Goal: Task Accomplishment & Management: Use online tool/utility

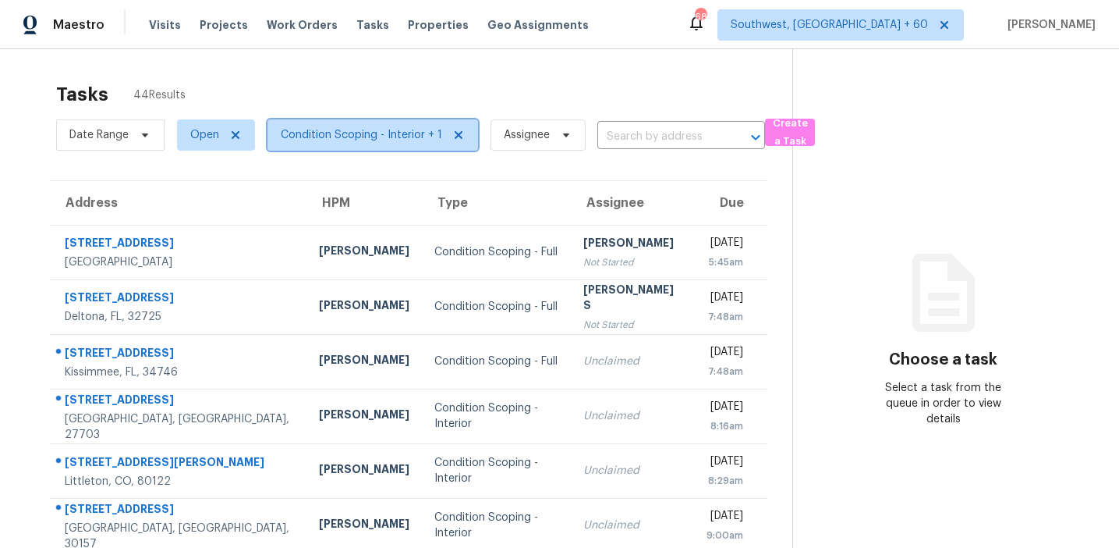
click at [335, 132] on span "Condition Scoping - Interior + 1" at bounding box center [361, 135] width 161 height 16
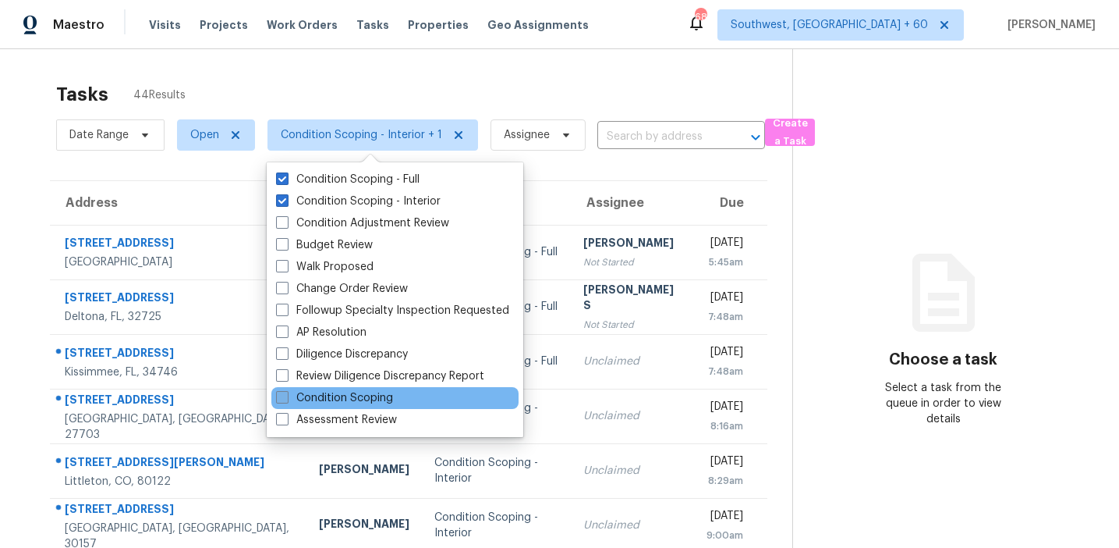
click at [353, 392] on label "Condition Scoping" at bounding box center [334, 398] width 117 height 16
click at [286, 392] on input "Condition Scoping" at bounding box center [281, 395] width 10 height 10
checkbox input "true"
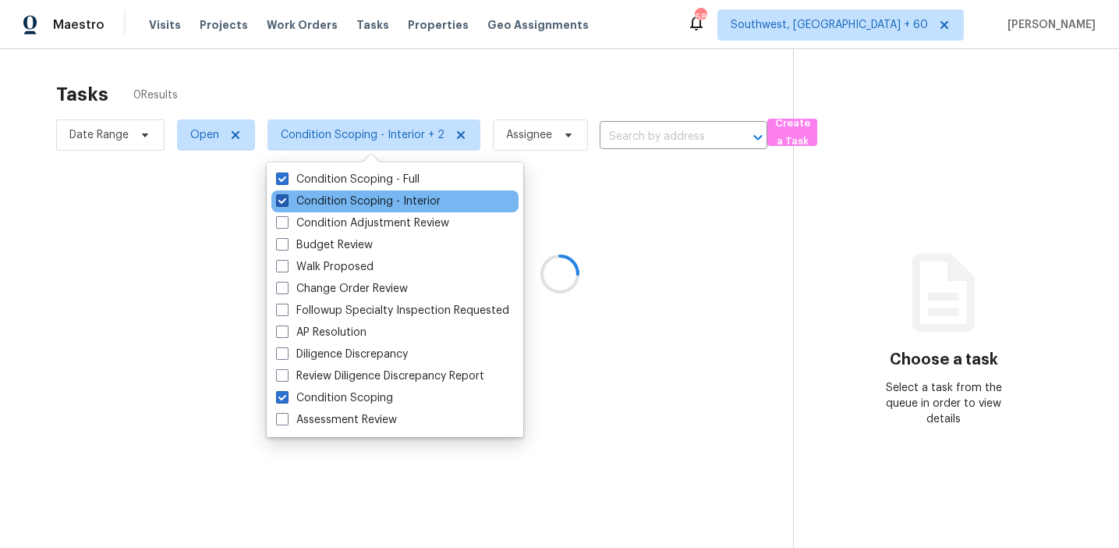
click at [367, 206] on label "Condition Scoping - Interior" at bounding box center [358, 201] width 165 height 16
click at [286, 204] on input "Condition Scoping - Interior" at bounding box center [281, 198] width 10 height 10
checkbox input "false"
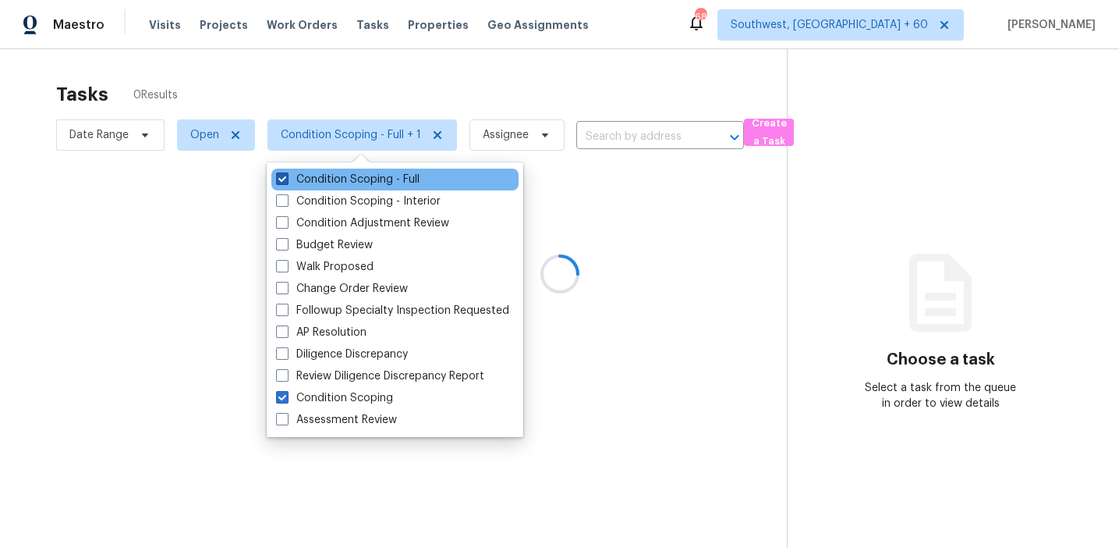
click at [369, 182] on label "Condition Scoping - Full" at bounding box center [348, 180] width 144 height 16
click at [286, 182] on input "Condition Scoping - Full" at bounding box center [281, 177] width 10 height 10
checkbox input "false"
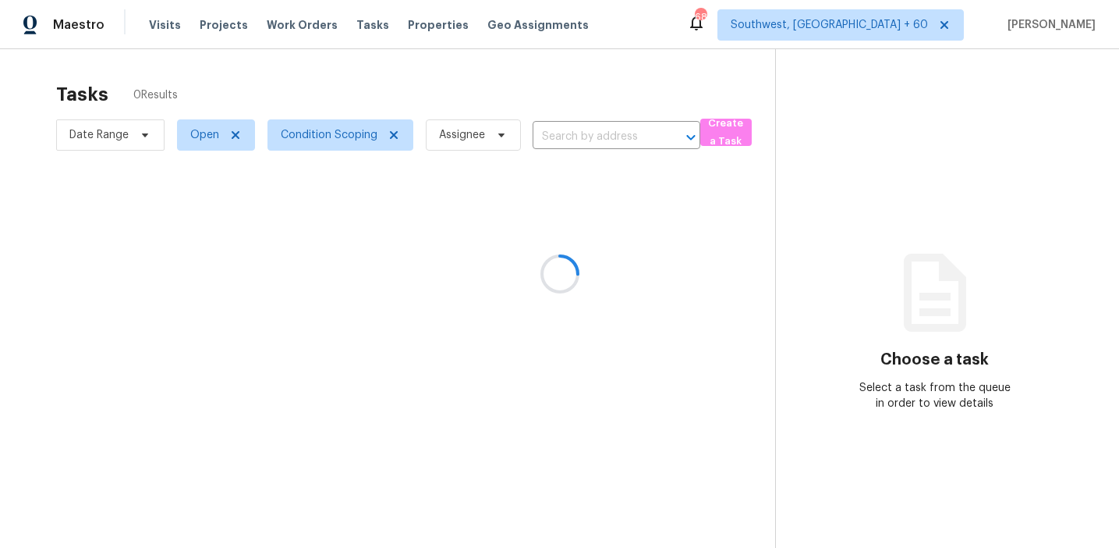
click at [419, 66] on div at bounding box center [559, 274] width 1119 height 548
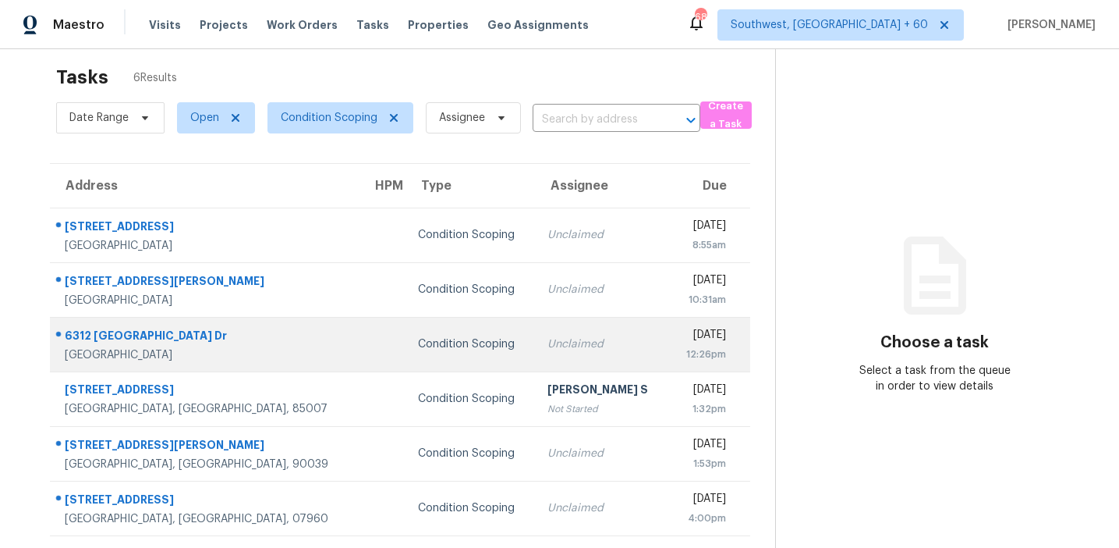
scroll to position [49, 0]
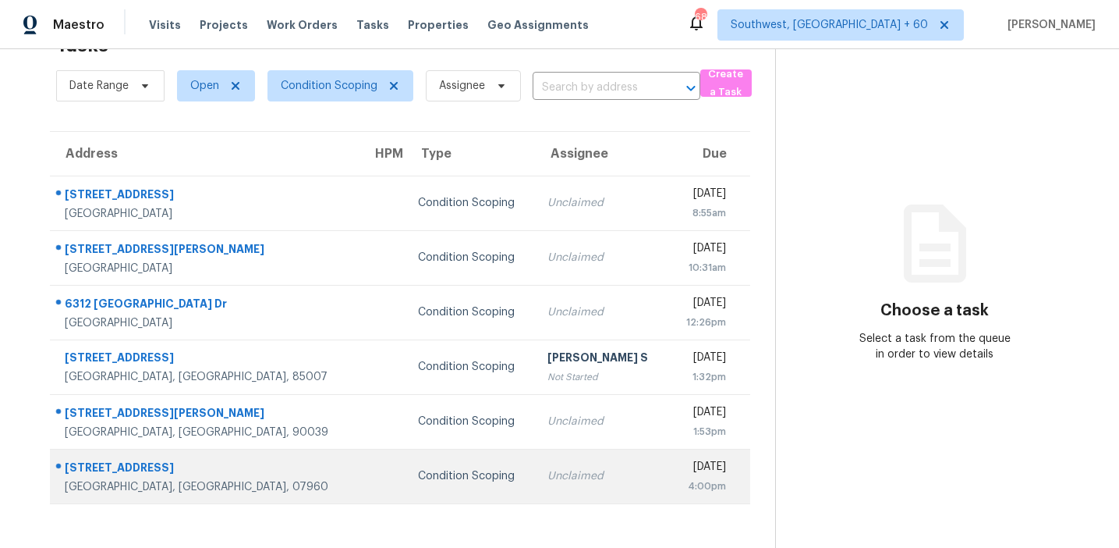
click at [442, 450] on td "Condition Scoping" at bounding box center [471, 476] width 130 height 55
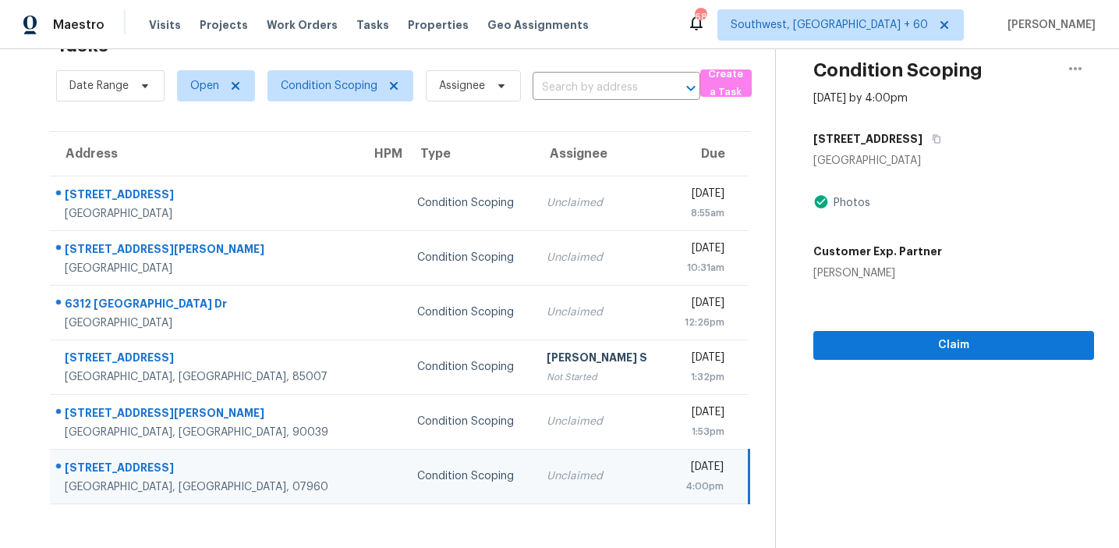
click at [909, 123] on div "Condition Scoping Oct 8th 2025 by 4:00pm 170 Madison Ave Morristown, NJ 07960 P…" at bounding box center [935, 180] width 318 height 360
click at [932, 134] on icon "button" at bounding box center [936, 138] width 9 height 9
click at [836, 347] on span "Claim" at bounding box center [954, 345] width 256 height 20
click at [332, 87] on span "Condition Scoping" at bounding box center [329, 86] width 97 height 16
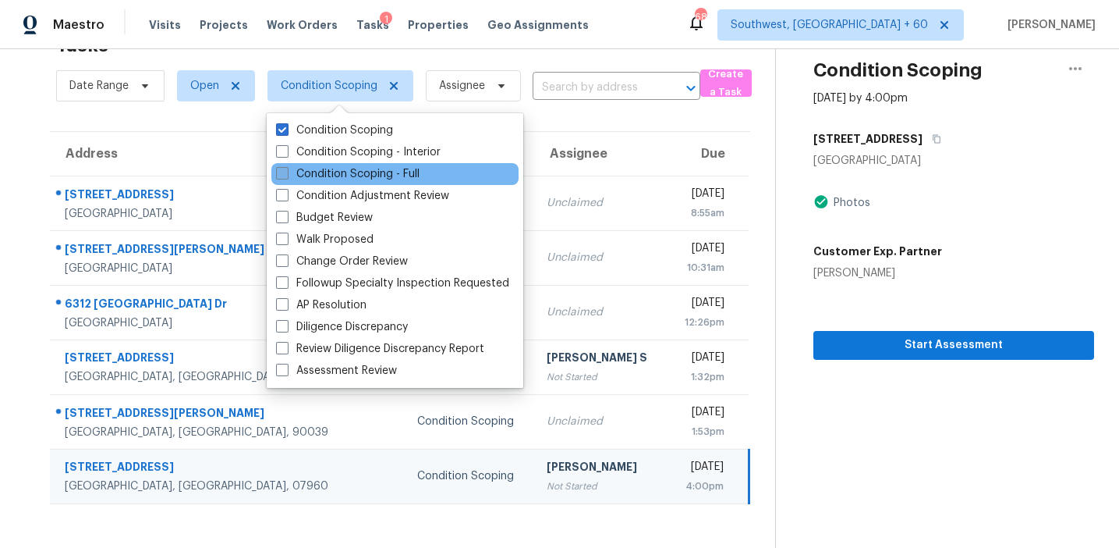
click at [336, 174] on label "Condition Scoping - Full" at bounding box center [348, 174] width 144 height 16
click at [286, 174] on input "Condition Scoping - Full" at bounding box center [281, 171] width 10 height 10
checkbox input "true"
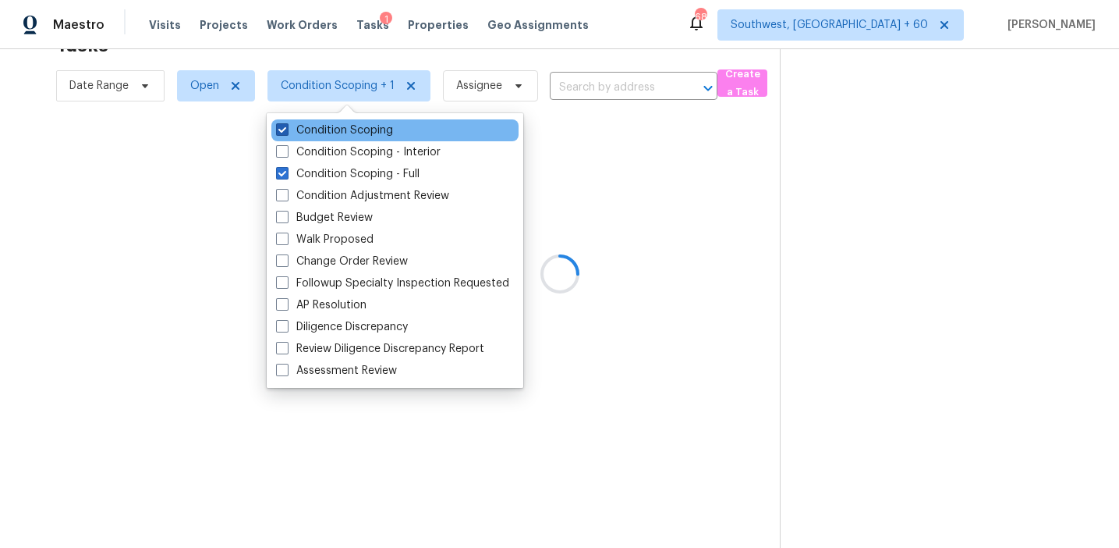
click at [336, 125] on label "Condition Scoping" at bounding box center [334, 130] width 117 height 16
click at [286, 125] on input "Condition Scoping" at bounding box center [281, 127] width 10 height 10
checkbox input "false"
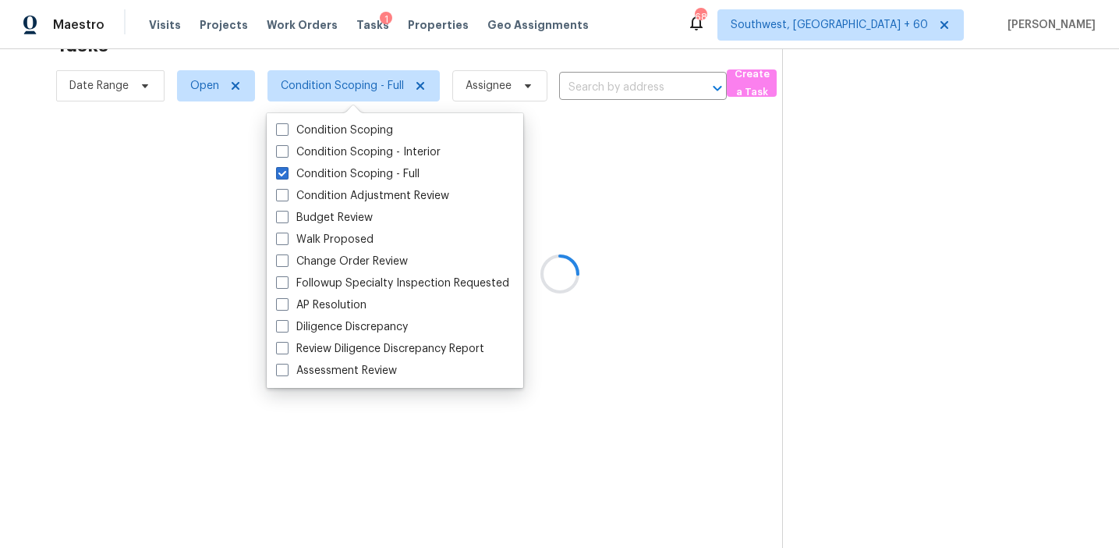
click at [369, 58] on div at bounding box center [559, 274] width 1119 height 548
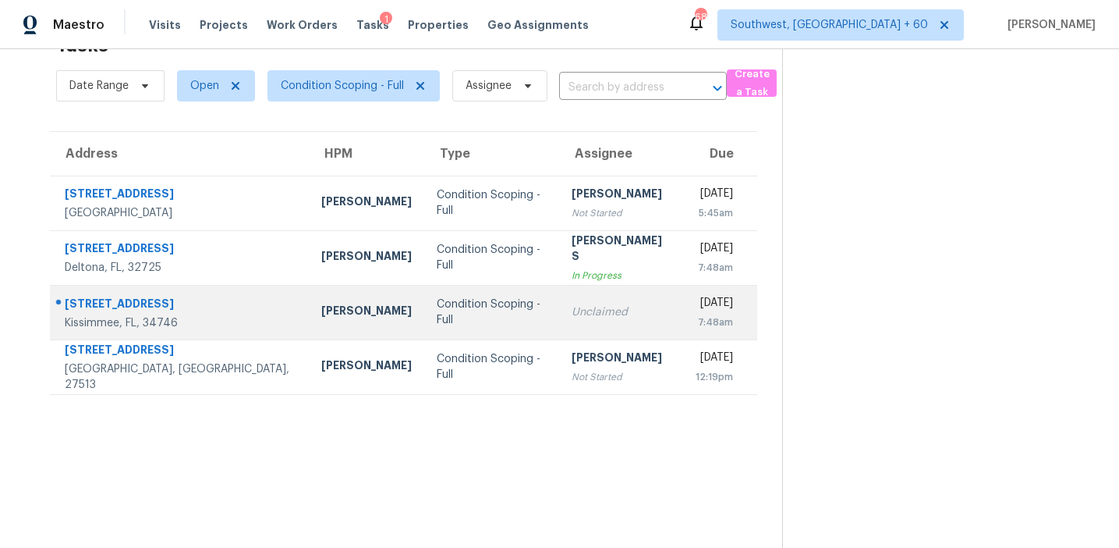
click at [559, 321] on td "Unclaimed" at bounding box center [621, 312] width 124 height 55
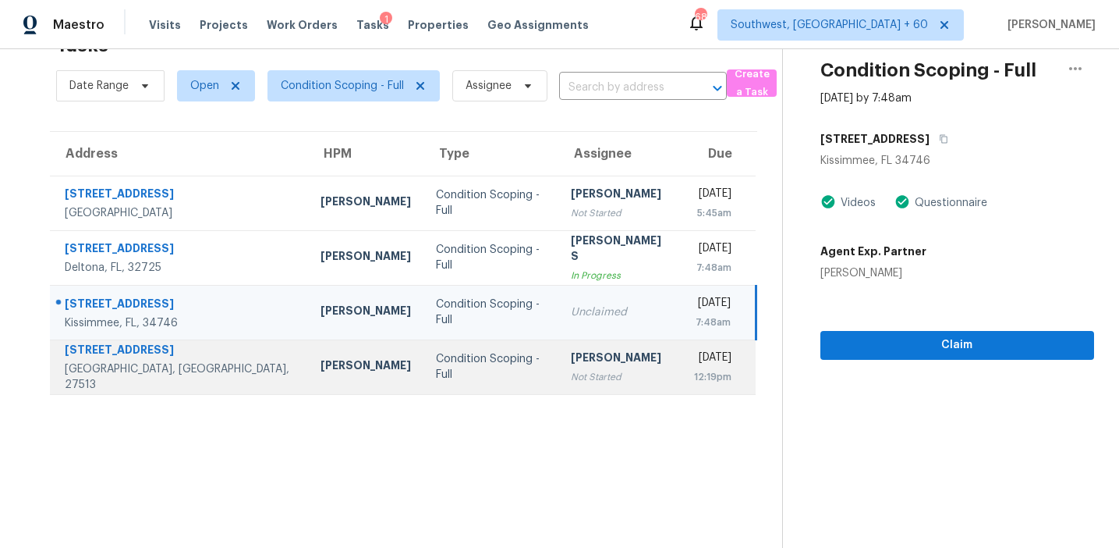
click at [571, 362] on div "Pavithran Omsekar" at bounding box center [620, 359] width 99 height 20
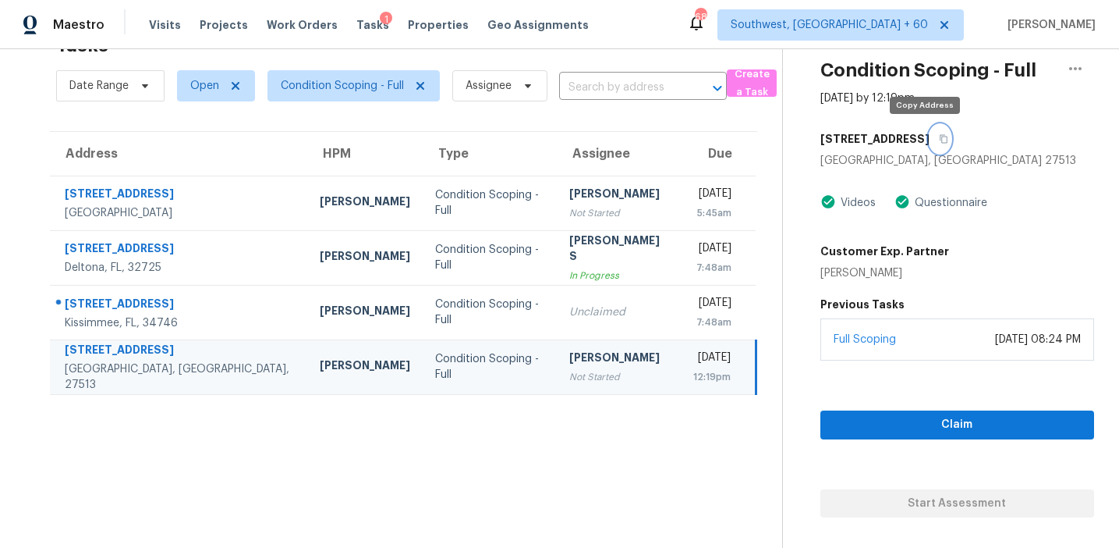
click at [930, 147] on button "button" at bounding box center [940, 139] width 21 height 28
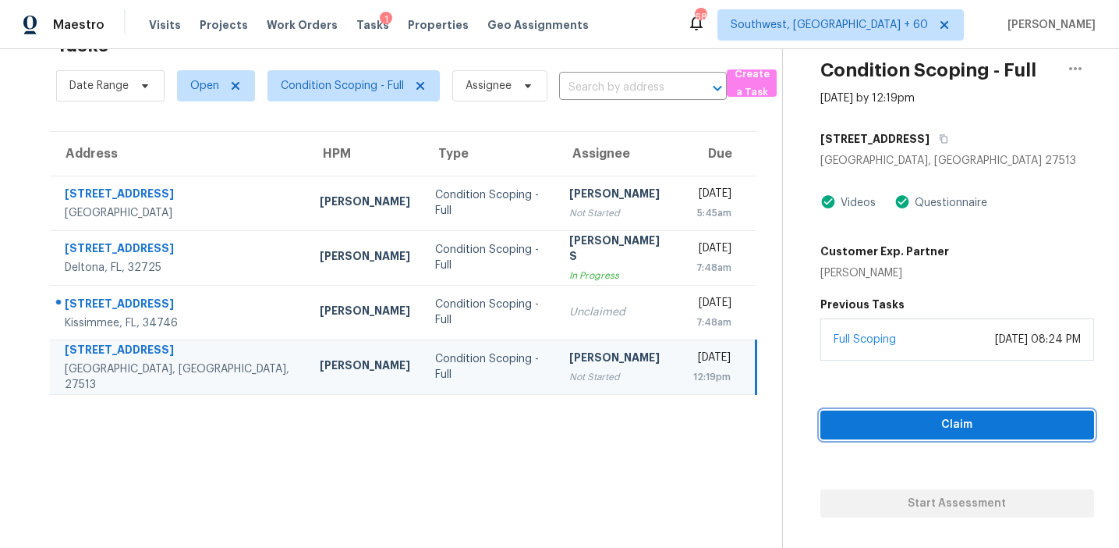
click at [858, 420] on span "Claim" at bounding box center [957, 425] width 249 height 20
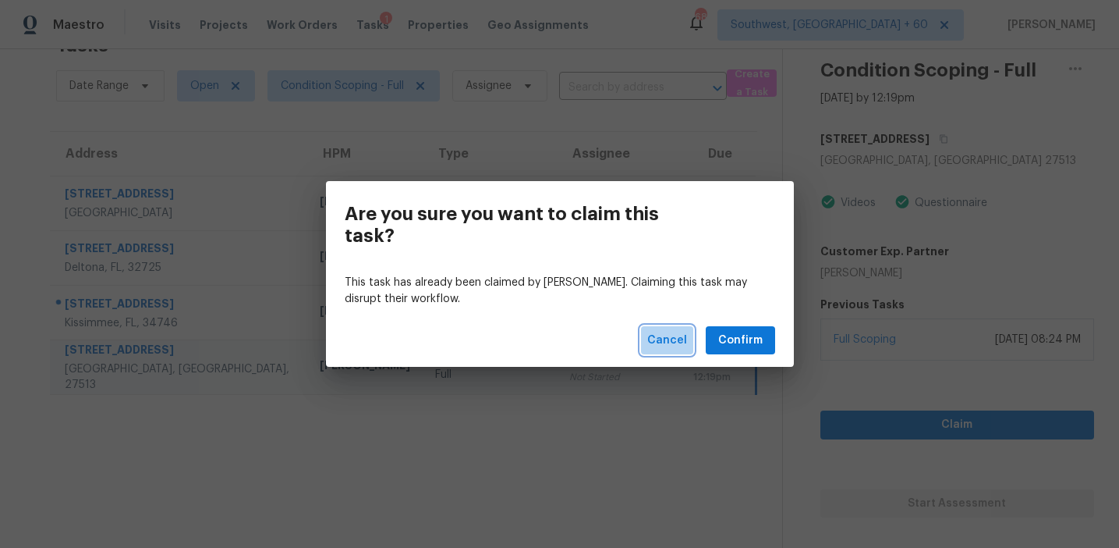
click at [678, 334] on span "Cancel" at bounding box center [668, 341] width 40 height 20
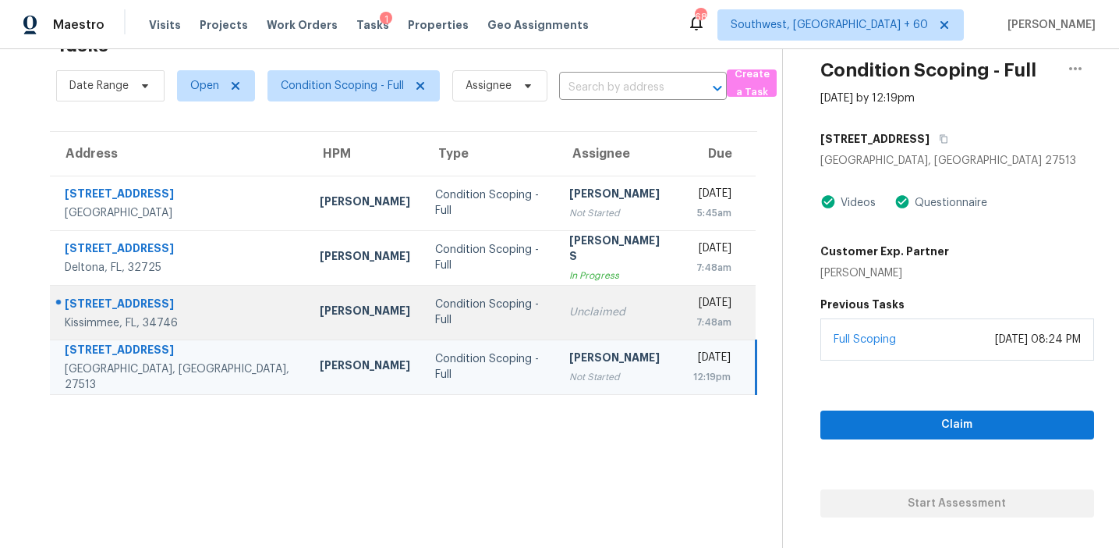
click at [557, 296] on td "Unclaimed" at bounding box center [618, 312] width 123 height 55
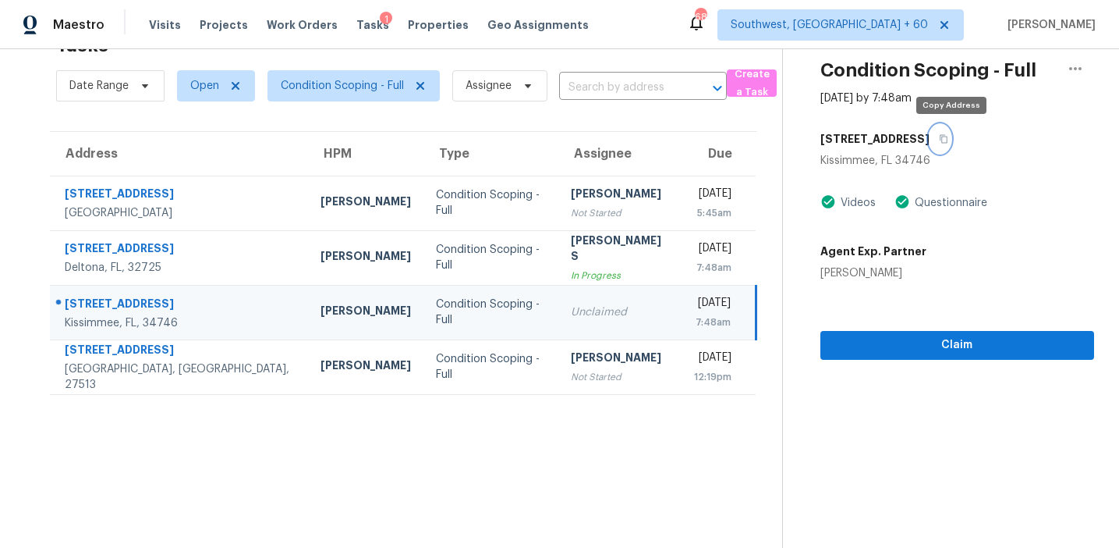
click at [949, 140] on icon "button" at bounding box center [943, 138] width 9 height 9
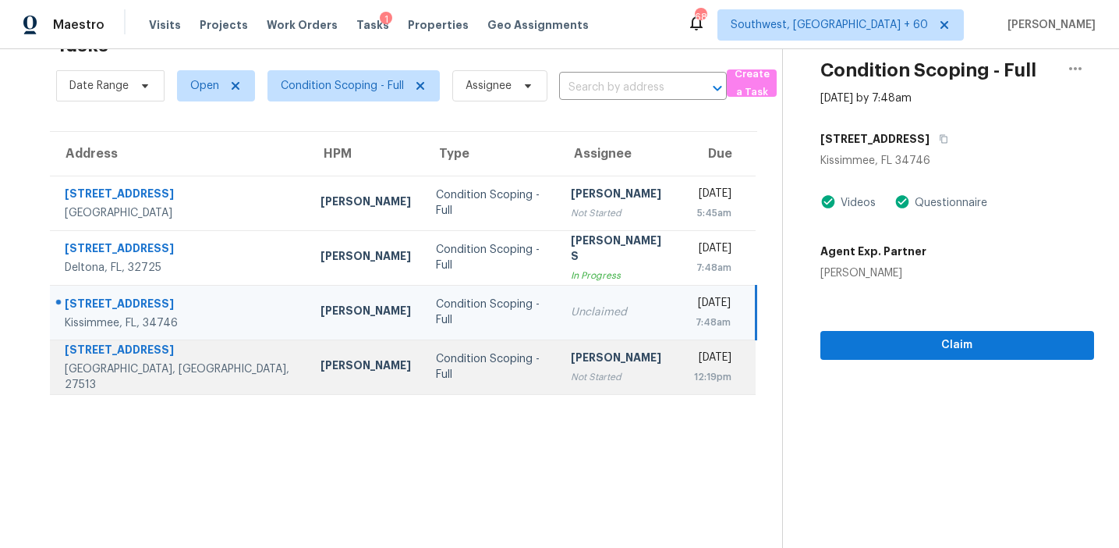
click at [559, 372] on td "Pavithran Omsekar Not Started" at bounding box center [621, 366] width 124 height 55
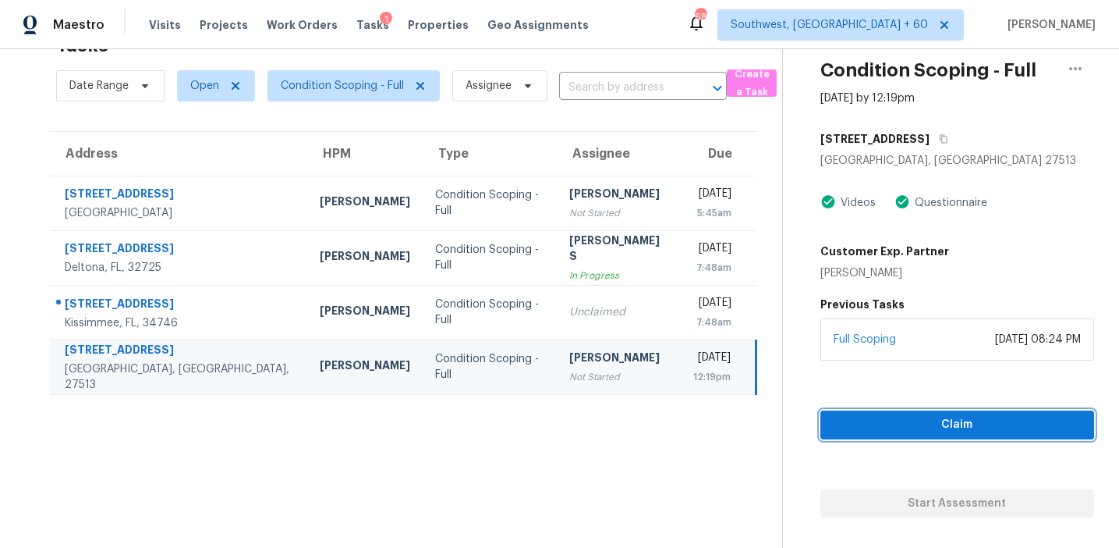
click at [907, 423] on span "Claim" at bounding box center [957, 425] width 249 height 20
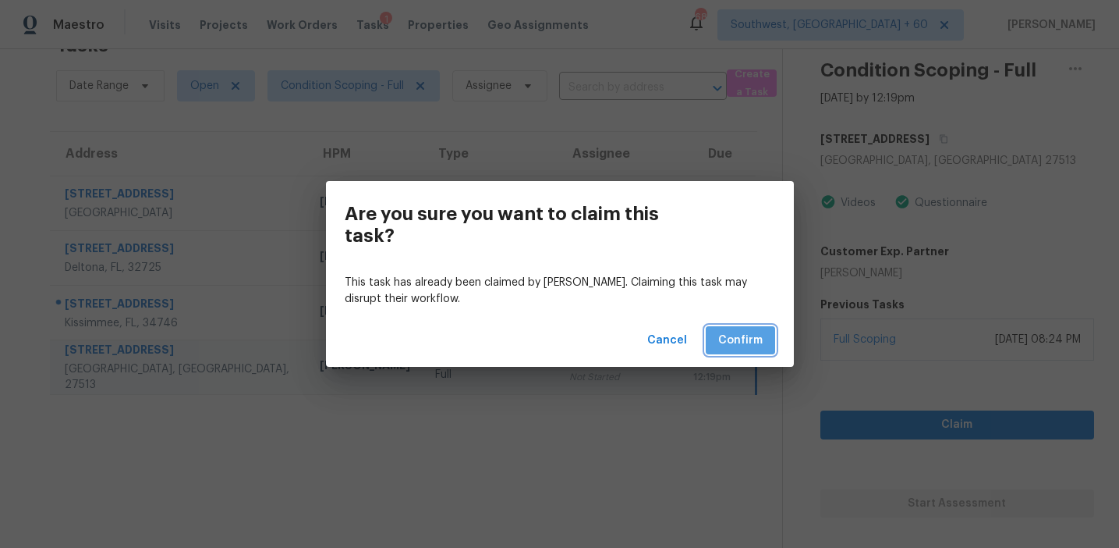
click at [736, 335] on span "Confirm" at bounding box center [741, 341] width 44 height 20
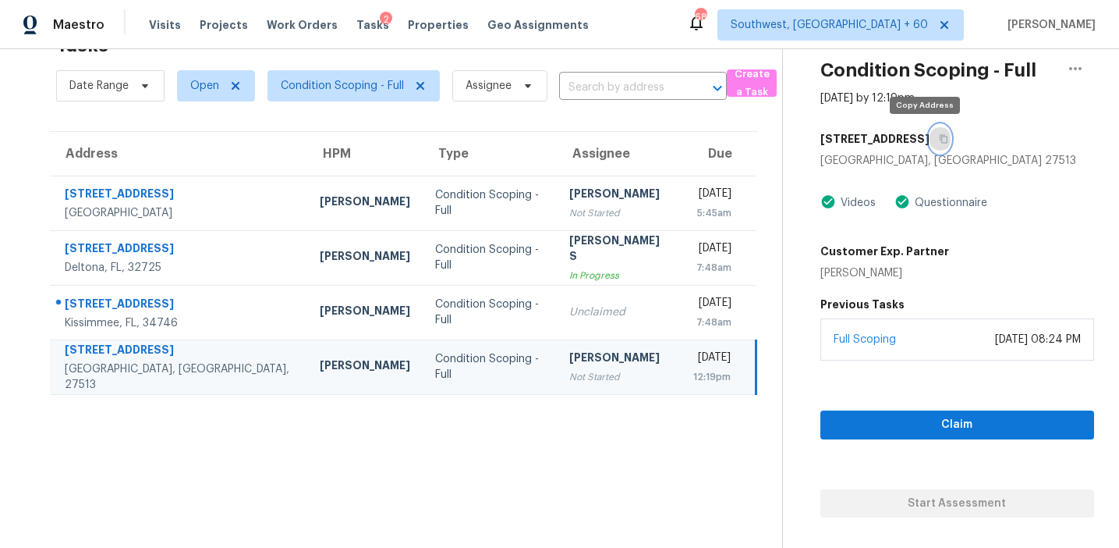
click at [939, 135] on icon "button" at bounding box center [943, 138] width 9 height 9
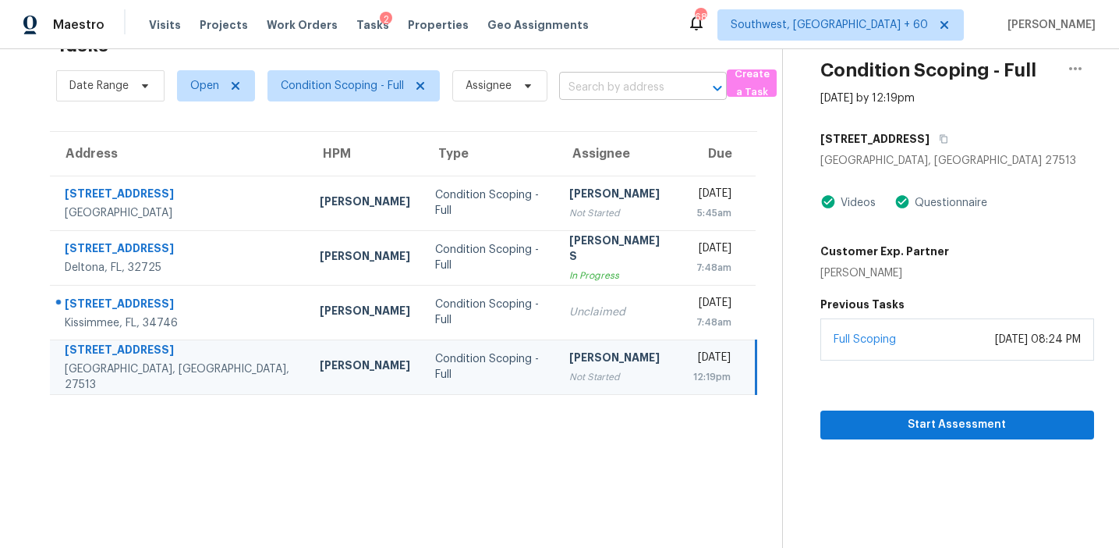
click at [614, 87] on input "text" at bounding box center [621, 88] width 124 height 24
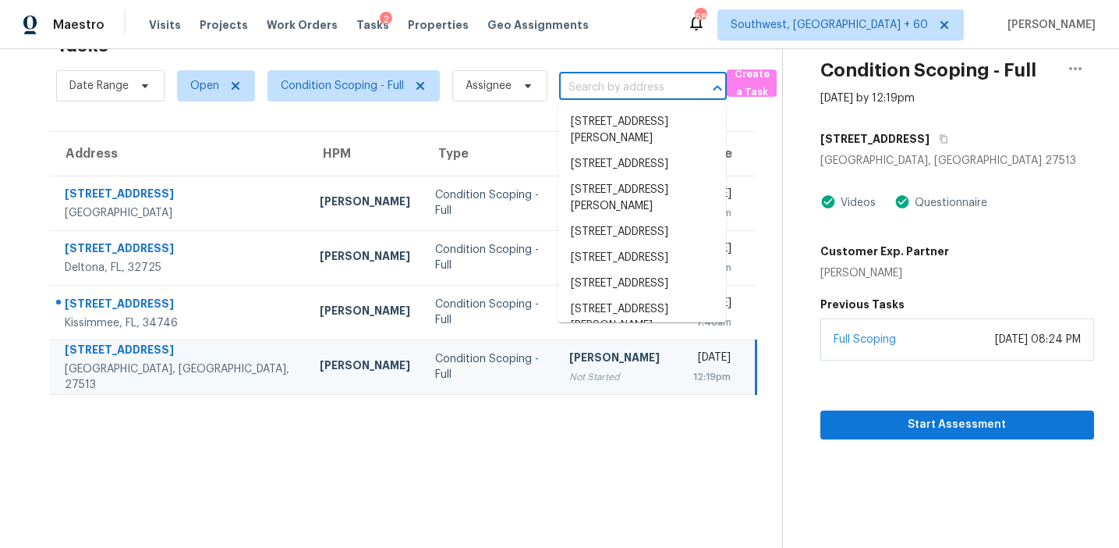
paste input "4539 Cottendale Dr Durham, NC, 27703"
type input "4539 Cottendale Dr Durham, NC, 27703"
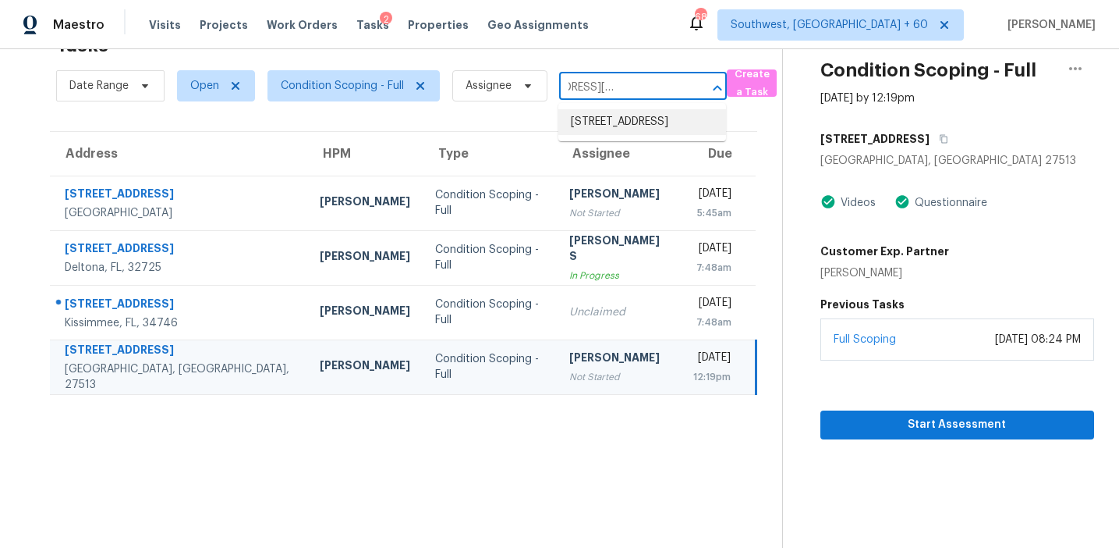
click at [609, 129] on li "4539 Cottendale Dr, Durham, NC 27703" at bounding box center [643, 122] width 168 height 26
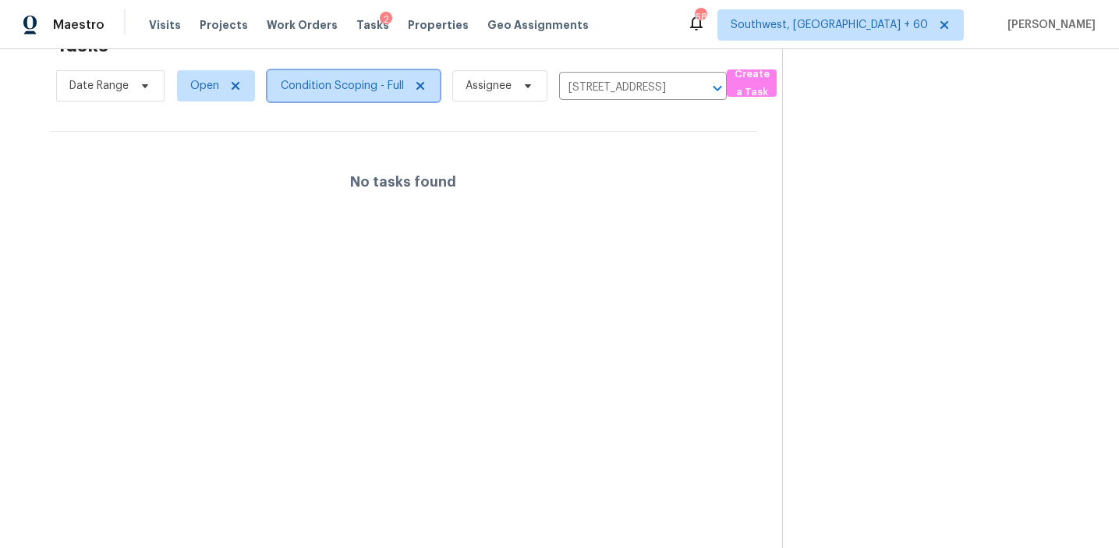
click at [367, 94] on span "Condition Scoping - Full" at bounding box center [354, 85] width 172 height 31
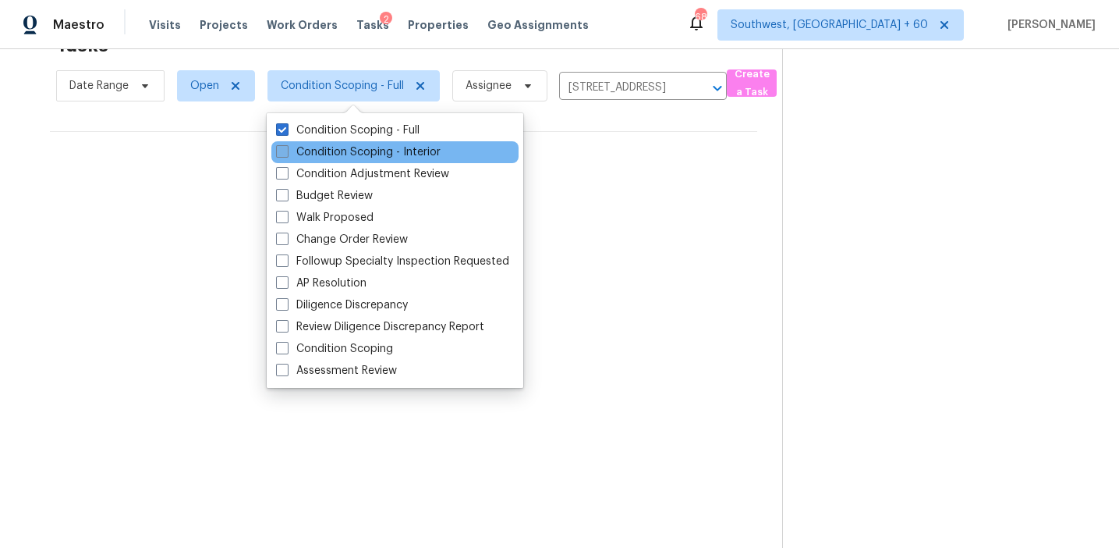
click at [369, 147] on label "Condition Scoping - Interior" at bounding box center [358, 152] width 165 height 16
click at [286, 147] on input "Condition Scoping - Interior" at bounding box center [281, 149] width 10 height 10
checkbox input "true"
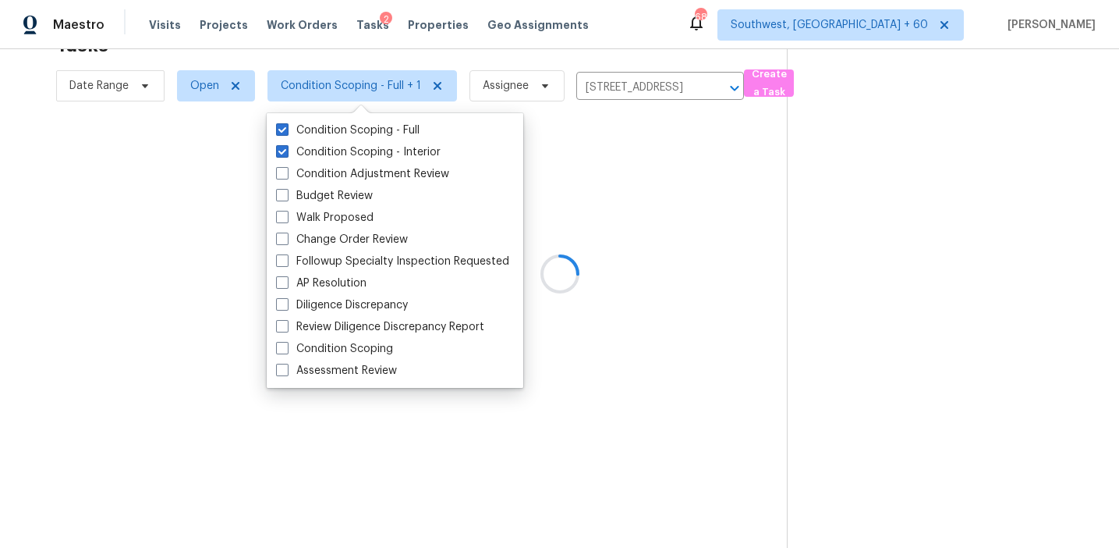
click at [372, 112] on icon at bounding box center [360, 116] width 23 height 23
click at [372, 128] on label "Condition Scoping - Full" at bounding box center [348, 130] width 144 height 16
click at [286, 128] on input "Condition Scoping - Full" at bounding box center [281, 127] width 10 height 10
checkbox input "false"
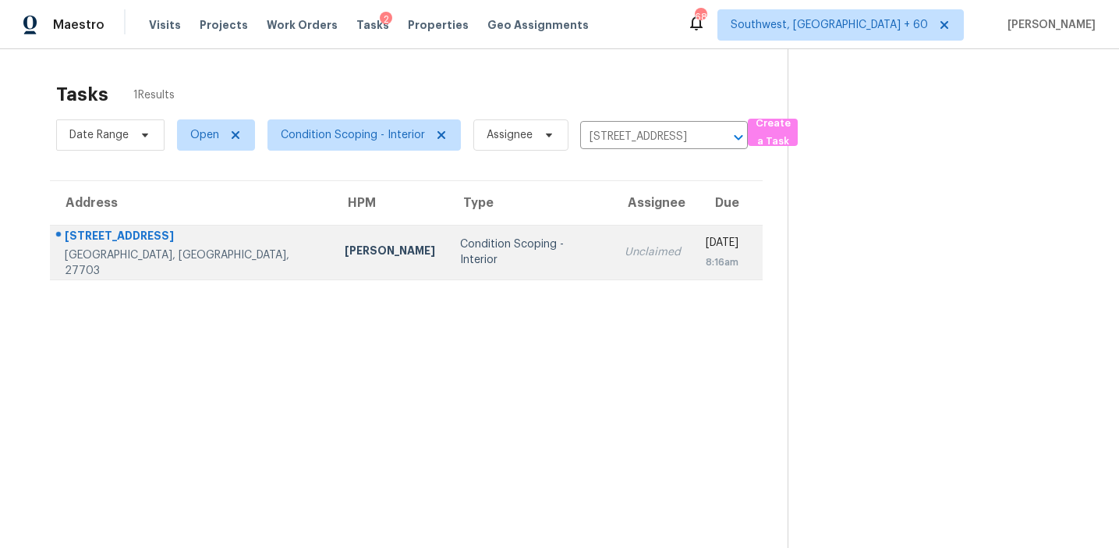
click at [694, 248] on td "Wed, Oct 8th 2025 8:16am" at bounding box center [728, 252] width 69 height 55
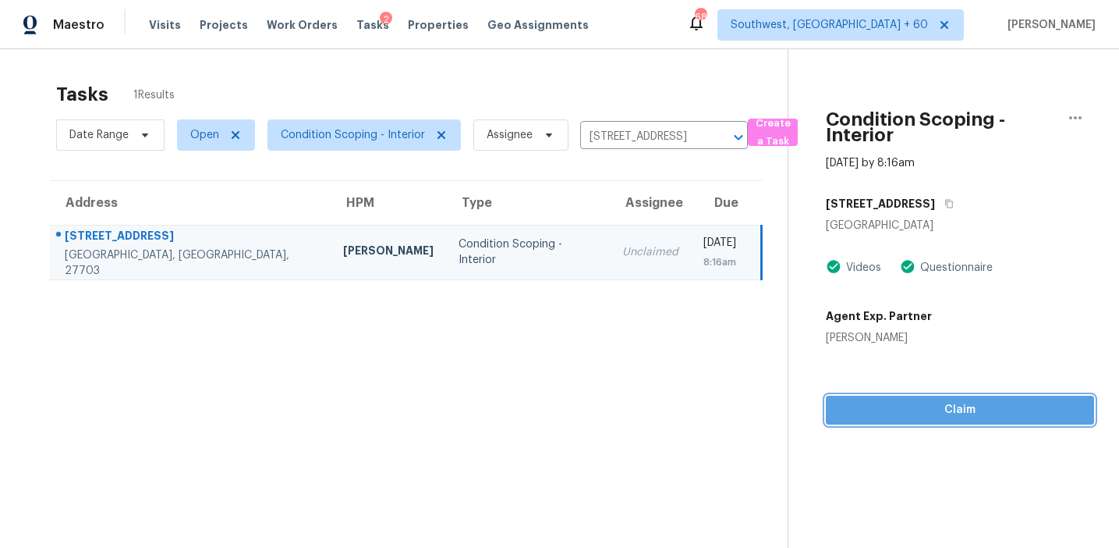
click at [914, 396] on div "Condition Scoping - Interior Oct 8th 2025 by 8:16am 4539 Cottendale Dr Durham, …" at bounding box center [942, 236] width 306 height 375
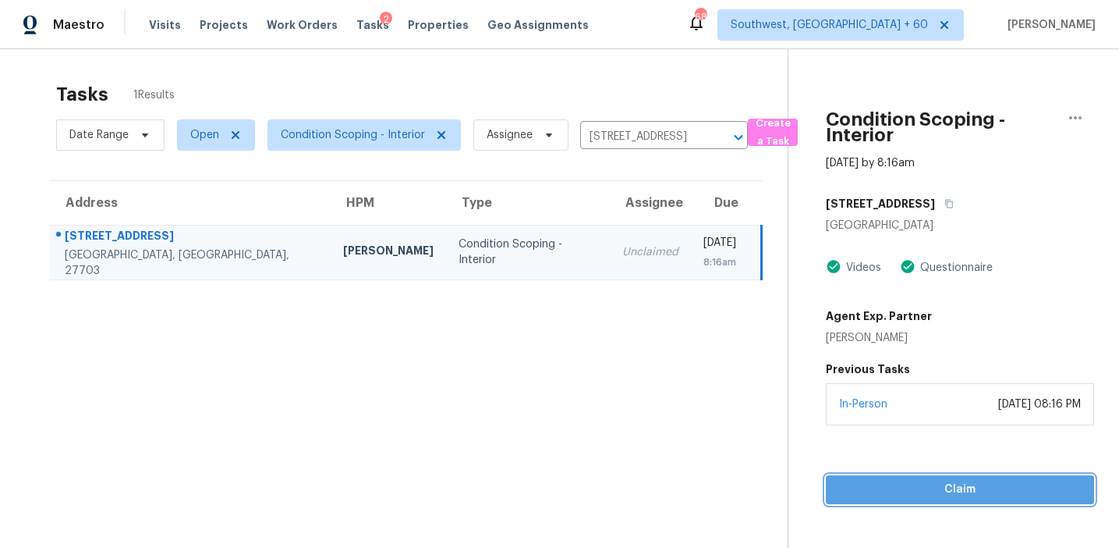
click at [914, 486] on span "Claim" at bounding box center [960, 490] width 243 height 20
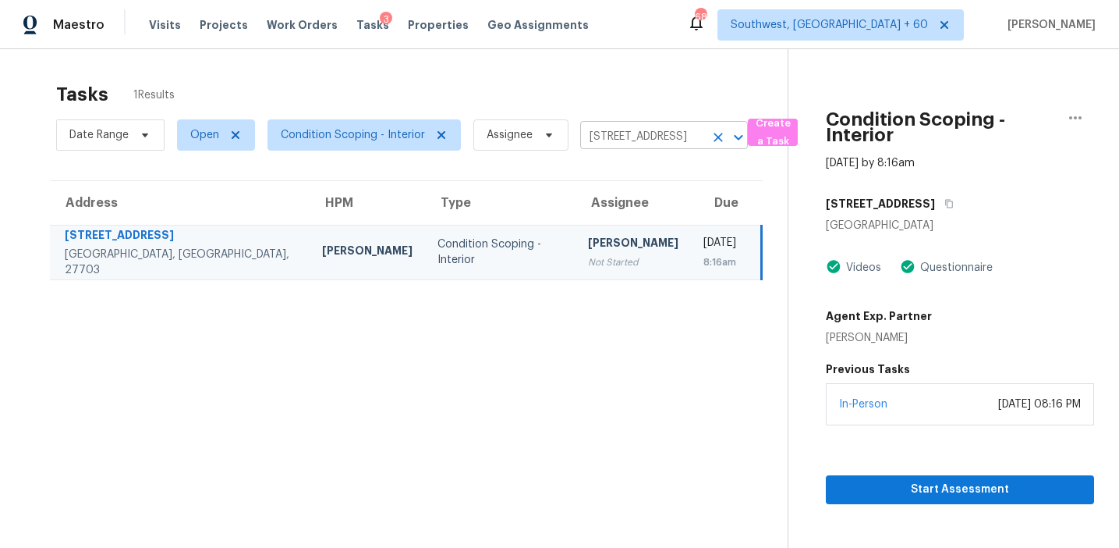
click at [627, 131] on input "4539 Cottendale Dr, Durham, NC 27703" at bounding box center [642, 137] width 124 height 24
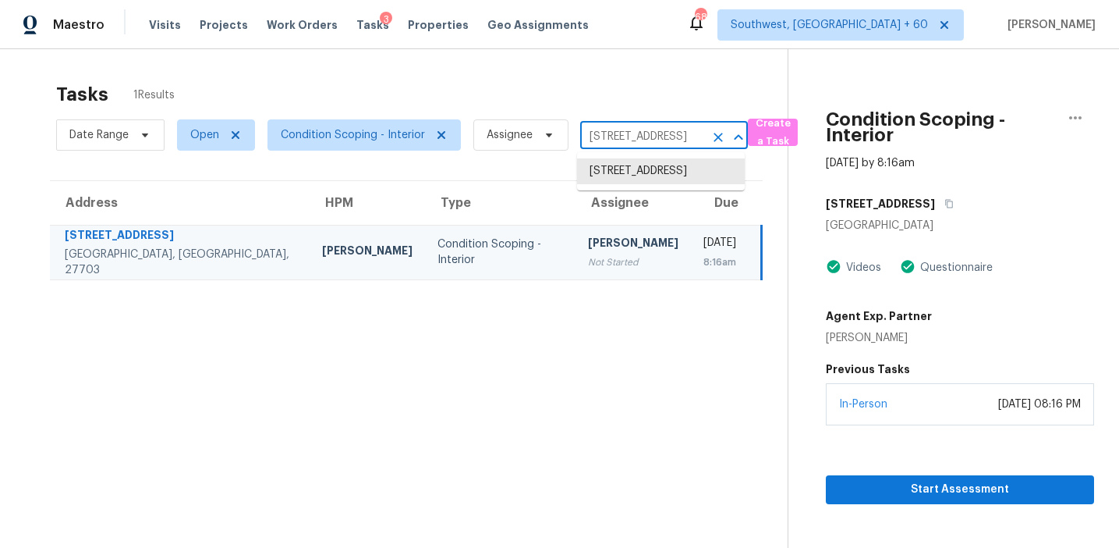
paste input "014 Niagara St Corpus Christi, TX, 78416"
type input "4014 Niagara St Corpus Christi, TX, 78416"
click at [637, 173] on li "4014 Niagara St, Corpus Christi, TX 78416" at bounding box center [661, 171] width 168 height 26
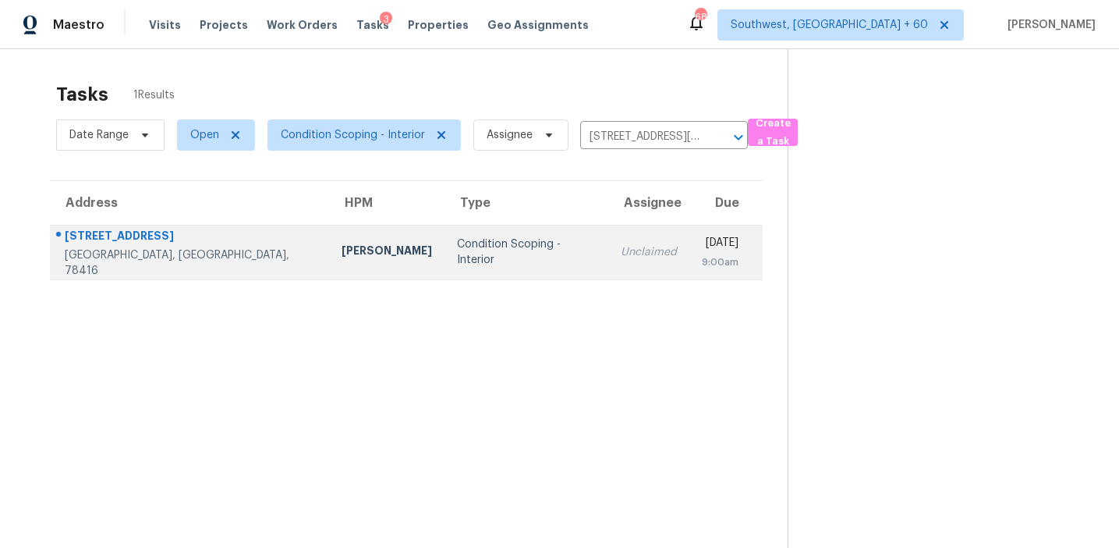
click at [702, 250] on div "Wed, Oct 8th 2025" at bounding box center [720, 245] width 37 height 20
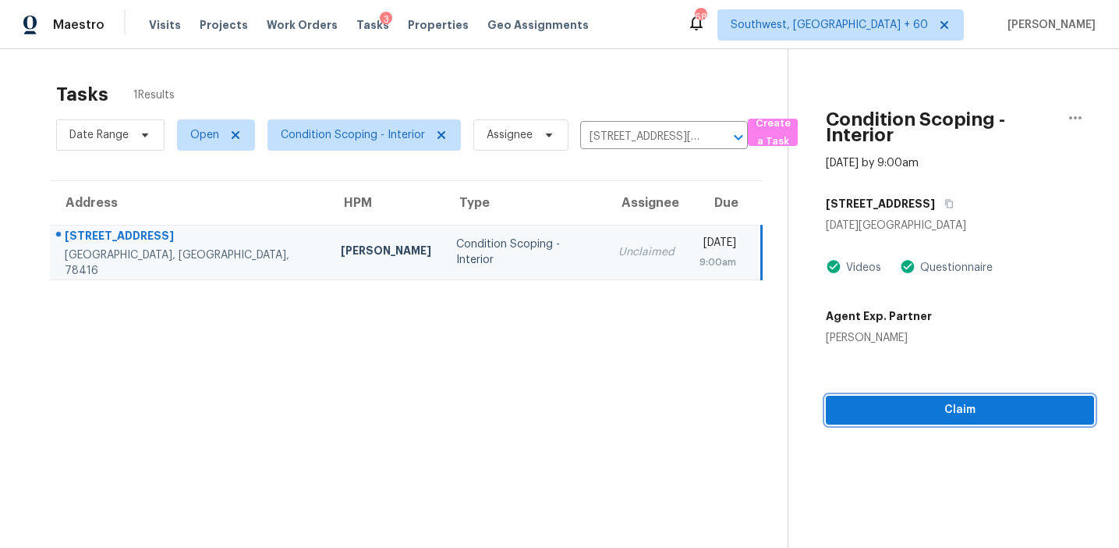
click at [867, 397] on div "Condition Scoping - Interior Oct 8th 2025 by 9:00am 4014 Niagara St Corpus Chri…" at bounding box center [942, 236] width 306 height 375
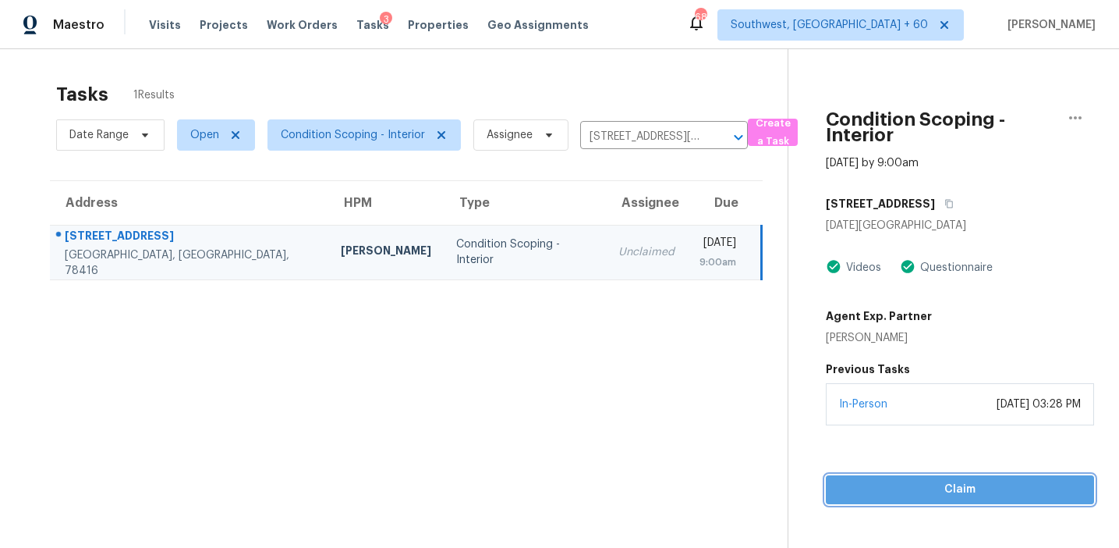
click at [912, 477] on button "Claim" at bounding box center [960, 489] width 268 height 29
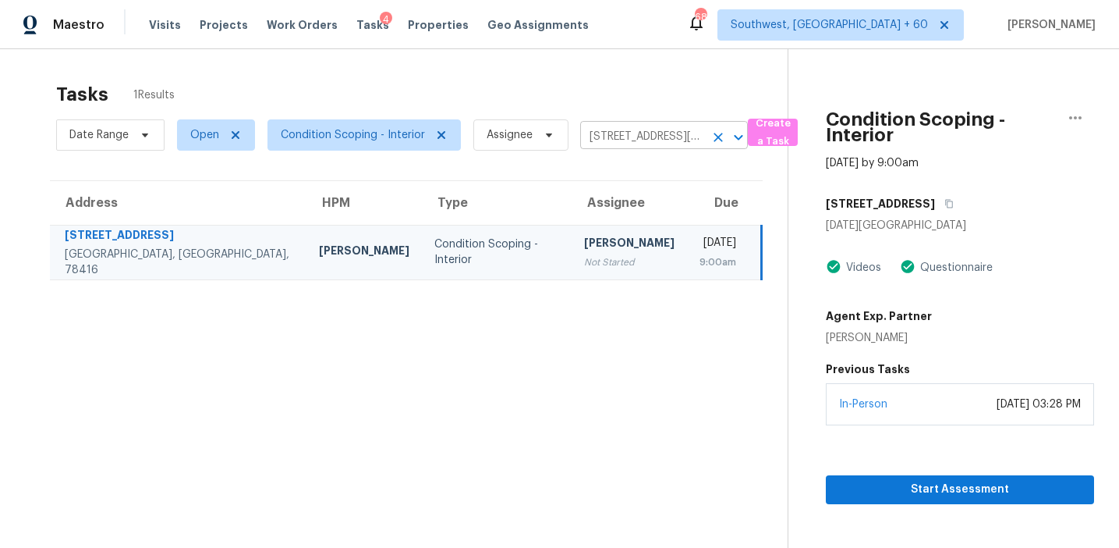
click at [622, 133] on input "4014 Niagara St, Corpus Christi, TX 78416" at bounding box center [642, 137] width 124 height 24
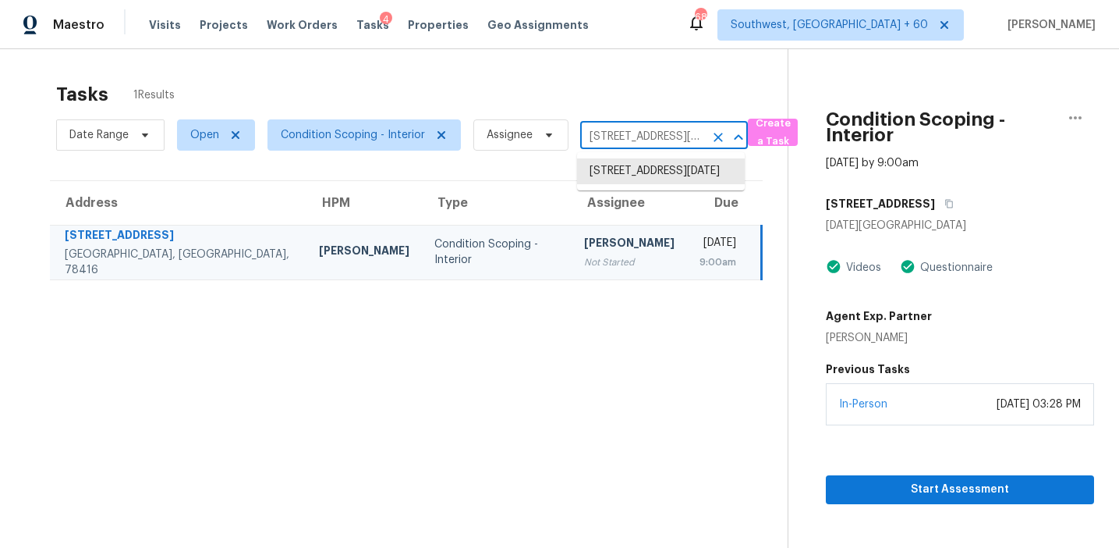
paste input "6317 Jefjen Way Elk Grove, CA, 95757"
type input "6317 Jefjen Way Elk Grove, CA, 95757"
click at [631, 176] on li "6317 Jefjen Way, Elk Grove, CA 95757" at bounding box center [661, 171] width 168 height 26
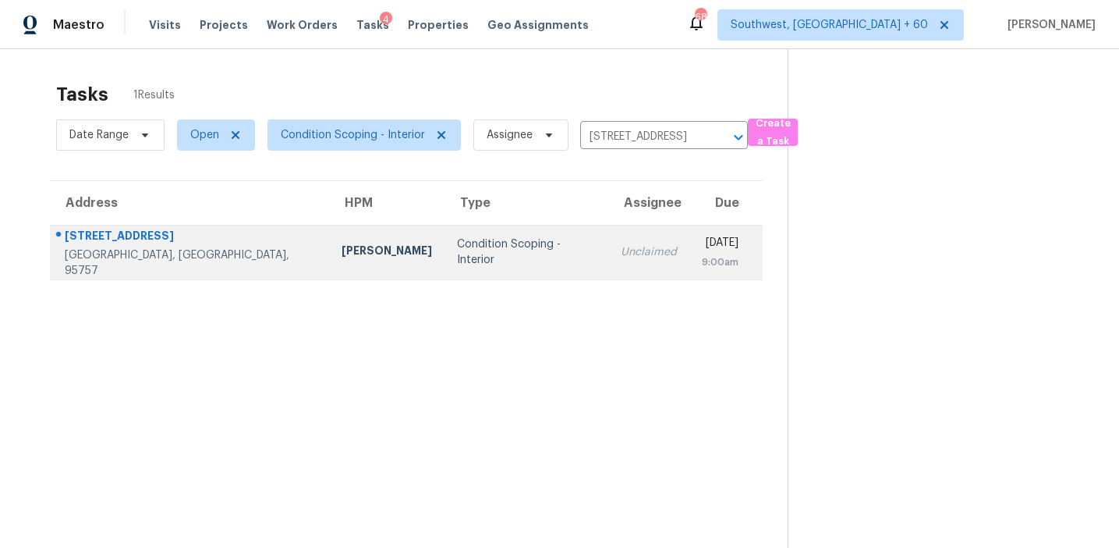
click at [690, 250] on td "Wed, Oct 8th 2025 9:00am" at bounding box center [726, 252] width 73 height 55
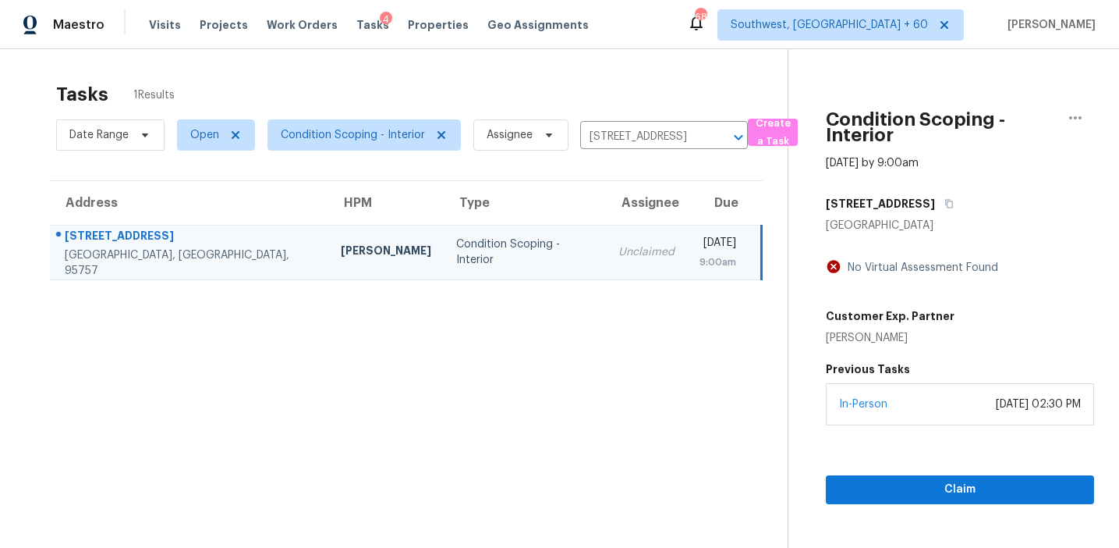
click at [958, 413] on div "In-Person October 07, 2025 at 02:30 PM" at bounding box center [960, 404] width 268 height 42
click at [949, 469] on div "Claim" at bounding box center [960, 464] width 268 height 79
click at [936, 488] on span "Claim" at bounding box center [960, 490] width 243 height 20
click at [604, 129] on input "6317 Jefjen Way, Elk Grove, CA 95757" at bounding box center [642, 137] width 124 height 24
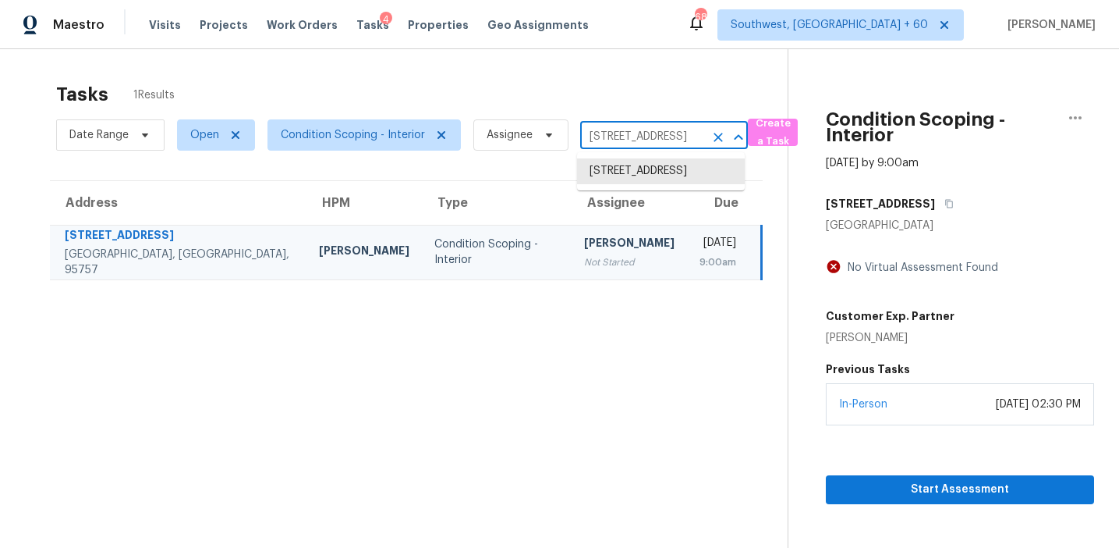
paste input "8438 McGirts Village Ln Jacksonville, FL, 32210"
type input "8438 McGirts Village Ln Jacksonville, FL, 32210"
click at [637, 174] on li "8438 McGirts Village Ln, Jacksonville, FL 32210" at bounding box center [661, 171] width 168 height 26
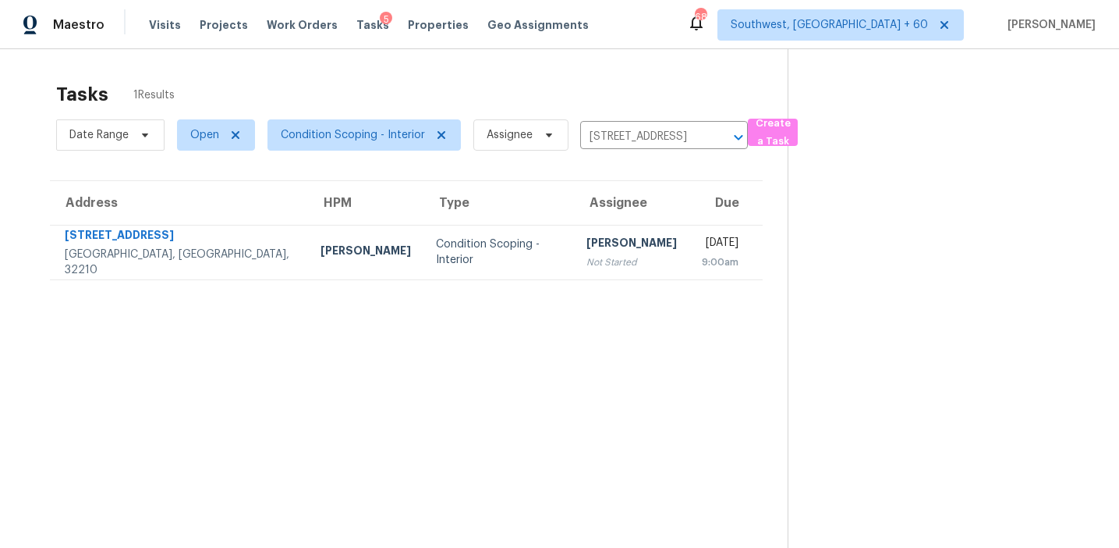
click at [605, 243] on div "Praveenkumar Sundaramurthy" at bounding box center [632, 245] width 90 height 20
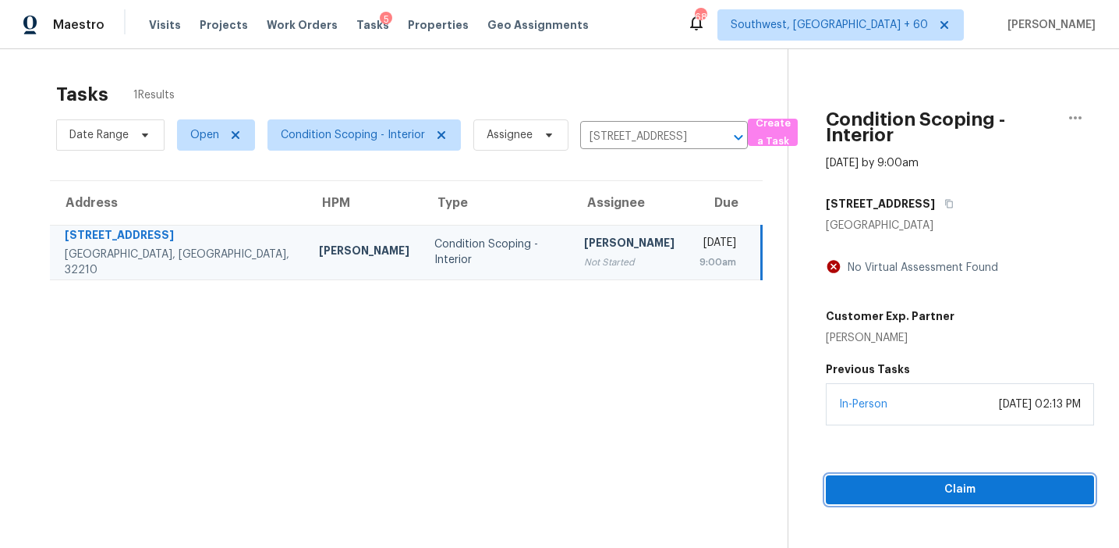
click at [878, 481] on span "Claim" at bounding box center [960, 490] width 243 height 20
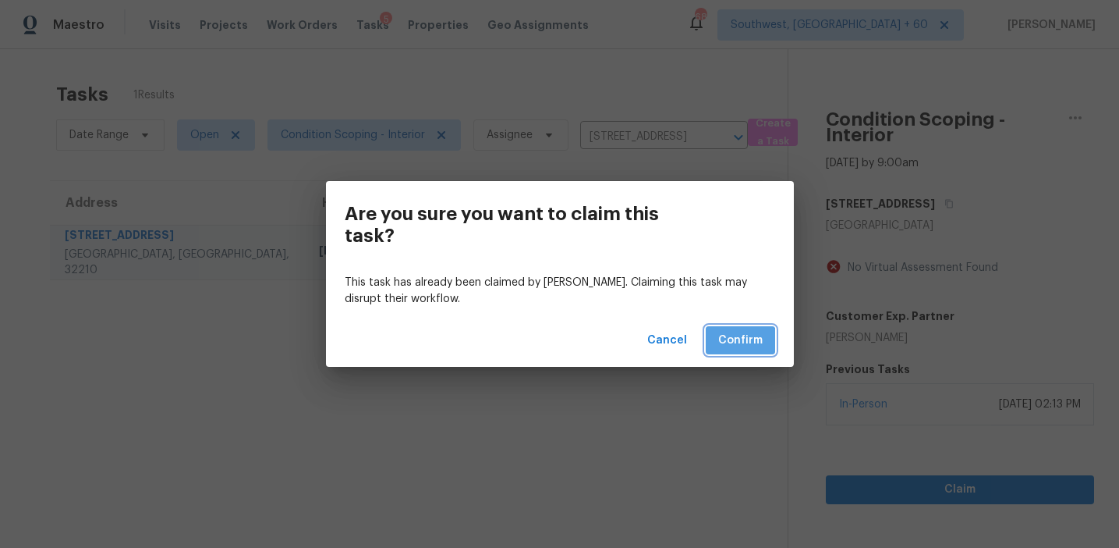
click at [737, 341] on span "Confirm" at bounding box center [741, 341] width 44 height 20
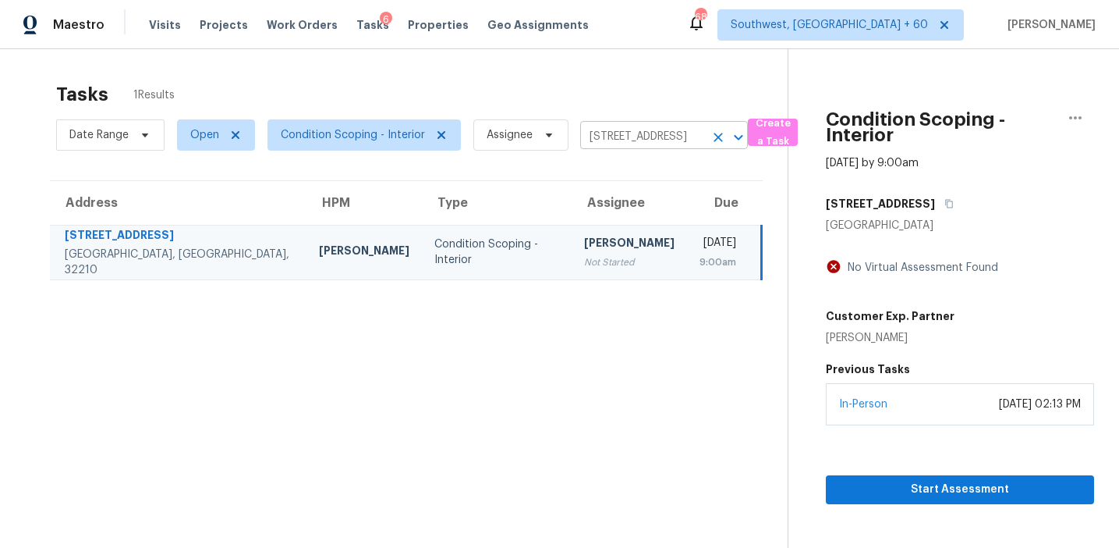
click at [616, 133] on input "8438 McGirts Village Ln, Jacksonville, FL 32210" at bounding box center [642, 137] width 124 height 24
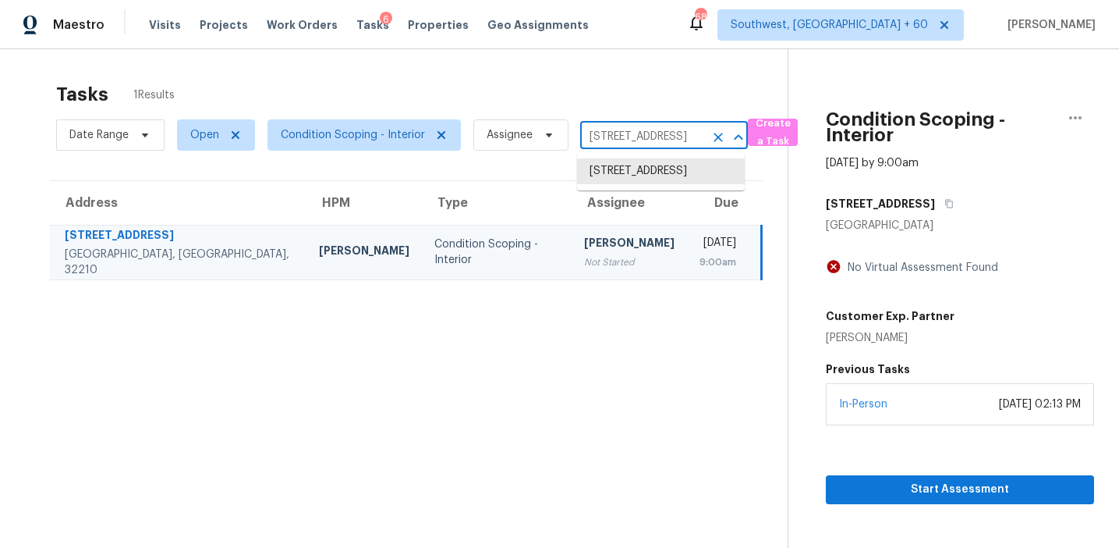
paste input "27746 E Frost Pl Aurora, CO, 80016"
type input "27746 E Frost Pl Aurora, CO, 80016"
click at [648, 177] on li "27746 E Frost Pl, Aurora, CO 80016" at bounding box center [661, 179] width 168 height 42
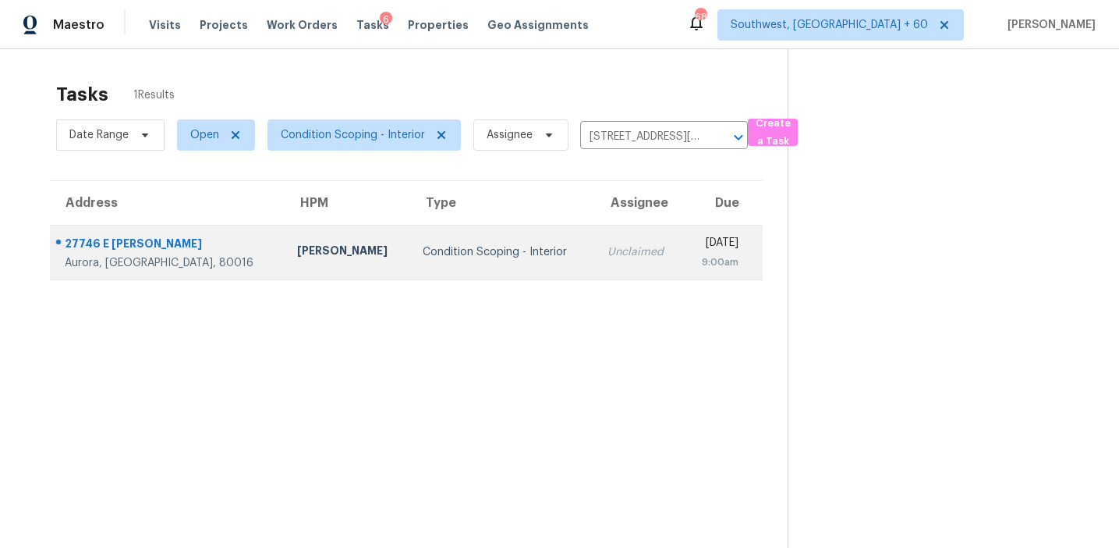
click at [696, 259] on div "9:00am" at bounding box center [717, 262] width 43 height 16
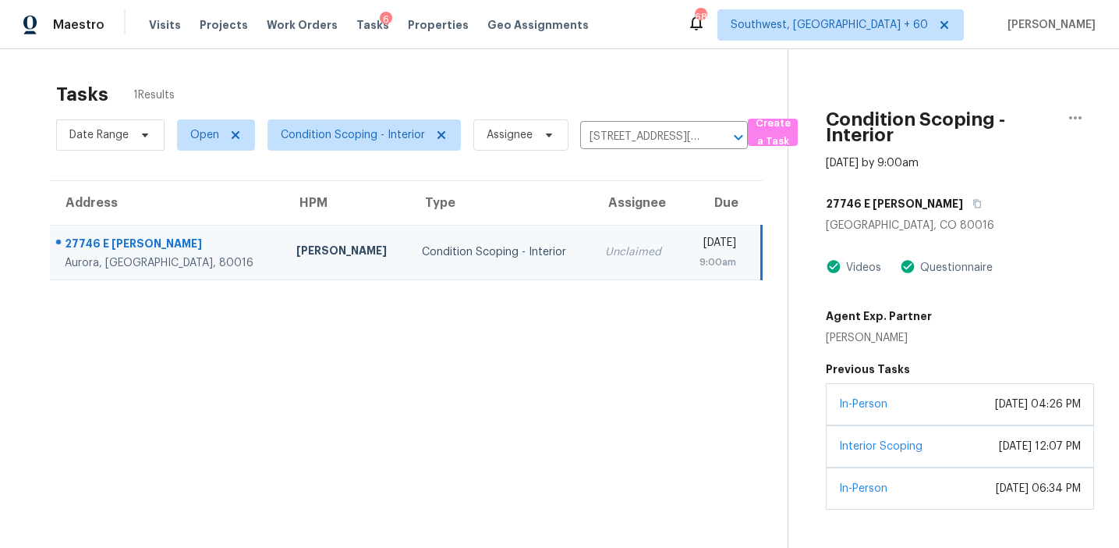
click at [917, 413] on div "In-Person February 21, 2024 at 04:26 PM" at bounding box center [960, 404] width 268 height 42
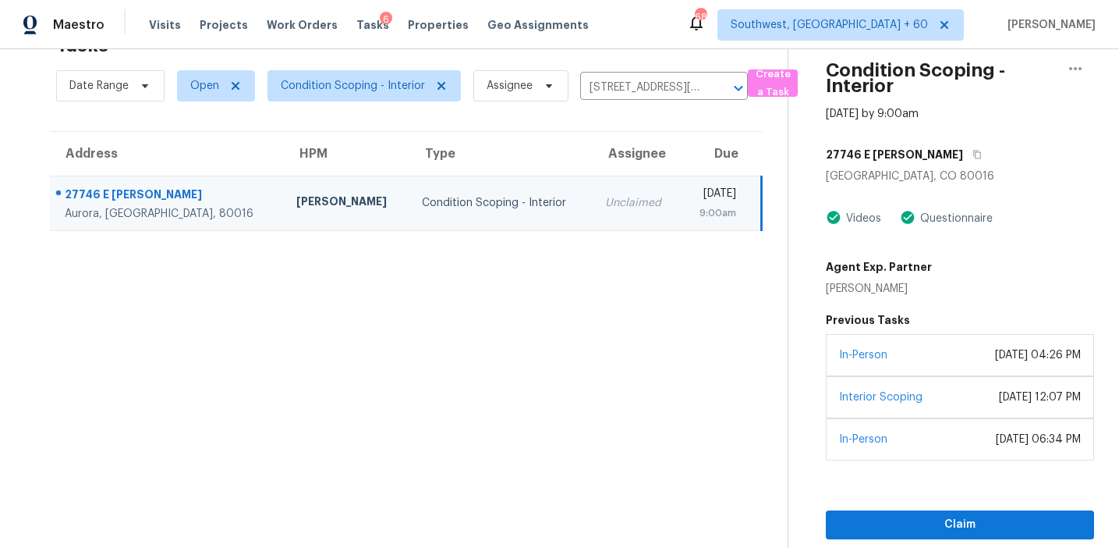
click at [924, 499] on div "Claim" at bounding box center [960, 499] width 268 height 79
click at [913, 518] on span "Claim" at bounding box center [960, 525] width 243 height 20
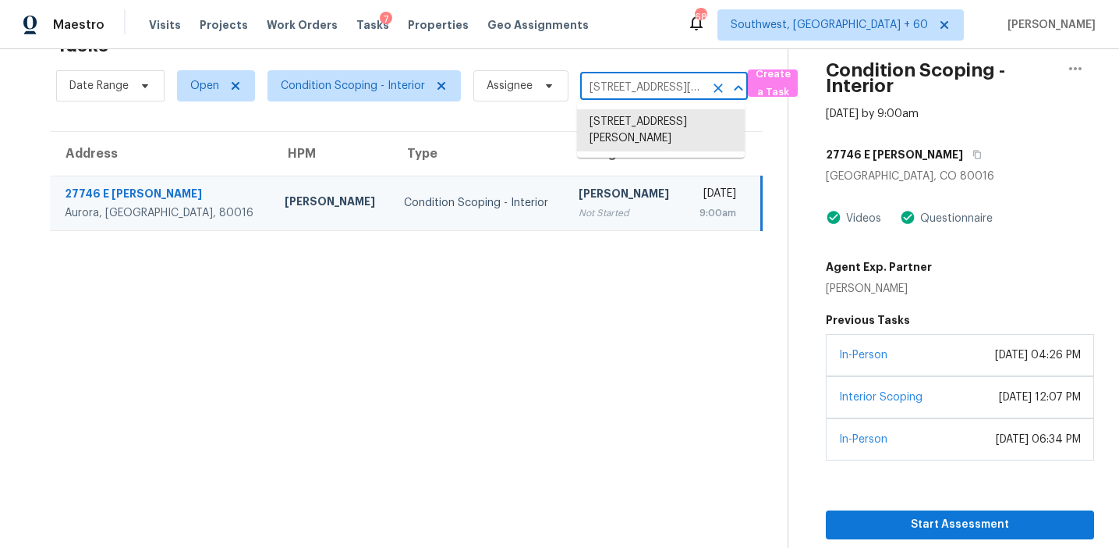
click at [623, 90] on input "27746 E Frost Pl, Aurora, CO 80016" at bounding box center [642, 88] width 124 height 24
paste input "9431 Canyon Lake Ln Orangevale, CA, 95662"
type input "9431 Canyon Lake Ln Orangevale, CA, 95662"
click at [643, 125] on li "9431 Canyon Lake Ln, Orangevale, CA 95662" at bounding box center [661, 122] width 168 height 26
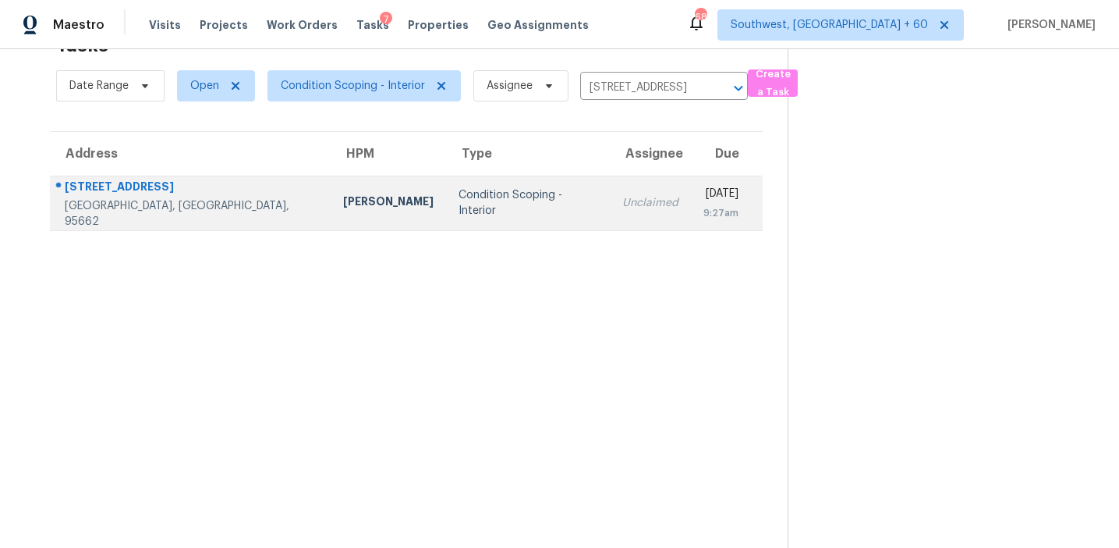
click at [691, 225] on td "Wed, Oct 8th 2025 9:27am" at bounding box center [727, 203] width 72 height 55
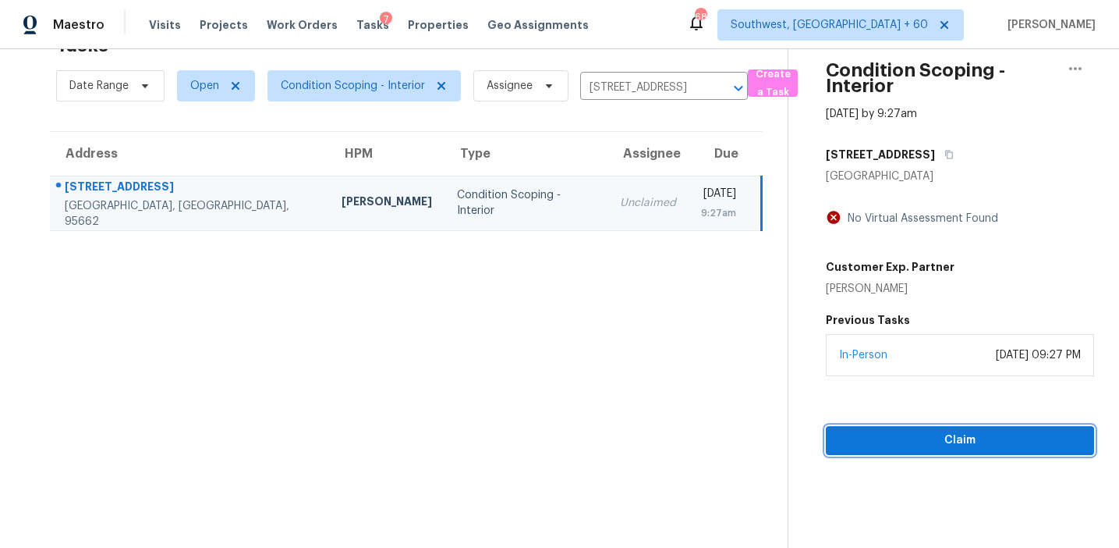
click at [897, 428] on button "Claim" at bounding box center [960, 440] width 268 height 29
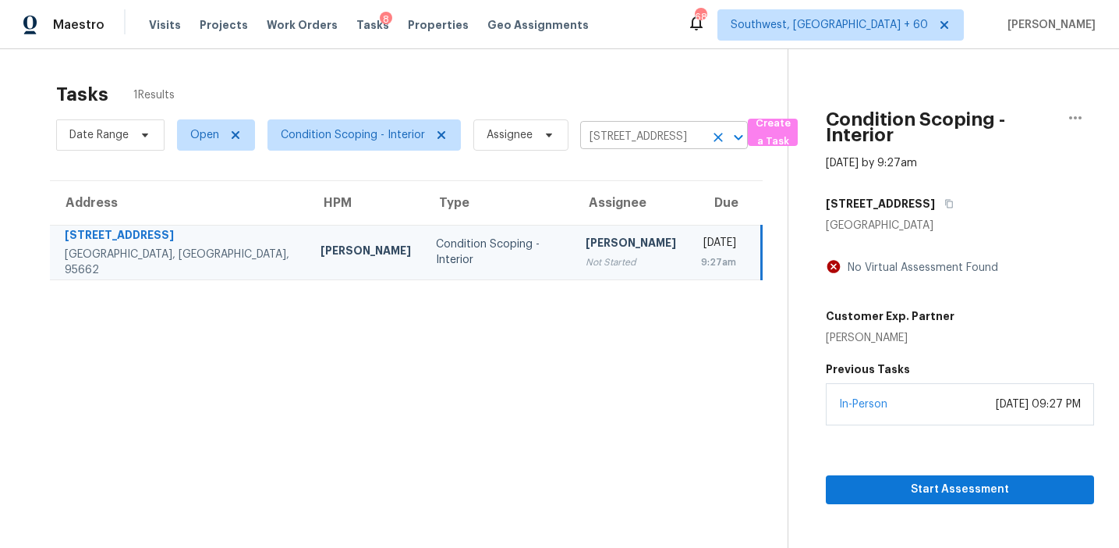
click at [609, 137] on input "9431 Canyon Lake Ln, Orangevale, CA 95662" at bounding box center [642, 137] width 124 height 24
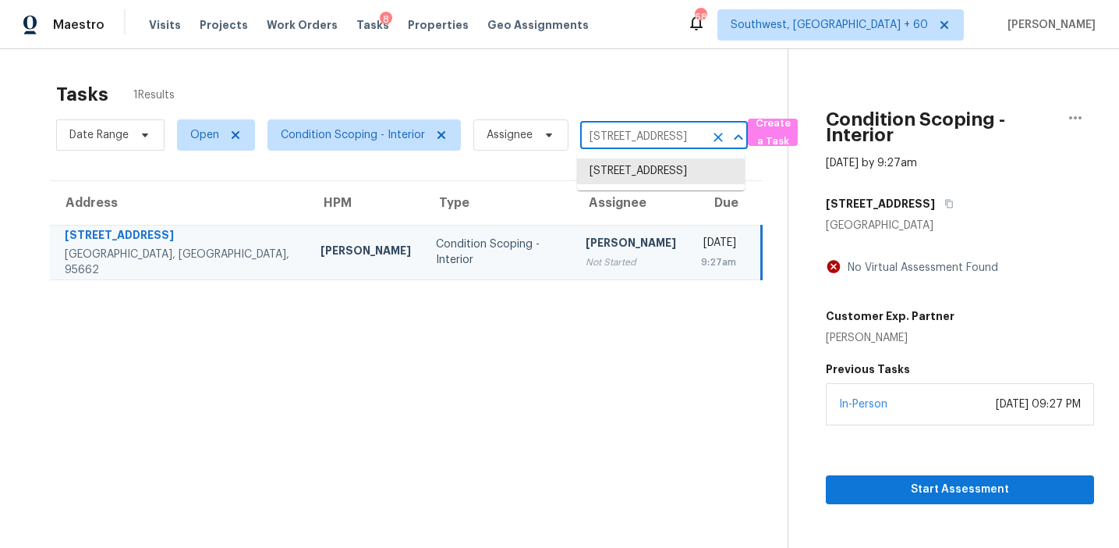
paste input "4539 Cottendale Dr Durham, NC, 27703"
type input "4539 Cottendale Dr Durham, NC, 27703"
click at [629, 173] on li "4539 Cottendale Dr, Durham, NC 27703" at bounding box center [661, 171] width 168 height 26
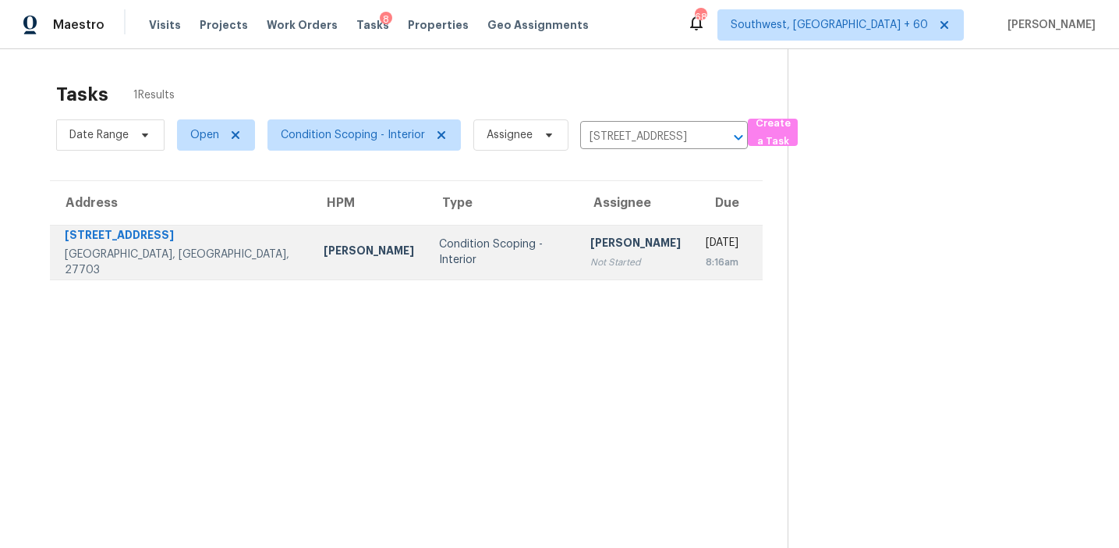
click at [470, 250] on div "Condition Scoping - Interior" at bounding box center [502, 251] width 126 height 31
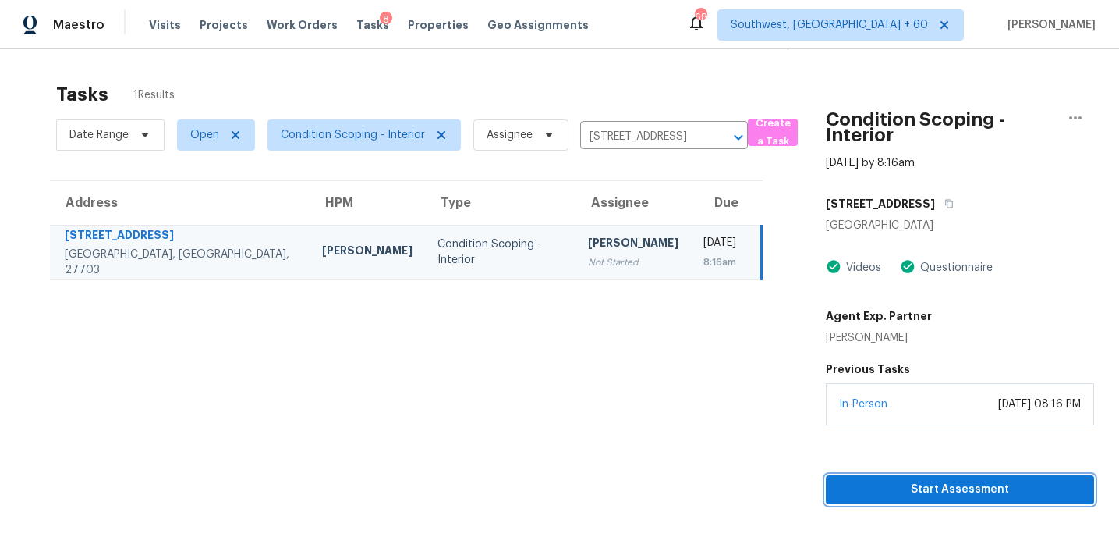
click at [883, 497] on span "Start Assessment" at bounding box center [960, 490] width 243 height 20
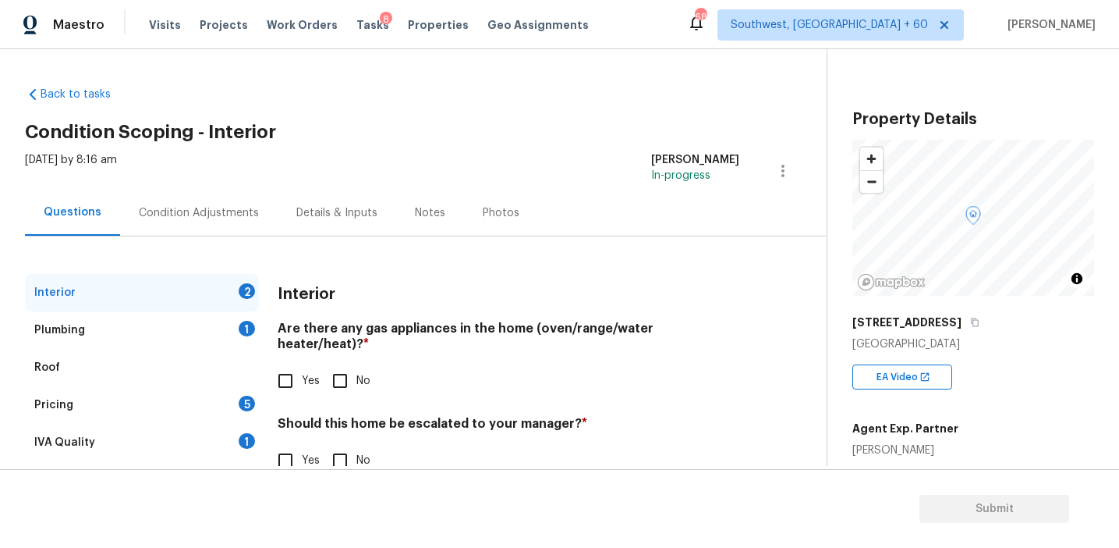
scroll to position [37, 0]
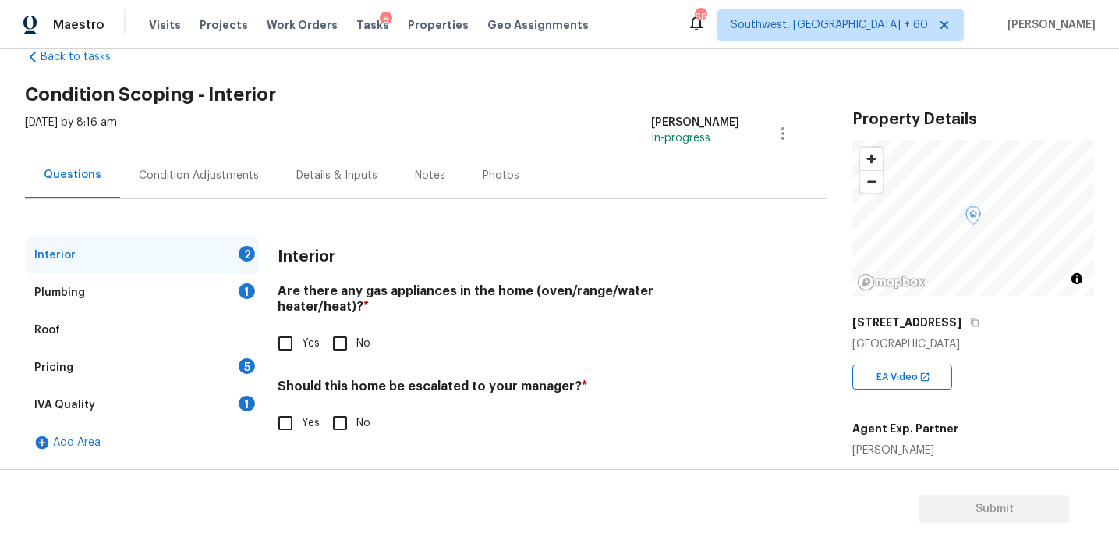
click at [231, 391] on div "IVA Quality 1" at bounding box center [142, 404] width 234 height 37
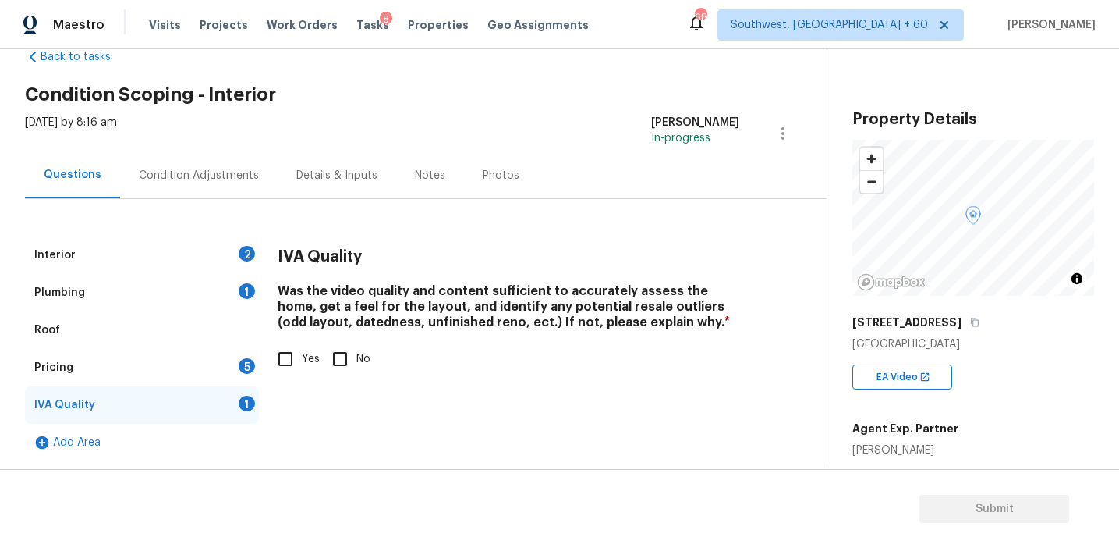
click at [302, 358] on span "Yes" at bounding box center [311, 359] width 18 height 16
click at [302, 358] on input "Yes" at bounding box center [285, 358] width 33 height 33
checkbox input "true"
click at [253, 300] on div "Plumbing 1" at bounding box center [142, 292] width 234 height 37
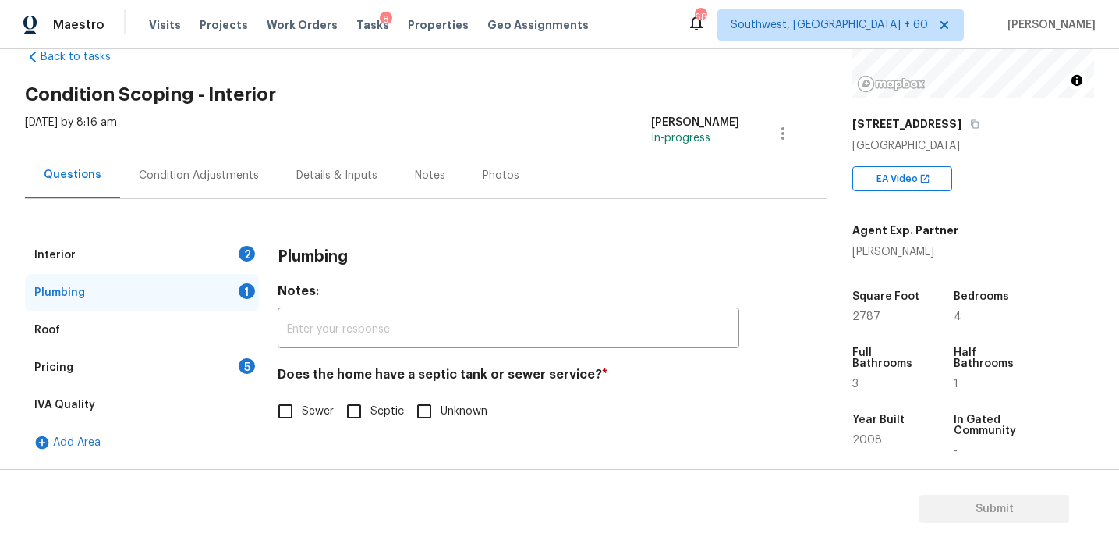
scroll to position [200, 0]
click at [303, 413] on span "Sewer" at bounding box center [318, 411] width 32 height 16
click at [302, 413] on input "Sewer" at bounding box center [285, 411] width 33 height 33
checkbox input "true"
click at [223, 371] on div "Pricing 5" at bounding box center [142, 367] width 234 height 37
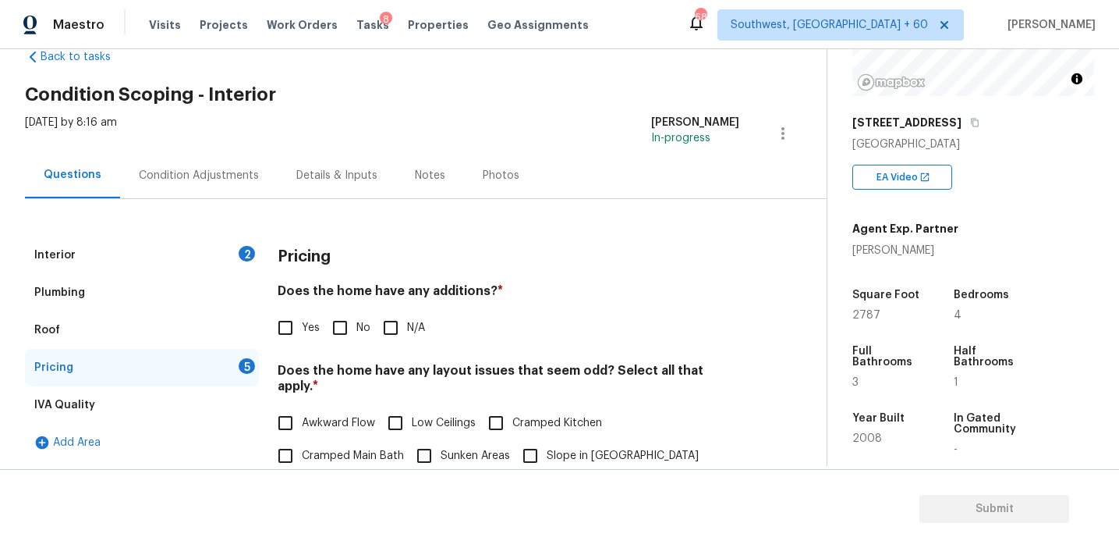
click at [346, 335] on input "No" at bounding box center [340, 327] width 33 height 33
checkbox input "true"
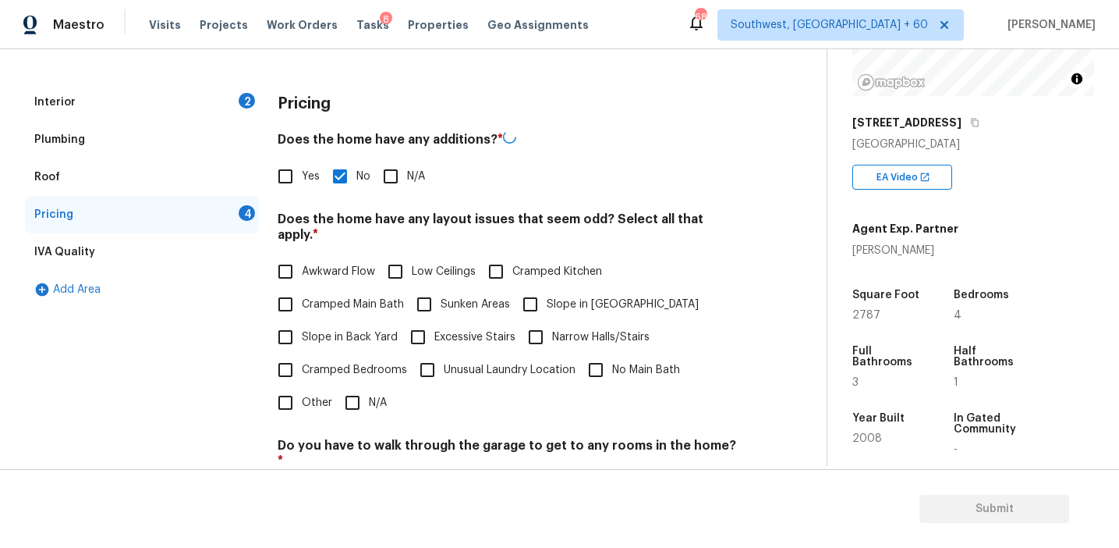
scroll to position [343, 0]
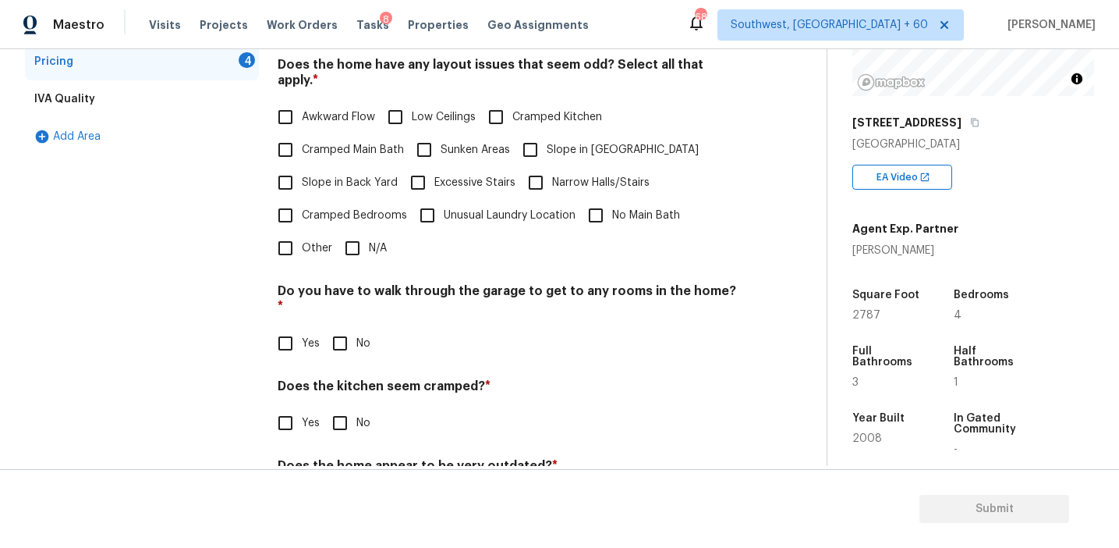
click at [334, 175] on span "Slope in Back Yard" at bounding box center [350, 183] width 96 height 16
click at [302, 166] on input "Slope in Back Yard" at bounding box center [285, 182] width 33 height 33
checkbox input "true"
click at [568, 142] on span "Slope in Front Yard" at bounding box center [623, 150] width 152 height 16
click at [547, 133] on input "Slope in Front Yard" at bounding box center [530, 149] width 33 height 33
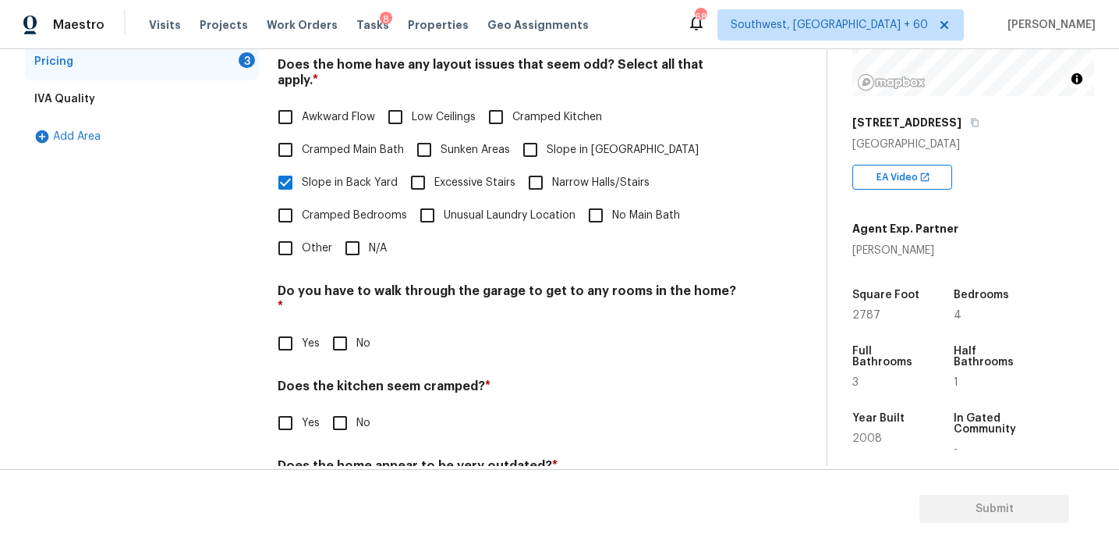
checkbox input "true"
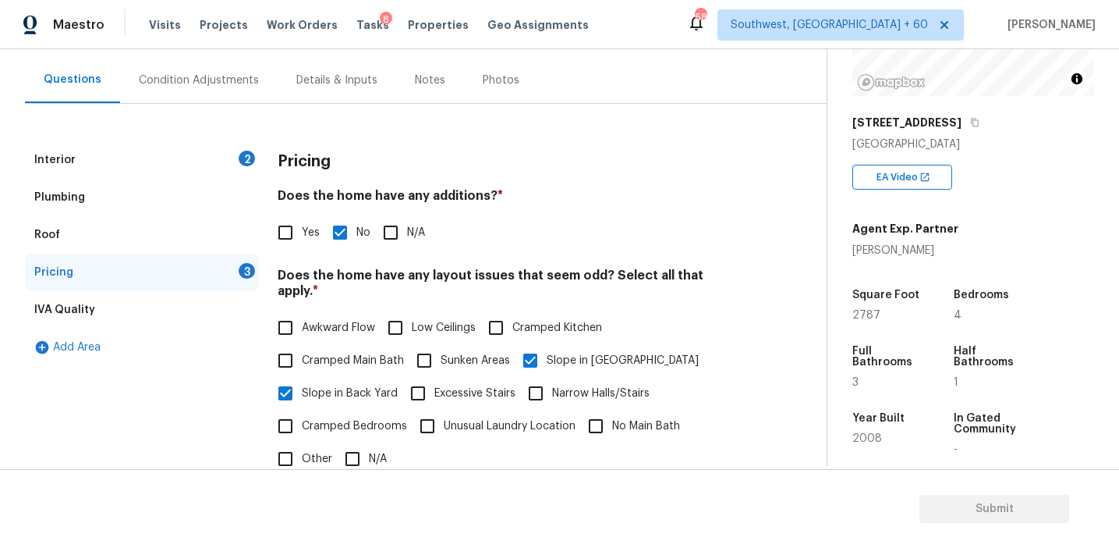
scroll to position [389, 0]
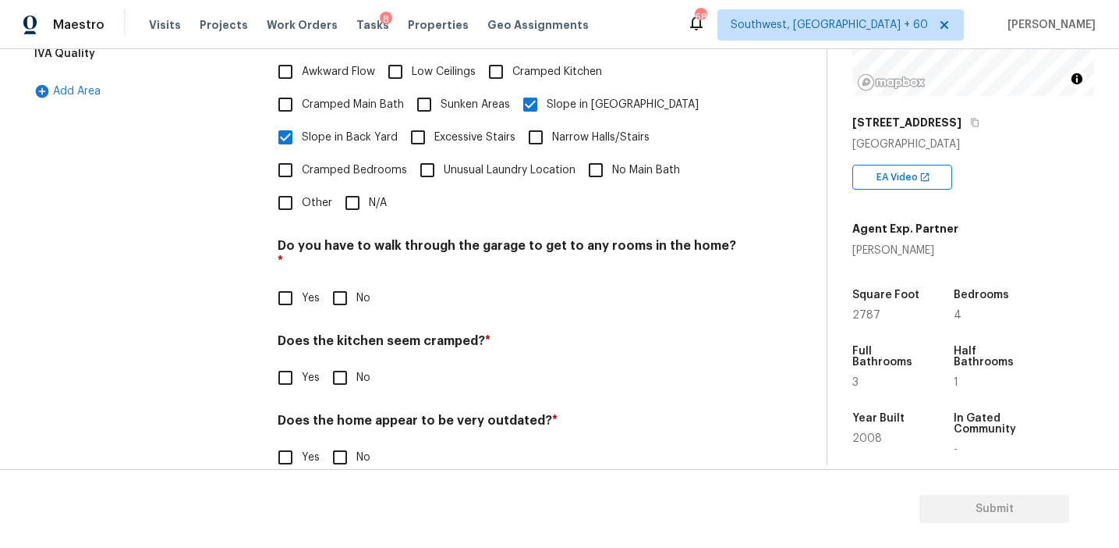
click at [335, 282] on input "No" at bounding box center [340, 298] width 33 height 33
checkbox input "true"
click at [335, 335] on div "Does the kitchen seem cramped? * Yes No" at bounding box center [509, 365] width 462 height 61
click at [335, 361] on input "No" at bounding box center [340, 377] width 33 height 33
checkbox input "true"
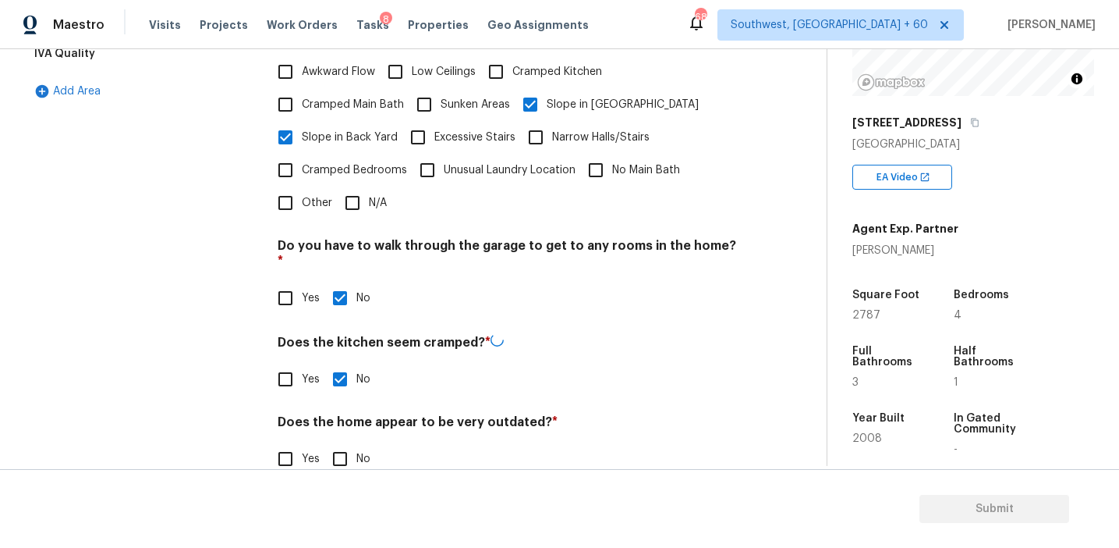
click at [342, 442] on input "No" at bounding box center [340, 458] width 33 height 33
checkbox input "true"
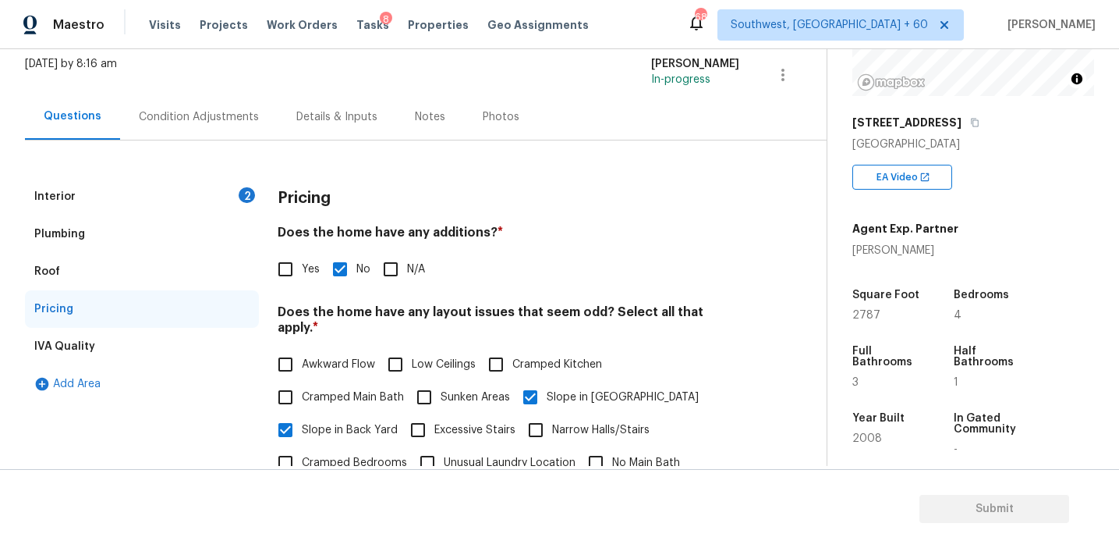
click at [249, 197] on div "2" at bounding box center [247, 195] width 16 height 16
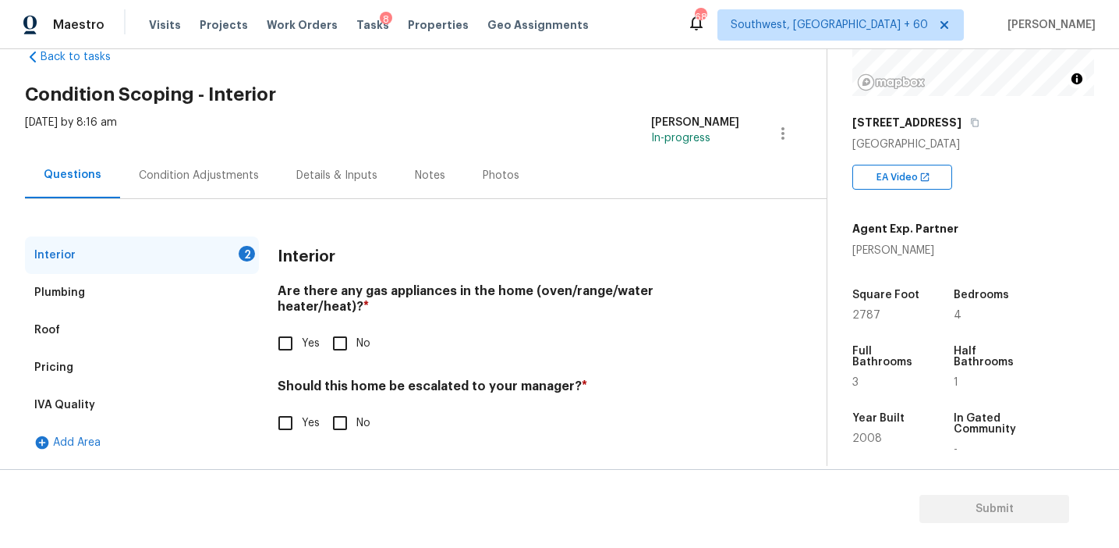
click at [282, 340] on input "Yes" at bounding box center [285, 343] width 33 height 33
checkbox input "true"
click at [342, 429] on div "Interior Are there any gas appliances in the home (oven/range/water heater/heat…" at bounding box center [509, 347] width 462 height 223
click at [343, 406] on input "No" at bounding box center [340, 422] width 33 height 33
checkbox input "true"
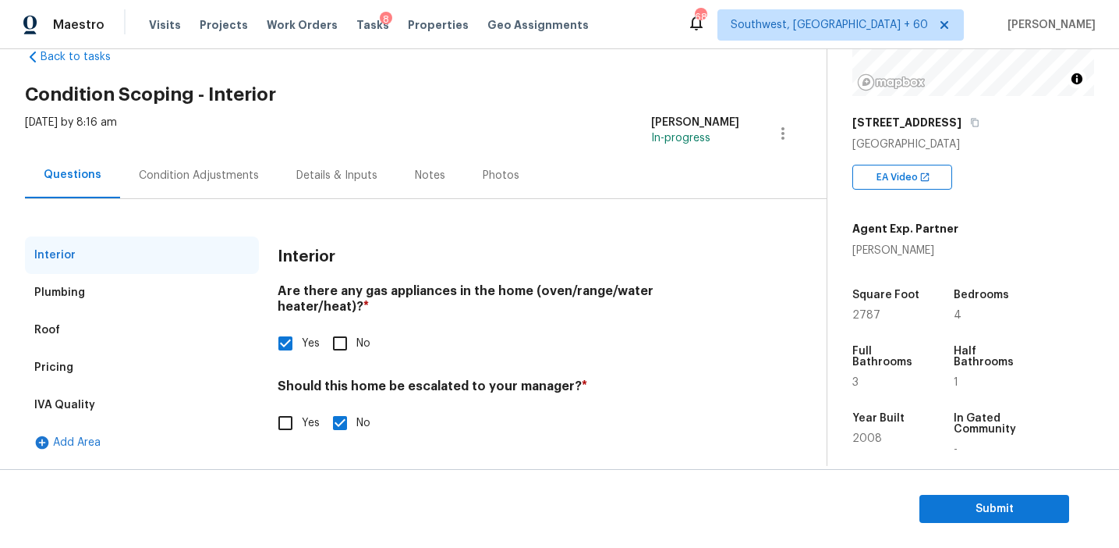
click at [237, 186] on div "Condition Adjustments" at bounding box center [199, 175] width 158 height 46
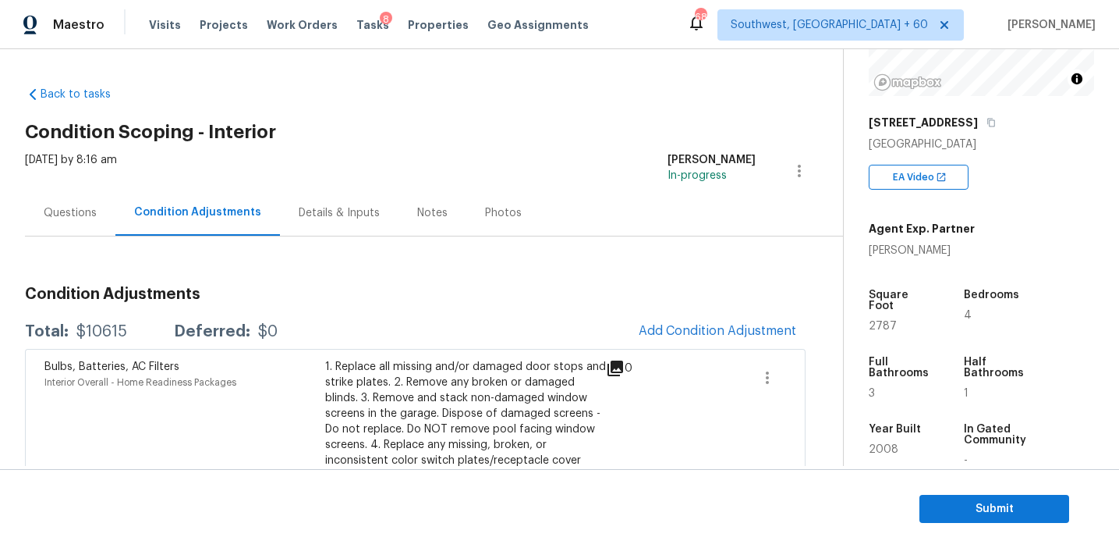
click at [115, 199] on div "Condition Adjustments" at bounding box center [197, 213] width 165 height 46
click at [82, 218] on div "Questions" at bounding box center [70, 213] width 53 height 16
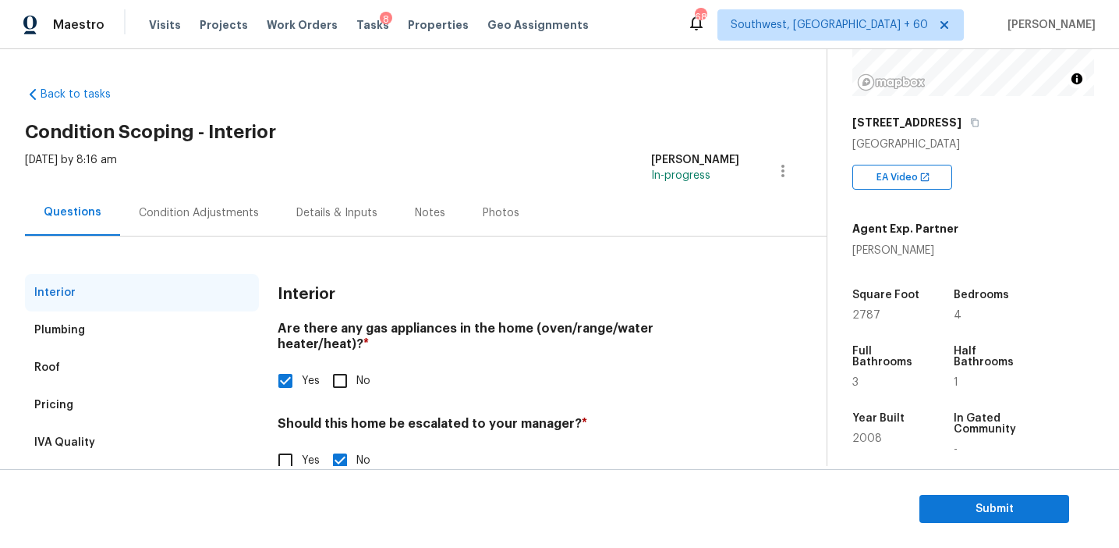
scroll to position [37, 0]
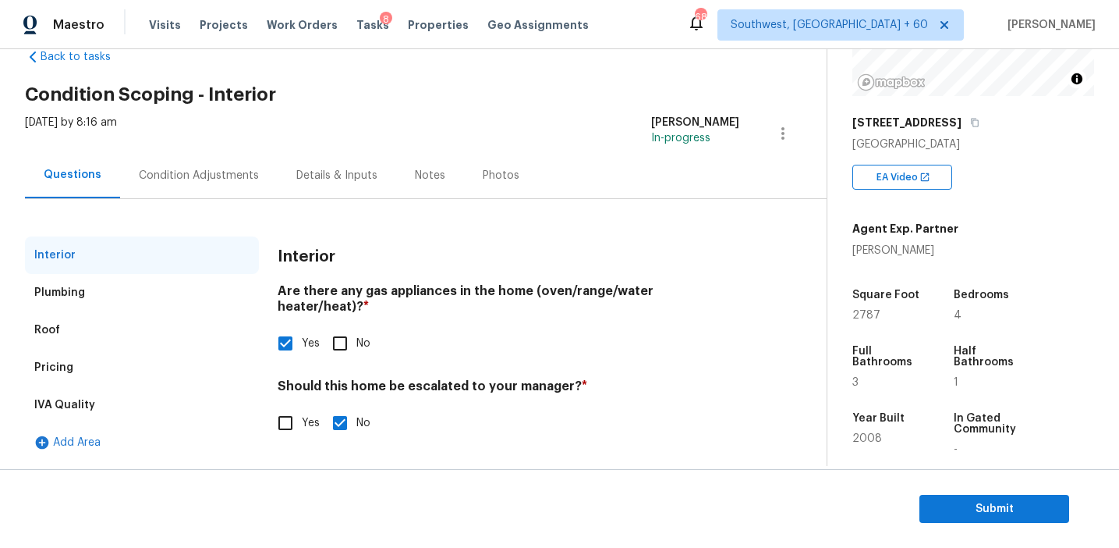
click at [326, 335] on input "No" at bounding box center [340, 343] width 33 height 33
checkbox input "true"
checkbox input "false"
click at [235, 179] on div "Condition Adjustments" at bounding box center [199, 176] width 120 height 16
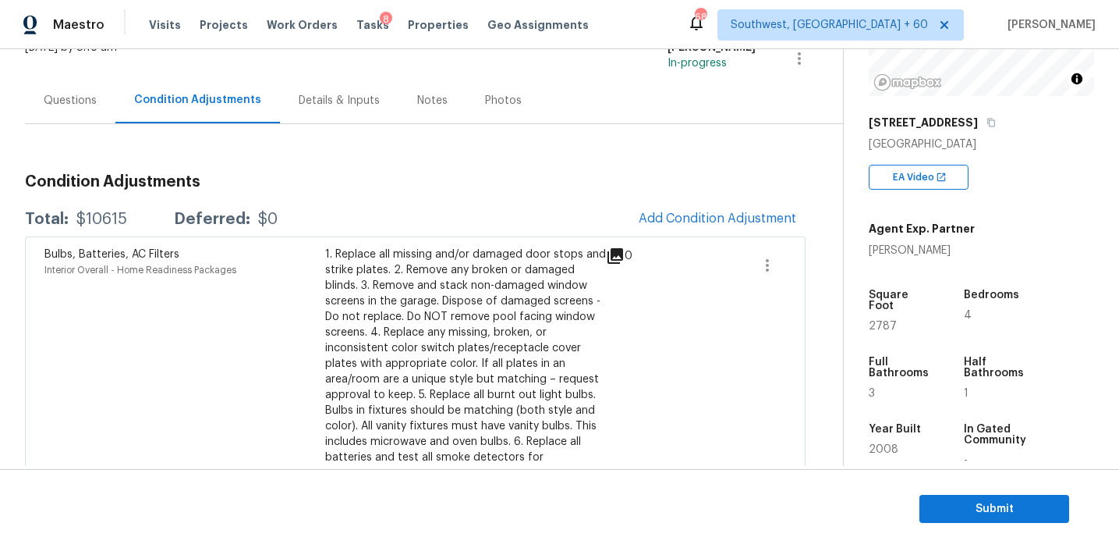
click at [472, 221] on div "Total: $10615 Deferred: $0 Add Condition Adjustment" at bounding box center [415, 219] width 781 height 34
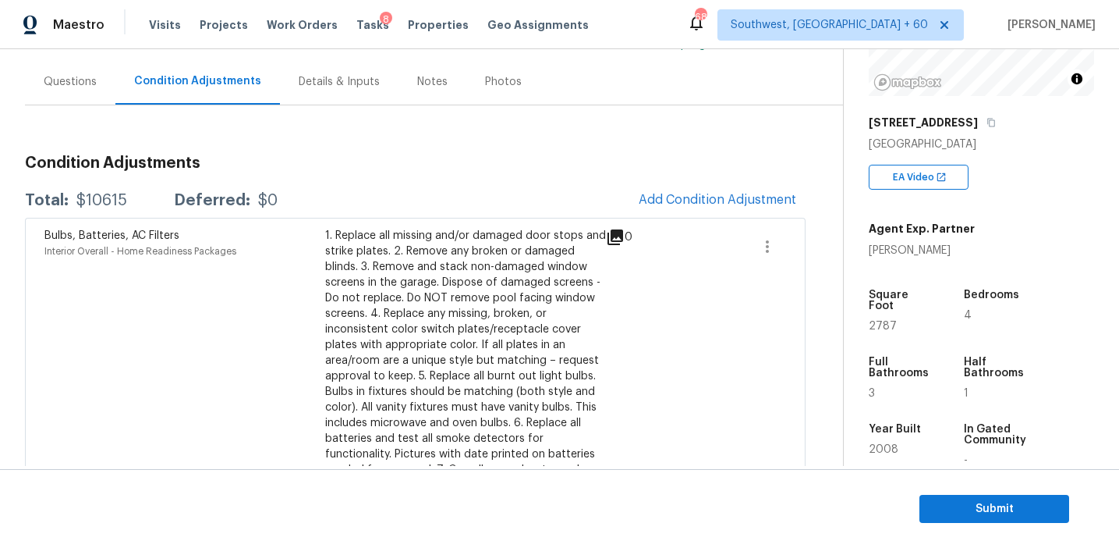
scroll to position [132, 0]
click at [675, 204] on span "Add Condition Adjustment" at bounding box center [718, 199] width 158 height 14
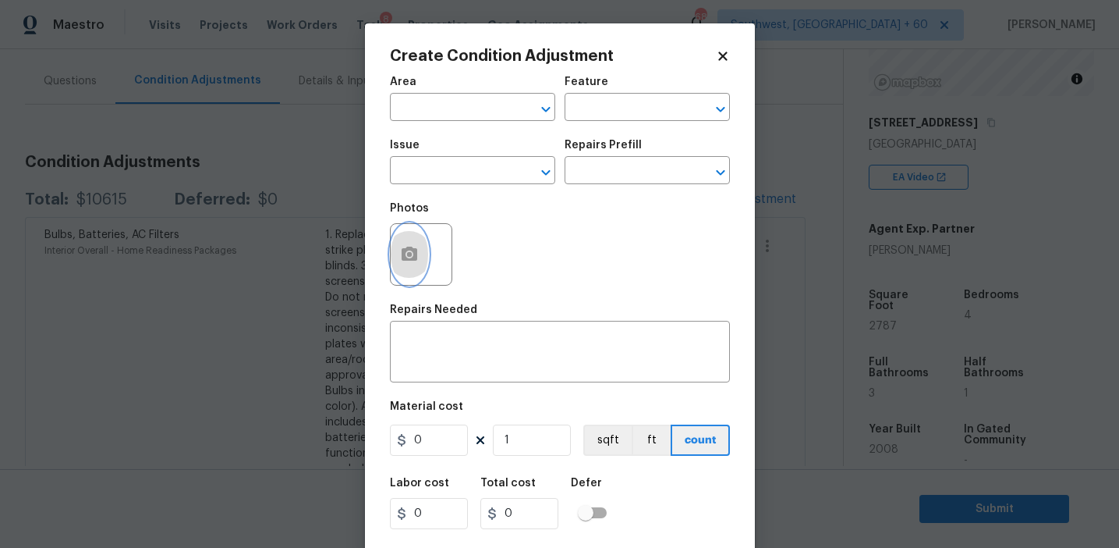
click at [415, 270] on button "button" at bounding box center [409, 254] width 37 height 61
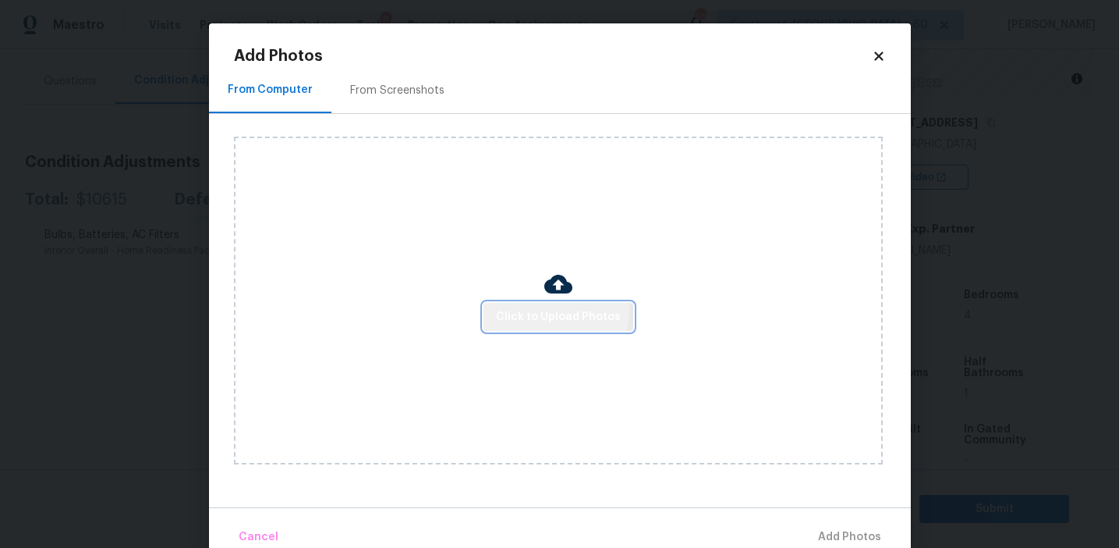
click at [538, 309] on span "Click to Upload Photos" at bounding box center [558, 317] width 125 height 20
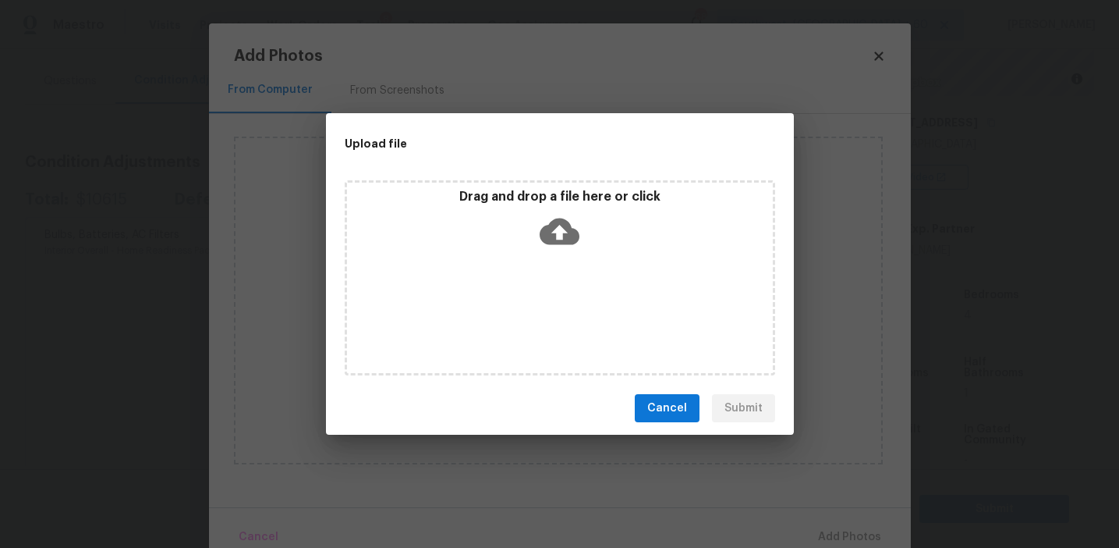
click at [541, 228] on icon at bounding box center [560, 231] width 40 height 40
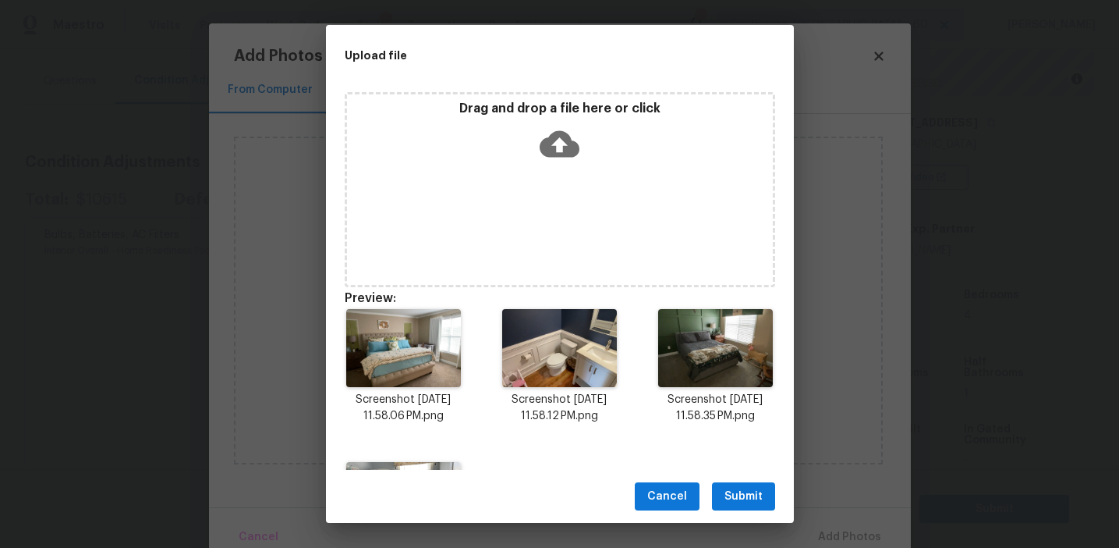
click at [739, 495] on span "Submit" at bounding box center [744, 497] width 38 height 20
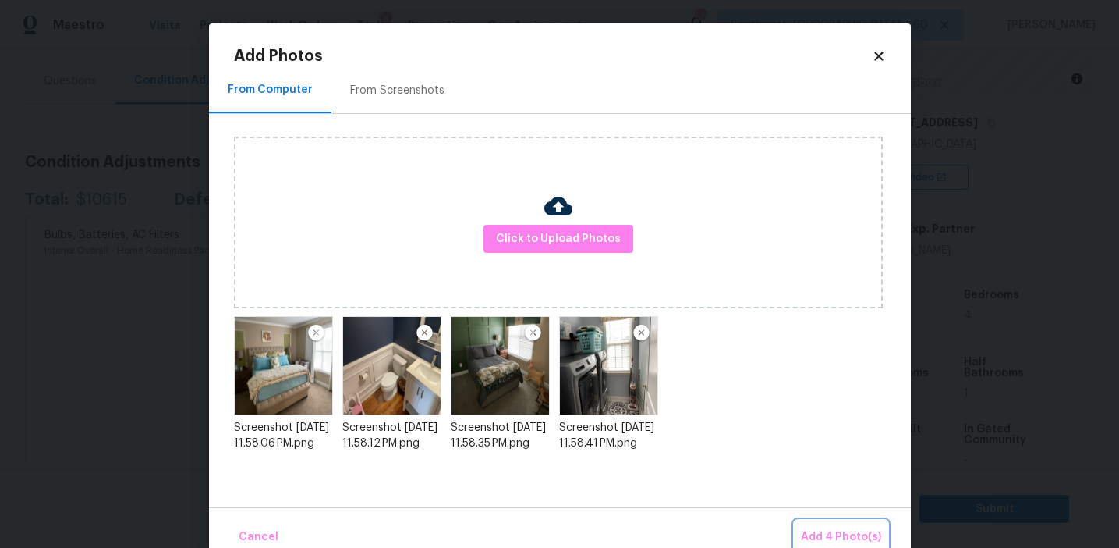
click at [850, 531] on span "Add 4 Photo(s)" at bounding box center [841, 537] width 80 height 20
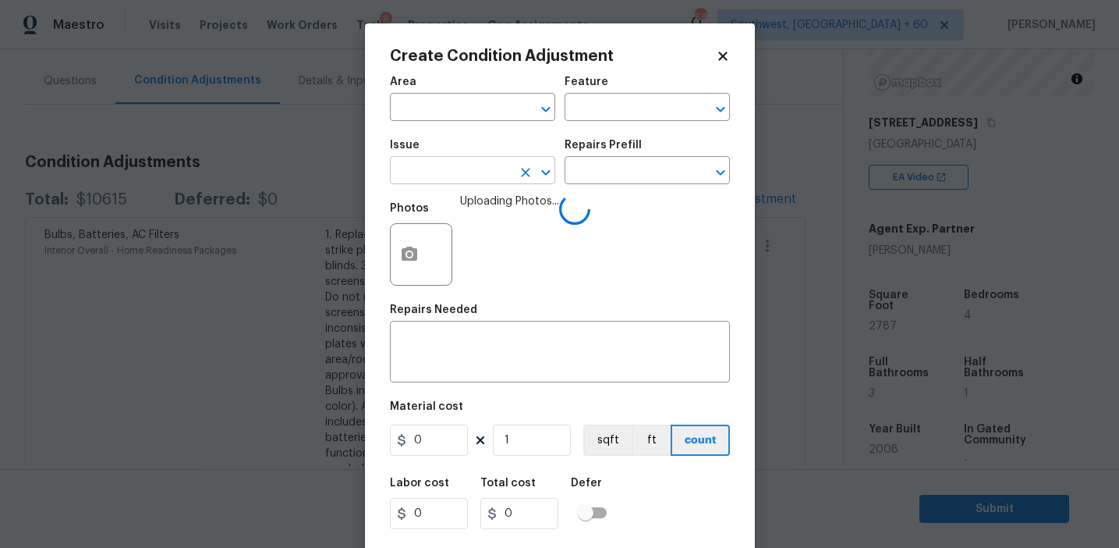
click at [455, 174] on input "text" at bounding box center [451, 172] width 122 height 24
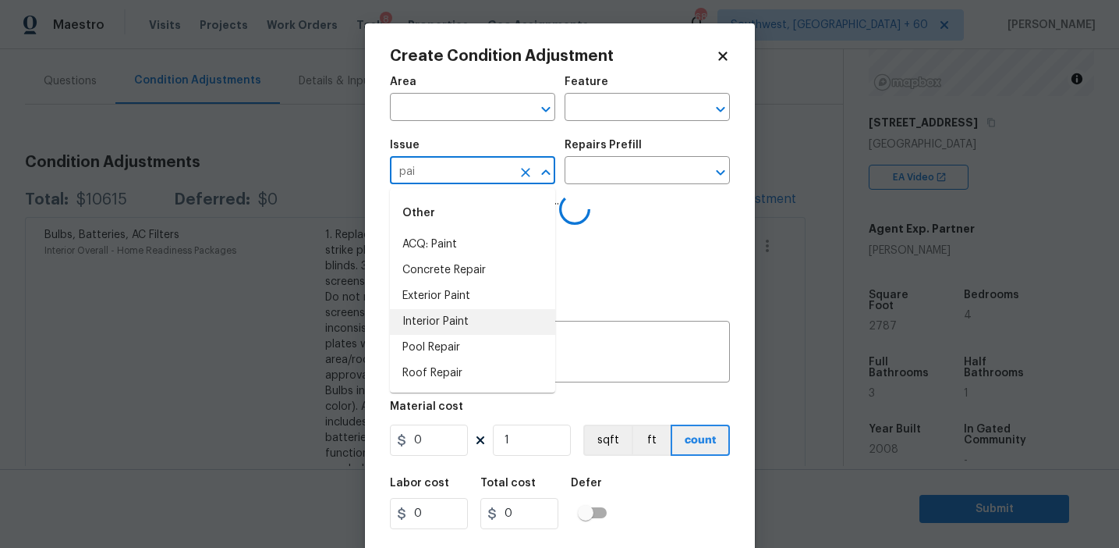
click at [481, 314] on li "Interior Paint" at bounding box center [472, 322] width 165 height 26
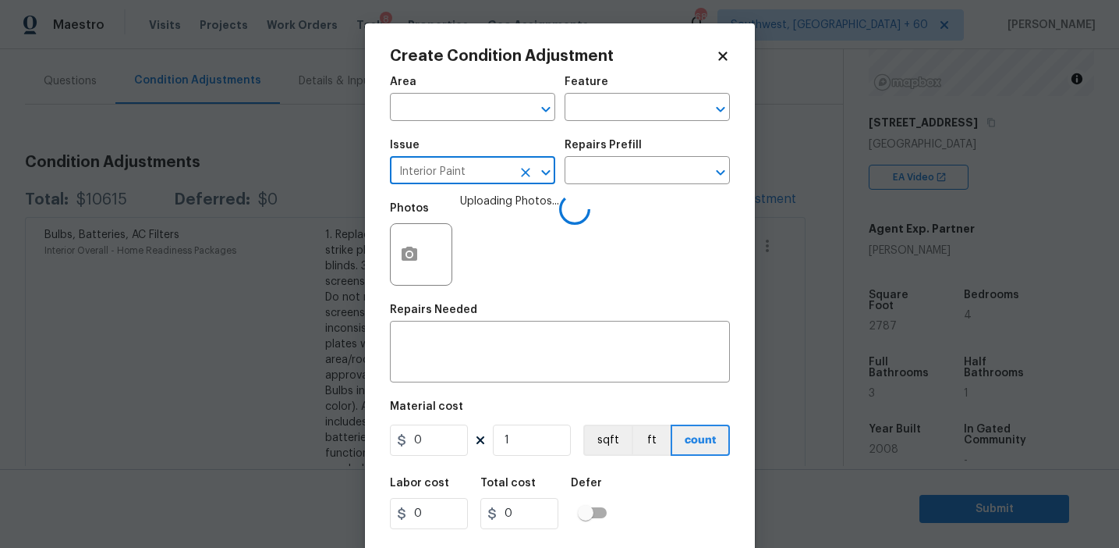
type input "Interior Paint"
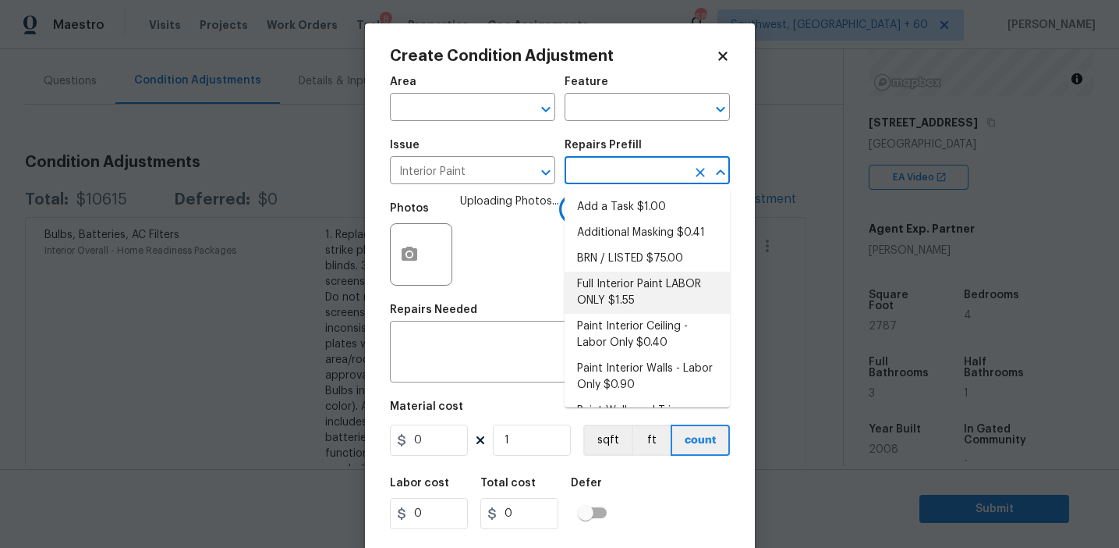
scroll to position [149, 0]
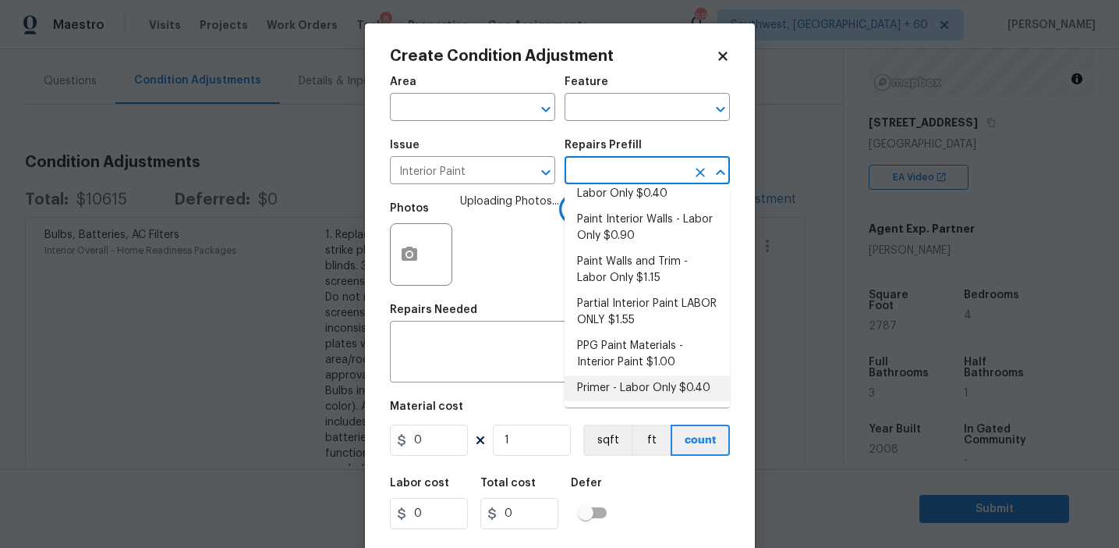
click at [607, 383] on li "Primer - Labor Only $0.40" at bounding box center [647, 388] width 165 height 26
type input "Overall Paint"
type textarea "Interior primer - PRIMER PROVIDED BY OPENDOOR - All nails, screws, drywall anch…"
type input "0.4"
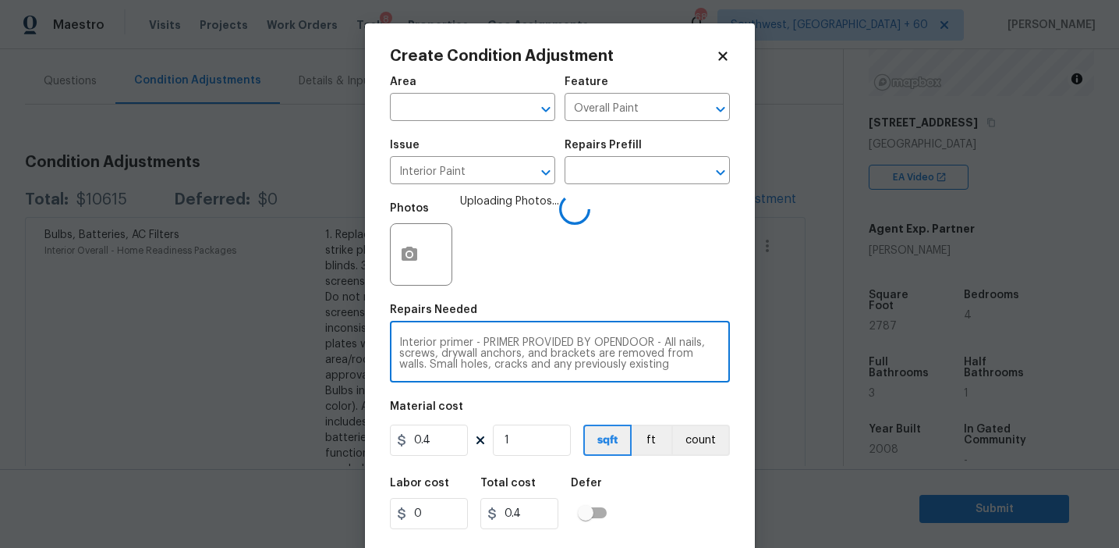
scroll to position [33, 0]
drag, startPoint x: 474, startPoint y: 342, endPoint x: 658, endPoint y: 410, distance: 197.0
click at [658, 410] on div "Area ​ Feature Overall Paint ​ Issue Interior Paint ​ Repairs Prefill ​ Photos …" at bounding box center [560, 324] width 340 height 515
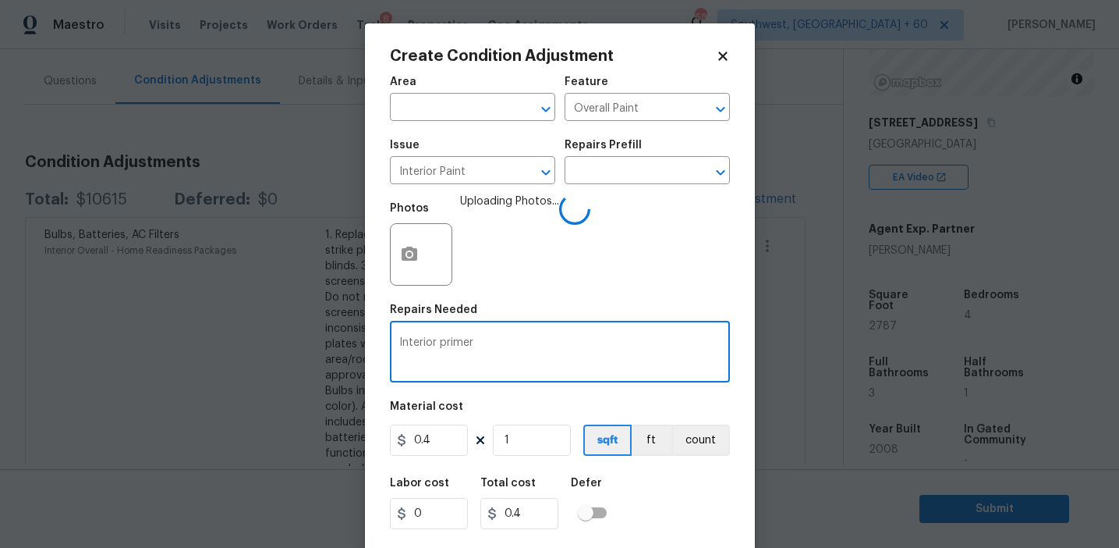
type textarea "Interior primer"
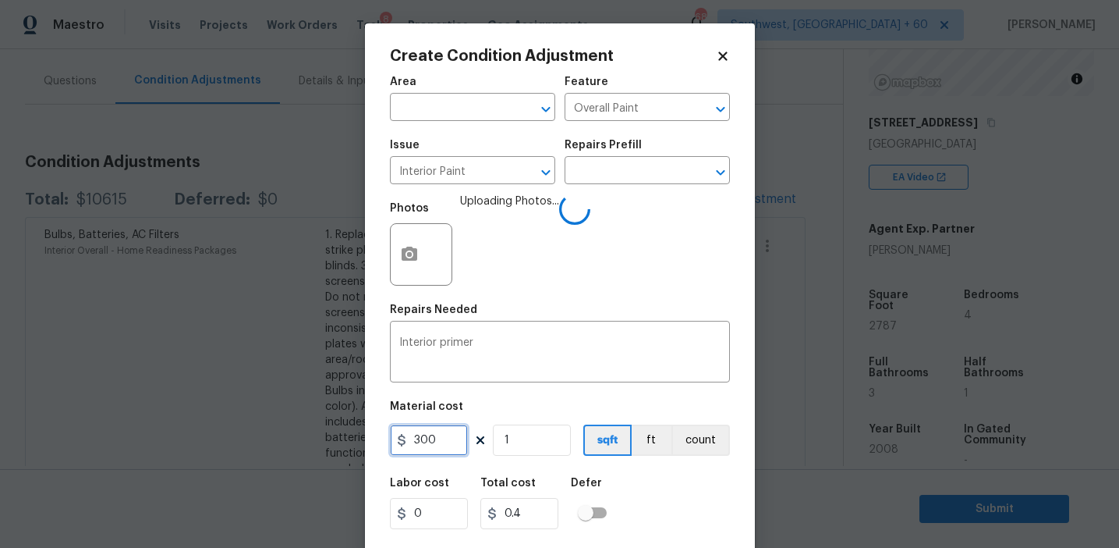
type input "300"
click at [711, 424] on button "count" at bounding box center [701, 439] width 59 height 31
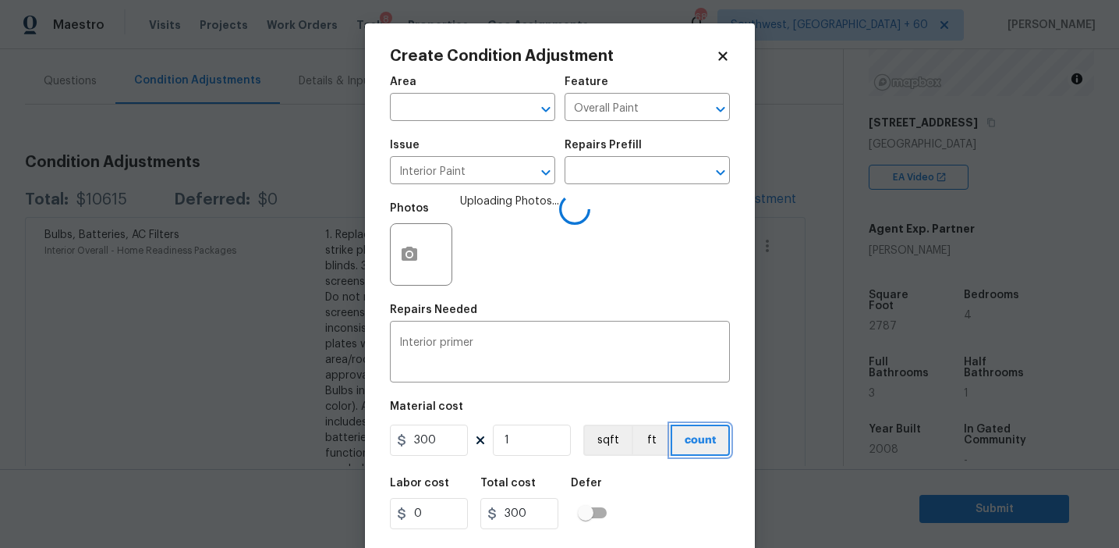
scroll to position [35, 0]
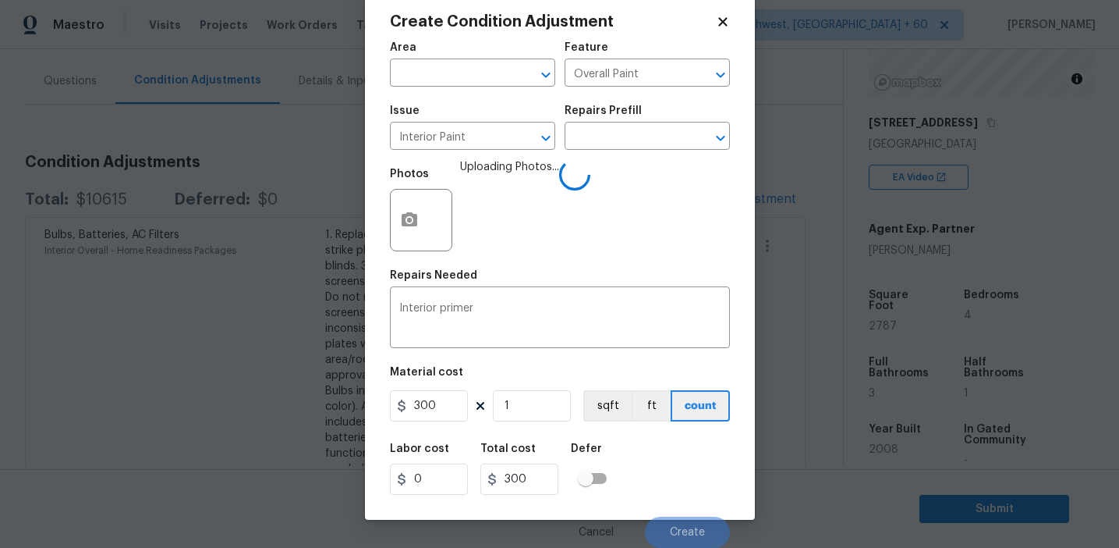
click at [682, 491] on div "Labor cost 0 Total cost 300 Defer" at bounding box center [560, 469] width 340 height 70
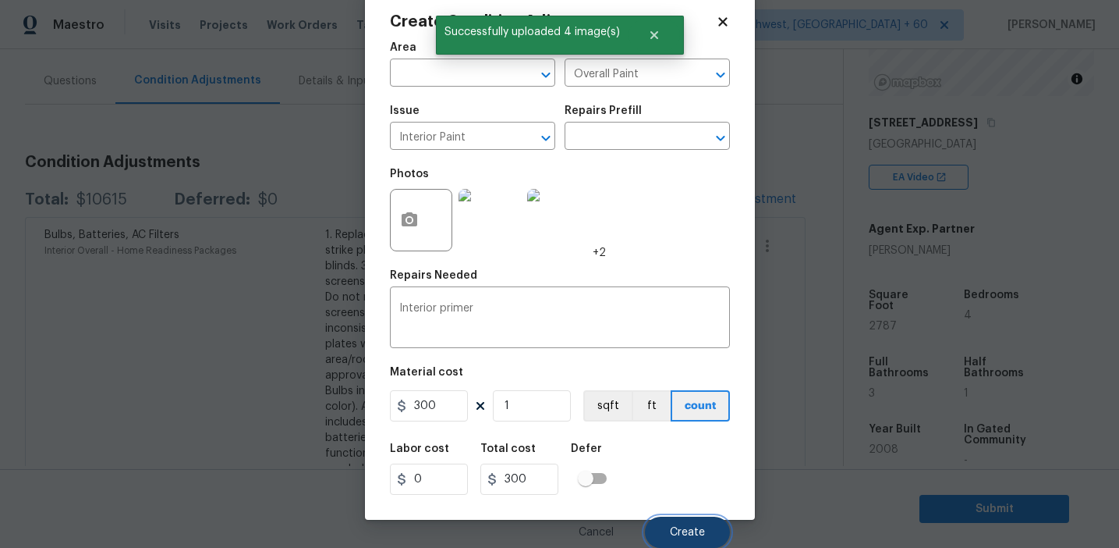
click at [683, 527] on span "Create" at bounding box center [687, 533] width 35 height 12
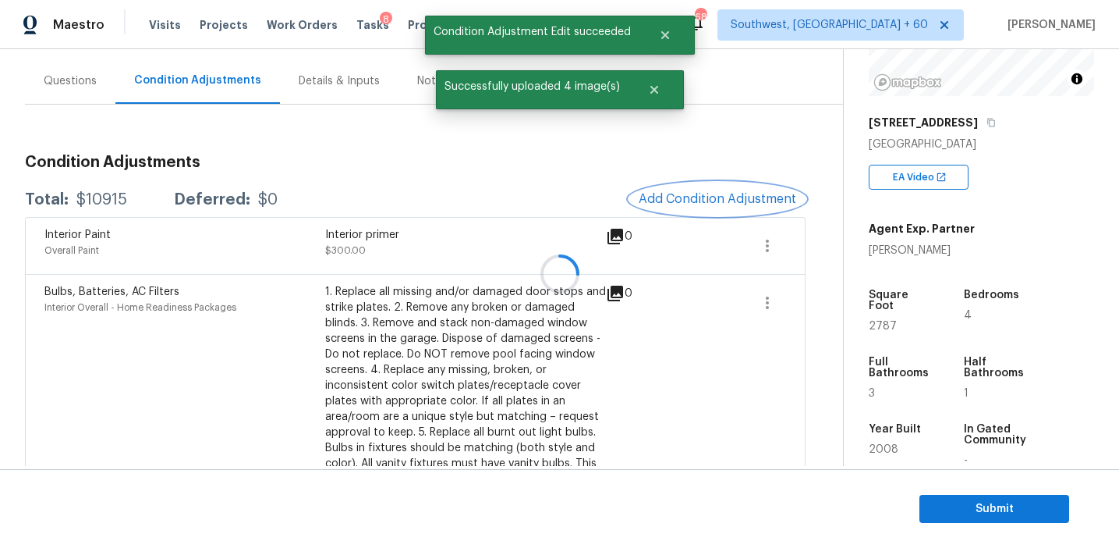
scroll to position [0, 0]
click at [713, 193] on div at bounding box center [559, 274] width 1119 height 548
click at [713, 193] on span "Add Condition Adjustment" at bounding box center [718, 199] width 158 height 14
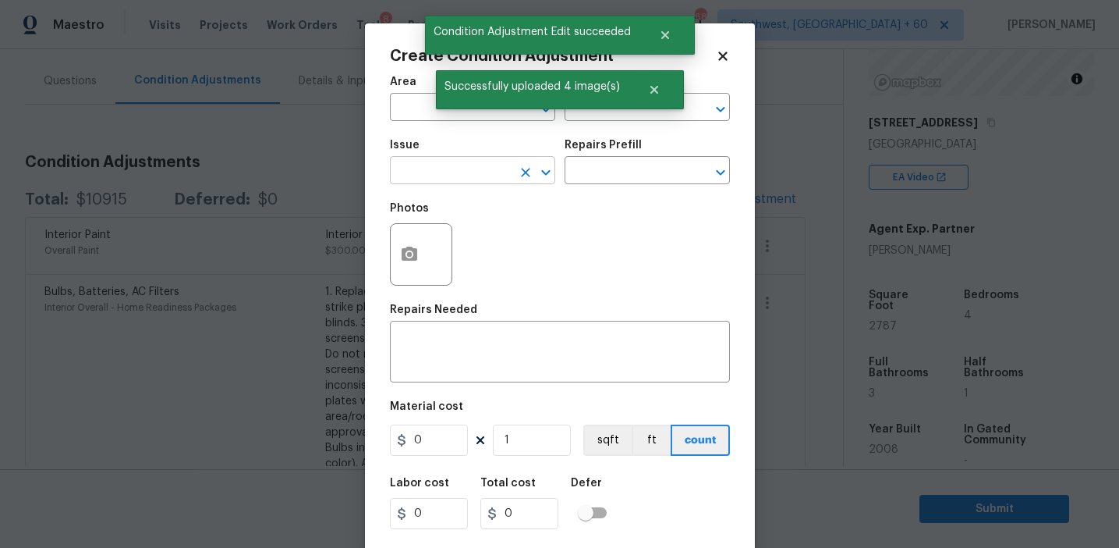
click at [419, 169] on input "text" at bounding box center [451, 172] width 122 height 24
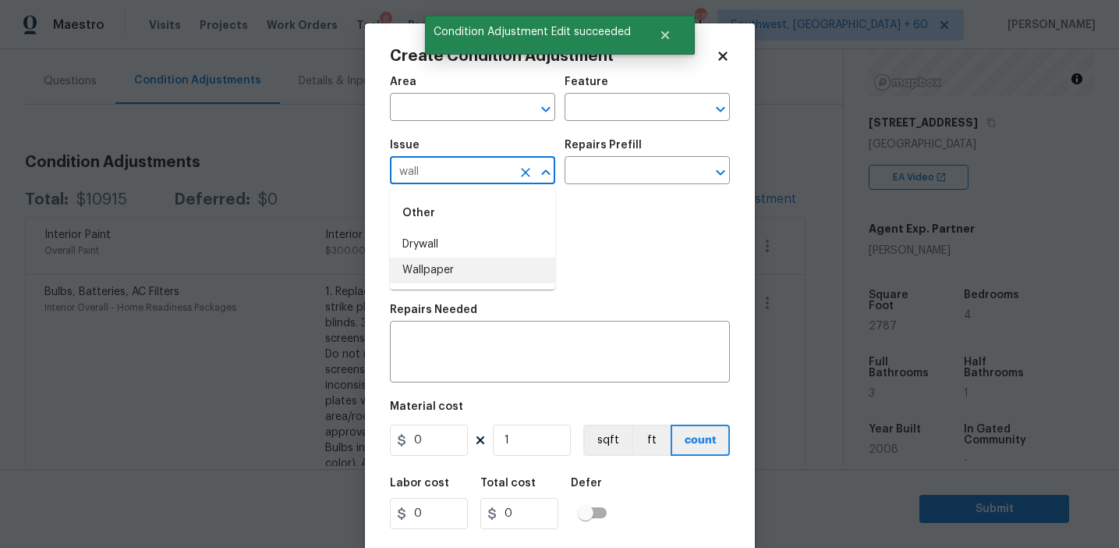
click at [453, 270] on li "Wallpaper" at bounding box center [472, 270] width 165 height 26
type input "Wallpaper"
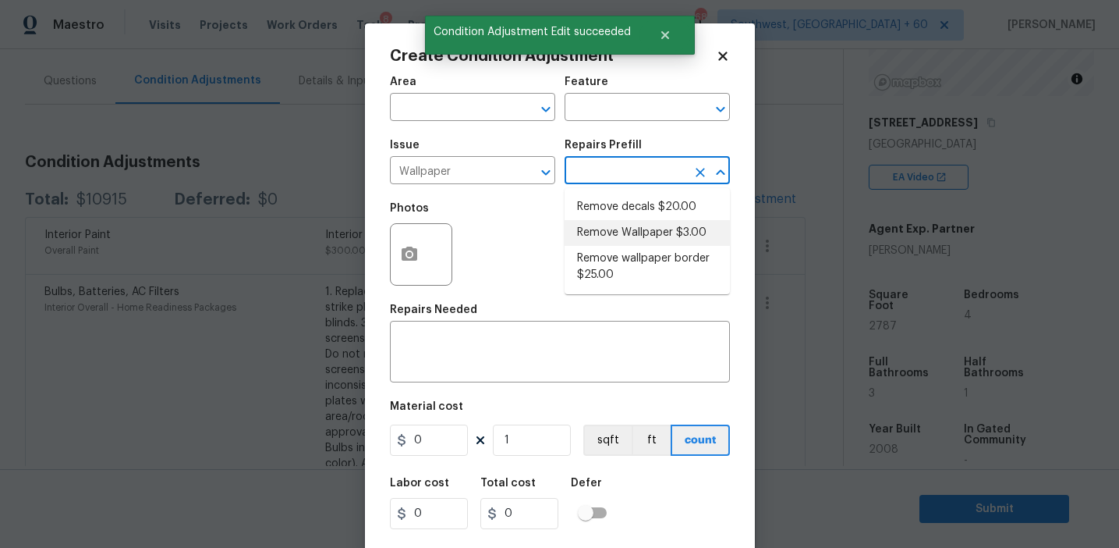
click at [617, 221] on li "Remove Wallpaper $3.00" at bounding box center [647, 233] width 165 height 26
type input "Walls and Ceiling"
type textarea "Remove wallpaper and texture walls to best match existing conditions"
type input "3"
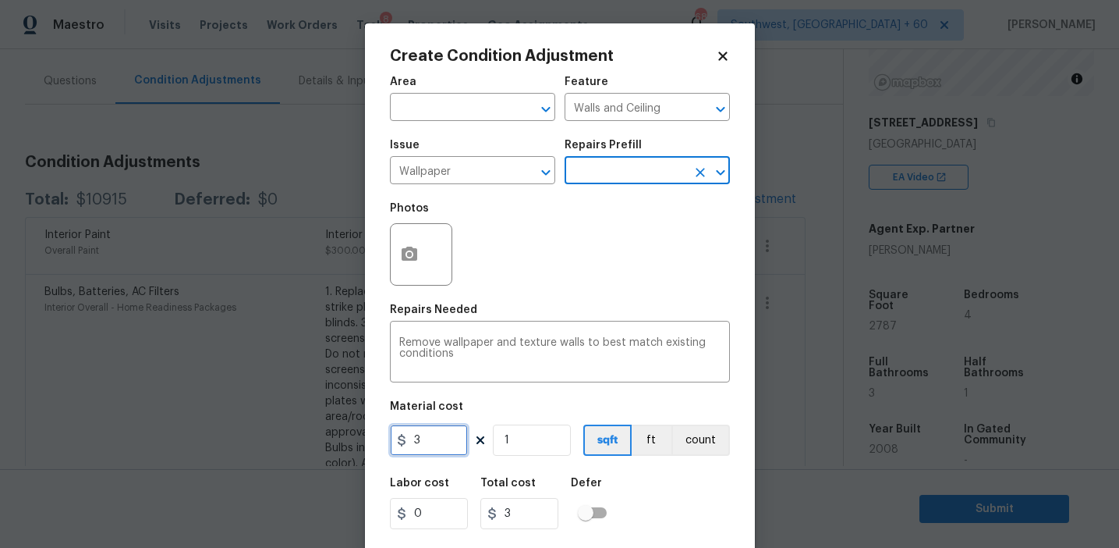
click at [442, 443] on input "3" at bounding box center [429, 439] width 78 height 31
type input "300"
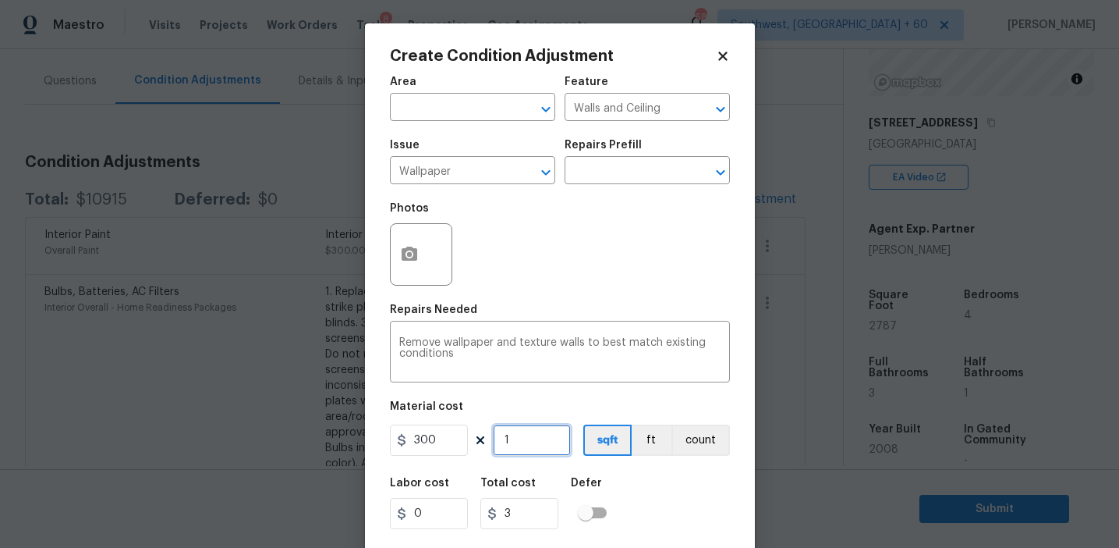
type input "300"
click at [701, 438] on button "count" at bounding box center [701, 439] width 59 height 31
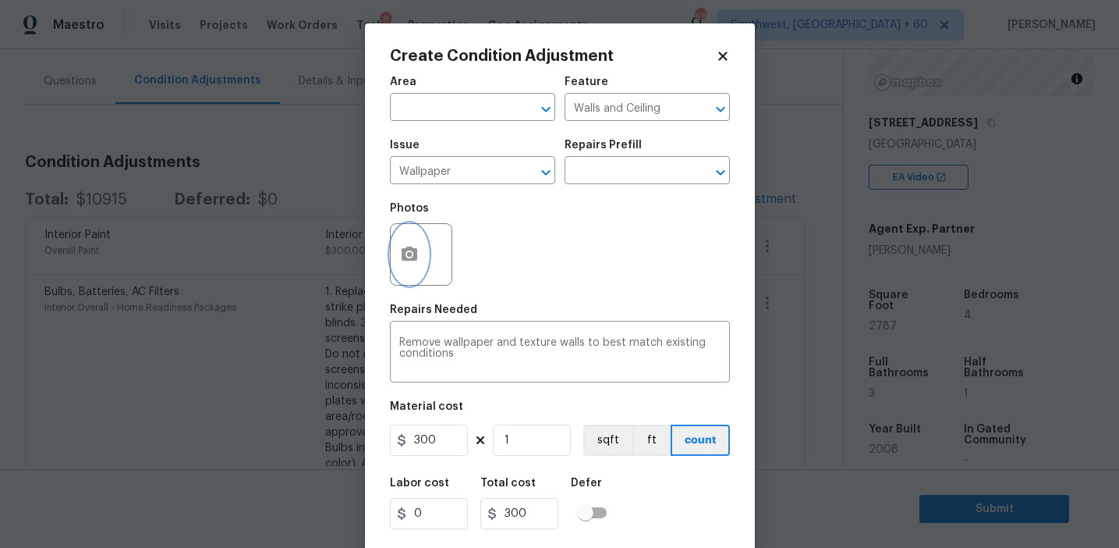
click at [403, 249] on icon "button" at bounding box center [410, 254] width 16 height 14
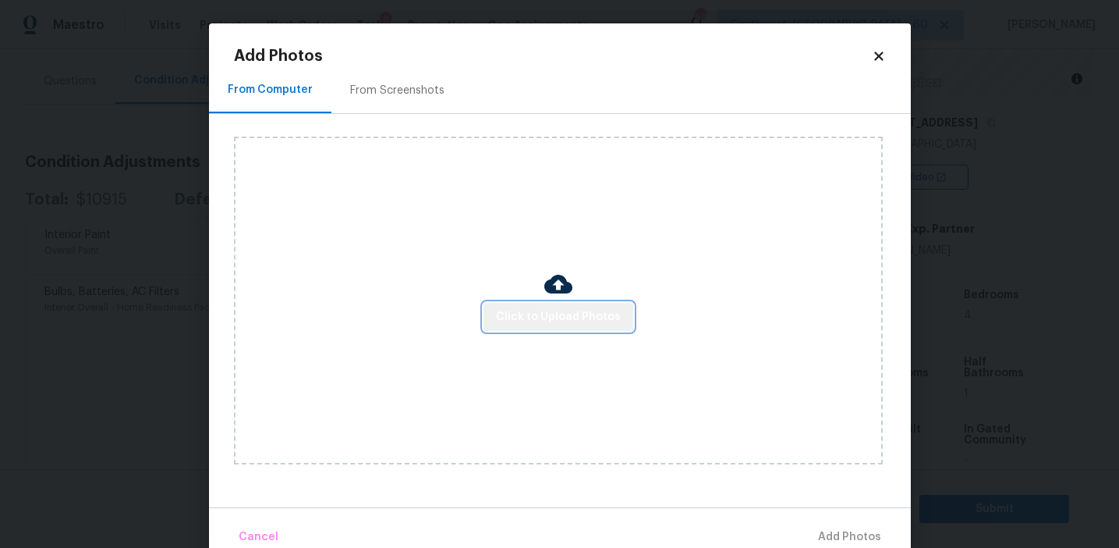
click at [580, 313] on span "Click to Upload Photos" at bounding box center [558, 317] width 125 height 20
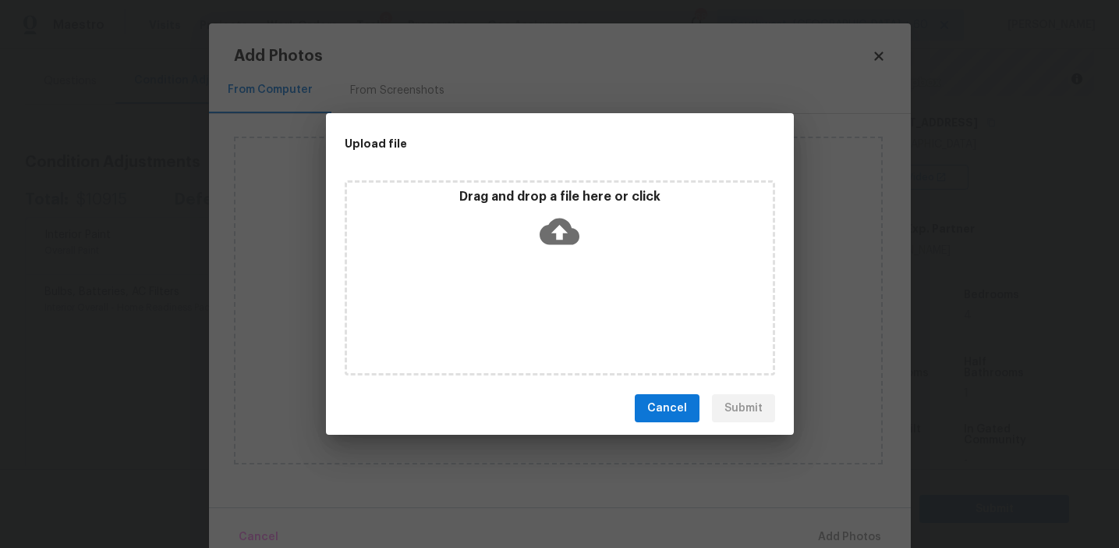
click at [582, 264] on div "Drag and drop a file here or click" at bounding box center [560, 277] width 431 height 195
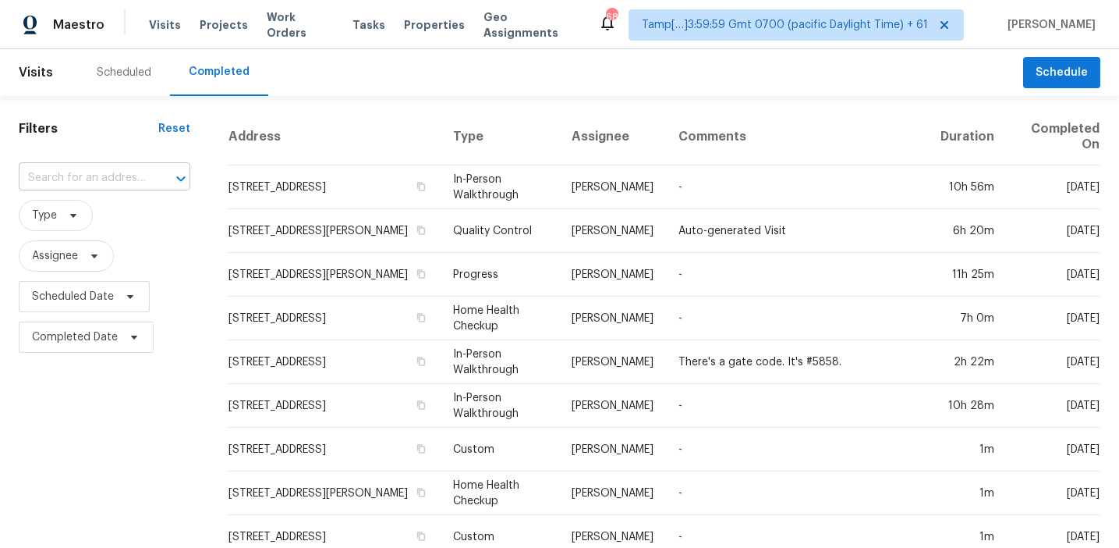
click at [105, 172] on input "text" at bounding box center [83, 178] width 128 height 24
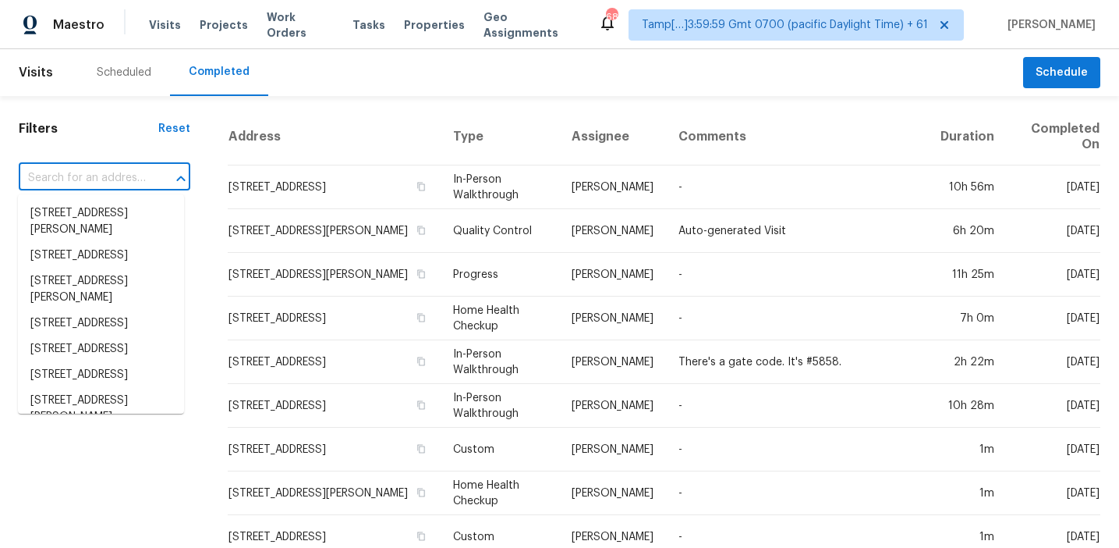
paste input "4539 Cottendale Dr Durham, NC, 27703"
type input "4539 Cottendale Dr Durham, NC, 27703"
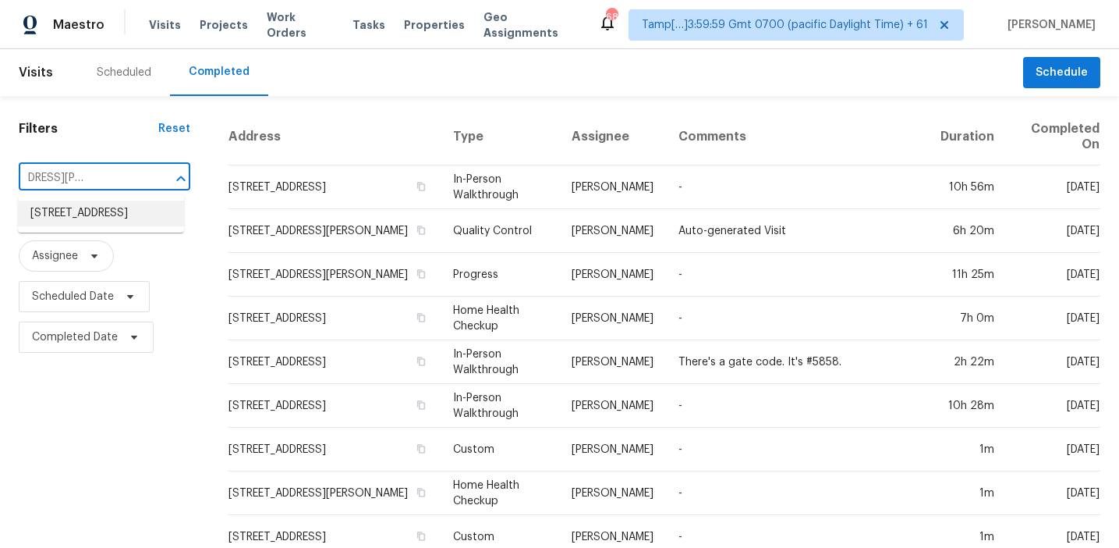
click at [112, 215] on li "4539 Cottendale Dr, Durham, NC 27703" at bounding box center [101, 213] width 166 height 26
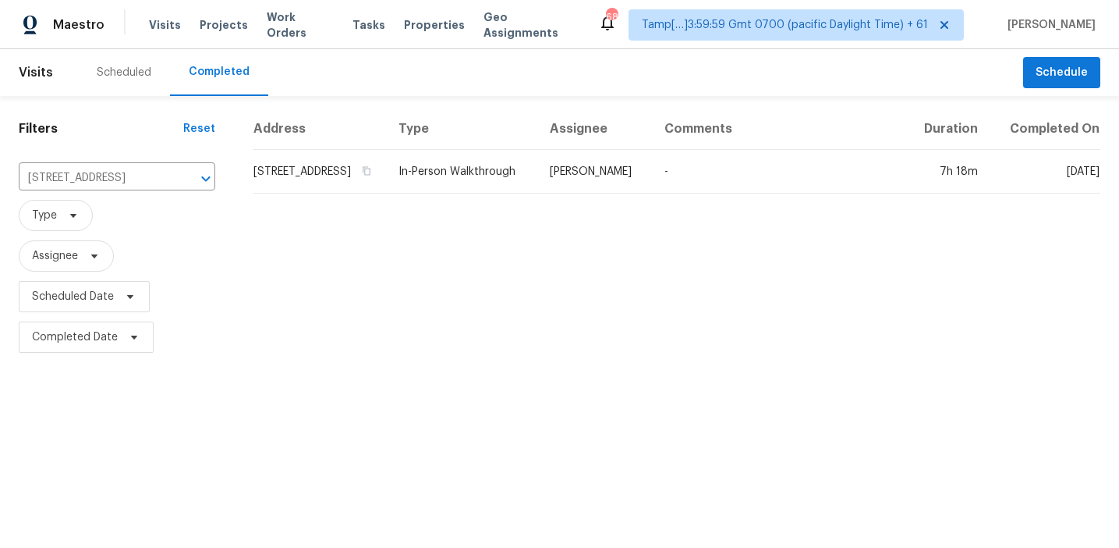
click at [382, 190] on td "4539 Cottendale Dr, Durham, NC 27703" at bounding box center [319, 172] width 133 height 44
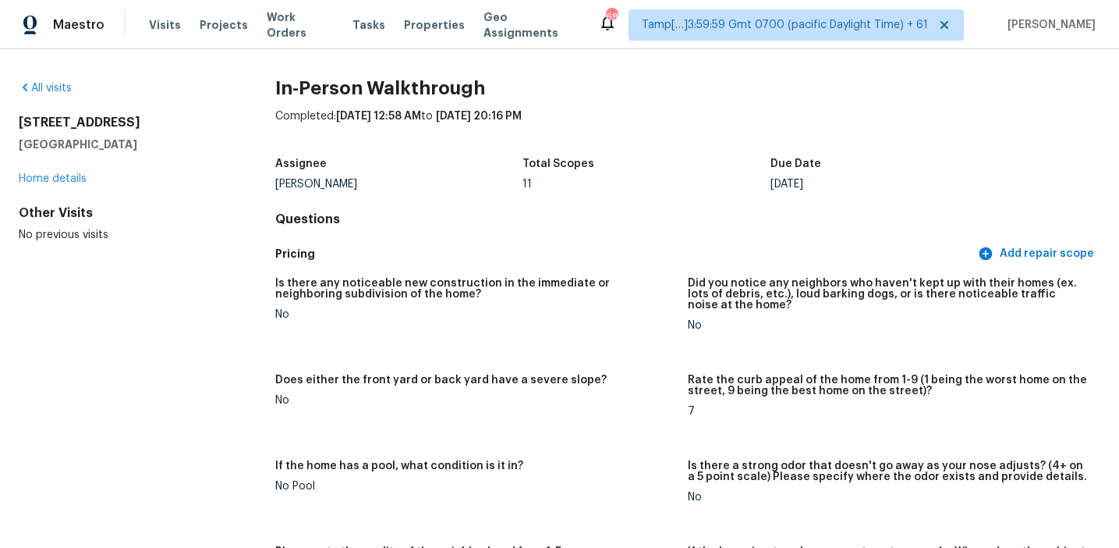
click at [629, 195] on div "Assignee Lee Privette Total Scopes 11 Due Date Tue, Oct 07" at bounding box center [687, 174] width 825 height 50
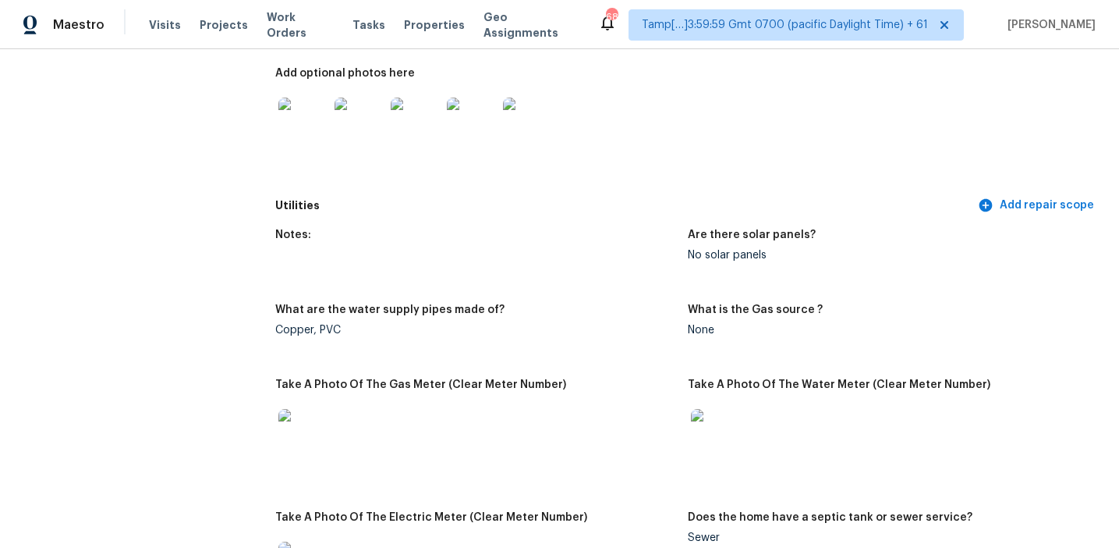
scroll to position [2414, 0]
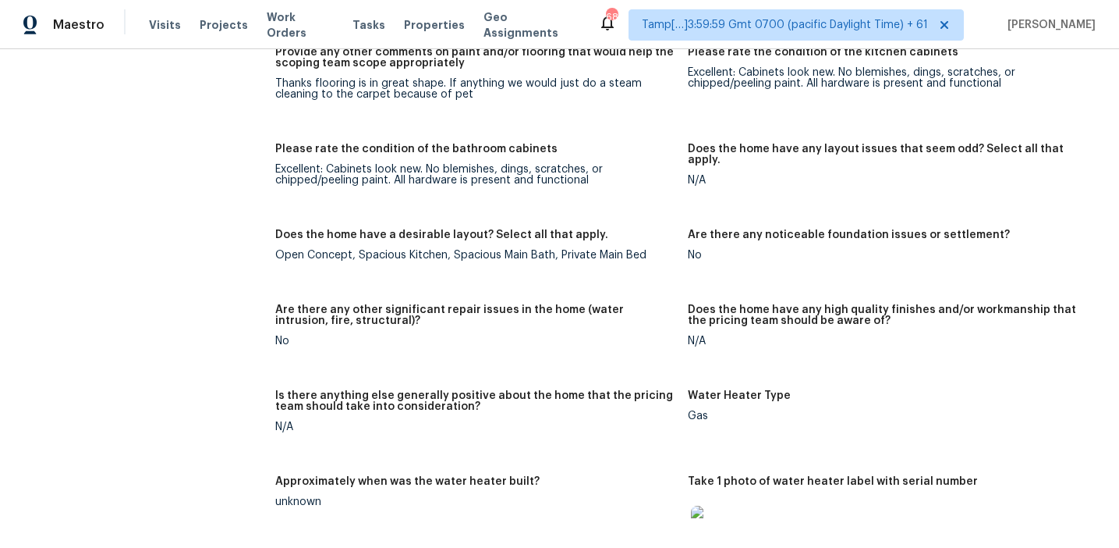
click at [670, 232] on div "Does the home have a desirable layout? Select all that apply." at bounding box center [475, 239] width 400 height 20
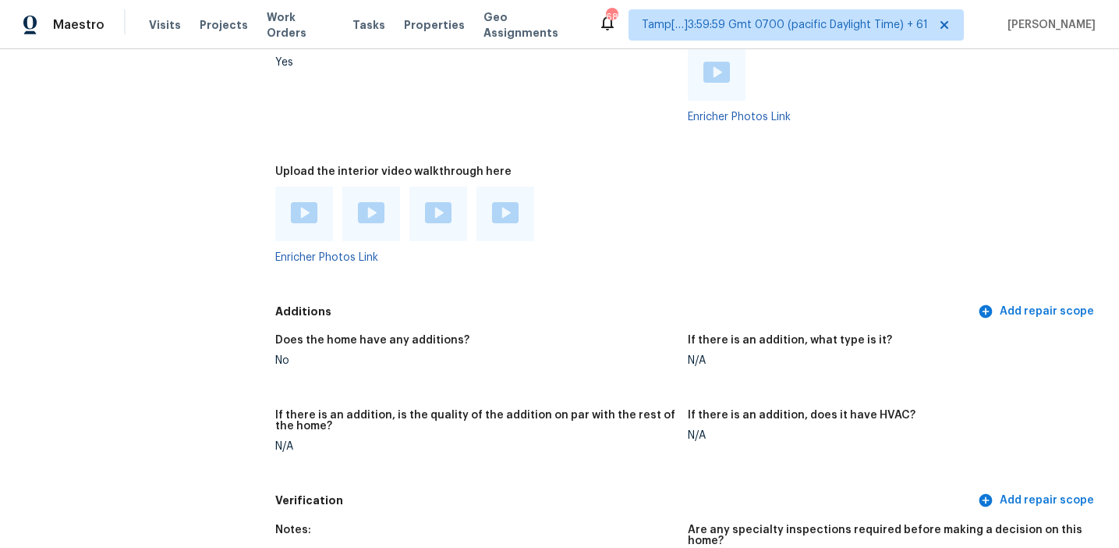
scroll to position [2929, 0]
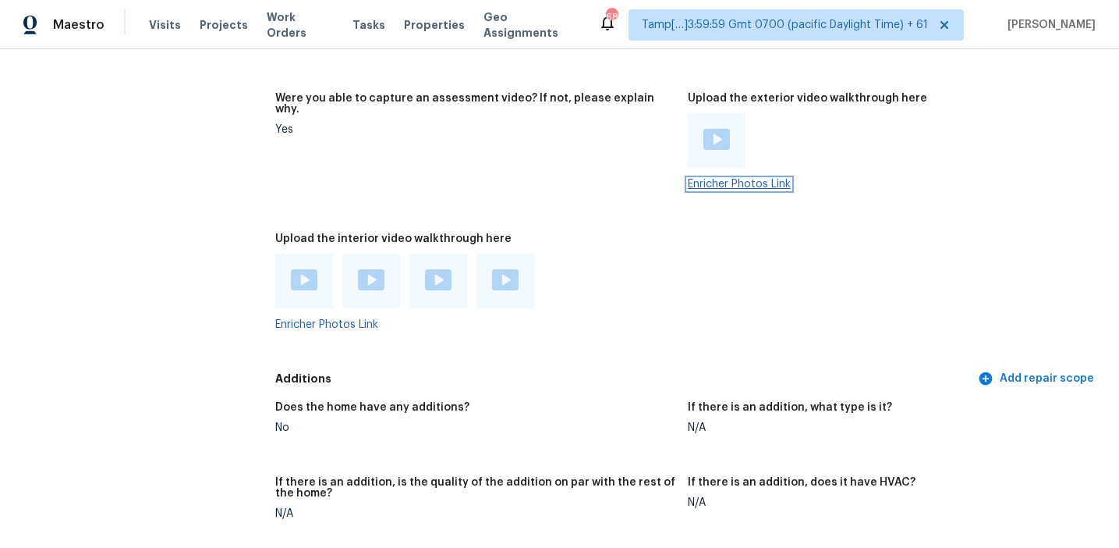
click at [733, 179] on link "Enricher Photos Link" at bounding box center [739, 184] width 103 height 11
click at [602, 261] on div at bounding box center [475, 281] width 400 height 55
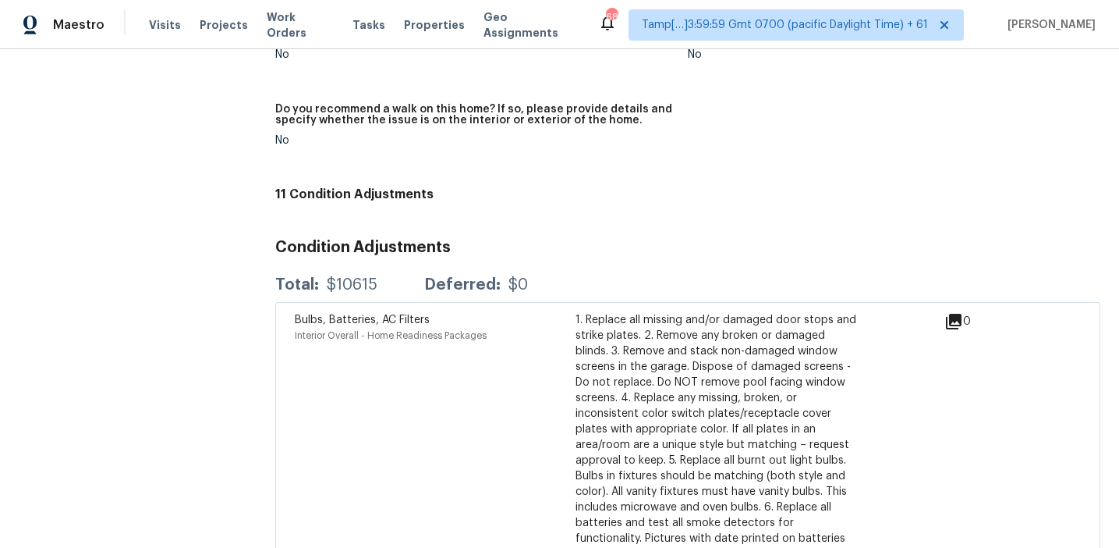
scroll to position [3589, 0]
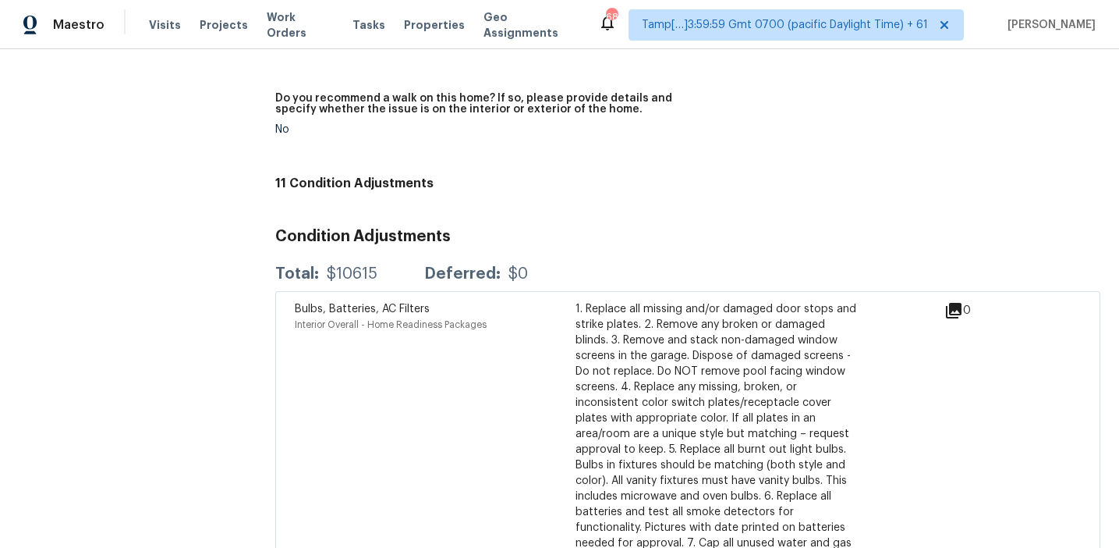
click at [602, 261] on div "Total: $10615 Deferred: $0" at bounding box center [687, 274] width 825 height 34
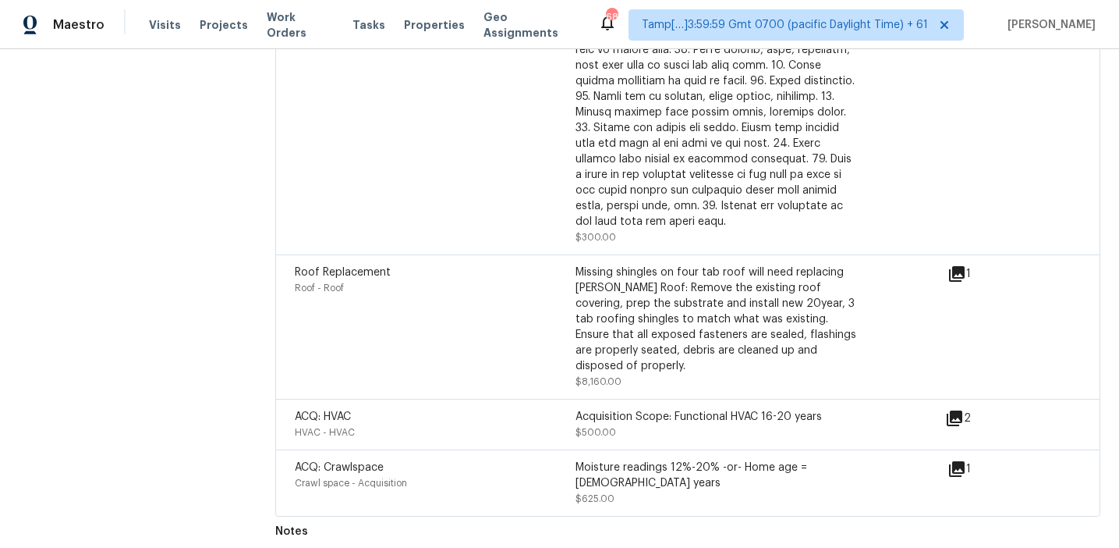
click at [636, 316] on div "Missing shingles on four tab roof will need replacing Gable Roof: Remove the ex…" at bounding box center [716, 318] width 281 height 109
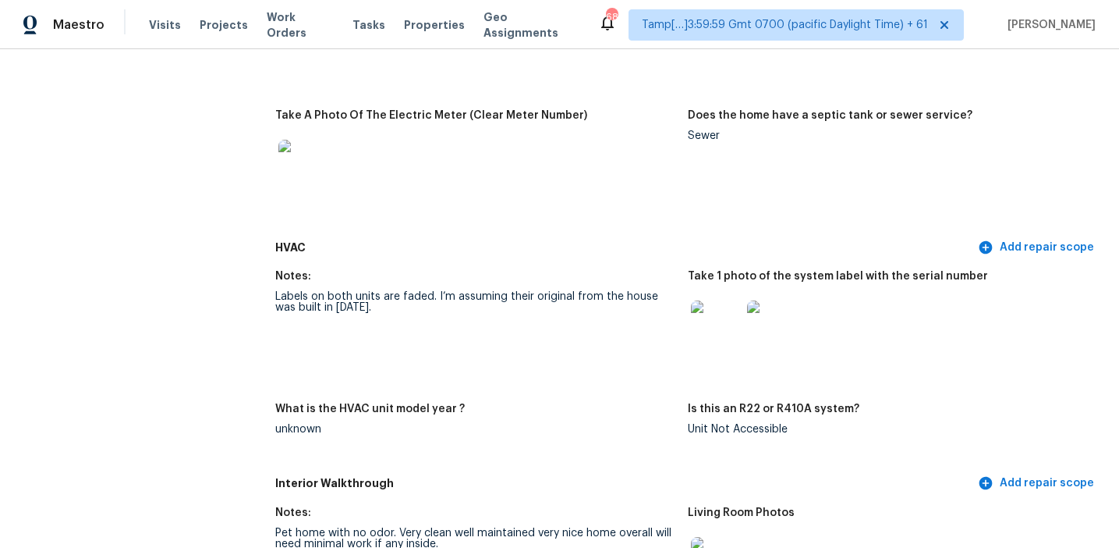
scroll to position [1250, 0]
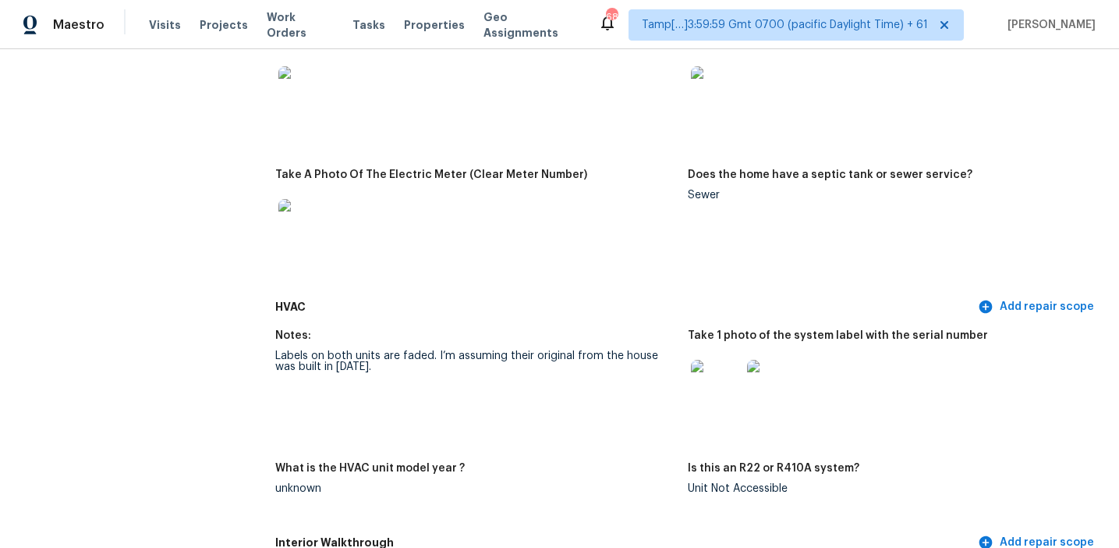
click at [655, 353] on div "Labels on both units are faded. I’m assuming their original from the house was …" at bounding box center [475, 361] width 400 height 22
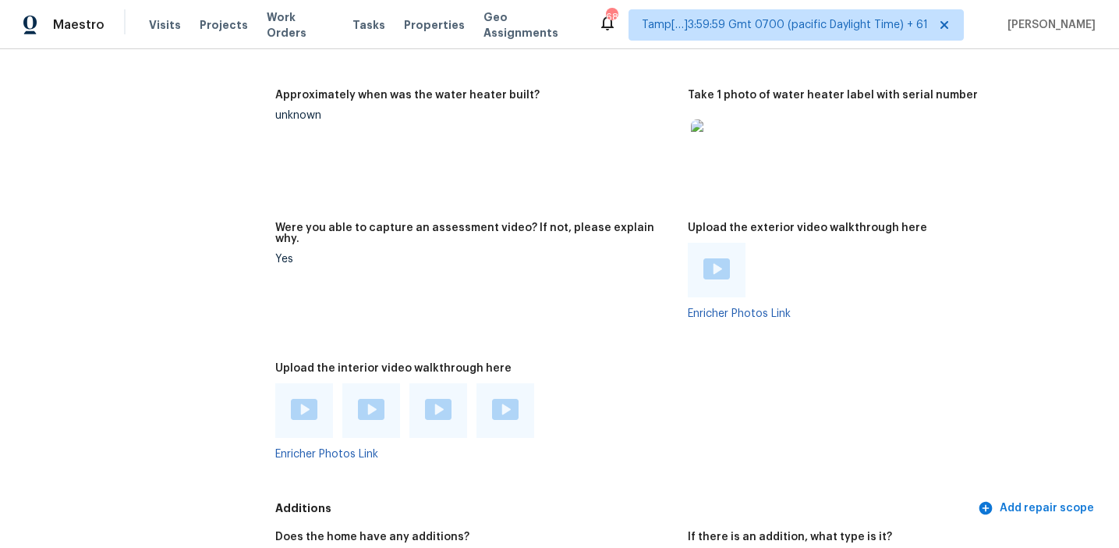
scroll to position [2946, 0]
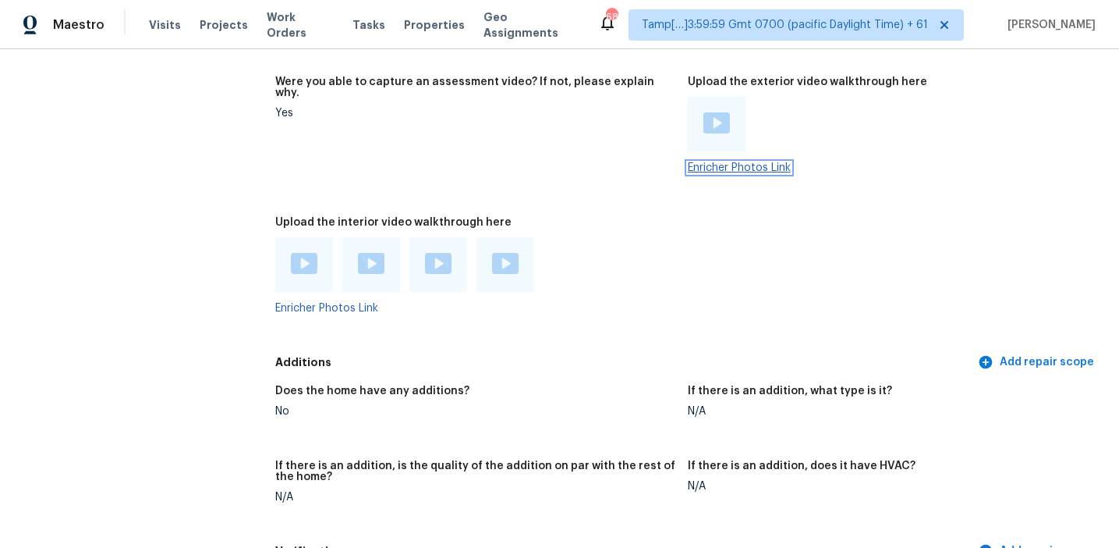
click at [747, 162] on link "Enricher Photos Link" at bounding box center [739, 167] width 103 height 11
click at [675, 237] on div at bounding box center [475, 264] width 400 height 55
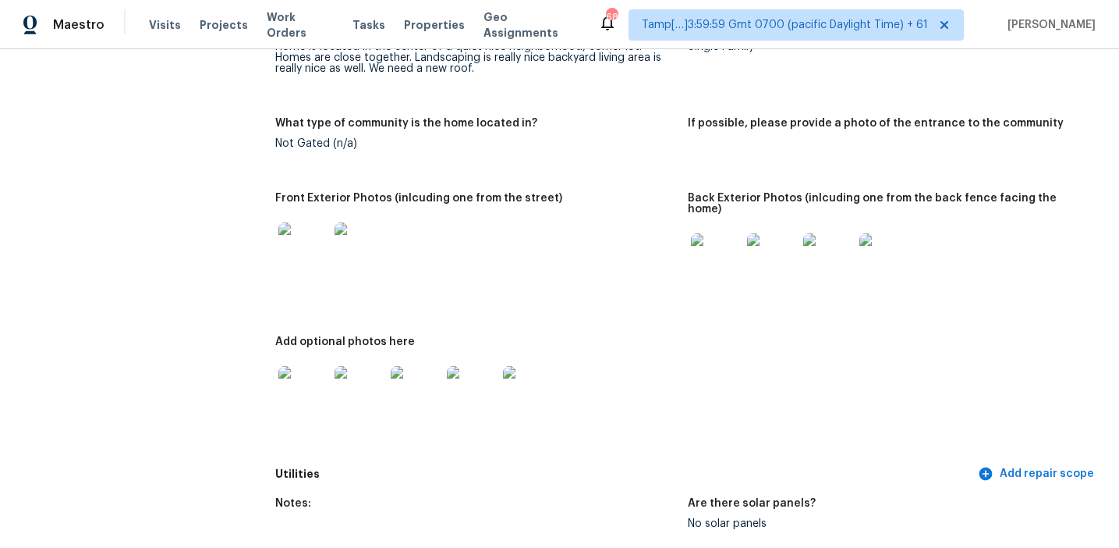
scroll to position [567, 0]
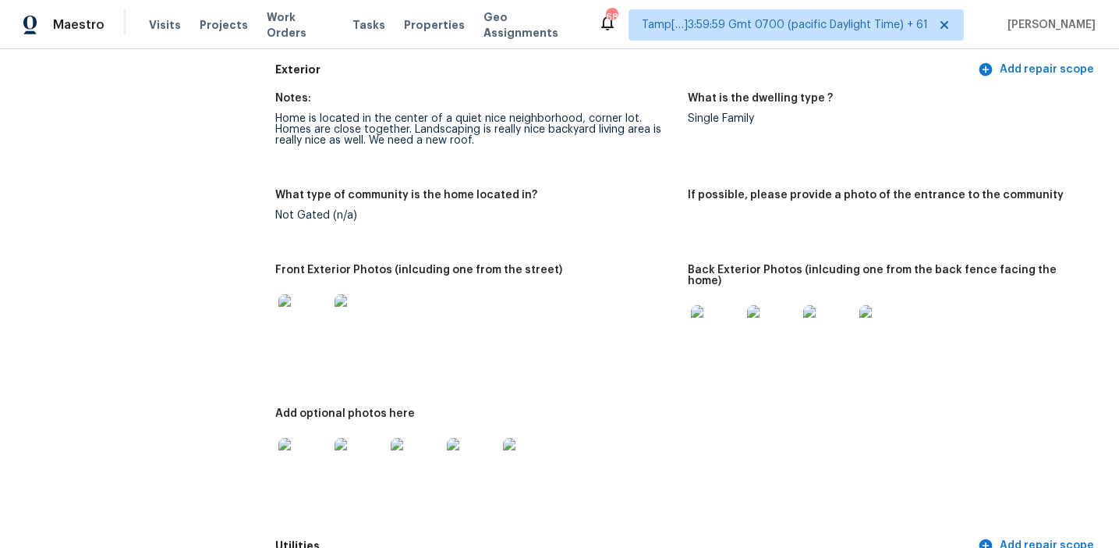
click at [301, 307] on img at bounding box center [304, 319] width 50 height 50
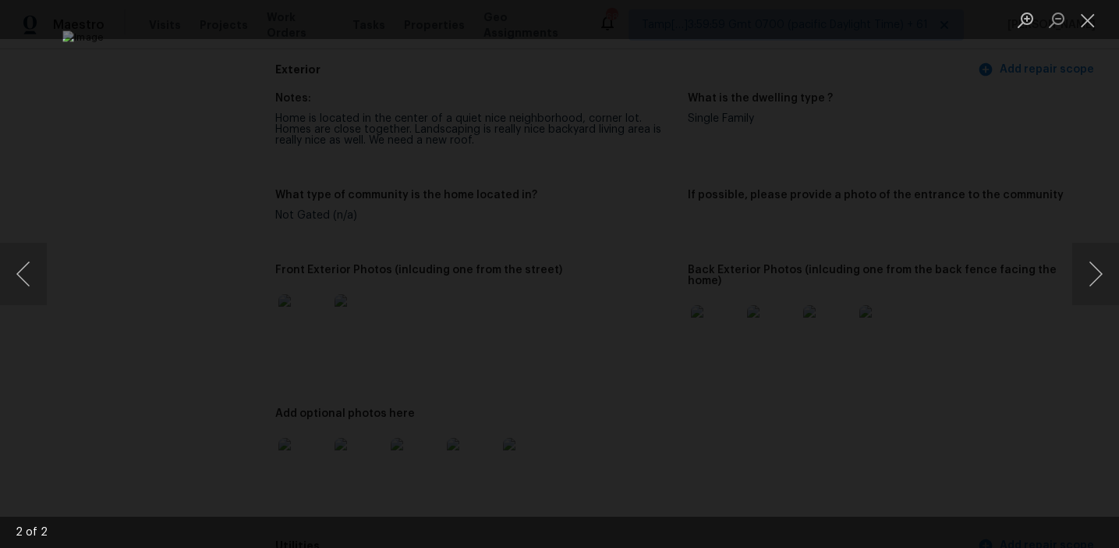
click at [995, 303] on div "Lightbox" at bounding box center [559, 274] width 1119 height 548
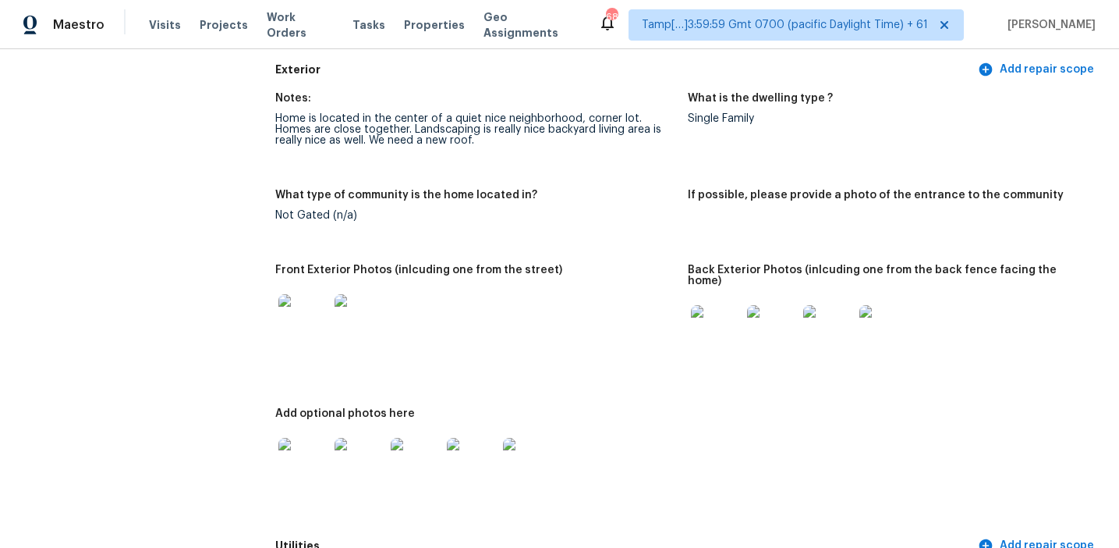
click at [715, 328] on img at bounding box center [716, 330] width 50 height 50
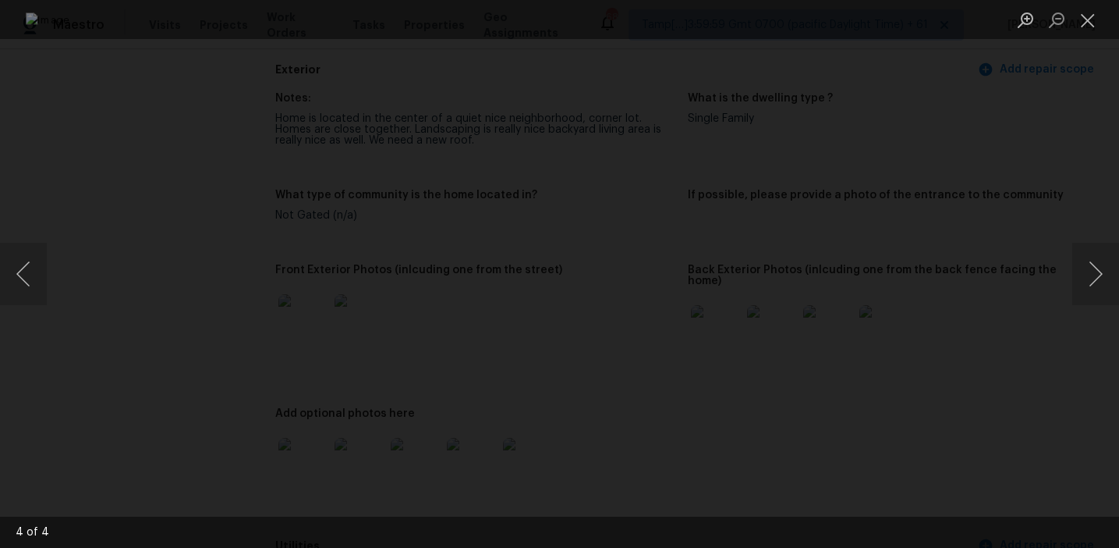
click at [1028, 256] on div "Lightbox" at bounding box center [559, 274] width 1119 height 548
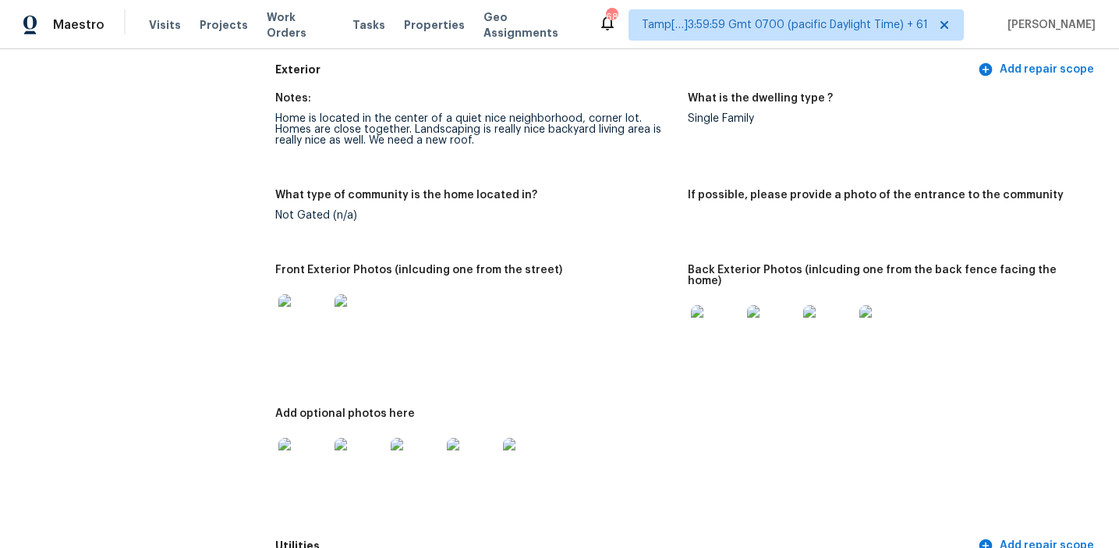
click at [277, 461] on div at bounding box center [303, 462] width 56 height 69
click at [299, 428] on div at bounding box center [303, 462] width 56 height 69
click at [303, 438] on img at bounding box center [304, 463] width 50 height 50
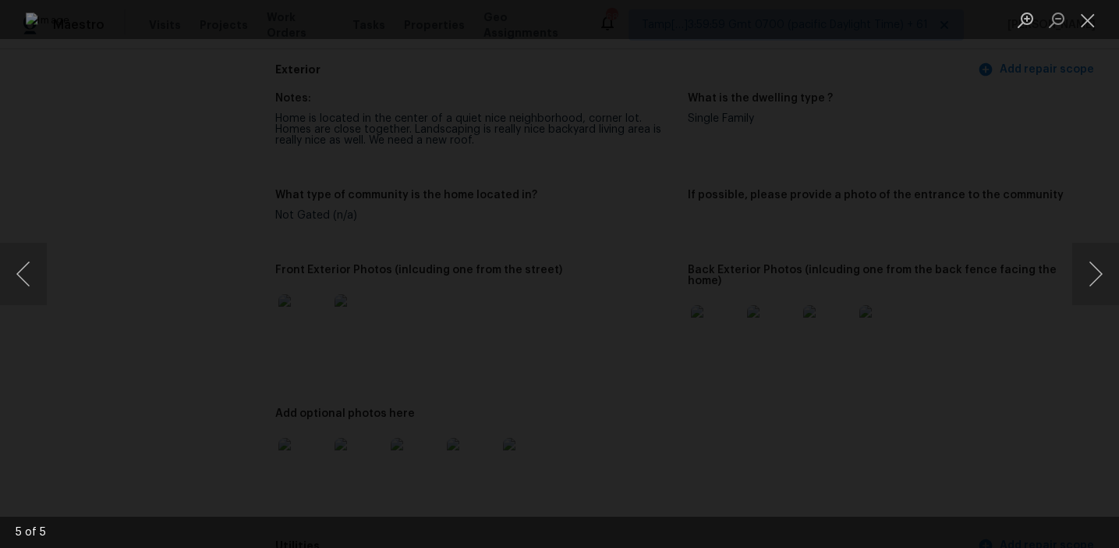
click at [1027, 306] on div "Lightbox" at bounding box center [559, 274] width 1119 height 548
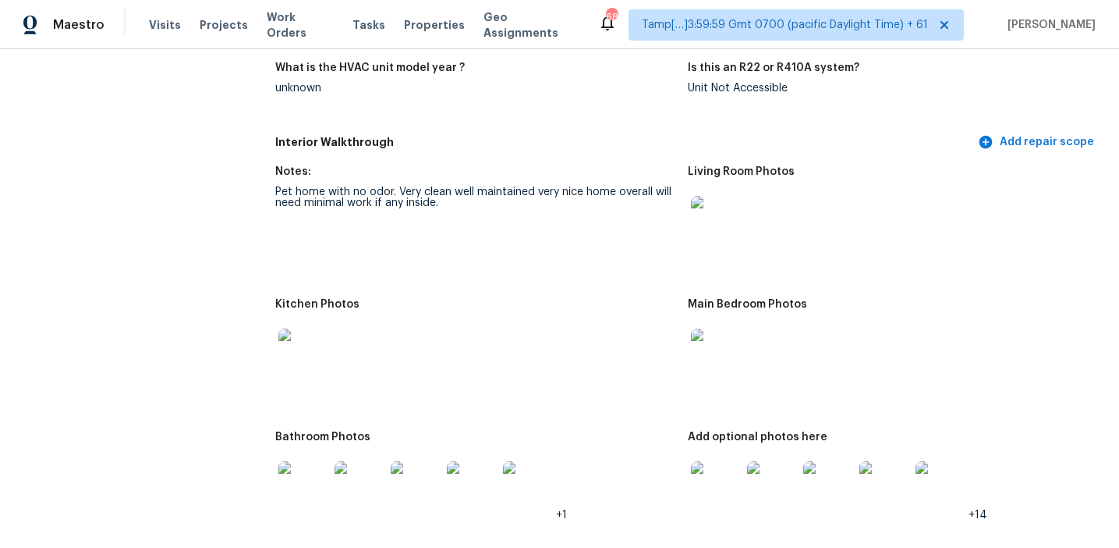
scroll to position [1666, 0]
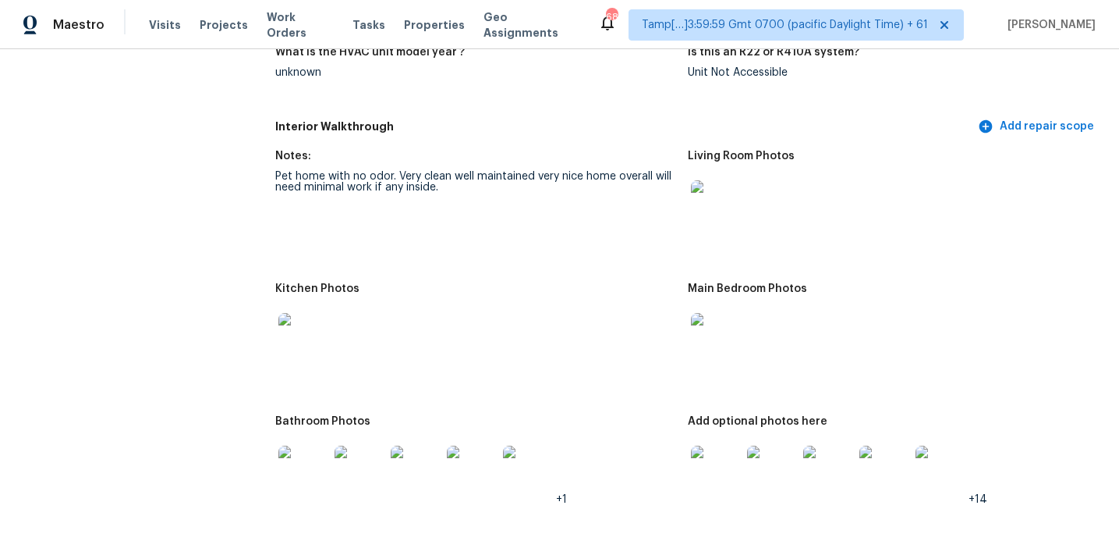
click at [718, 202] on img at bounding box center [716, 205] width 50 height 50
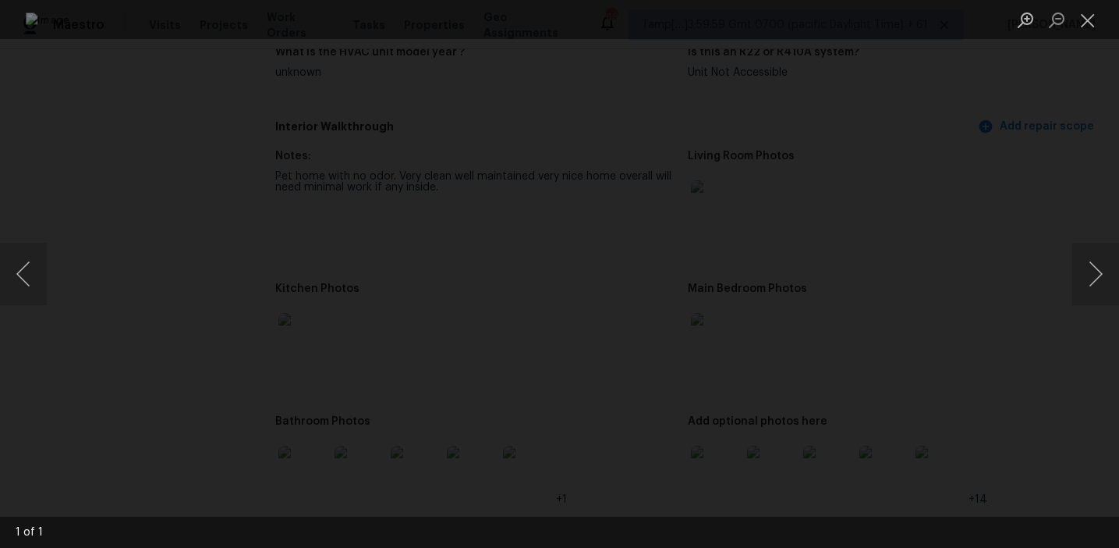
click at [1044, 179] on div "Lightbox" at bounding box center [559, 274] width 1119 height 548
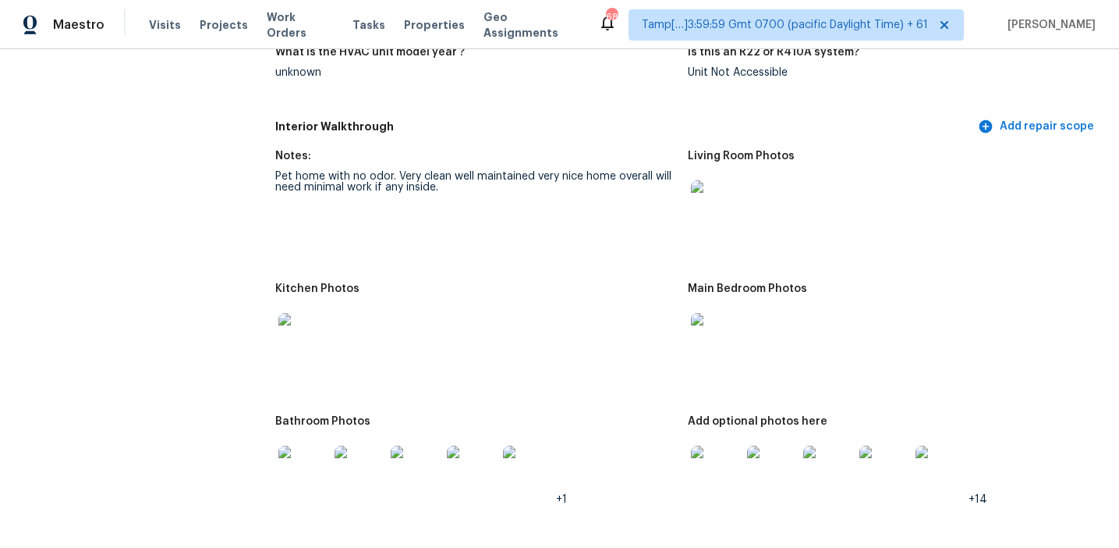
click at [718, 180] on img at bounding box center [716, 205] width 50 height 50
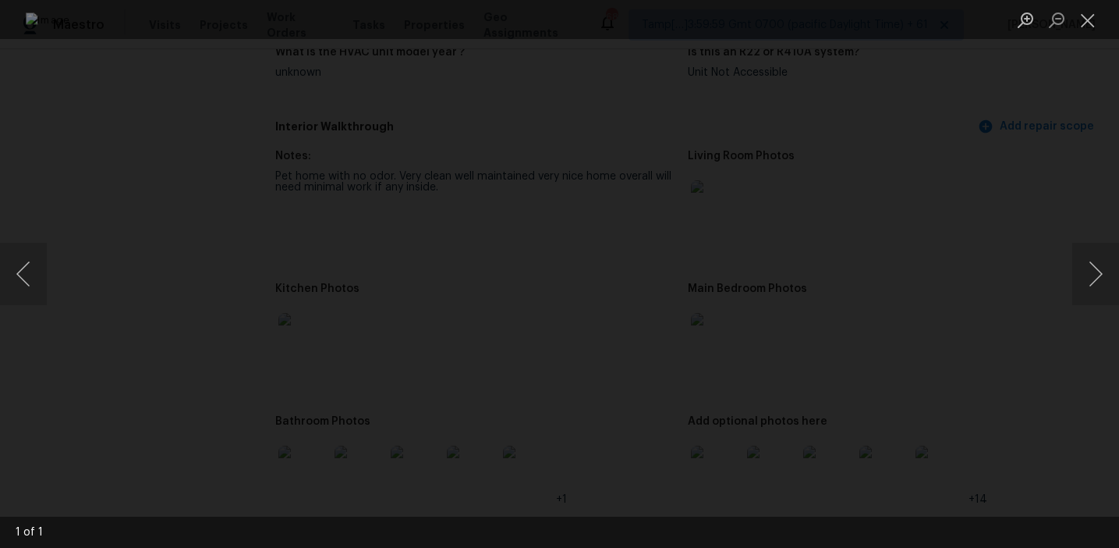
click at [1006, 211] on div "Lightbox" at bounding box center [559, 274] width 1119 height 548
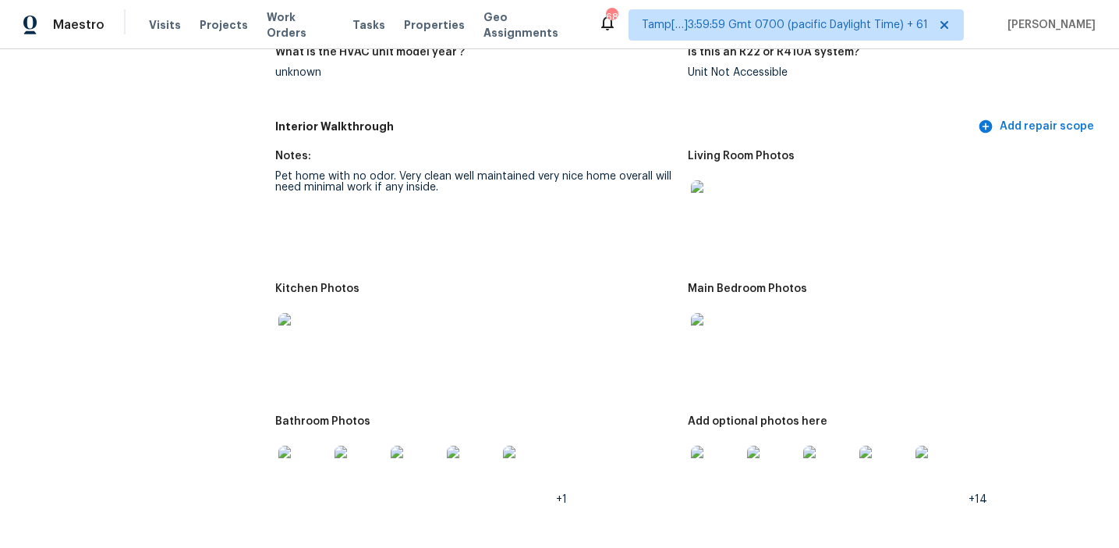
click at [303, 314] on img at bounding box center [304, 338] width 50 height 50
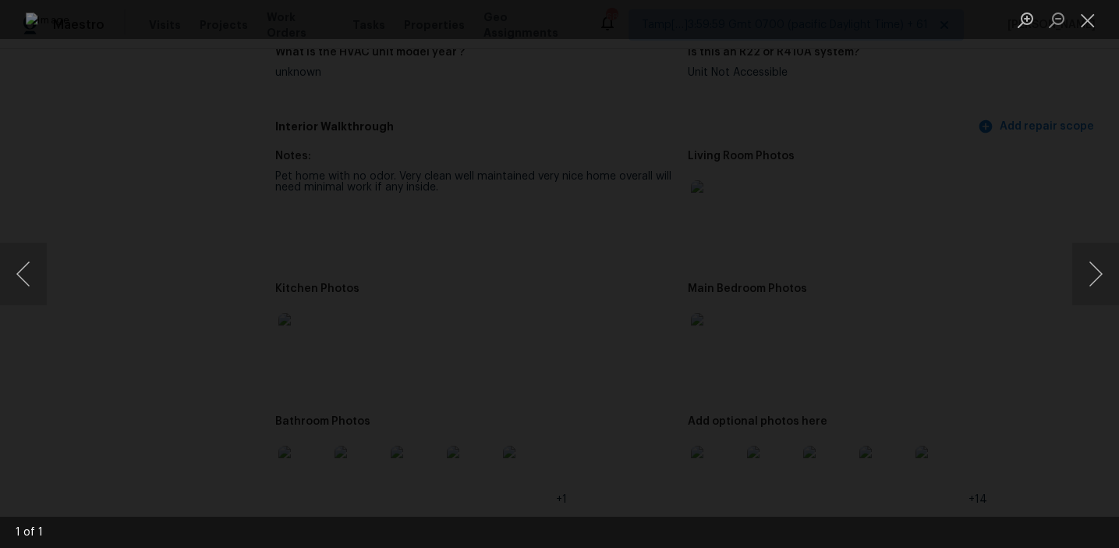
click at [995, 260] on div "Lightbox" at bounding box center [559, 274] width 1119 height 548
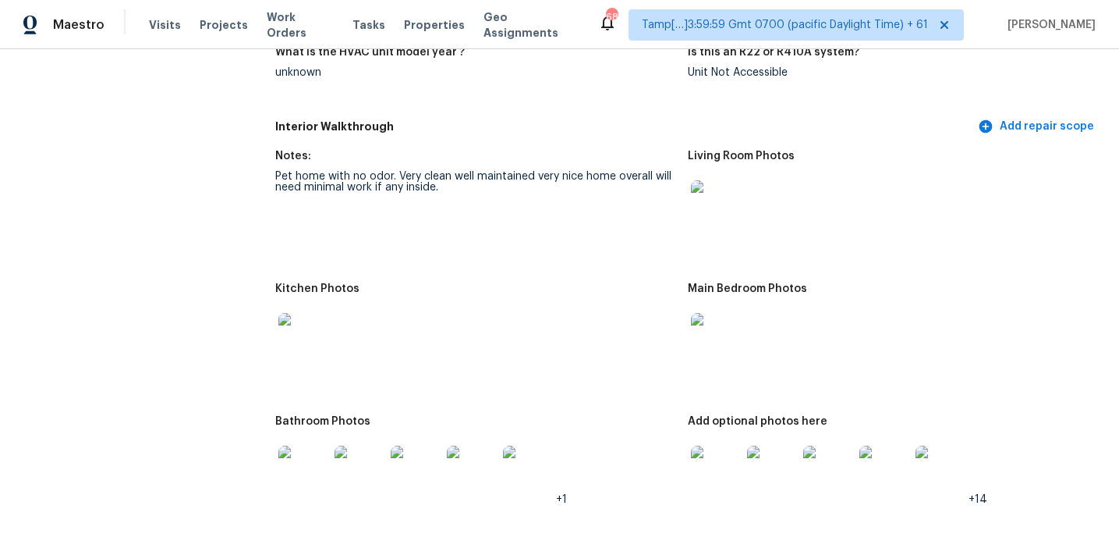
click at [703, 313] on img at bounding box center [716, 338] width 50 height 50
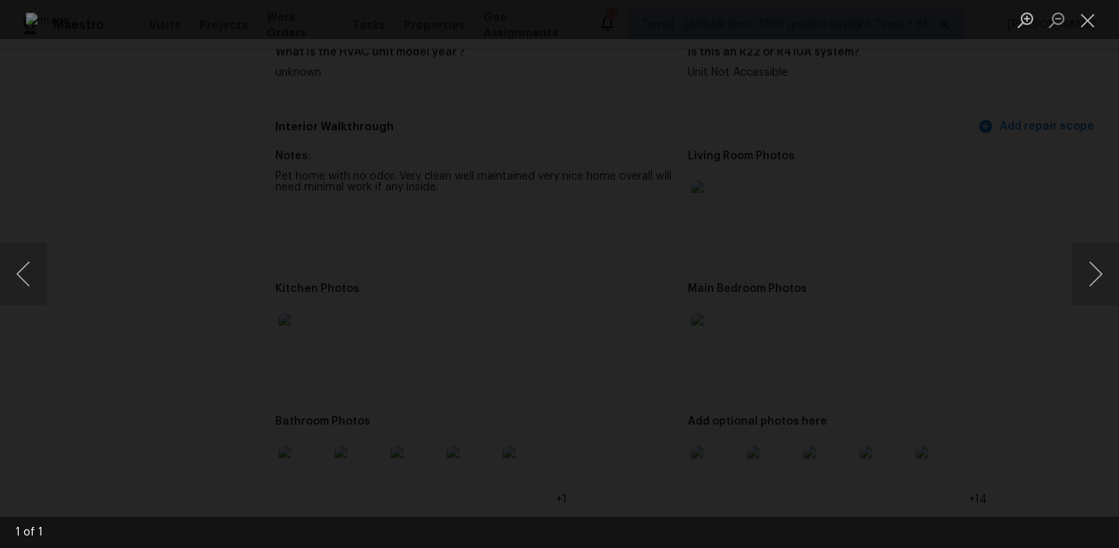
click at [1005, 253] on div "Lightbox" at bounding box center [559, 274] width 1119 height 548
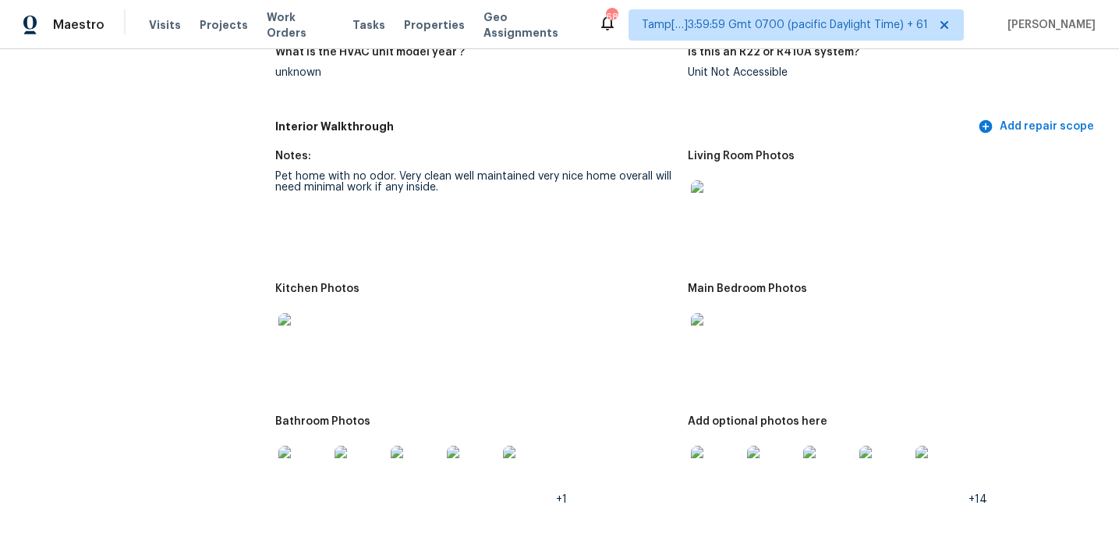
click at [305, 452] on img at bounding box center [304, 470] width 50 height 50
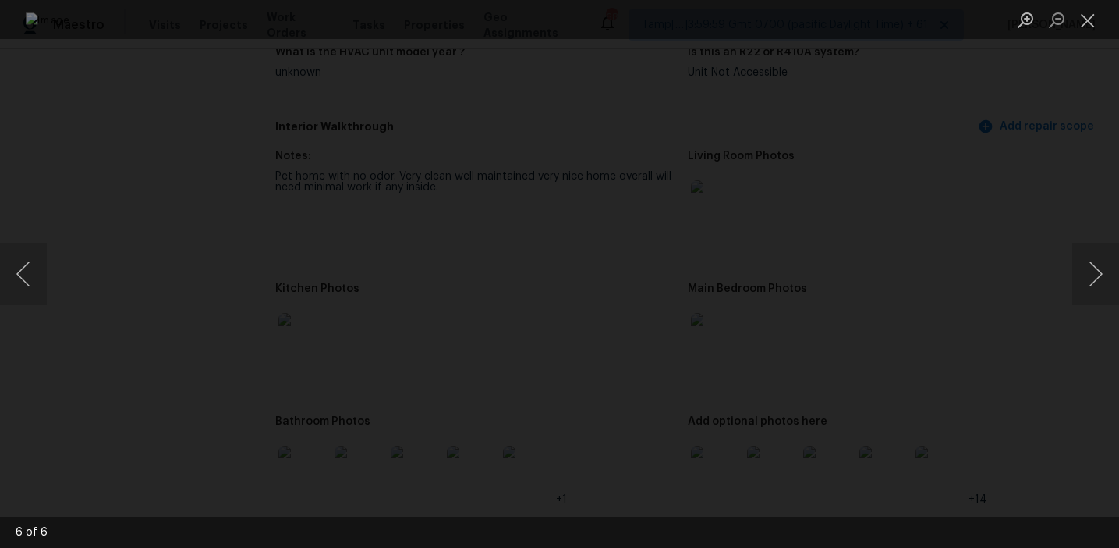
click at [1045, 236] on div "Lightbox" at bounding box center [559, 274] width 1119 height 548
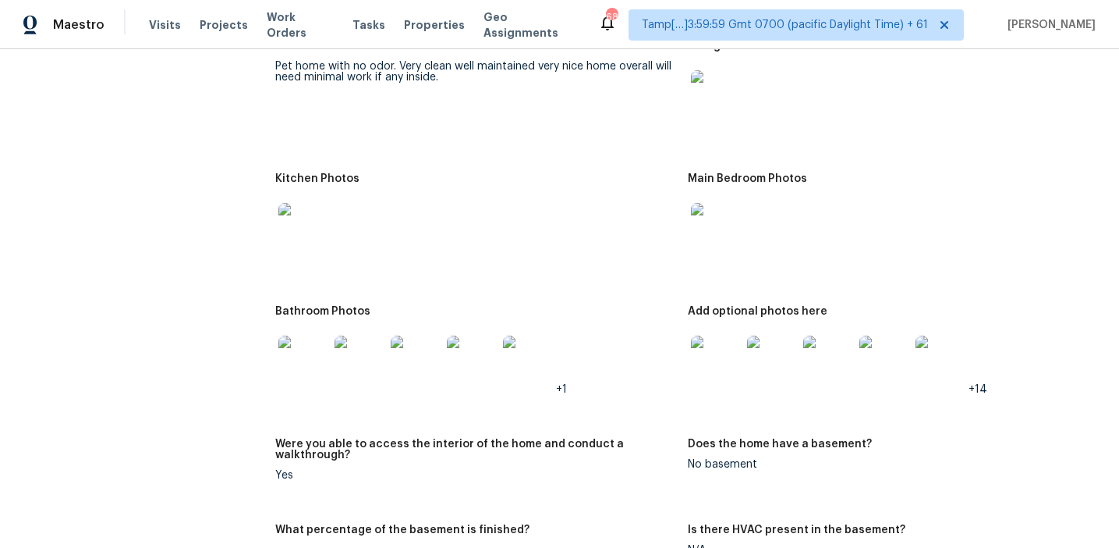
scroll to position [1865, 0]
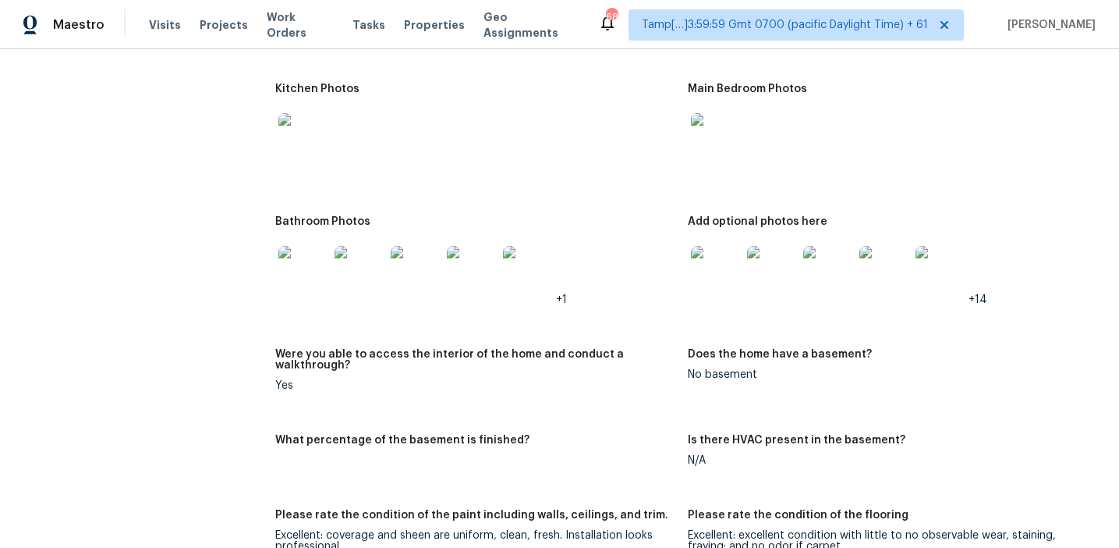
click at [704, 264] on img at bounding box center [716, 271] width 50 height 50
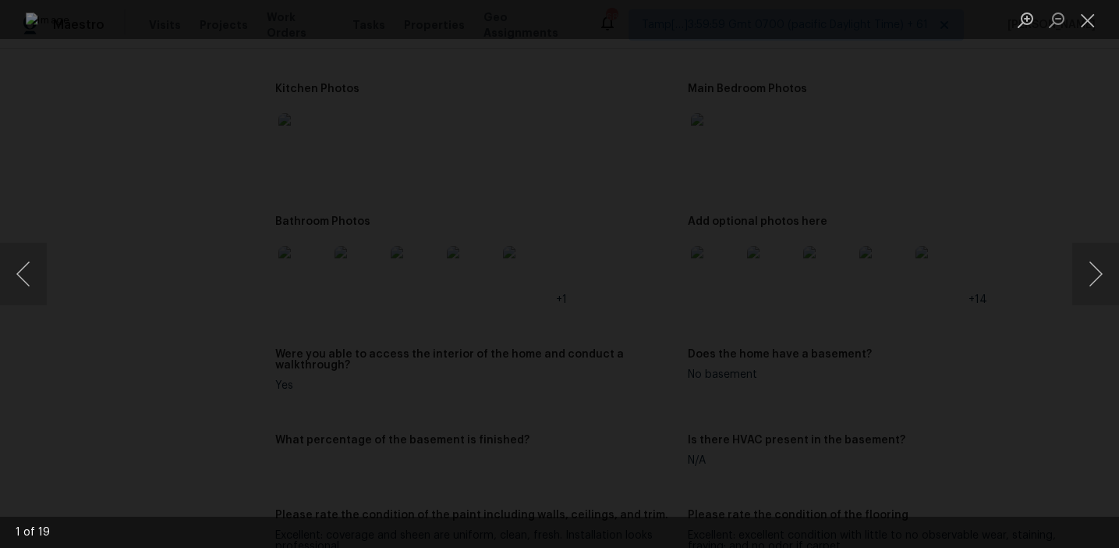
click at [1022, 363] on div "Lightbox" at bounding box center [559, 274] width 1119 height 548
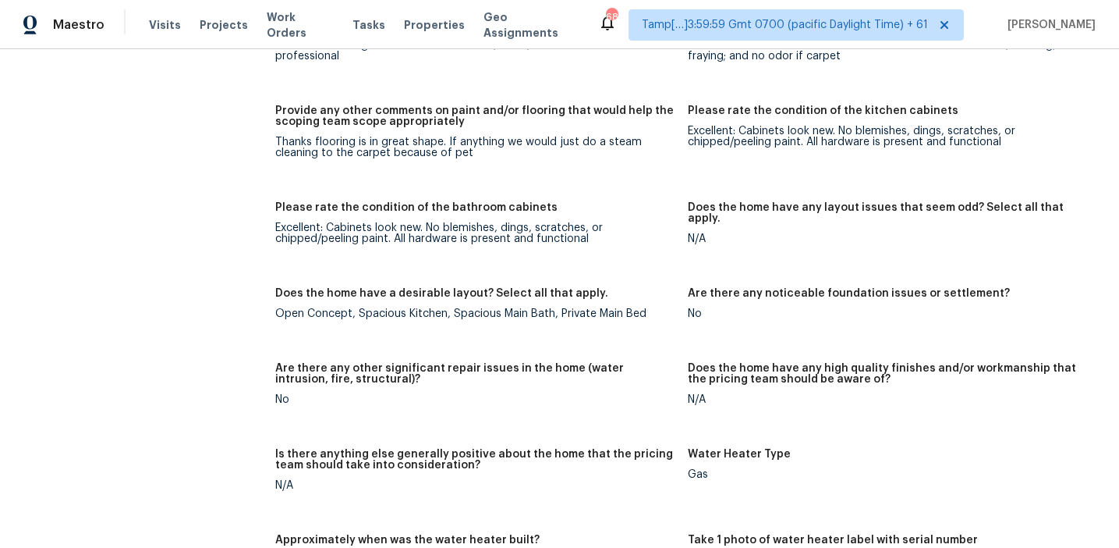
scroll to position [2376, 0]
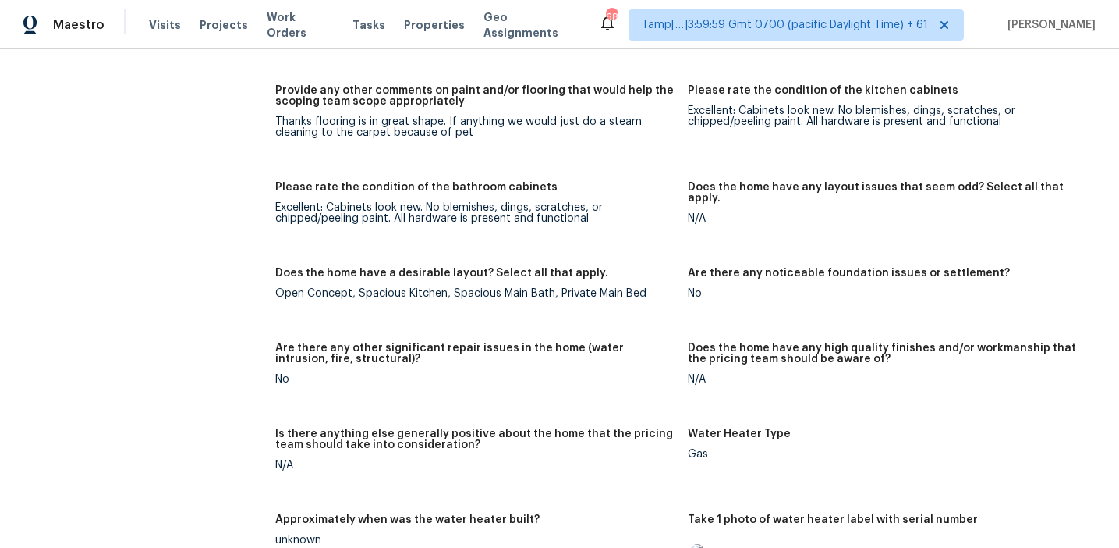
click at [648, 268] on div "Does the home have a desirable layout? Select all that apply." at bounding box center [475, 278] width 400 height 20
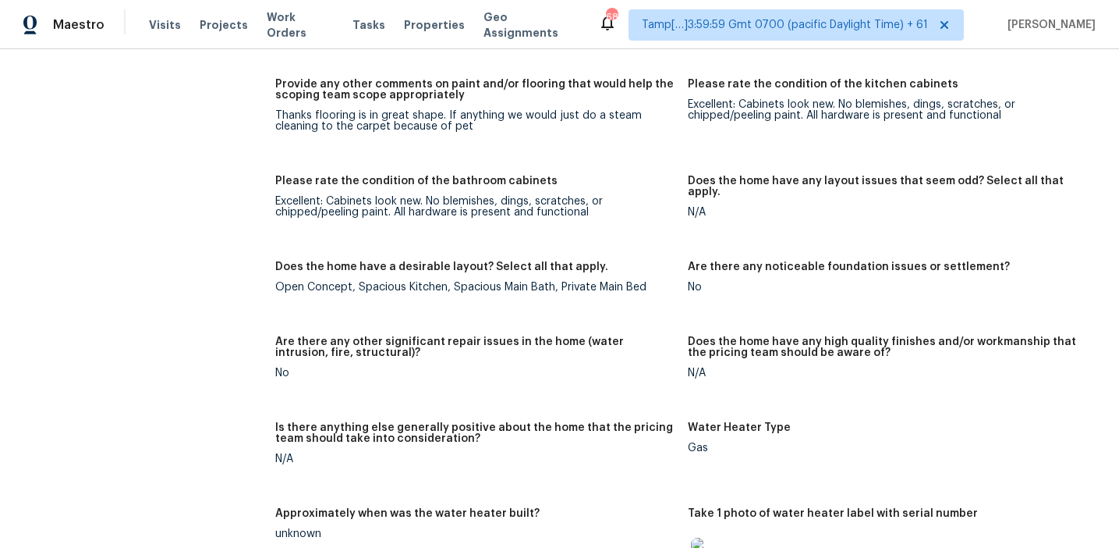
click at [649, 213] on figure "Please rate the condition of the bathroom cabinets Excellent: Cabinets look new…" at bounding box center [481, 209] width 413 height 67
click at [644, 197] on div "Excellent: Cabinets look new. No blemishes, dings, scratches, or chipped/peelin…" at bounding box center [475, 207] width 400 height 22
click at [640, 196] on div "Excellent: Cabinets look new. No blemishes, dings, scratches, or chipped/peelin…" at bounding box center [475, 207] width 400 height 22
click at [638, 198] on div "Excellent: Cabinets look new. No blemishes, dings, scratches, or chipped/peelin…" at bounding box center [475, 207] width 400 height 22
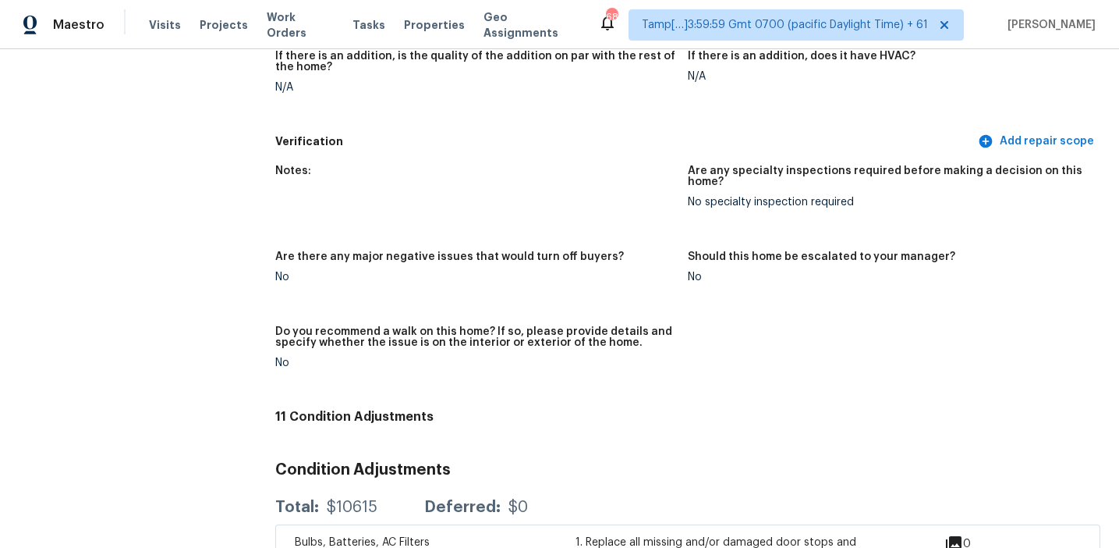
click at [651, 193] on figure "Notes:" at bounding box center [481, 198] width 413 height 67
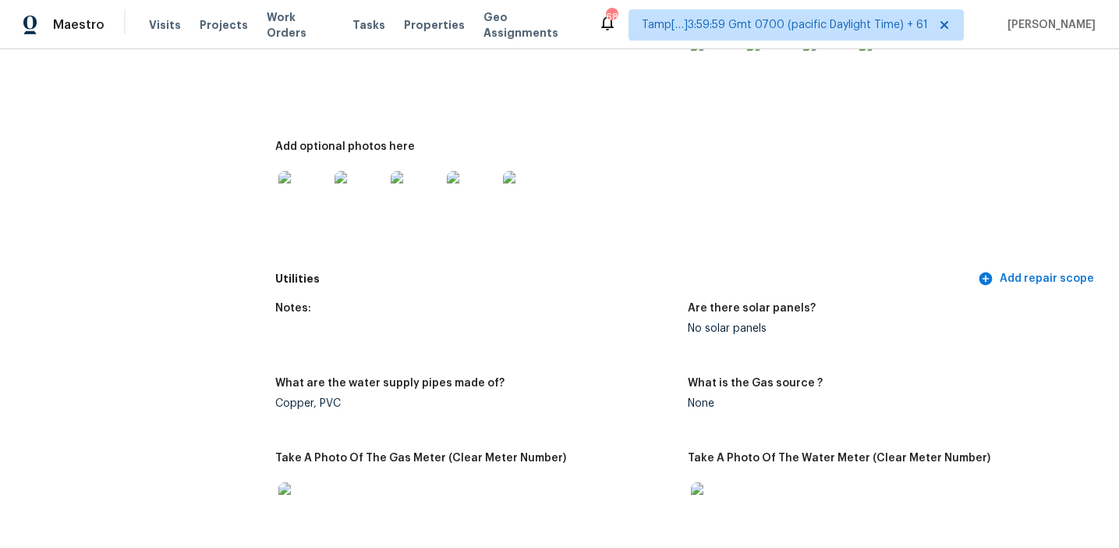
scroll to position [1076, 0]
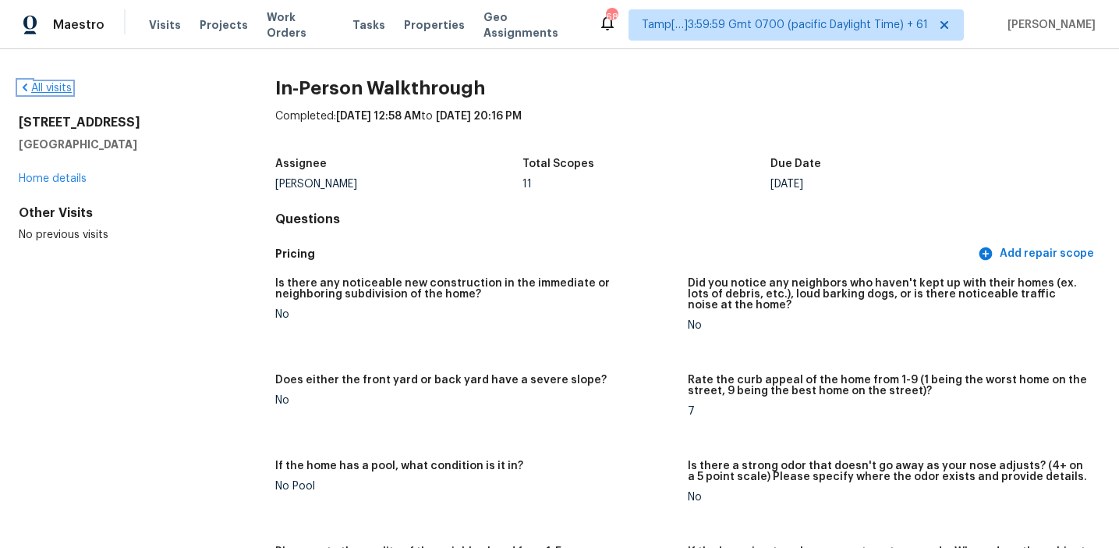
click at [64, 90] on link "All visits" at bounding box center [45, 88] width 53 height 11
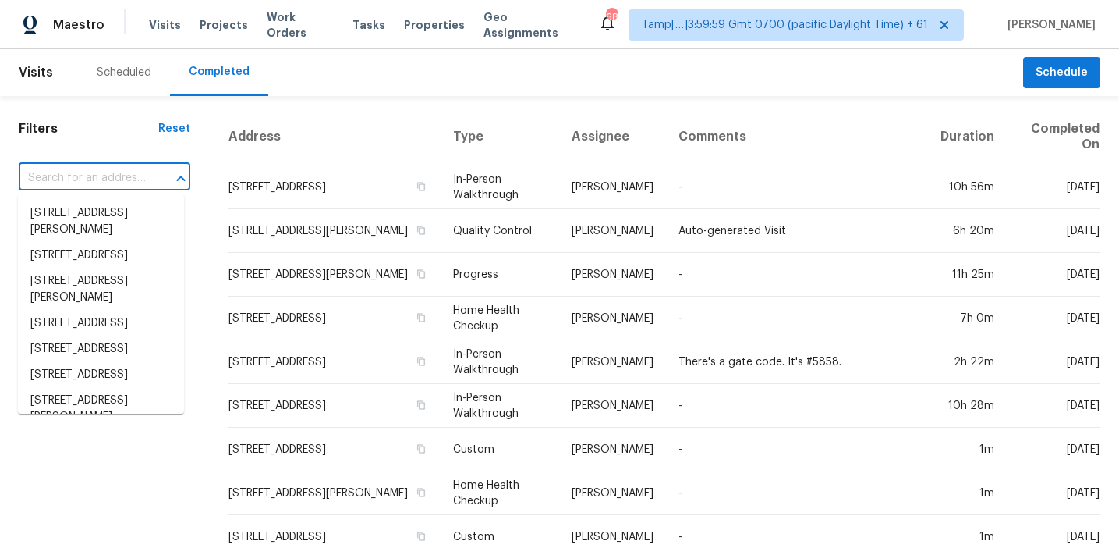
click at [115, 182] on input "text" at bounding box center [83, 178] width 128 height 24
paste input "4014 Niagara St Corpus Christi, TX, 78416"
type input "4014 Niagara St Corpus Christi, TX, 78416"
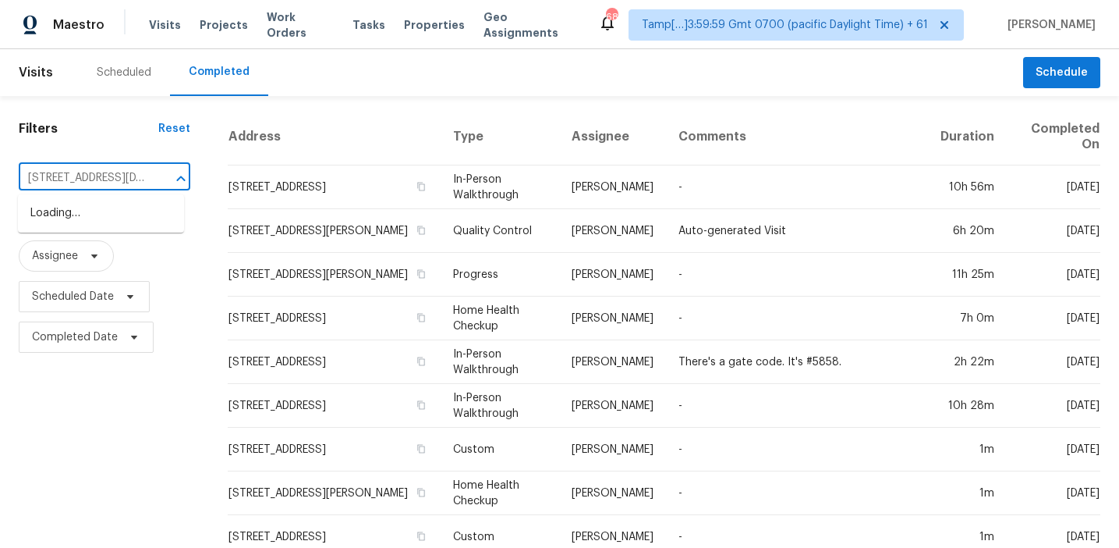
scroll to position [0, 98]
click at [123, 210] on li "4014 Niagara St, Corpus Christi, TX 78416" at bounding box center [101, 213] width 166 height 26
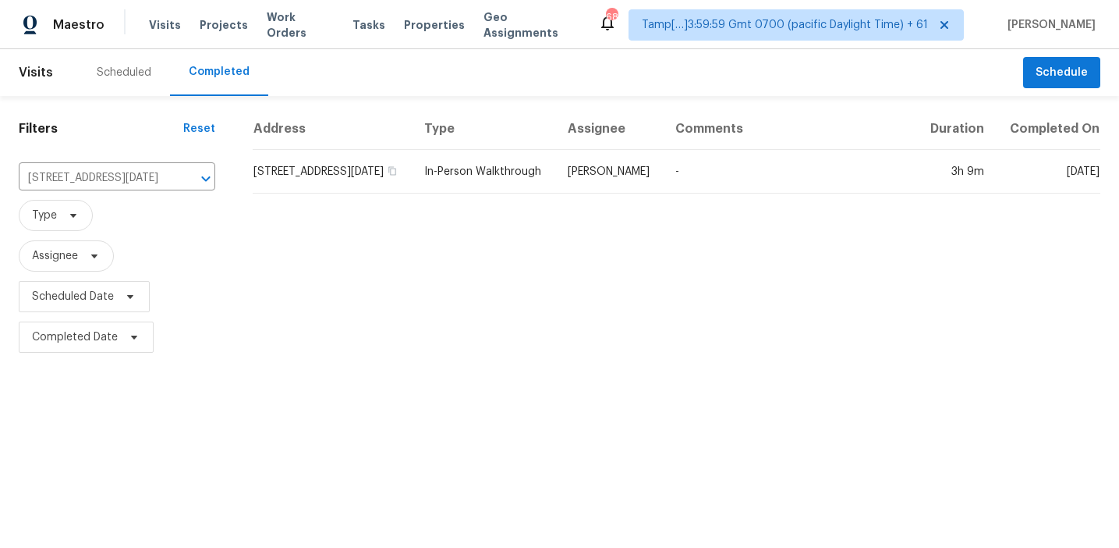
click at [365, 193] on td "4014 Niagara St, Corpus Christi, TX 78416" at bounding box center [332, 172] width 159 height 44
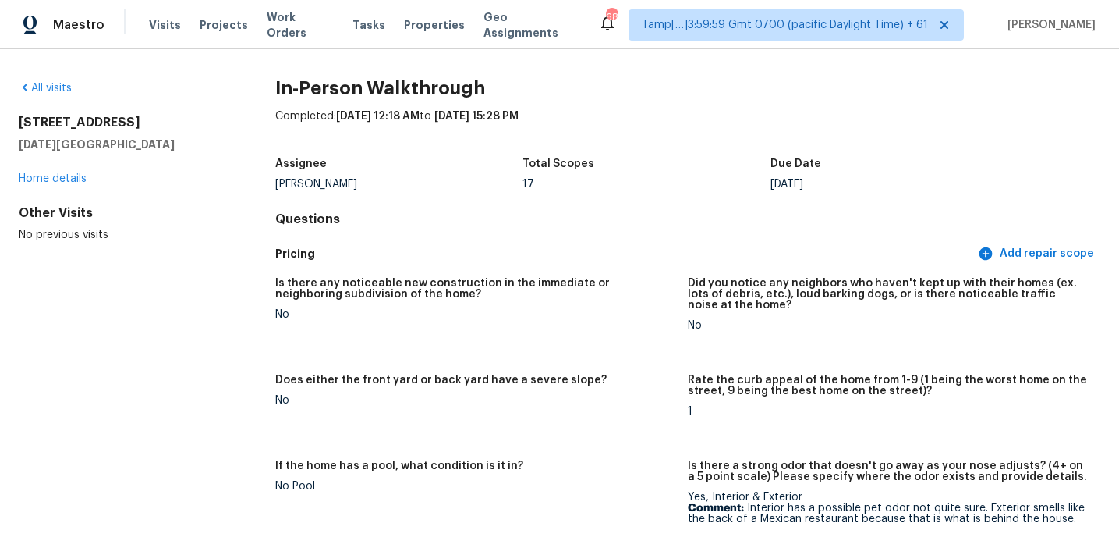
scroll to position [102, 0]
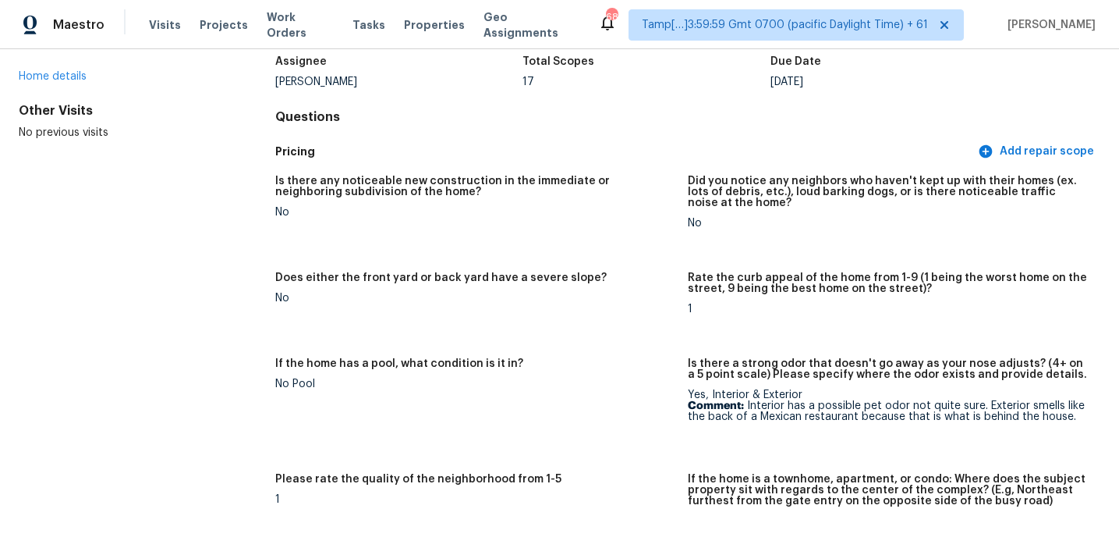
click at [802, 465] on div "Is there any noticeable new construction in the immediate or neighboring subdiv…" at bounding box center [687, 358] width 825 height 384
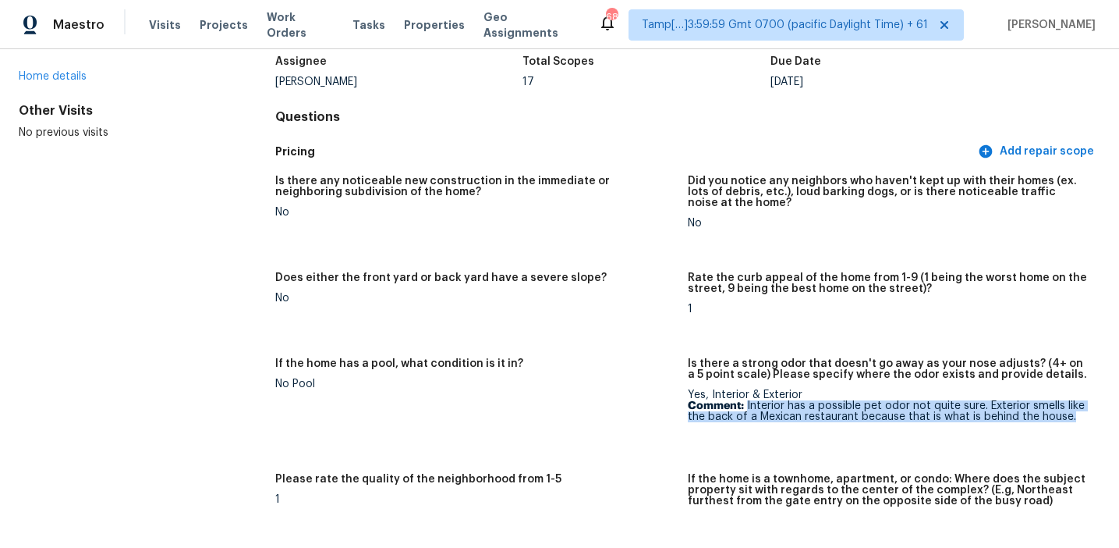
drag, startPoint x: 746, startPoint y: 403, endPoint x: 1110, endPoint y: 416, distance: 364.5
click at [1110, 416] on div "All visits 4014 Niagara St Corpus Christi, TX 78416 Home details Other Visits N…" at bounding box center [559, 298] width 1119 height 499
copy p "Interior has a possible pet odor not quite sure. Exterior smells like the back …"
click at [686, 305] on figure "Does either the front yard or back yard have a severe slope? No" at bounding box center [481, 305] width 413 height 67
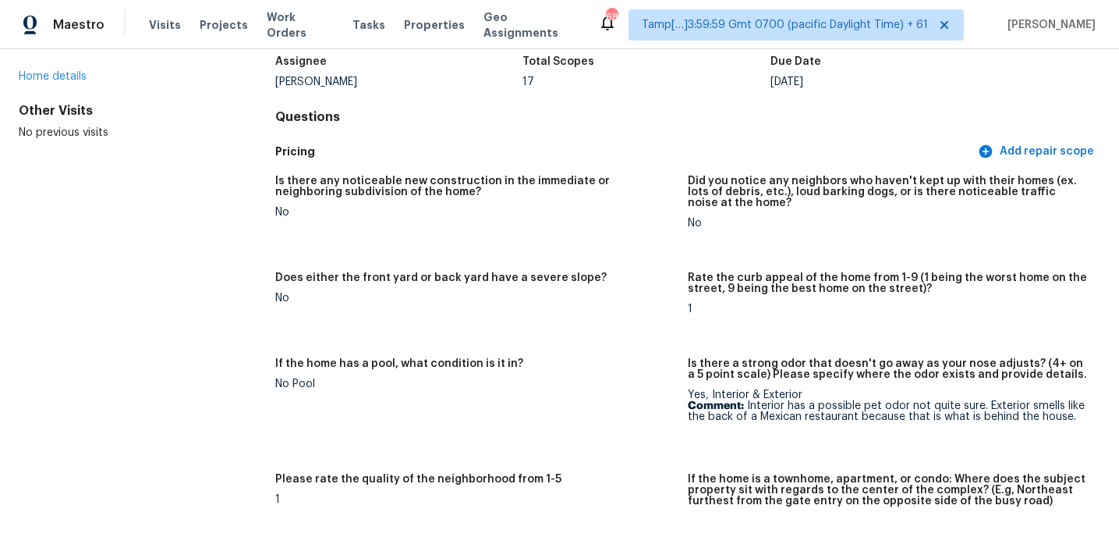
click at [686, 305] on figure "Does either the front yard or back yard have a severe slope? No" at bounding box center [481, 305] width 413 height 67
click at [662, 289] on div "Does either the front yard or back yard have a severe slope?" at bounding box center [475, 282] width 400 height 20
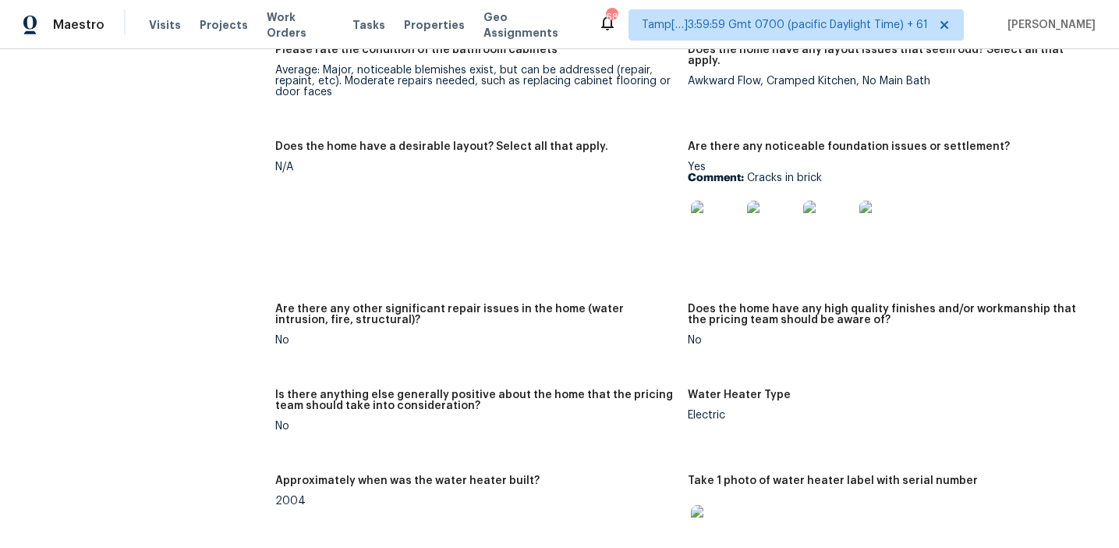
scroll to position [2450, 0]
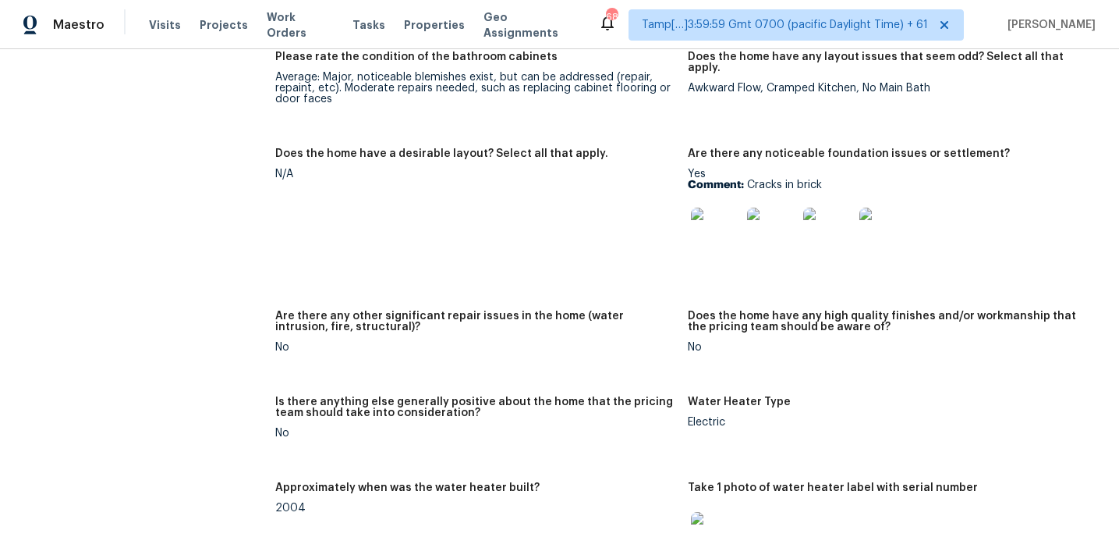
click at [626, 310] on h5 "Are there any other significant repair issues in the home (water intrusion, fir…" at bounding box center [475, 321] width 400 height 22
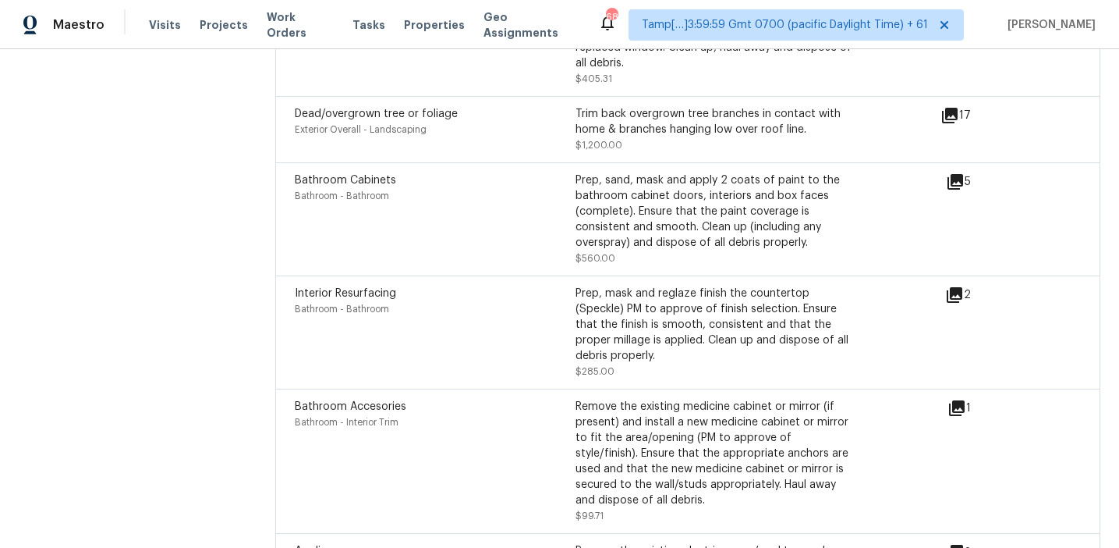
click at [626, 303] on div "Prep, mask and reglaze finish the countertop (Speckle) PM to approve of finish …" at bounding box center [716, 325] width 281 height 78
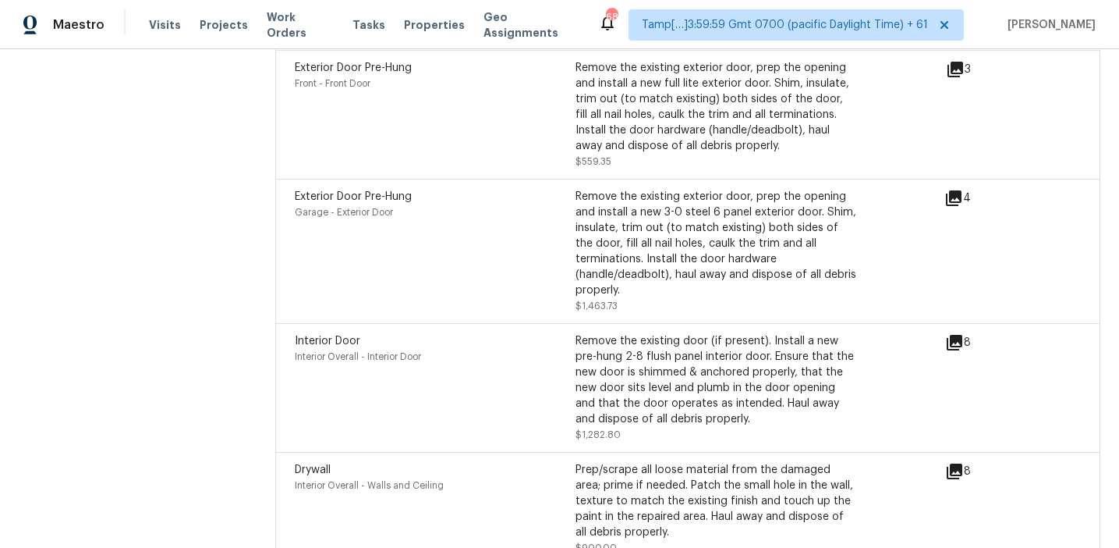
scroll to position [5278, 0]
click at [962, 463] on icon at bounding box center [955, 471] width 16 height 16
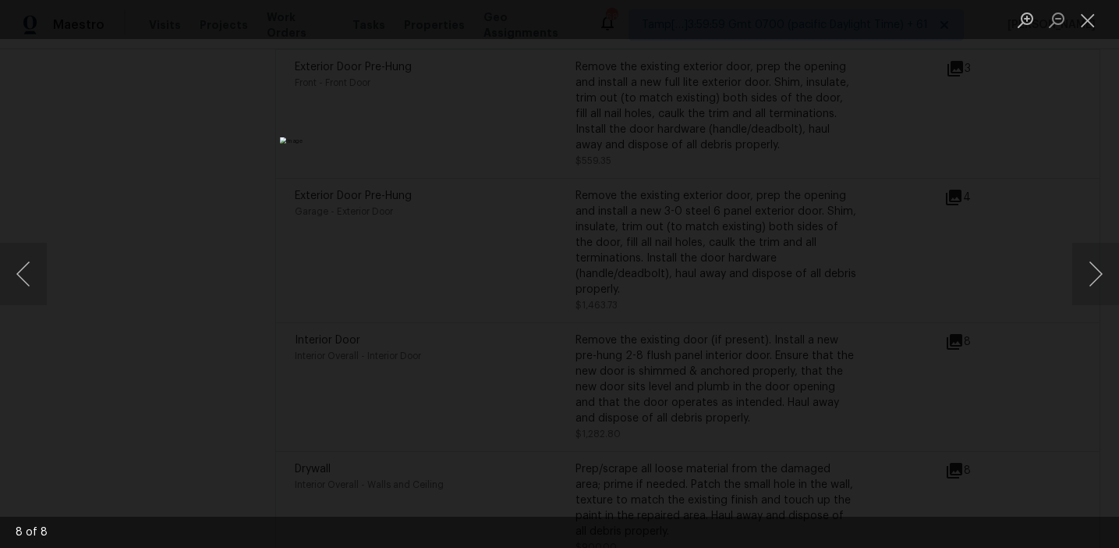
click at [885, 317] on div "Lightbox" at bounding box center [559, 274] width 1119 height 548
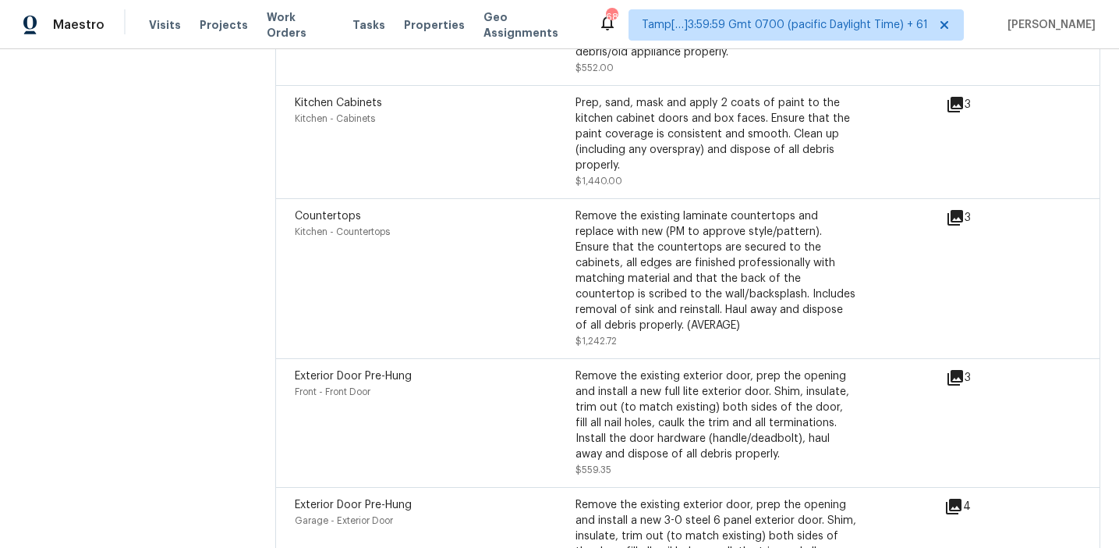
scroll to position [5038, 0]
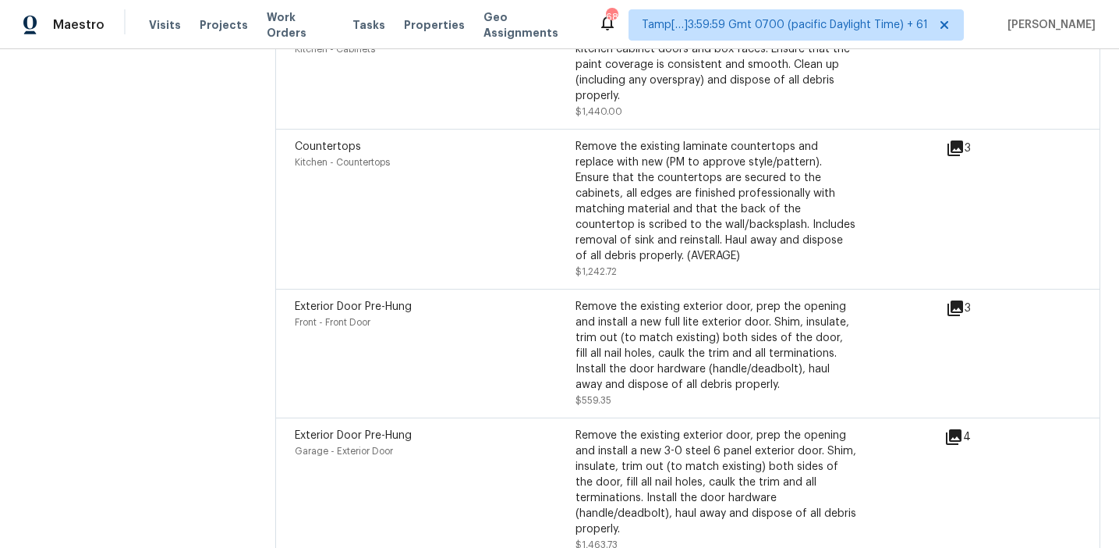
click at [945, 428] on div "Exterior Door Pre-Hung Garage - Exterior Door Remove the existing exterior door…" at bounding box center [620, 490] width 650 height 125
click at [953, 429] on icon at bounding box center [954, 437] width 16 height 16
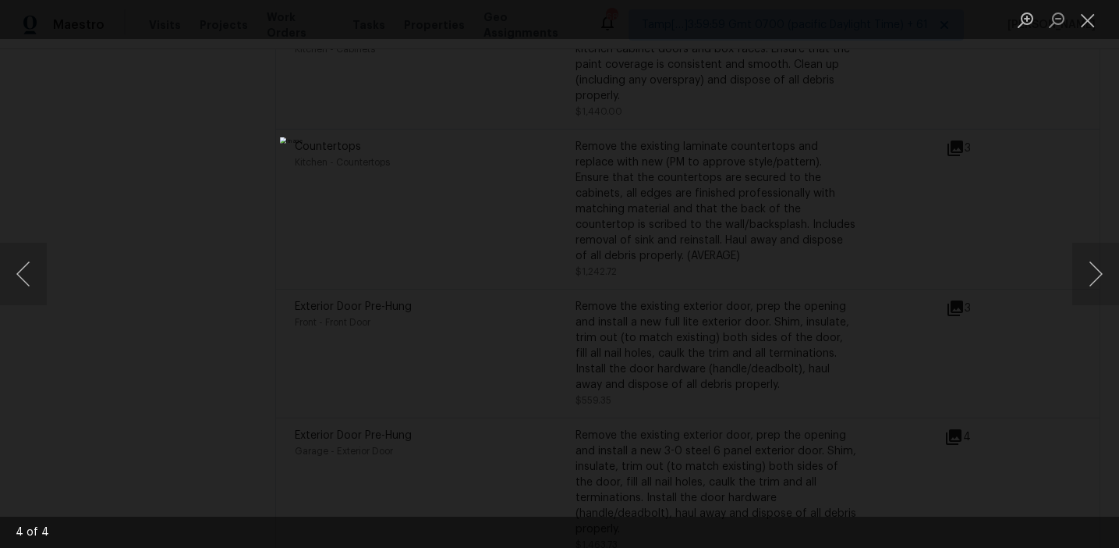
click at [995, 306] on div "Lightbox" at bounding box center [559, 274] width 1119 height 548
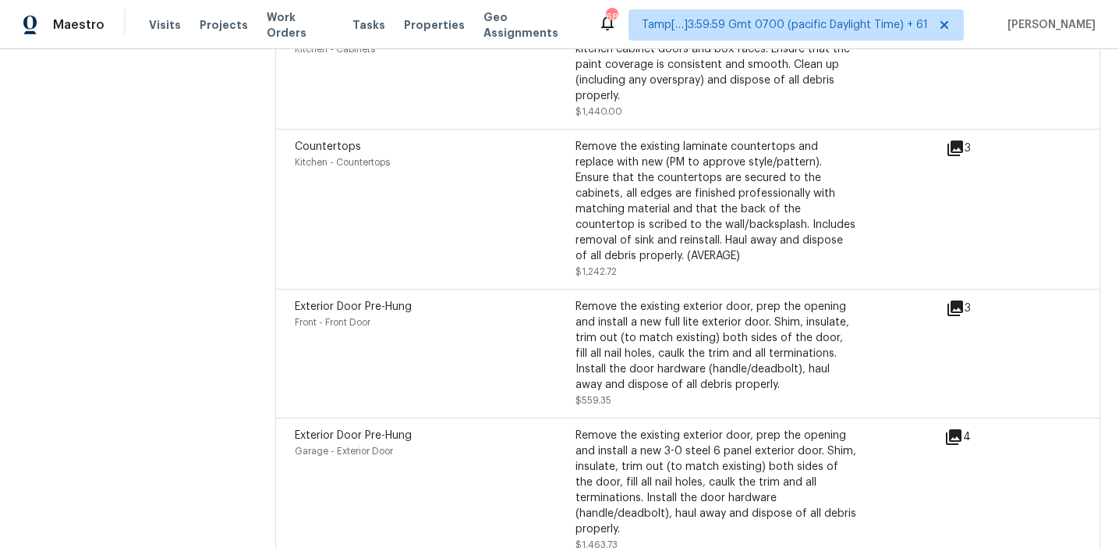
click at [949, 299] on icon at bounding box center [955, 308] width 19 height 19
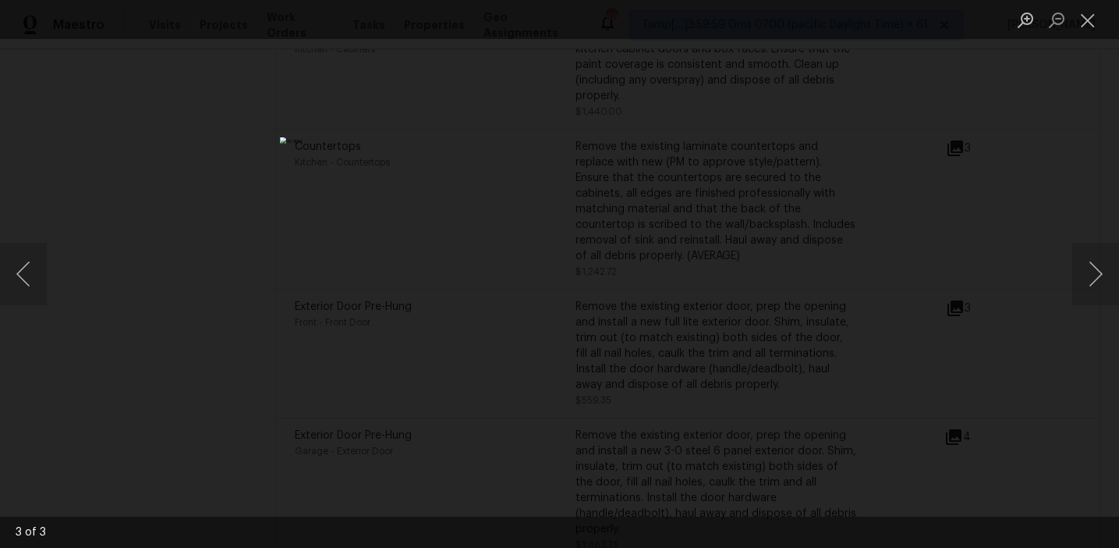
click at [800, 251] on div "Lightbox" at bounding box center [559, 274] width 1119 height 548
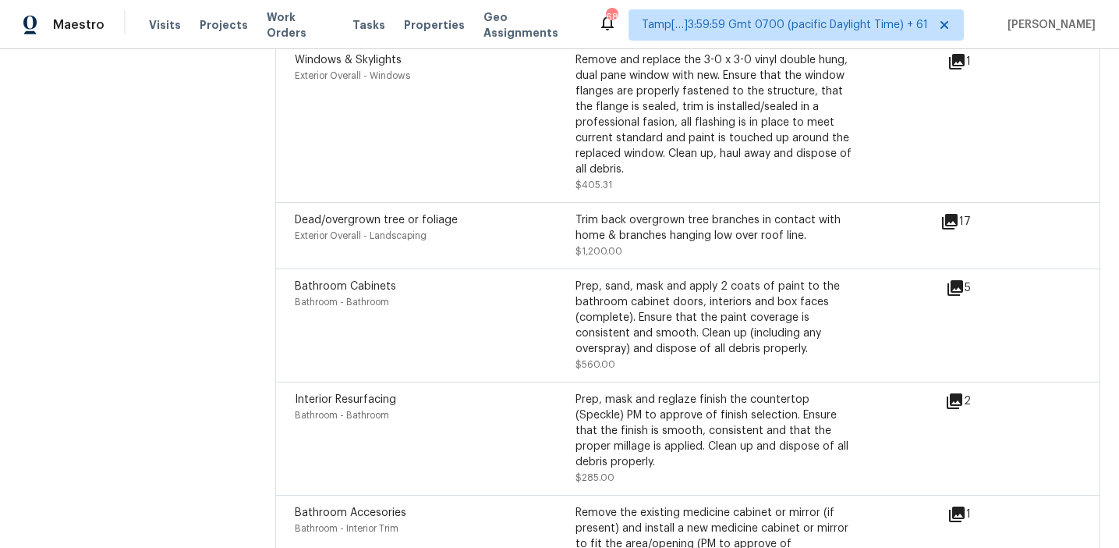
scroll to position [4301, 0]
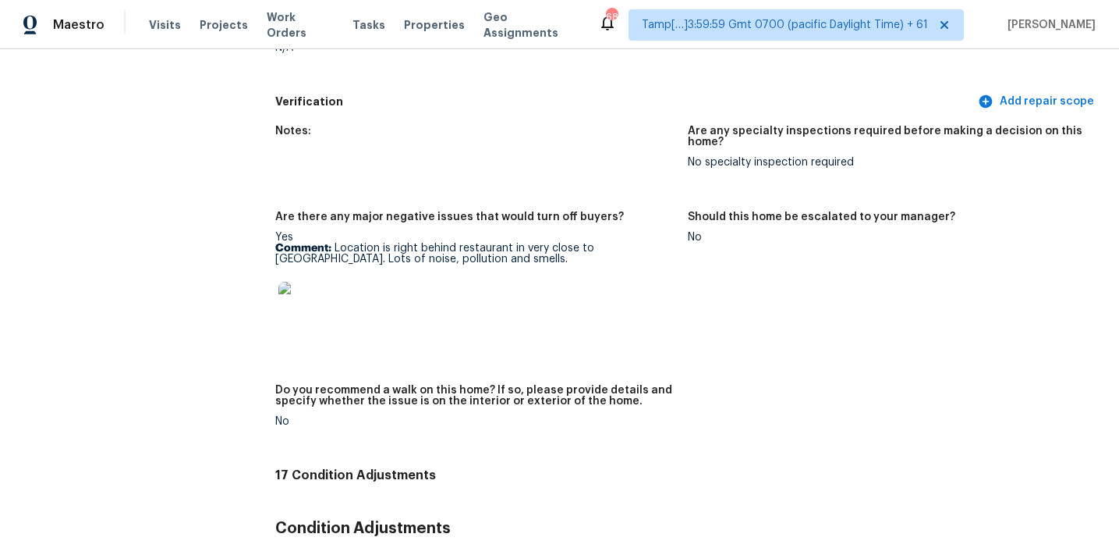
click at [820, 215] on div "Should this home be escalated to your manager?" at bounding box center [888, 221] width 400 height 20
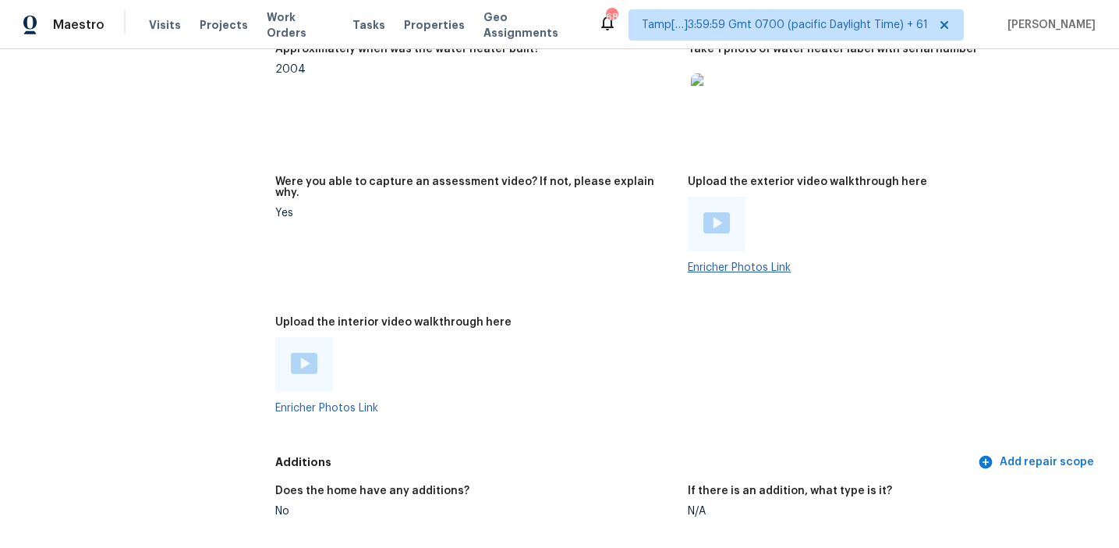
scroll to position [2880, 0]
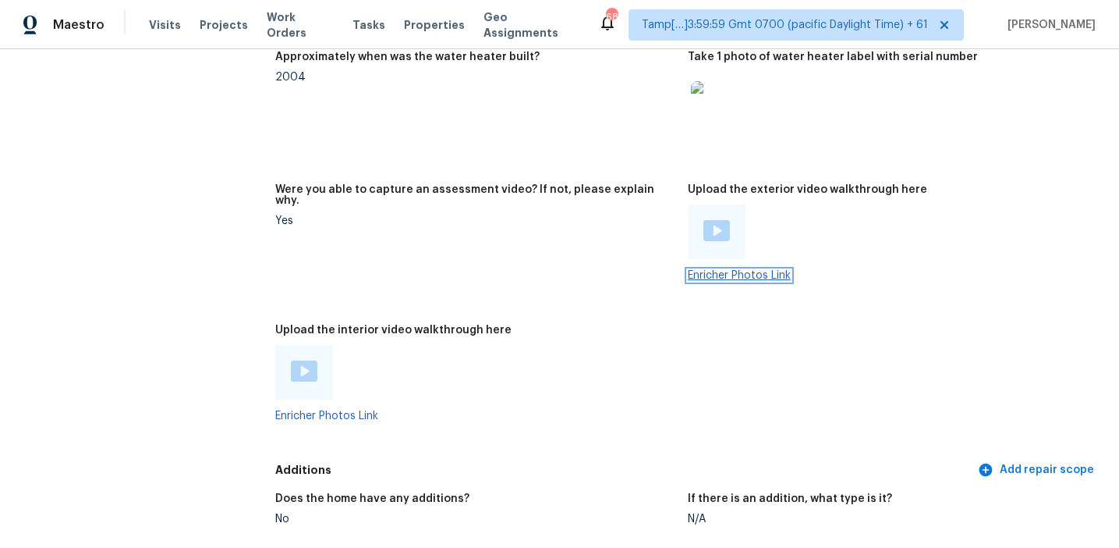
click at [737, 270] on link "Enricher Photos Link" at bounding box center [739, 275] width 103 height 11
click at [571, 206] on figure "Were you able to capture an assessment video? If not, please explain why. Yes" at bounding box center [481, 245] width 413 height 122
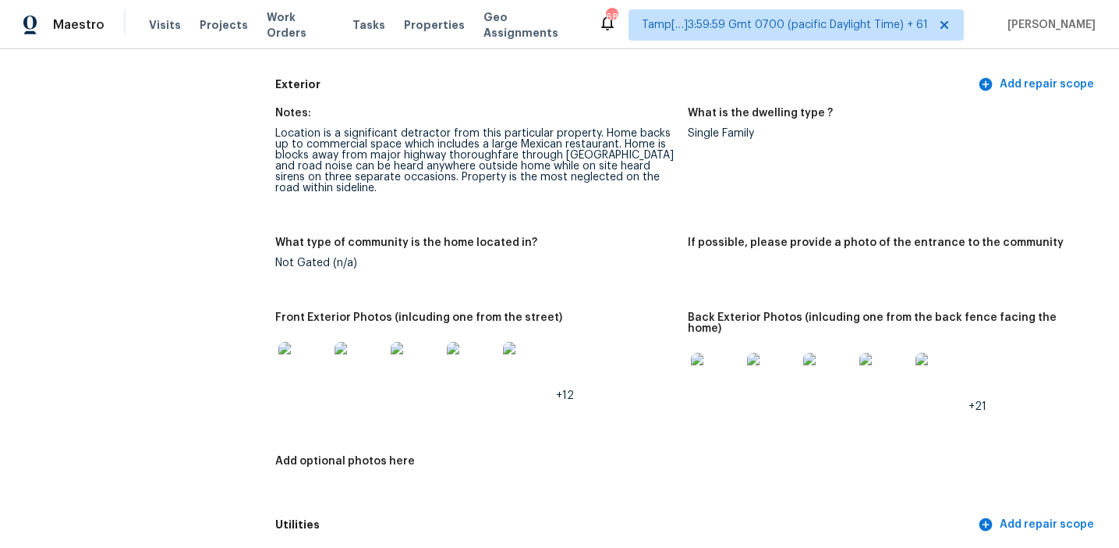
scroll to position [584, 0]
click at [300, 361] on img at bounding box center [304, 365] width 50 height 50
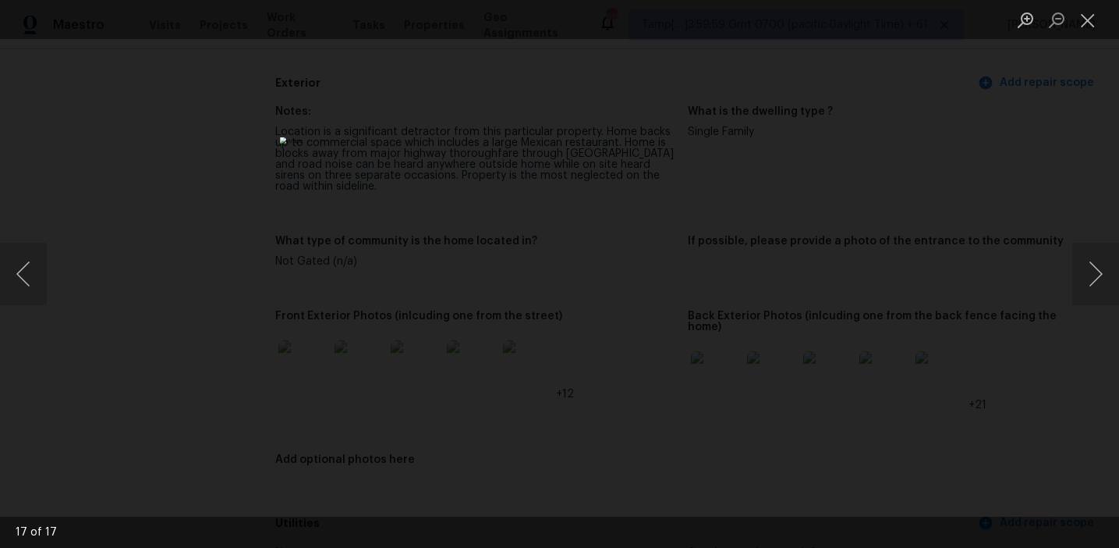
click at [737, 324] on img "Lightbox" at bounding box center [559, 274] width 559 height 274
click at [875, 310] on div "Lightbox" at bounding box center [559, 274] width 1119 height 548
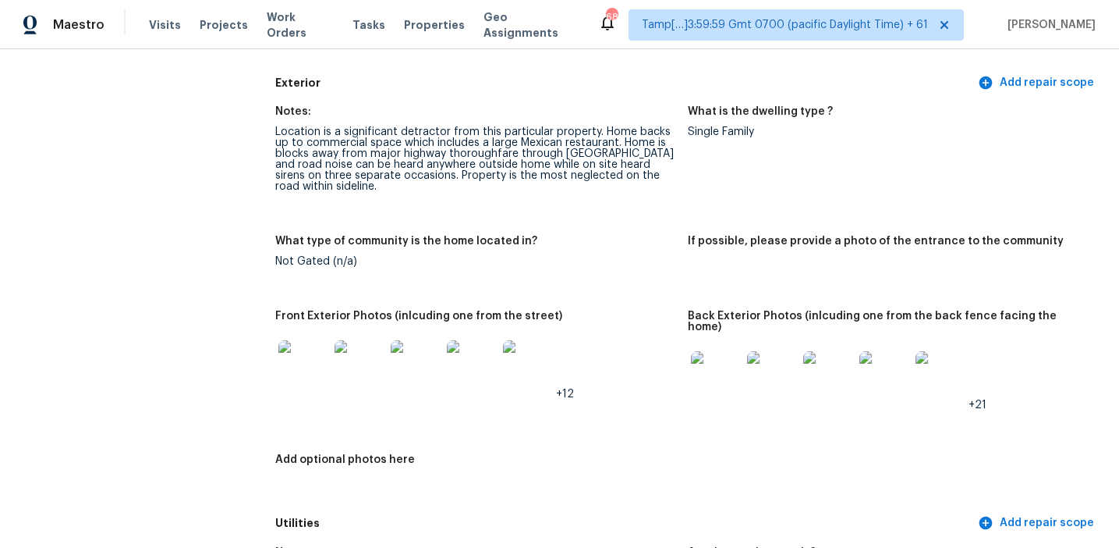
click at [713, 368] on img at bounding box center [716, 376] width 50 height 50
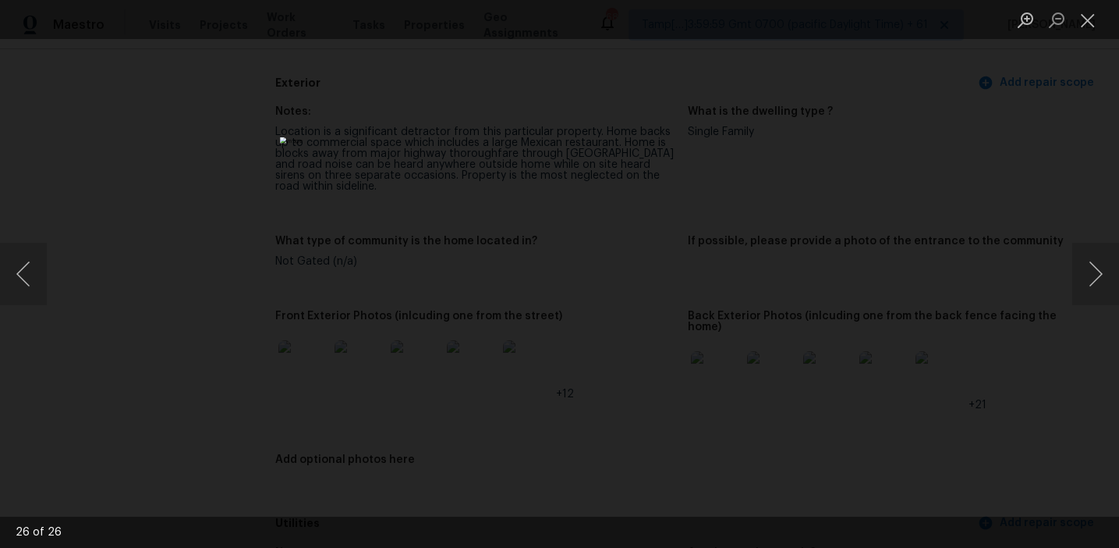
click at [797, 346] on div "Lightbox" at bounding box center [559, 274] width 1119 height 548
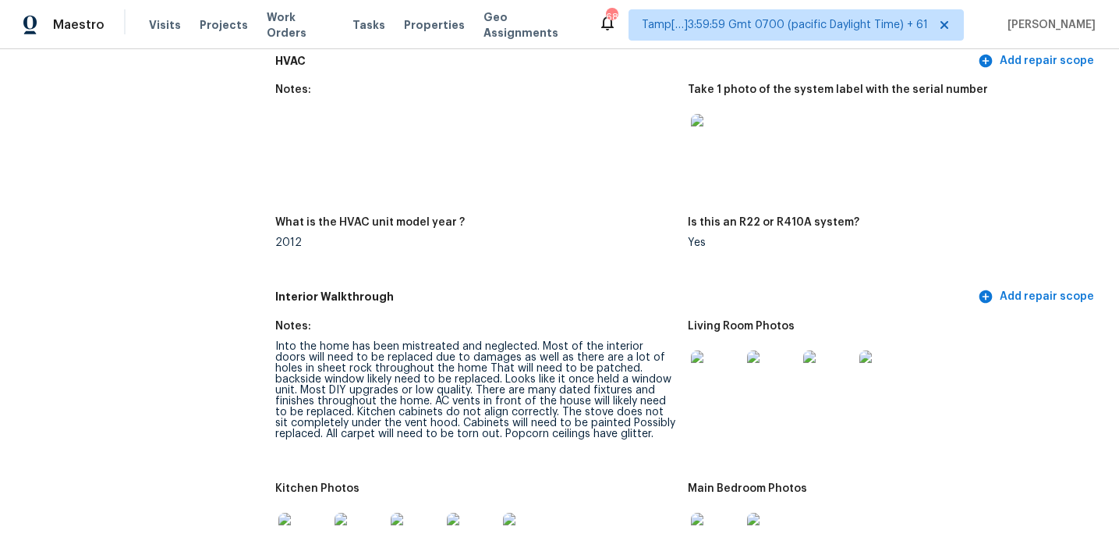
scroll to position [1451, 0]
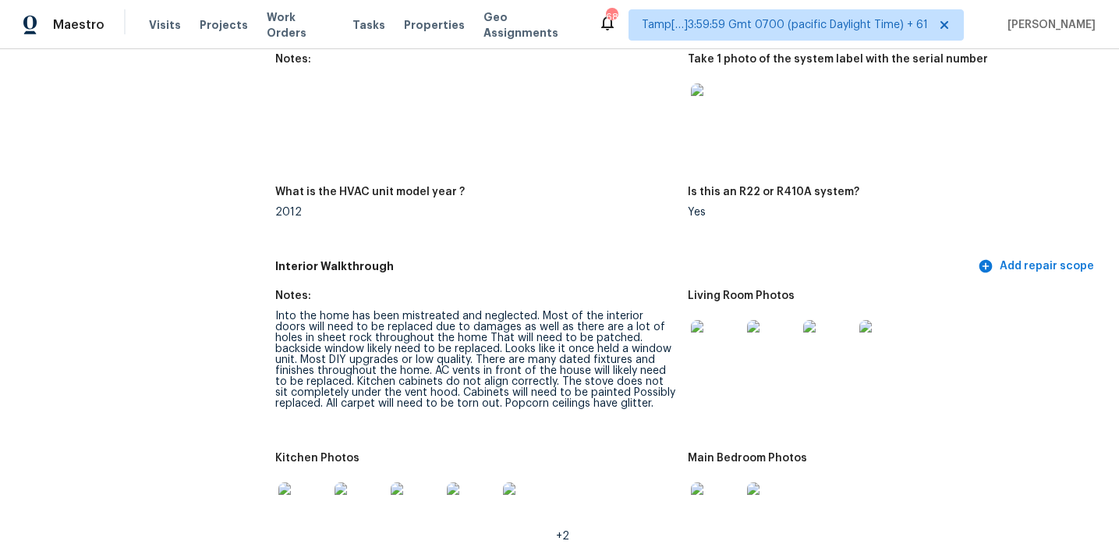
click at [717, 89] on img at bounding box center [716, 108] width 50 height 50
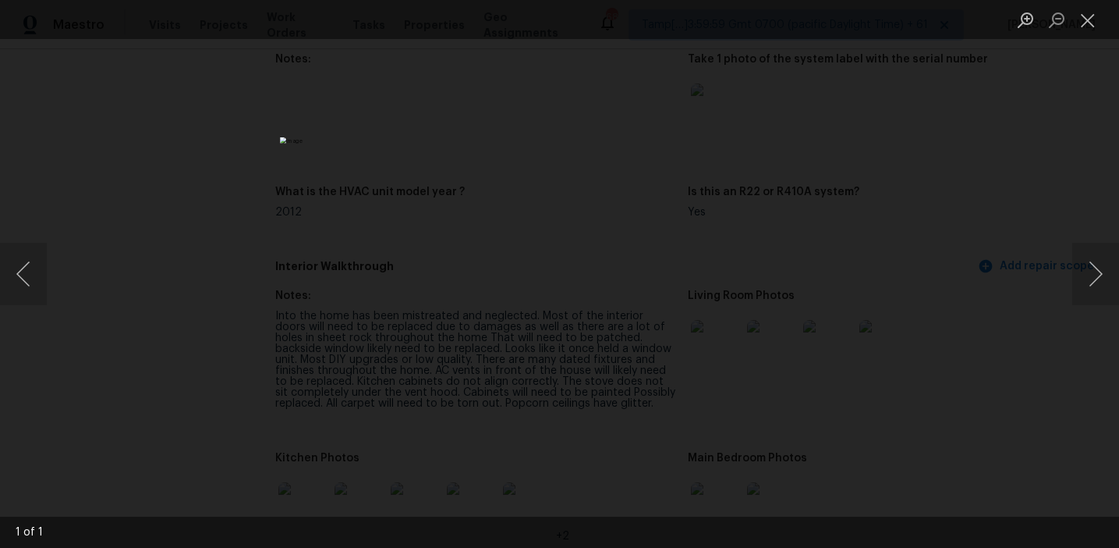
click at [1052, 204] on div "Lightbox" at bounding box center [559, 274] width 1119 height 548
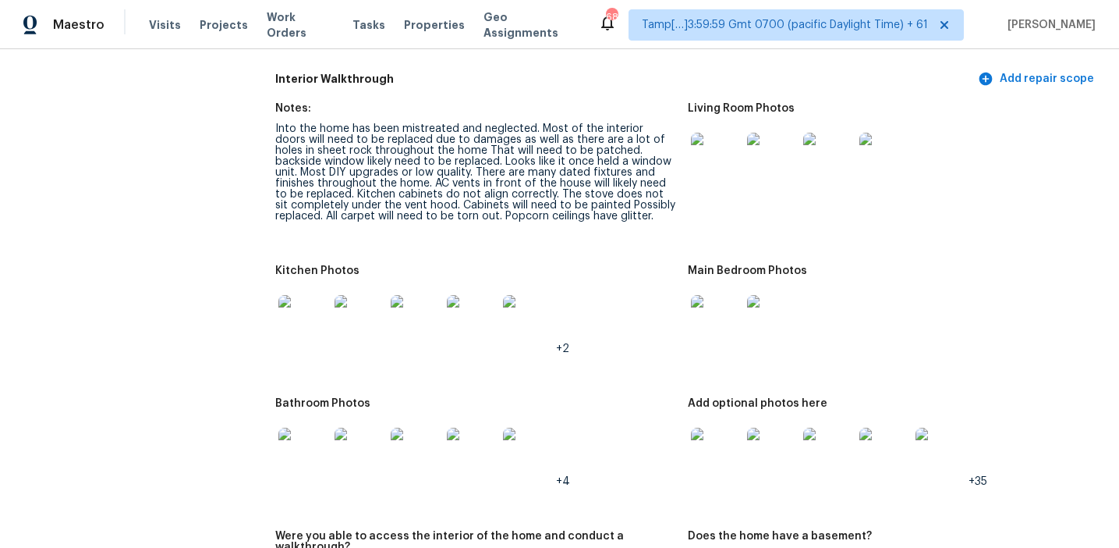
scroll to position [1631, 0]
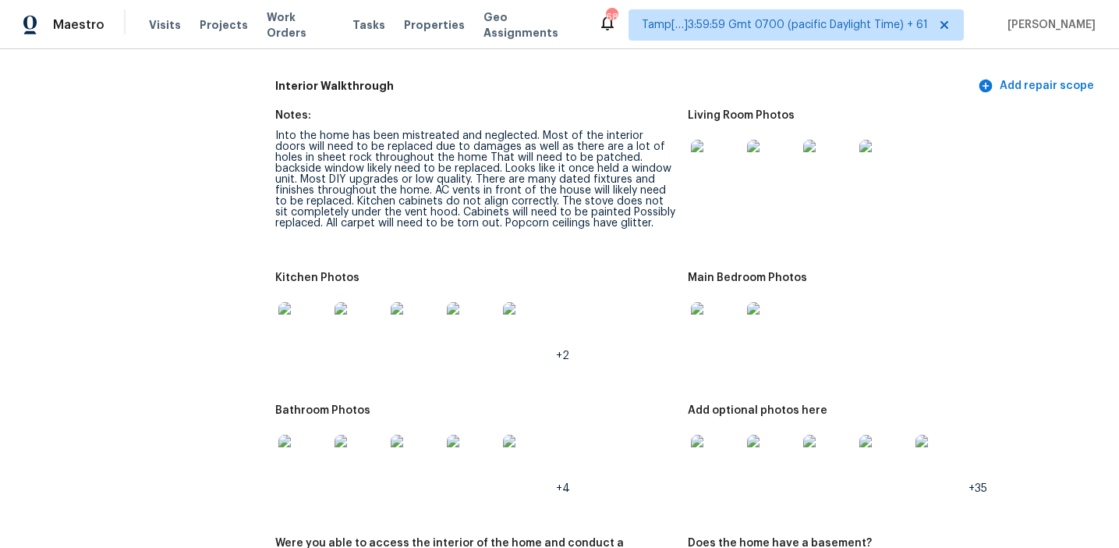
click at [651, 186] on div "Into the home has been mistreated and neglected. Most of the interior doors wil…" at bounding box center [475, 179] width 400 height 98
click at [729, 148] on img at bounding box center [716, 165] width 50 height 50
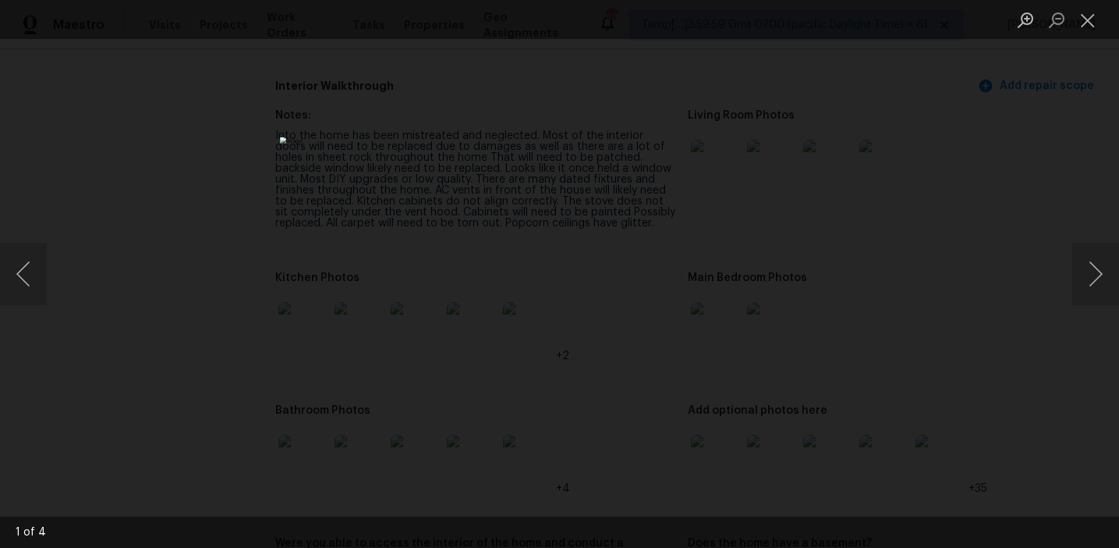
click at [816, 228] on div "Lightbox" at bounding box center [559, 274] width 1119 height 548
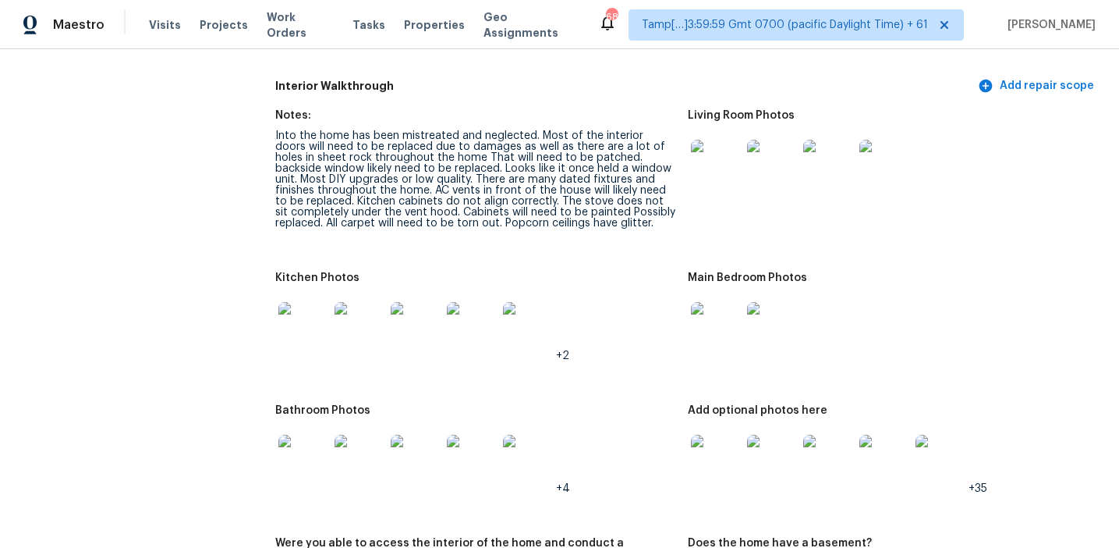
click at [314, 309] on img at bounding box center [304, 327] width 50 height 50
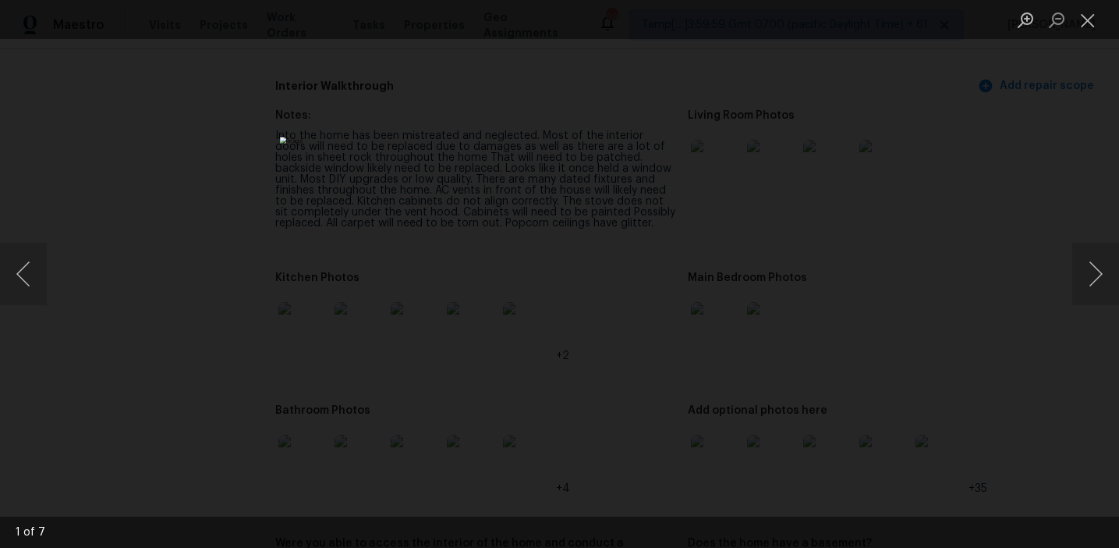
click at [864, 321] on div "Lightbox" at bounding box center [559, 274] width 1119 height 548
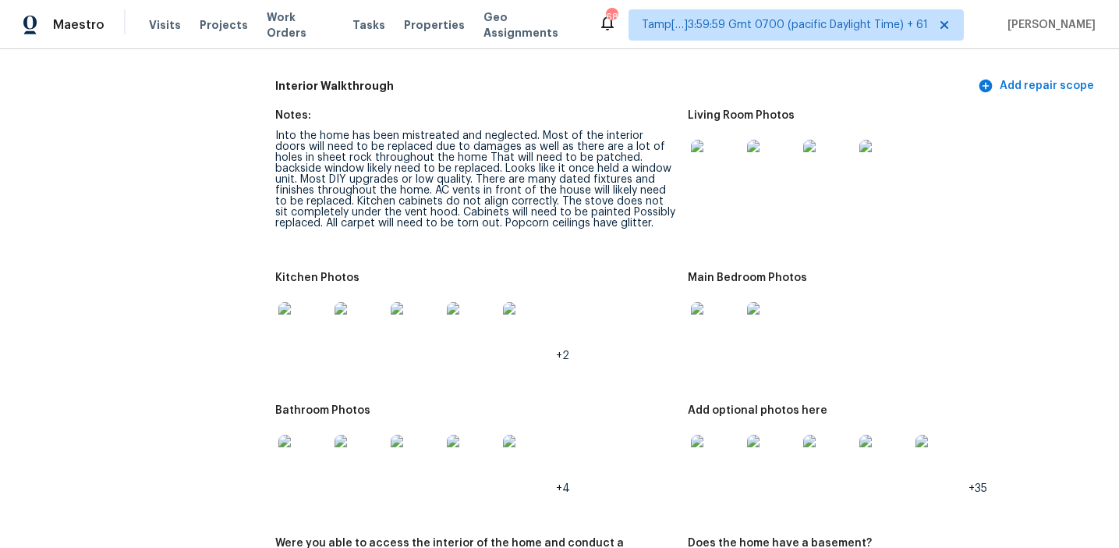
click at [779, 321] on img at bounding box center [772, 327] width 50 height 50
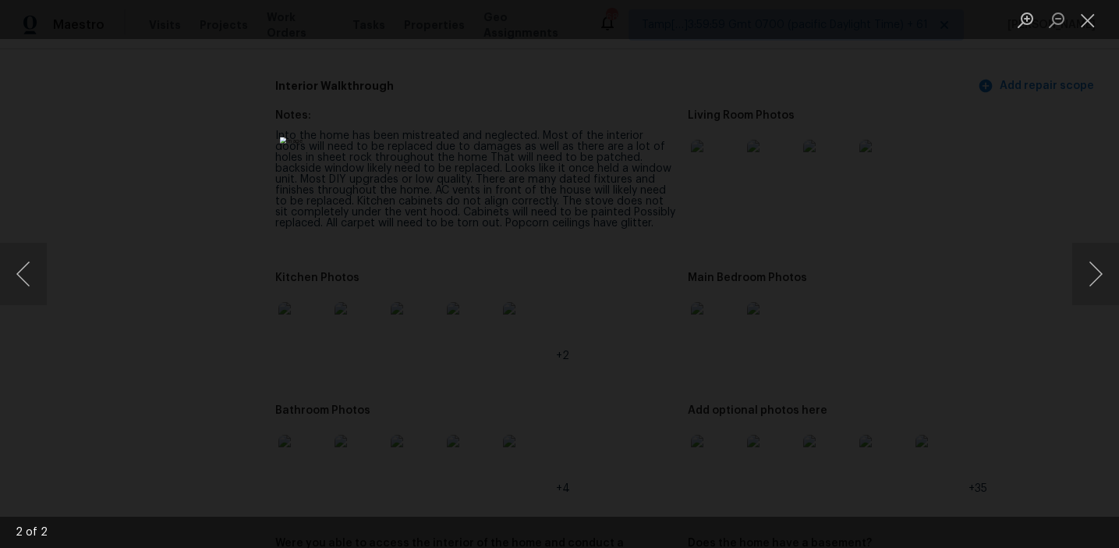
click at [1062, 379] on div "Lightbox" at bounding box center [559, 274] width 1119 height 548
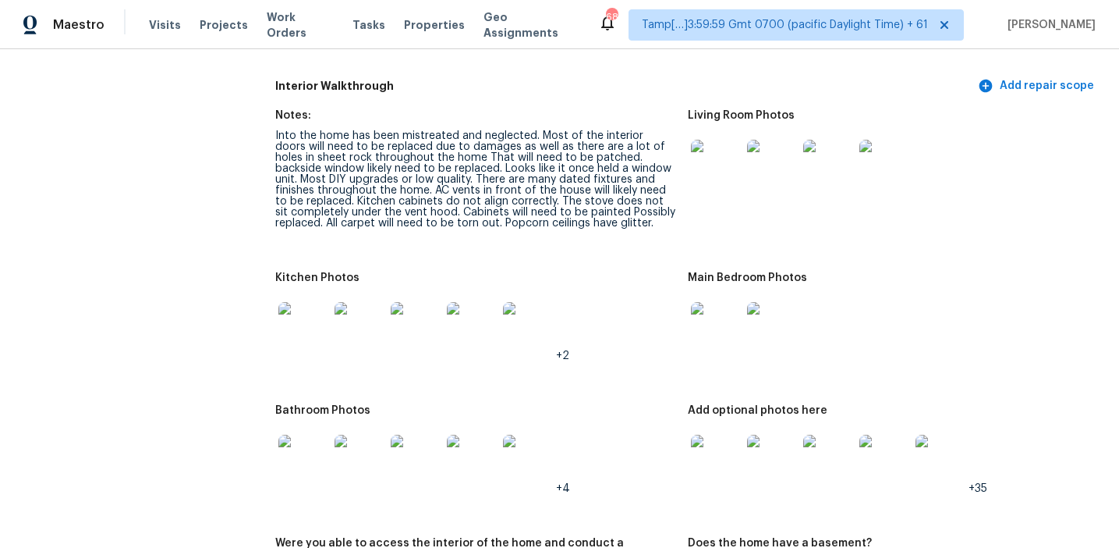
click at [288, 457] on img at bounding box center [304, 460] width 50 height 50
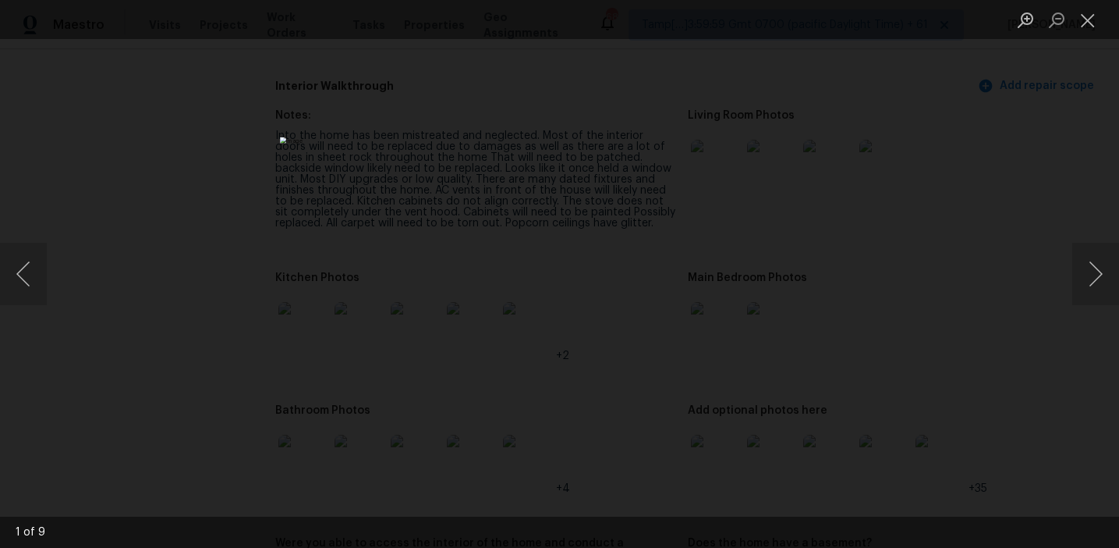
click at [885, 383] on div "Lightbox" at bounding box center [559, 274] width 1119 height 548
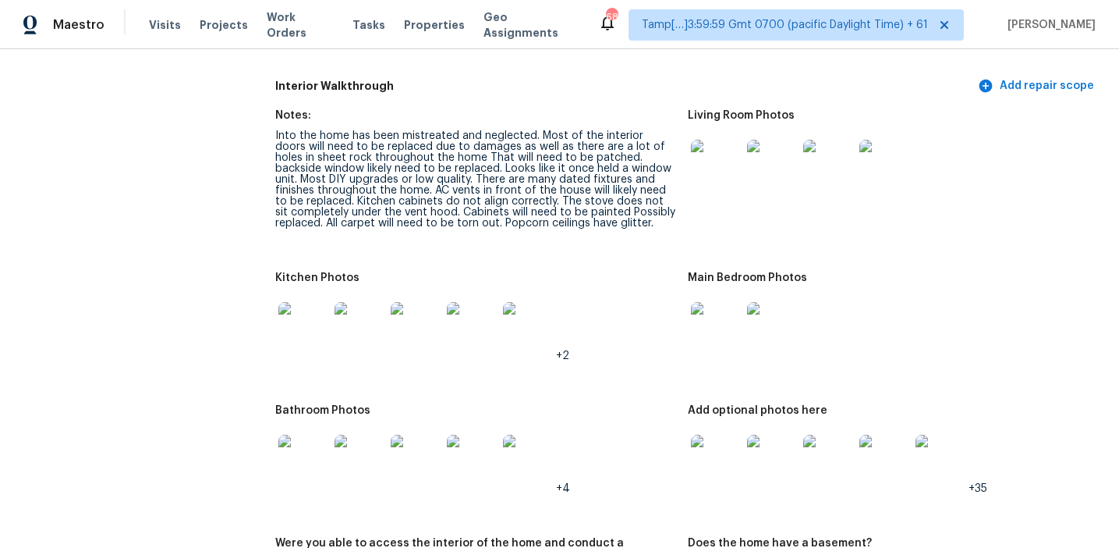
click at [721, 435] on img at bounding box center [716, 460] width 50 height 50
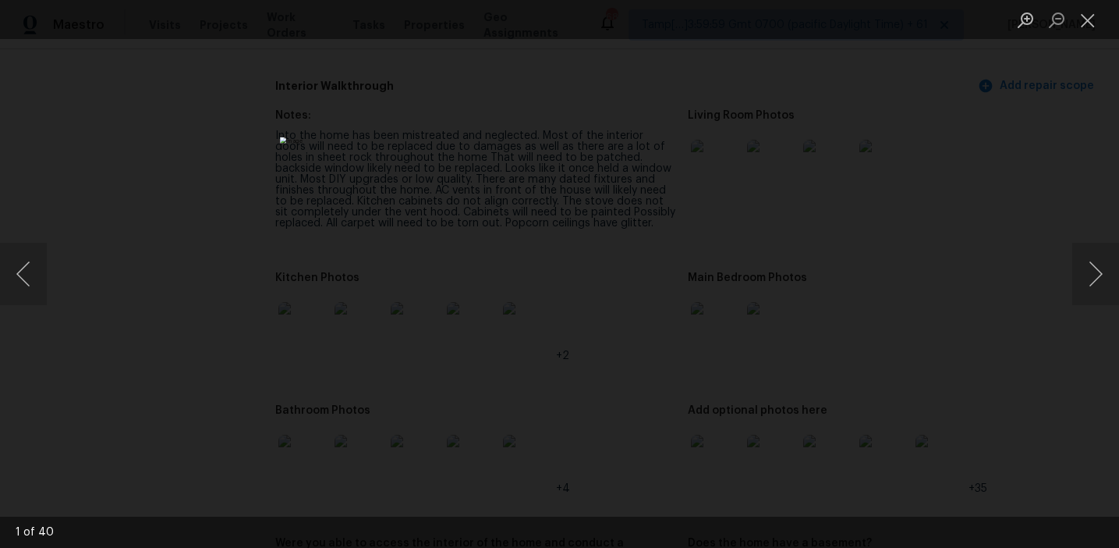
click at [820, 232] on div "Lightbox" at bounding box center [559, 274] width 1119 height 548
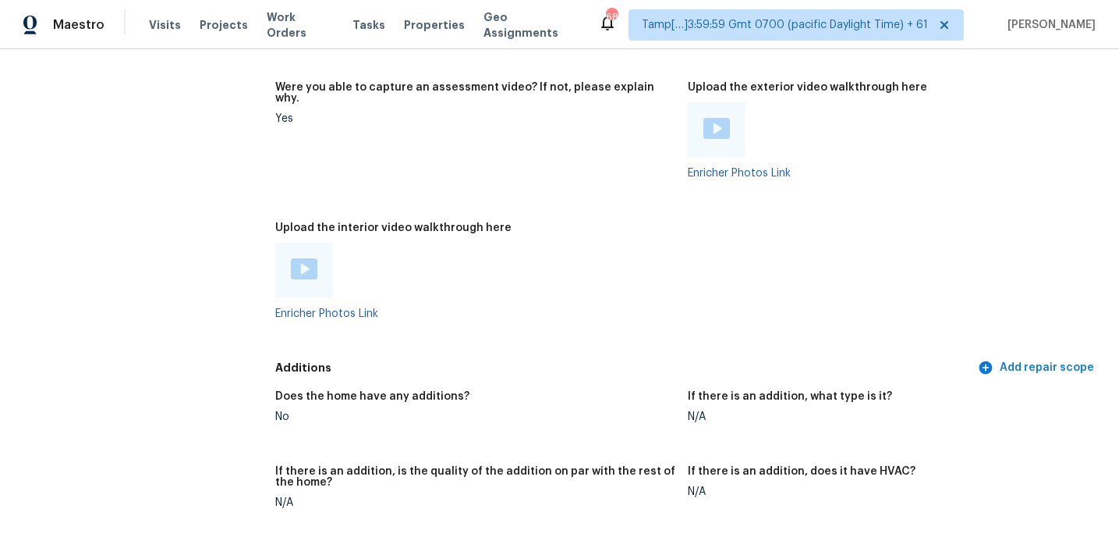
scroll to position [2983, 0]
click at [747, 167] on link "Enricher Photos Link" at bounding box center [739, 172] width 103 height 11
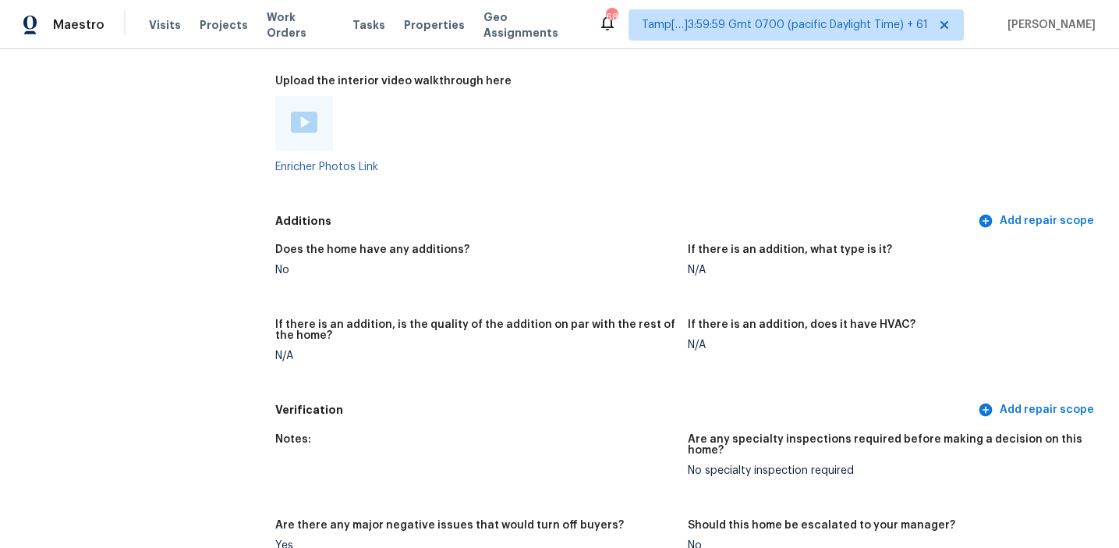
scroll to position [2947, 0]
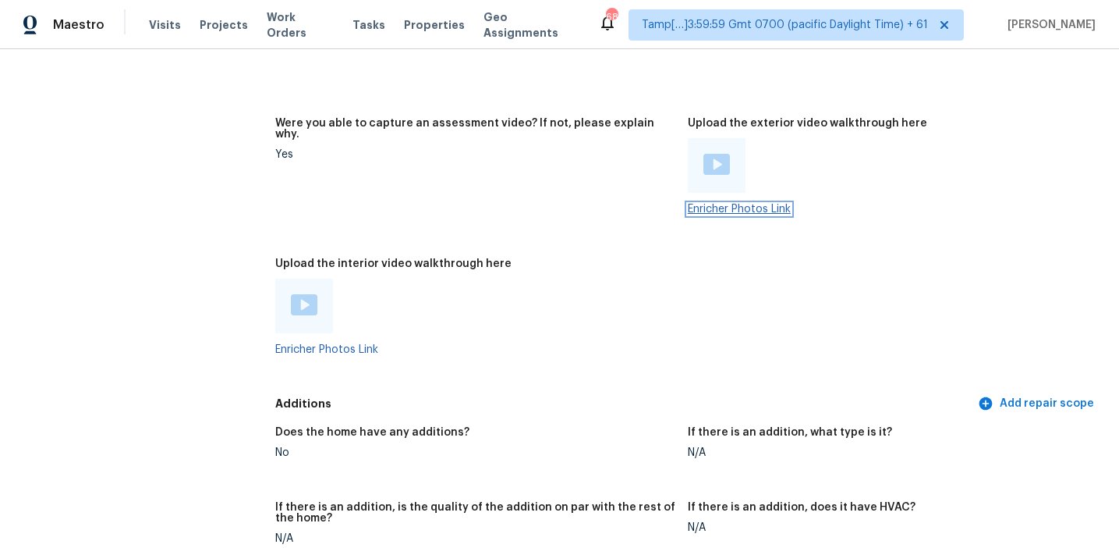
click at [748, 204] on link "Enricher Photos Link" at bounding box center [739, 209] width 103 height 11
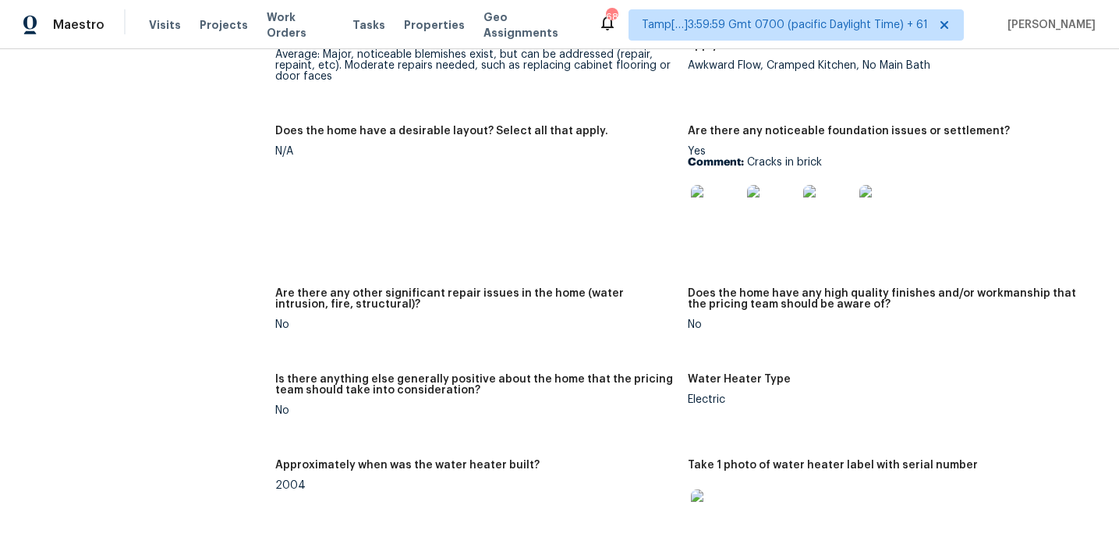
click at [620, 239] on figure "Does the home have a desirable layout? Select all that apply. N/A" at bounding box center [481, 198] width 413 height 144
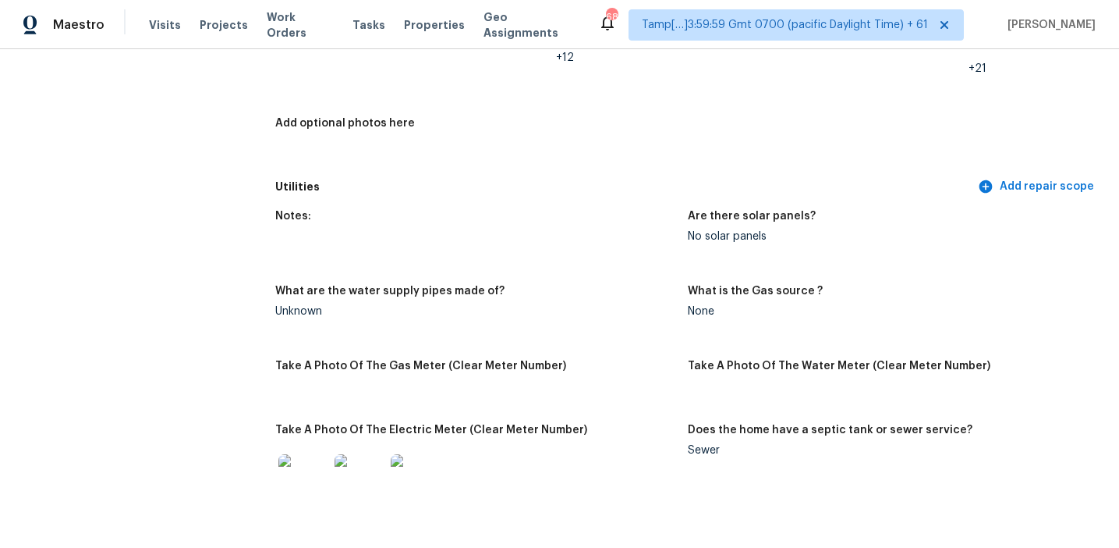
scroll to position [885, 0]
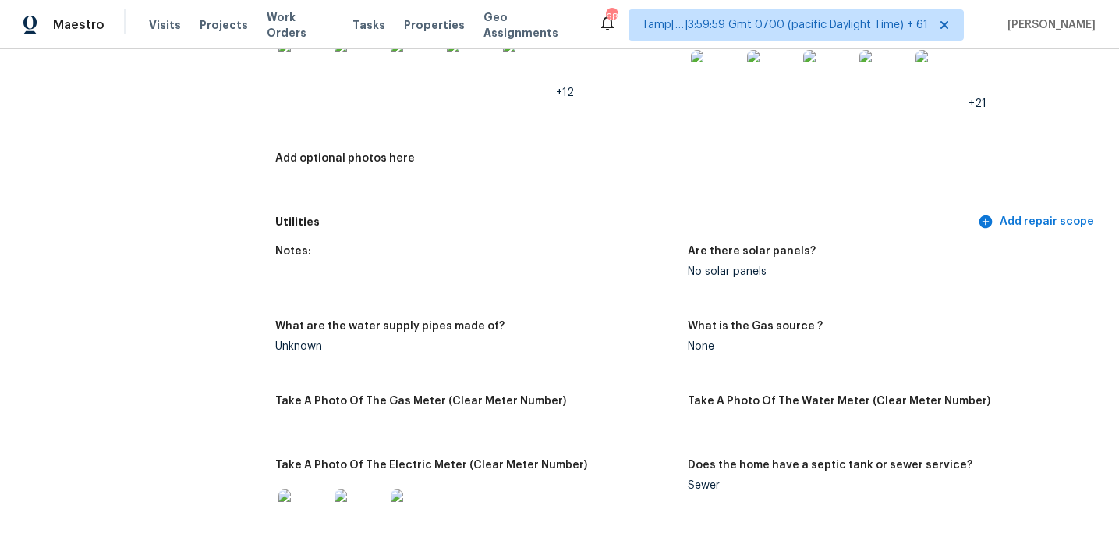
click at [381, 187] on div "Notes: Location is a significant detractor from this particular property. Home …" at bounding box center [687, 2] width 825 height 412
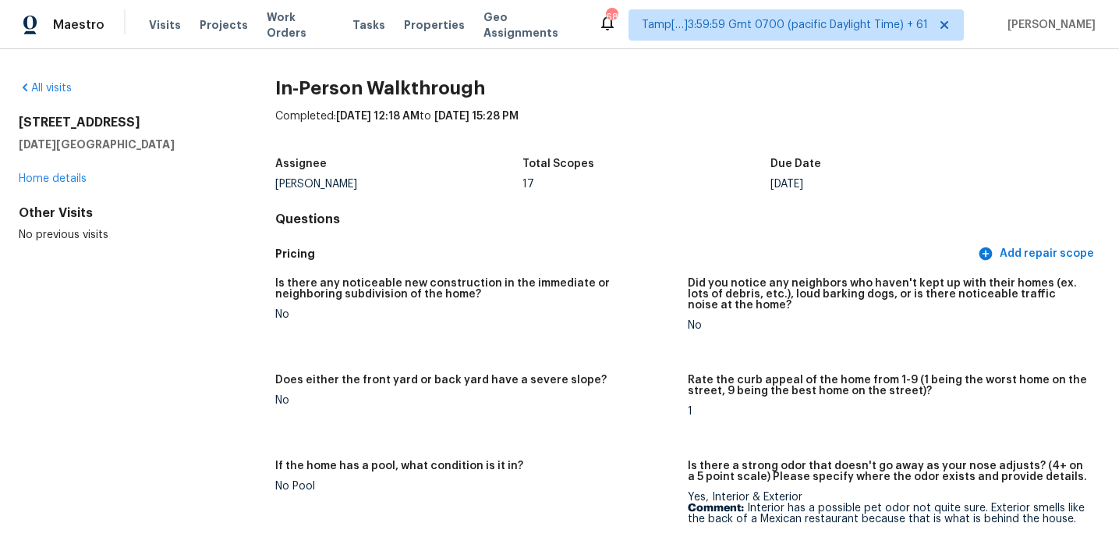
click at [59, 85] on link "All visits" at bounding box center [45, 88] width 53 height 11
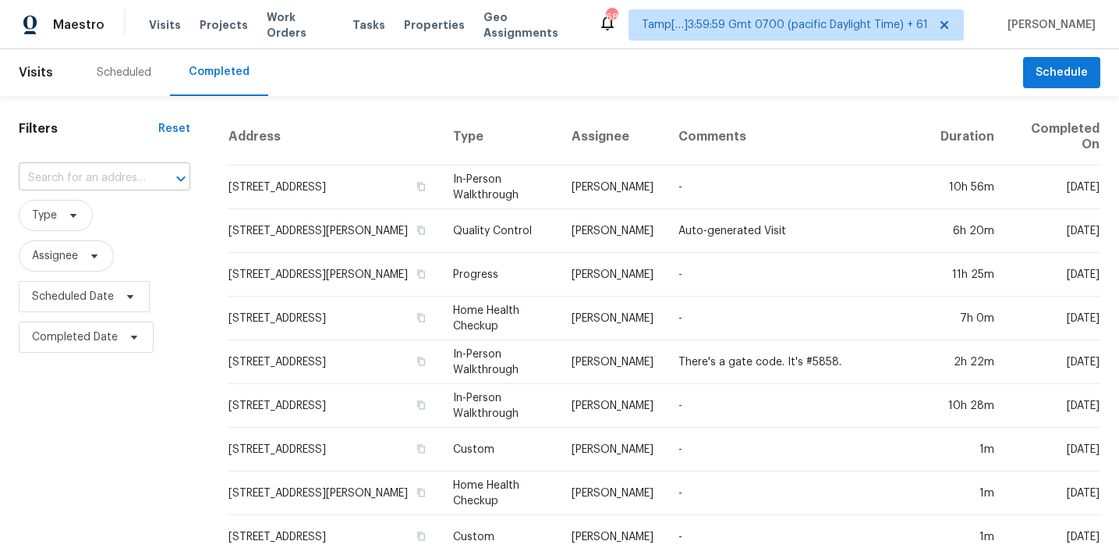
click at [81, 180] on input "text" at bounding box center [83, 178] width 128 height 24
paste input "6317 Jefjen Way Elk Grove, CA, 95757"
type input "6317 Jefjen Way Elk Grove, CA, 95757"
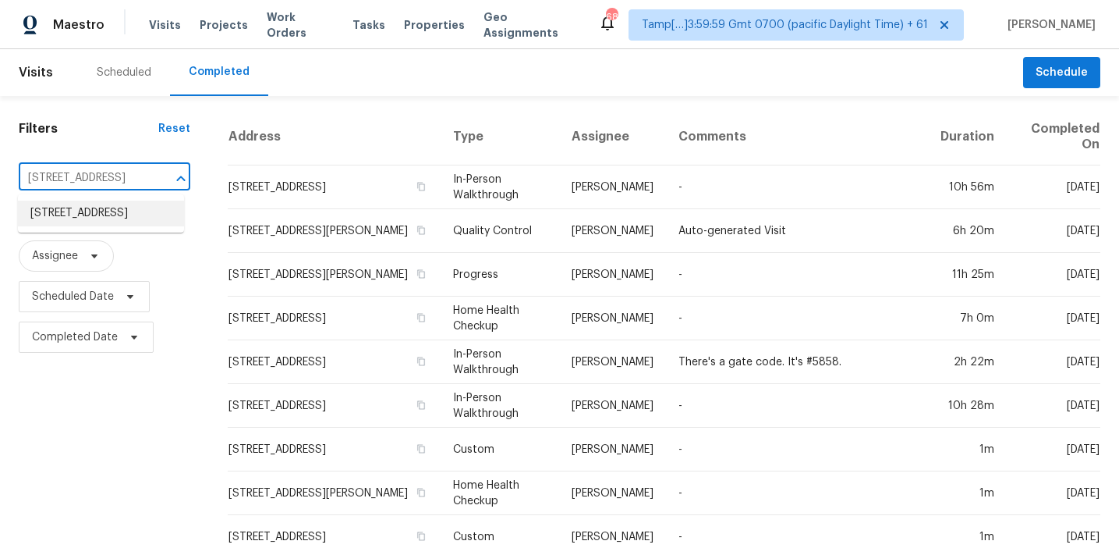
click at [101, 221] on li "6317 Jefjen Way, Elk Grove, CA 95757" at bounding box center [101, 213] width 166 height 26
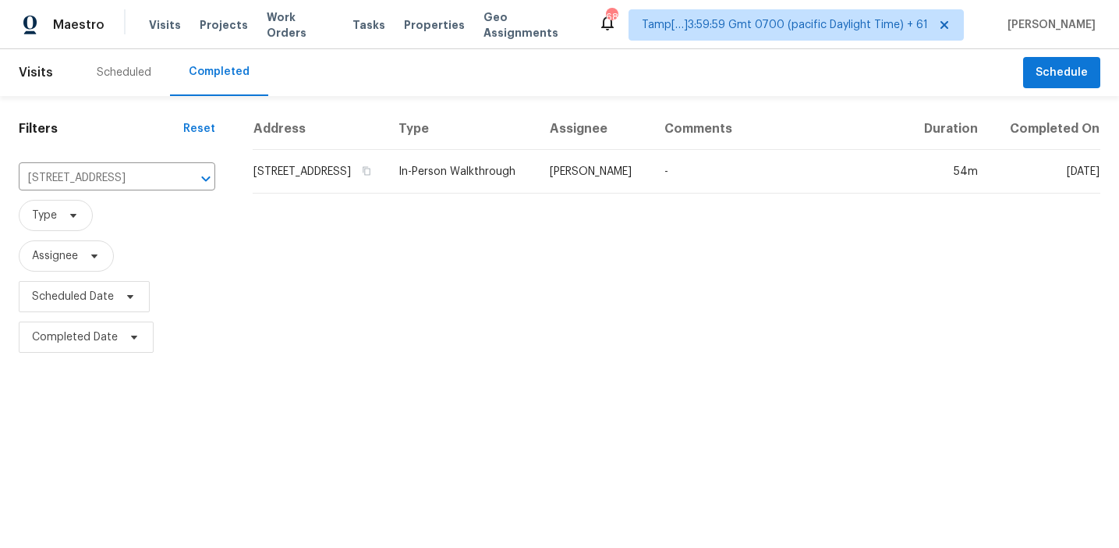
click at [358, 193] on td "6317 Jefjen Way, Elk Grove, CA 95757" at bounding box center [319, 172] width 133 height 44
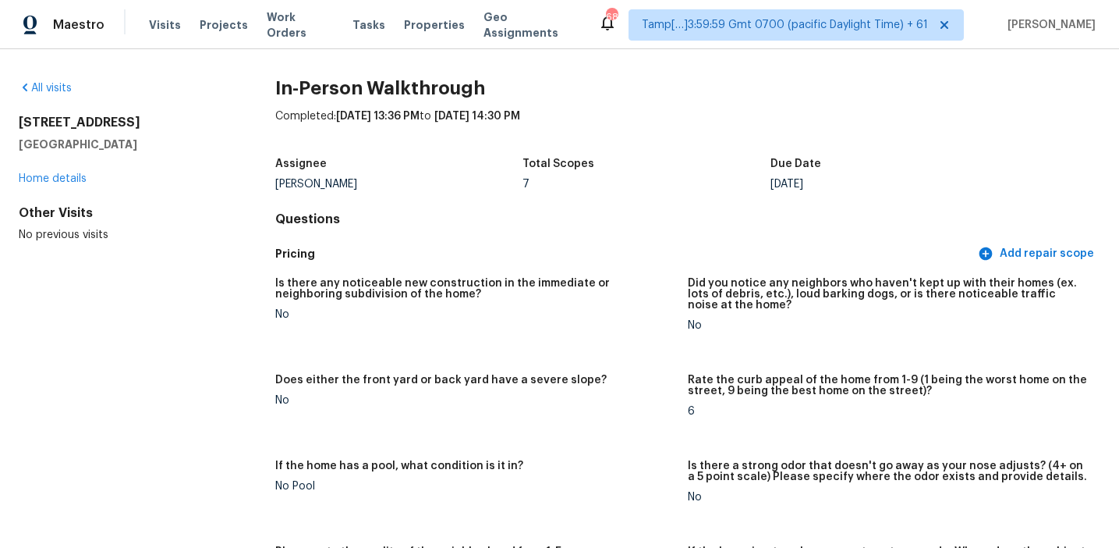
click at [598, 349] on figure "Is there any noticeable new construction in the immediate or neighboring subdiv…" at bounding box center [481, 317] width 413 height 78
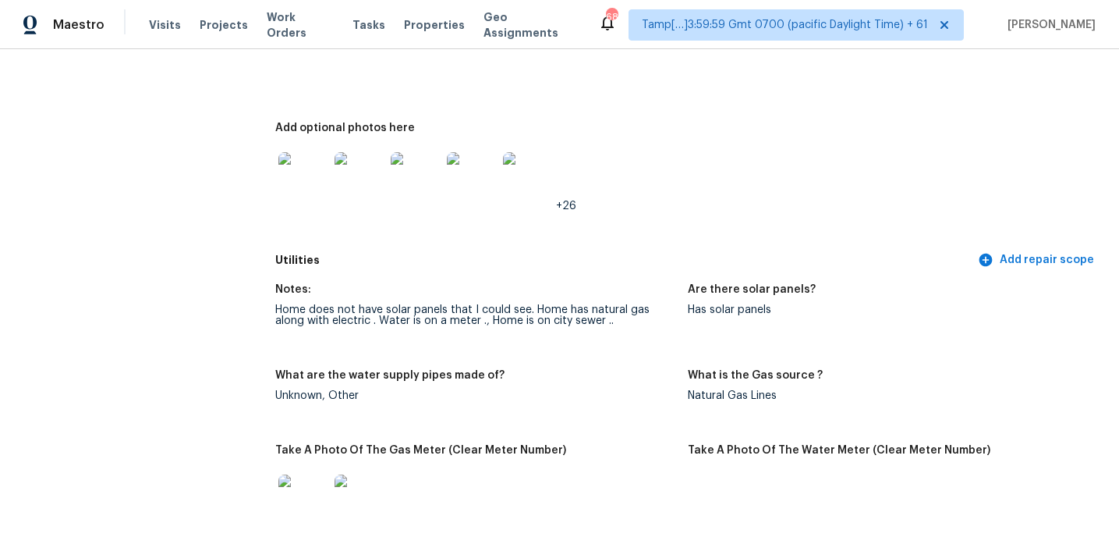
scroll to position [2640, 0]
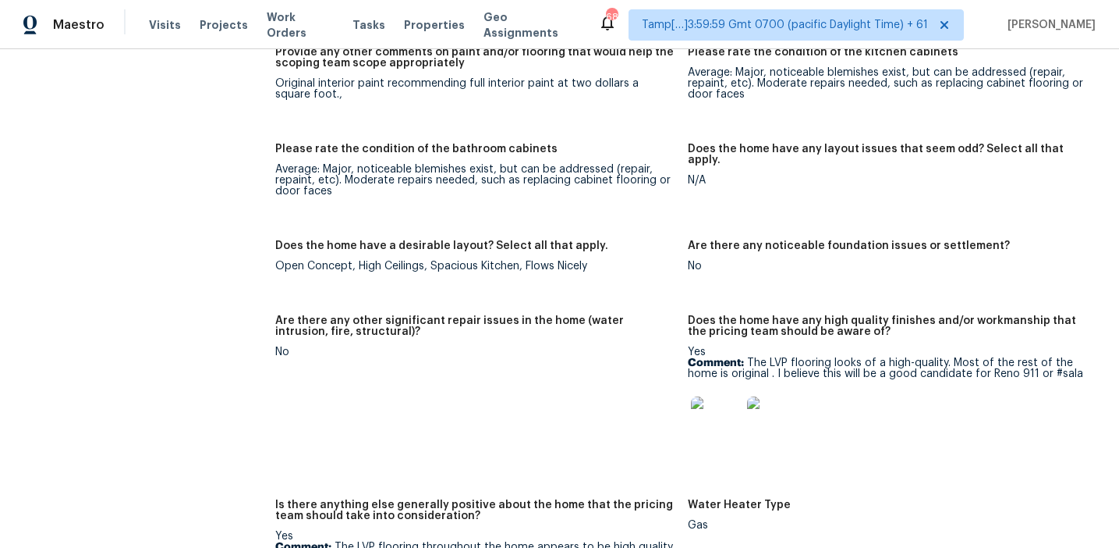
click at [721, 250] on figure "Are there any noticeable foundation issues or settlement? No" at bounding box center [894, 268] width 413 height 56
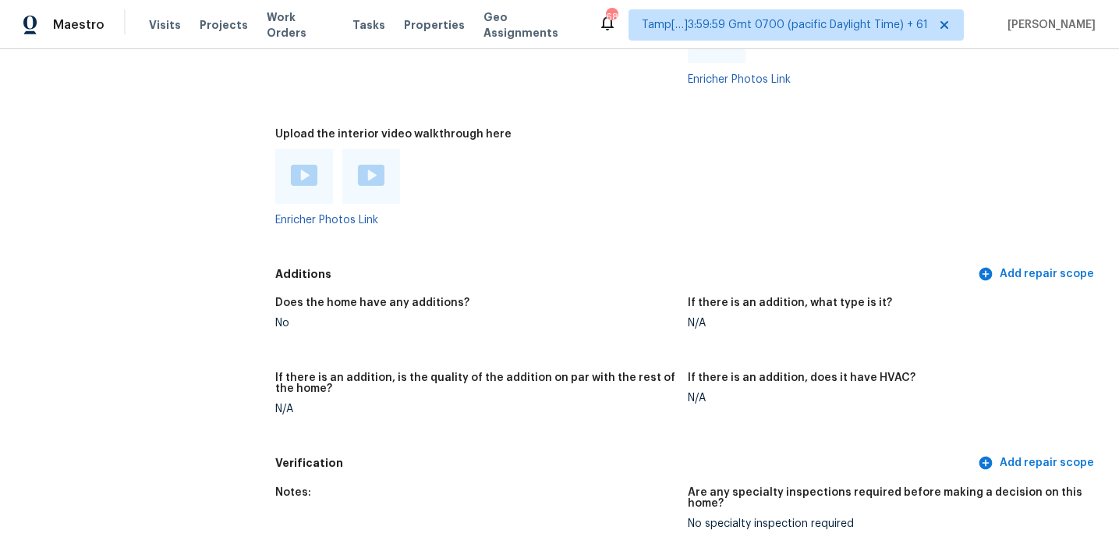
scroll to position [3415, 0]
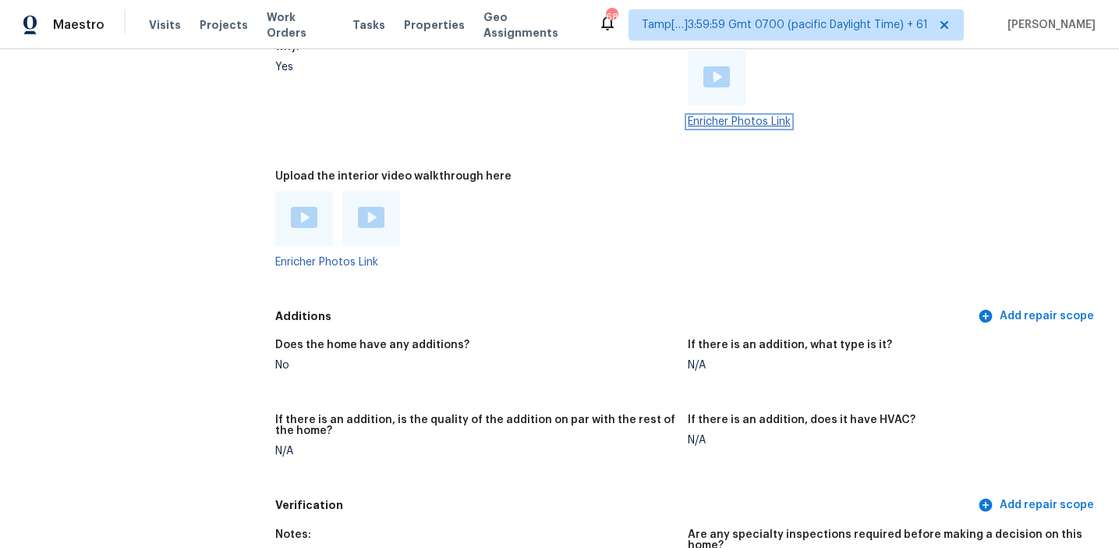
click at [745, 116] on link "Enricher Photos Link" at bounding box center [739, 121] width 103 height 11
click at [364, 257] on link "Enricher Photos Link" at bounding box center [326, 262] width 103 height 11
click at [598, 122] on figure "Were you able to capture an assessment video? If not, please explain why. Yes" at bounding box center [481, 91] width 413 height 122
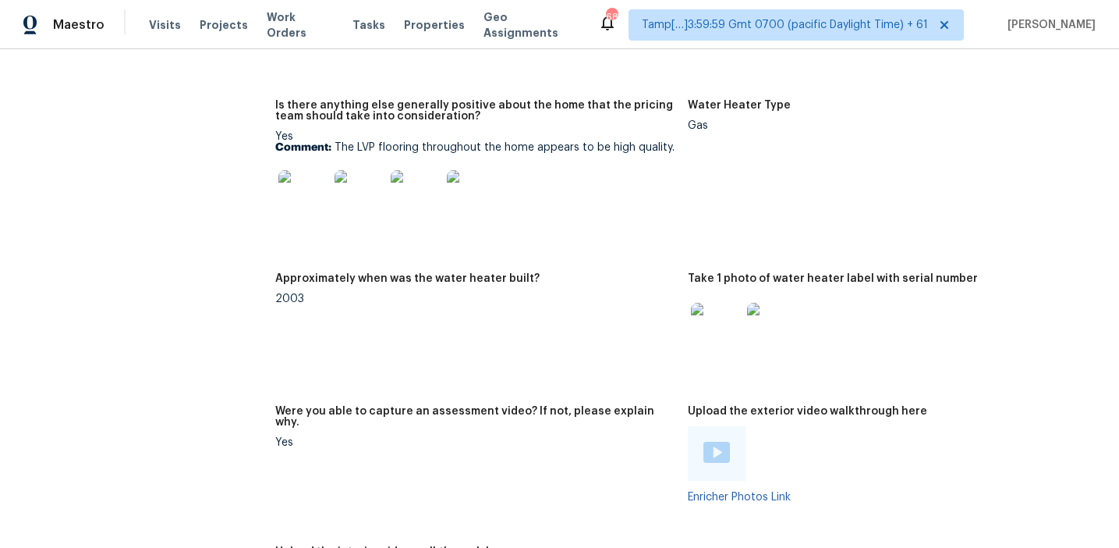
click at [641, 231] on figure "Is there anything else generally positive about the home that the pricing team …" at bounding box center [481, 177] width 413 height 154
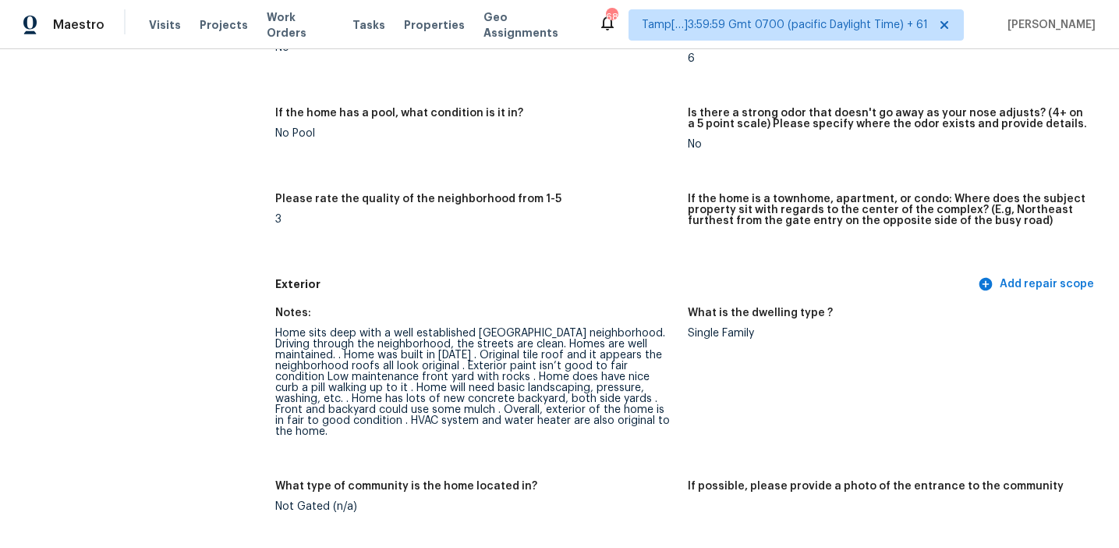
scroll to position [187, 0]
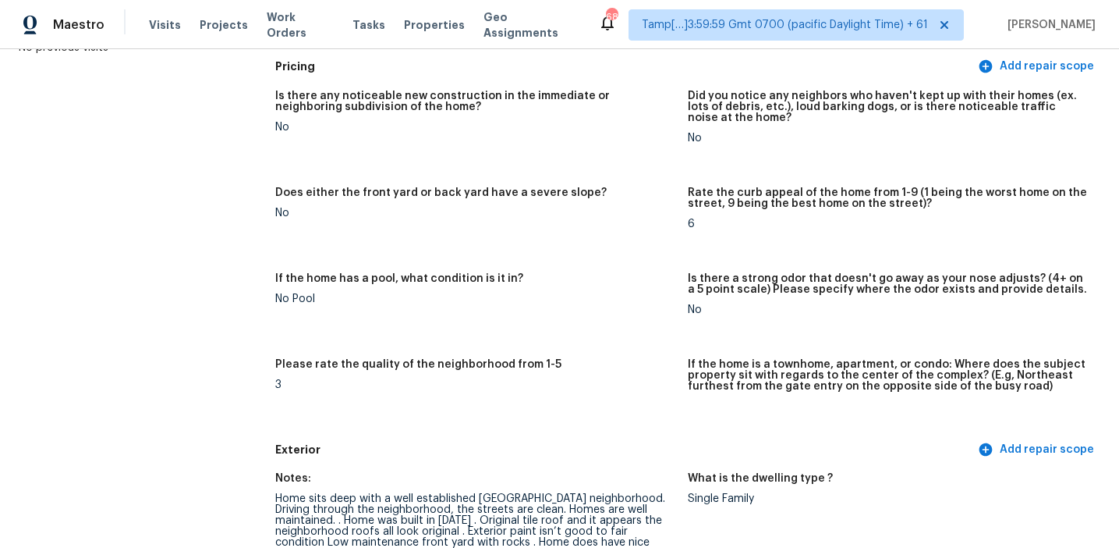
click at [641, 231] on figure "Does either the front yard or back yard have a severe slope? No" at bounding box center [481, 220] width 413 height 67
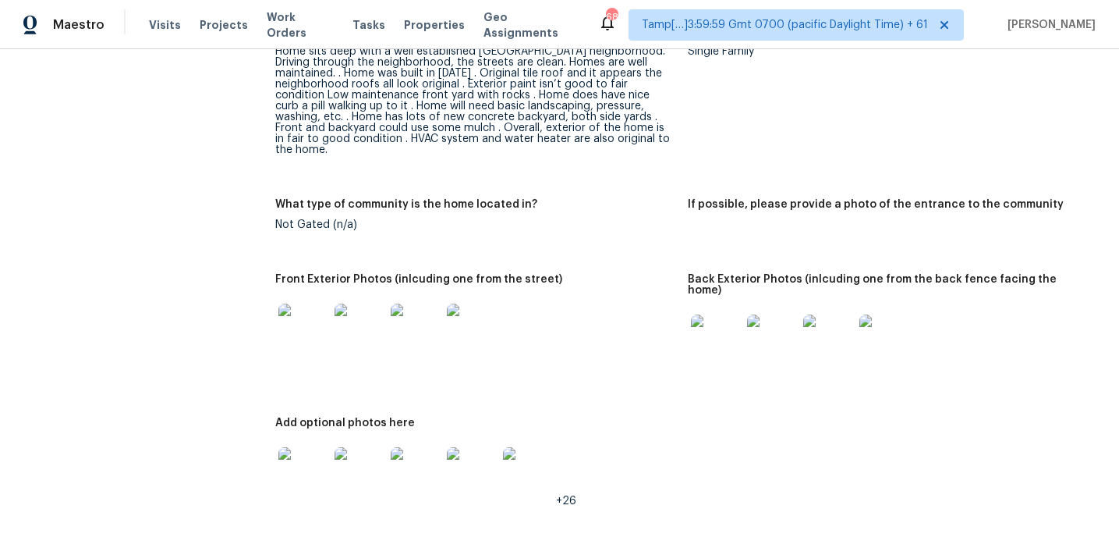
scroll to position [638, 0]
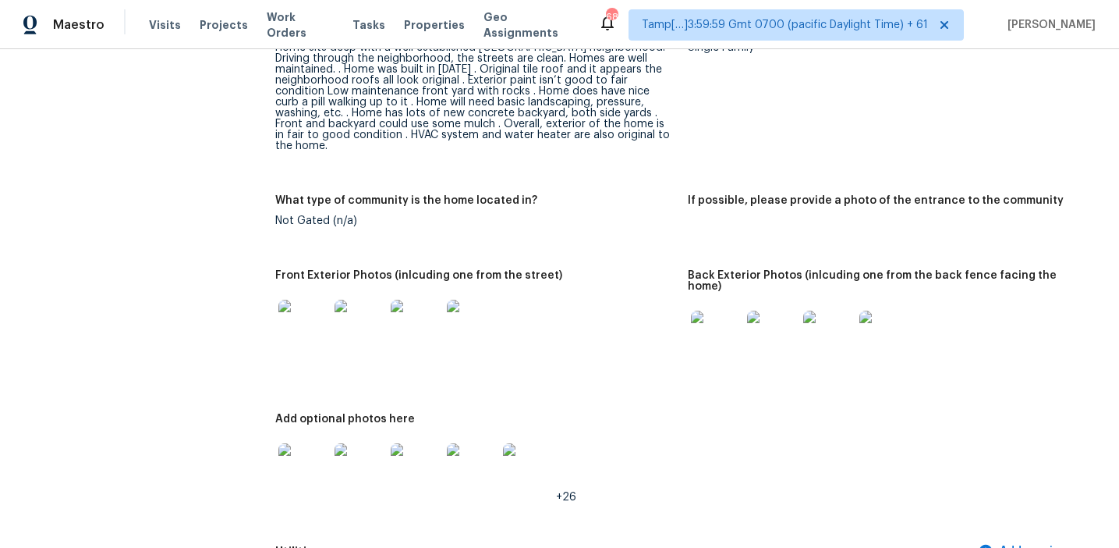
click at [307, 312] on img at bounding box center [304, 325] width 50 height 50
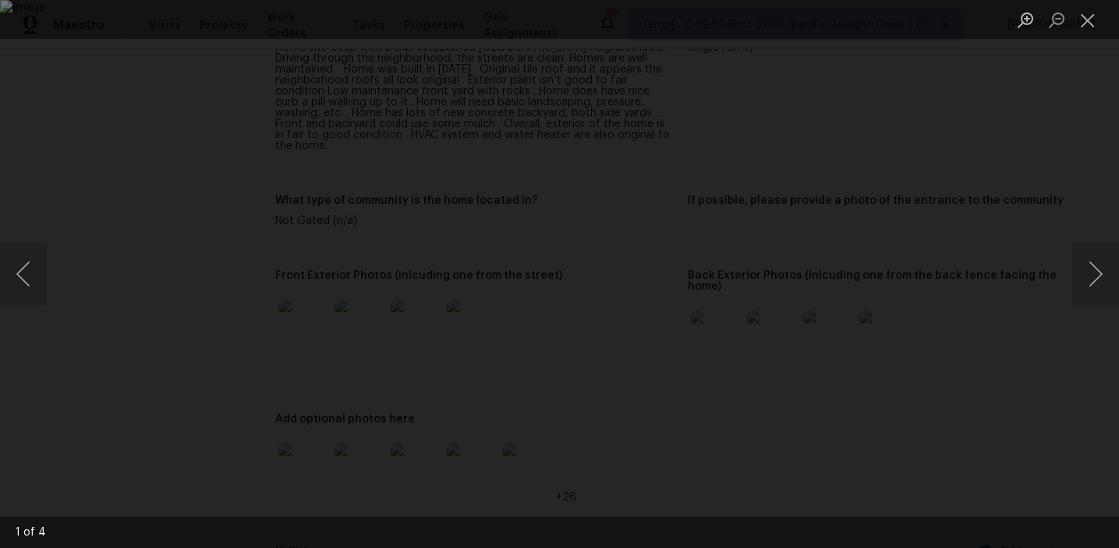
click at [999, 279] on div "Lightbox" at bounding box center [559, 274] width 1119 height 548
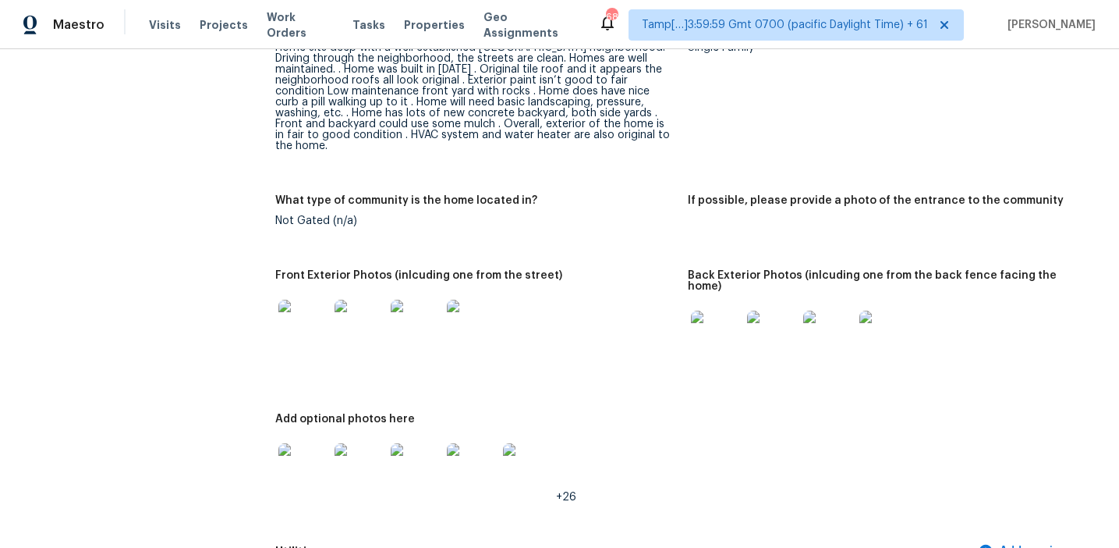
click at [729, 318] on img at bounding box center [716, 335] width 50 height 50
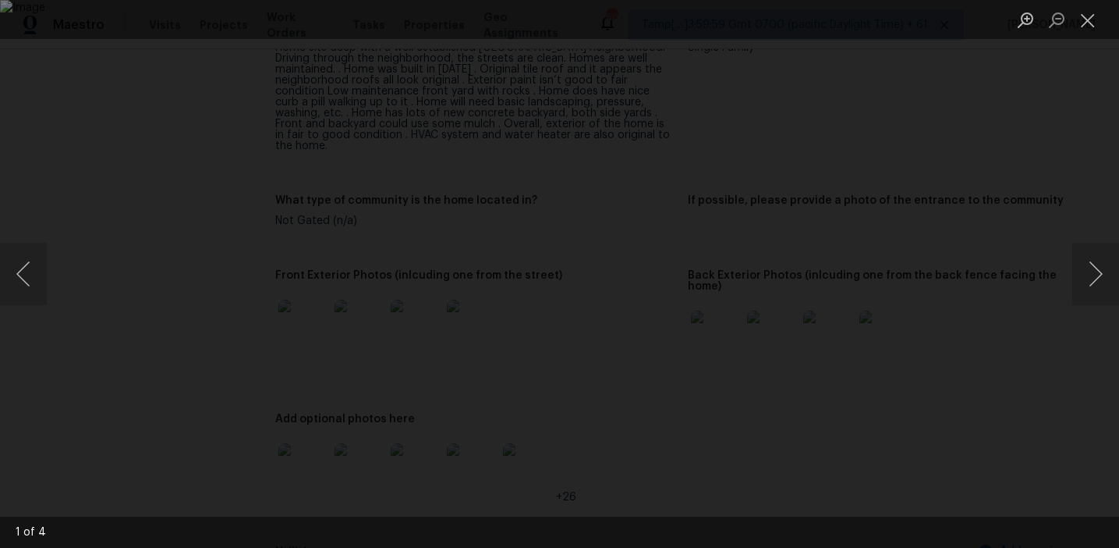
click at [986, 214] on div "Lightbox" at bounding box center [559, 274] width 1119 height 548
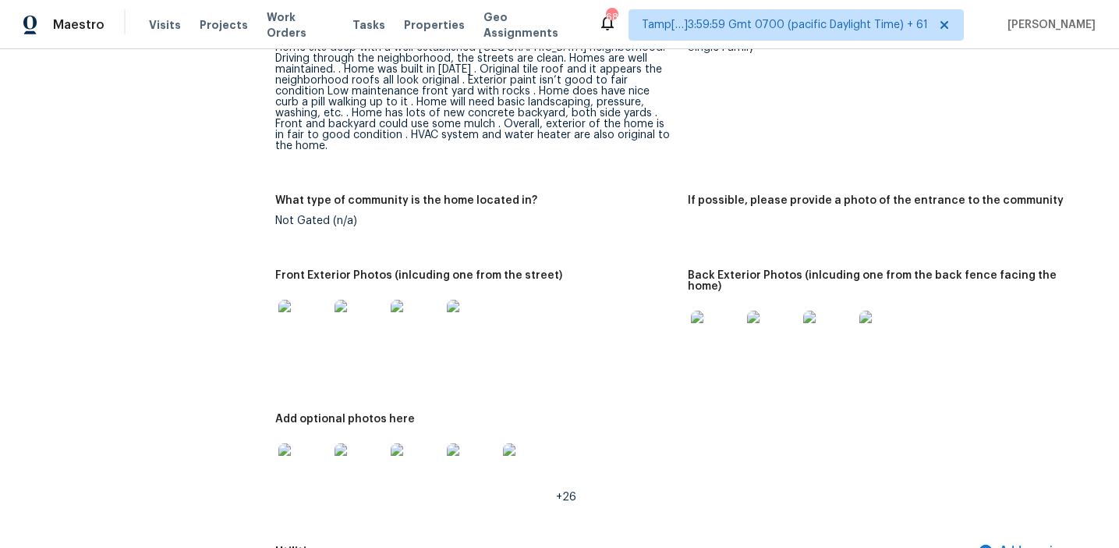
click at [294, 443] on img at bounding box center [304, 468] width 50 height 50
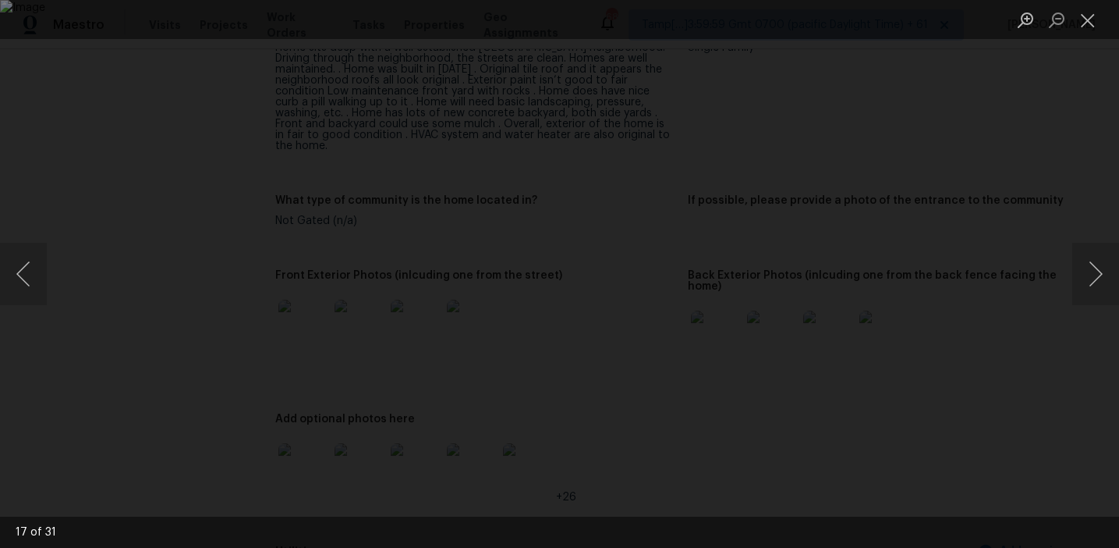
click at [450, 264] on img "Lightbox" at bounding box center [559, 274] width 1119 height 548
click at [555, 297] on img "Lightbox" at bounding box center [670, 284] width 2249 height 1100
click at [1013, 325] on div "Lightbox" at bounding box center [559, 274] width 1119 height 548
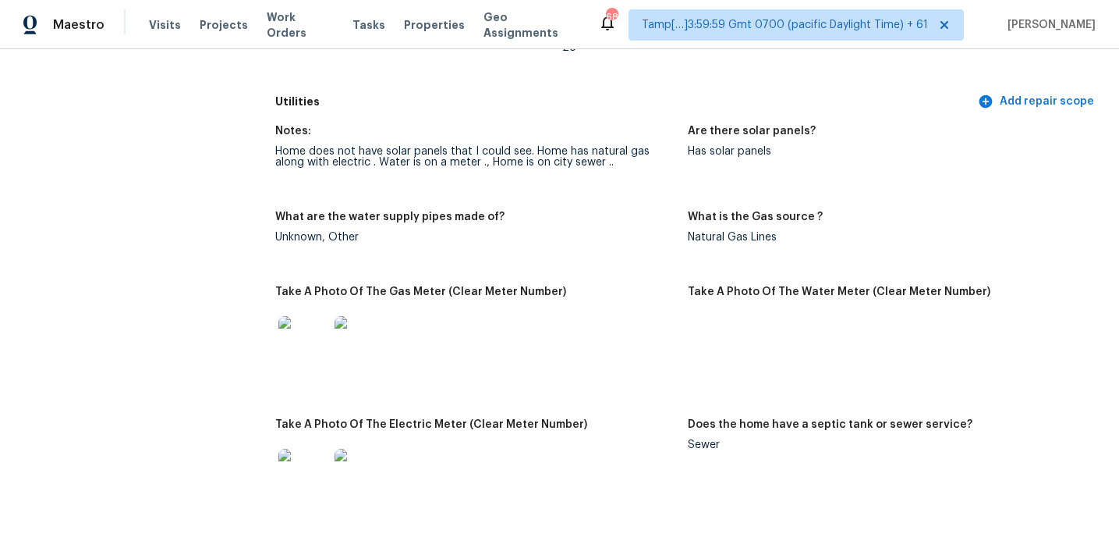
scroll to position [1089, 0]
click at [671, 161] on figure "Notes: Home does not have solar panels that I could see. Home has natural gas a…" at bounding box center [481, 157] width 413 height 67
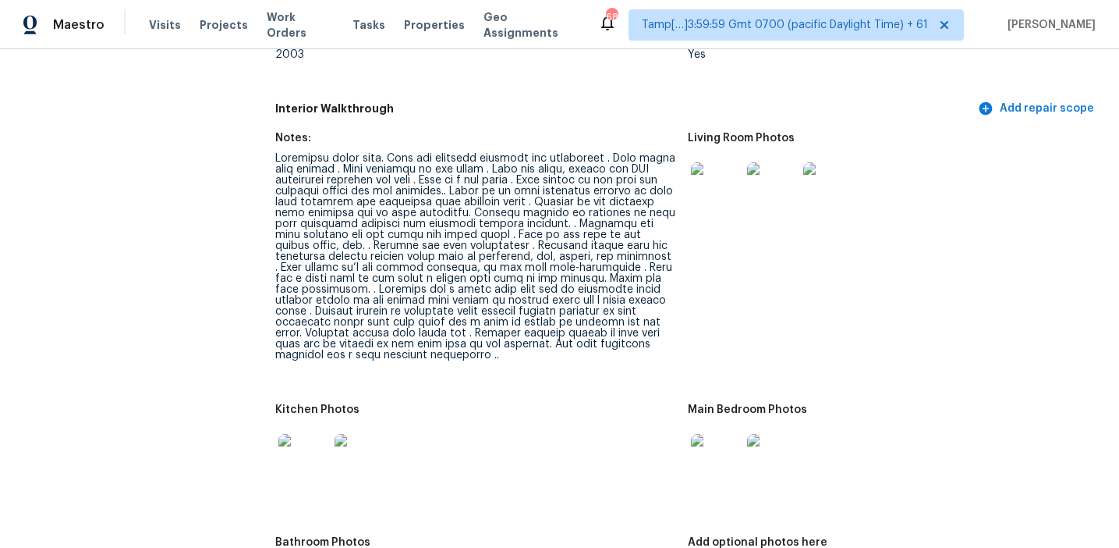
scroll to position [1773, 0]
click at [514, 154] on div at bounding box center [475, 255] width 400 height 208
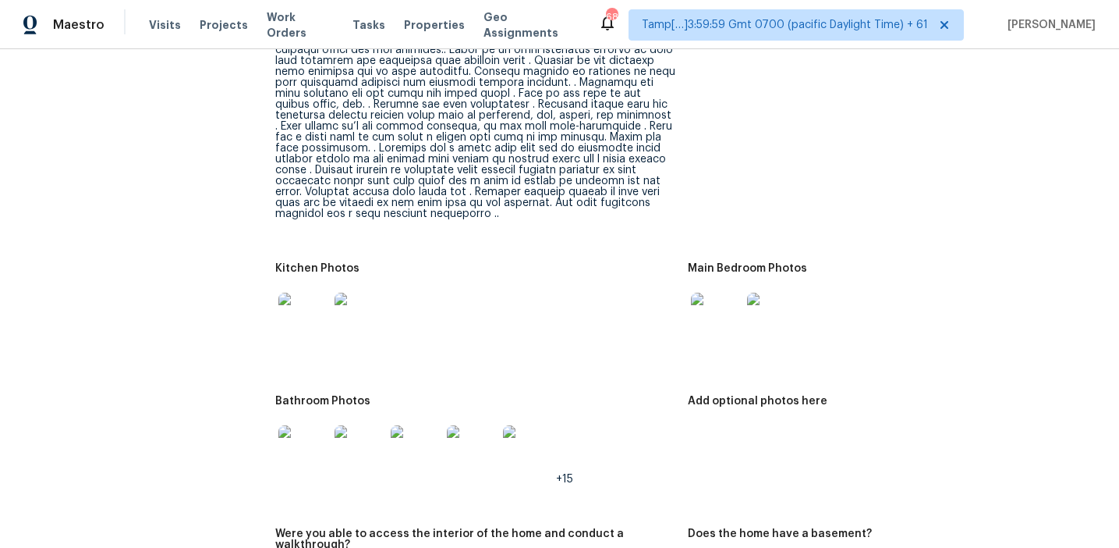
scroll to position [1928, 0]
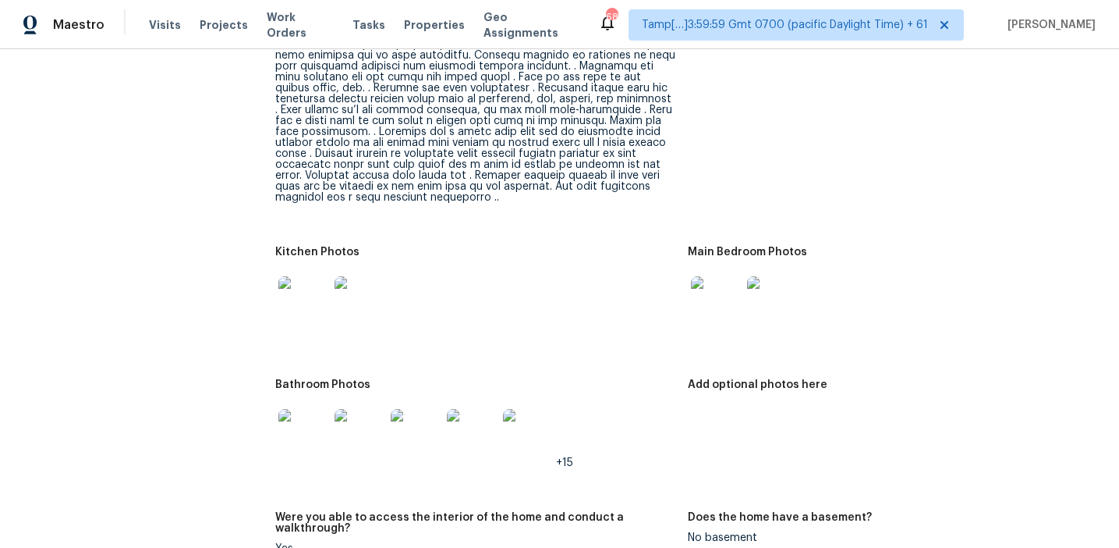
click at [307, 286] on img at bounding box center [304, 301] width 50 height 50
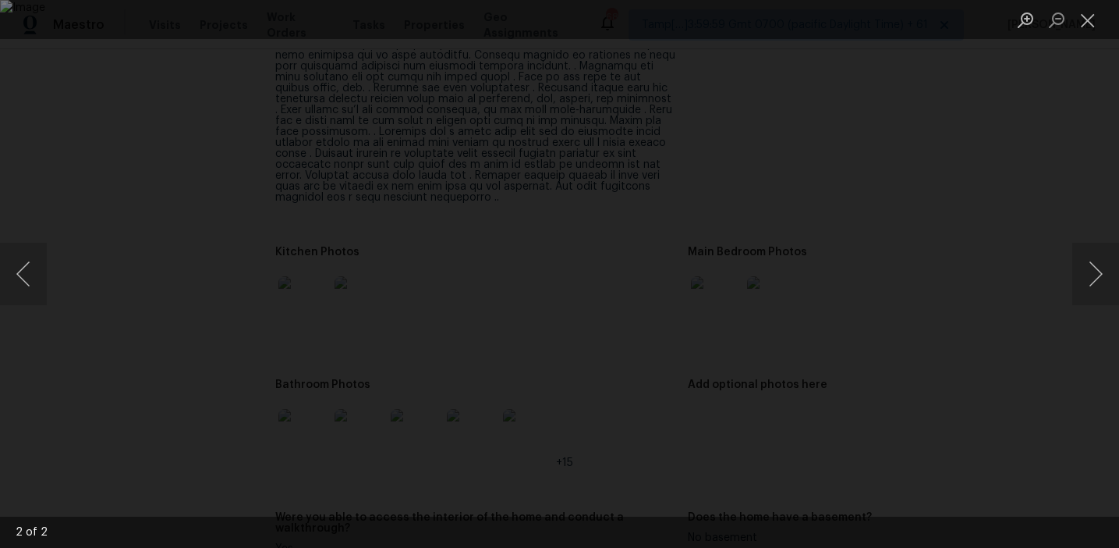
click at [1034, 322] on div "Lightbox" at bounding box center [559, 274] width 1119 height 548
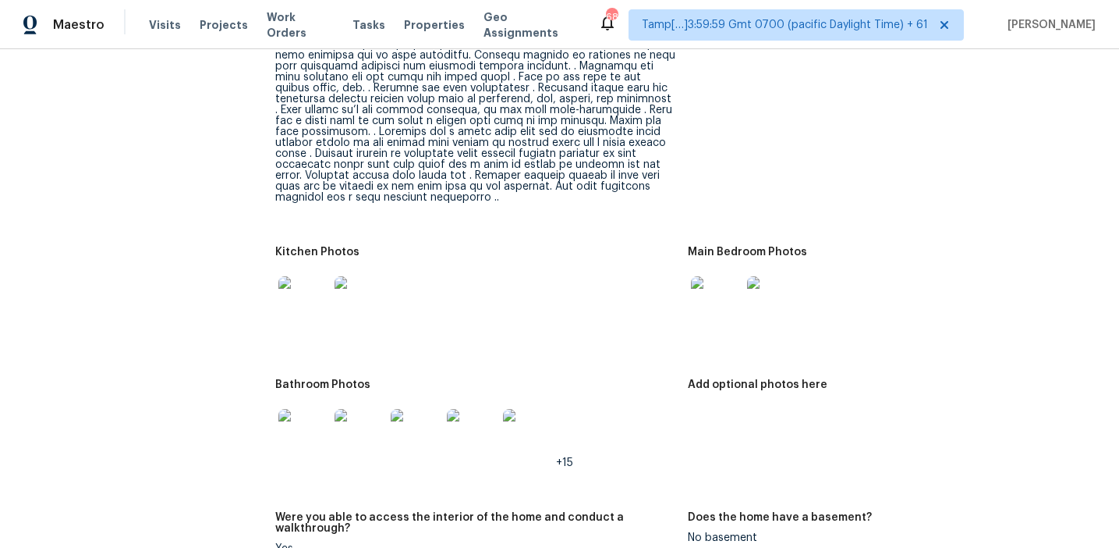
click at [705, 282] on img at bounding box center [716, 301] width 50 height 50
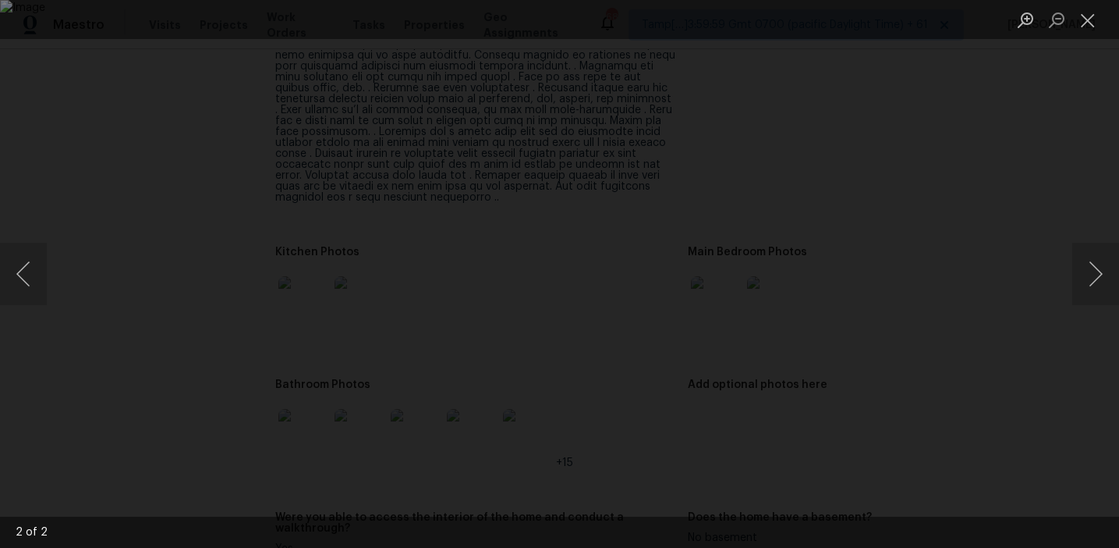
click at [960, 227] on div "Lightbox" at bounding box center [559, 274] width 1119 height 548
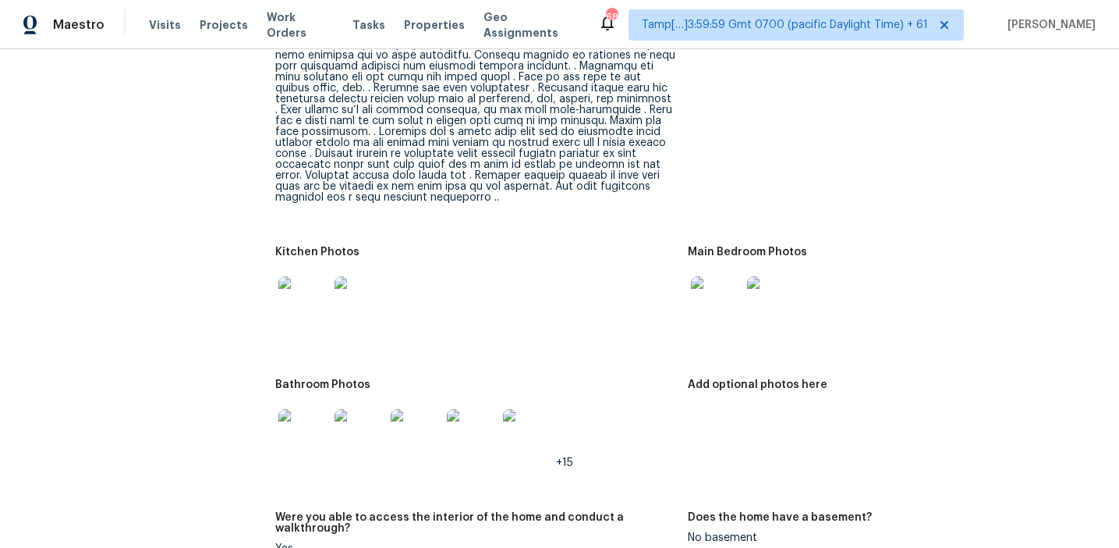
scroll to position [1733, 0]
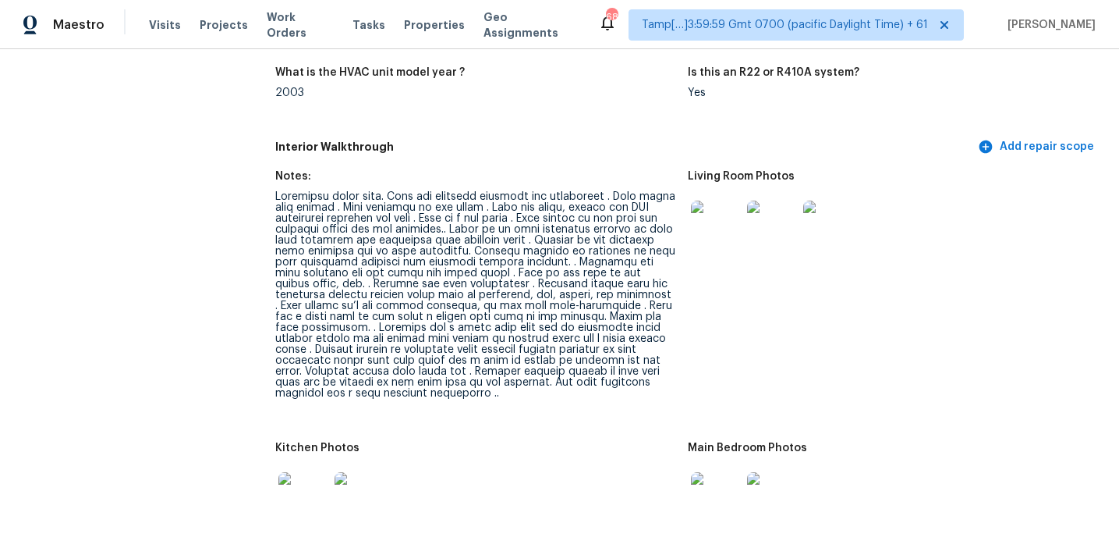
click at [722, 226] on img at bounding box center [716, 225] width 50 height 50
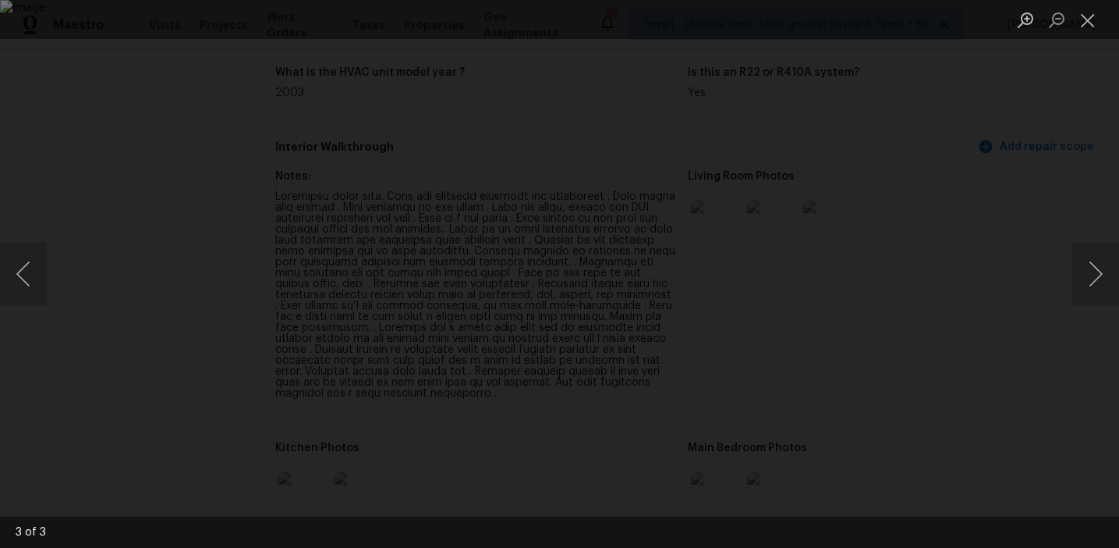
click at [719, 197] on img "Lightbox" at bounding box center [559, 274] width 1119 height 548
click at [1019, 261] on div "Lightbox" at bounding box center [559, 274] width 1119 height 548
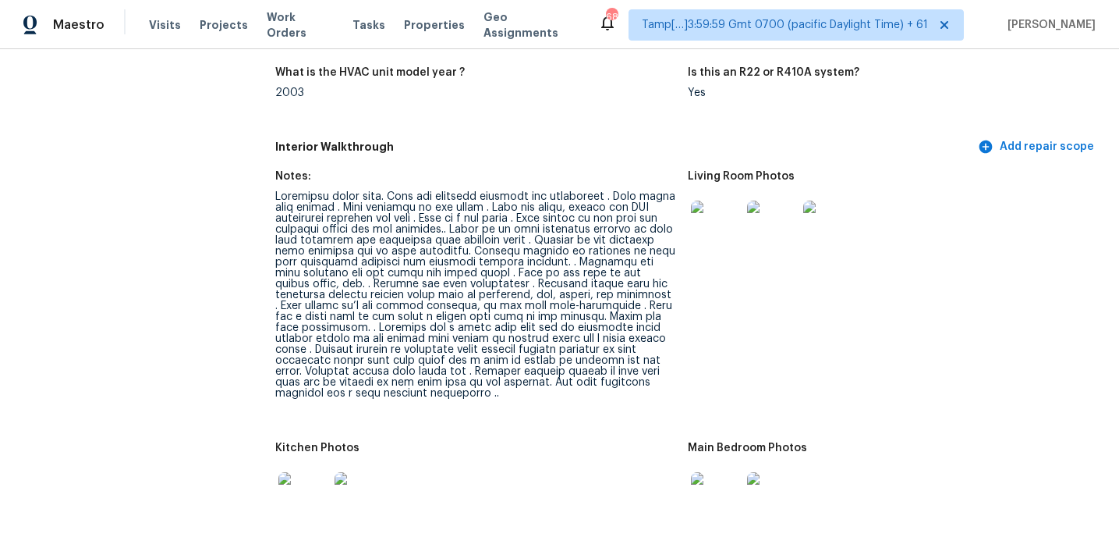
click at [310, 463] on div at bounding box center [303, 497] width 56 height 69
click at [309, 472] on img at bounding box center [304, 497] width 50 height 50
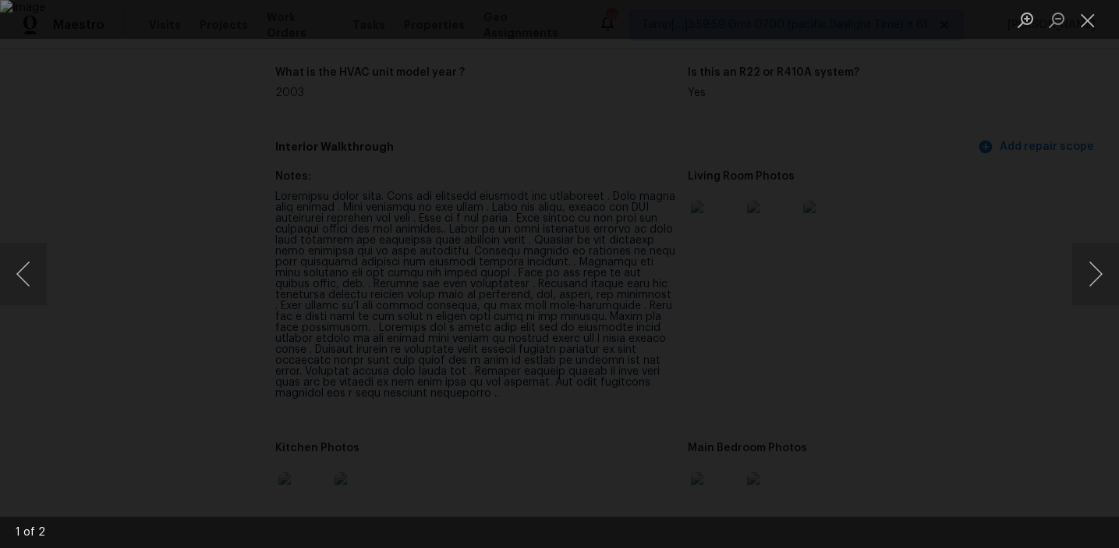
click at [1012, 352] on div "Lightbox" at bounding box center [559, 274] width 1119 height 548
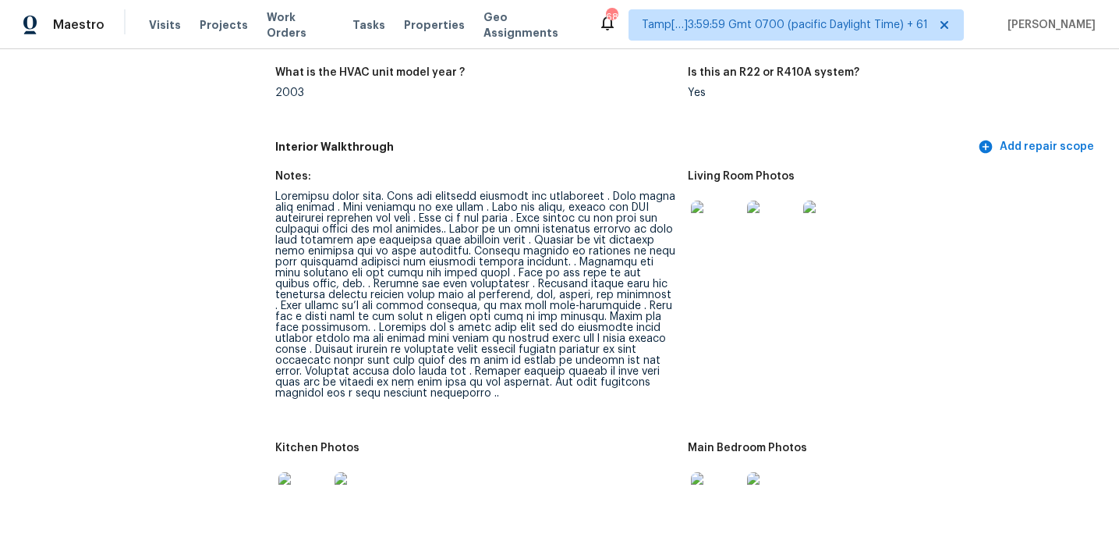
click at [733, 472] on img at bounding box center [716, 497] width 50 height 50
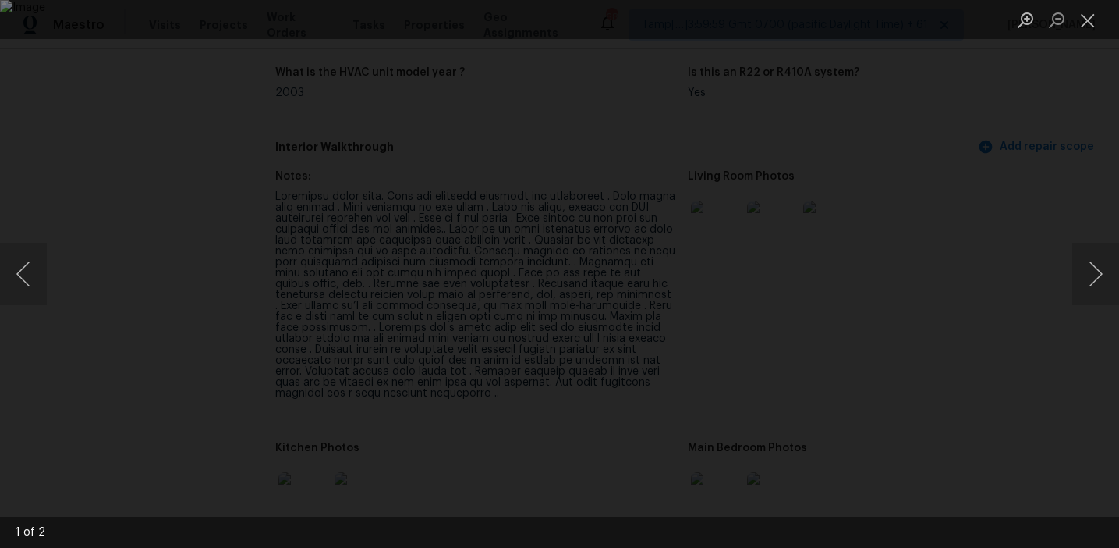
click at [1014, 374] on div "Lightbox" at bounding box center [559, 274] width 1119 height 548
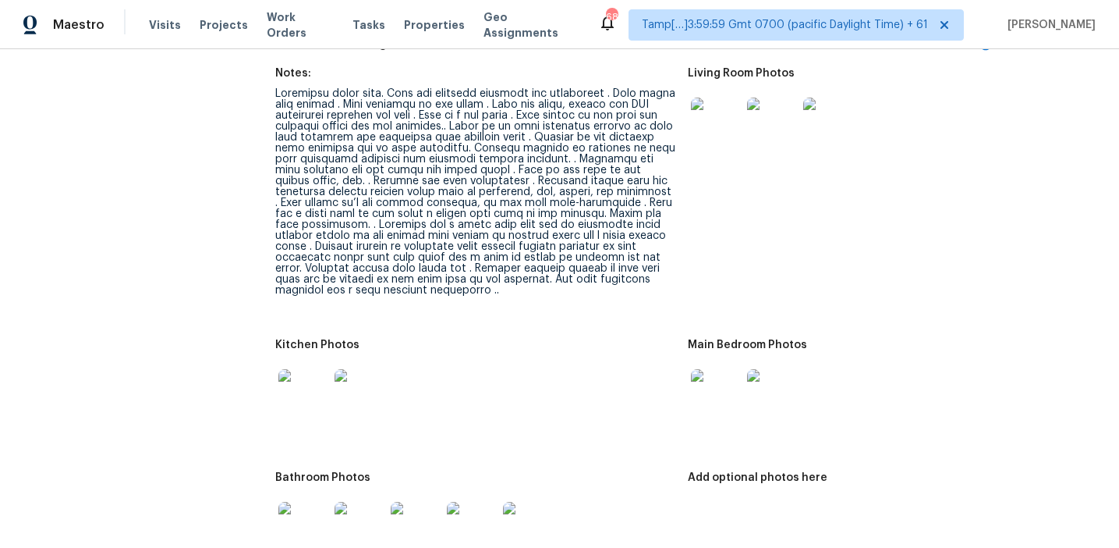
scroll to position [1983, 0]
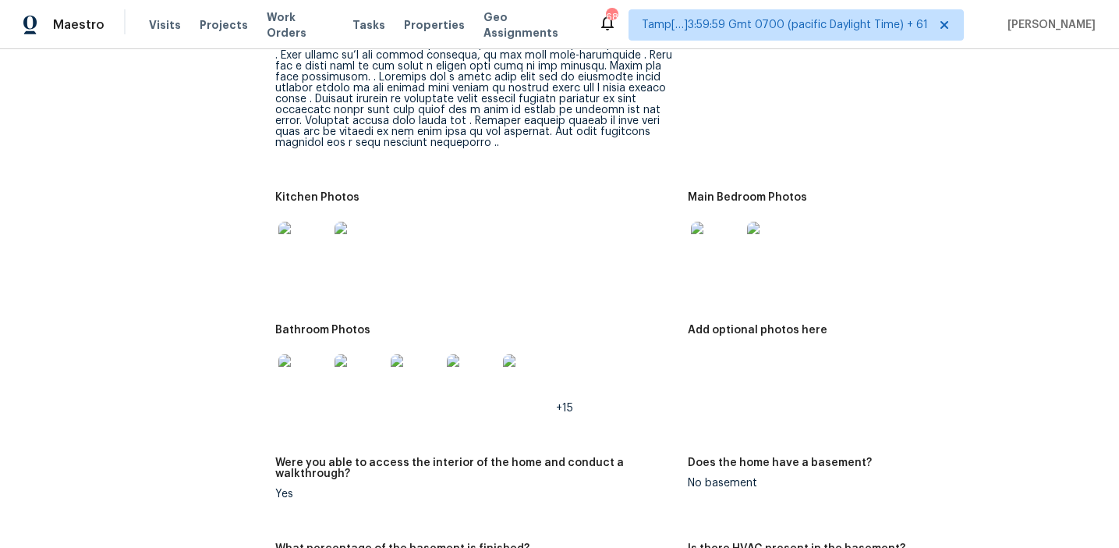
click at [307, 380] on img at bounding box center [304, 379] width 50 height 50
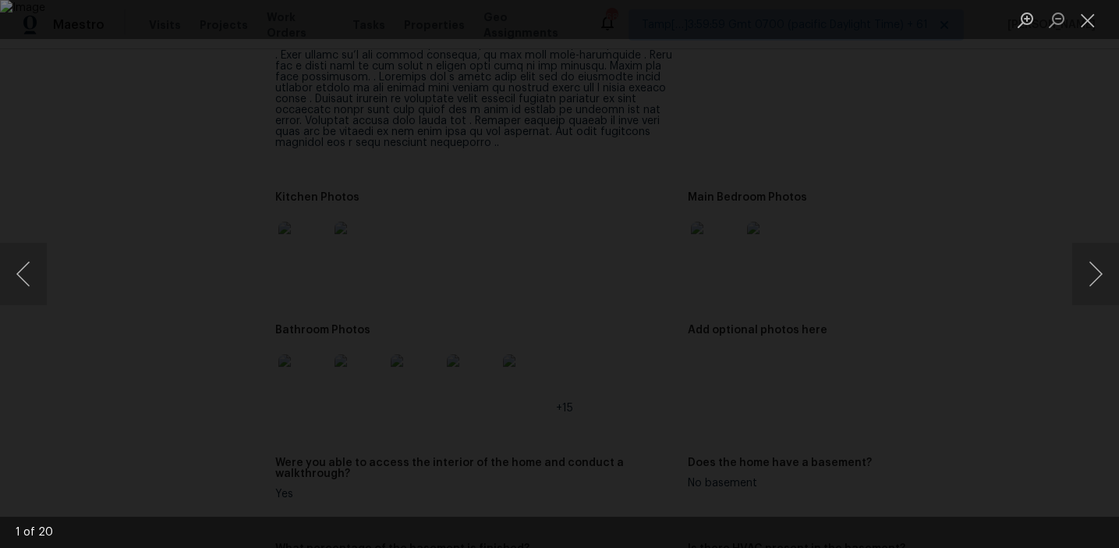
click at [979, 296] on div "Lightbox" at bounding box center [559, 274] width 1119 height 548
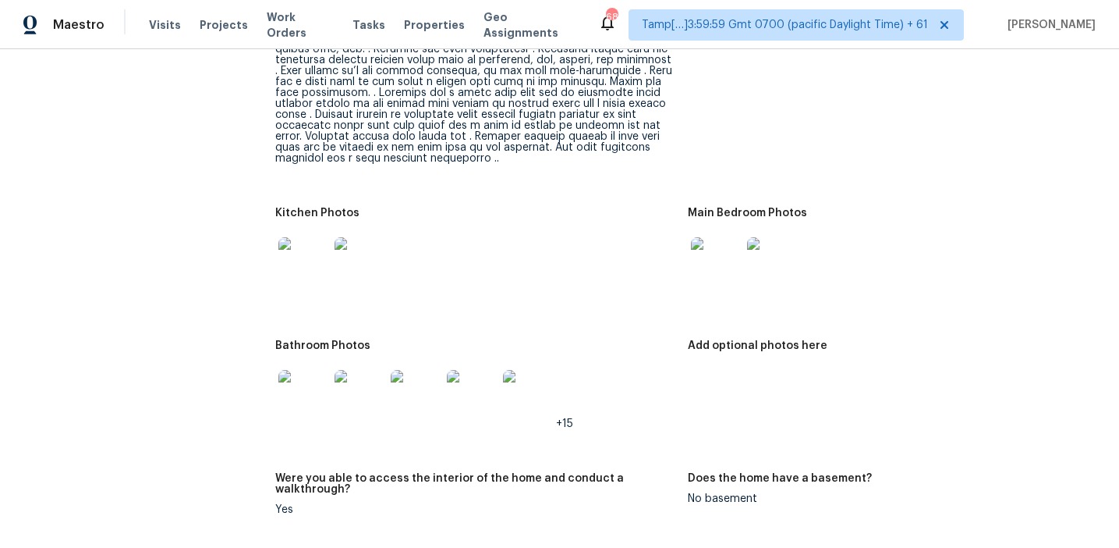
scroll to position [1999, 0]
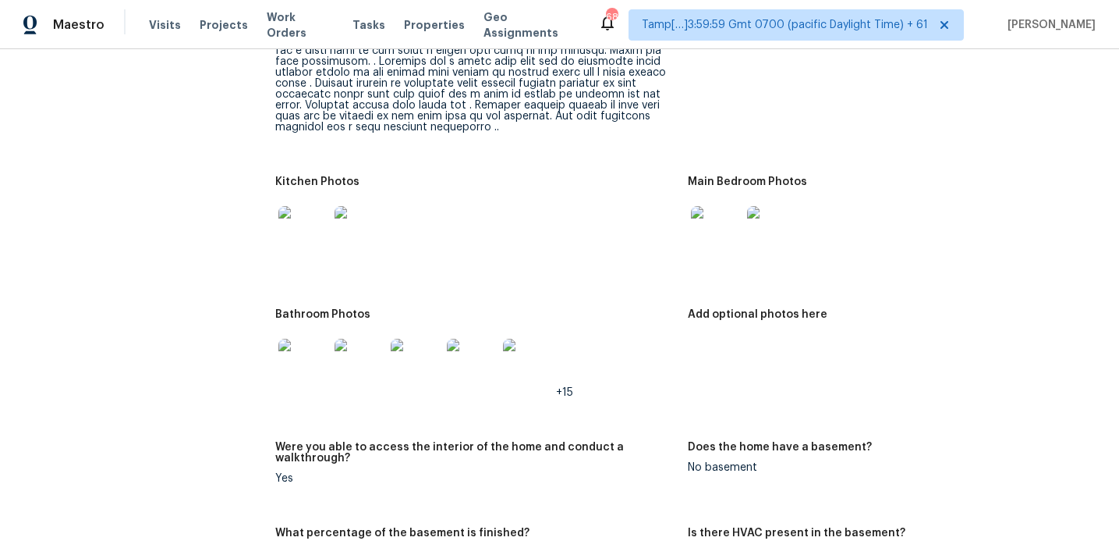
click at [292, 206] on img at bounding box center [304, 231] width 50 height 50
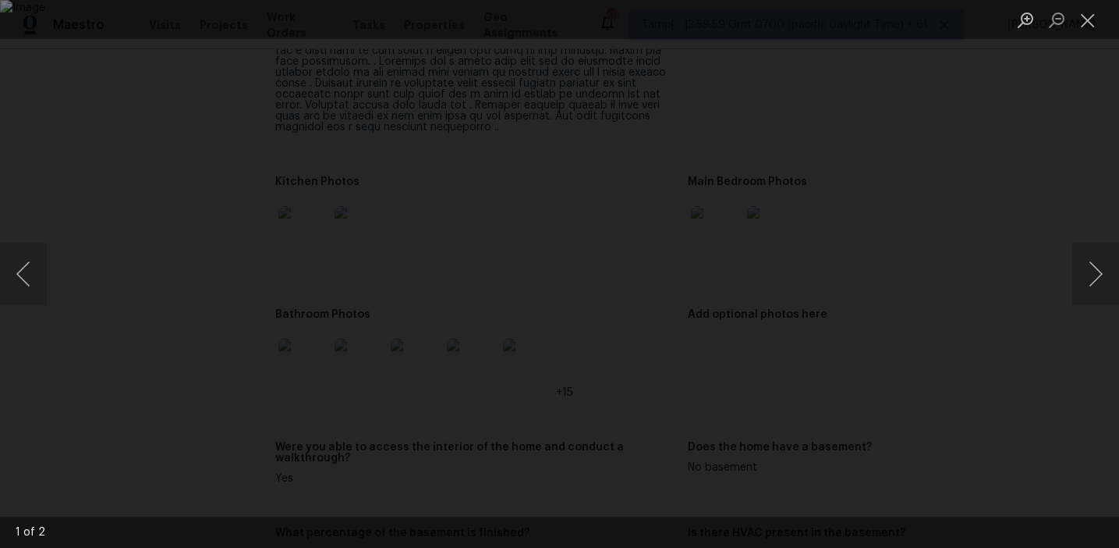
click at [1073, 354] on div "Lightbox" at bounding box center [559, 274] width 1119 height 548
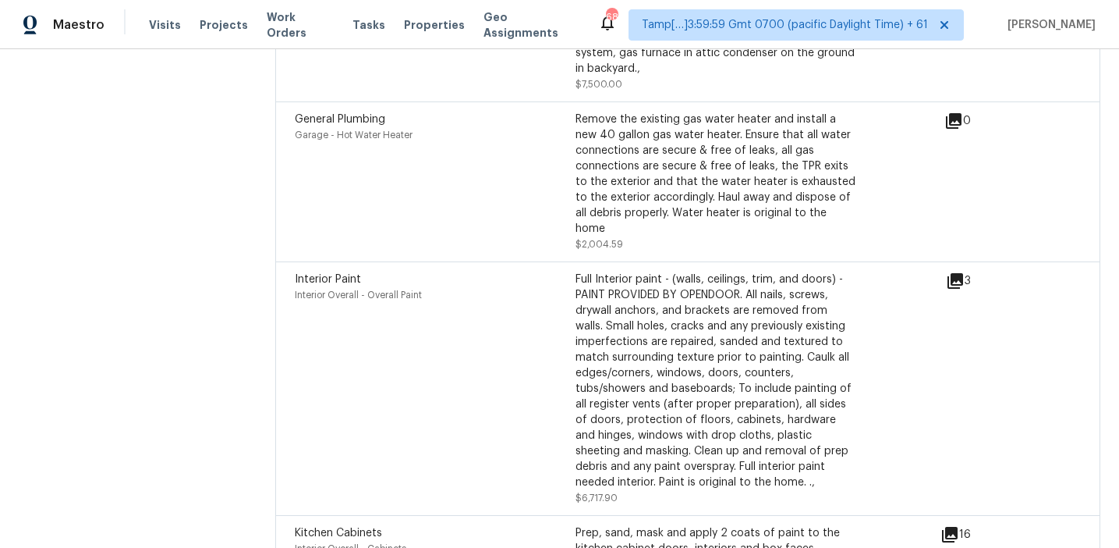
scroll to position [4454, 0]
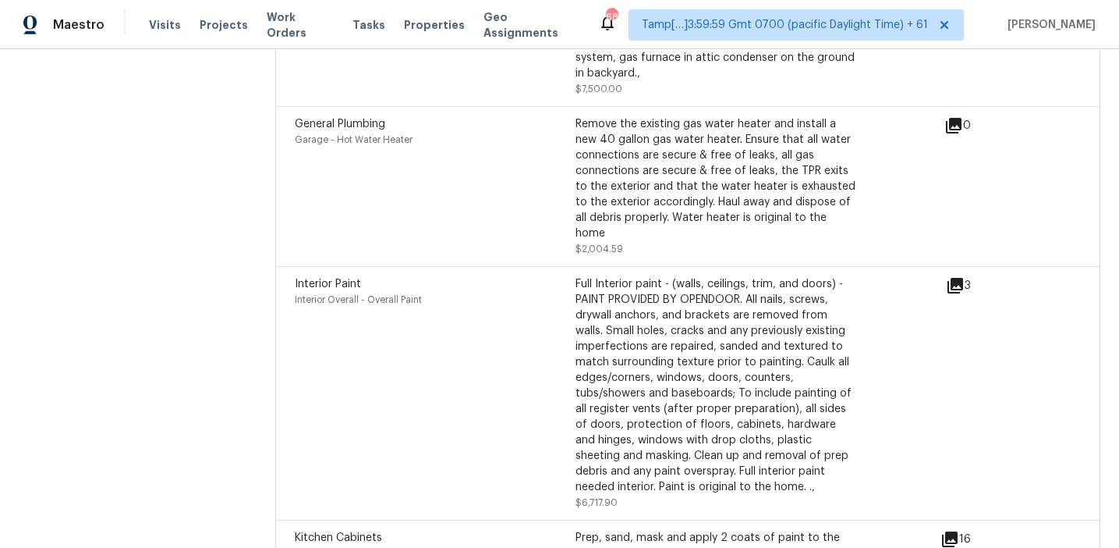
click at [956, 278] on icon at bounding box center [956, 286] width 16 height 16
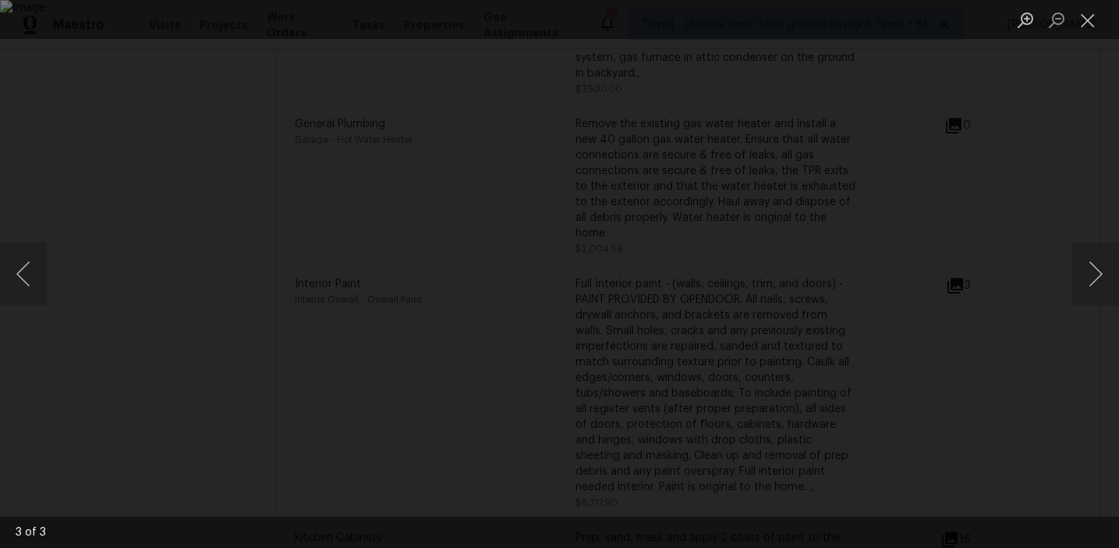
click at [981, 310] on div "Lightbox" at bounding box center [559, 274] width 1119 height 548
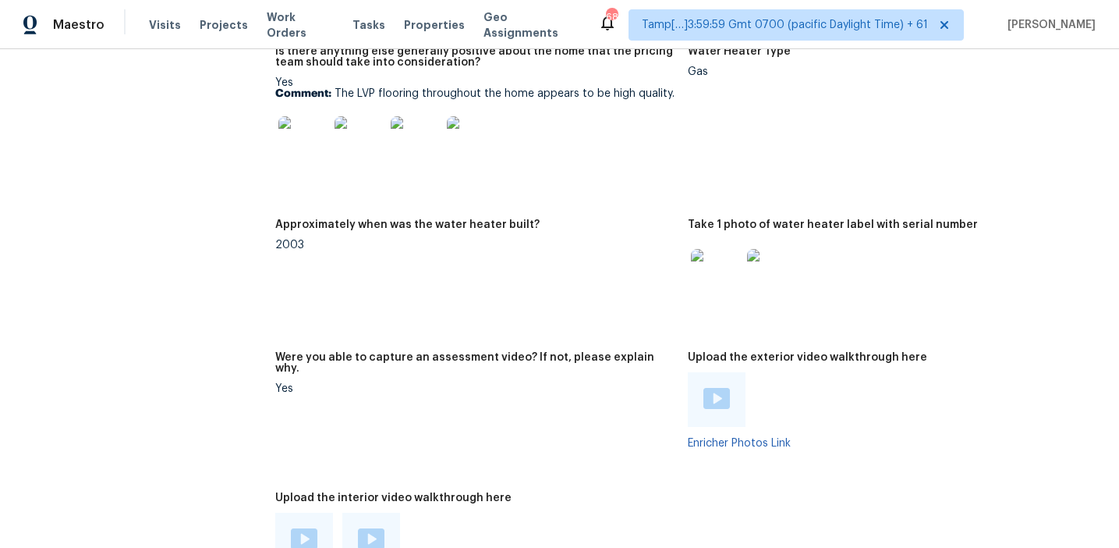
scroll to position [3135, 0]
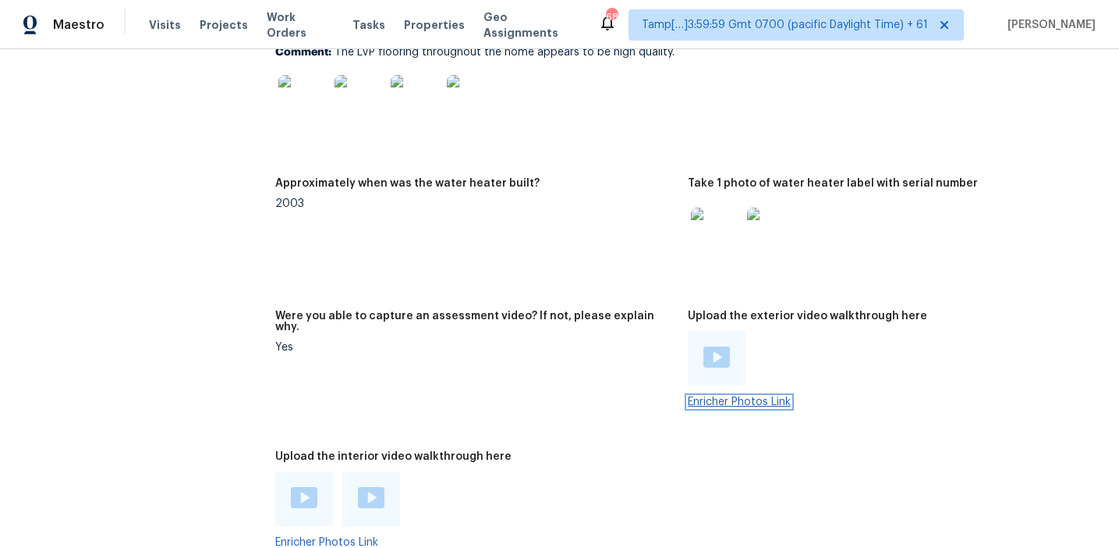
click at [753, 396] on link "Enricher Photos Link" at bounding box center [739, 401] width 103 height 11
click at [620, 268] on figure "Approximately when was the water heater built? 2003" at bounding box center [481, 235] width 413 height 114
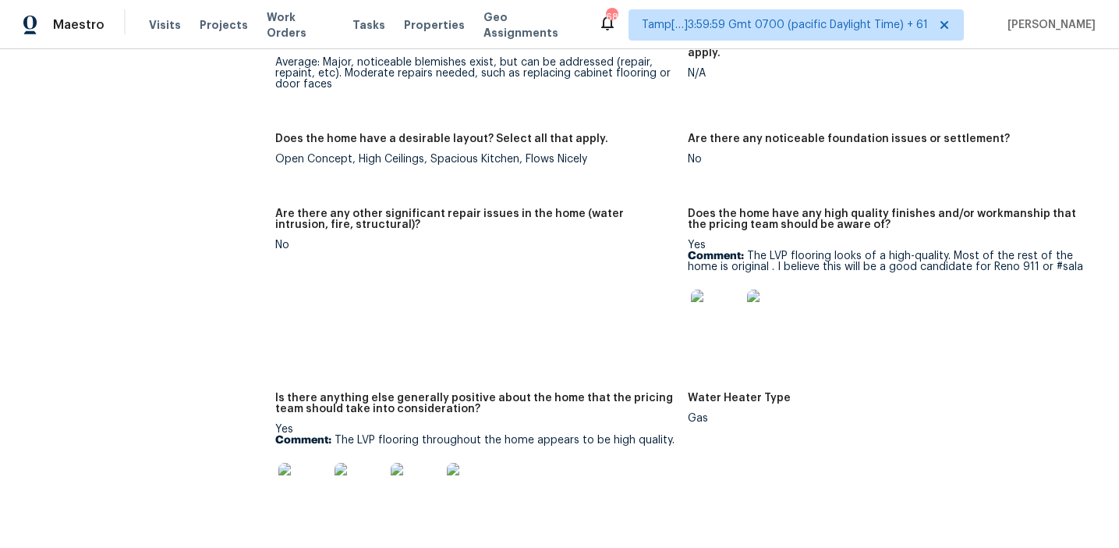
scroll to position [2762, 0]
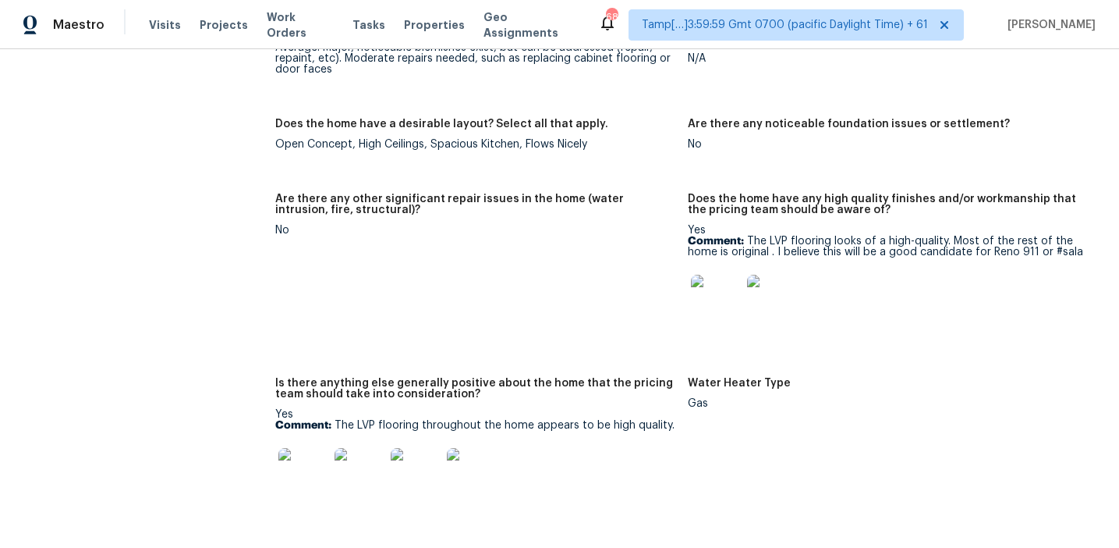
click at [747, 236] on p "Comment: The LVP flooring looks of a high-quality. Most of the rest of the home…" at bounding box center [888, 247] width 400 height 22
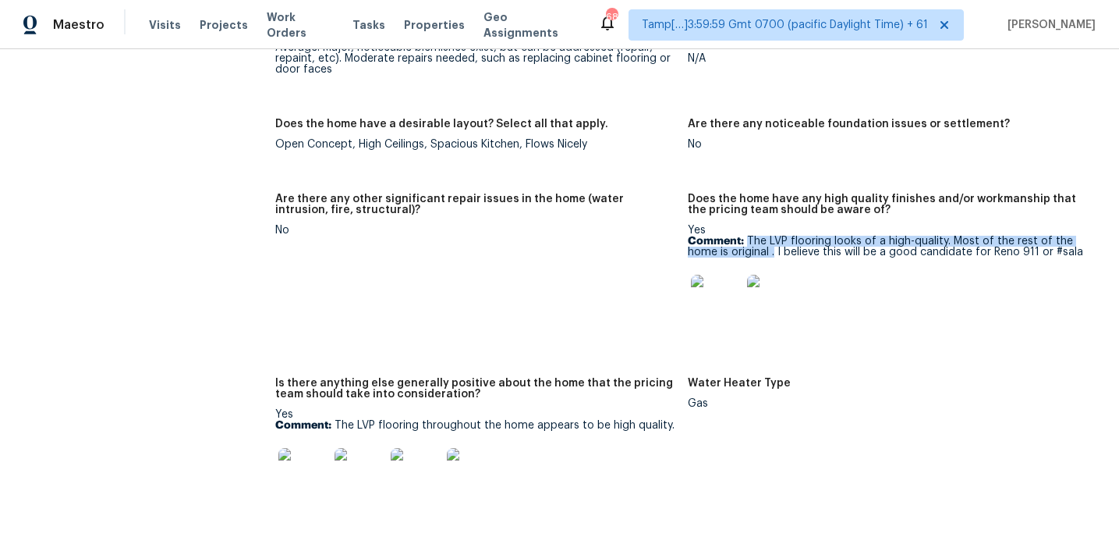
drag, startPoint x: 747, startPoint y: 218, endPoint x: 772, endPoint y: 231, distance: 28.3
click at [772, 236] on p "Comment: The LVP flooring looks of a high-quality. Most of the rest of the home…" at bounding box center [888, 247] width 400 height 22
copy p "The LVP flooring looks of a high-quality. Most of the rest of the home is origi…"
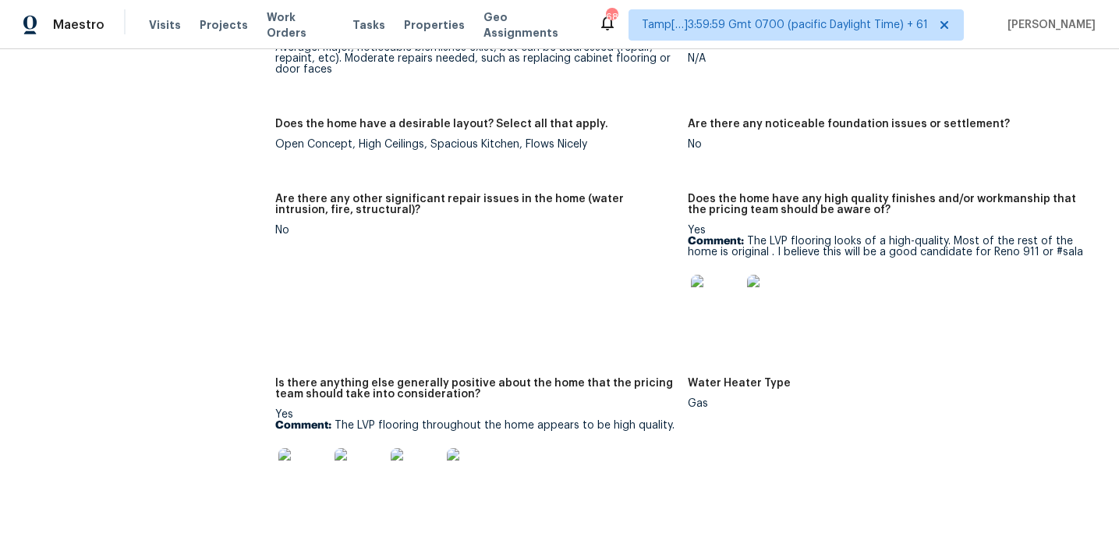
click at [293, 76] on figure "Please rate the condition of the bathroom cabinets Average: Major, noticeable b…" at bounding box center [481, 61] width 413 height 78
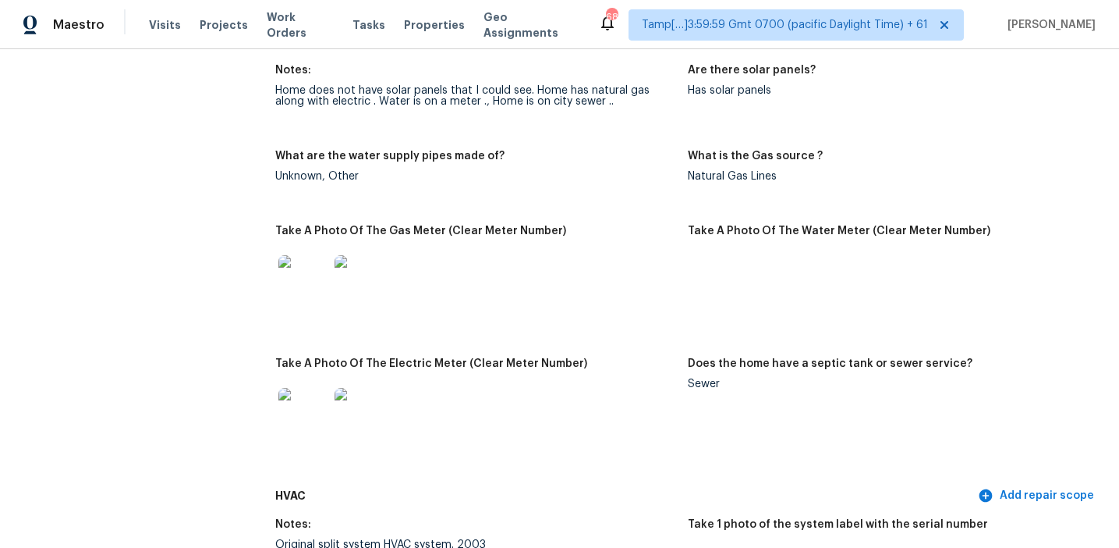
scroll to position [1052, 0]
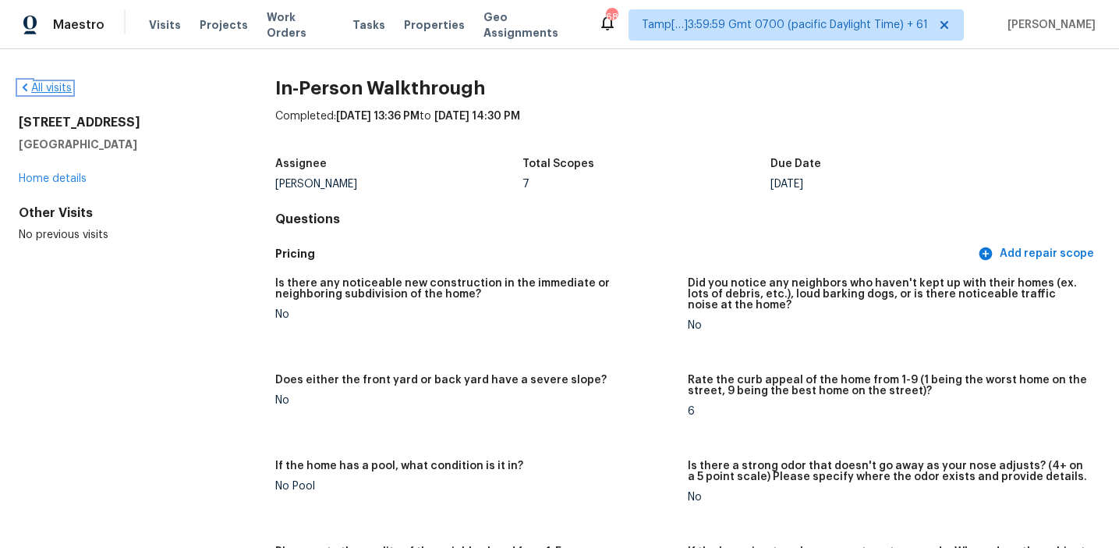
click at [54, 84] on link "All visits" at bounding box center [45, 88] width 53 height 11
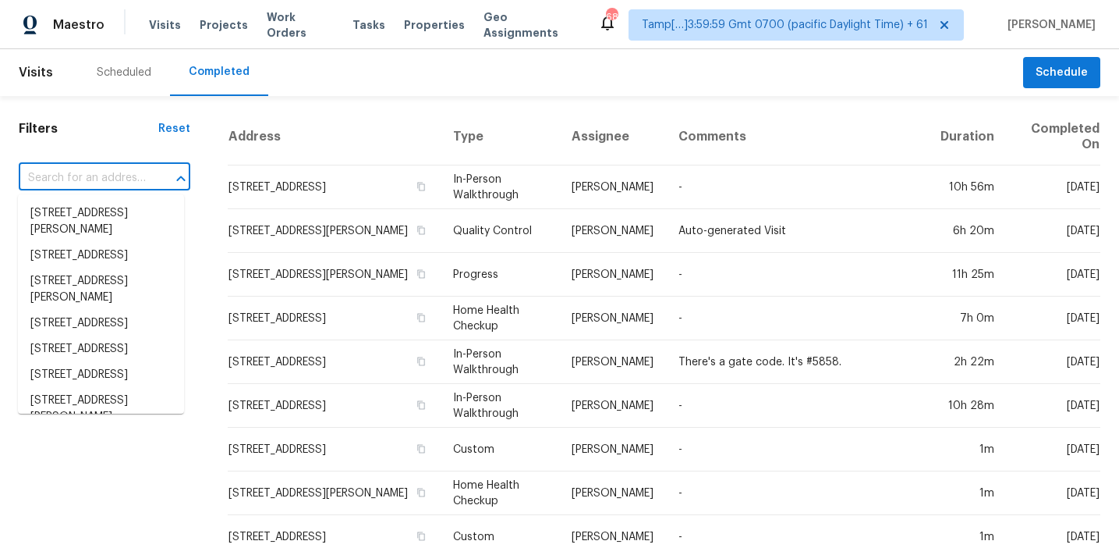
click at [117, 176] on input "text" at bounding box center [83, 178] width 128 height 24
paste input "8438 McGirts Village Ln Jacksonville, FL, 32210"
type input "8438 McGirts Village Ln Jacksonville, FL, 32210"
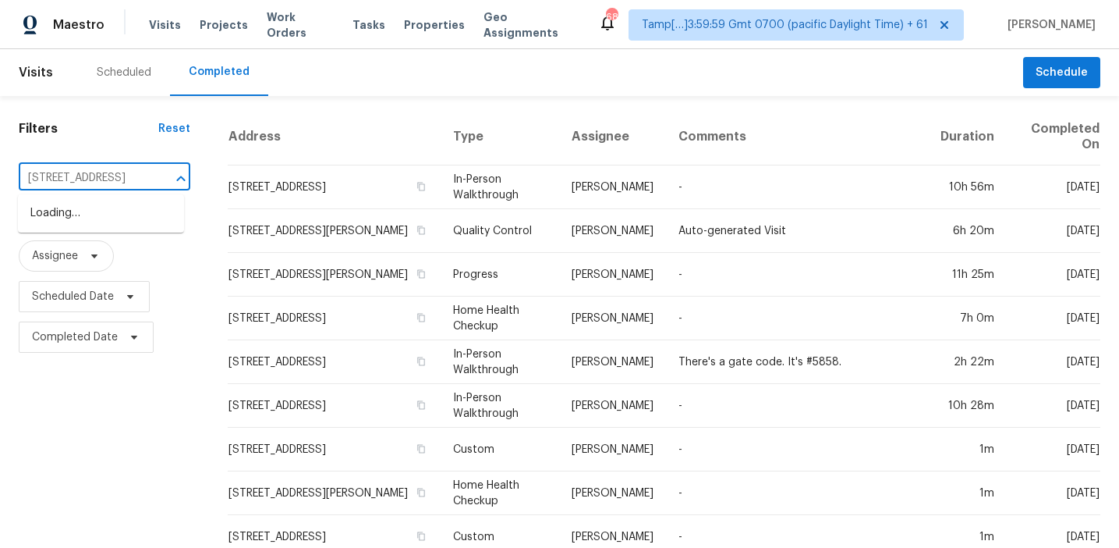
scroll to position [0, 126]
click at [117, 222] on li "8438 McGirts Village Ln, Jacksonville, FL 32210" at bounding box center [101, 213] width 166 height 26
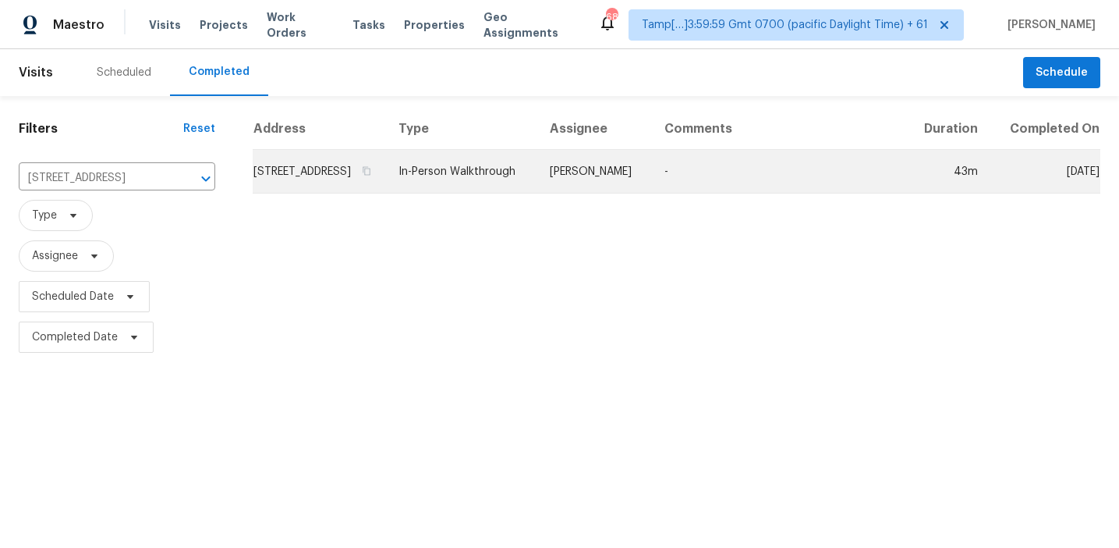
click at [355, 189] on td "8438 McGirts Village Ln, Jacksonville, FL 32210" at bounding box center [319, 172] width 133 height 44
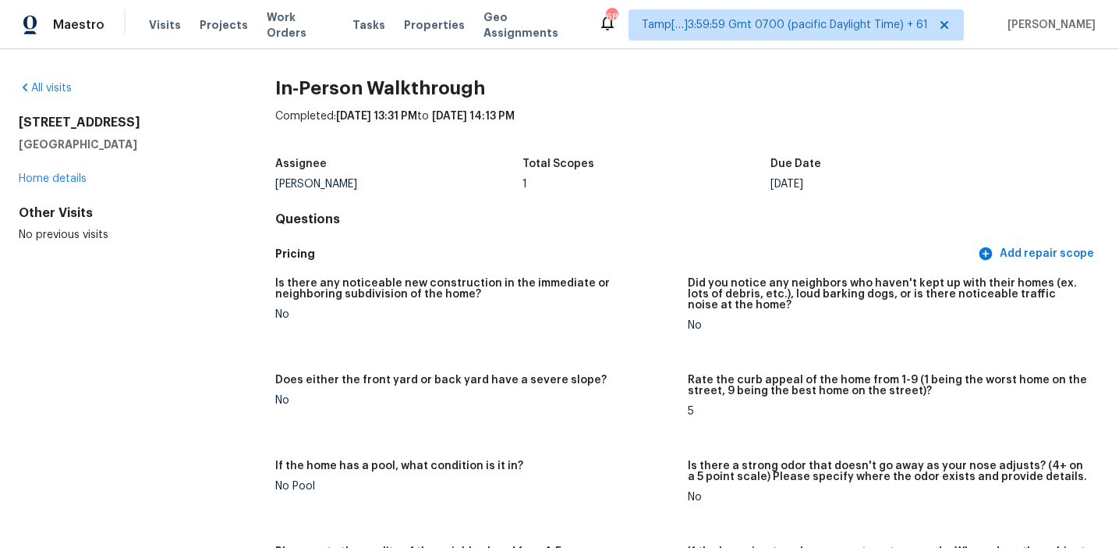
click at [659, 269] on div "Is there any noticeable new construction in the immediate or neighboring subdiv…" at bounding box center [687, 456] width 825 height 376
click at [657, 225] on h4 "Questions" at bounding box center [687, 219] width 825 height 16
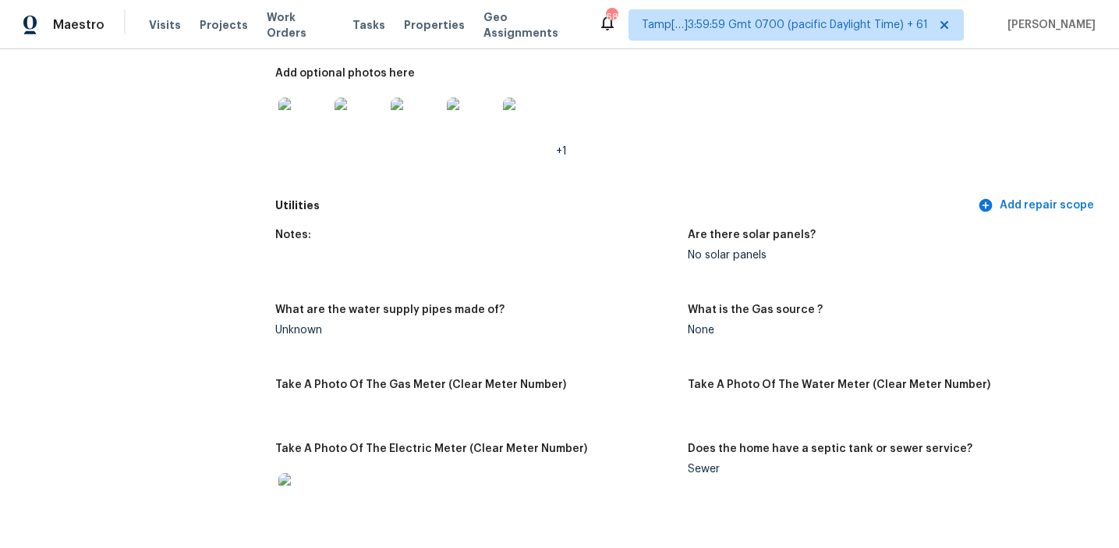
scroll to position [3021, 0]
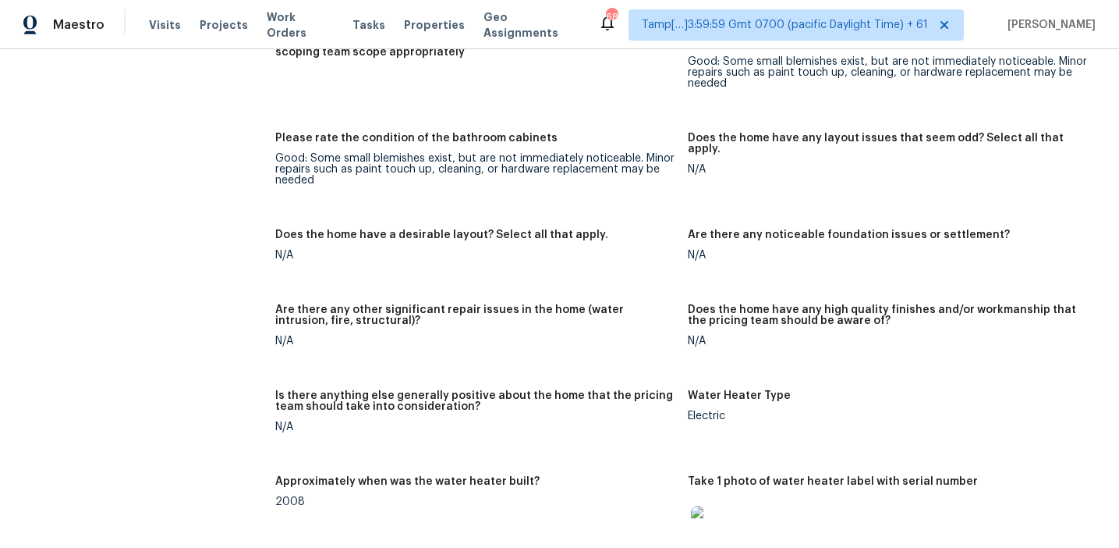
click at [718, 207] on div "Notes: This property is a two-bedroom, two-and-a-half-bathroom split-level sing…" at bounding box center [687, 111] width 825 height 1538
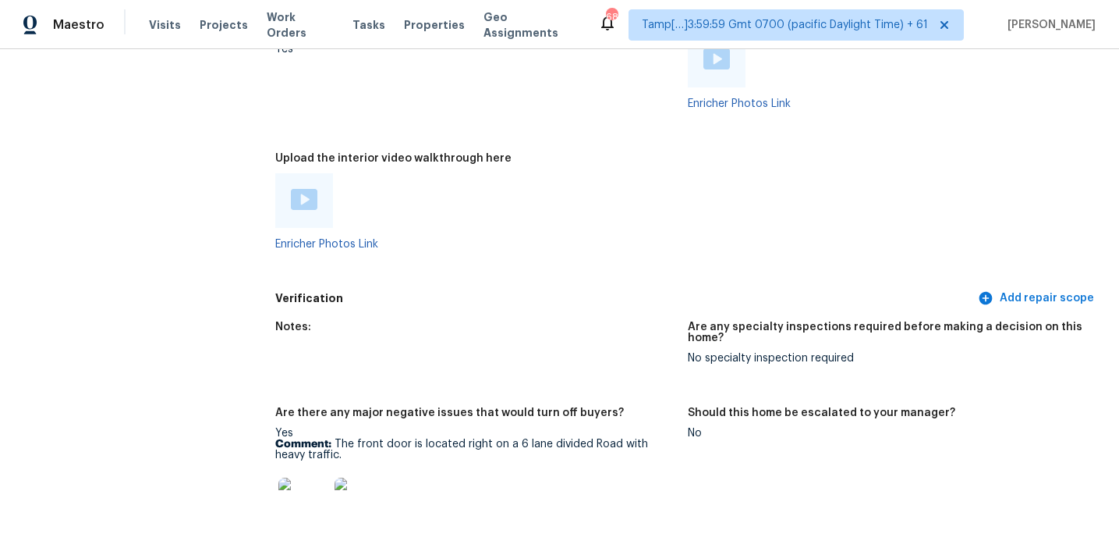
scroll to position [3583, 0]
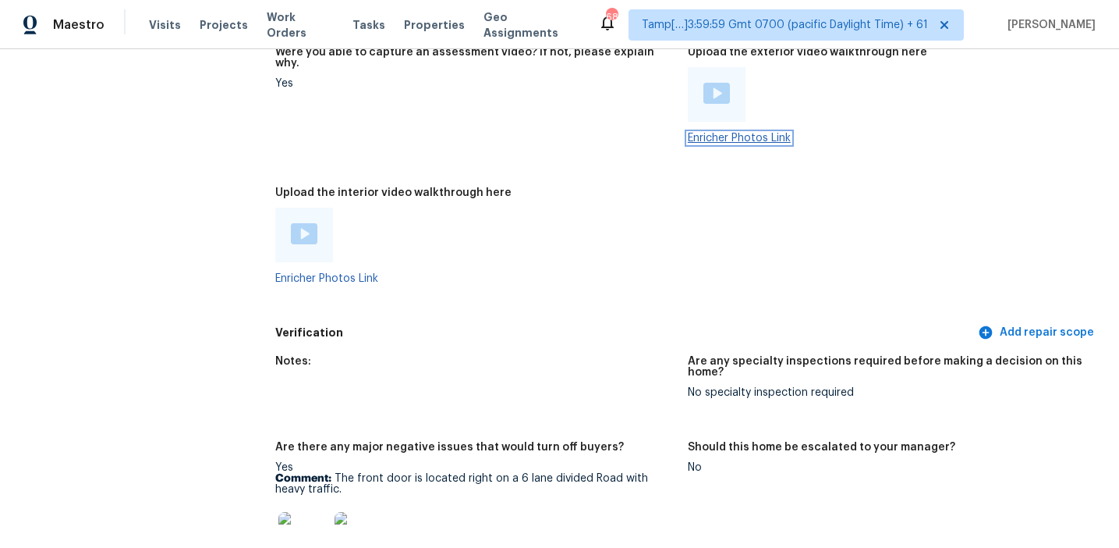
click at [740, 133] on link "Enricher Photos Link" at bounding box center [739, 138] width 103 height 11
click at [515, 105] on figure "Were you able to capture an assessment video? If not, please explain why. Yes" at bounding box center [481, 108] width 413 height 122
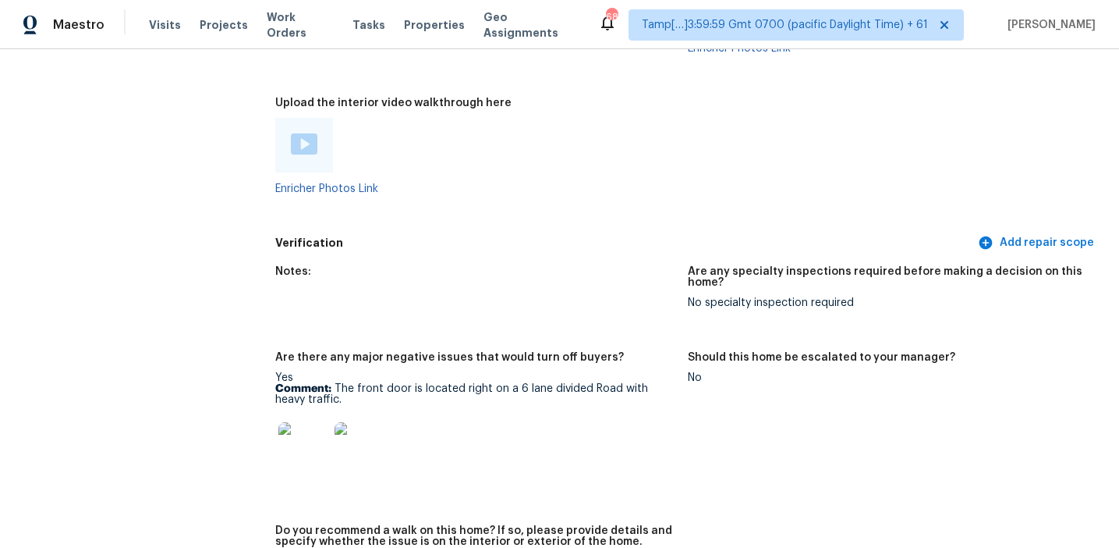
scroll to position [3639, 0]
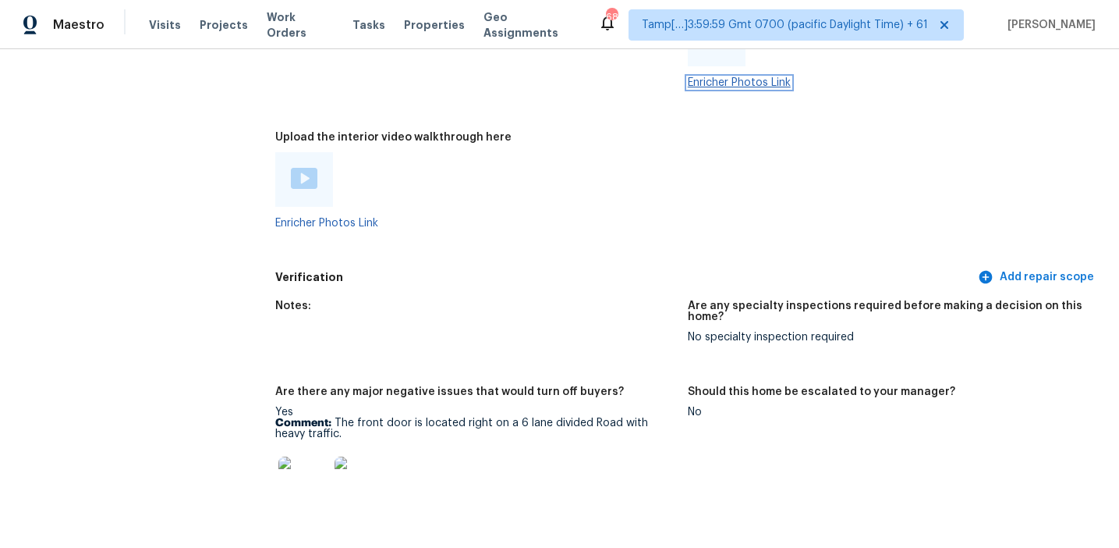
click at [722, 77] on link "Enricher Photos Link" at bounding box center [739, 82] width 103 height 11
click at [668, 152] on div at bounding box center [475, 179] width 400 height 55
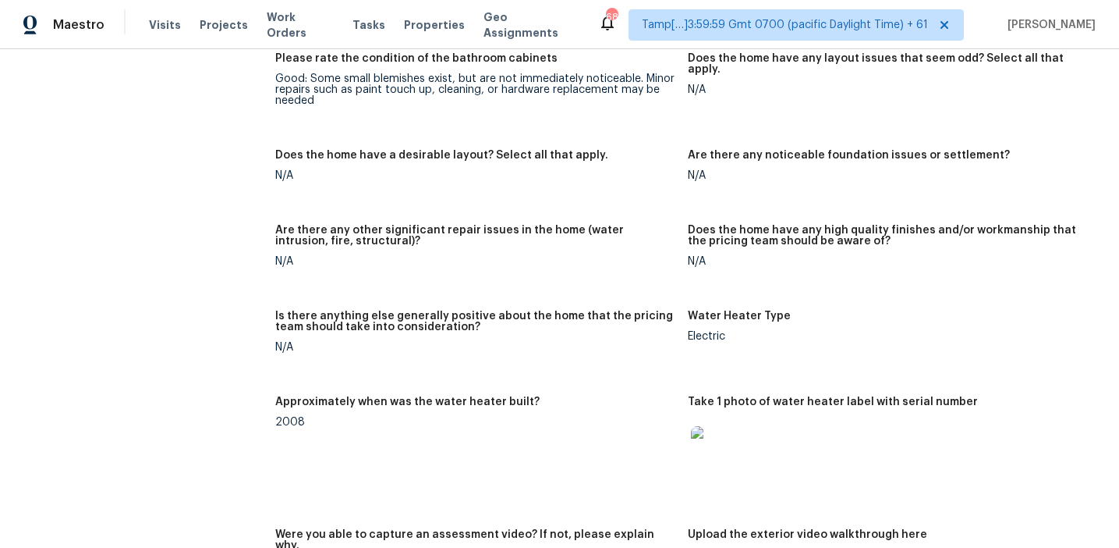
click at [648, 190] on figure "Does the home have a desirable layout? Select all that apply. N/A" at bounding box center [481, 178] width 413 height 56
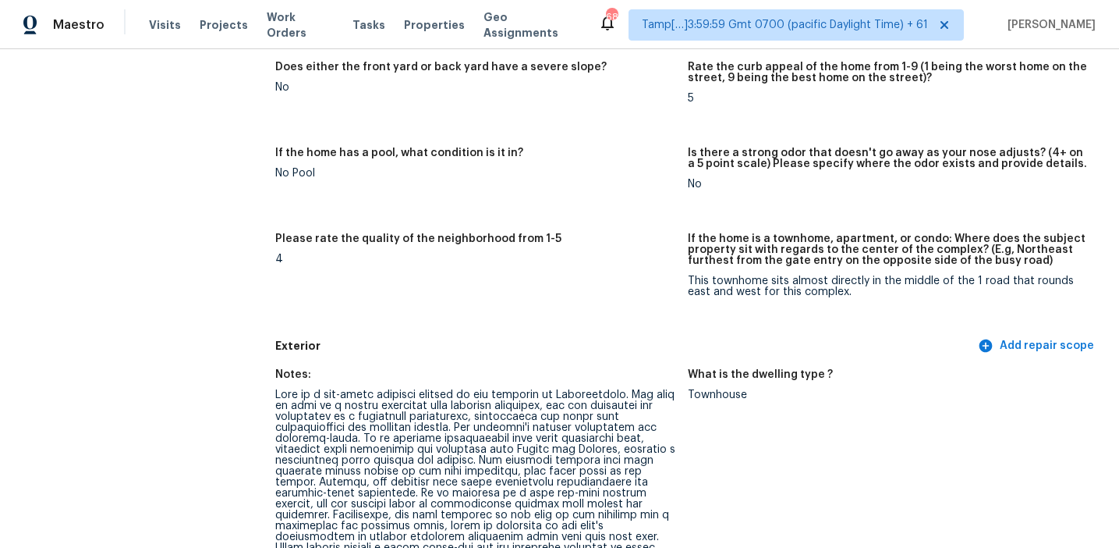
scroll to position [0, 0]
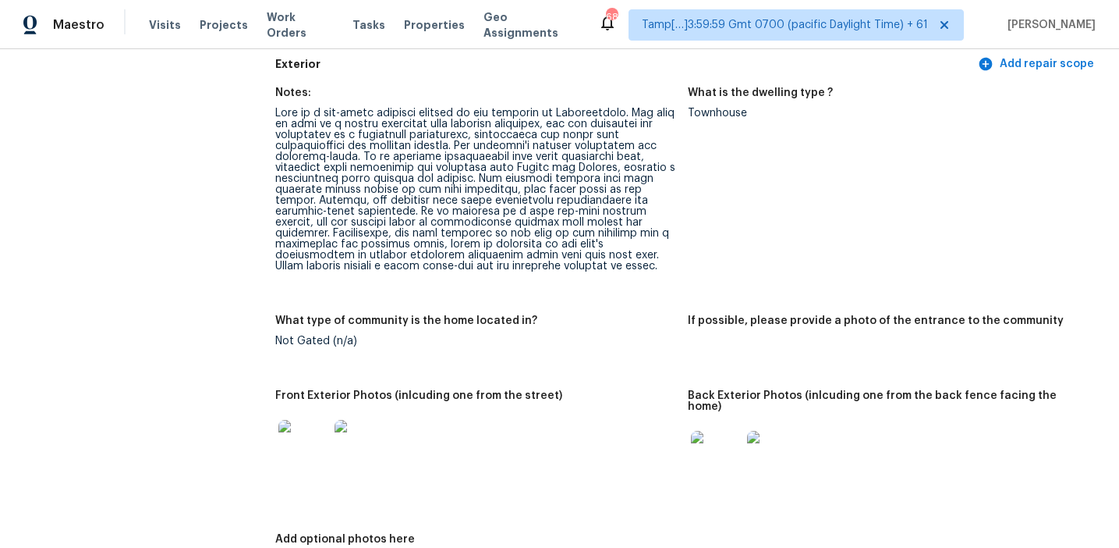
scroll to position [585, 0]
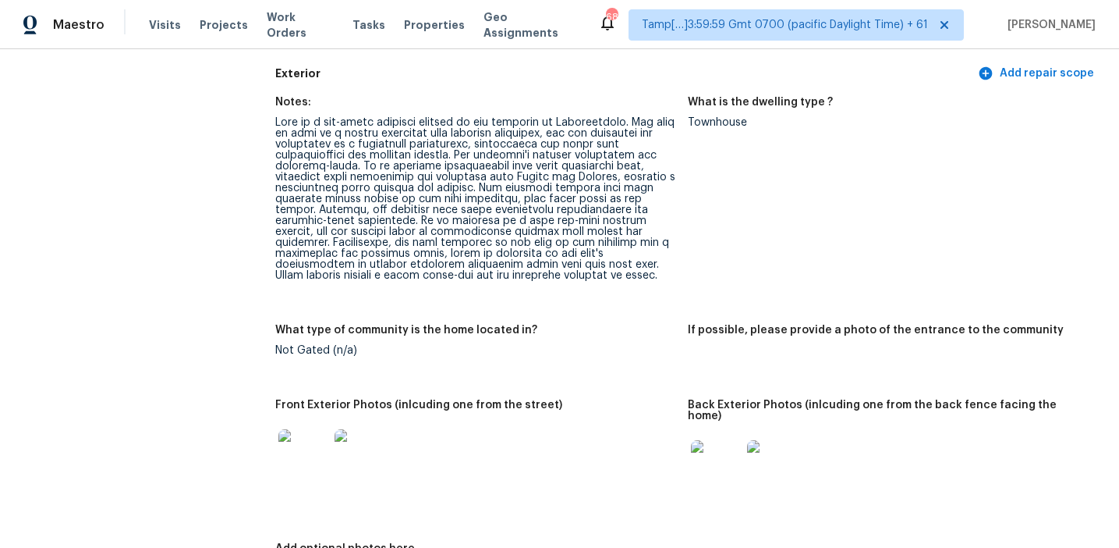
click at [619, 335] on div "What type of community is the home located in?" at bounding box center [475, 335] width 400 height 20
click at [612, 188] on div at bounding box center [475, 199] width 400 height 164
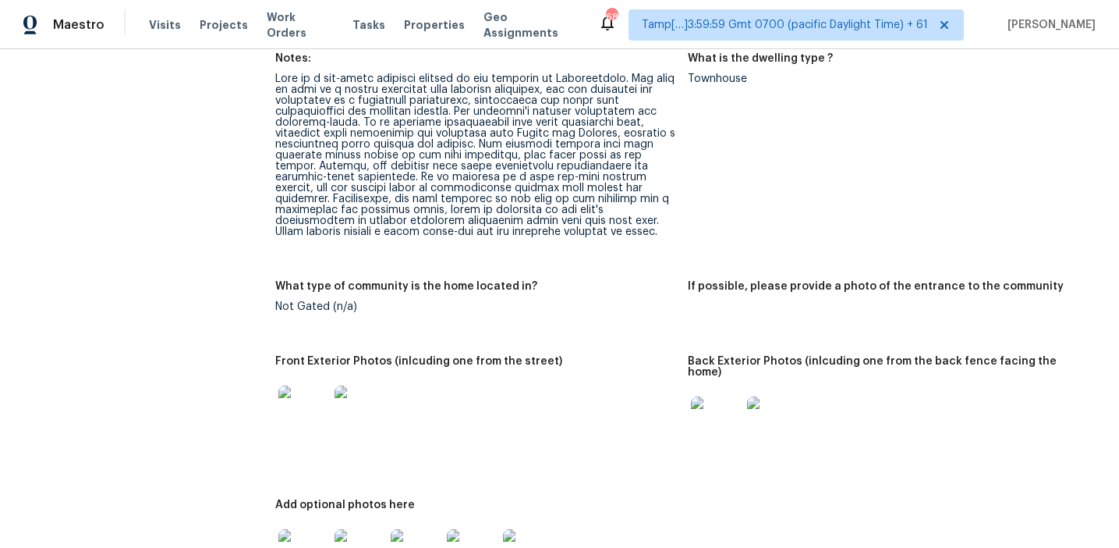
scroll to position [722, 0]
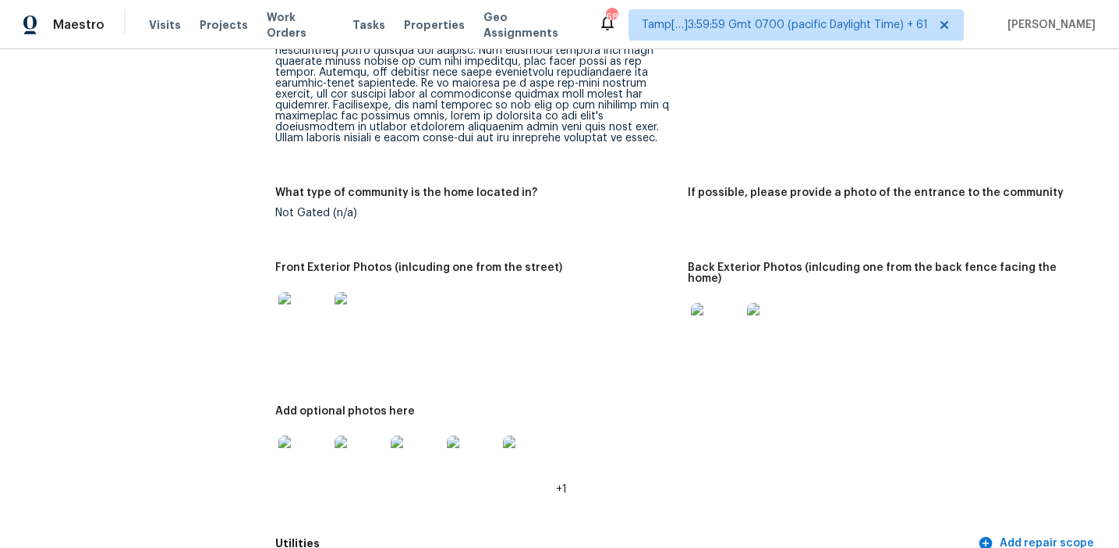
click at [305, 325] on img at bounding box center [304, 317] width 50 height 50
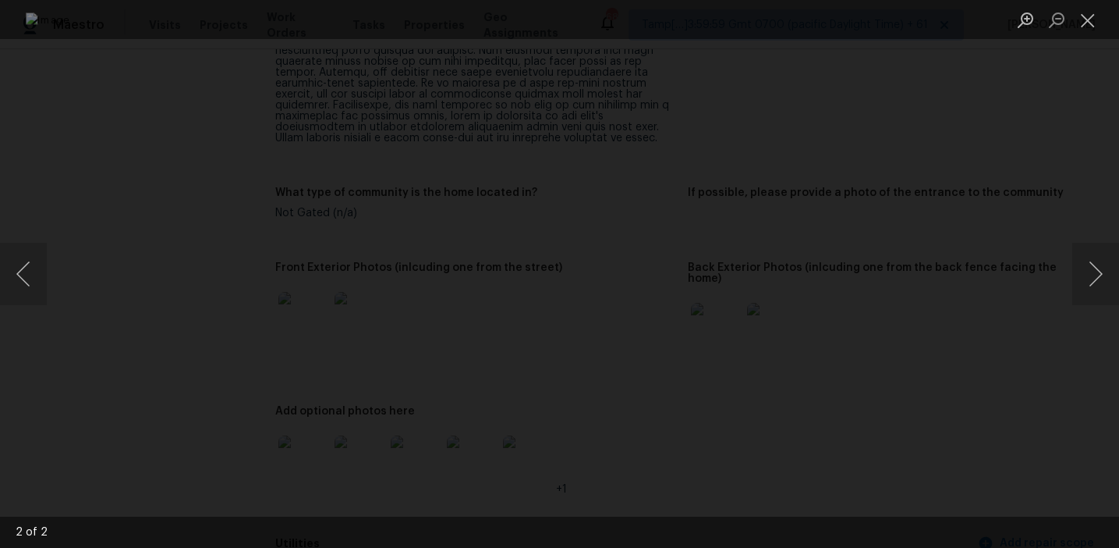
click at [970, 285] on div "Lightbox" at bounding box center [559, 274] width 1119 height 548
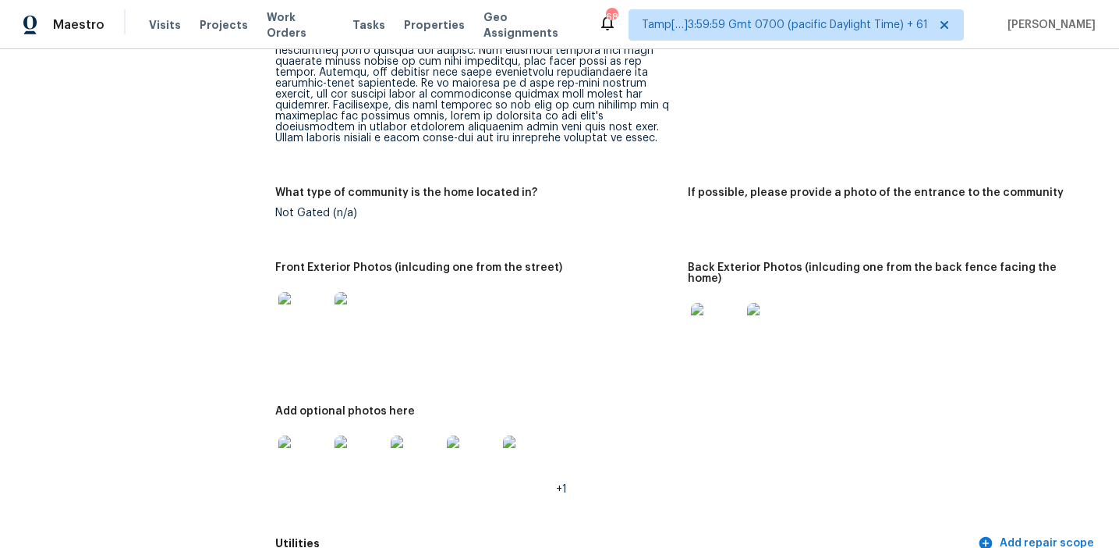
click at [710, 321] on img at bounding box center [716, 328] width 50 height 50
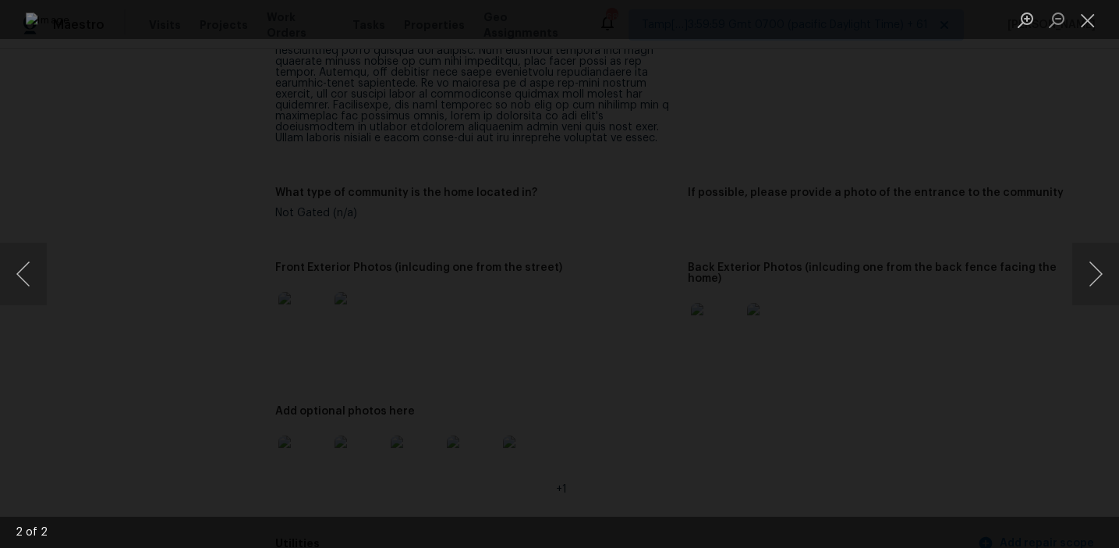
click at [1018, 329] on div "Lightbox" at bounding box center [559, 274] width 1119 height 548
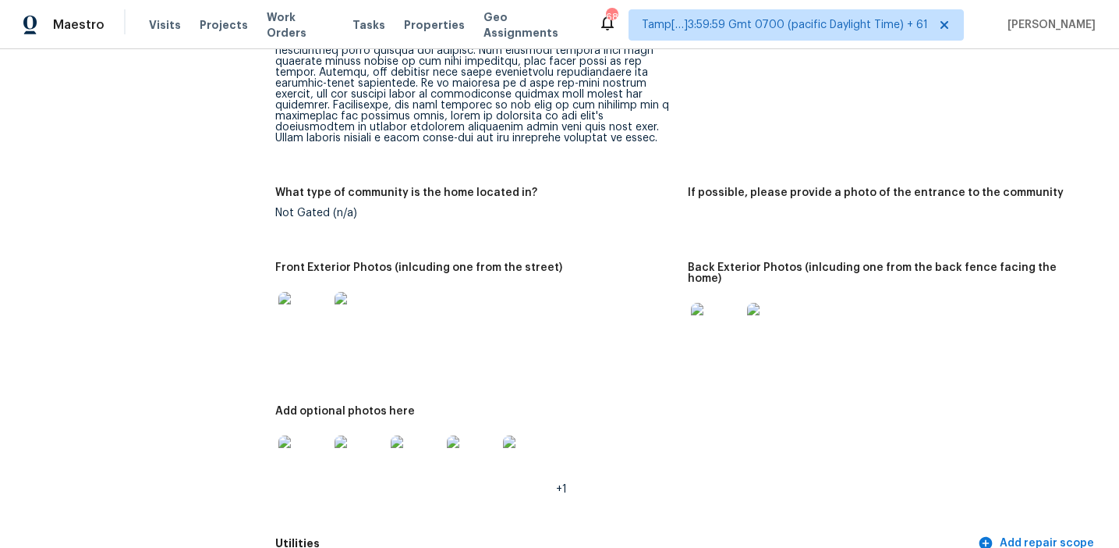
click at [303, 442] on img at bounding box center [304, 460] width 50 height 50
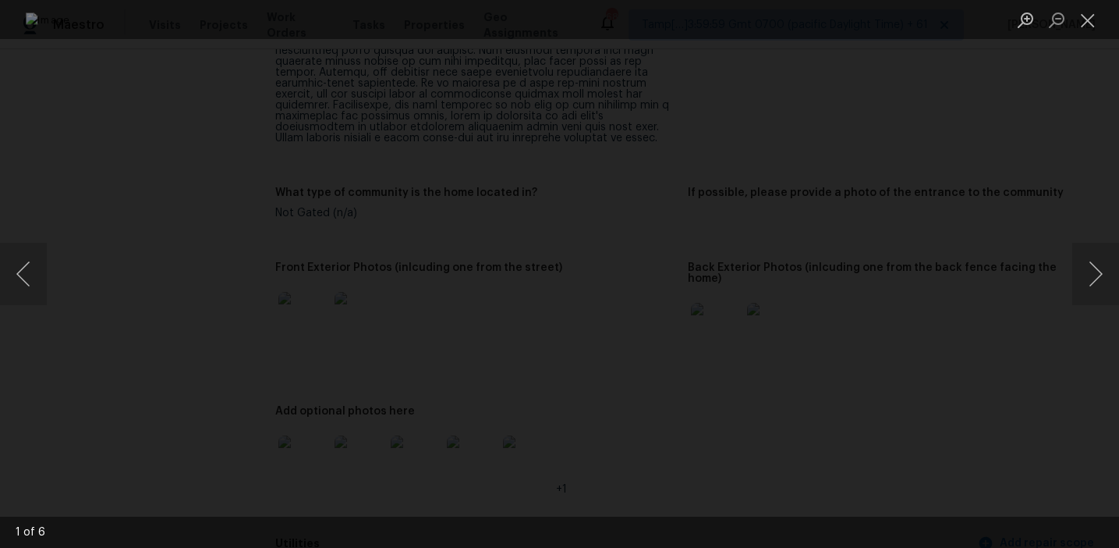
click at [971, 327] on div "Lightbox" at bounding box center [559, 274] width 1119 height 548
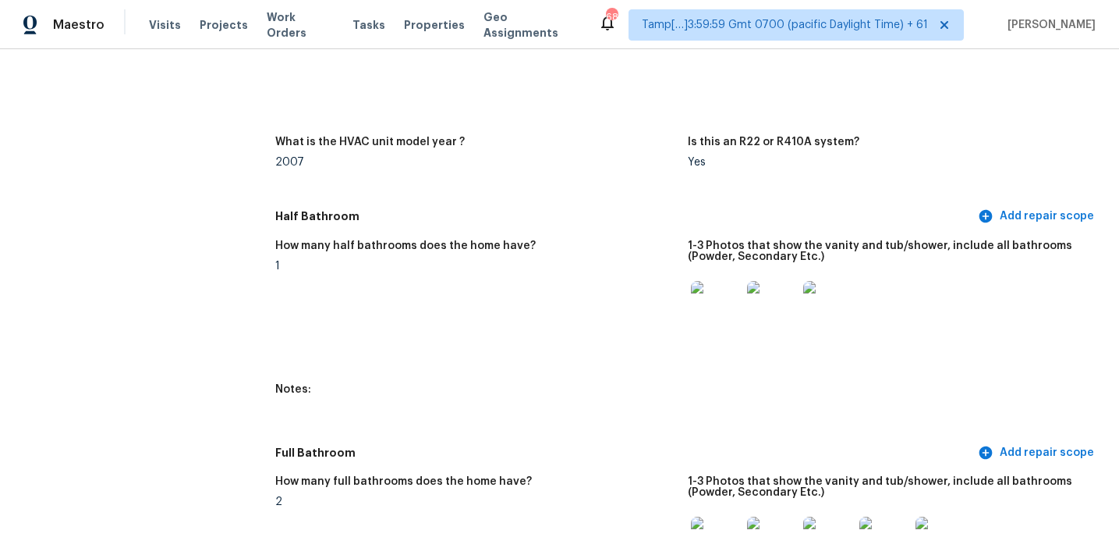
scroll to position [1730, 0]
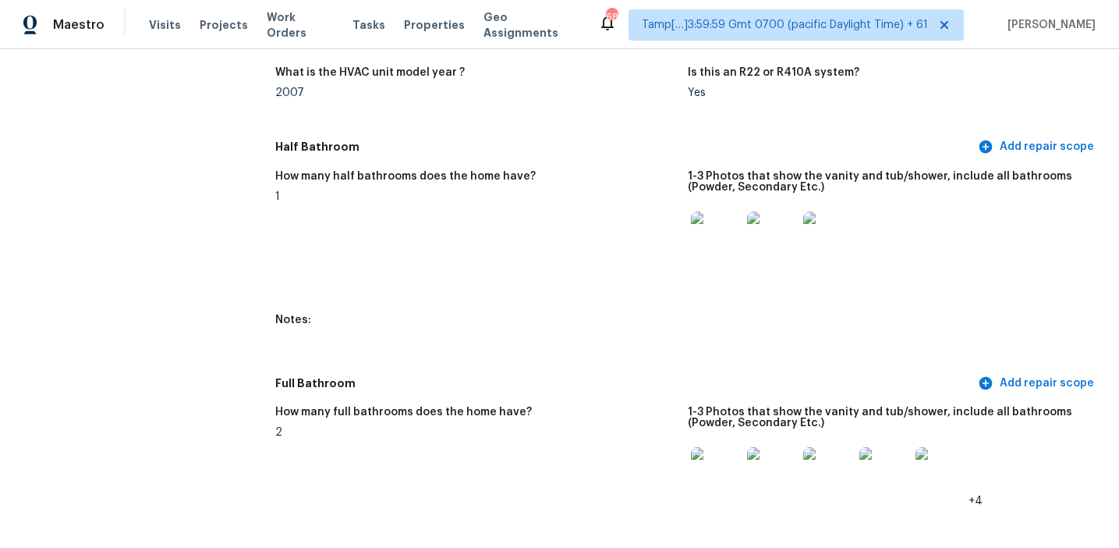
click at [709, 219] on img at bounding box center [716, 236] width 50 height 50
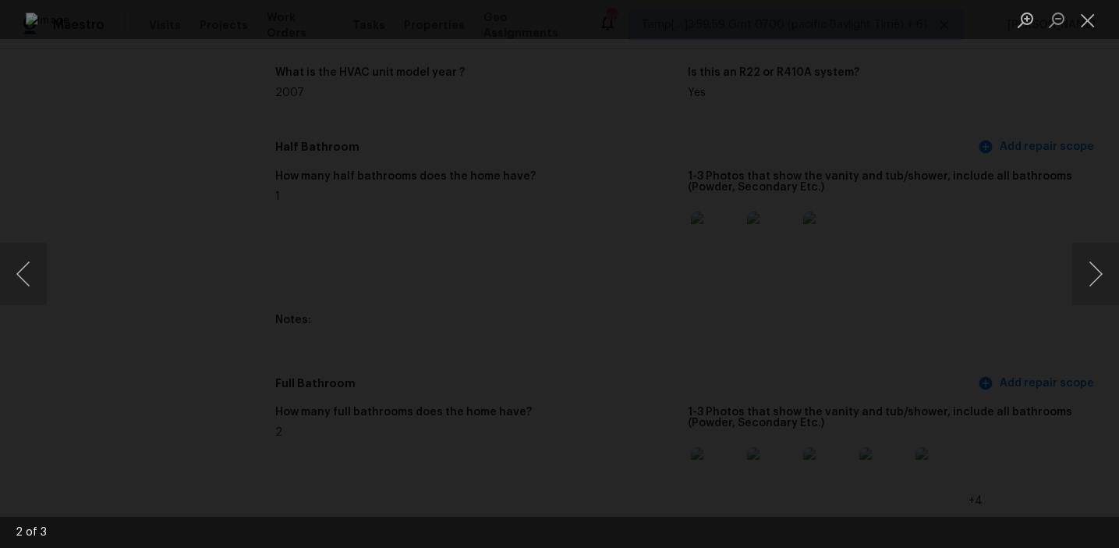
click at [1002, 198] on div "Lightbox" at bounding box center [559, 274] width 1119 height 548
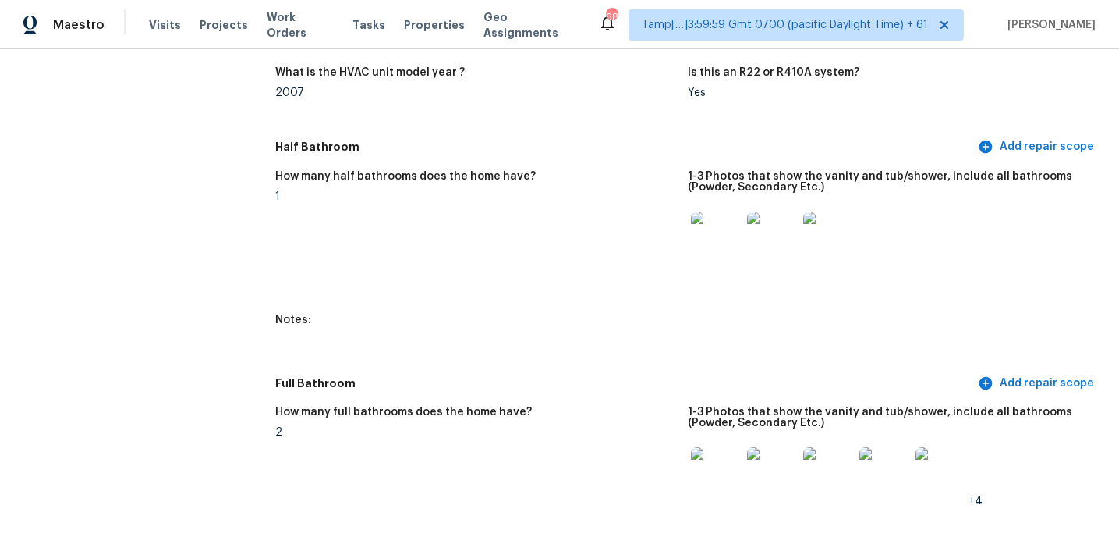
scroll to position [1872, 0]
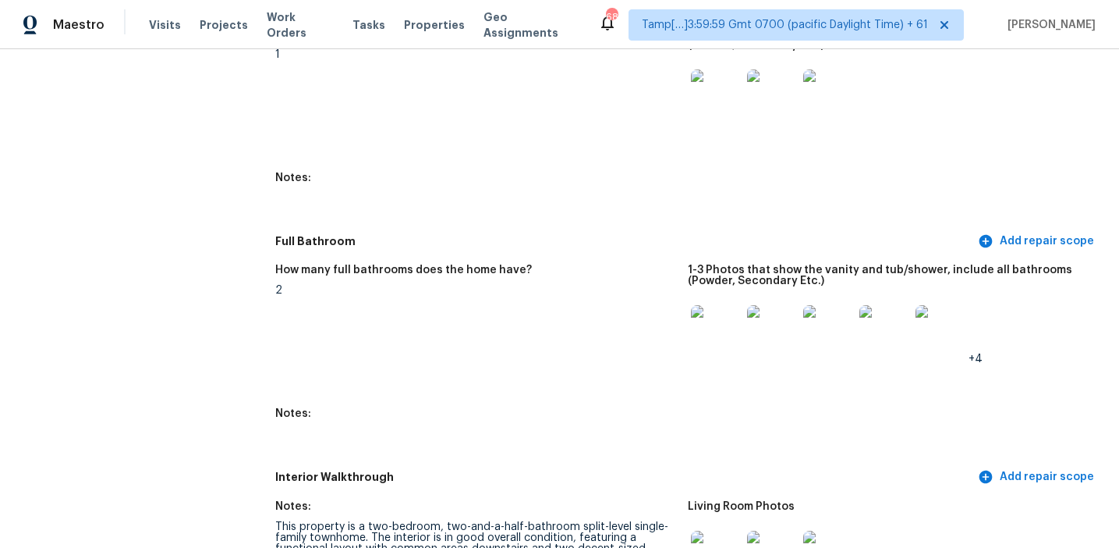
click at [720, 317] on img at bounding box center [716, 330] width 50 height 50
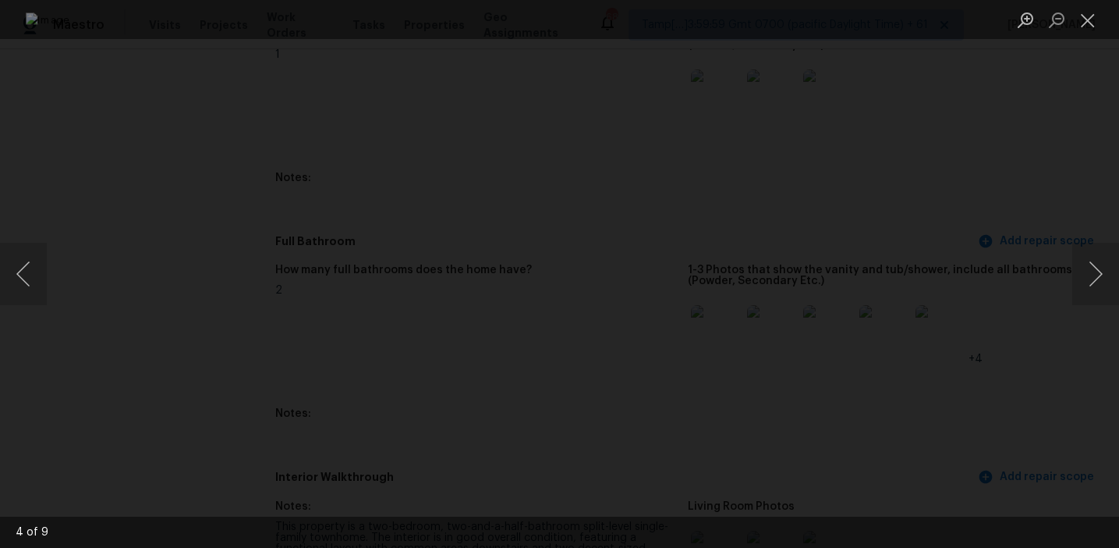
click at [1056, 245] on div "Lightbox" at bounding box center [559, 274] width 1119 height 548
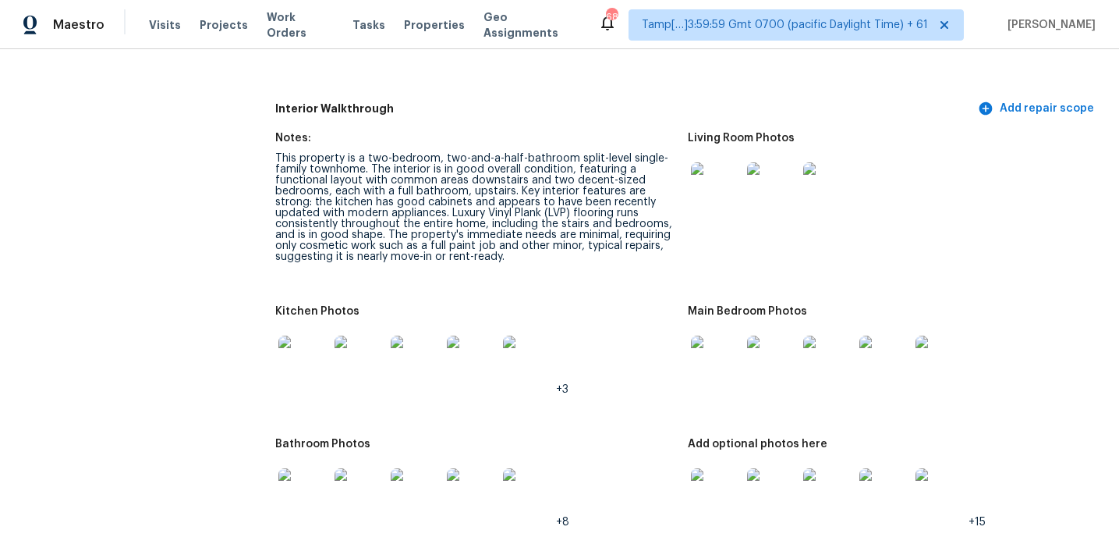
scroll to position [2248, 0]
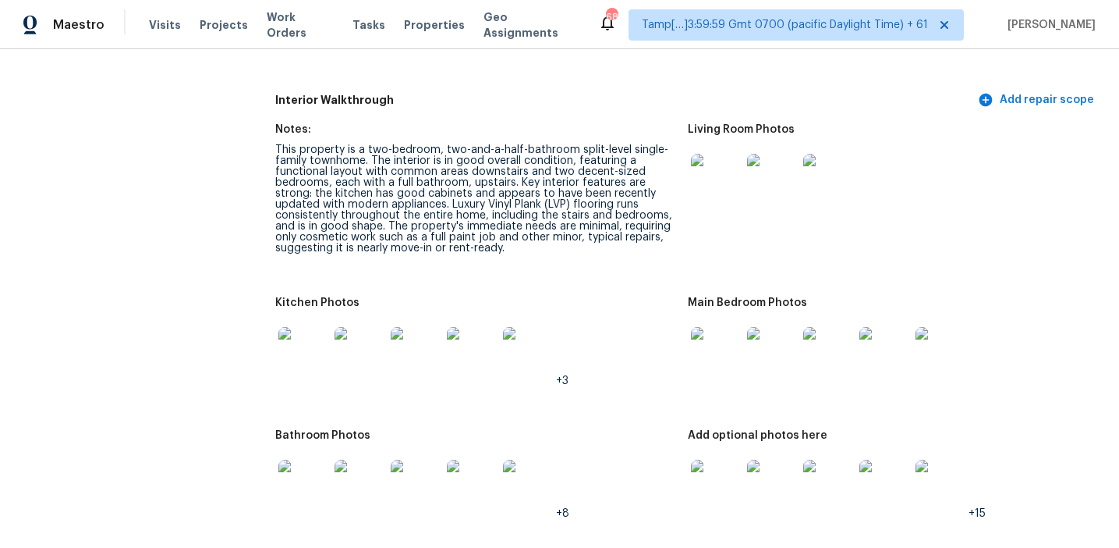
click at [660, 253] on figure "Notes: This property is a two-bedroom, two-and-a-half-bathroom split-level sing…" at bounding box center [481, 201] width 413 height 154
drag, startPoint x: 573, startPoint y: 138, endPoint x: 367, endPoint y: 147, distance: 206.1
click at [367, 147] on div "This property is a two-bedroom, two-and-a-half-bathroom split-level single-fami…" at bounding box center [475, 198] width 400 height 109
copy div "split-level single-family townhome."
click at [434, 151] on div "This property is a two-bedroom, two-and-a-half-bathroom split-level single-fami…" at bounding box center [475, 198] width 400 height 109
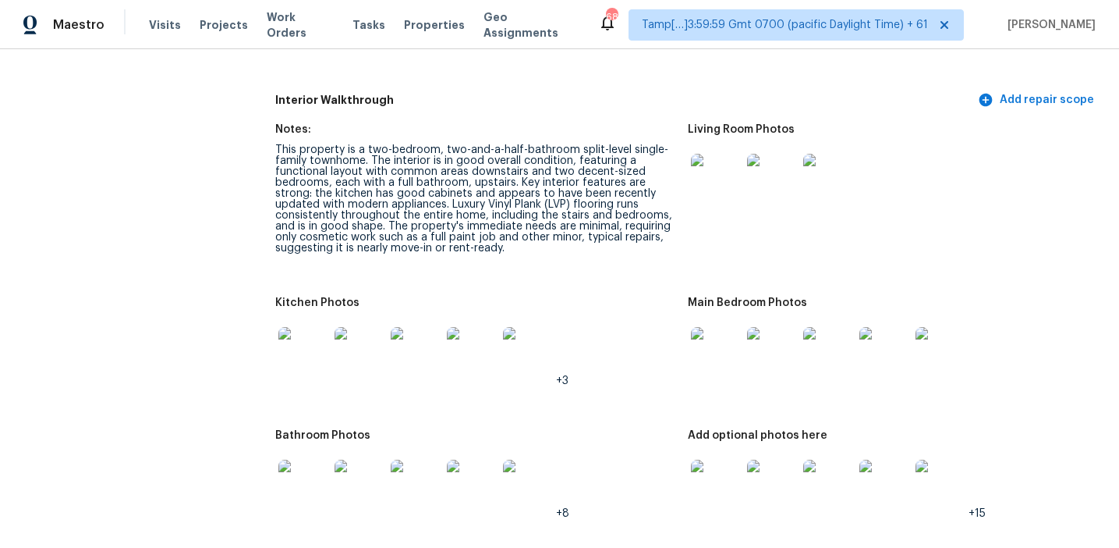
click at [704, 176] on img at bounding box center [716, 179] width 50 height 50
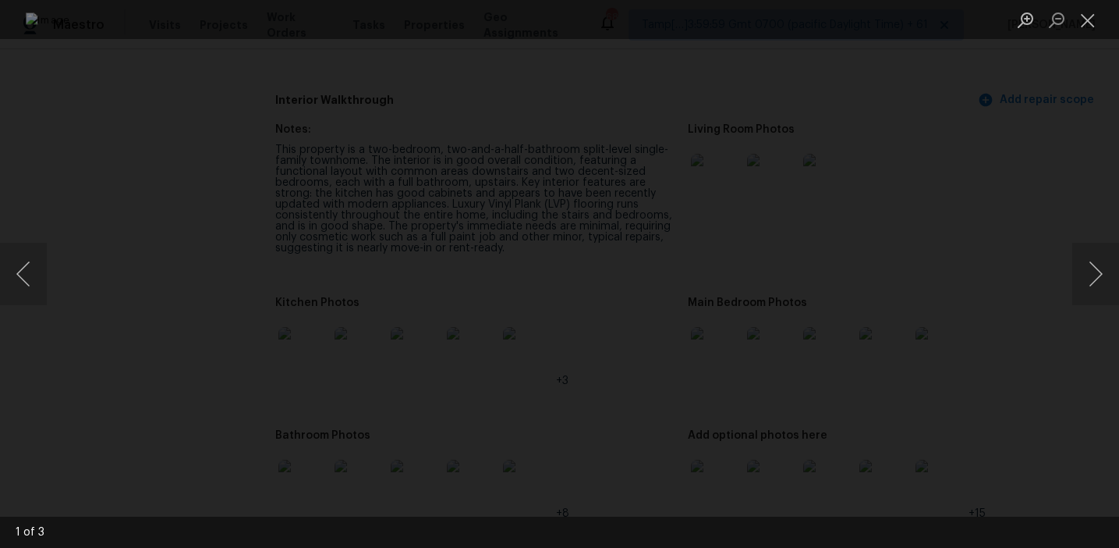
click at [1071, 91] on div "Lightbox" at bounding box center [559, 274] width 1119 height 548
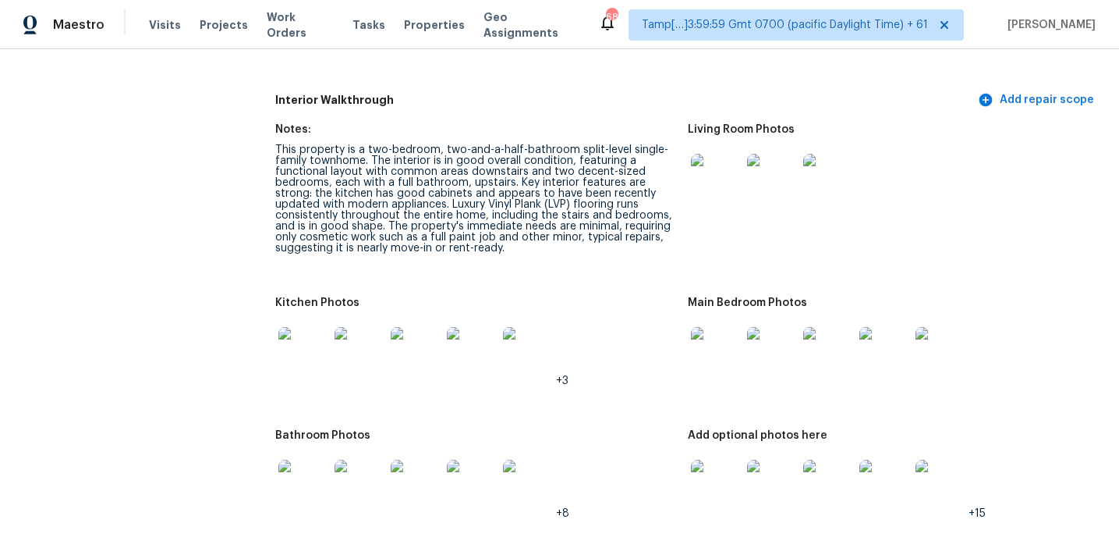
click at [296, 341] on img at bounding box center [304, 352] width 50 height 50
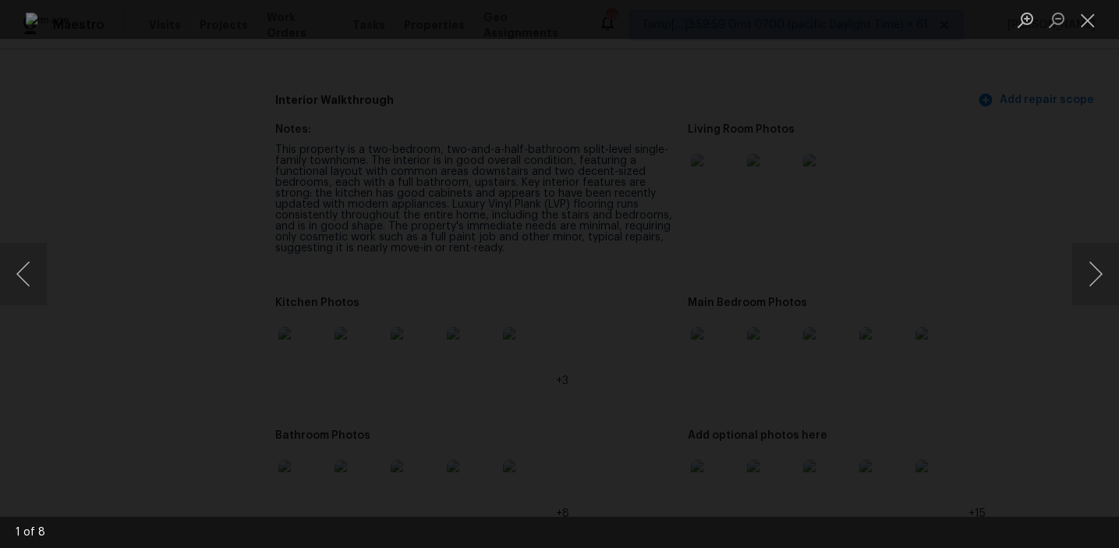
click at [946, 330] on div "Lightbox" at bounding box center [559, 274] width 1119 height 548
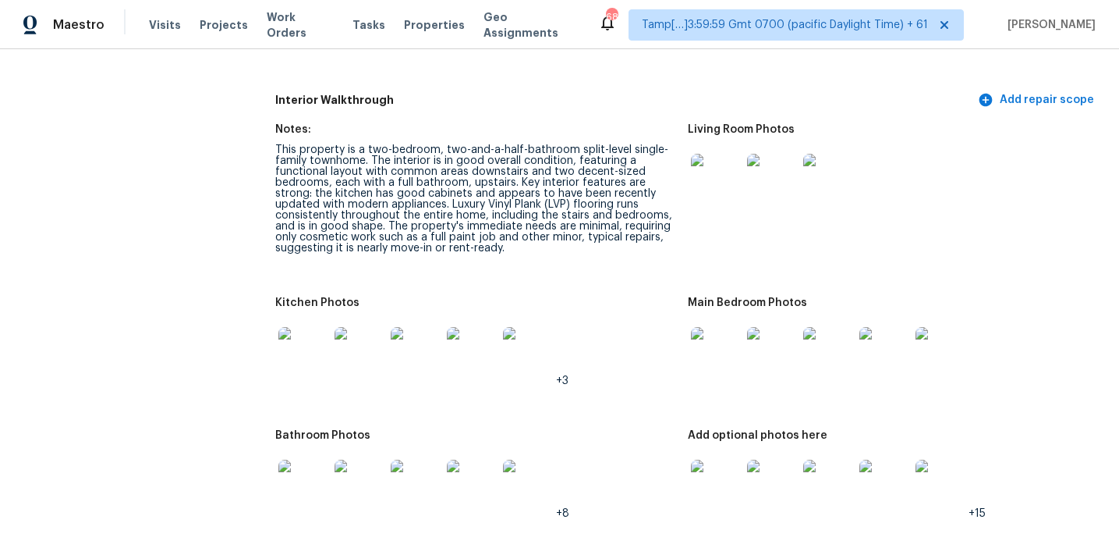
click at [740, 343] on img at bounding box center [716, 352] width 50 height 50
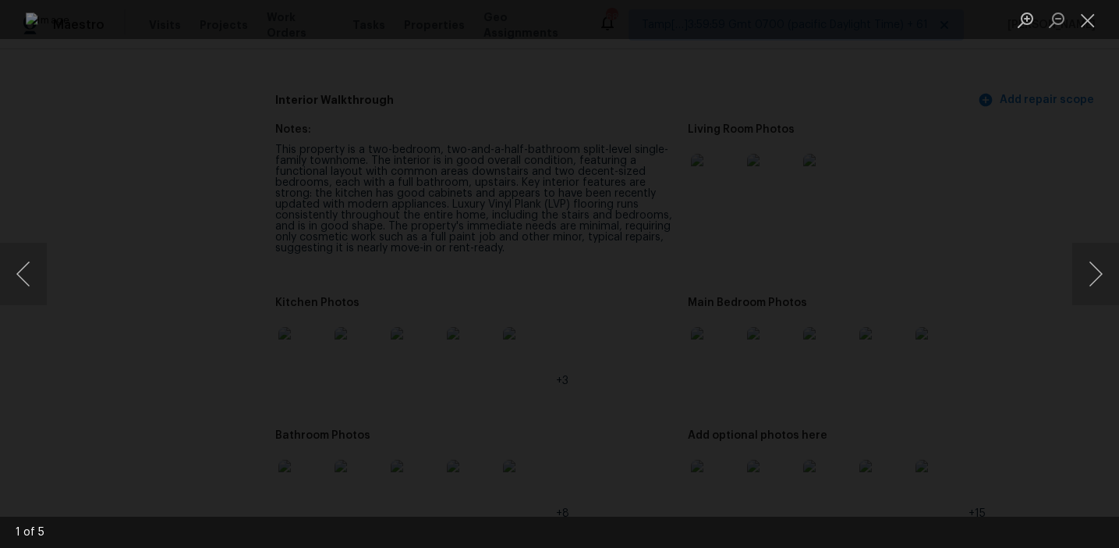
click at [1091, 339] on div "Lightbox" at bounding box center [559, 274] width 1119 height 548
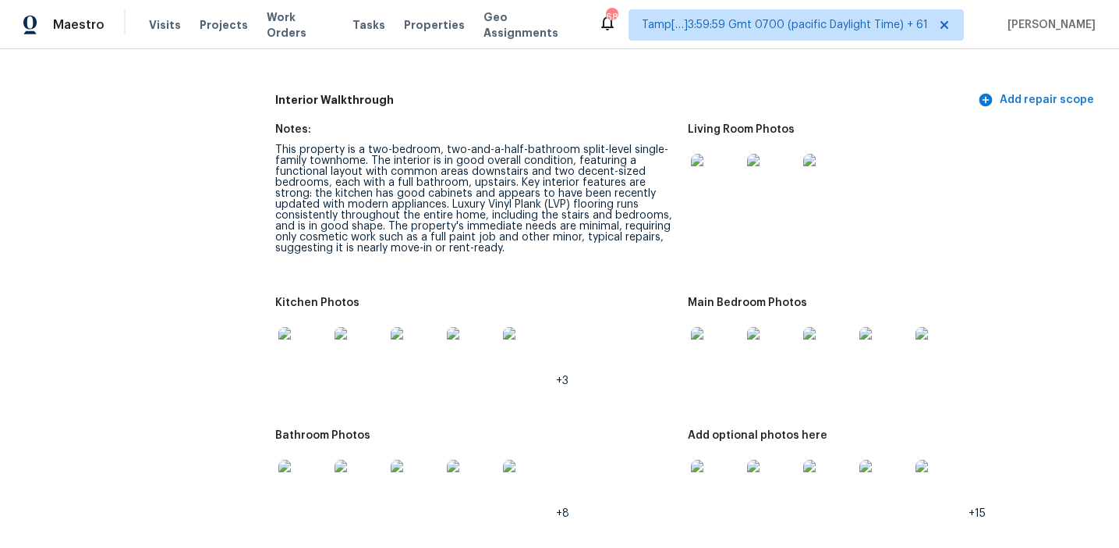
click at [314, 476] on img at bounding box center [304, 484] width 50 height 50
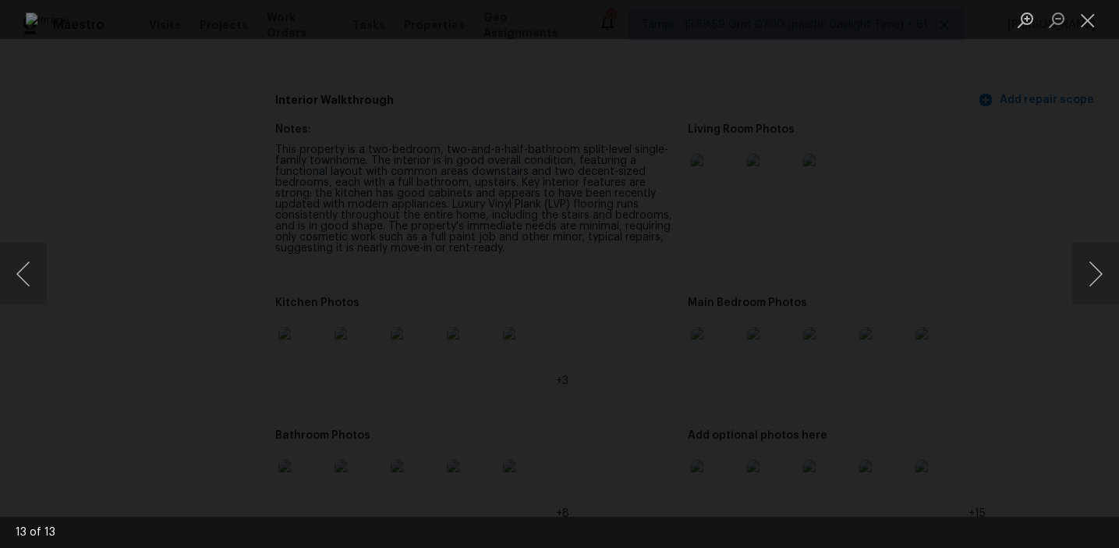
click at [956, 384] on div "Lightbox" at bounding box center [559, 274] width 1119 height 548
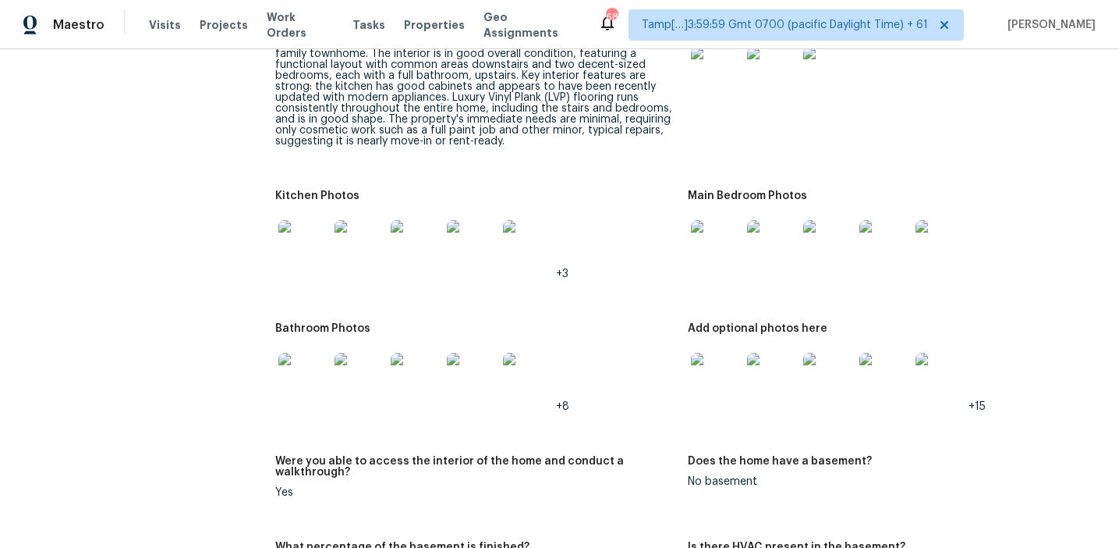
scroll to position [2363, 0]
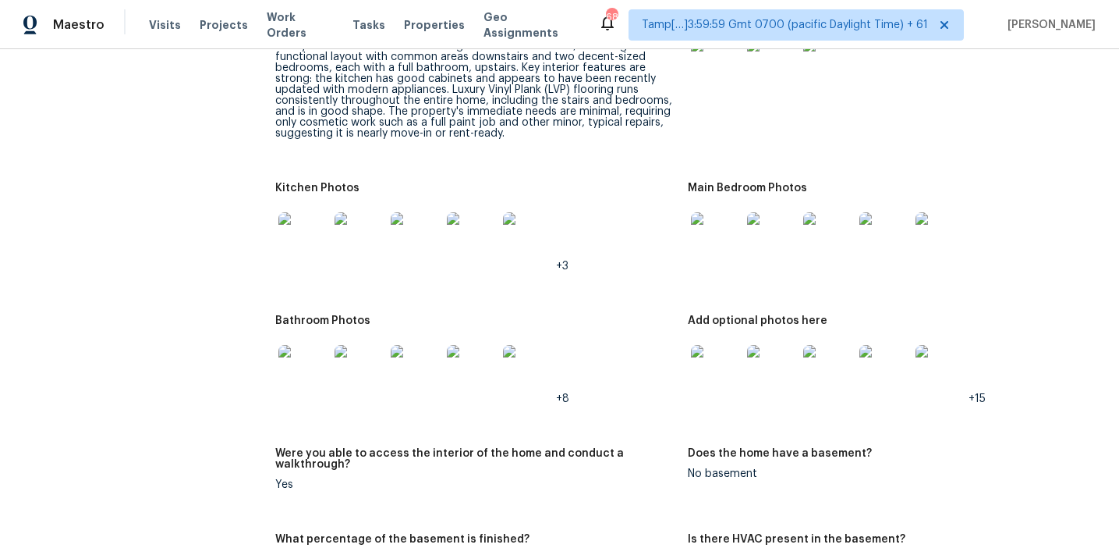
click at [713, 352] on img at bounding box center [716, 370] width 50 height 50
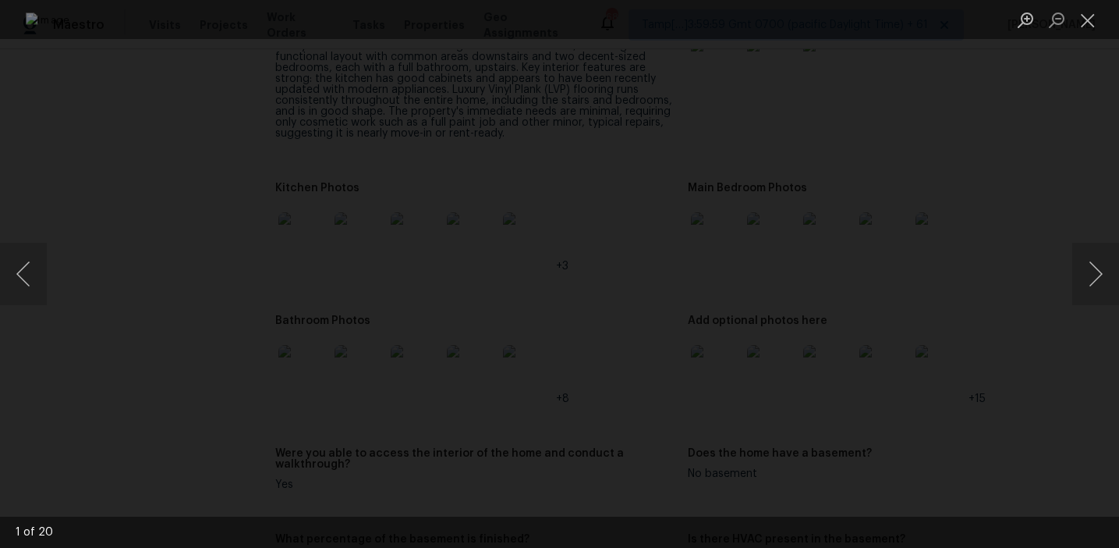
click at [959, 348] on div "Lightbox" at bounding box center [559, 274] width 1119 height 548
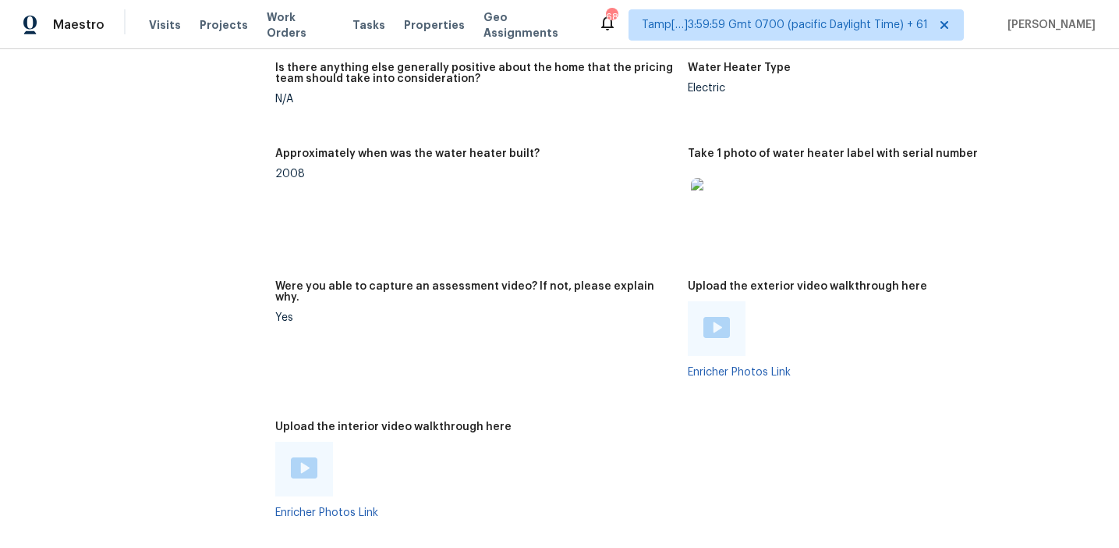
scroll to position [3361, 0]
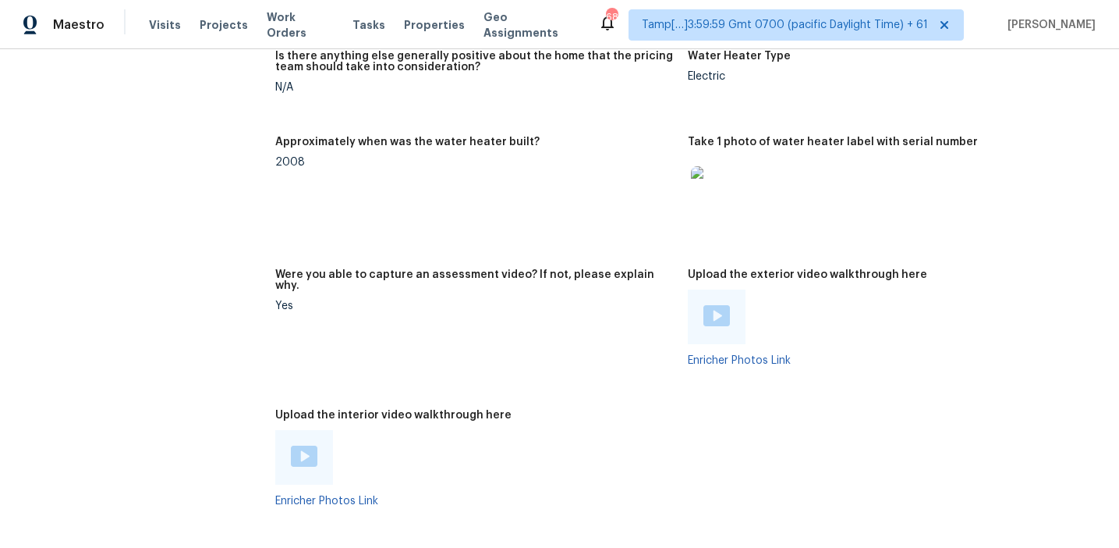
click at [728, 269] on h5 "Upload the exterior video walkthrough here" at bounding box center [808, 274] width 240 height 11
click at [742, 355] on link "Enricher Photos Link" at bounding box center [739, 360] width 103 height 11
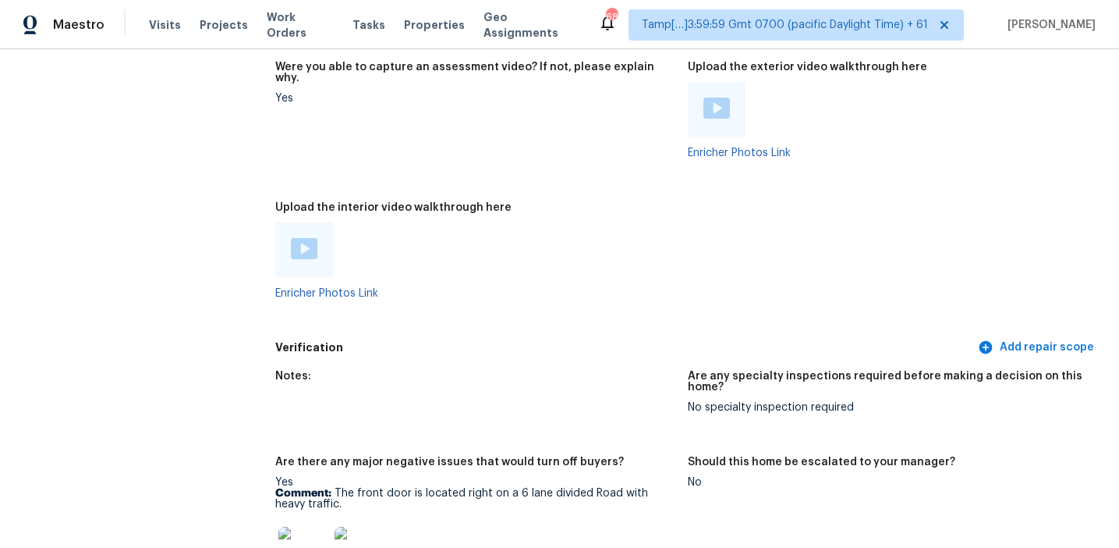
click at [655, 202] on div "Upload the interior video walkthrough here" at bounding box center [475, 212] width 400 height 20
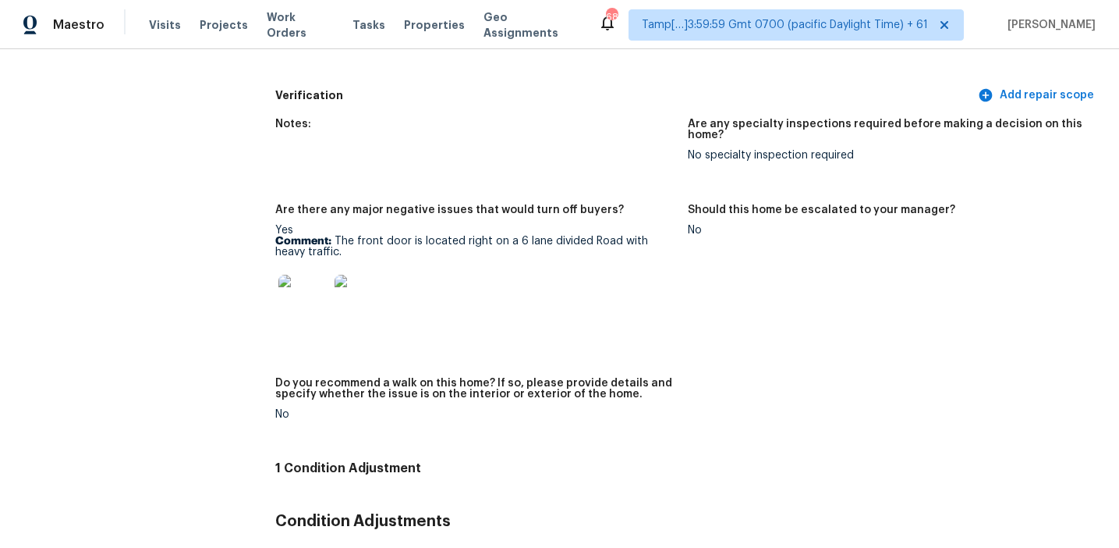
scroll to position [3805, 0]
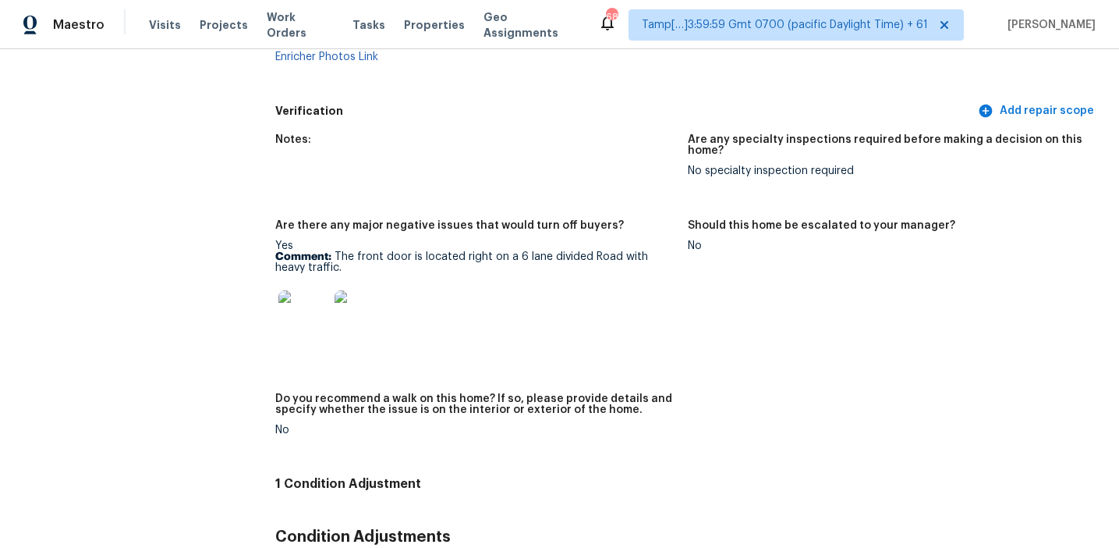
click at [663, 167] on figure "Notes:" at bounding box center [481, 167] width 413 height 67
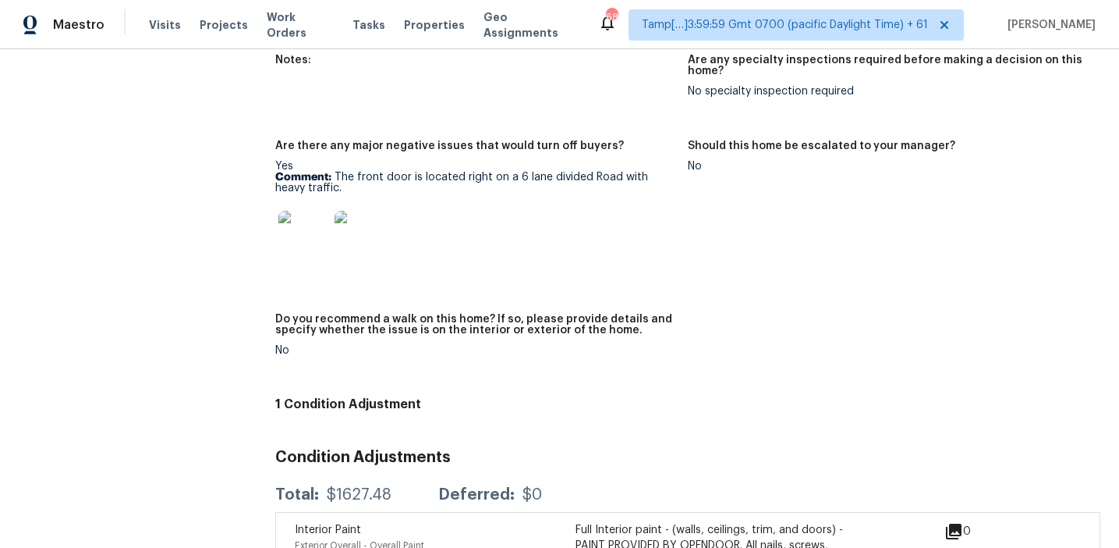
scroll to position [4115, 0]
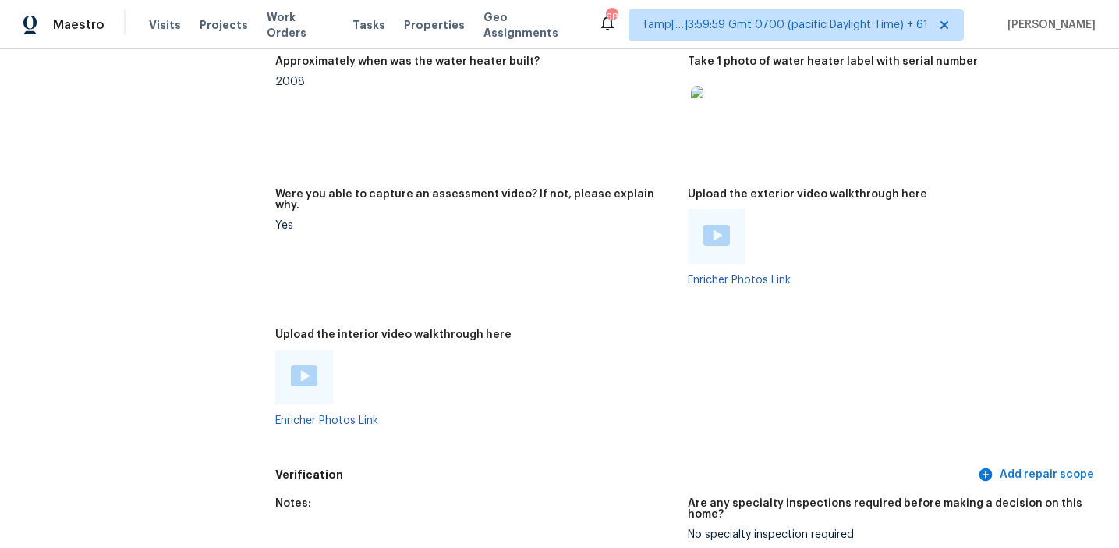
scroll to position [3470, 0]
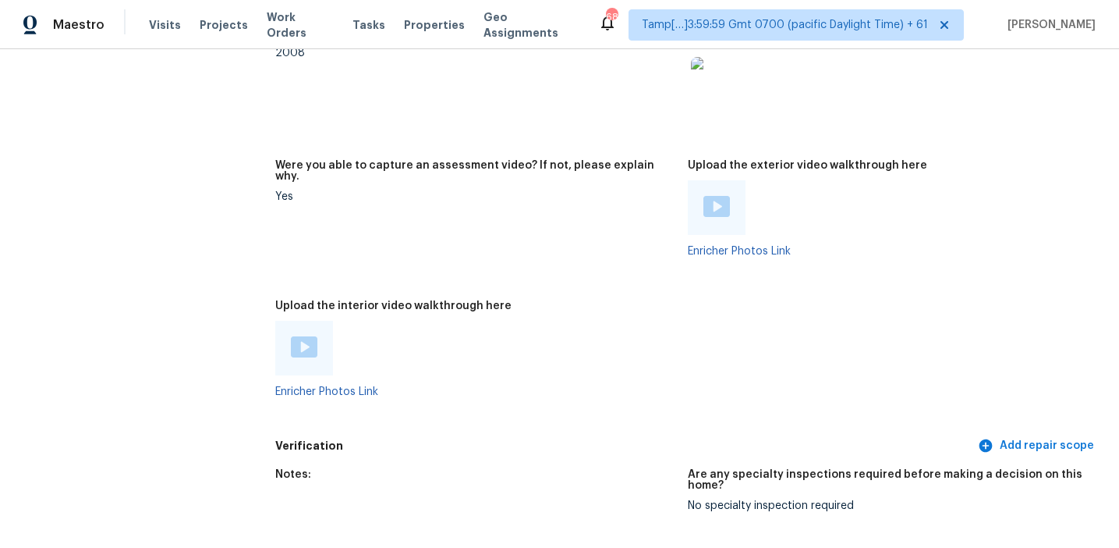
click at [598, 300] on div "Upload the interior video walkthrough here" at bounding box center [475, 310] width 400 height 20
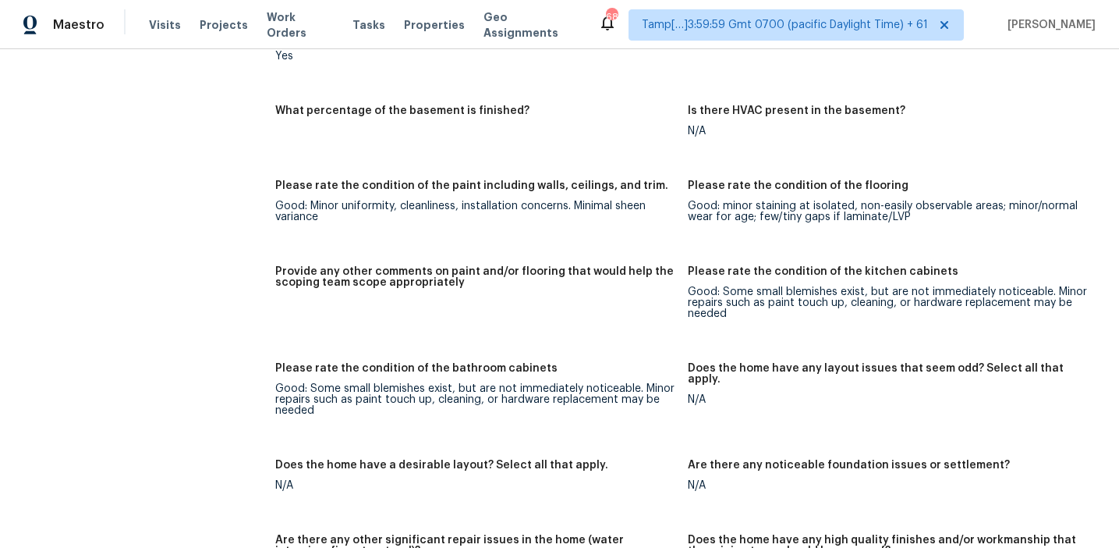
scroll to position [2784, 0]
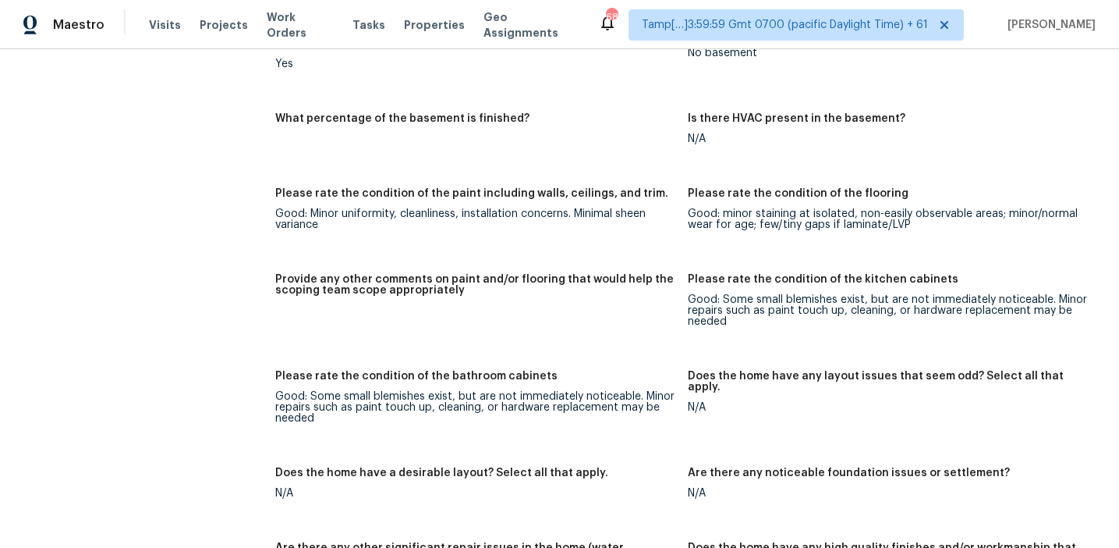
click at [607, 287] on div "Provide any other comments on paint and/or flooring that would help the scoping…" at bounding box center [475, 289] width 400 height 31
click at [412, 227] on figure "Please rate the condition of the paint including walls, ceilings, and trim. Goo…" at bounding box center [481, 221] width 413 height 67
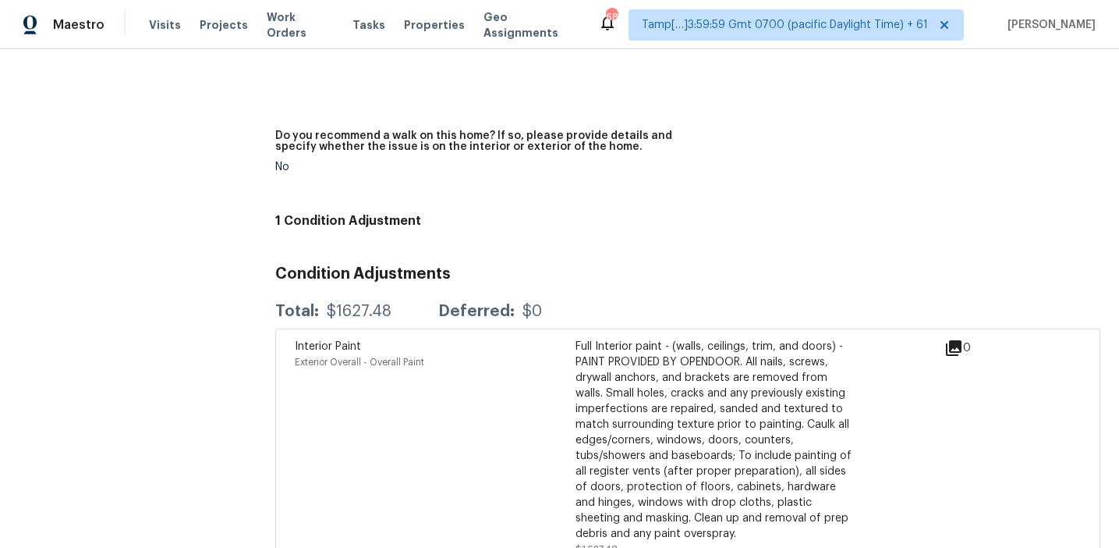
scroll to position [4115, 0]
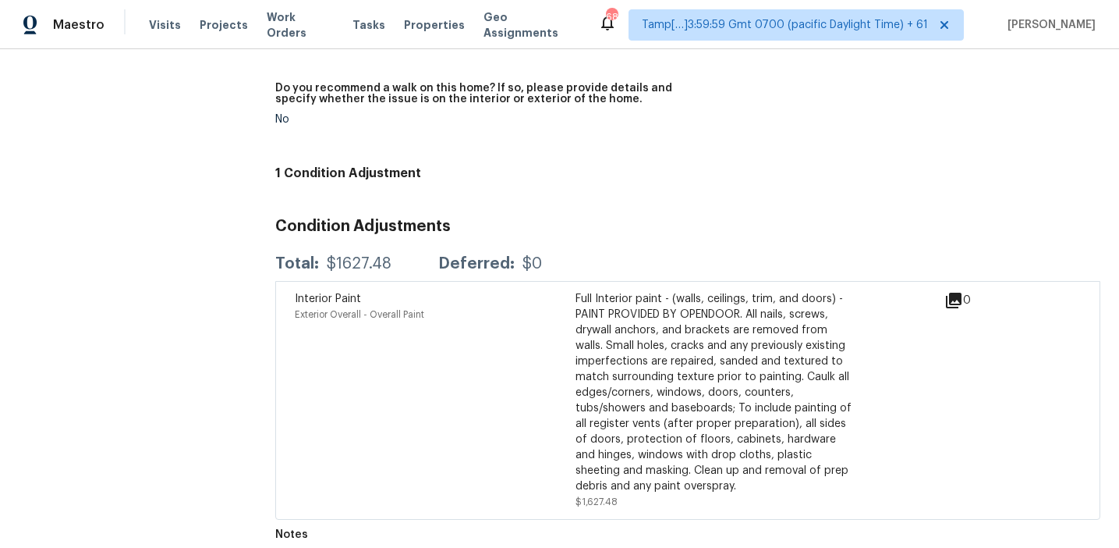
click at [663, 306] on div "Full Interior paint - (walls, ceilings, trim, and doors) - PAINT PROVIDED BY OP…" at bounding box center [716, 392] width 281 height 203
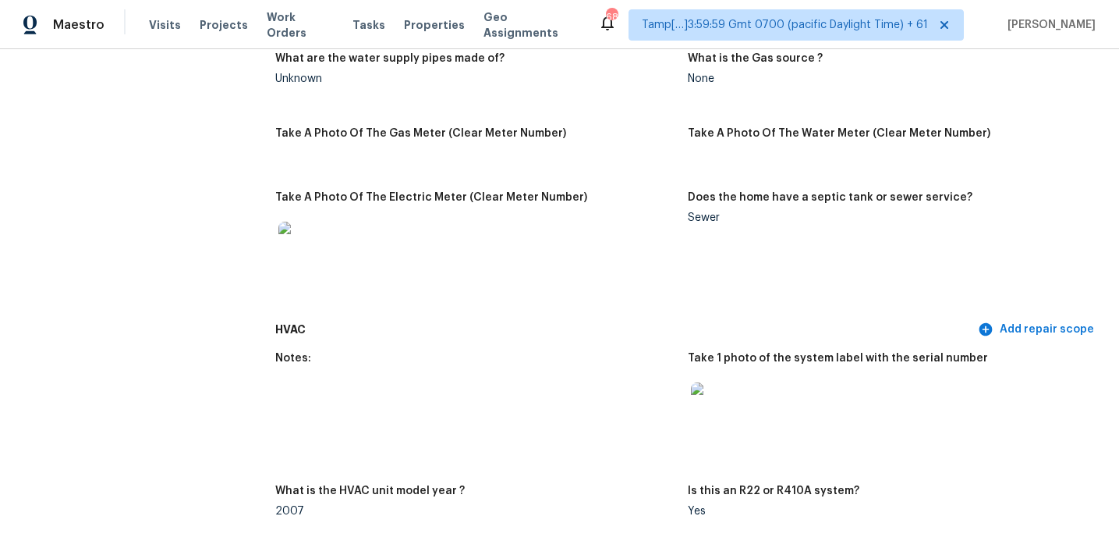
scroll to position [1301, 0]
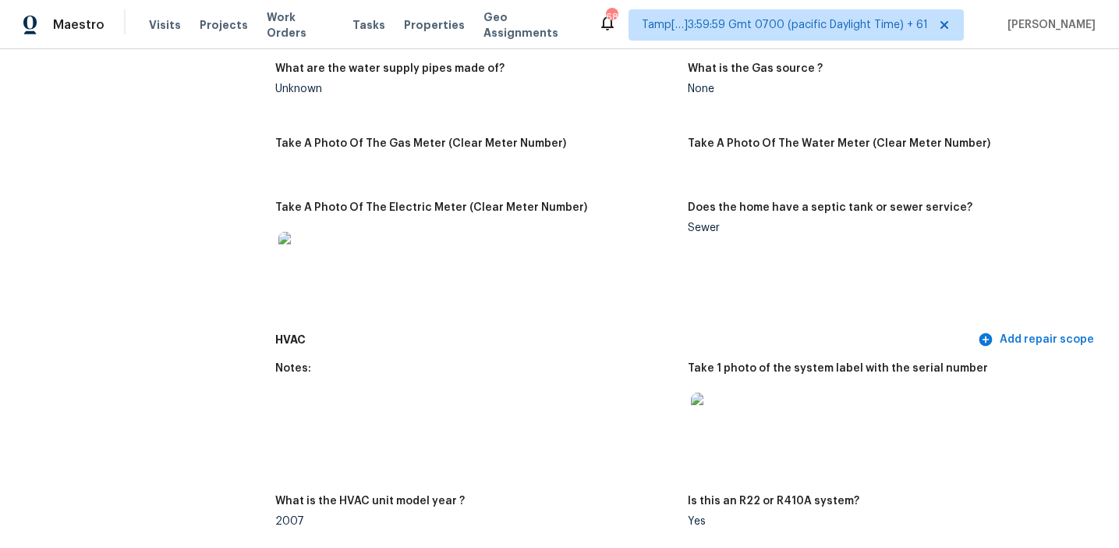
click at [711, 392] on img at bounding box center [716, 417] width 50 height 50
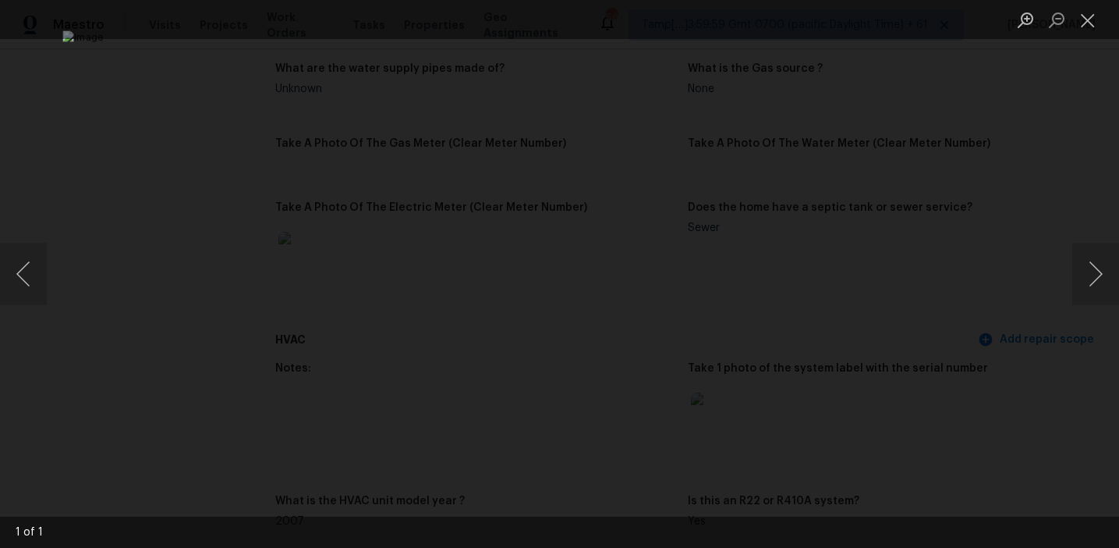
click at [1014, 206] on div "Lightbox" at bounding box center [559, 274] width 1119 height 548
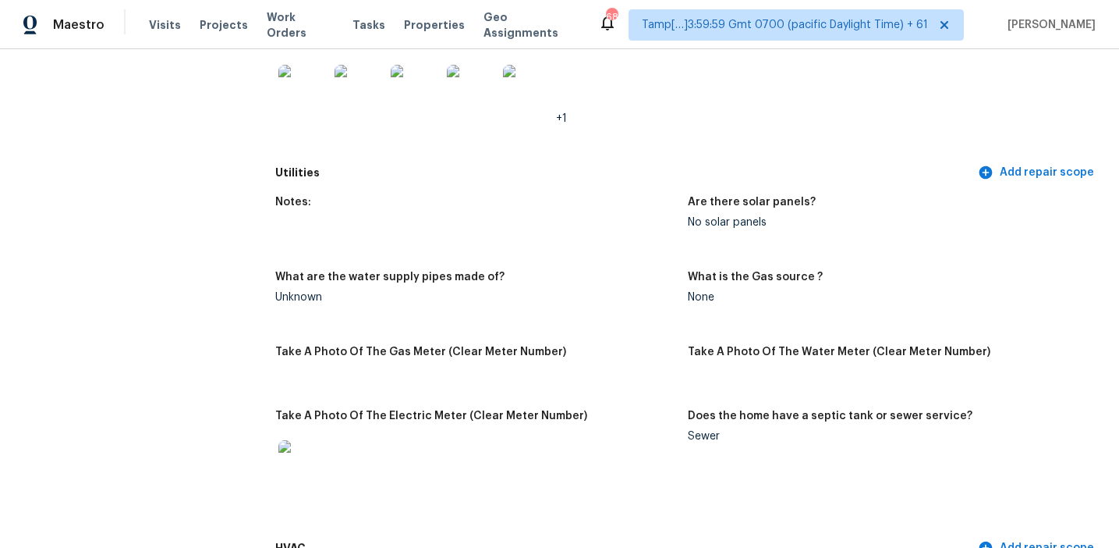
scroll to position [992, 0]
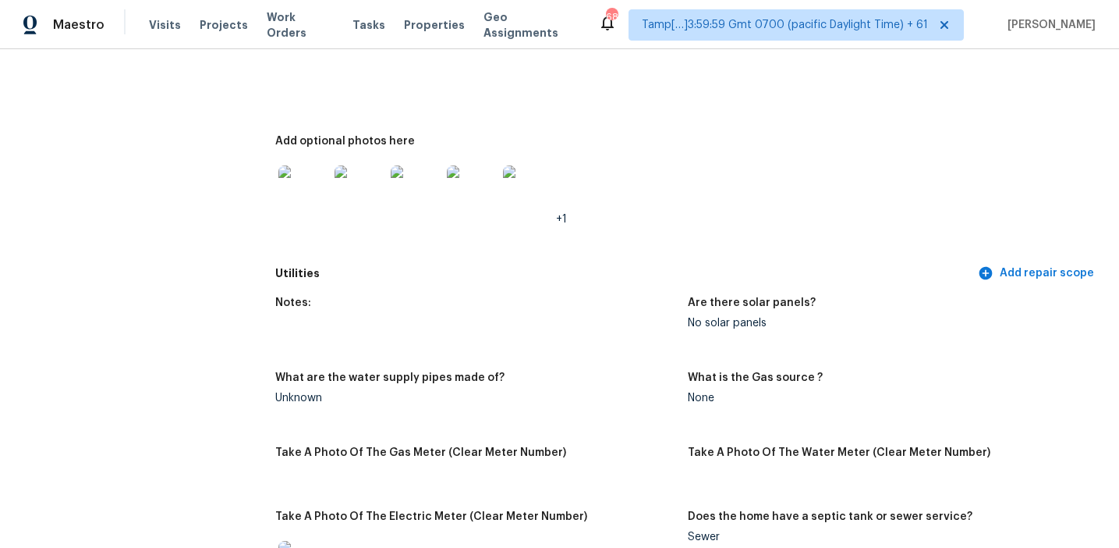
click at [301, 184] on img at bounding box center [304, 190] width 50 height 50
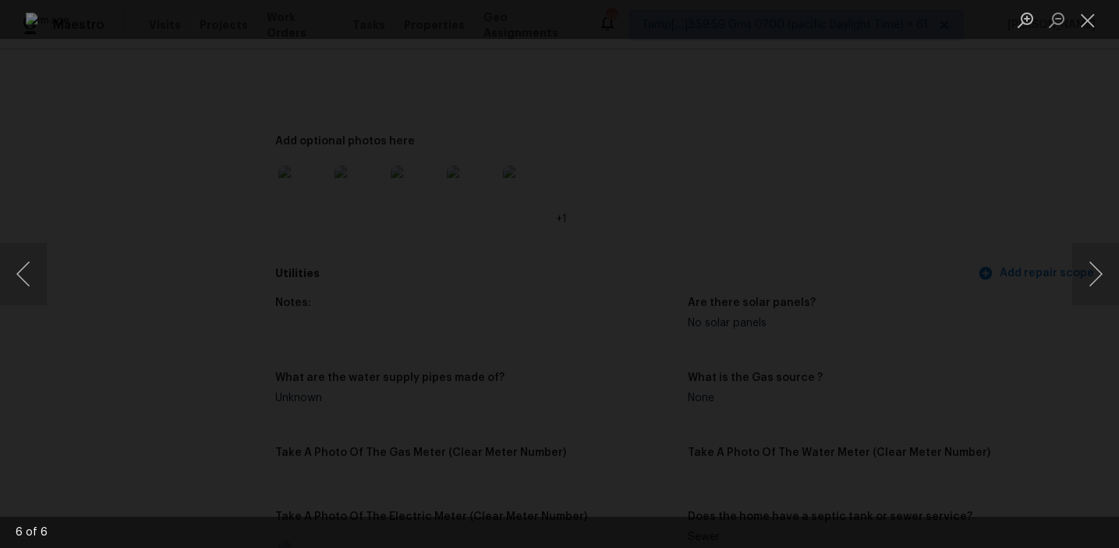
click at [1005, 302] on div "Lightbox" at bounding box center [559, 274] width 1119 height 548
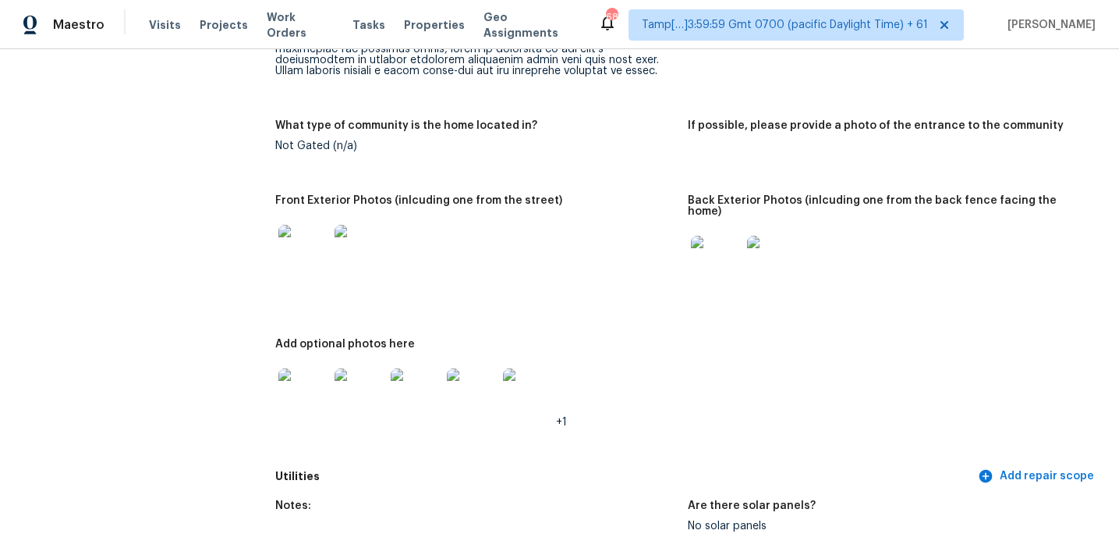
scroll to position [761, 0]
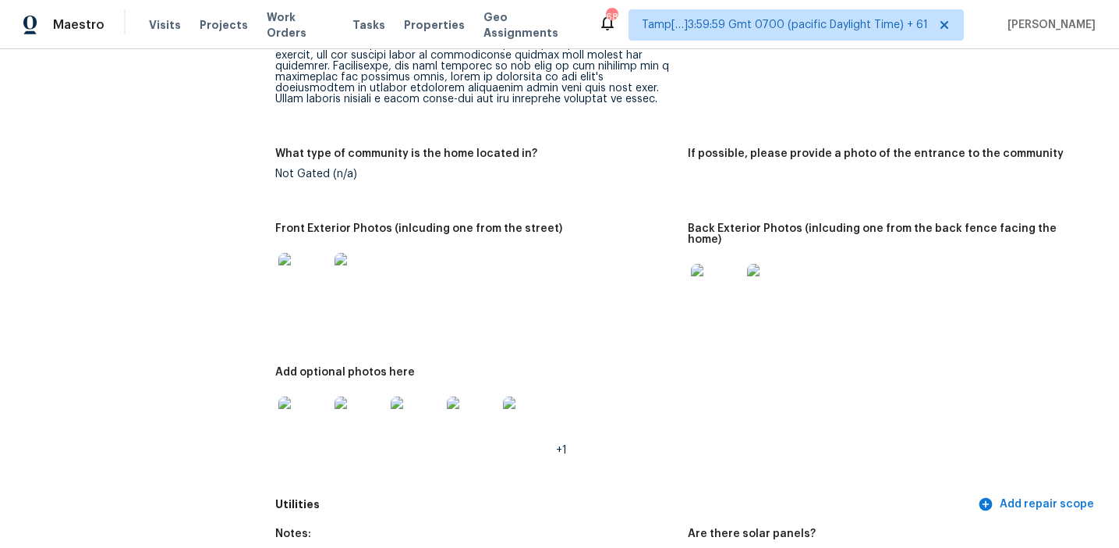
click at [516, 232] on h5 "Front Exterior Photos (inlcuding one from the street)" at bounding box center [418, 228] width 287 height 11
click at [310, 149] on h5 "What type of community is the home located in?" at bounding box center [406, 153] width 262 height 11
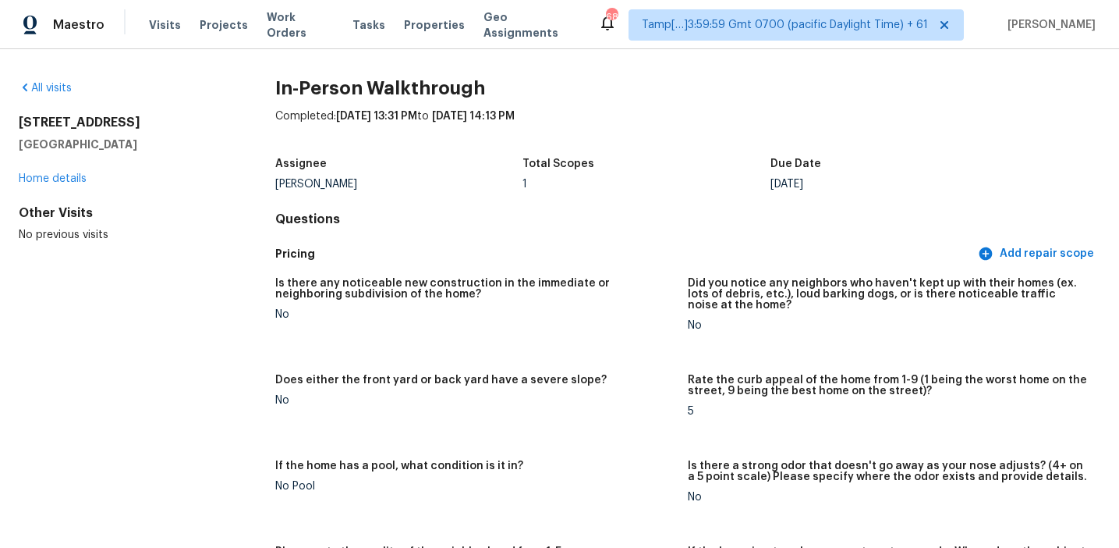
click at [288, 162] on h5 "Assignee" at bounding box center [300, 163] width 51 height 11
click at [59, 89] on link "All visits" at bounding box center [45, 88] width 53 height 11
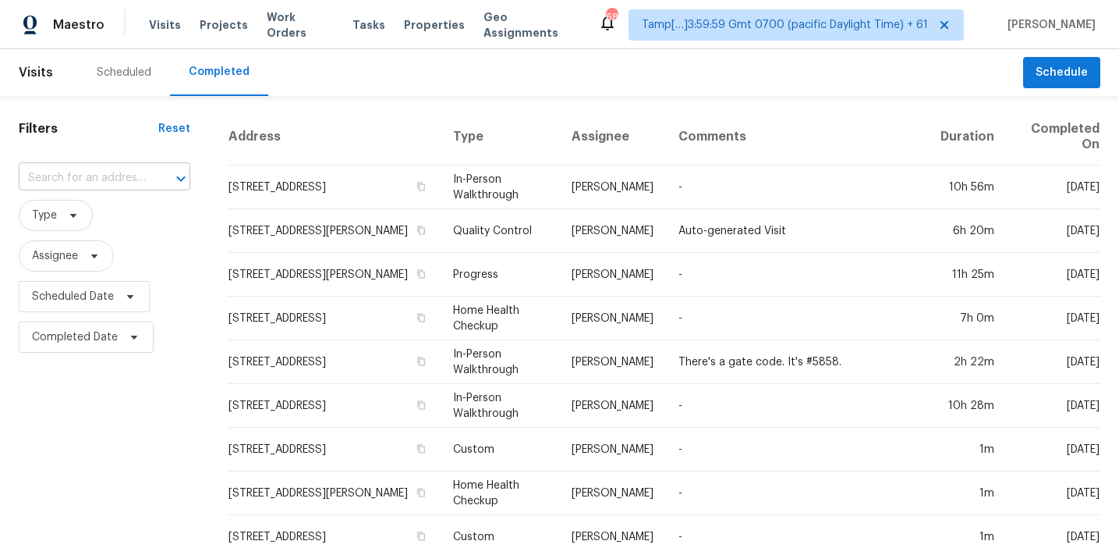
click at [98, 186] on input "text" at bounding box center [83, 178] width 128 height 24
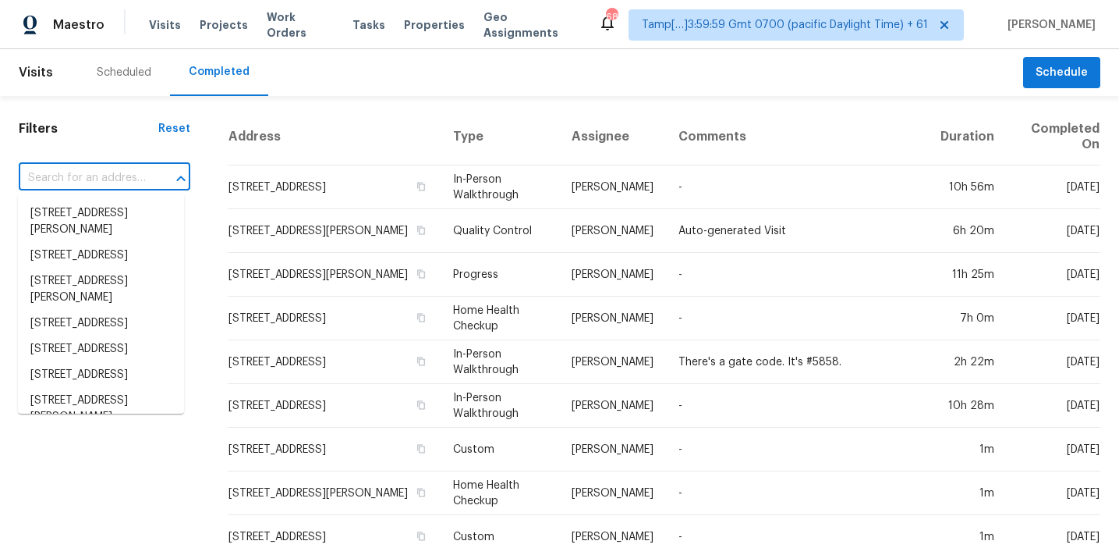
paste input "27746 E Frost Pl Aurora, CO, 80016"
type input "27746 E Frost Pl Aurora, CO, 80016"
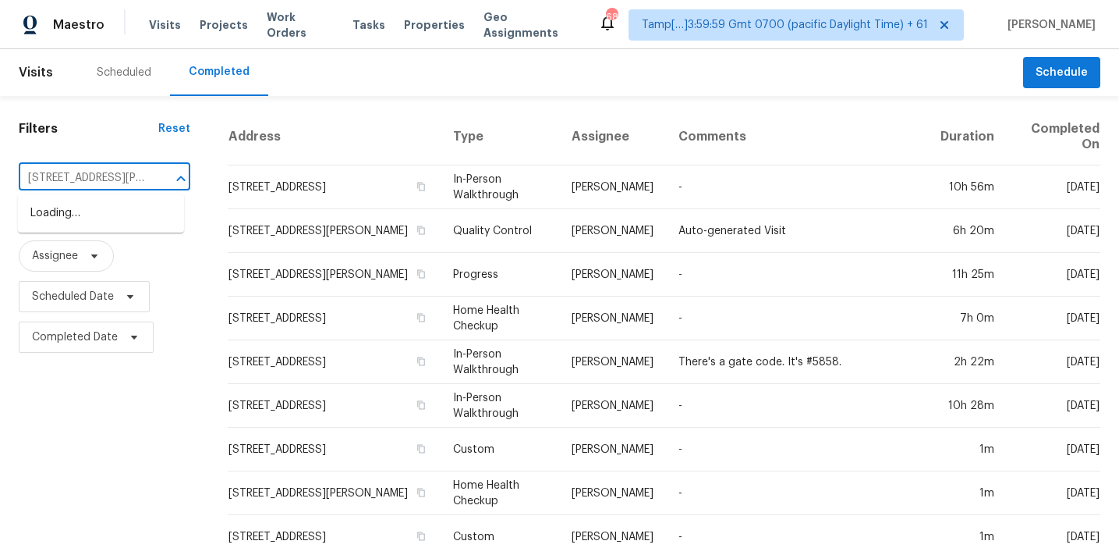
scroll to position [0, 63]
click at [118, 211] on li "27746 E Frost Pl, Aurora, CO 80016" at bounding box center [101, 221] width 166 height 42
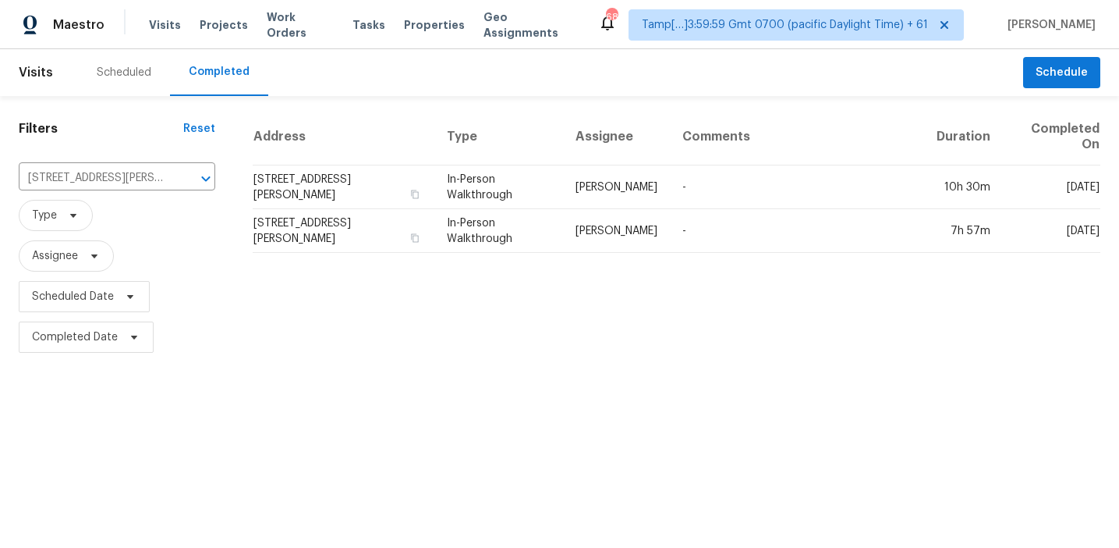
click at [329, 200] on td "27746 E Frost Pl, Aurora, CO 80016" at bounding box center [344, 187] width 182 height 44
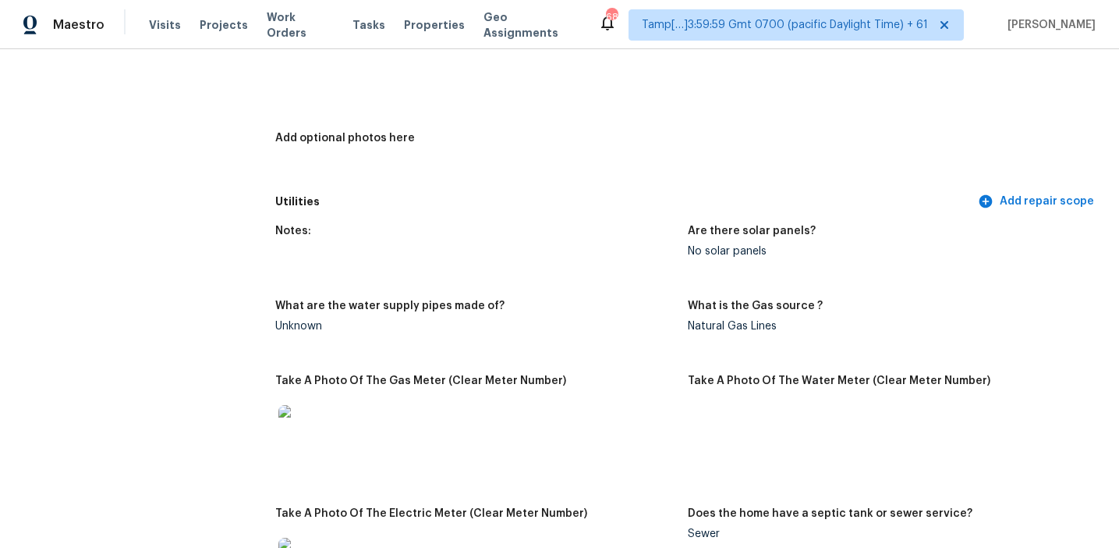
scroll to position [911, 0]
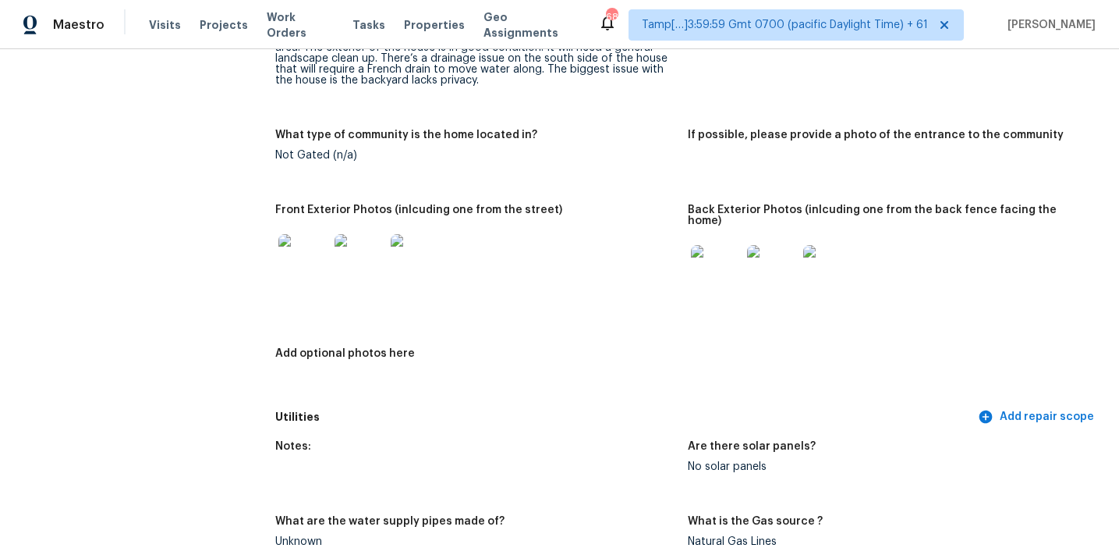
click at [592, 279] on div at bounding box center [475, 259] width 400 height 69
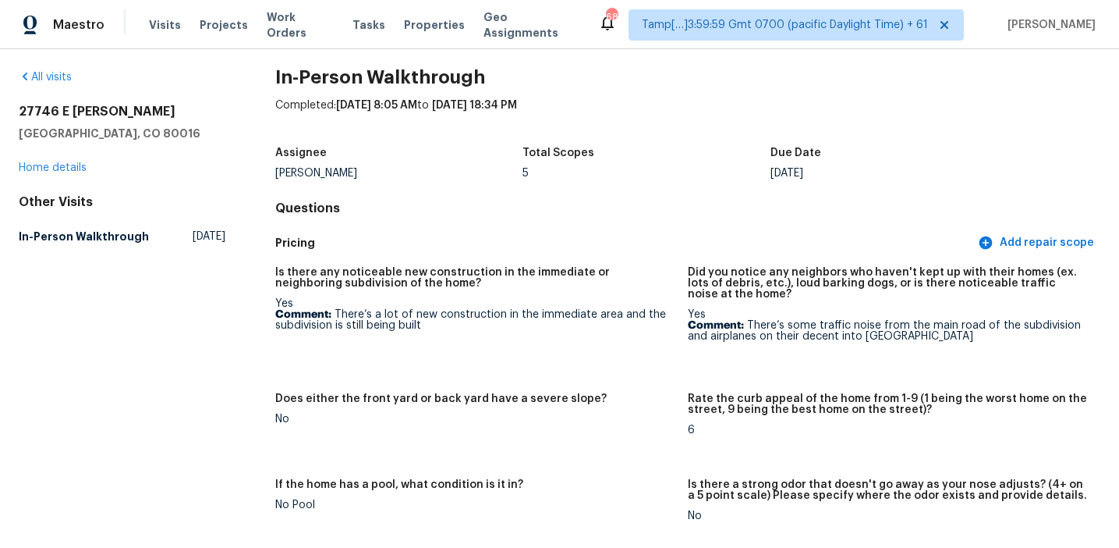
scroll to position [0, 0]
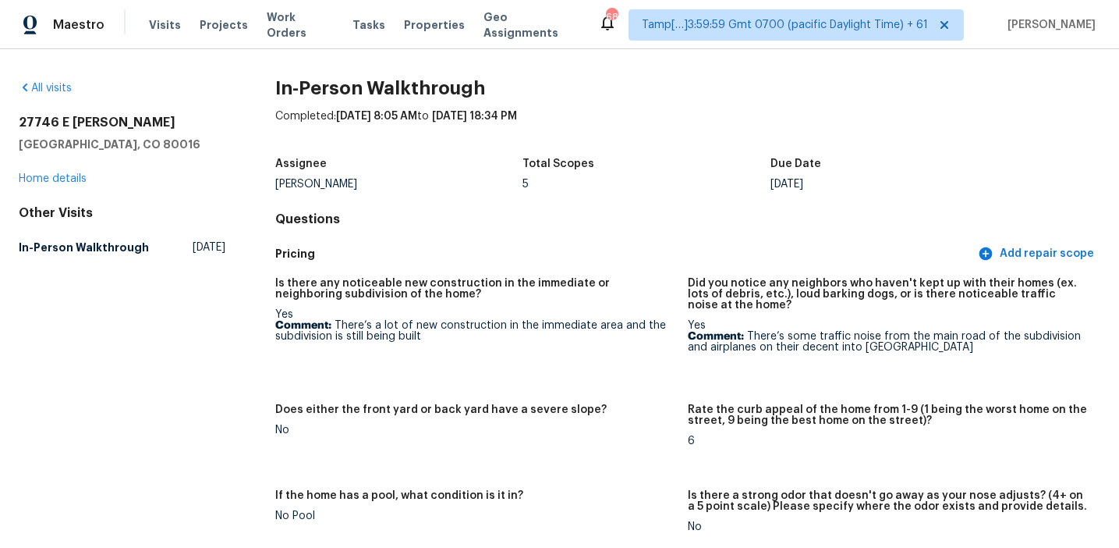
click at [633, 284] on h5 "Is there any noticeable new construction in the immediate or neighboring subdiv…" at bounding box center [475, 289] width 400 height 22
click at [678, 296] on figure "Is there any noticeable new construction in the immediate or neighboring subdiv…" at bounding box center [481, 332] width 413 height 108
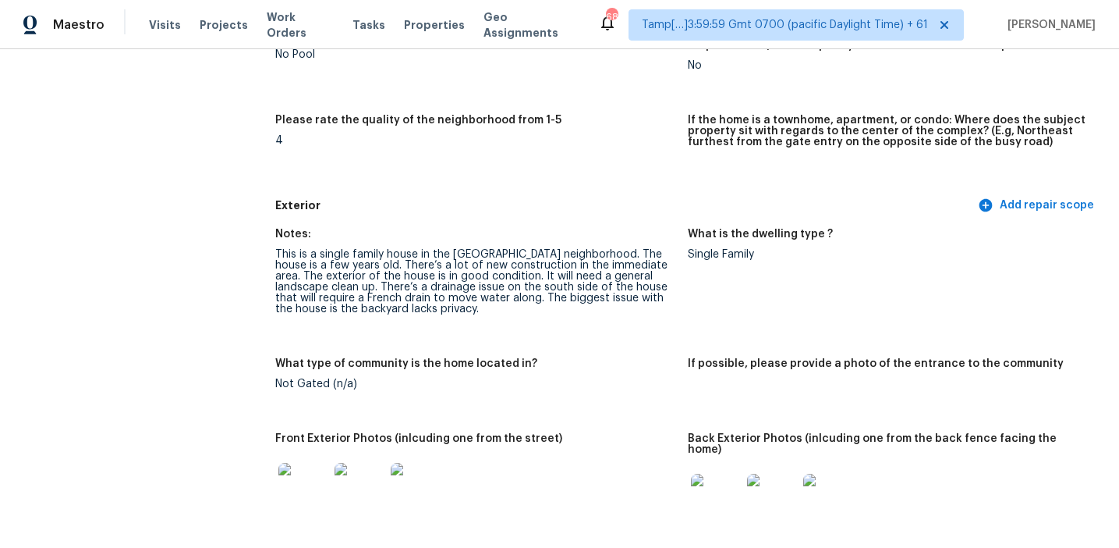
scroll to position [3203, 0]
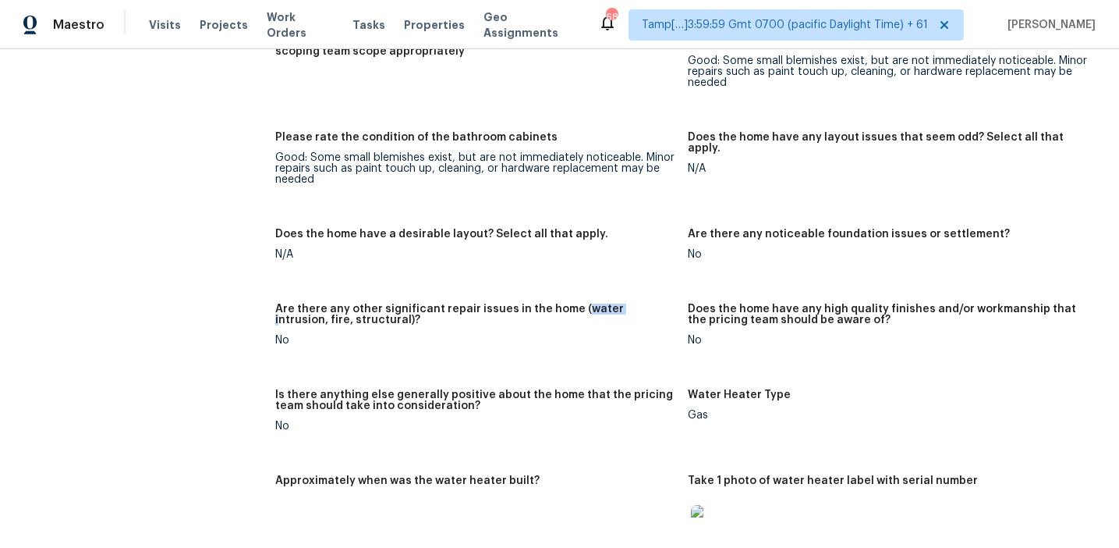
click at [708, 235] on div "Are there any noticeable foundation issues or settlement?" at bounding box center [888, 239] width 400 height 20
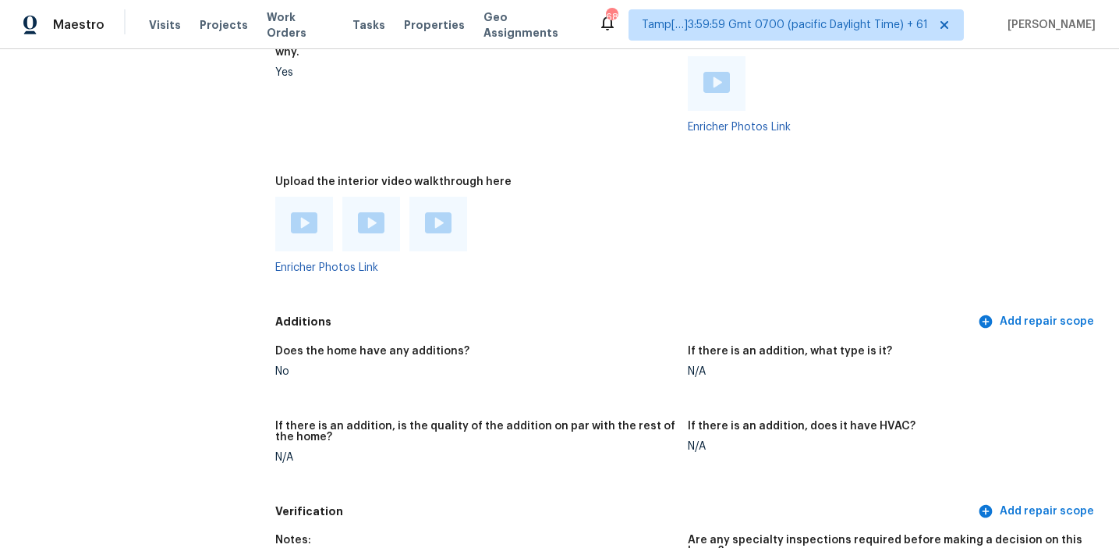
scroll to position [3745, 0]
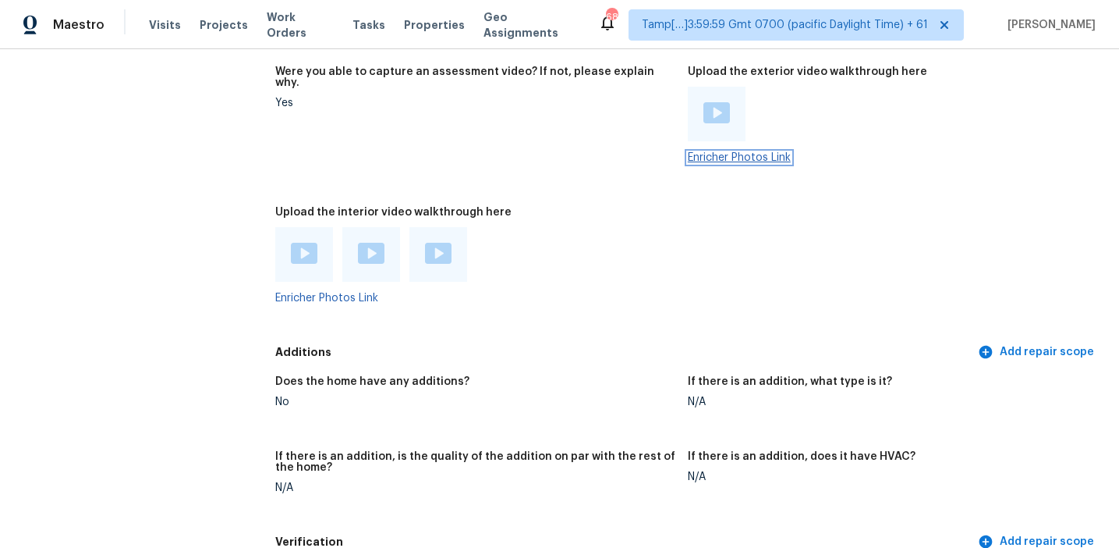
click at [704, 152] on link "Enricher Photos Link" at bounding box center [739, 157] width 103 height 11
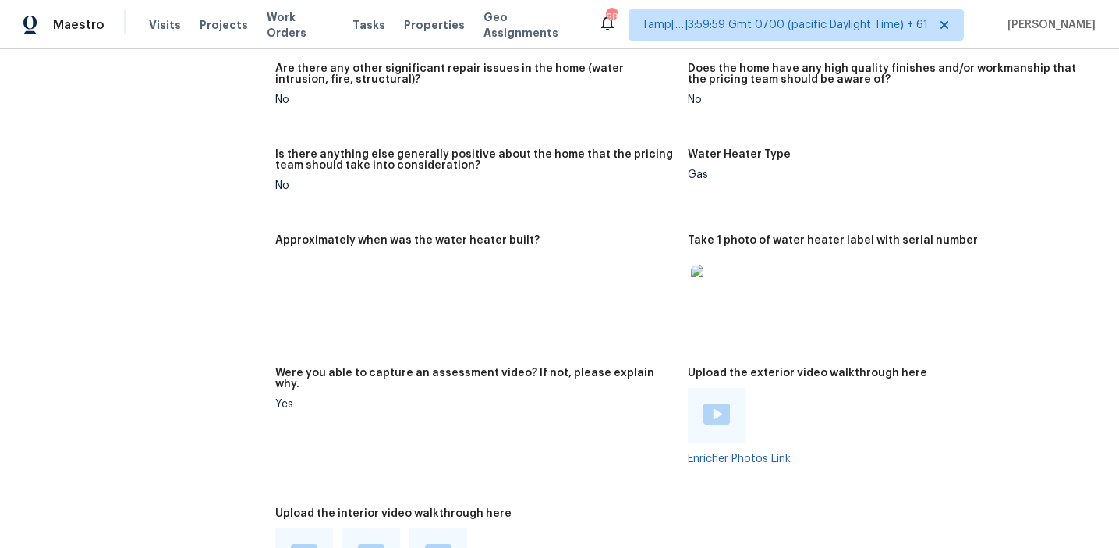
click at [602, 304] on figure "Approximately when was the water heater built?" at bounding box center [481, 292] width 413 height 114
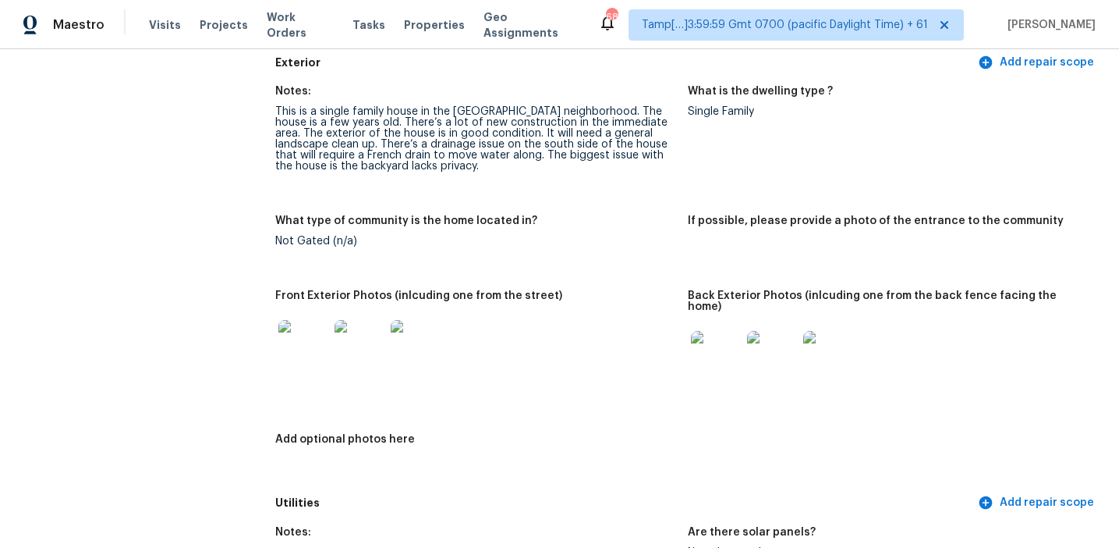
scroll to position [592, 0]
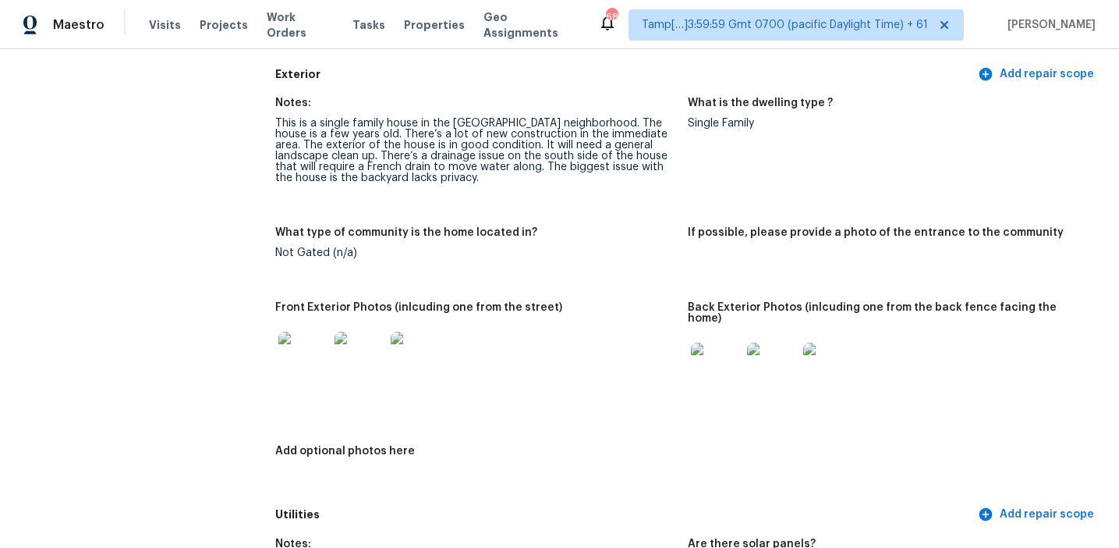
click at [307, 367] on img at bounding box center [304, 357] width 50 height 50
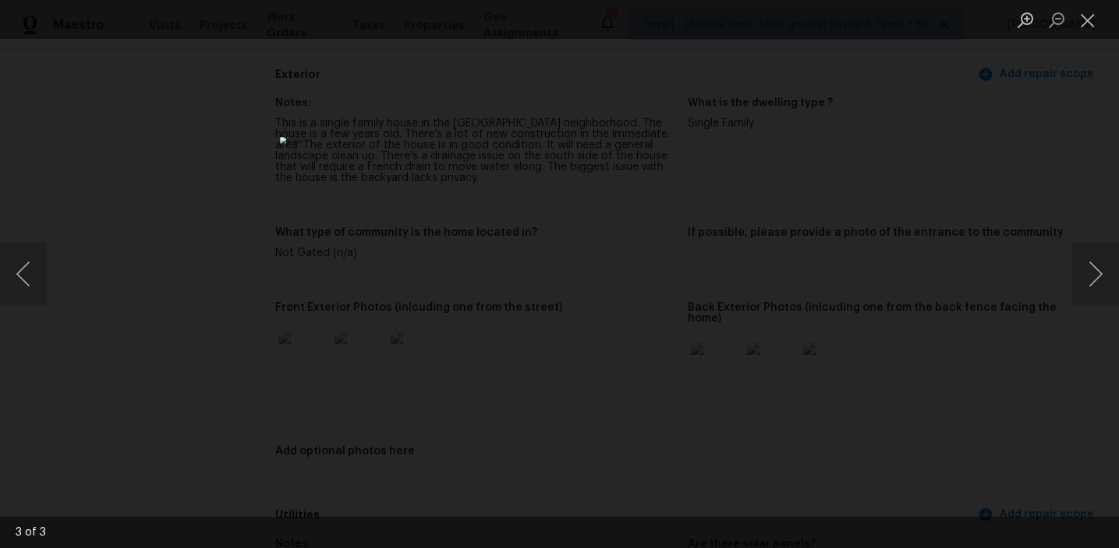
click at [591, 267] on img "Lightbox" at bounding box center [559, 274] width 559 height 274
click at [732, 292] on img "Lightbox" at bounding box center [559, 274] width 559 height 274
click at [779, 312] on div "Lightbox" at bounding box center [559, 274] width 1119 height 548
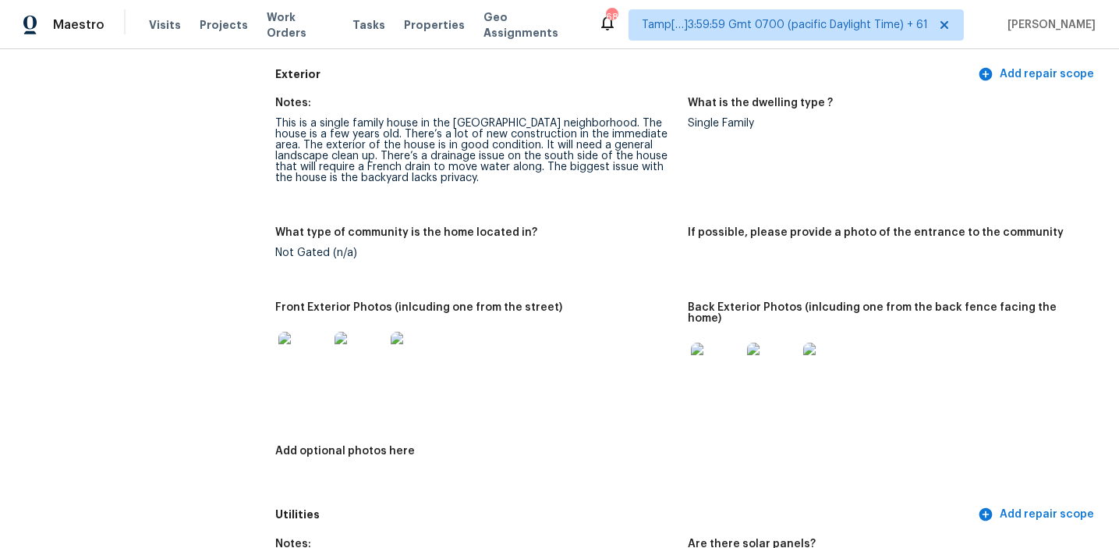
click at [697, 342] on img at bounding box center [716, 367] width 50 height 50
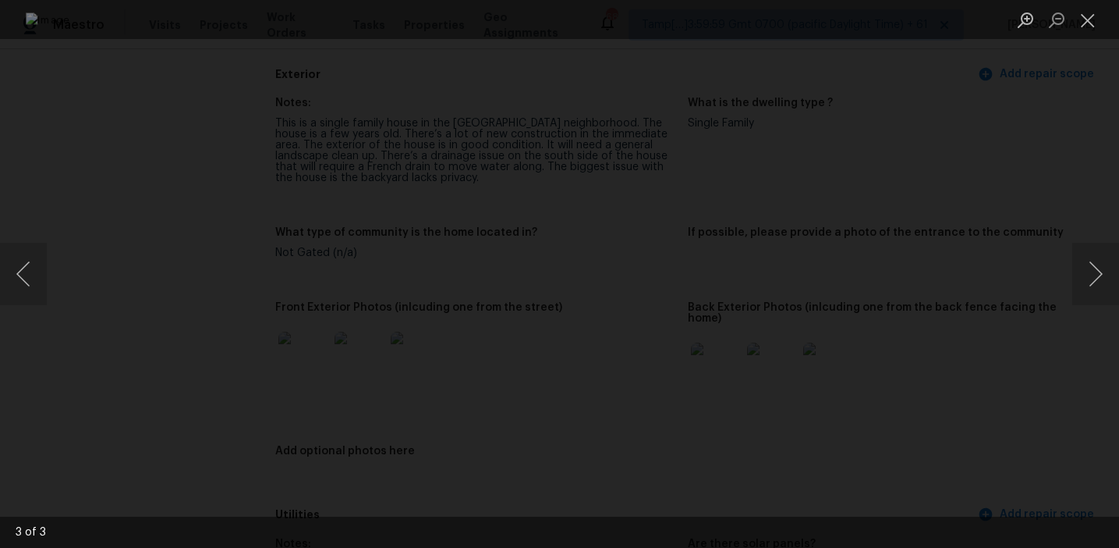
click at [953, 251] on div "Lightbox" at bounding box center [559, 274] width 1119 height 548
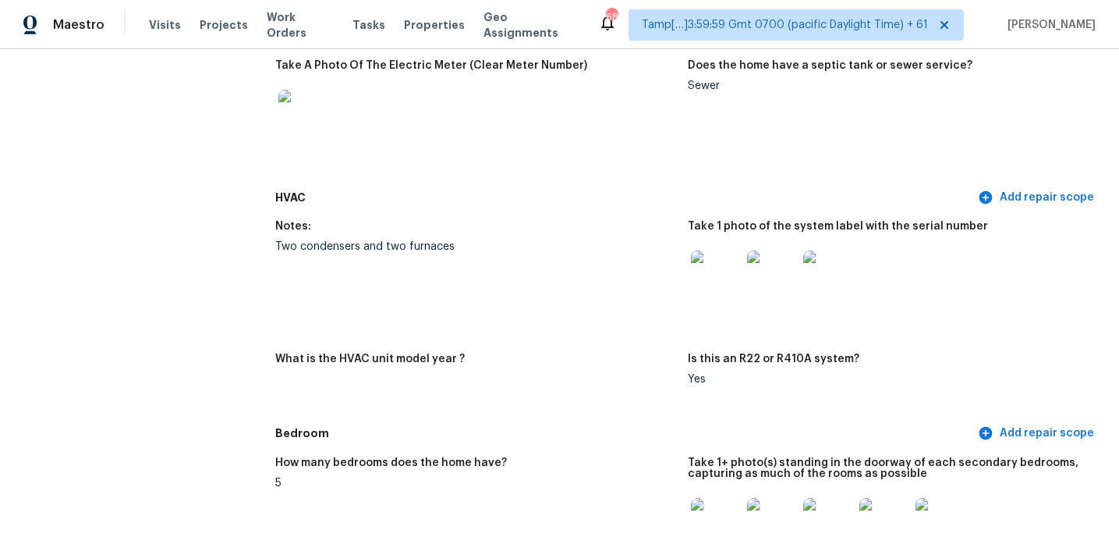
scroll to position [1355, 0]
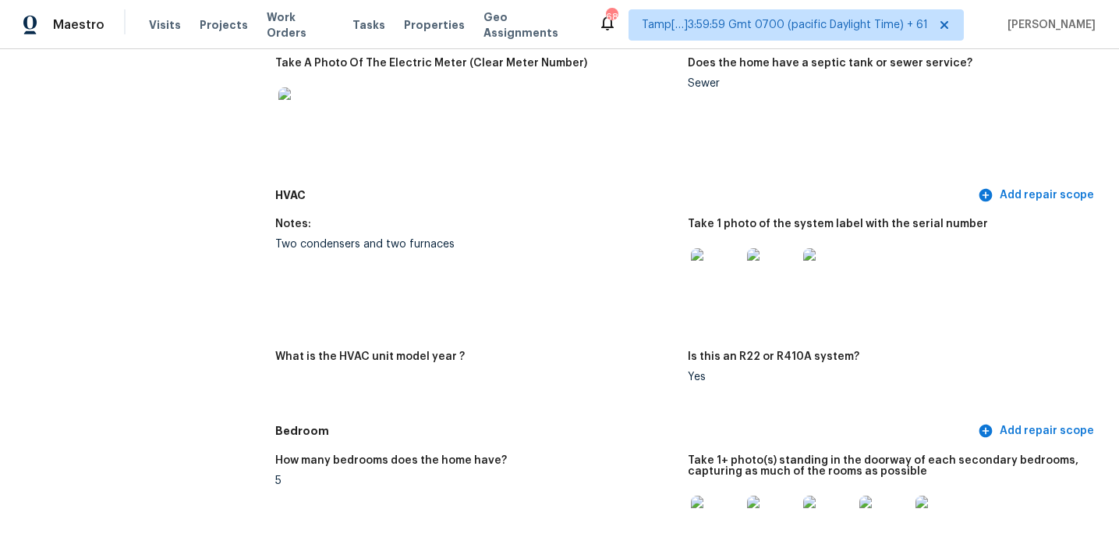
click at [720, 266] on img at bounding box center [716, 273] width 50 height 50
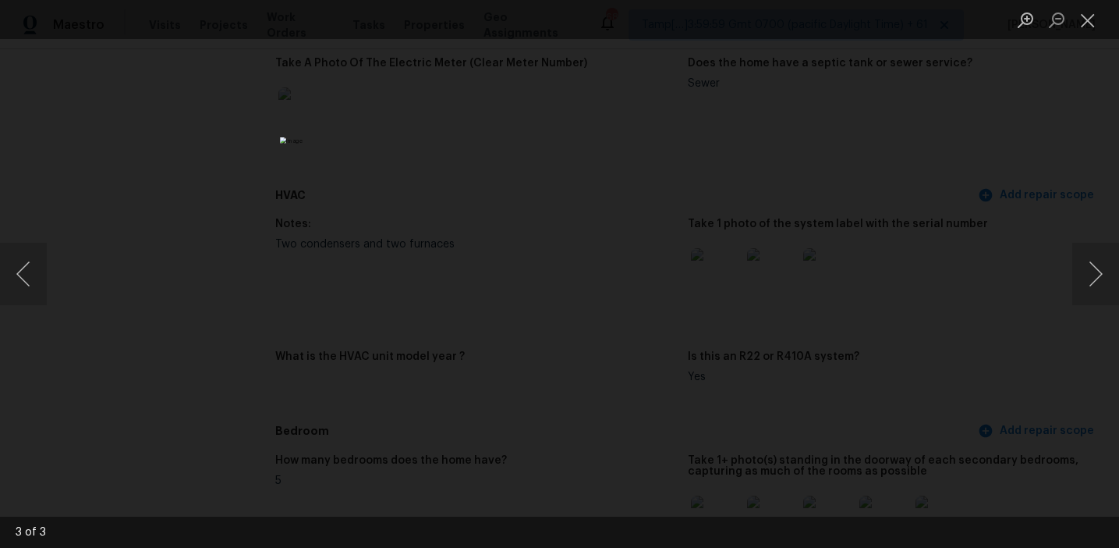
click at [878, 314] on div "Lightbox" at bounding box center [559, 274] width 1119 height 548
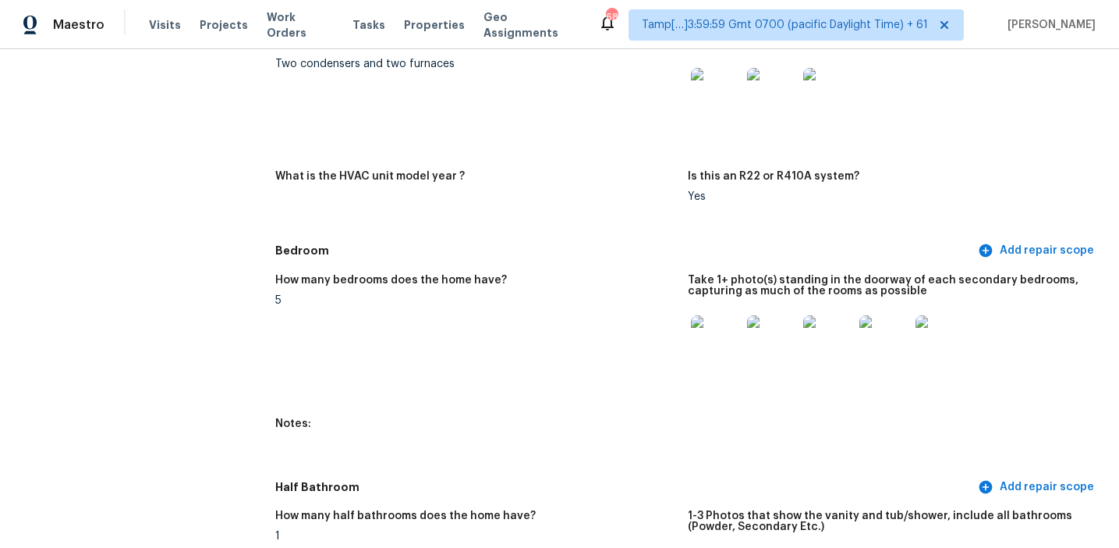
scroll to position [1554, 0]
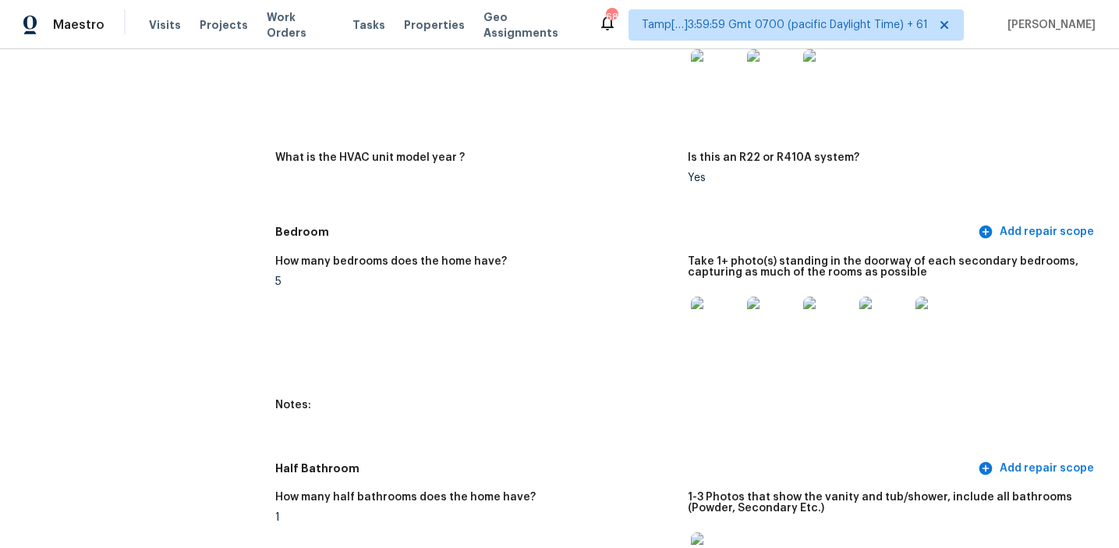
click at [718, 300] on img at bounding box center [716, 321] width 50 height 50
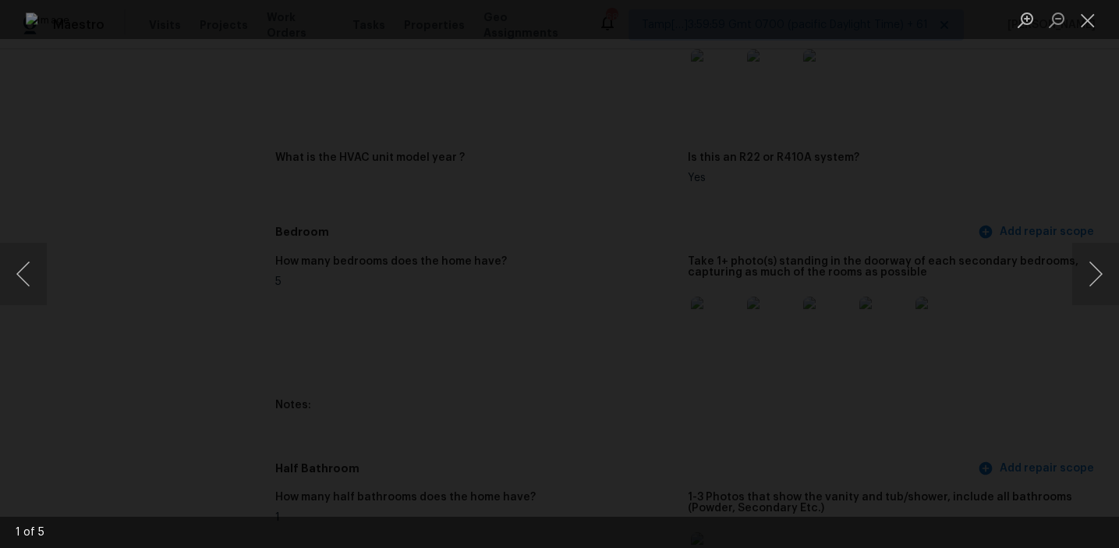
click at [958, 286] on div "Lightbox" at bounding box center [559, 274] width 1119 height 548
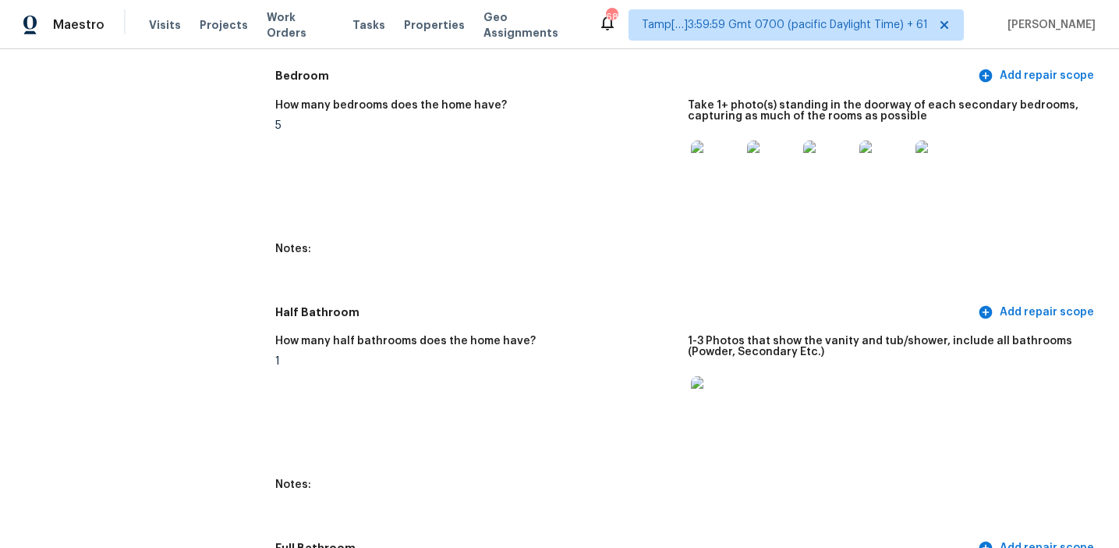
scroll to position [1765, 0]
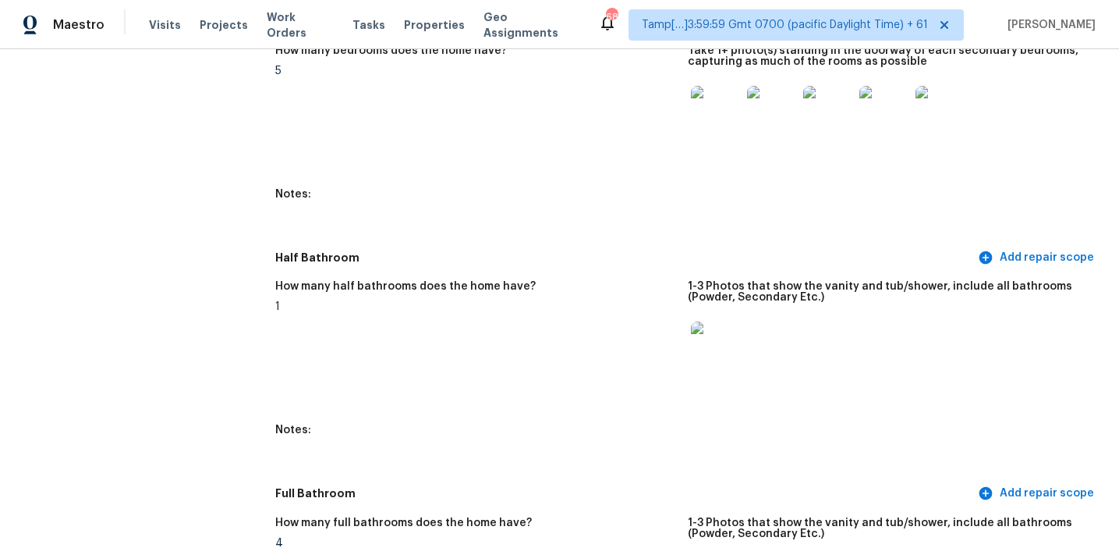
click at [720, 342] on img at bounding box center [716, 346] width 50 height 50
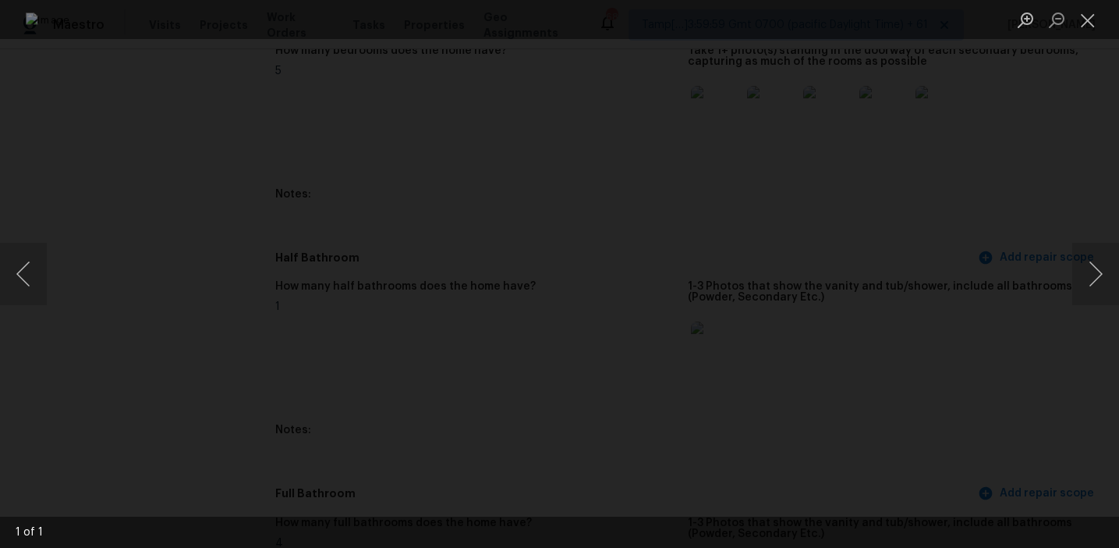
click at [984, 375] on div "Lightbox" at bounding box center [559, 274] width 1119 height 548
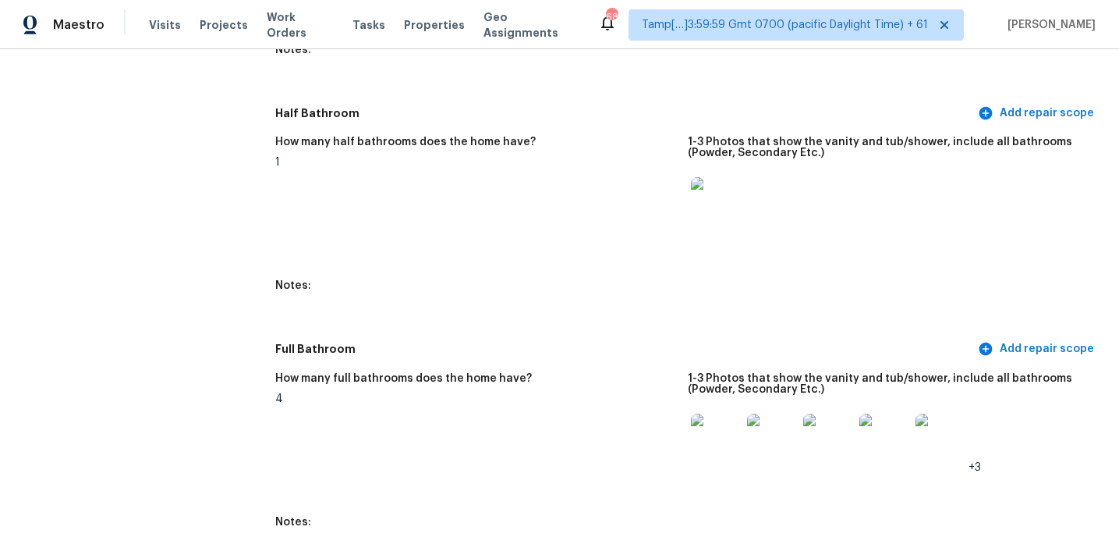
scroll to position [2046, 0]
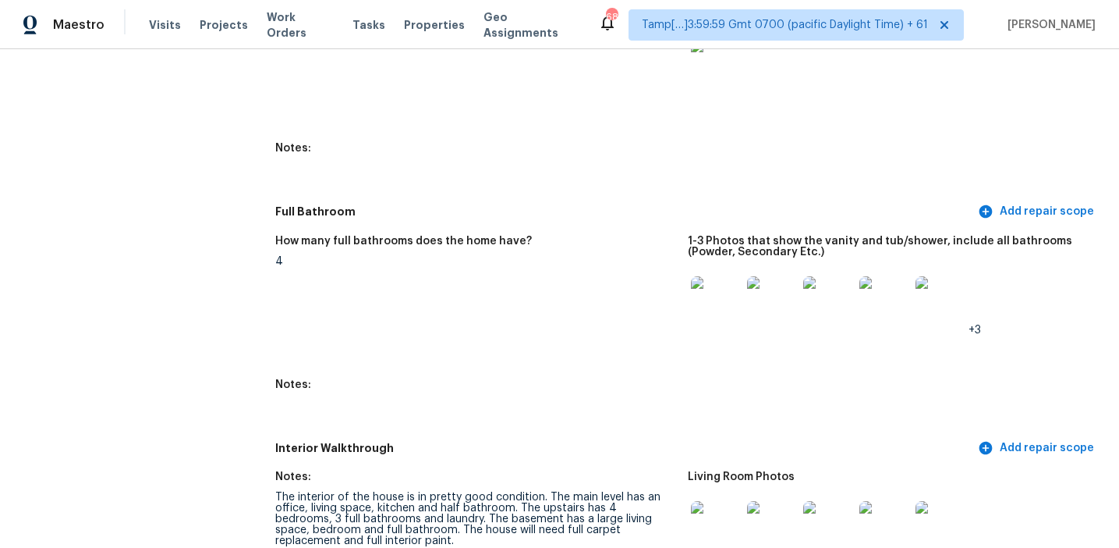
click at [717, 267] on div at bounding box center [716, 301] width 56 height 69
click at [712, 324] on figure "1-3 Photos that show the vanity and tub/shower, include all bathrooms (Powder, …" at bounding box center [894, 298] width 413 height 125
click at [712, 295] on img at bounding box center [716, 301] width 50 height 50
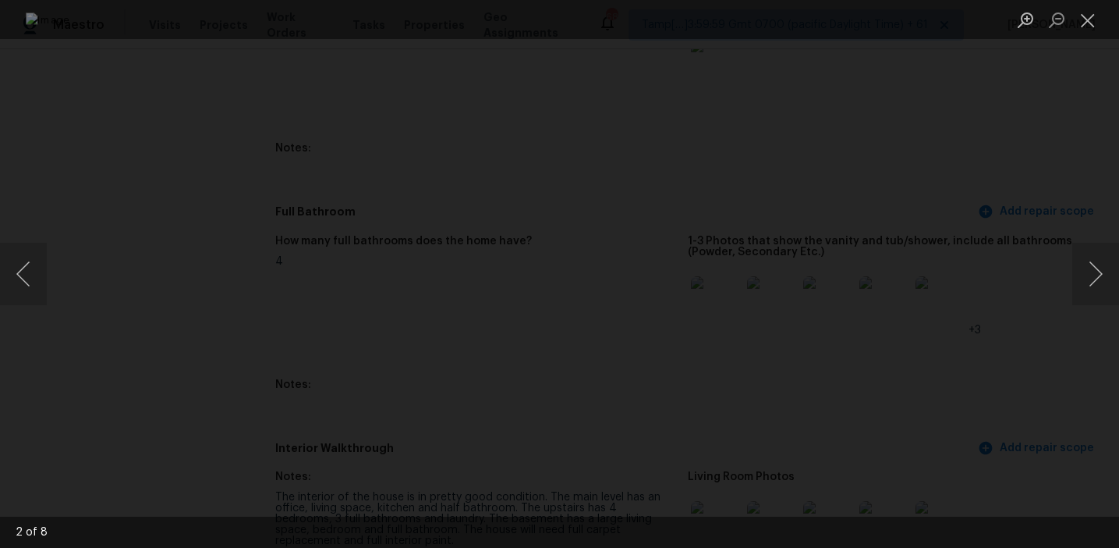
click at [984, 332] on div "Lightbox" at bounding box center [559, 274] width 1119 height 548
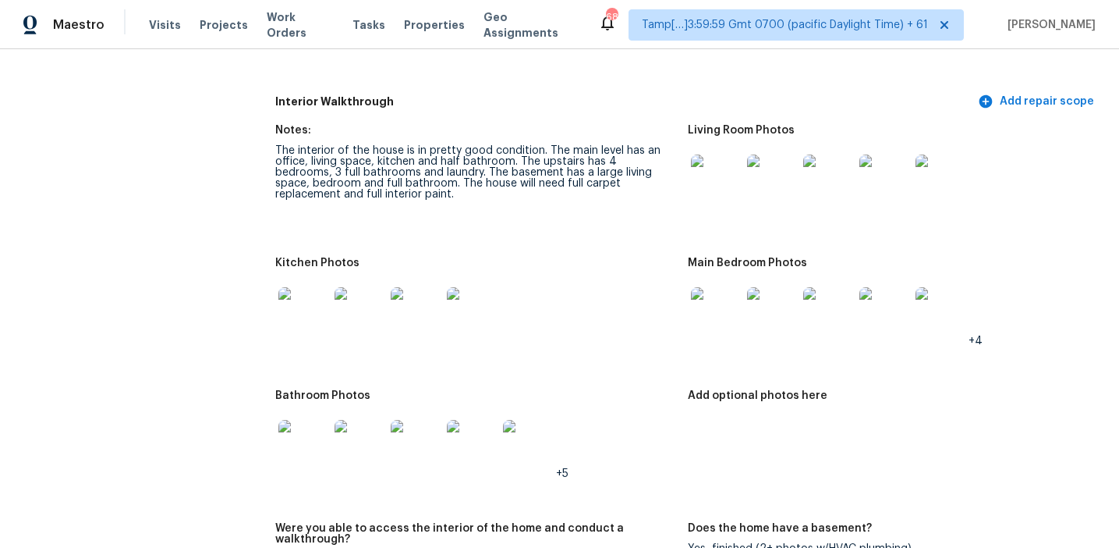
scroll to position [2379, 0]
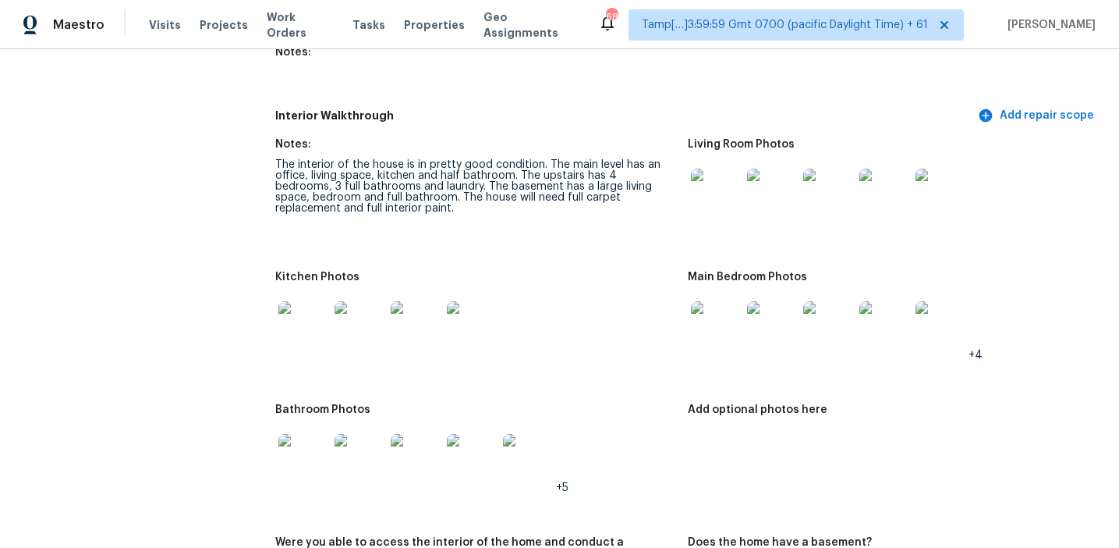
click at [701, 169] on img at bounding box center [716, 194] width 50 height 50
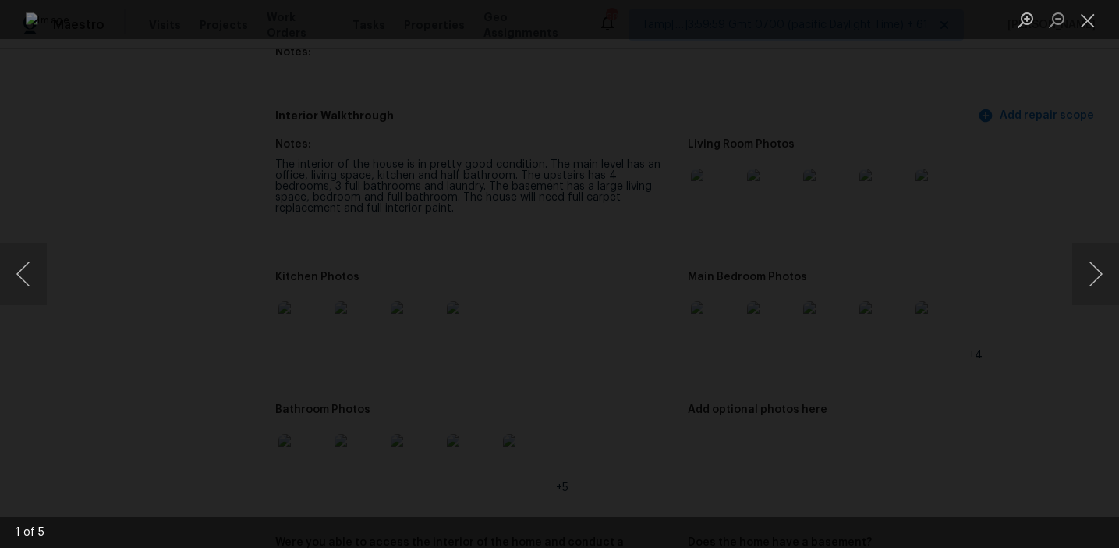
click at [1000, 215] on div "Lightbox" at bounding box center [559, 274] width 1119 height 548
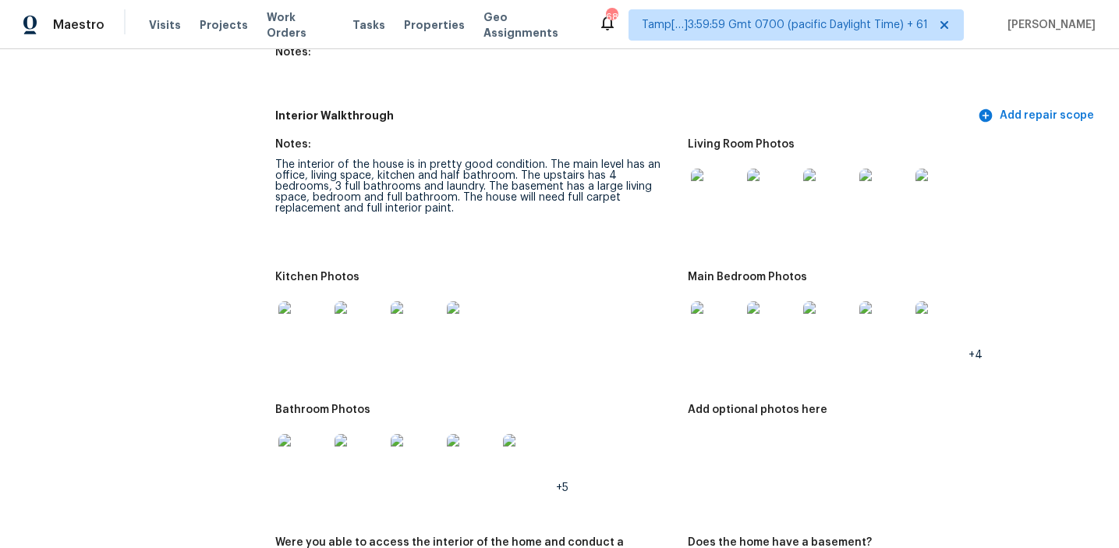
click at [307, 326] on img at bounding box center [304, 326] width 50 height 50
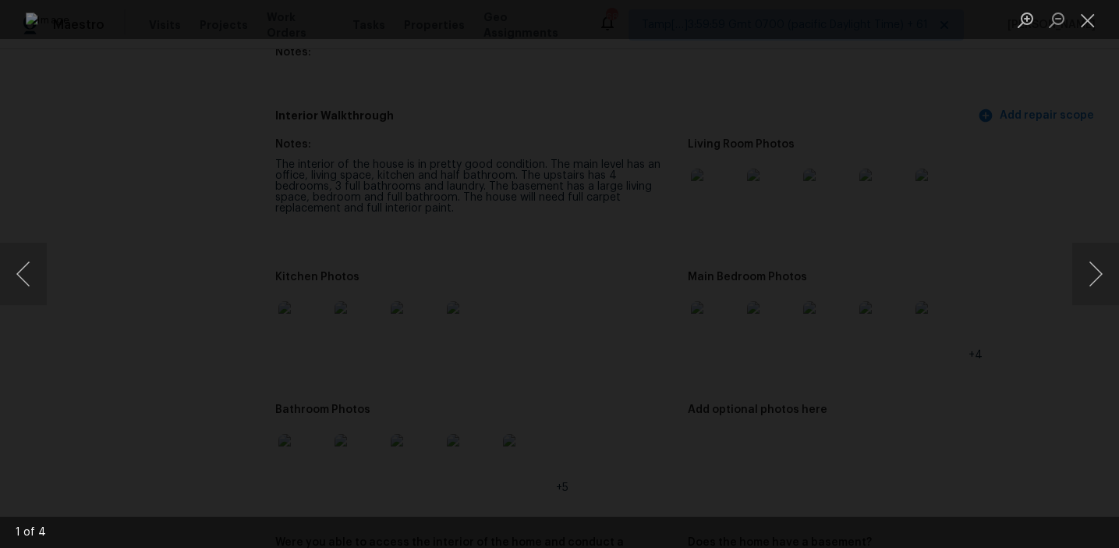
click at [991, 285] on div "Lightbox" at bounding box center [559, 274] width 1119 height 548
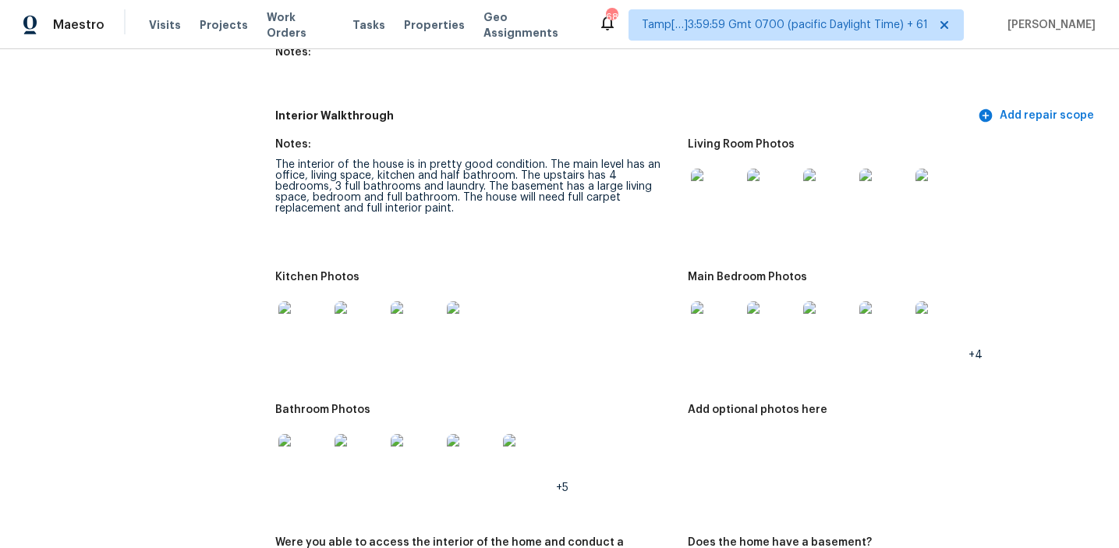
click at [709, 304] on img at bounding box center [716, 326] width 50 height 50
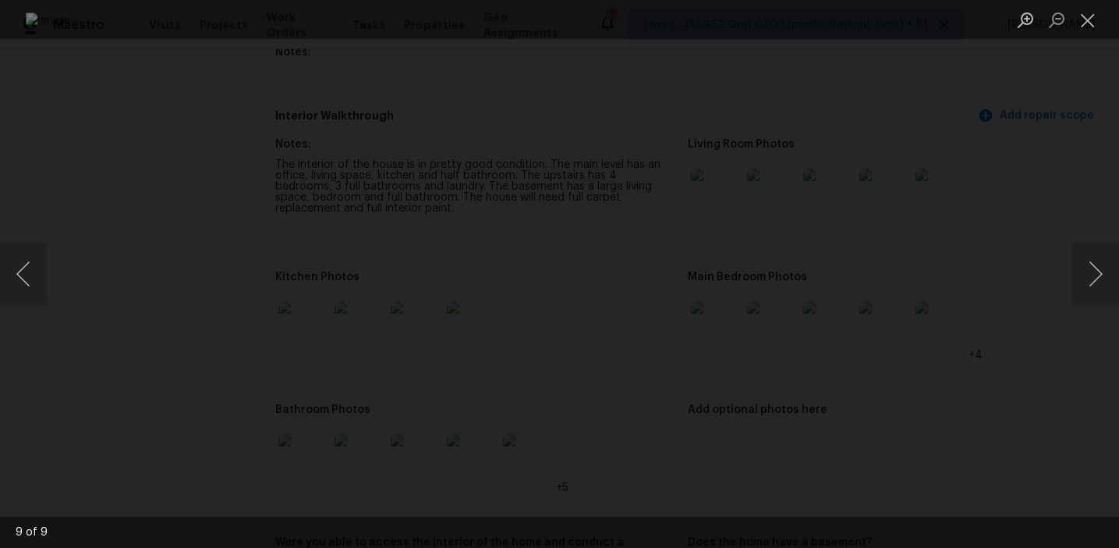
click at [1039, 127] on div "Lightbox" at bounding box center [559, 274] width 1119 height 548
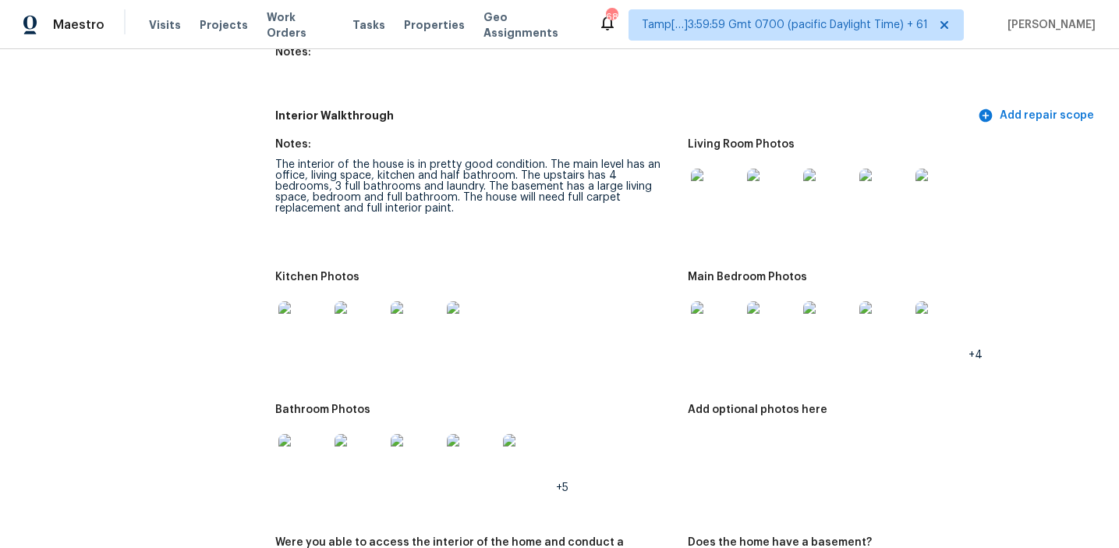
scroll to position [2592, 0]
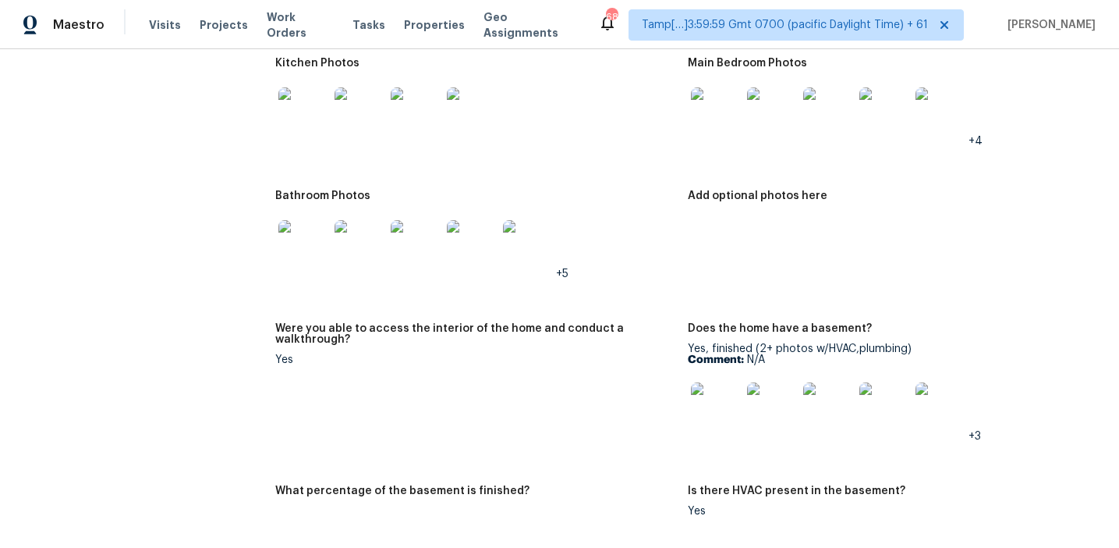
click at [279, 246] on img at bounding box center [304, 245] width 50 height 50
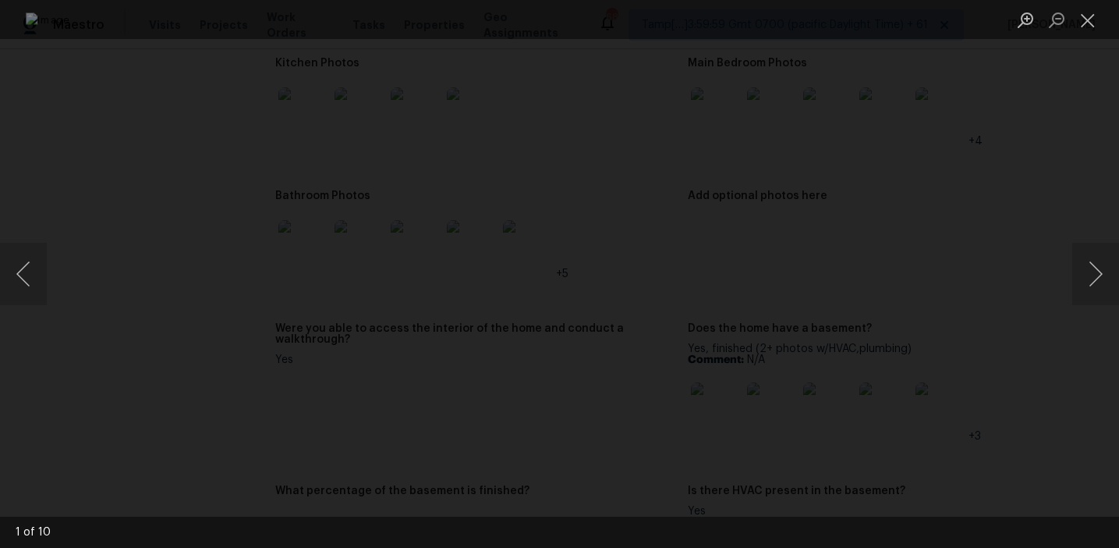
click at [1010, 294] on div "Lightbox" at bounding box center [559, 274] width 1119 height 548
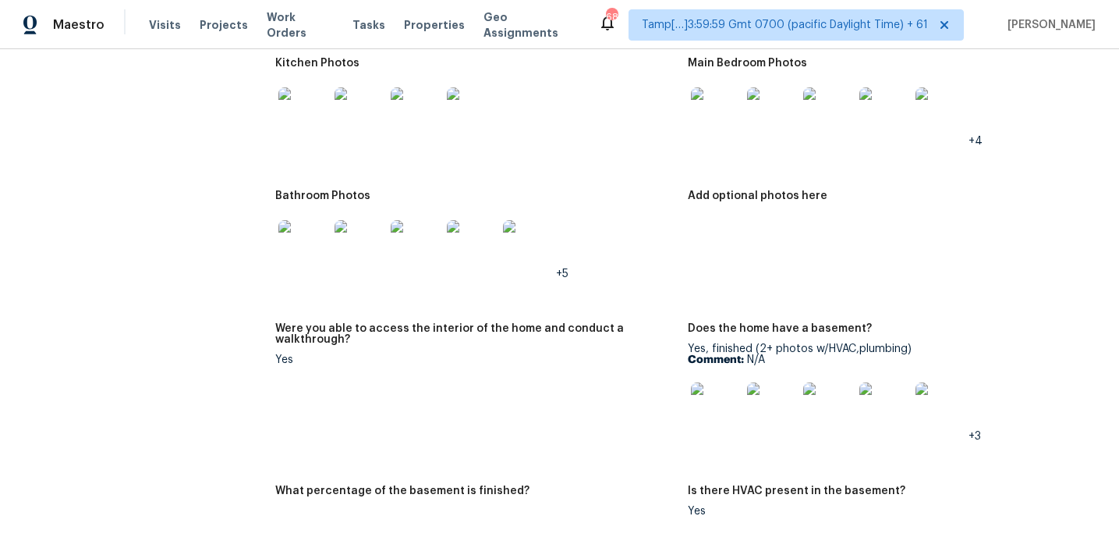
click at [713, 389] on img at bounding box center [716, 407] width 50 height 50
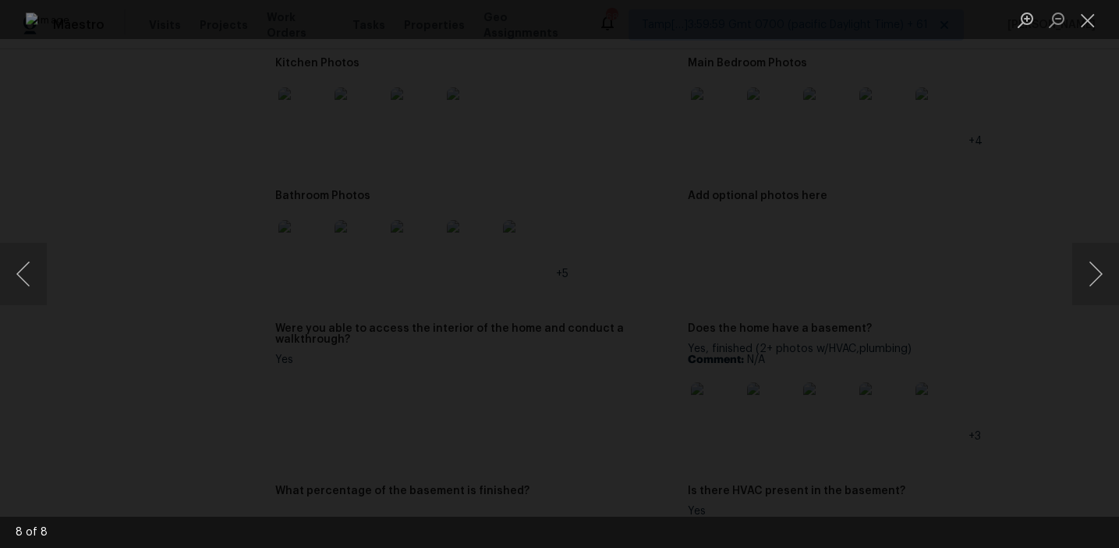
click at [990, 140] on div "Lightbox" at bounding box center [559, 274] width 1119 height 548
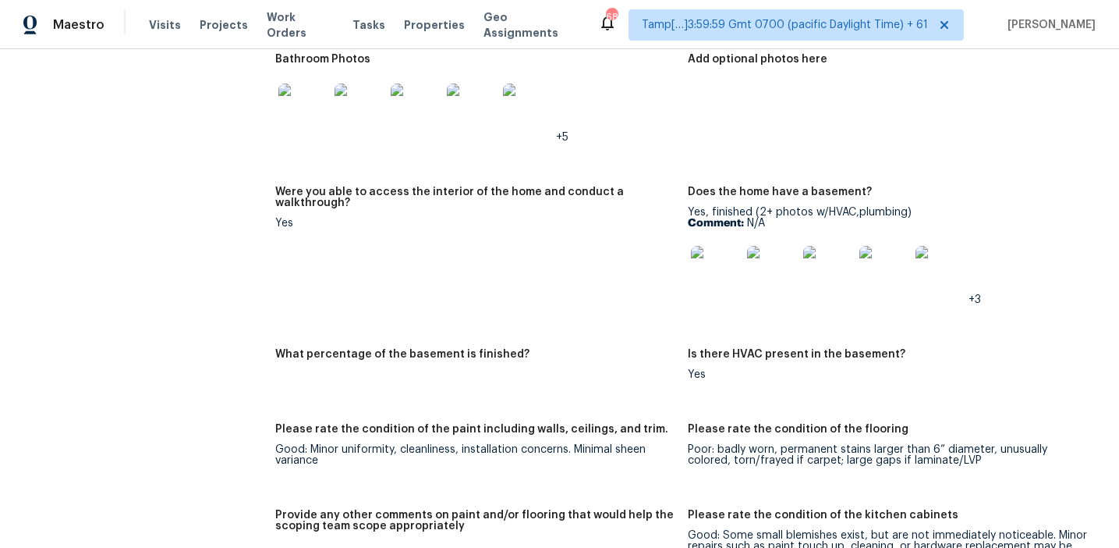
scroll to position [2718, 0]
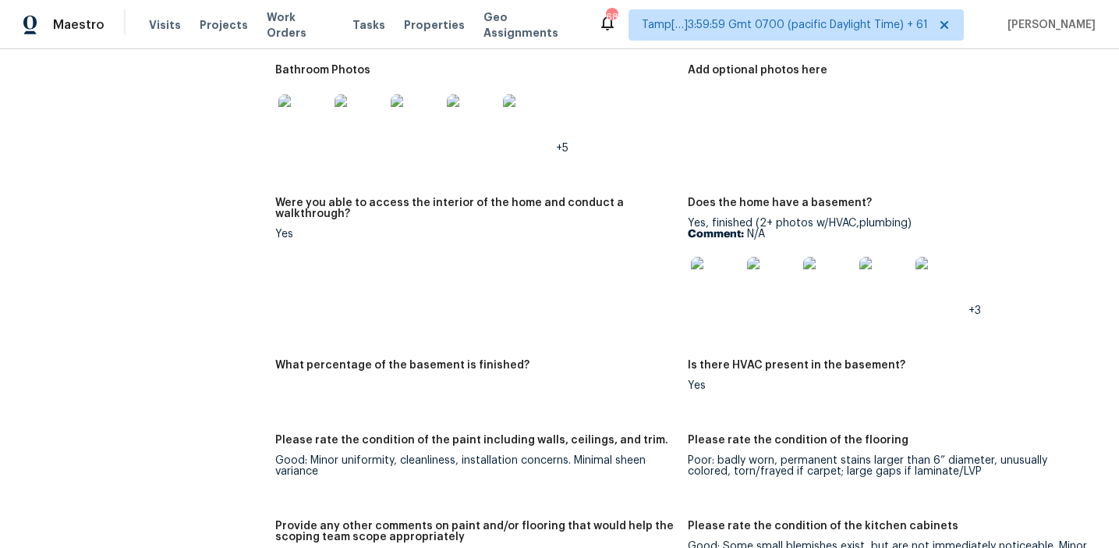
click at [534, 246] on figure "Were you able to access the interior of the home and conduct a walkthrough? Yes" at bounding box center [481, 269] width 413 height 144
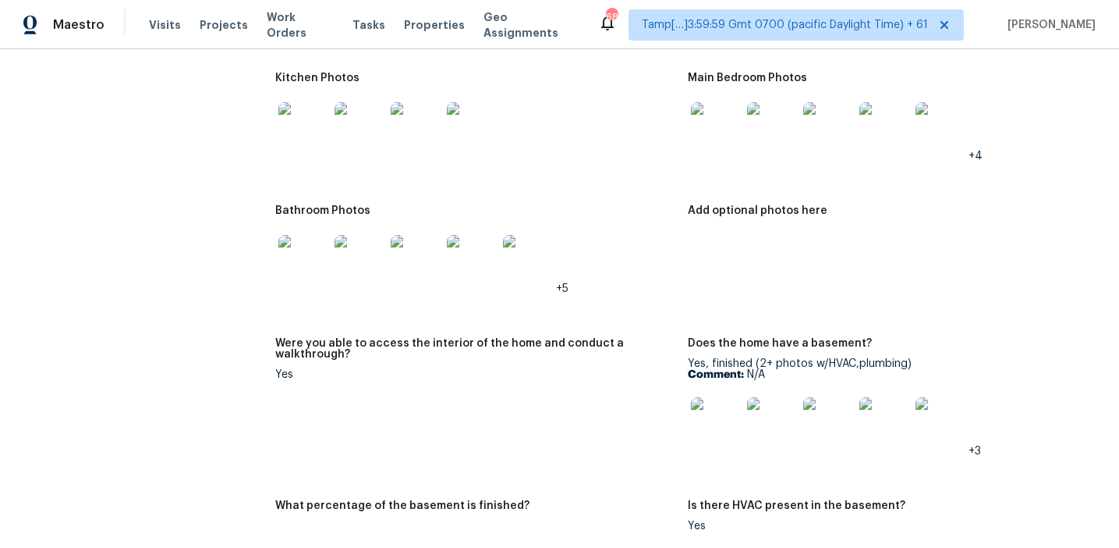
scroll to position [2505, 0]
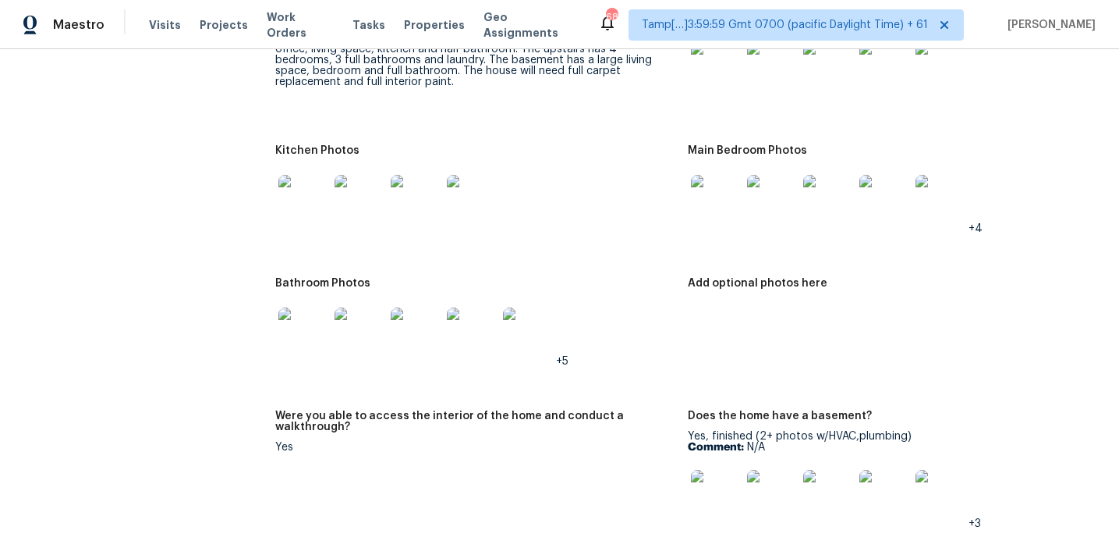
click at [709, 193] on img at bounding box center [716, 200] width 50 height 50
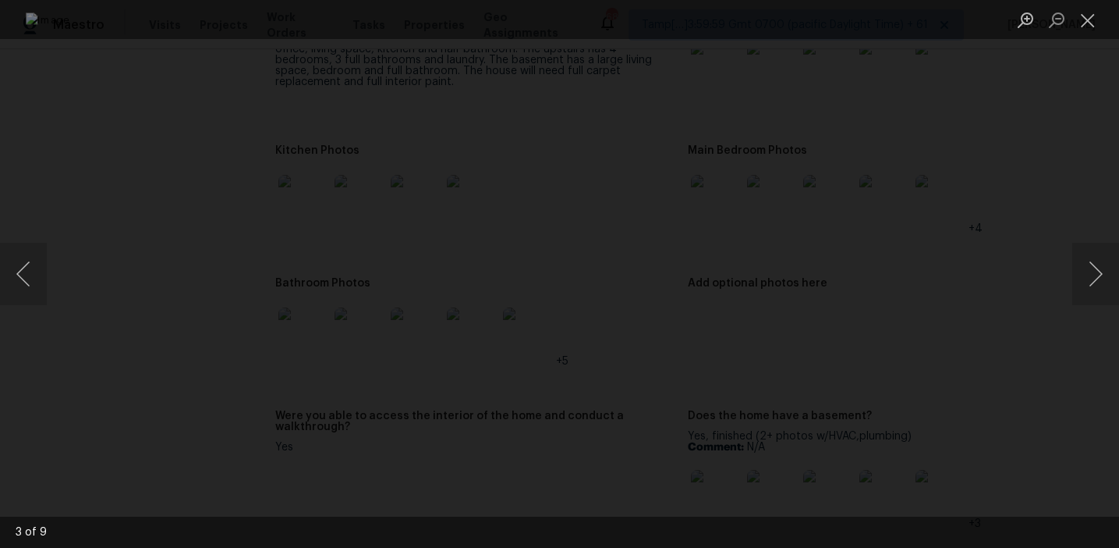
click at [999, 234] on div "Lightbox" at bounding box center [559, 274] width 1119 height 548
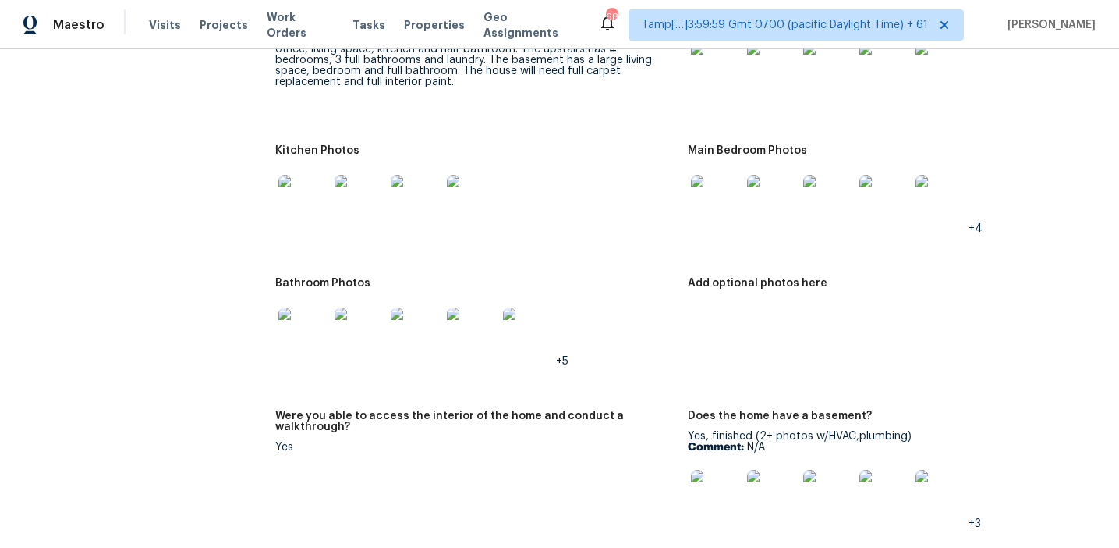
click at [286, 56] on div "The interior of the house is in pretty good condition. The main level has an of…" at bounding box center [475, 60] width 400 height 55
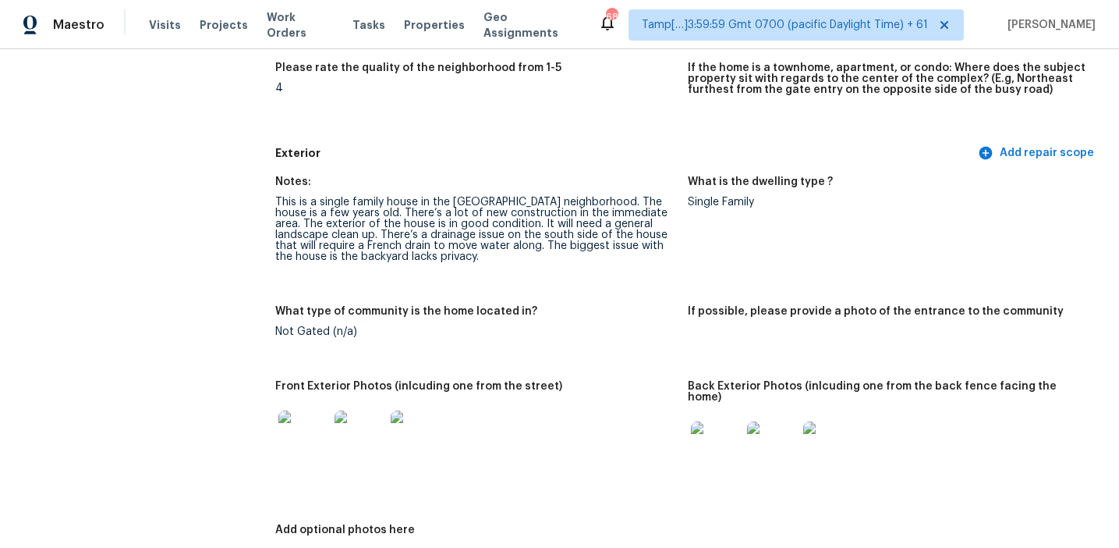
scroll to position [0, 0]
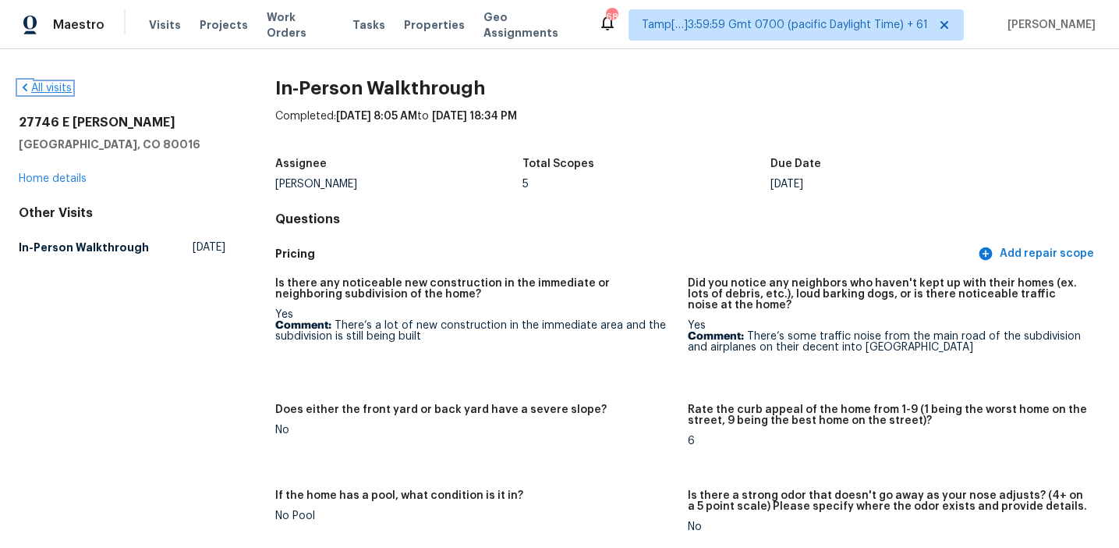
click at [55, 88] on link "All visits" at bounding box center [45, 88] width 53 height 11
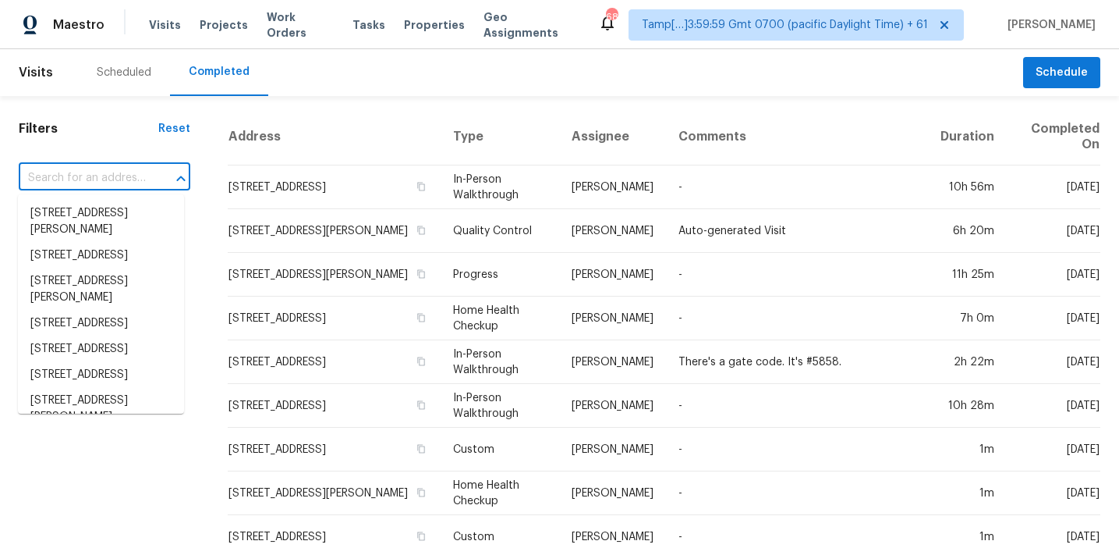
click at [122, 175] on input "text" at bounding box center [83, 178] width 128 height 24
paste input "[STREET_ADDRESS]"
type input "[STREET_ADDRESS]"
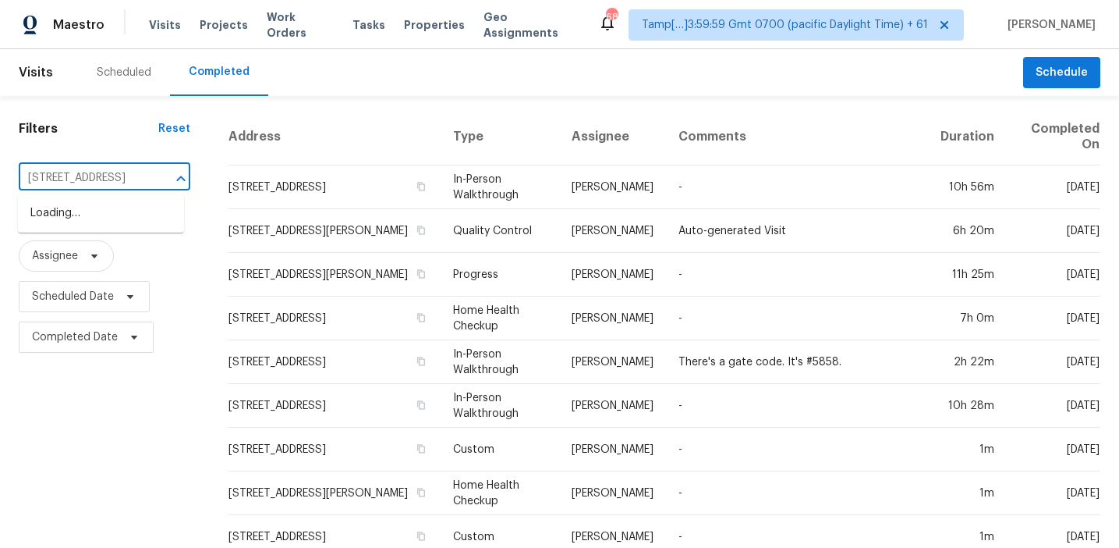
scroll to position [0, 115]
click at [132, 209] on li "[STREET_ADDRESS]" at bounding box center [101, 213] width 166 height 26
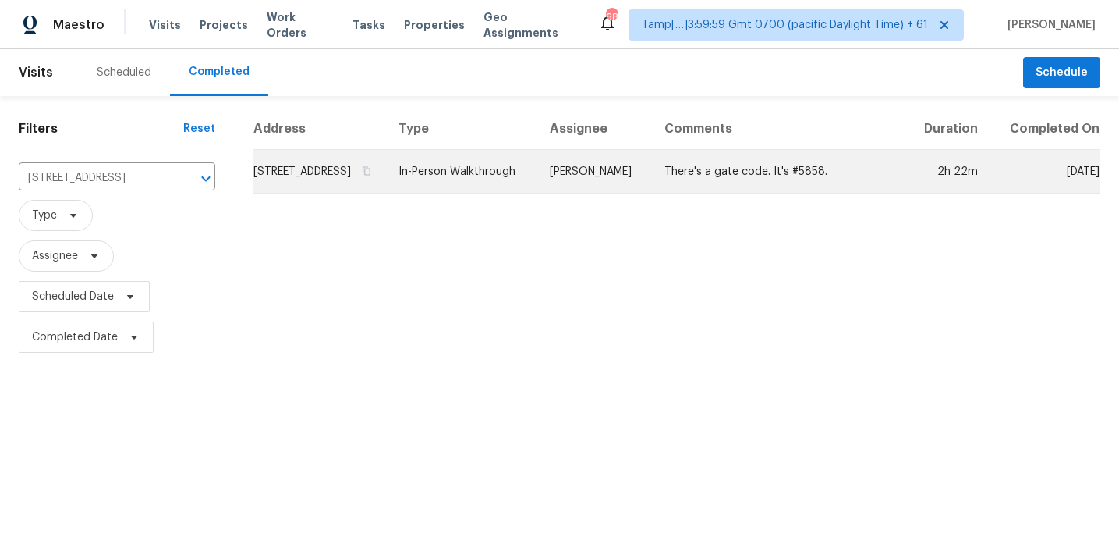
click at [356, 193] on td "[STREET_ADDRESS]" at bounding box center [319, 172] width 133 height 44
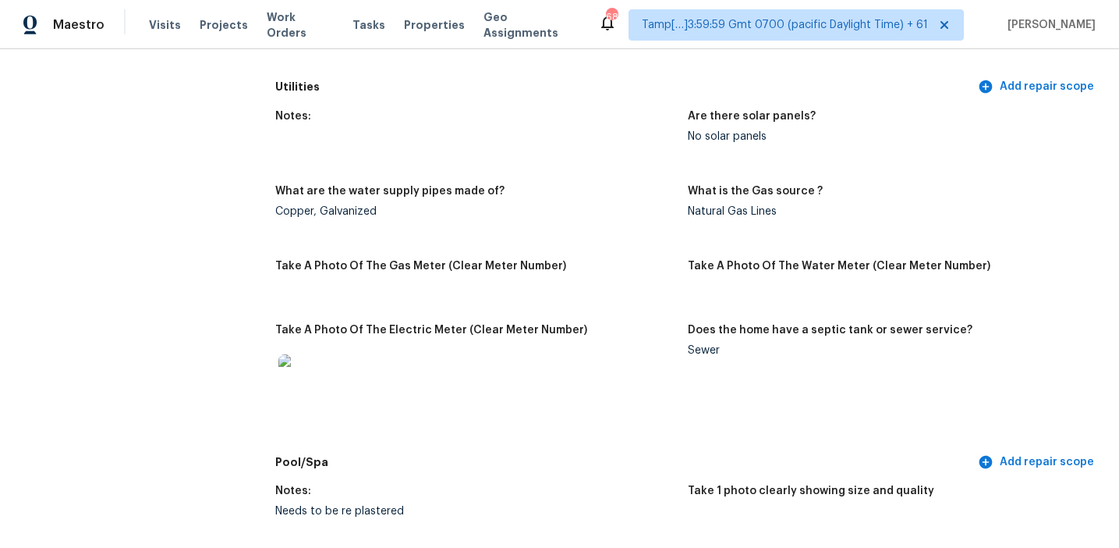
scroll to position [1066, 0]
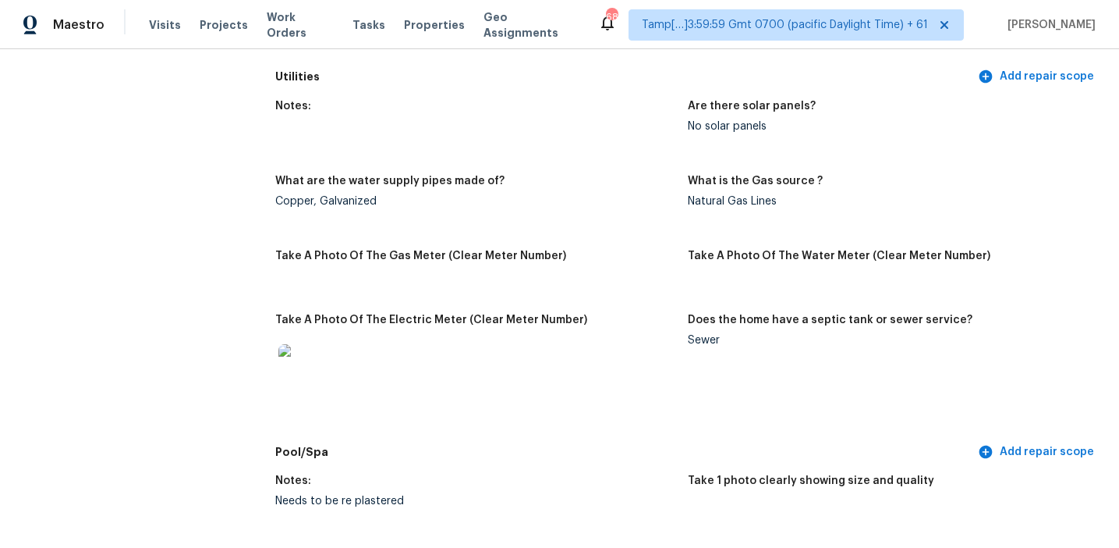
click at [548, 210] on figure "What are the water supply pipes made of? Copper, Galvanized" at bounding box center [481, 204] width 413 height 56
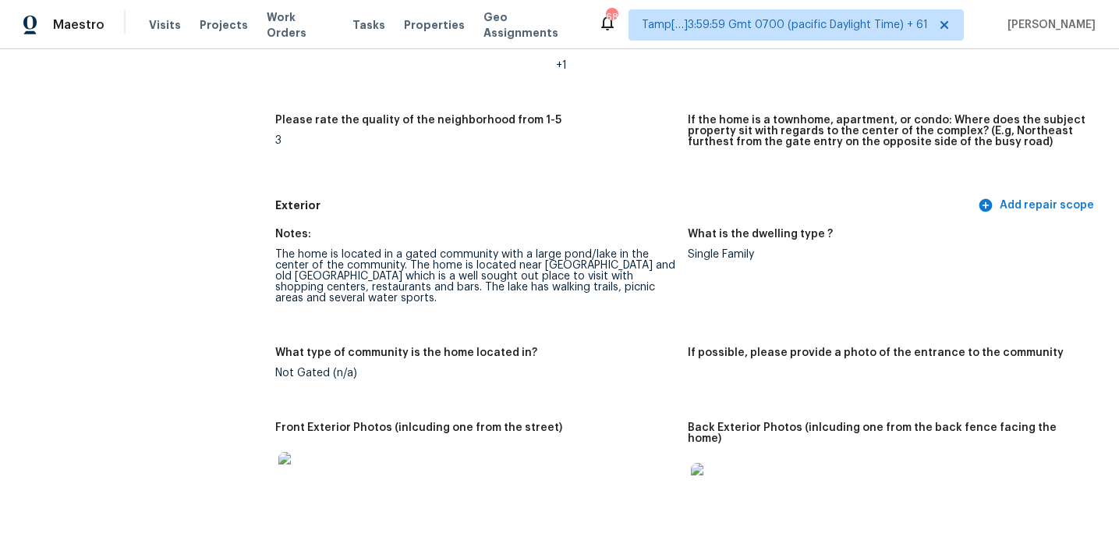
scroll to position [2650, 0]
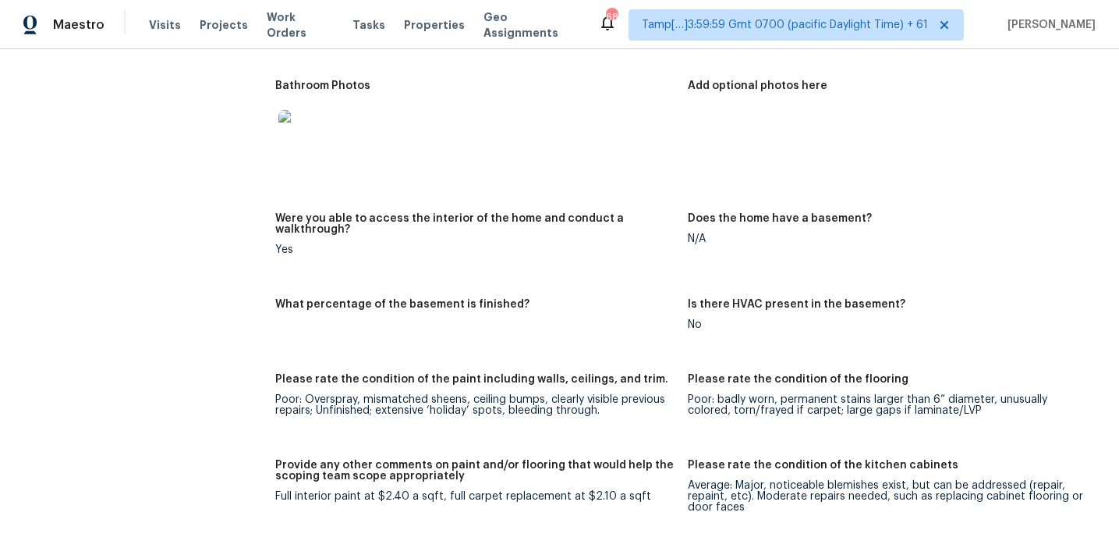
click at [706, 267] on figure "Does the home have a basement? N/A" at bounding box center [894, 246] width 413 height 67
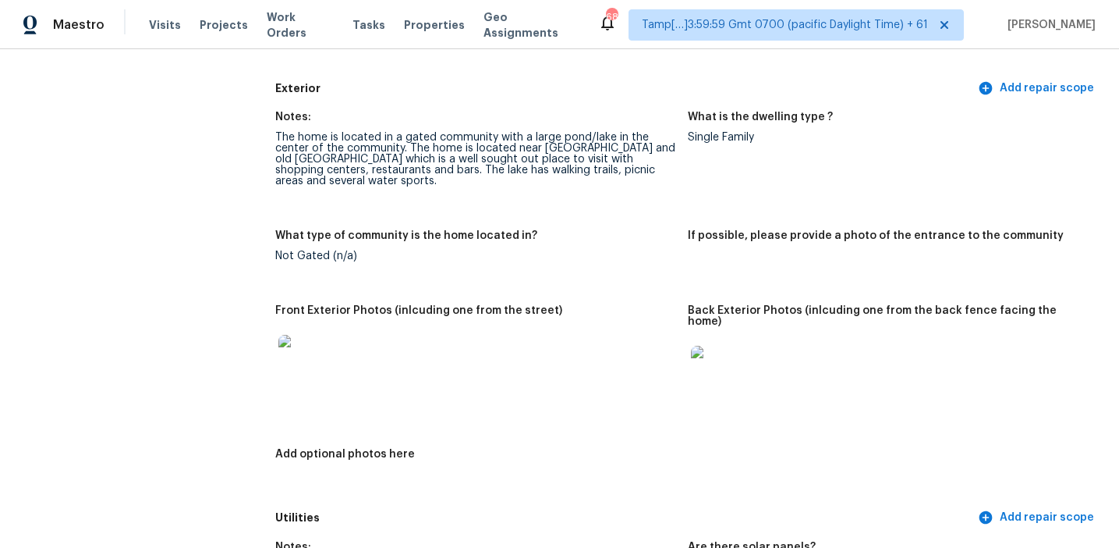
scroll to position [630, 0]
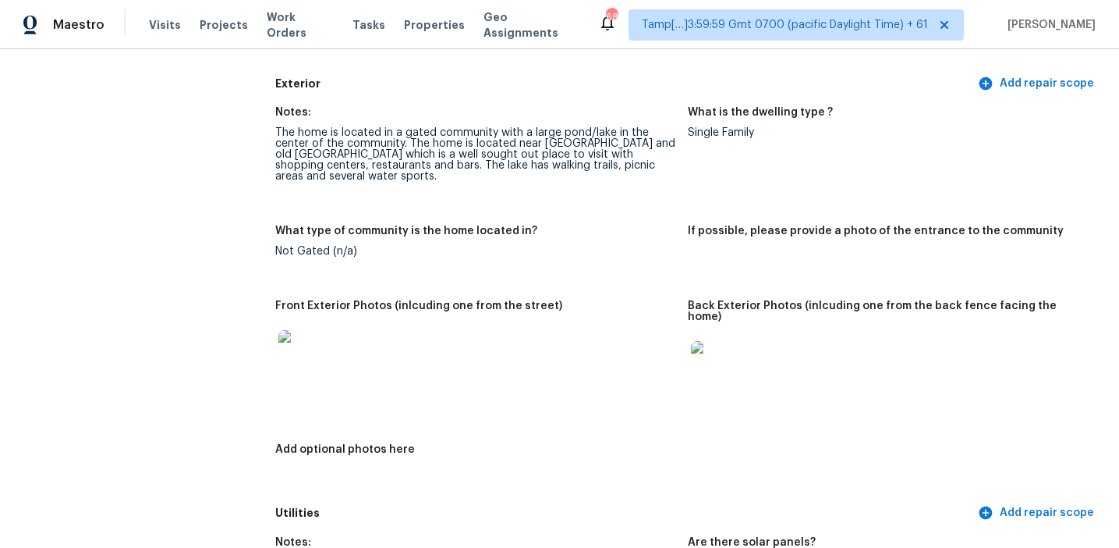
click at [306, 349] on img at bounding box center [304, 355] width 50 height 50
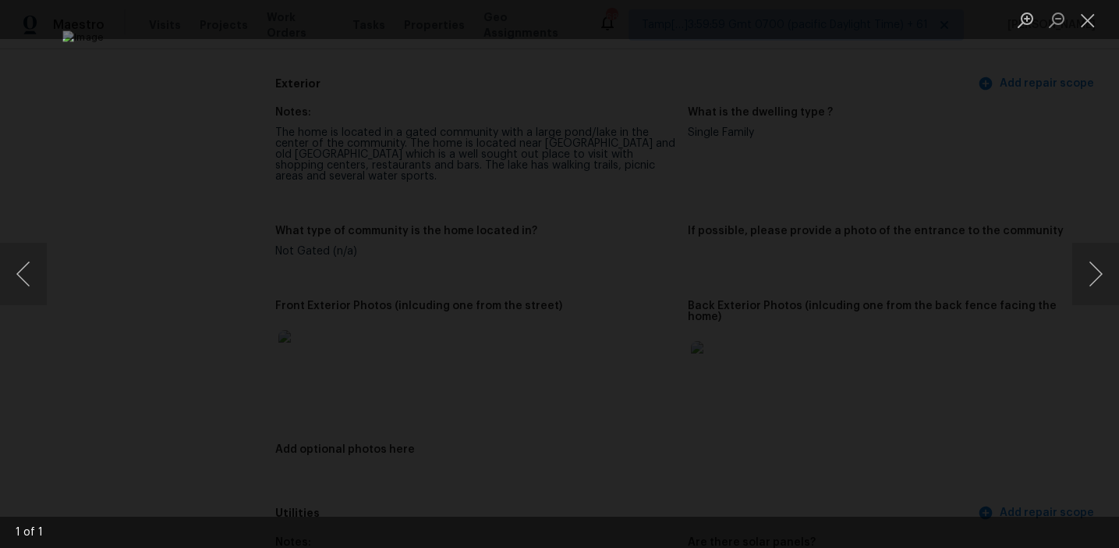
click at [929, 379] on div "Lightbox" at bounding box center [559, 274] width 1119 height 548
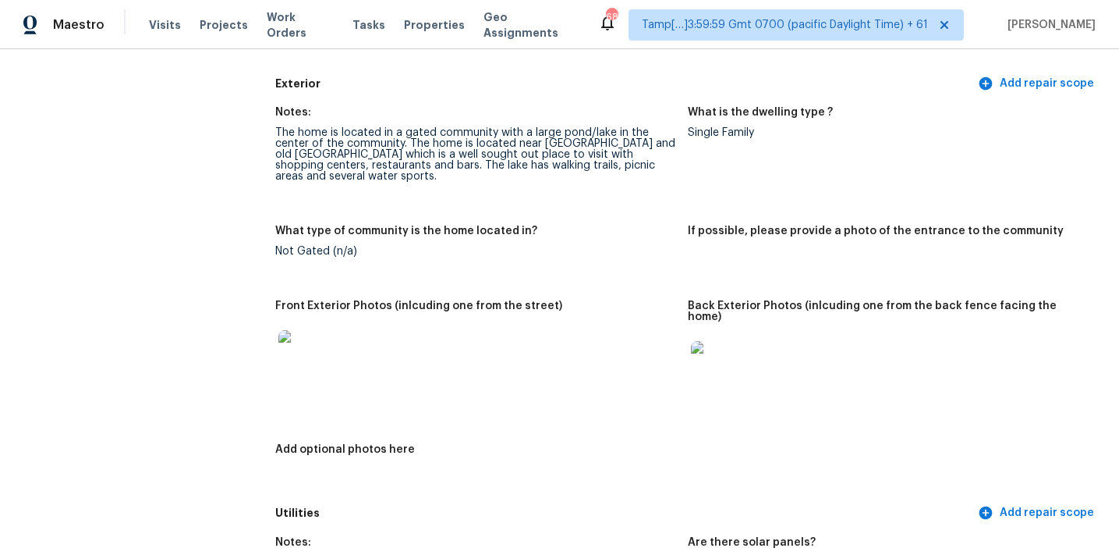
click at [711, 360] on img at bounding box center [716, 366] width 50 height 50
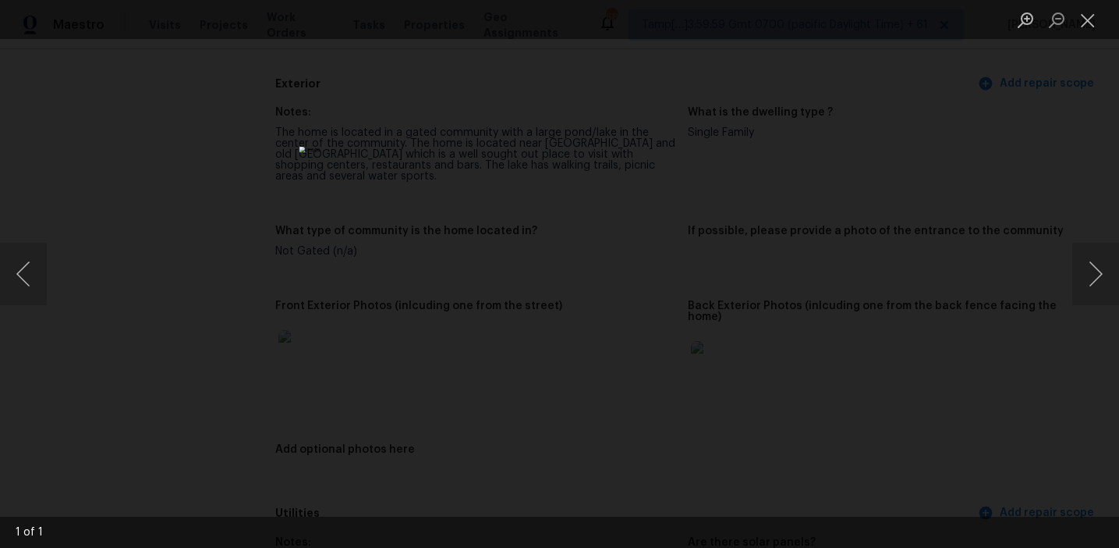
click at [934, 210] on div "Lightbox" at bounding box center [559, 274] width 1119 height 548
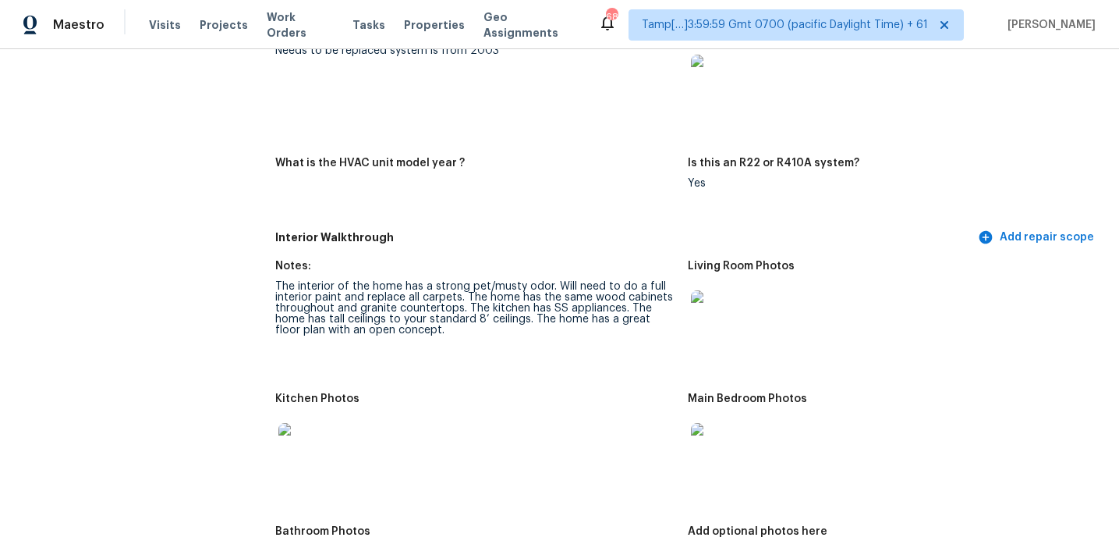
scroll to position [1783, 0]
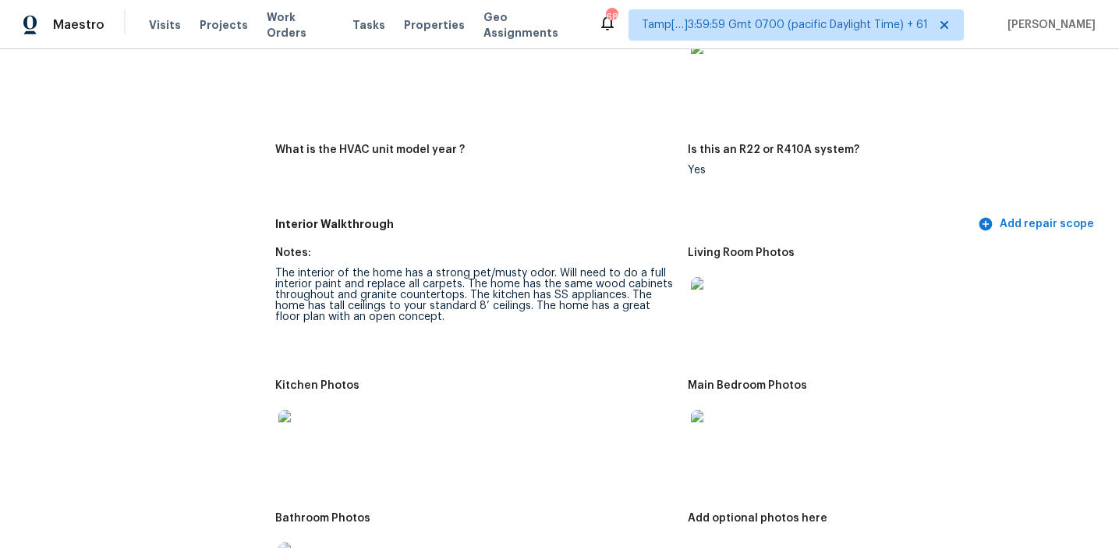
click at [715, 65] on img at bounding box center [716, 66] width 50 height 50
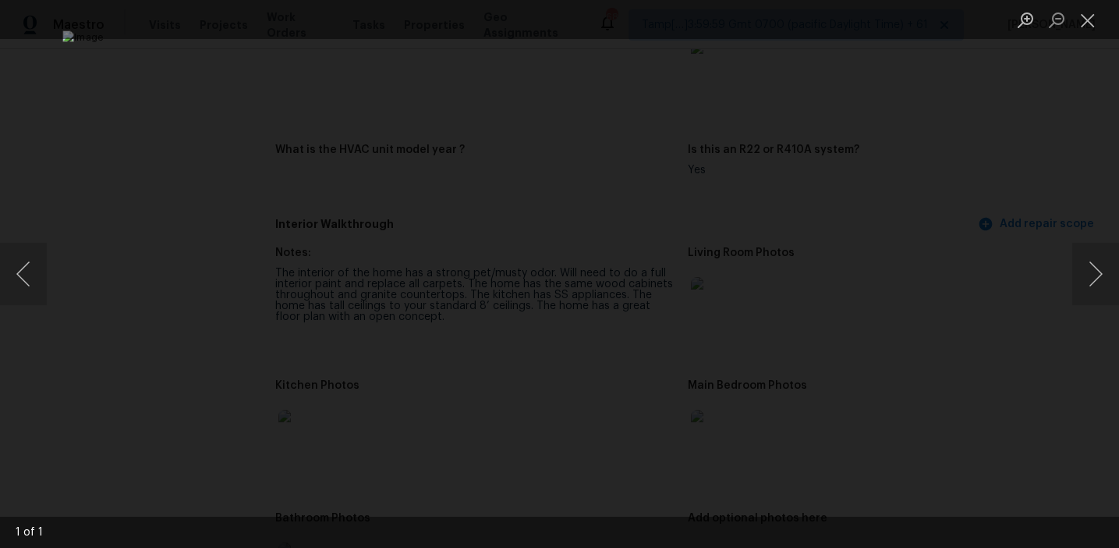
click at [967, 243] on div "Lightbox" at bounding box center [559, 274] width 1119 height 548
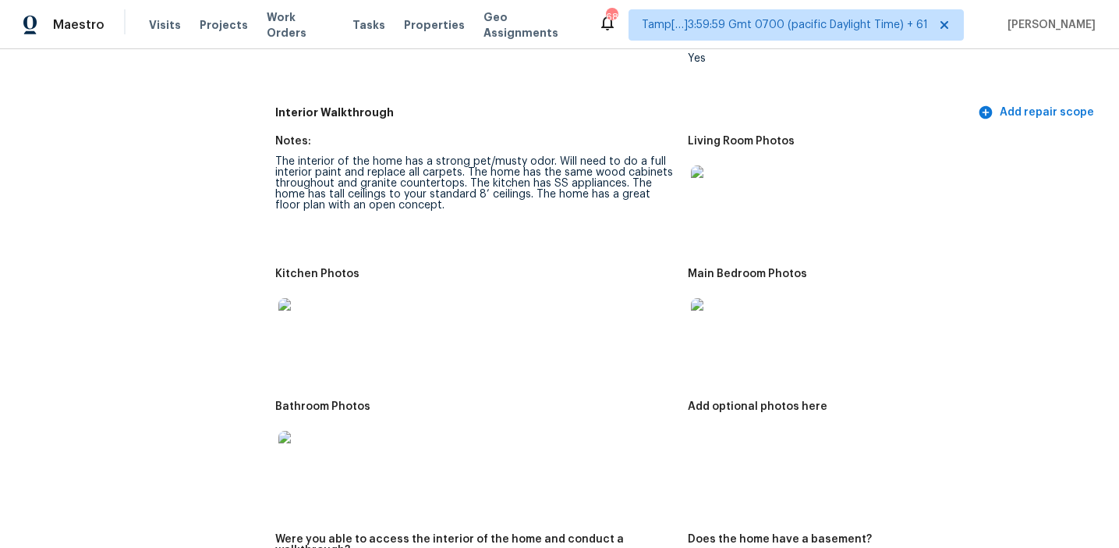
scroll to position [1903, 0]
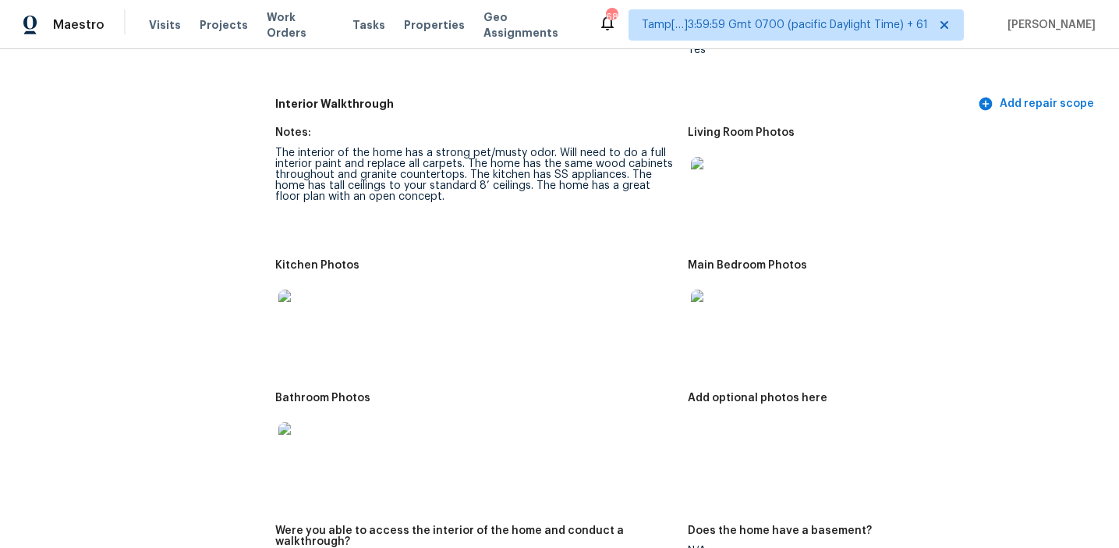
click at [711, 182] on img at bounding box center [716, 182] width 50 height 50
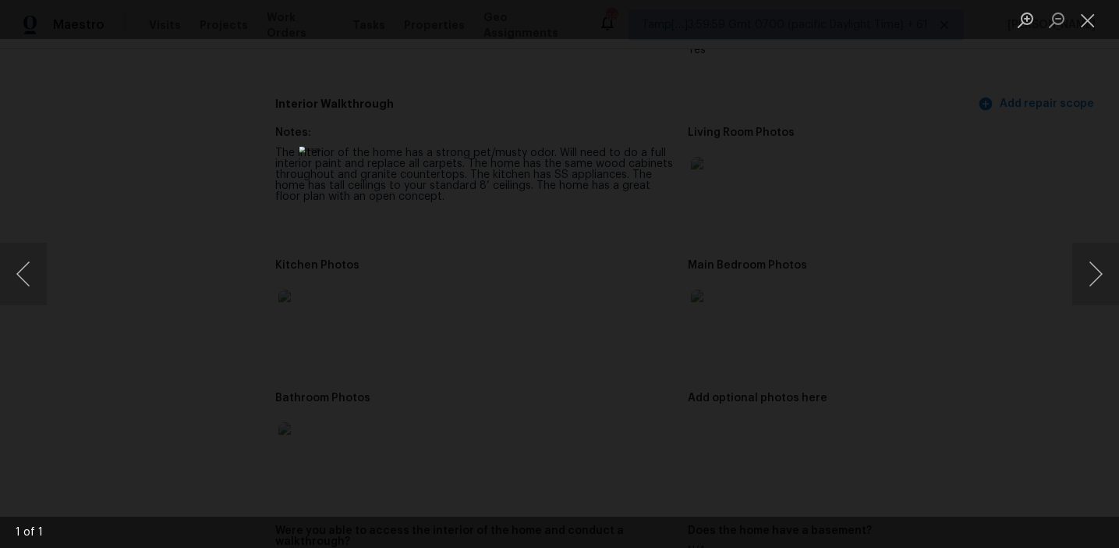
click at [799, 255] on div "Lightbox" at bounding box center [559, 274] width 1119 height 548
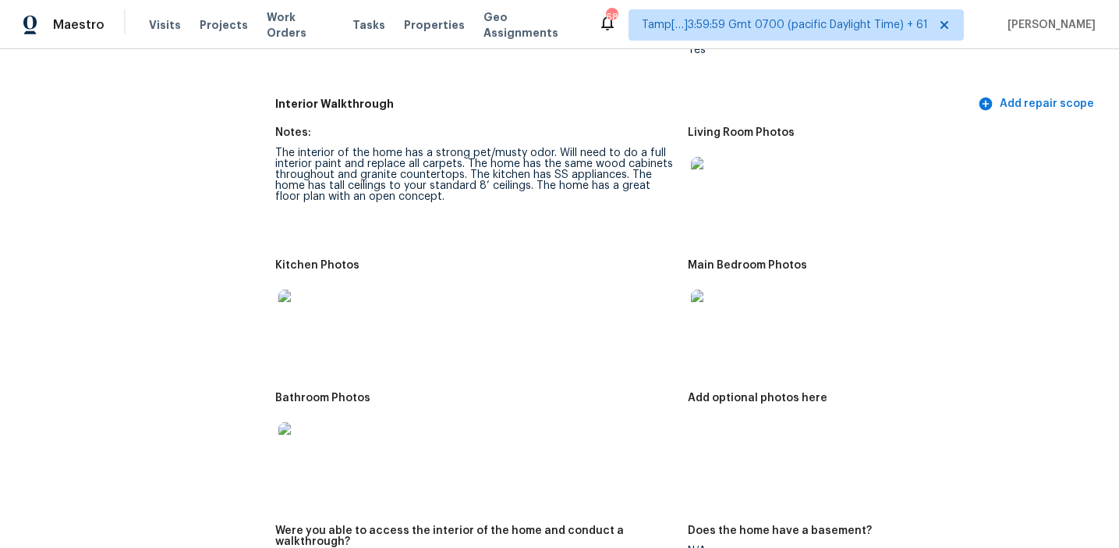
click at [306, 306] on img at bounding box center [304, 314] width 50 height 50
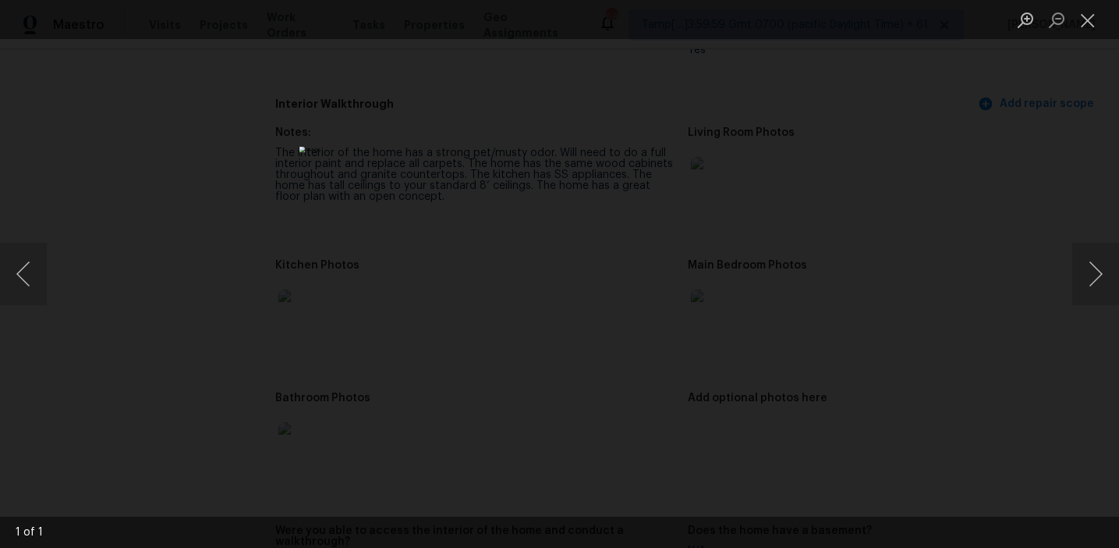
click at [849, 217] on div "Lightbox" at bounding box center [559, 274] width 1119 height 548
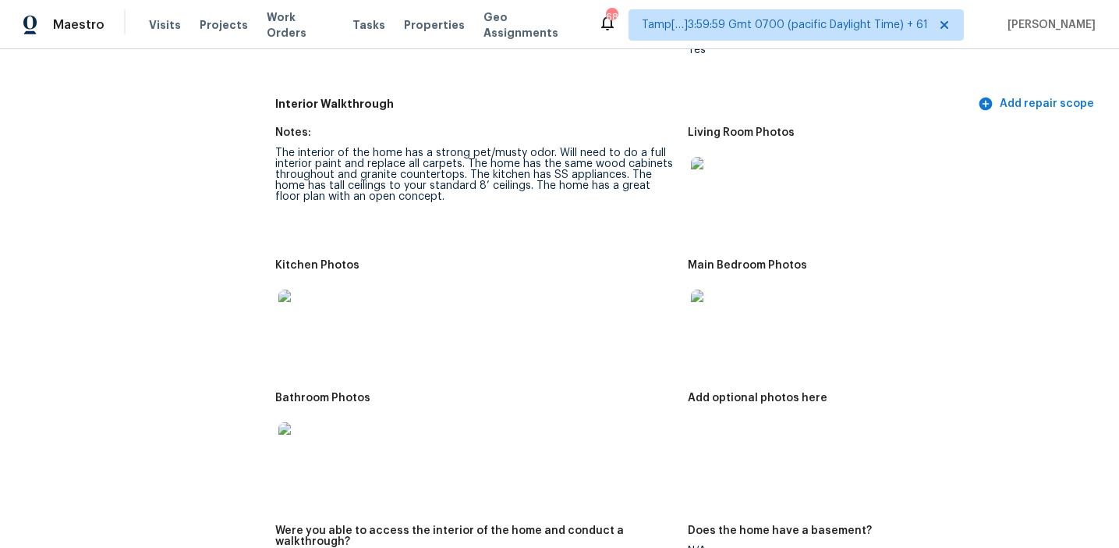
click at [724, 293] on img at bounding box center [716, 314] width 50 height 50
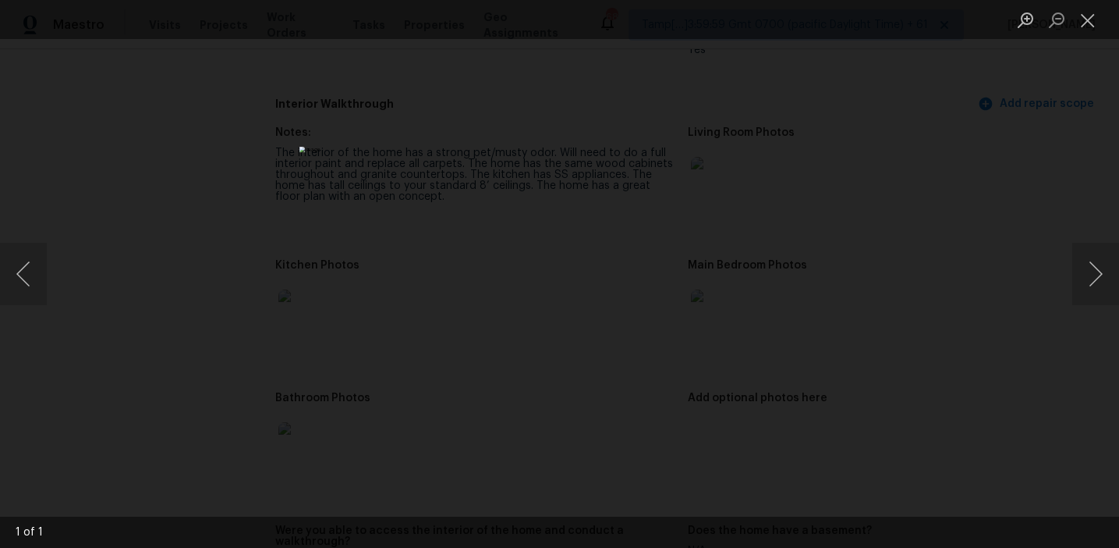
click at [772, 307] on div "Lightbox" at bounding box center [559, 274] width 1119 height 548
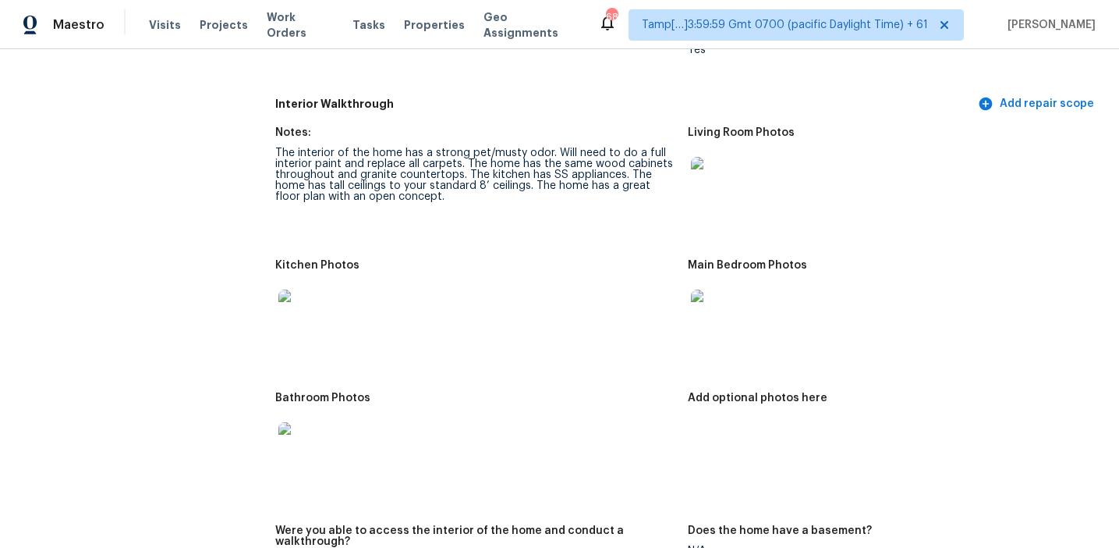
click at [300, 433] on img at bounding box center [304, 447] width 50 height 50
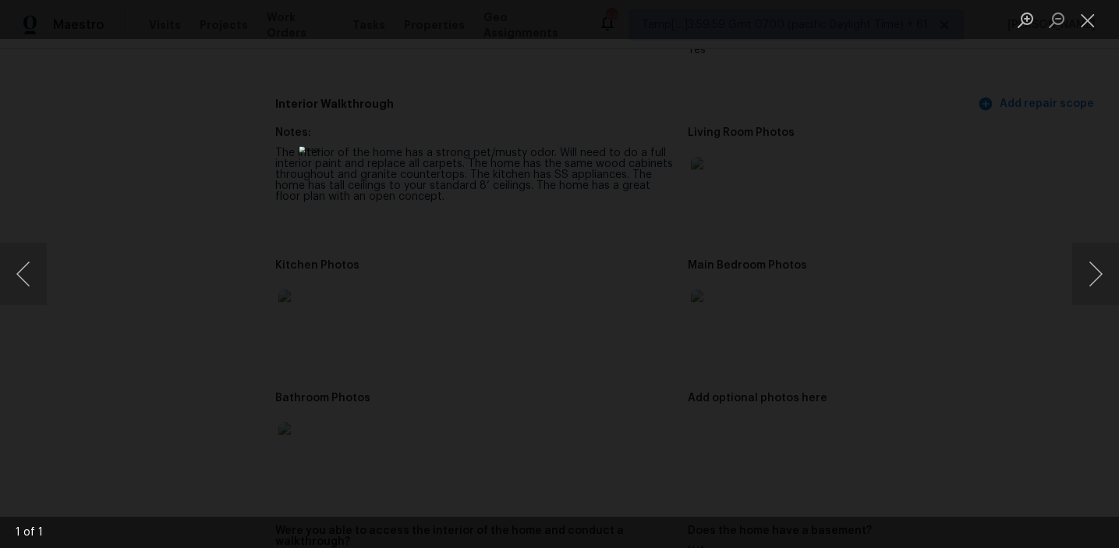
click at [897, 317] on div "Lightbox" at bounding box center [559, 274] width 1119 height 548
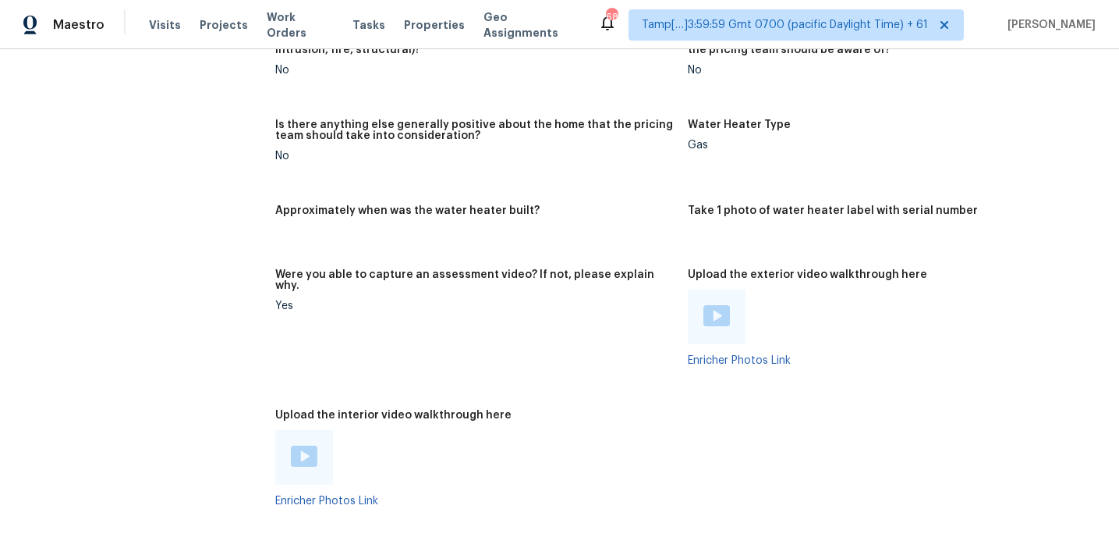
scroll to position [2928, 0]
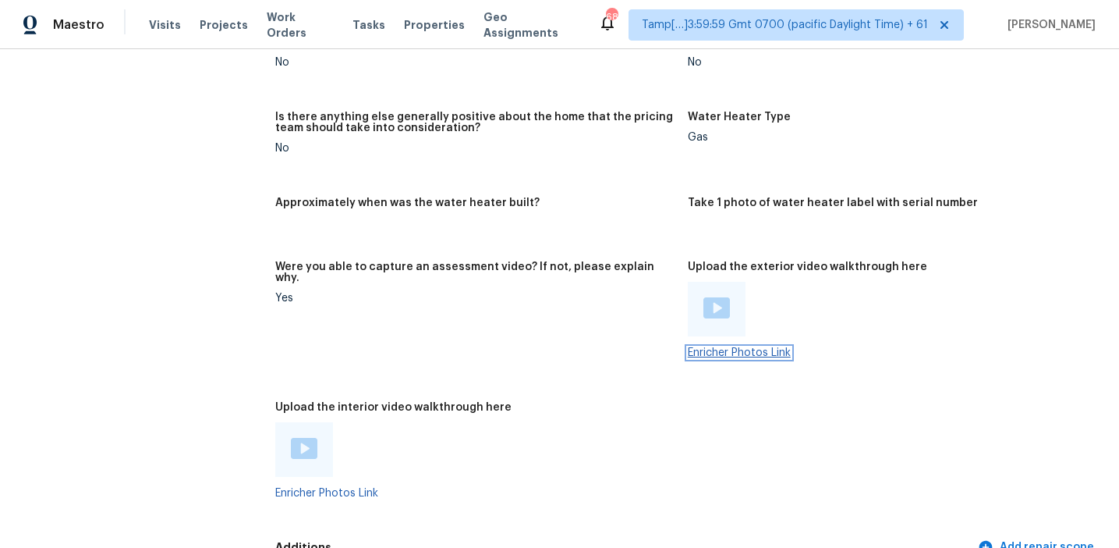
click at [691, 347] on link "Enricher Photos Link" at bounding box center [739, 352] width 103 height 11
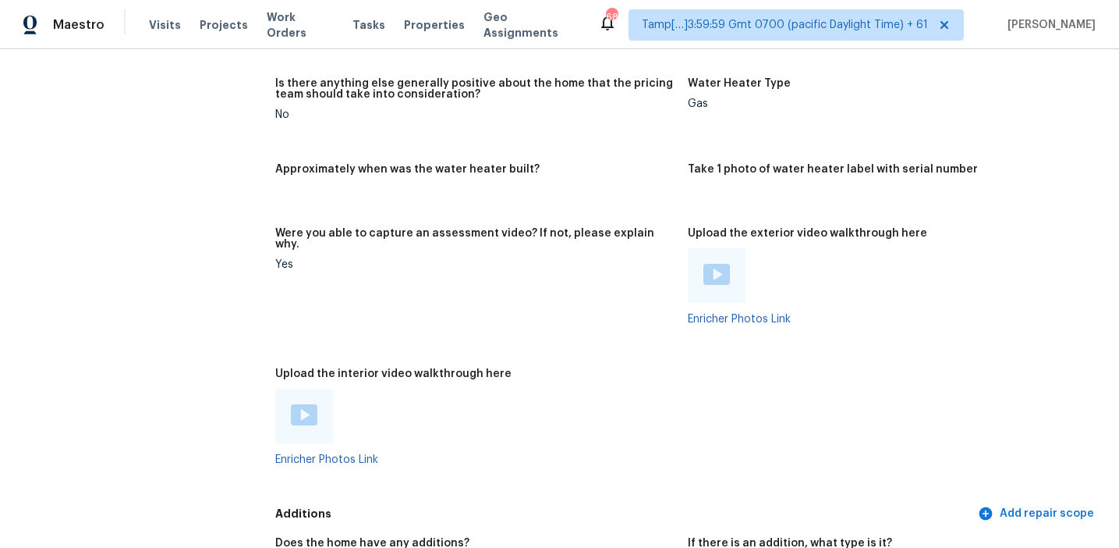
click at [599, 236] on div "Were you able to capture an assessment video? If not, please explain why." at bounding box center [475, 243] width 400 height 31
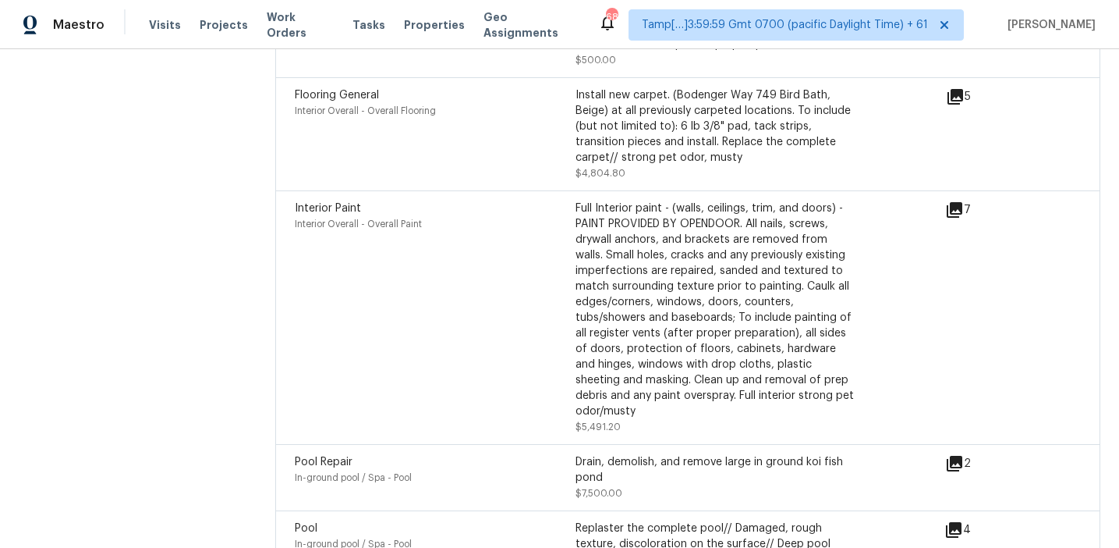
scroll to position [4569, 0]
click at [637, 279] on div "Full Interior paint - (walls, ceilings, trim, and doors) - PAINT PROVIDED BY OP…" at bounding box center [716, 310] width 281 height 218
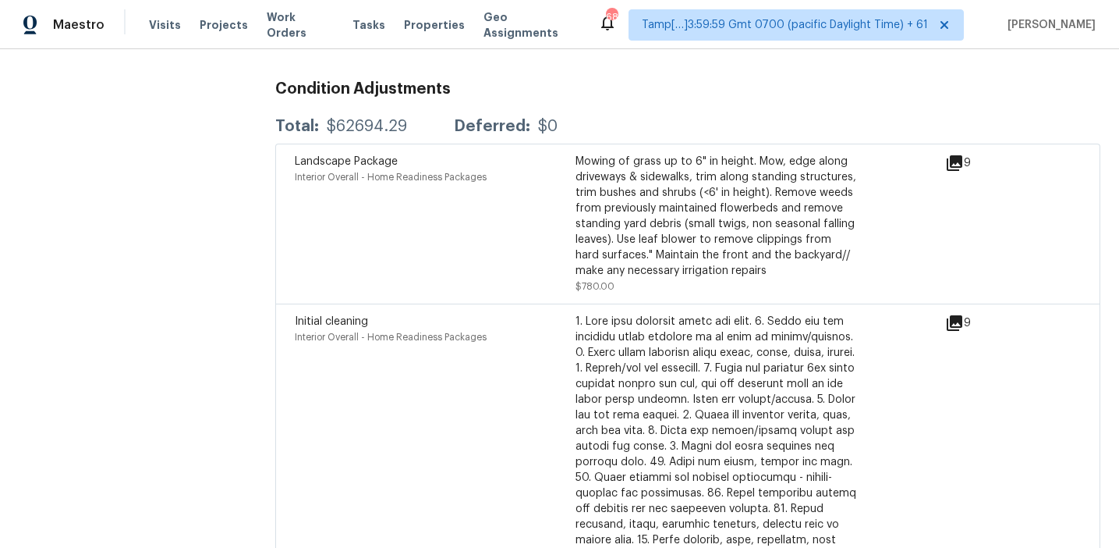
scroll to position [3901, 0]
click at [580, 183] on div "Mowing of grass up to 6" in height. Mow, edge along driveways & sidewalks, trim…" at bounding box center [716, 217] width 281 height 125
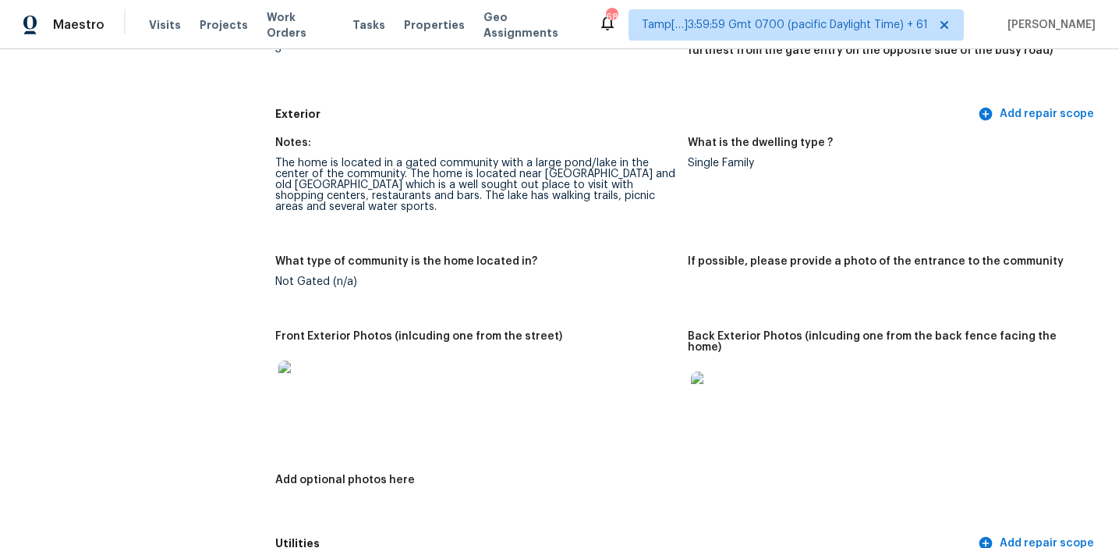
scroll to position [638, 0]
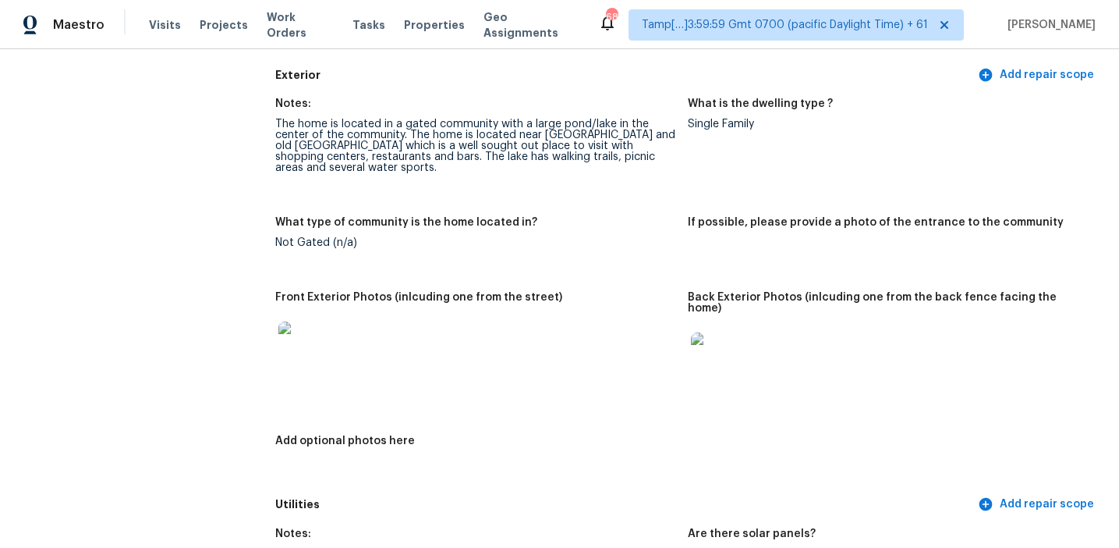
click at [740, 396] on figure "Back Exterior Photos (inlcuding one from the back fence facing the home)" at bounding box center [894, 354] width 413 height 125
click at [715, 344] on img at bounding box center [716, 357] width 50 height 50
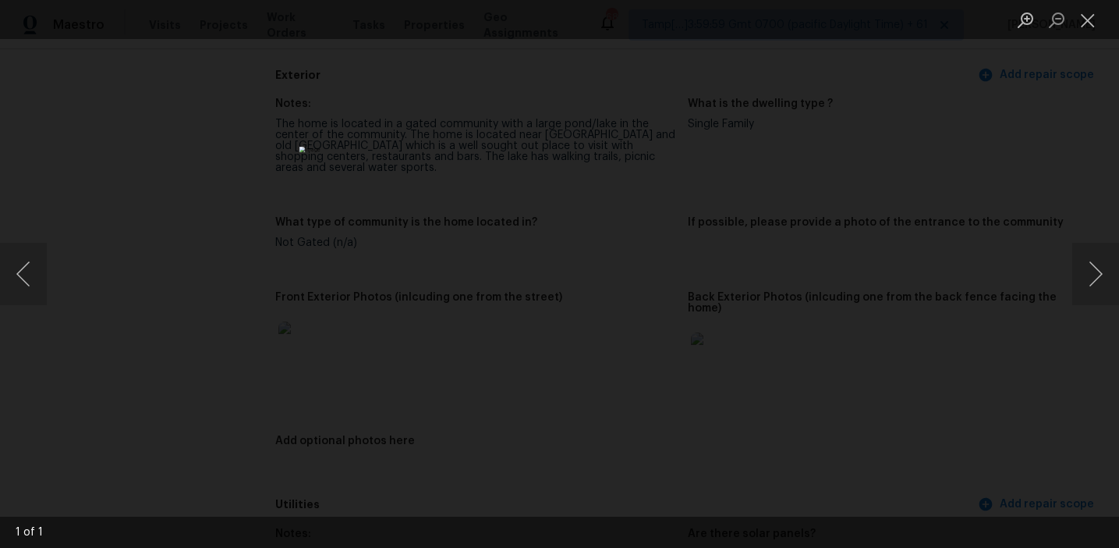
click at [903, 318] on div "Lightbox" at bounding box center [559, 274] width 1119 height 548
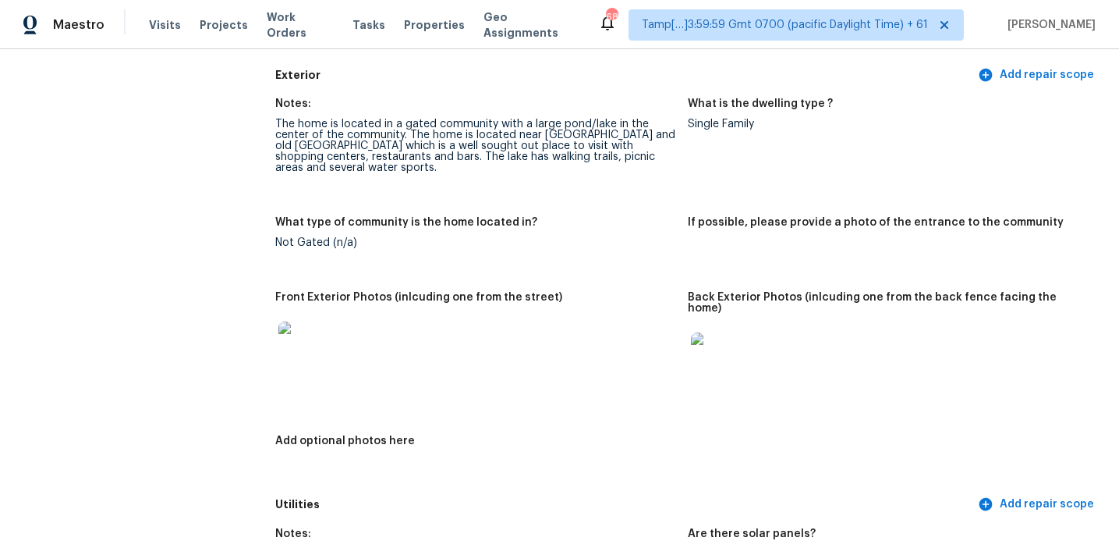
click at [297, 336] on img at bounding box center [304, 346] width 50 height 50
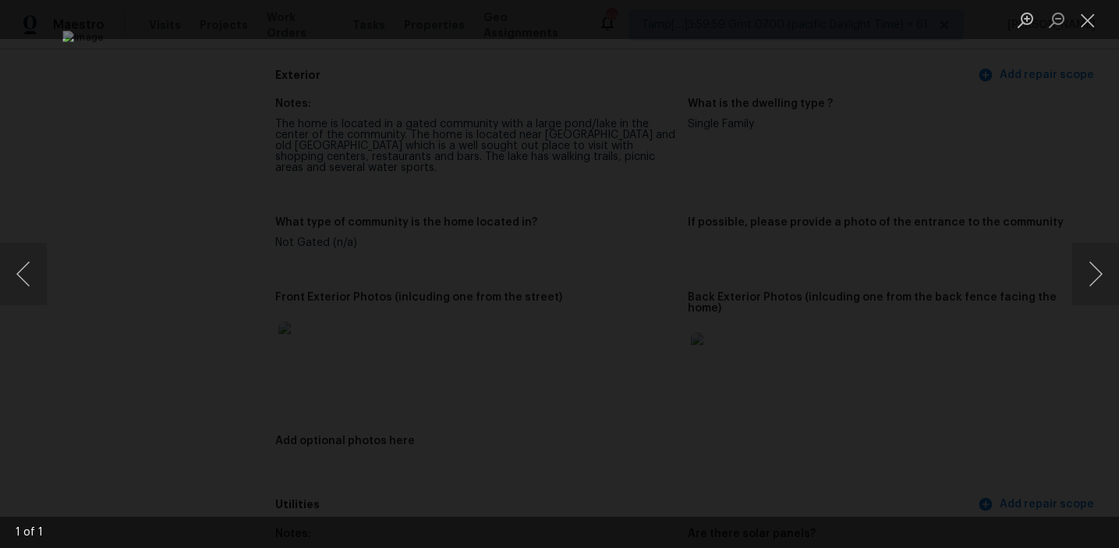
click at [966, 305] on div "Lightbox" at bounding box center [559, 274] width 1119 height 548
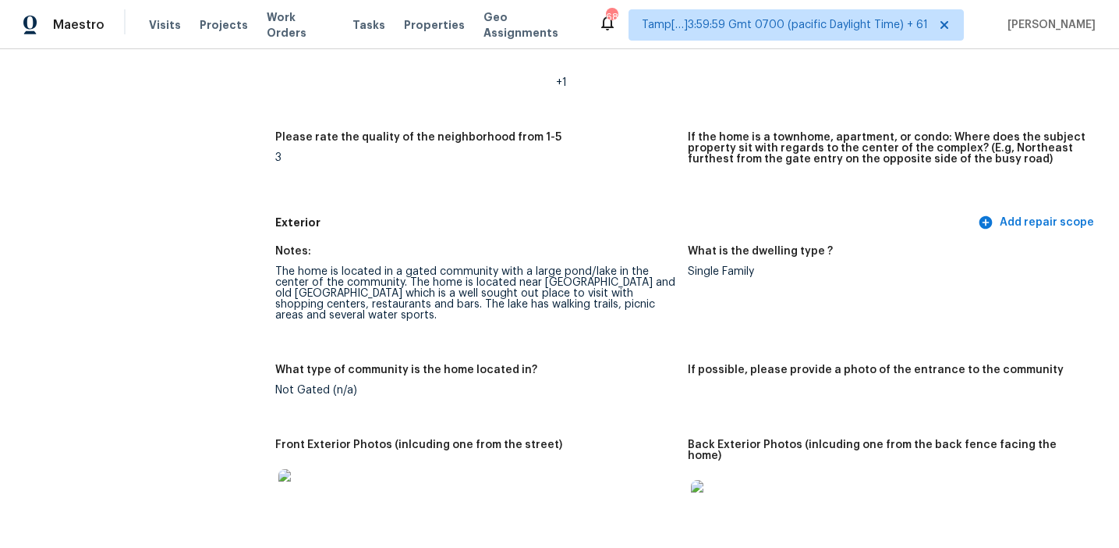
scroll to position [430, 0]
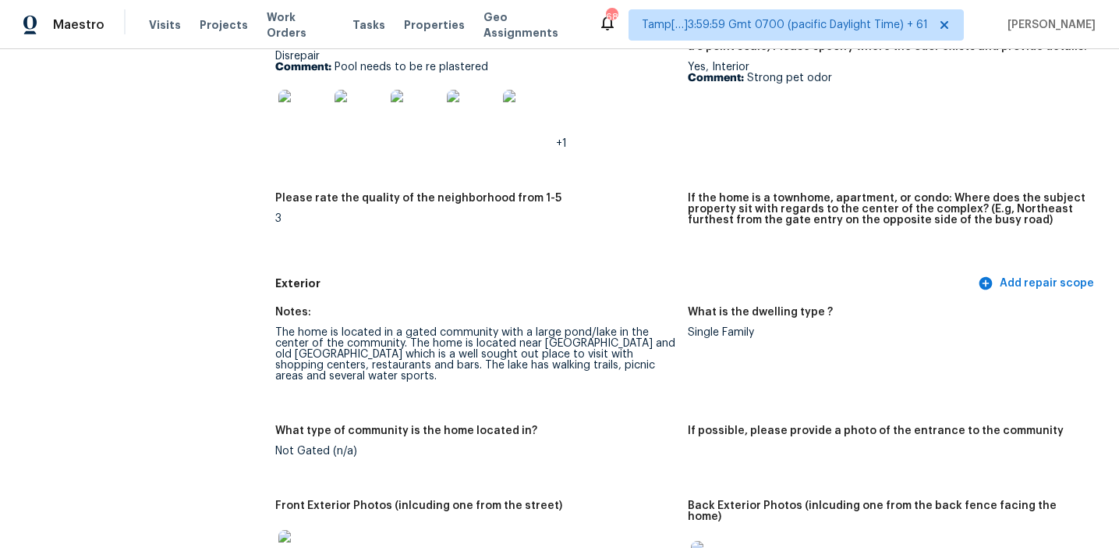
click at [321, 126] on img at bounding box center [304, 115] width 50 height 50
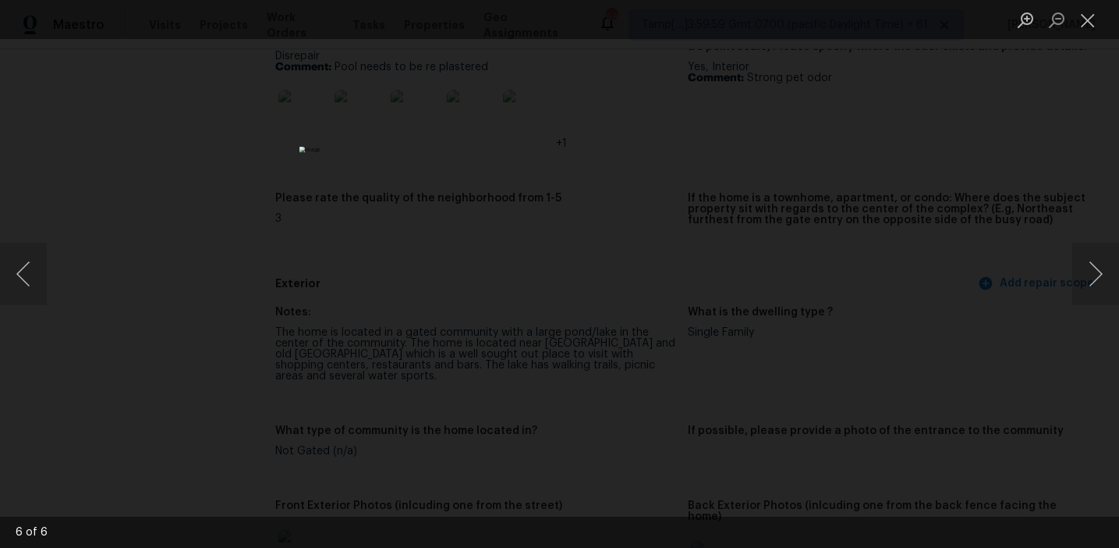
click at [895, 136] on div "Lightbox" at bounding box center [559, 274] width 1119 height 548
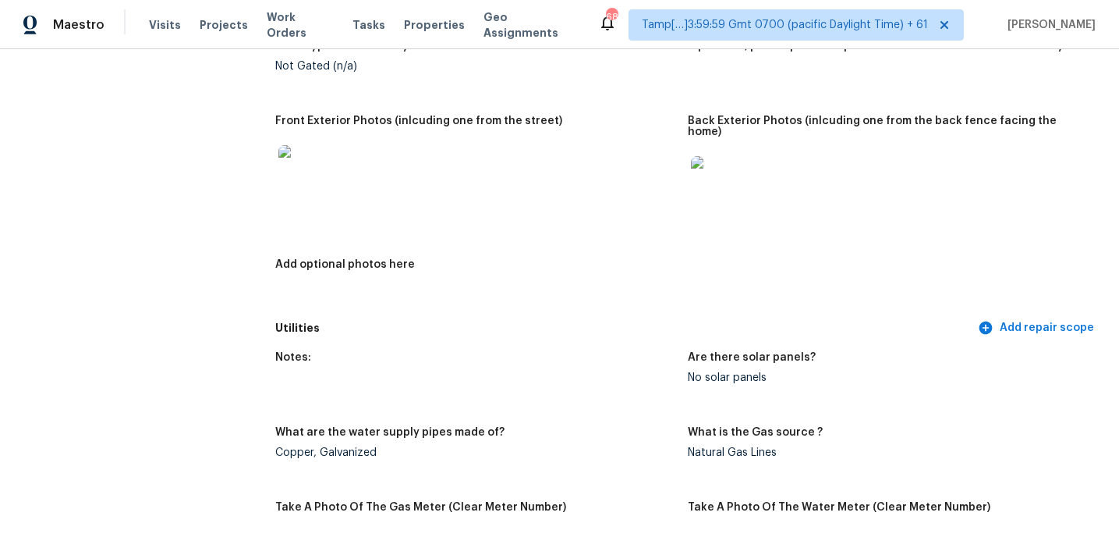
scroll to position [925, 0]
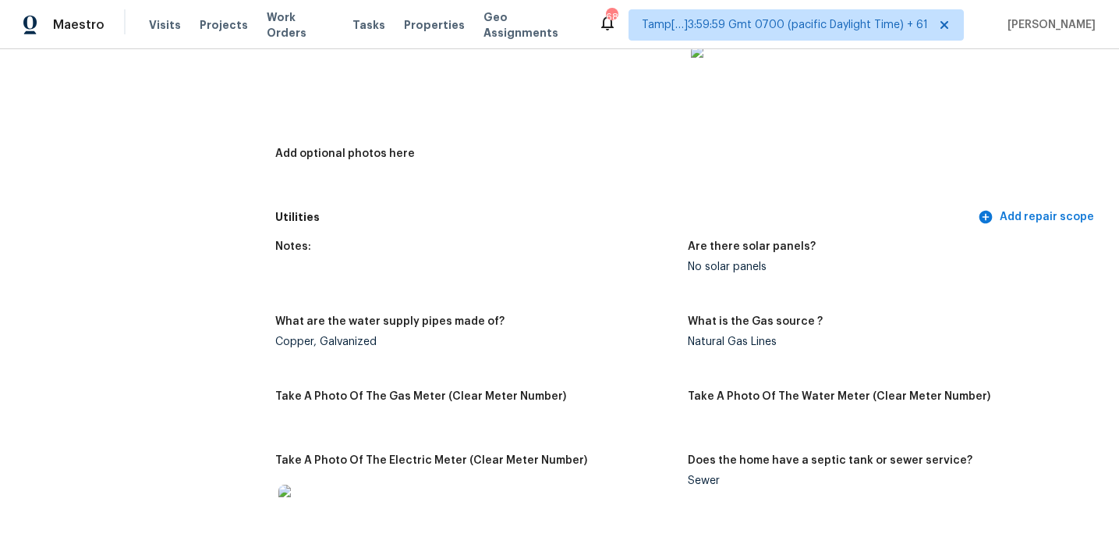
click at [374, 190] on div "Notes: The home is located in a gated community with a large pond/lake in the c…" at bounding box center [687, 2] width 825 height 401
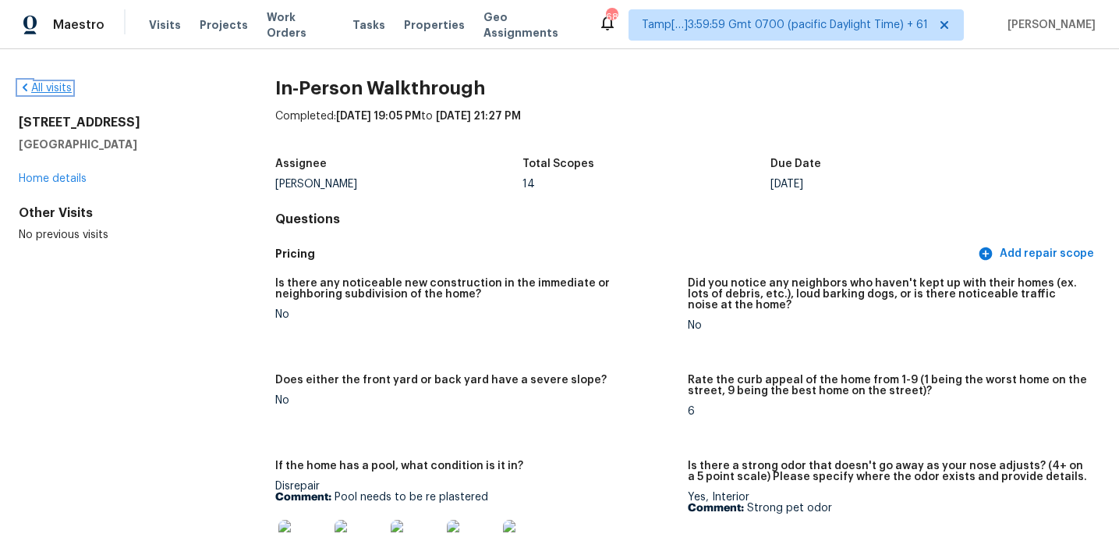
click at [59, 88] on link "All visits" at bounding box center [45, 88] width 53 height 11
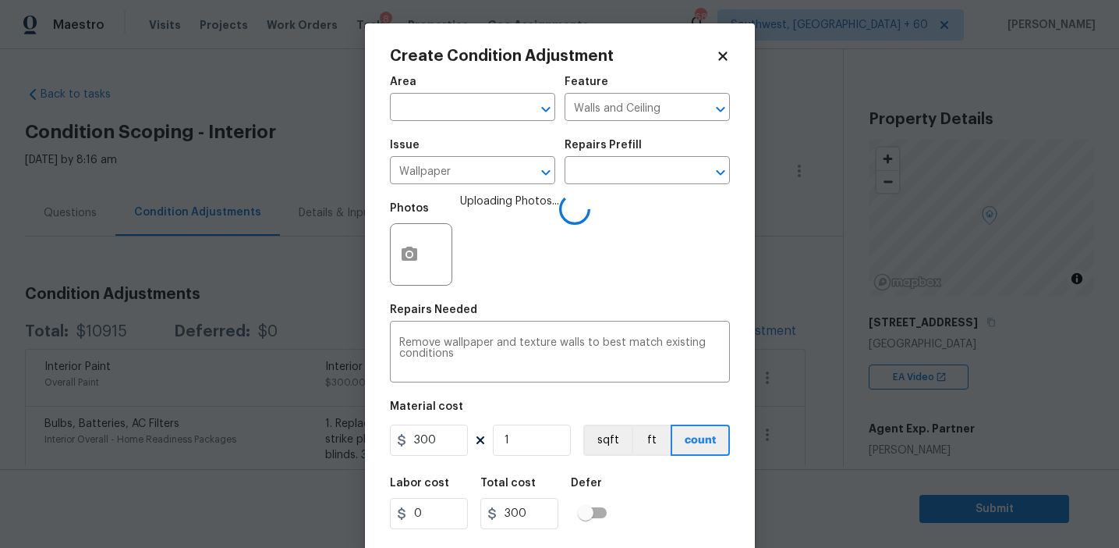
scroll to position [35, 0]
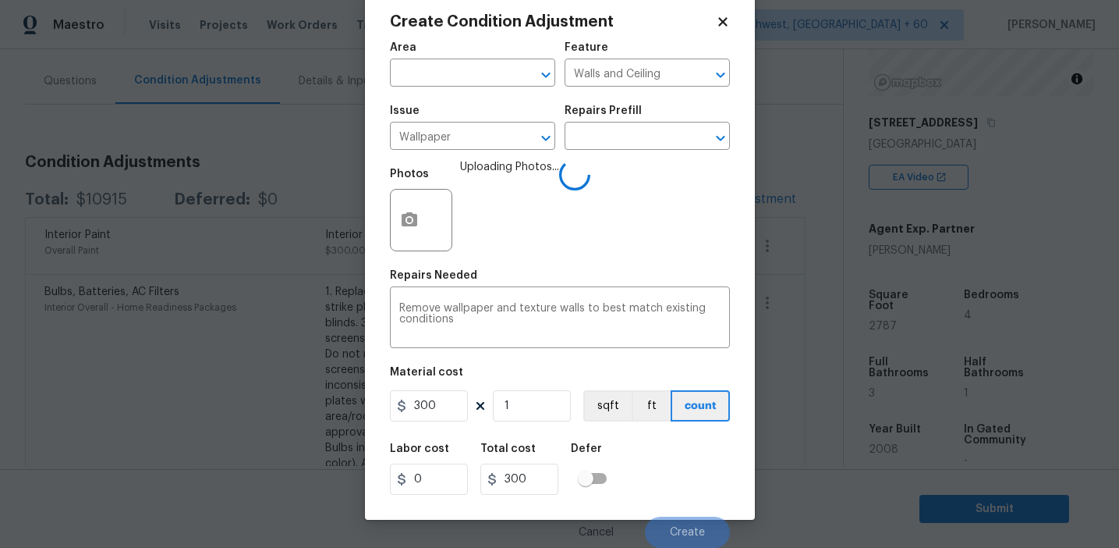
click at [678, 488] on div "Labor cost 0 Total cost 300 Defer" at bounding box center [560, 469] width 340 height 70
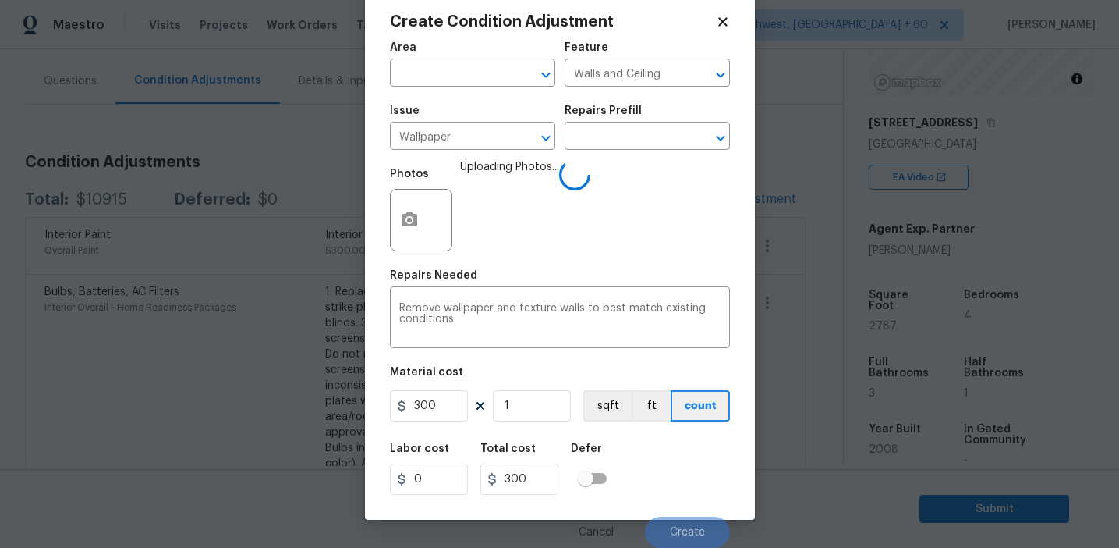
click at [678, 488] on div "Labor cost 0 Total cost 300 Defer" at bounding box center [560, 469] width 340 height 70
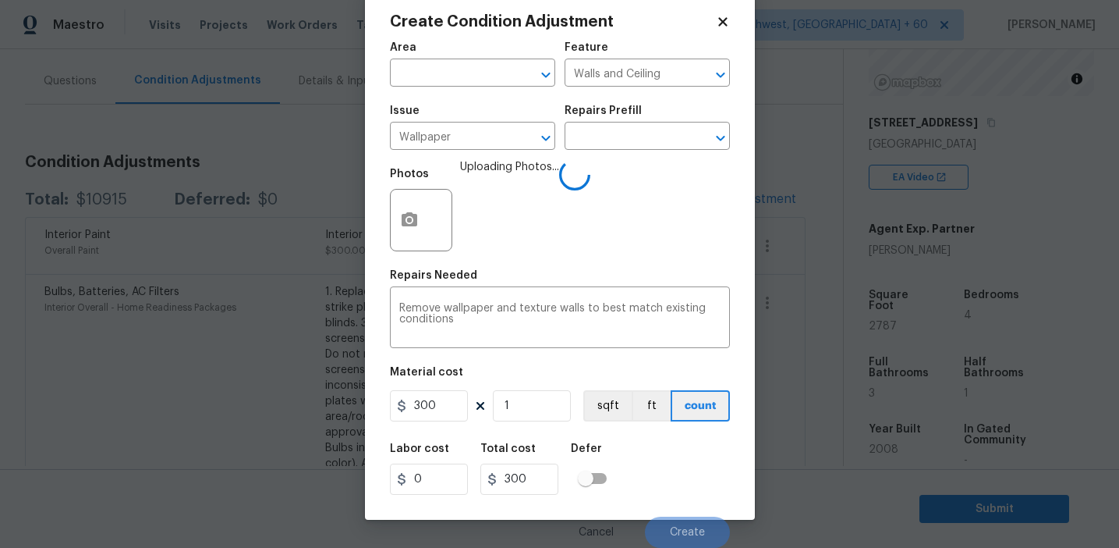
click at [678, 488] on div "Labor cost 0 Total cost 300 Defer" at bounding box center [560, 469] width 340 height 70
click at [683, 497] on div "Labor cost 0 Total cost 300 Defer" at bounding box center [560, 469] width 340 height 70
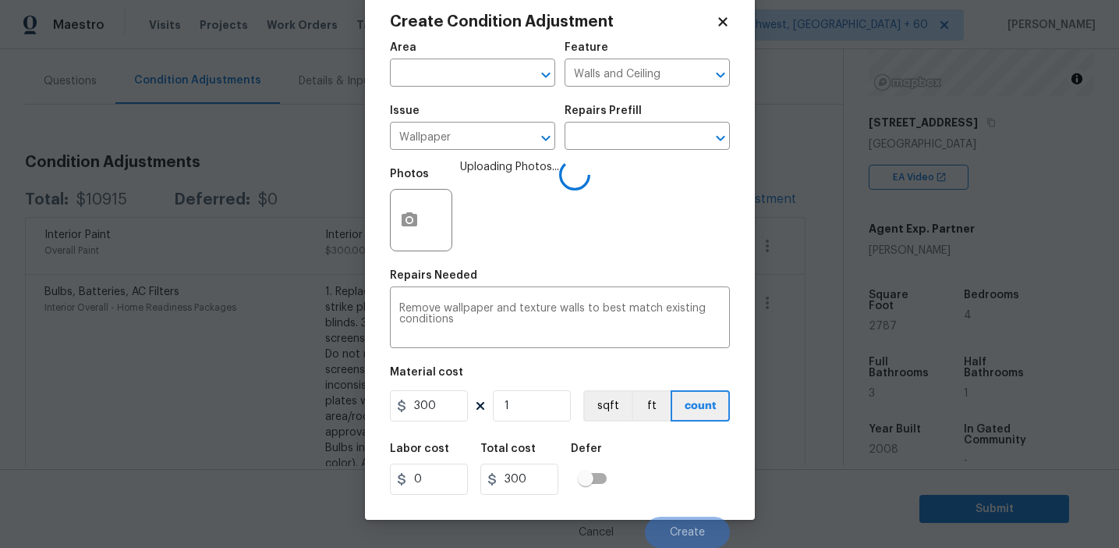
click at [683, 486] on div "Labor cost 0 Total cost 300 Defer" at bounding box center [560, 469] width 340 height 70
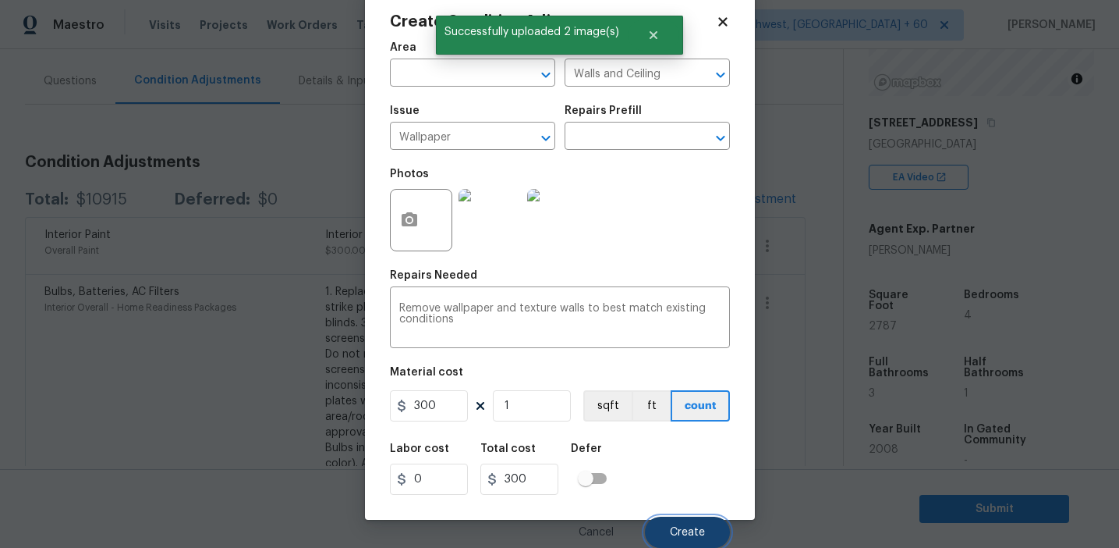
click at [683, 541] on button "Create" at bounding box center [687, 531] width 85 height 31
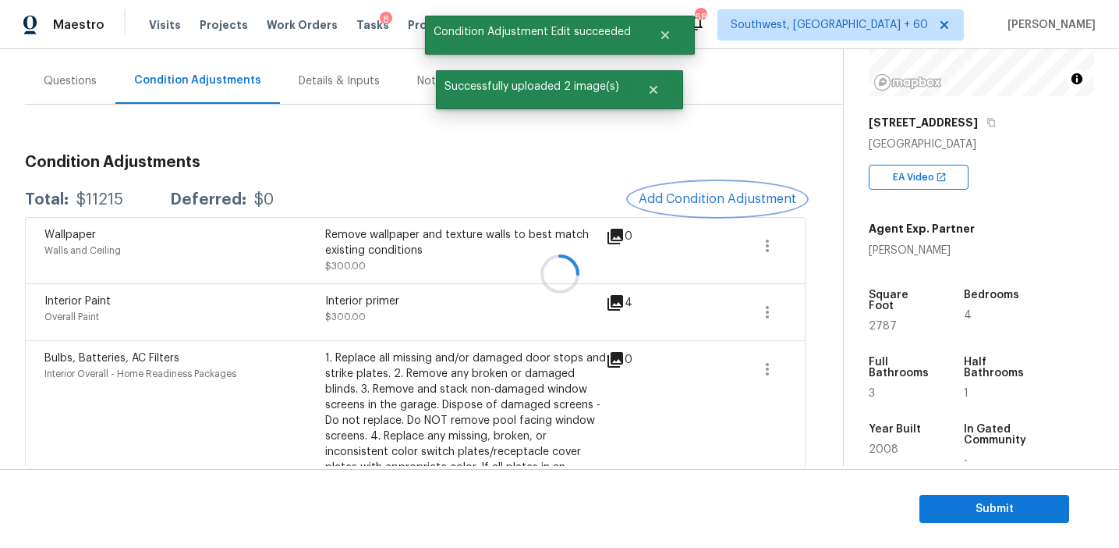
scroll to position [0, 0]
click at [701, 203] on span "Add Condition Adjustment" at bounding box center [718, 199] width 158 height 14
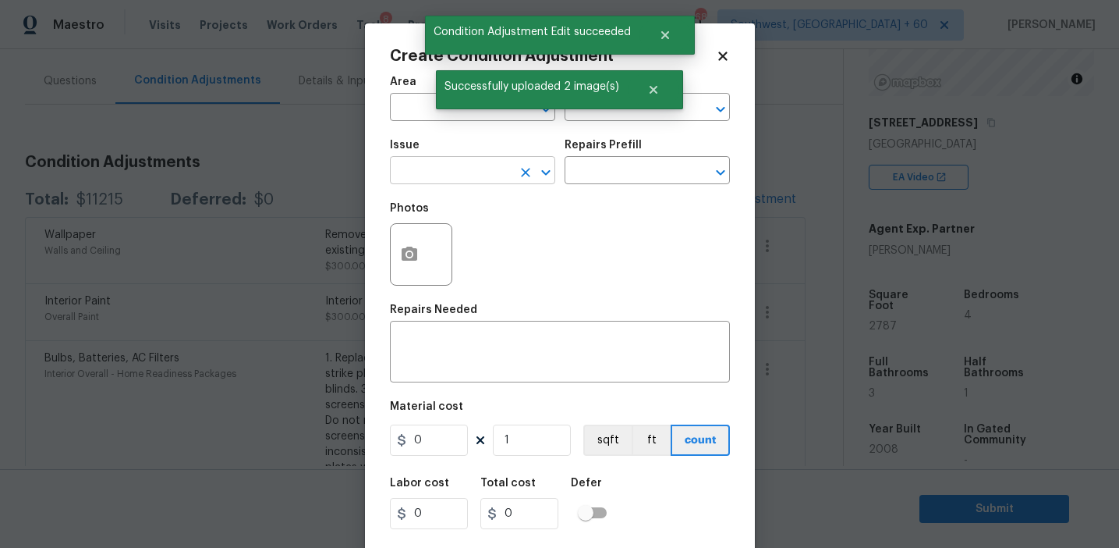
click at [470, 182] on input "text" at bounding box center [451, 172] width 122 height 24
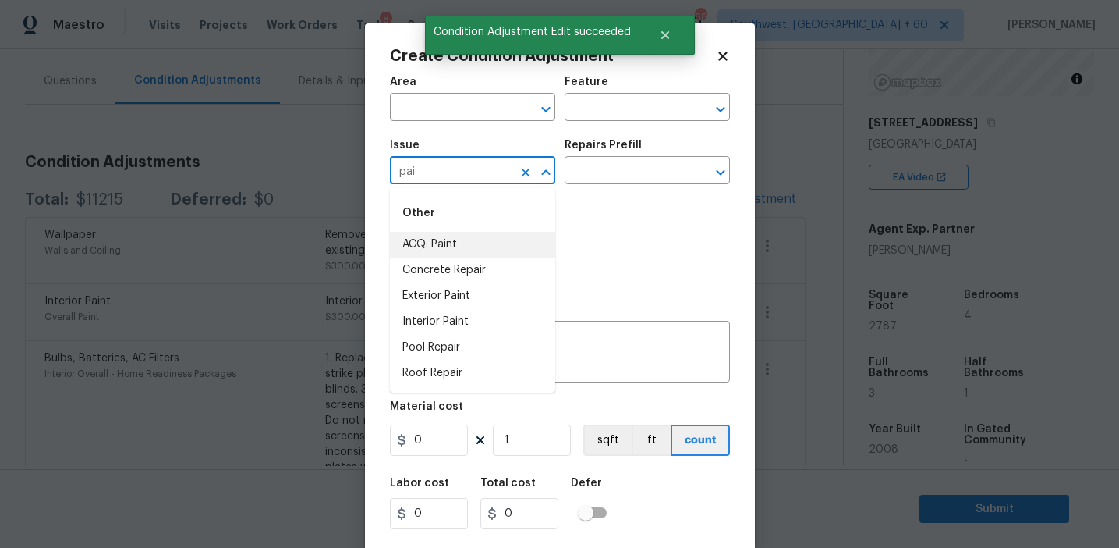
click at [498, 242] on li "ACQ: Paint" at bounding box center [472, 245] width 165 height 26
type input "ACQ: Paint"
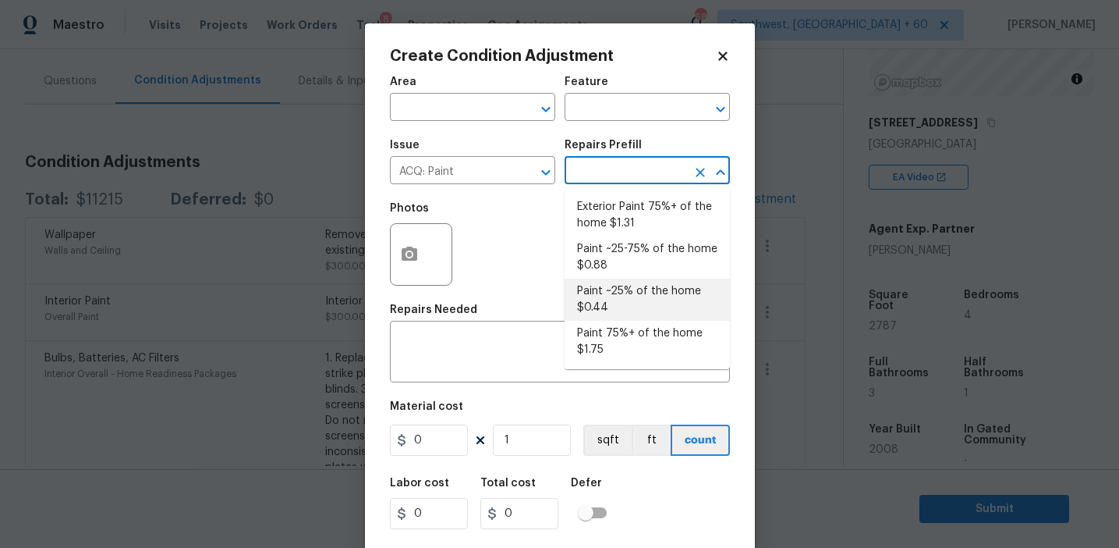
click at [619, 296] on li "Paint ~25% of the home $0.44" at bounding box center [647, 300] width 165 height 42
type input "Acquisition"
type textarea "Acquisition Scope: ~25% of the home needs interior paint"
type input "0.44"
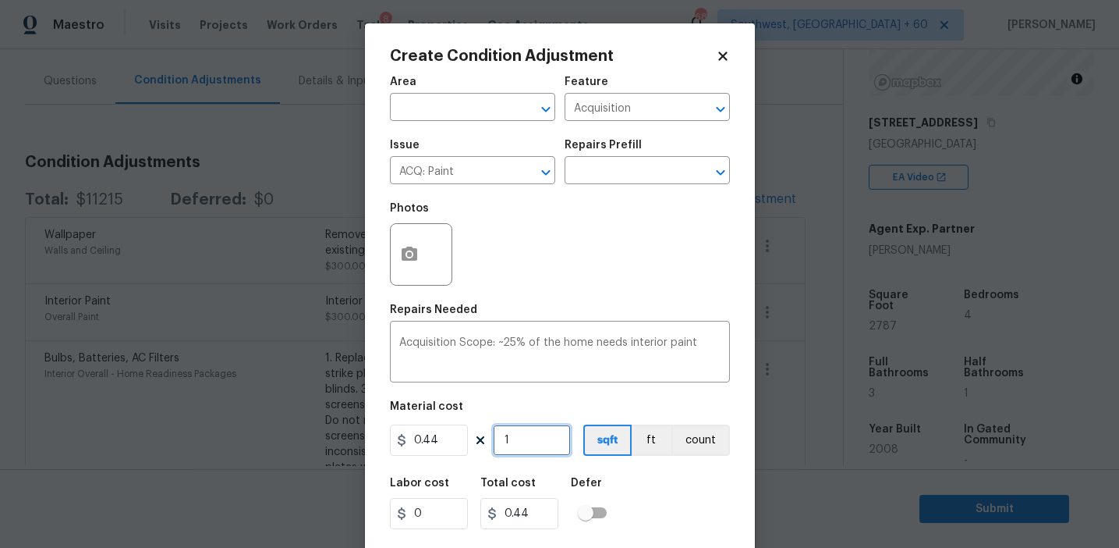
click at [539, 440] on input "1" at bounding box center [532, 439] width 78 height 31
type input "0"
type input "2"
type input "0.88"
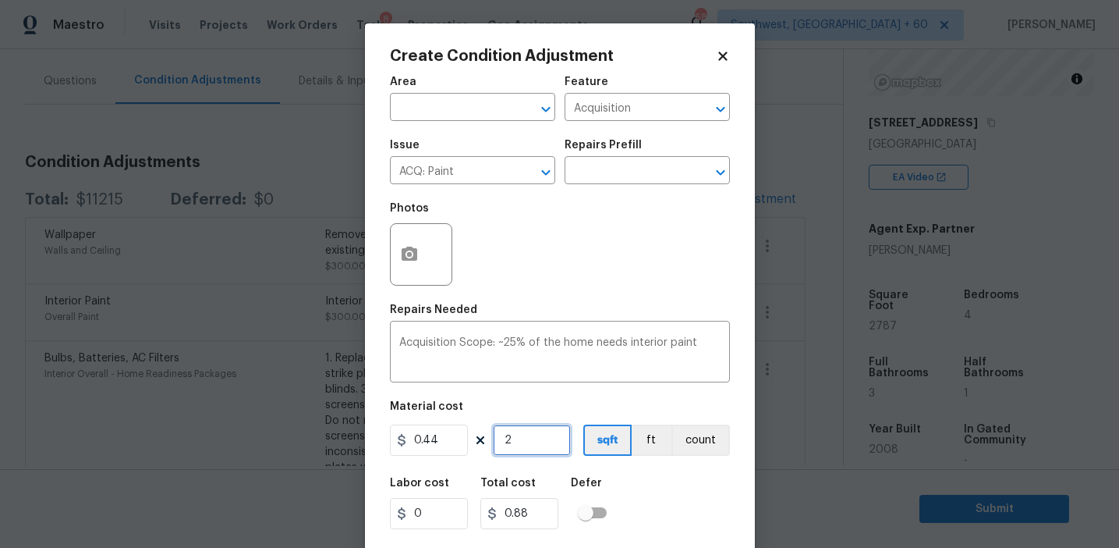
type input "28"
type input "12.32"
type input "2"
type input "0.88"
type input "27"
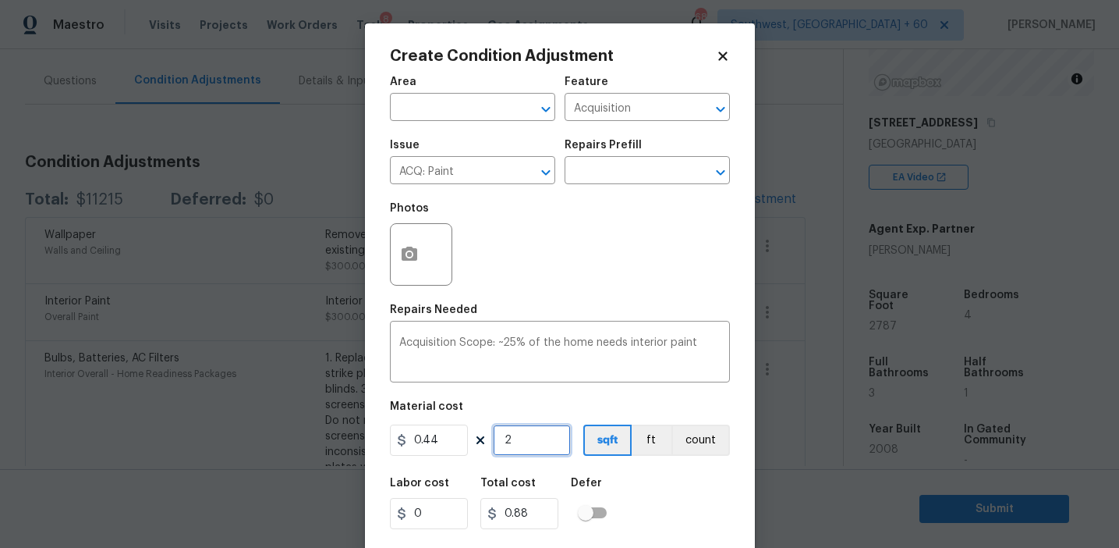
type input "11.88"
type input "278"
type input "122.32"
type input "2787"
type input "1226.28"
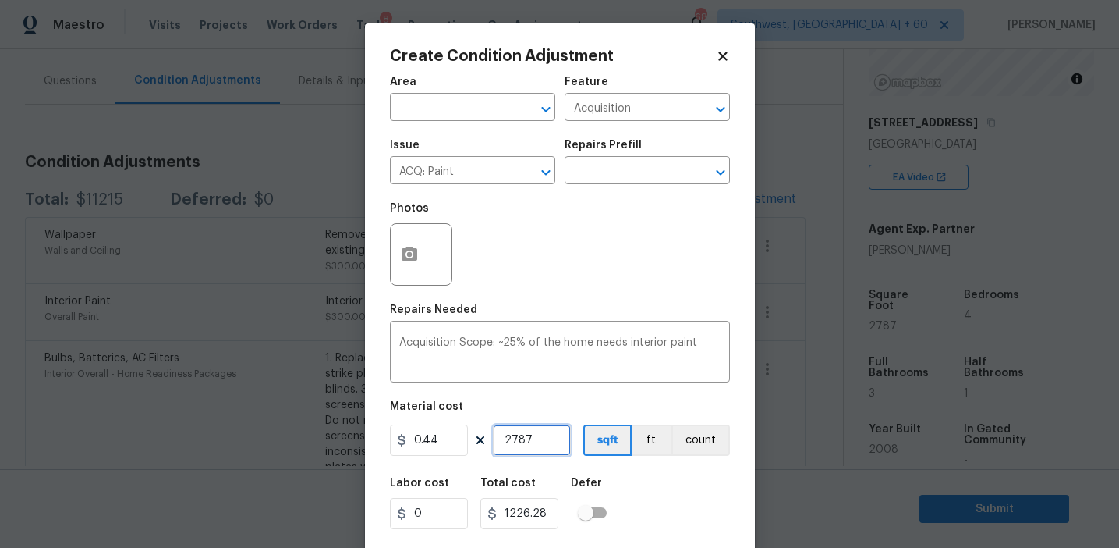
scroll to position [35, 0]
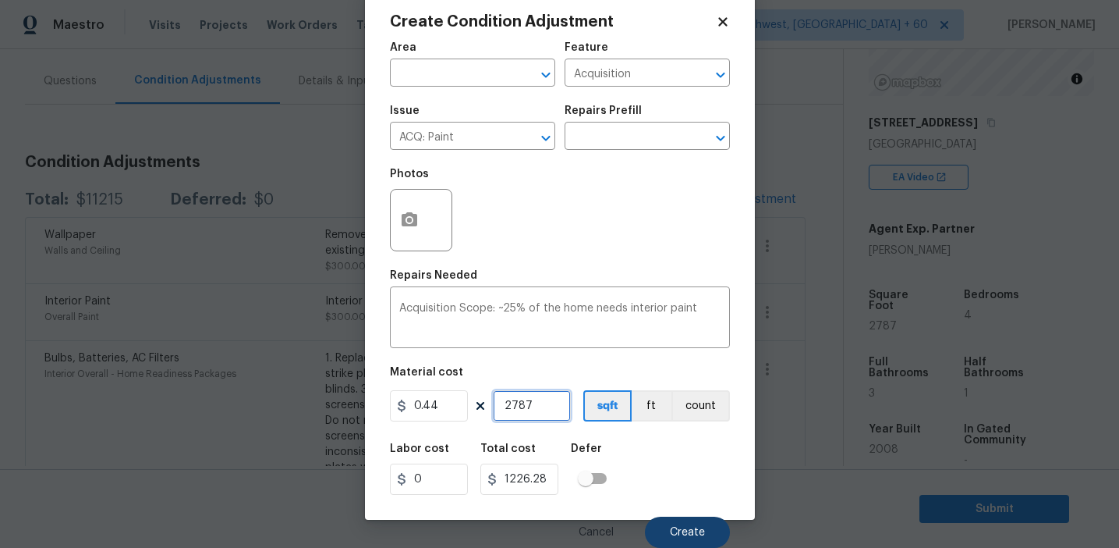
type input "2787"
click at [686, 522] on button "Create" at bounding box center [687, 531] width 85 height 31
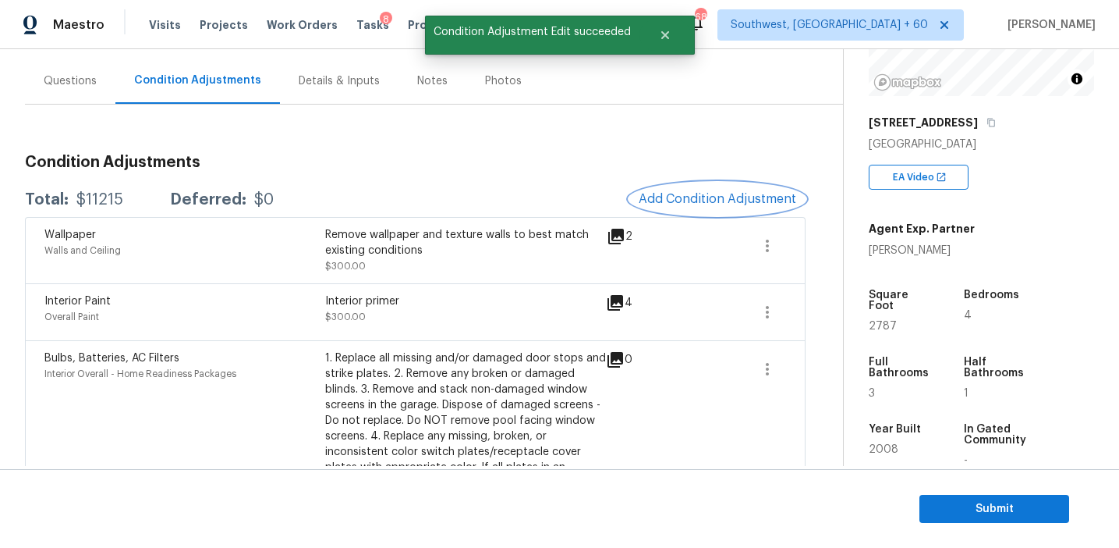
scroll to position [0, 0]
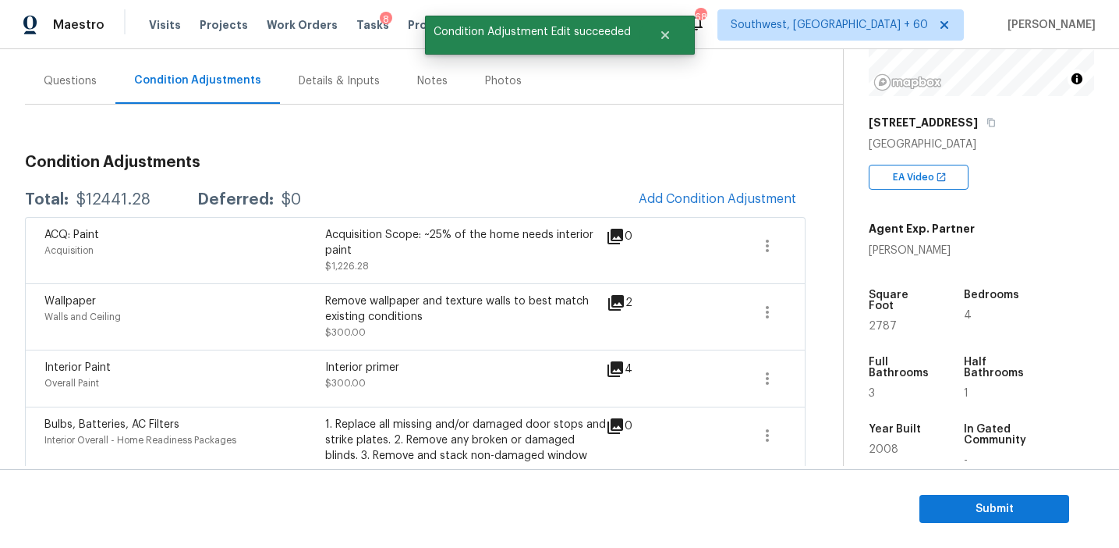
click at [111, 203] on div "$12441.28" at bounding box center [113, 200] width 74 height 16
copy div "12441.28"
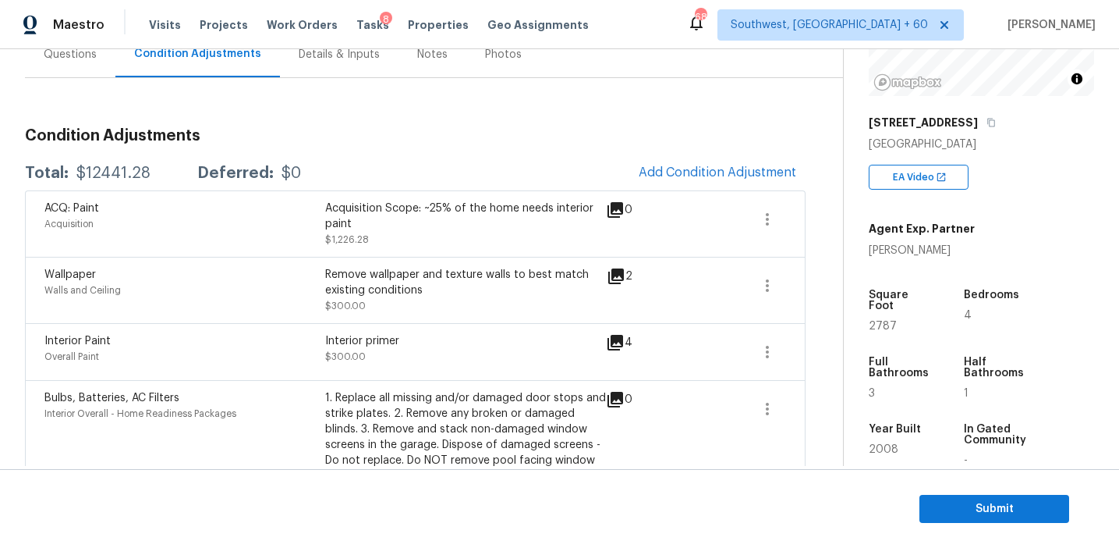
click at [304, 131] on h3 "Condition Adjustments" at bounding box center [415, 136] width 781 height 16
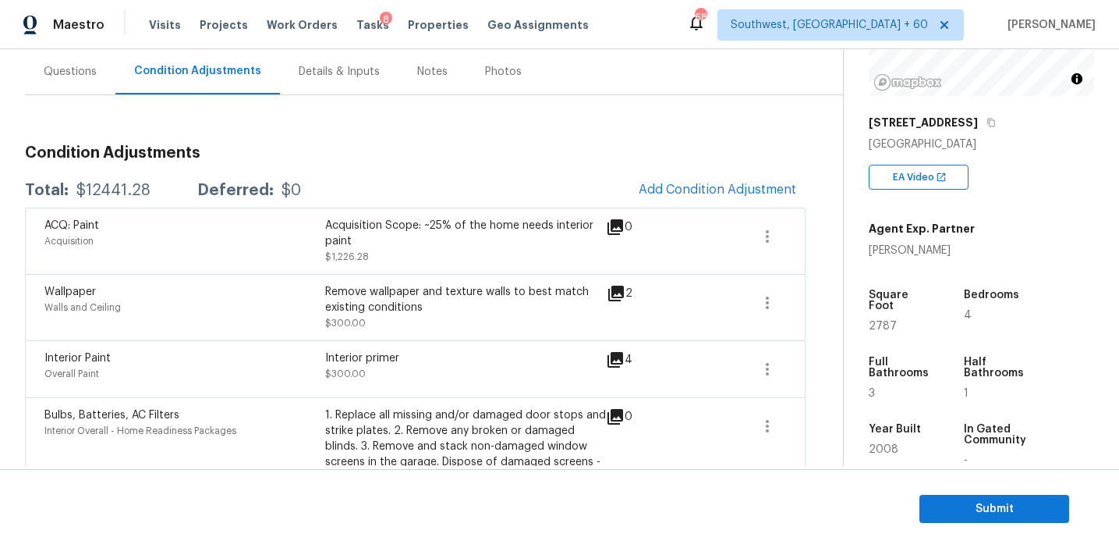
click at [66, 73] on div "Questions" at bounding box center [70, 72] width 53 height 16
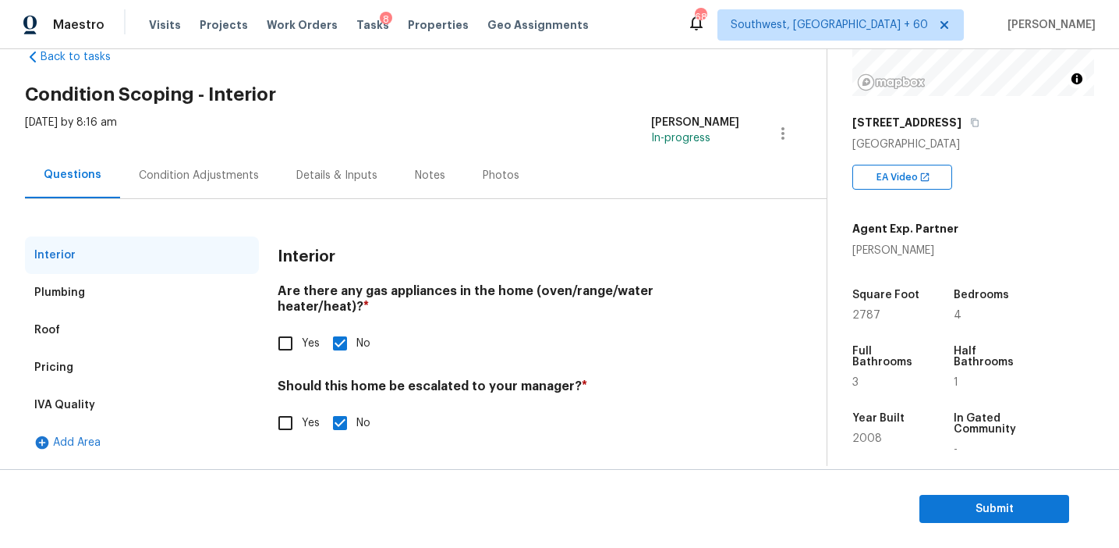
scroll to position [37, 0]
click at [101, 406] on div "IVA Quality" at bounding box center [142, 404] width 234 height 37
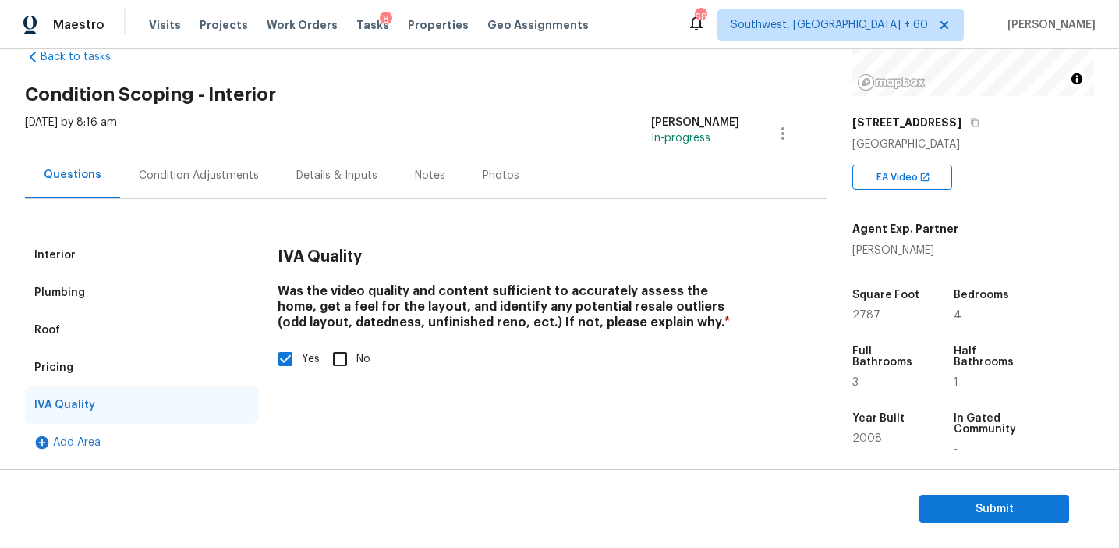
click at [108, 385] on div "Pricing" at bounding box center [142, 367] width 234 height 37
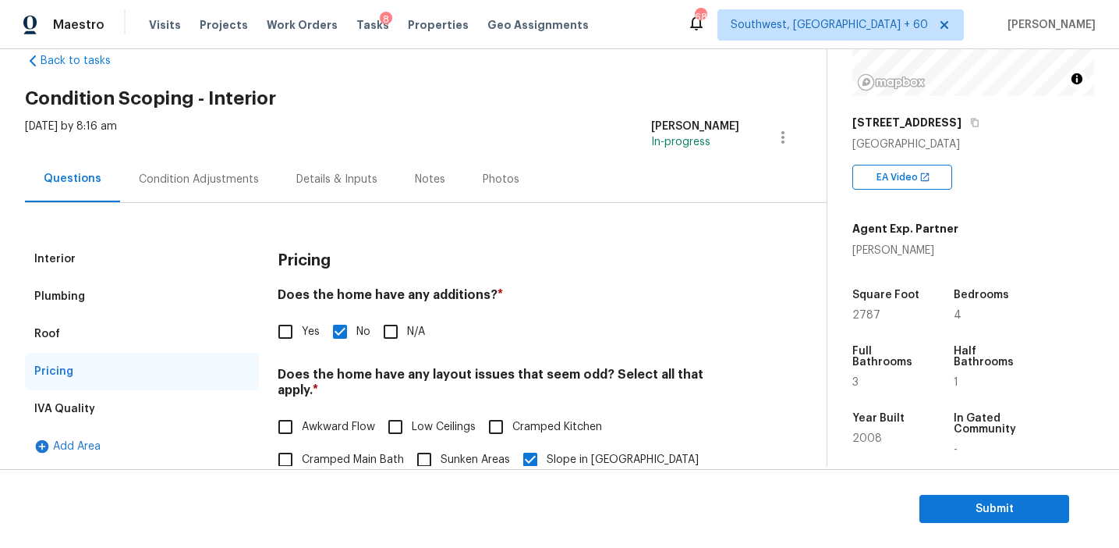
scroll to position [27, 0]
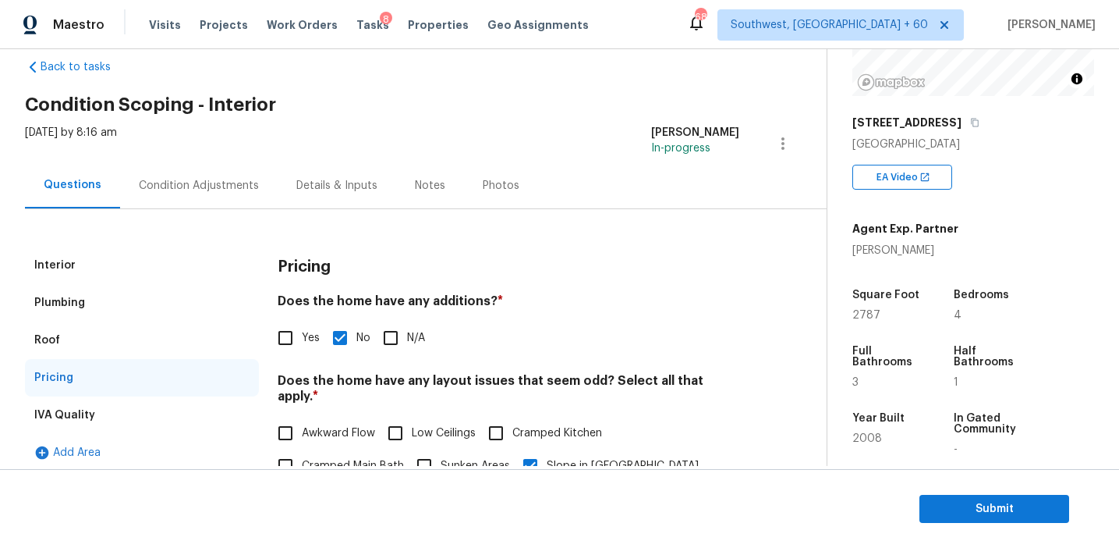
click at [138, 353] on div "Roof" at bounding box center [142, 339] width 234 height 37
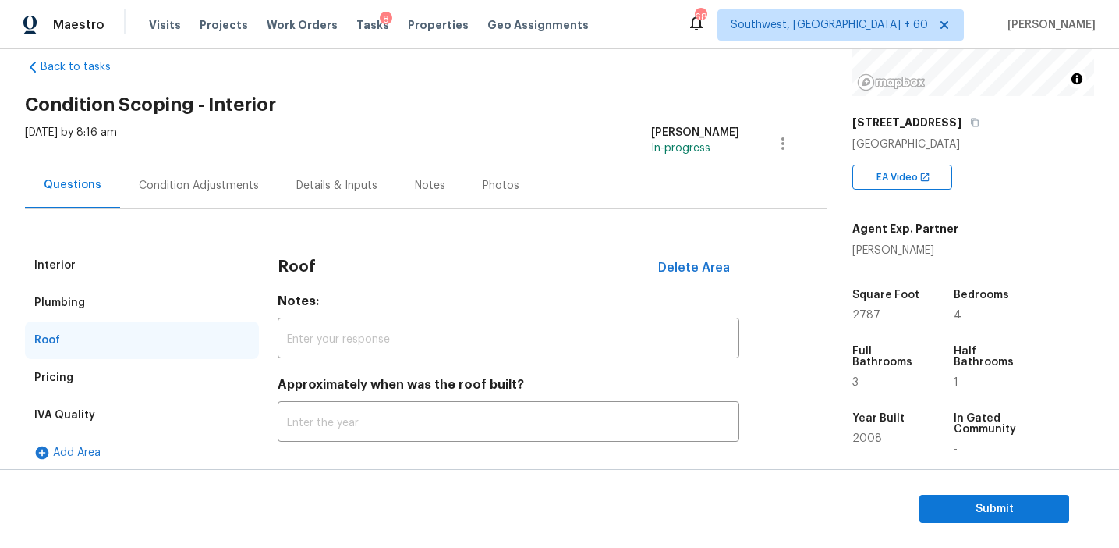
click at [138, 330] on div "Roof" at bounding box center [142, 339] width 234 height 37
click at [140, 311] on div "Plumbing" at bounding box center [142, 302] width 234 height 37
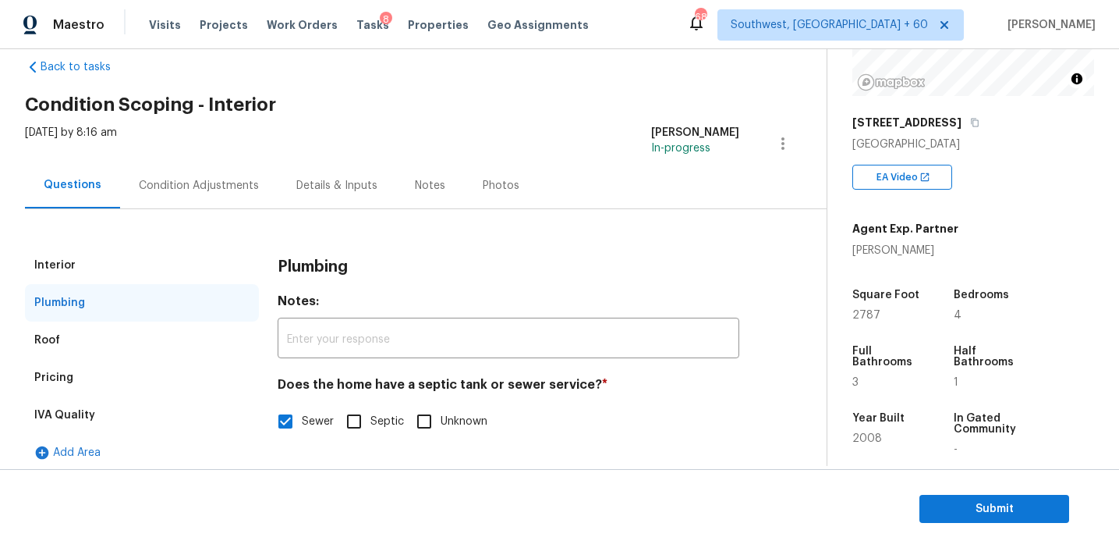
click at [140, 268] on div "Interior" at bounding box center [142, 265] width 234 height 37
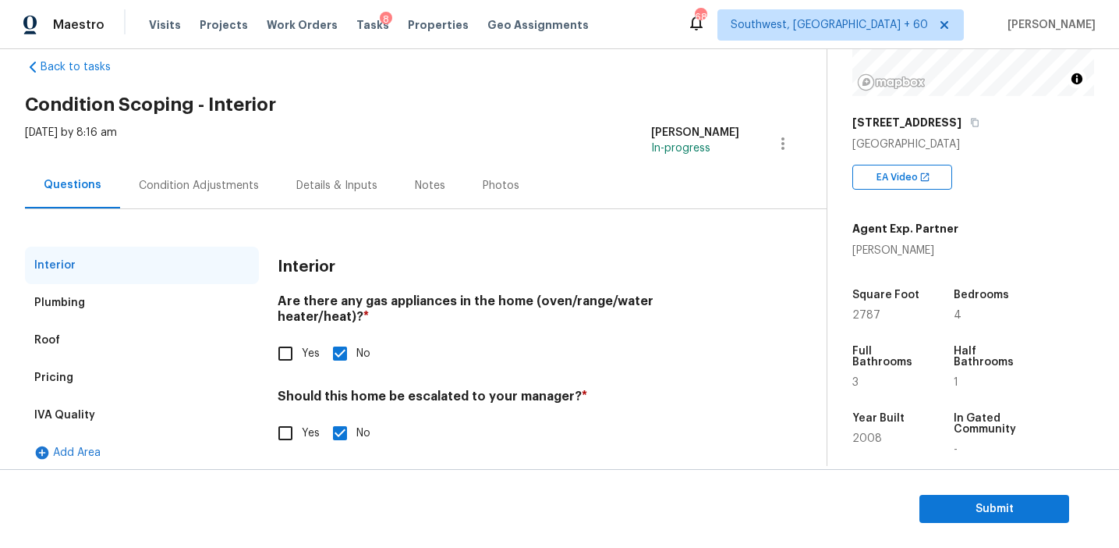
scroll to position [37, 0]
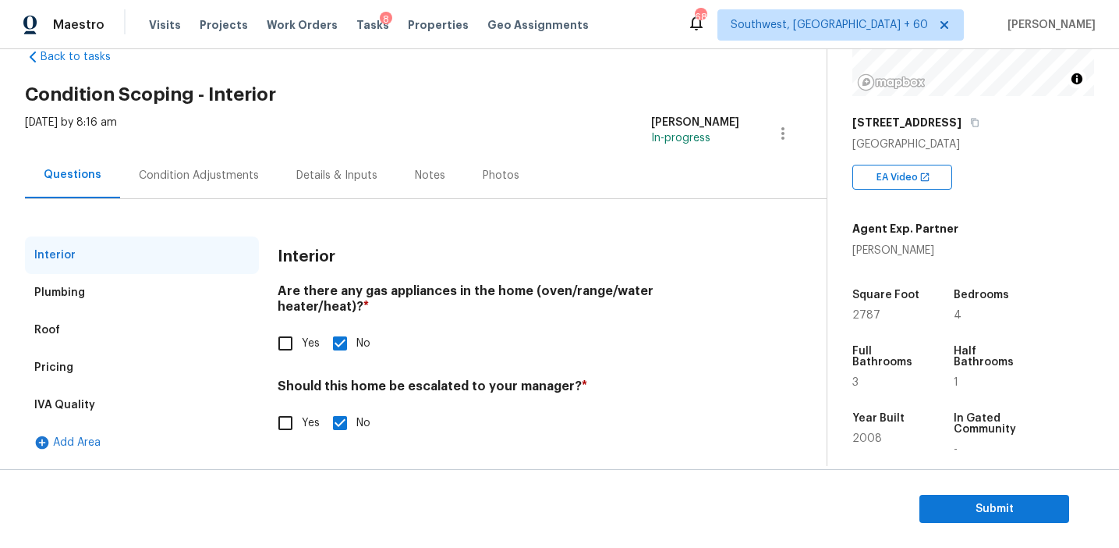
click at [224, 193] on div "Condition Adjustments" at bounding box center [199, 175] width 158 height 46
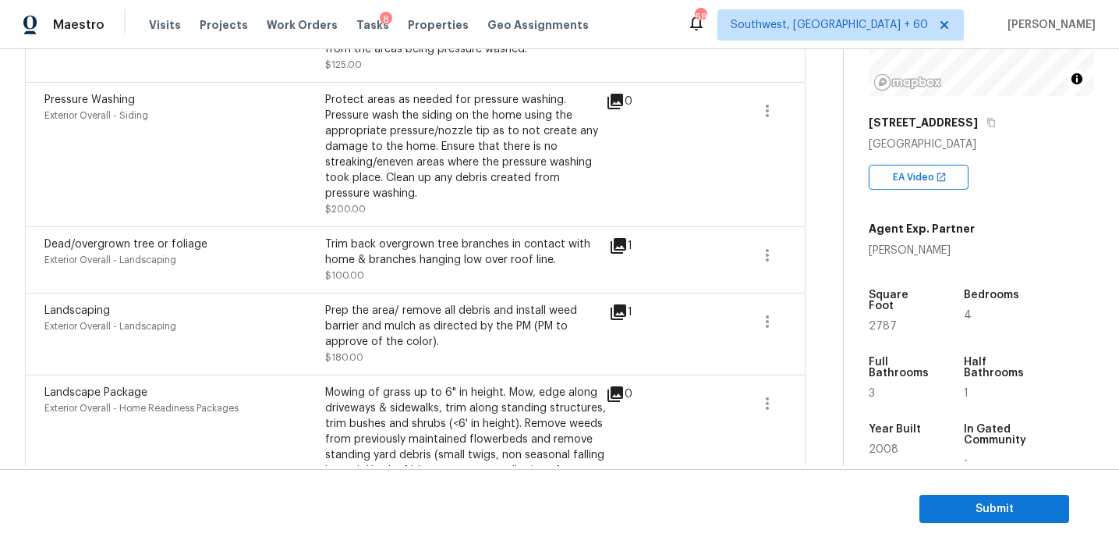
scroll to position [925, 0]
click at [408, 306] on div "Prep the area/ remove all debris and install weed barrier and mulch as directed…" at bounding box center [465, 327] width 281 height 47
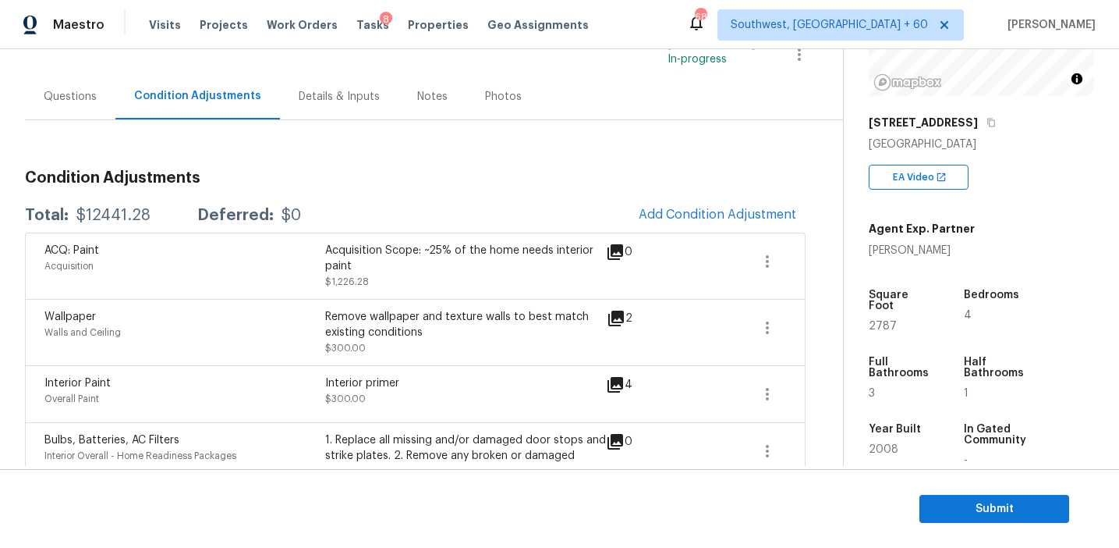
scroll to position [140, 0]
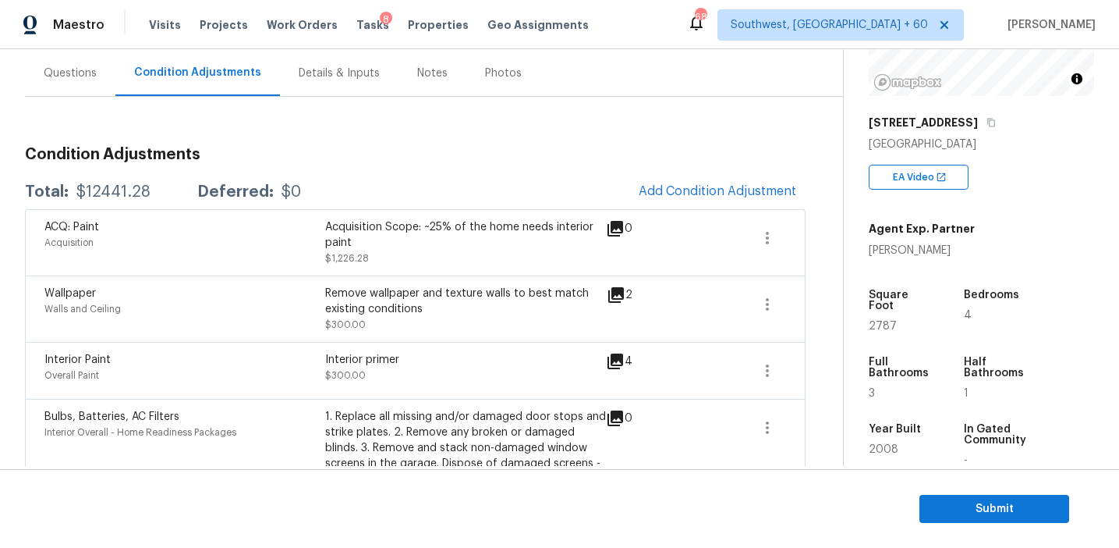
click at [522, 186] on div "Total: $12441.28 Deferred: $0 Add Condition Adjustment" at bounding box center [415, 192] width 781 height 34
click at [523, 184] on div "Total: $12441.28 Deferred: $0 Add Condition Adjustment" at bounding box center [415, 192] width 781 height 34
click at [980, 514] on span "Submit" at bounding box center [994, 509] width 125 height 20
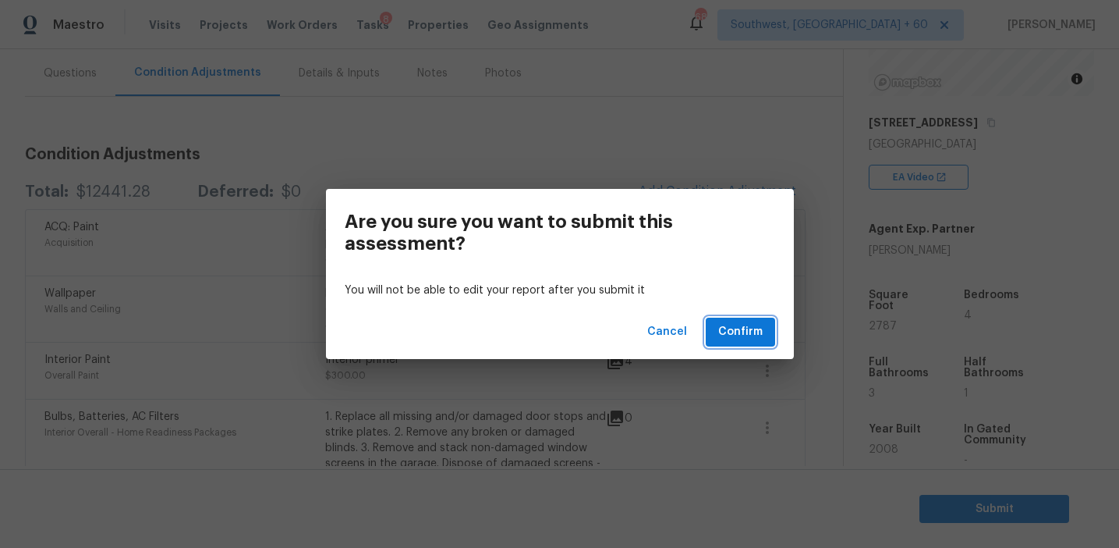
click at [717, 328] on button "Confirm" at bounding box center [740, 332] width 69 height 29
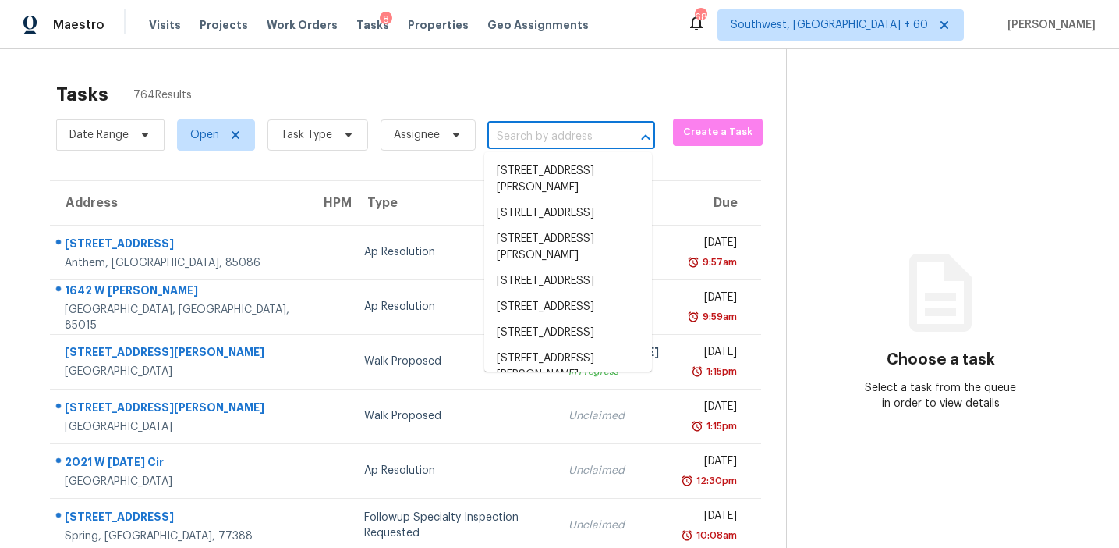
click at [506, 142] on input "text" at bounding box center [550, 137] width 124 height 24
paste input "4014 Niagara St Corpus Christi, TX, 78416"
type input "4014 Niagara St Corpus Christi, TX, 78416"
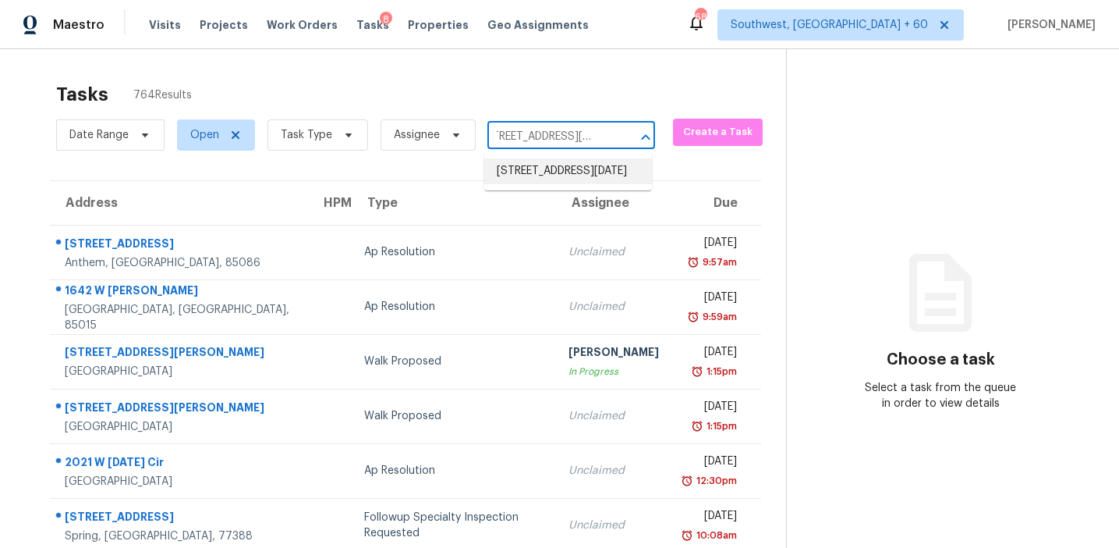
click at [538, 177] on li "4014 Niagara St, Corpus Christi, TX 78416" at bounding box center [568, 171] width 168 height 26
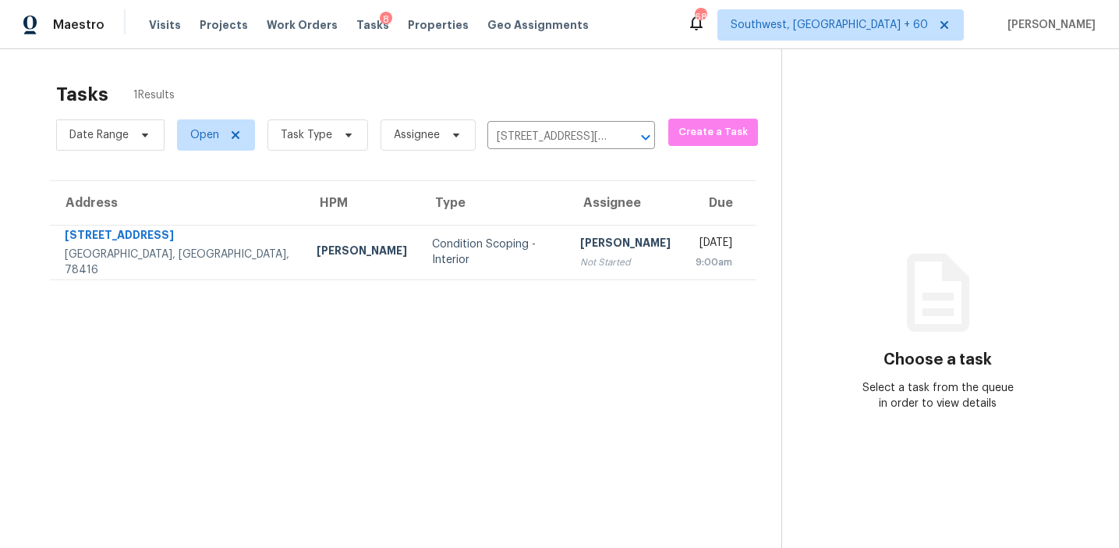
click at [580, 268] on div "Not Started" at bounding box center [625, 262] width 90 height 16
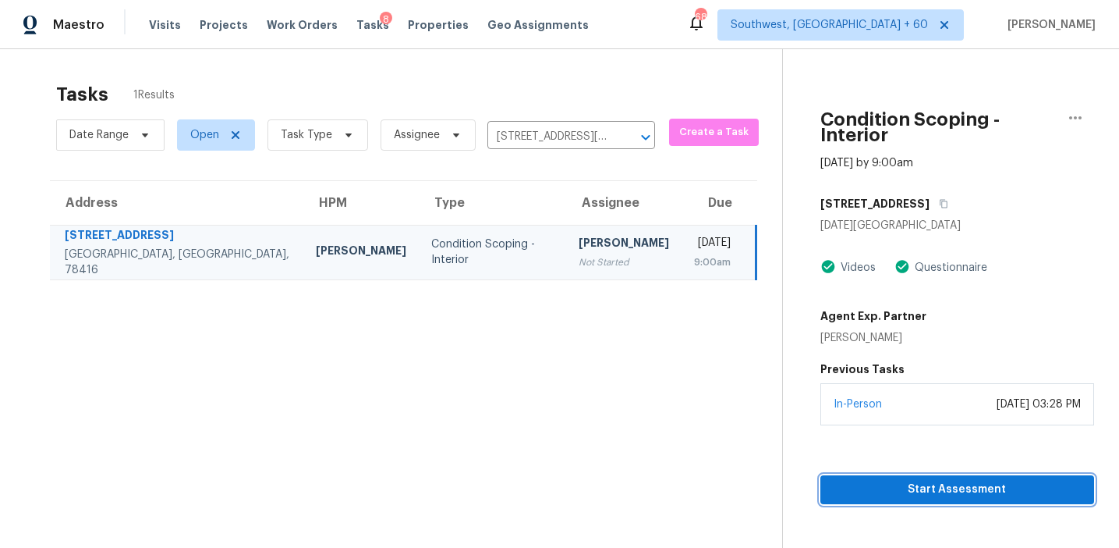
click at [885, 480] on span "Start Assessment" at bounding box center [957, 490] width 249 height 20
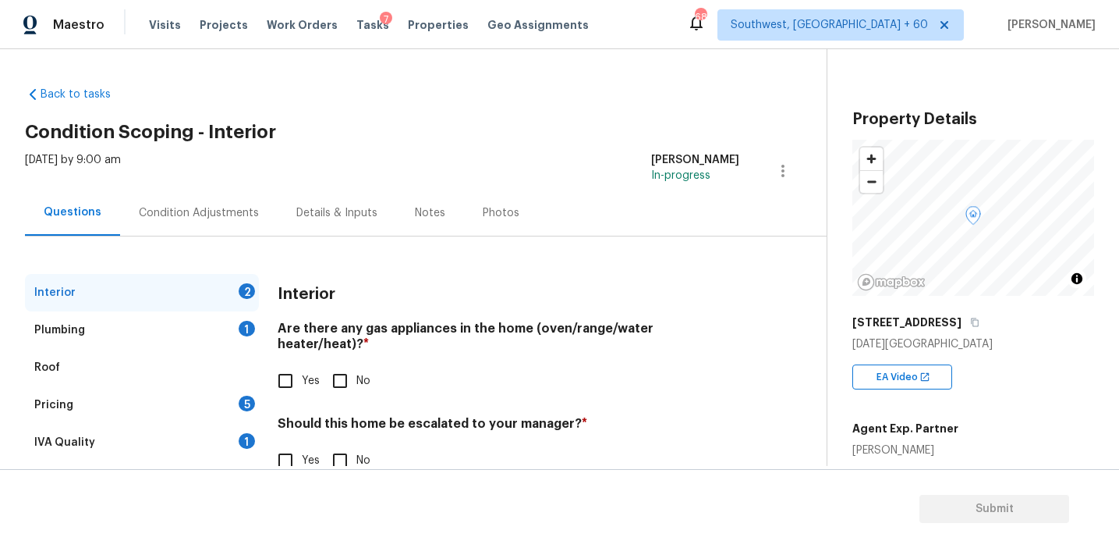
scroll to position [37, 0]
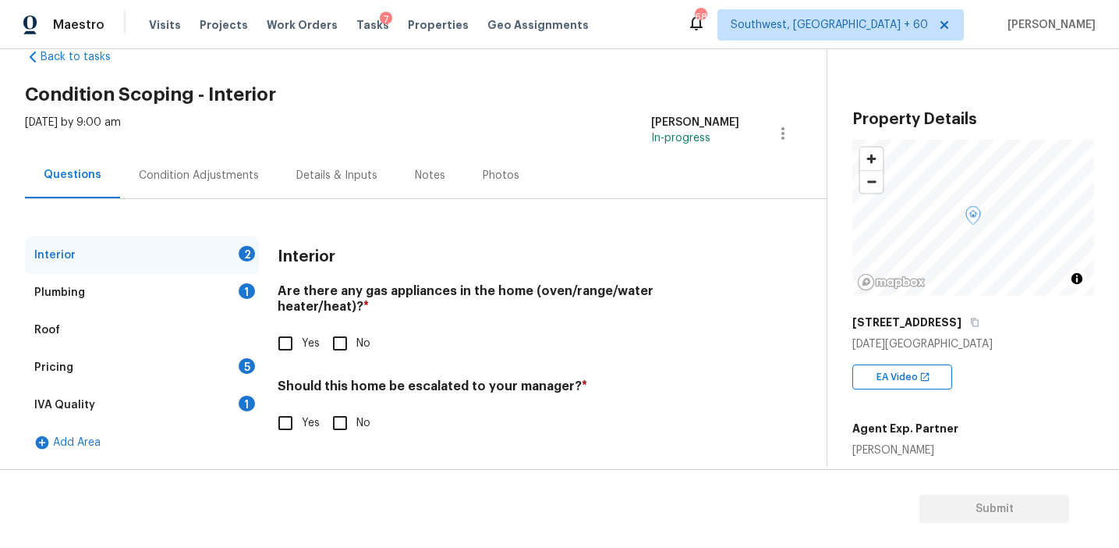
click at [249, 407] on div "1" at bounding box center [247, 404] width 16 height 16
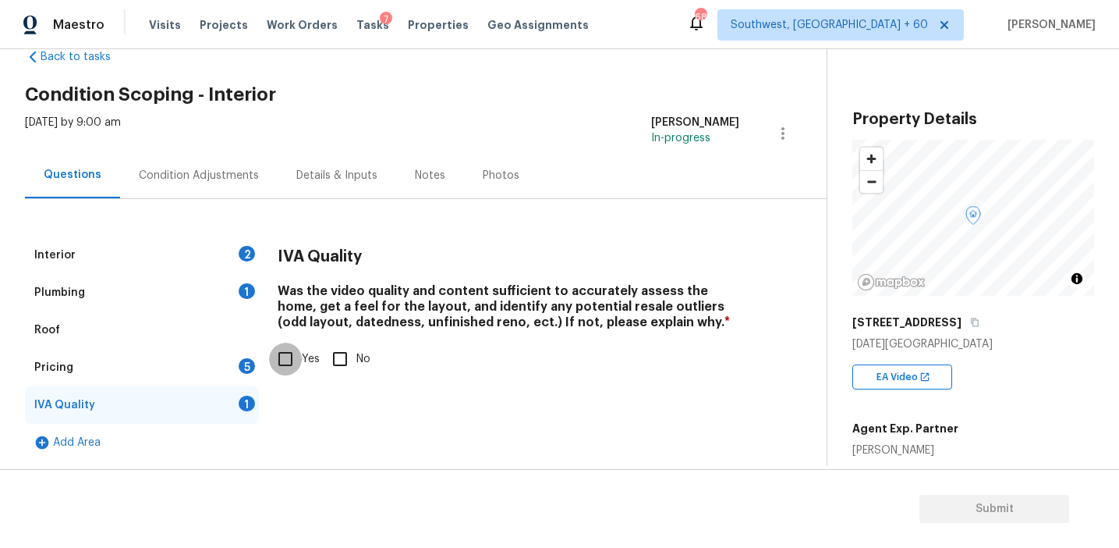
click at [281, 368] on input "Yes" at bounding box center [285, 358] width 33 height 33
checkbox input "true"
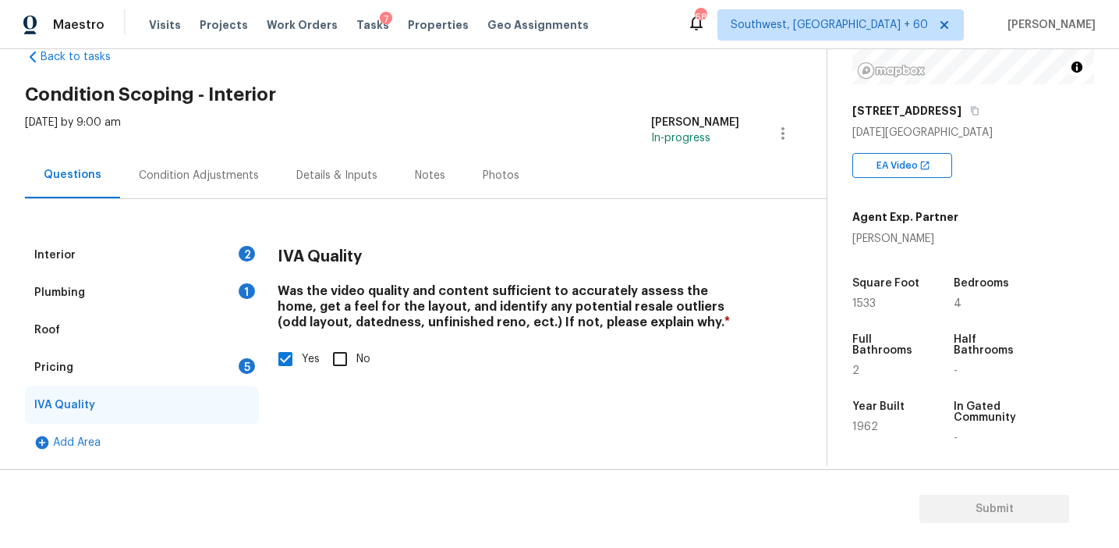
scroll to position [203, 0]
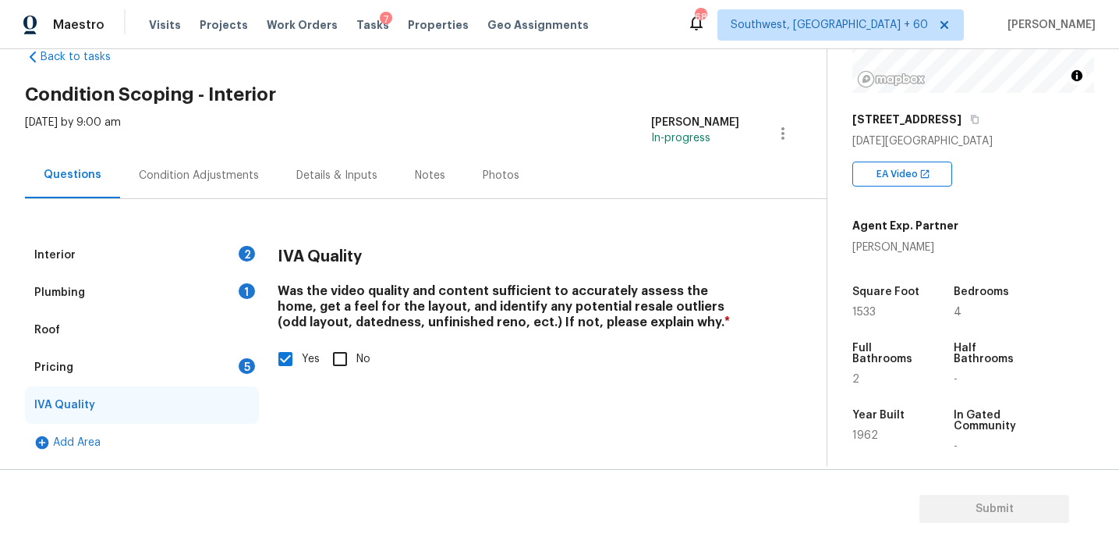
click at [241, 289] on div "1" at bounding box center [247, 291] width 16 height 16
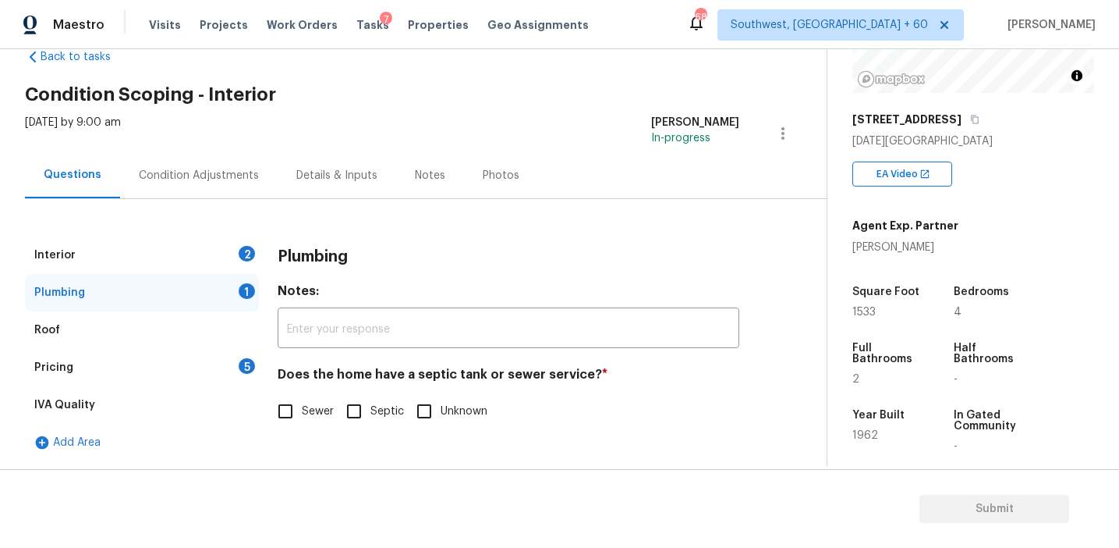
click at [299, 418] on input "Sewer" at bounding box center [285, 411] width 33 height 33
checkbox input "true"
click at [238, 371] on div "Pricing 5" at bounding box center [142, 367] width 234 height 37
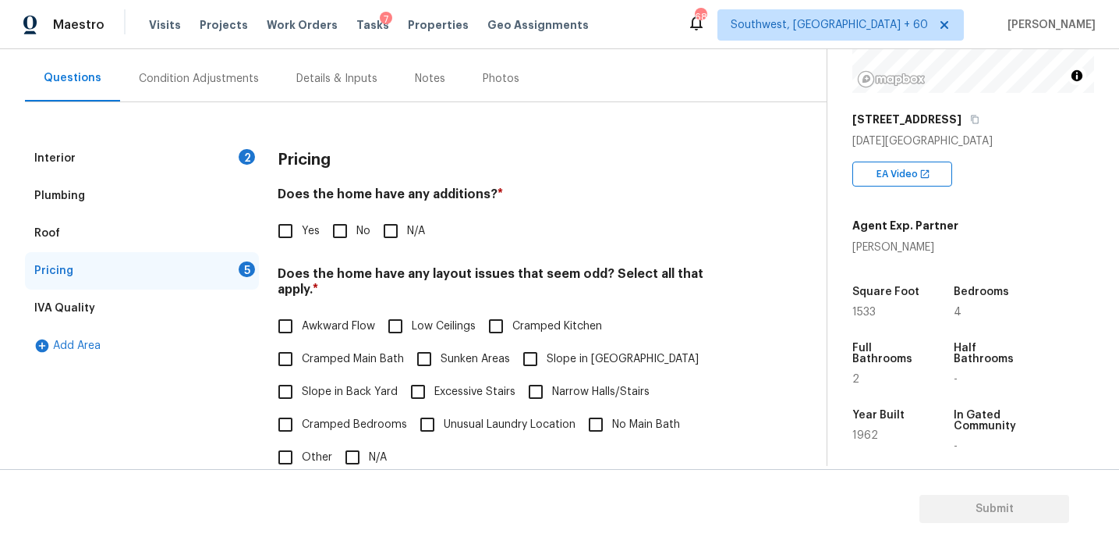
scroll to position [142, 0]
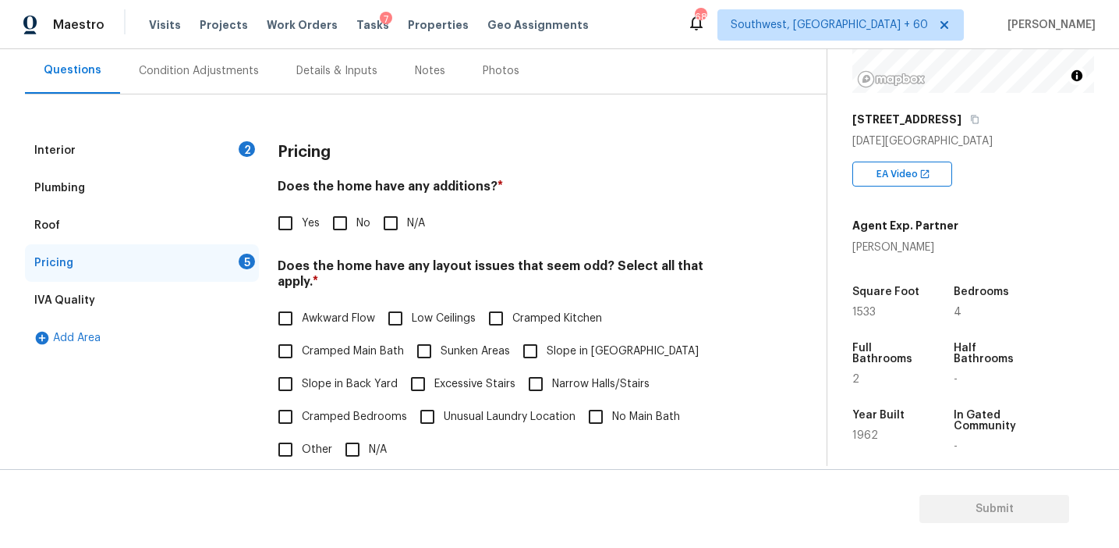
click at [227, 55] on div "Condition Adjustments" at bounding box center [199, 71] width 158 height 46
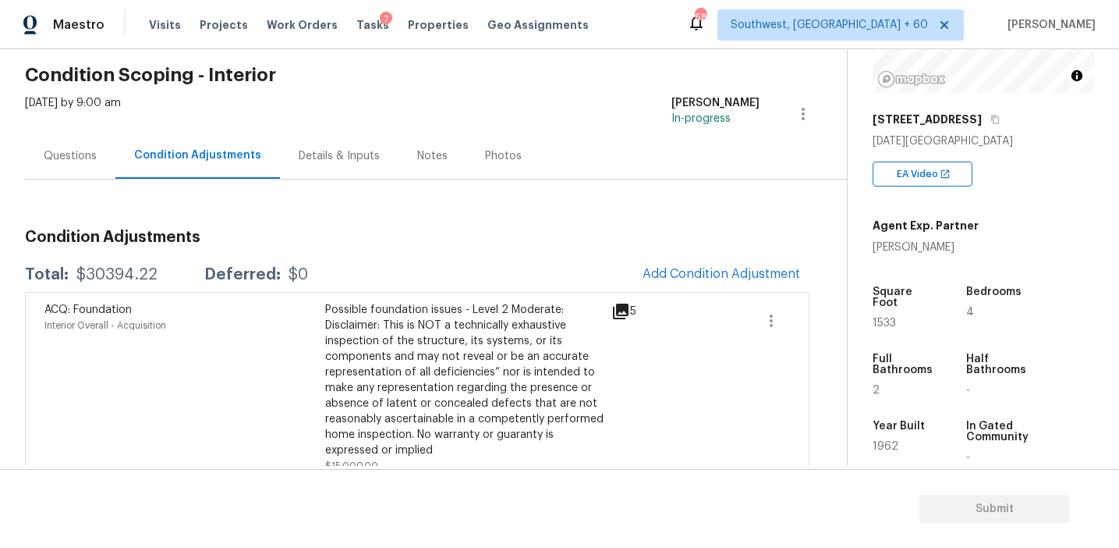
scroll to position [26, 0]
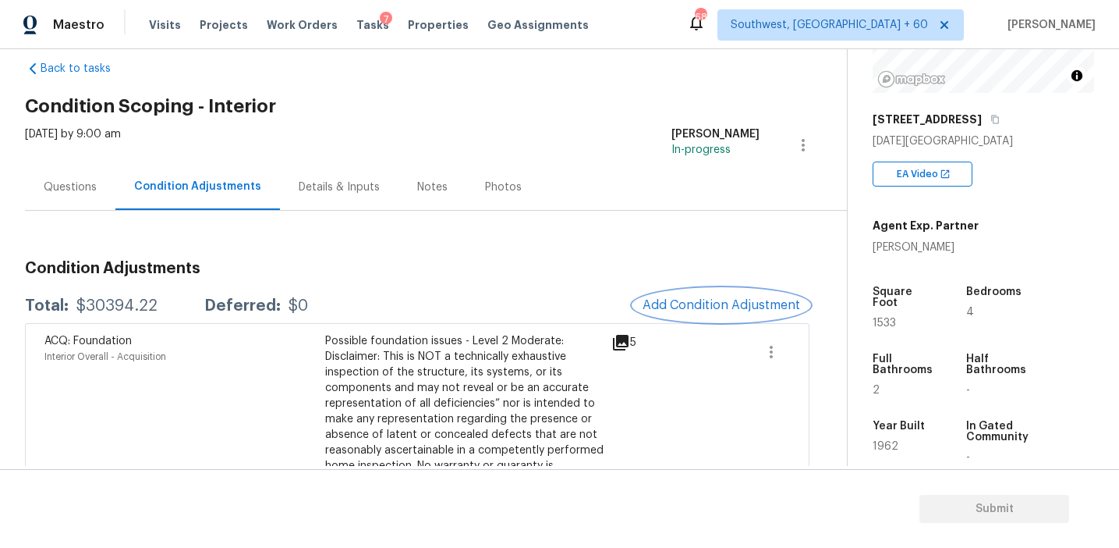
click at [680, 296] on button "Add Condition Adjustment" at bounding box center [721, 305] width 176 height 33
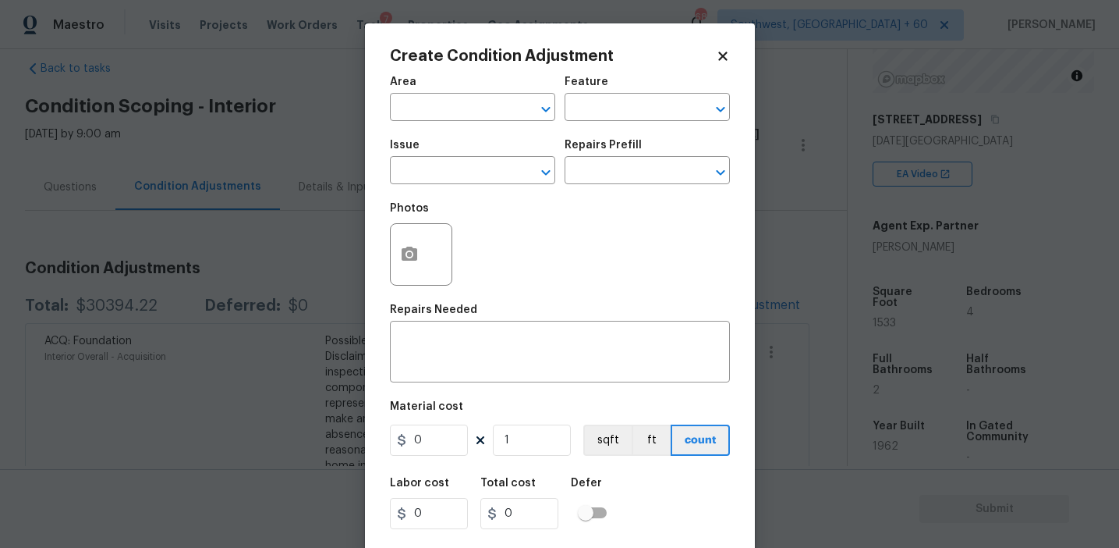
click at [587, 92] on div "Feature" at bounding box center [647, 86] width 165 height 20
click at [605, 108] on input "text" at bounding box center [626, 109] width 122 height 24
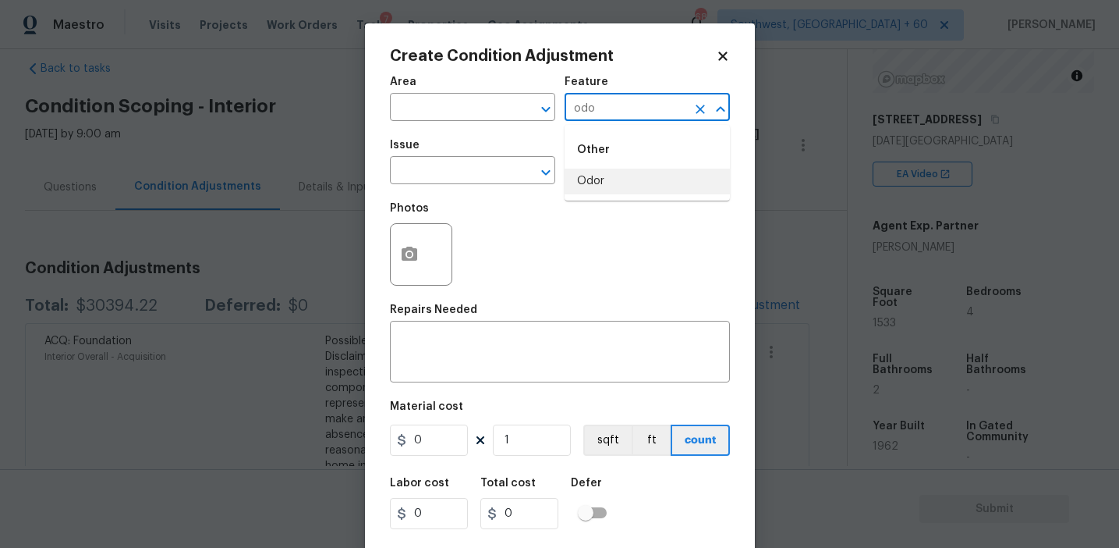
click at [605, 184] on li "Odor" at bounding box center [647, 182] width 165 height 26
type input "Odor"
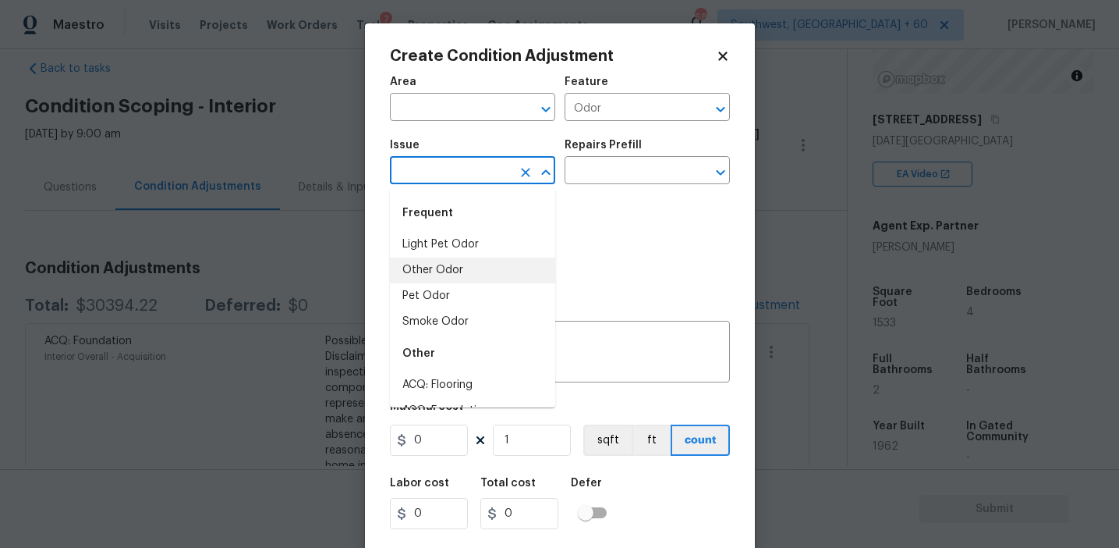
click at [481, 279] on li "Other Odor" at bounding box center [472, 270] width 165 height 26
type input "Other Odor"
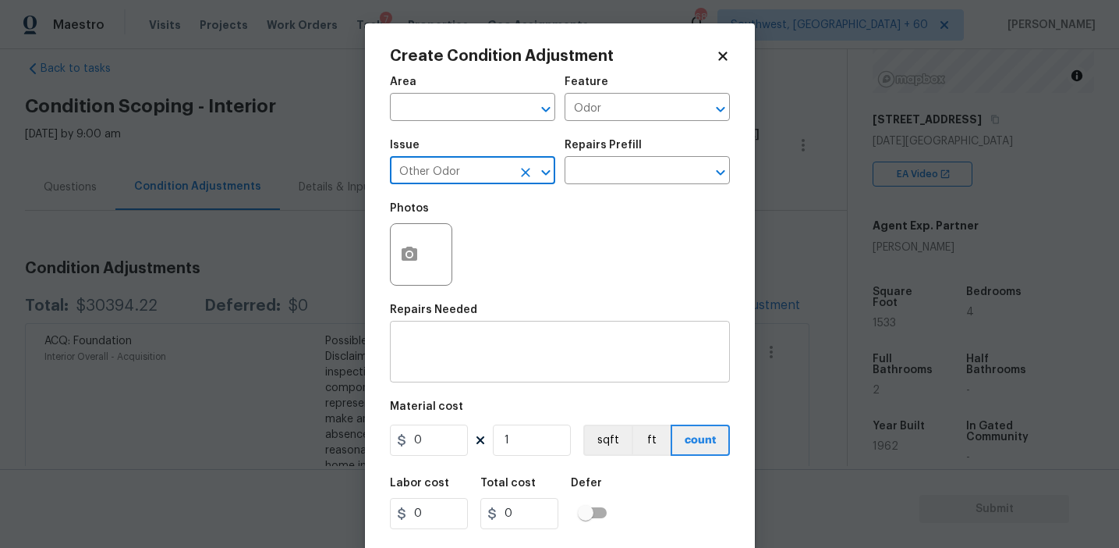
click at [506, 359] on textarea at bounding box center [559, 353] width 321 height 33
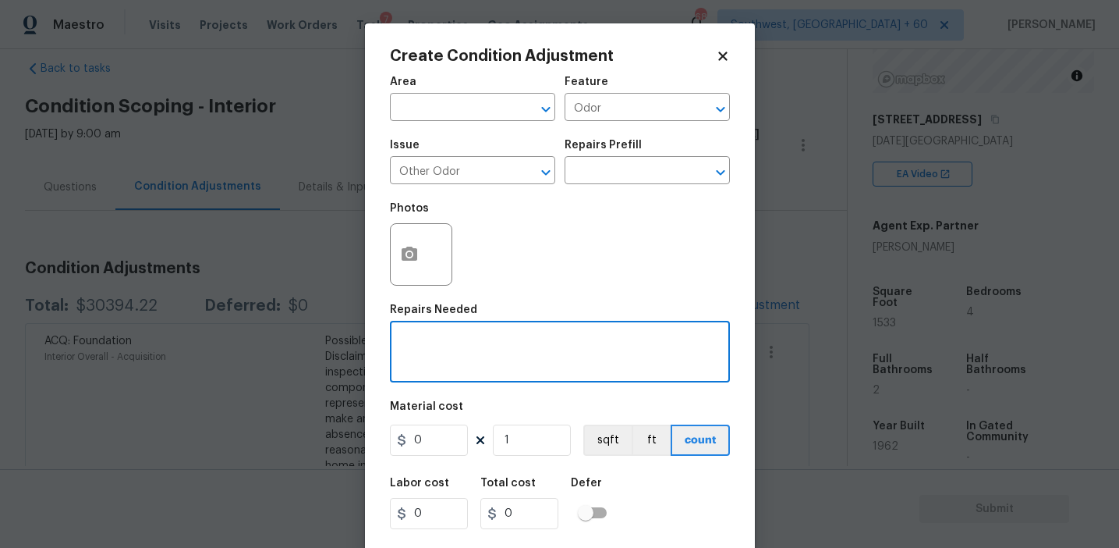
paste textarea "Interior has a possible pet odor not quite sure. Exterior smells like the back …"
type textarea "Interior has a possible pet odor not quite sure. Exterior smells like the back …"
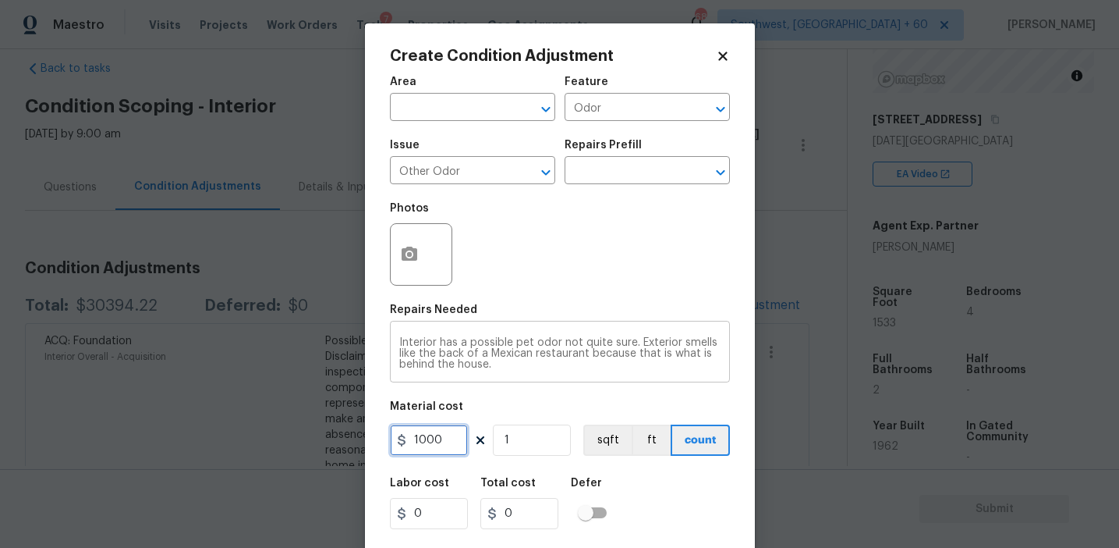
type input "1000"
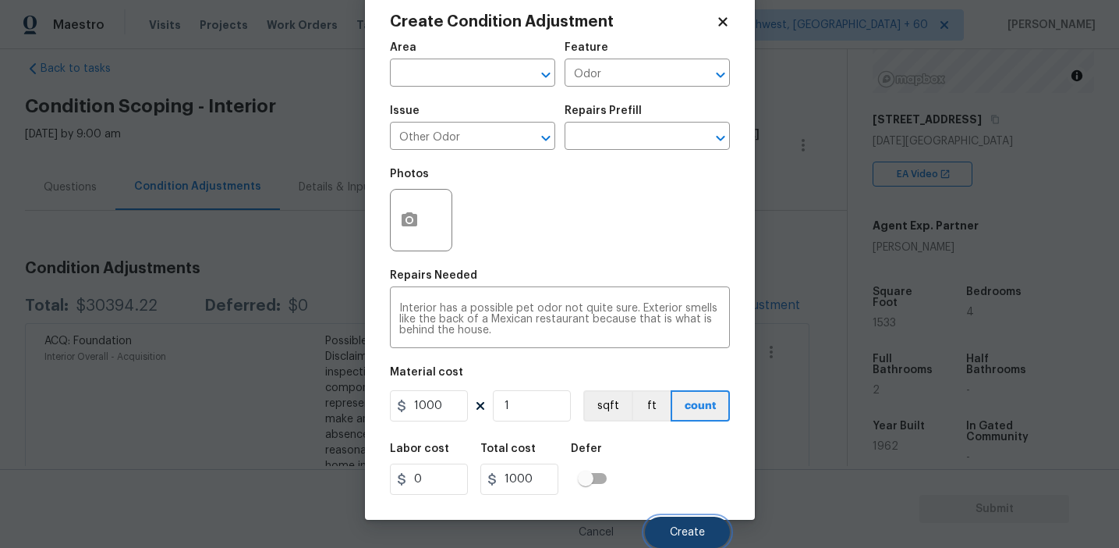
click at [666, 521] on button "Create" at bounding box center [687, 531] width 85 height 31
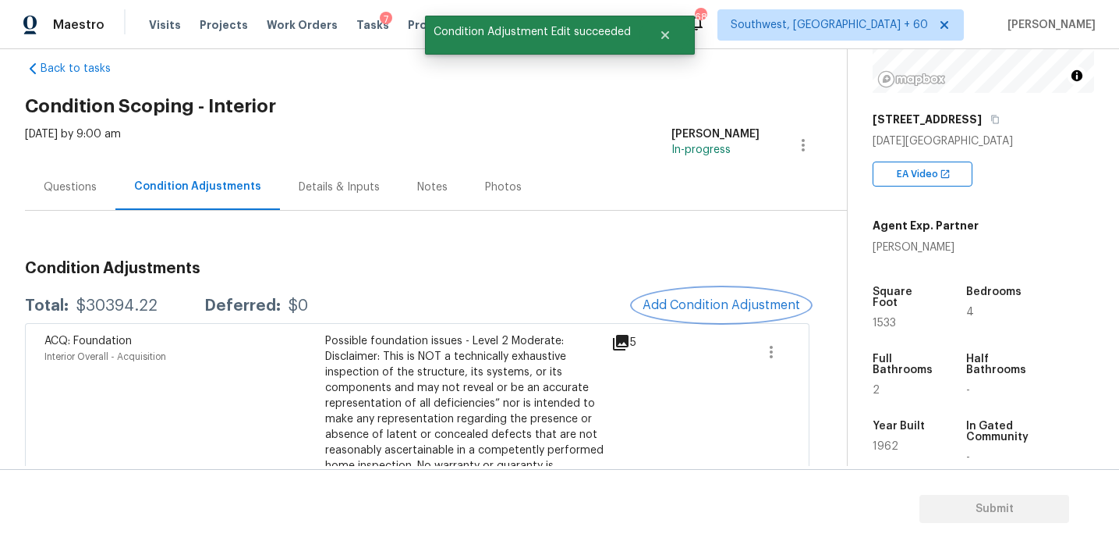
scroll to position [0, 0]
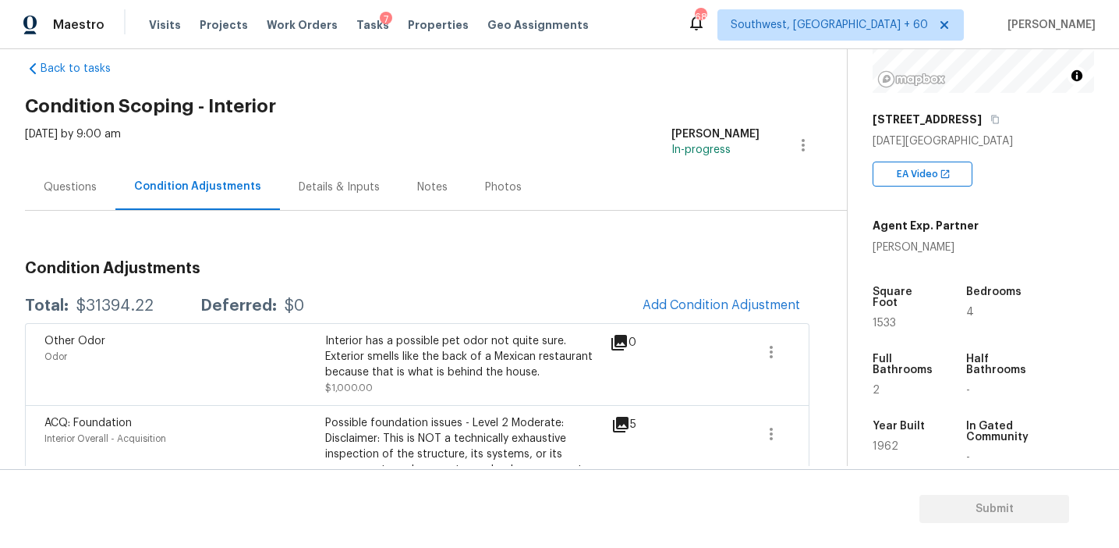
click at [94, 185] on div "Questions" at bounding box center [70, 187] width 53 height 16
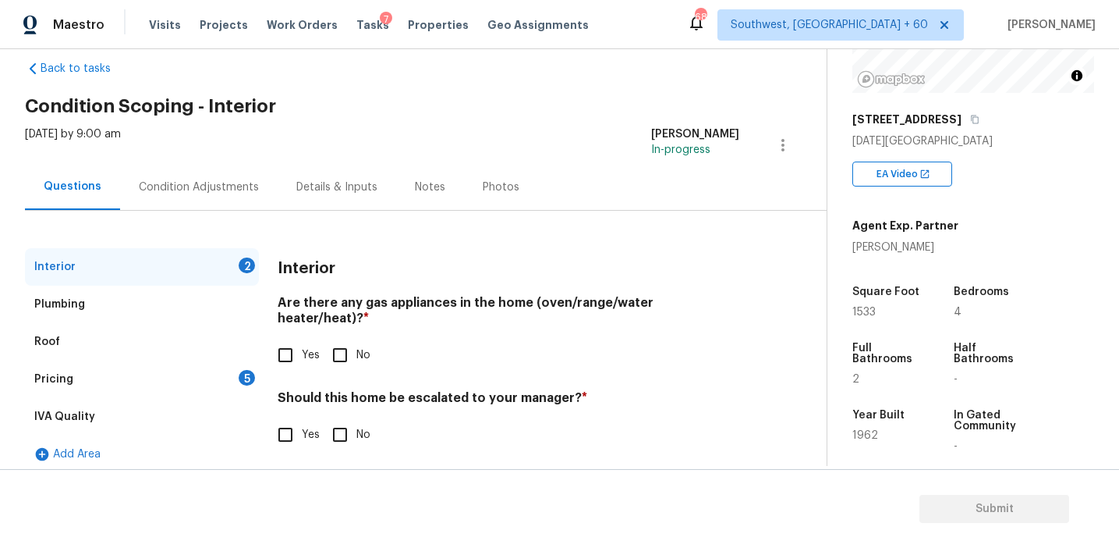
scroll to position [37, 0]
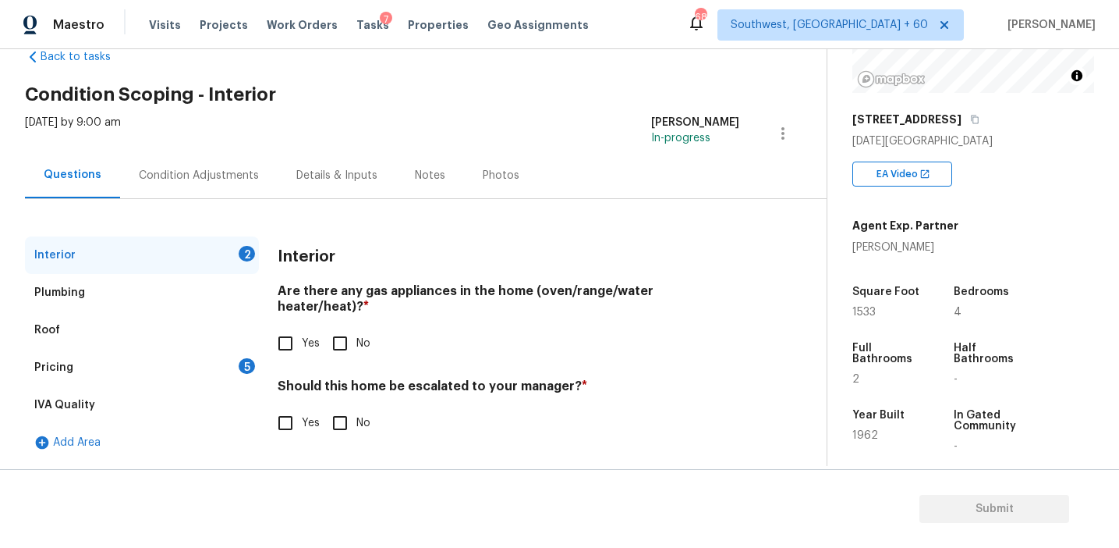
click at [202, 359] on div "Pricing 5" at bounding box center [142, 367] width 234 height 37
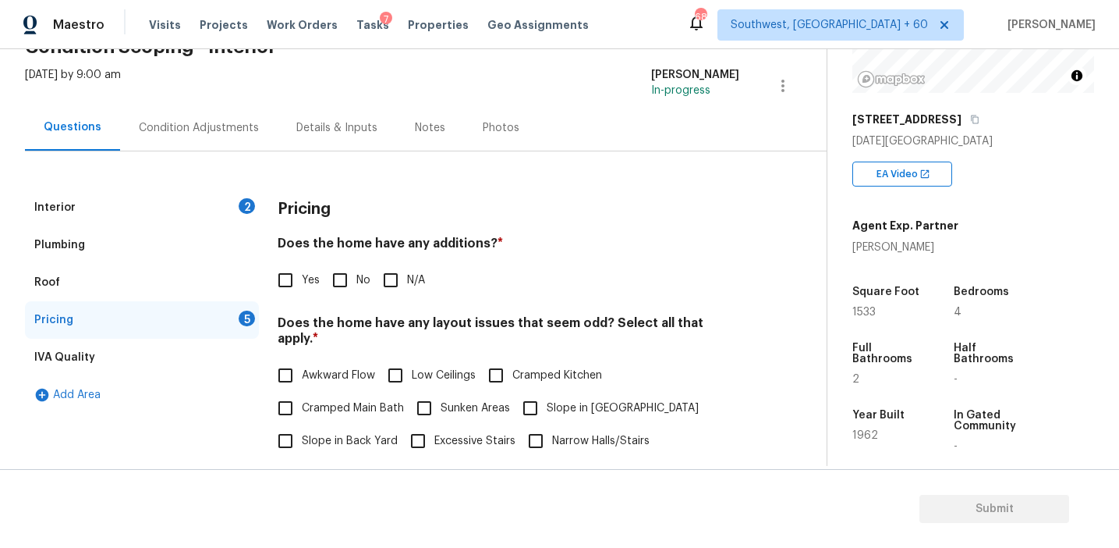
scroll to position [136, 0]
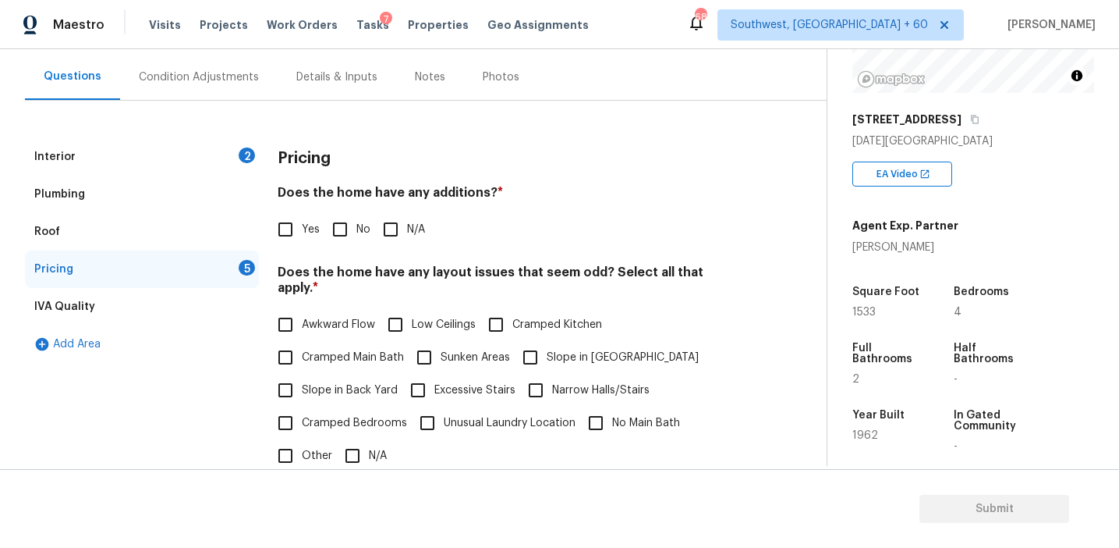
click at [322, 308] on label "Awkward Flow" at bounding box center [322, 324] width 106 height 33
click at [302, 308] on input "Awkward Flow" at bounding box center [285, 324] width 33 height 33
checkbox input "true"
click at [531, 317] on span "Cramped Kitchen" at bounding box center [558, 325] width 90 height 16
click at [513, 308] on input "Cramped Kitchen" at bounding box center [496, 324] width 33 height 33
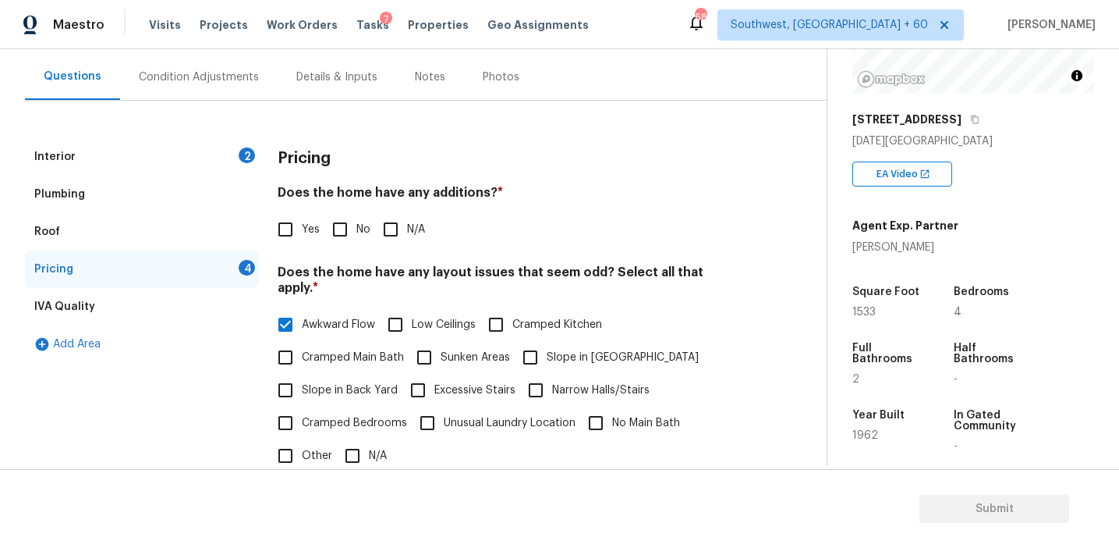
checkbox input "true"
click at [587, 407] on input "No Main Bath" at bounding box center [596, 422] width 33 height 33
checkbox input "true"
click at [393, 158] on div "Pricing" at bounding box center [509, 158] width 462 height 41
click at [366, 165] on div "Pricing" at bounding box center [509, 158] width 462 height 41
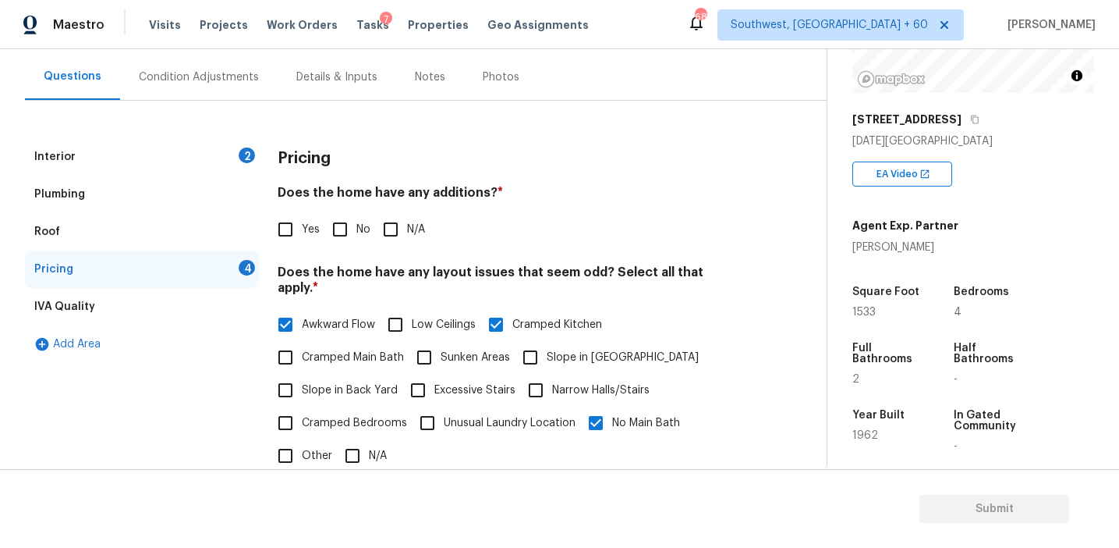
click at [379, 155] on div "Pricing" at bounding box center [509, 158] width 462 height 41
click at [349, 246] on div "Pricing Does the home have any additions? * Yes No N/A Does the home have any l…" at bounding box center [509, 441] width 462 height 607
click at [339, 229] on input "No" at bounding box center [340, 229] width 33 height 33
checkbox input "true"
click at [552, 349] on span "Slope in [GEOGRAPHIC_DATA]" at bounding box center [623, 357] width 152 height 16
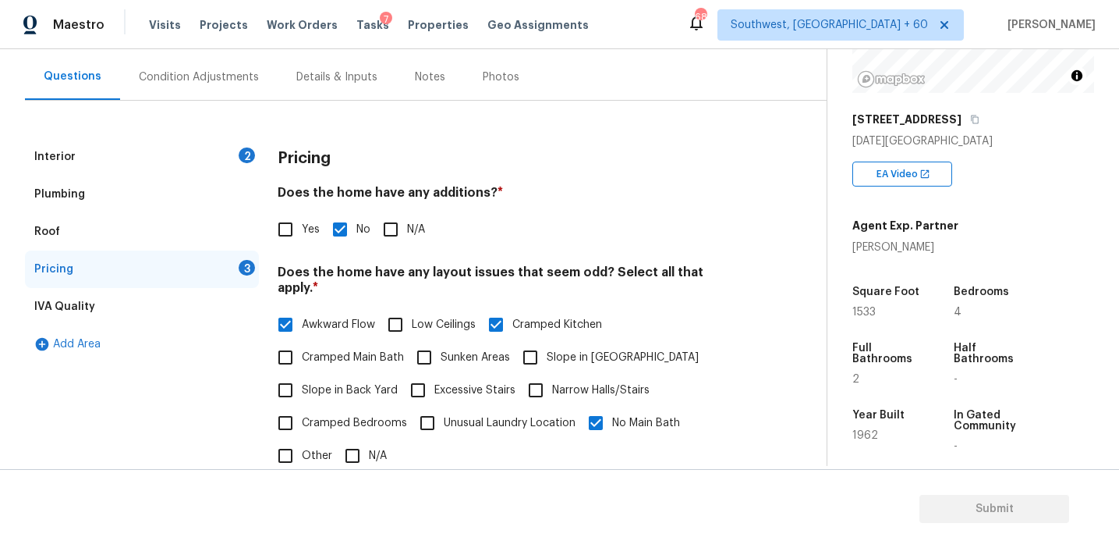
click at [547, 346] on input "Slope in [GEOGRAPHIC_DATA]" at bounding box center [530, 357] width 33 height 33
checkbox input "true"
click at [326, 382] on span "Slope in Back Yard" at bounding box center [350, 390] width 96 height 16
click at [302, 381] on input "Slope in Back Yard" at bounding box center [285, 390] width 33 height 33
checkbox input "true"
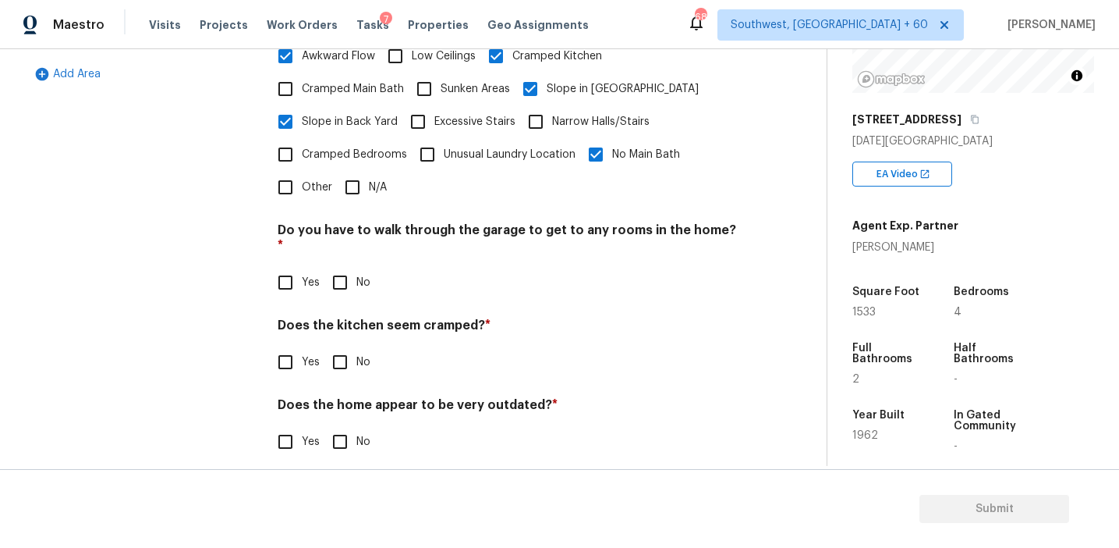
scroll to position [389, 0]
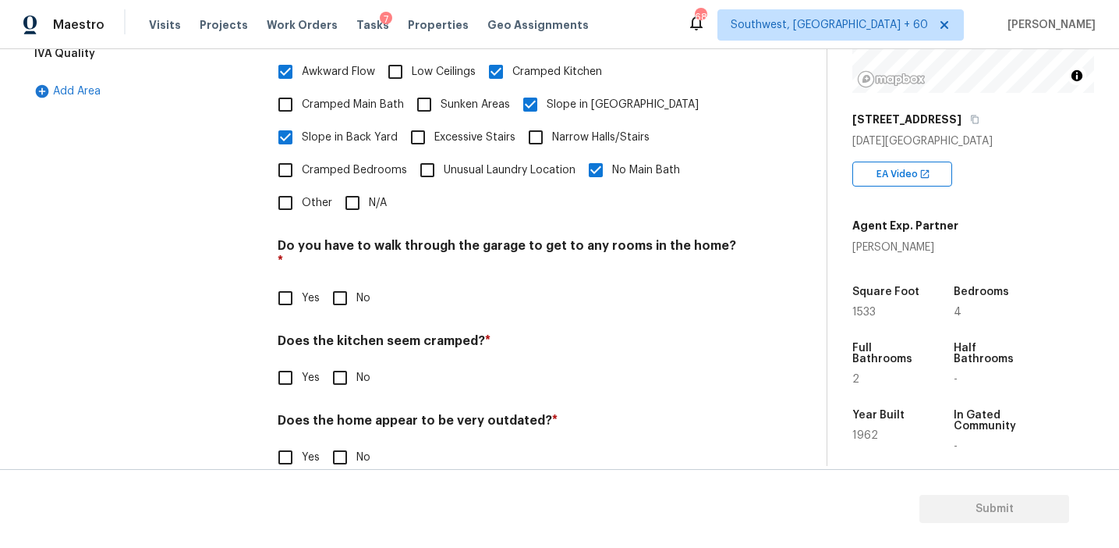
click at [346, 282] on input "No" at bounding box center [340, 298] width 33 height 33
checkbox input "true"
click at [340, 363] on input "No" at bounding box center [340, 379] width 33 height 33
checkbox input "true"
click at [335, 442] on input "No" at bounding box center [340, 458] width 33 height 33
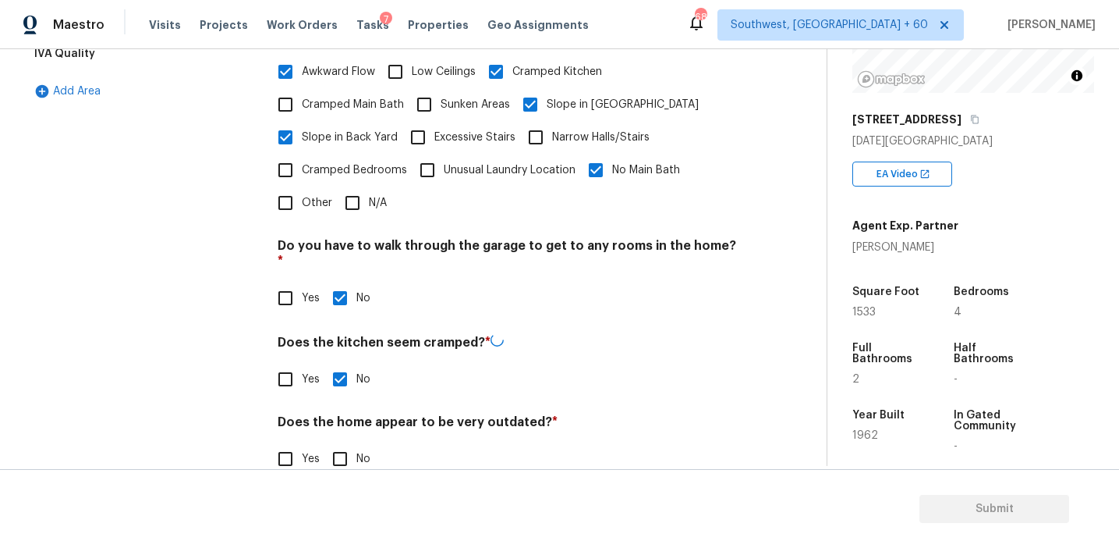
checkbox input "true"
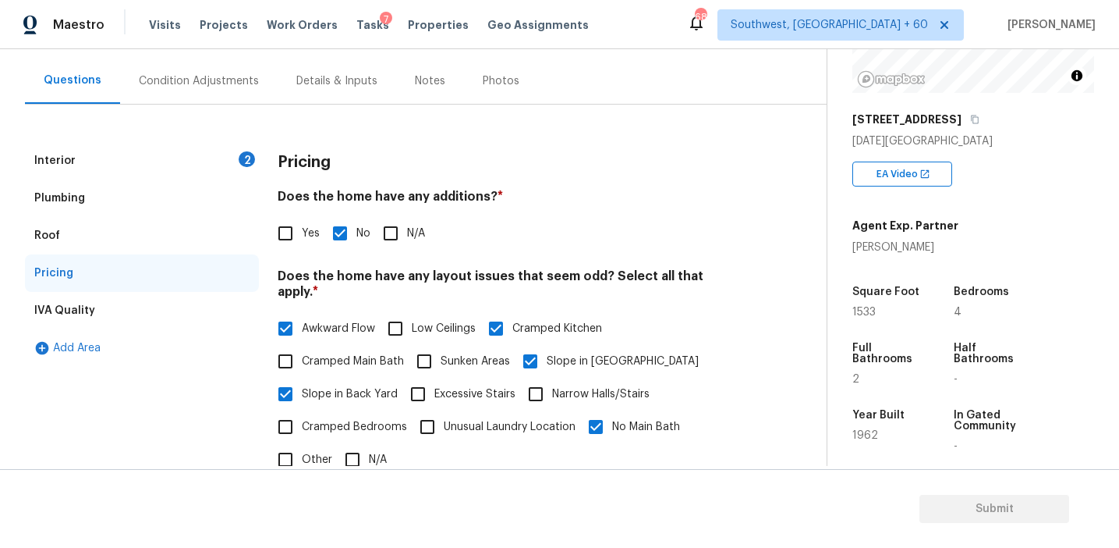
click at [225, 160] on div "Interior 2" at bounding box center [142, 160] width 234 height 37
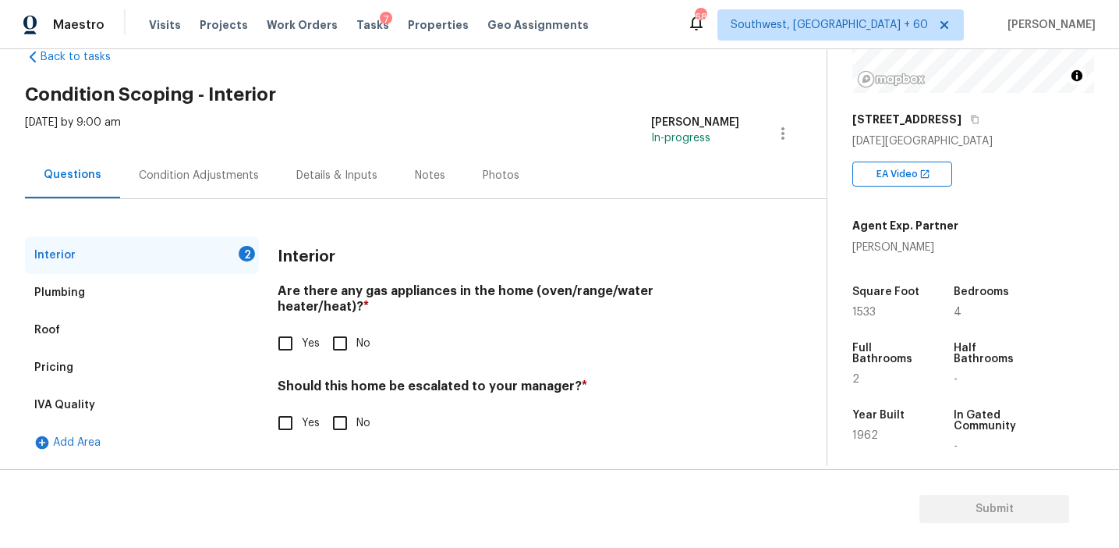
click at [335, 331] on input "No" at bounding box center [340, 343] width 33 height 33
checkbox input "true"
click at [292, 416] on input "Yes" at bounding box center [285, 422] width 33 height 33
checkbox input "true"
click at [339, 415] on input "No" at bounding box center [340, 422] width 33 height 33
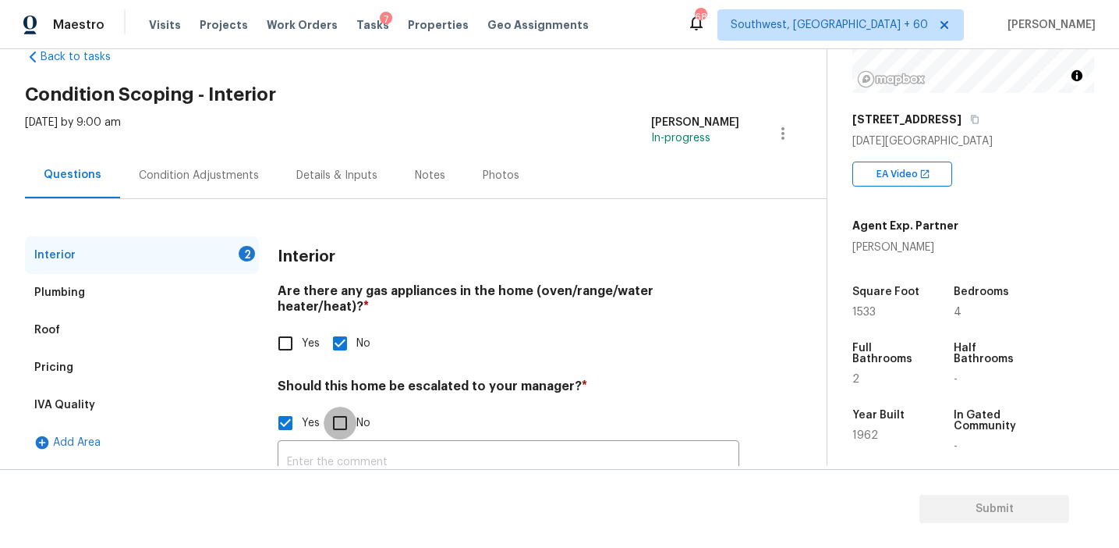
checkbox input "true"
checkbox input "false"
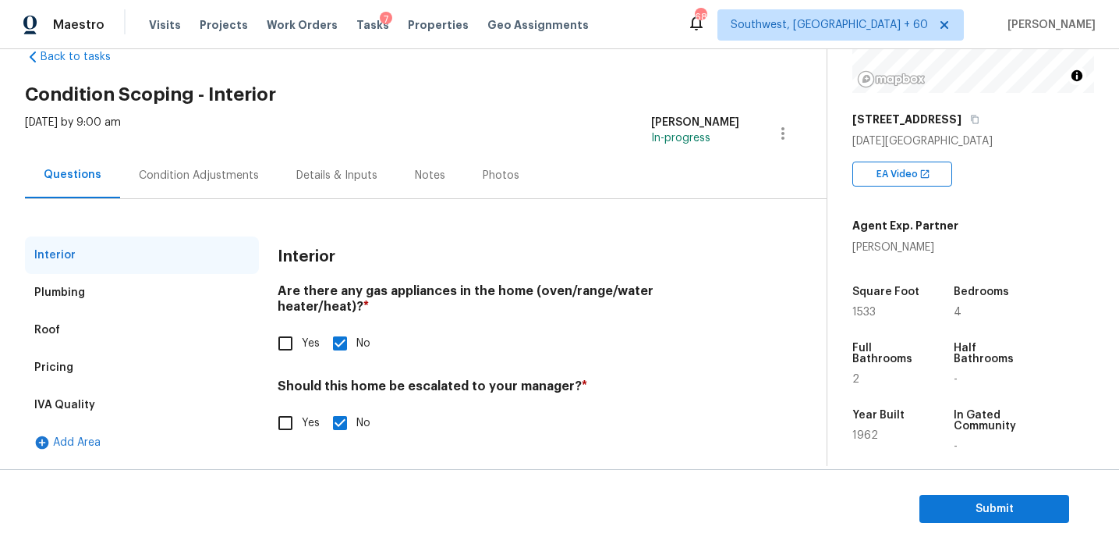
click at [233, 190] on div "Condition Adjustments" at bounding box center [199, 175] width 158 height 46
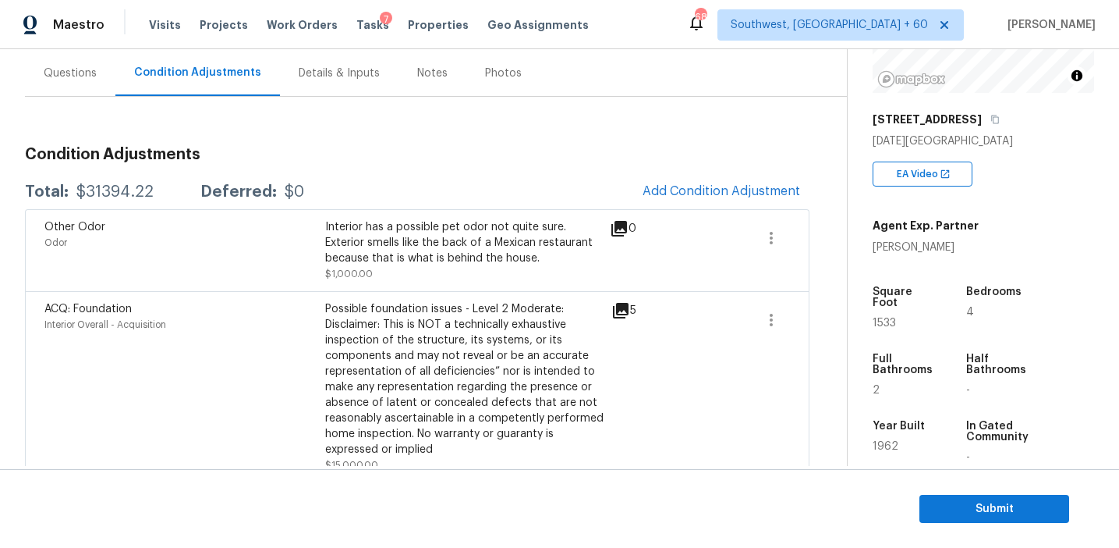
scroll to position [136, 0]
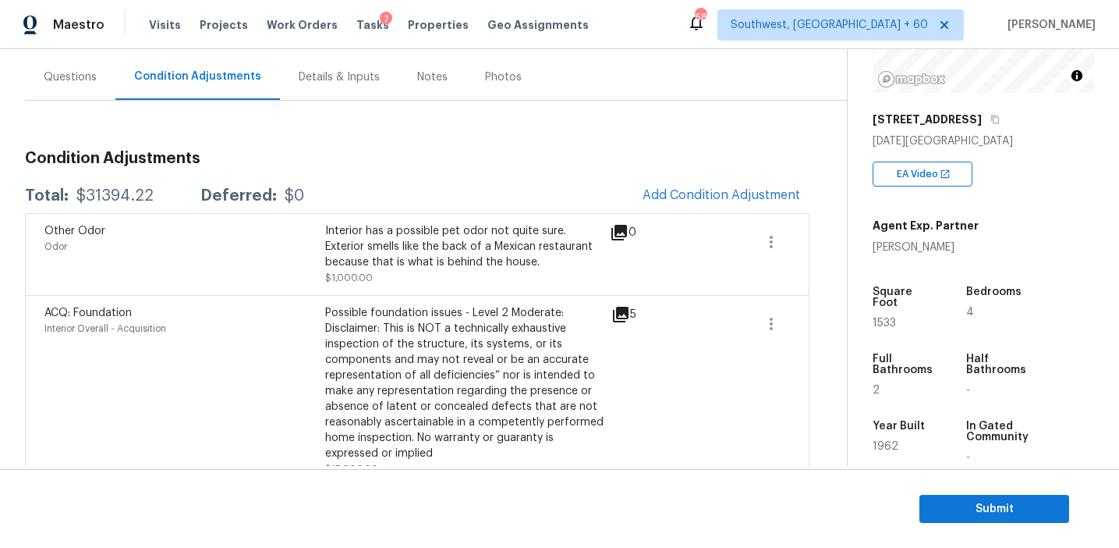
click at [509, 198] on div "Total: $31394.22 Deferred: $0 Add Condition Adjustment" at bounding box center [417, 196] width 785 height 34
click at [702, 185] on button "Add Condition Adjustment" at bounding box center [721, 195] width 176 height 33
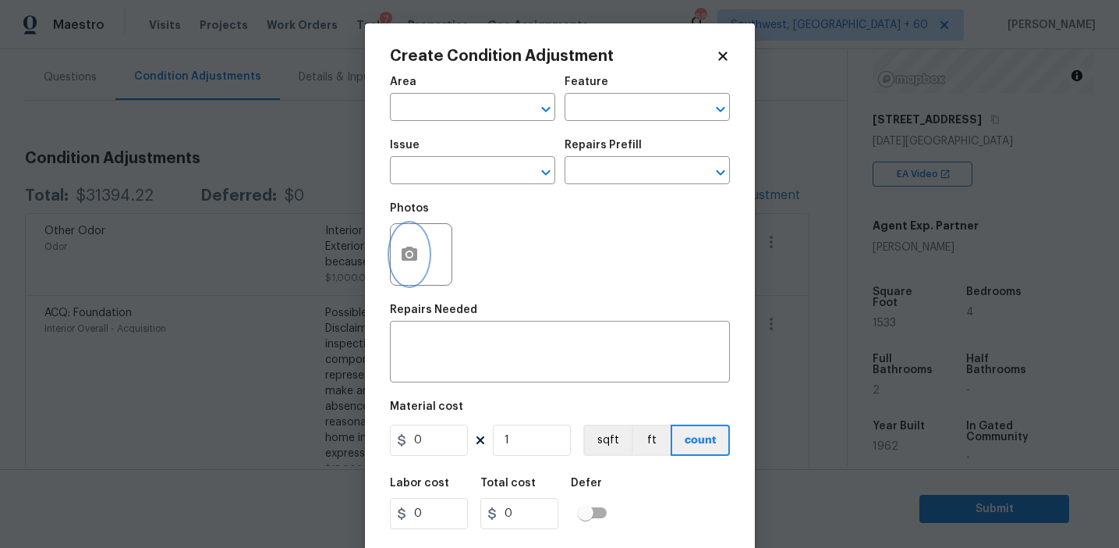
click at [414, 275] on button "button" at bounding box center [409, 254] width 37 height 61
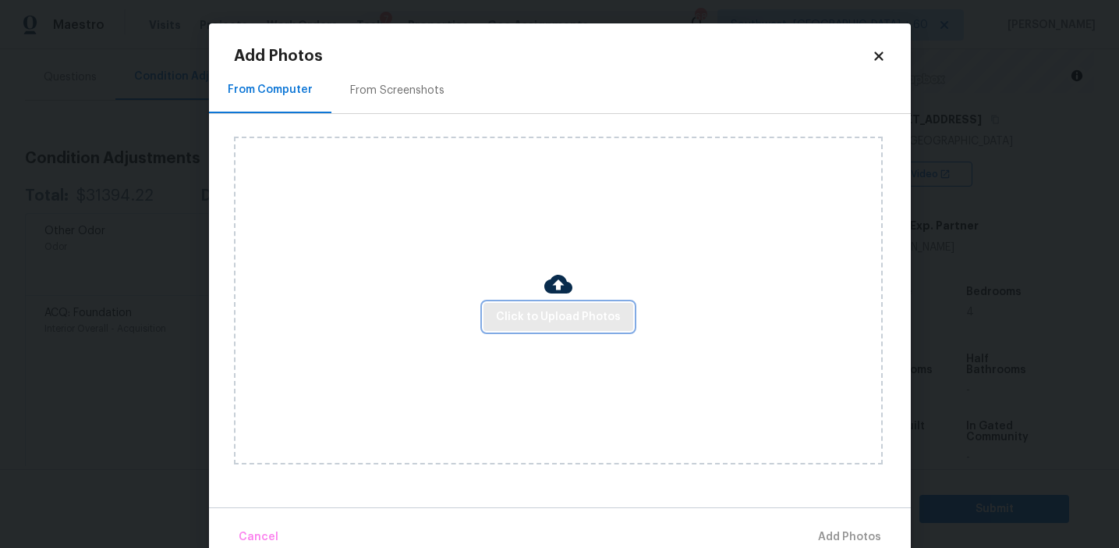
click at [543, 314] on span "Click to Upload Photos" at bounding box center [558, 317] width 125 height 20
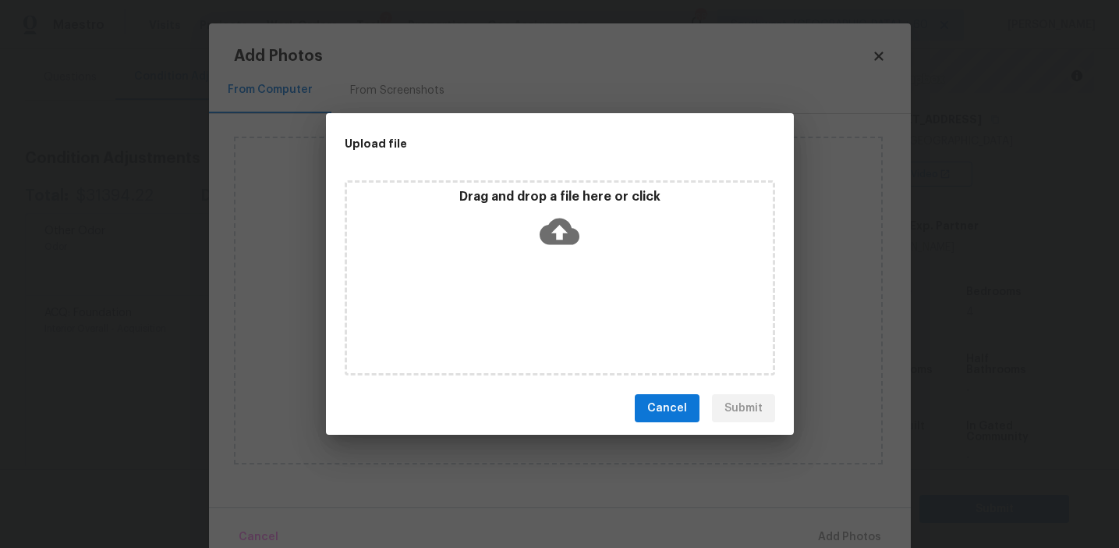
click at [559, 246] on icon at bounding box center [560, 231] width 40 height 40
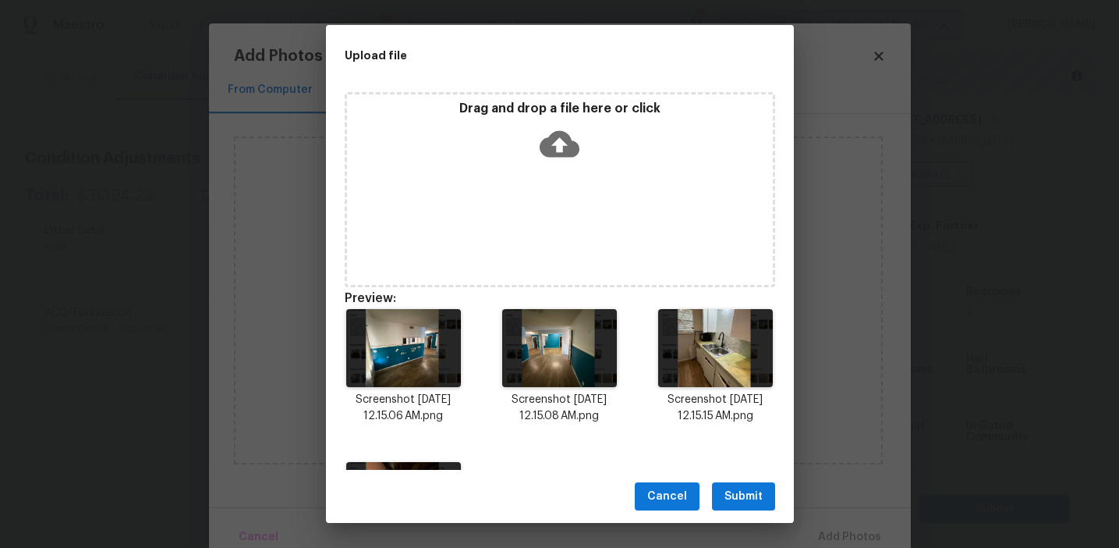
click at [736, 487] on span "Submit" at bounding box center [744, 497] width 38 height 20
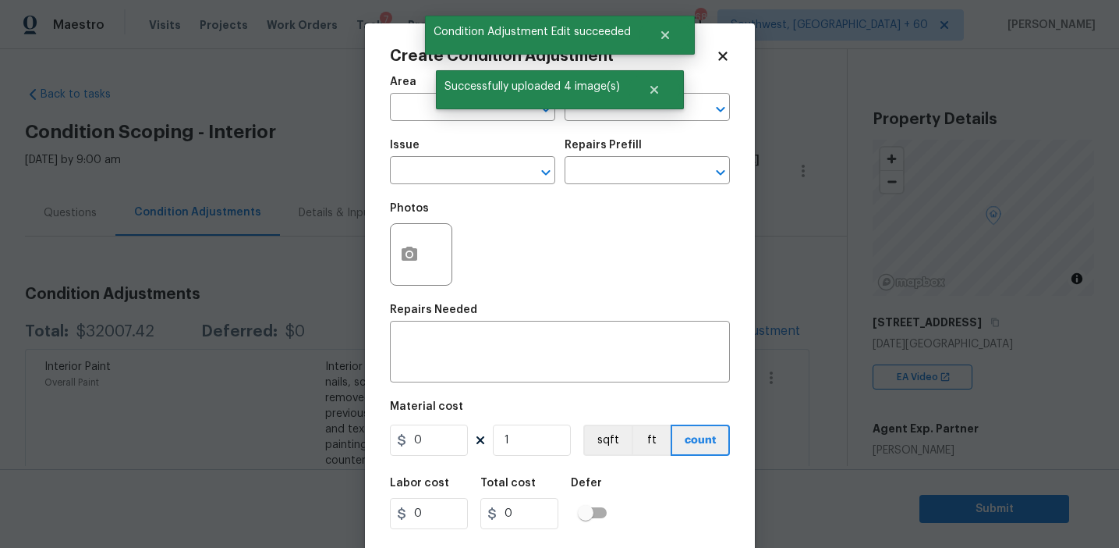
scroll to position [203, 0]
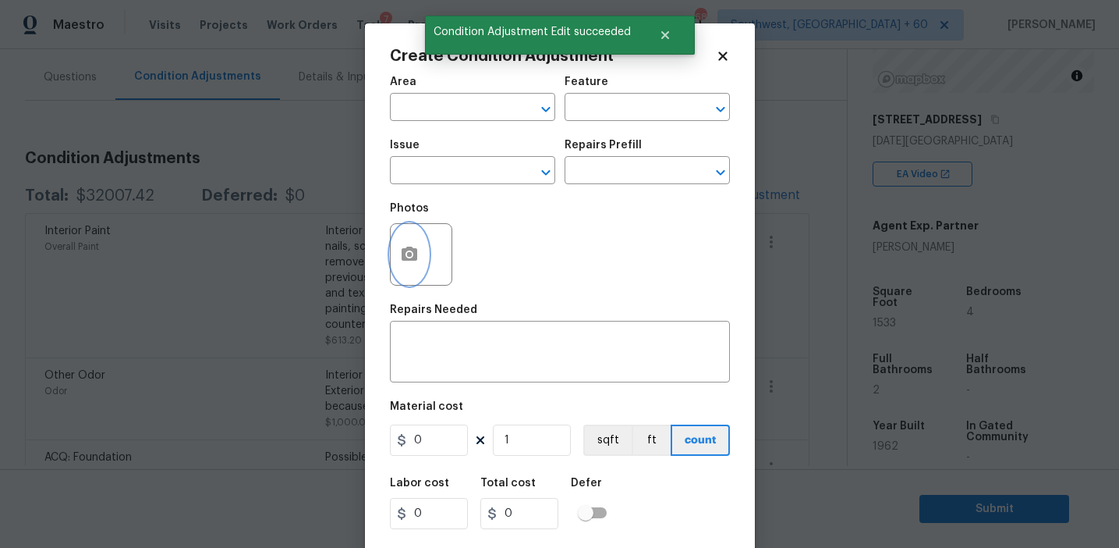
click at [404, 270] on button "button" at bounding box center [409, 254] width 37 height 61
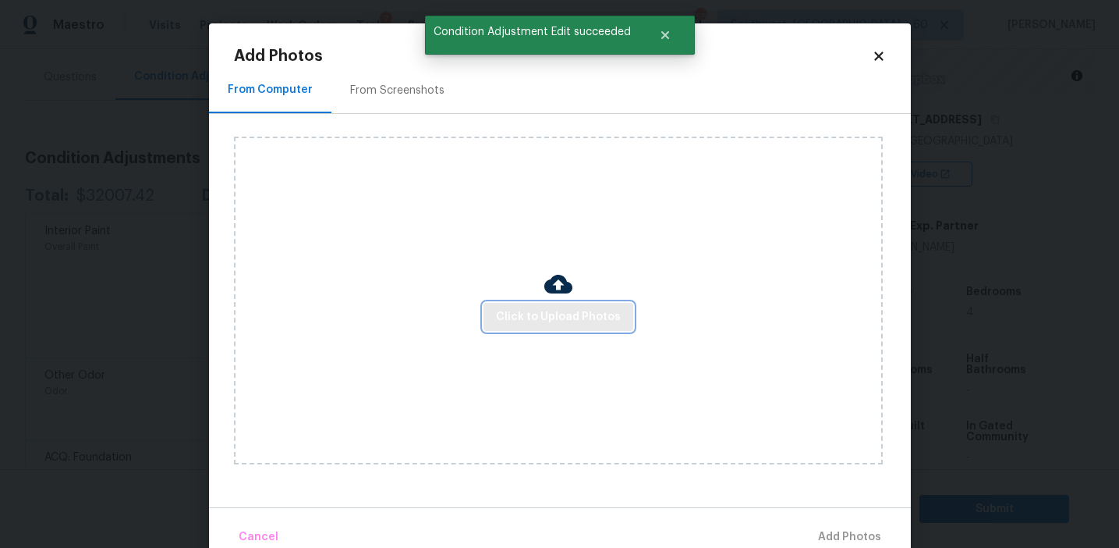
click at [521, 315] on span "Click to Upload Photos" at bounding box center [558, 317] width 125 height 20
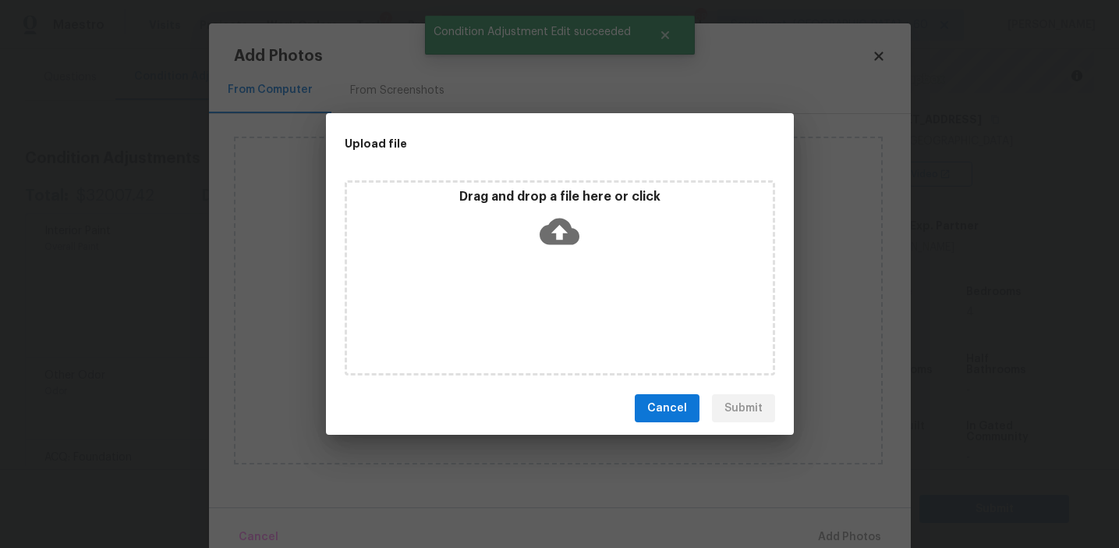
click at [524, 220] on div "Drag and drop a file here or click" at bounding box center [560, 222] width 426 height 67
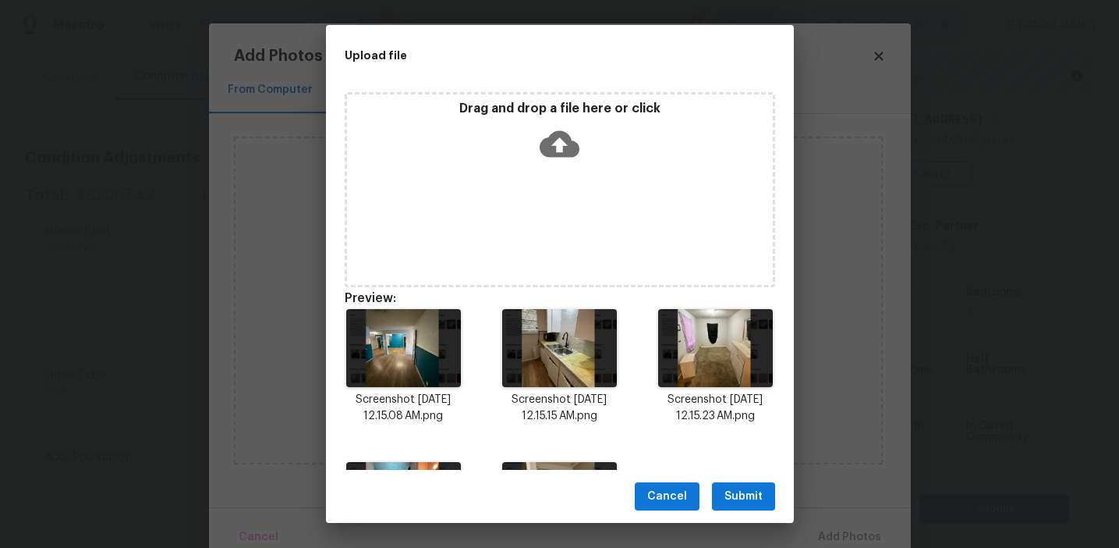
click at [738, 488] on span "Submit" at bounding box center [744, 497] width 38 height 20
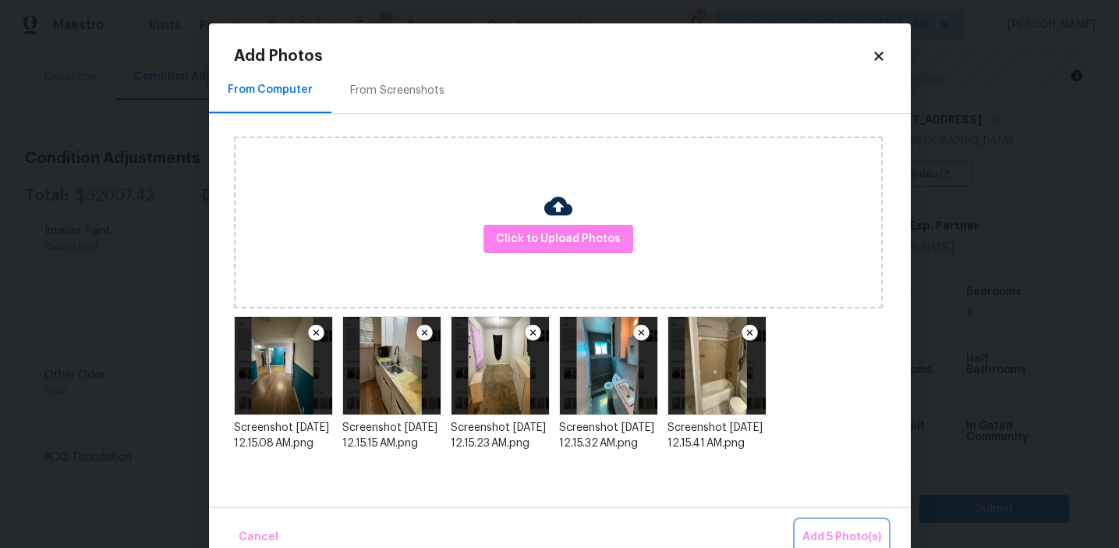
click at [842, 525] on button "Add 5 Photo(s)" at bounding box center [842, 537] width 91 height 34
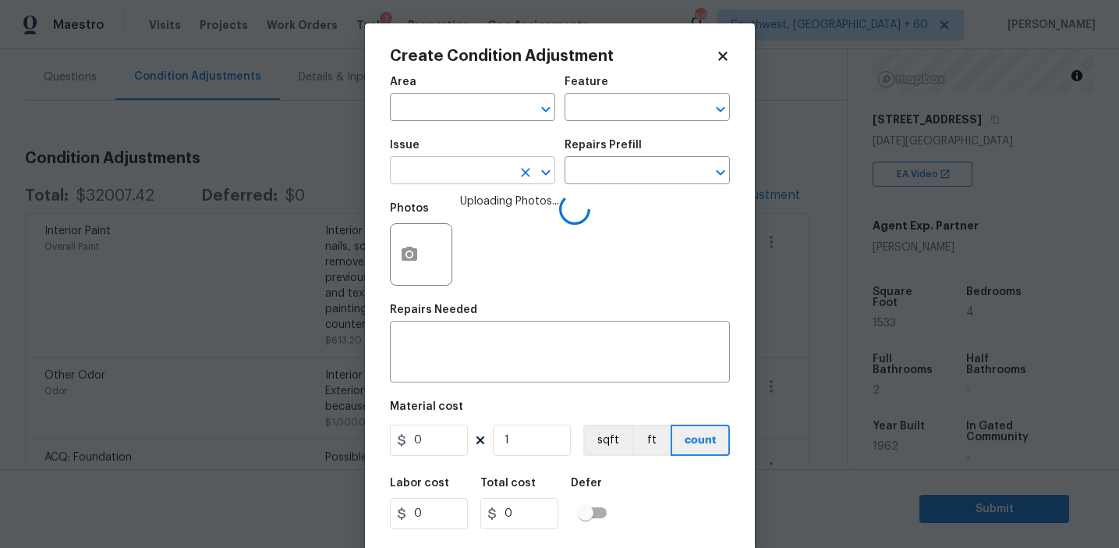
click at [436, 176] on input "text" at bounding box center [451, 172] width 122 height 24
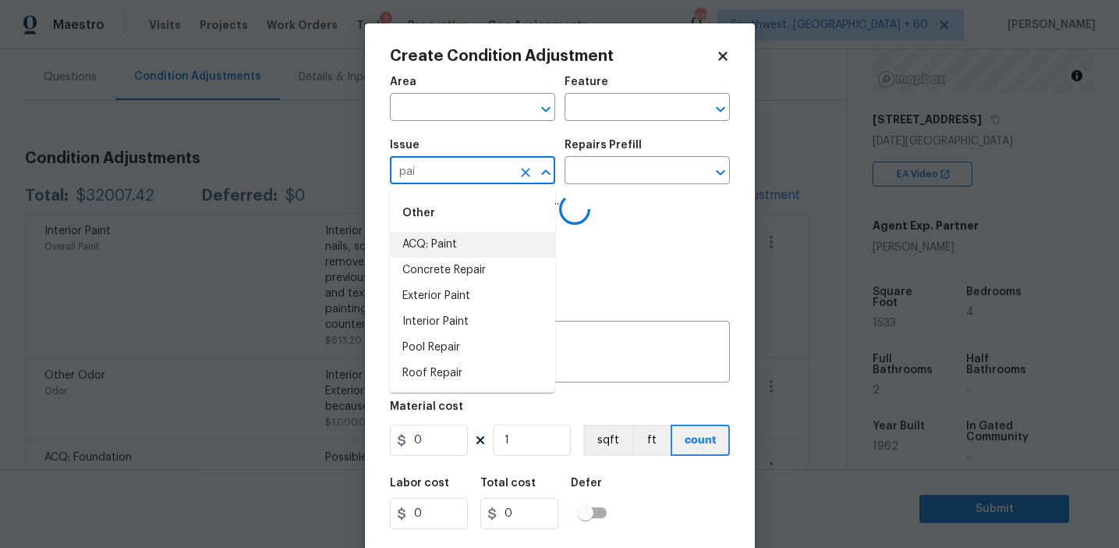
click at [459, 248] on li "ACQ: Paint" at bounding box center [472, 245] width 165 height 26
type input "ACQ: Paint"
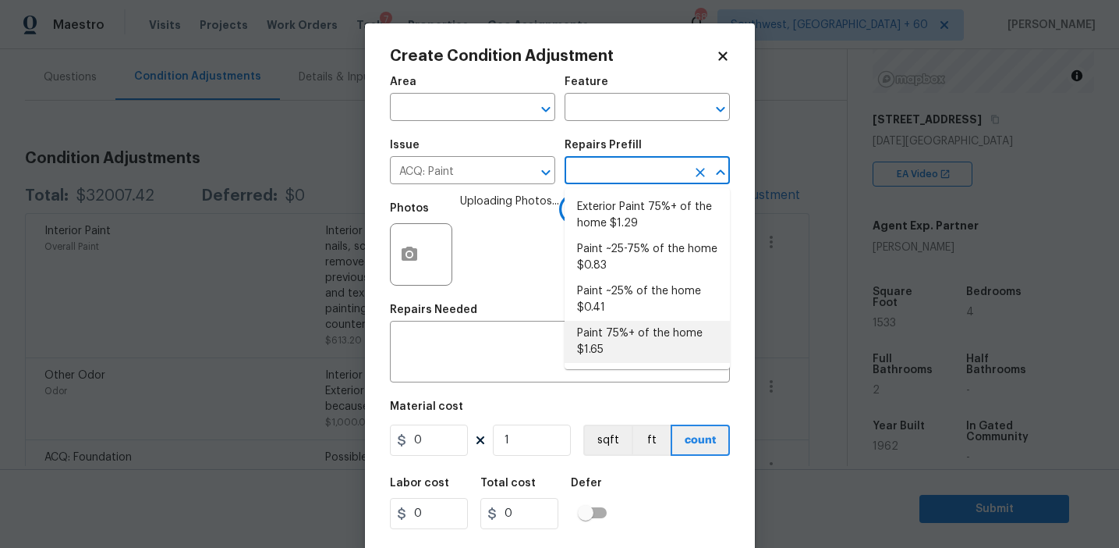
click at [610, 337] on li "Paint 75%+ of the home $1.65" at bounding box center [647, 342] width 165 height 42
type input "Acquisition"
type input "1.65"
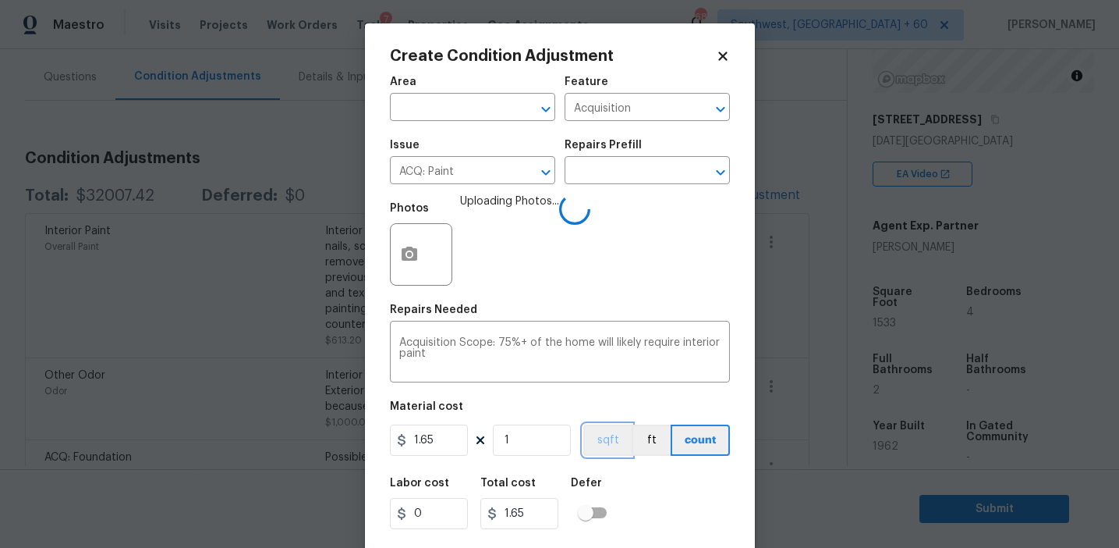
click at [613, 428] on button "sqft" at bounding box center [608, 439] width 48 height 31
click at [555, 431] on input "1" at bounding box center [532, 439] width 78 height 31
type input "15"
type input "24.75"
type input "153"
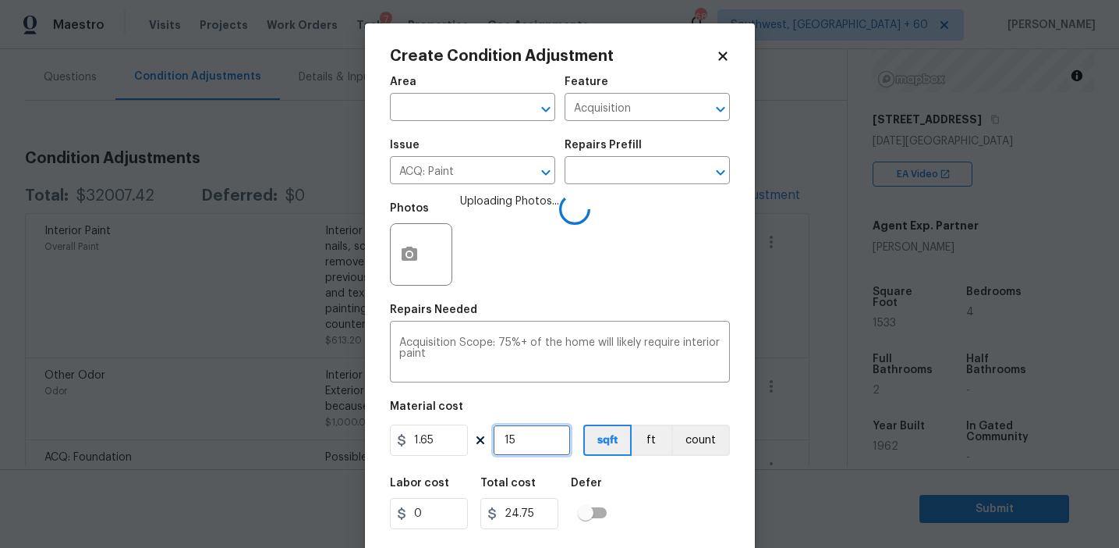
type input "252.45"
type input "1533"
type input "2529.45"
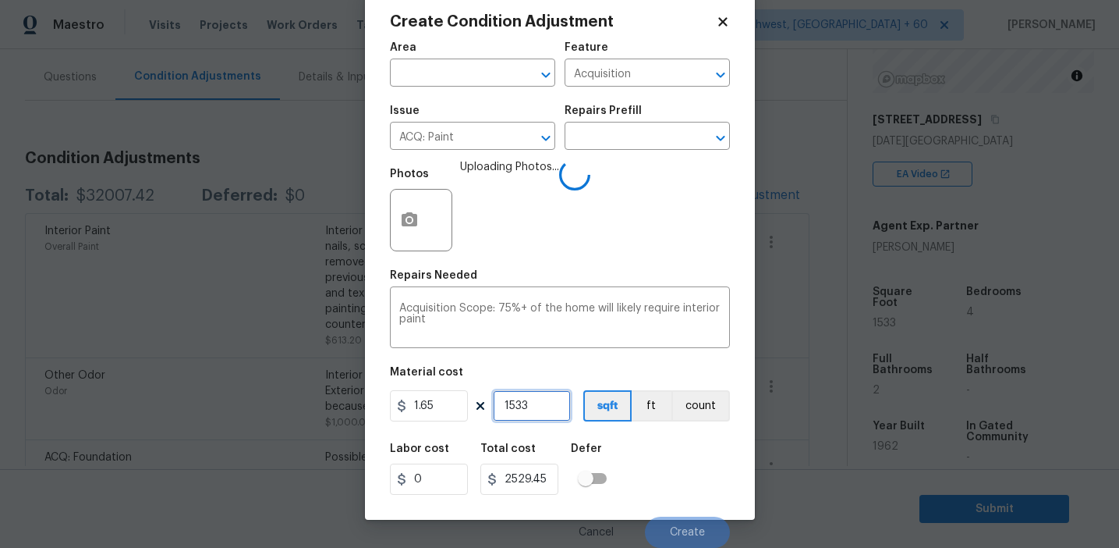
type input "1533"
click at [667, 474] on div "Labor cost 0 Total cost 2529.45 Defer" at bounding box center [560, 469] width 340 height 70
click at [674, 478] on div "Labor cost 0 Total cost 2529.45 Defer" at bounding box center [560, 469] width 340 height 70
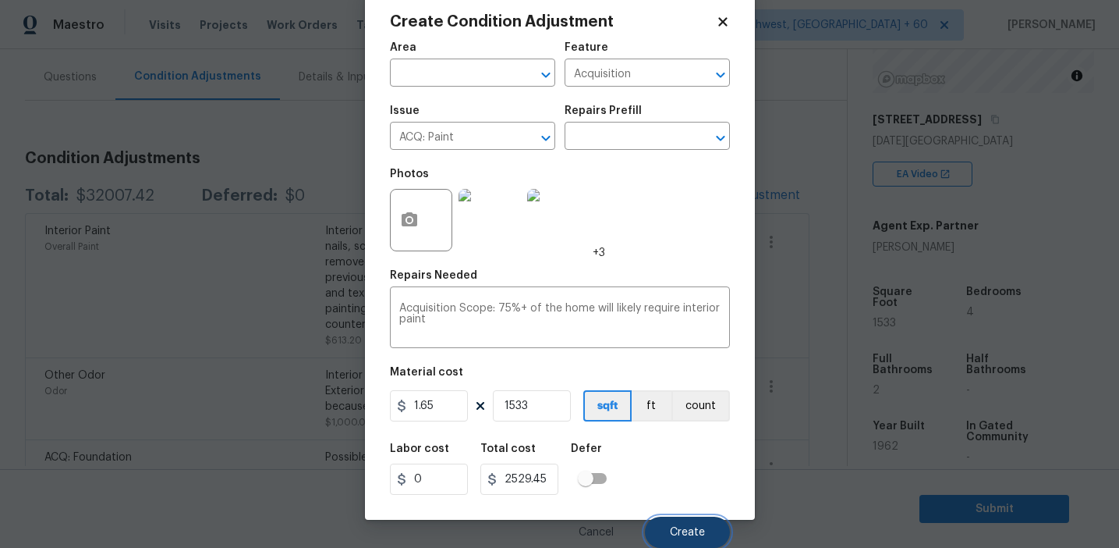
click at [673, 530] on span "Create" at bounding box center [687, 533] width 35 height 12
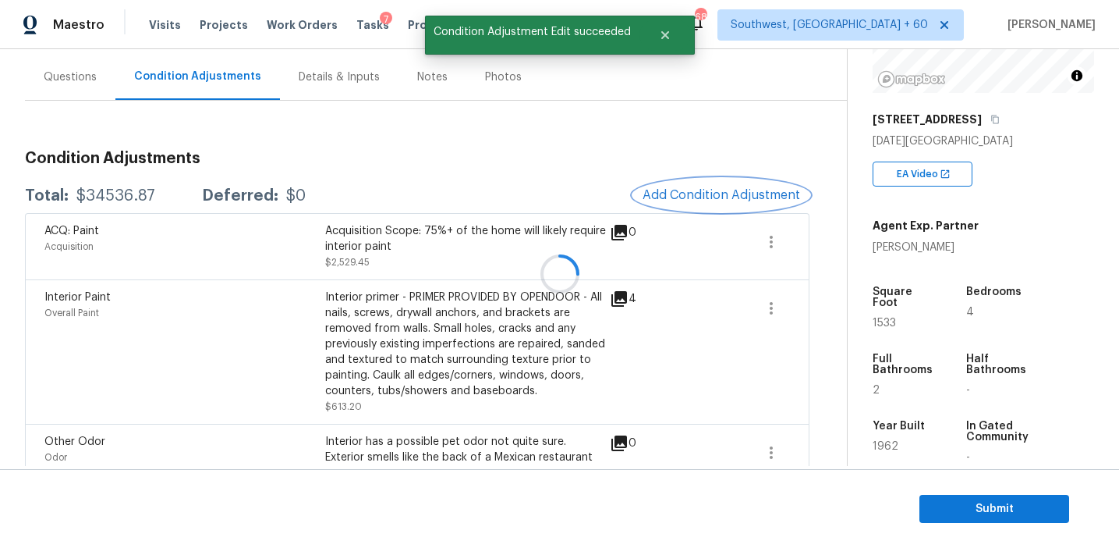
scroll to position [0, 0]
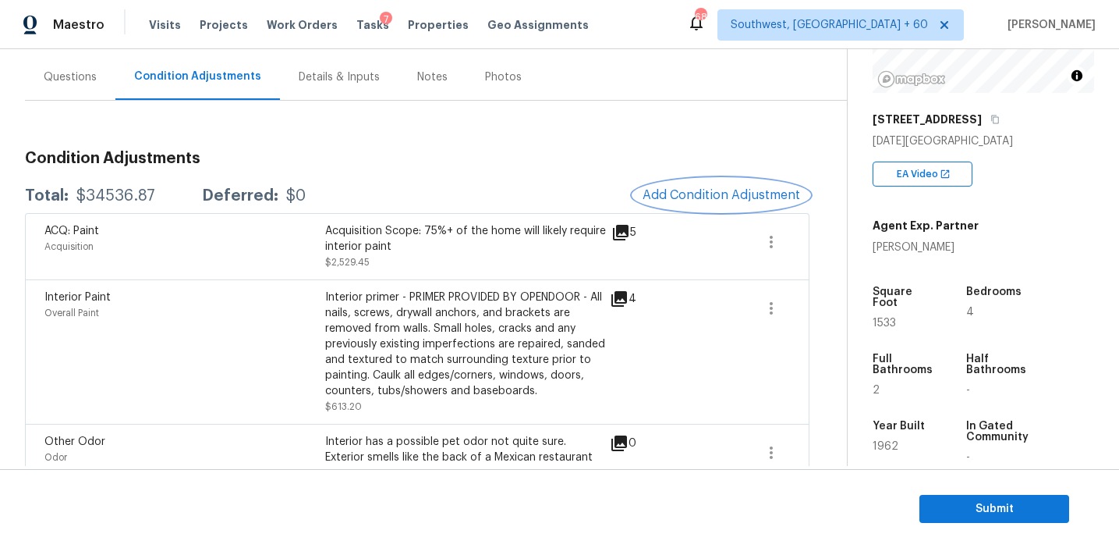
click at [686, 188] on span "Add Condition Adjustment" at bounding box center [722, 195] width 158 height 14
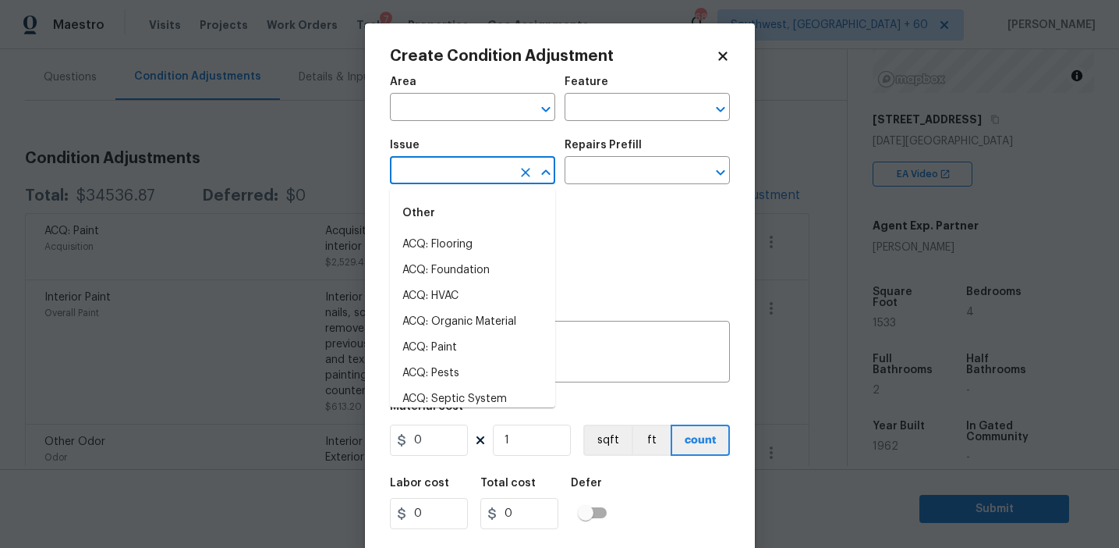
click at [453, 180] on input "text" at bounding box center [451, 172] width 122 height 24
click at [468, 237] on li "ACQ: Flooring" at bounding box center [472, 245] width 165 height 26
type input "ACQ: Flooring"
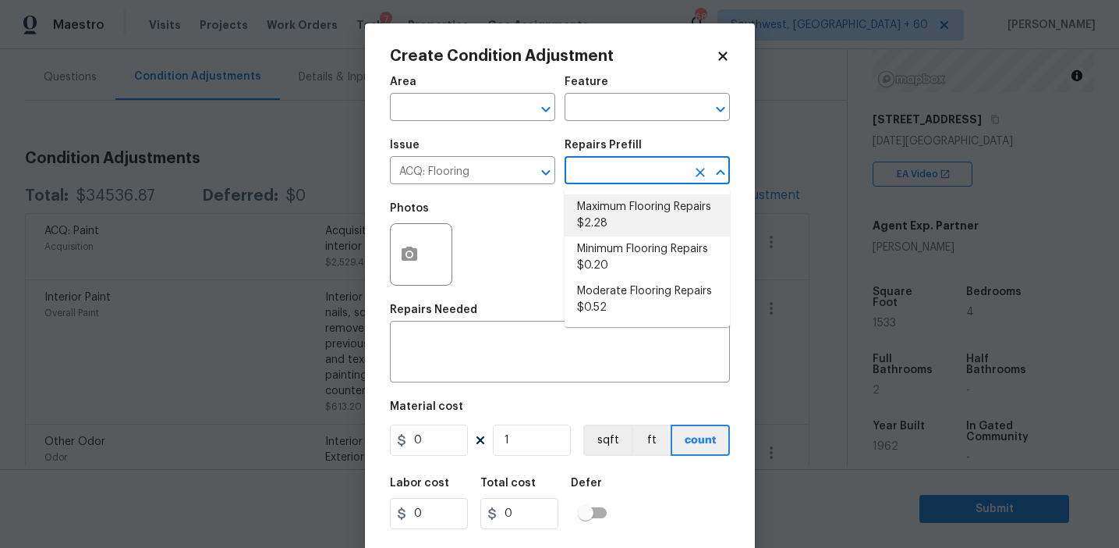
click at [625, 211] on li "Maximum Flooring Repairs $2.28" at bounding box center [647, 215] width 165 height 42
type input "Acquisition"
type textarea "Acquisition Scope: Maximum flooring repairs"
type input "2.28"
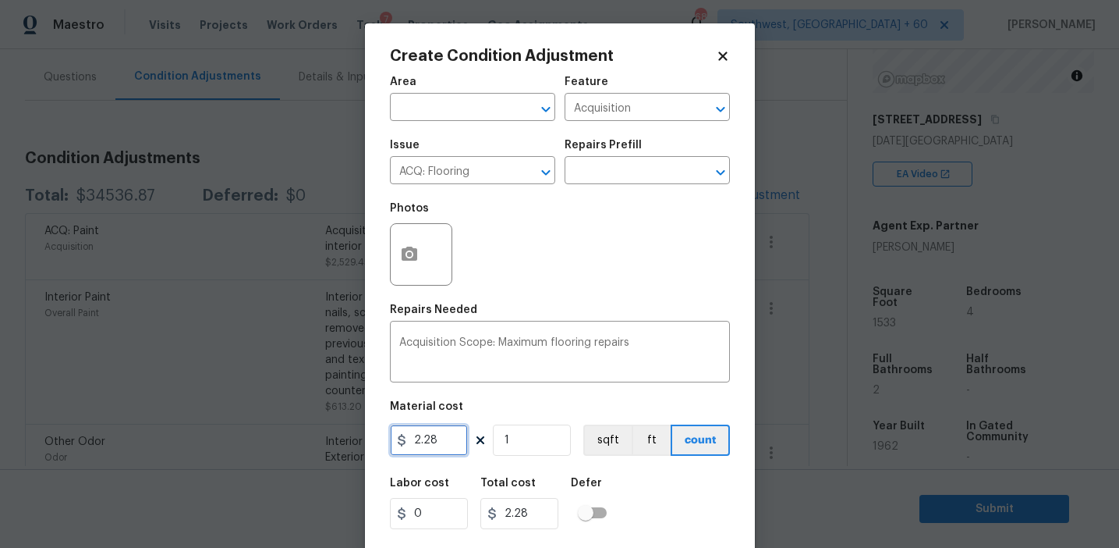
click at [429, 448] on input "2.28" at bounding box center [429, 439] width 78 height 31
type input "2.8"
paste input "533"
type input "1533"
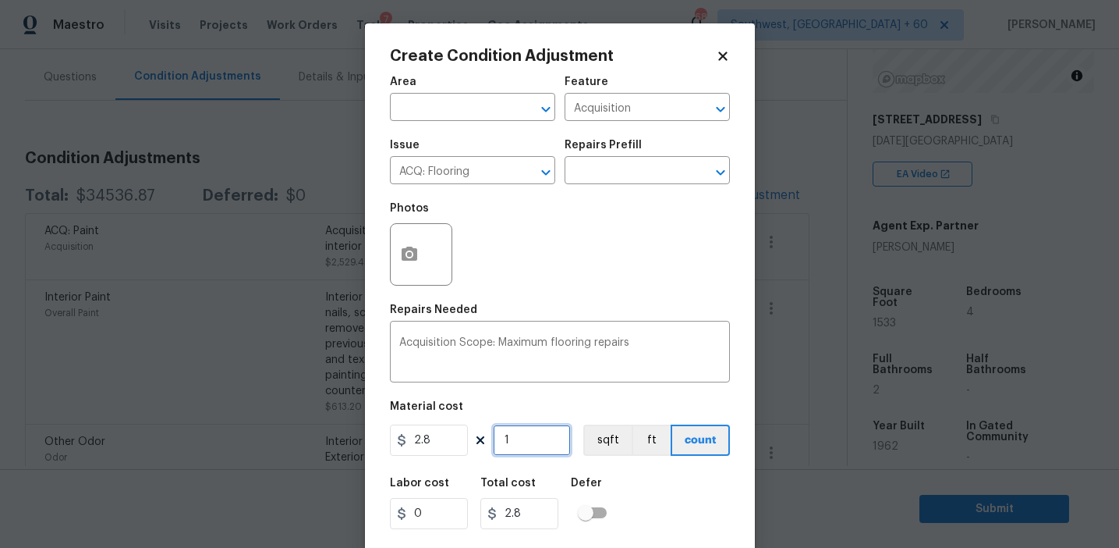
type input "4292.4"
type input "1533"
click at [621, 439] on button "sqft" at bounding box center [608, 439] width 48 height 31
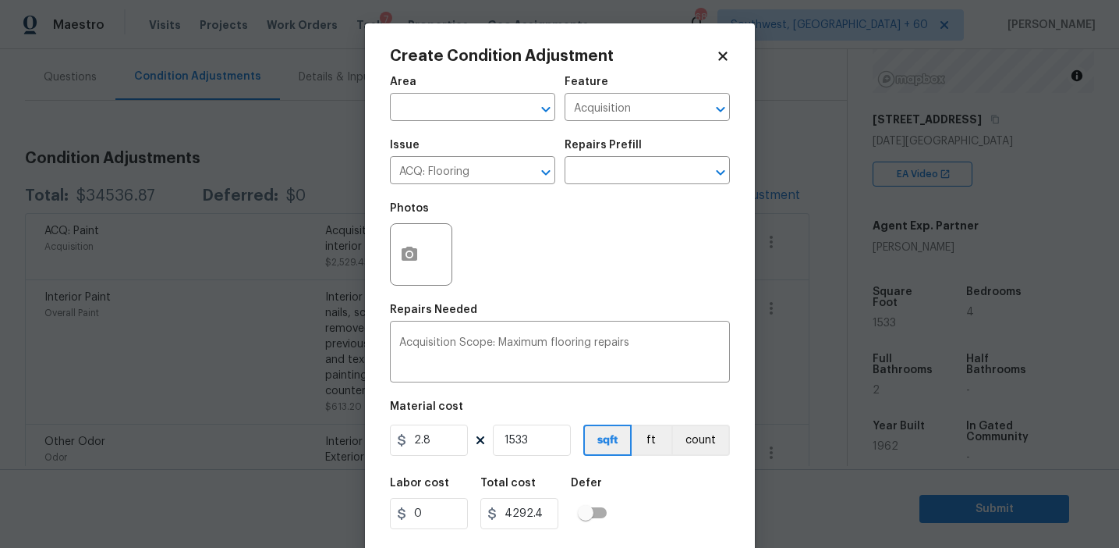
click at [661, 477] on div "Labor cost 0 Total cost 4292.4 Defer" at bounding box center [560, 503] width 340 height 70
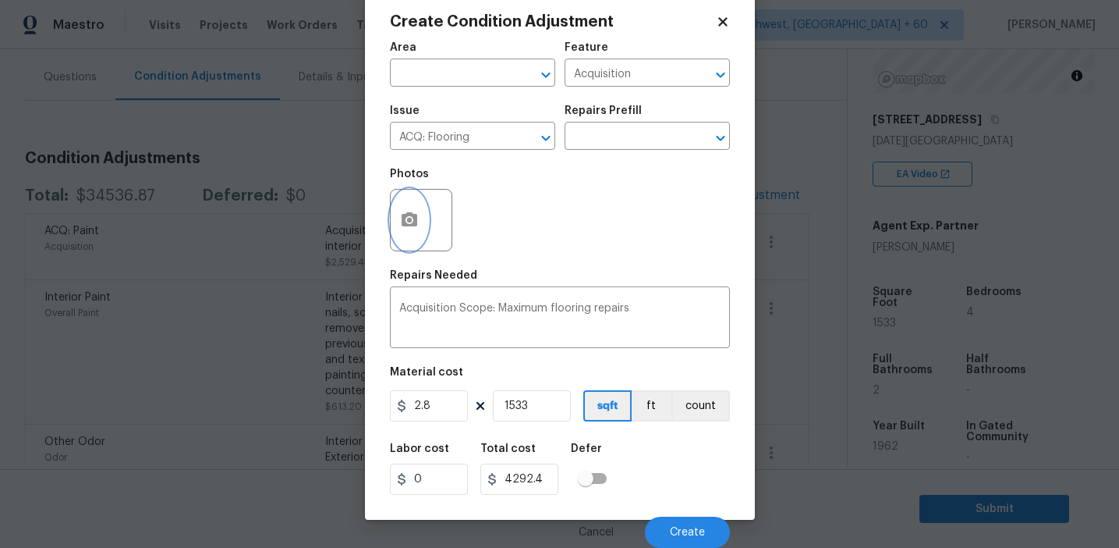
click at [415, 221] on icon "button" at bounding box center [410, 219] width 16 height 14
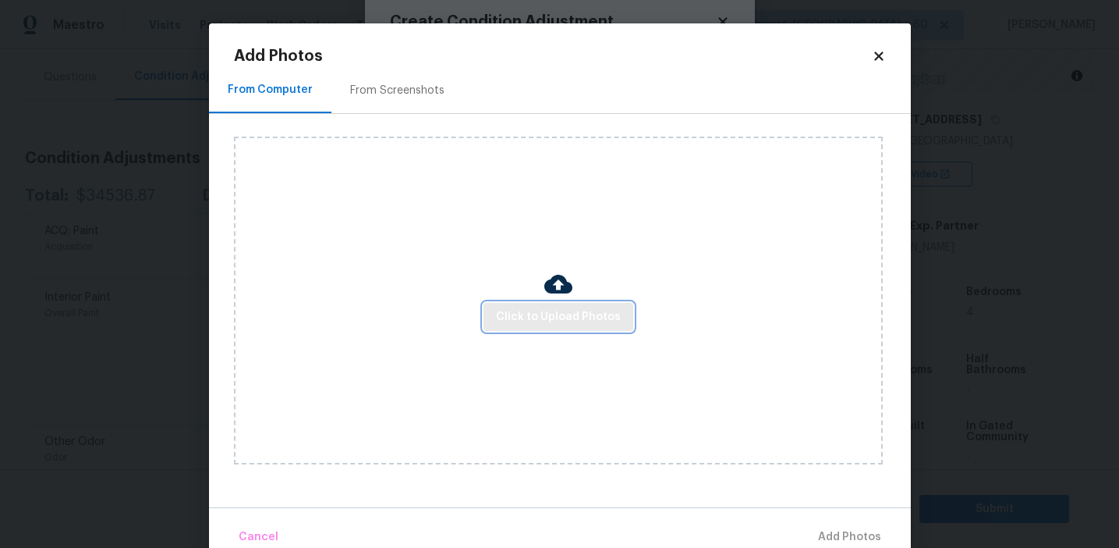
click at [583, 329] on button "Click to Upload Photos" at bounding box center [559, 317] width 150 height 29
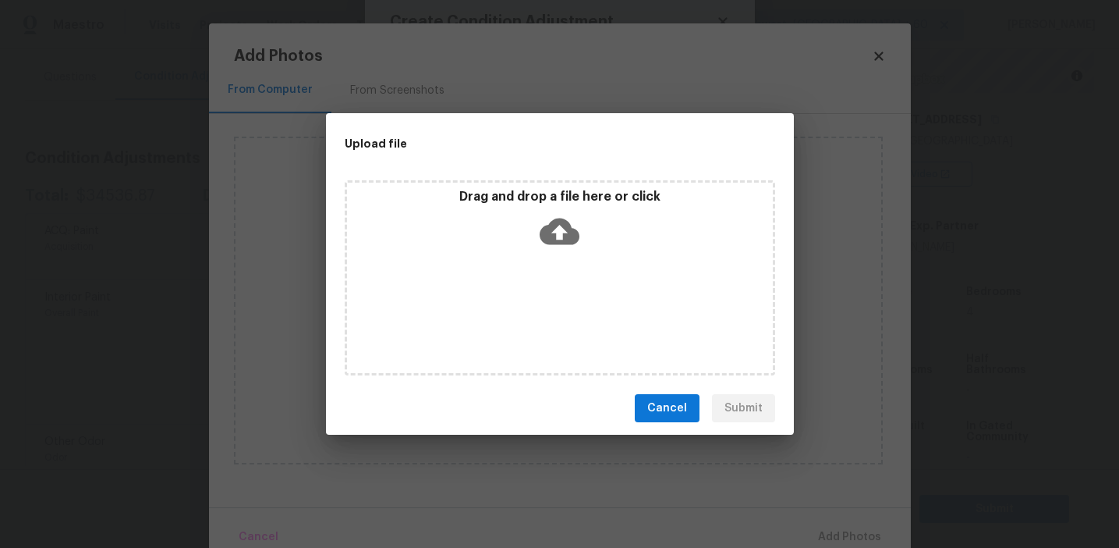
click at [569, 245] on icon at bounding box center [560, 231] width 40 height 40
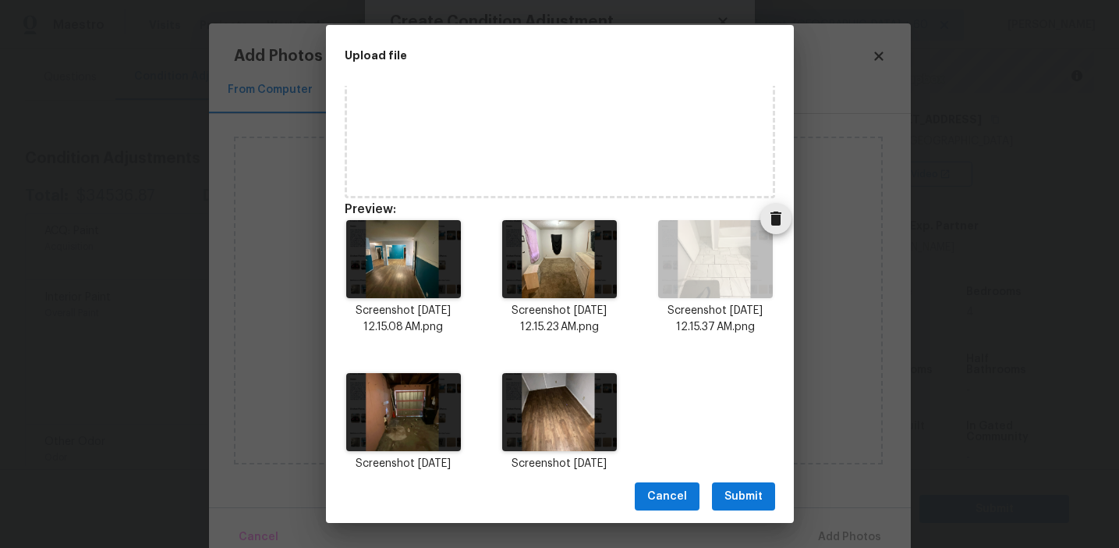
scroll to position [126, 0]
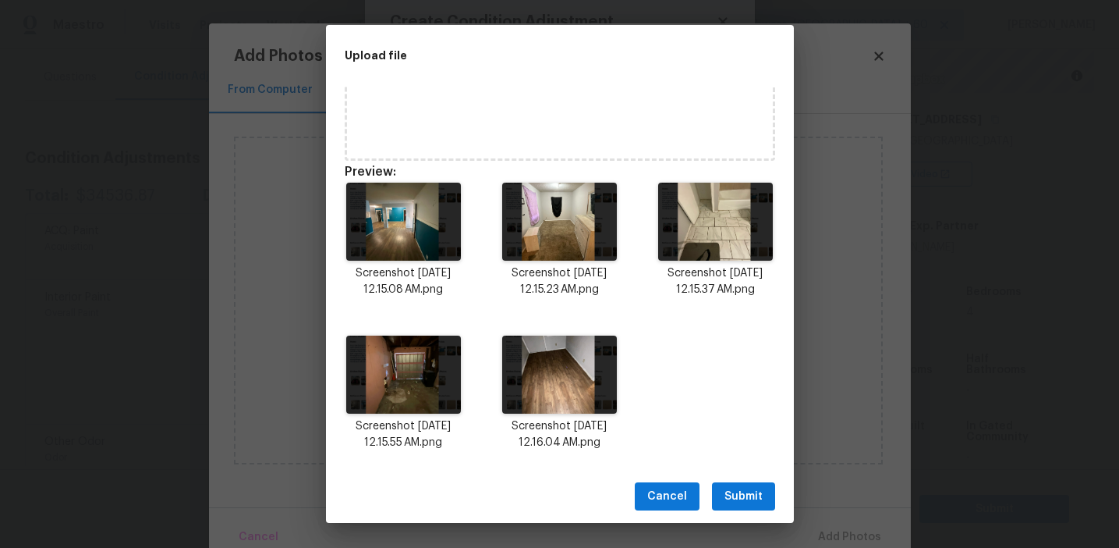
click at [750, 495] on span "Submit" at bounding box center [744, 497] width 38 height 20
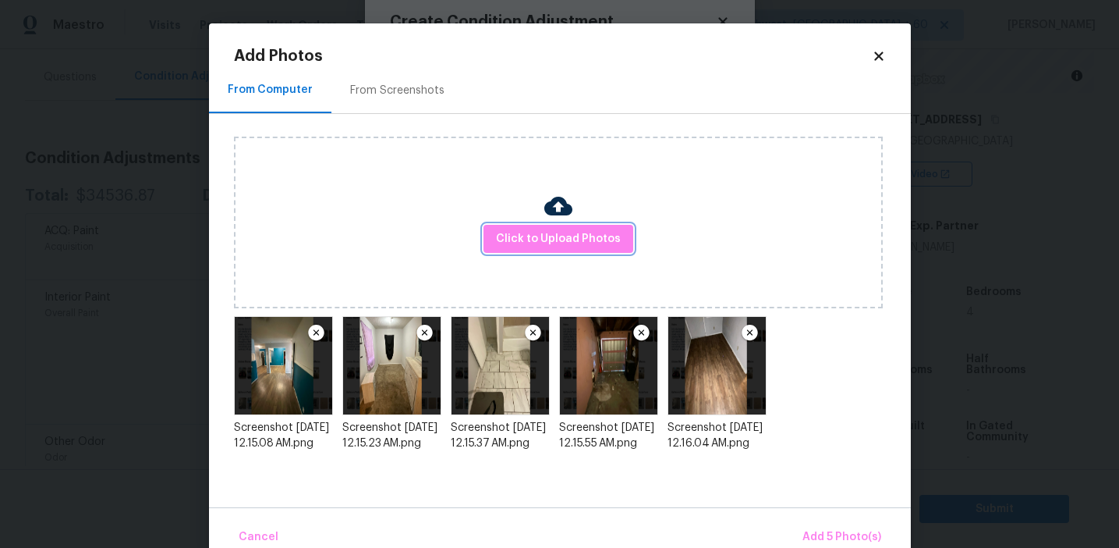
scroll to position [0, 0]
click at [825, 538] on span "Add 5 Photo(s)" at bounding box center [842, 537] width 79 height 20
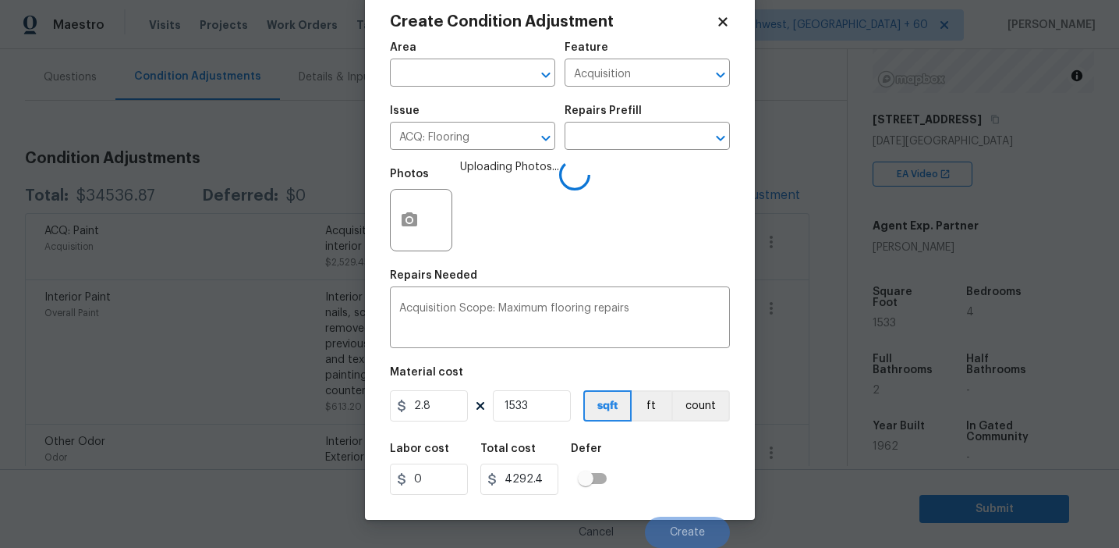
click at [675, 470] on div "Labor cost 0 Total cost 4292.4 Defer" at bounding box center [560, 469] width 340 height 70
click at [643, 483] on div "Labor cost 0 Total cost 4292.4 Defer" at bounding box center [560, 469] width 340 height 70
click at [453, 400] on input "2.8" at bounding box center [429, 405] width 78 height 31
click at [668, 477] on div "Labor cost 0 Total cost 4292.4 Defer" at bounding box center [560, 469] width 340 height 70
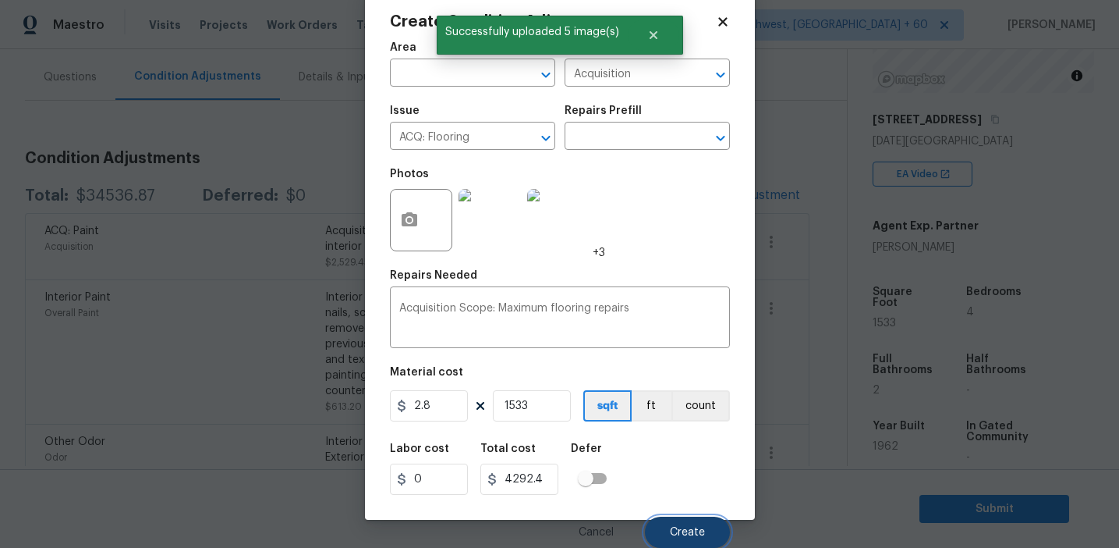
click at [664, 530] on button "Create" at bounding box center [687, 531] width 85 height 31
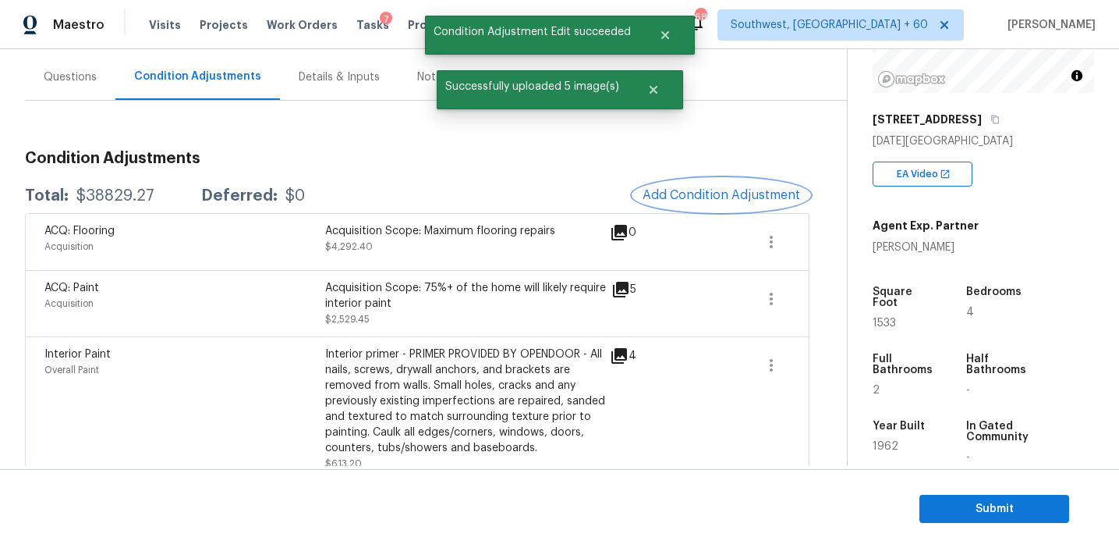
click at [694, 193] on span "Add Condition Adjustment" at bounding box center [722, 195] width 158 height 14
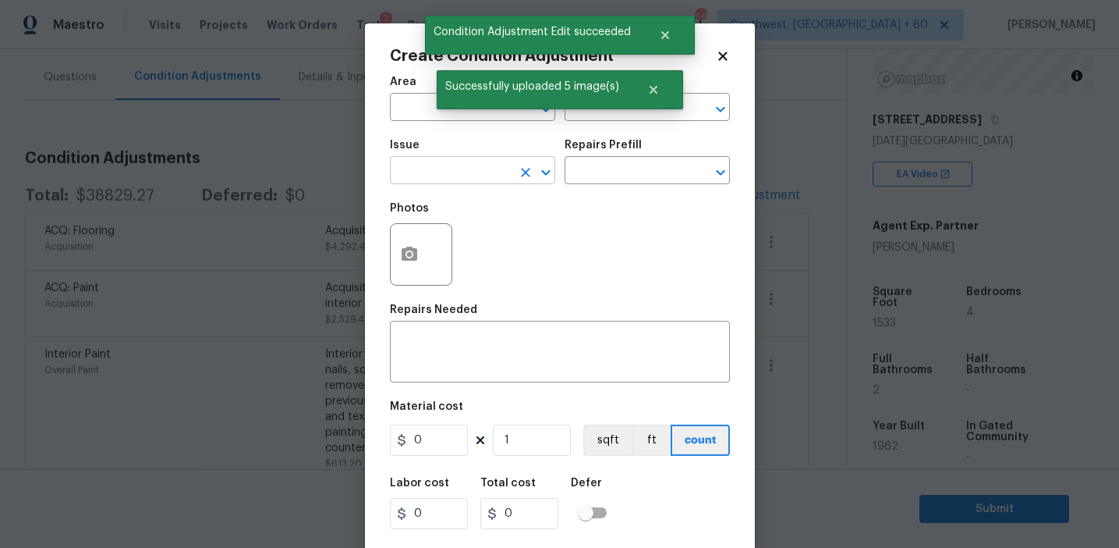
click at [449, 176] on input "text" at bounding box center [451, 172] width 122 height 24
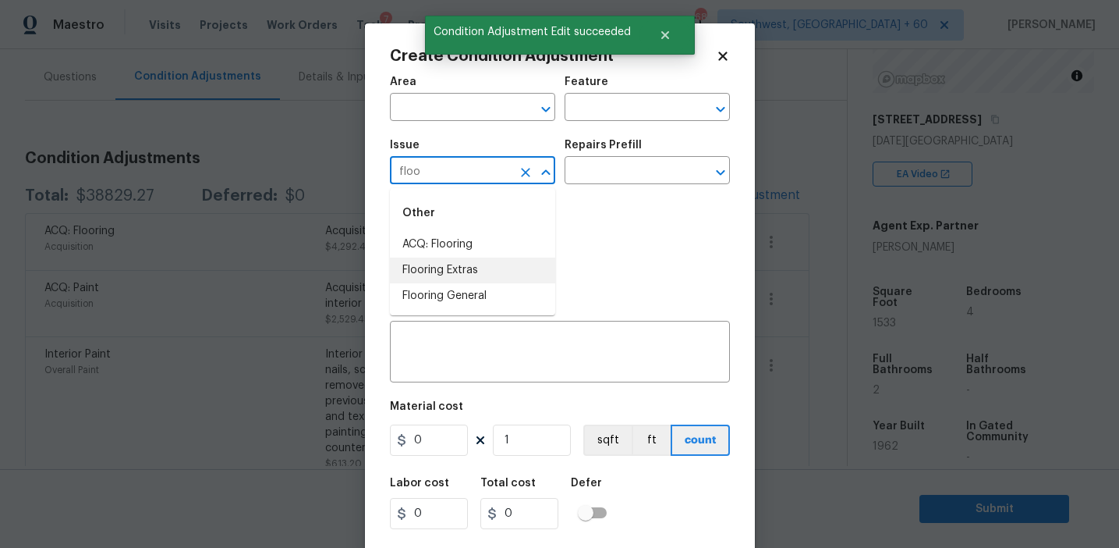
click at [503, 268] on li "Flooring Extras" at bounding box center [472, 270] width 165 height 26
type input "Flooring Extras"
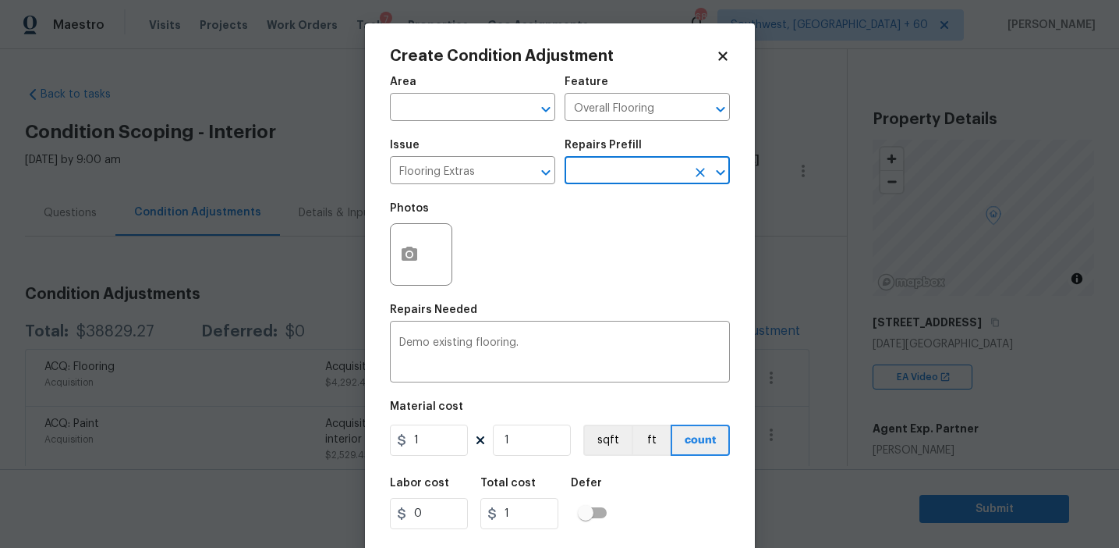
scroll to position [203, 0]
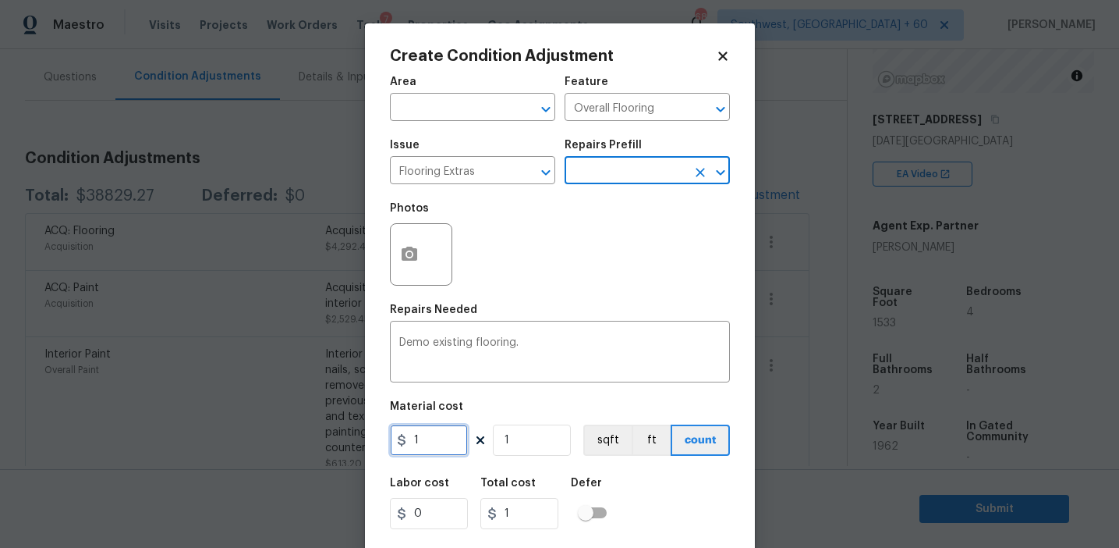
click at [438, 444] on input "1" at bounding box center [429, 439] width 78 height 31
type input "2"
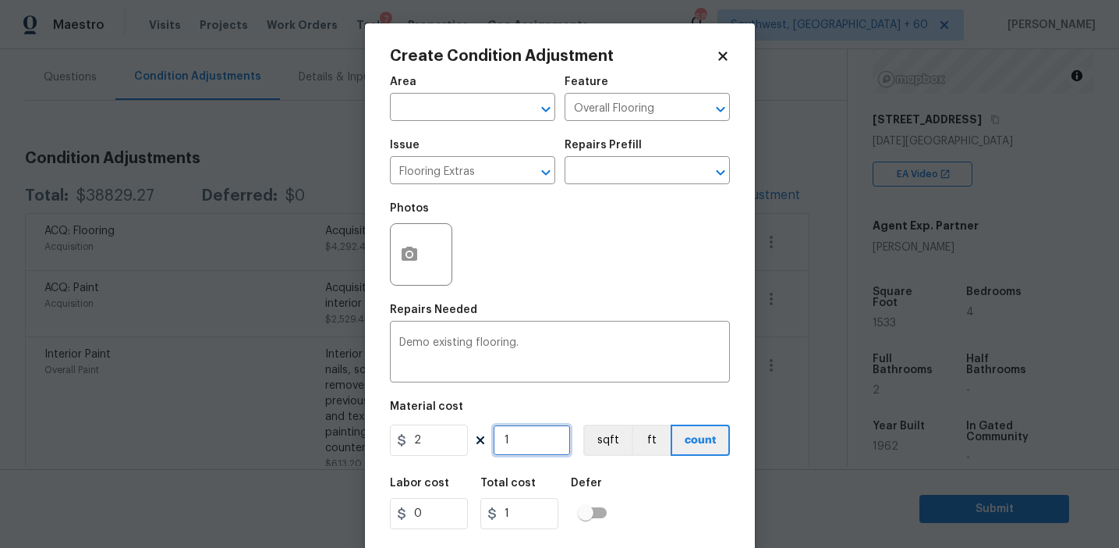
type input "2"
click at [619, 434] on button "sqft" at bounding box center [608, 439] width 48 height 31
click at [526, 440] on input "1" at bounding box center [532, 439] width 78 height 31
paste input "777"
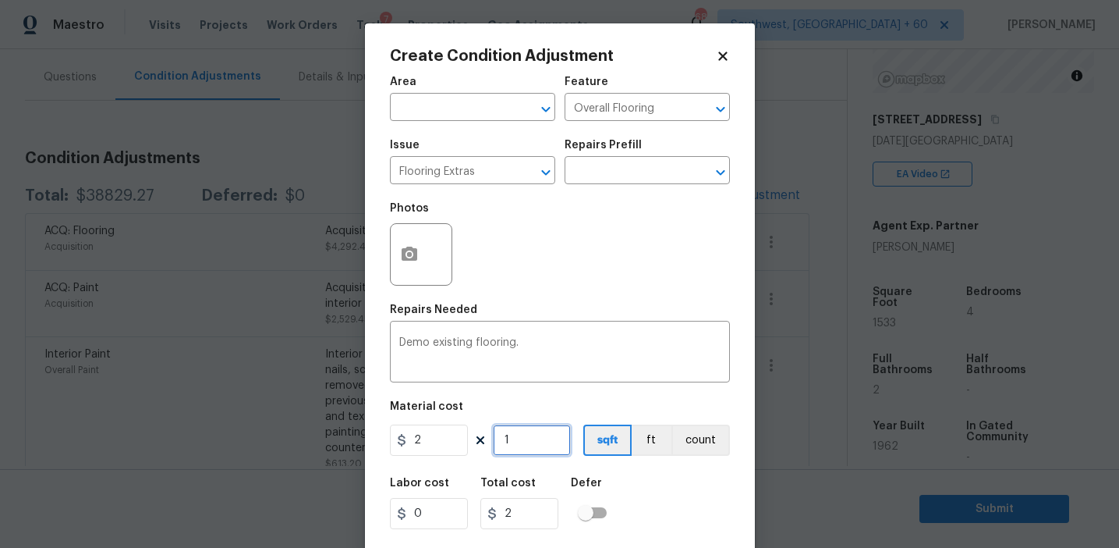
type input "777"
type input "1554"
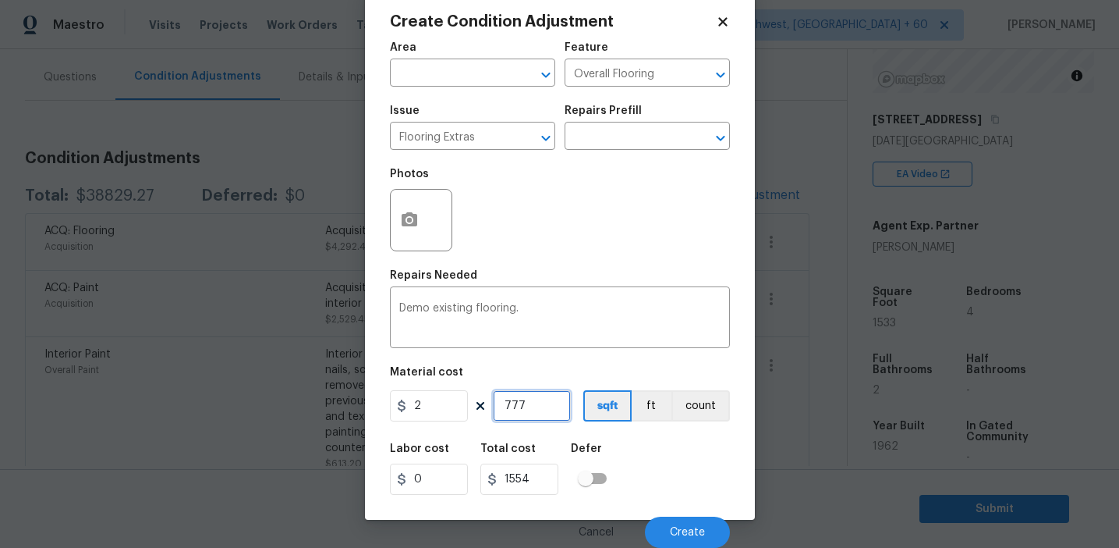
type input "777"
click at [647, 470] on div "Labor cost 0 Total cost 1554 Defer" at bounding box center [560, 469] width 340 height 70
click at [415, 214] on icon "button" at bounding box center [410, 219] width 16 height 14
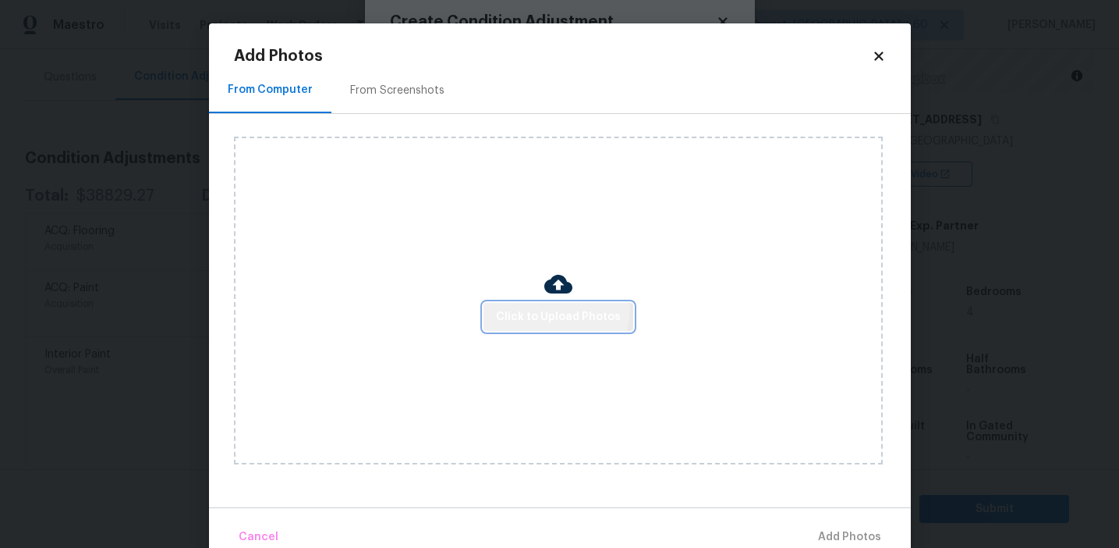
click at [530, 306] on button "Click to Upload Photos" at bounding box center [559, 317] width 150 height 29
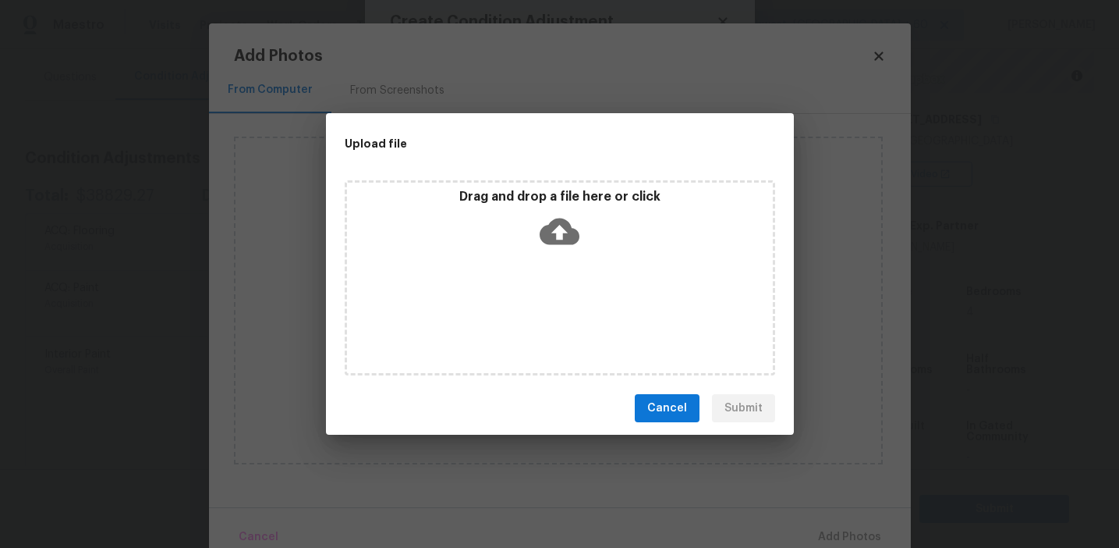
drag, startPoint x: 530, startPoint y: 306, endPoint x: 530, endPoint y: 238, distance: 67.9
click at [530, 238] on div "Drag and drop a file here or click" at bounding box center [560, 222] width 426 height 67
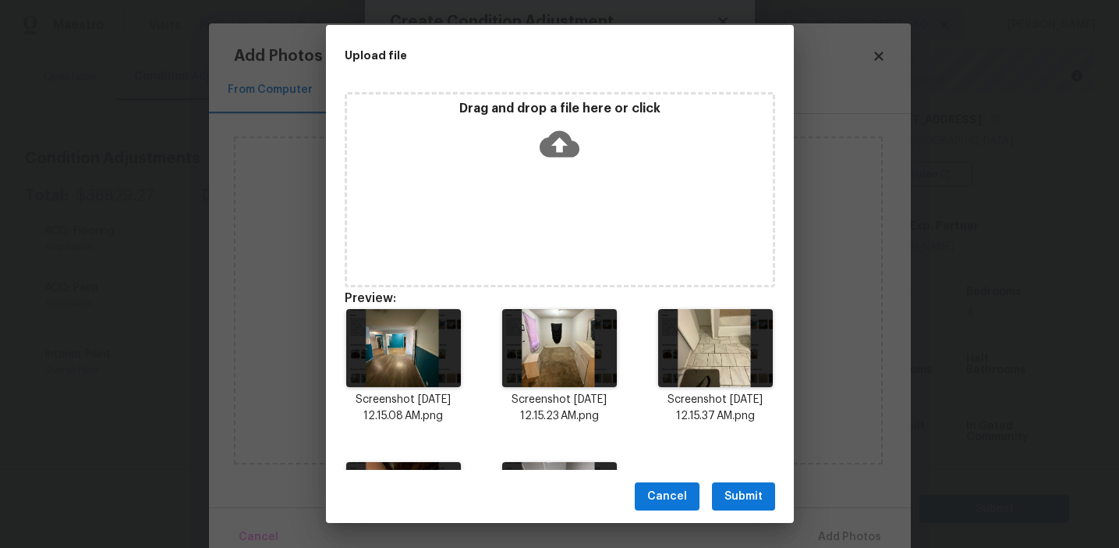
click at [738, 484] on button "Submit" at bounding box center [743, 496] width 63 height 29
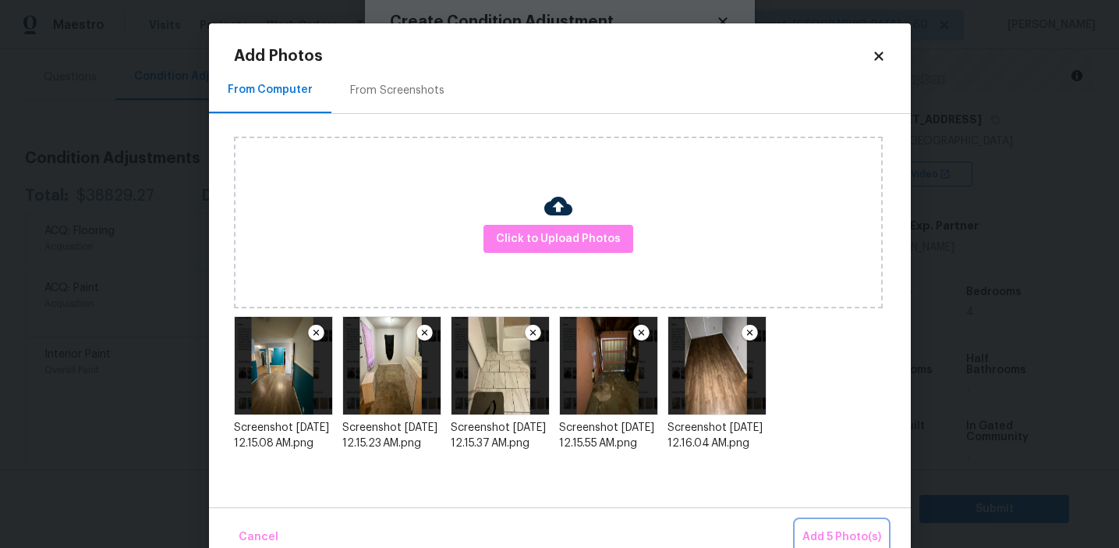
click at [825, 522] on button "Add 5 Photo(s)" at bounding box center [842, 537] width 91 height 34
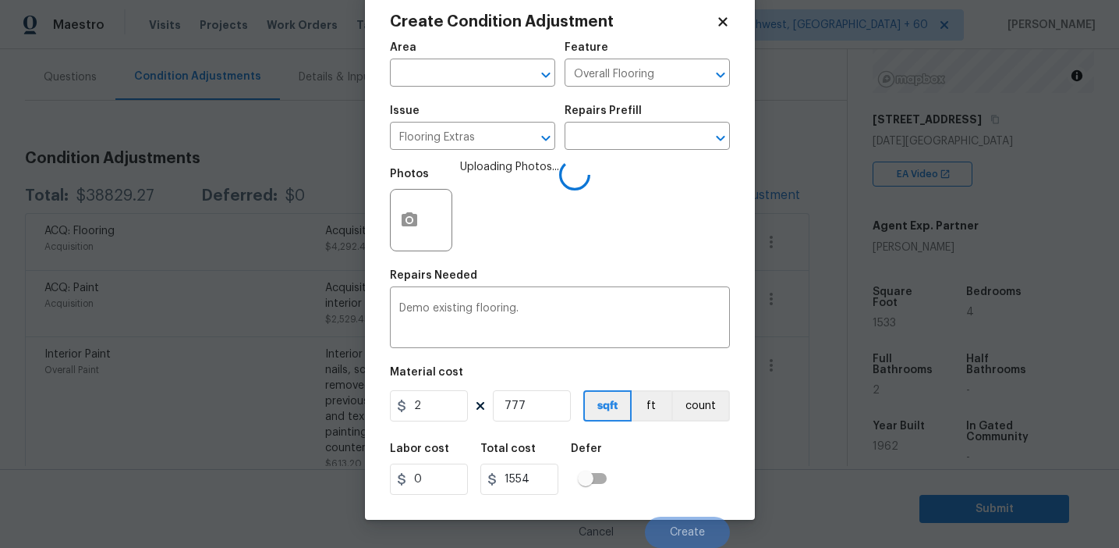
click at [688, 479] on div "Labor cost 0 Total cost 1554 Defer" at bounding box center [560, 469] width 340 height 70
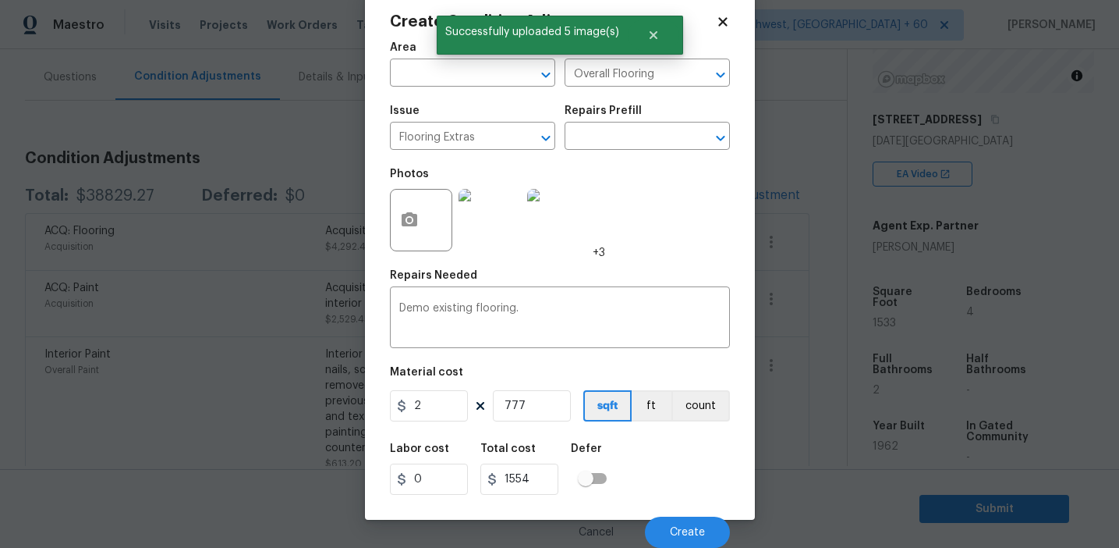
click at [688, 479] on div "Labor cost 0 Total cost 1554 Defer" at bounding box center [560, 469] width 340 height 70
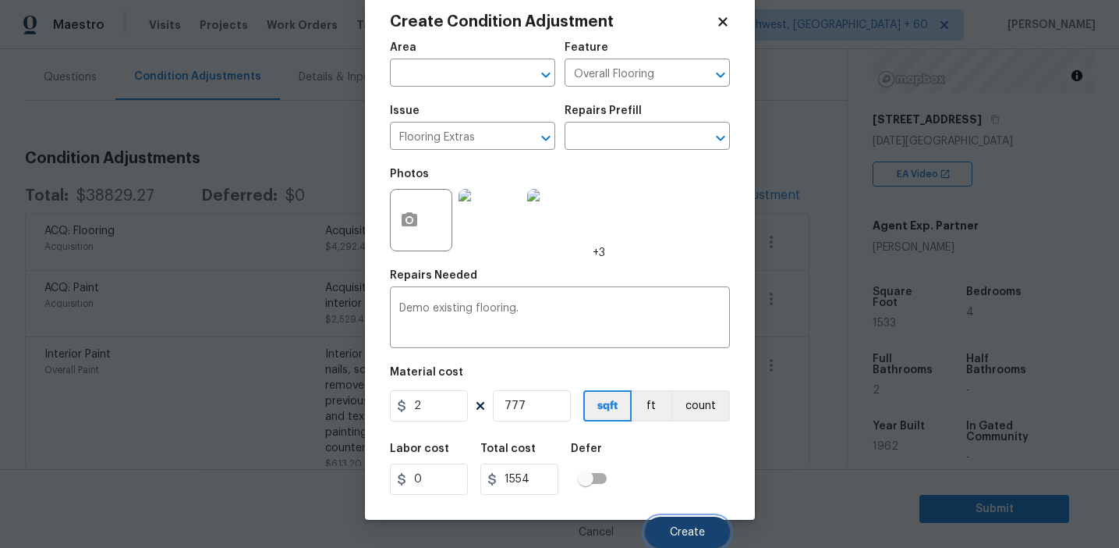
click at [669, 525] on button "Create" at bounding box center [687, 531] width 85 height 31
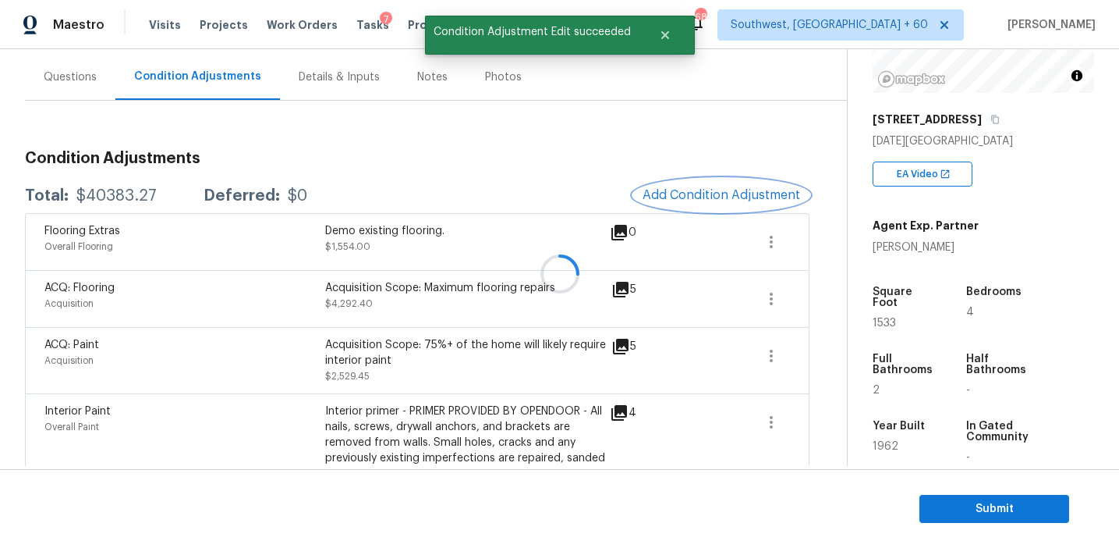
scroll to position [0, 0]
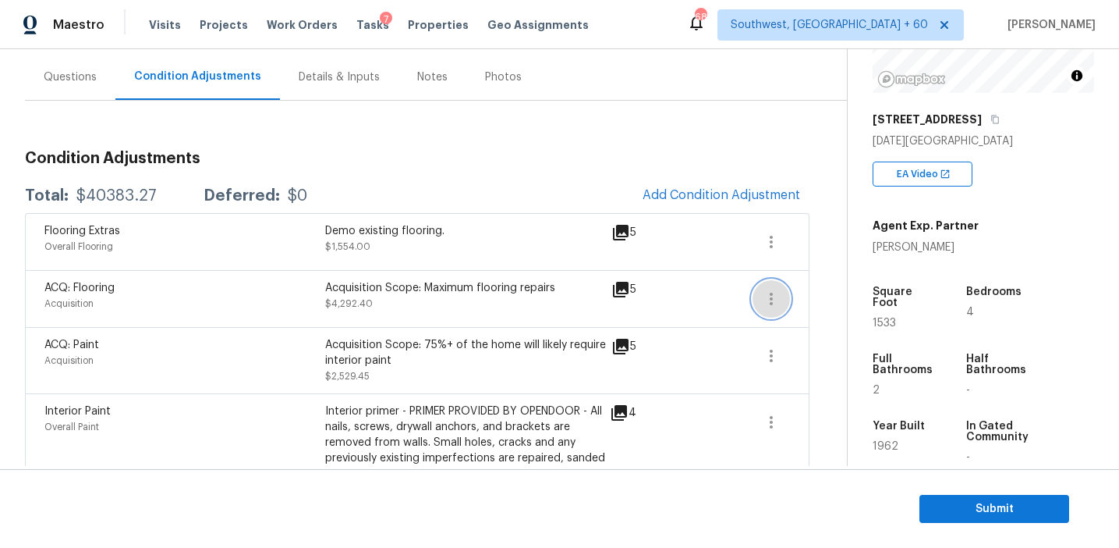
click at [760, 298] on button "button" at bounding box center [771, 298] width 37 height 37
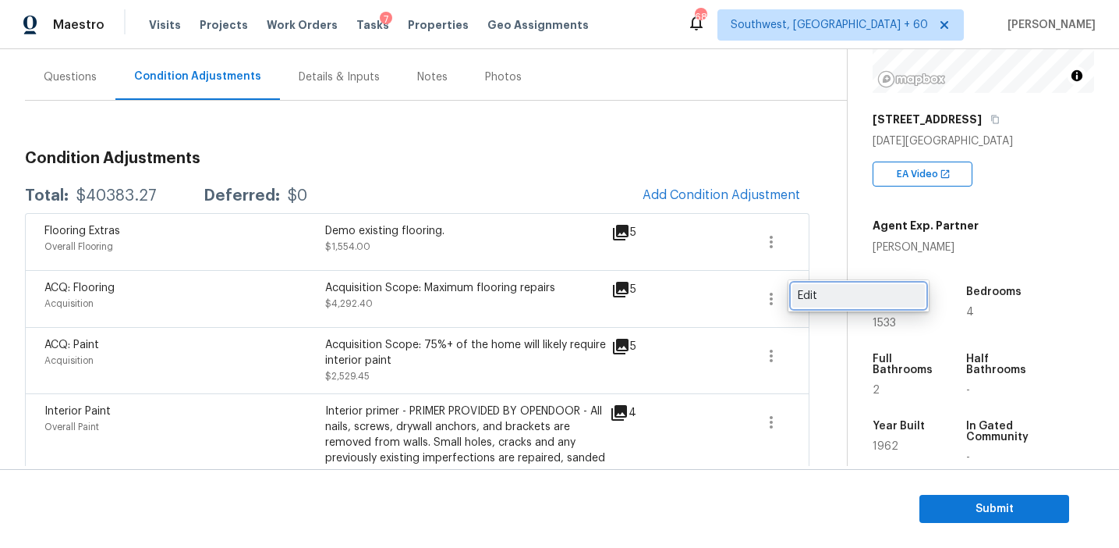
click at [809, 298] on div "Edit" at bounding box center [859, 296] width 122 height 16
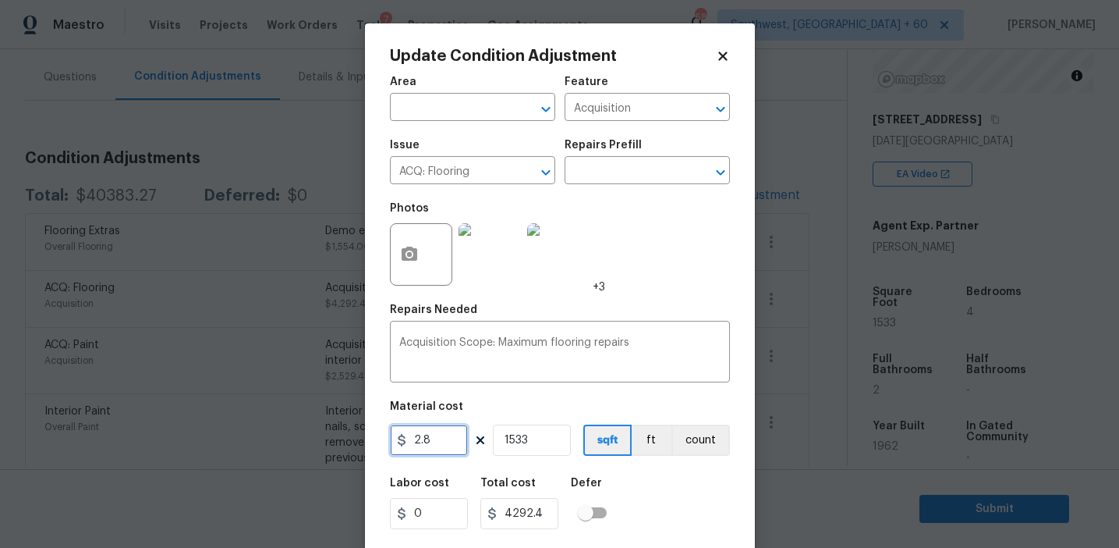
click at [420, 440] on input "2.8" at bounding box center [429, 439] width 78 height 31
type input "3.8"
type input "5825.4"
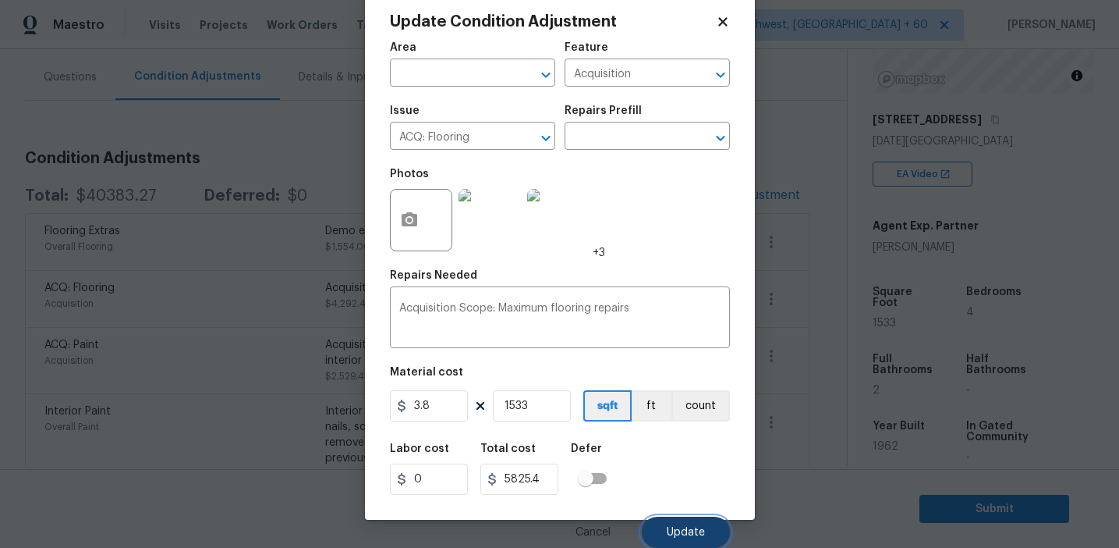
click at [679, 538] on button "Update" at bounding box center [686, 531] width 88 height 31
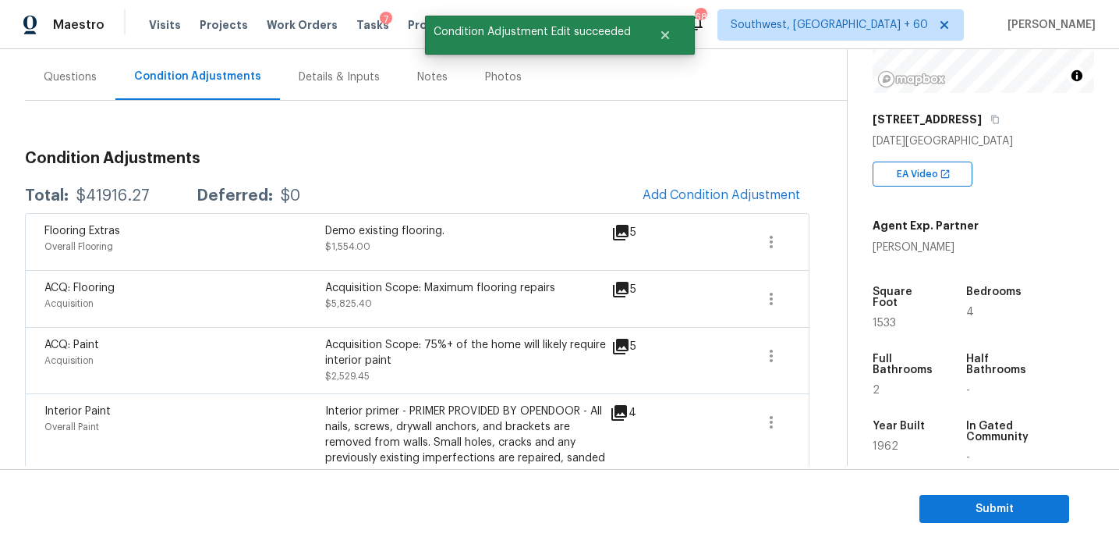
click at [109, 198] on div "$41916.27" at bounding box center [112, 196] width 73 height 16
copy div "41916.27"
click at [368, 254] on div "Demo existing flooring. $1,554.00" at bounding box center [465, 241] width 281 height 37
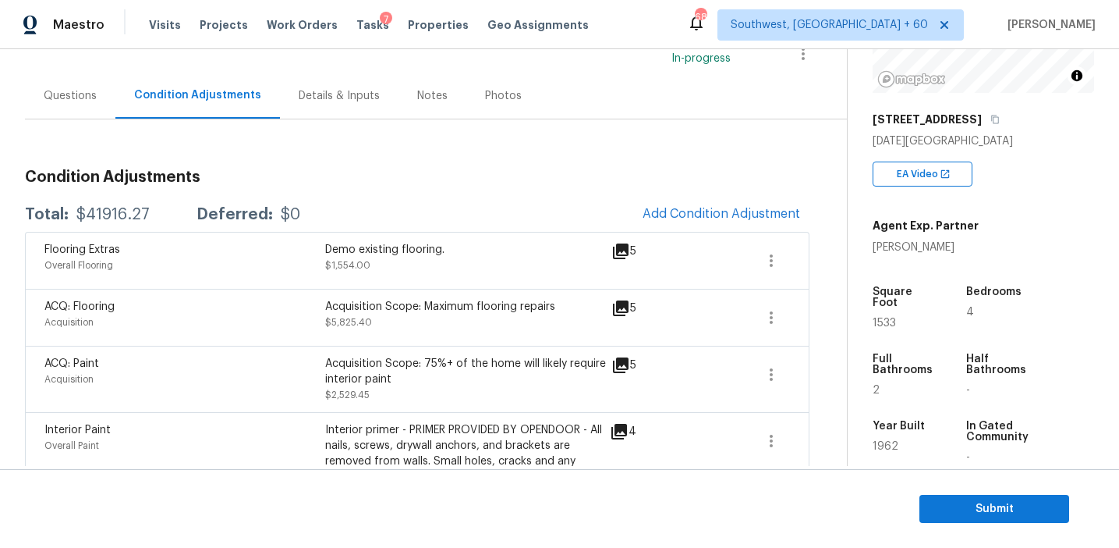
scroll to position [133, 0]
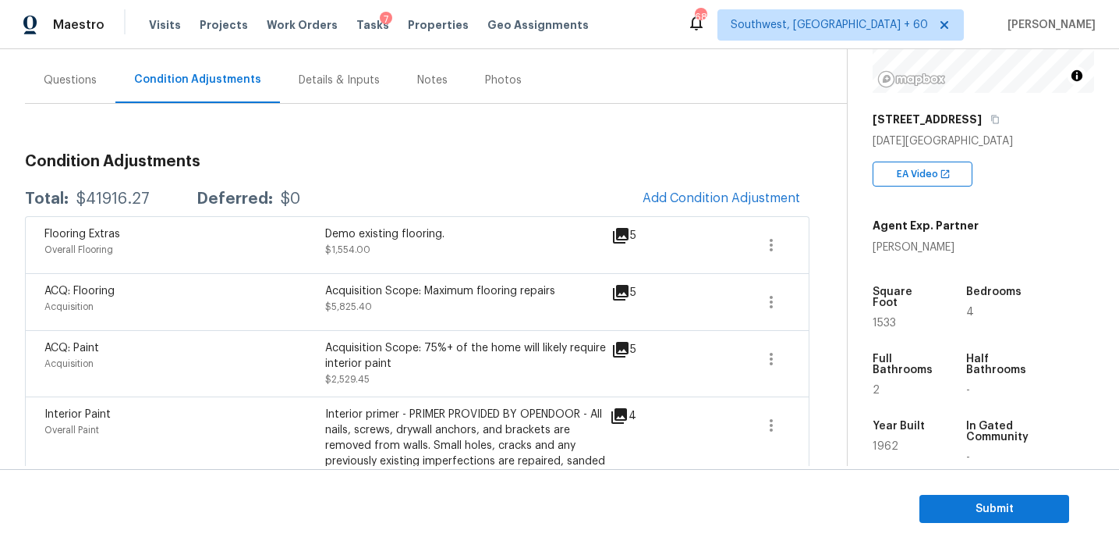
click at [94, 77] on div "Questions" at bounding box center [70, 81] width 53 height 16
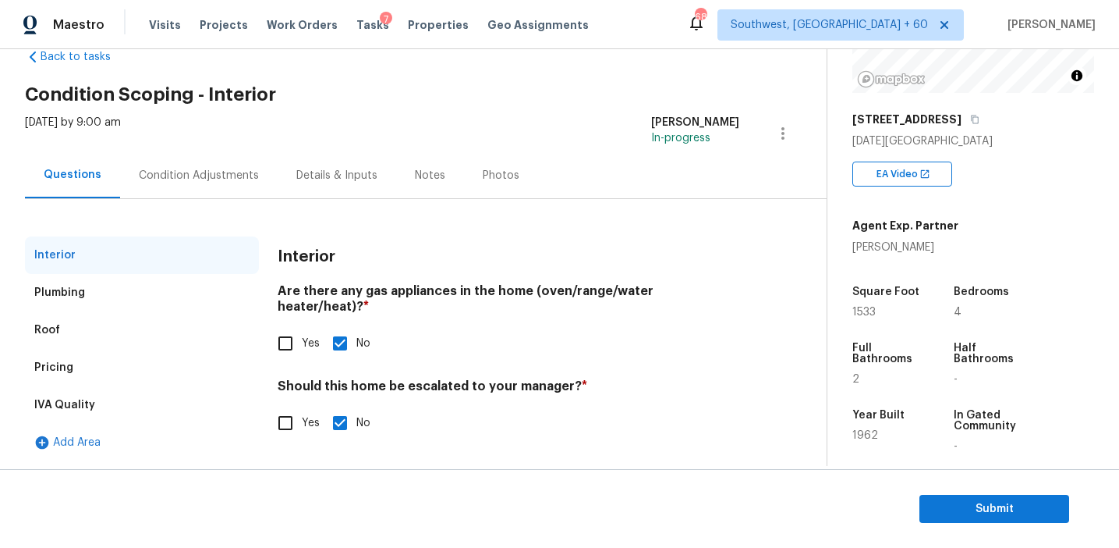
click at [115, 403] on div "IVA Quality" at bounding box center [142, 404] width 234 height 37
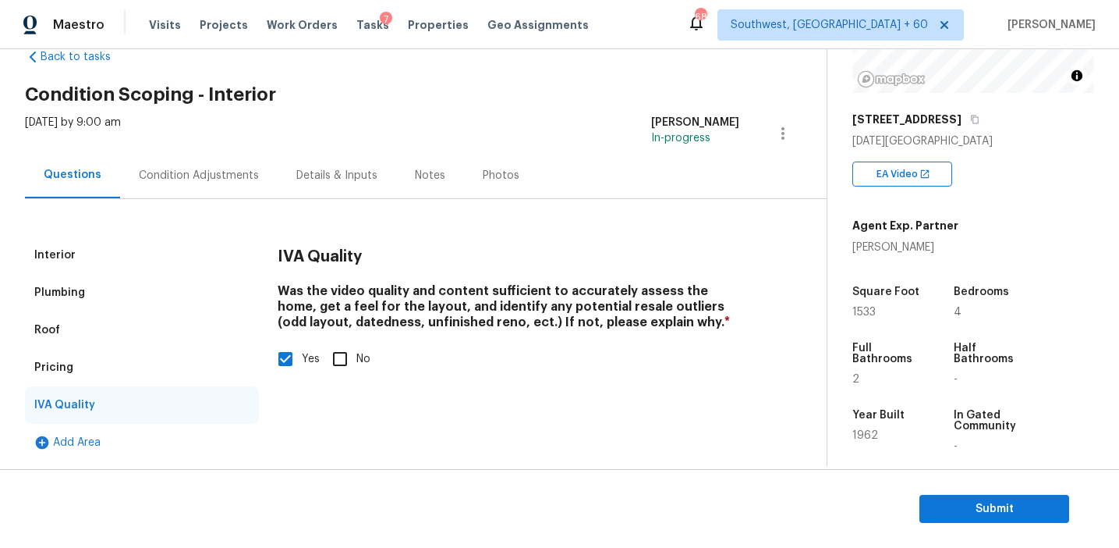
click at [108, 370] on div "Pricing" at bounding box center [142, 367] width 234 height 37
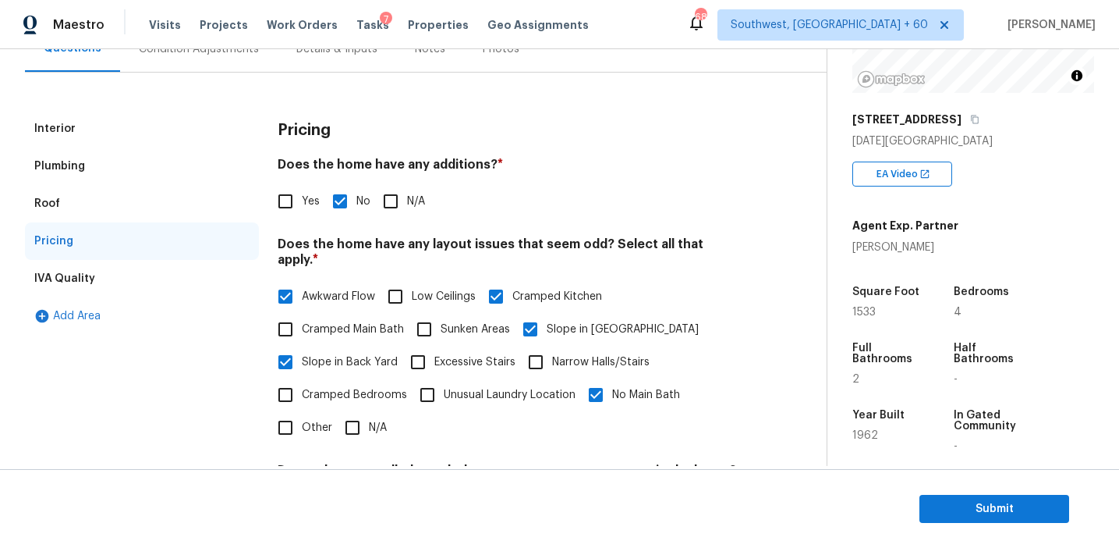
scroll to position [162, 0]
click at [115, 200] on div "Roof" at bounding box center [142, 204] width 234 height 37
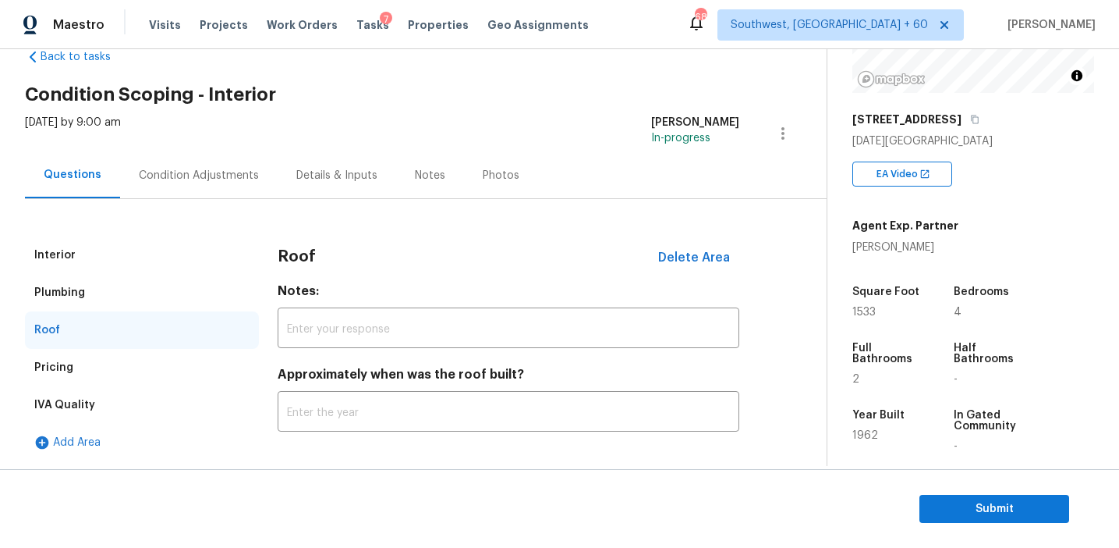
click at [103, 277] on div "Plumbing" at bounding box center [142, 292] width 234 height 37
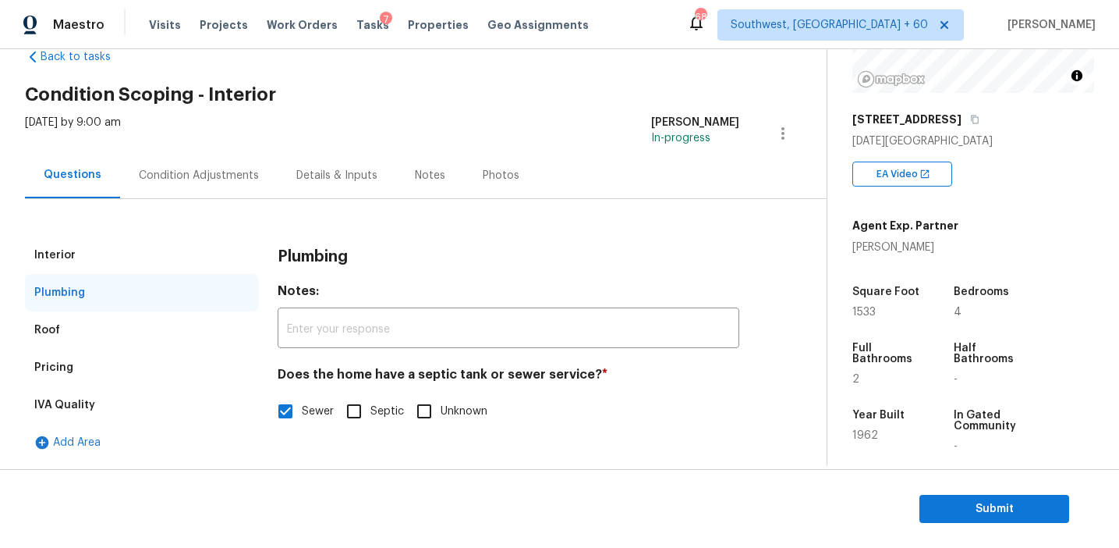
click at [100, 255] on div "Interior" at bounding box center [142, 254] width 234 height 37
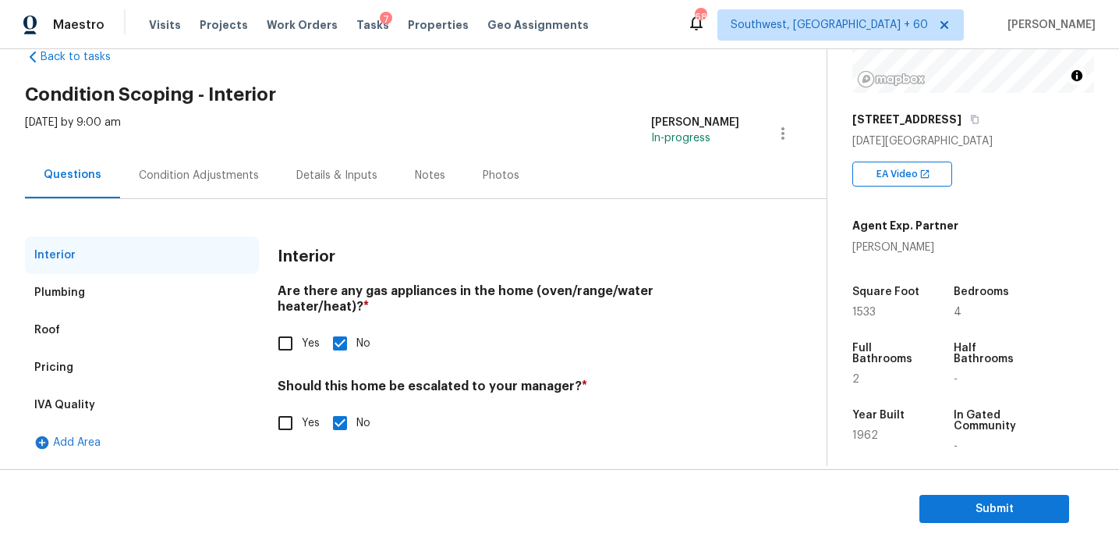
click at [150, 190] on div "Condition Adjustments" at bounding box center [199, 175] width 158 height 46
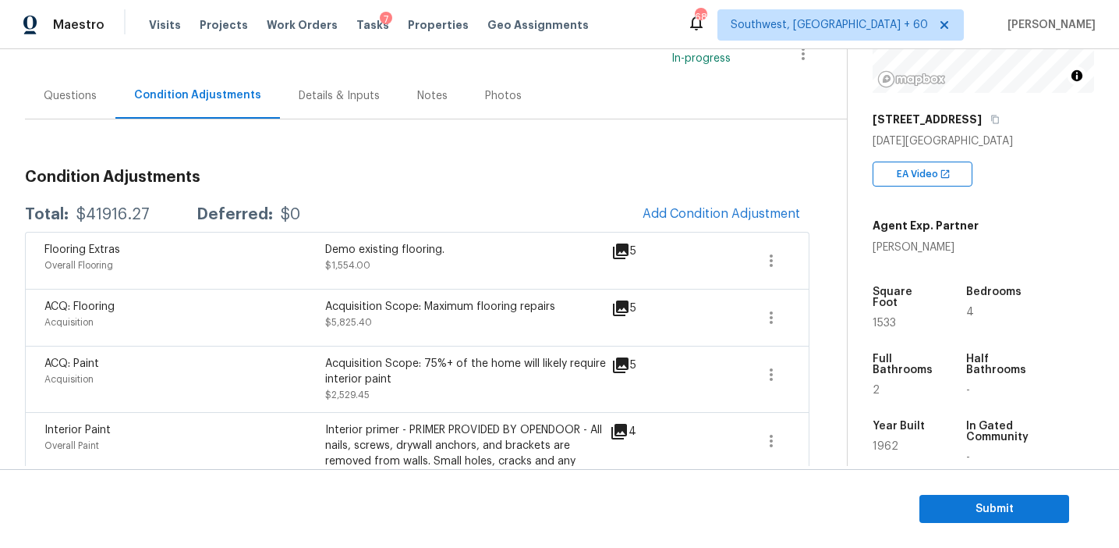
scroll to position [125, 0]
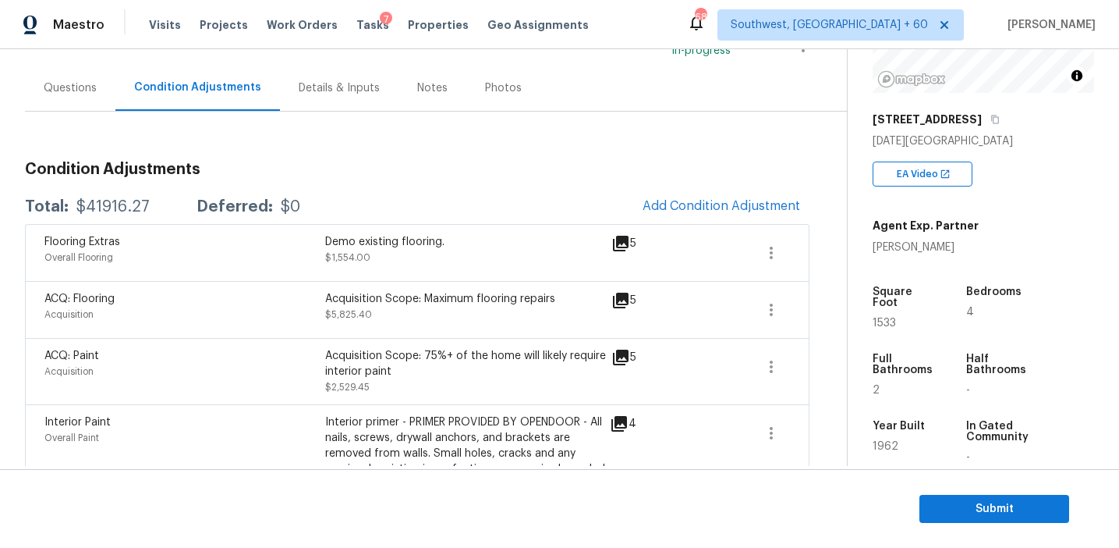
click at [347, 172] on h3 "Condition Adjustments" at bounding box center [417, 169] width 785 height 16
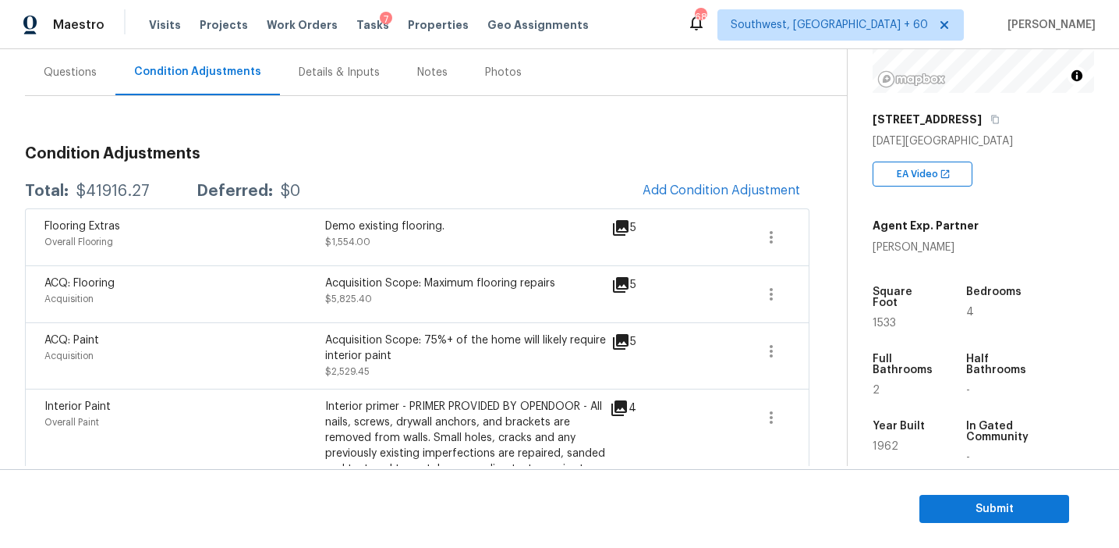
scroll to position [137, 0]
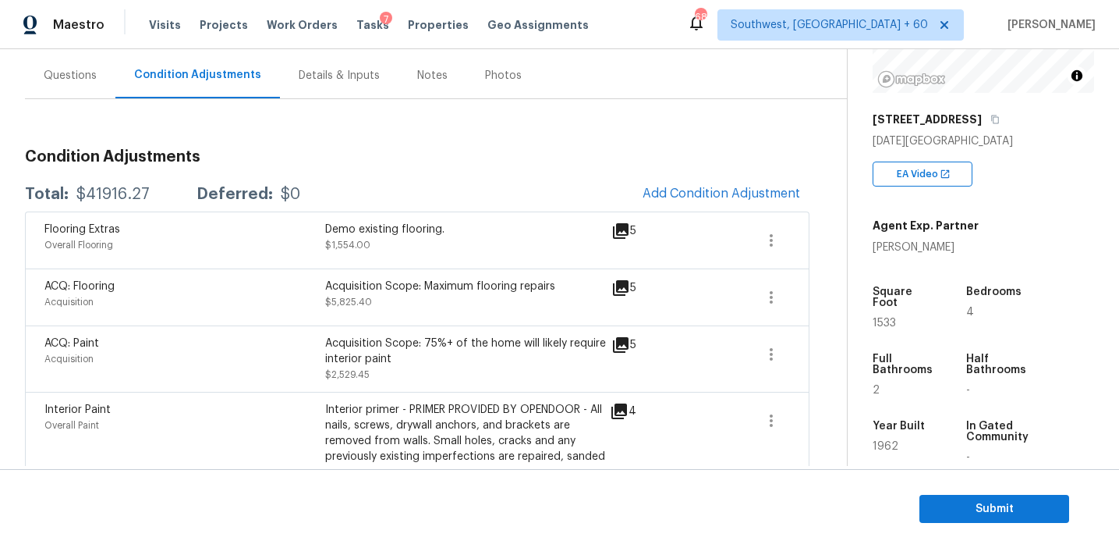
click at [714, 354] on span at bounding box center [717, 358] width 60 height 47
click at [967, 510] on span "Submit" at bounding box center [994, 509] width 125 height 20
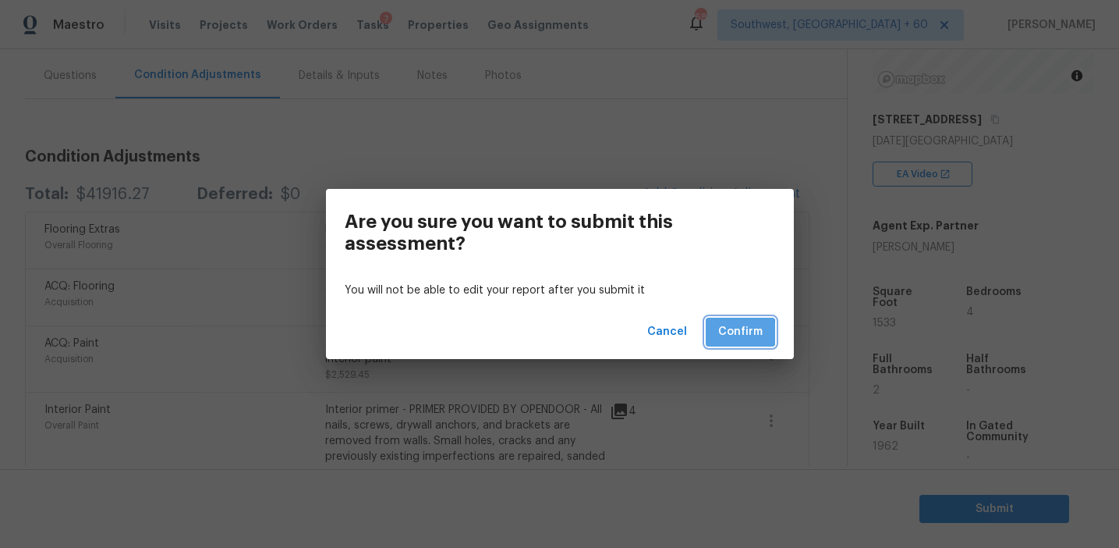
click at [712, 332] on button "Confirm" at bounding box center [740, 332] width 69 height 29
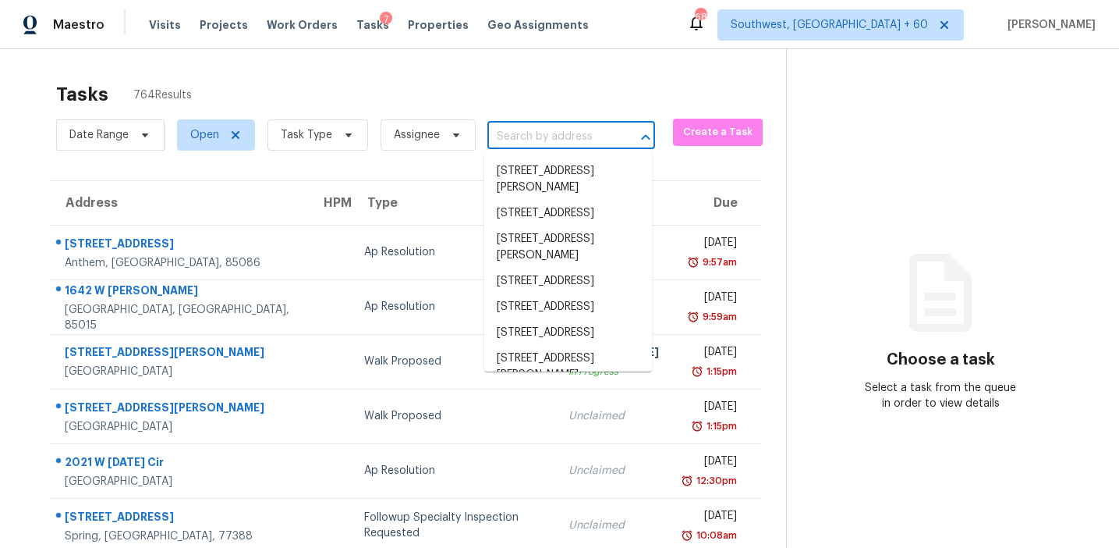
click at [504, 145] on input "text" at bounding box center [550, 137] width 124 height 24
paste input "[STREET_ADDRESS]"
type input "[STREET_ADDRESS]"
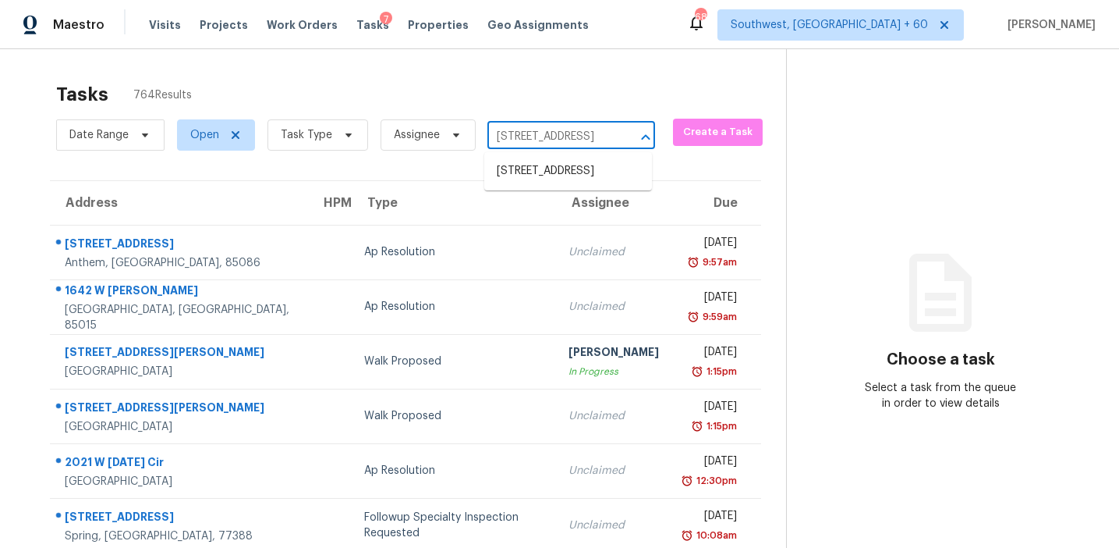
scroll to position [0, 73]
click at [518, 168] on li "[STREET_ADDRESS]" at bounding box center [568, 171] width 168 height 26
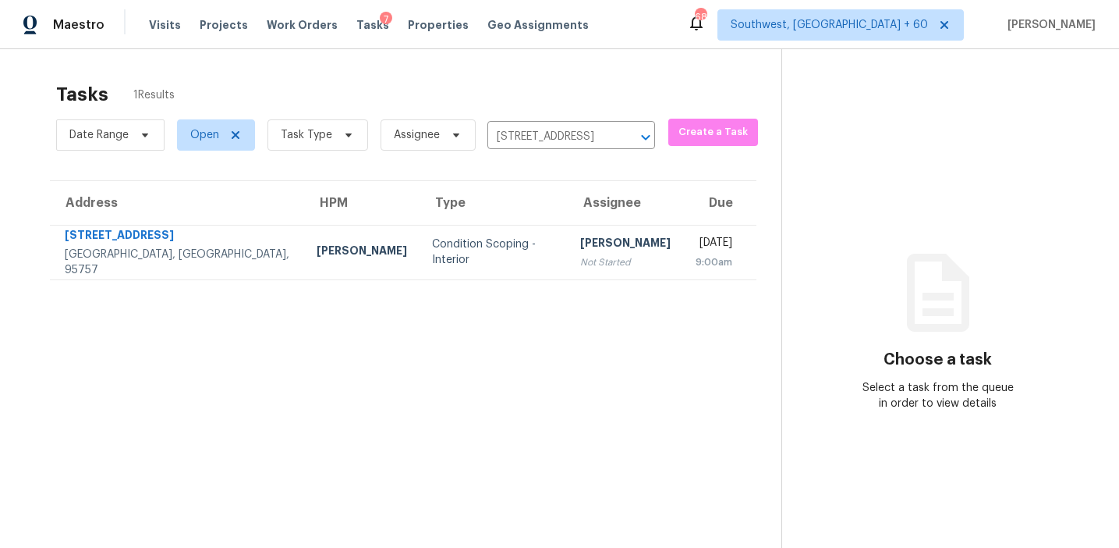
click at [580, 237] on div "[PERSON_NAME]" at bounding box center [625, 245] width 90 height 20
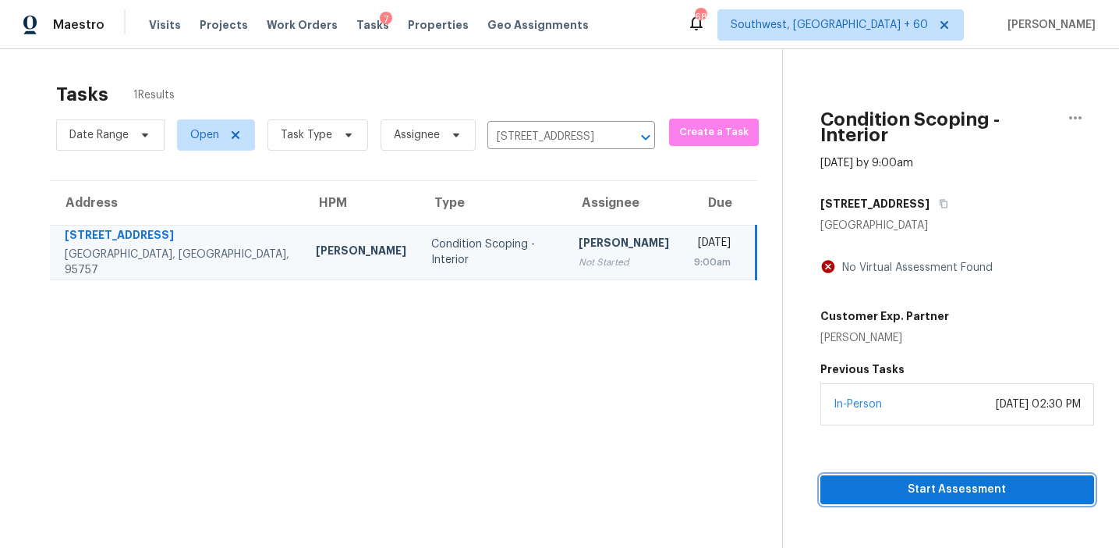
click at [851, 480] on span "Start Assessment" at bounding box center [957, 490] width 249 height 20
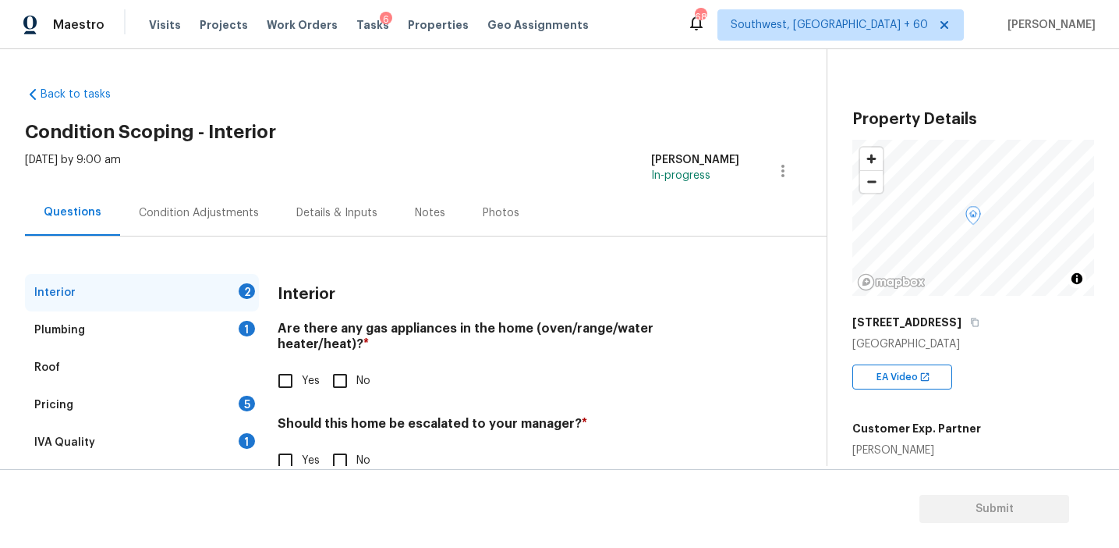
scroll to position [37, 0]
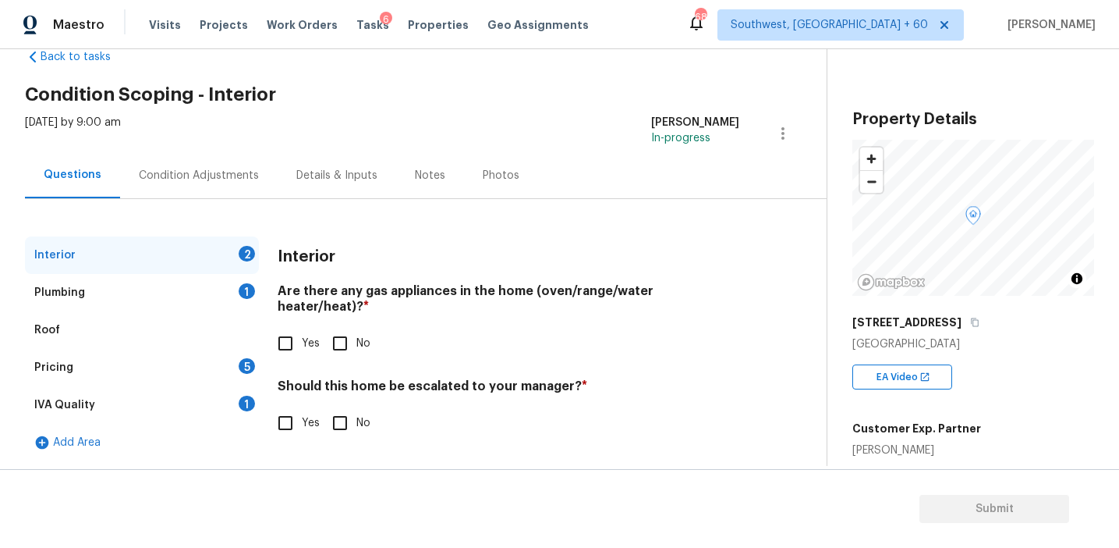
click at [218, 406] on div "IVA Quality 1" at bounding box center [142, 404] width 234 height 37
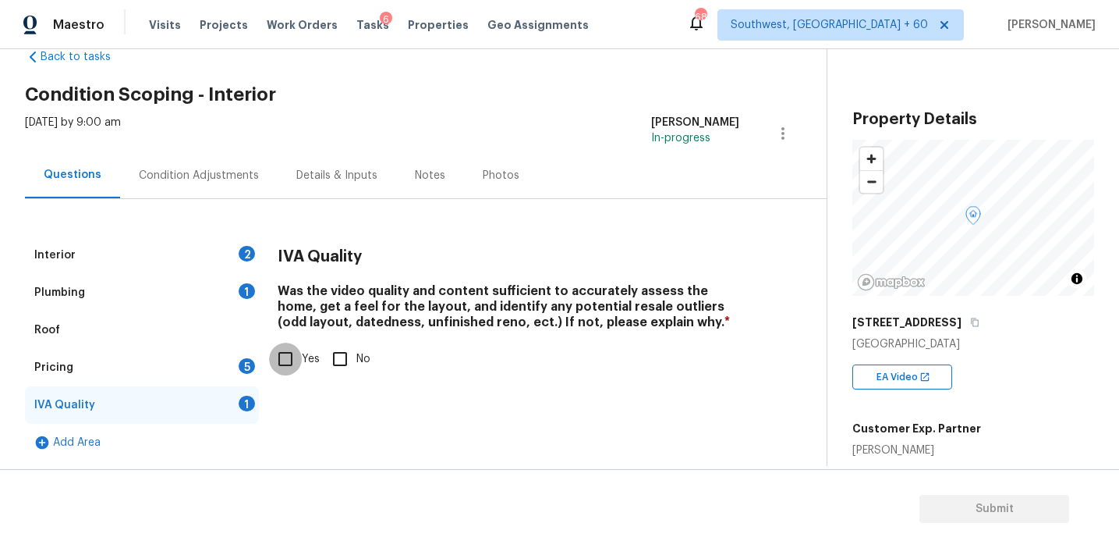
click at [282, 352] on input "Yes" at bounding box center [285, 358] width 33 height 33
checkbox input "true"
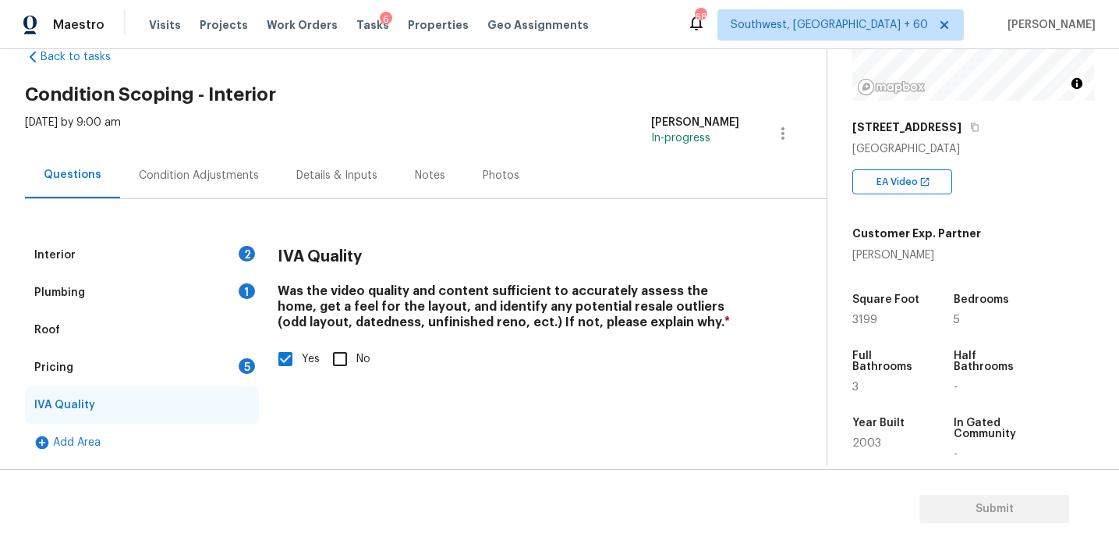
scroll to position [190, 0]
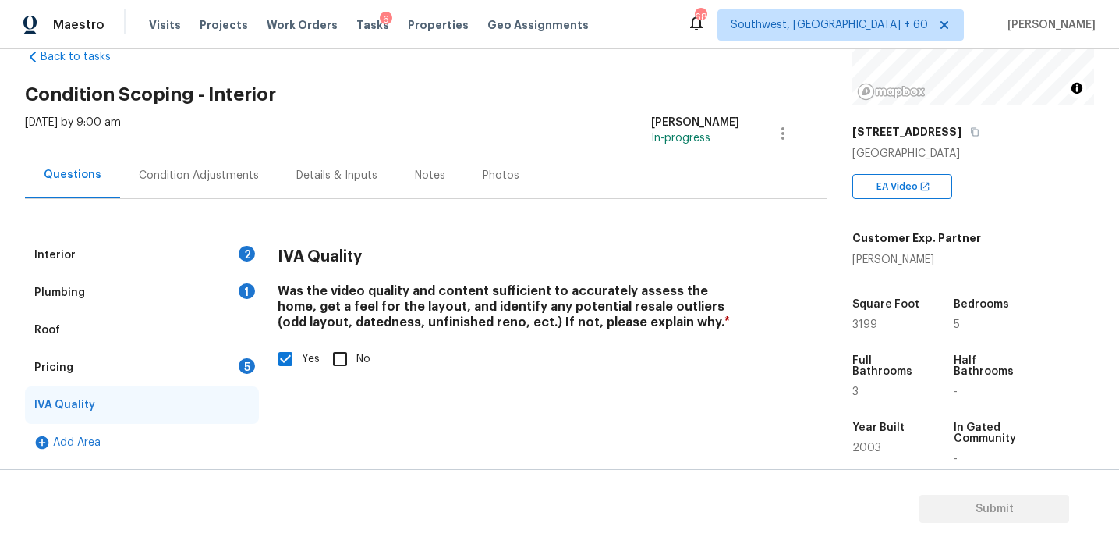
click at [216, 288] on div "Plumbing 1" at bounding box center [142, 292] width 234 height 37
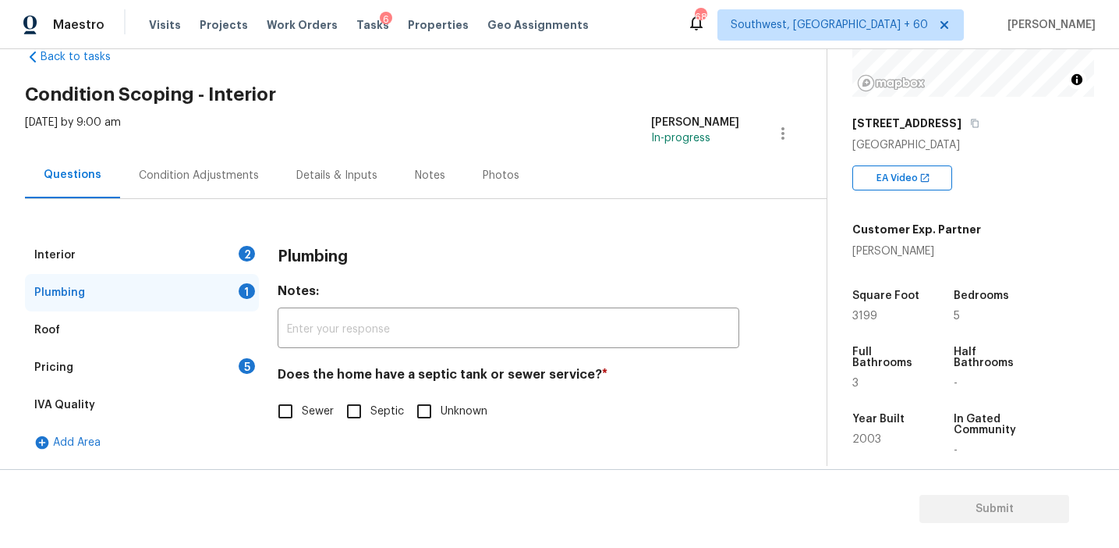
scroll to position [190, 0]
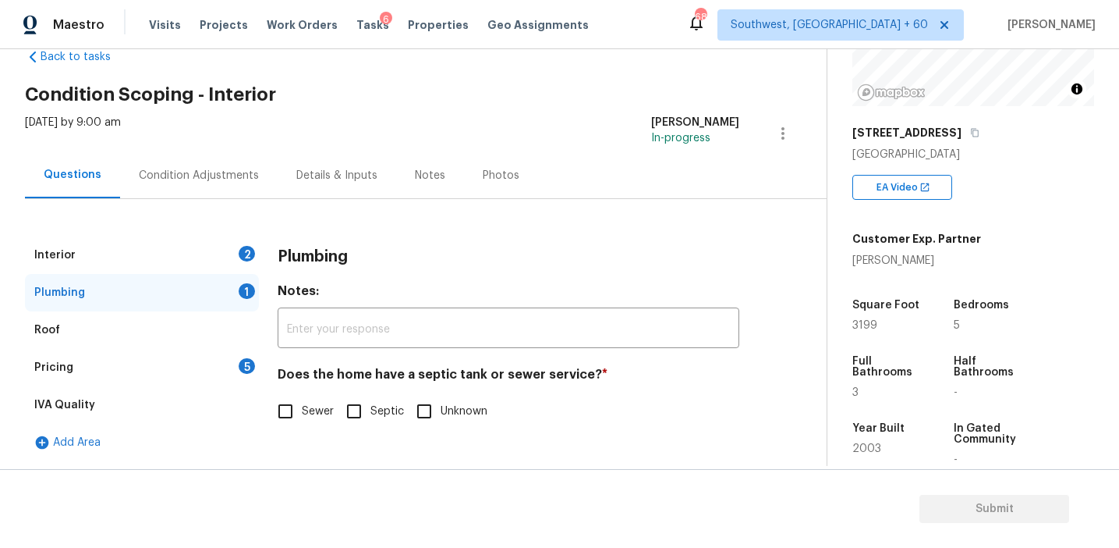
click at [276, 414] on input "Sewer" at bounding box center [285, 411] width 33 height 33
checkbox input "true"
click at [229, 354] on div "Pricing 5" at bounding box center [142, 367] width 234 height 37
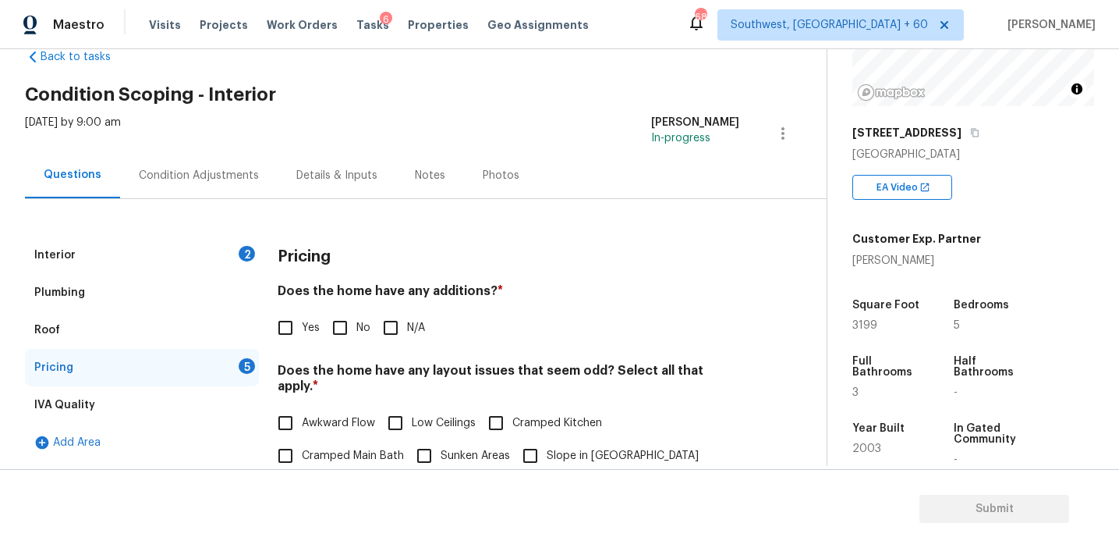
click at [262, 174] on div "Condition Adjustments" at bounding box center [199, 175] width 158 height 46
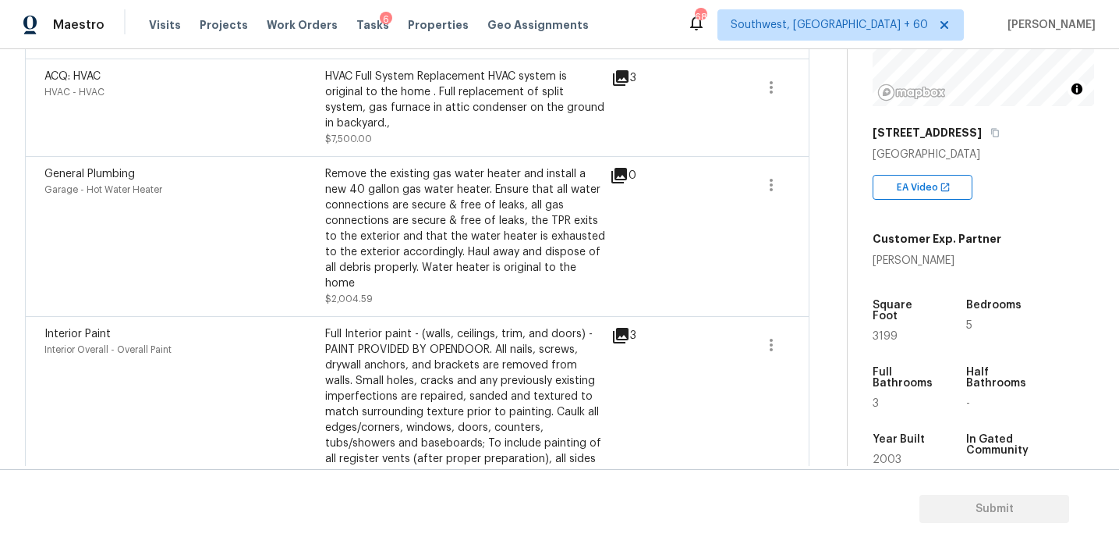
scroll to position [473, 0]
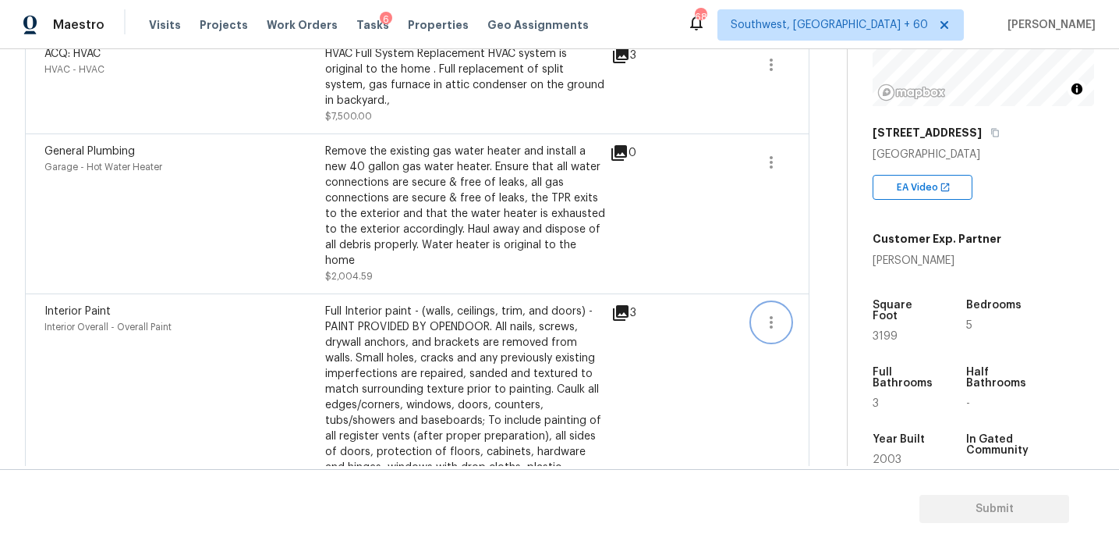
click at [768, 313] on icon "button" at bounding box center [771, 322] width 19 height 19
click at [843, 297] on div "Edit" at bounding box center [860, 305] width 122 height 16
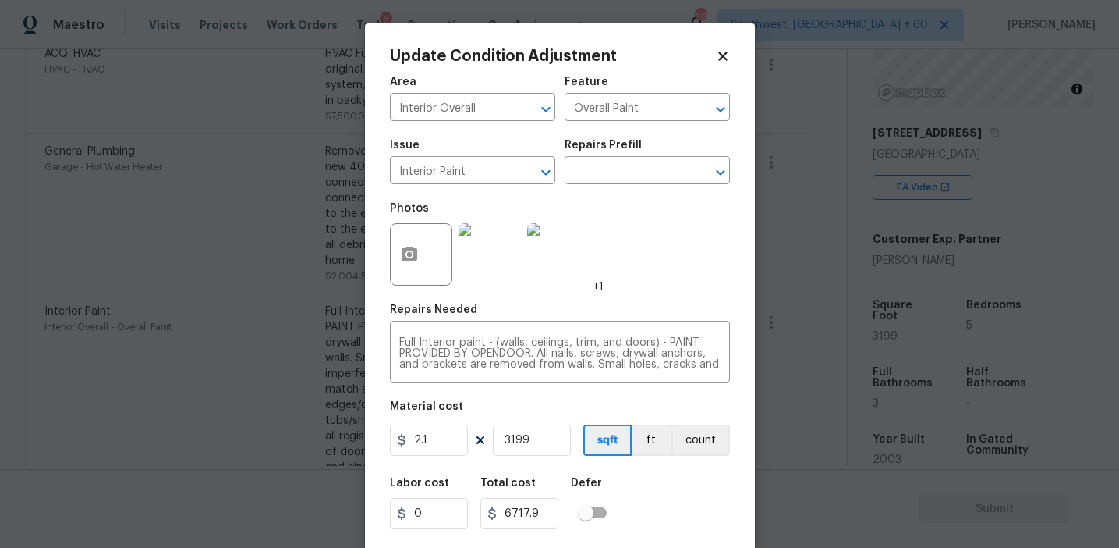
click at [198, 373] on body "Maestro Visits Projects Work Orders Tasks 6 Properties Geo Assignments 689 Sout…" at bounding box center [559, 274] width 1119 height 548
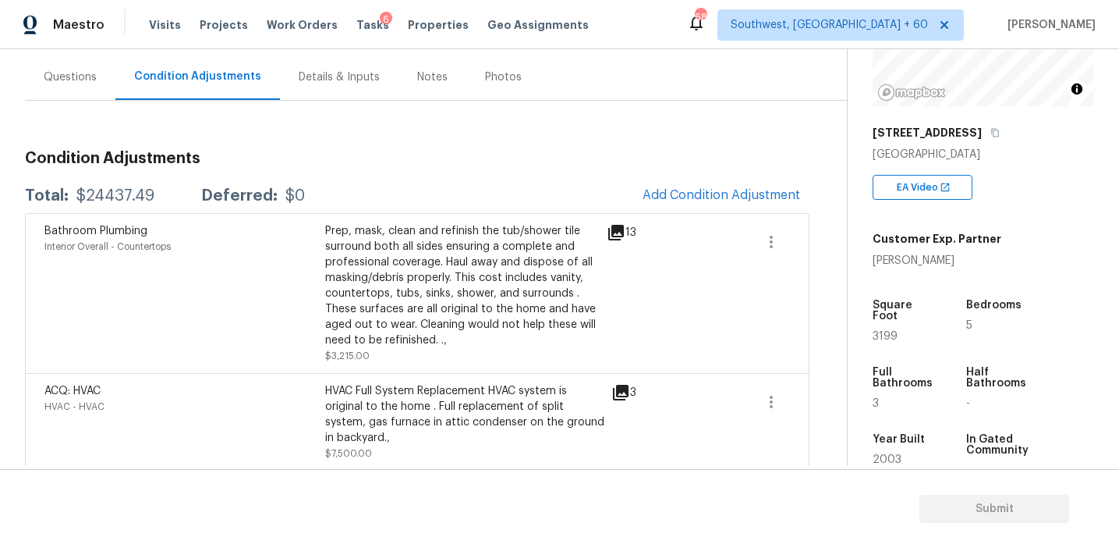
scroll to position [140, 0]
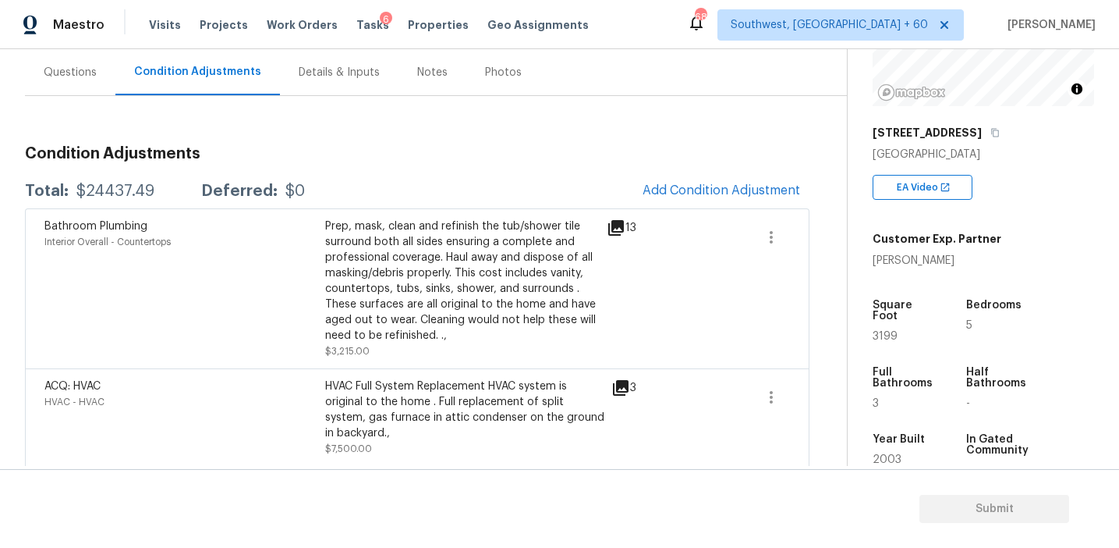
click at [521, 271] on div "Prep, mask, clean and refinish the tub/shower tile surround both all sides ensu…" at bounding box center [465, 280] width 281 height 125
click at [706, 194] on span "Add Condition Adjustment" at bounding box center [722, 190] width 158 height 14
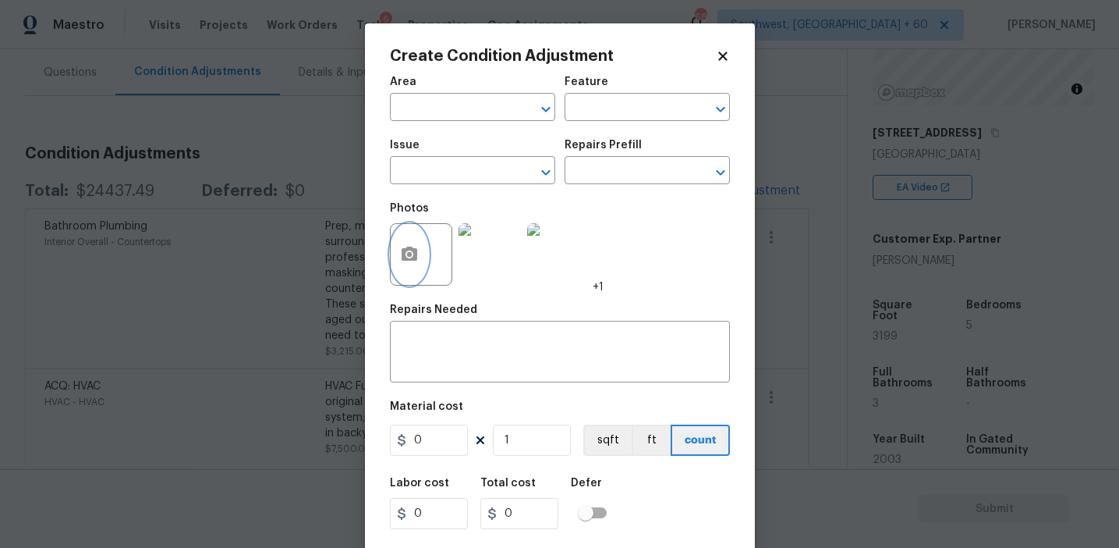
click at [423, 269] on button "button" at bounding box center [409, 254] width 37 height 61
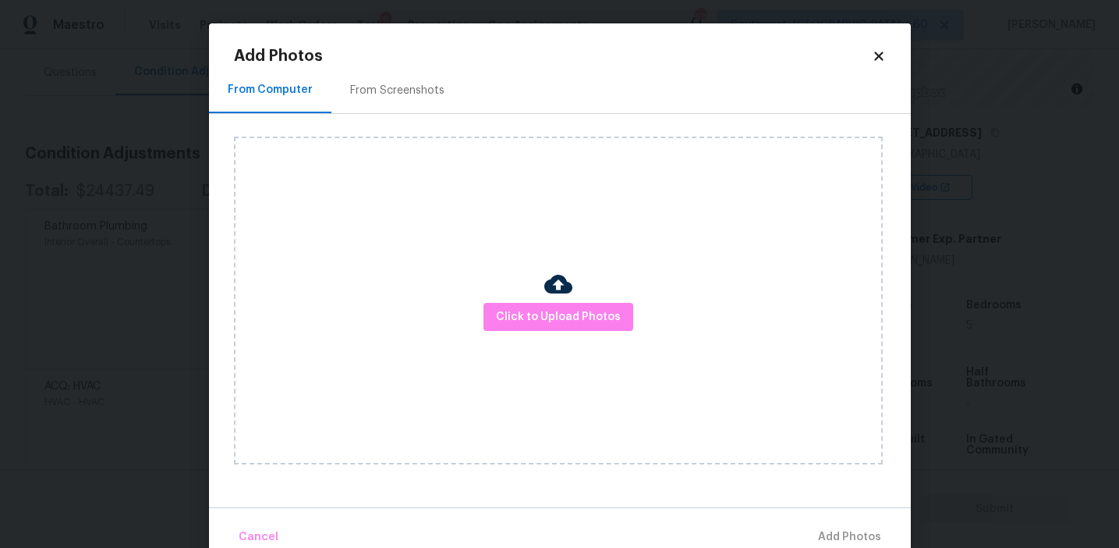
click at [594, 299] on div "Click to Upload Photos" at bounding box center [558, 301] width 649 height 328
click at [556, 318] on span "Click to Upload Photos" at bounding box center [558, 317] width 125 height 20
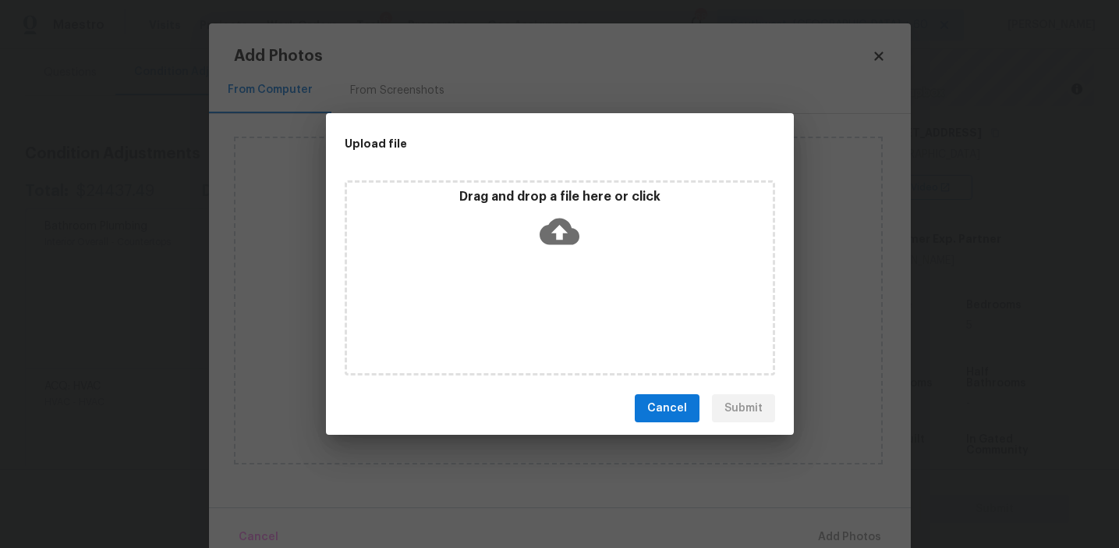
click at [545, 200] on p "Drag and drop a file here or click" at bounding box center [560, 197] width 426 height 16
click at [669, 406] on span "Cancel" at bounding box center [668, 409] width 40 height 20
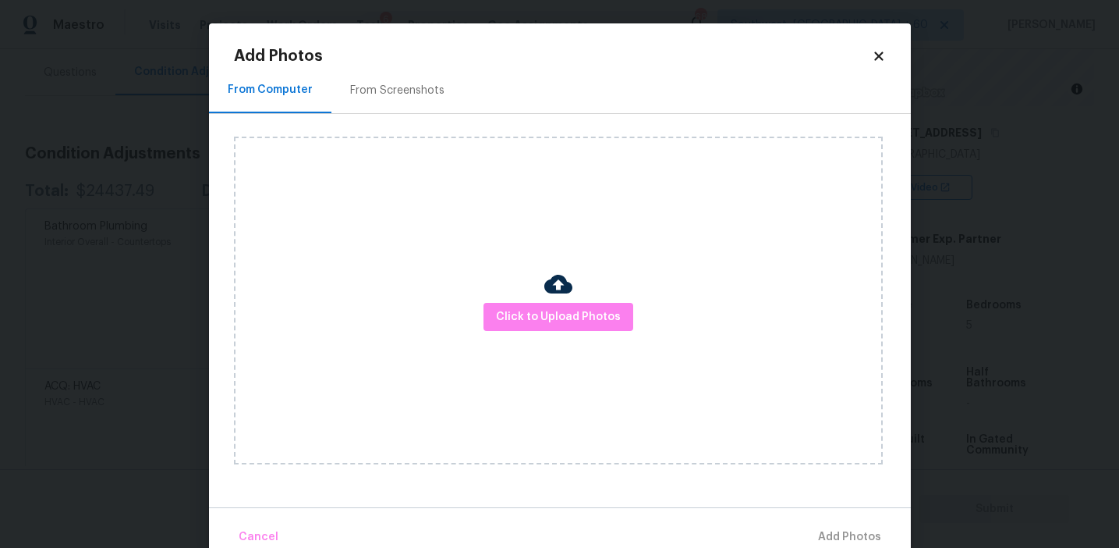
click at [879, 49] on icon at bounding box center [879, 56] width 14 height 14
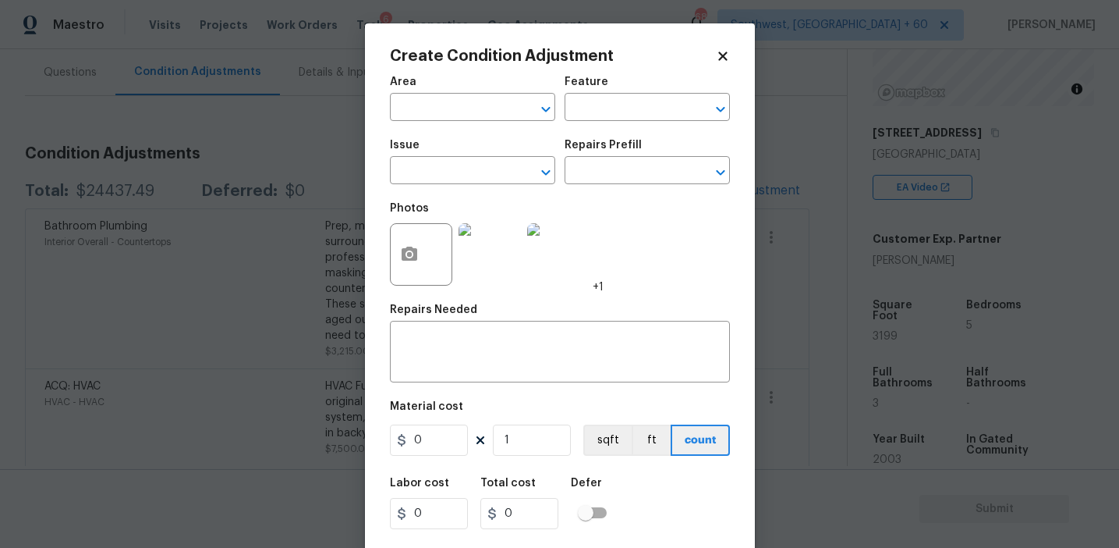
click at [298, 211] on body "Maestro Visits Projects Work Orders Tasks 6 Properties Geo Assignments 689 Sout…" at bounding box center [559, 274] width 1119 height 548
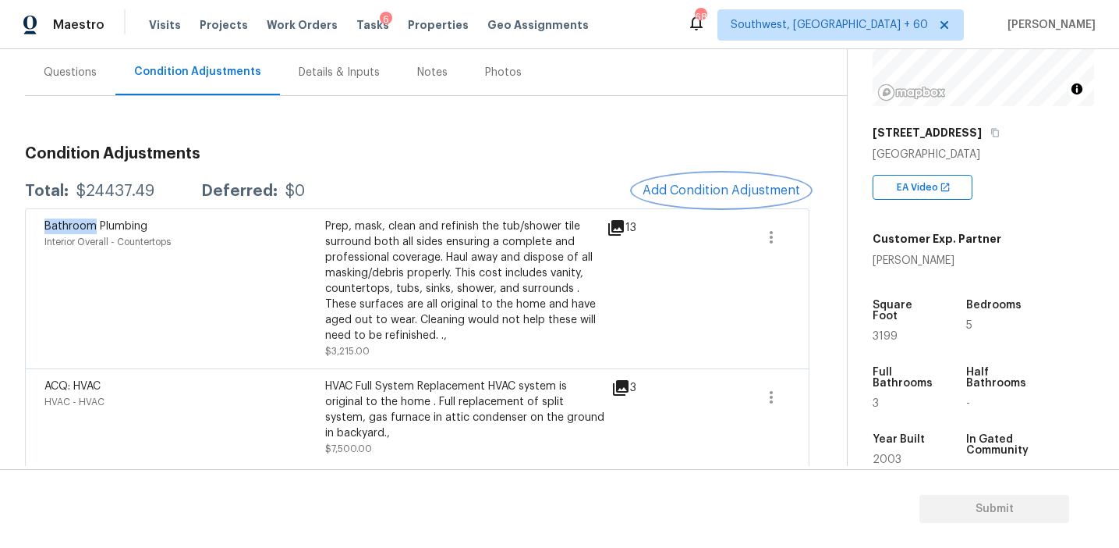
click at [298, 211] on div "Bathroom Plumbing Interior Overall - Countertops Prep, mask, clean and refinish…" at bounding box center [417, 288] width 785 height 160
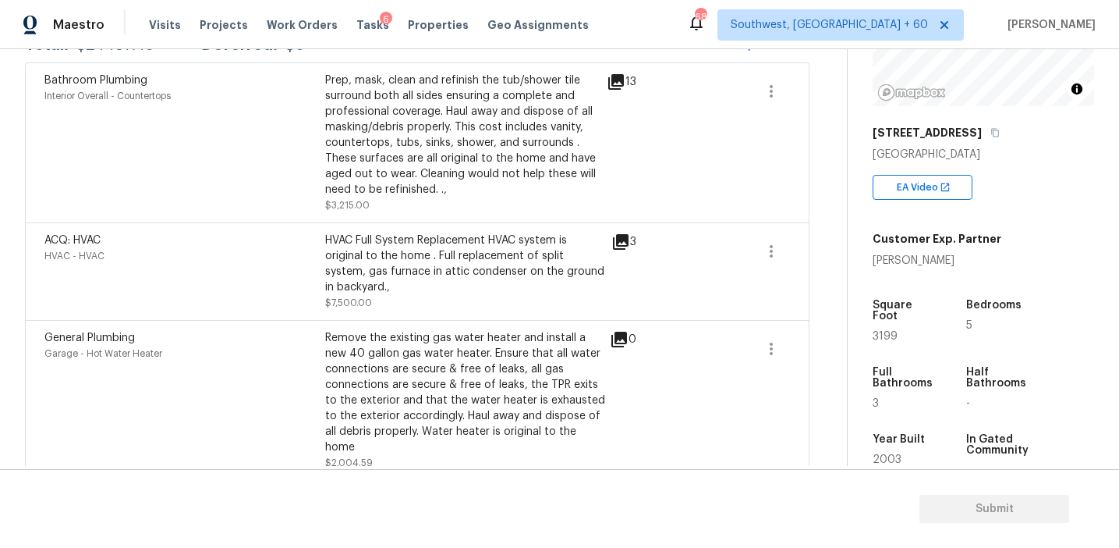
scroll to position [309, 0]
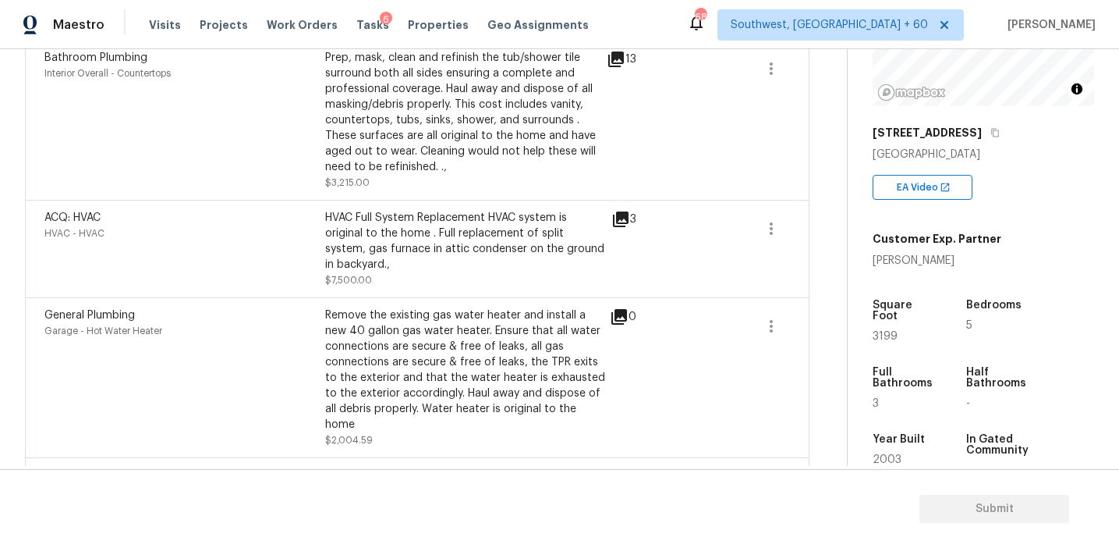
click at [384, 274] on div "HVAC Full System Replacement HVAC system is original to the home . Full replace…" at bounding box center [465, 249] width 281 height 78
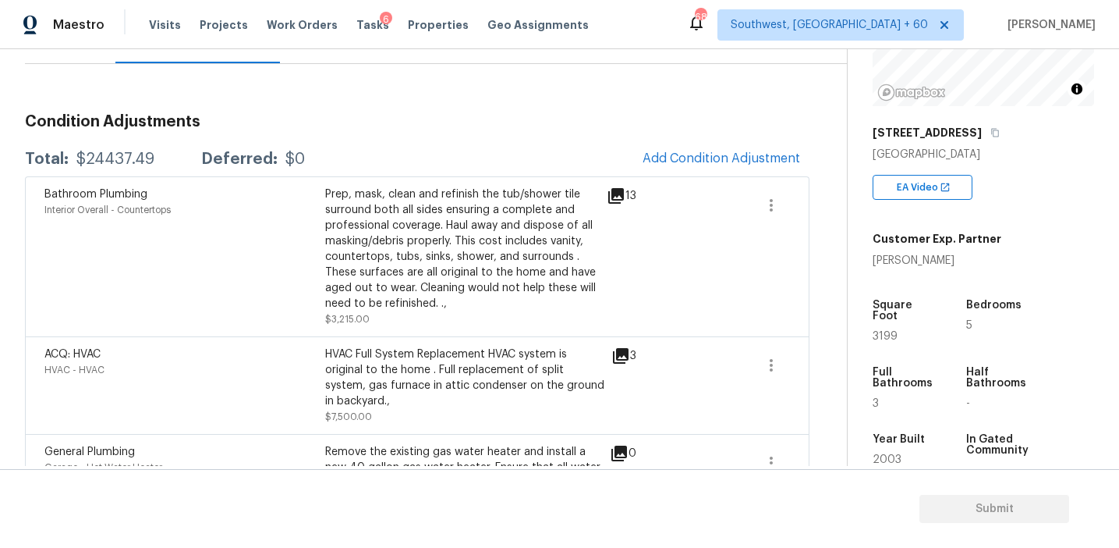
scroll to position [158, 0]
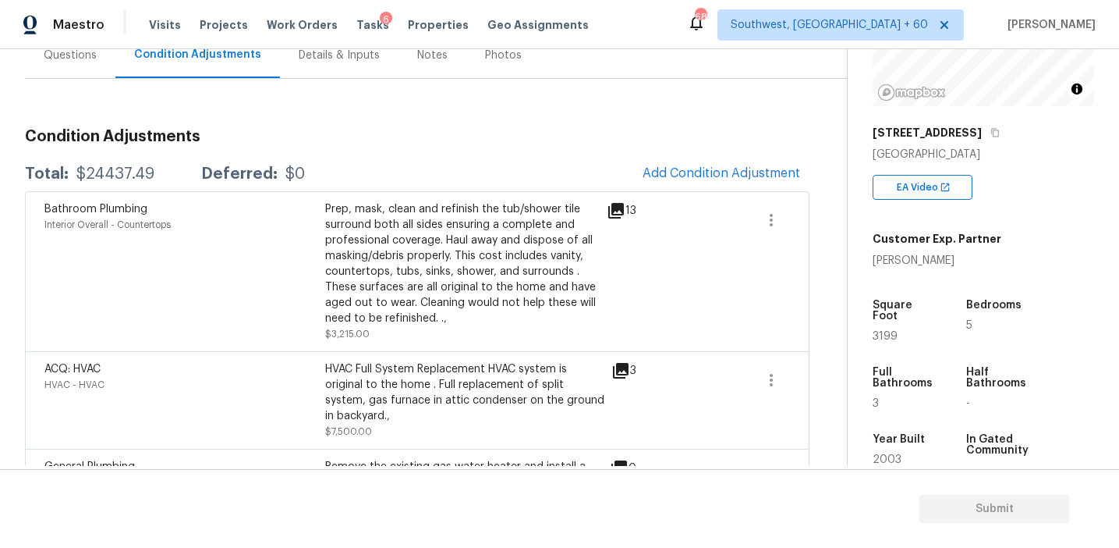
click at [617, 216] on icon at bounding box center [616, 210] width 19 height 19
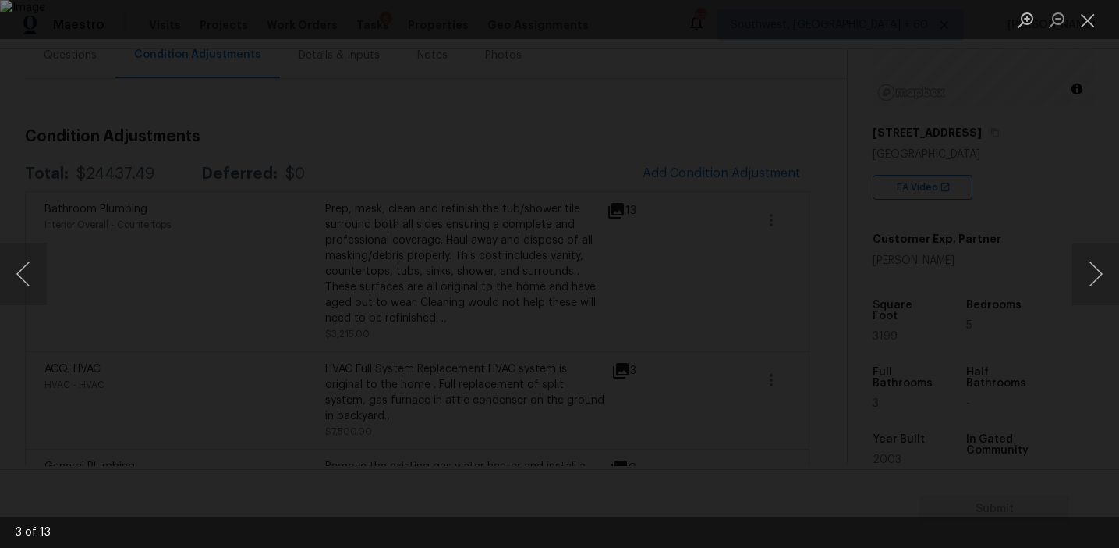
click at [975, 197] on div "Lightbox" at bounding box center [559, 274] width 1119 height 548
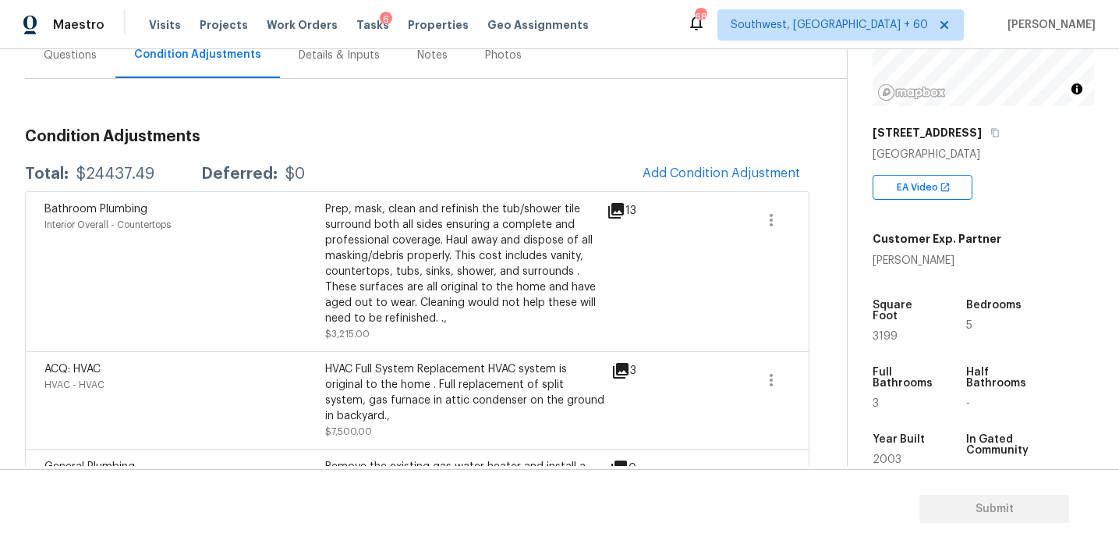
scroll to position [142, 0]
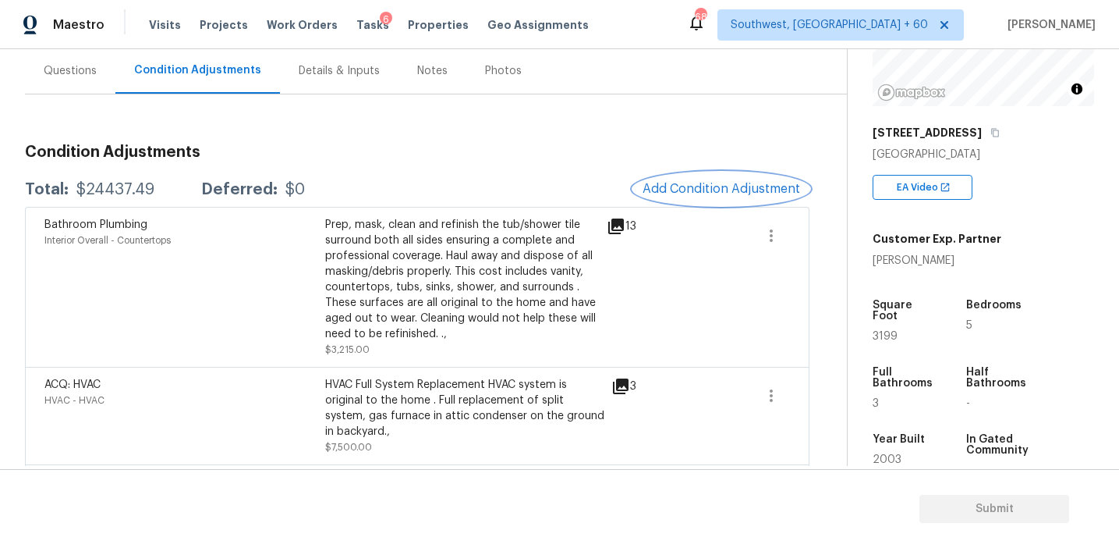
click at [658, 197] on button "Add Condition Adjustment" at bounding box center [721, 188] width 176 height 33
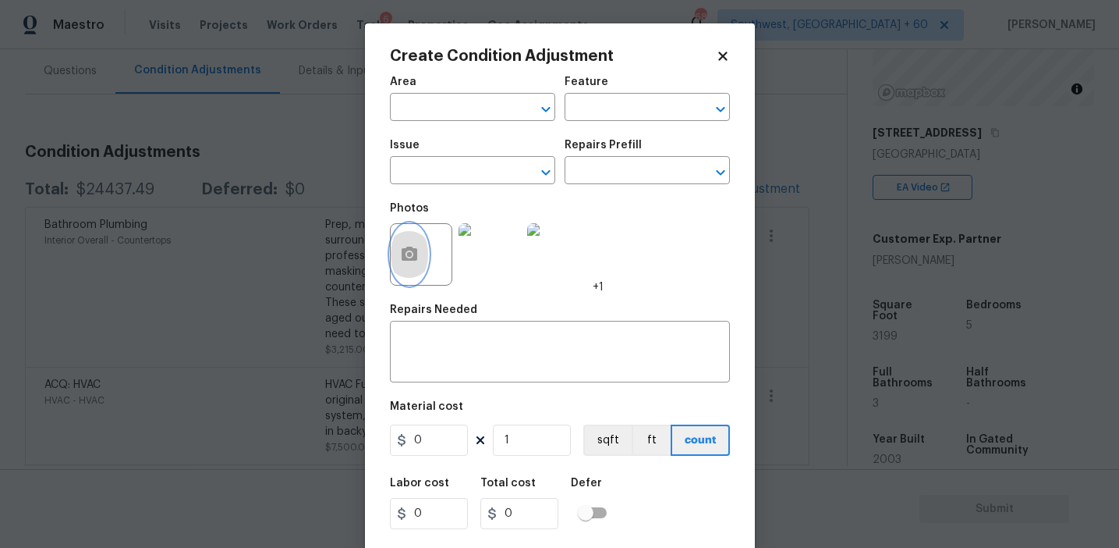
click at [404, 263] on icon "button" at bounding box center [409, 254] width 19 height 19
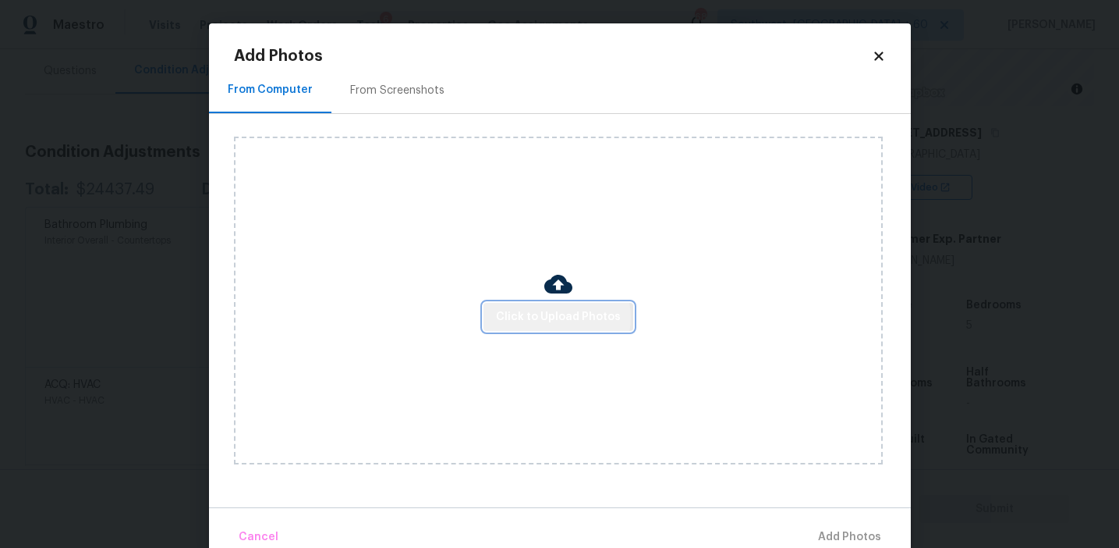
click at [559, 317] on span "Click to Upload Photos" at bounding box center [558, 317] width 125 height 20
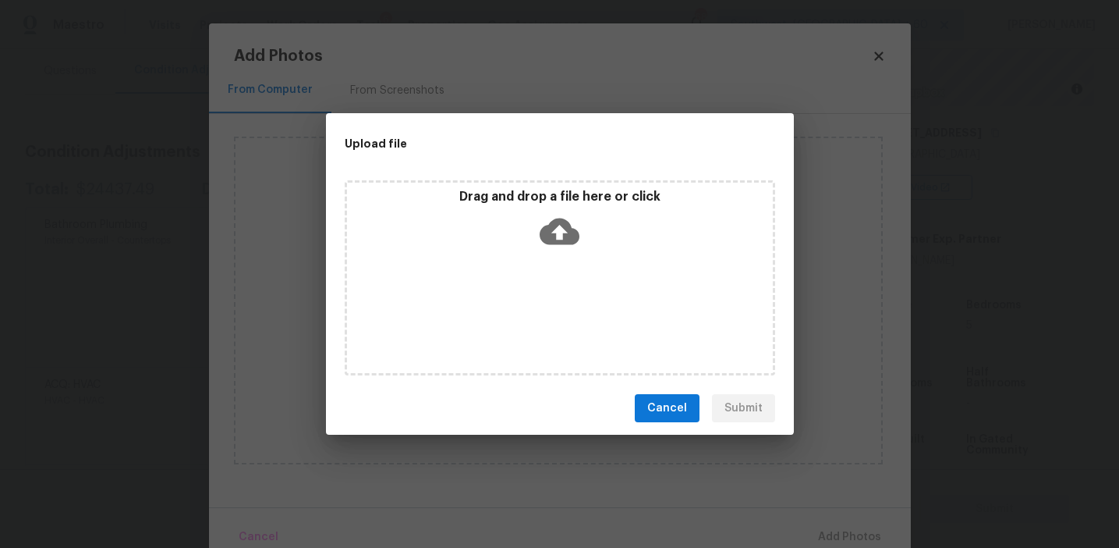
click at [559, 255] on div "Drag and drop a file here or click" at bounding box center [560, 277] width 431 height 195
click at [633, 389] on div "Cancel Submit" at bounding box center [560, 408] width 468 height 54
click at [653, 403] on span "Cancel" at bounding box center [668, 409] width 40 height 20
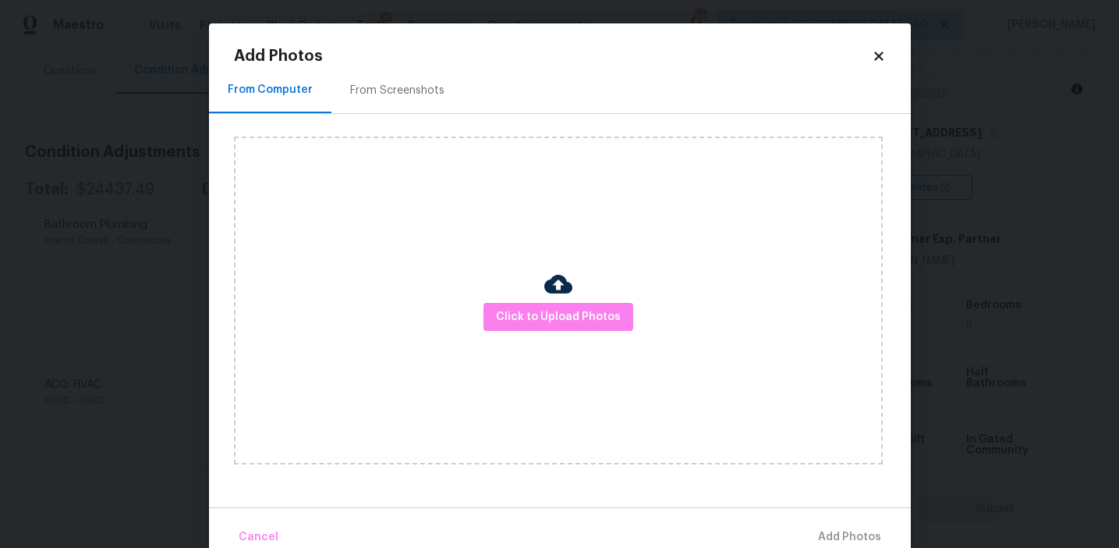
click at [413, 88] on div "From Screenshots" at bounding box center [397, 91] width 94 height 16
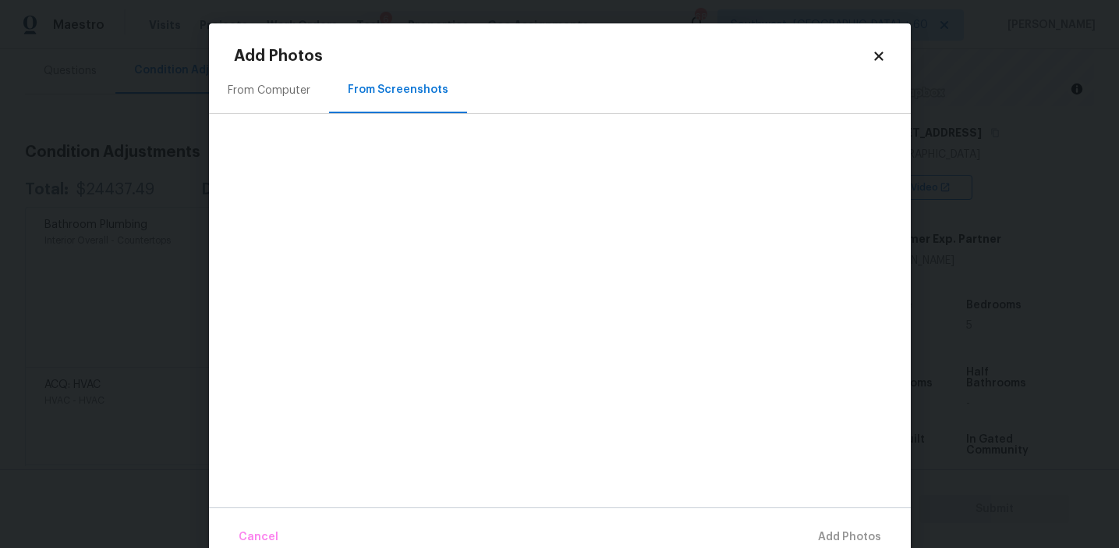
click at [297, 96] on div "From Computer" at bounding box center [269, 91] width 83 height 16
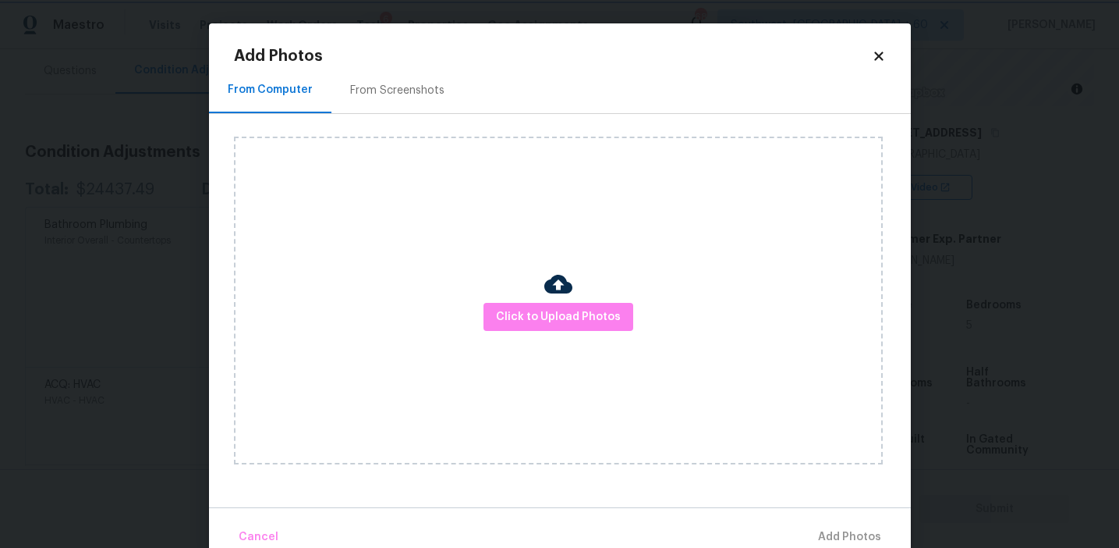
click at [165, 136] on body "Maestro Visits Projects Work Orders Tasks 6 Properties Geo Assignments 689 Sout…" at bounding box center [559, 274] width 1119 height 548
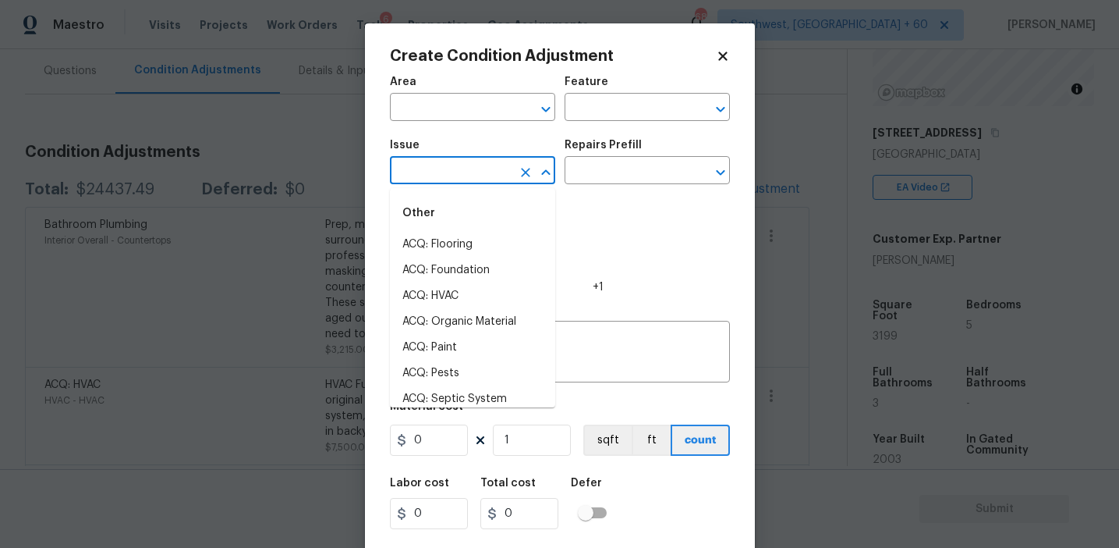
click at [408, 161] on input "text" at bounding box center [451, 172] width 122 height 24
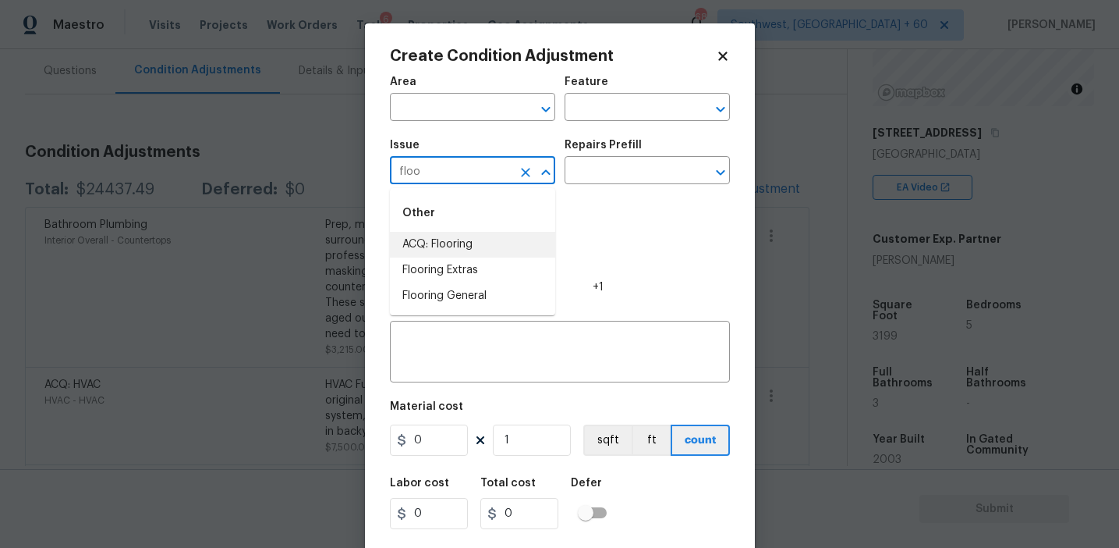
click at [464, 240] on li "ACQ: Flooring" at bounding box center [472, 245] width 165 height 26
type input "ACQ: Flooring"
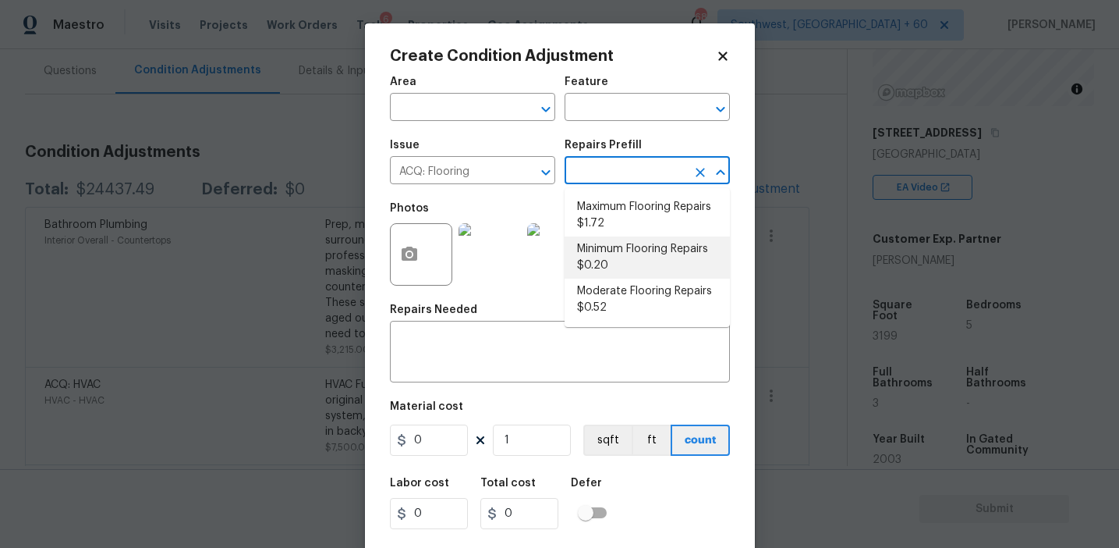
click at [629, 240] on li "Minimum Flooring Repairs $0.20" at bounding box center [647, 257] width 165 height 42
type input "Acquisition"
type textarea "Acquisition Scope: Minimum flooring repairs"
type input "0.2"
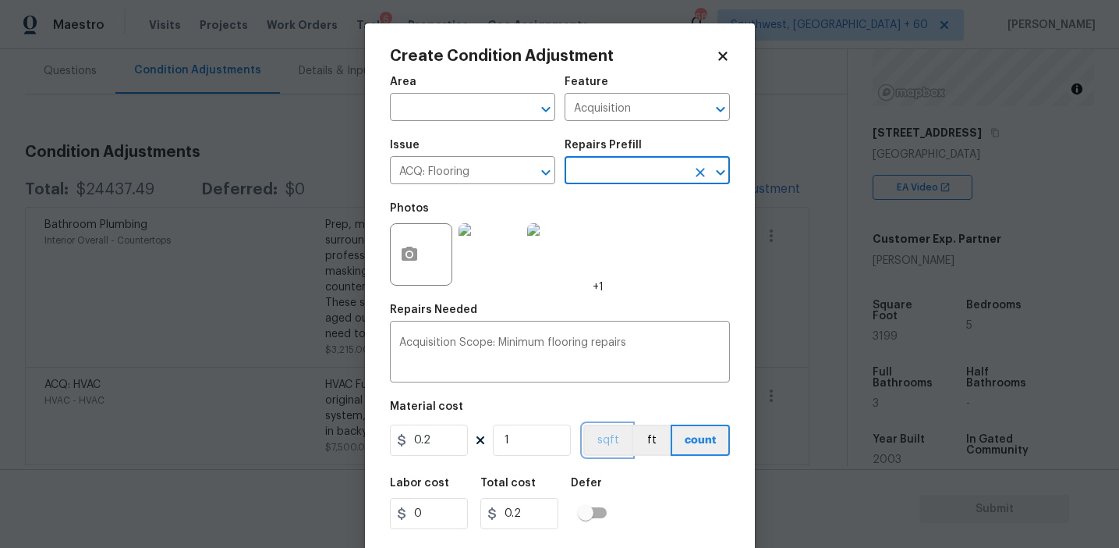
click at [617, 443] on button "sqft" at bounding box center [608, 439] width 48 height 31
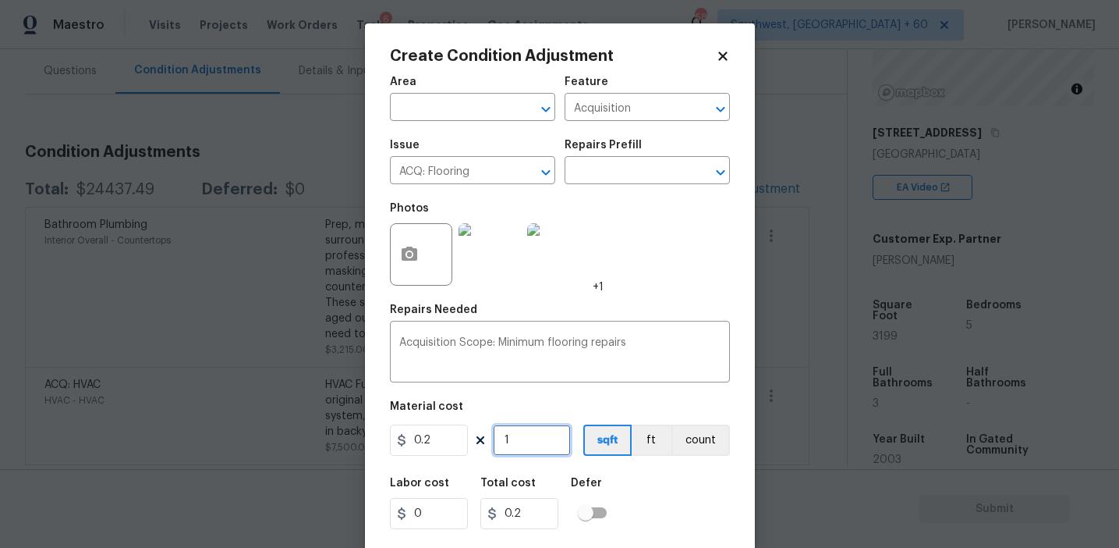
click at [546, 445] on input "1" at bounding box center [532, 439] width 78 height 31
type input "0"
type input "3"
type input "0.6"
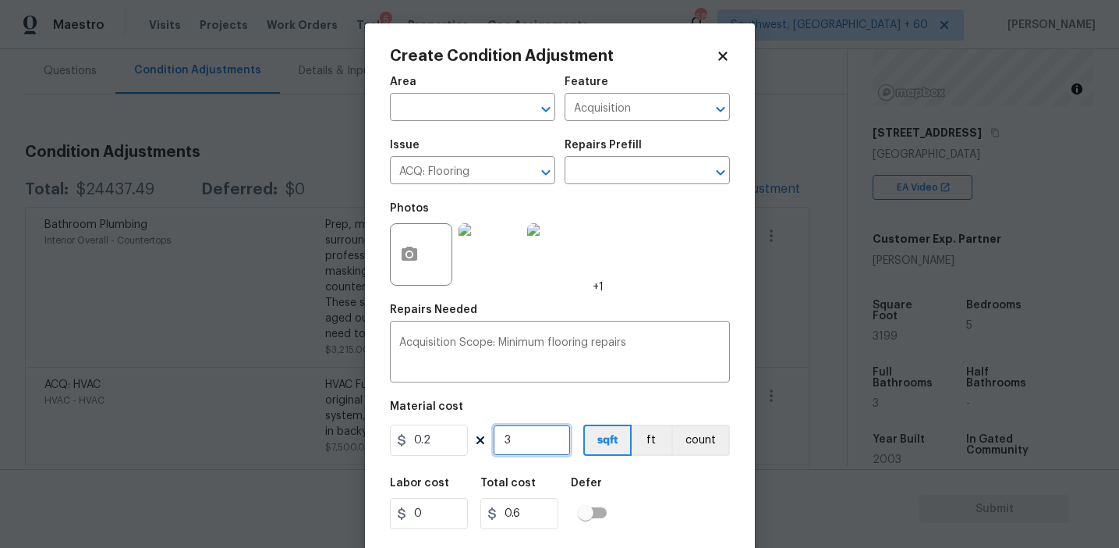
type input "31"
type input "6.2"
type input "319"
type input "63.8"
type input "3199"
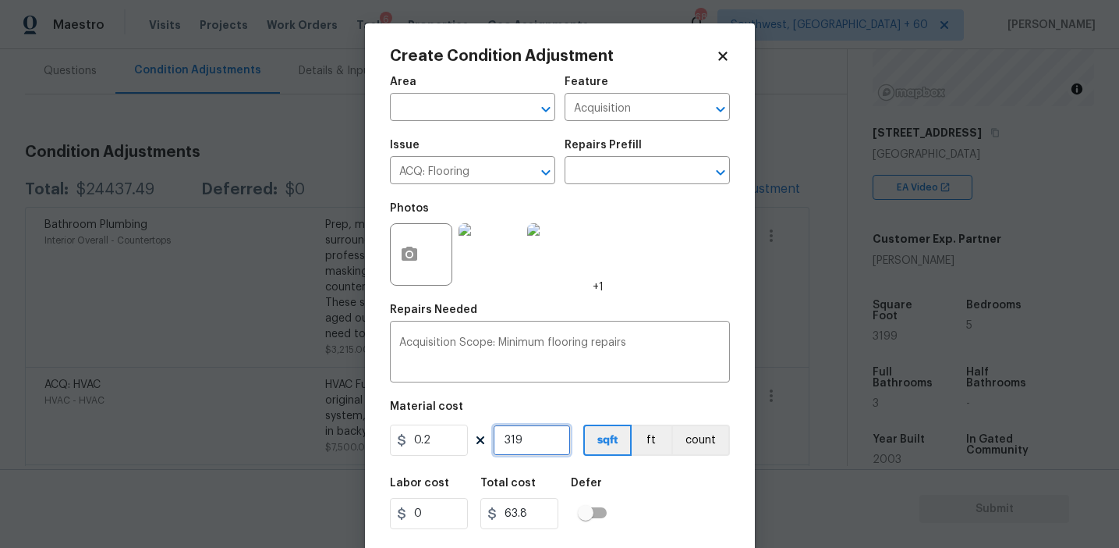
type input "639.8"
type input "3199"
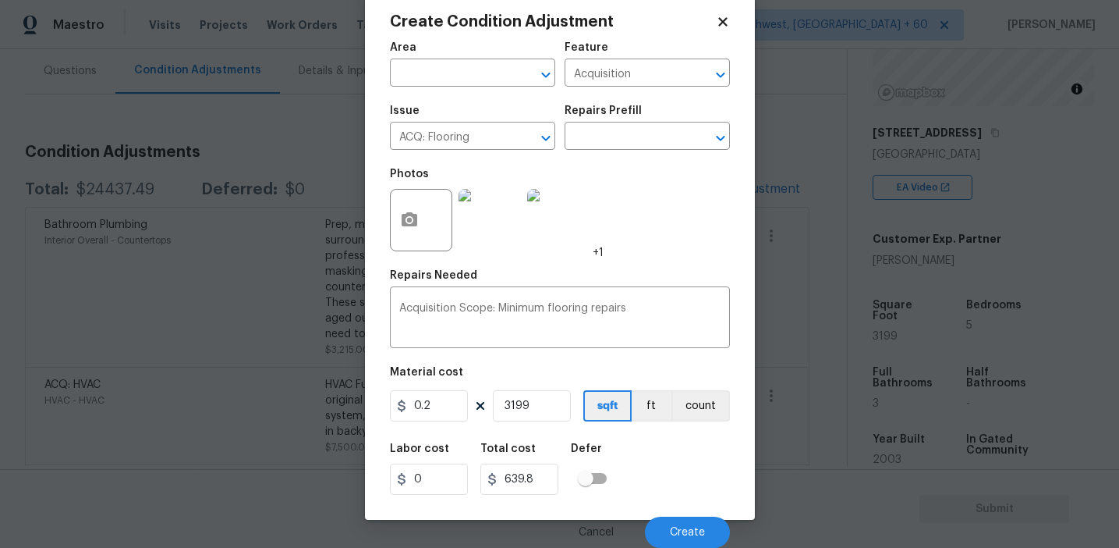
click at [473, 211] on img at bounding box center [490, 220] width 62 height 62
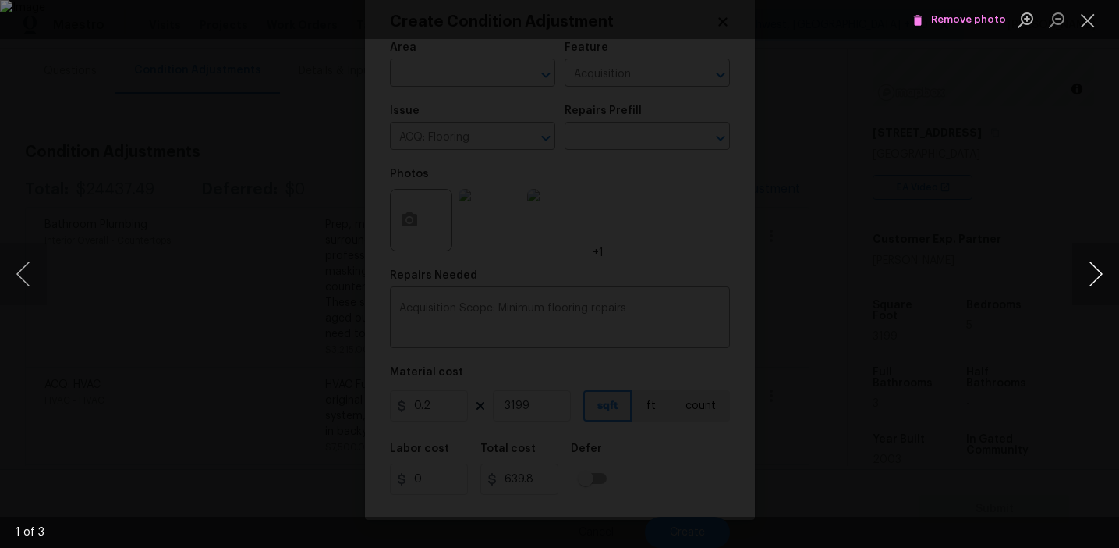
click at [1104, 271] on button "Next image" at bounding box center [1096, 274] width 47 height 62
click at [1013, 279] on div "Lightbox" at bounding box center [559, 274] width 1119 height 548
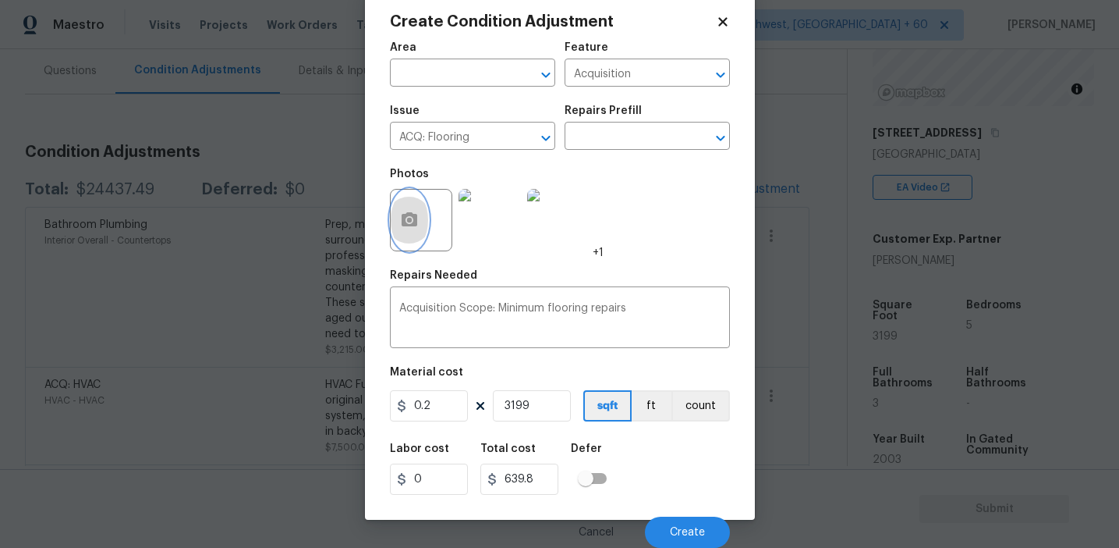
click at [407, 233] on button "button" at bounding box center [409, 220] width 37 height 61
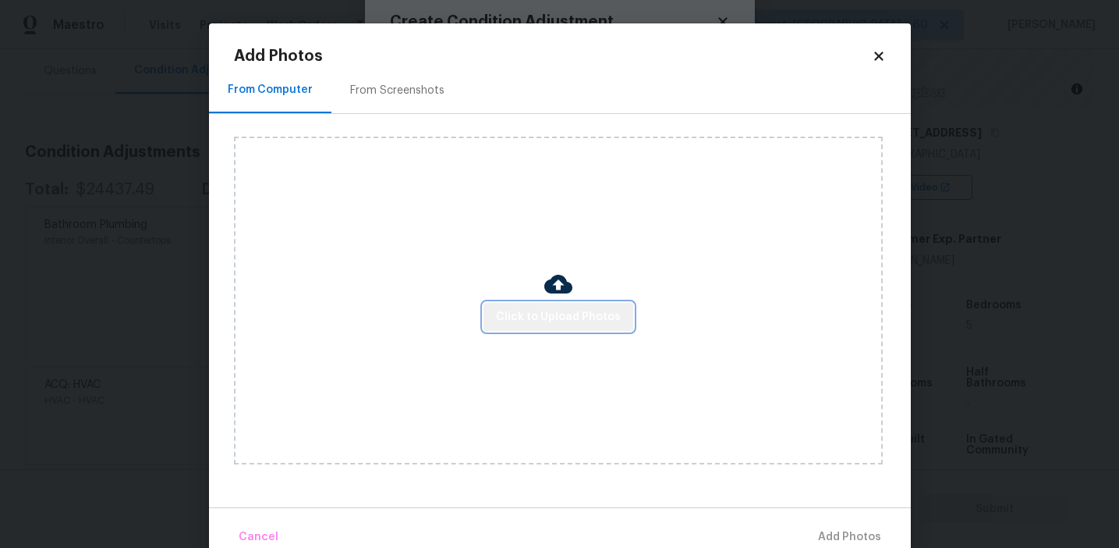
click at [569, 325] on span "Click to Upload Photos" at bounding box center [558, 317] width 125 height 20
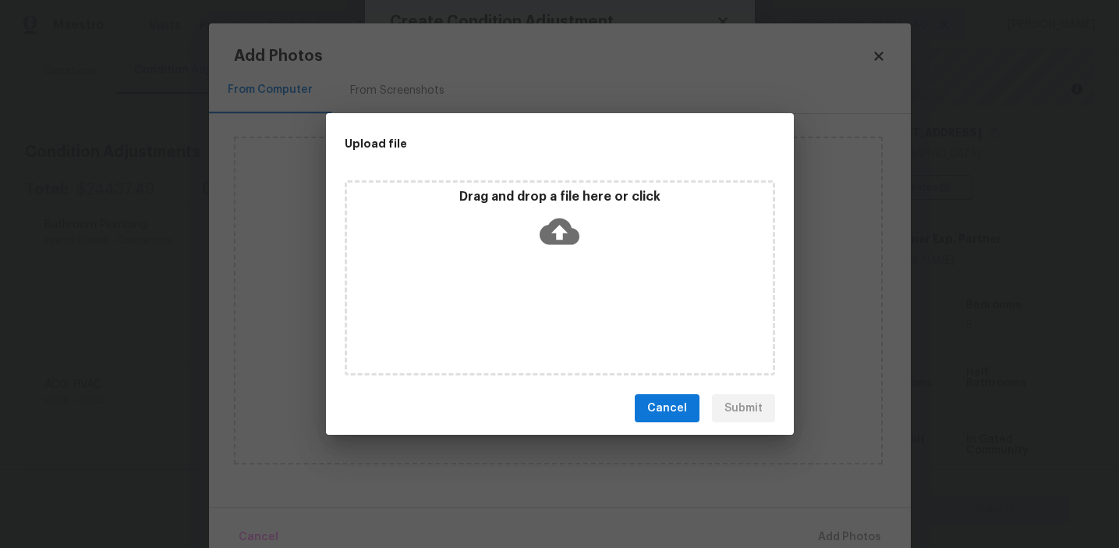
click at [571, 257] on div "Drag and drop a file here or click" at bounding box center [560, 277] width 431 height 195
click at [662, 417] on span "Cancel" at bounding box center [668, 409] width 40 height 20
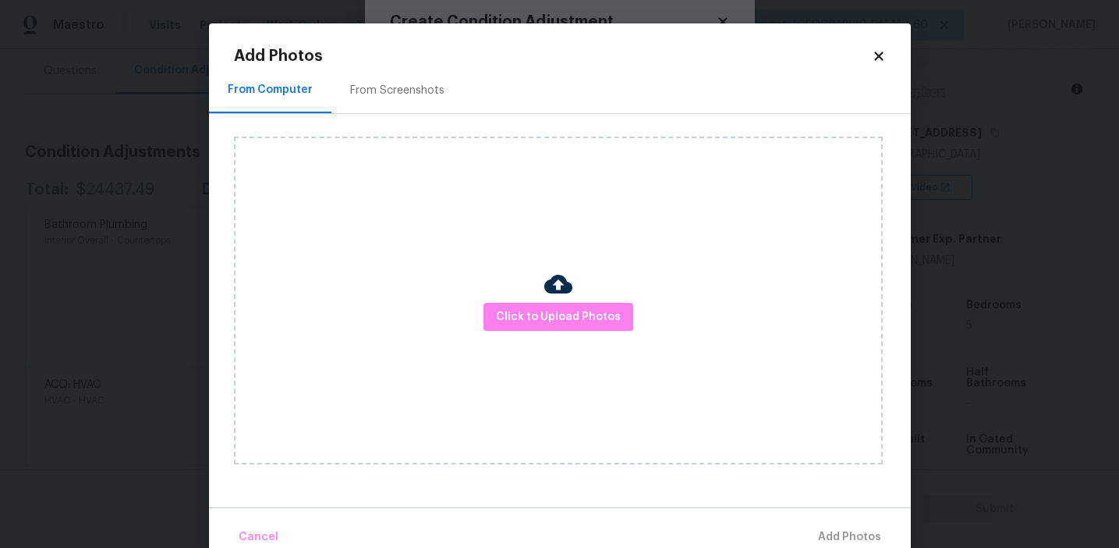
click at [374, 83] on div "From Screenshots" at bounding box center [397, 91] width 94 height 16
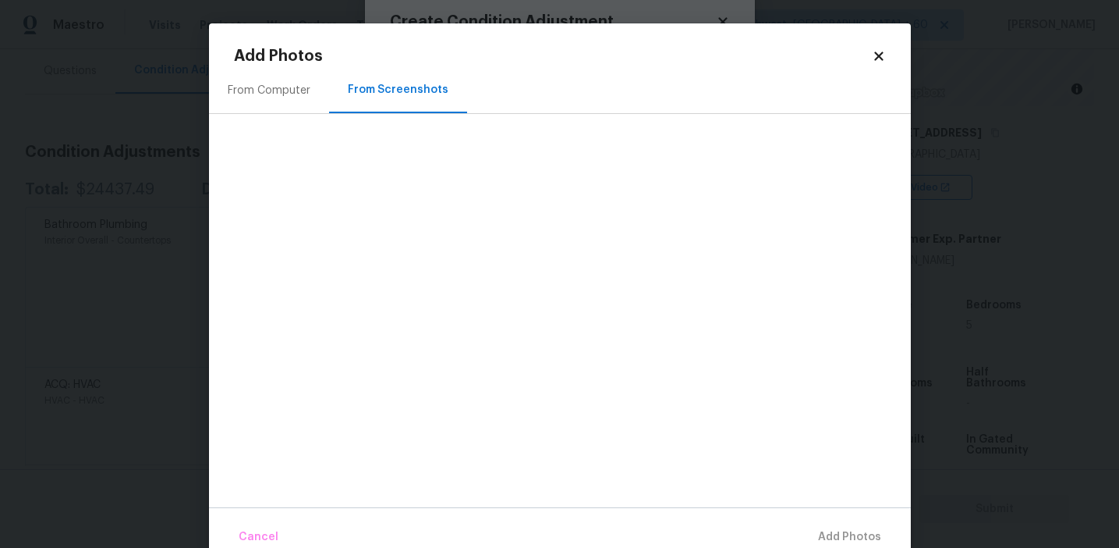
click at [140, 177] on body "Maestro Visits Projects Work Orders Tasks 6 Properties Geo Assignments 689 Sout…" at bounding box center [559, 274] width 1119 height 548
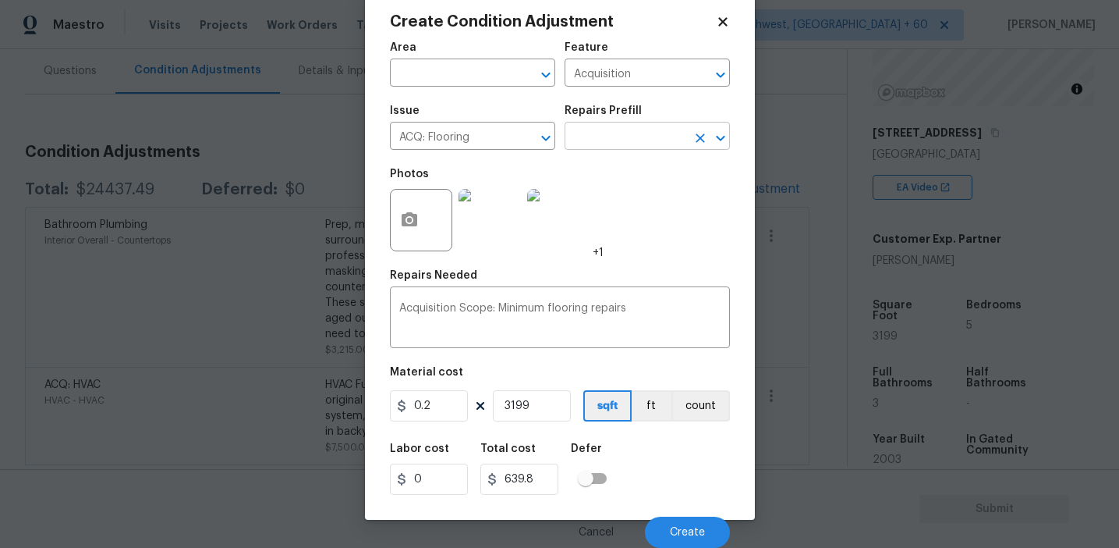
click at [617, 140] on input "text" at bounding box center [626, 138] width 122 height 24
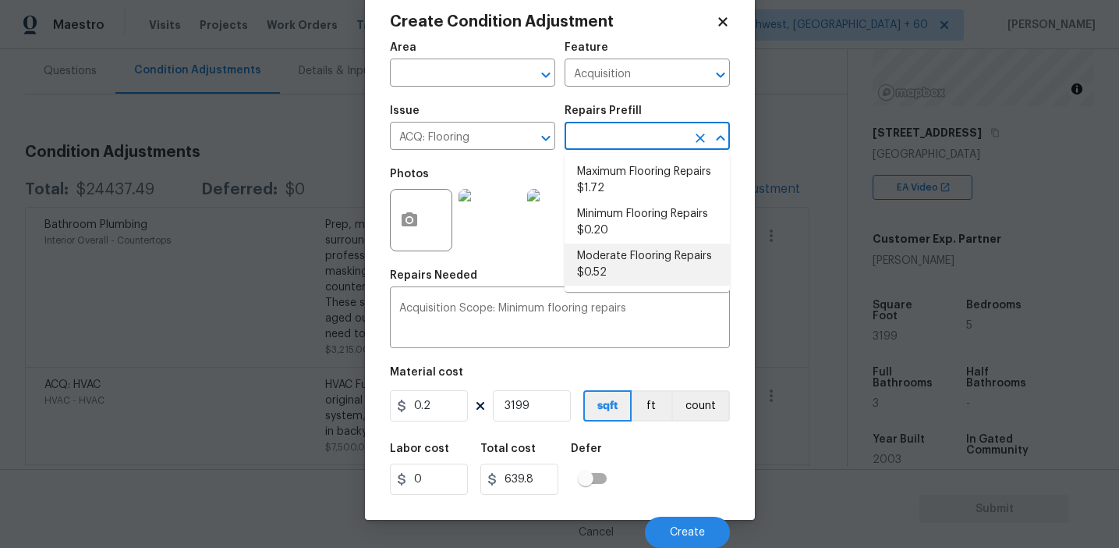
click at [615, 265] on li "Moderate Flooring Repairs $0.52" at bounding box center [647, 264] width 165 height 42
type textarea "Acquisition Scope: Moderate flooring repairs"
type input "0.52"
type input "1663.48"
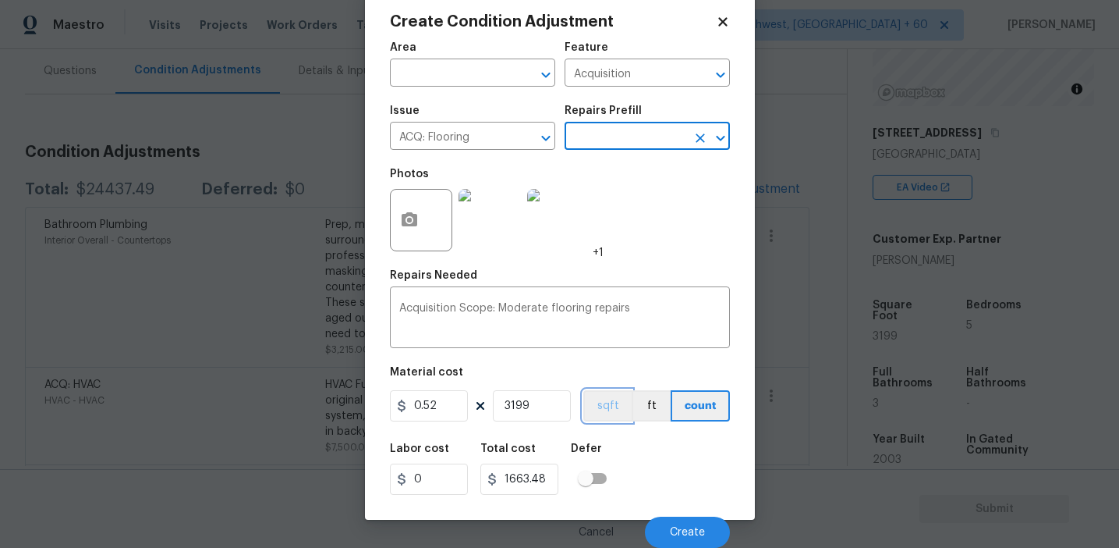
click at [602, 413] on button "sqft" at bounding box center [608, 405] width 48 height 31
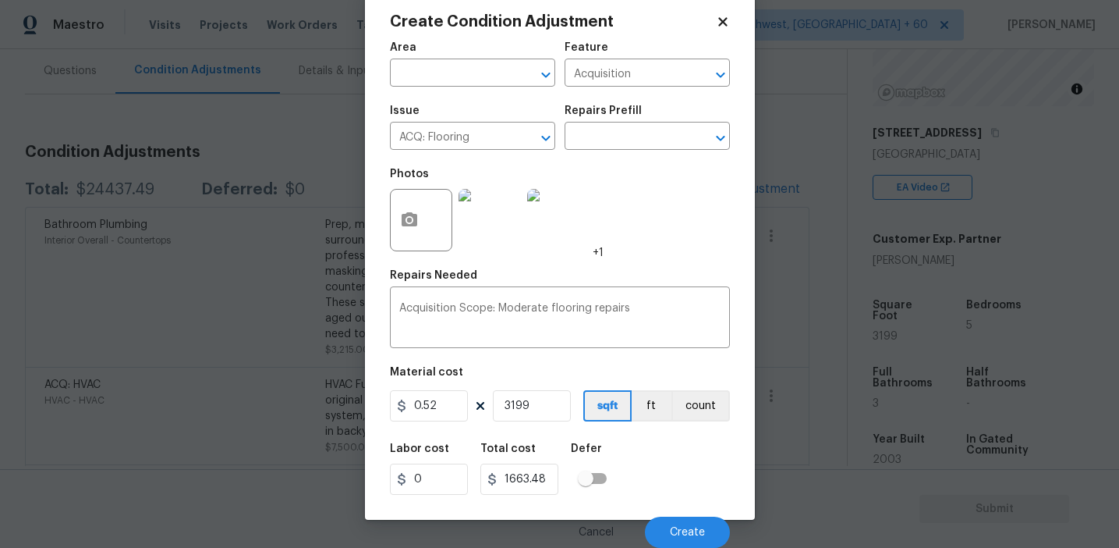
click at [682, 481] on div "Labor cost 0 Total cost 1663.48 Defer" at bounding box center [560, 469] width 340 height 70
click at [419, 222] on button "button" at bounding box center [409, 220] width 37 height 61
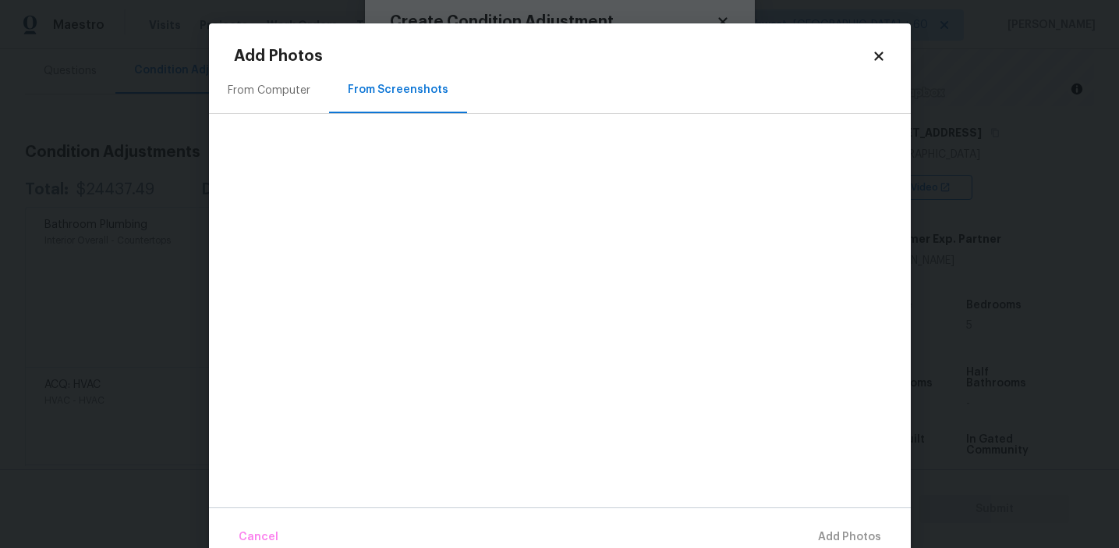
click at [301, 107] on div "From Computer" at bounding box center [269, 90] width 120 height 46
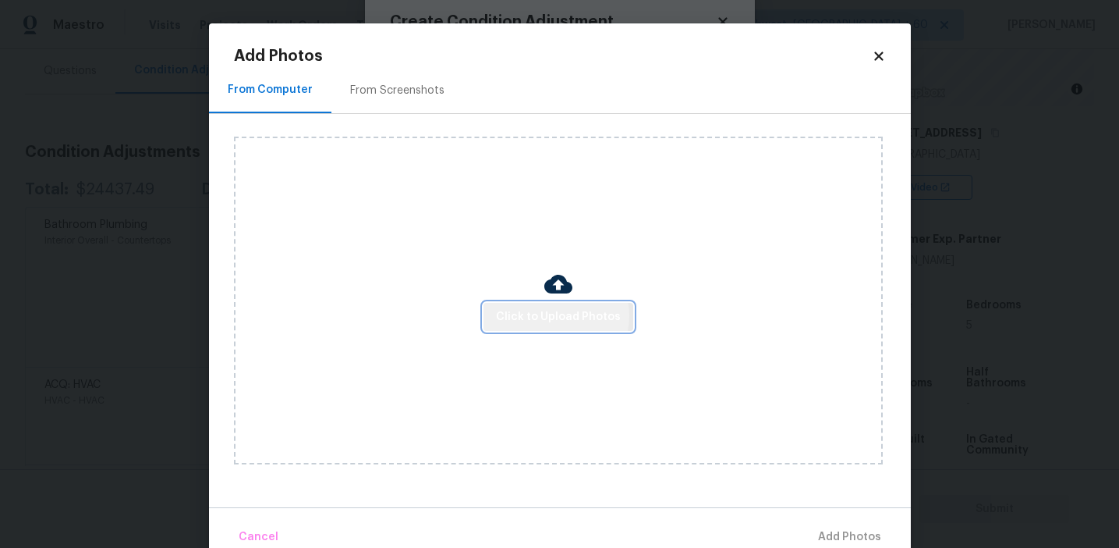
click at [559, 315] on span "Click to Upload Photos" at bounding box center [558, 317] width 125 height 20
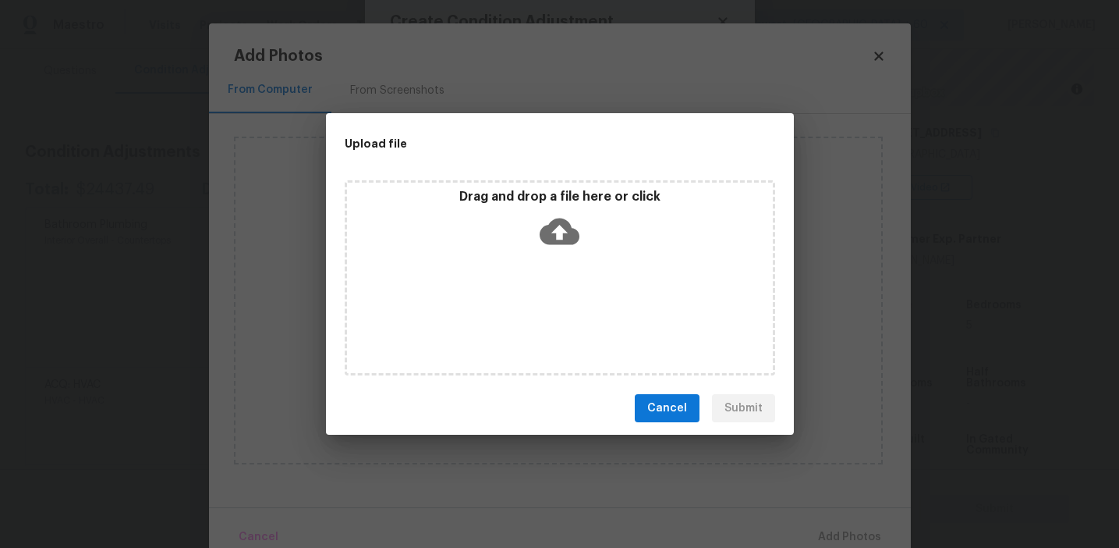
click at [559, 283] on div "Drag and drop a file here or click" at bounding box center [560, 277] width 431 height 195
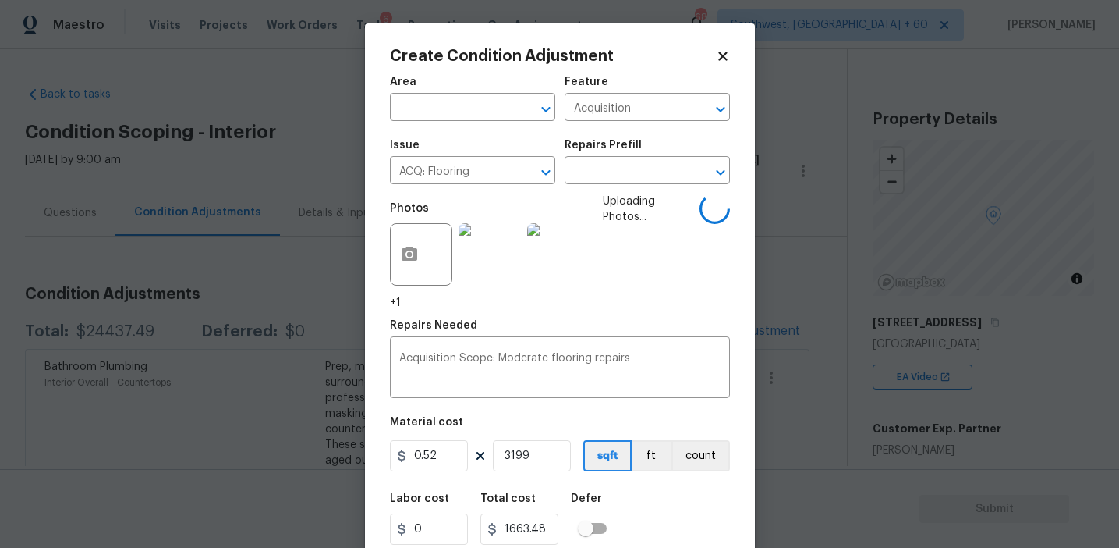
scroll to position [51, 0]
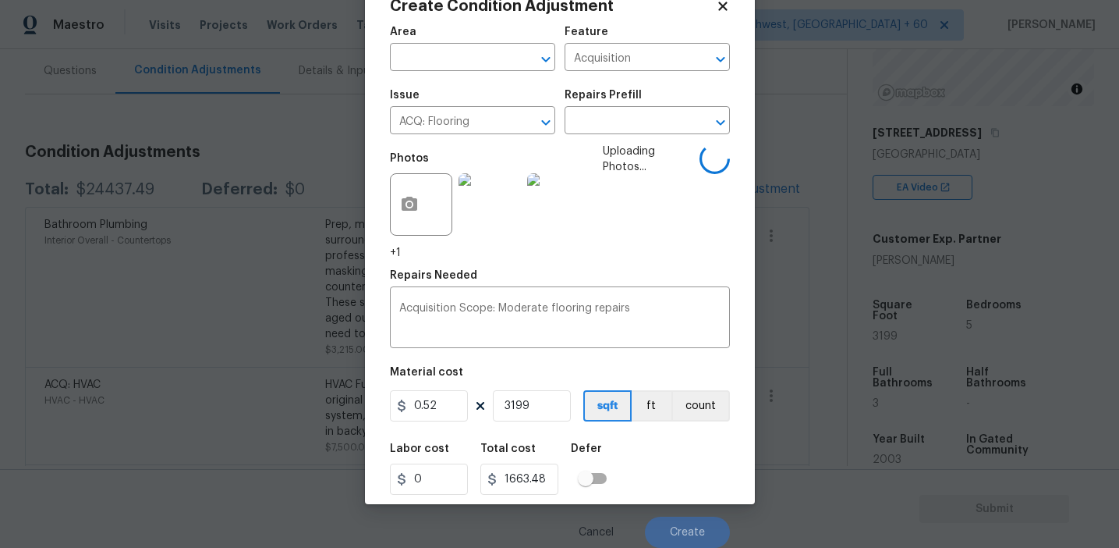
click at [668, 481] on div "Labor cost 0 Total cost 1663.48 Defer" at bounding box center [560, 469] width 340 height 70
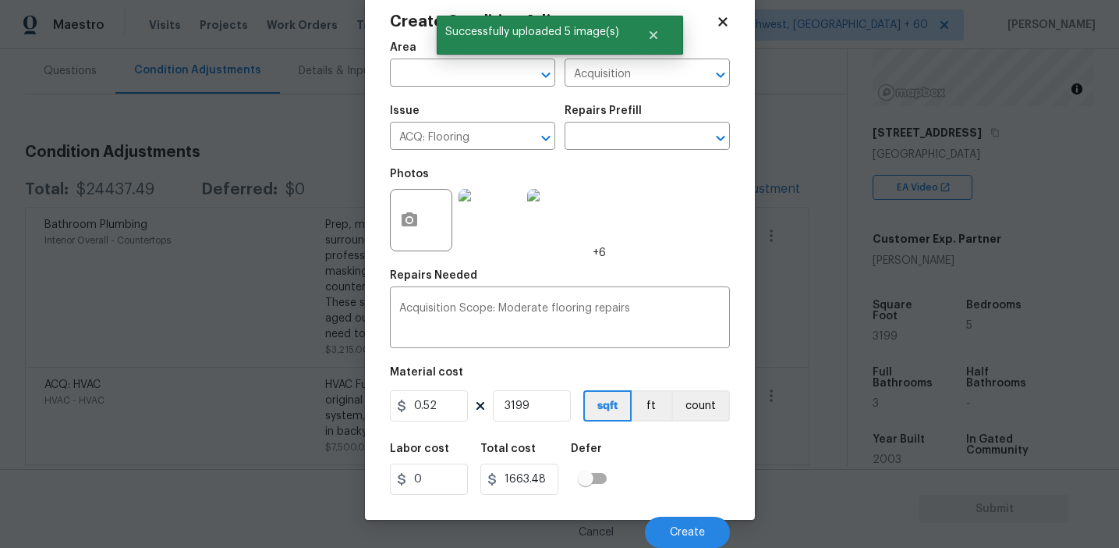
scroll to position [35, 0]
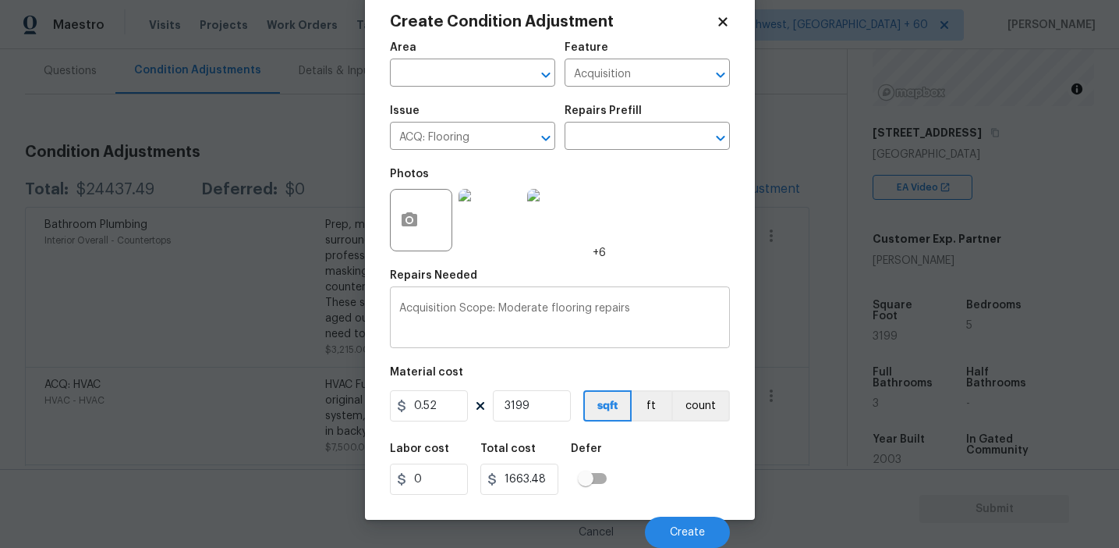
click at [682, 305] on textarea "Acquisition Scope: Moderate flooring repairs" at bounding box center [559, 319] width 321 height 33
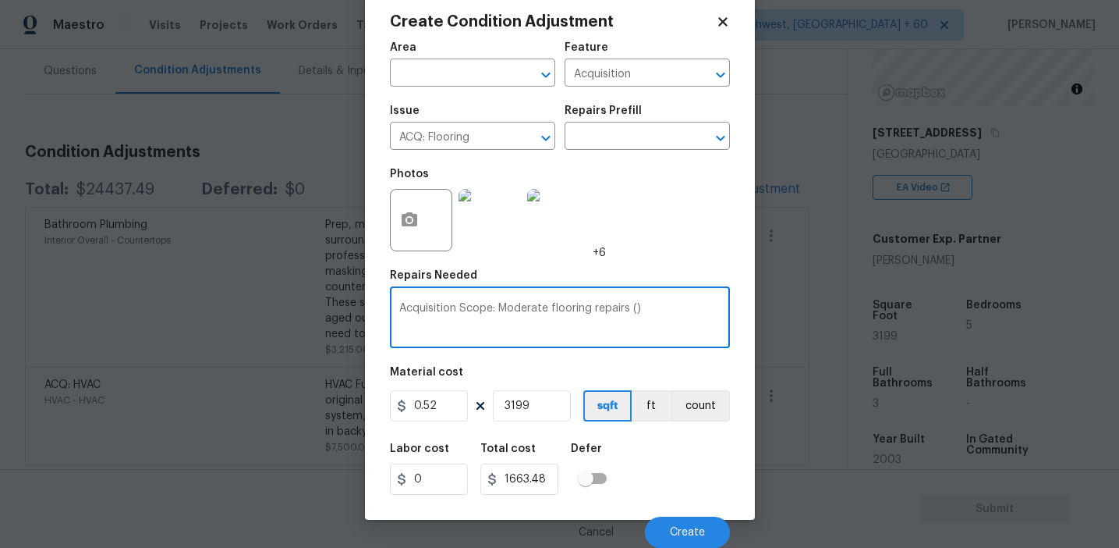
paste textarea "The LVP flooring looks of a high-quality. Most of the rest of the home is origi…"
type textarea "Acquisition Scope: Moderate flooring repairs (The LVP flooring looks of a high-…"
click at [664, 364] on div "Area ​ Feature Acquisition ​ Issue ACQ: Flooring ​ Repairs Prefill ​ Photos +6 …" at bounding box center [560, 290] width 340 height 515
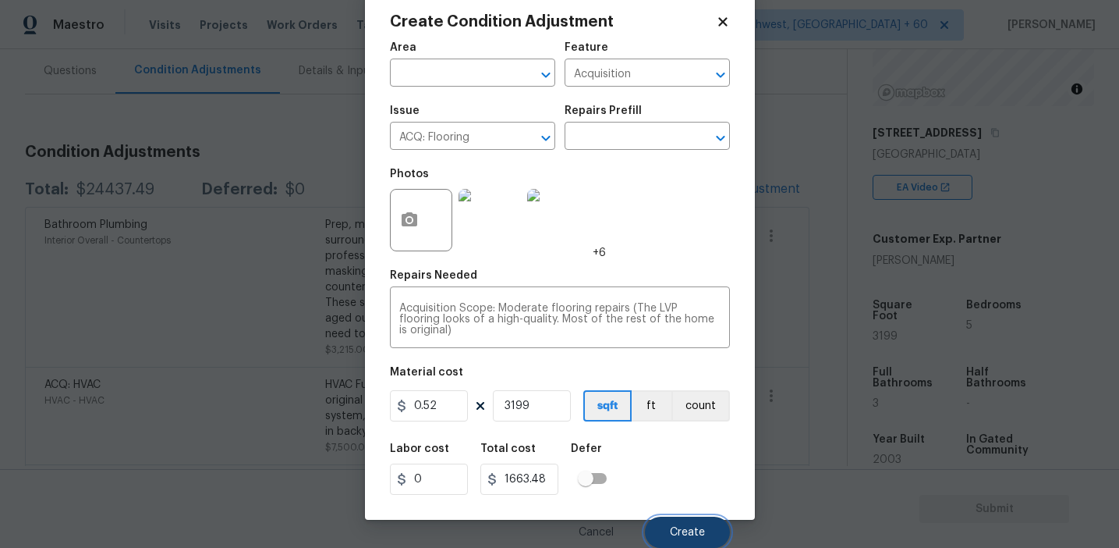
click at [676, 530] on span "Create" at bounding box center [687, 533] width 35 height 12
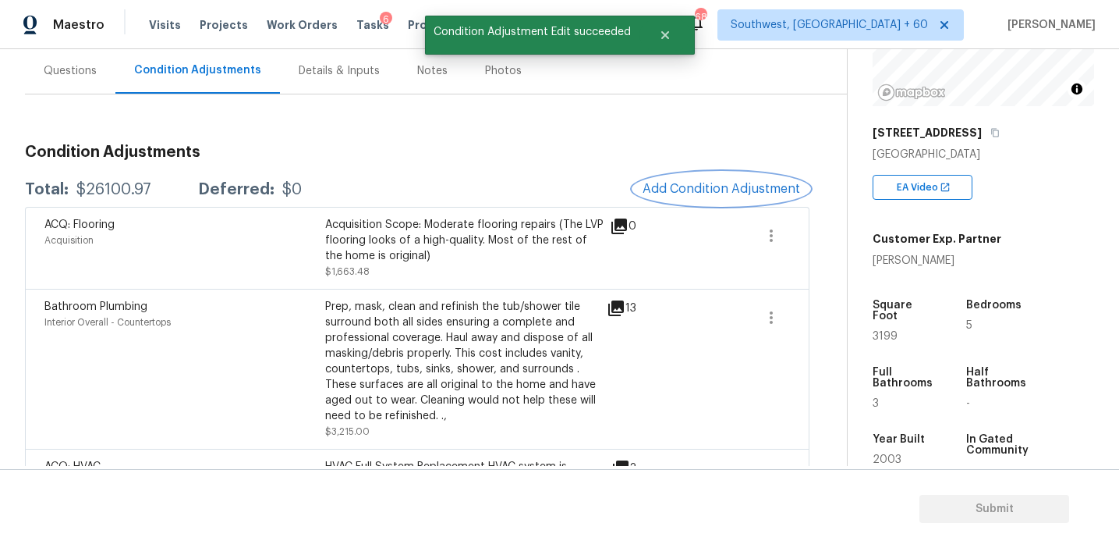
scroll to position [0, 0]
click at [123, 180] on div "Total: $26100.97 Deferred: $0 Add Condition Adjustment" at bounding box center [417, 189] width 785 height 34
click at [130, 189] on div "$26100.97" at bounding box center [113, 190] width 75 height 16
copy div "26100.97"
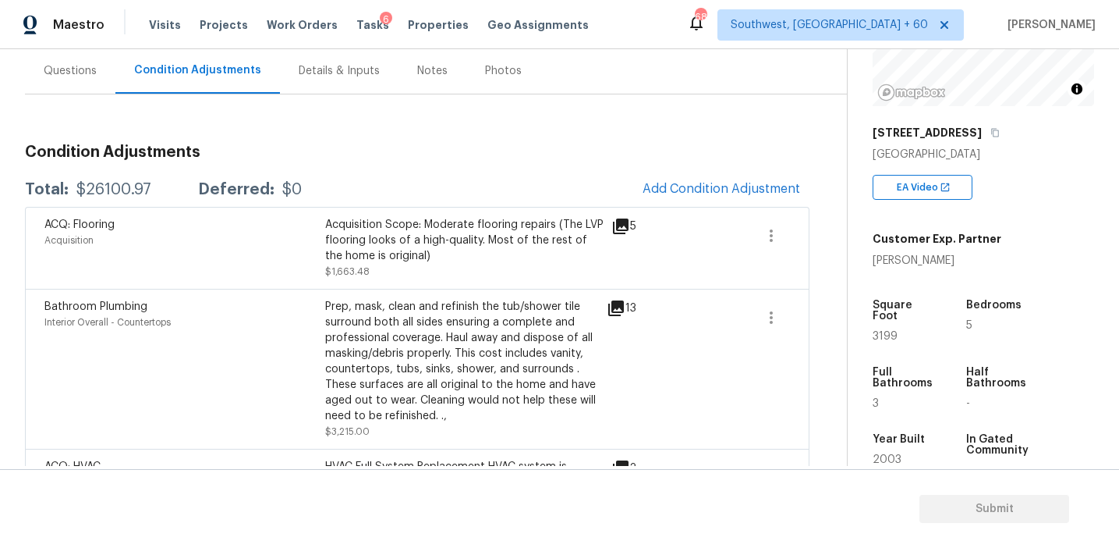
click at [88, 77] on div "Questions" at bounding box center [70, 71] width 53 height 16
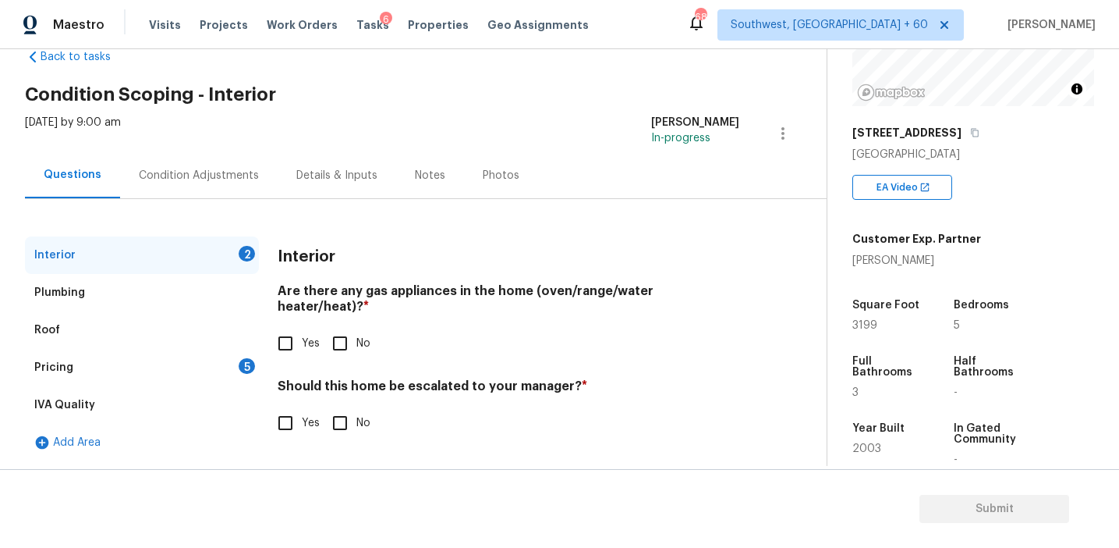
click at [171, 370] on div "Pricing 5" at bounding box center [142, 367] width 234 height 37
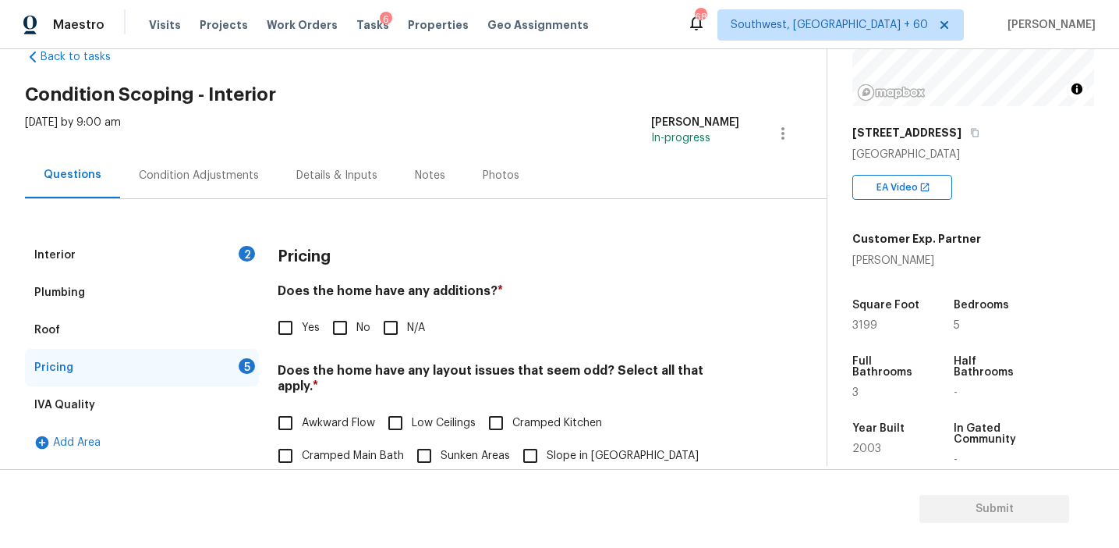
scroll to position [141, 0]
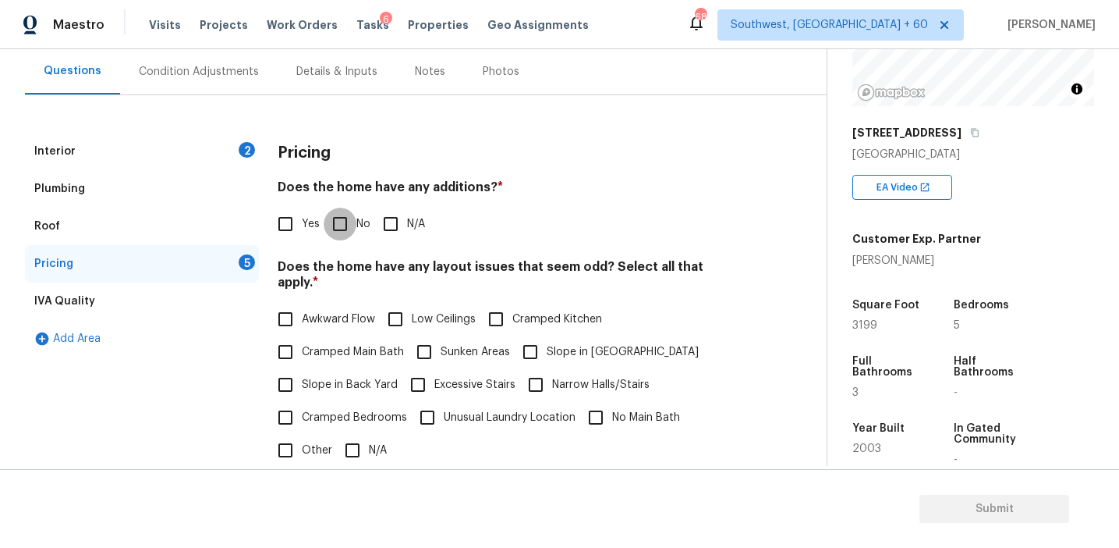
click at [346, 240] on input "No" at bounding box center [340, 224] width 33 height 33
checkbox input "true"
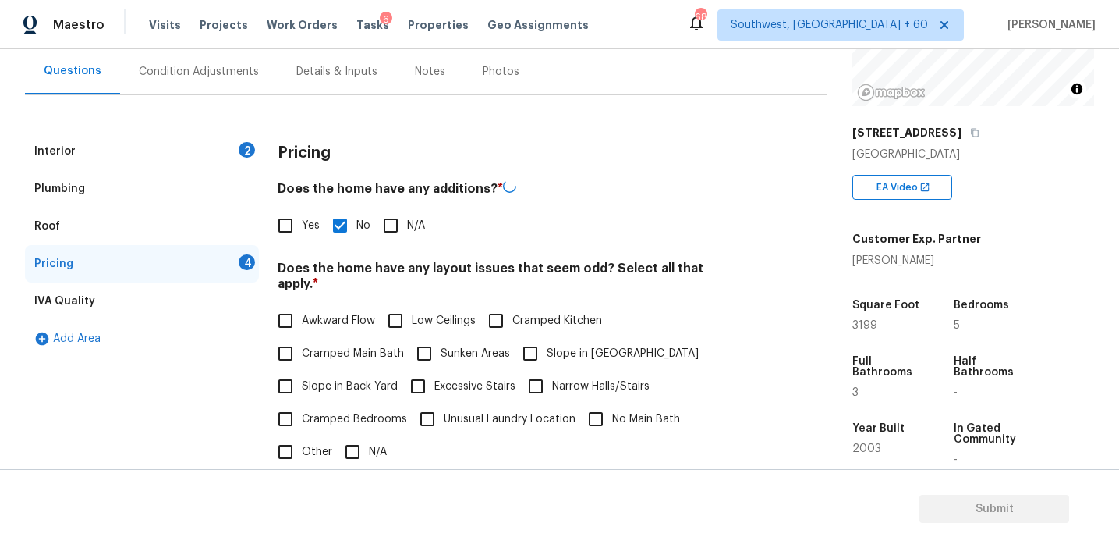
click at [351, 378] on span "Slope in Back Yard" at bounding box center [350, 386] width 96 height 16
click at [302, 370] on input "Slope in Back Yard" at bounding box center [285, 386] width 33 height 33
checkbox input "true"
click at [537, 340] on input "Slope in [GEOGRAPHIC_DATA]" at bounding box center [530, 353] width 33 height 33
checkbox input "true"
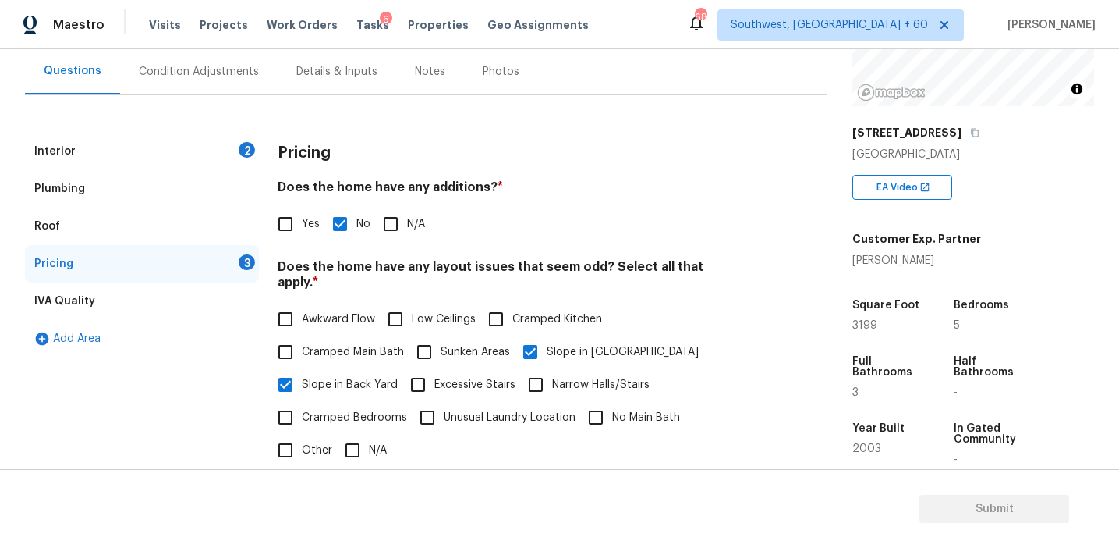
scroll to position [389, 0]
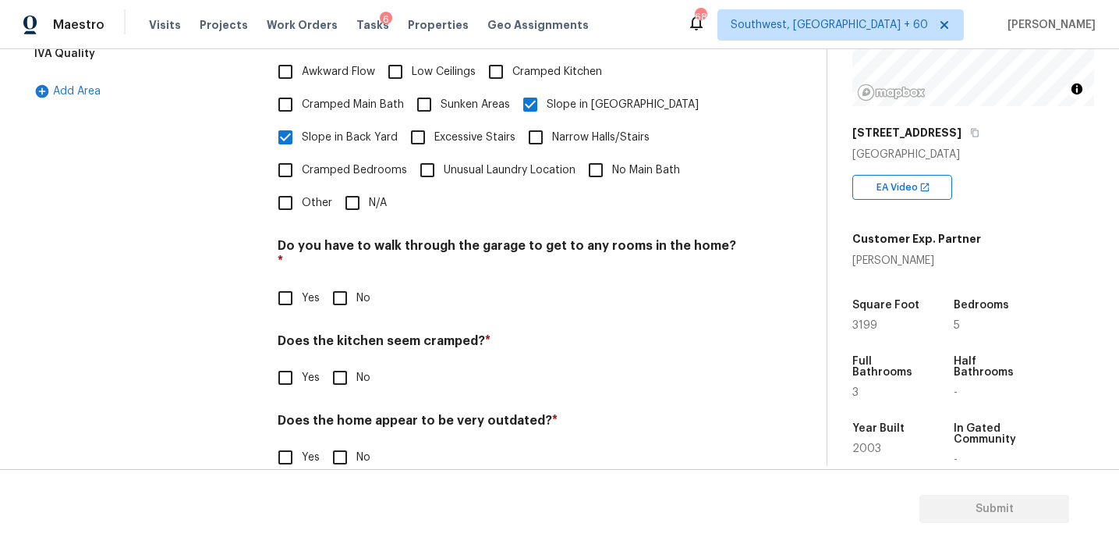
click at [352, 282] on input "No" at bounding box center [340, 298] width 33 height 33
checkbox input "true"
click at [344, 363] on input "No" at bounding box center [340, 379] width 33 height 33
checkbox input "true"
click at [338, 442] on input "No" at bounding box center [340, 458] width 33 height 33
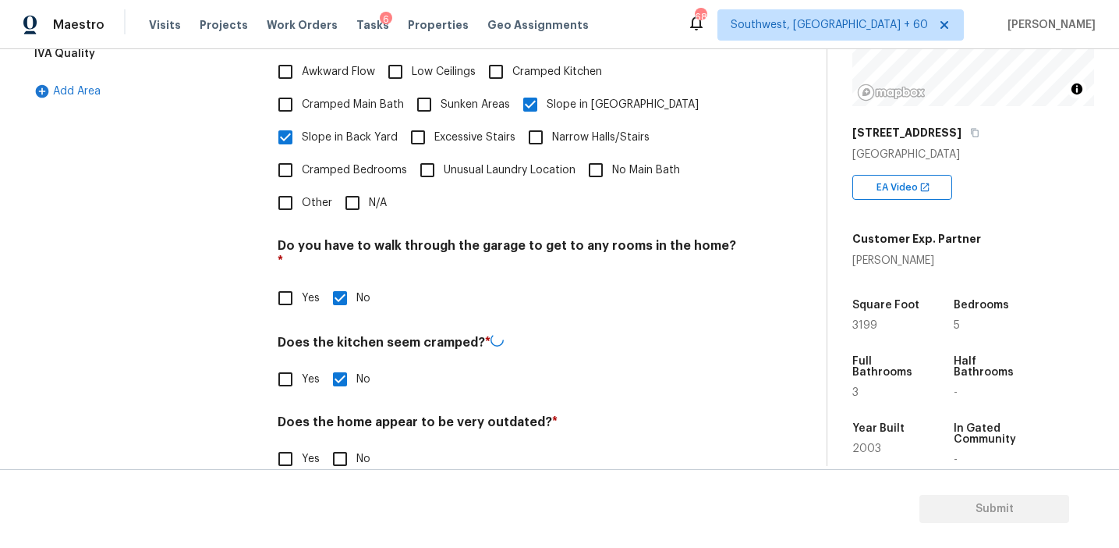
checkbox input "true"
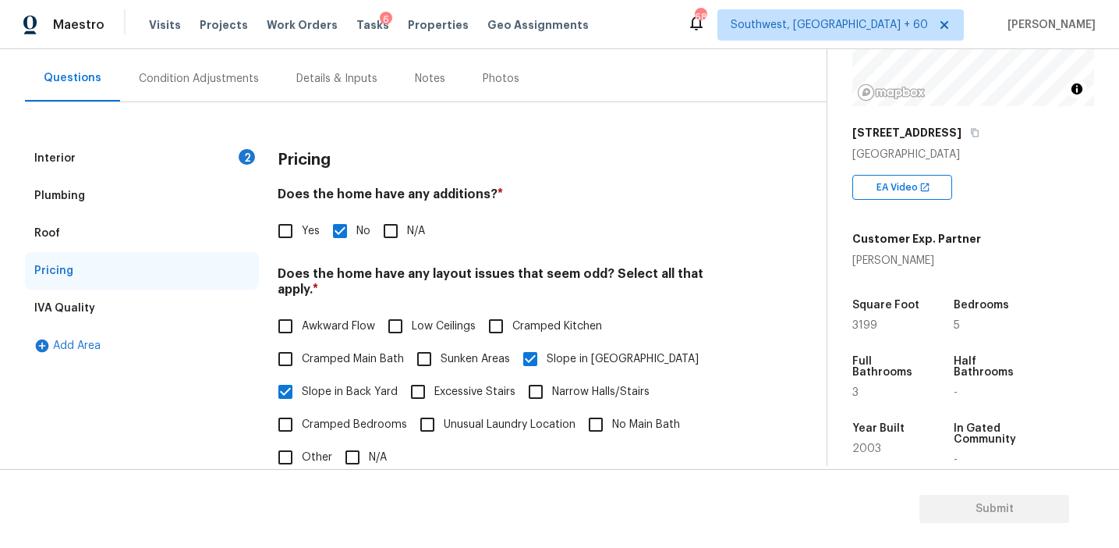
click at [238, 151] on div "Interior 2" at bounding box center [142, 158] width 234 height 37
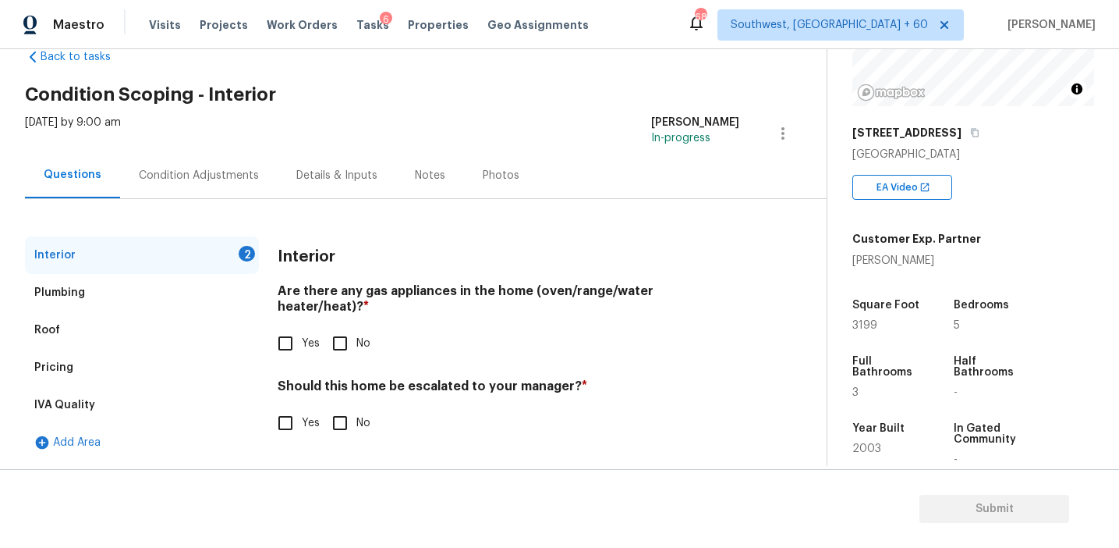
click at [293, 328] on input "Yes" at bounding box center [285, 343] width 33 height 33
checkbox input "true"
click at [343, 413] on input "No" at bounding box center [340, 422] width 33 height 33
checkbox input "true"
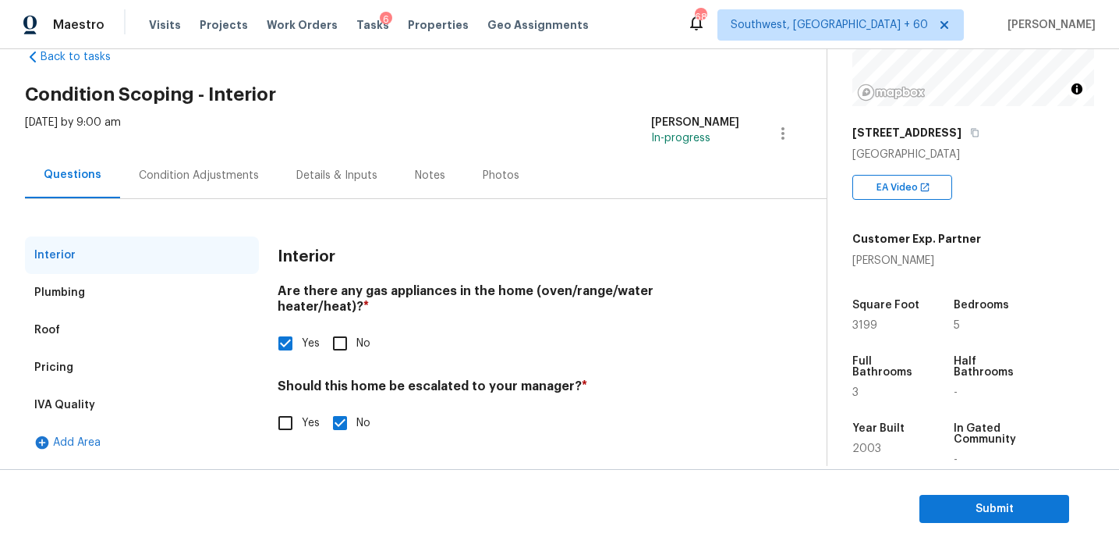
click at [221, 179] on div "Condition Adjustments" at bounding box center [199, 176] width 120 height 16
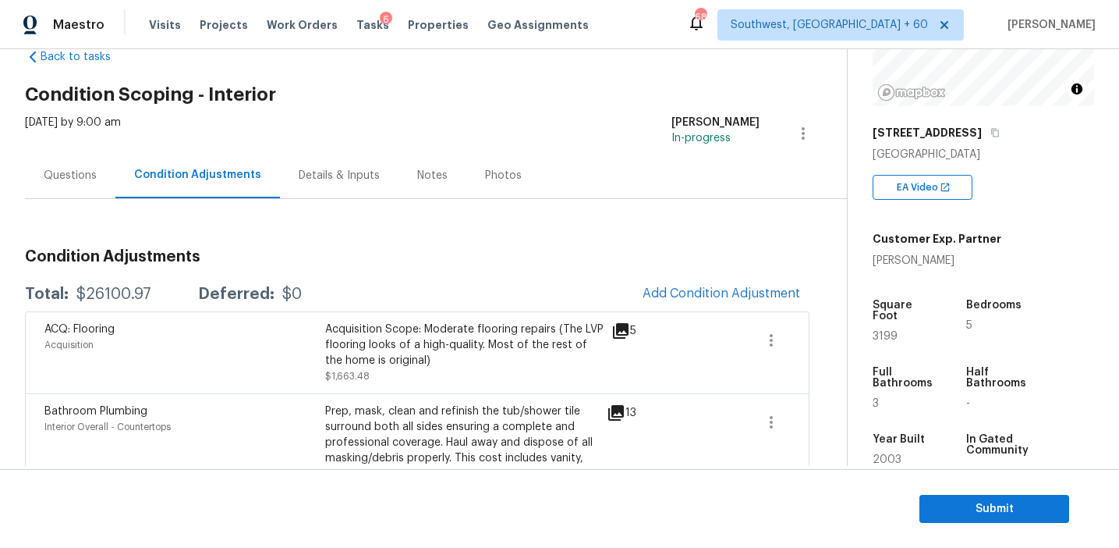
click at [254, 252] on h3 "Condition Adjustments" at bounding box center [417, 257] width 785 height 16
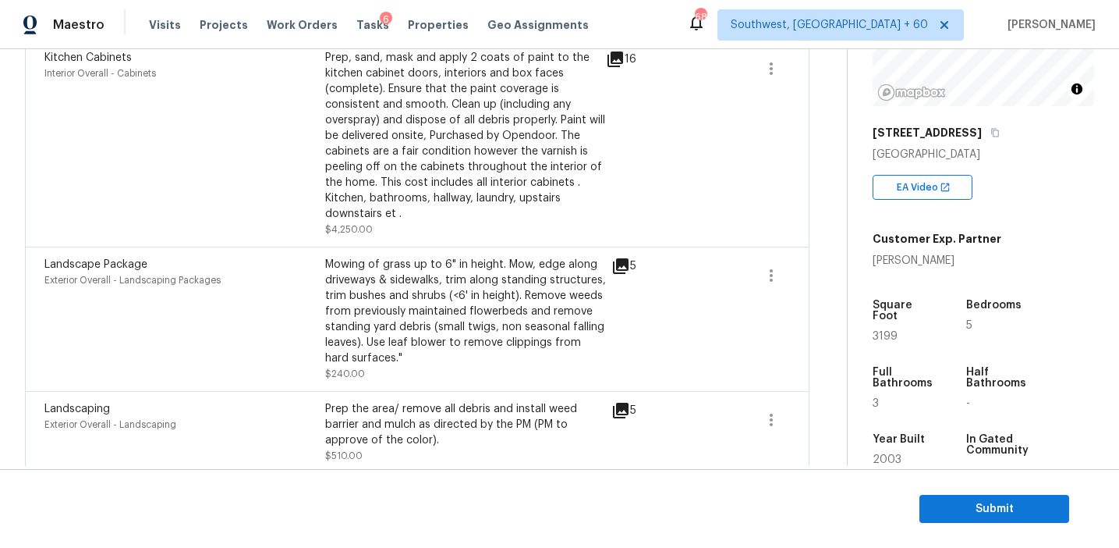
click at [289, 290] on div "Landscape Package Exterior Overall - Landscaping Packages" at bounding box center [184, 319] width 281 height 125
click at [379, 298] on div "Mowing of grass up to 6" in height. Mow, edge along driveways & sidewalks, trim…" at bounding box center [465, 311] width 281 height 109
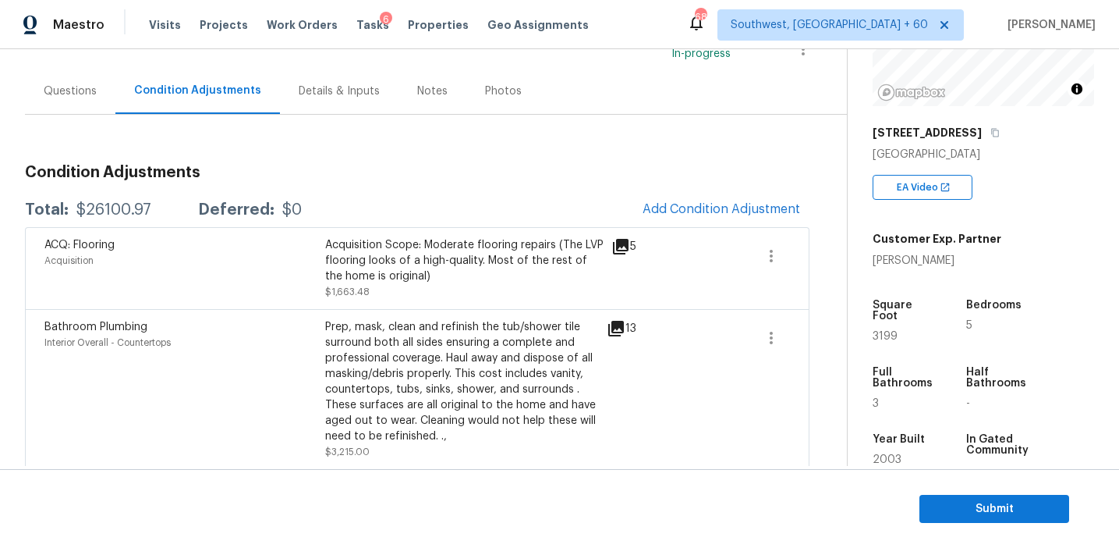
click at [388, 179] on h3 "Condition Adjustments" at bounding box center [417, 173] width 785 height 16
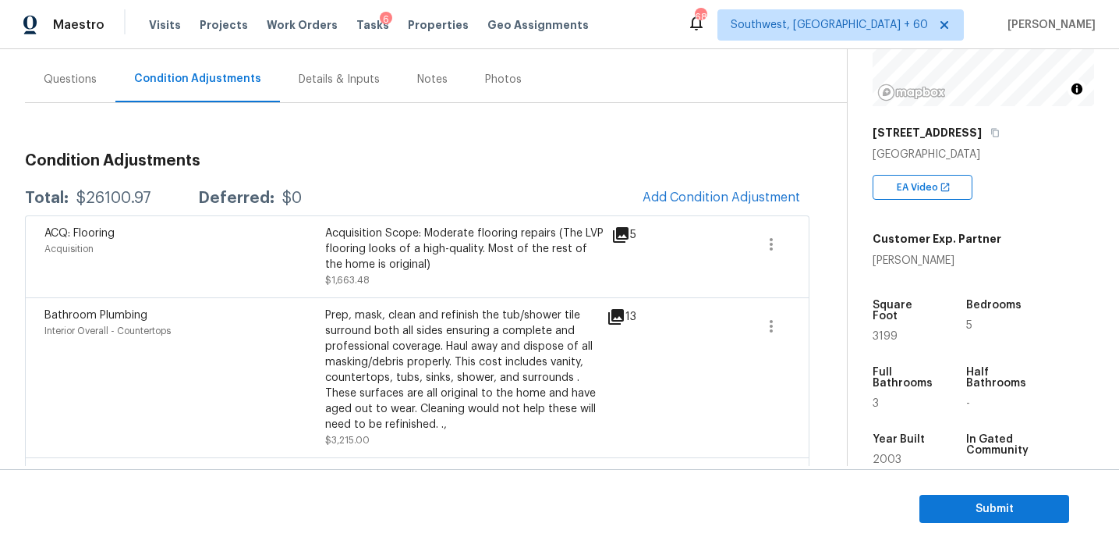
scroll to position [134, 0]
click at [577, 270] on div "Acquisition Scope: Moderate flooring repairs (The LVP flooring looks of a high-…" at bounding box center [465, 248] width 281 height 47
click at [633, 287] on div "5" at bounding box center [649, 256] width 75 height 62
click at [948, 502] on span "Submit" at bounding box center [994, 509] width 125 height 20
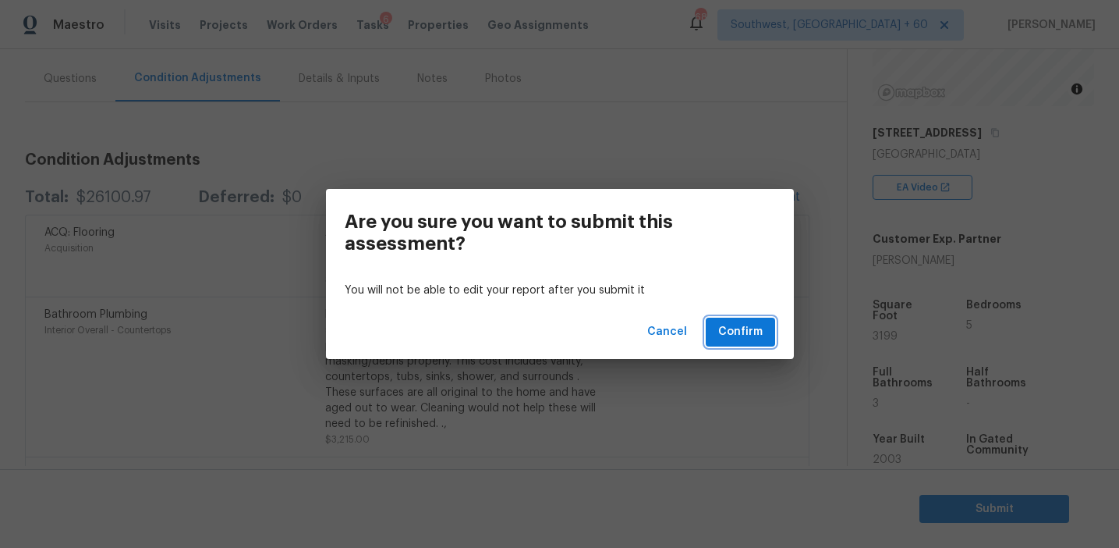
click at [726, 330] on span "Confirm" at bounding box center [741, 332] width 44 height 20
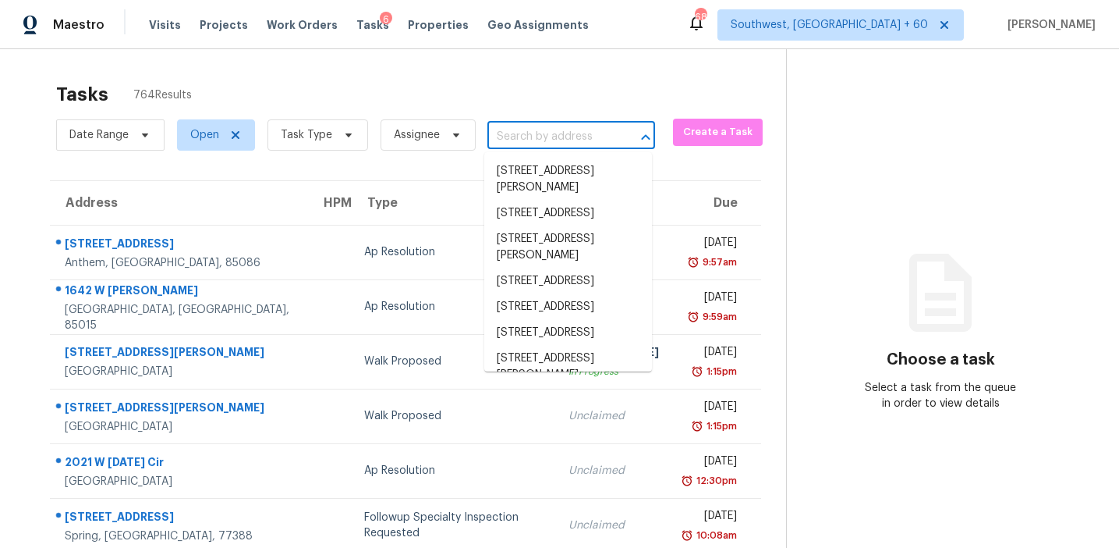
click at [530, 133] on input "text" at bounding box center [550, 137] width 124 height 24
paste input "[STREET_ADDRESS]"
type input "[STREET_ADDRESS]"
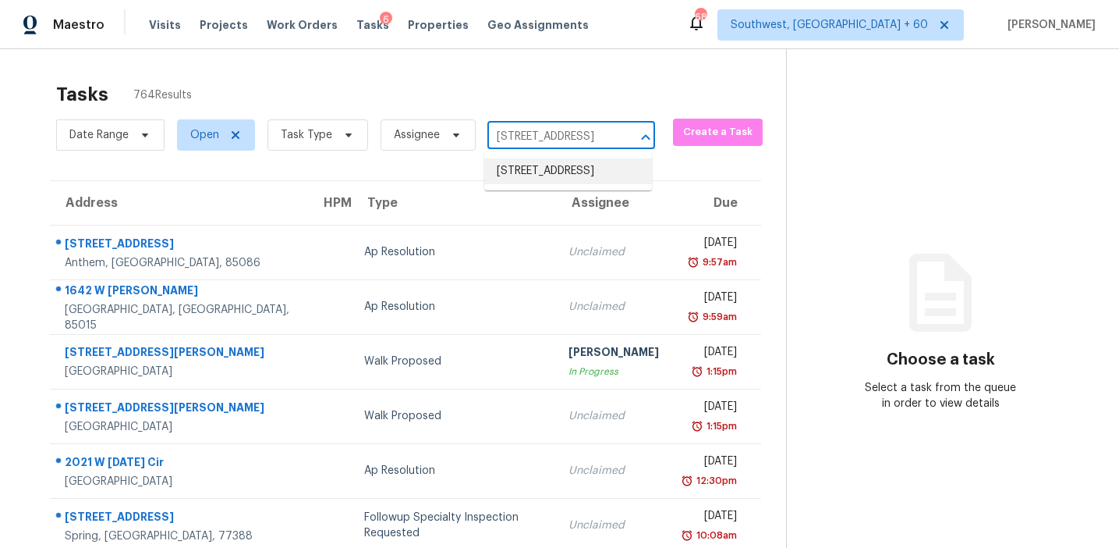
click at [548, 184] on li "[STREET_ADDRESS]" at bounding box center [568, 171] width 168 height 26
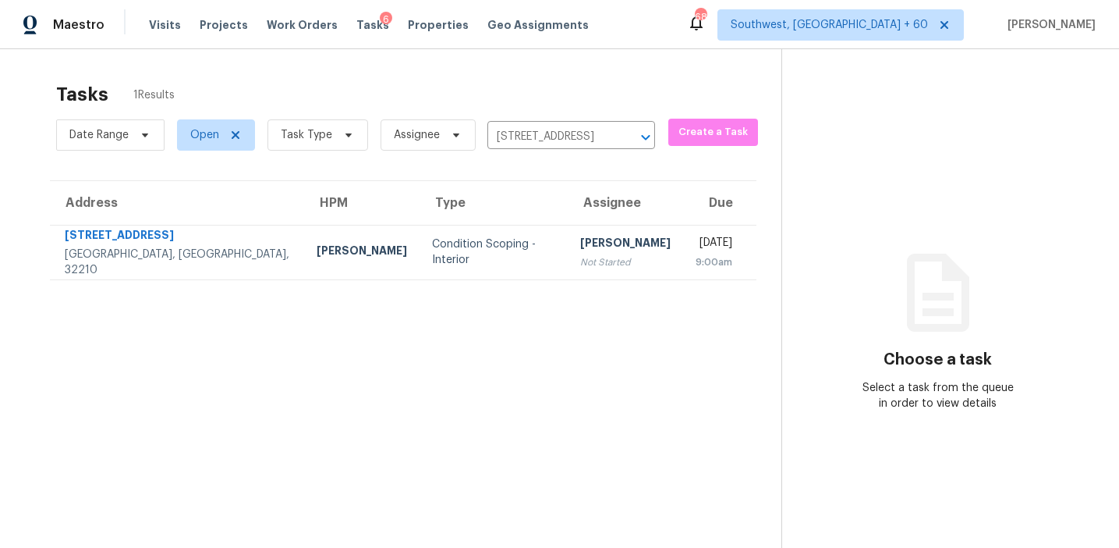
click at [580, 259] on div "Not Started" at bounding box center [625, 262] width 90 height 16
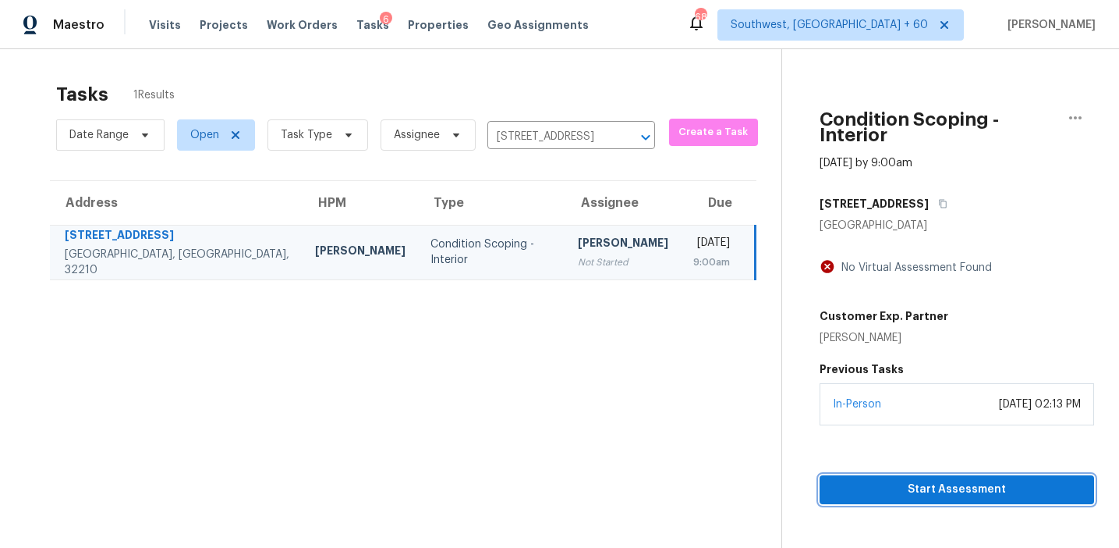
click at [917, 480] on span "Start Assessment" at bounding box center [957, 490] width 250 height 20
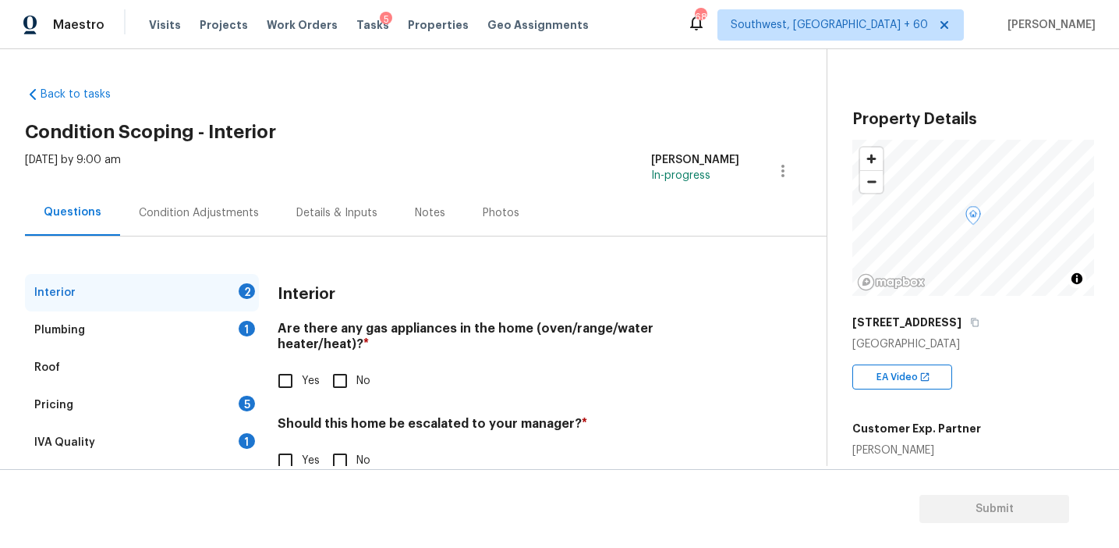
scroll to position [37, 0]
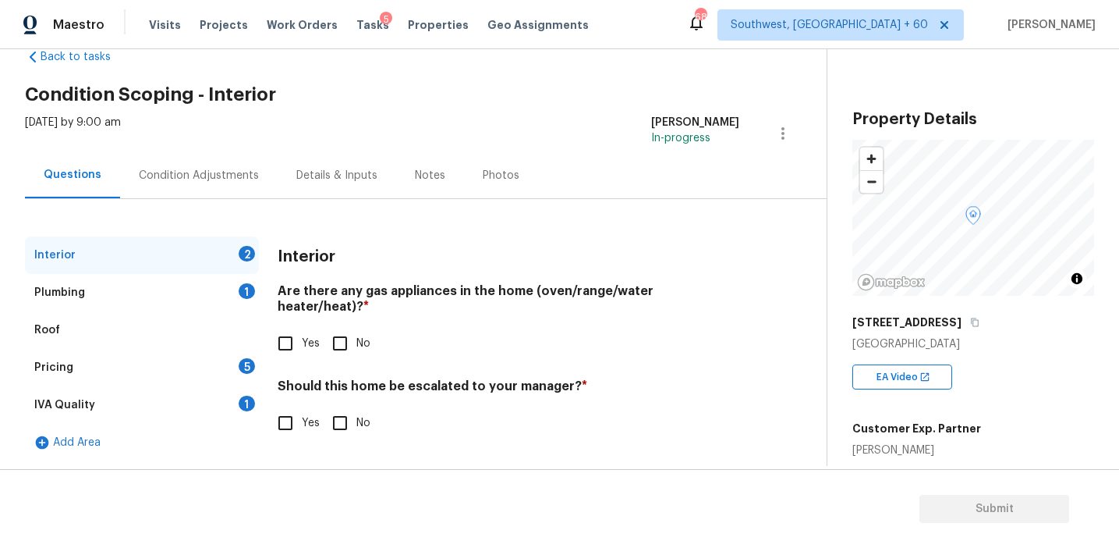
click at [236, 412] on div "IVA Quality 1" at bounding box center [142, 404] width 234 height 37
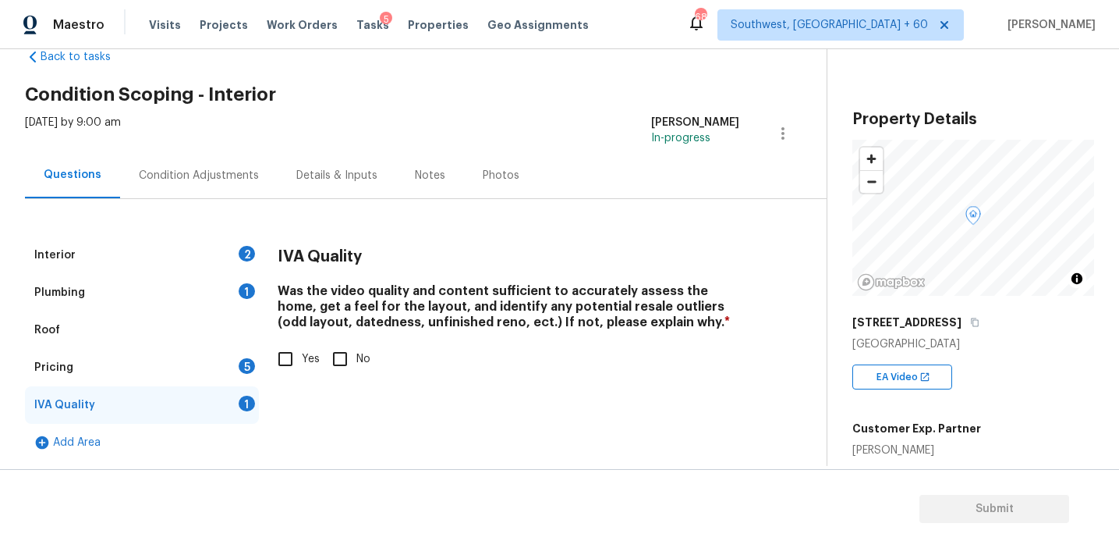
click at [281, 359] on input "Yes" at bounding box center [285, 358] width 33 height 33
checkbox input "true"
click at [244, 303] on div "Plumbing 1" at bounding box center [142, 292] width 234 height 37
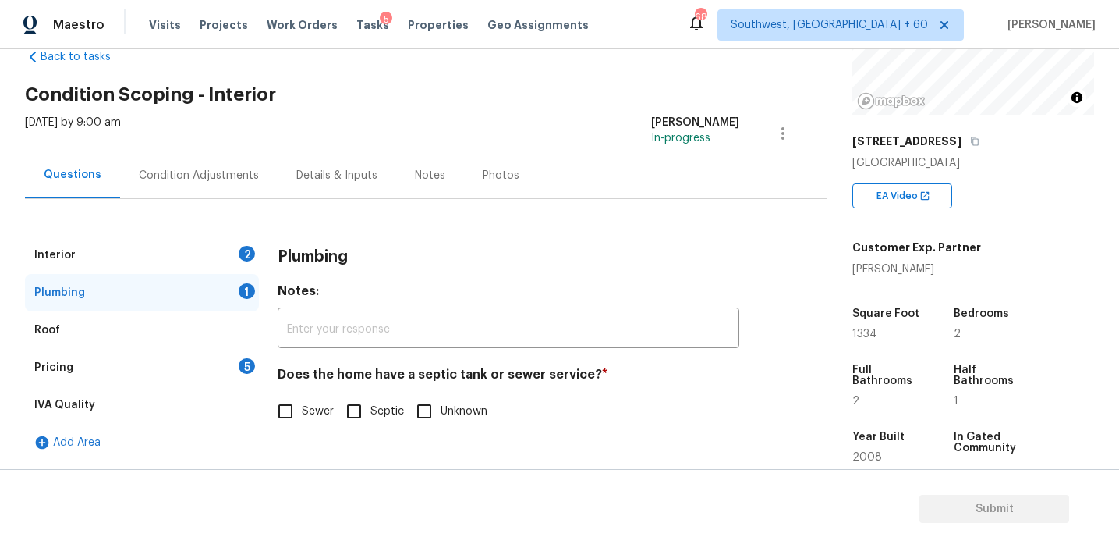
scroll to position [180, 0]
click at [237, 291] on div "Plumbing 1" at bounding box center [142, 292] width 234 height 37
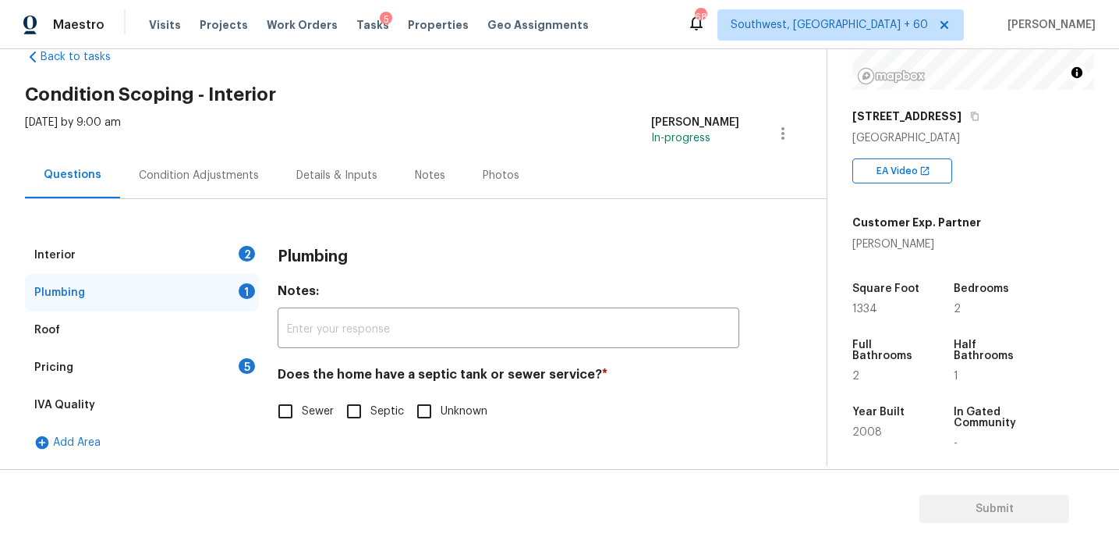
scroll to position [209, 0]
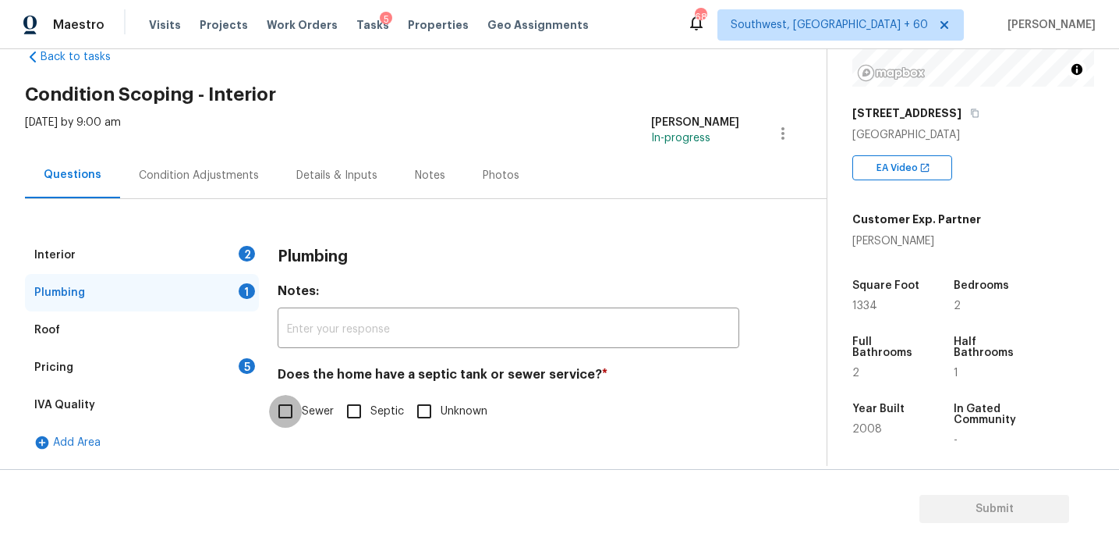
click at [281, 415] on input "Sewer" at bounding box center [285, 411] width 33 height 33
checkbox input "true"
click at [204, 367] on div "Pricing 5" at bounding box center [142, 367] width 234 height 37
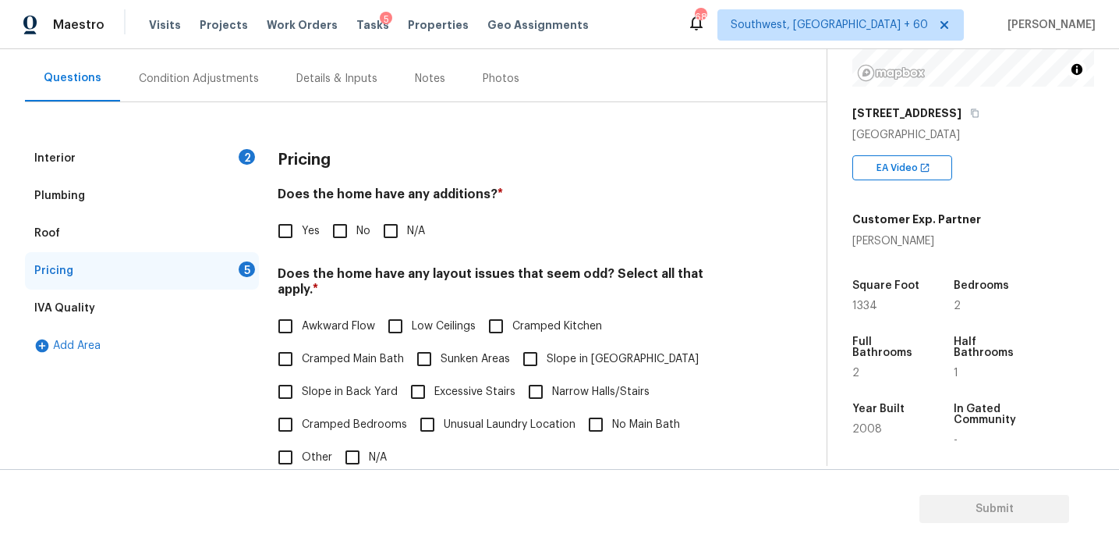
scroll to position [317, 0]
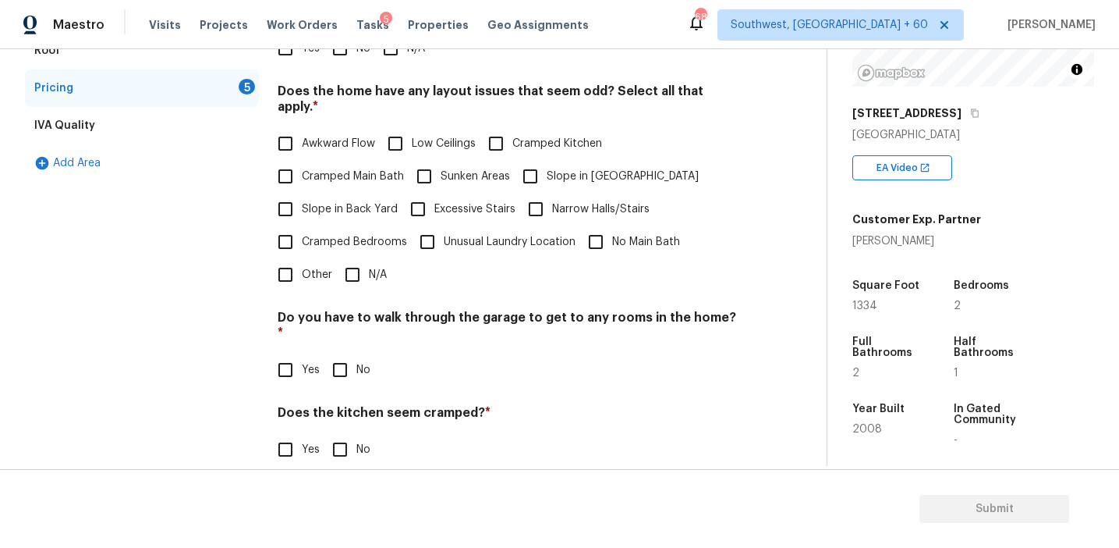
click at [292, 268] on input "Other" at bounding box center [285, 274] width 33 height 33
checkbox input "true"
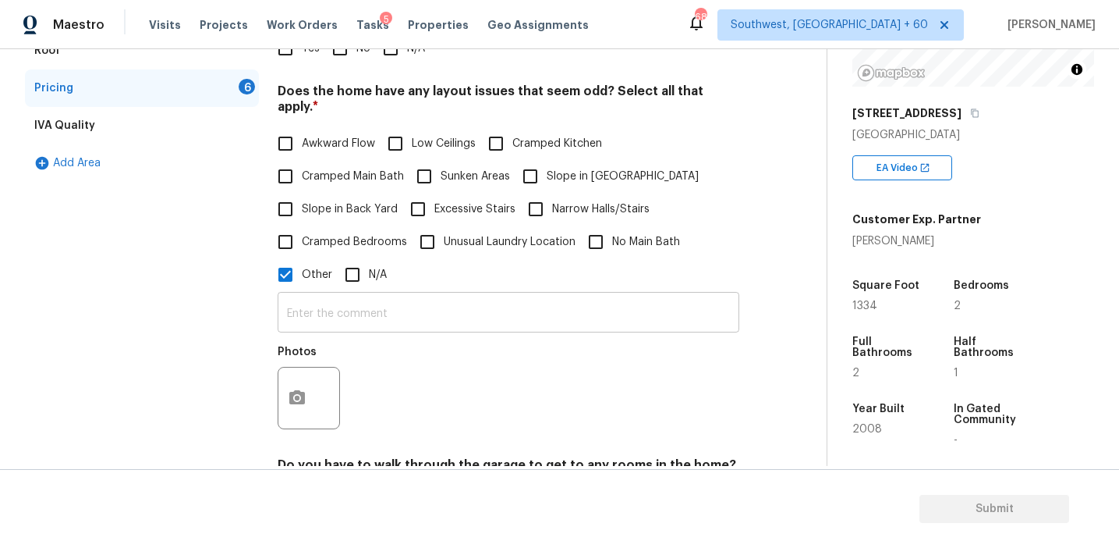
click at [331, 307] on input "text" at bounding box center [509, 314] width 462 height 37
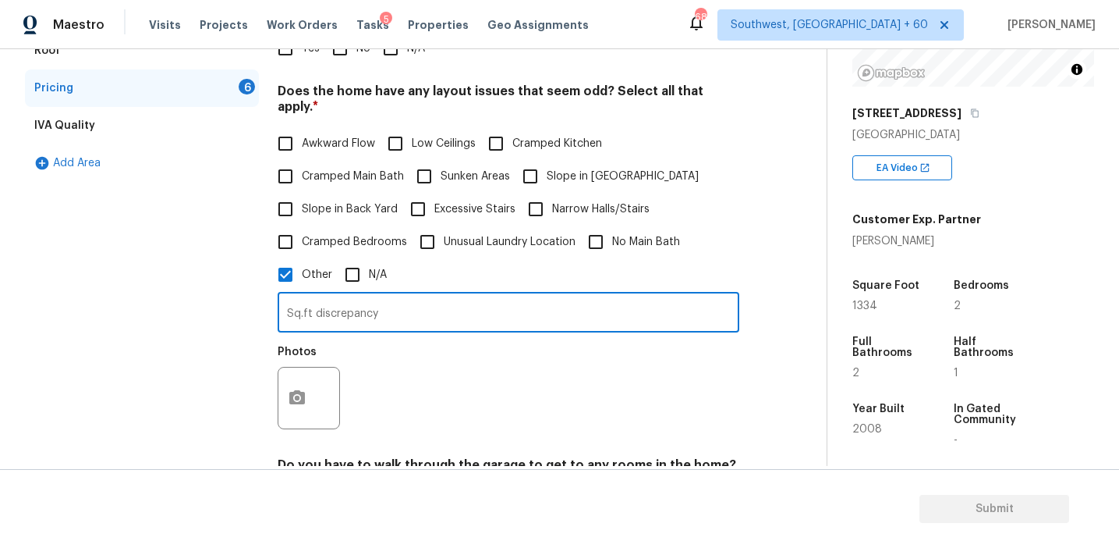
type input "Sq.ft discrepancy"
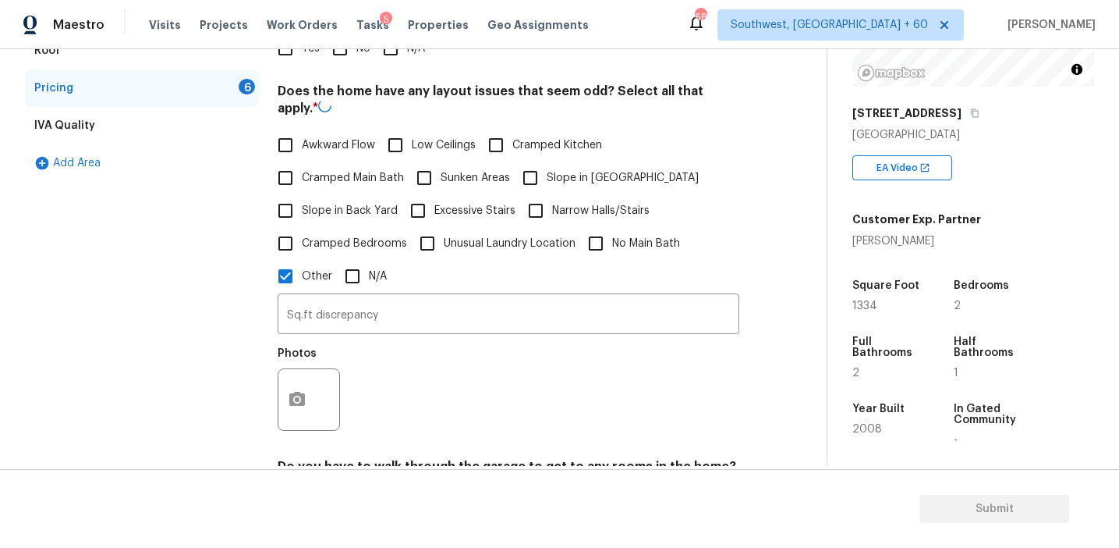
click at [465, 359] on div "Photos" at bounding box center [509, 389] width 462 height 101
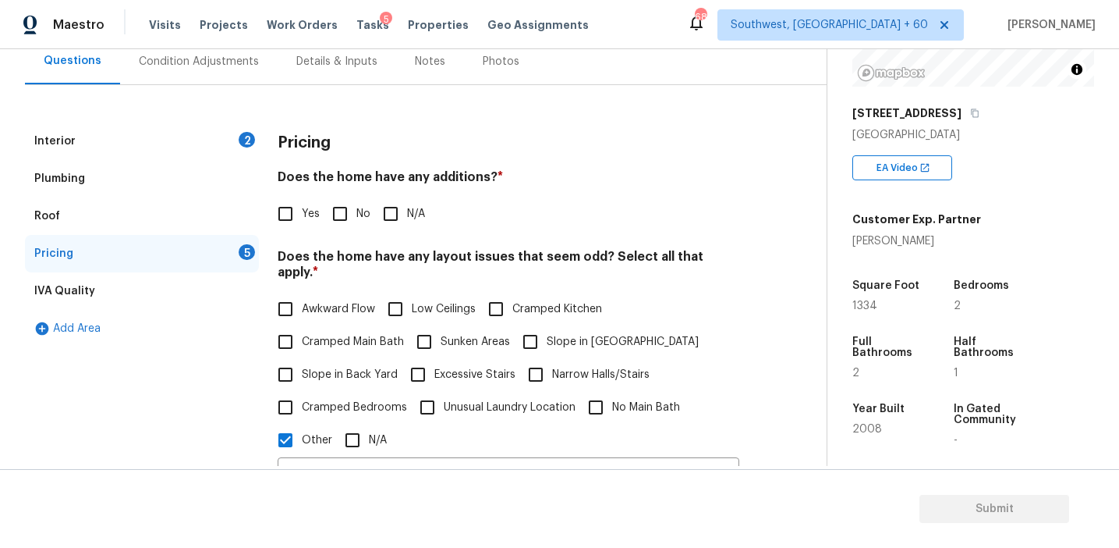
scroll to position [144, 0]
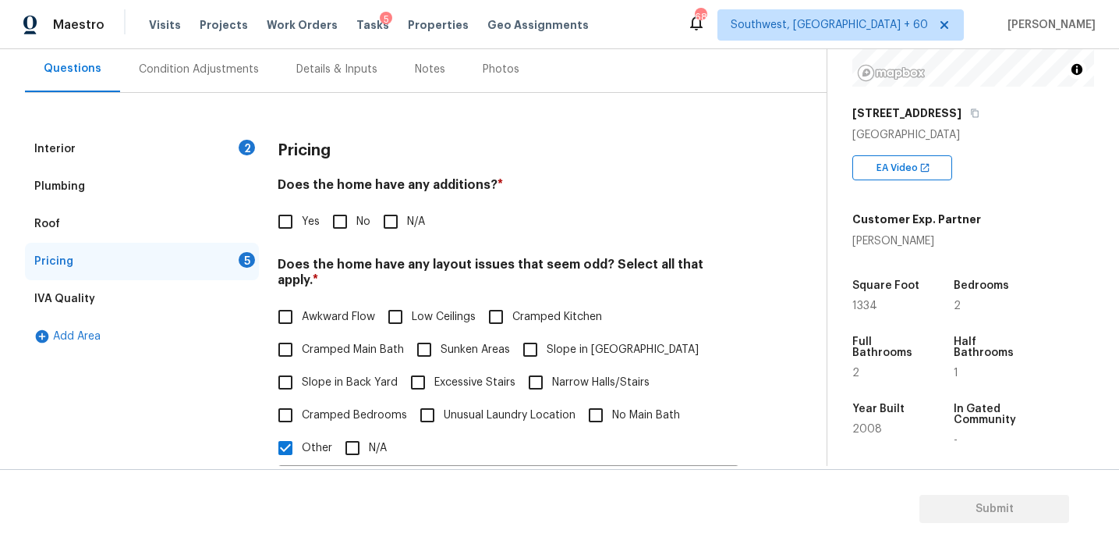
click at [438, 183] on h4 "Does the home have any additions? *" at bounding box center [509, 188] width 462 height 22
click at [296, 155] on h3 "Pricing" at bounding box center [304, 151] width 53 height 16
click at [240, 79] on div "Condition Adjustments" at bounding box center [199, 69] width 158 height 46
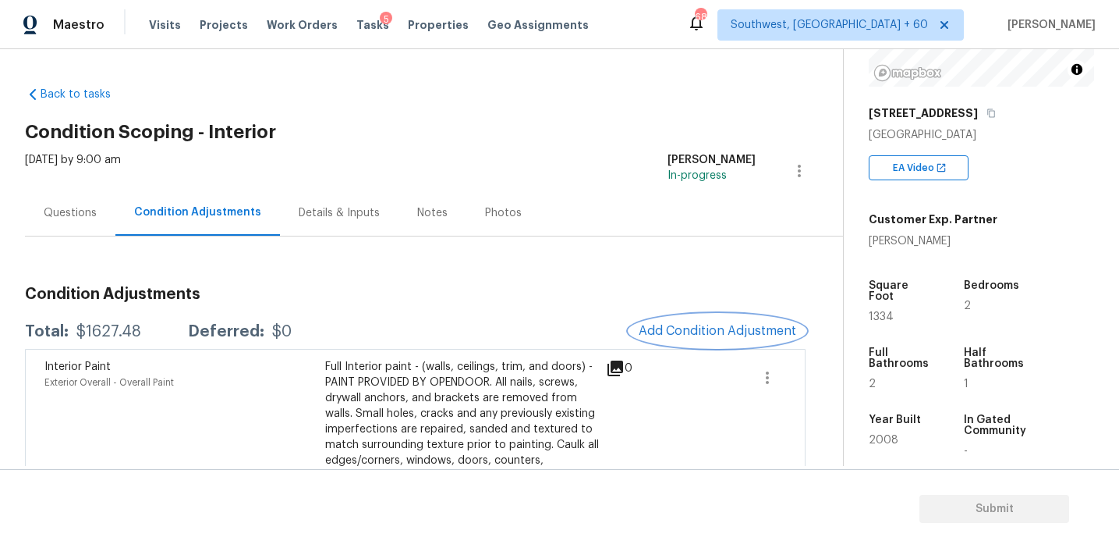
click at [666, 329] on span "Add Condition Adjustment" at bounding box center [718, 331] width 158 height 14
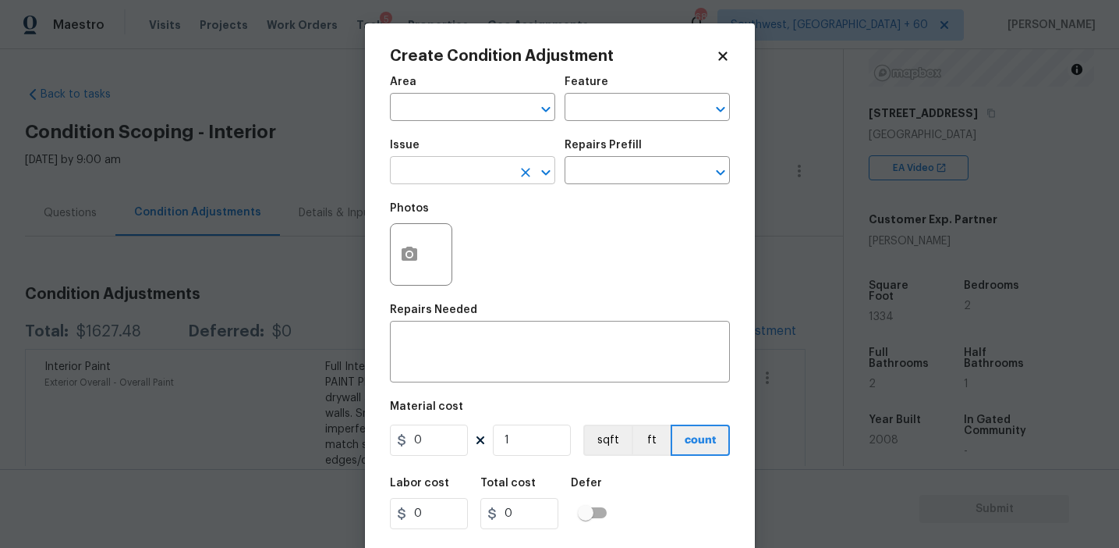
click at [453, 175] on input "text" at bounding box center [451, 172] width 122 height 24
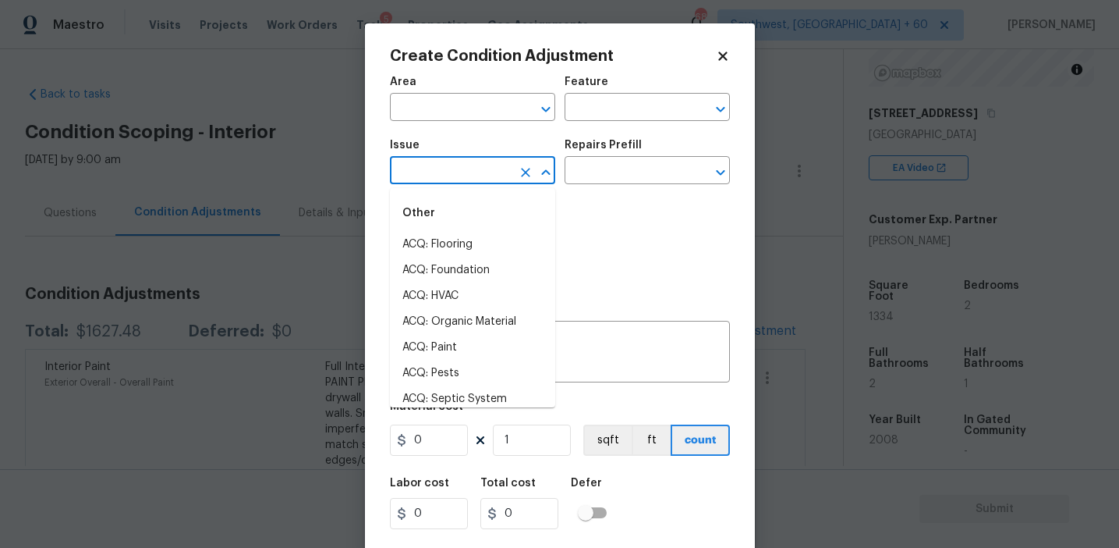
click at [60, 224] on body "Maestro Visits Projects Work Orders Tasks 5 Properties Geo Assignments 689 Sout…" at bounding box center [559, 274] width 1119 height 548
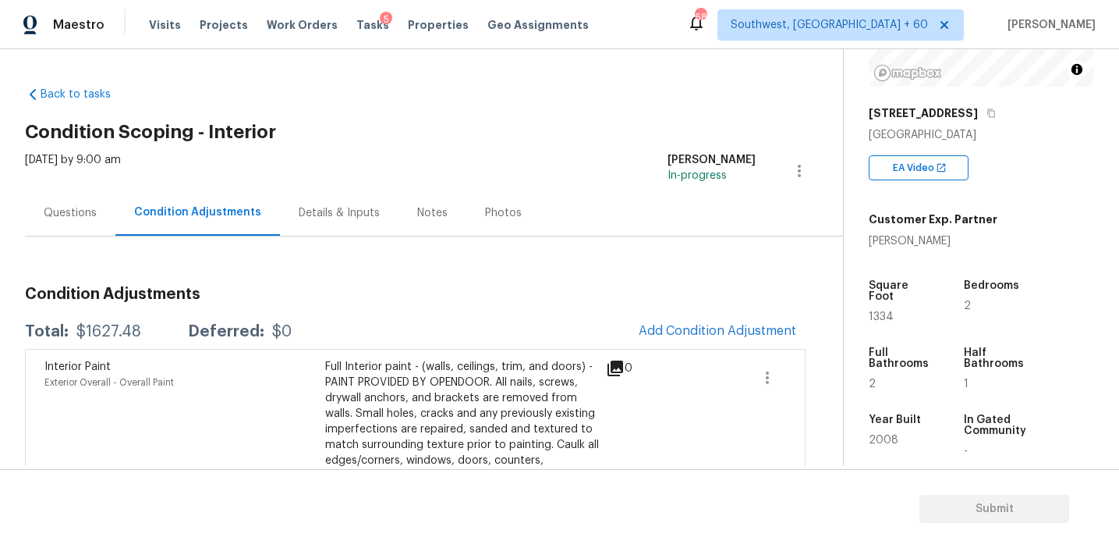
click at [113, 225] on div "Questions" at bounding box center [70, 213] width 90 height 46
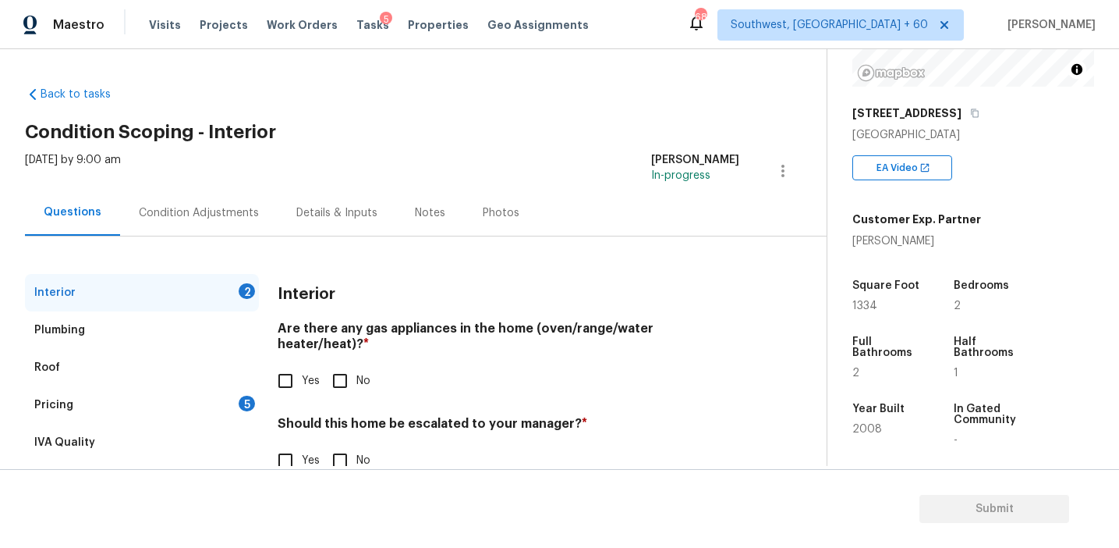
scroll to position [37, 0]
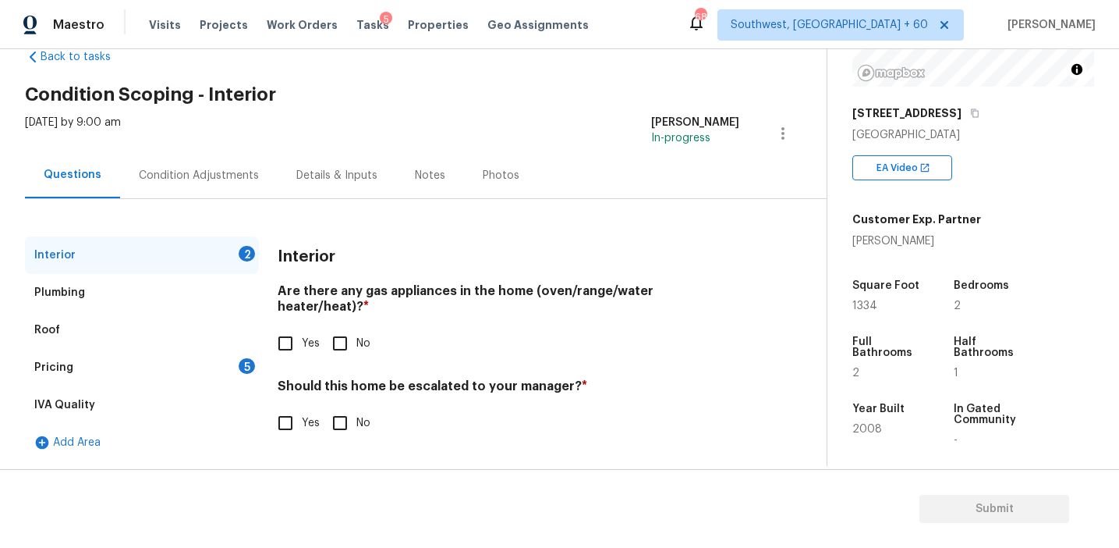
click at [292, 406] on input "Yes" at bounding box center [285, 422] width 33 height 33
checkbox input "true"
click at [321, 452] on input "text" at bounding box center [509, 462] width 462 height 37
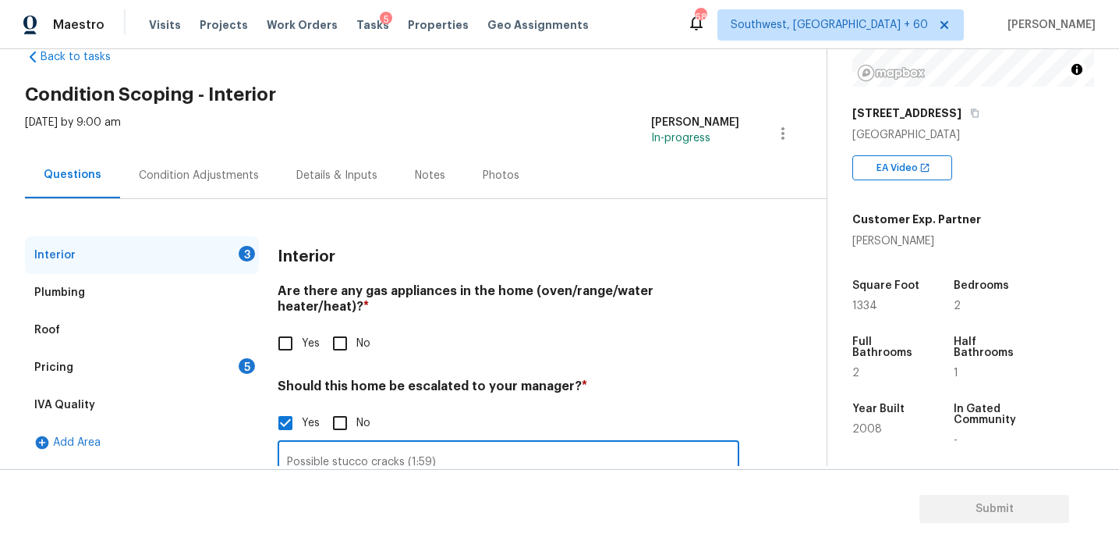
type input "Possible stucco cracks (1:59)"
click at [294, 327] on input "Yes" at bounding box center [285, 343] width 33 height 33
checkbox input "true"
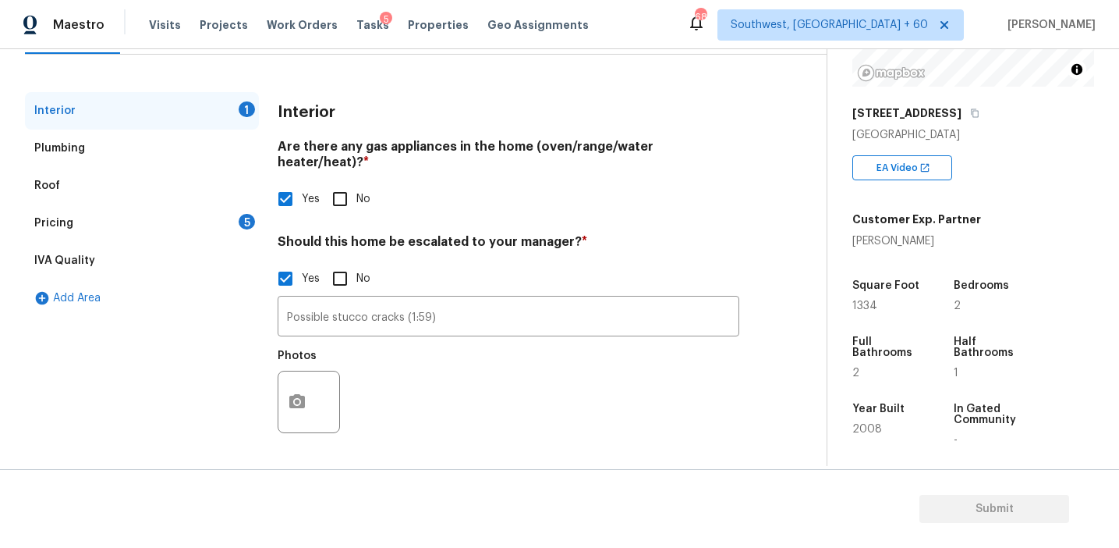
scroll to position [166, 0]
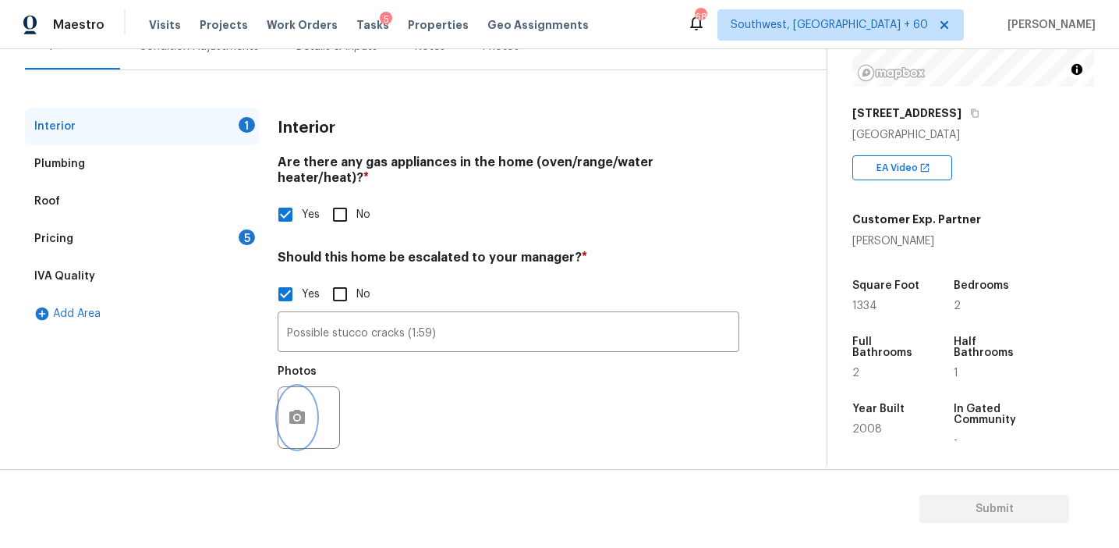
click at [289, 387] on button "button" at bounding box center [297, 417] width 37 height 61
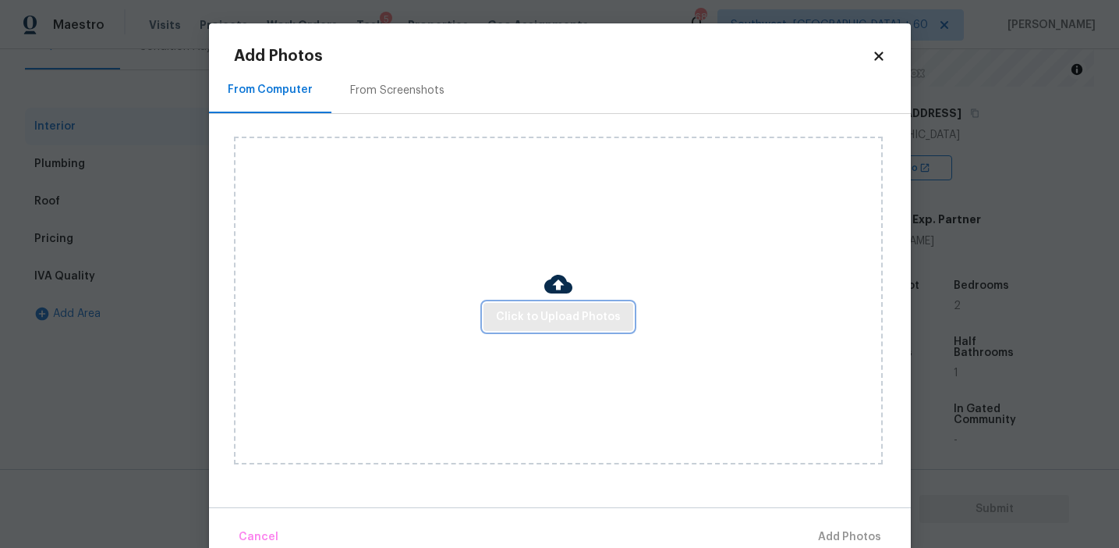
click at [548, 319] on span "Click to Upload Photos" at bounding box center [558, 317] width 125 height 20
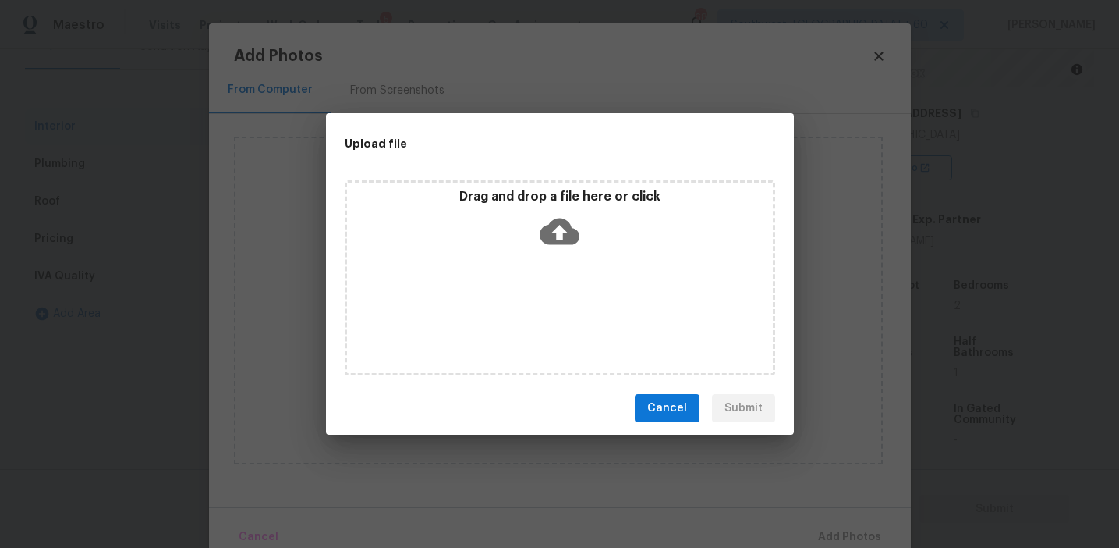
click at [548, 247] on icon at bounding box center [560, 231] width 40 height 40
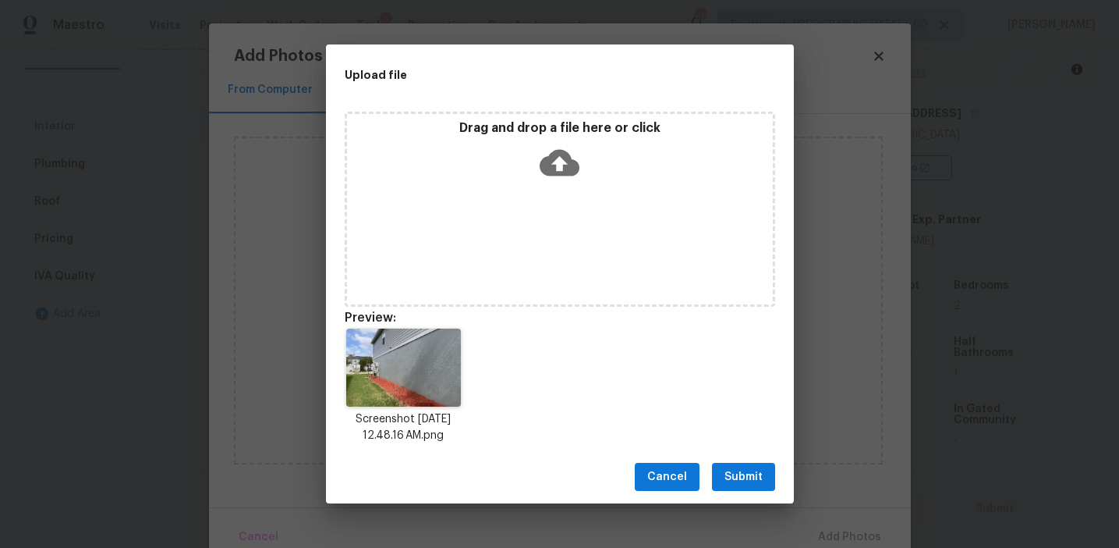
click at [750, 467] on span "Submit" at bounding box center [744, 477] width 38 height 20
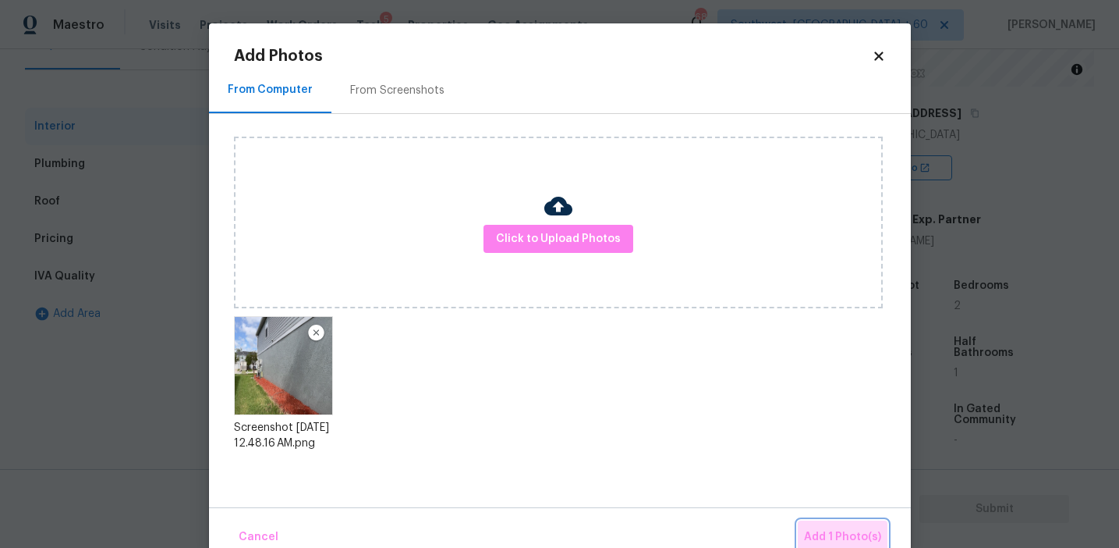
click at [832, 523] on button "Add 1 Photo(s)" at bounding box center [843, 537] width 90 height 34
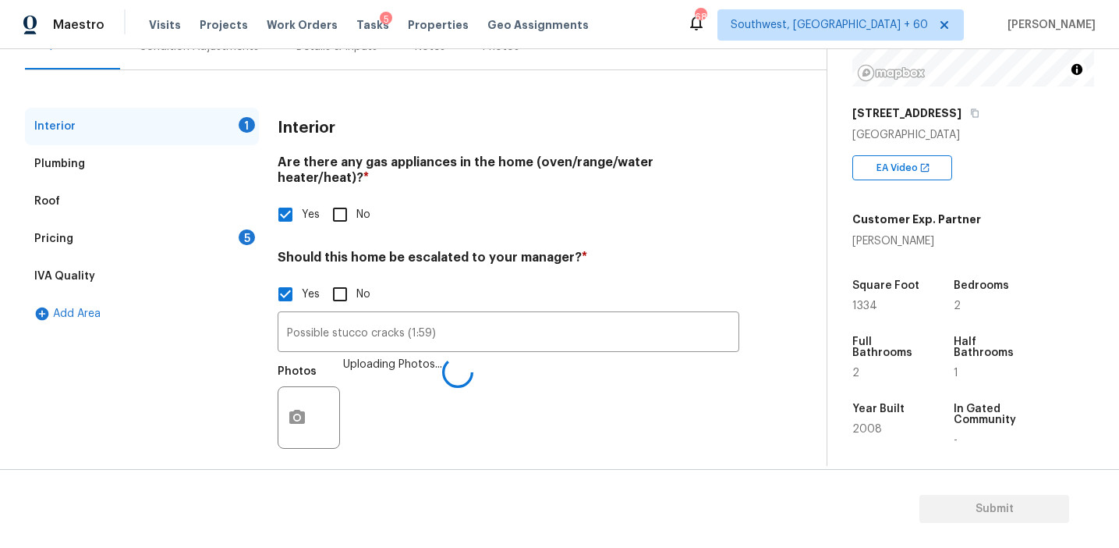
scroll to position [115, 0]
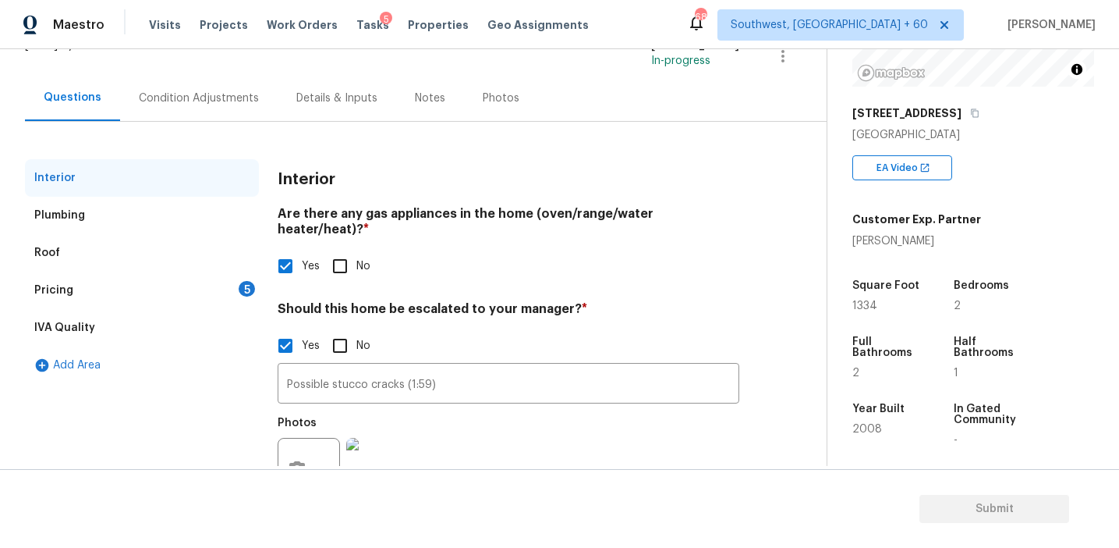
click at [317, 204] on div "Interior Are there any gas appliances in the home (oven/range/water heater/heat…" at bounding box center [509, 343] width 462 height 369
click at [233, 286] on div "Pricing 5" at bounding box center [142, 289] width 234 height 37
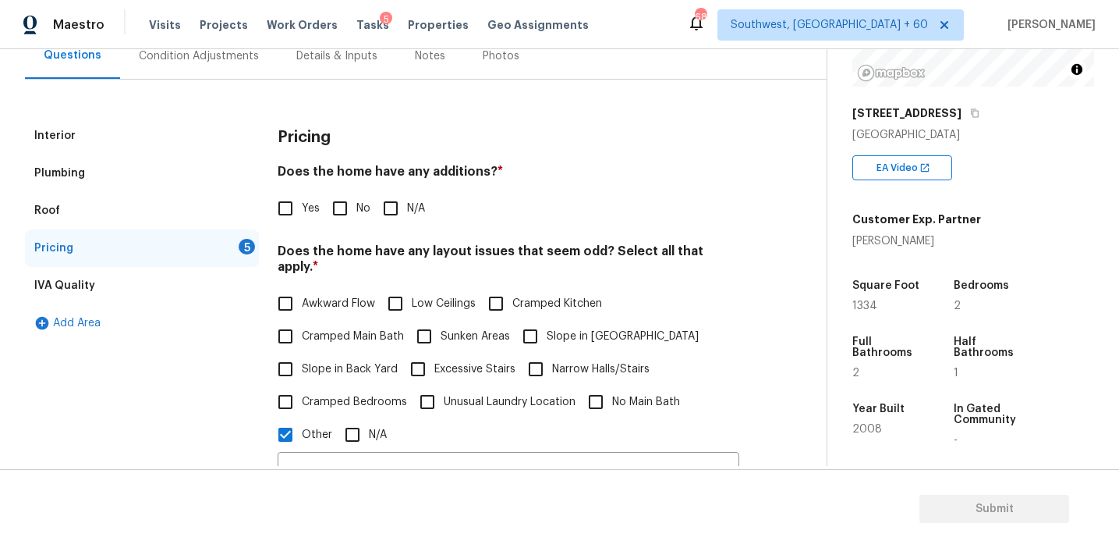
scroll to position [296, 0]
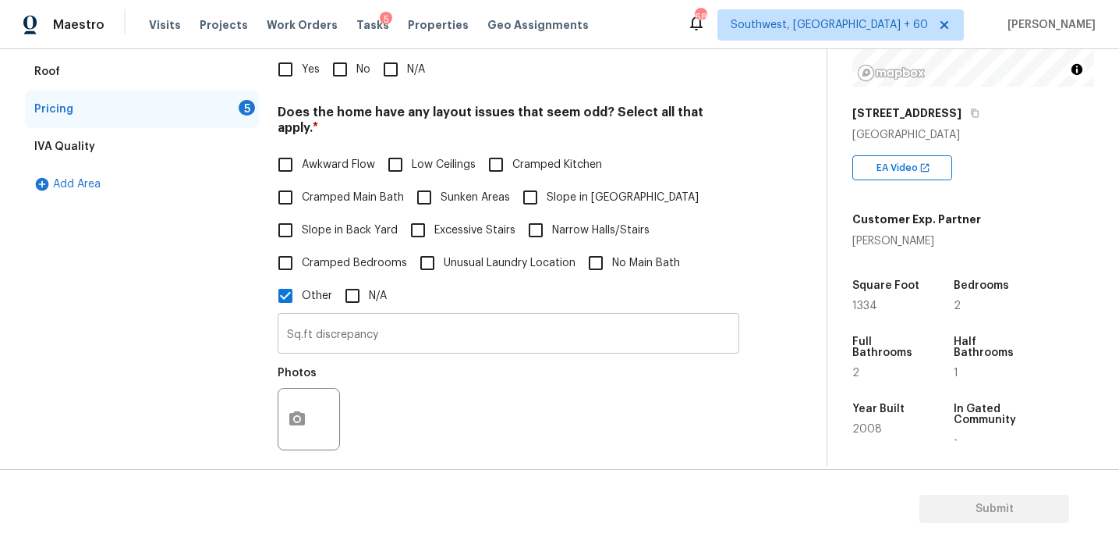
click at [395, 329] on input "Sq.ft discrepancy" at bounding box center [509, 335] width 462 height 37
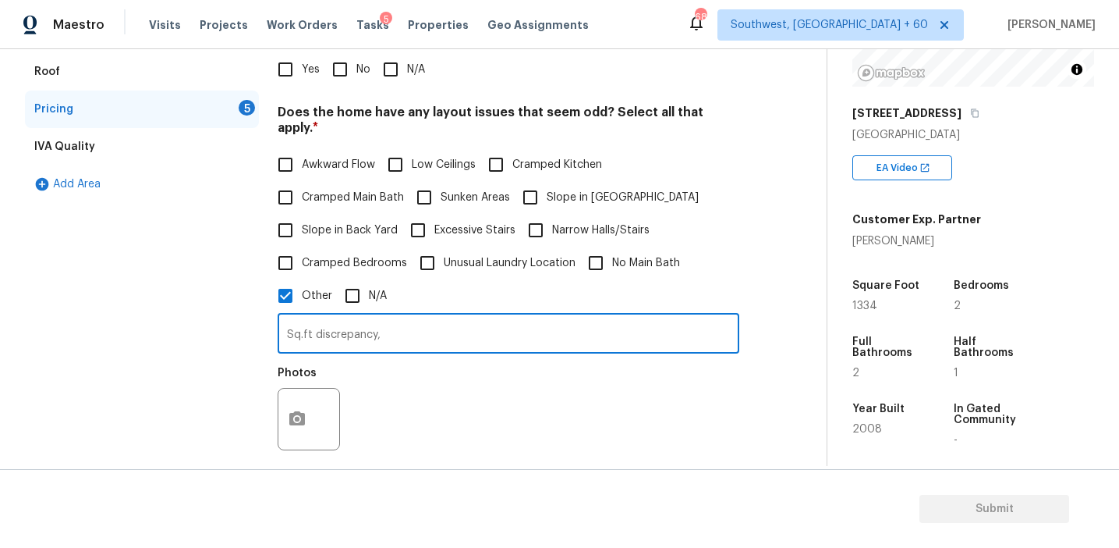
paste input "split-level single-family townhome."
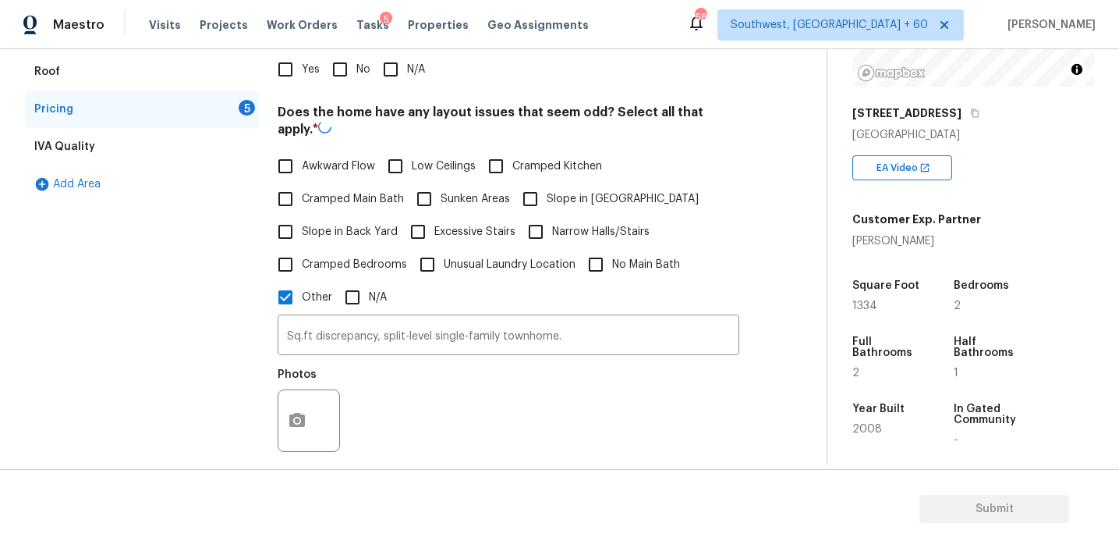
click at [427, 371] on div "Photos" at bounding box center [509, 410] width 462 height 101
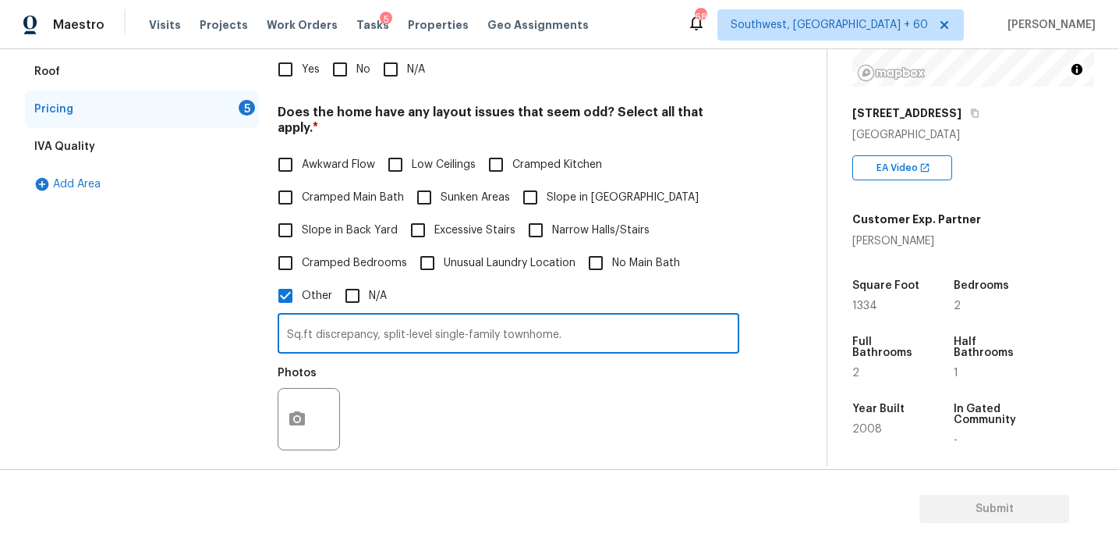
drag, startPoint x: 435, startPoint y: 321, endPoint x: 502, endPoint y: 318, distance: 66.4
click at [502, 318] on input "Sq.ft discrepancy, split-level single-family townhome." at bounding box center [509, 335] width 462 height 37
click at [513, 385] on div "Photos" at bounding box center [509, 408] width 462 height 101
click at [513, 317] on input "Sq.ft discrepancy, split-level townhome." at bounding box center [509, 335] width 462 height 37
click at [514, 325] on input "Sq.ft discrepancy, split-level townhome." at bounding box center [509, 335] width 462 height 37
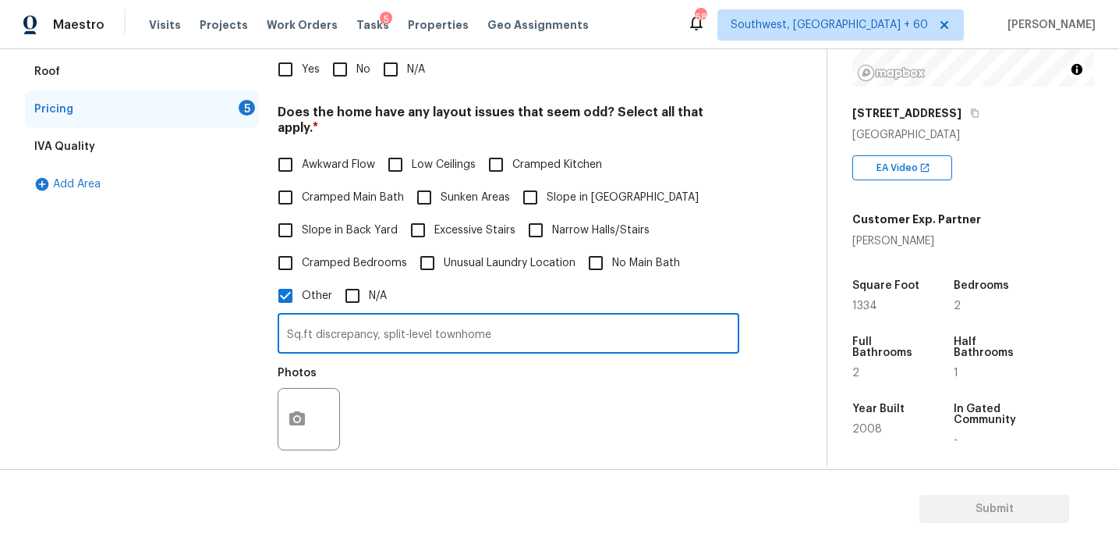
type input "Sq.ft discrepancy, split-level townhome"
click at [533, 380] on div "Photos" at bounding box center [509, 408] width 462 height 101
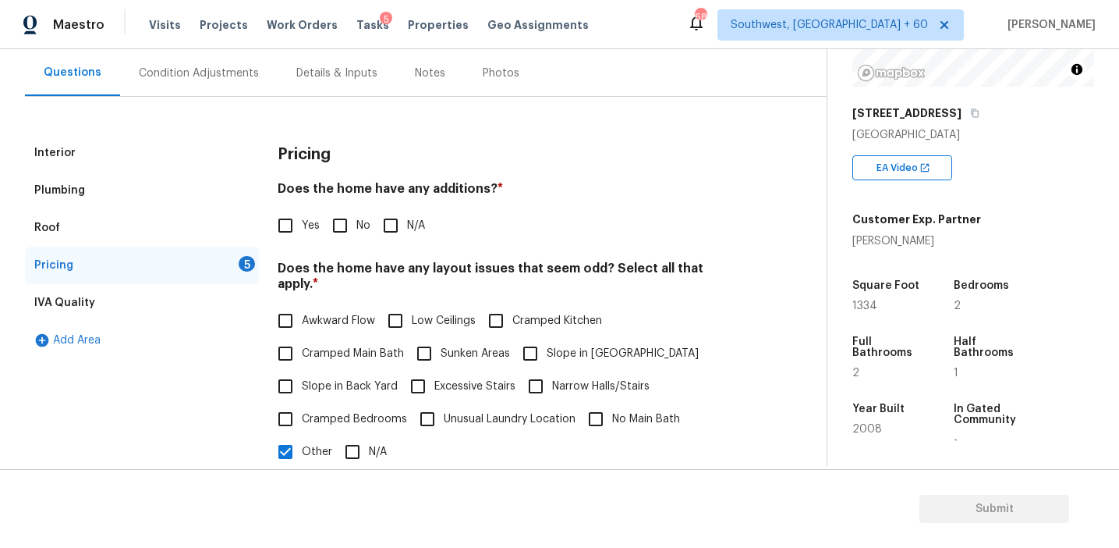
click at [338, 227] on input "No" at bounding box center [340, 225] width 33 height 33
checkbox input "true"
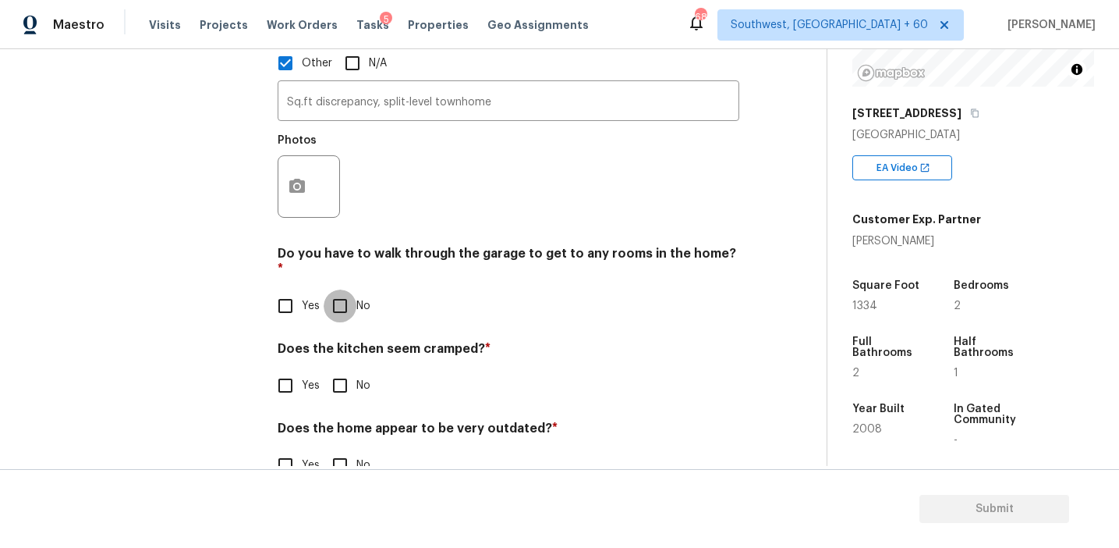
click at [353, 289] on input "No" at bounding box center [340, 305] width 33 height 33
checkbox input "true"
click at [343, 371] on input "No" at bounding box center [340, 387] width 33 height 33
checkbox input "true"
click at [341, 450] on input "No" at bounding box center [340, 466] width 33 height 33
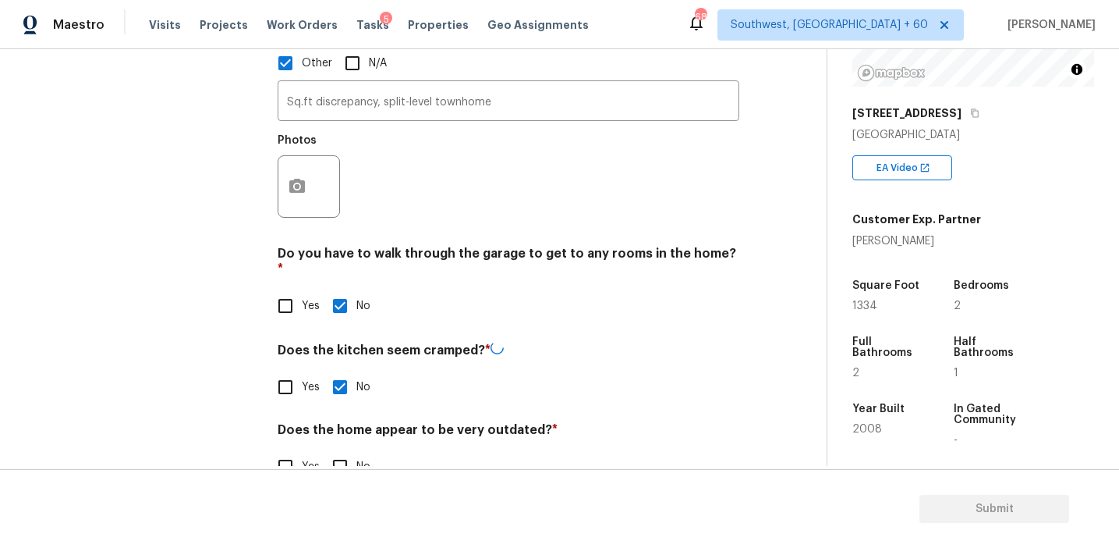
checkbox input "true"
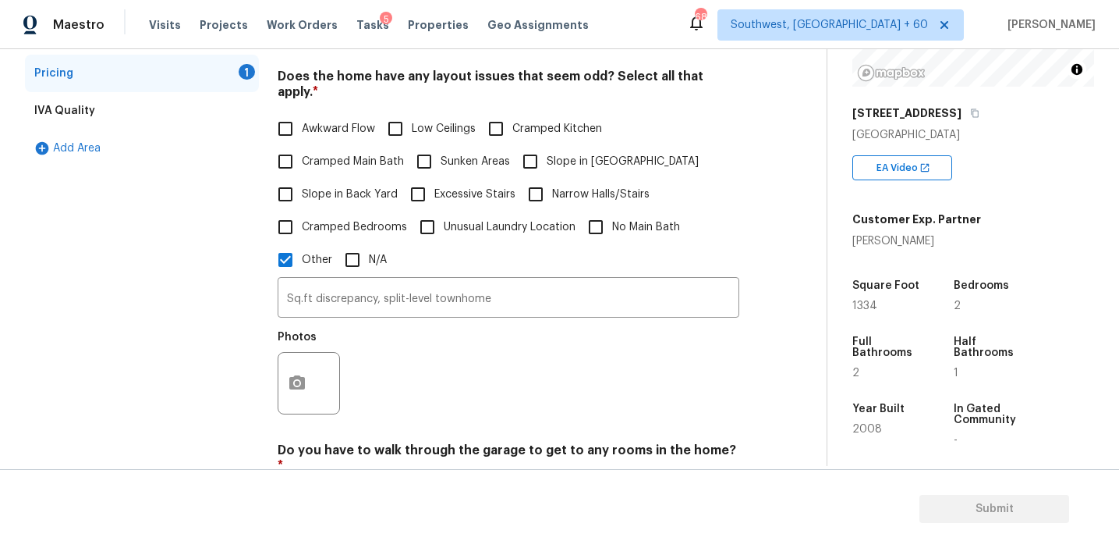
click at [521, 145] on input "Slope in Front Yard" at bounding box center [530, 161] width 33 height 33
checkbox input "true"
click at [321, 186] on span "Slope in Back Yard" at bounding box center [350, 194] width 96 height 16
click at [302, 178] on input "Slope in Back Yard" at bounding box center [285, 194] width 33 height 33
checkbox input "true"
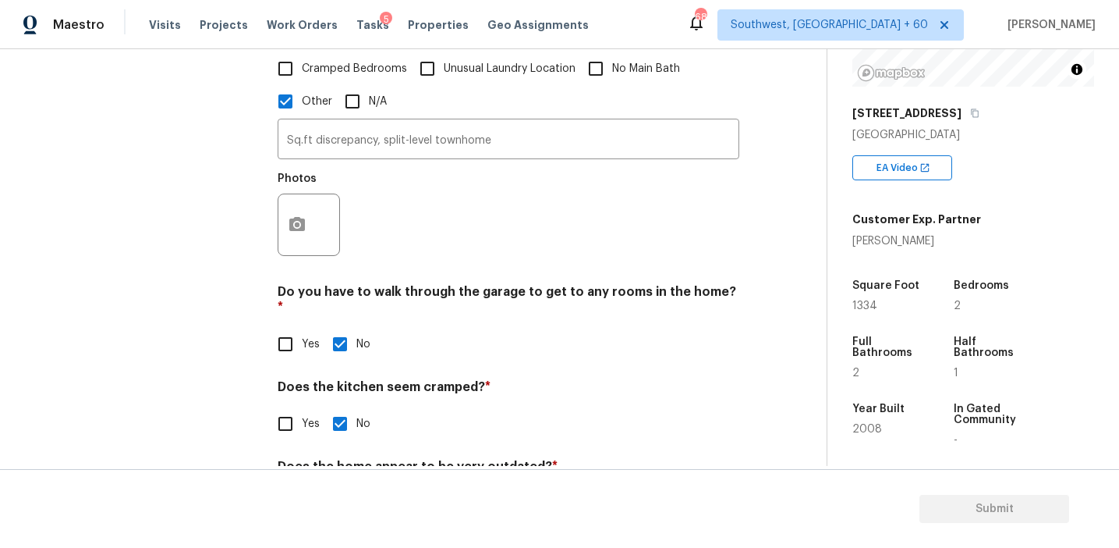
scroll to position [536, 0]
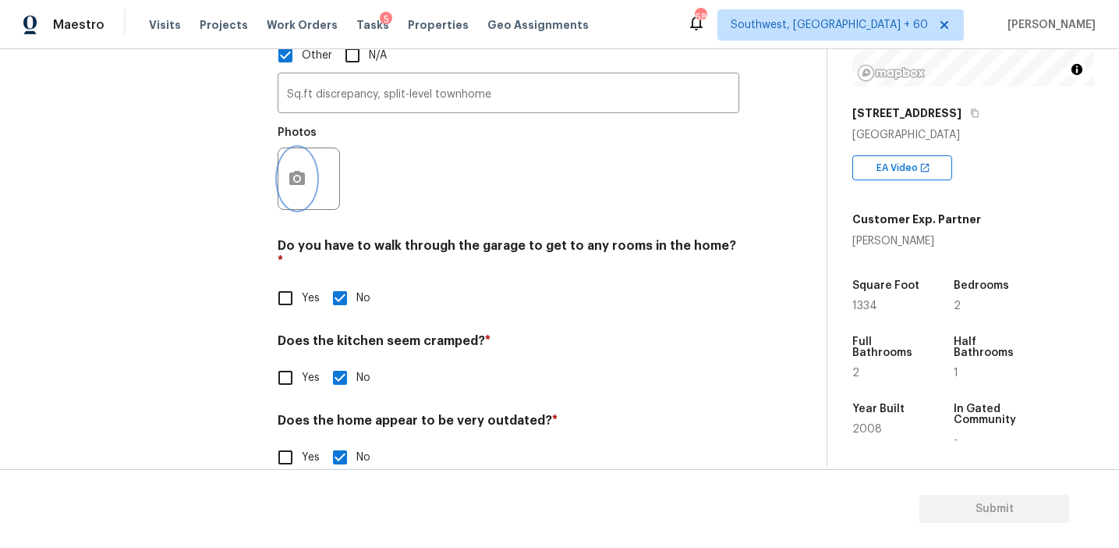
click at [296, 182] on button "button" at bounding box center [297, 178] width 37 height 61
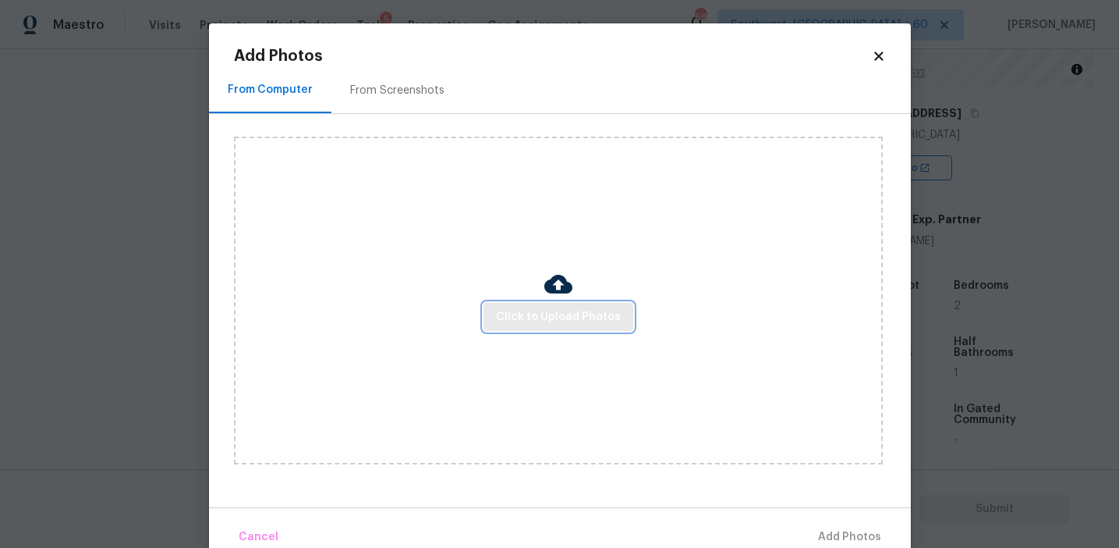
click at [518, 303] on button "Click to Upload Photos" at bounding box center [559, 317] width 150 height 29
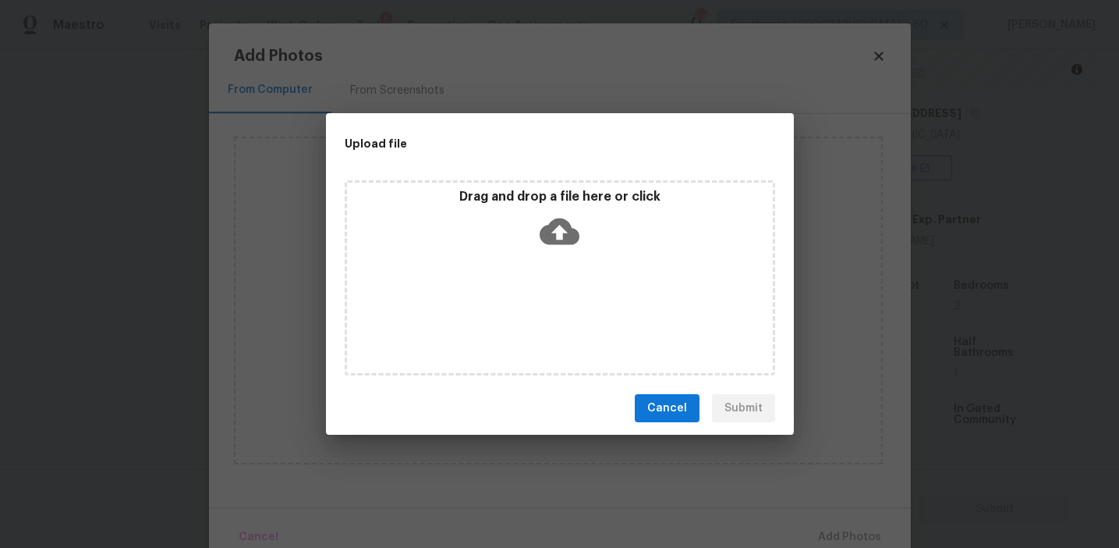
click at [499, 209] on div "Drag and drop a file here or click" at bounding box center [560, 222] width 426 height 67
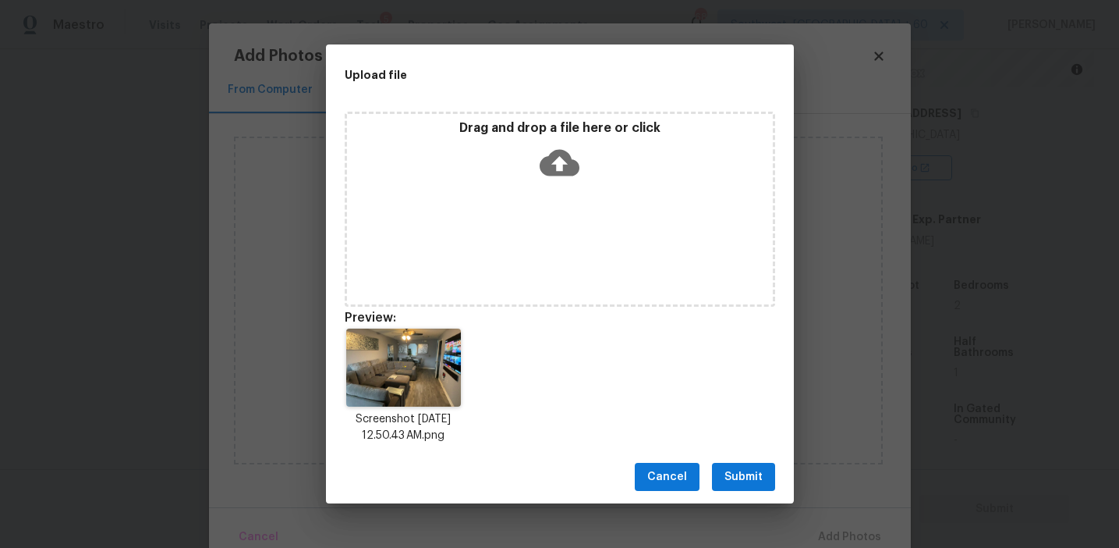
click at [746, 466] on button "Submit" at bounding box center [743, 477] width 63 height 29
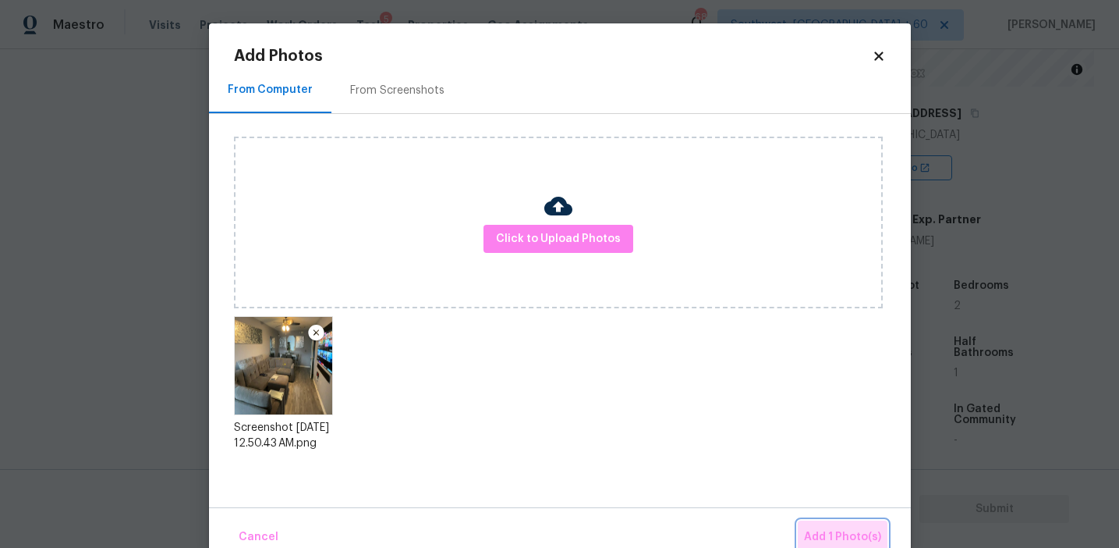
click at [832, 520] on button "Add 1 Photo(s)" at bounding box center [843, 537] width 90 height 34
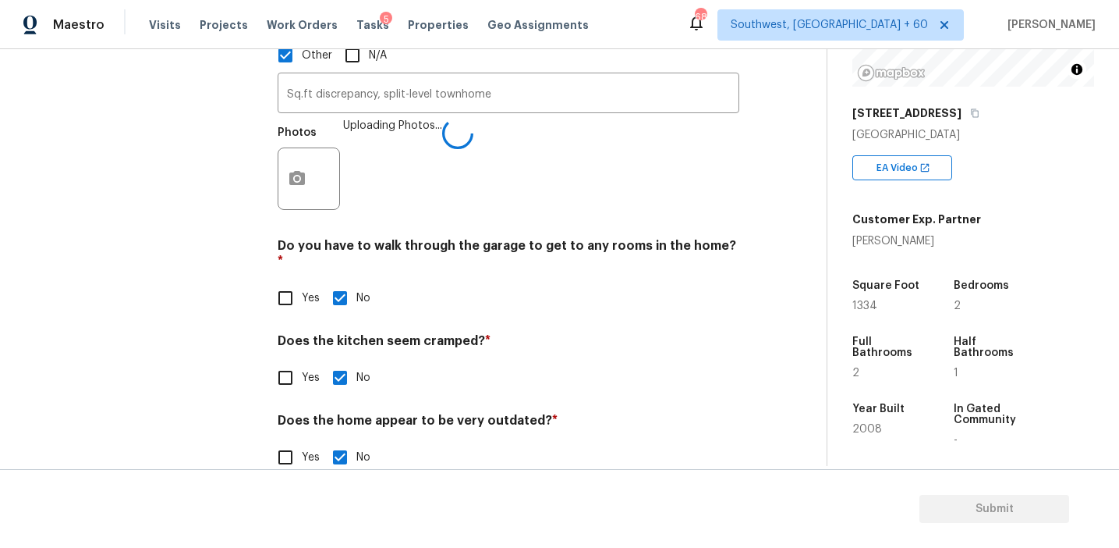
click at [517, 413] on div "Does the home appear to be very outdated? * Yes No" at bounding box center [509, 443] width 462 height 61
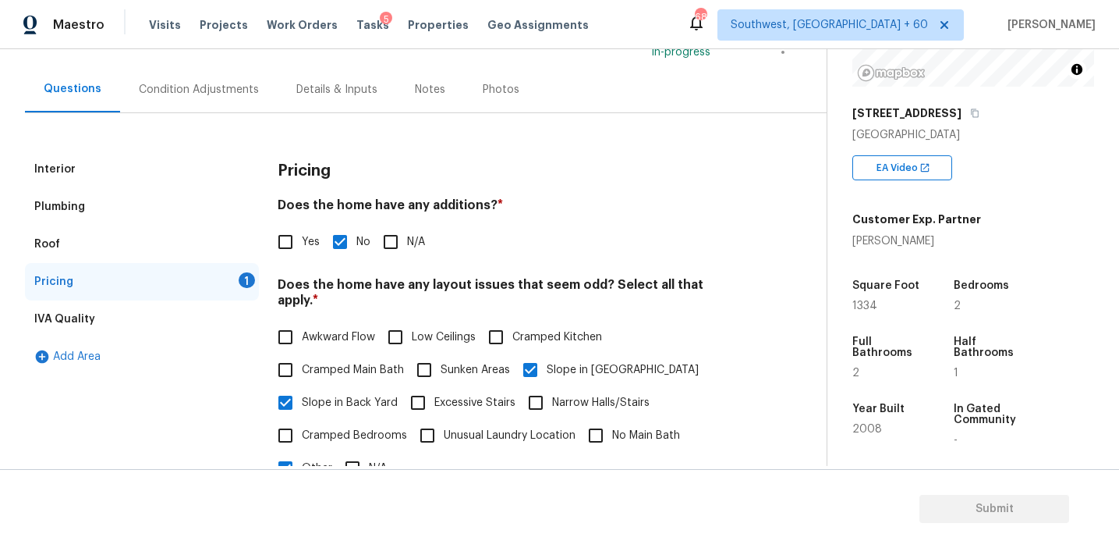
scroll to position [125, 0]
click at [225, 89] on div "Condition Adjustments" at bounding box center [199, 88] width 120 height 16
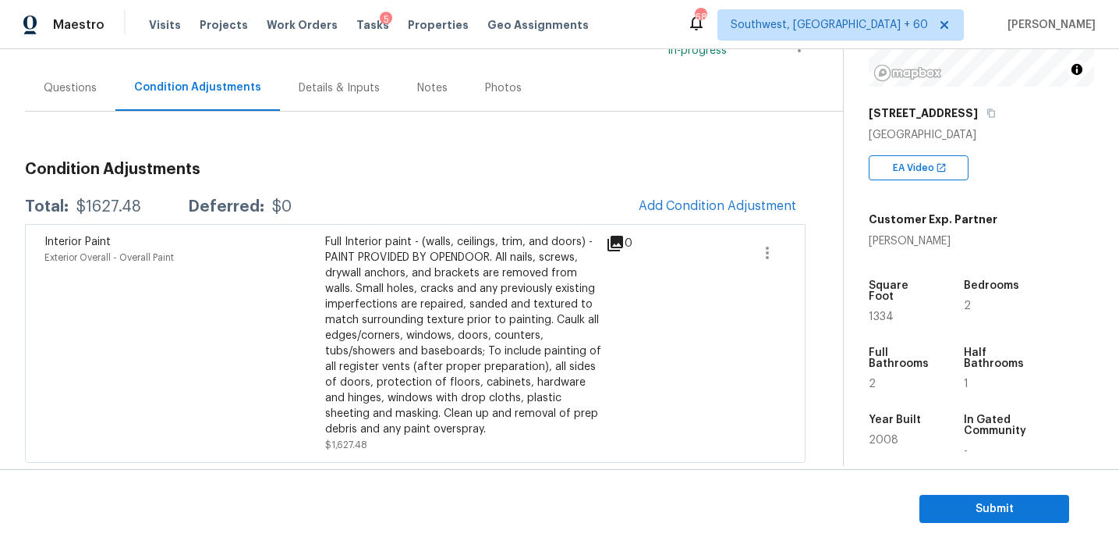
click at [75, 81] on div "Questions" at bounding box center [70, 88] width 53 height 16
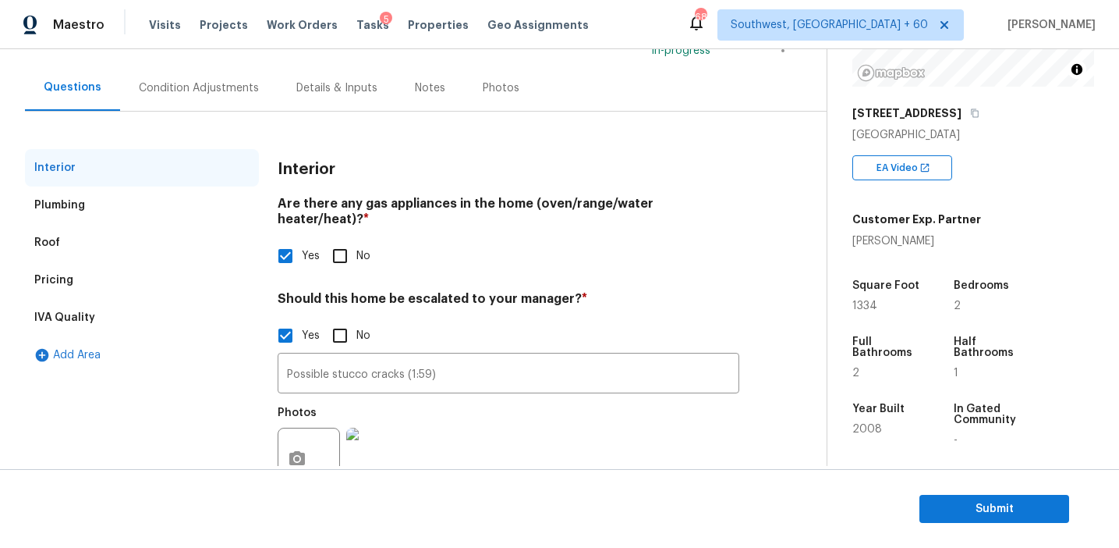
scroll to position [125, 0]
click at [217, 98] on div "Condition Adjustments" at bounding box center [199, 88] width 158 height 46
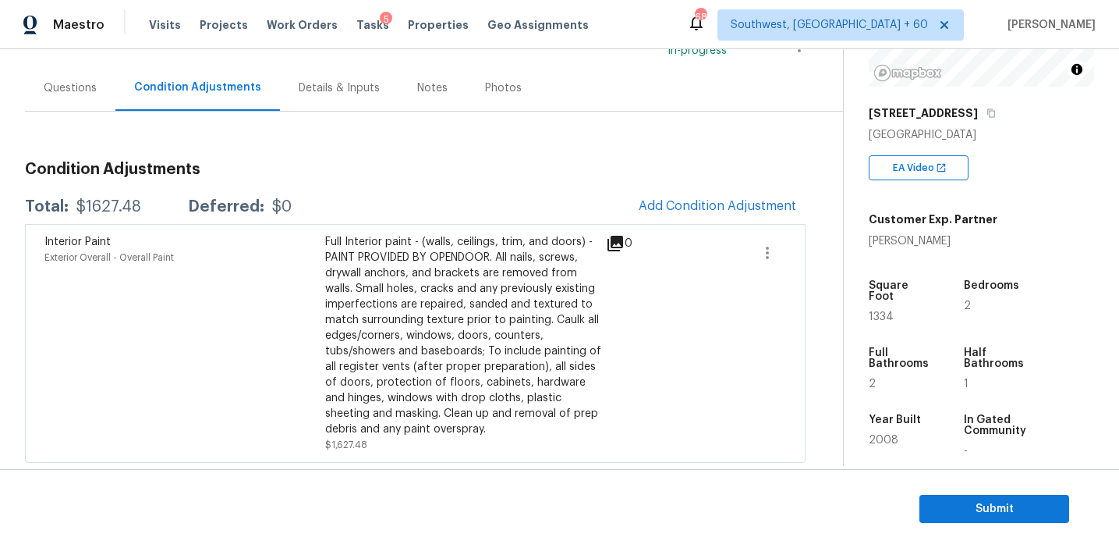
scroll to position [126, 0]
click at [667, 208] on span "Add Condition Adjustment" at bounding box center [718, 204] width 158 height 14
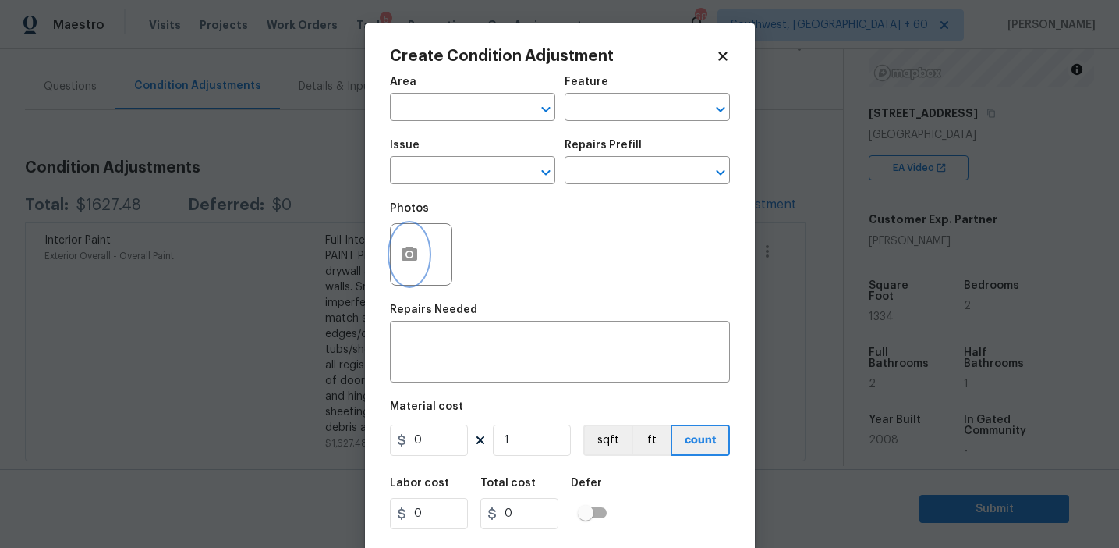
click at [409, 257] on circle "button" at bounding box center [408, 254] width 5 height 5
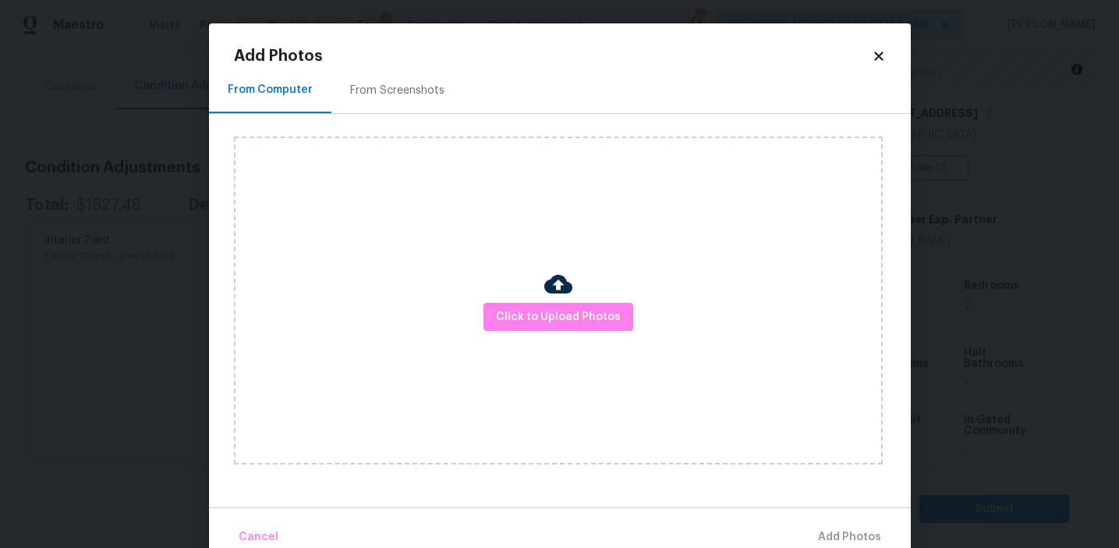
click at [587, 338] on div "Click to Upload Photos" at bounding box center [558, 301] width 649 height 328
click at [585, 310] on span "Click to Upload Photos" at bounding box center [558, 317] width 125 height 20
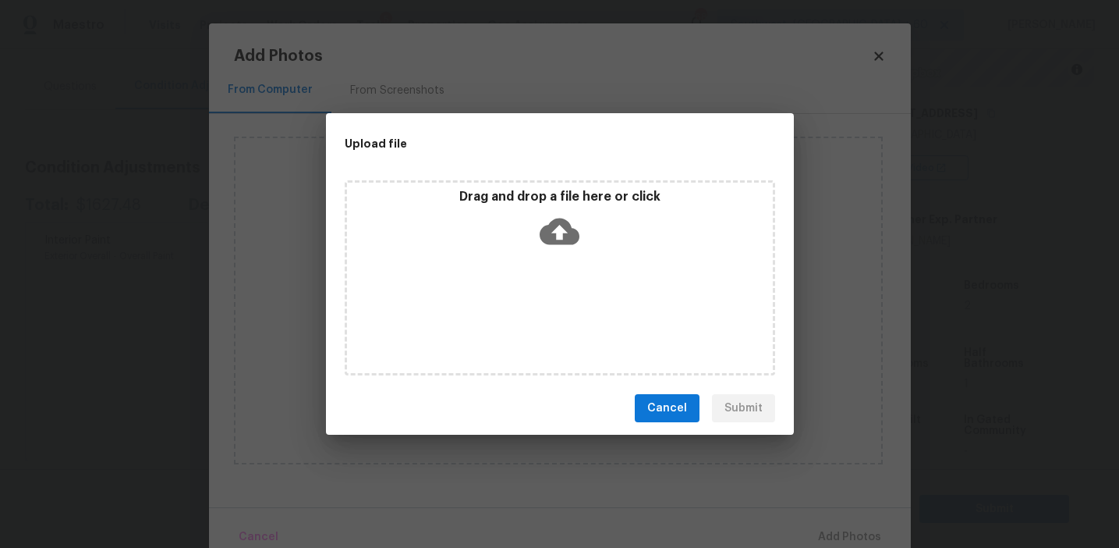
click at [571, 239] on icon at bounding box center [560, 231] width 40 height 27
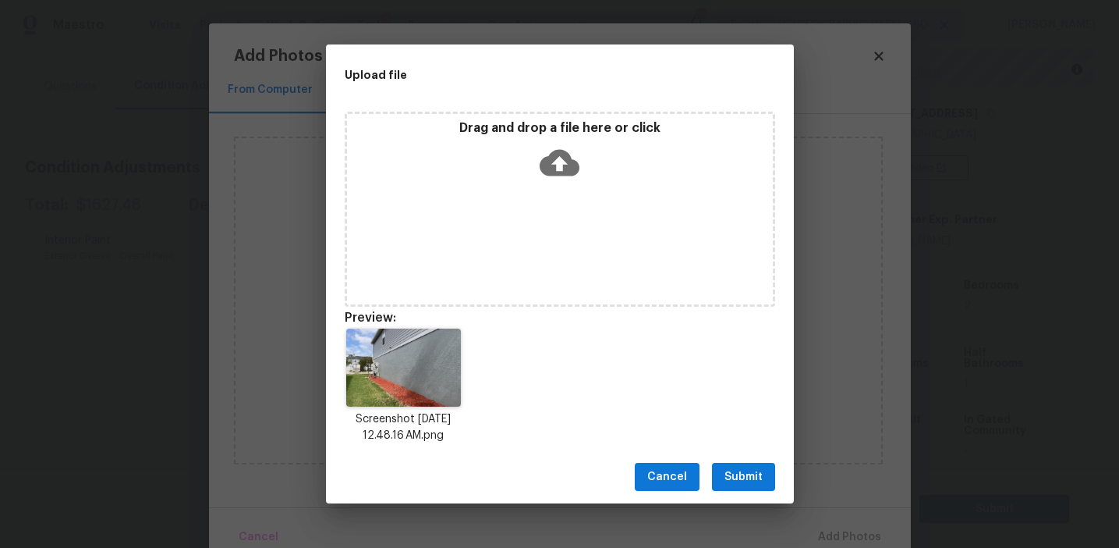
click at [742, 480] on span "Submit" at bounding box center [744, 477] width 38 height 20
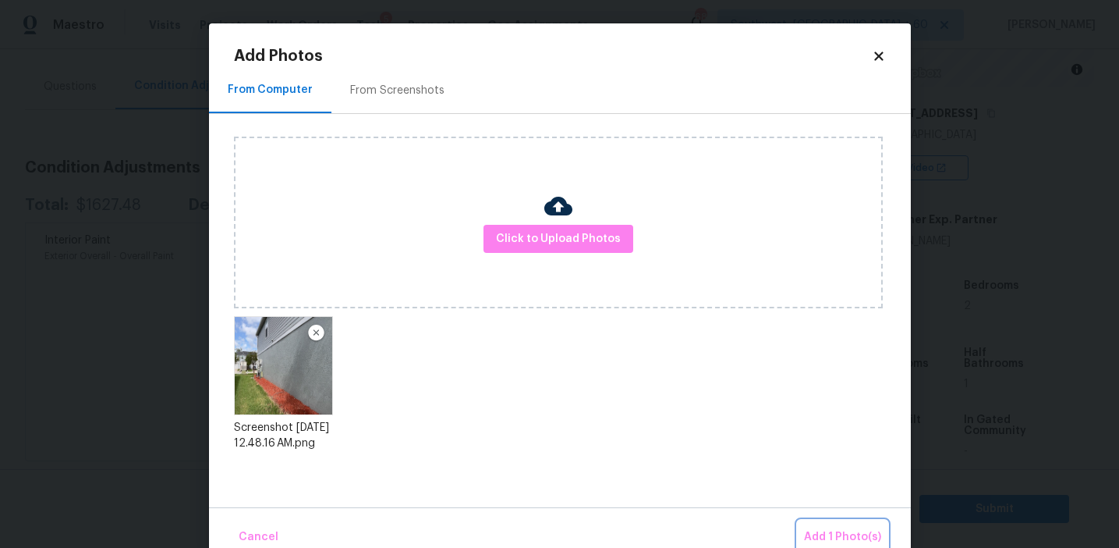
click at [846, 530] on span "Add 1 Photo(s)" at bounding box center [842, 537] width 77 height 20
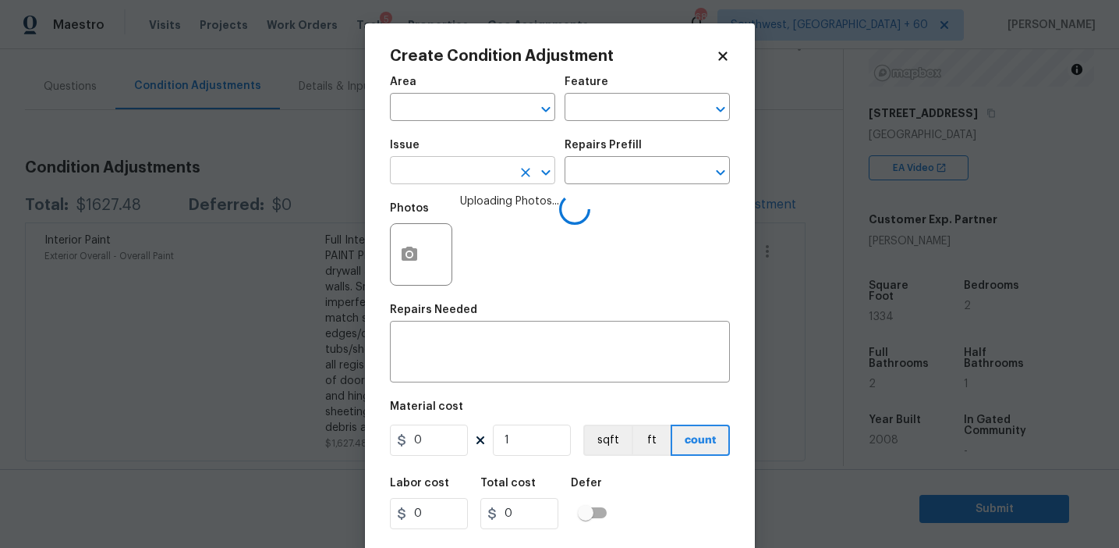
click at [470, 176] on input "text" at bounding box center [451, 172] width 122 height 24
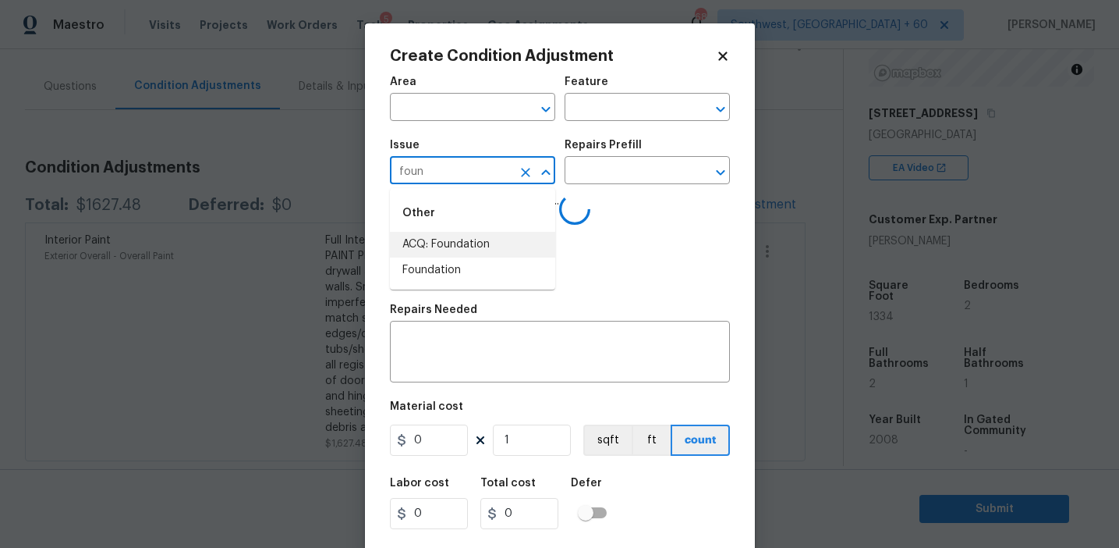
click at [519, 241] on li "ACQ: Foundation" at bounding box center [472, 245] width 165 height 26
type input "ACQ: Foundation"
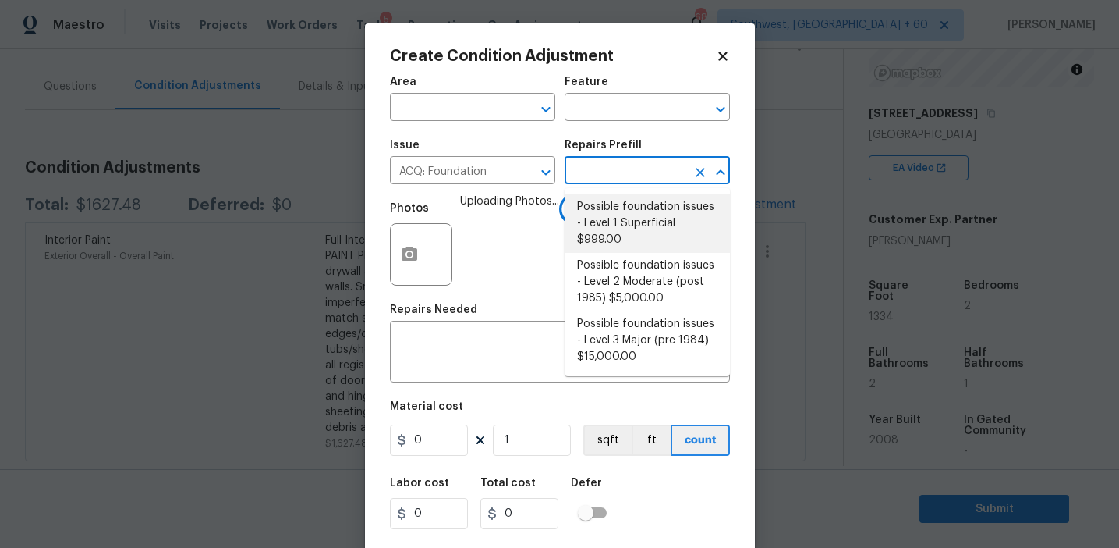
click at [632, 204] on li "Possible foundation issues - Level 1 Superficial $999.00" at bounding box center [647, 223] width 165 height 59
type input "Acquisition"
type textarea "Possible foundation issues - Level 1 - Superficial. Disclaimer: This is NOT a t…"
type input "999"
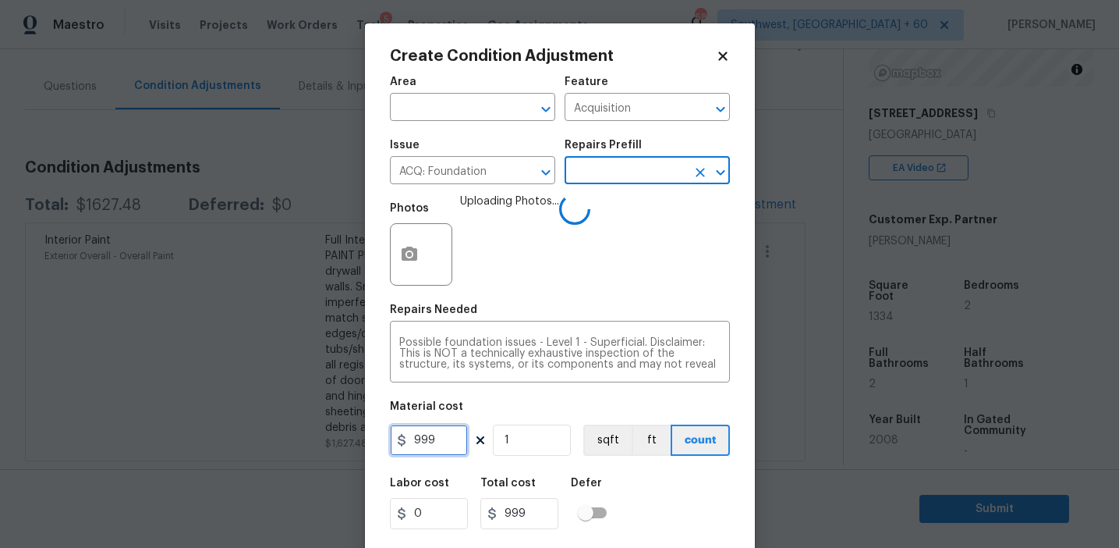
click at [458, 437] on input "999" at bounding box center [429, 439] width 78 height 31
type input "1000"
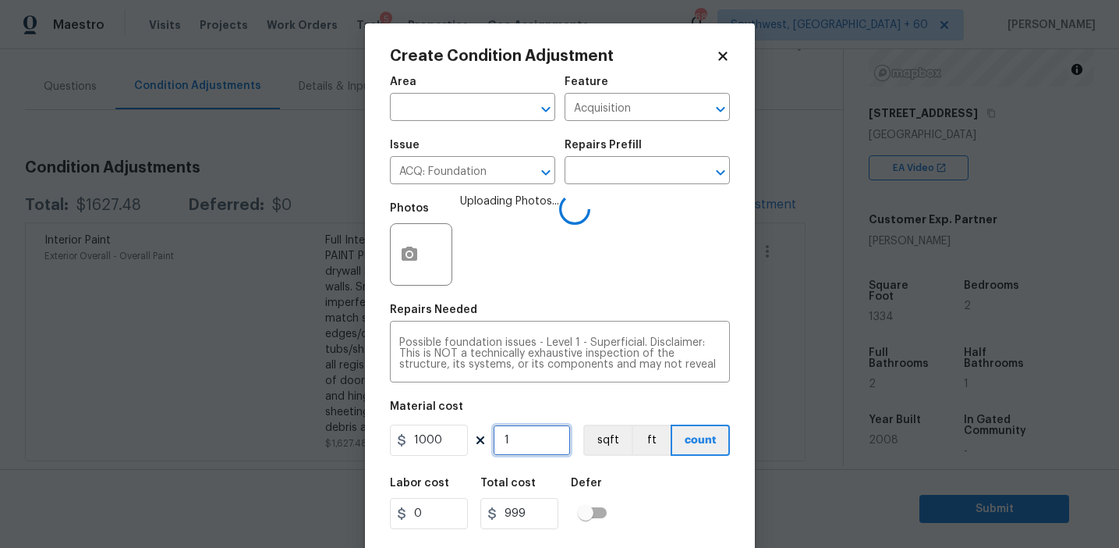
type input "1000"
click at [655, 494] on div "Labor cost 0 Total cost 1000 Defer" at bounding box center [560, 503] width 340 height 70
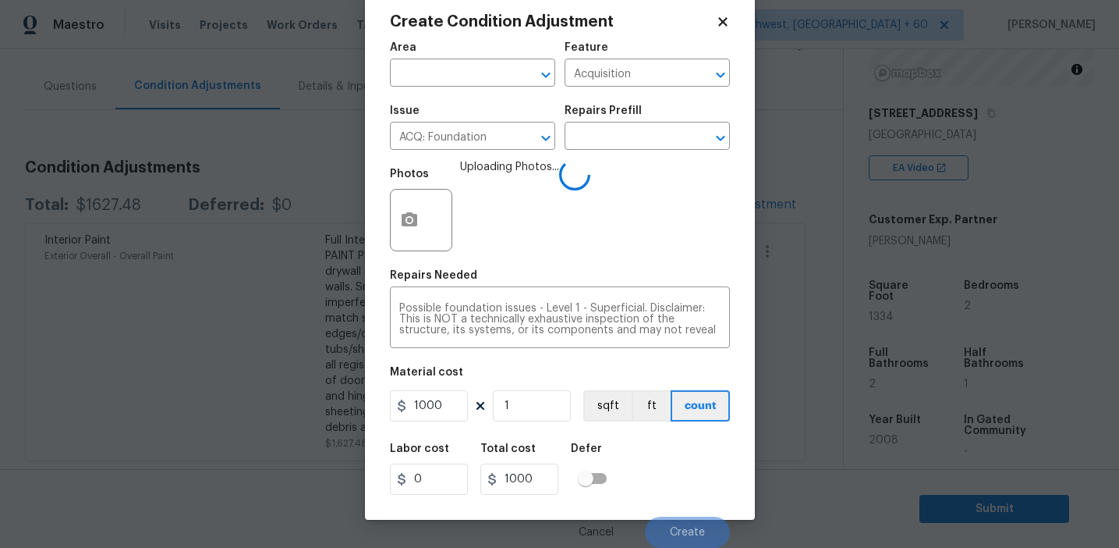
click at [665, 475] on div "Labor cost 0 Total cost 1000 Defer" at bounding box center [560, 469] width 340 height 70
click at [676, 469] on div "Labor cost 0 Total cost 1000 Defer" at bounding box center [560, 469] width 340 height 70
click at [676, 476] on div "Labor cost 0 Total cost 1000 Defer" at bounding box center [560, 469] width 340 height 70
click at [676, 477] on div "Labor cost 0 Total cost 1000 Defer" at bounding box center [560, 469] width 340 height 70
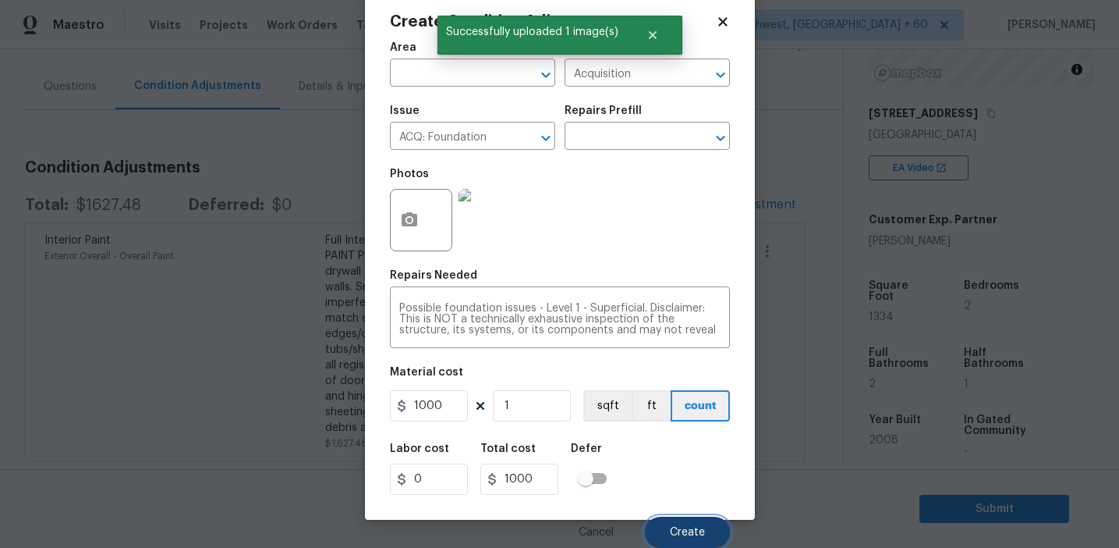
click at [672, 527] on span "Create" at bounding box center [687, 533] width 35 height 12
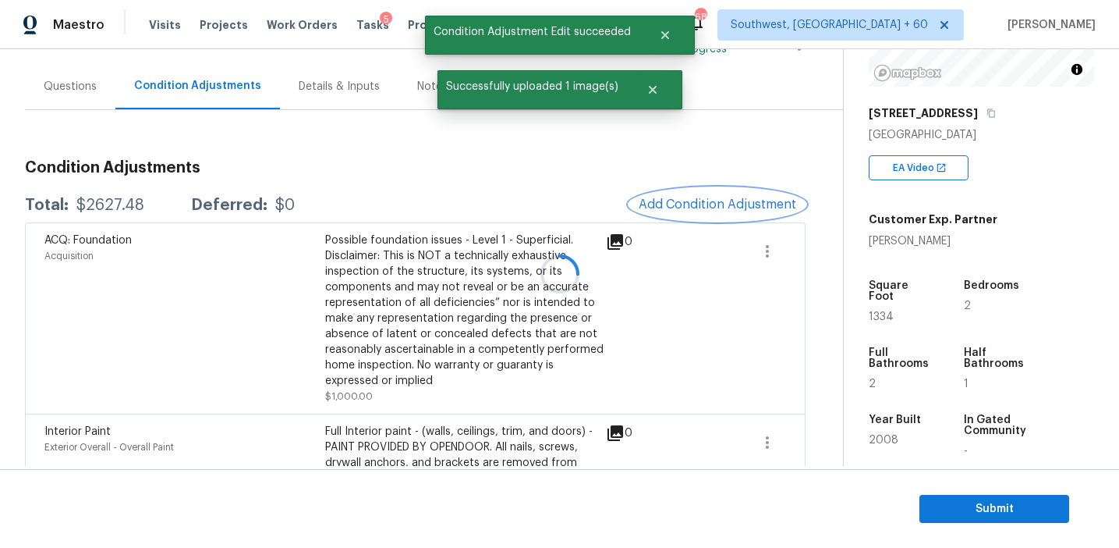
scroll to position [0, 0]
click at [676, 202] on span "Add Condition Adjustment" at bounding box center [718, 204] width 158 height 14
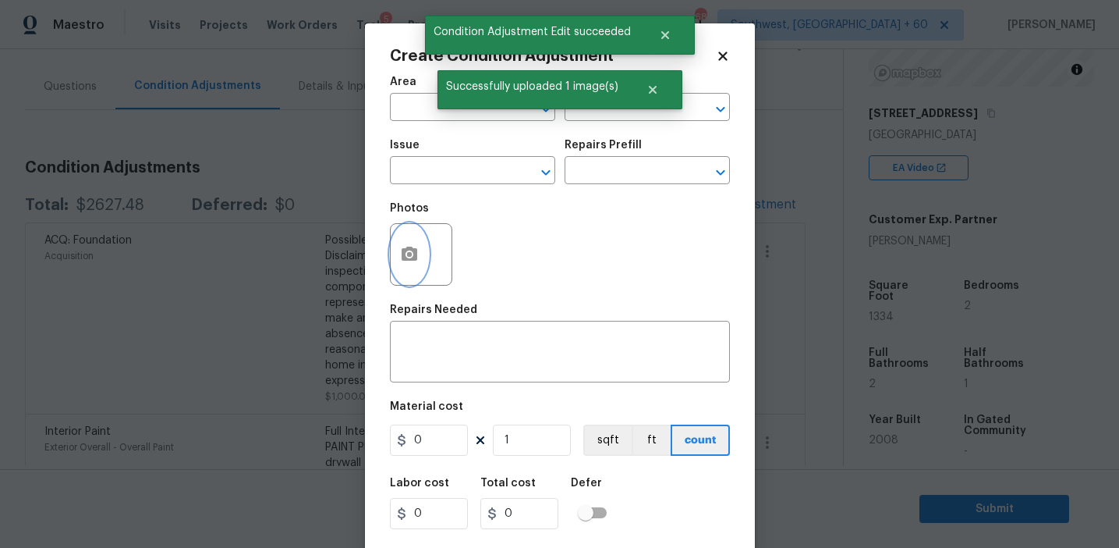
click at [418, 252] on icon "button" at bounding box center [409, 254] width 19 height 19
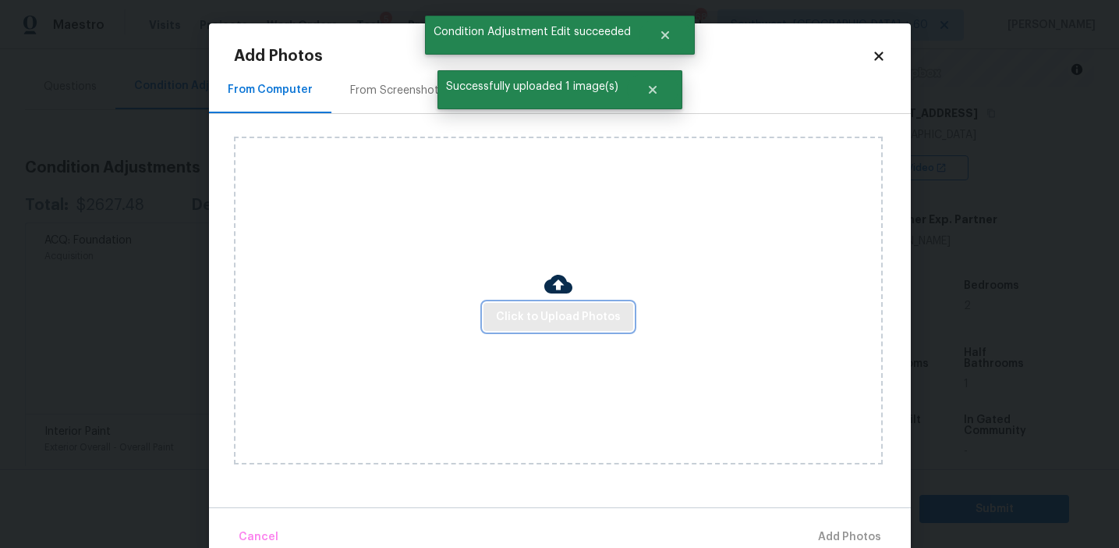
click at [531, 315] on span "Click to Upload Photos" at bounding box center [558, 317] width 125 height 20
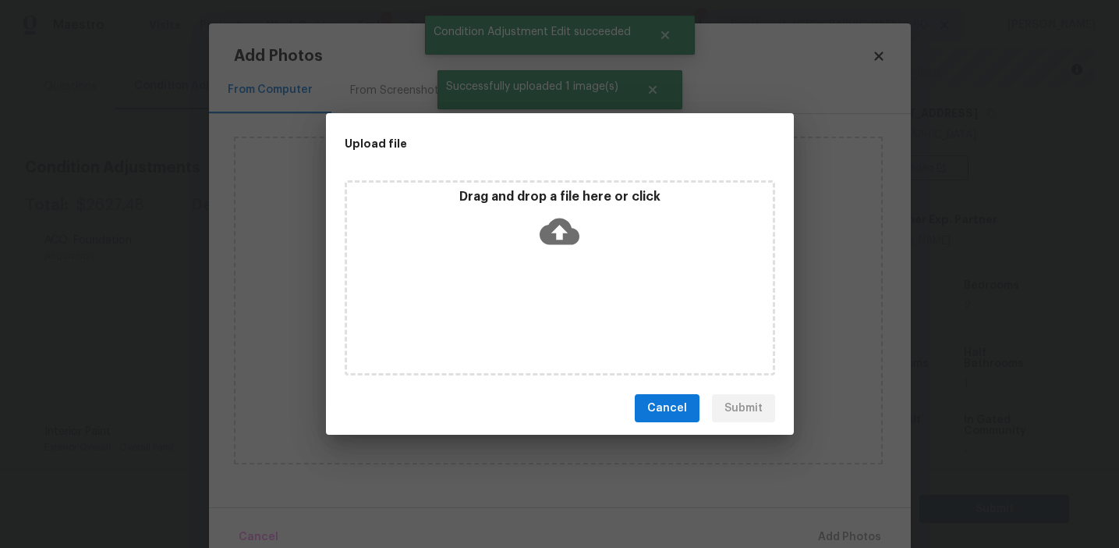
click at [540, 232] on icon at bounding box center [560, 231] width 40 height 40
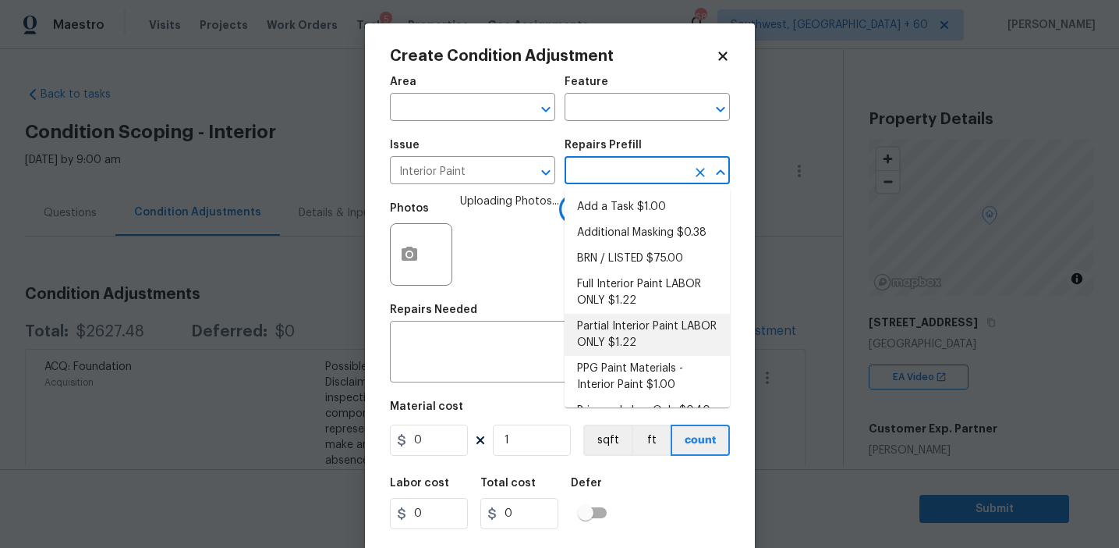
scroll to position [23, 0]
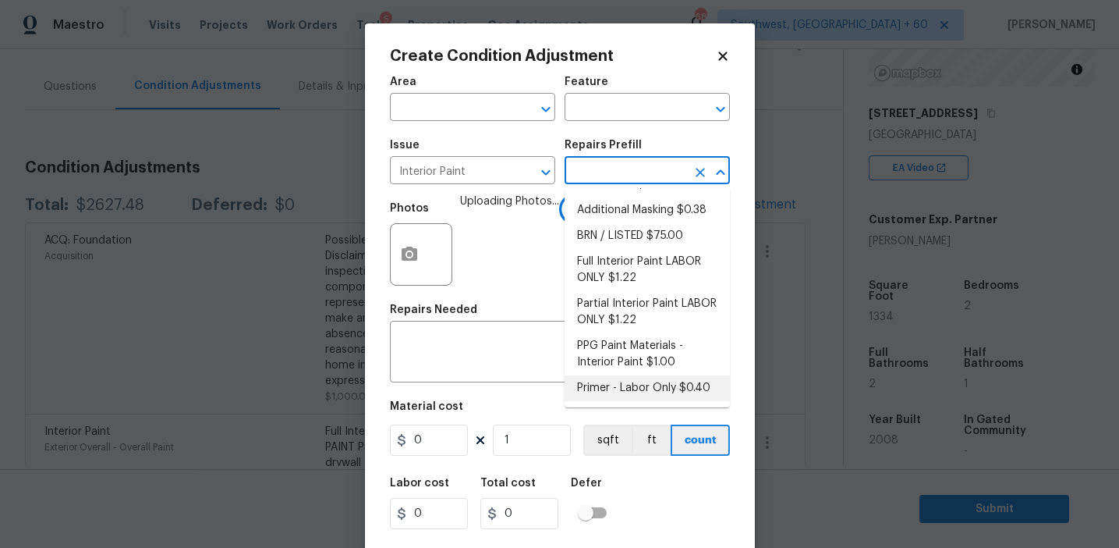
click at [601, 380] on li "Primer - Labor Only $0.40" at bounding box center [647, 388] width 165 height 26
type input "Overall Paint"
type input "0.4"
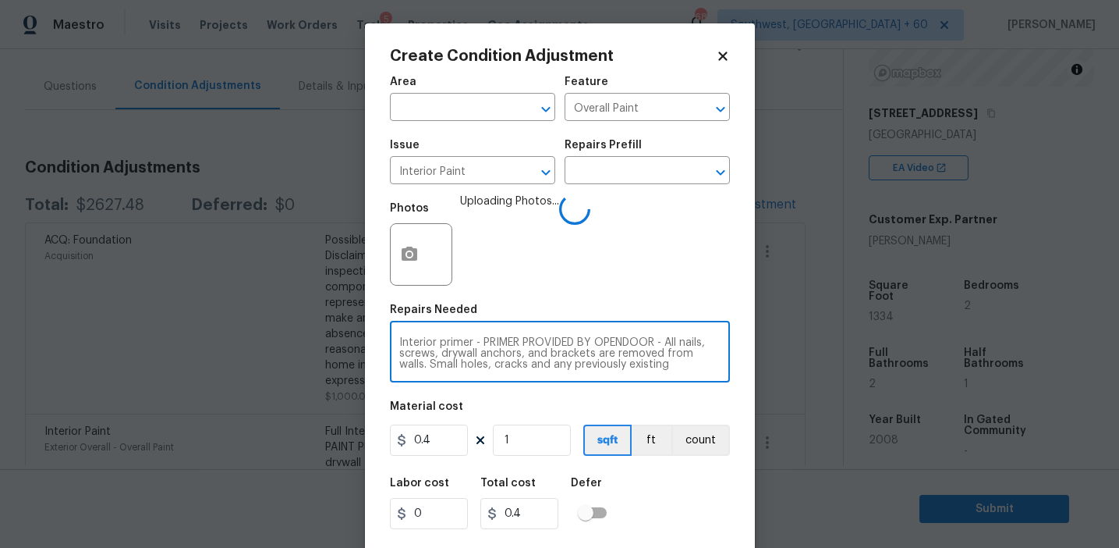
scroll to position [33, 0]
drag, startPoint x: 477, startPoint y: 342, endPoint x: 705, endPoint y: 421, distance: 241.8
click at [705, 421] on div "Area ​ Feature Overall Paint ​ Issue Interior Paint ​ Repairs Prefill ​ Photos …" at bounding box center [560, 324] width 340 height 515
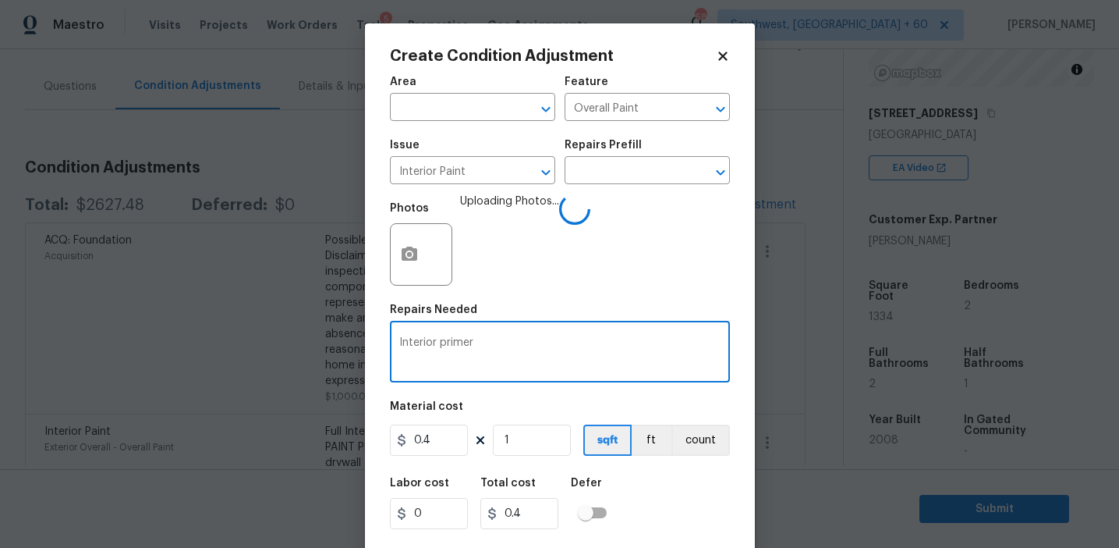
scroll to position [0, 0]
type textarea "Interior primer"
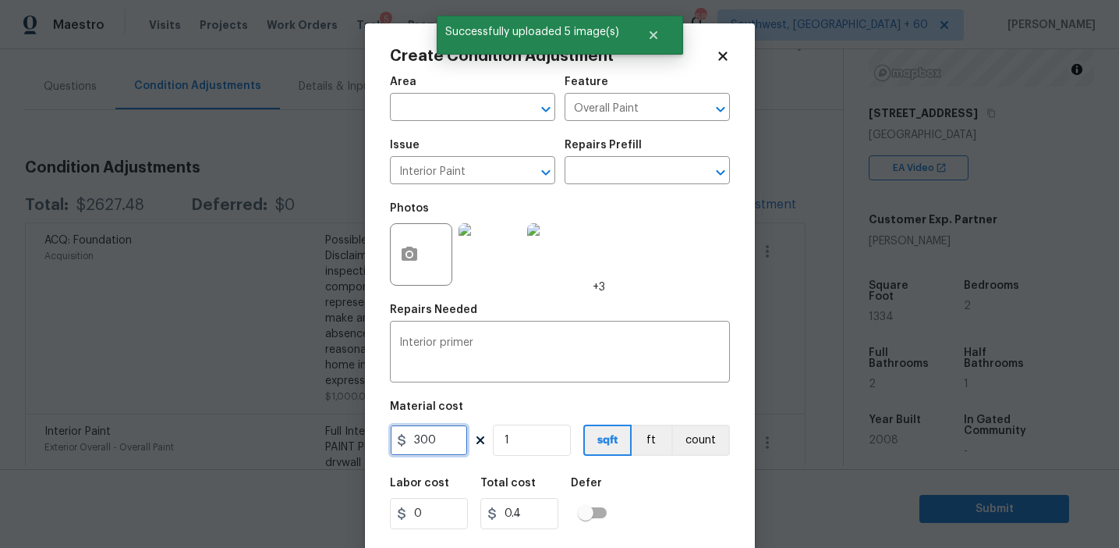
type input "300"
click at [690, 445] on button "count" at bounding box center [701, 439] width 59 height 31
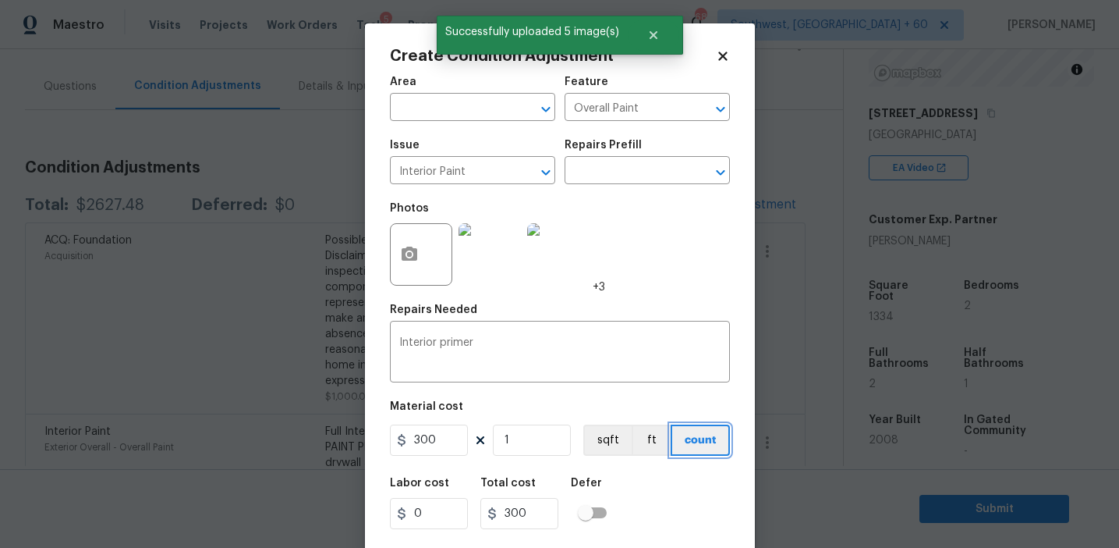
scroll to position [35, 0]
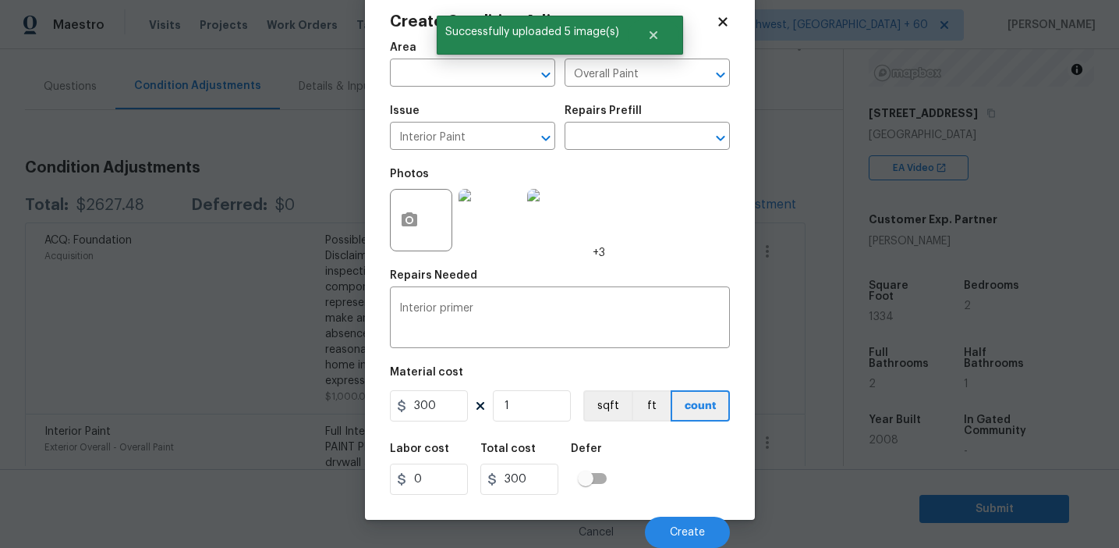
click at [679, 515] on div "Cancel Create" at bounding box center [560, 526] width 340 height 44
click at [683, 525] on button "Create" at bounding box center [687, 531] width 85 height 31
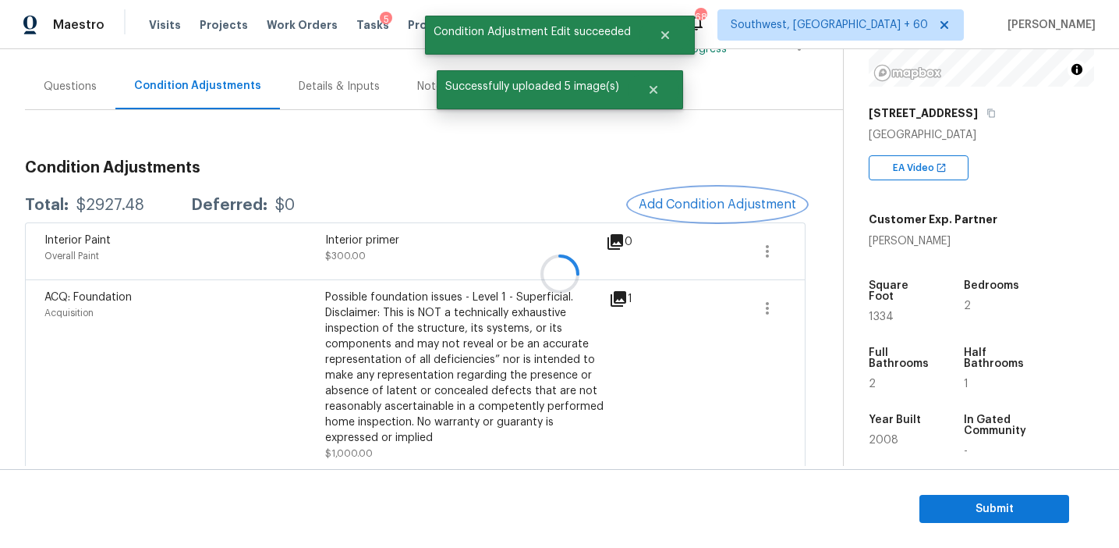
scroll to position [0, 0]
click at [487, 278] on div "Interior Paint Overall Paint Interior primer $300.00 5" at bounding box center [415, 250] width 781 height 57
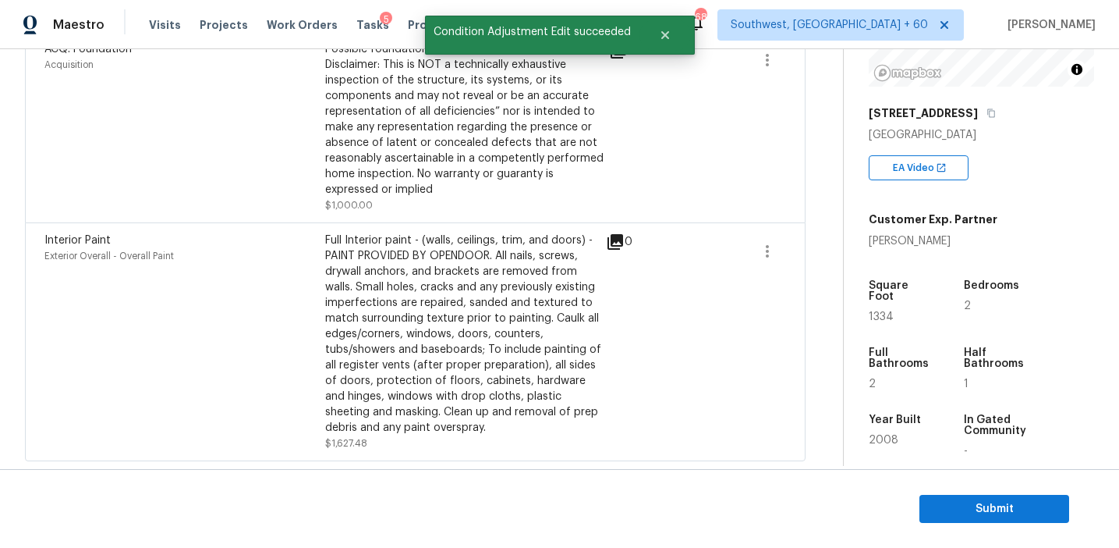
click at [487, 278] on div "Full Interior paint - (walls, ceilings, trim, and doors) - PAINT PROVIDED BY OP…" at bounding box center [465, 333] width 281 height 203
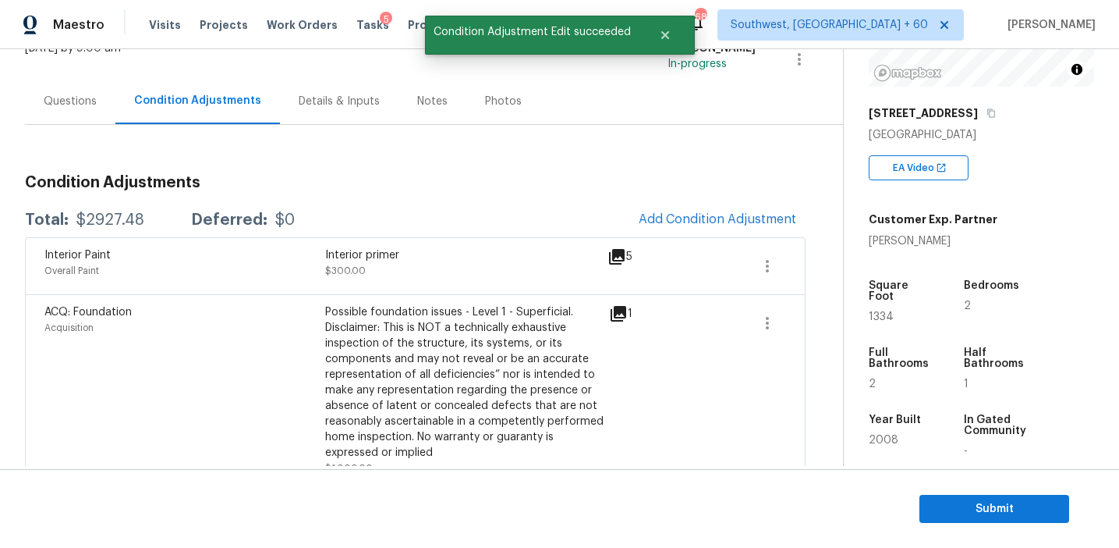
scroll to position [115, 0]
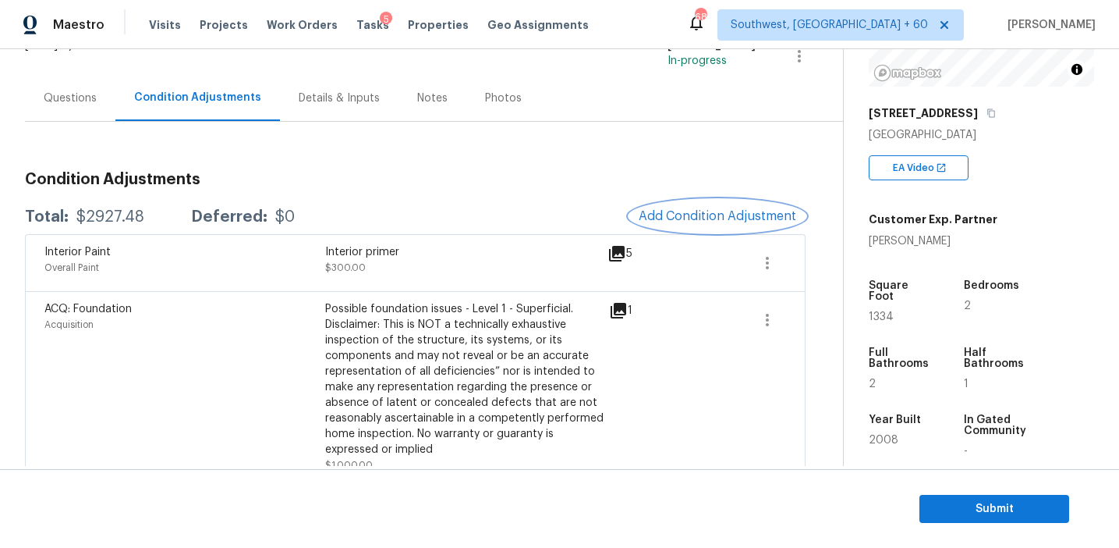
click at [670, 206] on button "Add Condition Adjustment" at bounding box center [718, 216] width 176 height 33
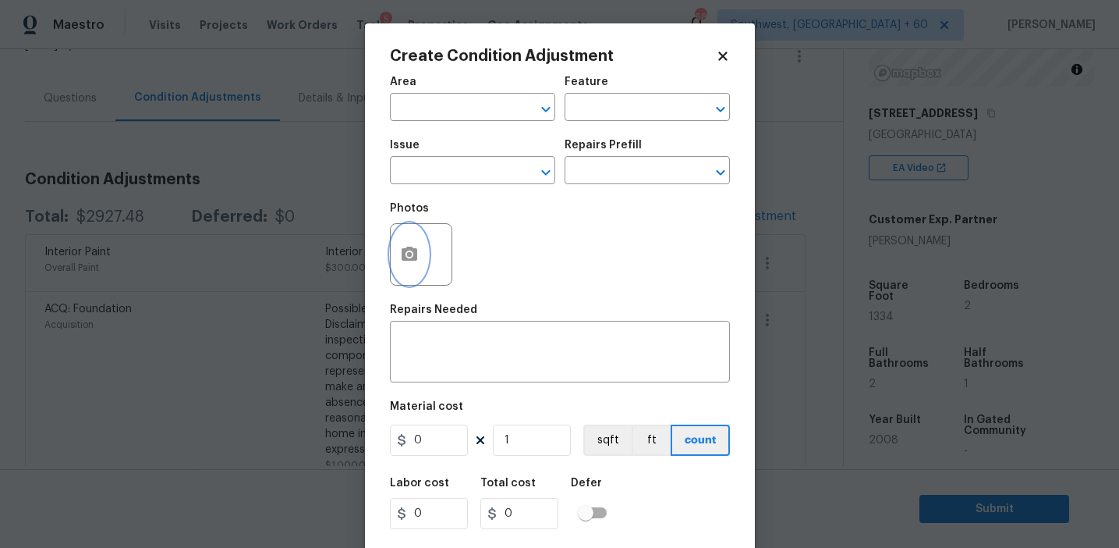
click at [418, 260] on button "button" at bounding box center [409, 254] width 37 height 61
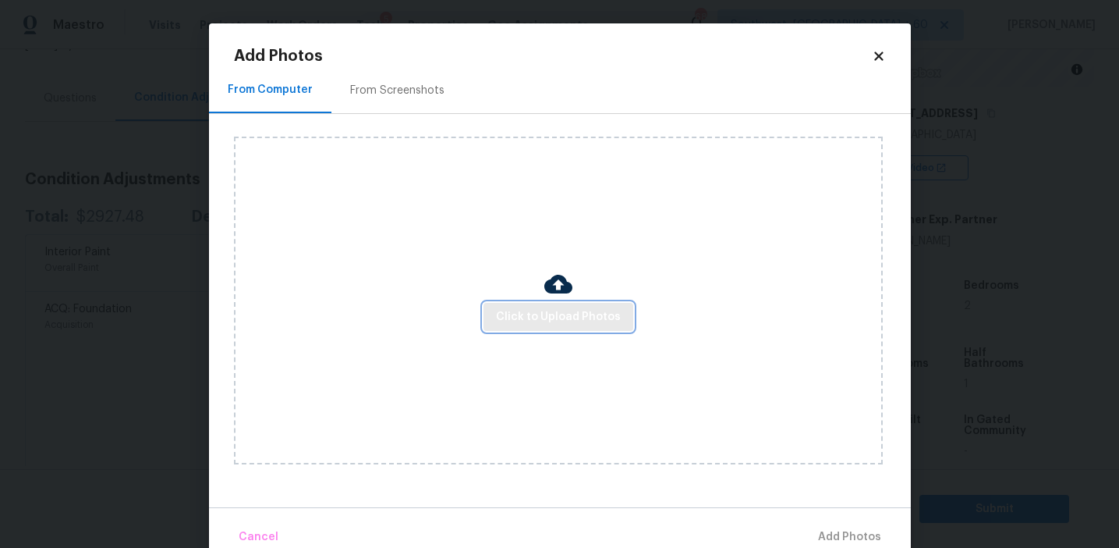
click at [583, 314] on span "Click to Upload Photos" at bounding box center [558, 317] width 125 height 20
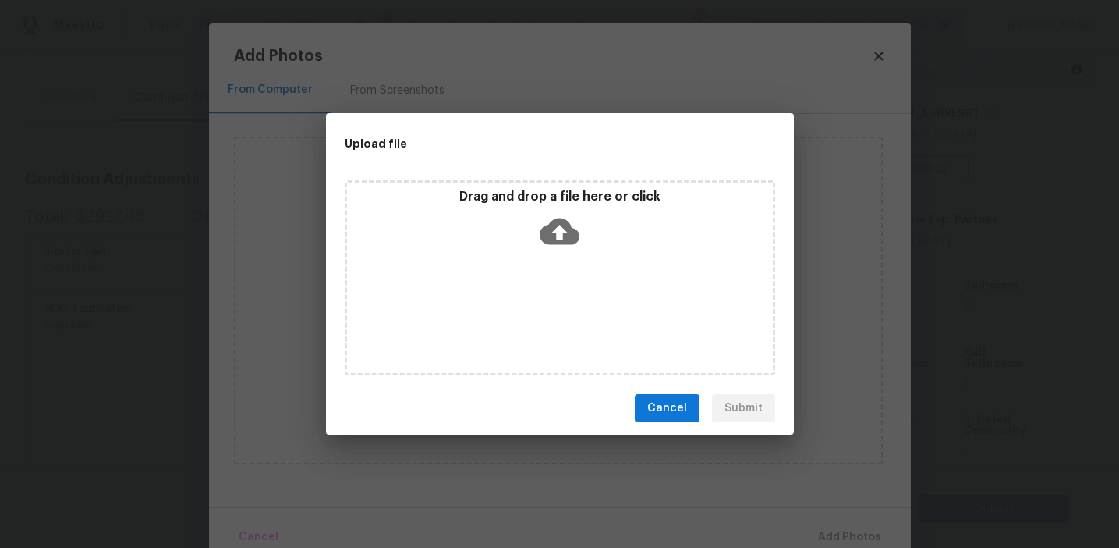
click at [573, 225] on icon at bounding box center [560, 231] width 40 height 40
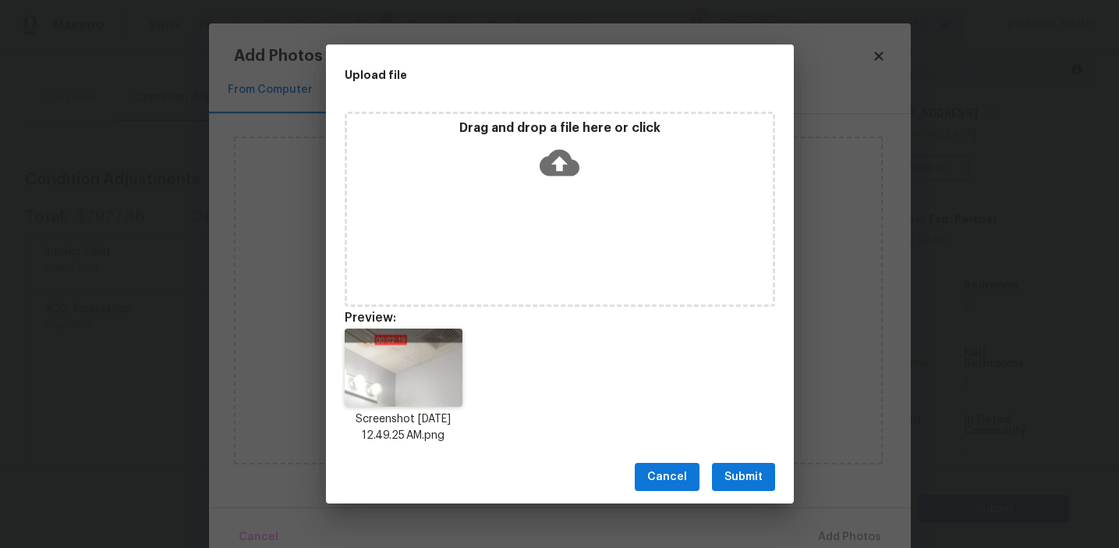
click at [733, 474] on span "Submit" at bounding box center [744, 477] width 38 height 20
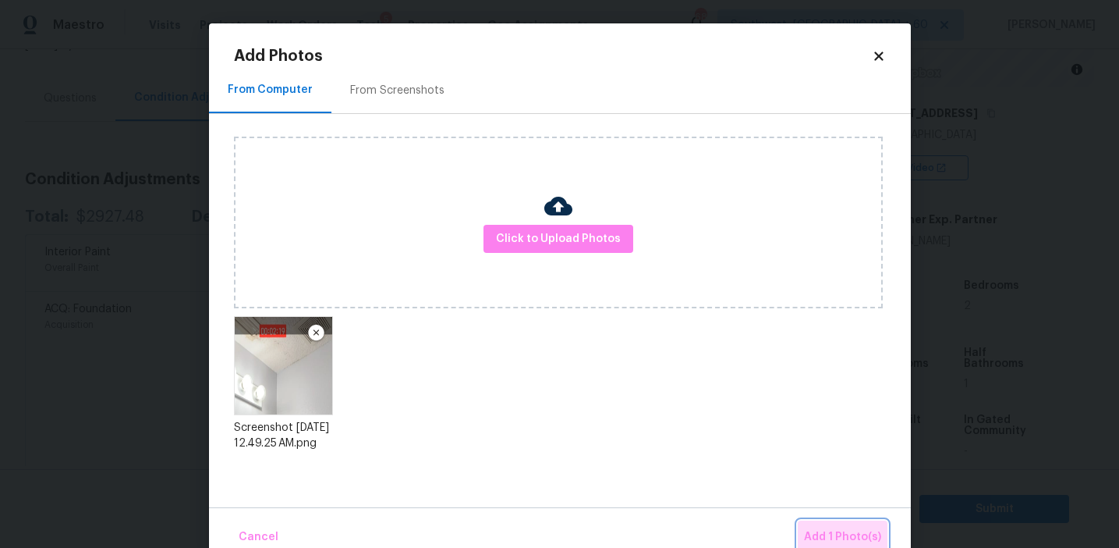
click at [840, 530] on span "Add 1 Photo(s)" at bounding box center [842, 537] width 77 height 20
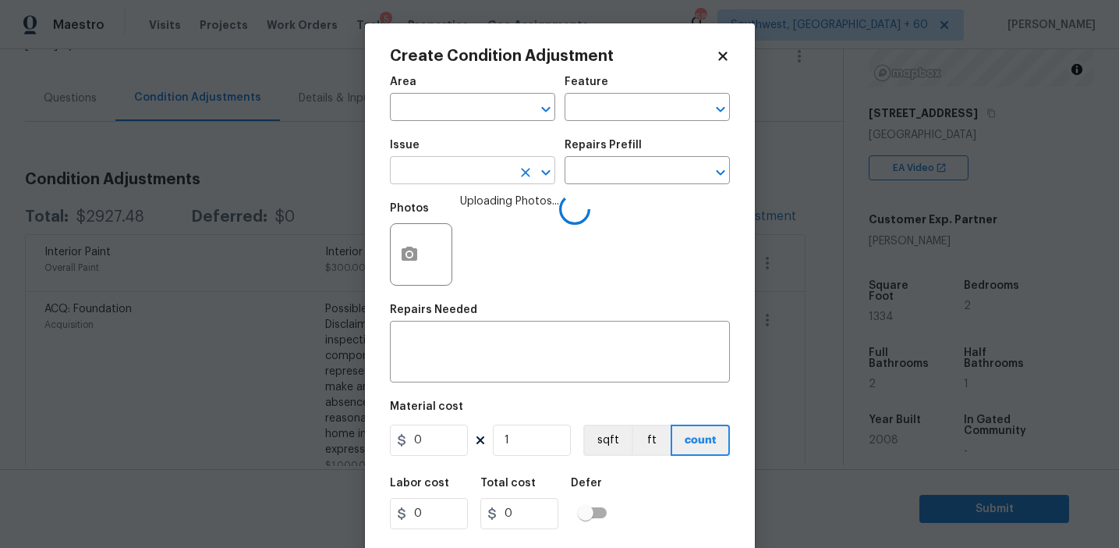
click at [442, 176] on input "text" at bounding box center [451, 172] width 122 height 24
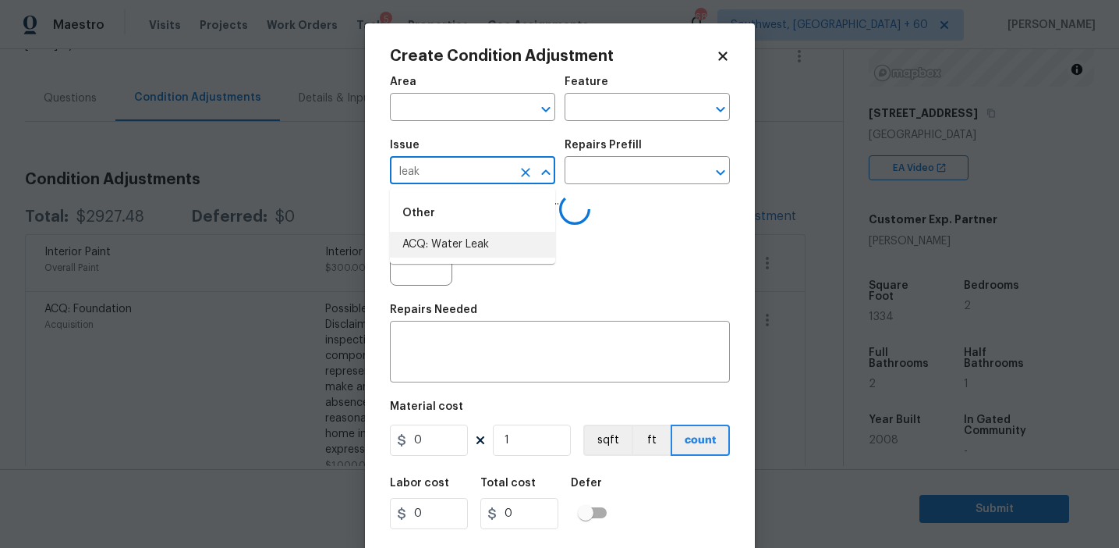
click at [467, 243] on li "ACQ: Water Leak" at bounding box center [472, 245] width 165 height 26
type input "ACQ: Water Leak"
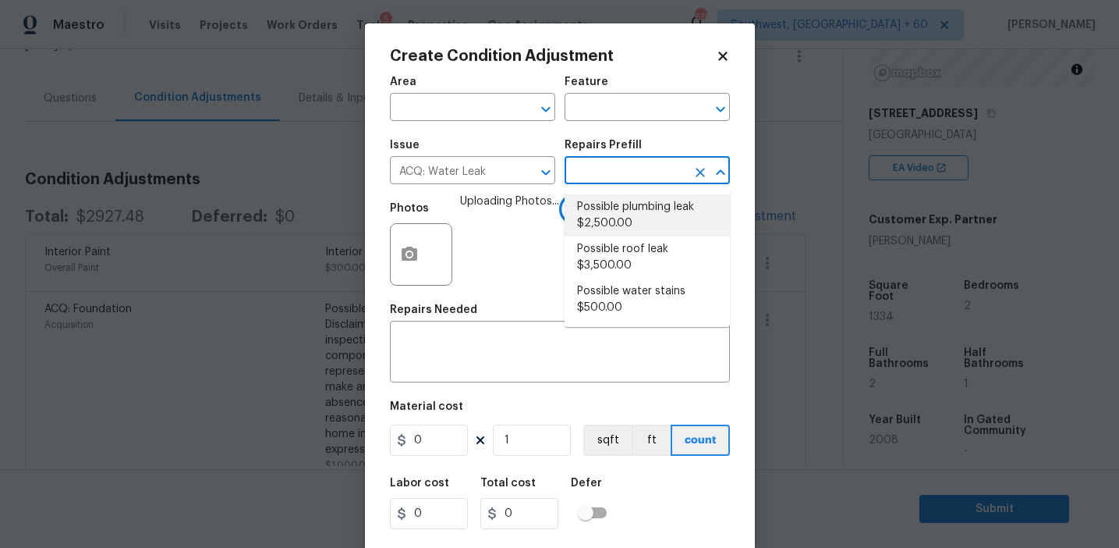
click at [604, 207] on li "Possible plumbing leak $2,500.00" at bounding box center [647, 215] width 165 height 42
type input "Acquisition"
type textarea "Acquisition Scope: Possible plumbing leak"
type input "2500"
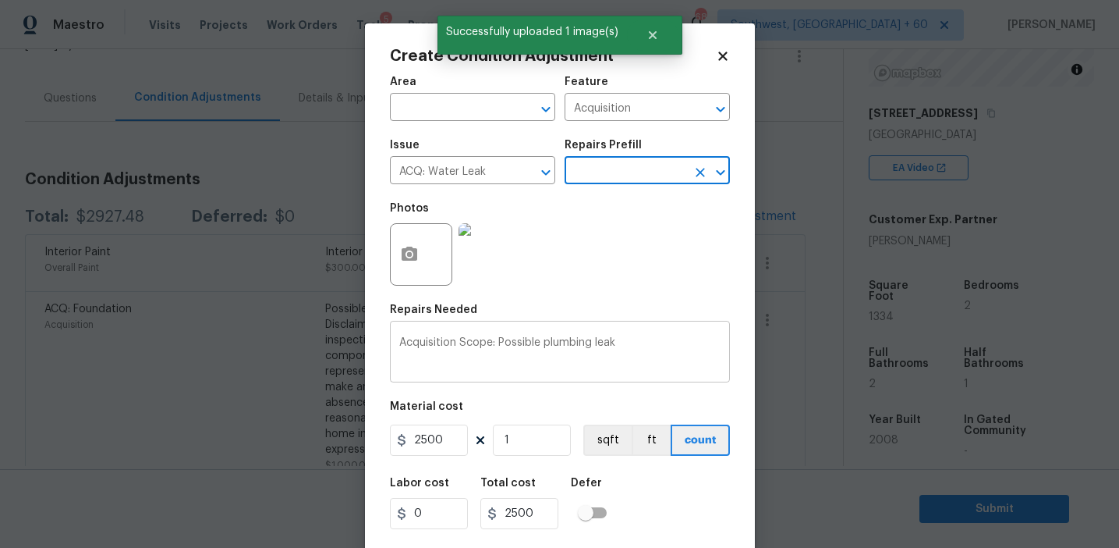
scroll to position [35, 0]
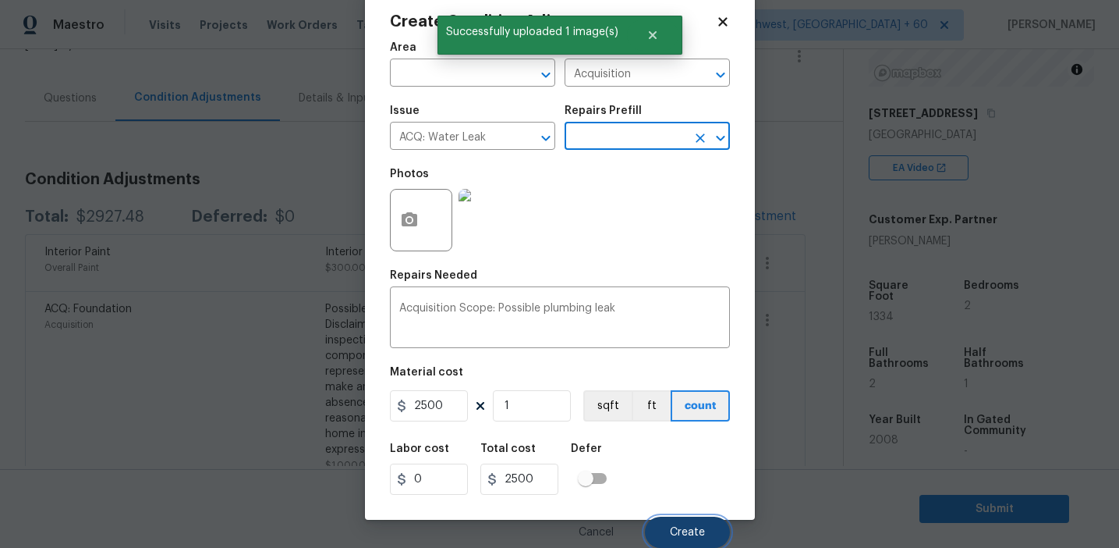
click at [678, 538] on button "Create" at bounding box center [687, 531] width 85 height 31
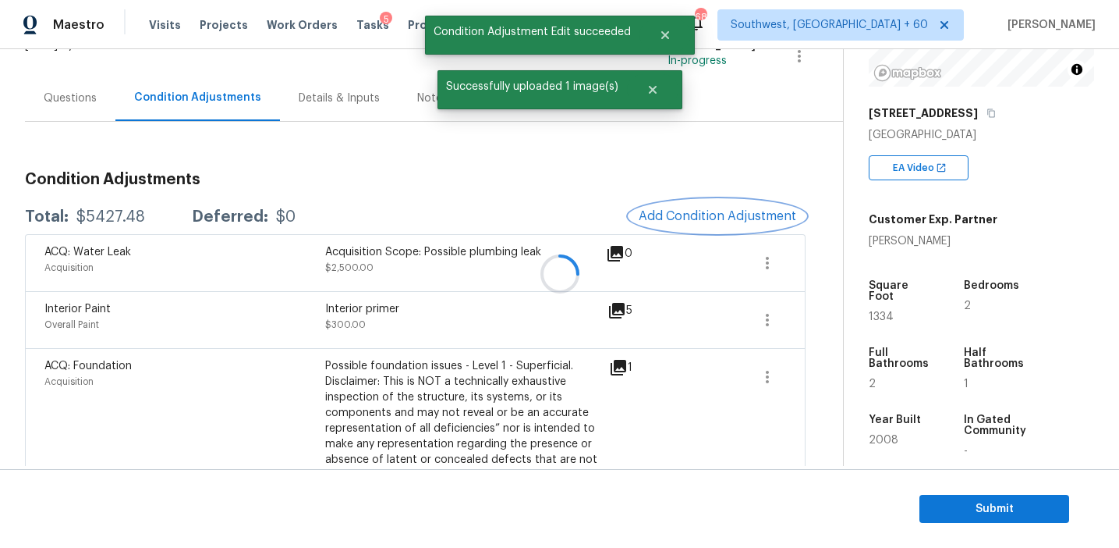
scroll to position [0, 0]
click at [690, 218] on span "Add Condition Adjustment" at bounding box center [718, 216] width 158 height 14
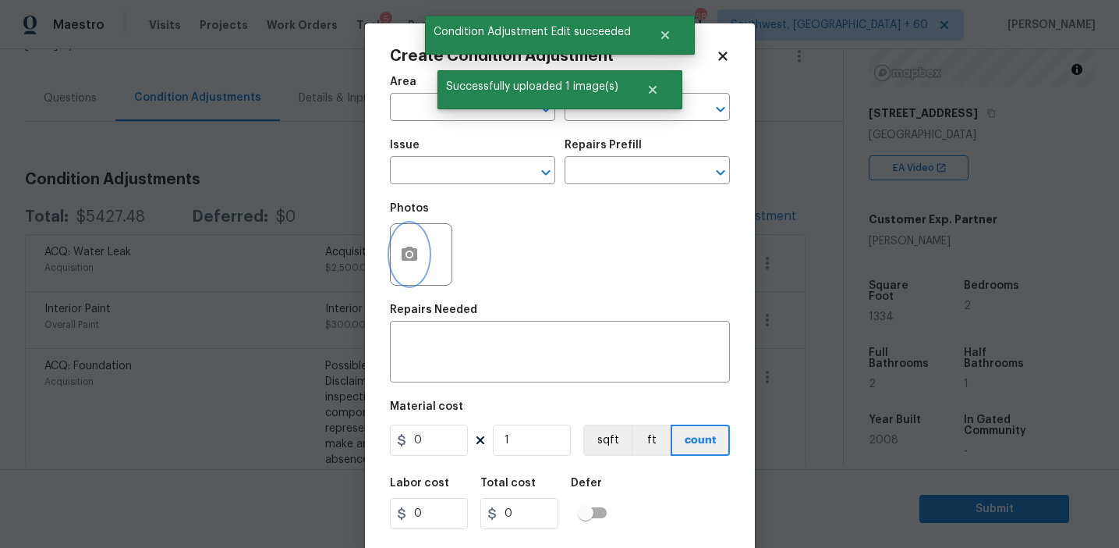
click at [402, 261] on icon "button" at bounding box center [409, 254] width 19 height 19
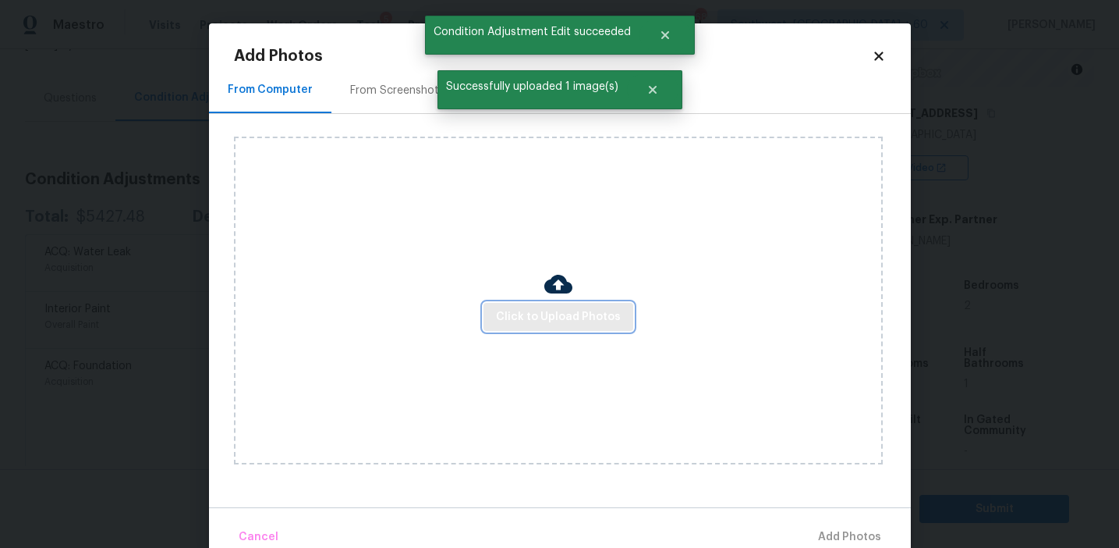
click at [504, 307] on span "Click to Upload Photos" at bounding box center [558, 317] width 125 height 20
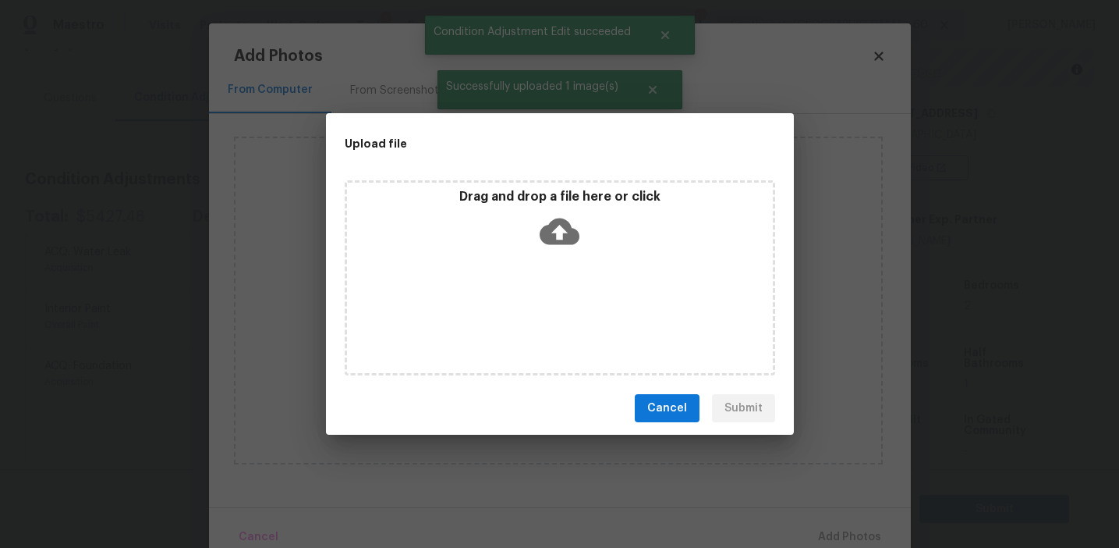
click at [515, 229] on div "Drag and drop a file here or click" at bounding box center [560, 222] width 426 height 67
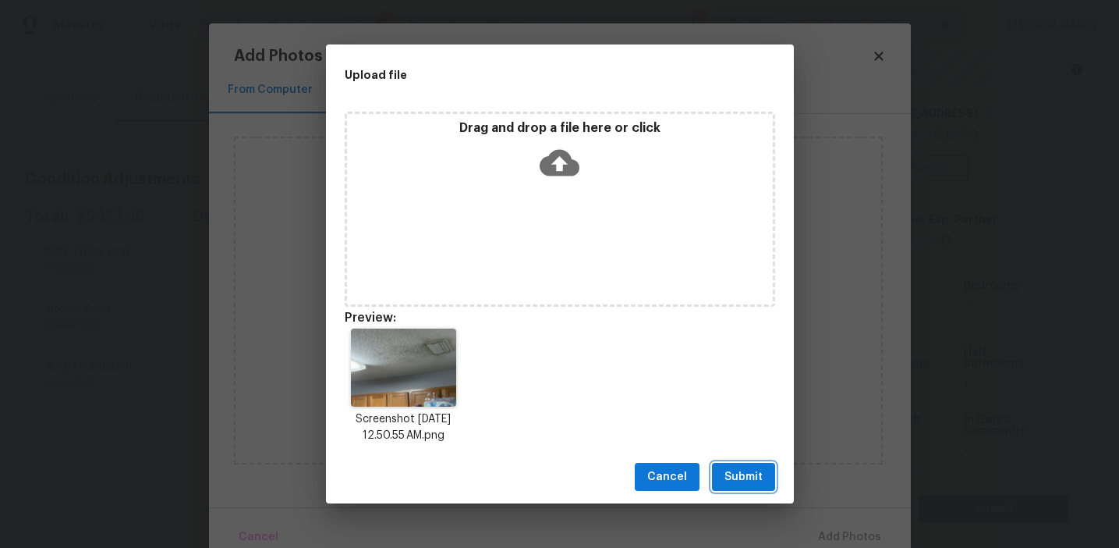
click at [747, 467] on span "Submit" at bounding box center [744, 477] width 38 height 20
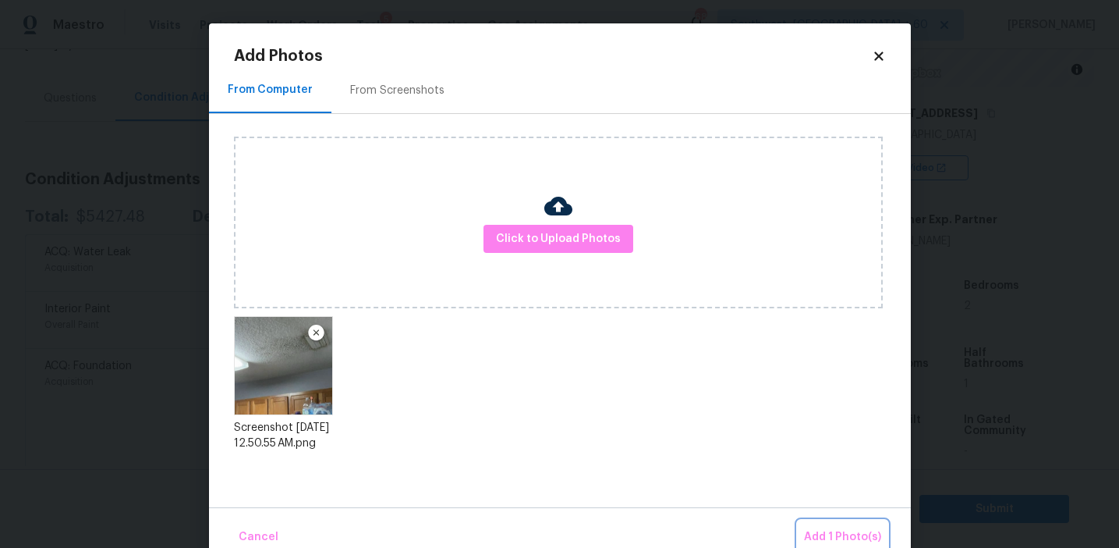
click at [846, 531] on span "Add 1 Photo(s)" at bounding box center [842, 537] width 77 height 20
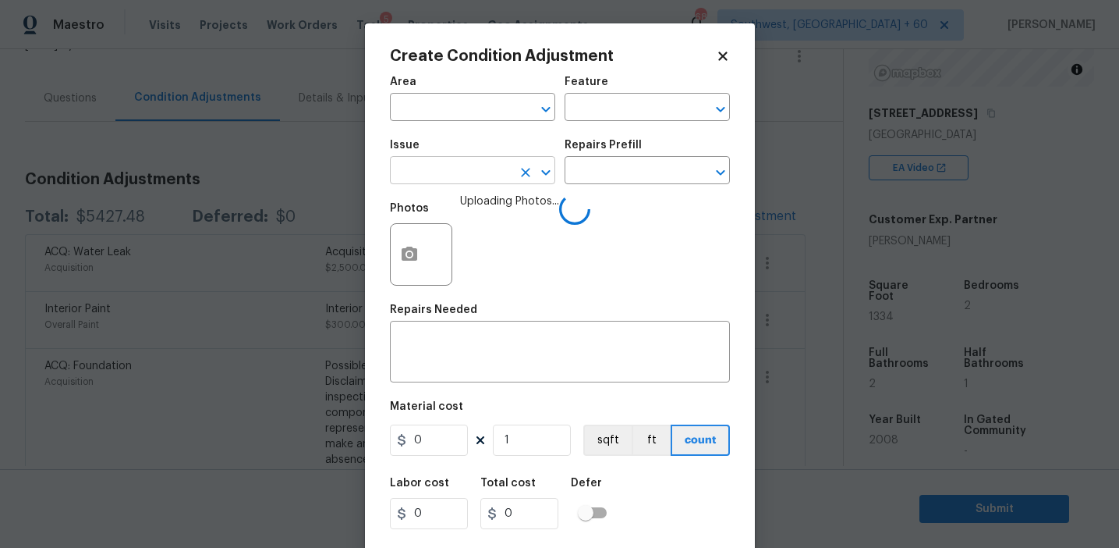
click at [438, 168] on input "text" at bounding box center [451, 172] width 122 height 24
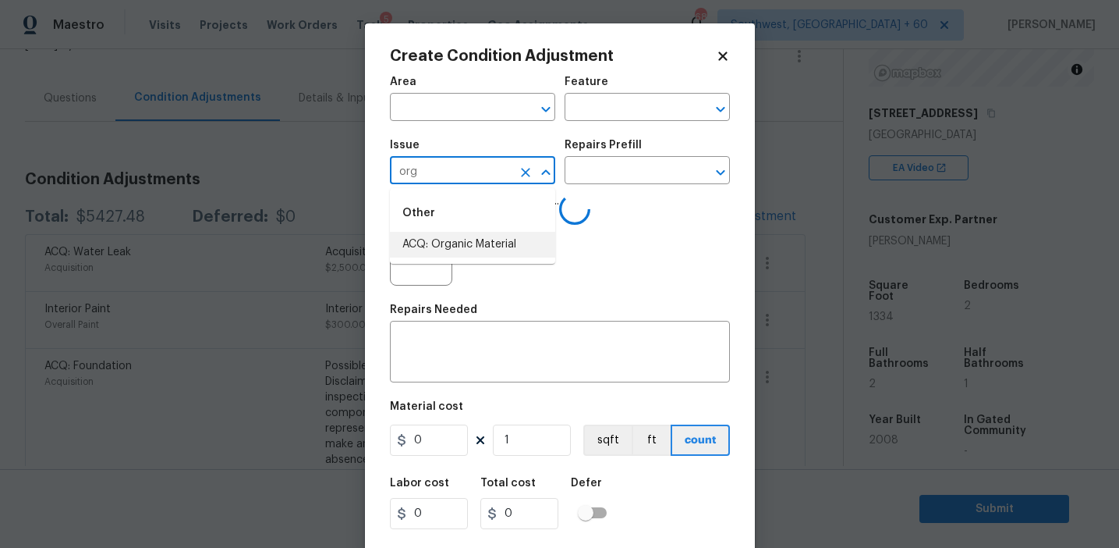
click at [469, 238] on li "ACQ: Organic Material" at bounding box center [472, 245] width 165 height 26
type input "ACQ: Organic Material"
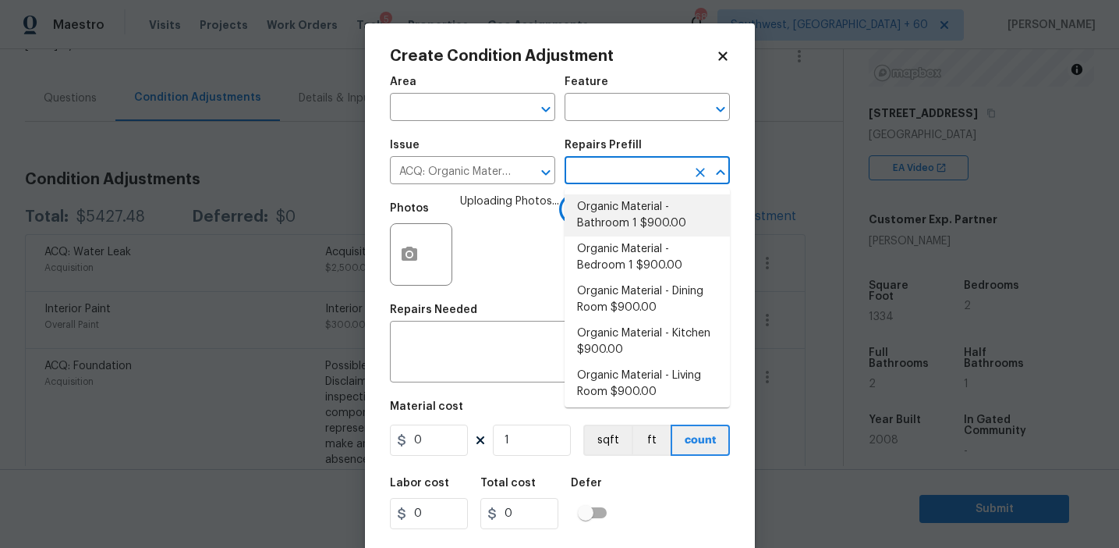
click at [629, 223] on li "Organic Material - Bathroom 1 $900.00" at bounding box center [647, 215] width 165 height 42
type input "Acquisition"
type textarea "Acquisition Scope: Conditions Conducive to Organic Material - Bathroom 1 Discla…"
type input "900"
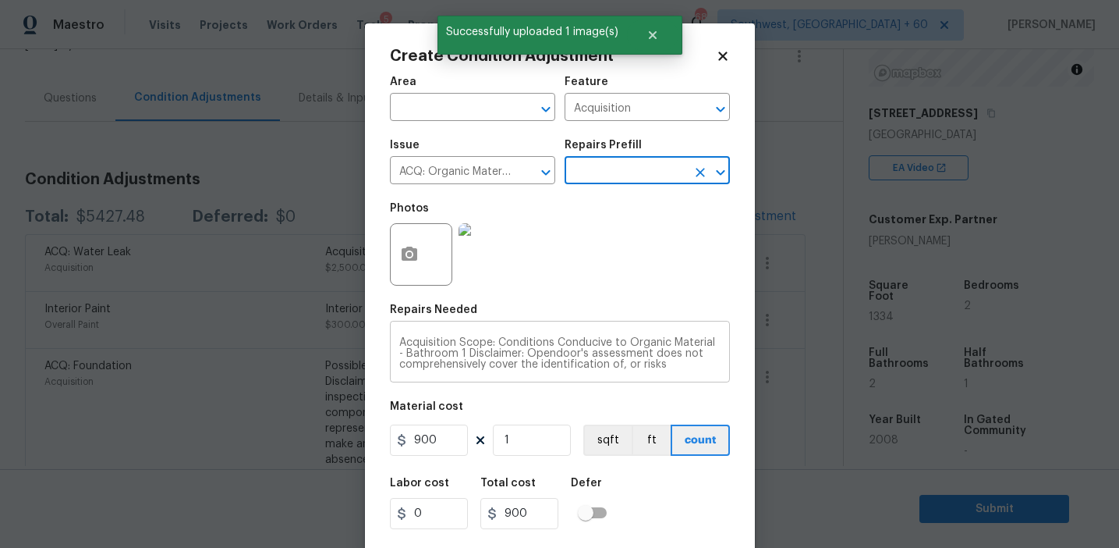
click at [428, 355] on textarea "Acquisition Scope: Conditions Conducive to Organic Material - Bathroom 1 Discla…" at bounding box center [559, 353] width 321 height 33
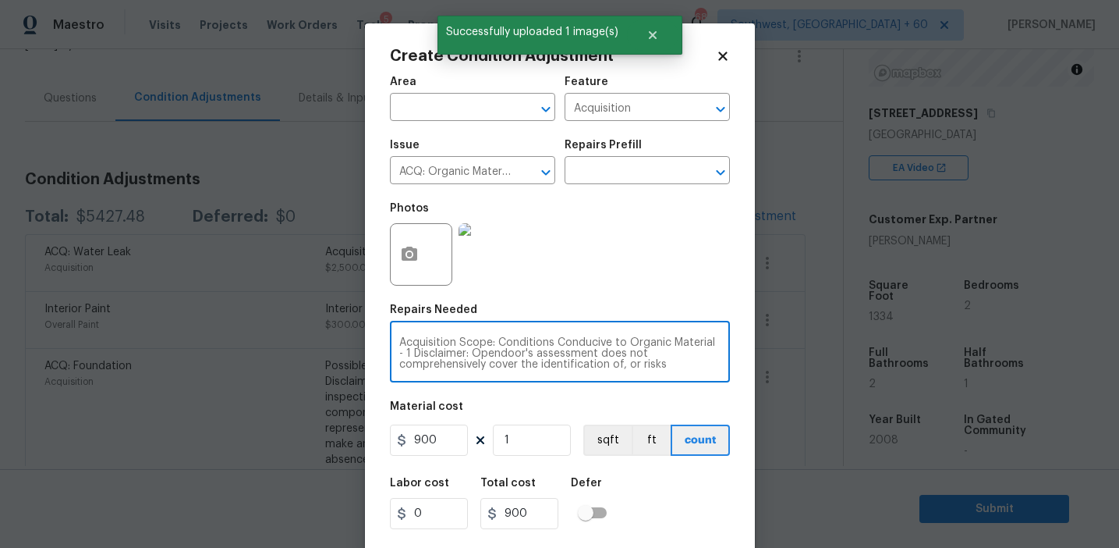
type textarea "Acquisition Scope: Conditions Conducive to Organic Material - 1 Disclaimer: Ope…"
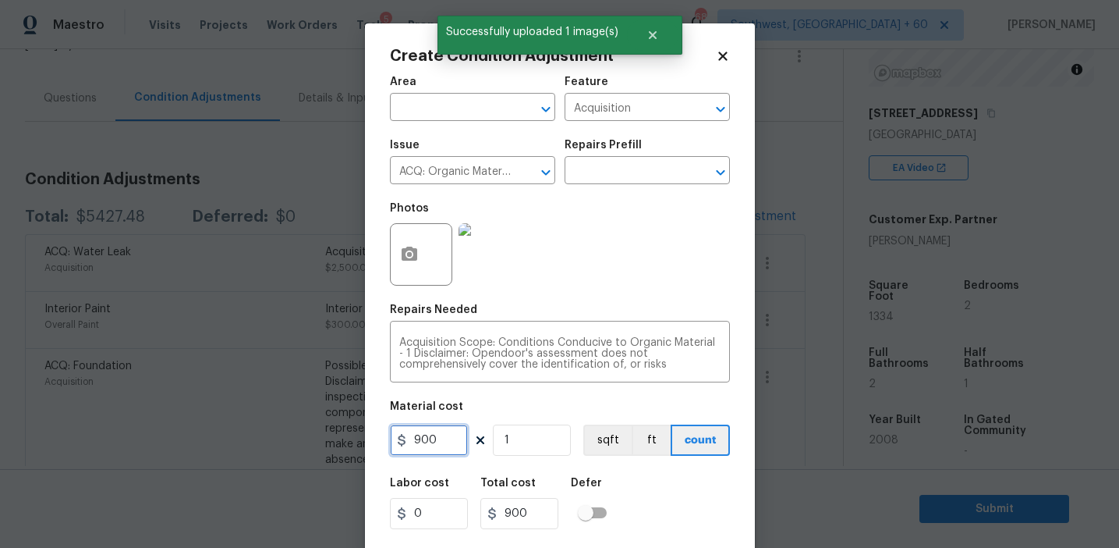
scroll to position [35, 0]
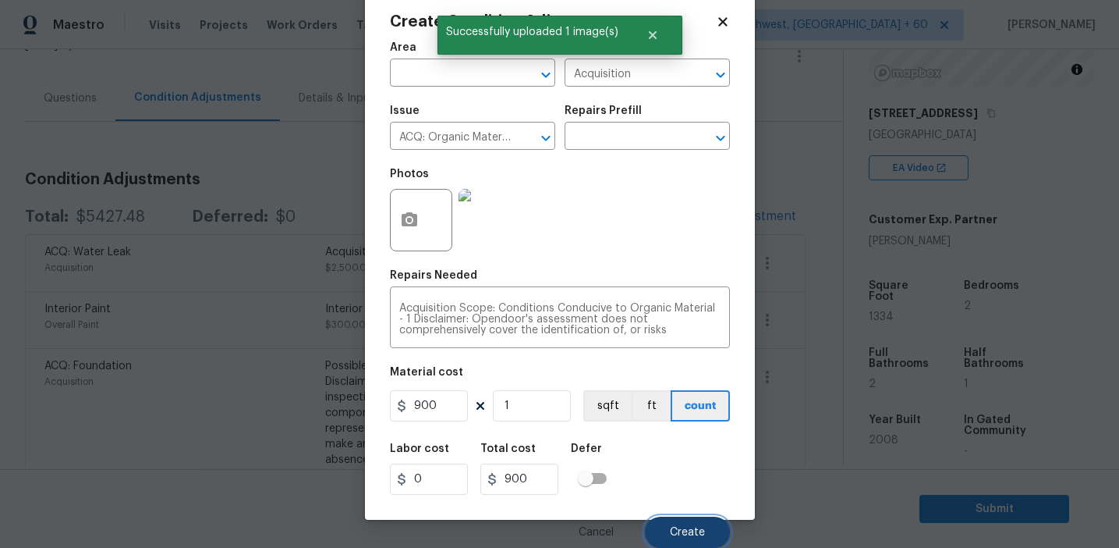
click at [692, 523] on button "Create" at bounding box center [687, 531] width 85 height 31
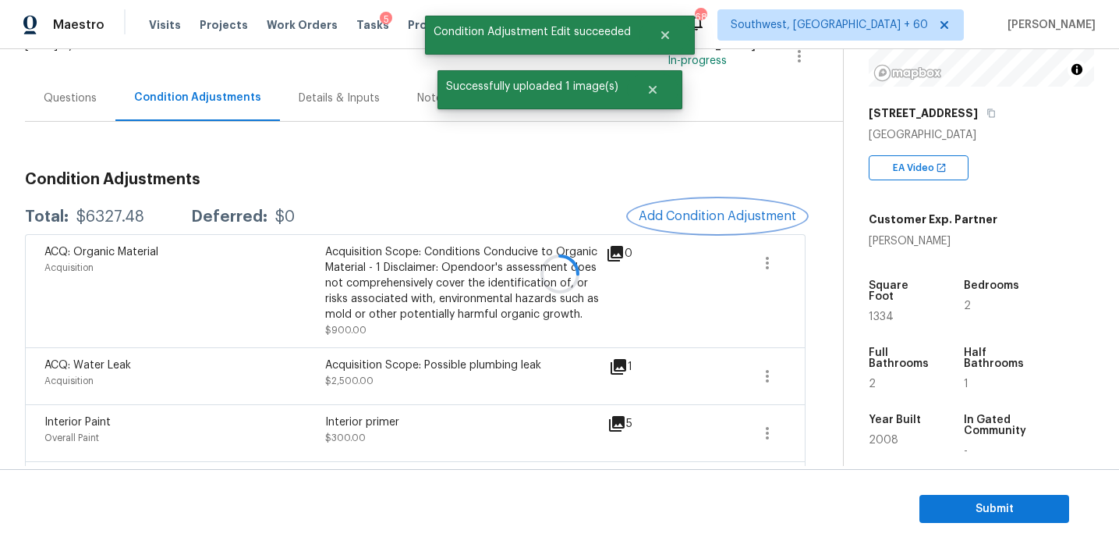
scroll to position [0, 0]
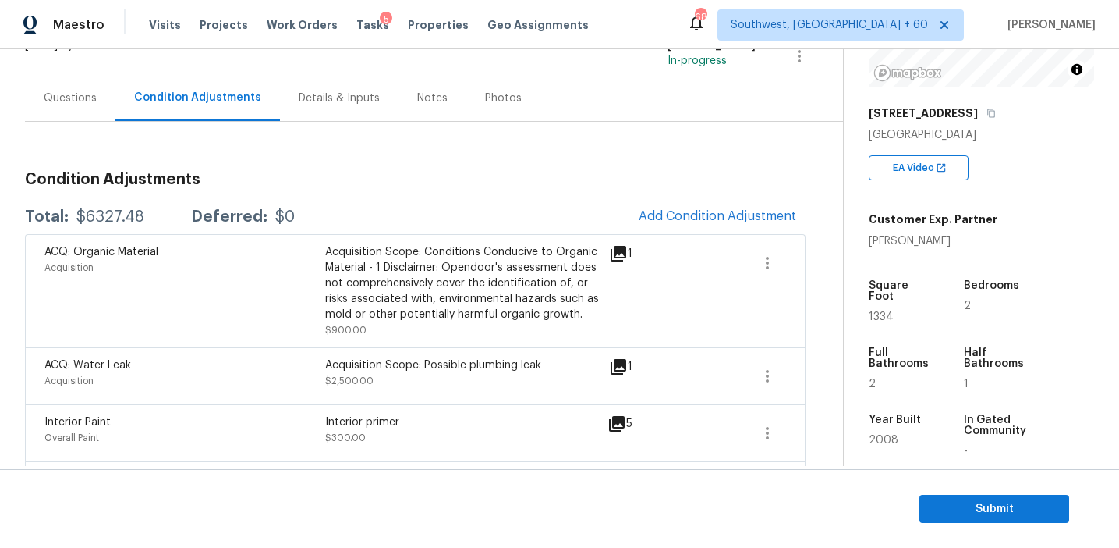
click at [672, 201] on span "Add Condition Adjustment" at bounding box center [718, 217] width 176 height 34
click at [657, 215] on span "Add Condition Adjustment" at bounding box center [718, 216] width 158 height 14
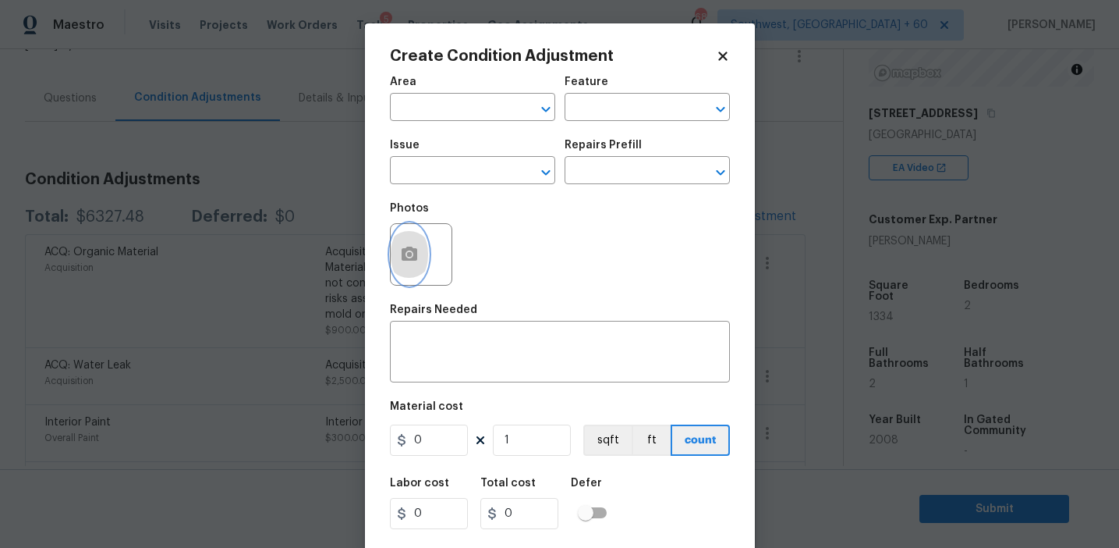
click at [425, 258] on button "button" at bounding box center [409, 254] width 37 height 61
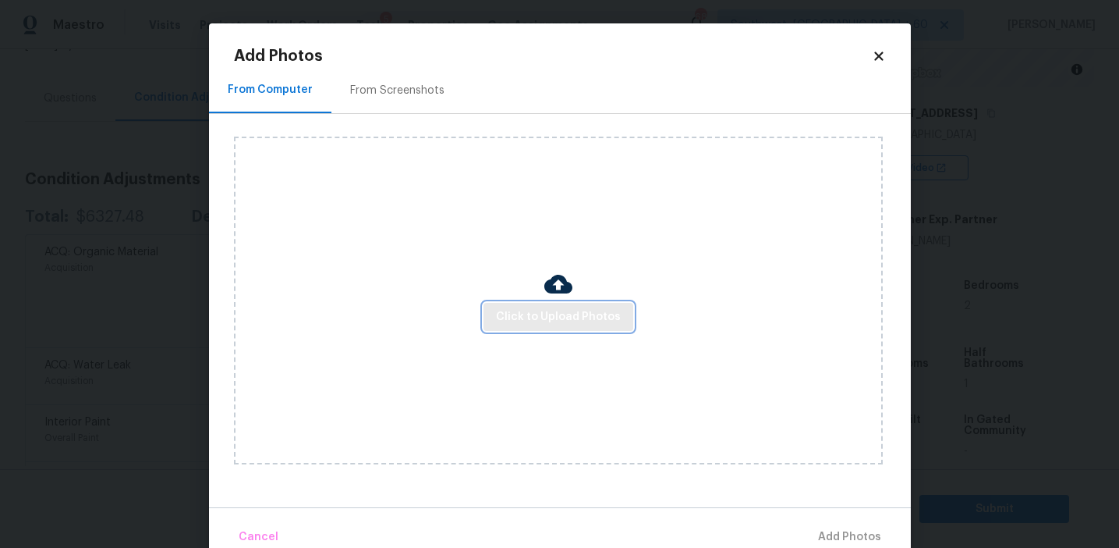
click at [546, 321] on span "Click to Upload Photos" at bounding box center [558, 317] width 125 height 20
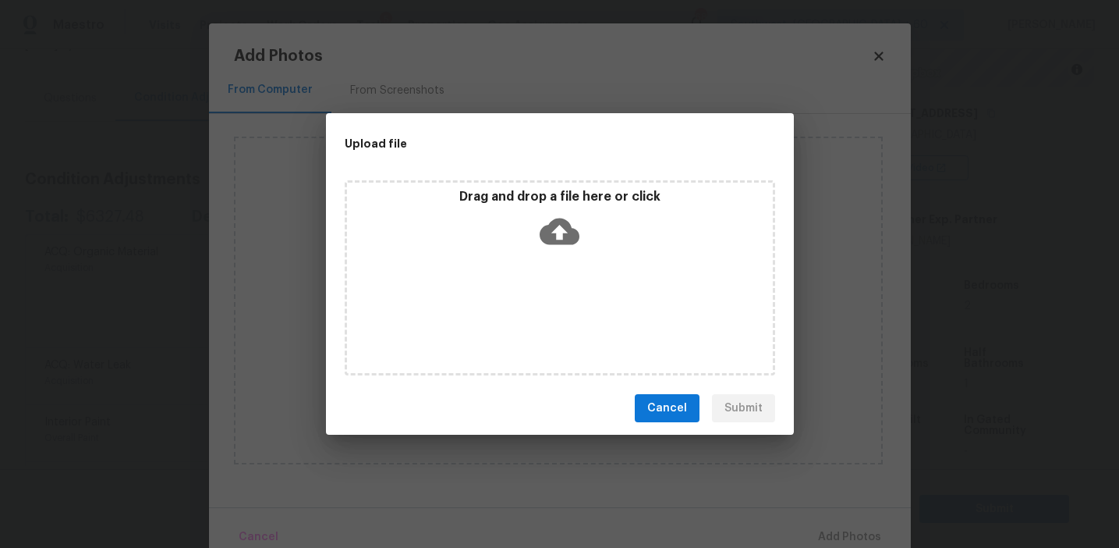
click at [566, 229] on icon at bounding box center [560, 231] width 40 height 40
click at [673, 405] on span "Cancel" at bounding box center [668, 409] width 40 height 20
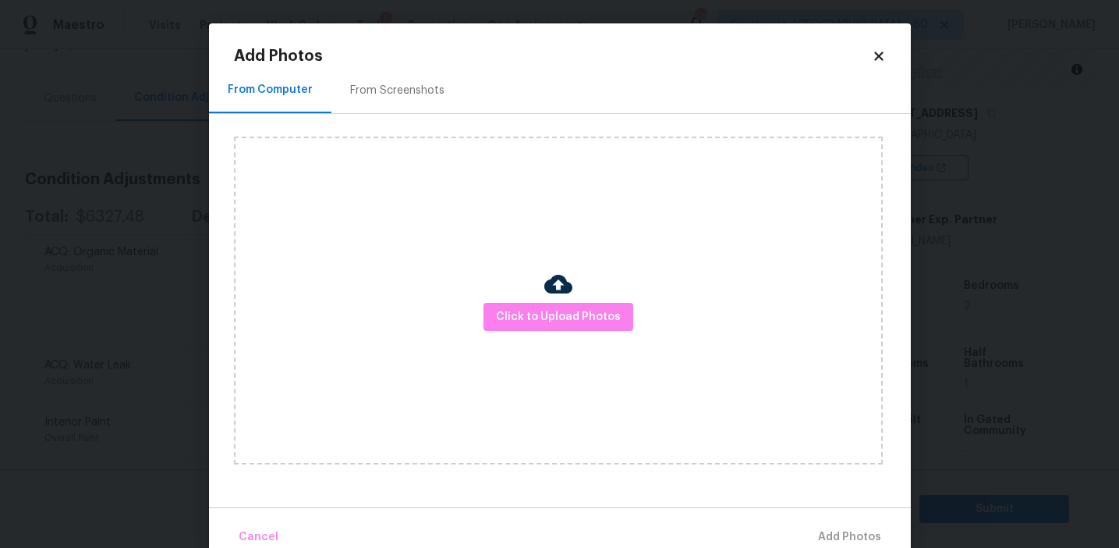
click at [424, 100] on div "From Screenshots" at bounding box center [398, 90] width 132 height 46
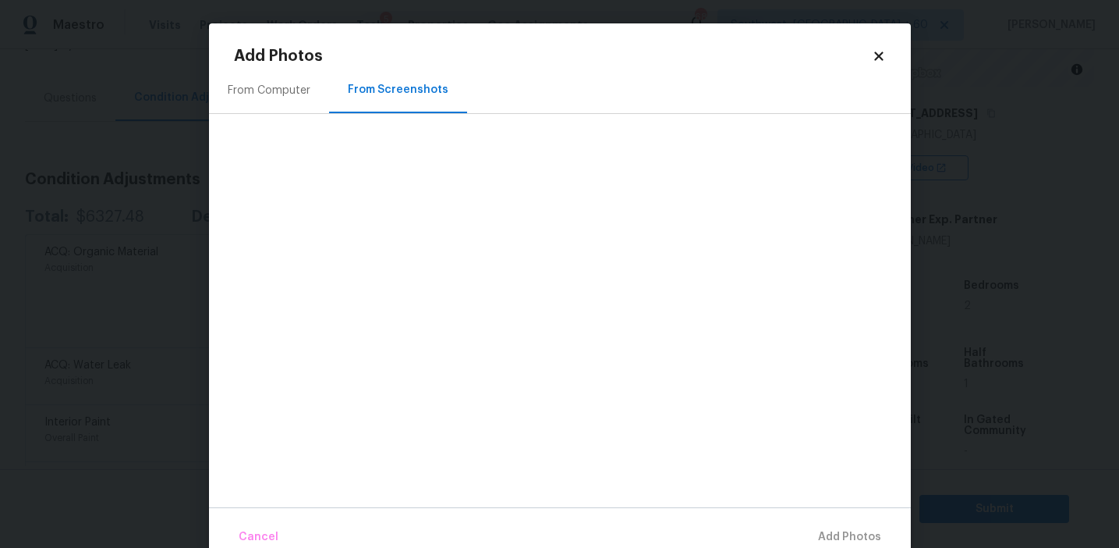
click at [296, 87] on div "From Computer" at bounding box center [269, 91] width 83 height 16
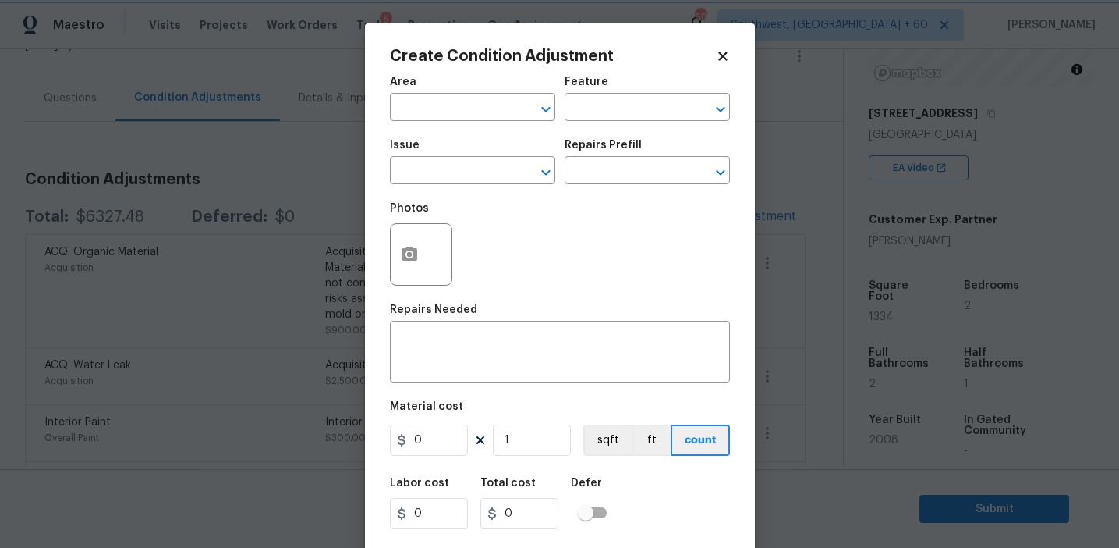
click at [170, 165] on body "Maestro Visits Projects Work Orders Tasks 5 Properties Geo Assignments 689 Sout…" at bounding box center [559, 274] width 1119 height 548
click at [396, 270] on button "button" at bounding box center [409, 254] width 37 height 61
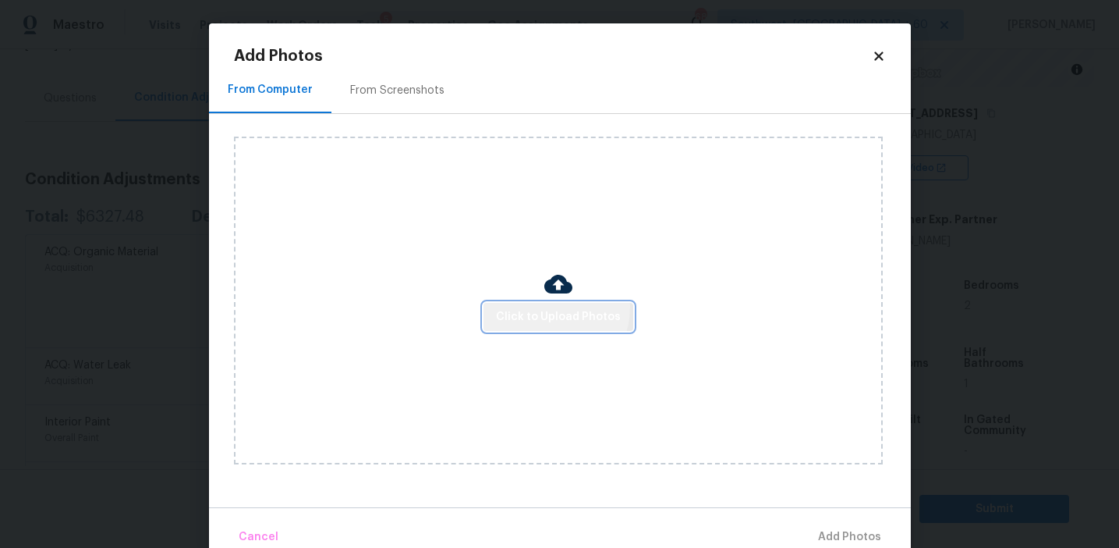
click at [546, 307] on span "Click to Upload Photos" at bounding box center [558, 317] width 125 height 20
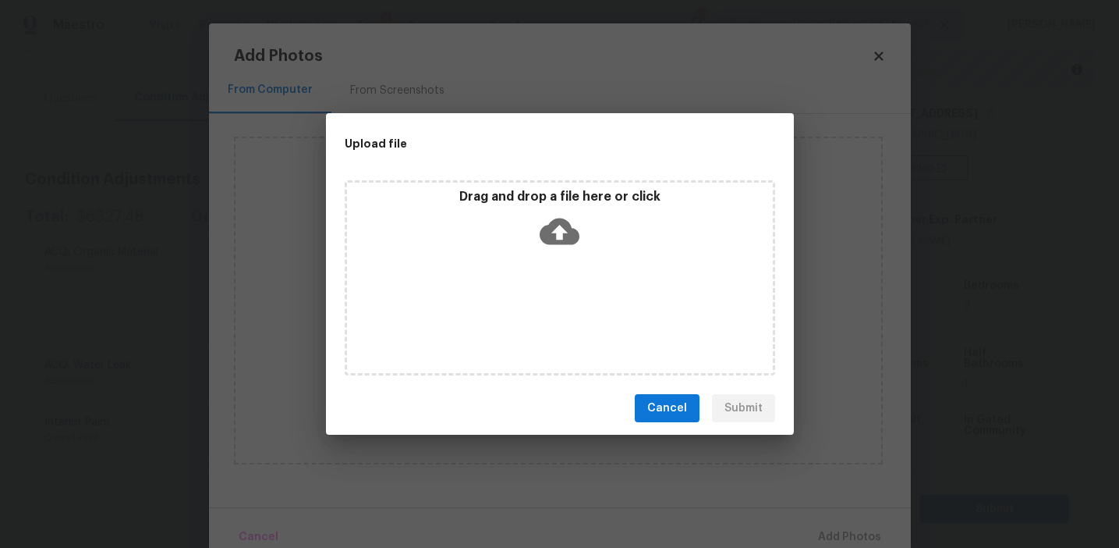
click at [550, 226] on icon at bounding box center [560, 231] width 40 height 27
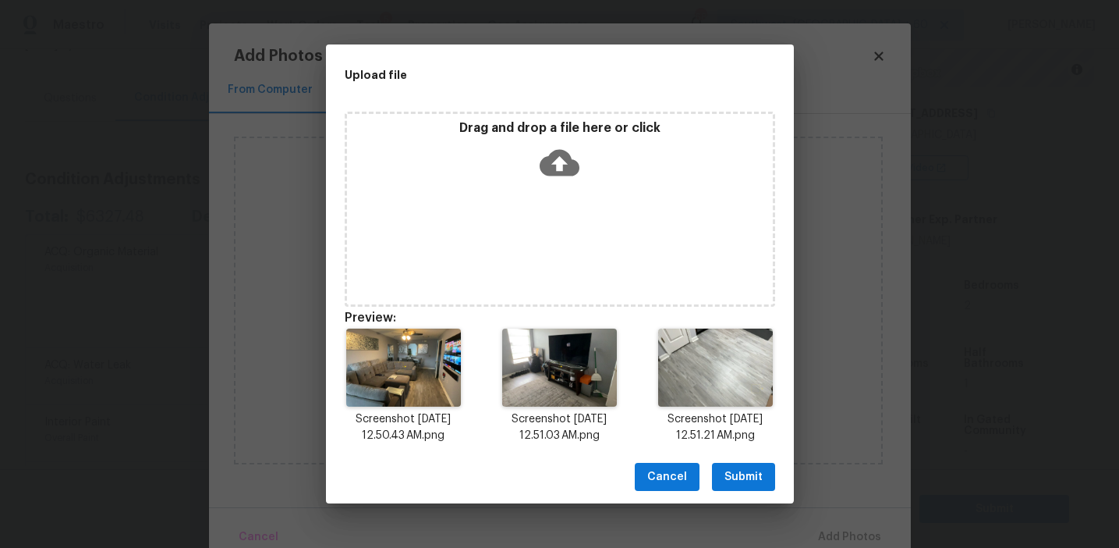
click at [752, 477] on span "Submit" at bounding box center [744, 477] width 38 height 20
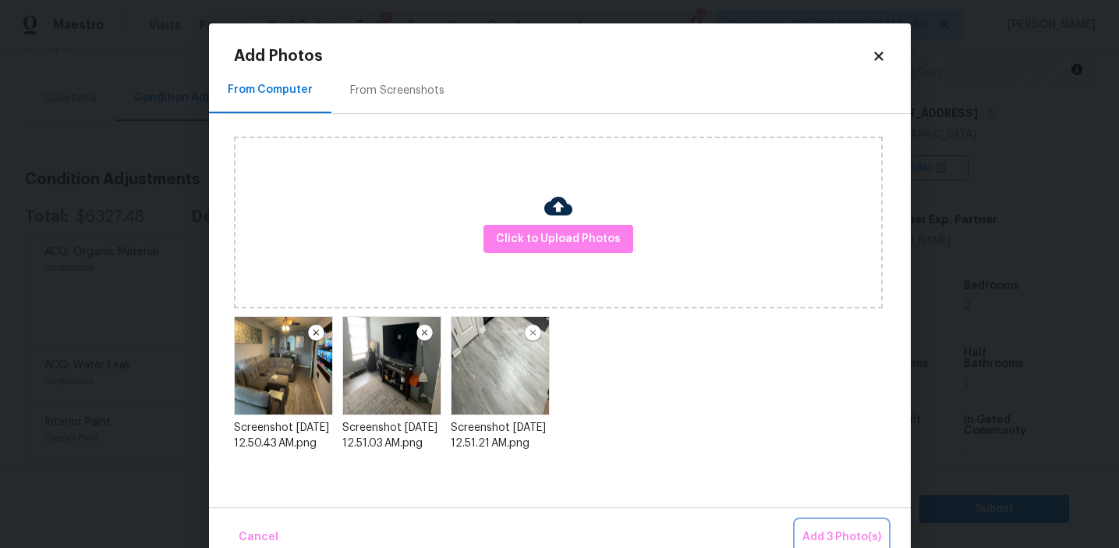
click at [821, 538] on span "Add 3 Photo(s)" at bounding box center [842, 537] width 79 height 20
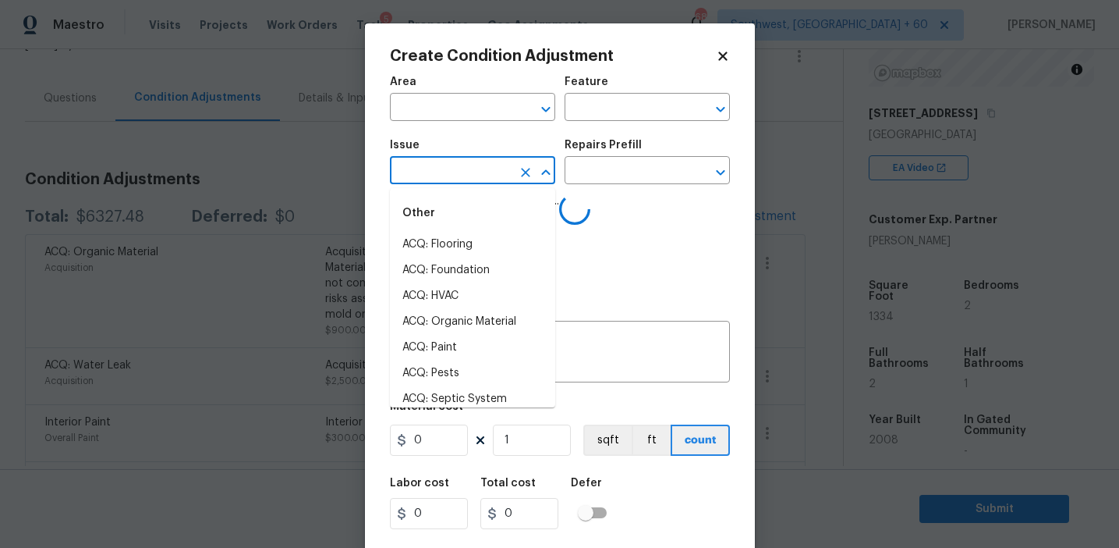
click at [470, 176] on input "text" at bounding box center [451, 172] width 122 height 24
click at [482, 242] on li "ACQ: Flooring" at bounding box center [472, 245] width 165 height 26
type input "ACQ: Flooring"
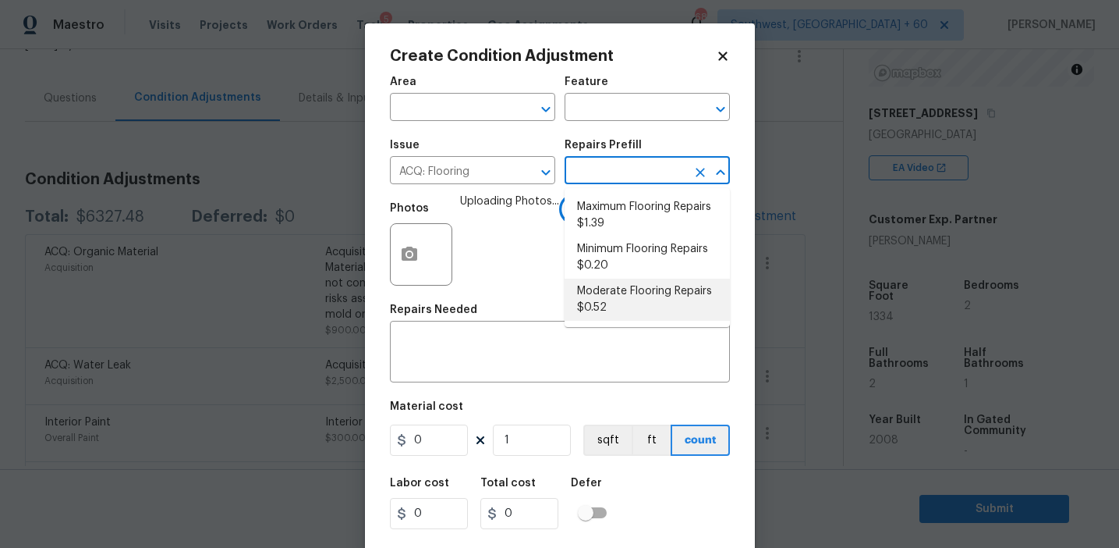
click at [611, 297] on li "Moderate Flooring Repairs $0.52" at bounding box center [647, 300] width 165 height 42
type input "Acquisition"
type textarea "Acquisition Scope: Moderate flooring repairs"
type input "0.52"
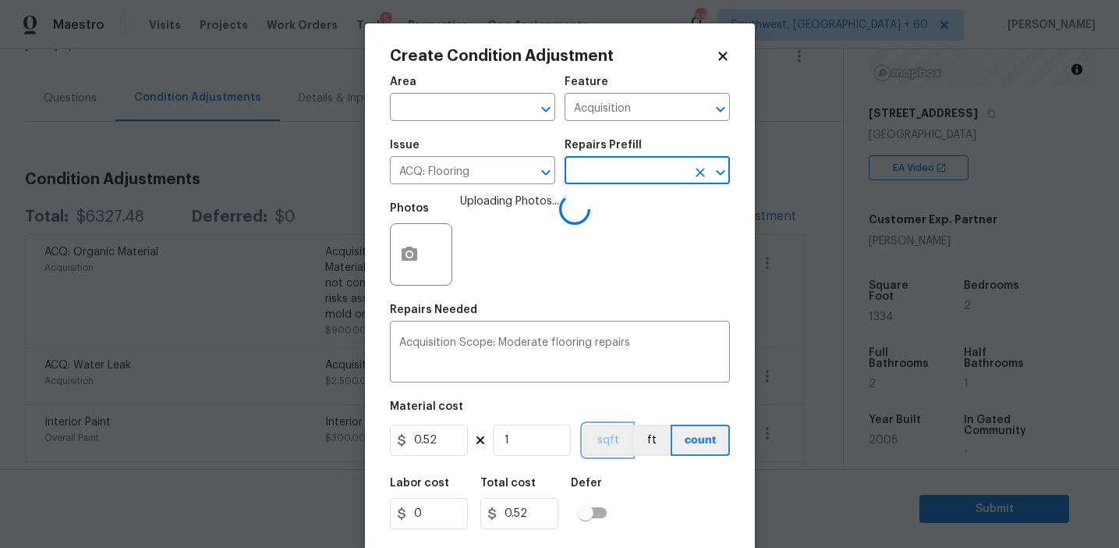
click at [609, 438] on button "sqft" at bounding box center [608, 439] width 48 height 31
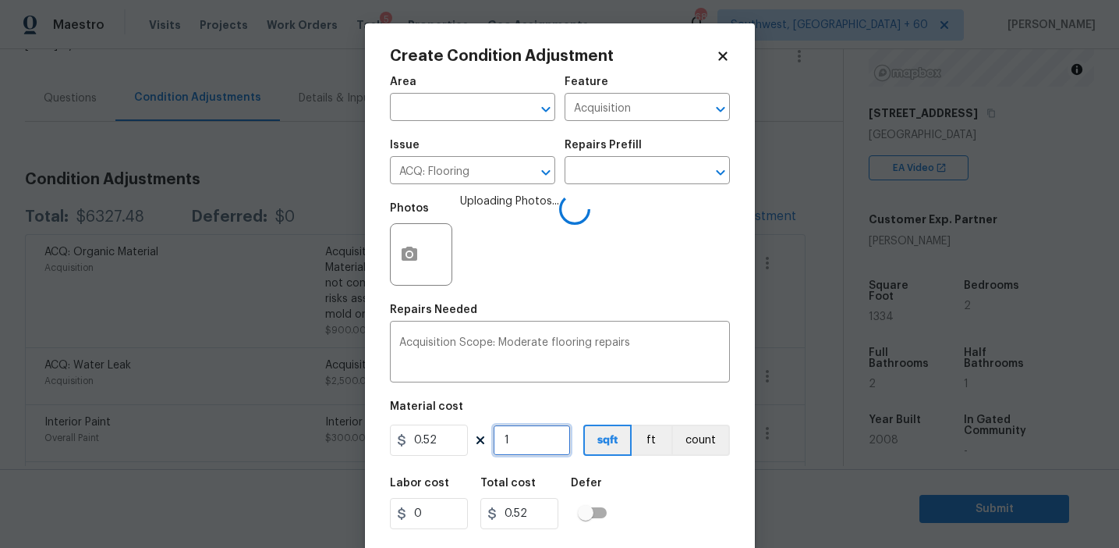
click at [557, 438] on input "1" at bounding box center [532, 439] width 78 height 31
paste input "text"
type input "13"
type input "6.76"
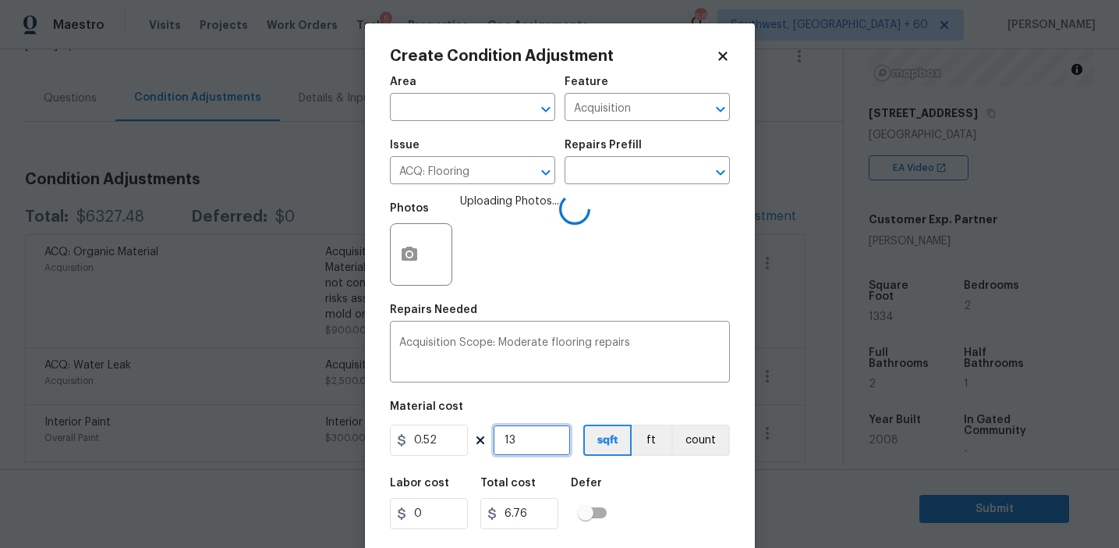
type input "134"
type input "69.68"
type input "13"
type input "6.76"
type input "133"
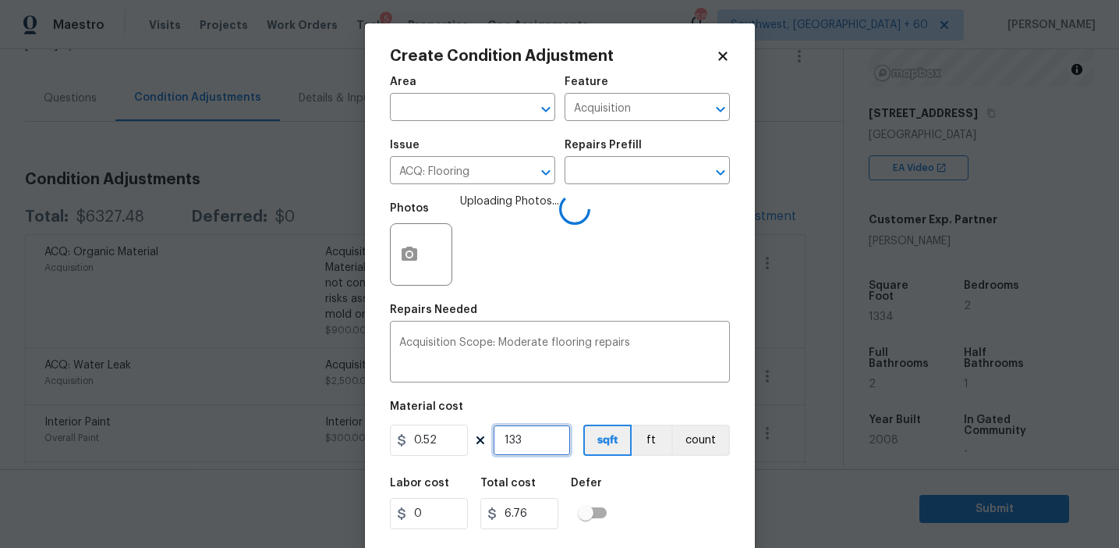
type input "69.16"
type input "1334"
type input "693.68"
type input "1334"
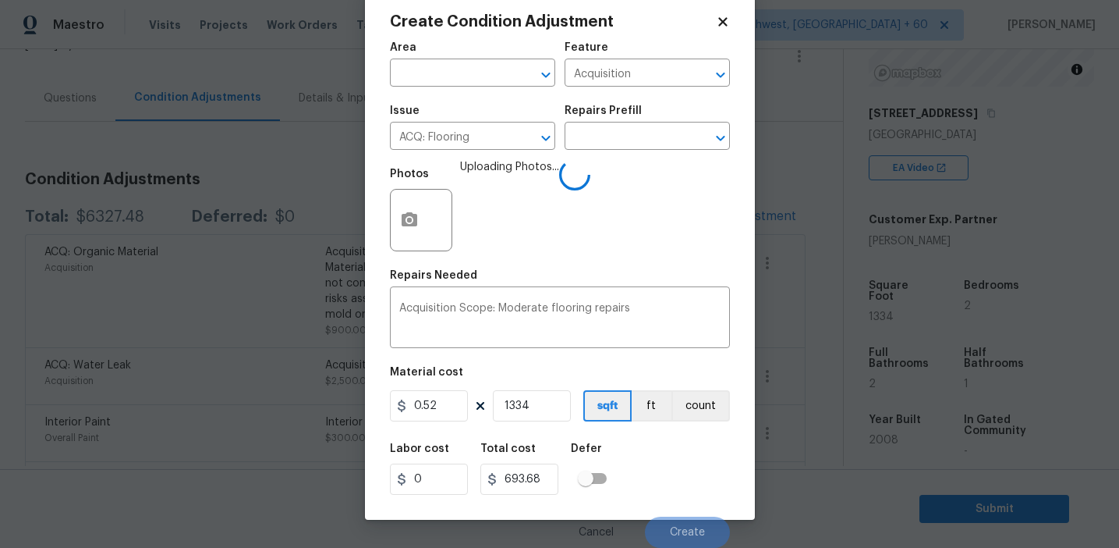
click at [673, 468] on div "Labor cost 0 Total cost 693.68 Defer" at bounding box center [560, 469] width 340 height 70
click at [681, 532] on span "Create" at bounding box center [687, 533] width 35 height 12
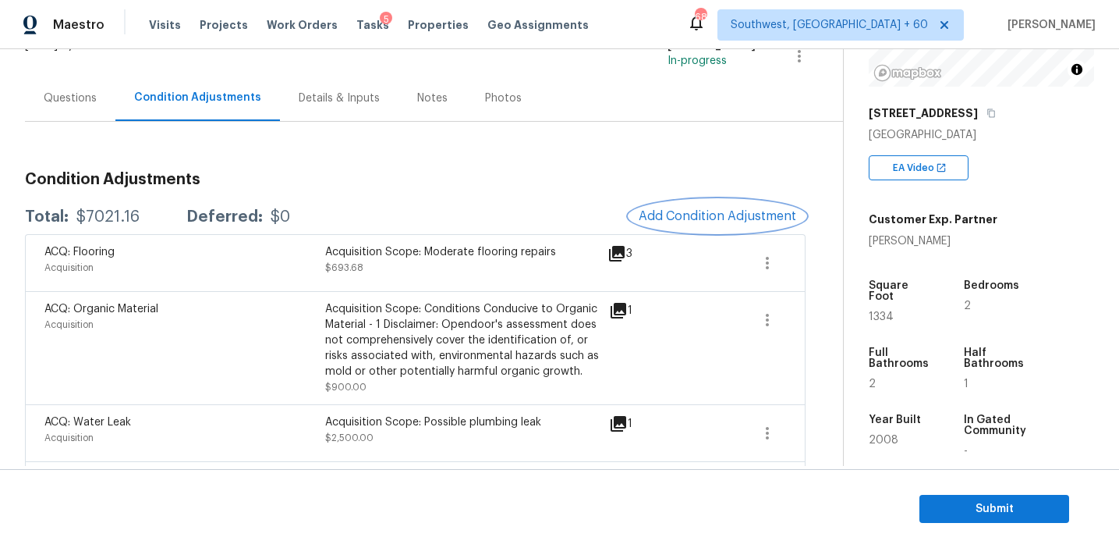
scroll to position [0, 0]
click at [352, 202] on div "Total: $7021.16 Deferred: $0 Add Condition Adjustment" at bounding box center [415, 217] width 781 height 34
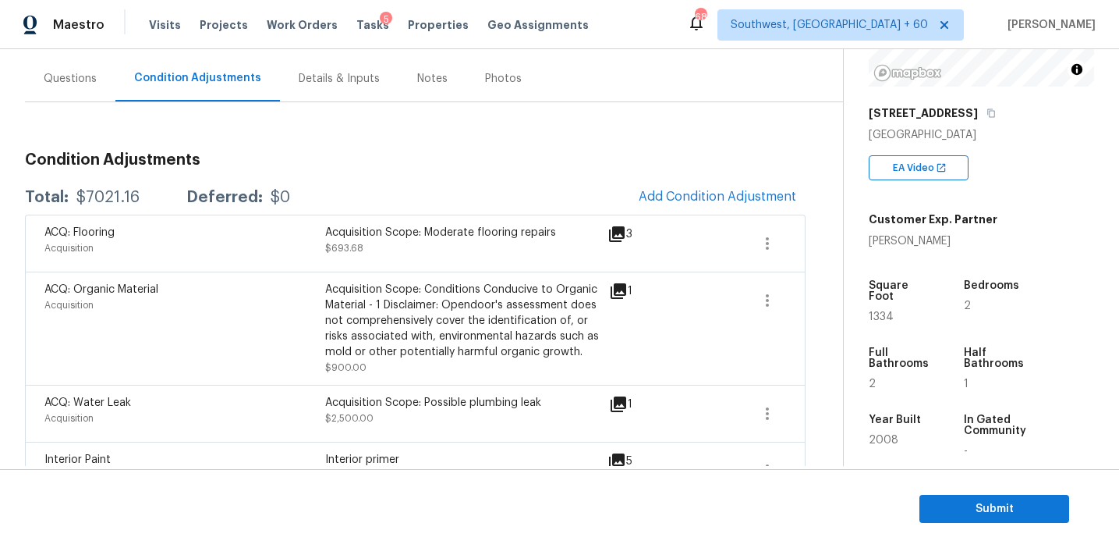
scroll to position [130, 0]
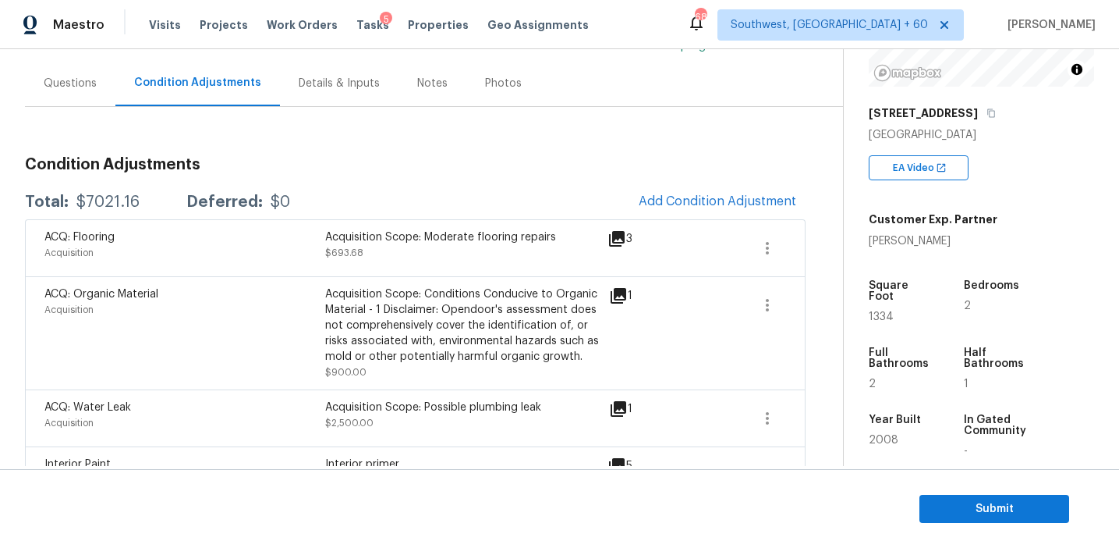
click at [338, 173] on div "Condition Adjustments Total: $7021.16 Deferred: $0 Add Condition Adjustment ACQ…" at bounding box center [415, 538] width 781 height 789
click at [112, 202] on div "$7021.16" at bounding box center [107, 202] width 63 height 16
copy div "7021.16"
click at [258, 189] on div "Total: $7021.16 Deferred: $0 Add Condition Adjustment" at bounding box center [415, 202] width 781 height 34
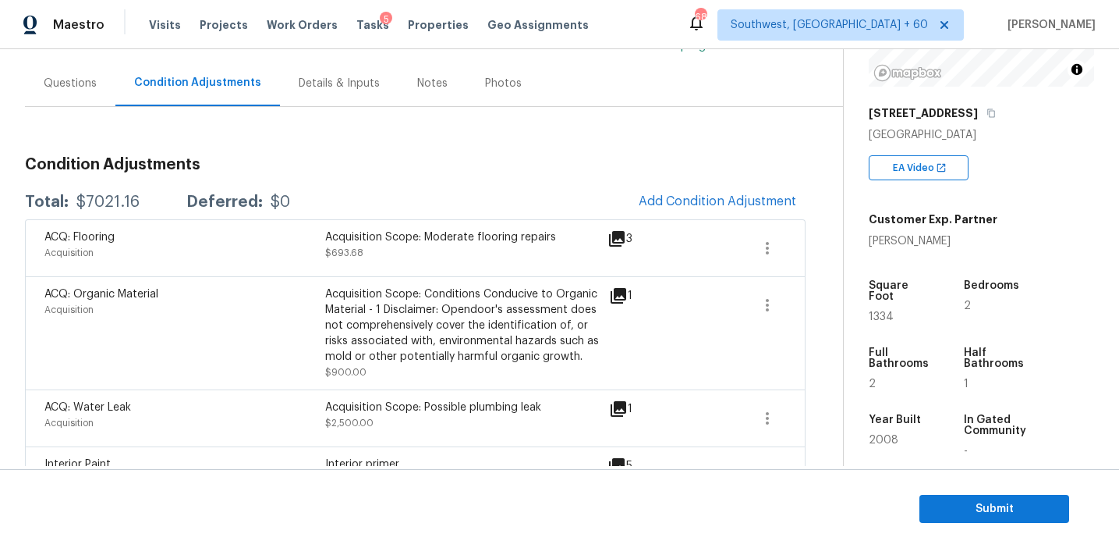
scroll to position [602, 0]
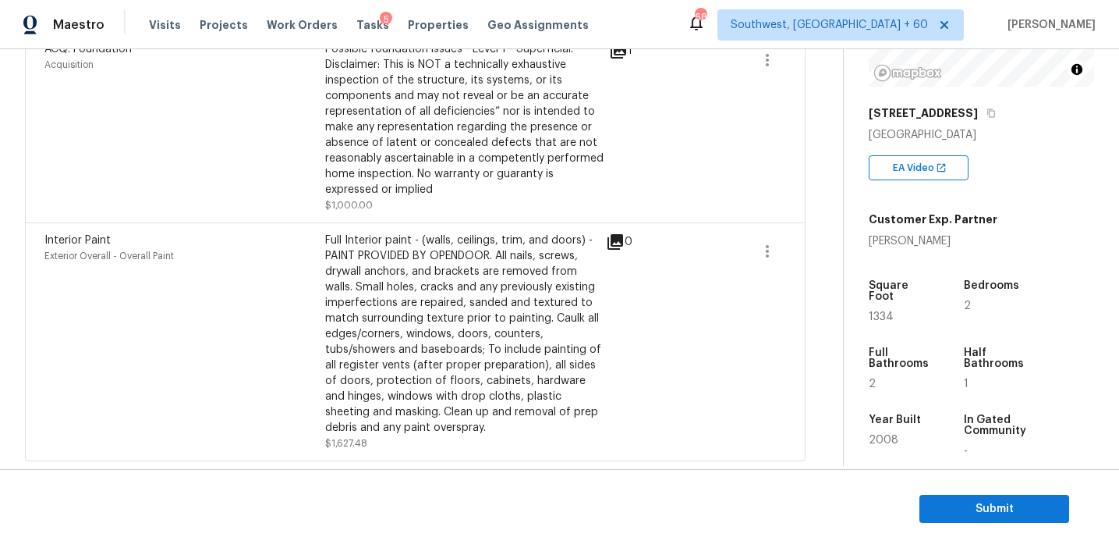
click at [258, 189] on div "ACQ: Foundation Acquisition" at bounding box center [184, 127] width 281 height 172
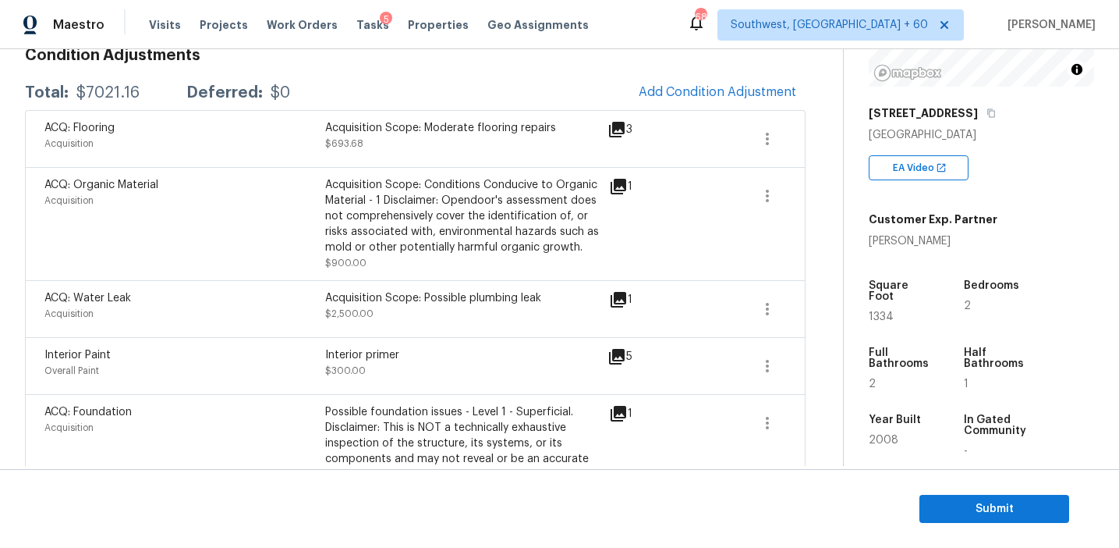
scroll to position [234, 0]
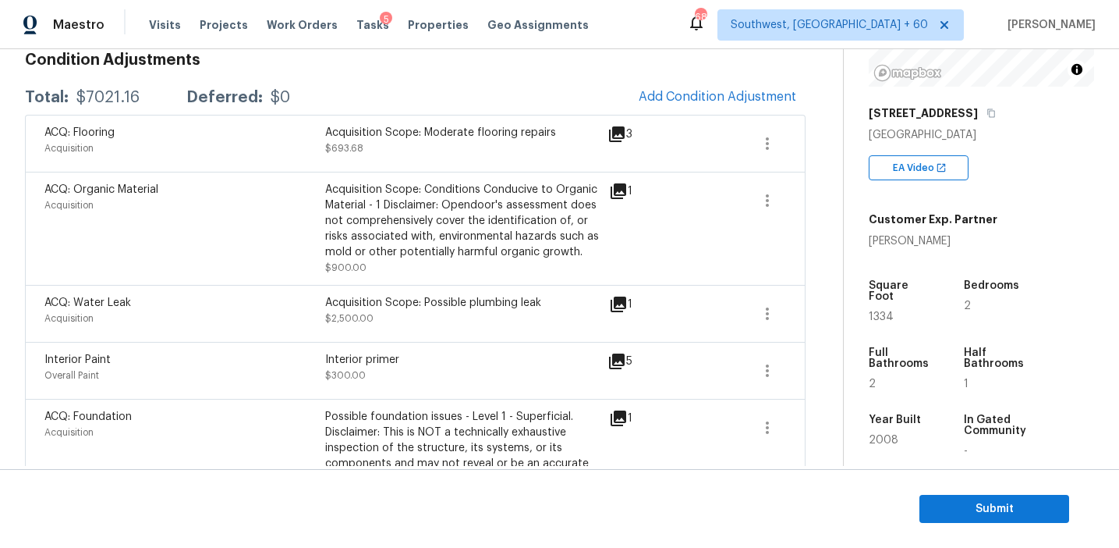
click at [418, 161] on div "Acquisition Scope: Moderate flooring repairs $693.68" at bounding box center [465, 143] width 281 height 37
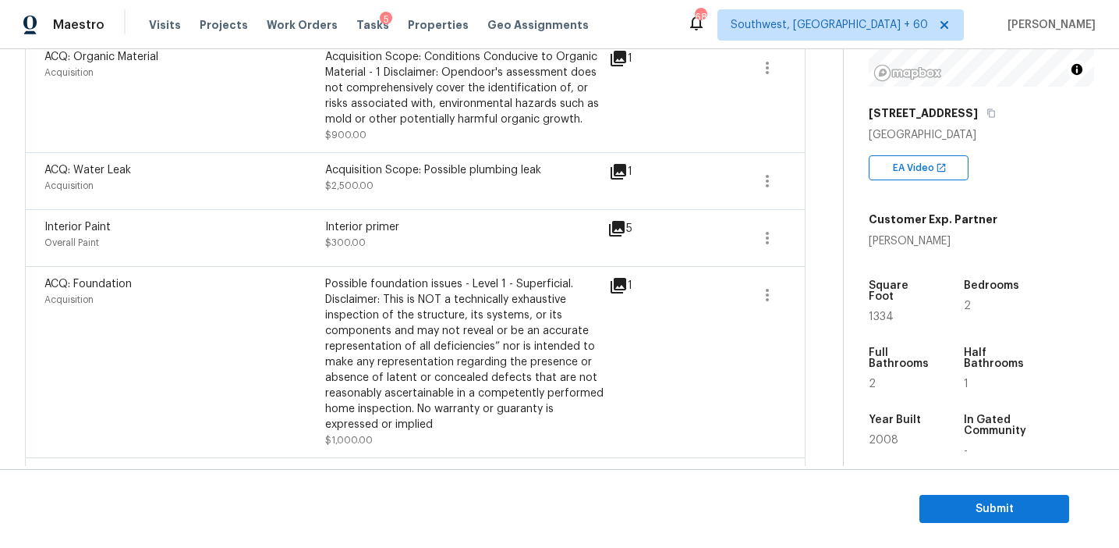
scroll to position [220, 0]
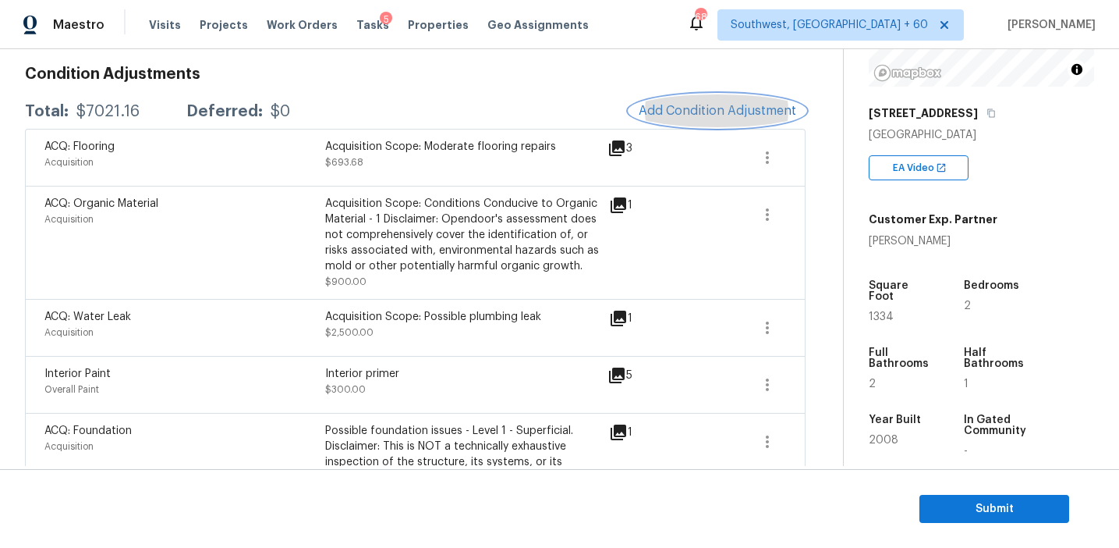
click at [663, 118] on button "Add Condition Adjustment" at bounding box center [718, 110] width 176 height 33
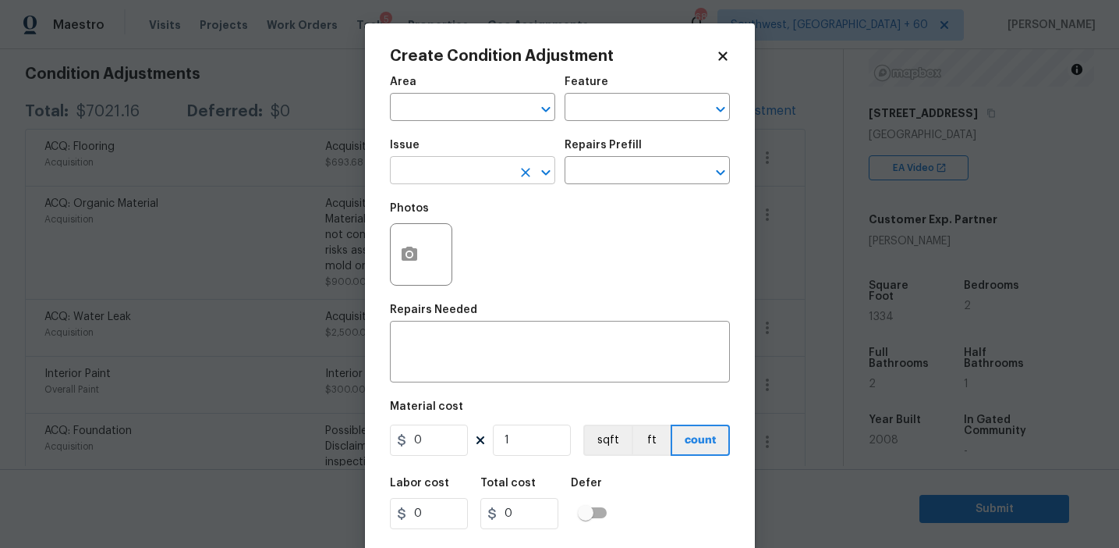
click at [445, 181] on input "text" at bounding box center [451, 172] width 122 height 24
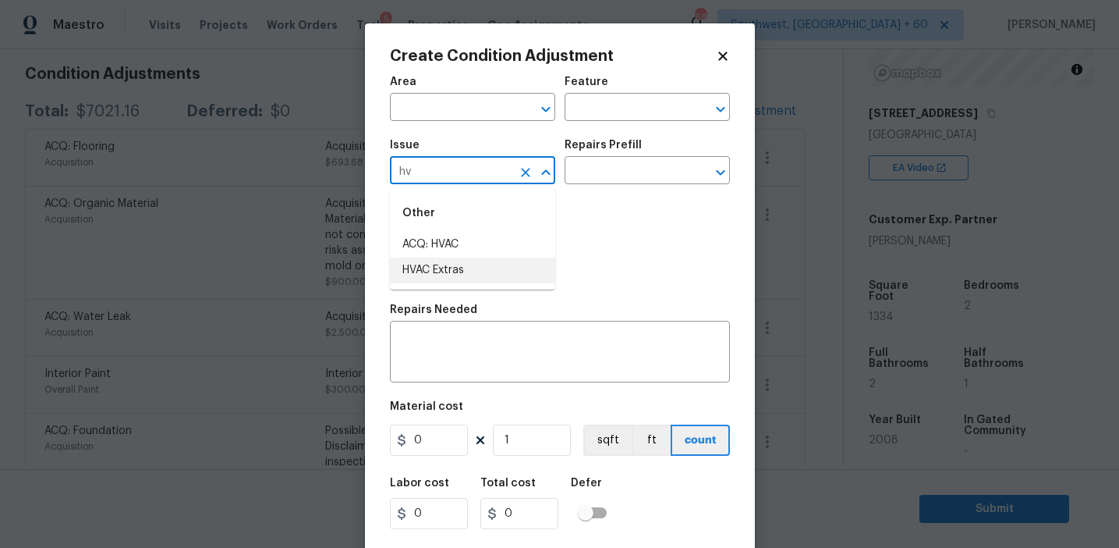
click at [474, 269] on li "HVAC Extras" at bounding box center [472, 270] width 165 height 26
type input "HVAC Extras"
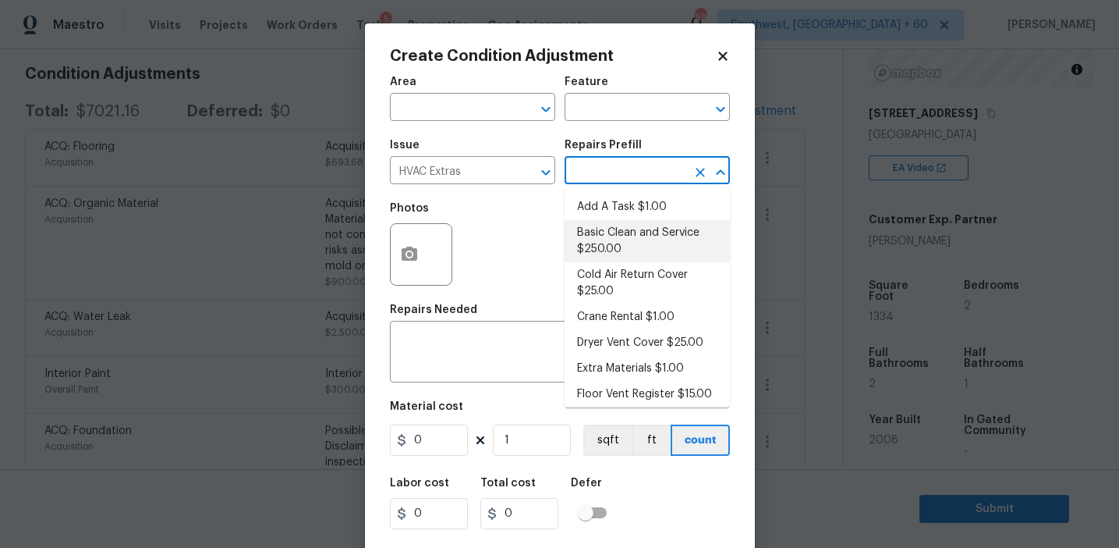
click at [592, 233] on li "Basic Clean and Service $250.00" at bounding box center [647, 241] width 165 height 42
type input "HVAC"
type textarea "General Service HVAC system including: cleaning condenser and evaporator coils,…"
type input "250"
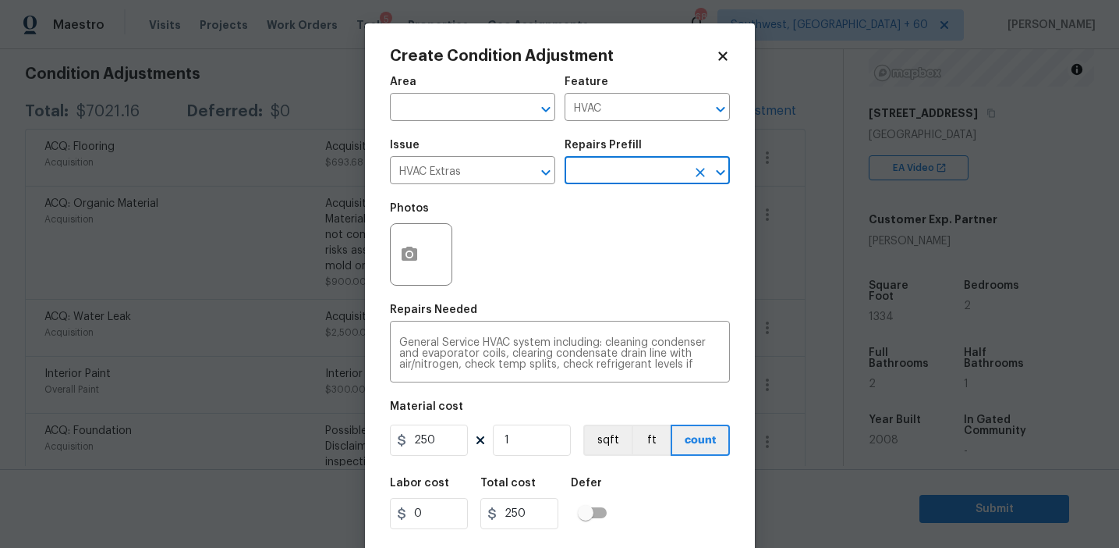
click at [432, 263] on div at bounding box center [421, 254] width 62 height 62
click at [415, 264] on icon "button" at bounding box center [409, 254] width 19 height 19
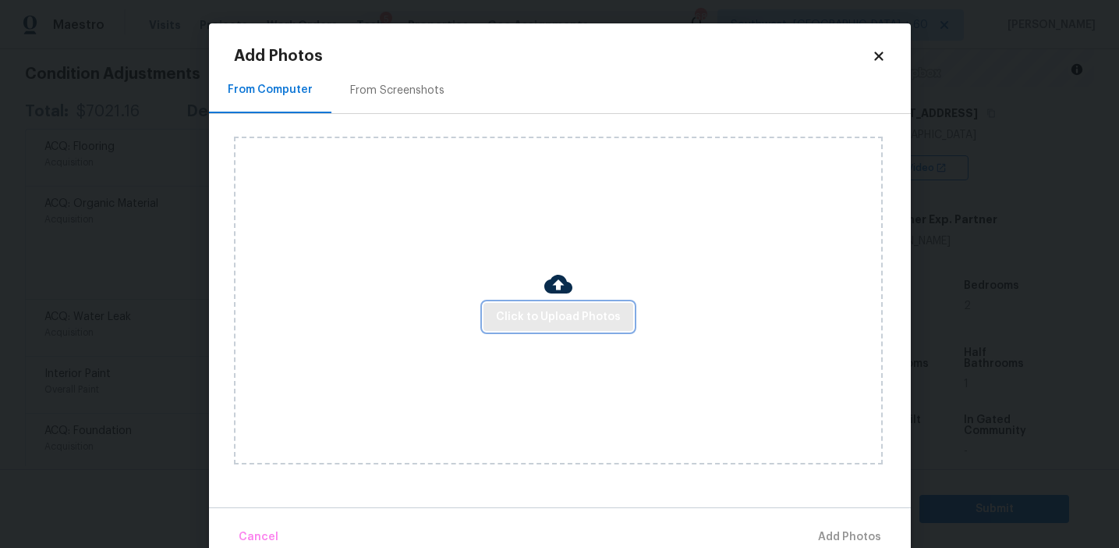
click at [559, 306] on button "Click to Upload Photos" at bounding box center [559, 317] width 150 height 29
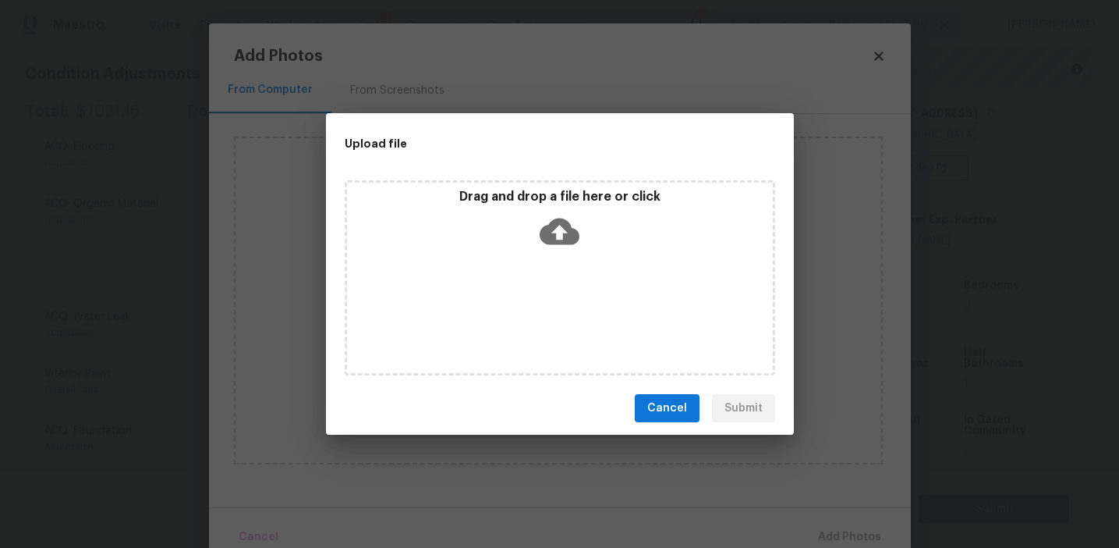
click at [559, 251] on div "Drag and drop a file here or click" at bounding box center [560, 222] width 426 height 67
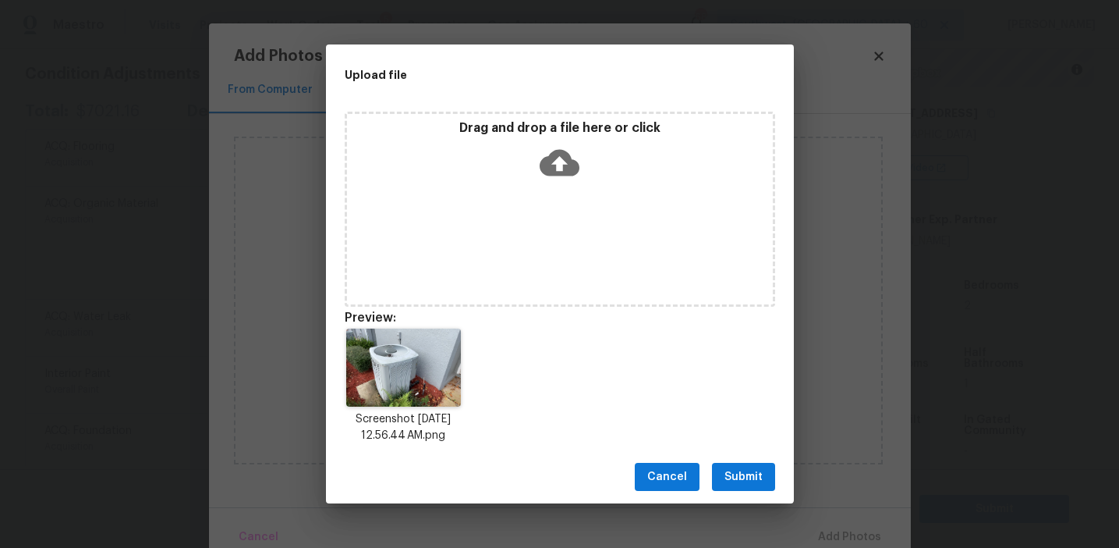
click at [732, 467] on span "Submit" at bounding box center [744, 477] width 38 height 20
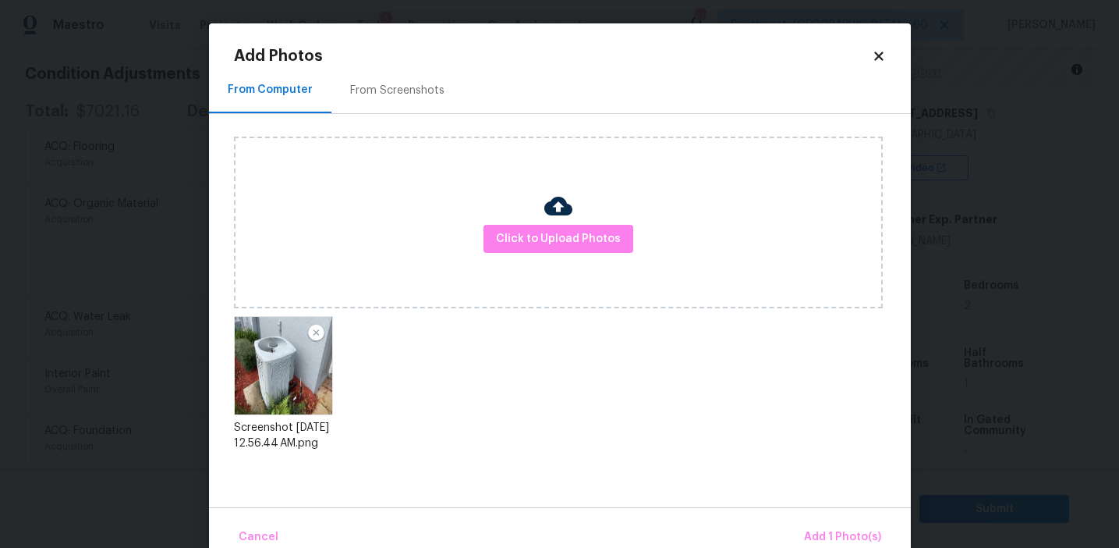
click at [824, 520] on div "Cancel Add 1 Photo(s)" at bounding box center [560, 530] width 702 height 47
click at [804, 528] on button "Add 1 Photo(s)" at bounding box center [843, 537] width 90 height 34
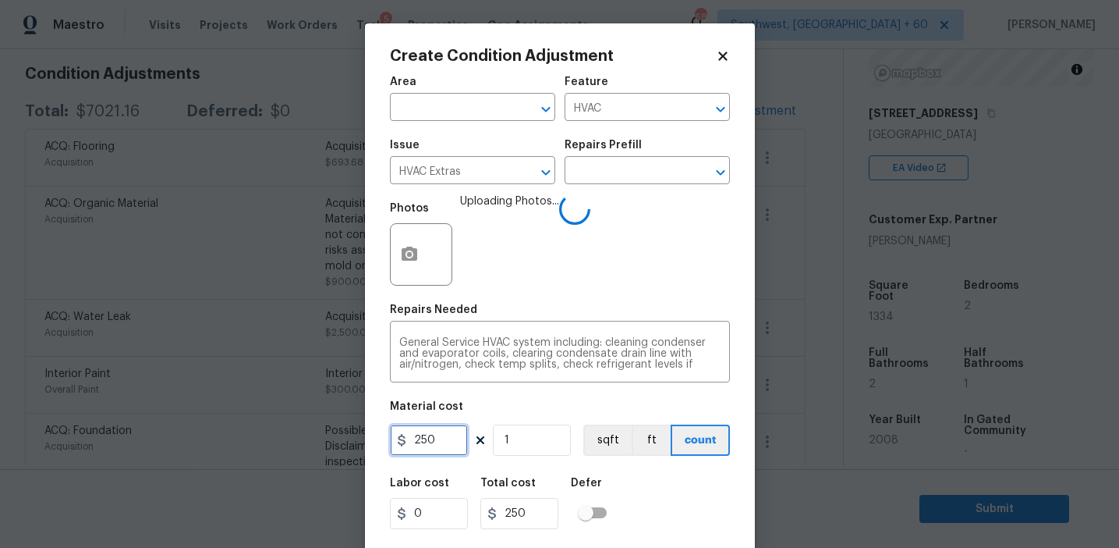
click at [424, 438] on input "250" at bounding box center [429, 439] width 78 height 31
type input "750"
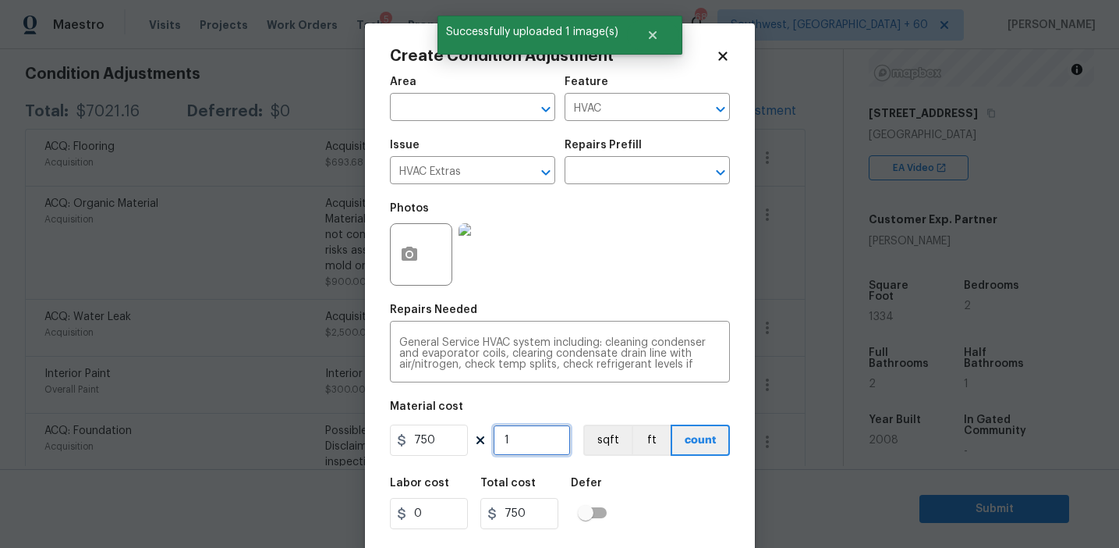
scroll to position [35, 0]
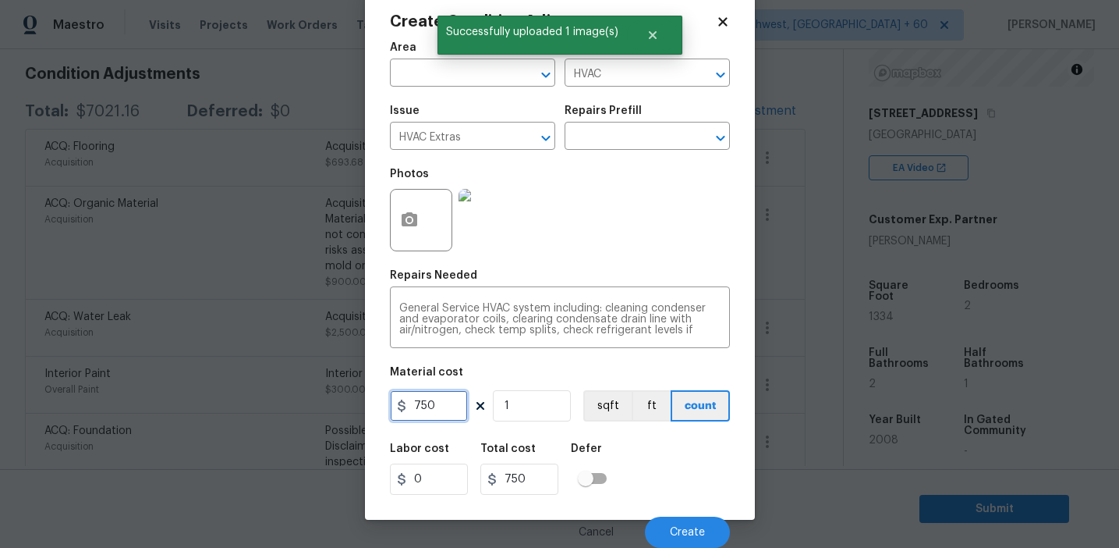
click at [421, 396] on input "750" at bounding box center [429, 405] width 78 height 31
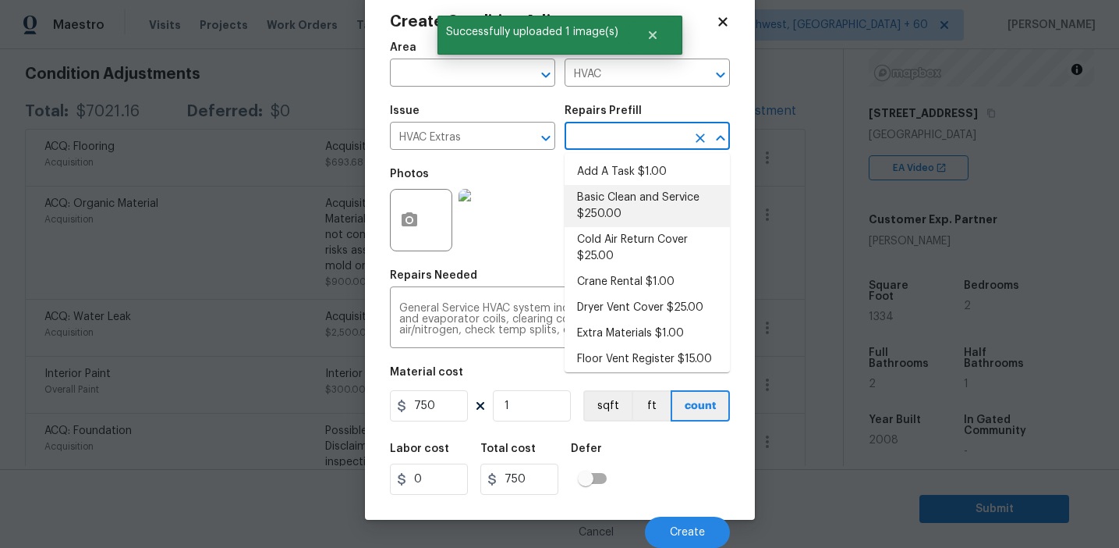
click at [616, 146] on input "text" at bounding box center [626, 138] width 122 height 24
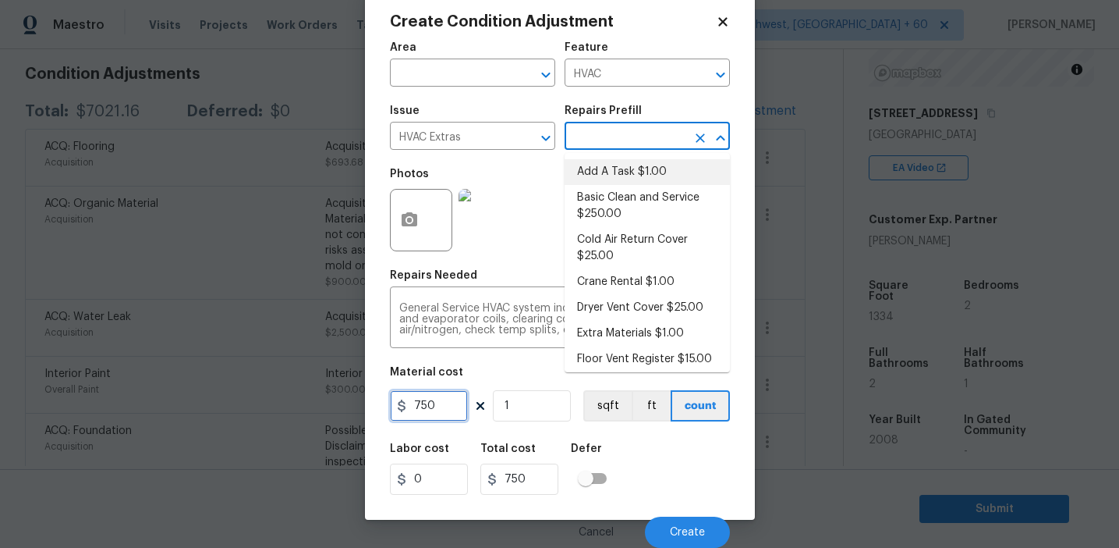
click at [452, 410] on input "750" at bounding box center [429, 405] width 78 height 31
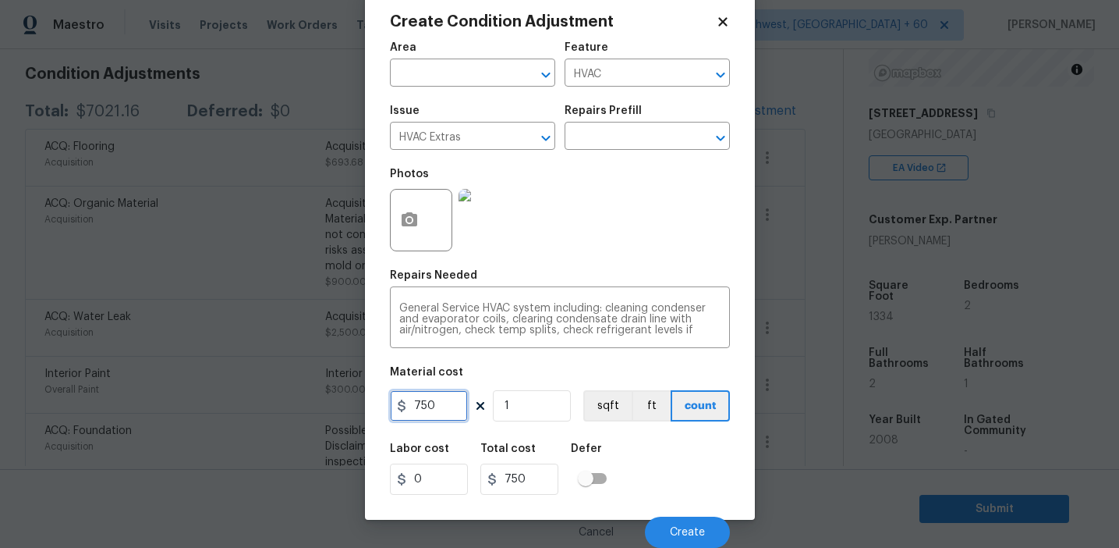
click at [452, 410] on input "750" at bounding box center [429, 405] width 78 height 31
type input "1200"
click at [687, 530] on span "Create" at bounding box center [687, 533] width 35 height 12
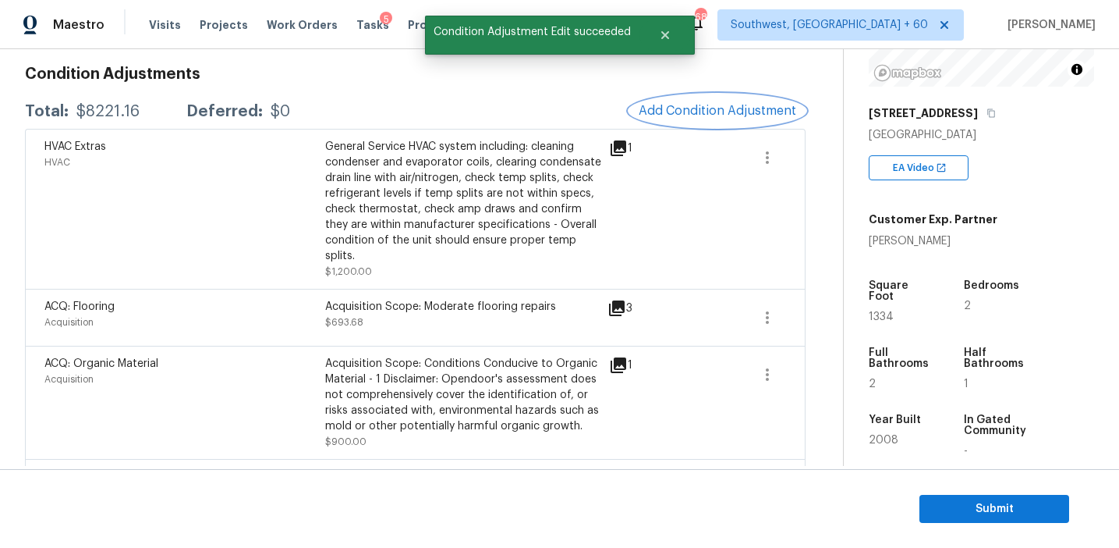
scroll to position [747, 0]
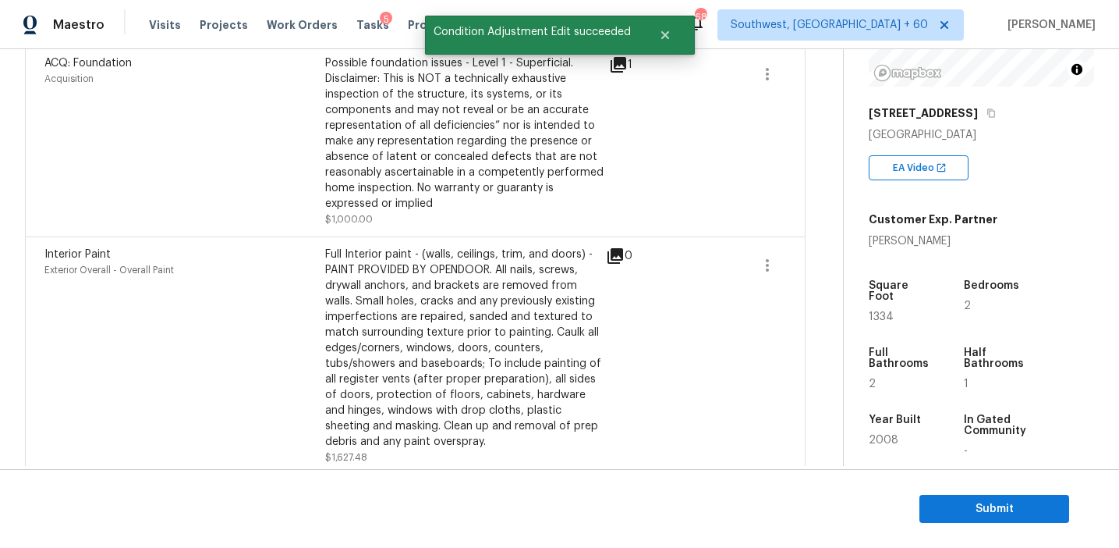
click at [379, 265] on div "Full Interior paint - (walls, ceilings, trim, and doors) - PAINT PROVIDED BY OP…" at bounding box center [465, 348] width 281 height 203
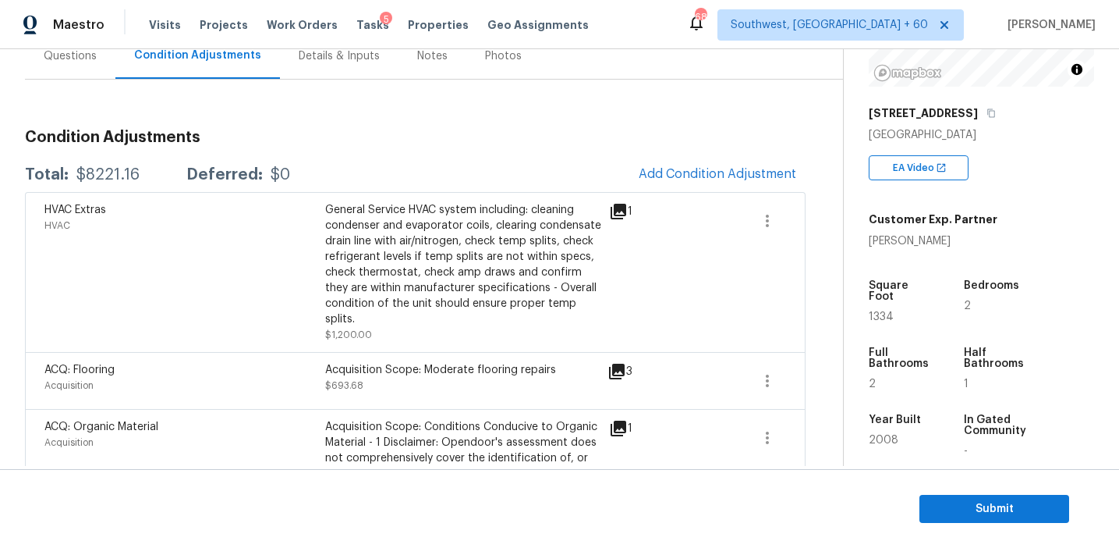
scroll to position [147, 0]
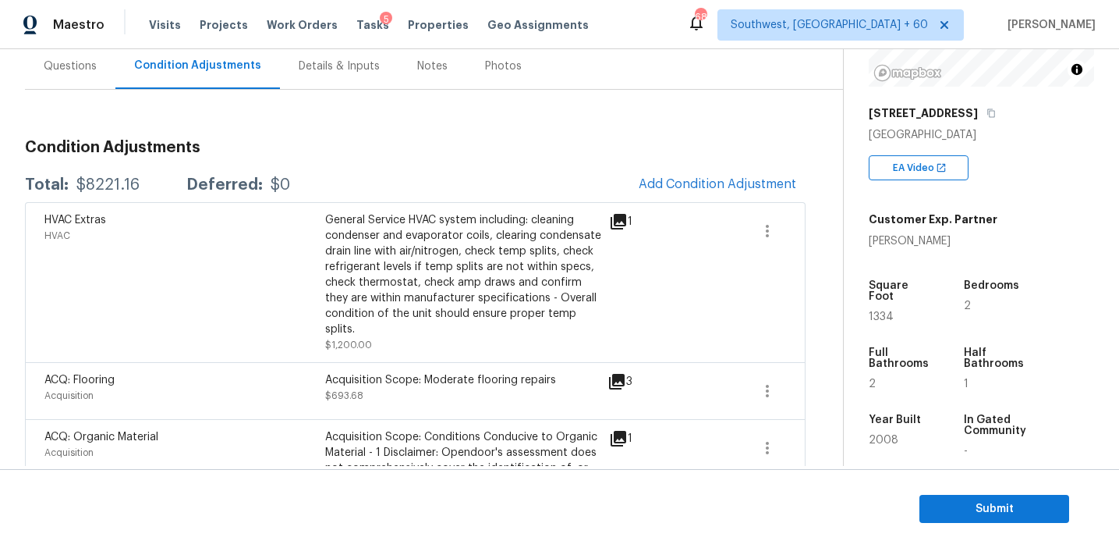
click at [121, 184] on div "$8221.16" at bounding box center [107, 185] width 63 height 16
copy div "8221.16"
click at [78, 66] on div "Questions" at bounding box center [70, 67] width 53 height 16
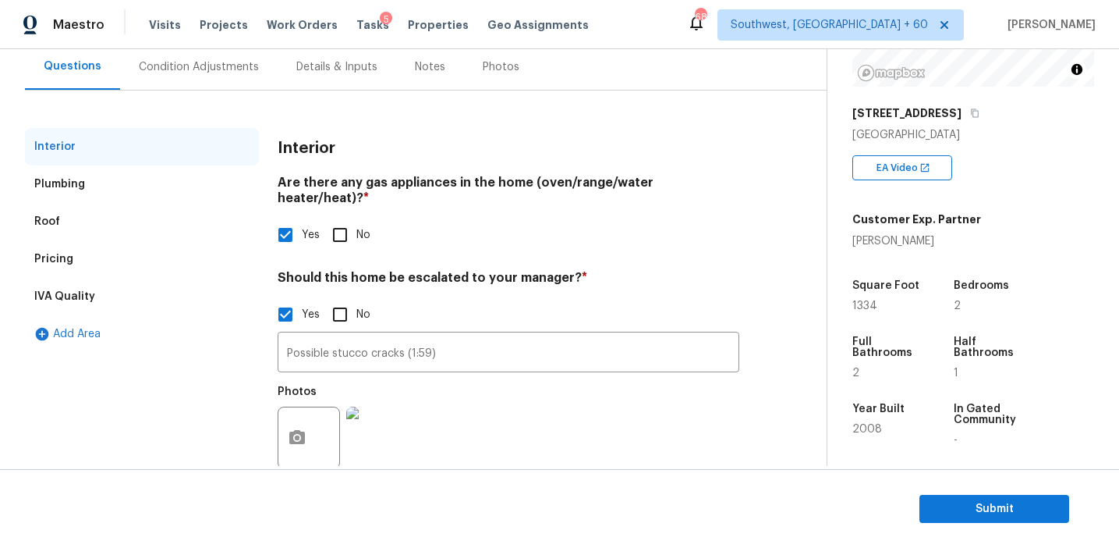
click at [109, 288] on div "IVA Quality" at bounding box center [142, 296] width 234 height 37
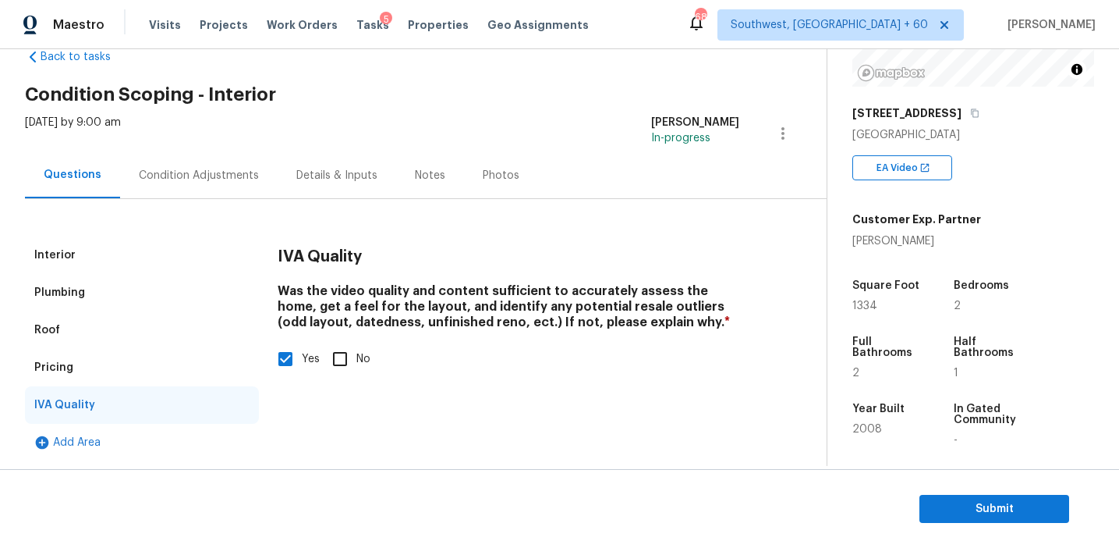
click at [98, 373] on div "Pricing" at bounding box center [142, 367] width 234 height 37
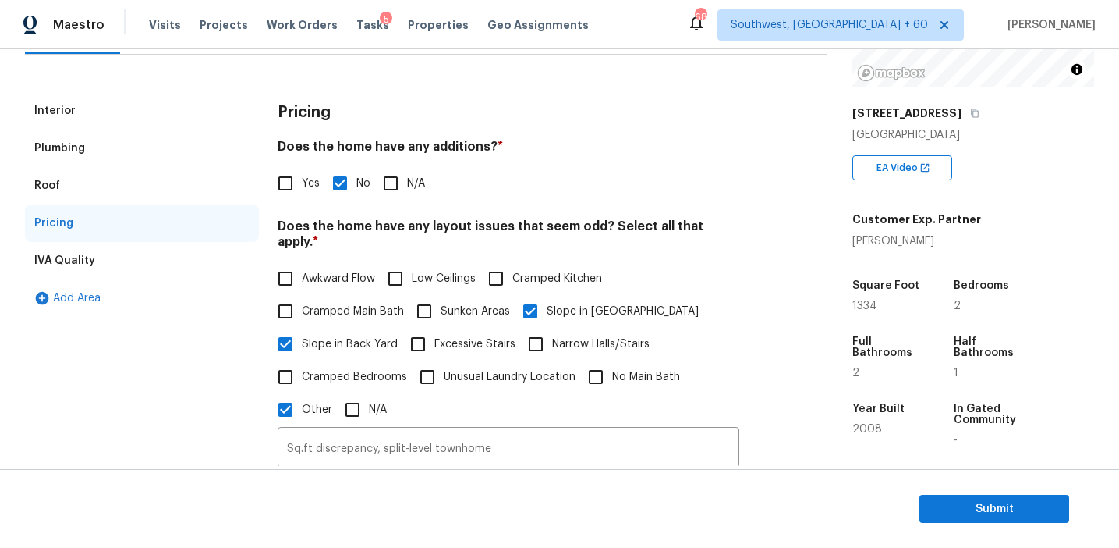
click at [163, 179] on div "Roof" at bounding box center [142, 185] width 234 height 37
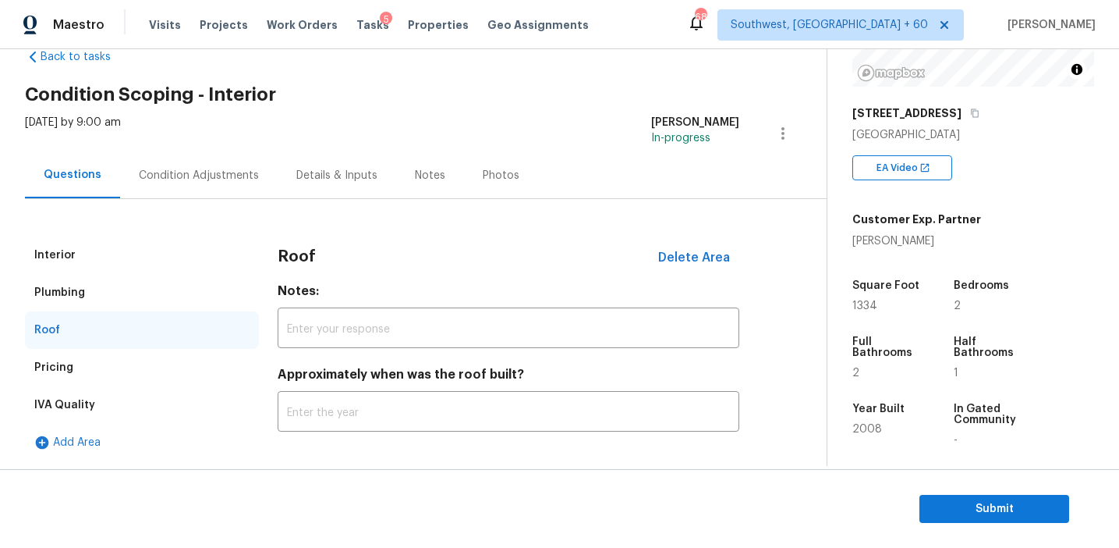
scroll to position [37, 0]
click at [119, 307] on div "Plumbing" at bounding box center [142, 292] width 234 height 37
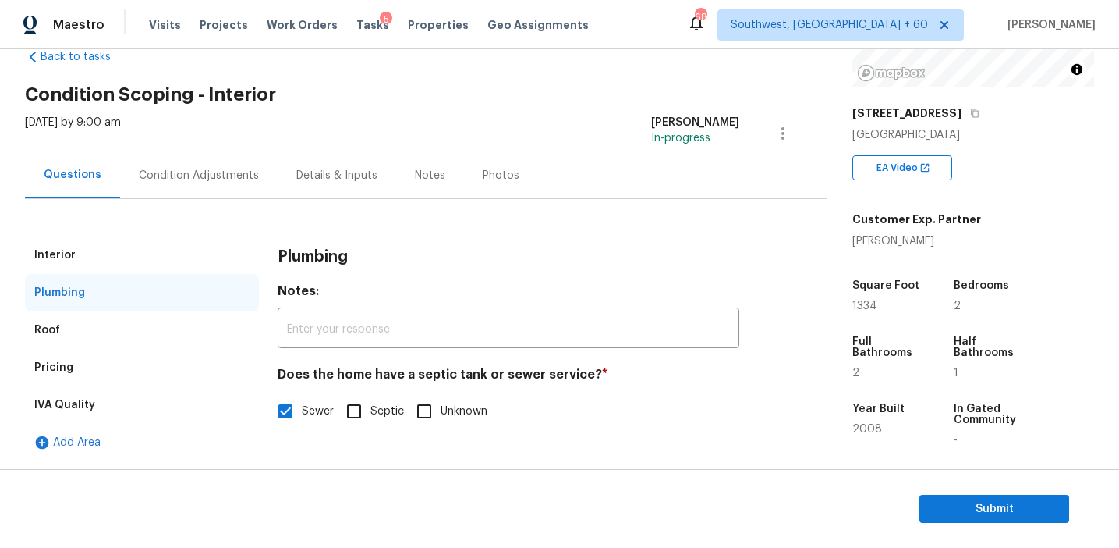
click at [117, 252] on div "Interior" at bounding box center [142, 254] width 234 height 37
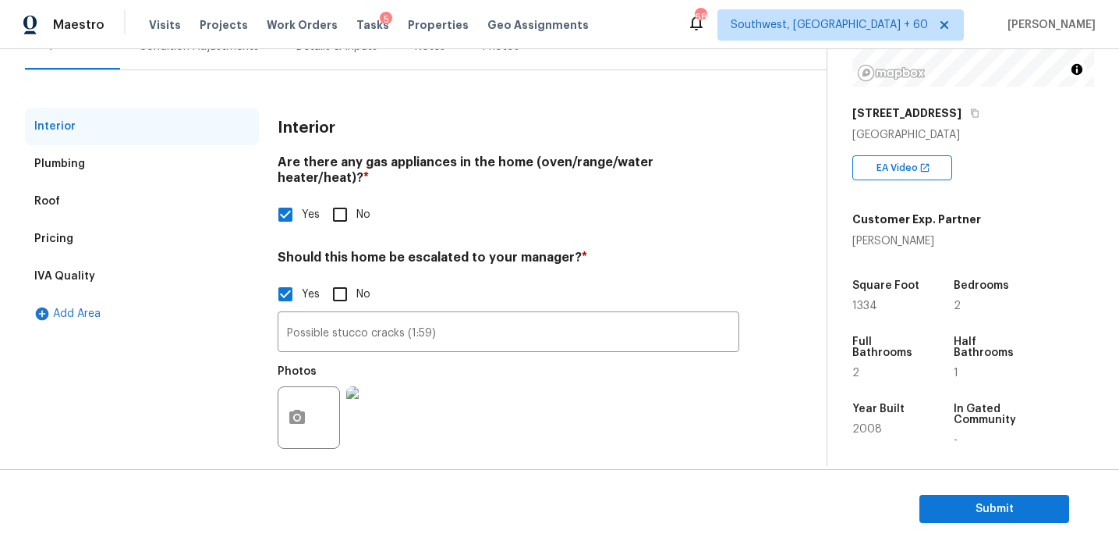
click at [154, 161] on div "Plumbing" at bounding box center [142, 163] width 234 height 37
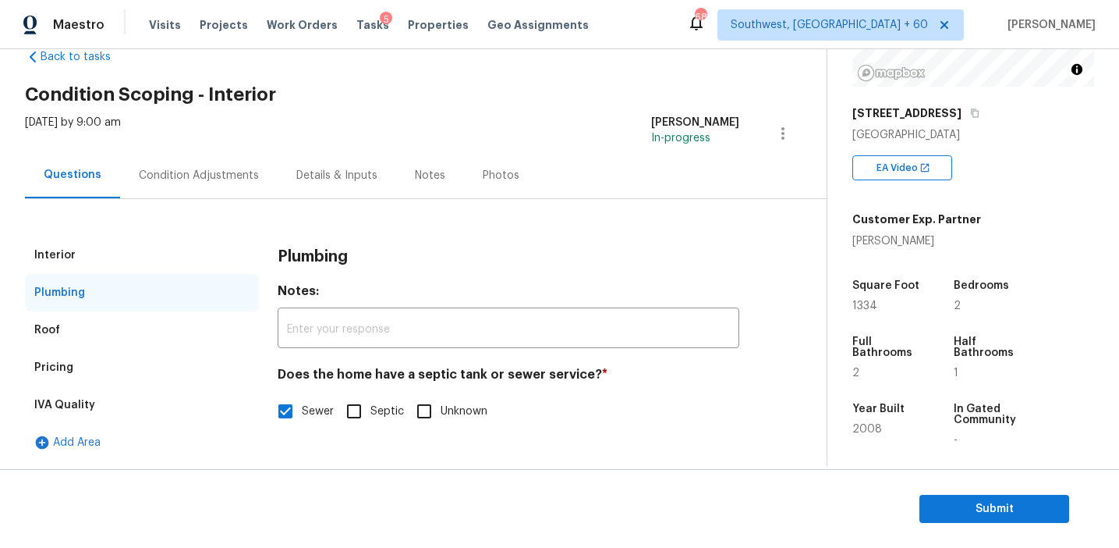
click at [172, 182] on div "Condition Adjustments" at bounding box center [199, 176] width 120 height 16
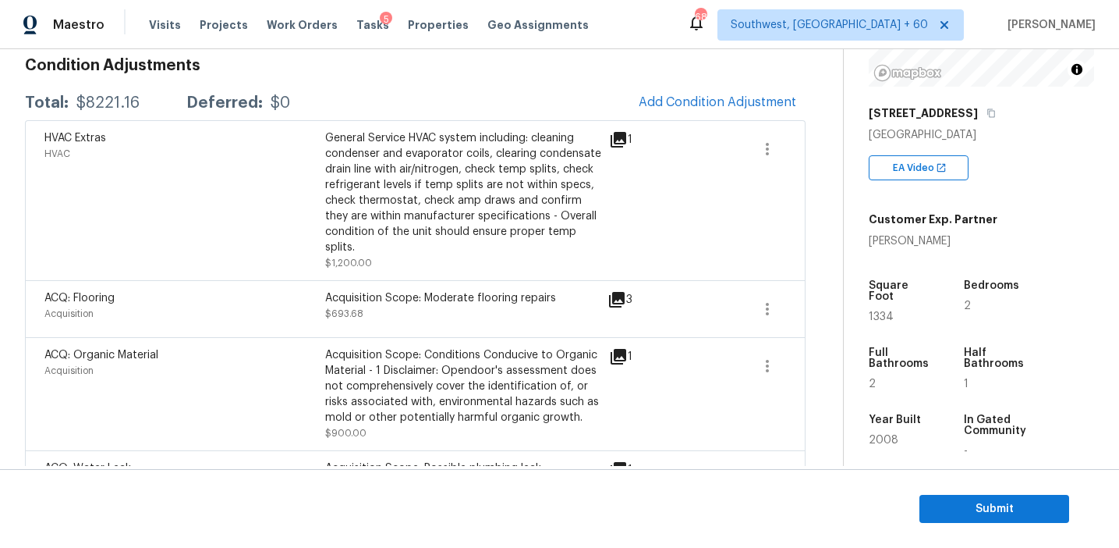
scroll to position [278, 0]
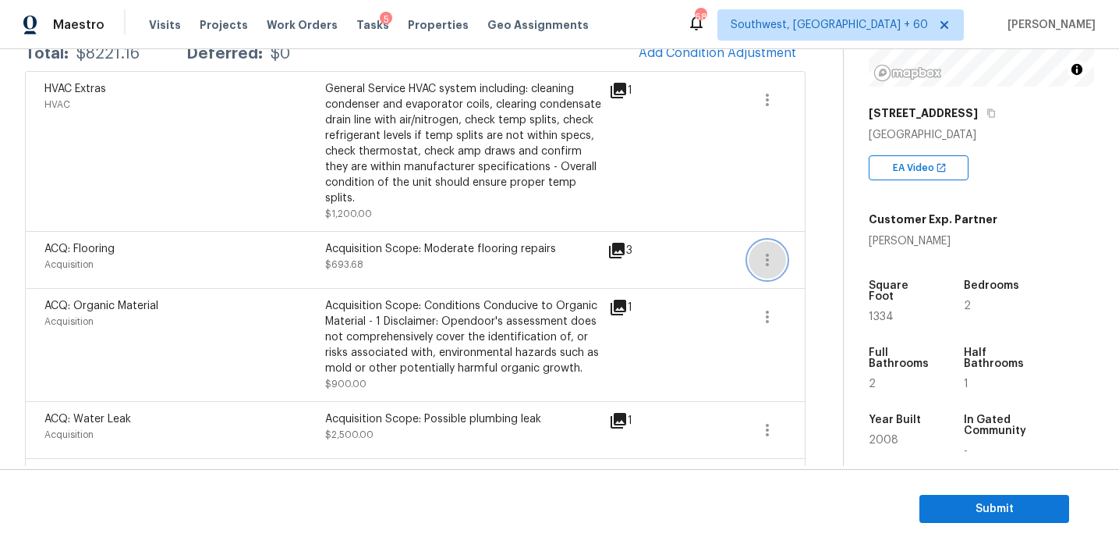
click at [770, 250] on icon "button" at bounding box center [767, 259] width 19 height 19
click at [834, 235] on div "Edit" at bounding box center [857, 242] width 122 height 16
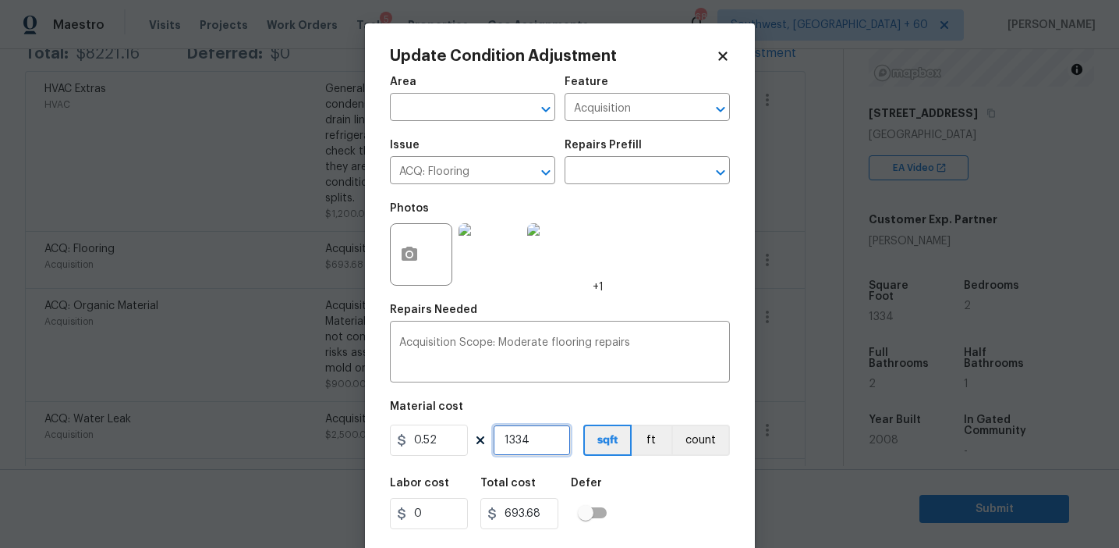
click at [525, 441] on input "1334" at bounding box center [532, 439] width 78 height 31
paste input "400"
type input "1400"
type input "728"
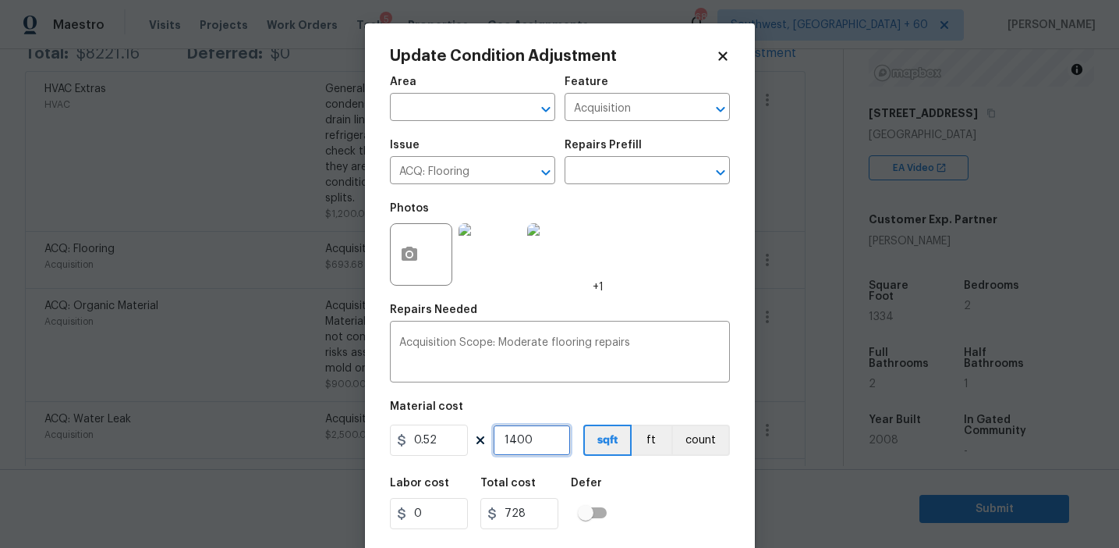
type input "1400"
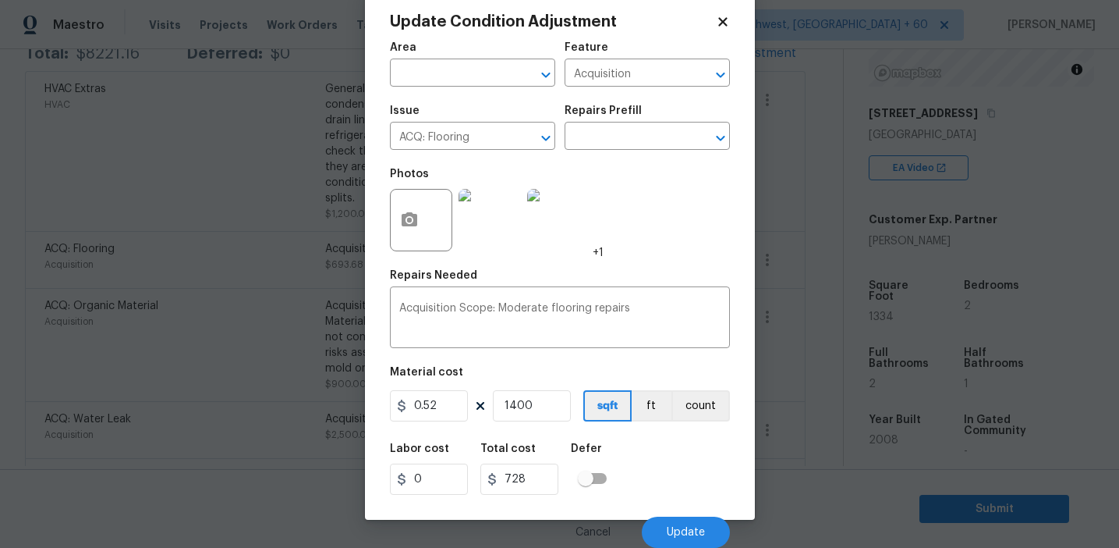
click at [673, 515] on div "Cancel Update" at bounding box center [560, 526] width 340 height 44
click at [674, 529] on span "Update" at bounding box center [686, 533] width 38 height 12
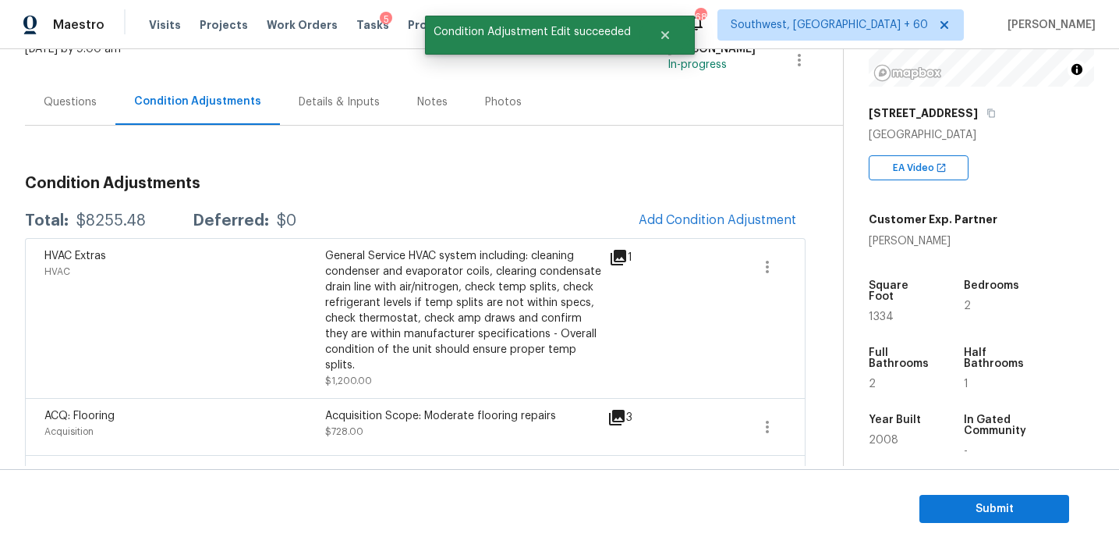
scroll to position [130, 0]
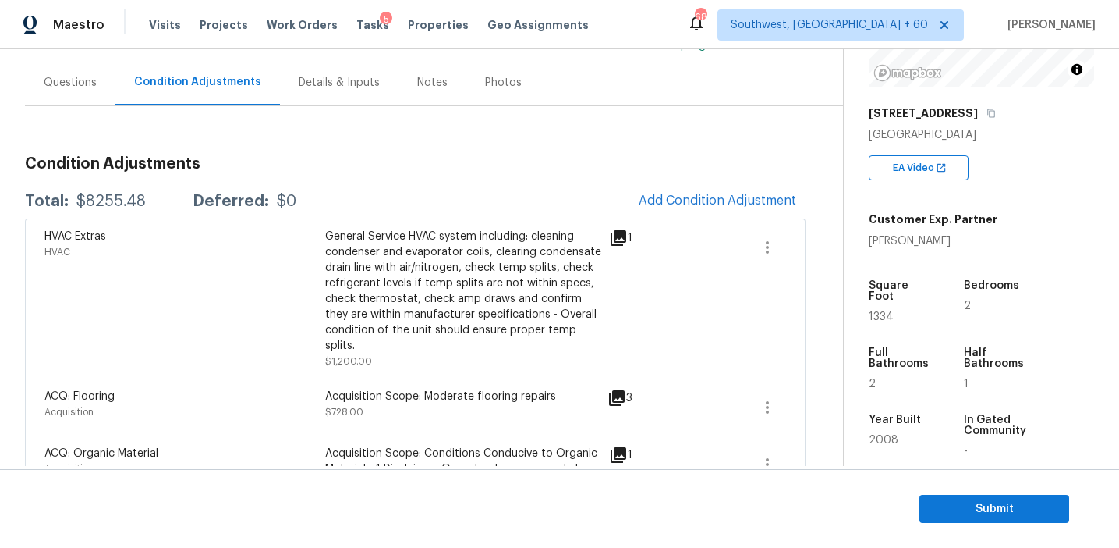
click at [316, 171] on h3 "Condition Adjustments" at bounding box center [415, 164] width 781 height 16
click at [100, 101] on div "Questions" at bounding box center [70, 82] width 90 height 46
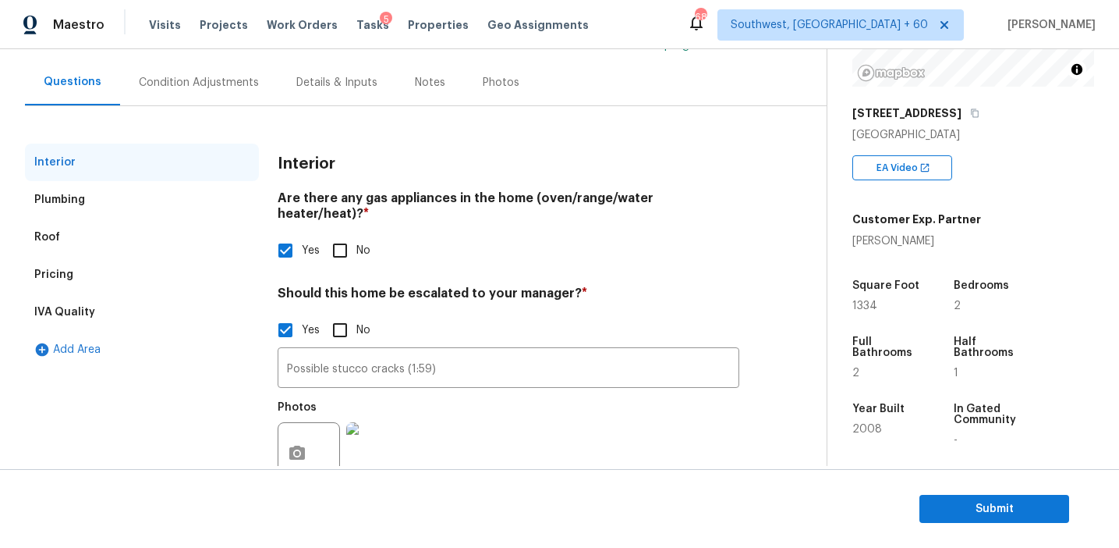
click at [120, 320] on div "IVA Quality" at bounding box center [142, 311] width 234 height 37
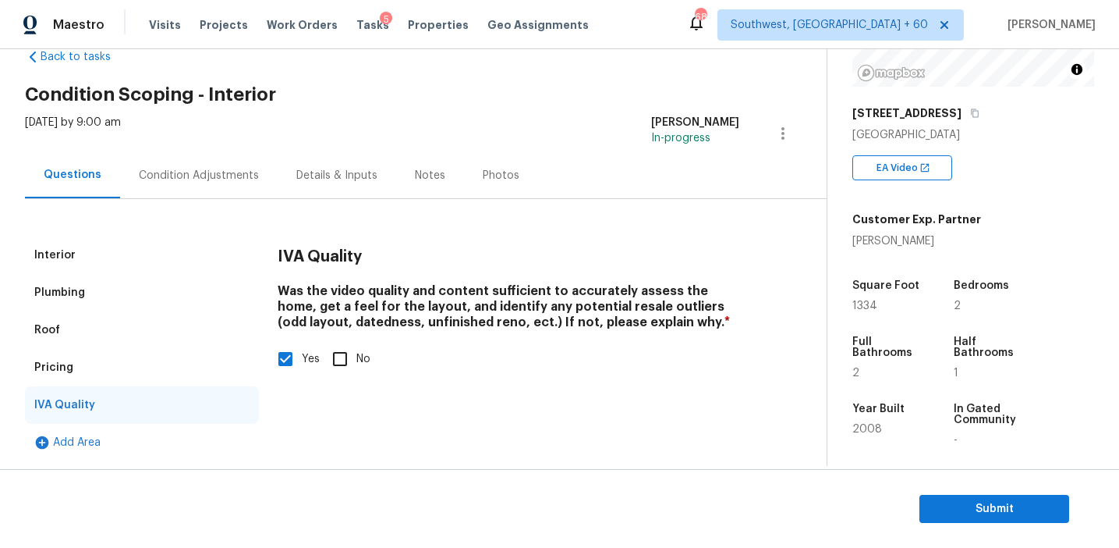
click at [110, 362] on div "Pricing" at bounding box center [142, 367] width 234 height 37
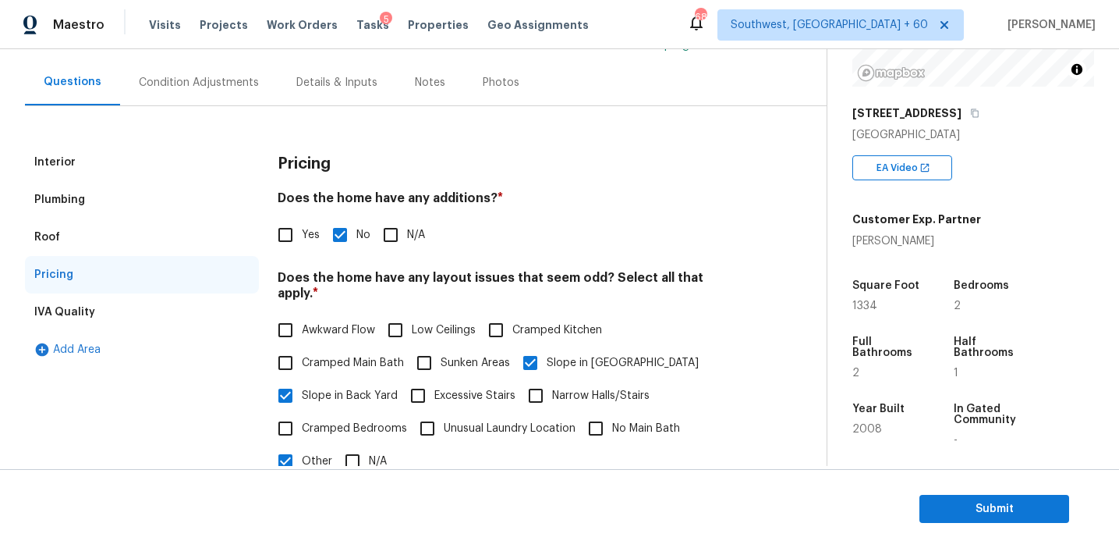
click at [113, 227] on div "Roof" at bounding box center [142, 236] width 234 height 37
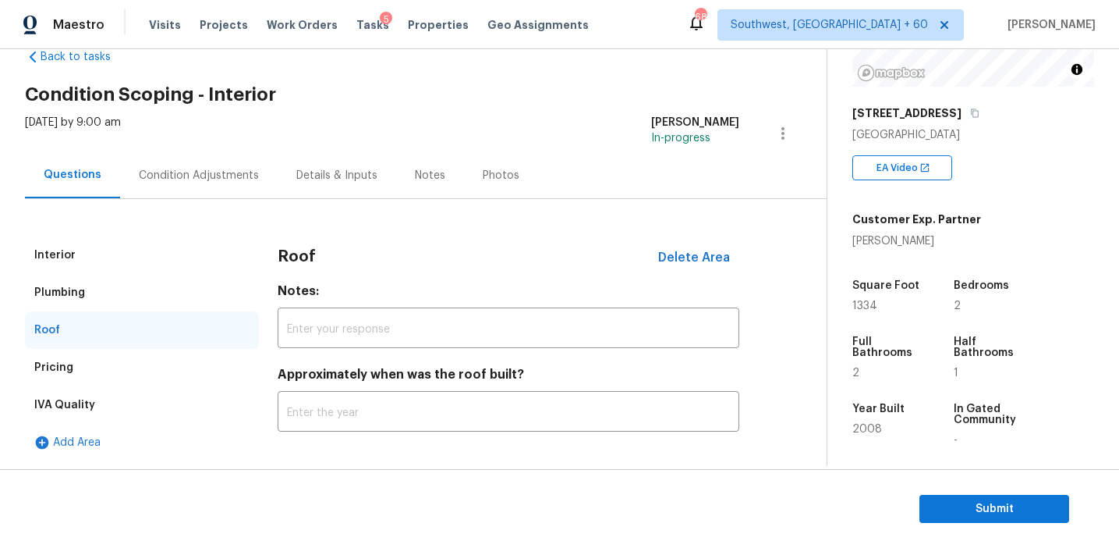
click at [103, 304] on div "Plumbing" at bounding box center [142, 292] width 234 height 37
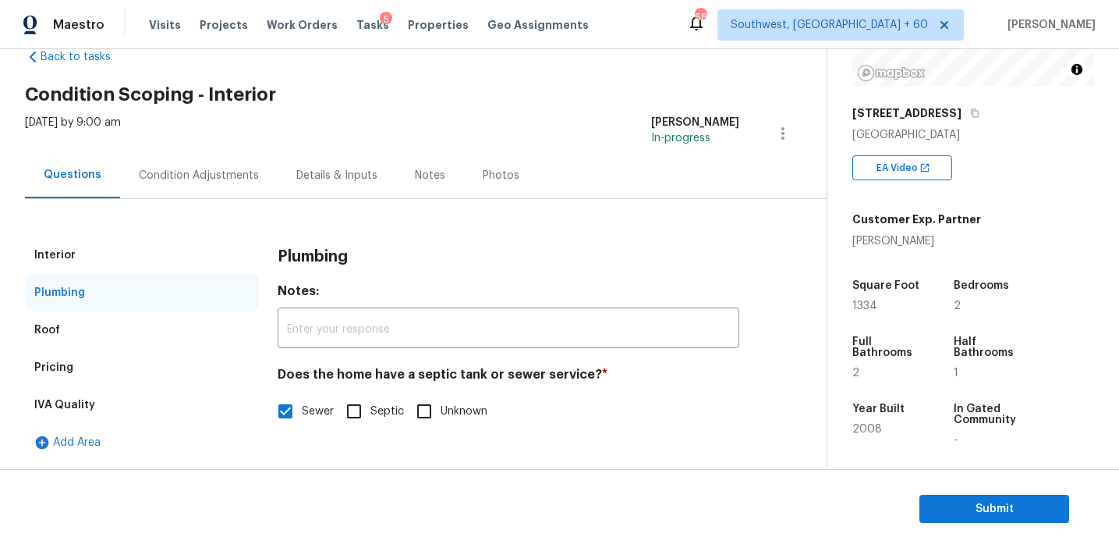
click at [103, 248] on div "Interior" at bounding box center [142, 254] width 234 height 37
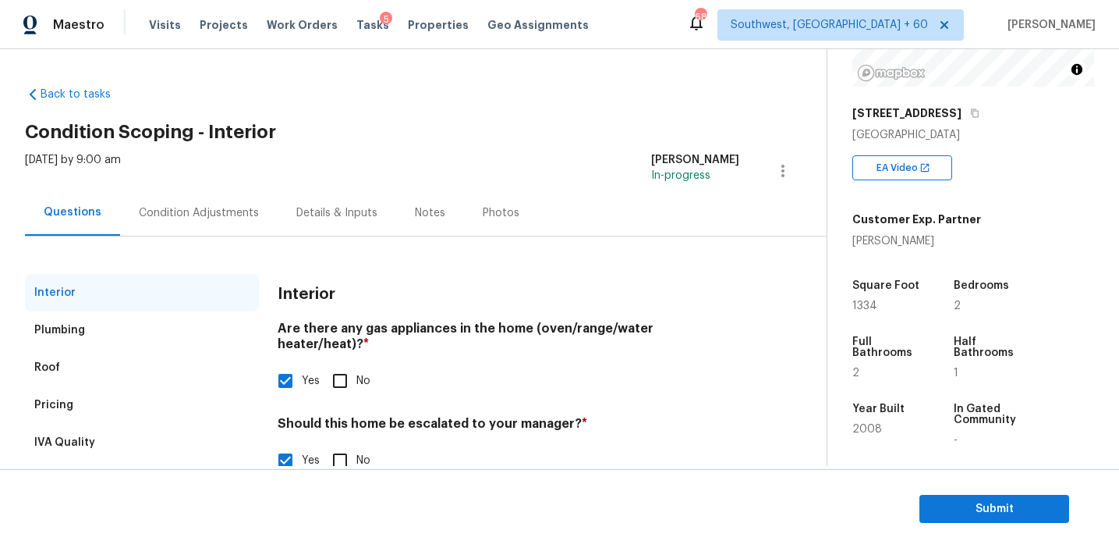
click at [236, 177] on div "Wed, Oct 08 2025 by 9:00 am Afran Peeran In-progress" at bounding box center [426, 170] width 802 height 37
click at [250, 215] on div "Condition Adjustments" at bounding box center [199, 213] width 120 height 16
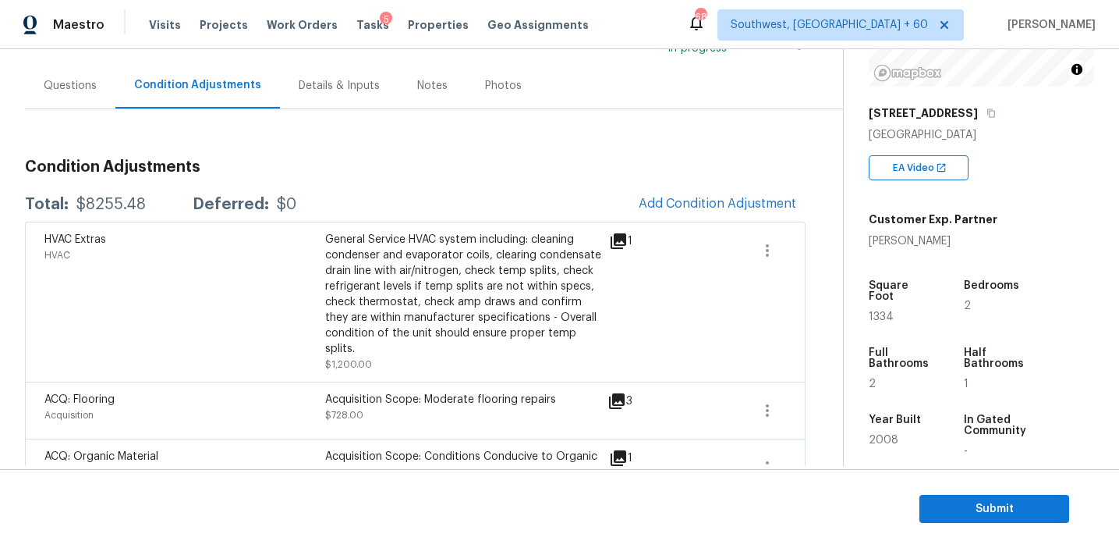
scroll to position [128, 0]
click at [431, 293] on div "General Service HVAC system including: cleaning condenser and evaporator coils,…" at bounding box center [465, 293] width 281 height 125
click at [430, 208] on div "Total: $8255.48 Deferred: $0 Add Condition Adjustment" at bounding box center [415, 203] width 781 height 34
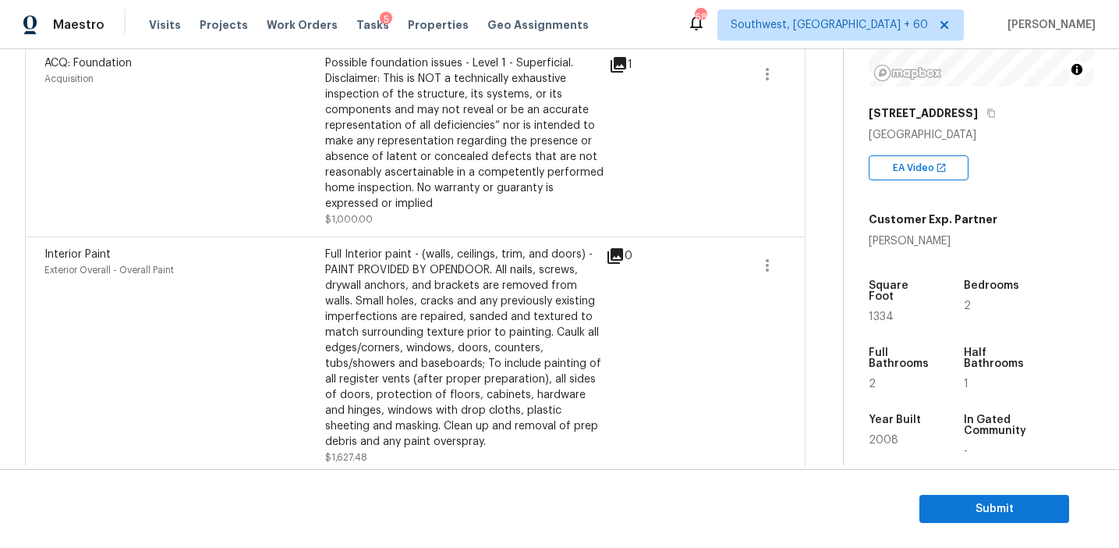
click at [564, 364] on div "Full Interior paint - (walls, ceilings, trim, and doors) - PAINT PROVIDED BY OP…" at bounding box center [465, 348] width 281 height 203
click at [704, 108] on span at bounding box center [713, 141] width 60 height 172
click at [562, 200] on div "Possible foundation issues - Level 1 - Superficial. Disclaimer: This is NOT a t…" at bounding box center [465, 141] width 281 height 172
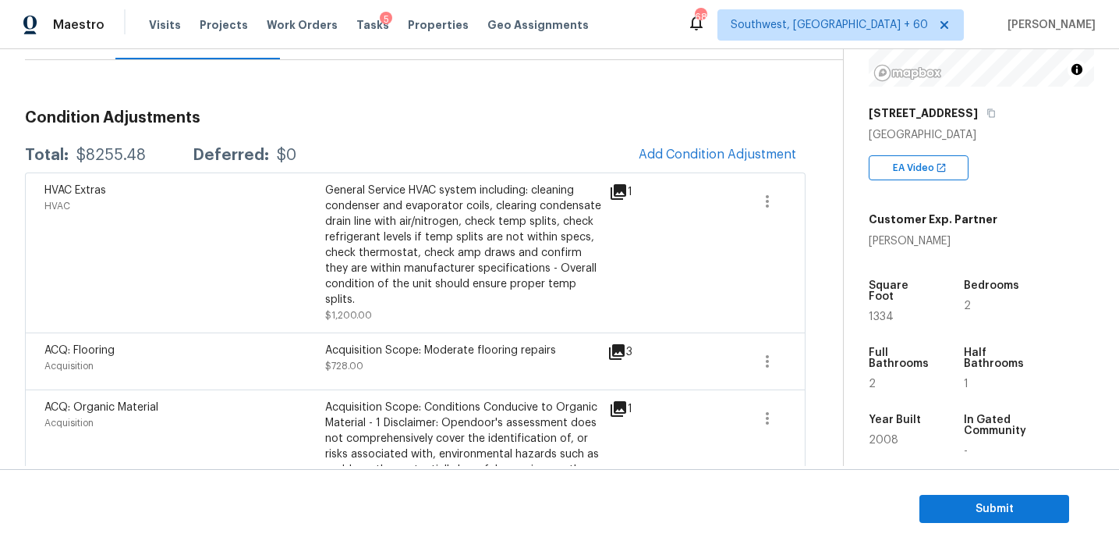
scroll to position [162, 0]
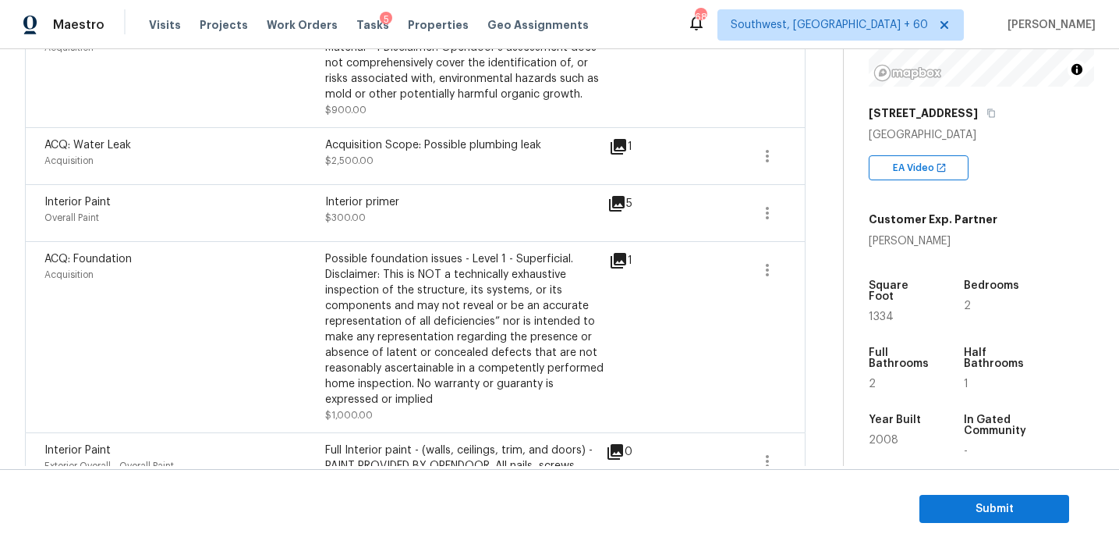
scroll to position [545, 0]
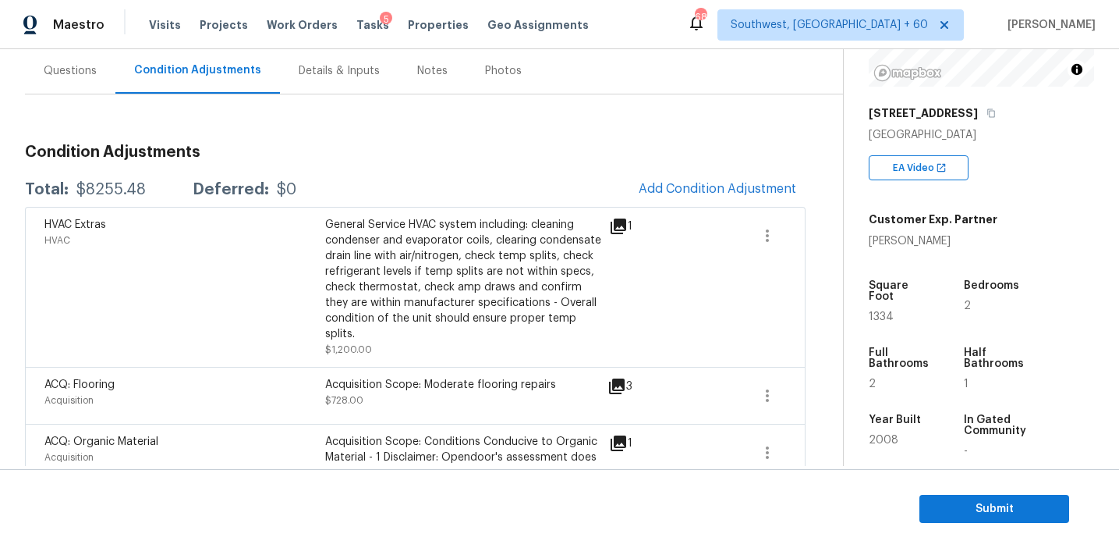
scroll to position [141, 0]
click at [531, 154] on h3 "Condition Adjustments" at bounding box center [415, 153] width 781 height 16
click at [965, 501] on span "Submit" at bounding box center [994, 509] width 125 height 20
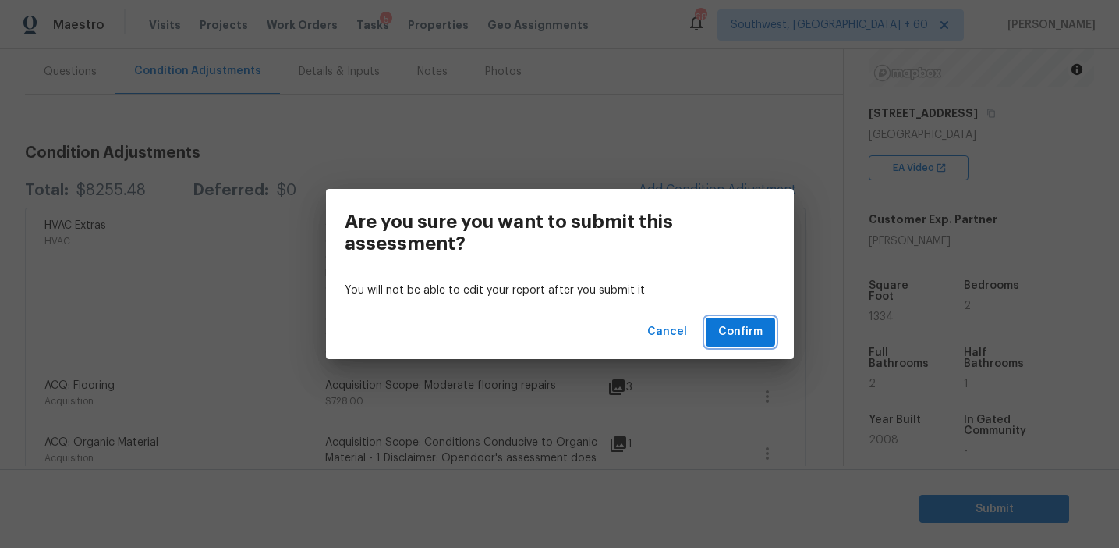
click at [735, 322] on span "Confirm" at bounding box center [741, 332] width 44 height 20
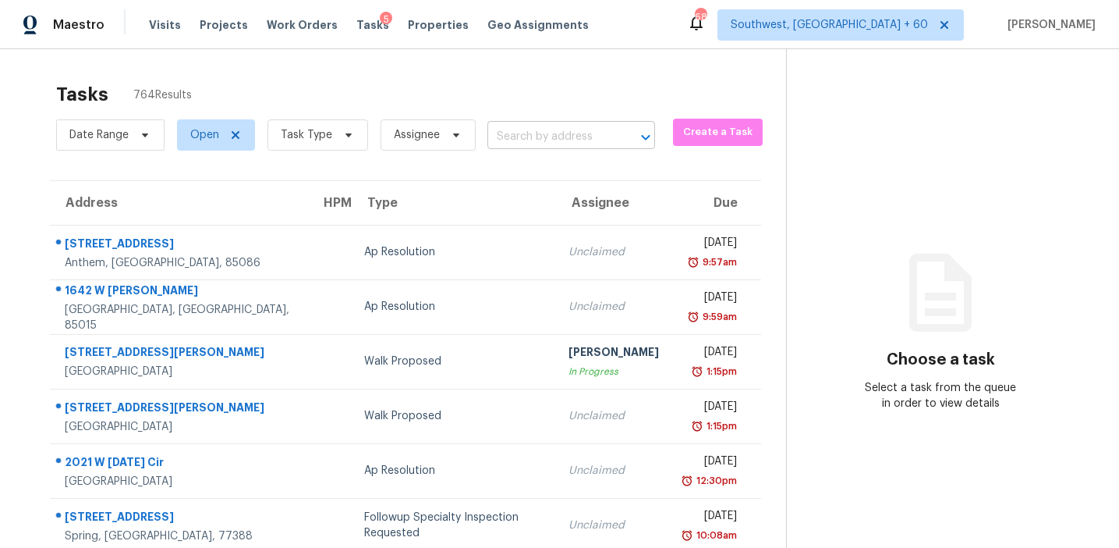
click at [520, 141] on input "text" at bounding box center [550, 137] width 124 height 24
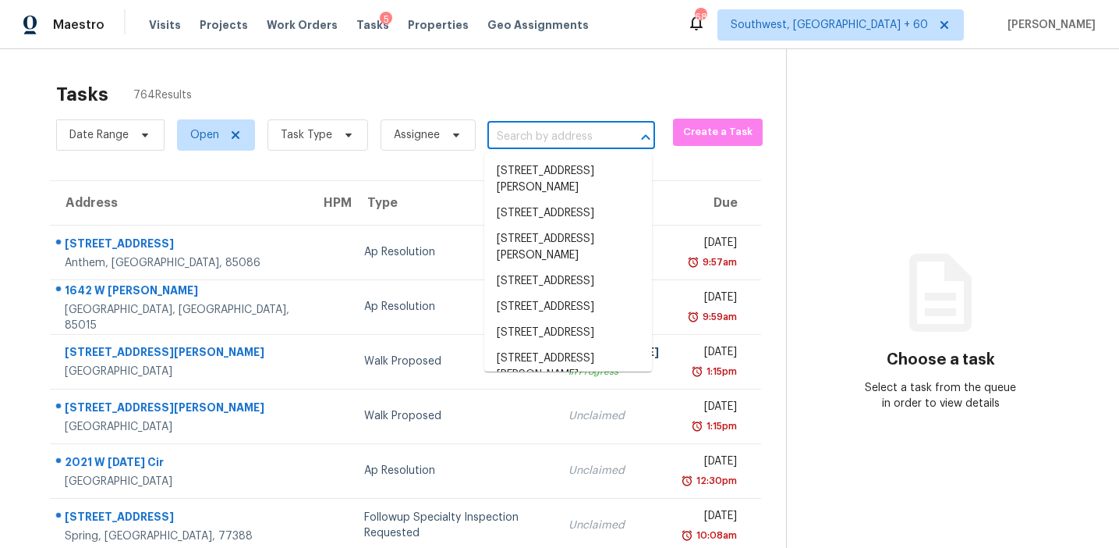
paste input "27746 E Frost Pl Aurora, CO, 80016"
type input "27746 E Frost Pl Aurora, CO, 80016"
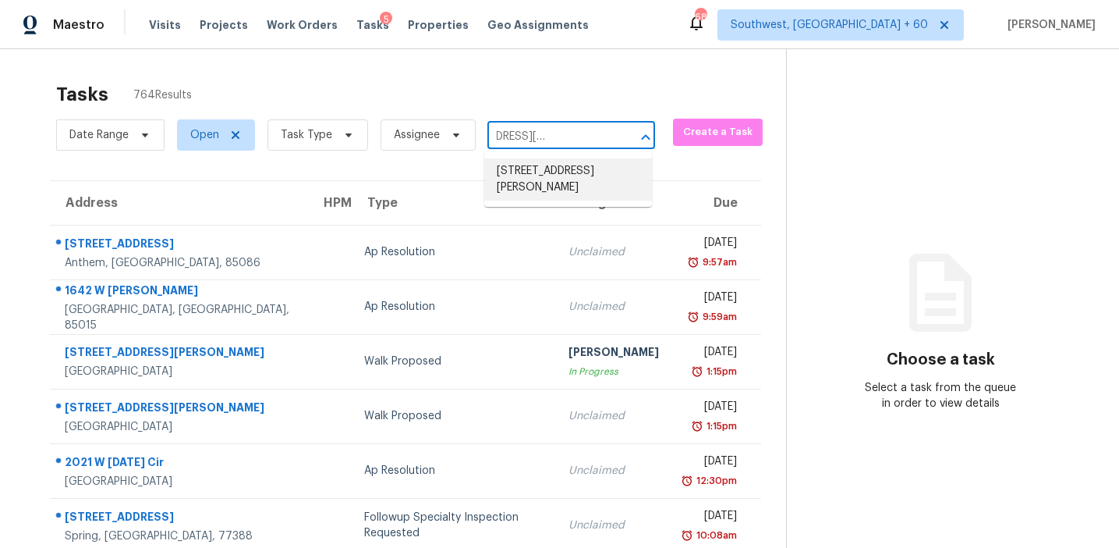
click at [541, 179] on li "27746 E Frost Pl, Aurora, CO 80016" at bounding box center [568, 179] width 168 height 42
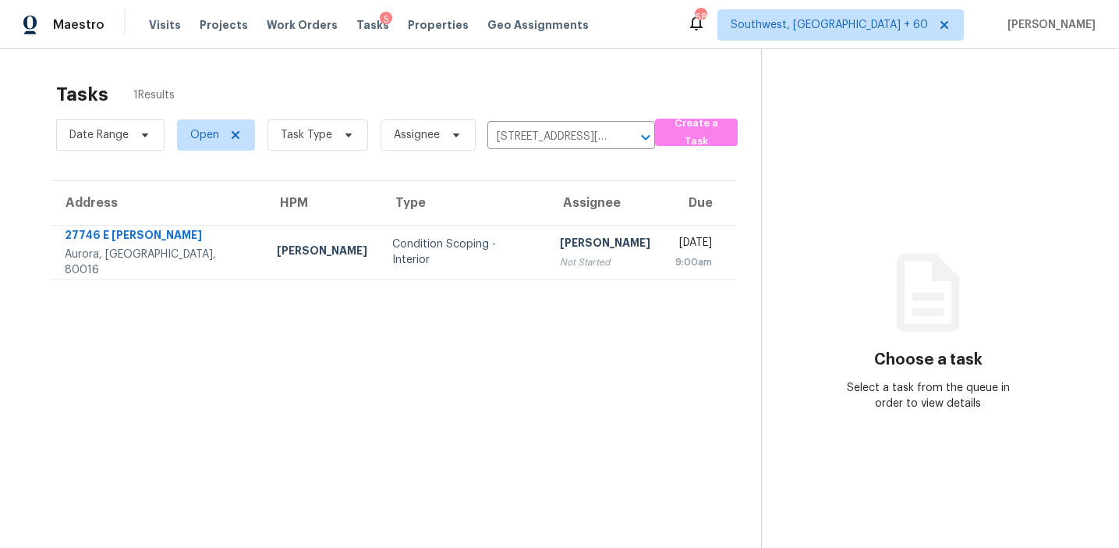
click at [560, 242] on div "[PERSON_NAME]" at bounding box center [605, 245] width 90 height 20
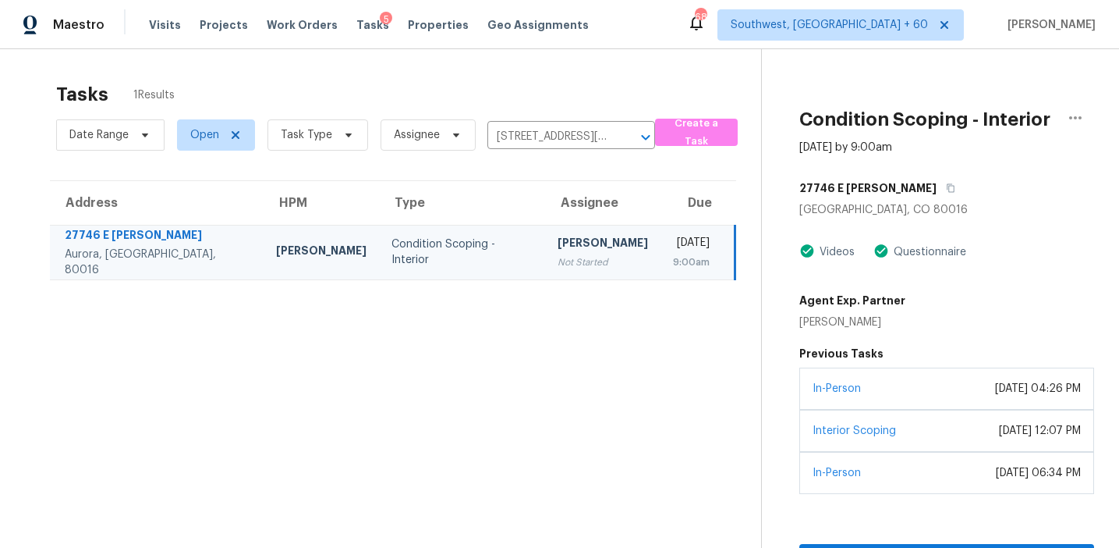
scroll to position [49, 0]
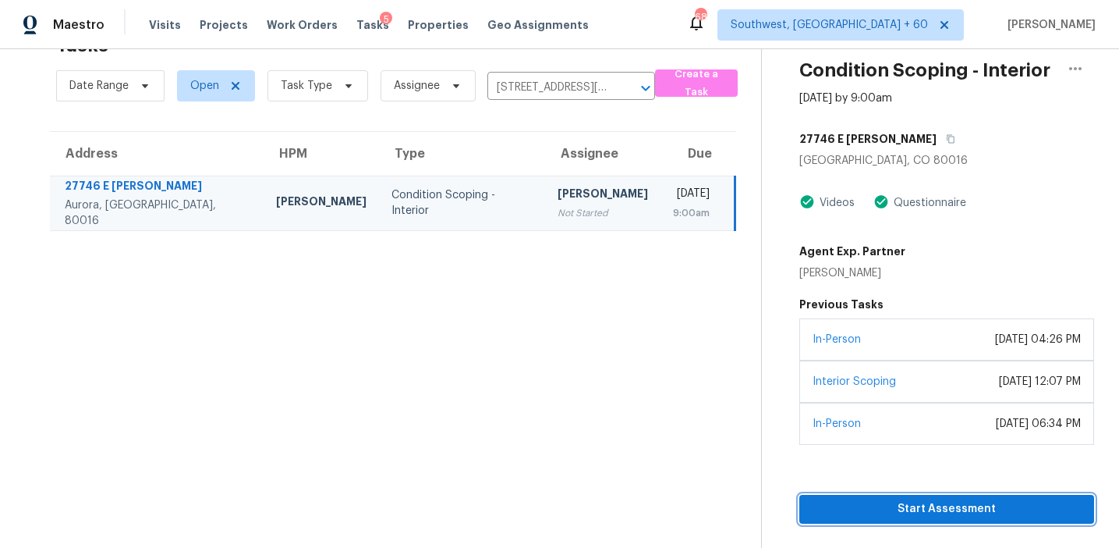
click at [885, 516] on span "Start Assessment" at bounding box center [947, 509] width 270 height 20
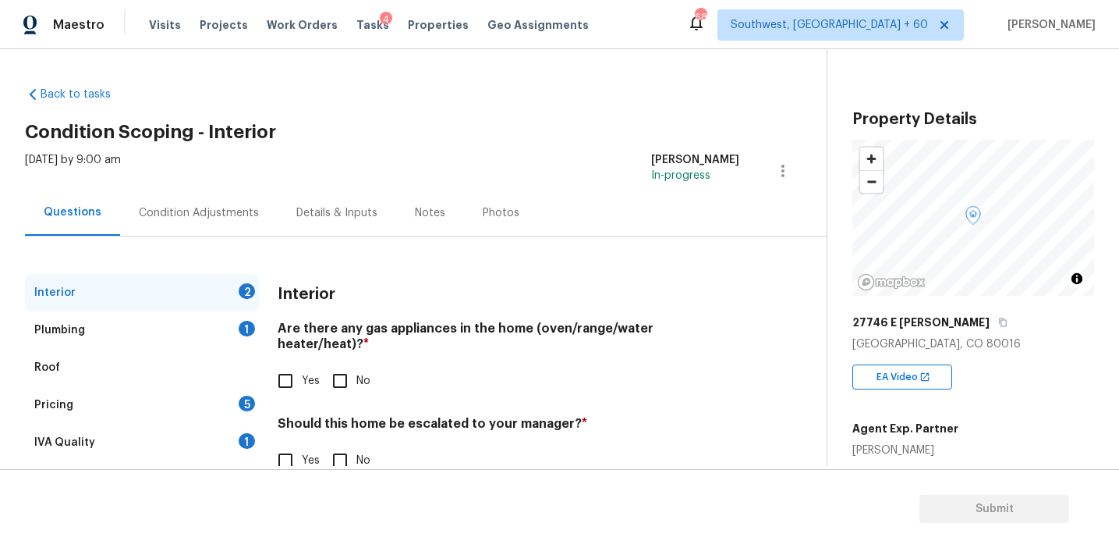
scroll to position [37, 0]
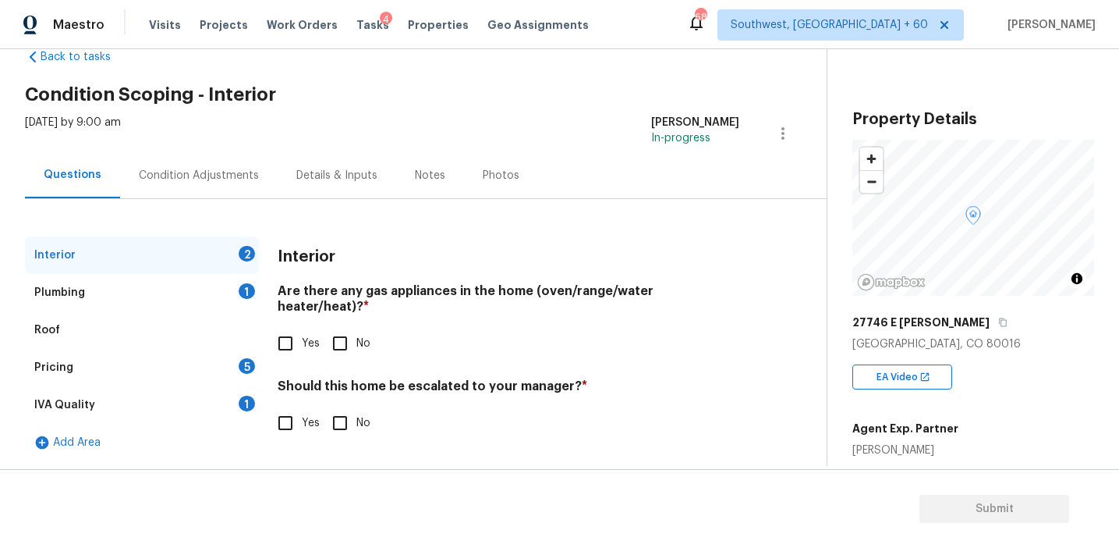
click at [237, 395] on div "IVA Quality 1" at bounding box center [142, 404] width 234 height 37
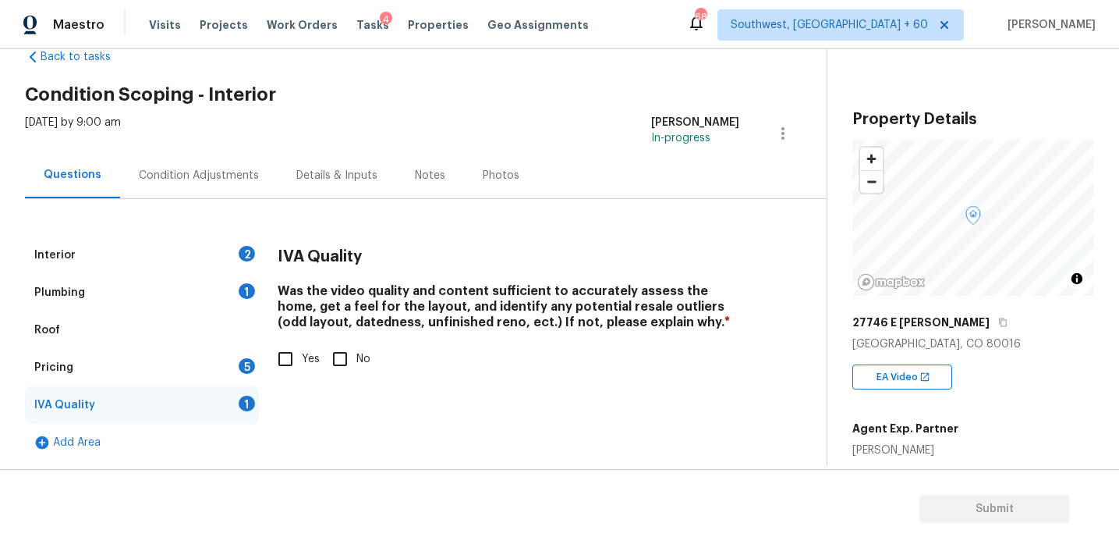
click at [293, 319] on h4 "Was the video quality and content sufficient to accurately assess the home, get…" at bounding box center [509, 309] width 462 height 53
click at [290, 371] on input "Yes" at bounding box center [285, 358] width 33 height 33
checkbox input "true"
click at [244, 313] on div "Roof" at bounding box center [142, 329] width 234 height 37
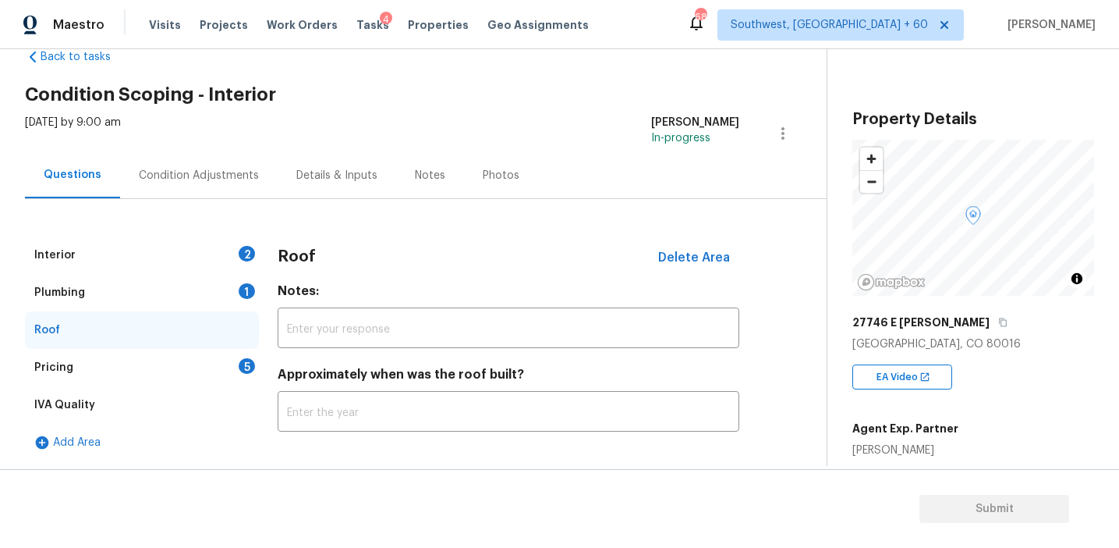
click at [246, 286] on div "1" at bounding box center [247, 291] width 16 height 16
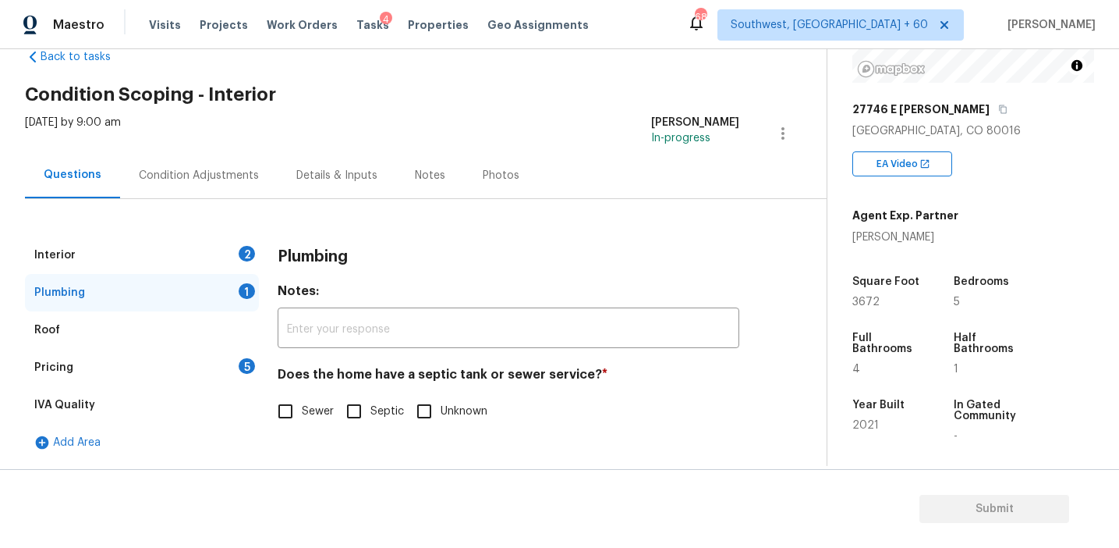
scroll to position [199, 0]
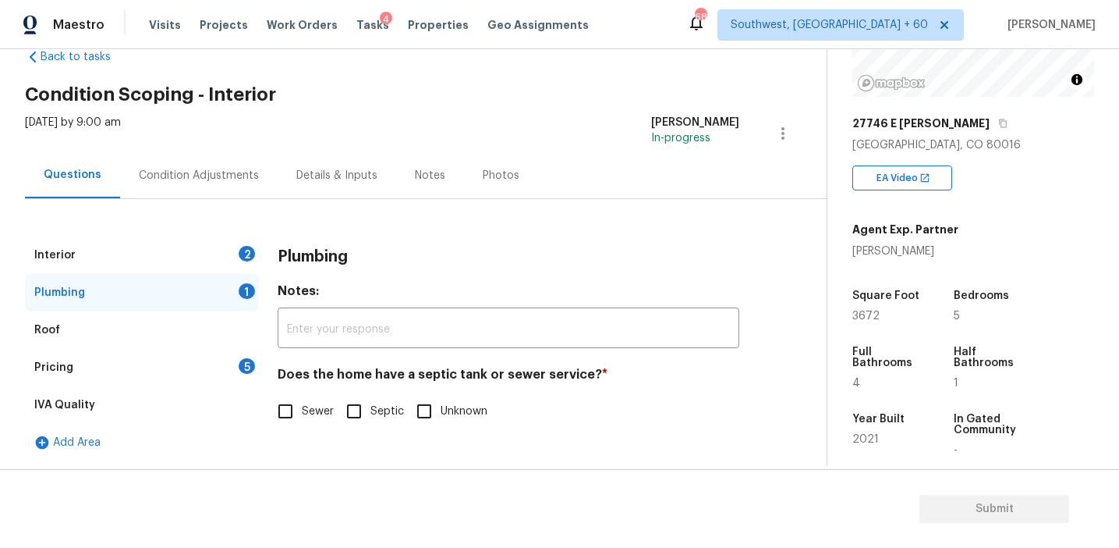
click at [280, 416] on input "Sewer" at bounding box center [285, 411] width 33 height 33
checkbox input "true"
click at [232, 367] on div "Pricing 5" at bounding box center [142, 367] width 234 height 37
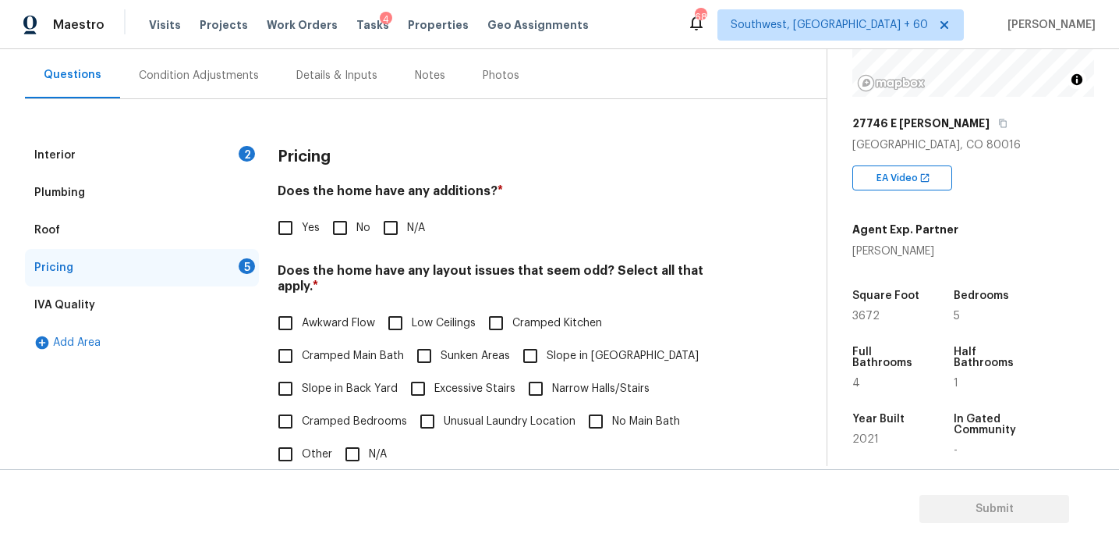
scroll to position [130, 0]
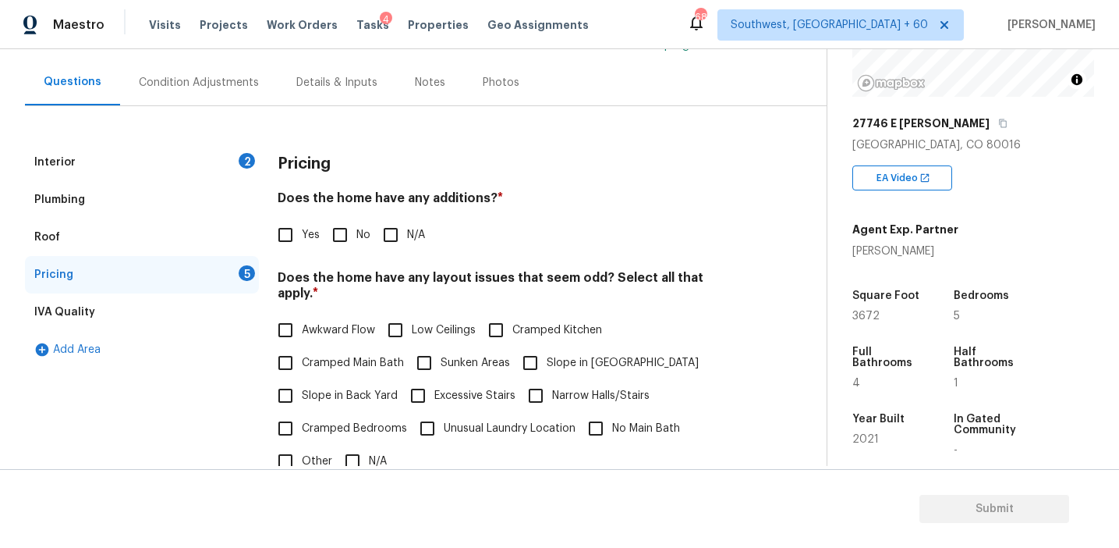
click at [430, 240] on div "Yes No N/A" at bounding box center [509, 234] width 462 height 33
click at [871, 315] on span "3672" at bounding box center [866, 315] width 27 height 11
click at [668, 182] on div "Pricing" at bounding box center [509, 164] width 462 height 41
click at [343, 245] on input "No" at bounding box center [340, 234] width 33 height 33
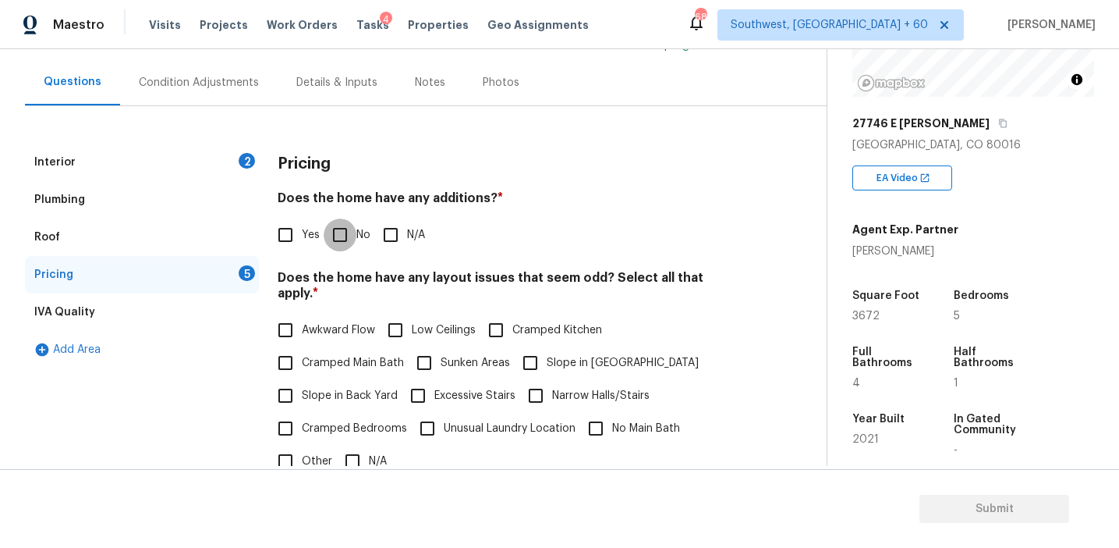
checkbox input "true"
click at [538, 346] on input "Slope in [GEOGRAPHIC_DATA]" at bounding box center [530, 362] width 33 height 33
checkbox input "true"
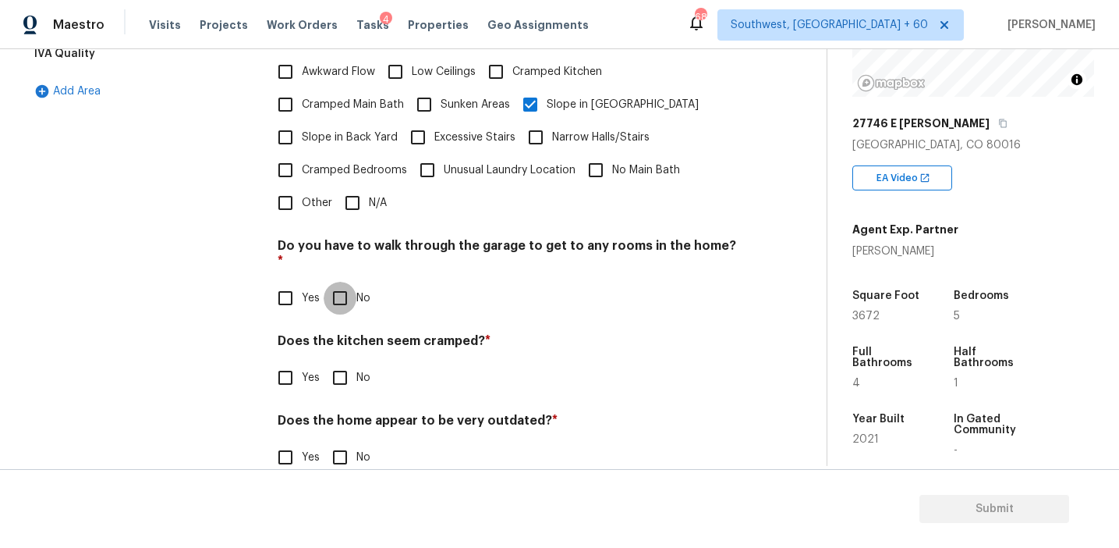
click at [349, 282] on input "No" at bounding box center [340, 298] width 33 height 33
checkbox input "true"
click at [346, 363] on input "No" at bounding box center [340, 379] width 33 height 33
checkbox input "true"
click at [335, 445] on div "Pricing Does the home have any additions? * Yes No N/A Does the home have any l…" at bounding box center [509, 189] width 462 height 609
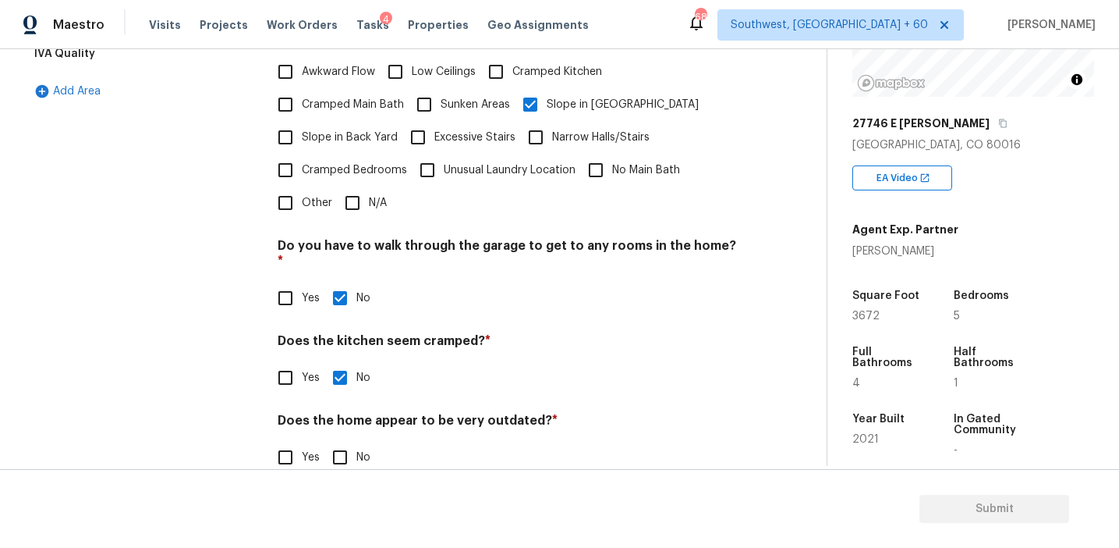
click at [335, 441] on input "No" at bounding box center [340, 457] width 33 height 33
checkbox input "true"
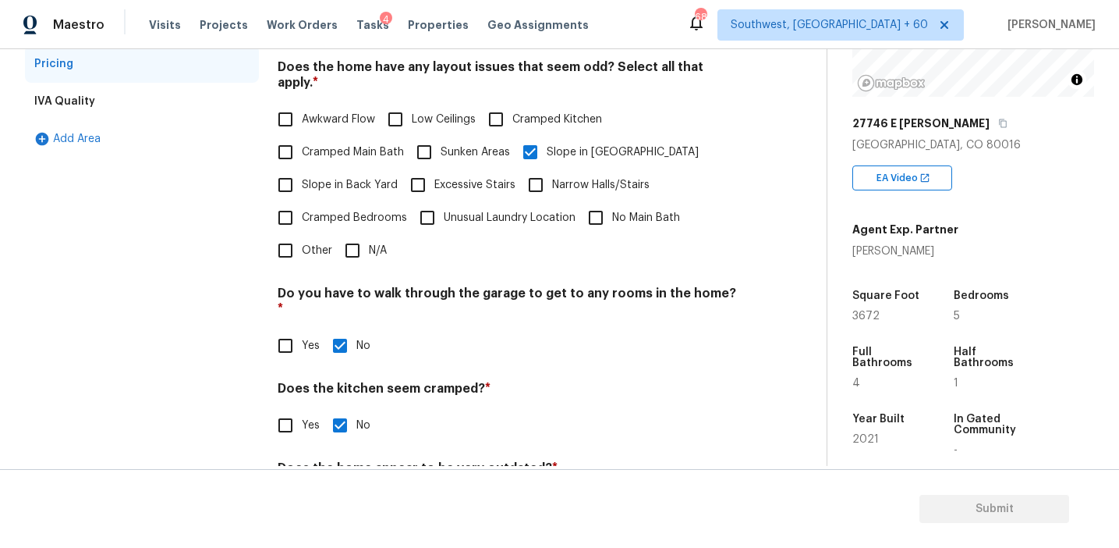
scroll to position [270, 0]
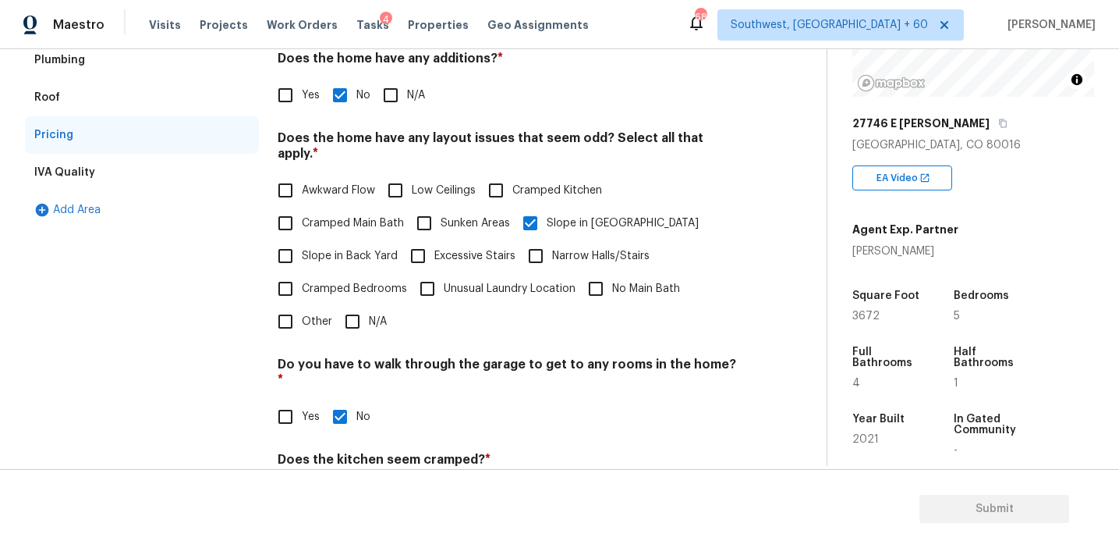
click at [328, 240] on label "Slope in Back Yard" at bounding box center [333, 256] width 129 height 33
click at [302, 240] on input "Slope in Back Yard" at bounding box center [285, 256] width 33 height 33
checkbox input "true"
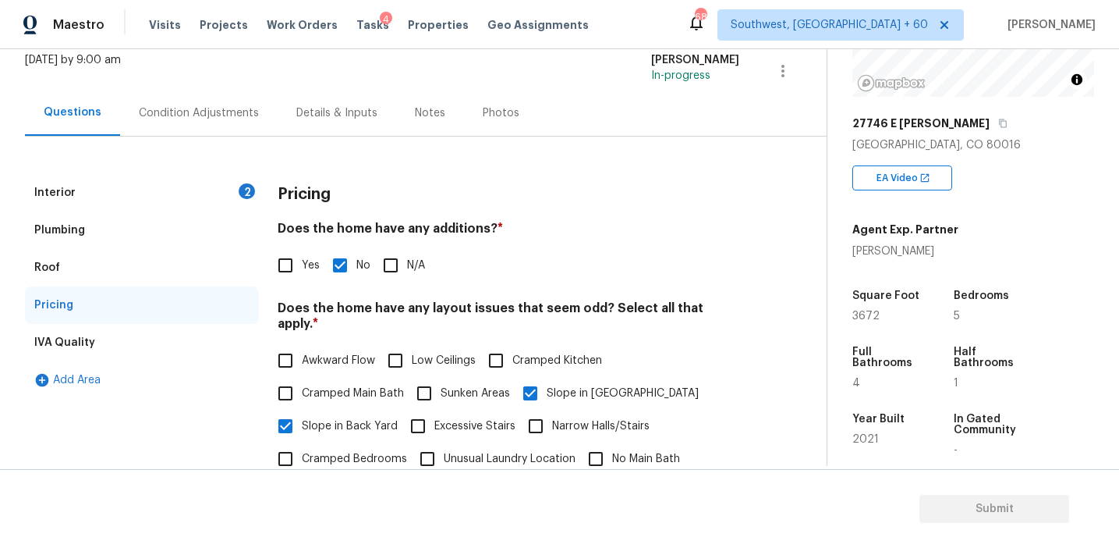
click at [227, 183] on div "Interior 2" at bounding box center [142, 192] width 234 height 37
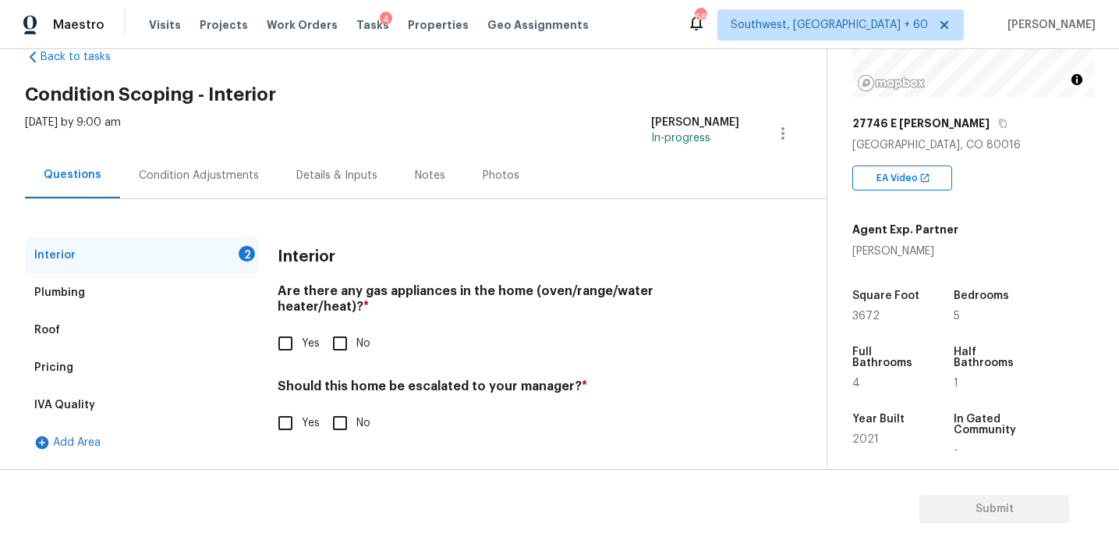
click at [279, 342] on input "Yes" at bounding box center [285, 343] width 33 height 33
checkbox input "true"
click at [343, 406] on input "No" at bounding box center [340, 422] width 33 height 33
checkbox input "true"
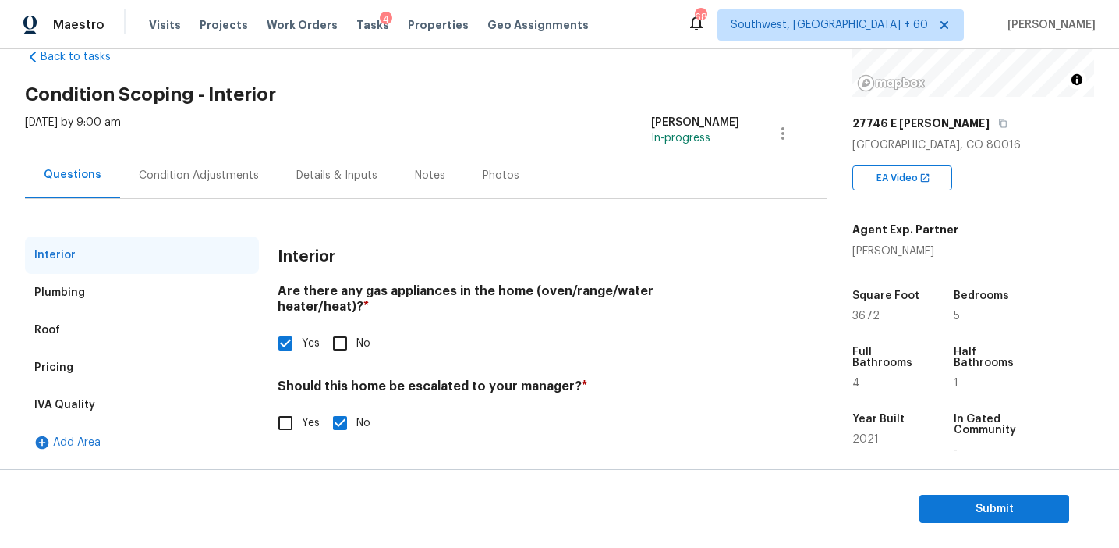
click at [211, 168] on div "Condition Adjustments" at bounding box center [199, 176] width 120 height 16
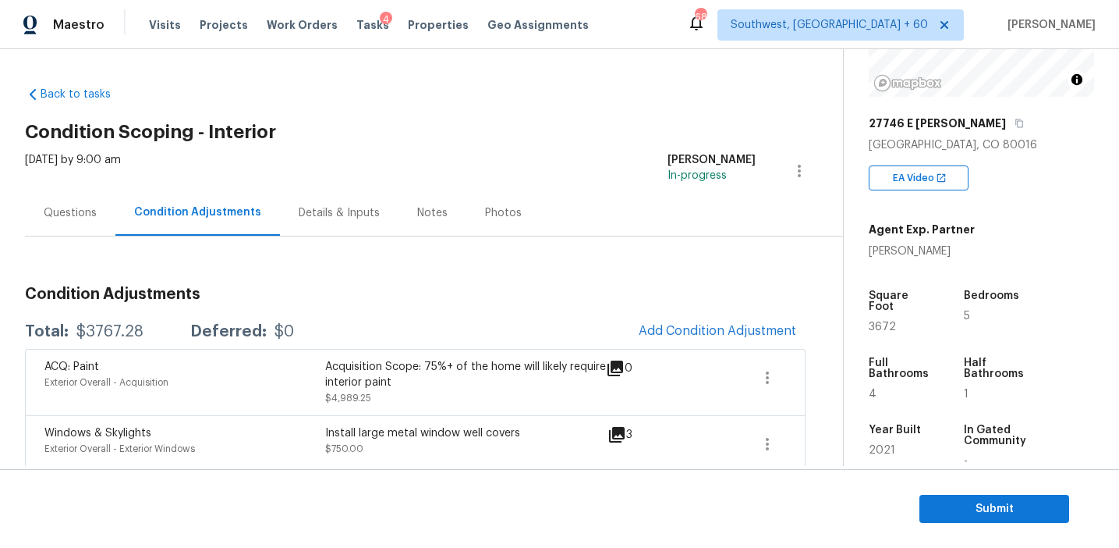
scroll to position [342, 0]
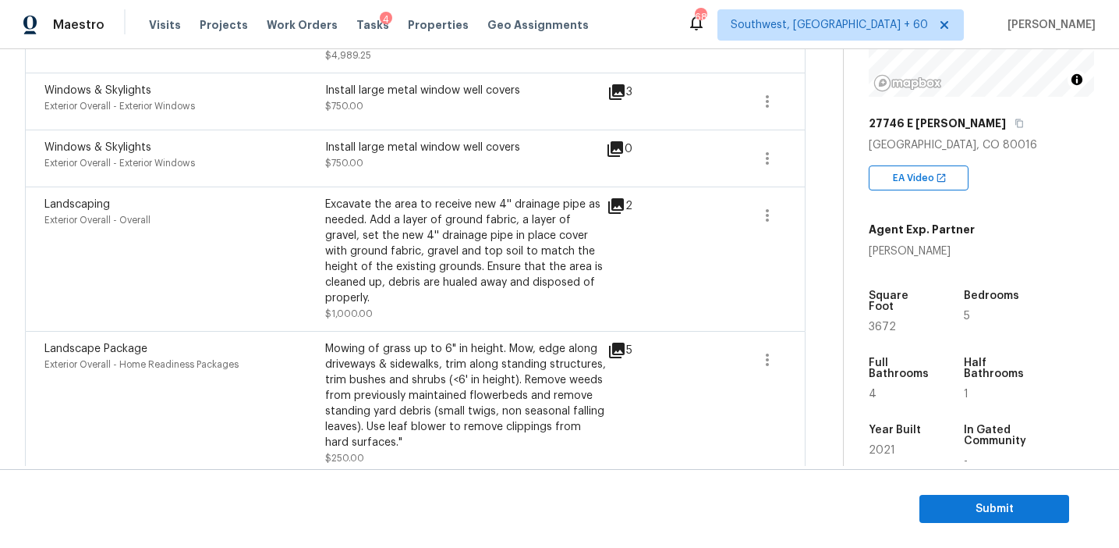
click at [387, 301] on div "Excavate the area to receive new 4'' drainage pipe as needed. Add a layer of gr…" at bounding box center [465, 259] width 281 height 125
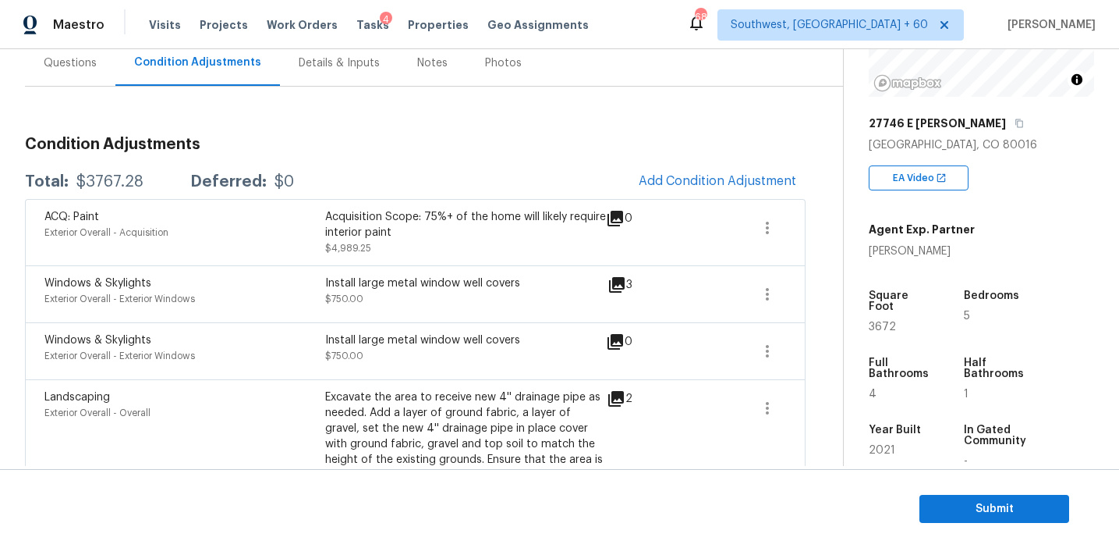
scroll to position [151, 0]
click at [663, 180] on span "Add Condition Adjustment" at bounding box center [718, 180] width 158 height 14
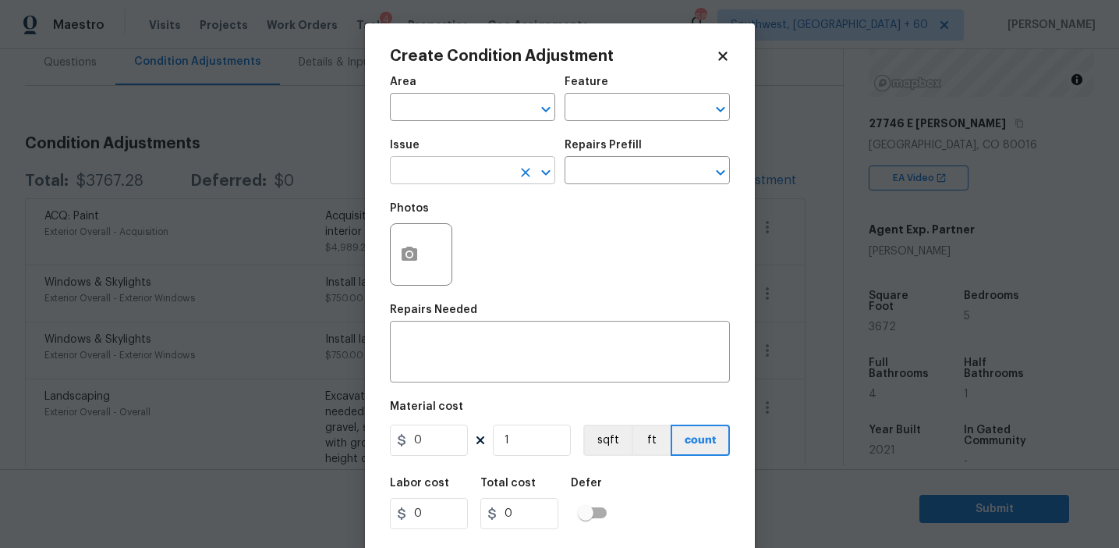
click at [447, 174] on input "text" at bounding box center [451, 172] width 122 height 24
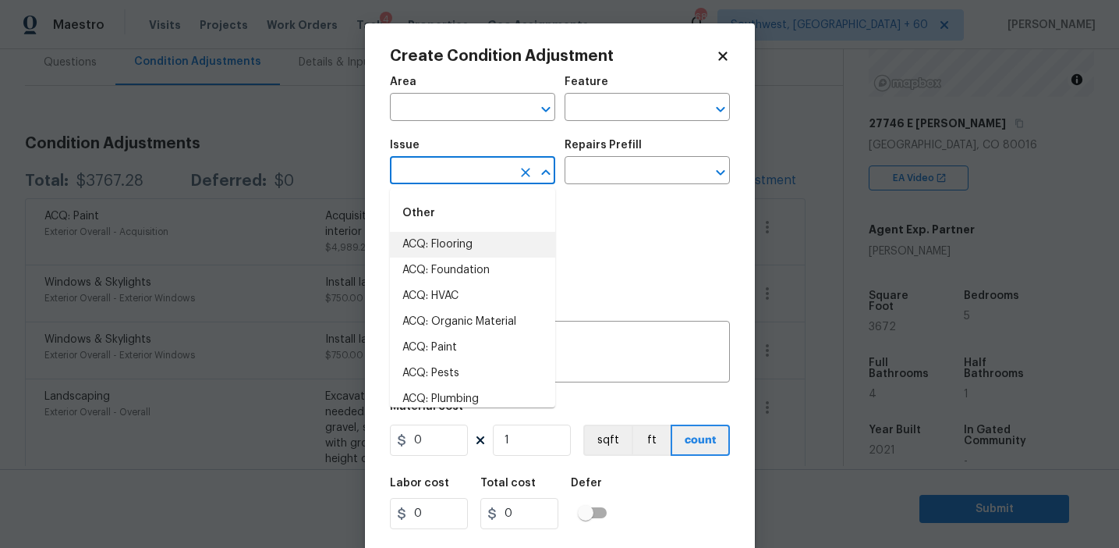
click at [456, 241] on li "ACQ: Flooring" at bounding box center [472, 245] width 165 height 26
type input "ACQ: Flooring"
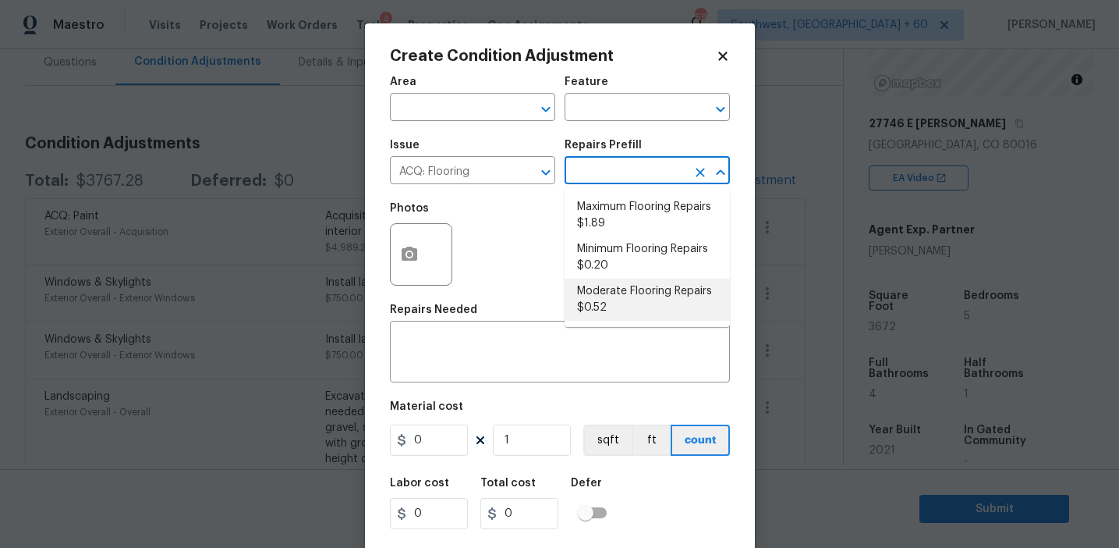
click at [622, 301] on li "Moderate Flooring Repairs $0.52" at bounding box center [647, 300] width 165 height 42
type input "Acquisition"
type textarea "Acquisition Scope: Moderate flooring repairs"
type input "0.52"
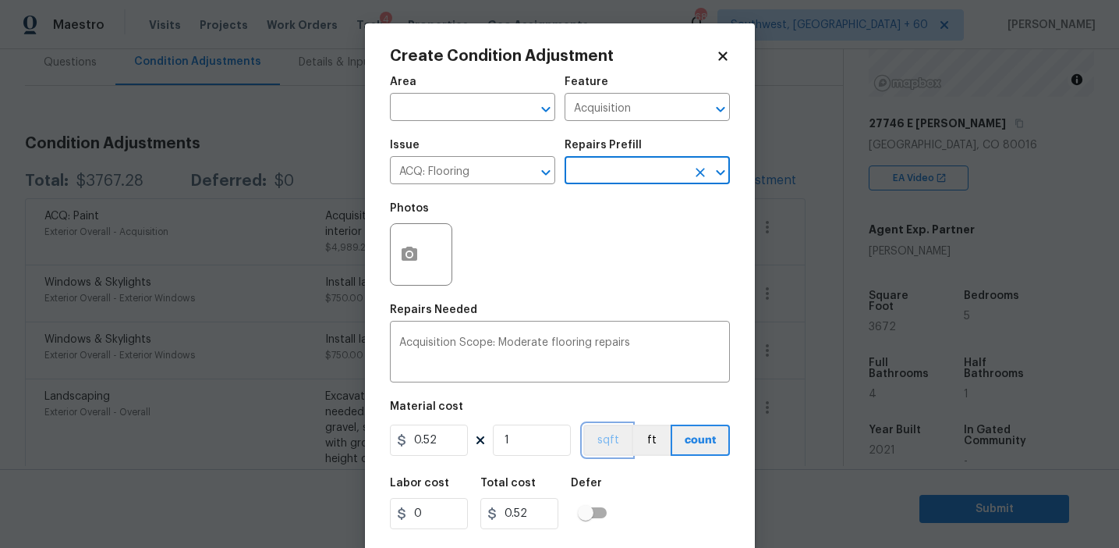
click at [593, 429] on button "sqft" at bounding box center [608, 439] width 48 height 31
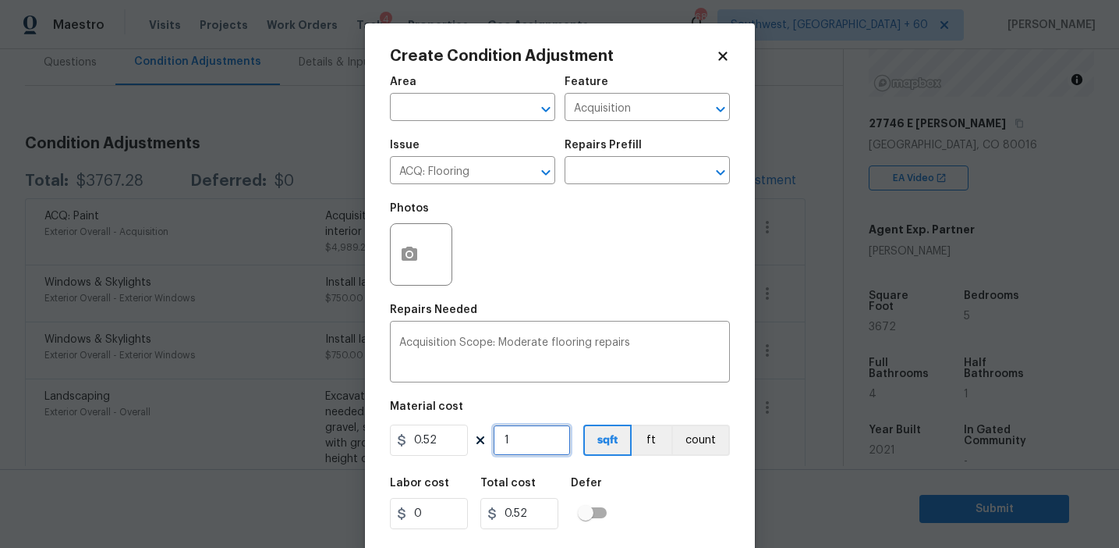
click at [557, 435] on input "1" at bounding box center [532, 439] width 78 height 31
type input "3"
type input "1.56"
type input "36"
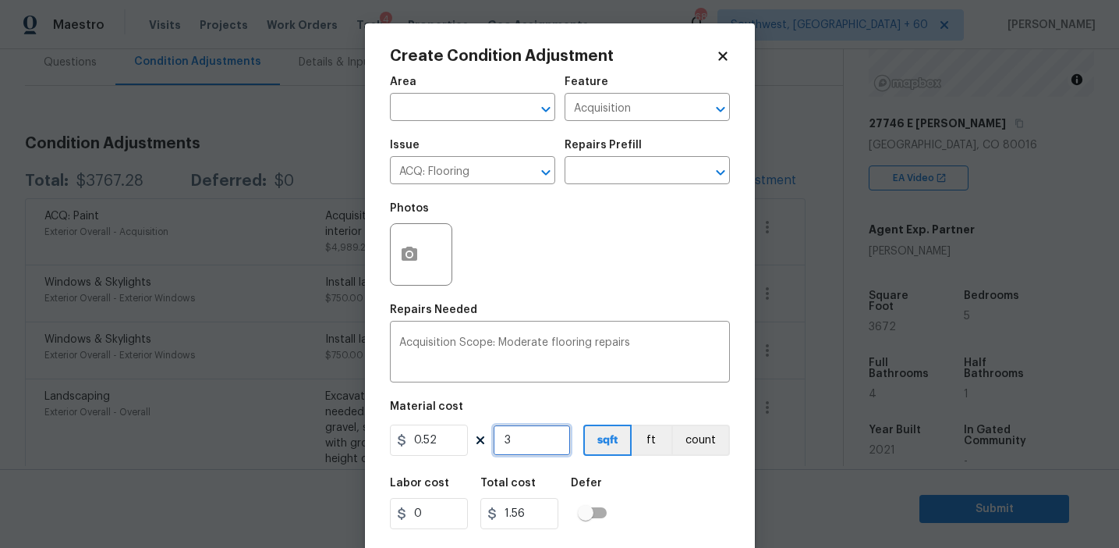
type input "18.72"
type input "367"
type input "190.84"
type input "3672"
type input "1909.44"
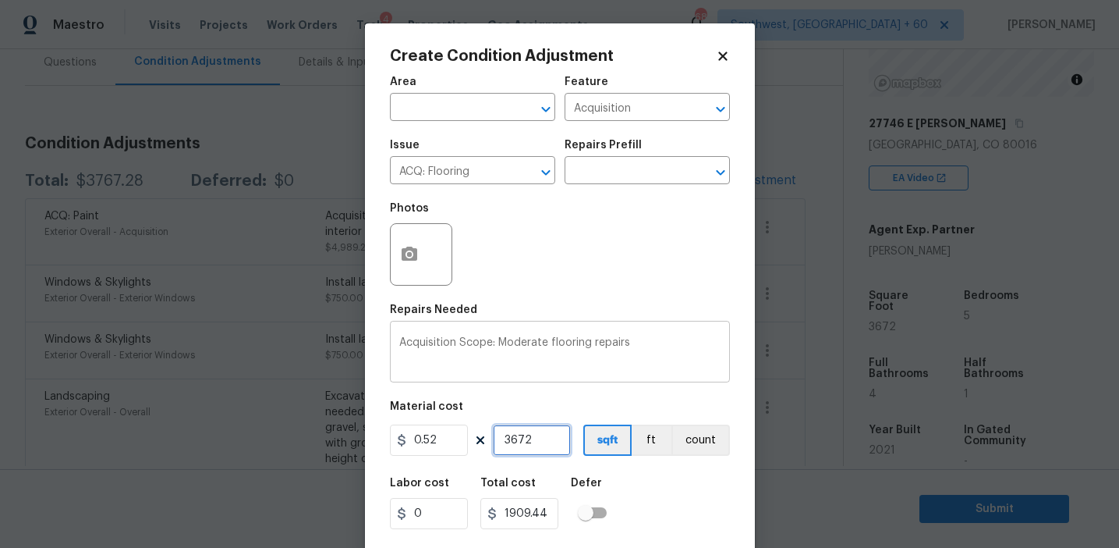
type input "3672"
click at [404, 258] on icon "button" at bounding box center [410, 254] width 16 height 14
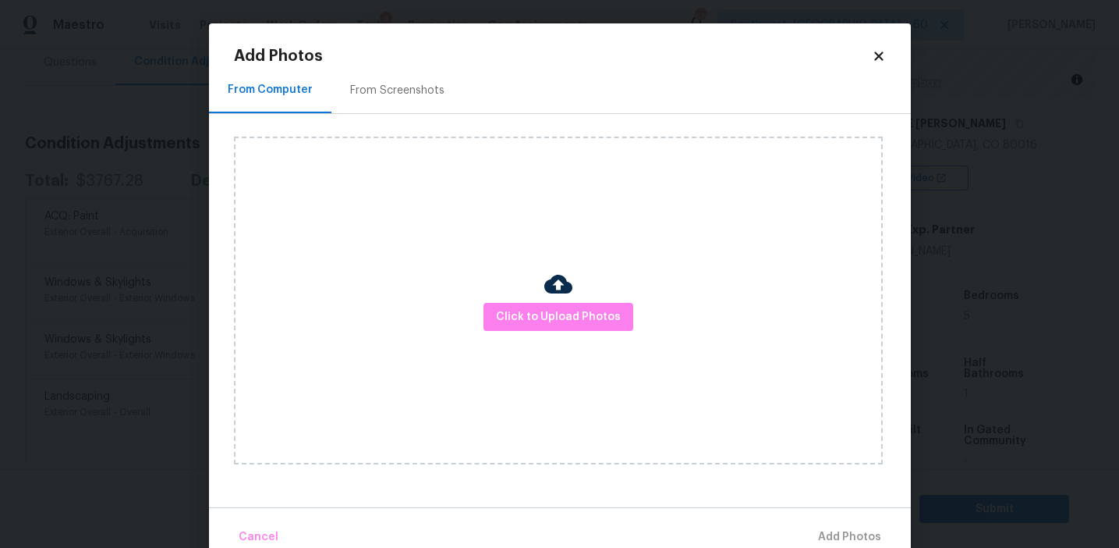
click at [424, 81] on div "From Screenshots" at bounding box center [398, 90] width 132 height 46
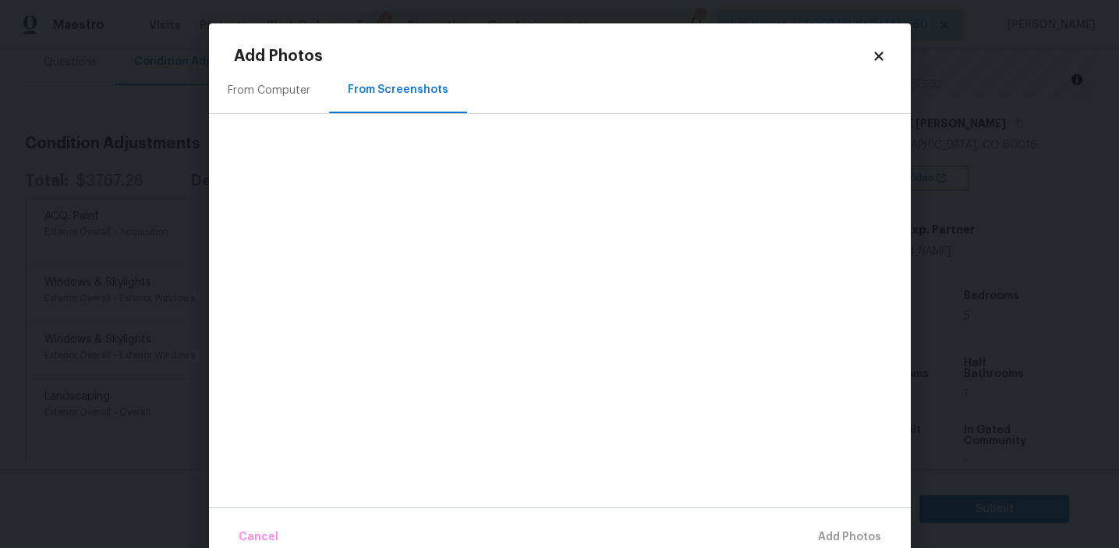
click at [277, 112] on div "From Computer" at bounding box center [269, 90] width 120 height 46
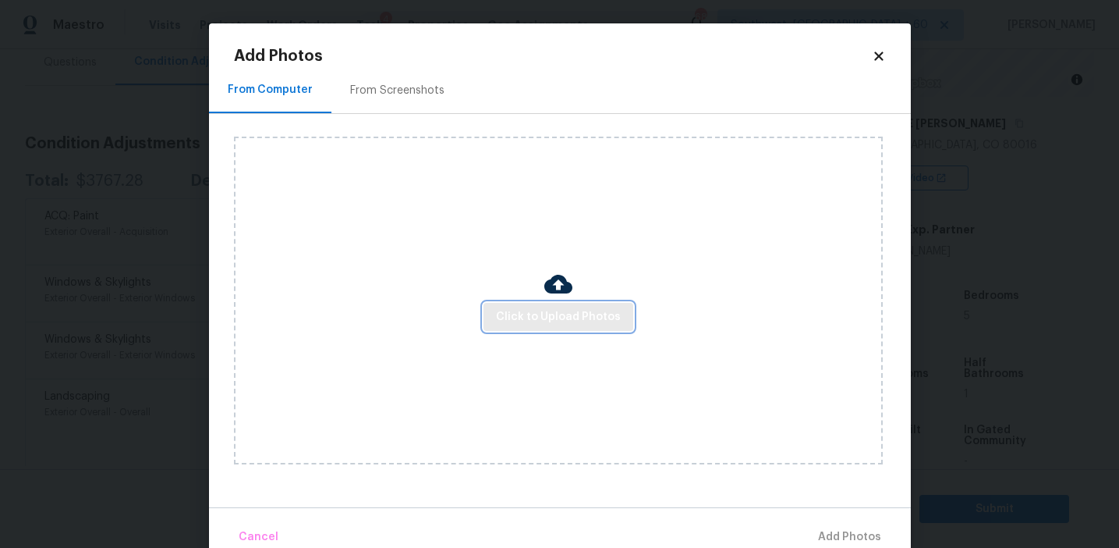
click at [535, 330] on button "Click to Upload Photos" at bounding box center [559, 317] width 150 height 29
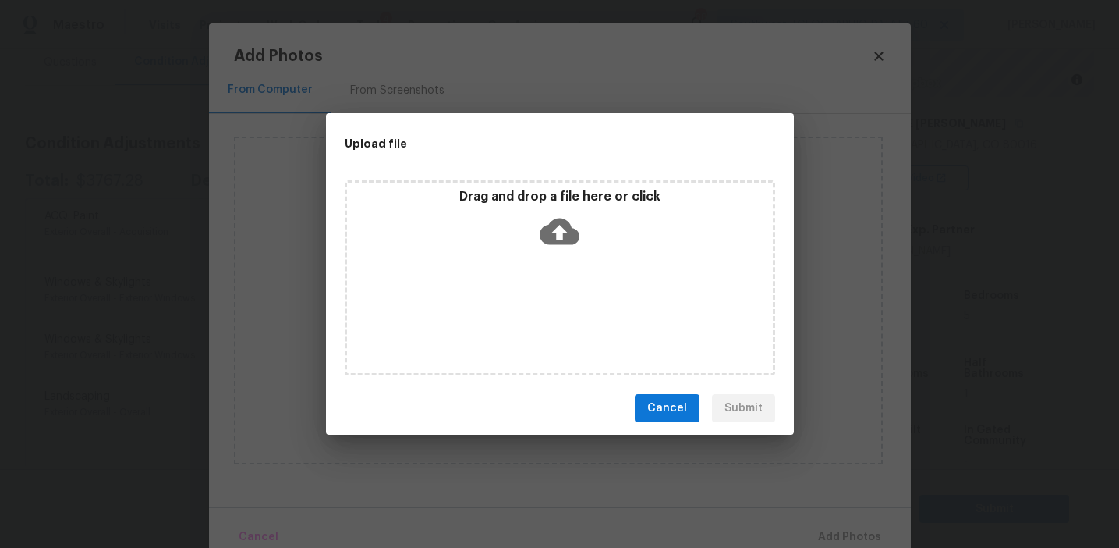
click at [533, 249] on div "Drag and drop a file here or click" at bounding box center [560, 222] width 426 height 67
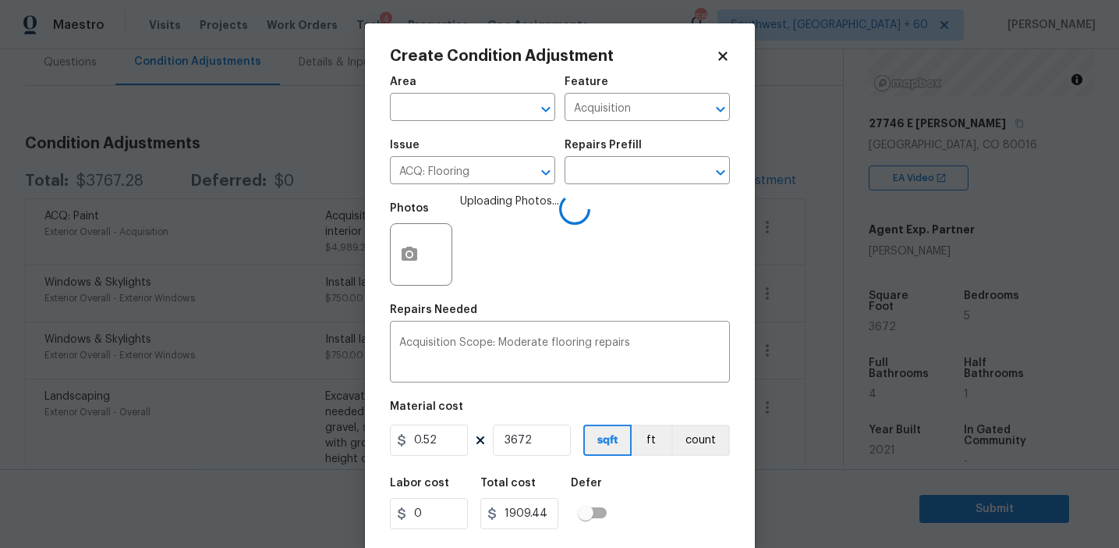
scroll to position [35, 0]
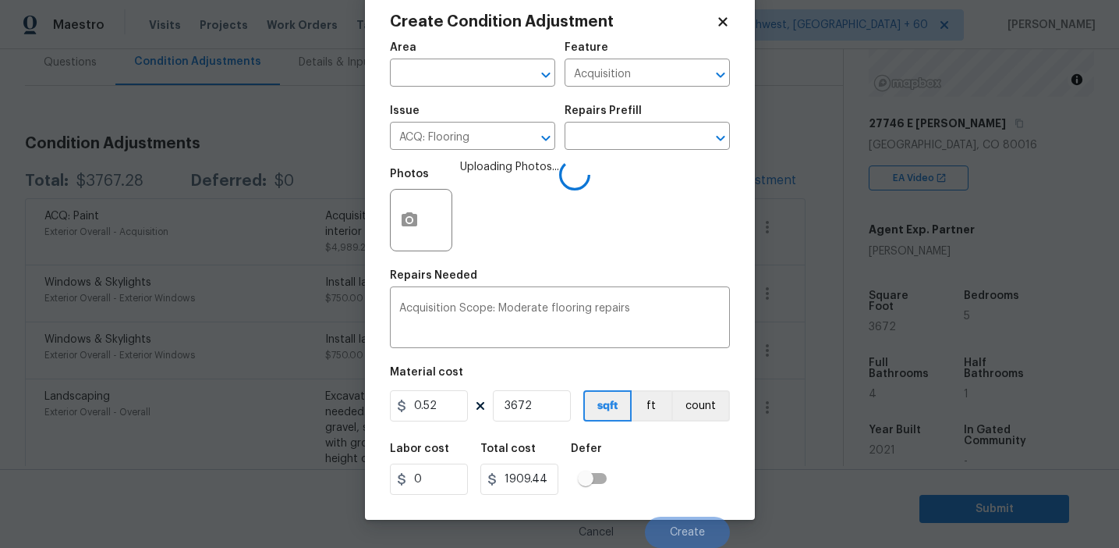
click at [662, 471] on div "Labor cost 0 Total cost 1909.44 Defer" at bounding box center [560, 469] width 340 height 70
click at [675, 481] on div "Labor cost 0 Total cost 1909.44 Defer" at bounding box center [560, 469] width 340 height 70
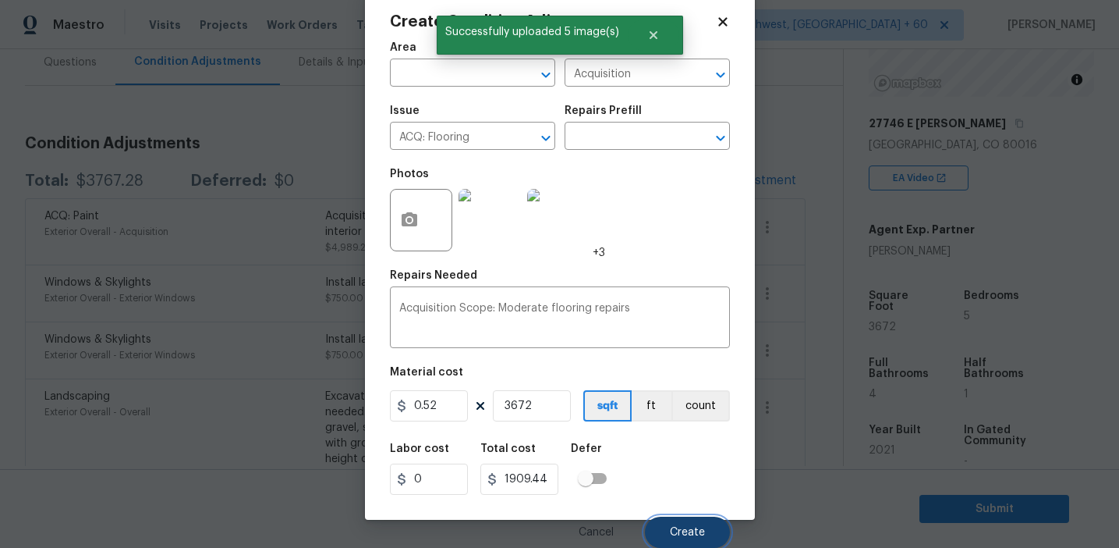
click at [678, 524] on button "Create" at bounding box center [687, 531] width 85 height 31
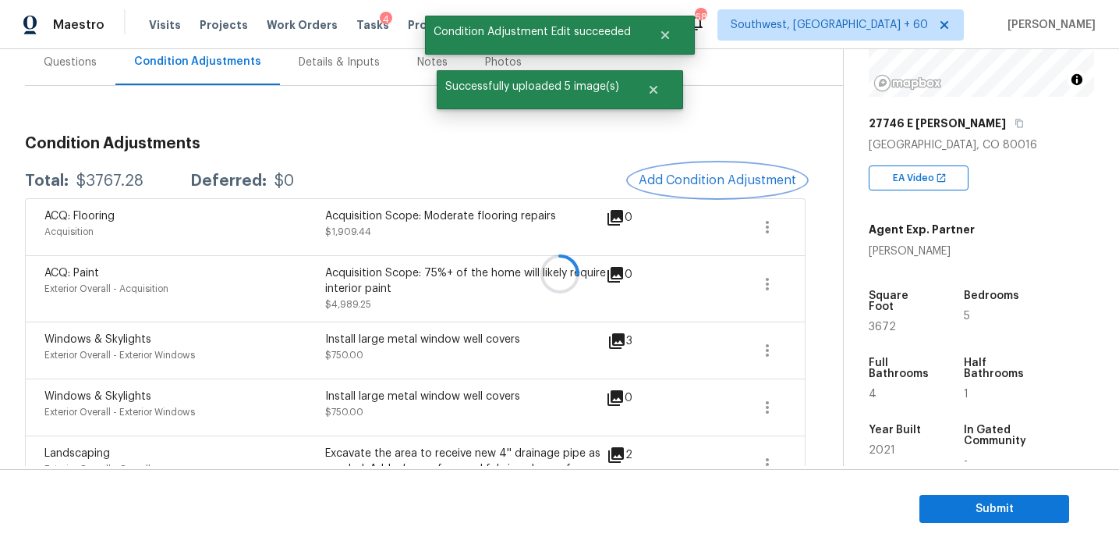
scroll to position [0, 0]
click at [643, 247] on div "ACQ: Flooring Acquisition Acquisition Scope: Moderate flooring repairs $1,909.4…" at bounding box center [415, 226] width 781 height 57
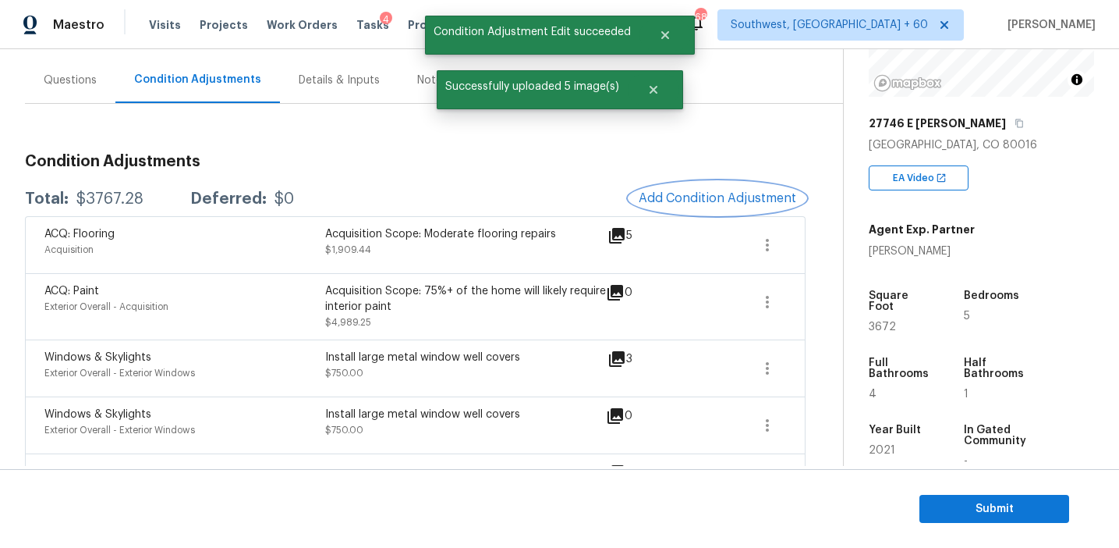
click at [706, 202] on span "Add Condition Adjustment" at bounding box center [718, 198] width 158 height 14
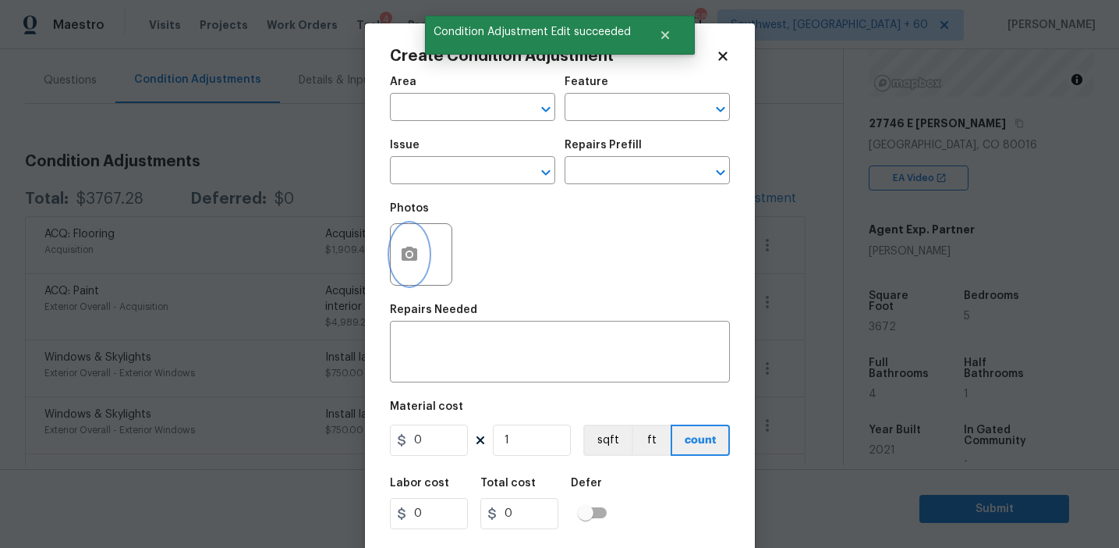
click at [397, 265] on button "button" at bounding box center [409, 254] width 37 height 61
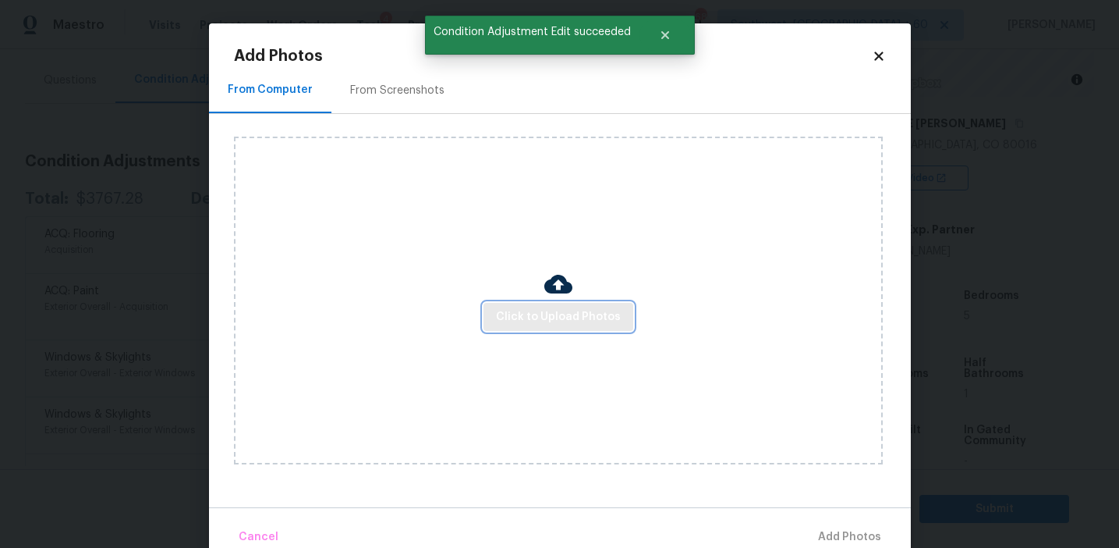
click at [555, 307] on span "Click to Upload Photos" at bounding box center [558, 317] width 125 height 20
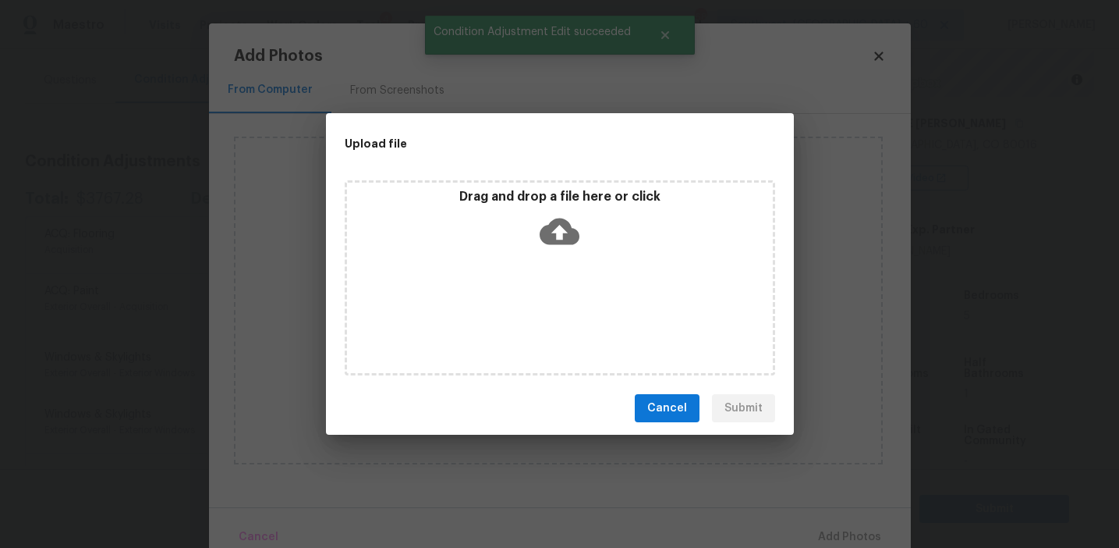
click at [562, 238] on icon at bounding box center [560, 231] width 40 height 40
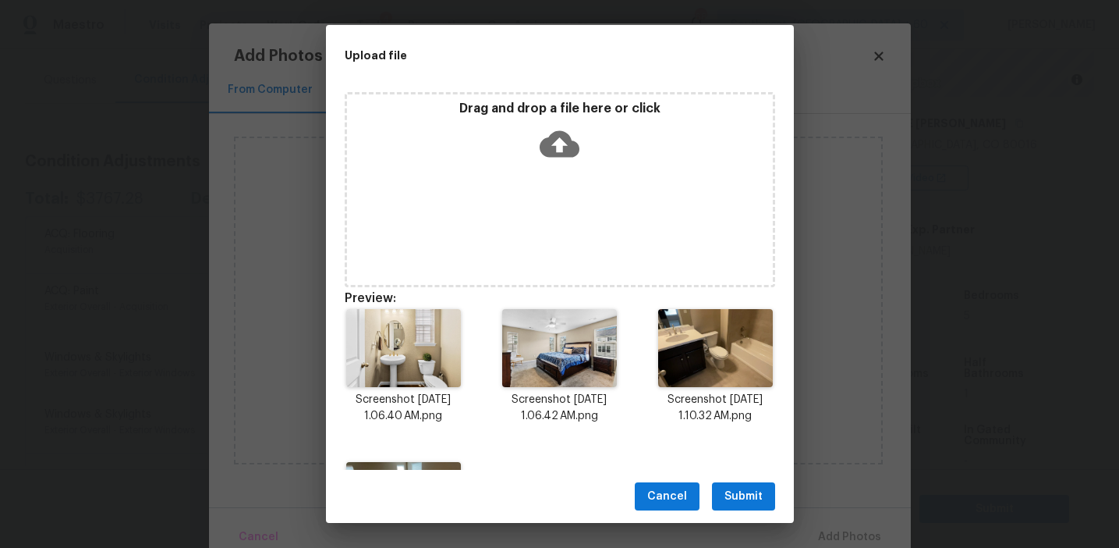
click at [743, 491] on span "Submit" at bounding box center [744, 497] width 38 height 20
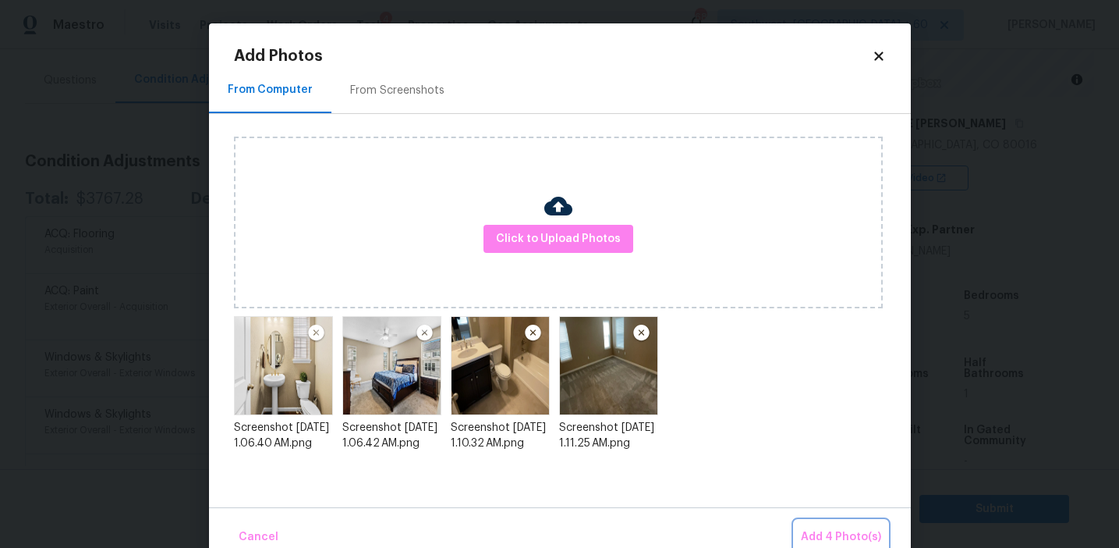
click at [821, 523] on button "Add 4 Photo(s)" at bounding box center [841, 537] width 93 height 34
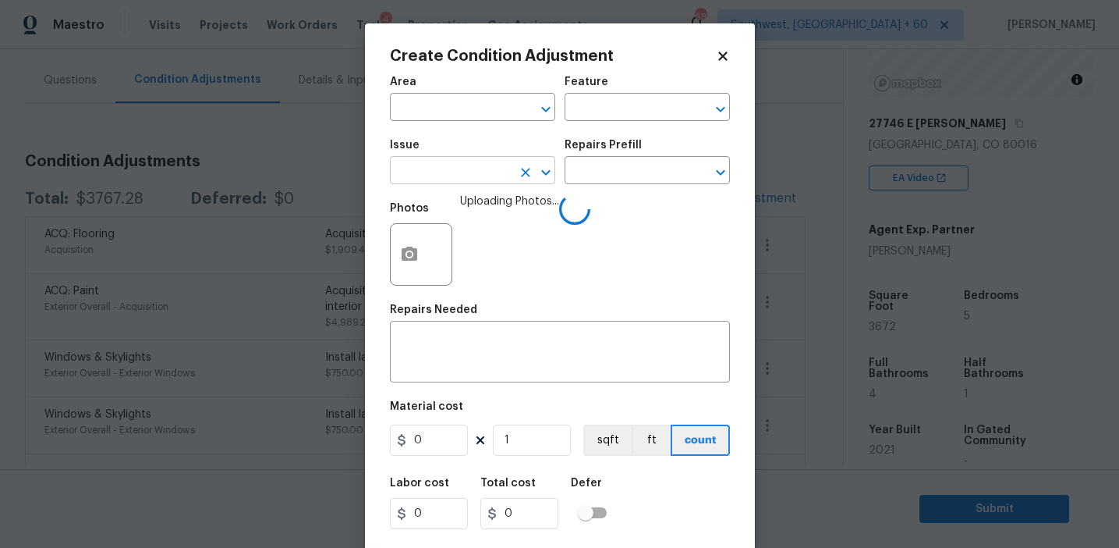
click at [448, 171] on input "text" at bounding box center [451, 172] width 122 height 24
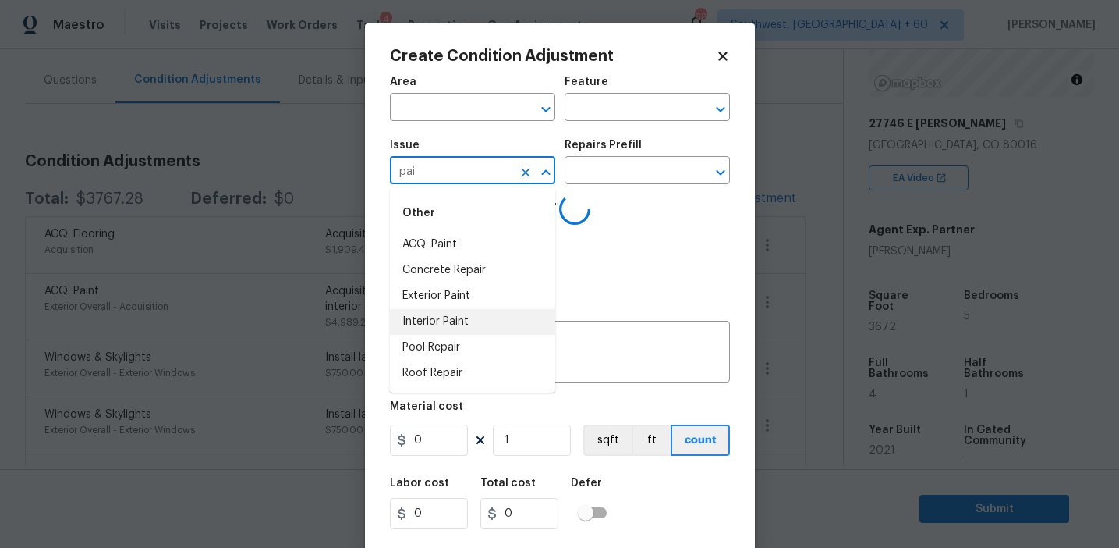
click at [483, 323] on li "Interior Paint" at bounding box center [472, 322] width 165 height 26
type input "Interior Paint"
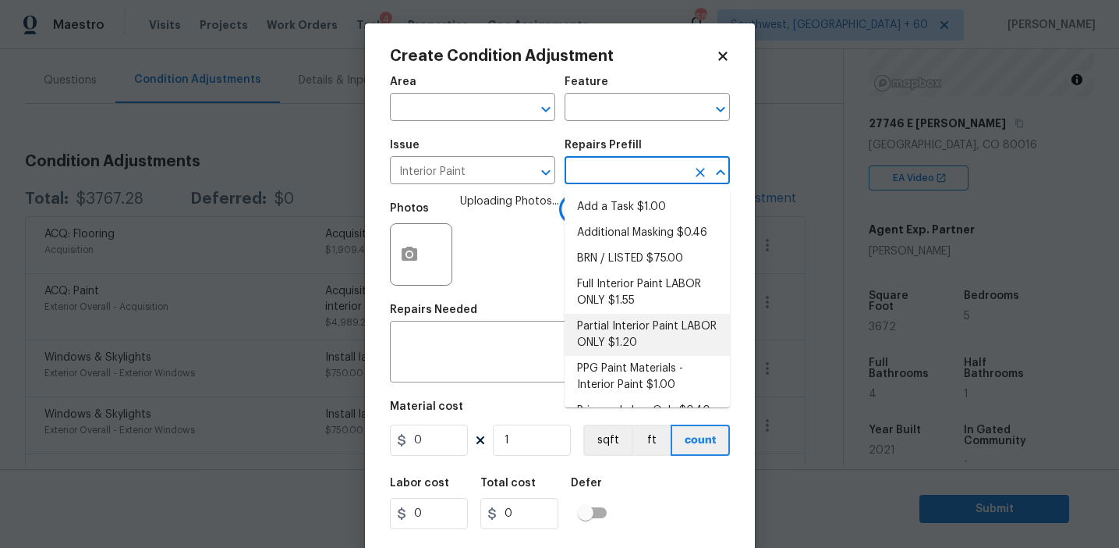
scroll to position [23, 0]
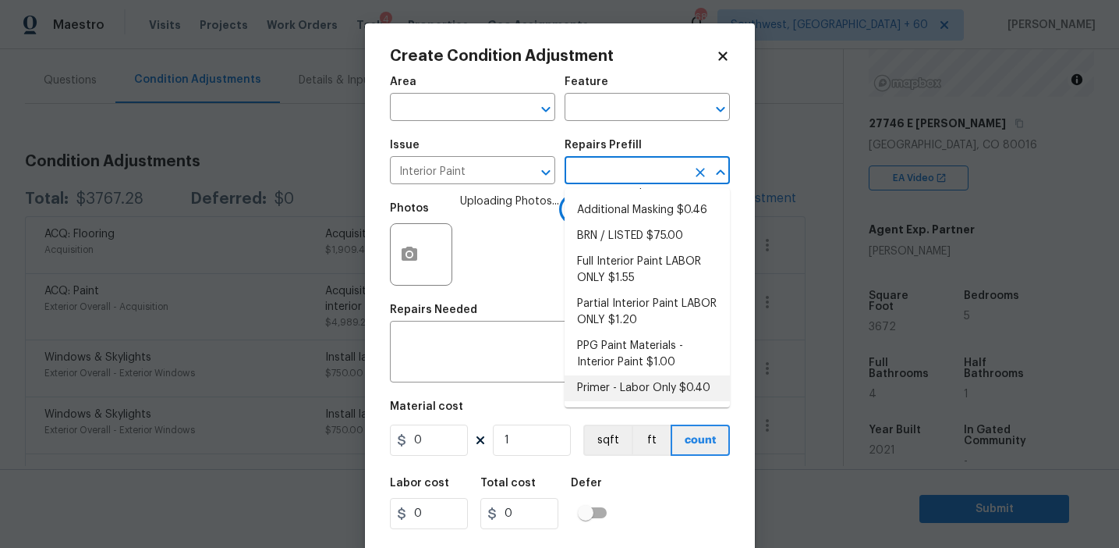
click at [611, 389] on li "Primer - Labor Only $0.40" at bounding box center [647, 388] width 165 height 26
type input "Overall Paint"
type textarea "Interior primer - PRIMER PROVIDED BY OPENDOOR - All nails, screws, drywall anch…"
type input "0.4"
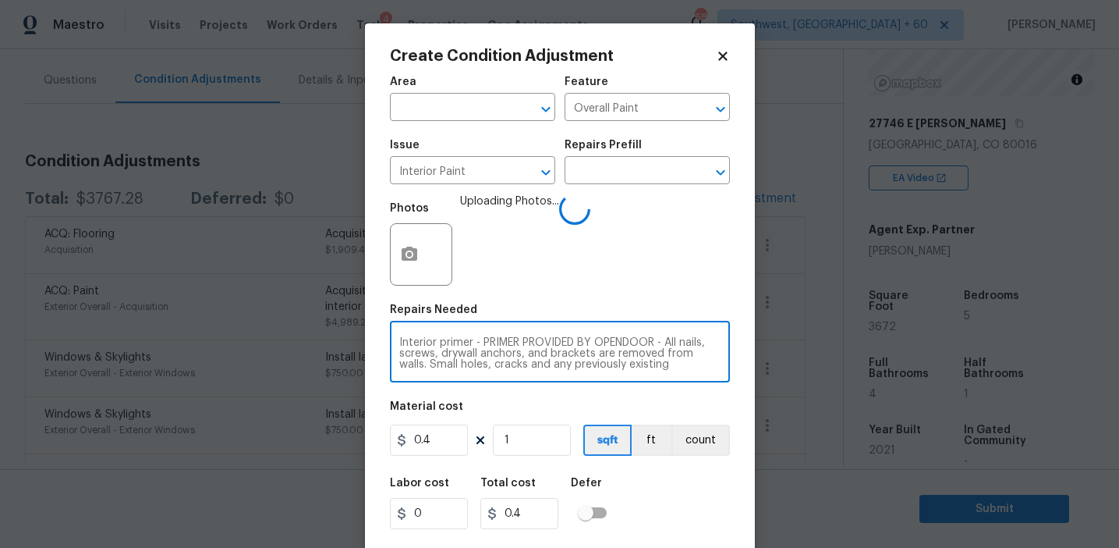
scroll to position [33, 0]
drag, startPoint x: 473, startPoint y: 342, endPoint x: 640, endPoint y: 370, distance: 170.1
click at [640, 370] on textarea "Interior primer - PRIMER PROVIDED BY OPENDOOR - All nails, screws, drywall anch…" at bounding box center [559, 353] width 321 height 33
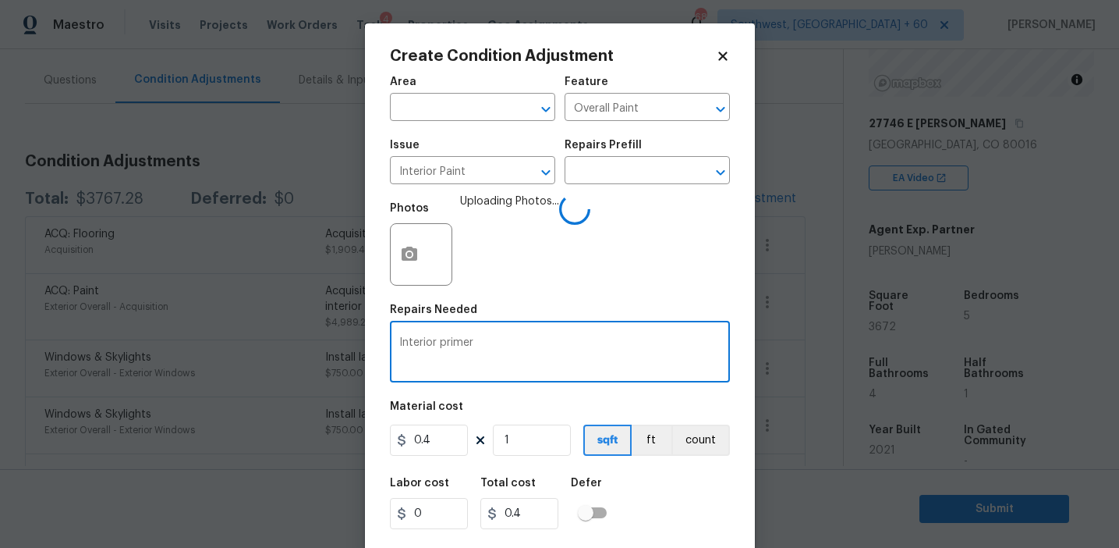
scroll to position [0, 0]
type textarea "Interior primer"
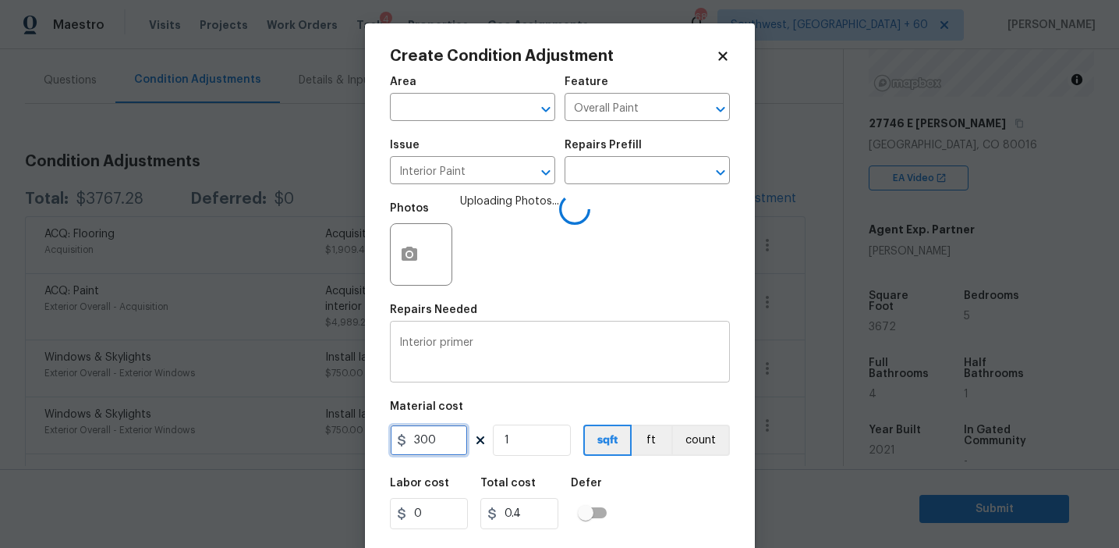
type input "300"
click at [688, 447] on button "count" at bounding box center [701, 439] width 59 height 31
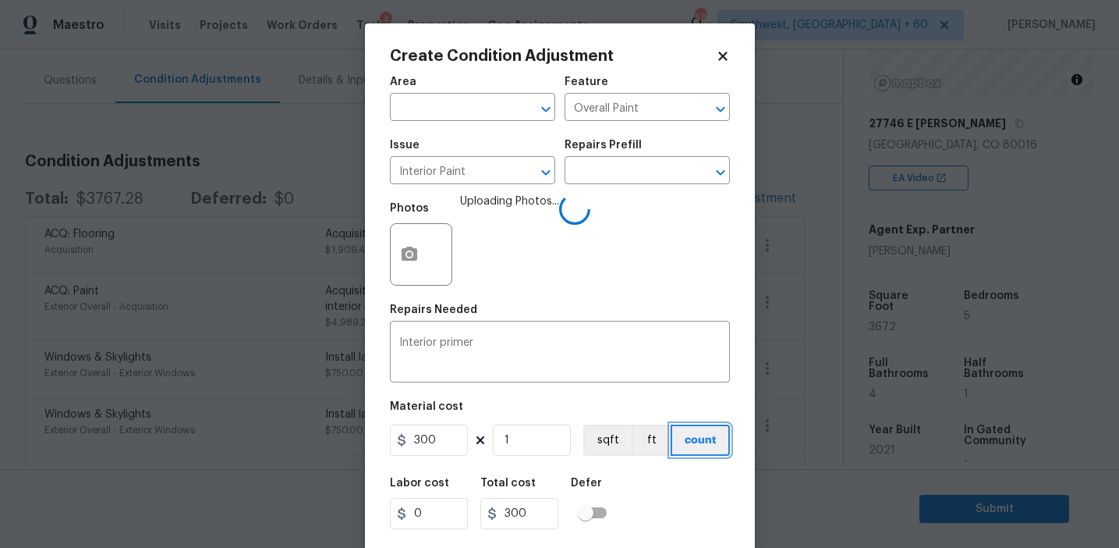
scroll to position [35, 0]
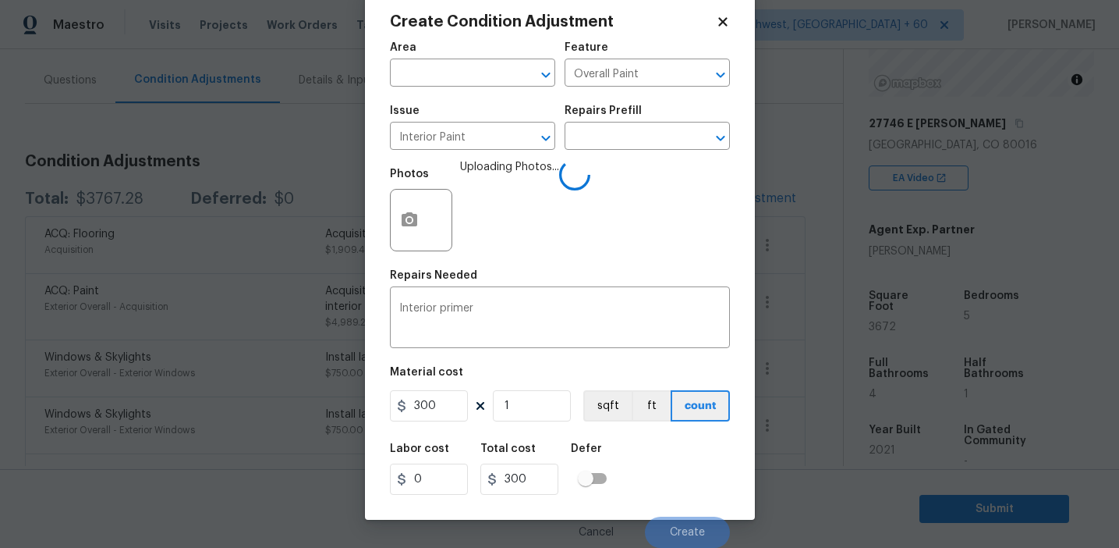
click at [669, 469] on div "Labor cost 0 Total cost 300 Defer" at bounding box center [560, 469] width 340 height 70
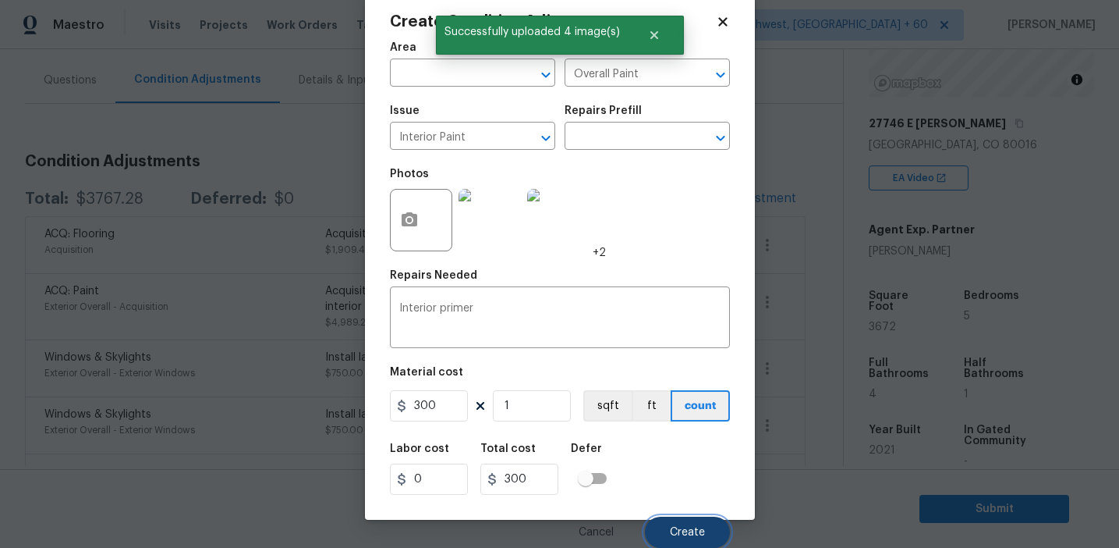
click at [675, 531] on span "Create" at bounding box center [687, 533] width 35 height 12
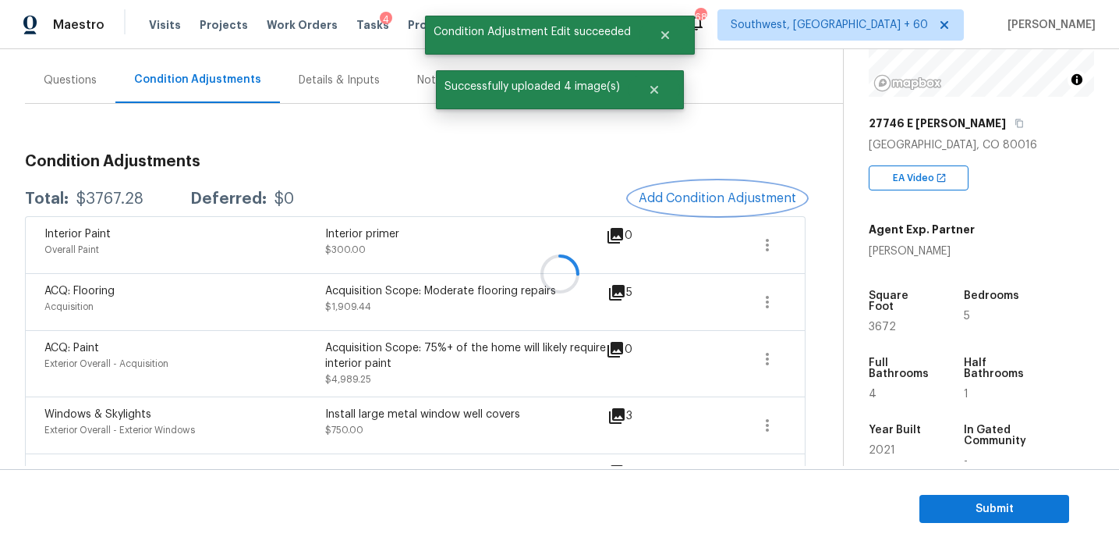
scroll to position [0, 0]
click at [110, 199] on div "$3767.28" at bounding box center [109, 199] width 67 height 16
copy div "3767.28"
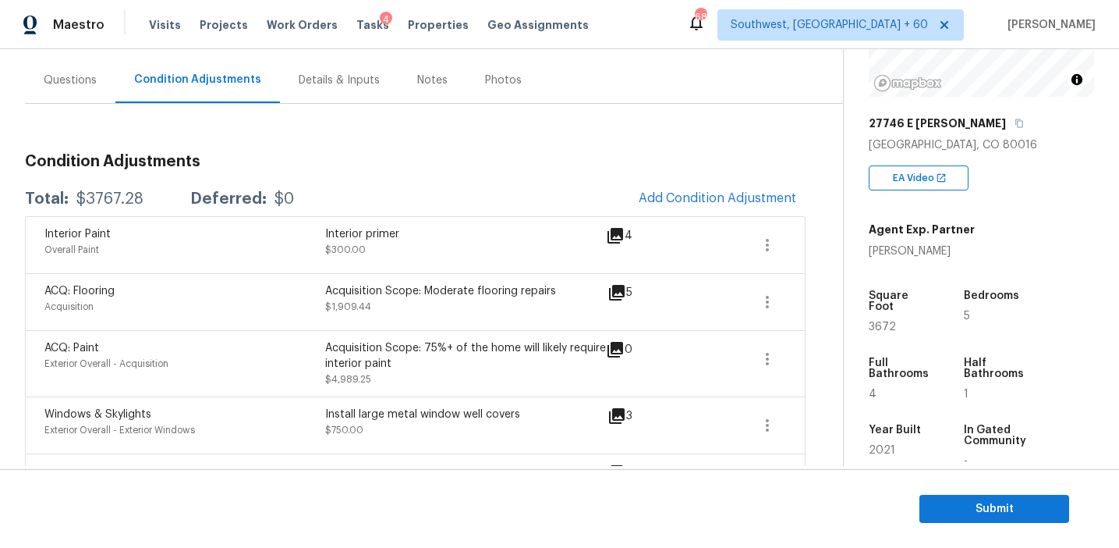
click at [286, 172] on div "Condition Adjustments Total: $3767.28 Deferred: $0 Add Condition Adjustment Int…" at bounding box center [415, 470] width 781 height 658
click at [300, 176] on div "Condition Adjustments Total: $3767.28 Deferred: $0 Add Condition Adjustment Int…" at bounding box center [415, 470] width 781 height 658
click at [433, 174] on div "Condition Adjustments Total: $3767.28 Deferred: $0 Add Condition Adjustment Int…" at bounding box center [415, 470] width 781 height 658
click at [325, 160] on h3 "Condition Adjustments" at bounding box center [415, 162] width 781 height 16
click at [767, 299] on icon "button" at bounding box center [767, 302] width 19 height 19
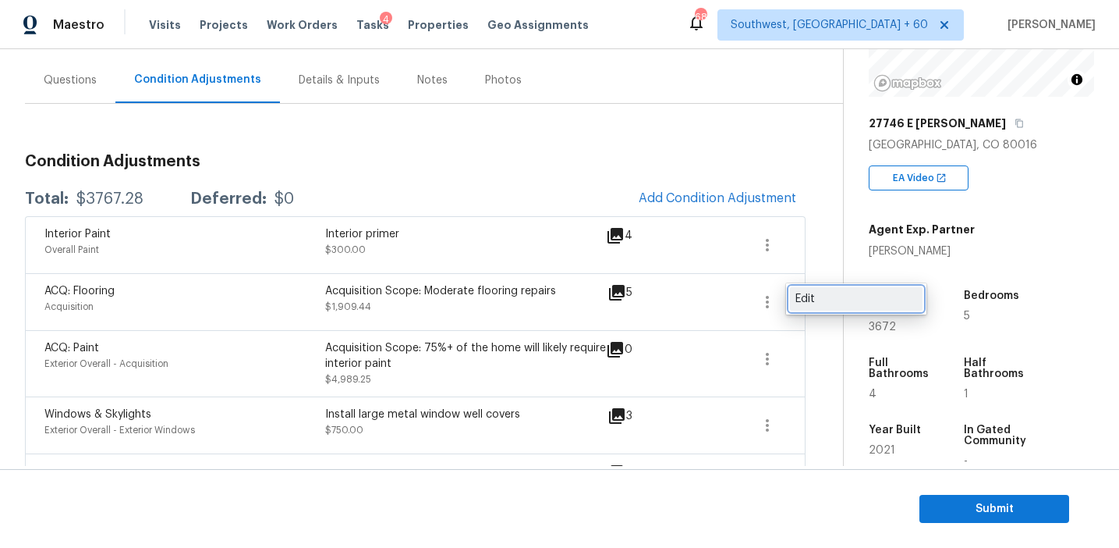
click at [809, 305] on div "Edit" at bounding box center [857, 299] width 122 height 16
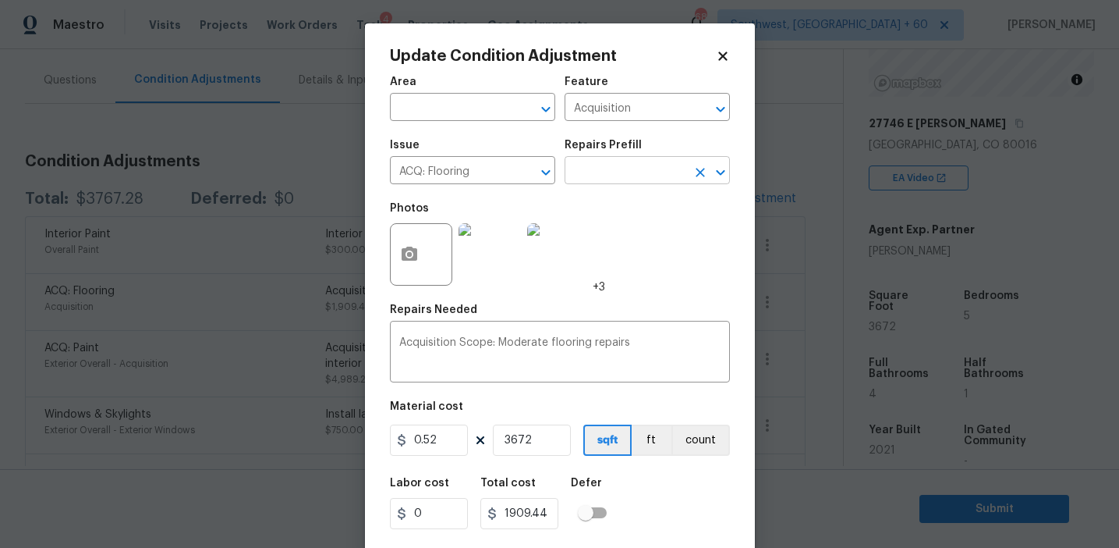
click at [620, 169] on input "text" at bounding box center [626, 172] width 122 height 24
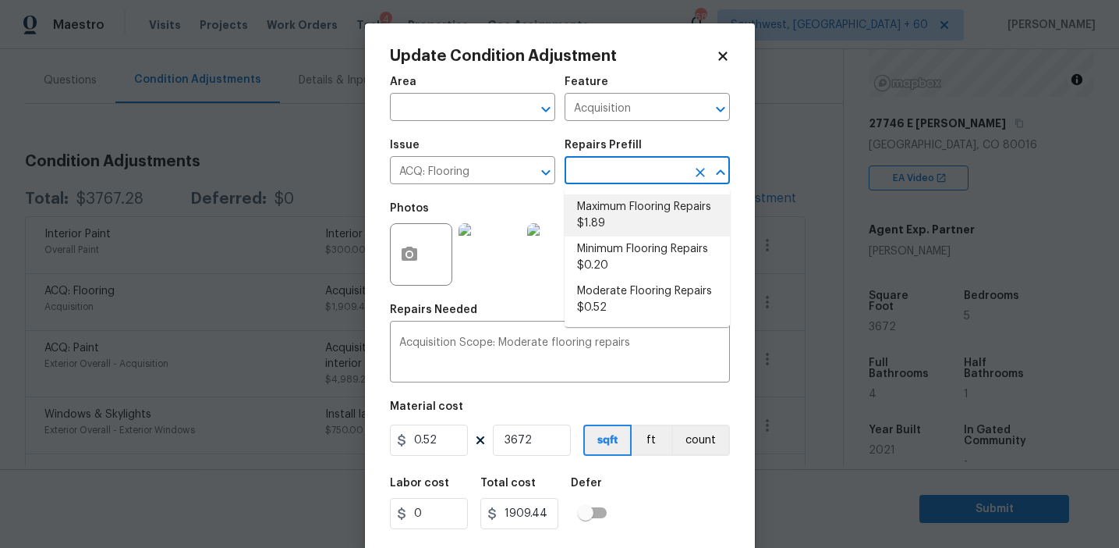
click at [620, 232] on li "Maximum Flooring Repairs $1.89" at bounding box center [647, 215] width 165 height 42
type textarea "Acquisition Scope: Maximum flooring repairs"
type input "1.89"
type input "6940.08"
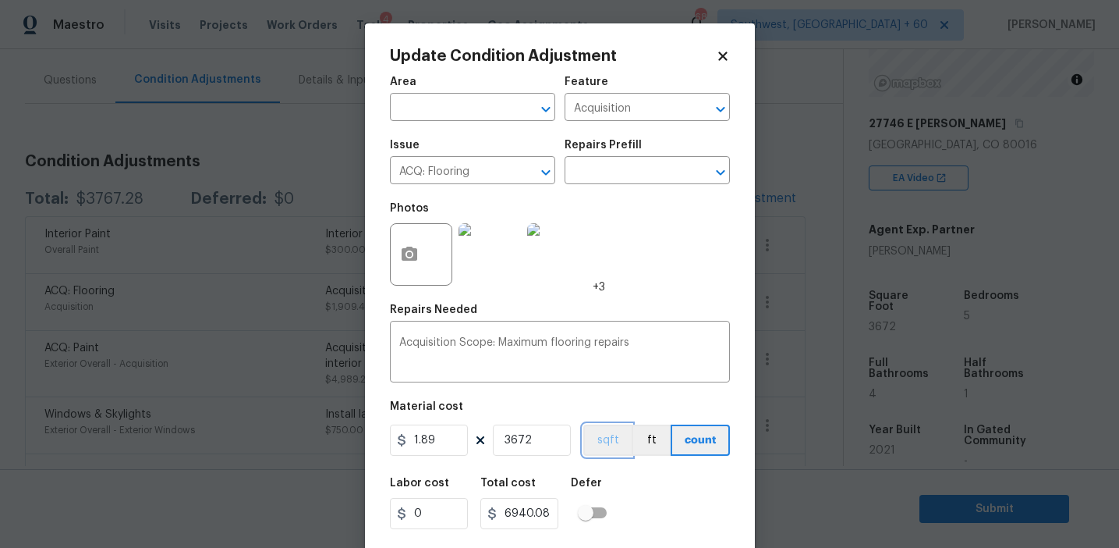
click at [596, 435] on button "sqft" at bounding box center [608, 439] width 48 height 31
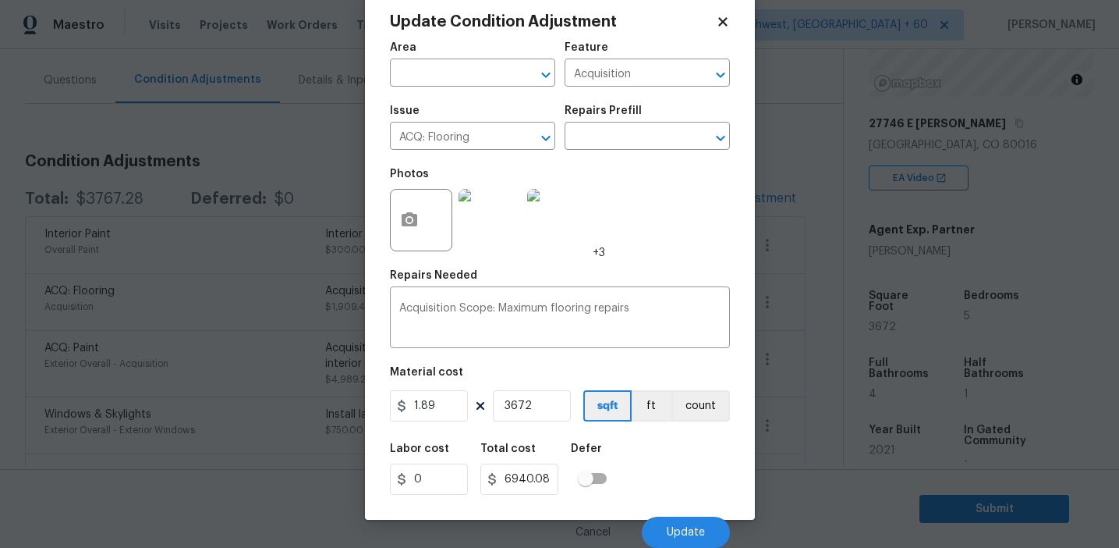
click at [653, 463] on div "Labor cost 0 Total cost 6940.08 Defer" at bounding box center [560, 469] width 340 height 70
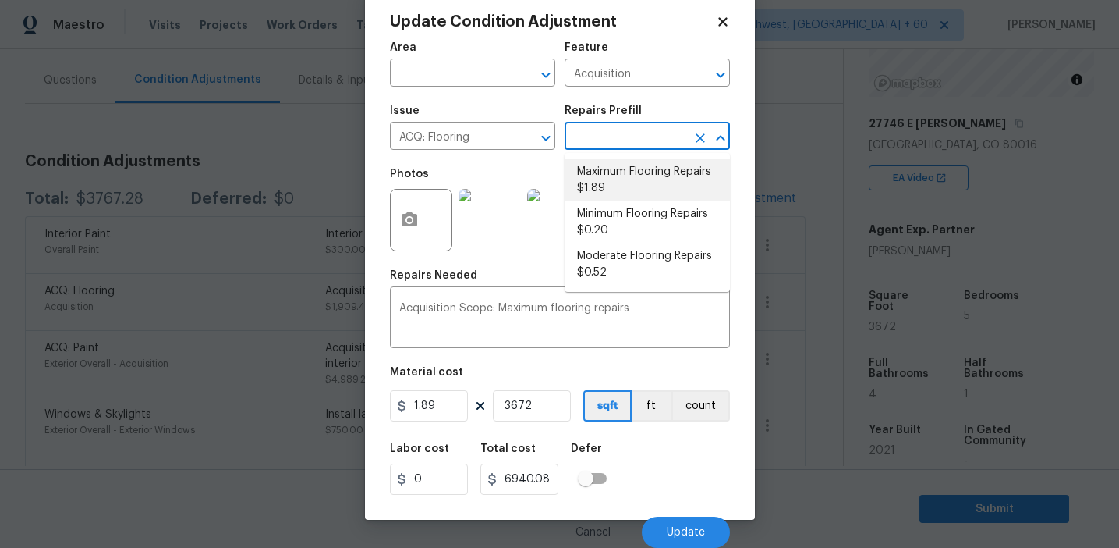
click at [610, 136] on input "text" at bounding box center [626, 138] width 122 height 24
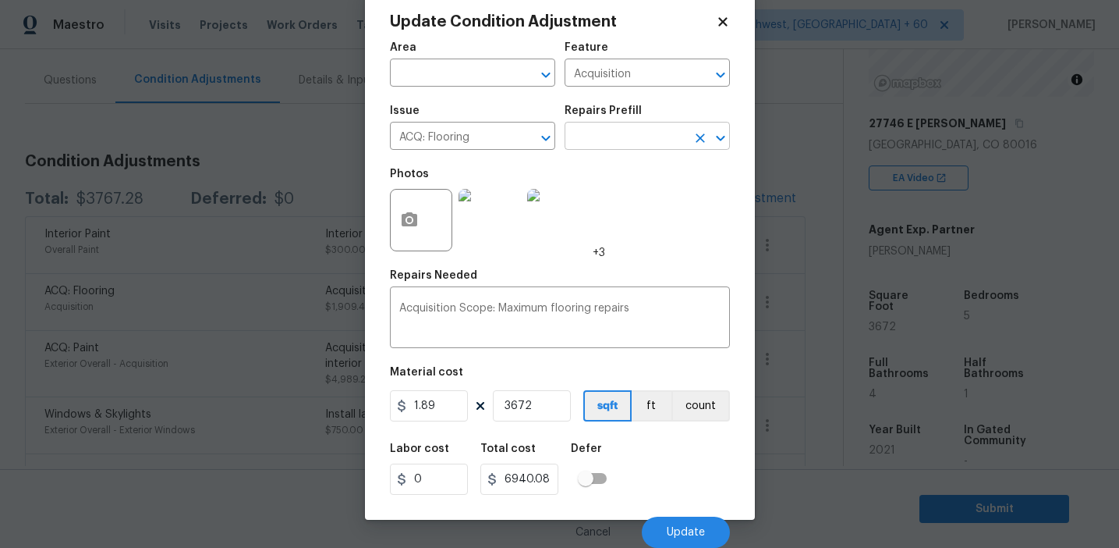
click at [613, 145] on input "text" at bounding box center [626, 138] width 122 height 24
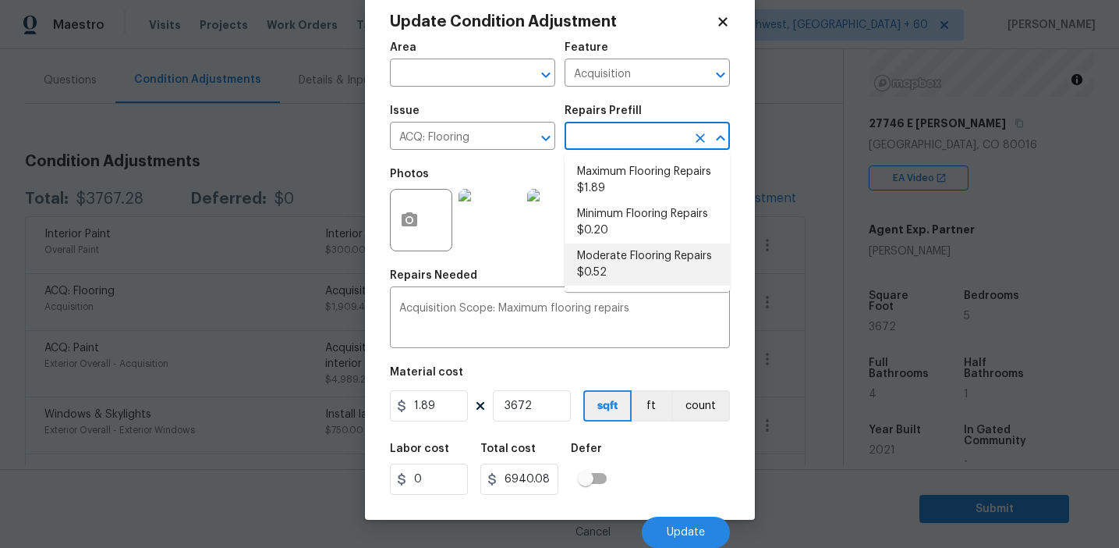
click at [609, 270] on li "Moderate Flooring Repairs $0.52" at bounding box center [647, 264] width 165 height 42
type textarea "Acquisition Scope: Moderate flooring repairs"
type input "0.52"
type input "1909.44"
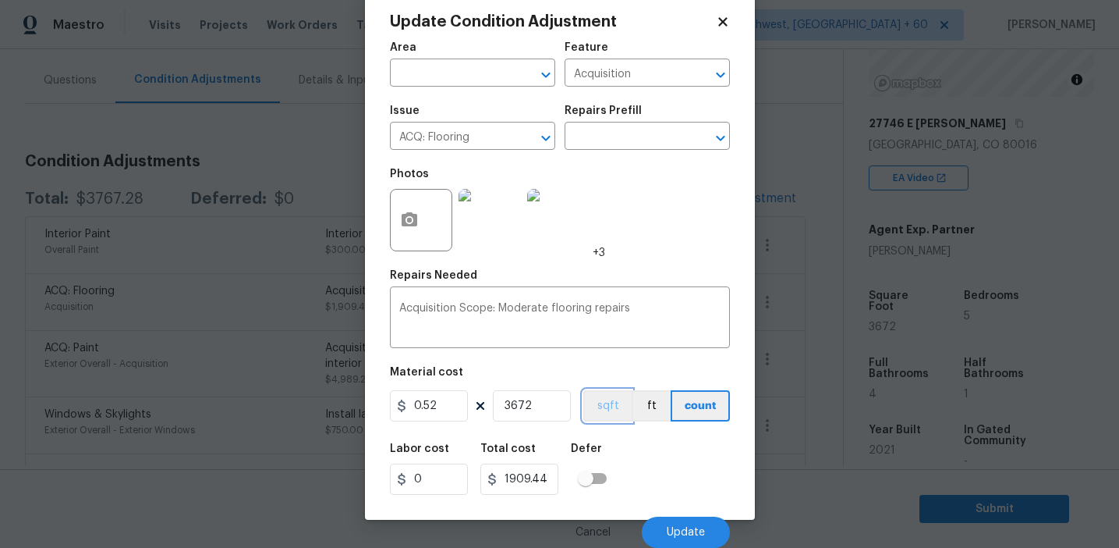
click at [600, 412] on button "sqft" at bounding box center [608, 405] width 48 height 31
click at [662, 461] on div "Labor cost 0 Total cost 1909.44 Defer" at bounding box center [560, 469] width 340 height 70
click at [662, 471] on div "Labor cost 0 Total cost 1909.44 Defer" at bounding box center [560, 469] width 340 height 70
click at [676, 525] on button "Update" at bounding box center [686, 531] width 88 height 31
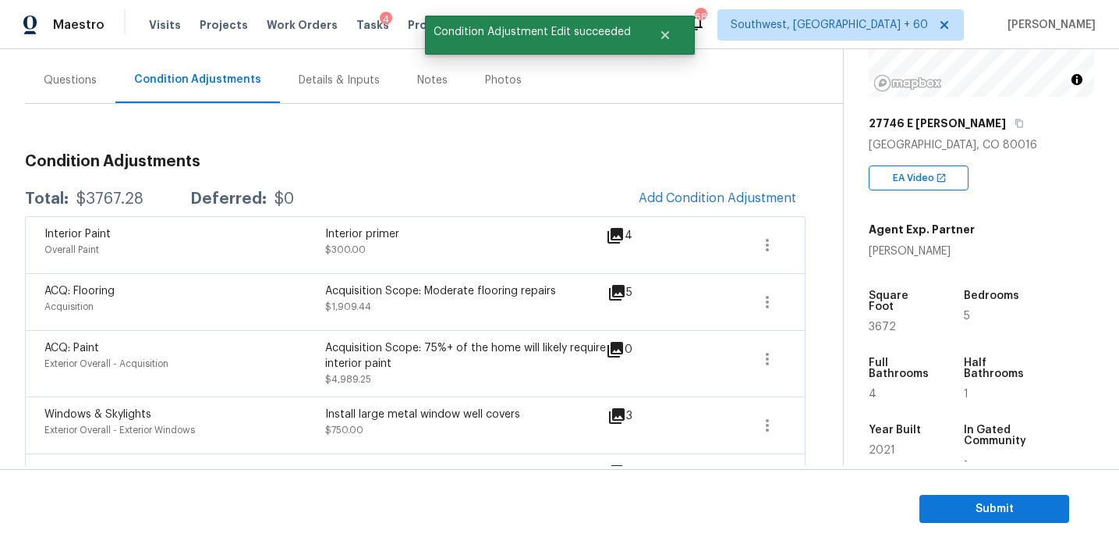
scroll to position [0, 0]
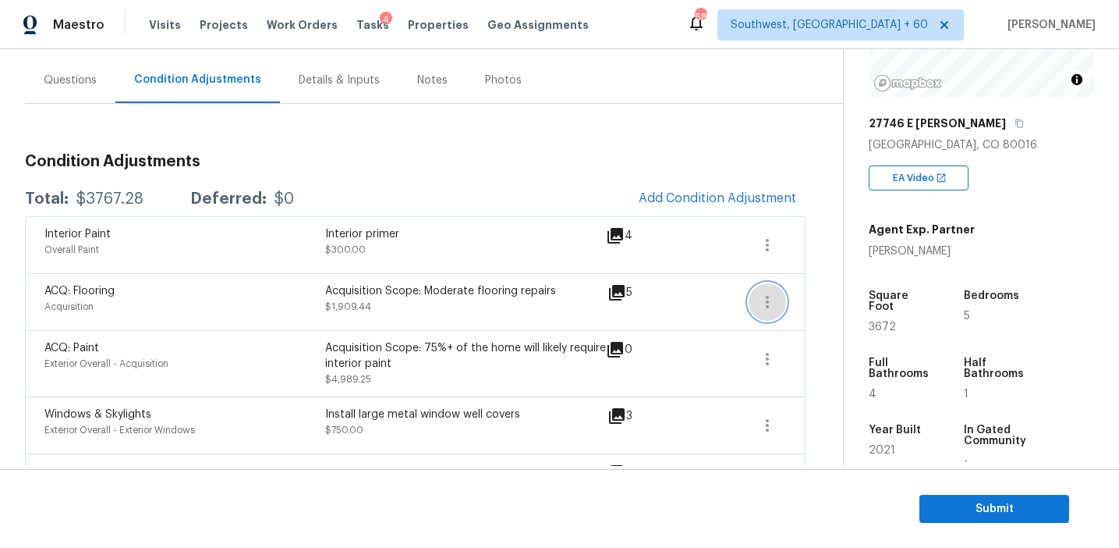
click at [763, 310] on icon "button" at bounding box center [767, 302] width 19 height 19
click at [815, 299] on div "Edit" at bounding box center [857, 299] width 122 height 16
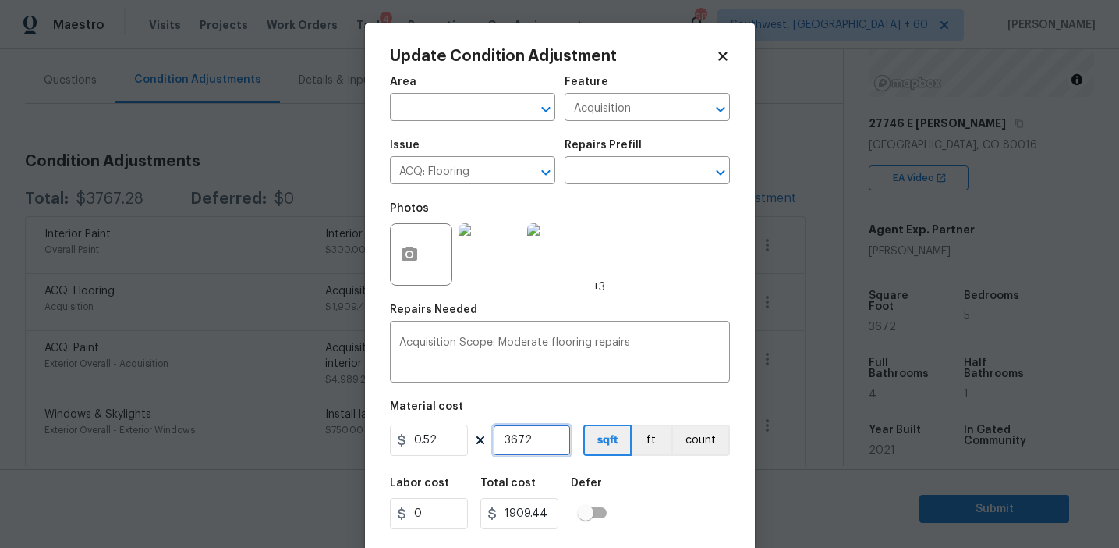
click at [525, 439] on input "3672" at bounding box center [532, 439] width 78 height 31
click at [325, 301] on body "Maestro Visits Projects Work Orders Tasks 4 Properties Geo Assignments 689 Sout…" at bounding box center [559, 274] width 1119 height 548
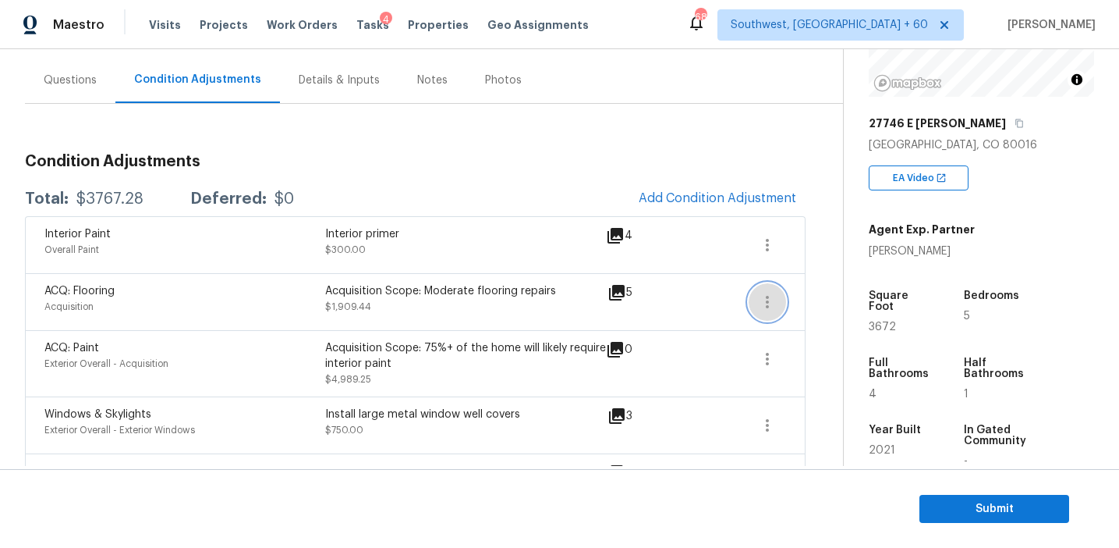
click at [767, 307] on icon "button" at bounding box center [767, 302] width 3 height 12
click at [831, 306] on div "Edit" at bounding box center [857, 299] width 122 height 16
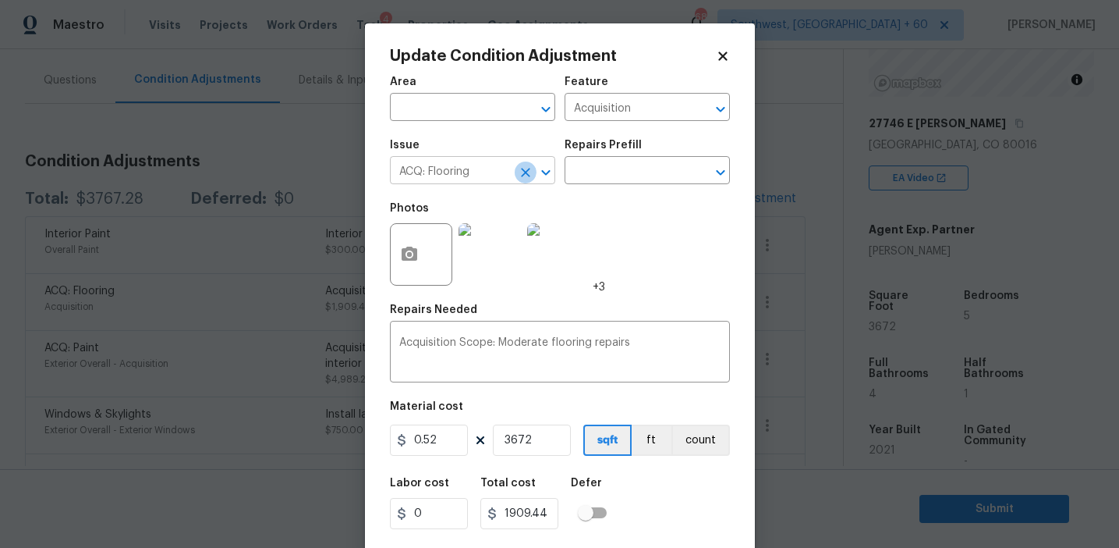
click at [525, 173] on icon "Clear" at bounding box center [525, 172] width 9 height 9
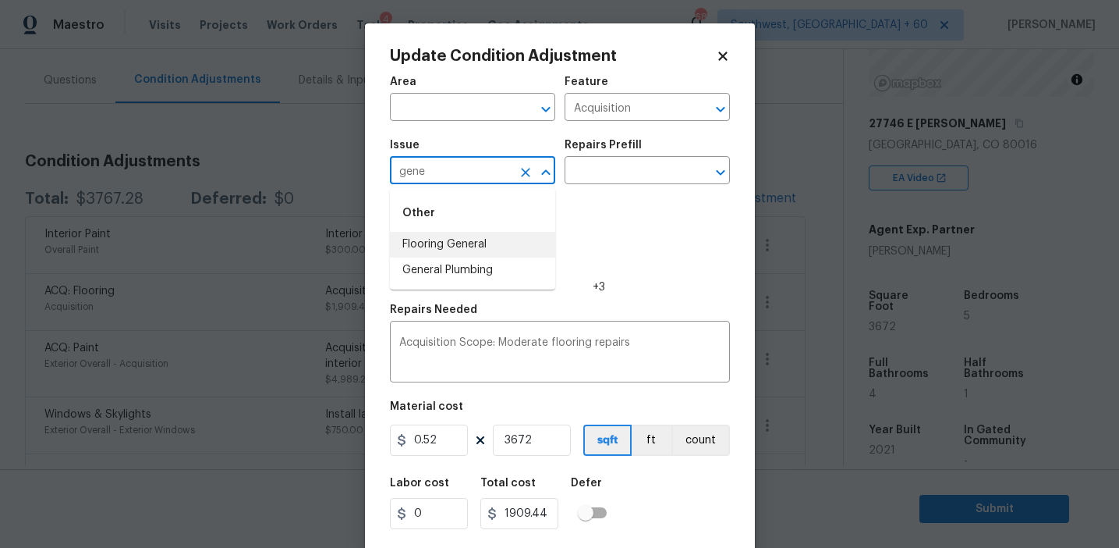
click at [528, 234] on li "Flooring General" at bounding box center [472, 245] width 165 height 26
type input "Flooring General"
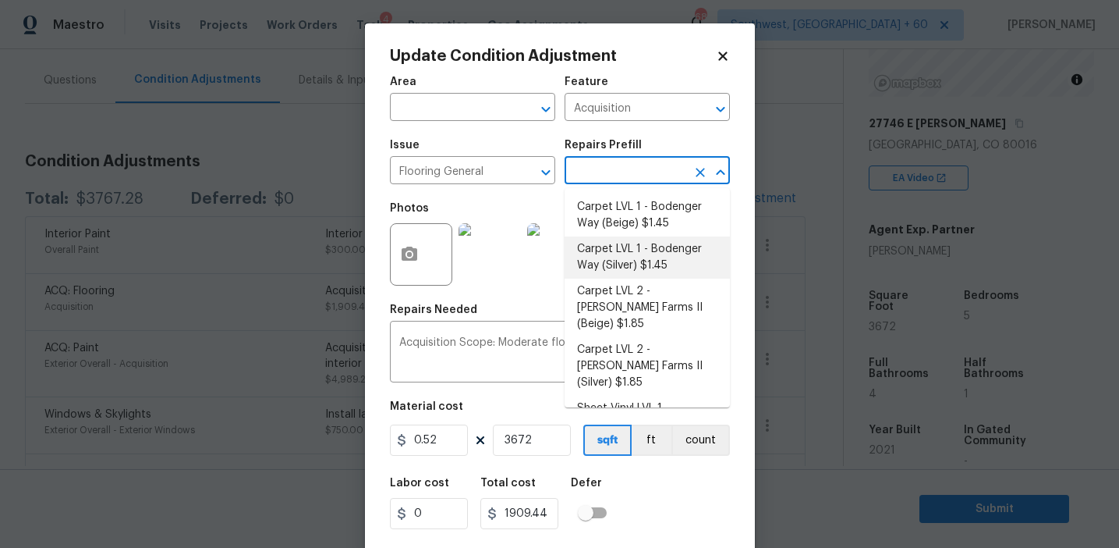
click at [623, 258] on li "Carpet LVL 1 - Bodenger Way (Silver) $1.45" at bounding box center [647, 257] width 165 height 42
type input "Overall Flooring"
type textarea "Install new carpet. (Bodenger Way [GEOGRAPHIC_DATA], Silver) at all previously …"
type input "1.45"
type input "5324.4"
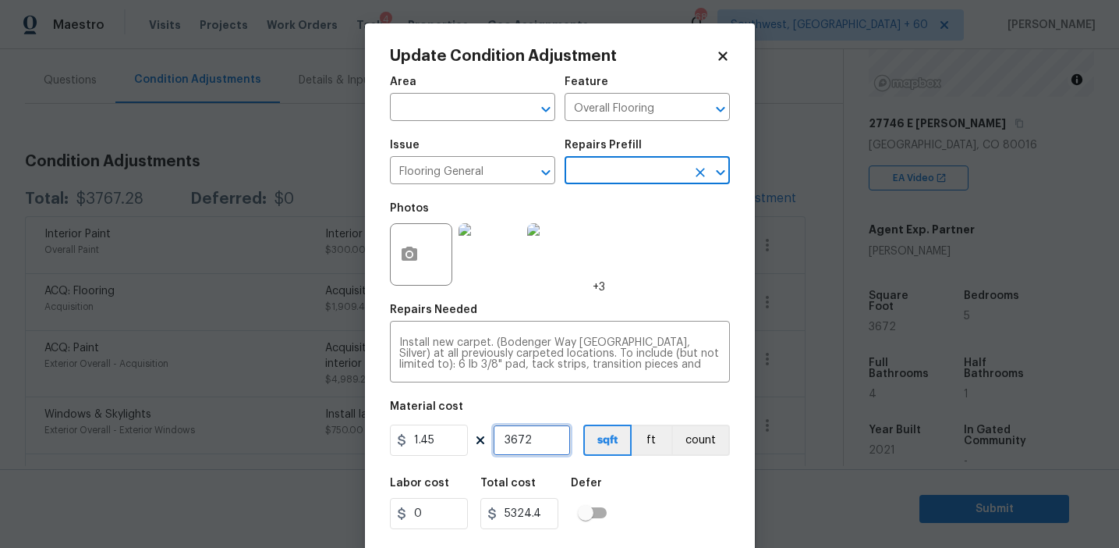
click at [530, 445] on input "3672" at bounding box center [532, 439] width 78 height 31
paste input "1836"
type input "1836"
type input "2662.2"
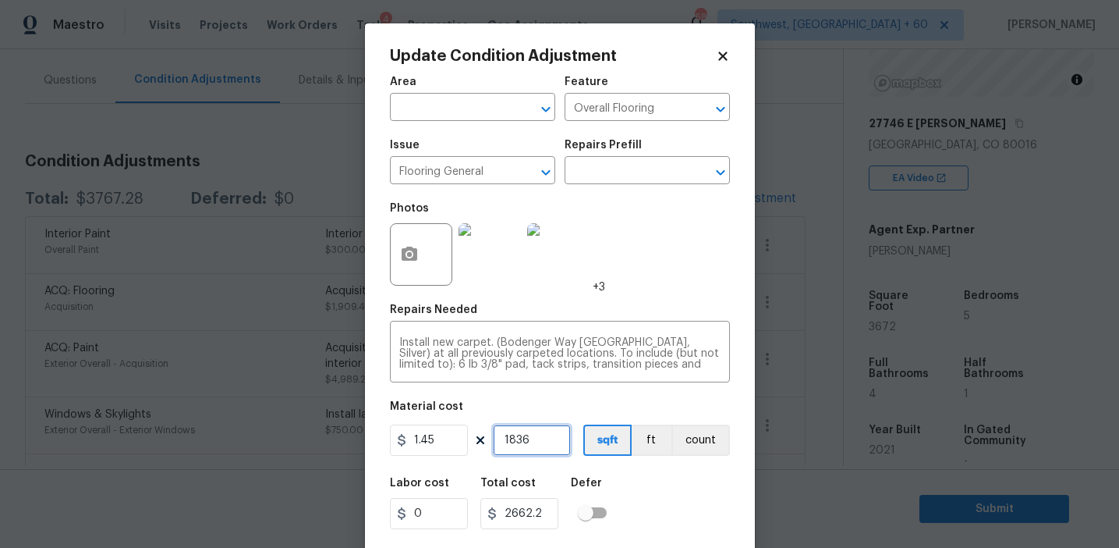
type input "1836"
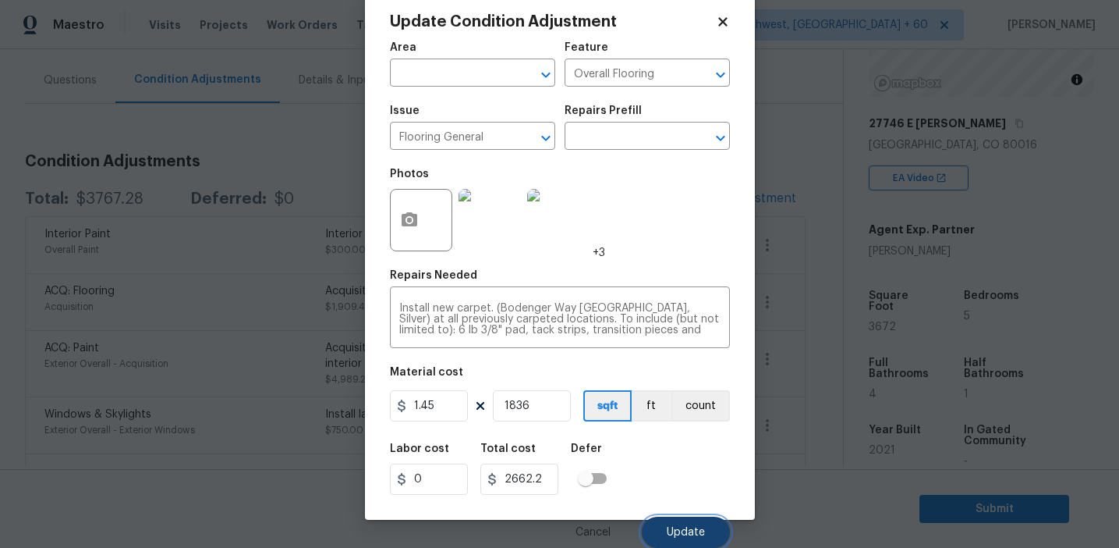
click at [662, 519] on button "Update" at bounding box center [686, 531] width 88 height 31
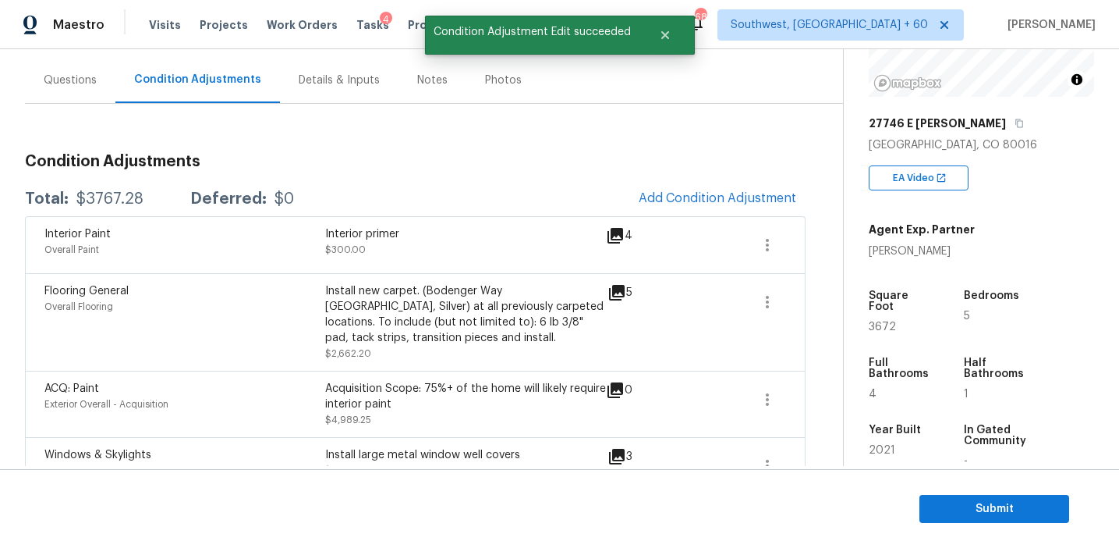
scroll to position [0, 0]
click at [708, 198] on span "Add Condition Adjustment" at bounding box center [718, 198] width 158 height 14
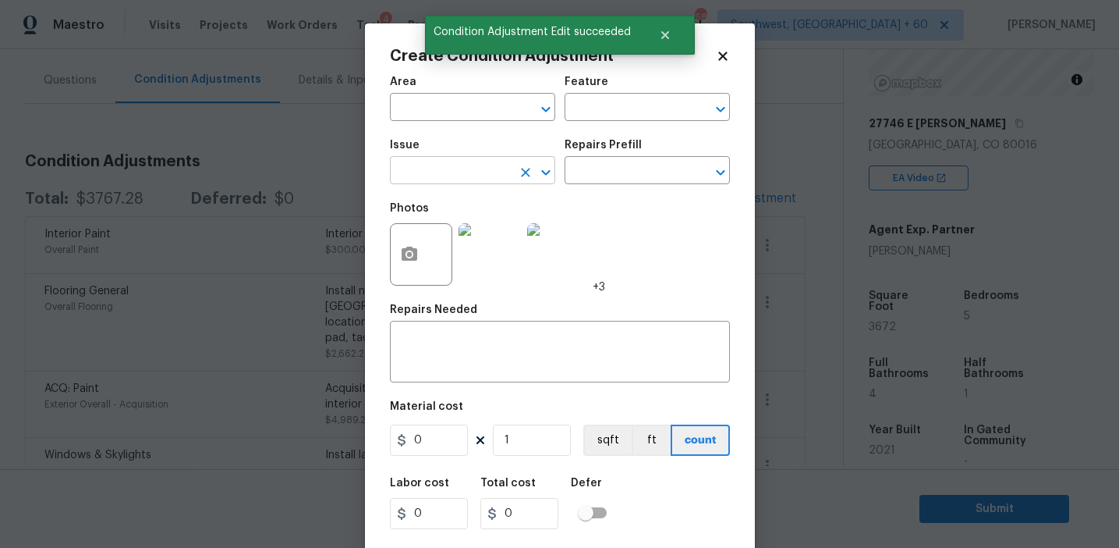
click at [446, 172] on input "text" at bounding box center [451, 172] width 122 height 24
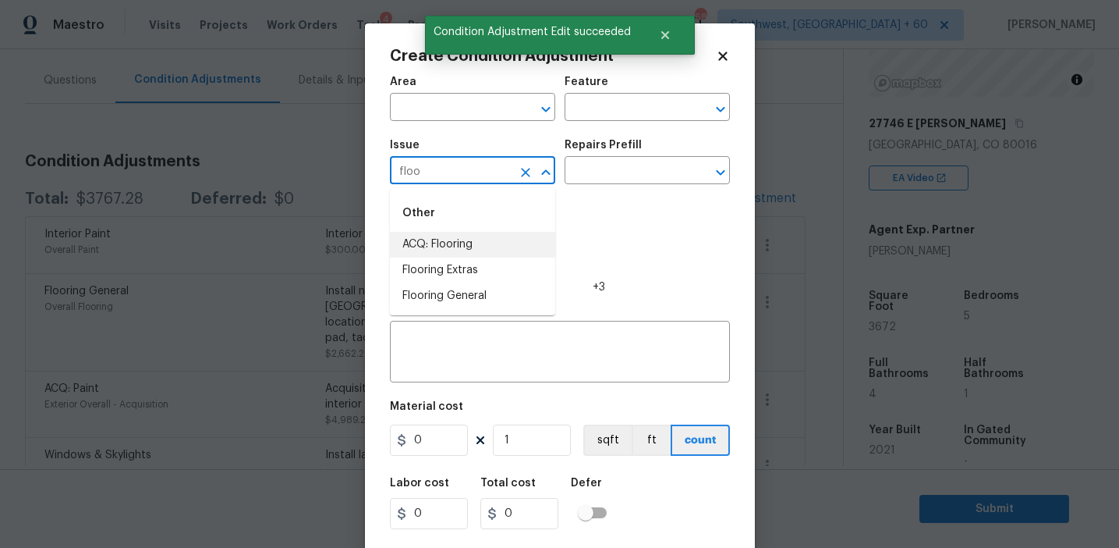
click at [491, 252] on li "ACQ: Flooring" at bounding box center [472, 245] width 165 height 26
type input "ACQ: Flooring"
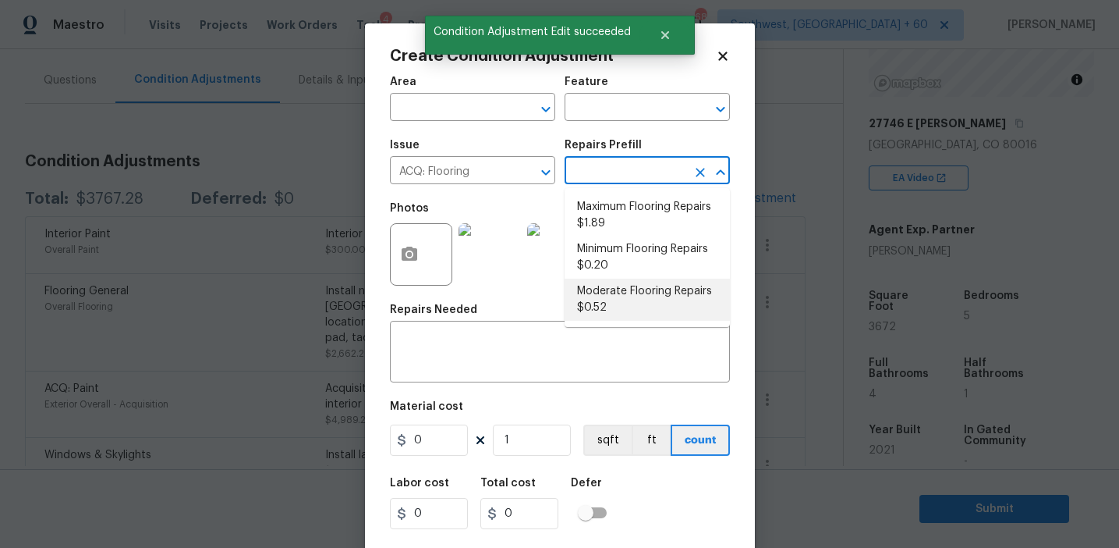
click at [598, 303] on li "Moderate Flooring Repairs $0.52" at bounding box center [647, 300] width 165 height 42
type input "Acquisition"
type textarea "Acquisition Scope: Moderate flooring repairs"
type input "0.52"
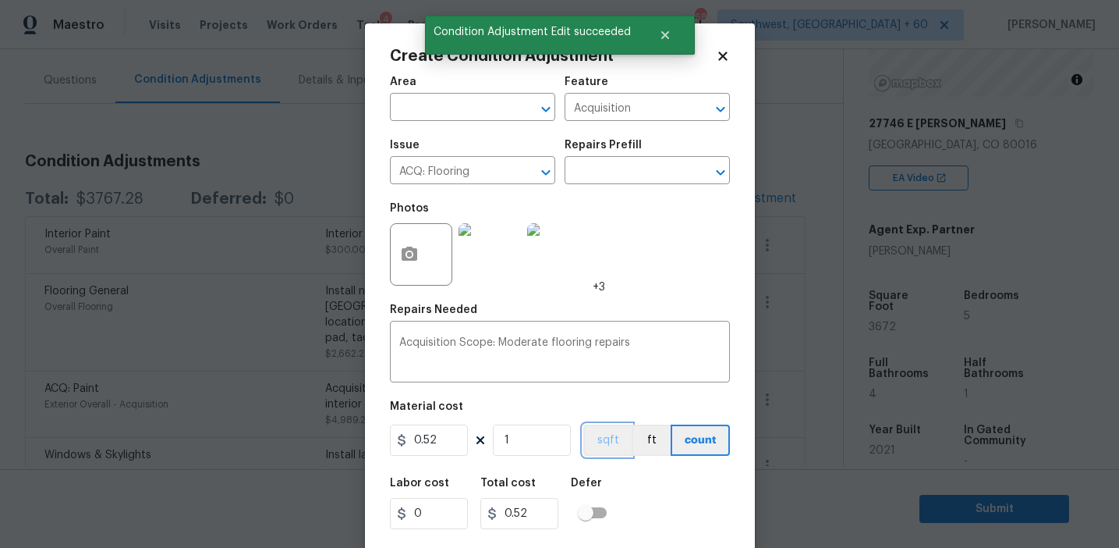
click at [607, 432] on button "sqft" at bounding box center [608, 439] width 48 height 31
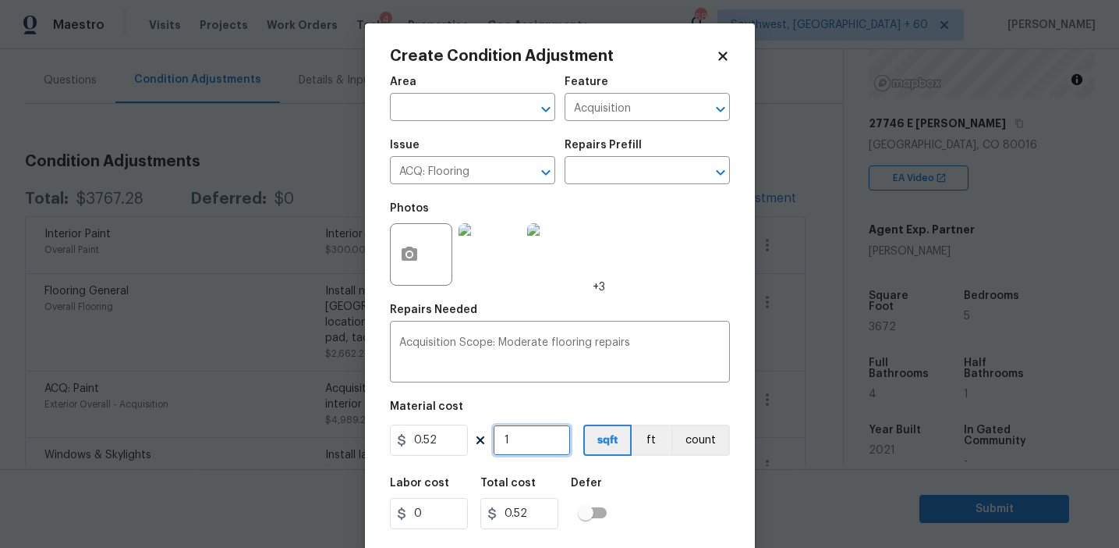
click at [527, 442] on input "1" at bounding box center [532, 439] width 78 height 31
paste input "836"
type input "1836"
type input "954.72"
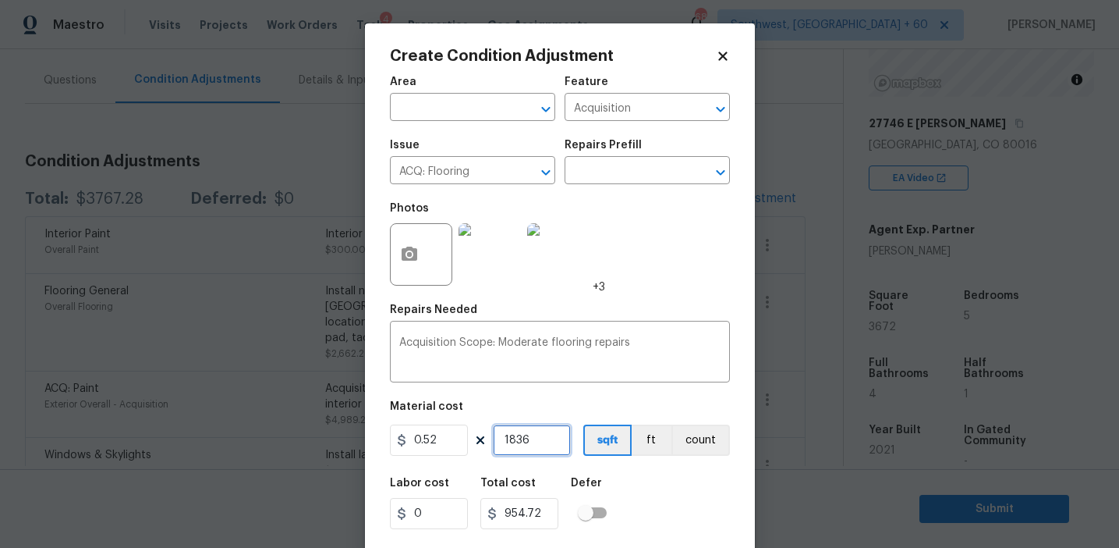
type input "1836"
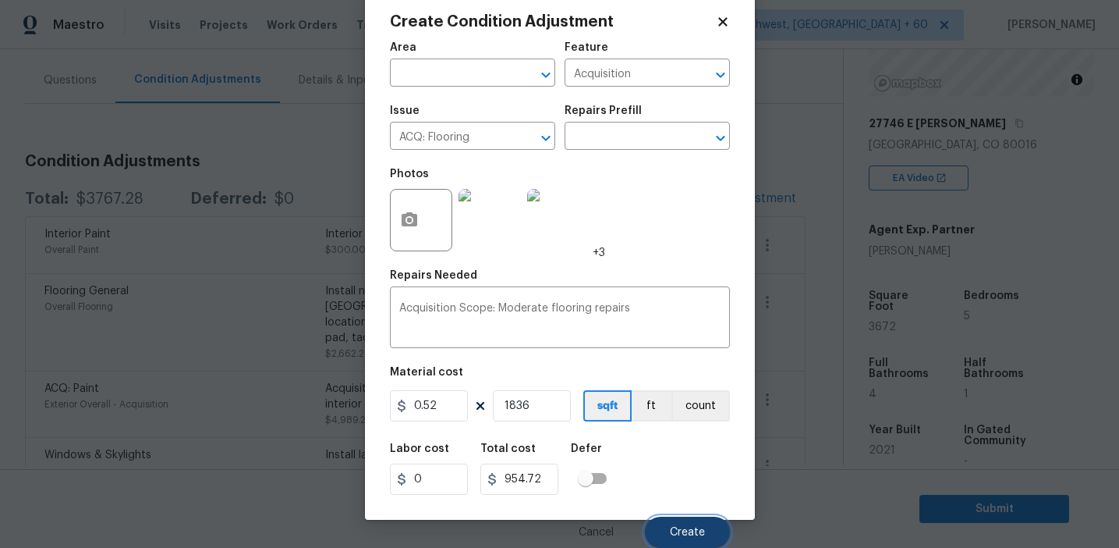
click at [670, 523] on button "Create" at bounding box center [687, 531] width 85 height 31
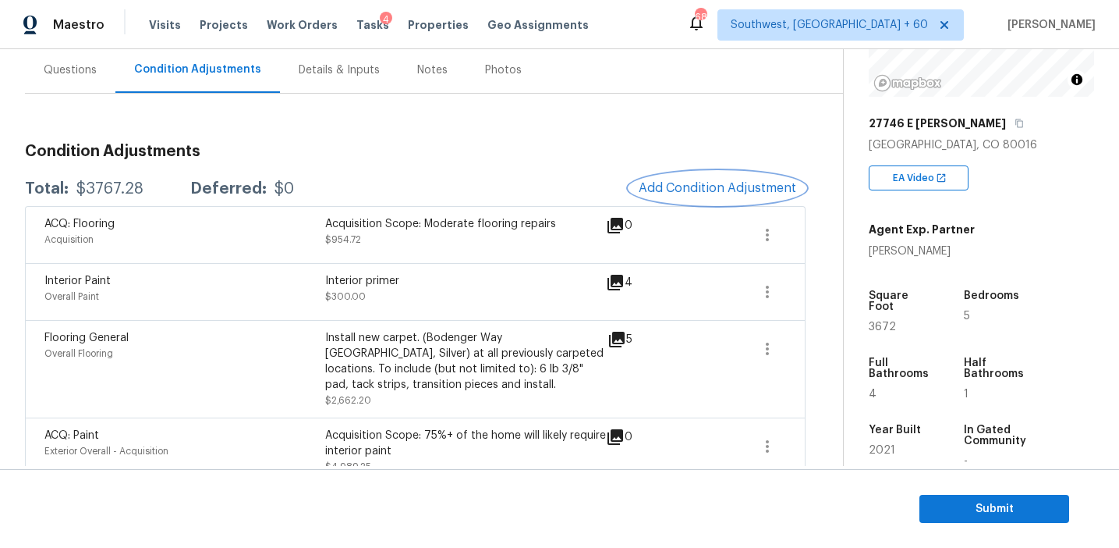
scroll to position [138, 0]
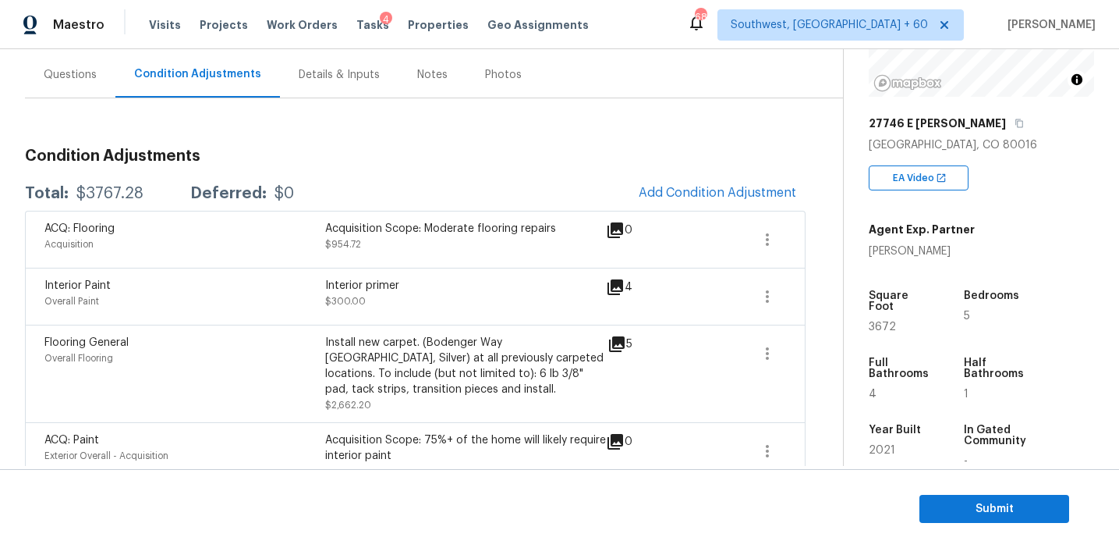
click at [334, 179] on div "Total: $3767.28 Deferred: $0 Add Condition Adjustment" at bounding box center [415, 193] width 781 height 34
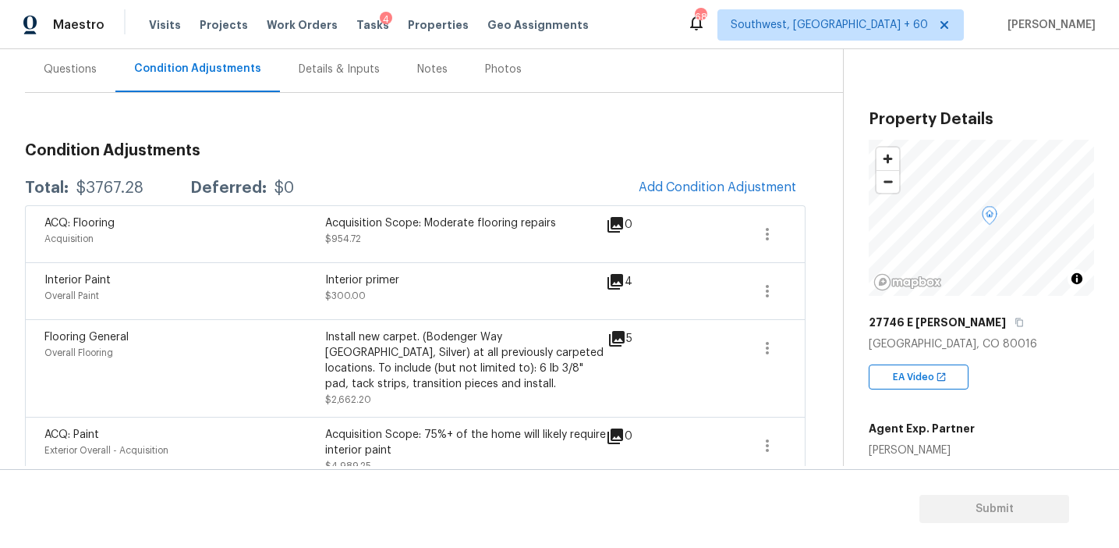
scroll to position [111, 0]
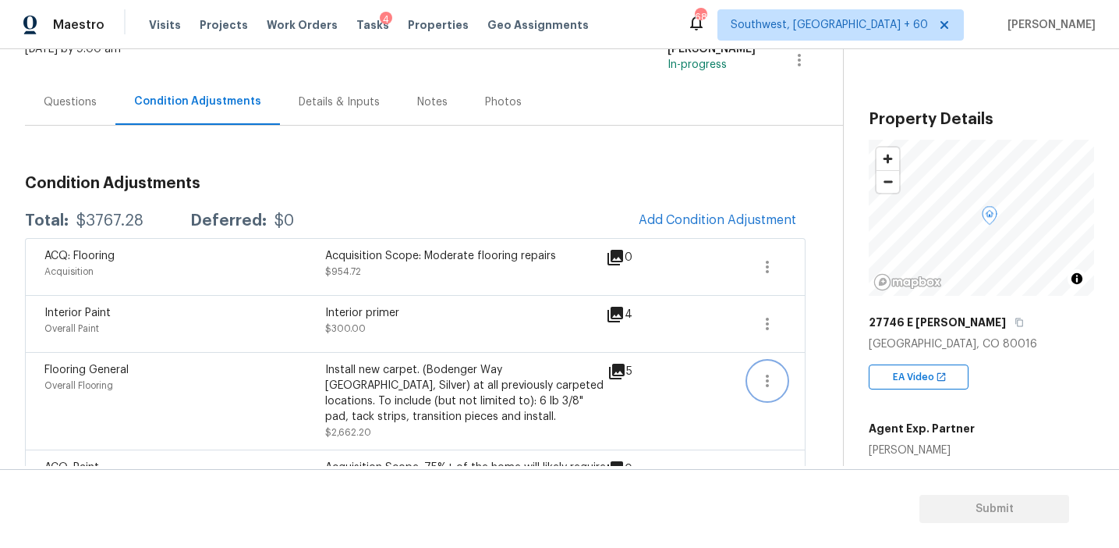
click at [769, 377] on icon "button" at bounding box center [767, 380] width 19 height 19
click at [814, 374] on div "Edit" at bounding box center [857, 378] width 122 height 16
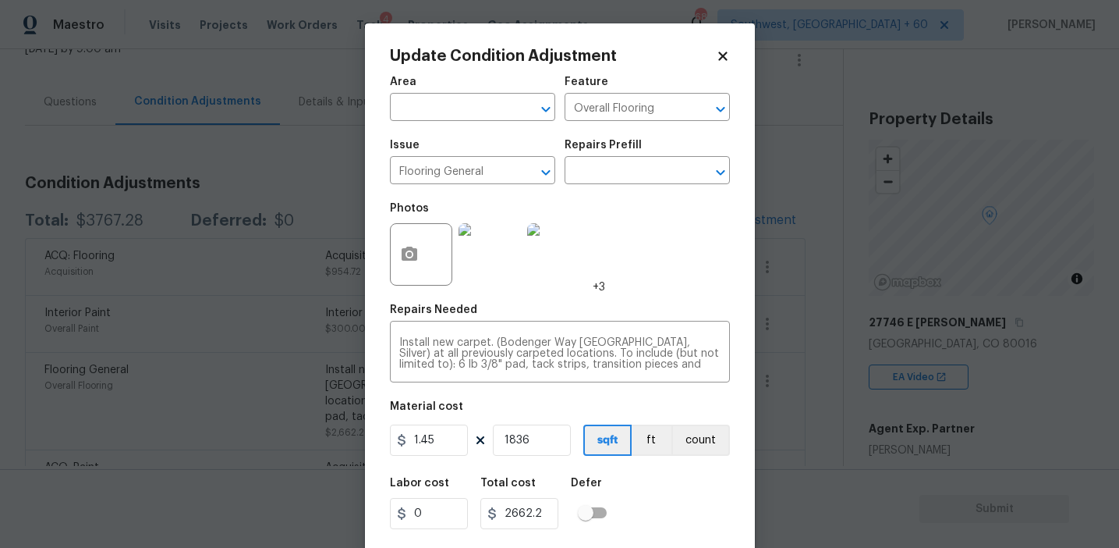
click at [346, 403] on body "Maestro Visits Projects Work Orders Tasks 4 Properties Geo Assignments 683 Sout…" at bounding box center [559, 274] width 1119 height 548
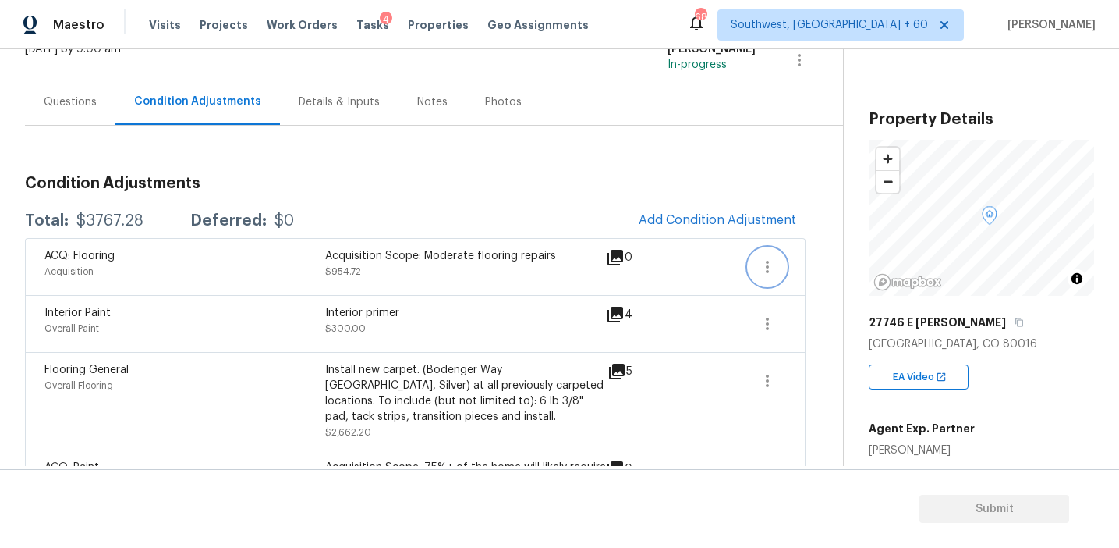
click at [772, 265] on icon "button" at bounding box center [767, 266] width 19 height 19
click at [811, 265] on div "Edit" at bounding box center [857, 264] width 122 height 16
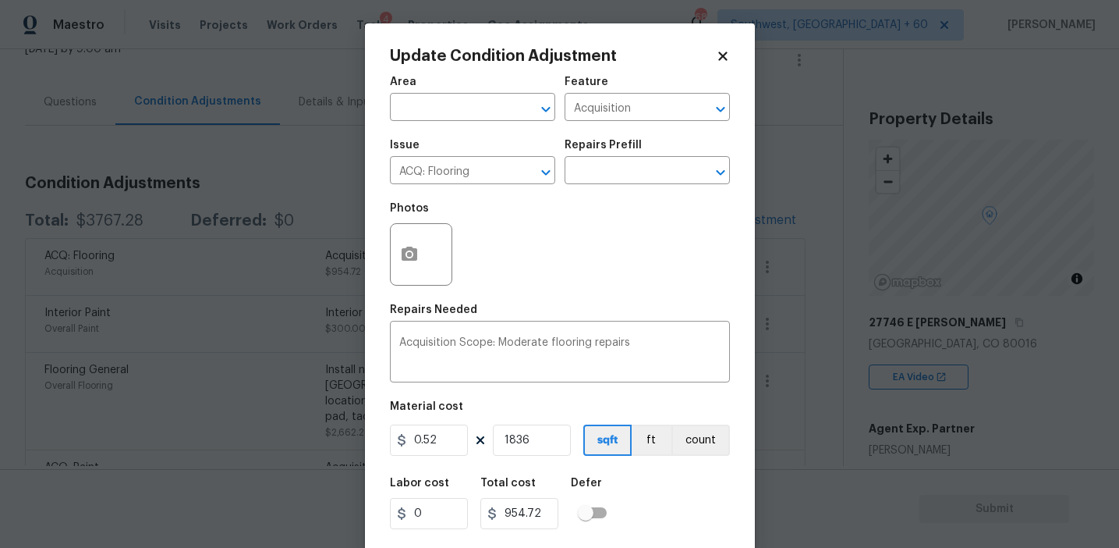
click at [310, 377] on body "Maestro Visits Projects Work Orders Tasks 4 Properties Geo Assignments 683 Sout…" at bounding box center [559, 274] width 1119 height 548
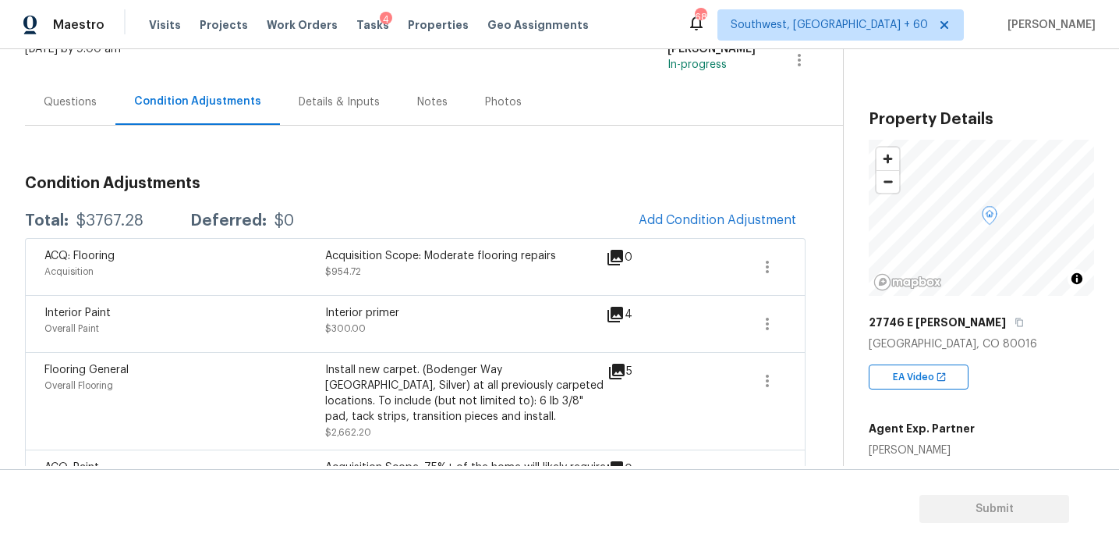
click at [104, 222] on div "$3767.28" at bounding box center [109, 221] width 67 height 16
copy div "3767.28"
click at [346, 190] on h3 "Condition Adjustments" at bounding box center [415, 184] width 781 height 16
click at [82, 110] on div "Questions" at bounding box center [70, 102] width 90 height 46
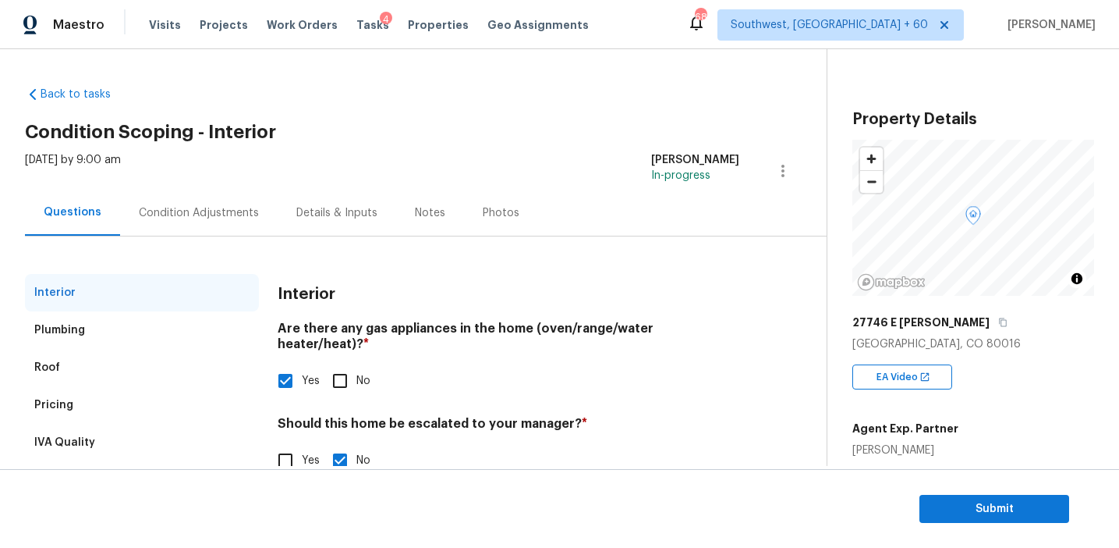
scroll to position [37, 0]
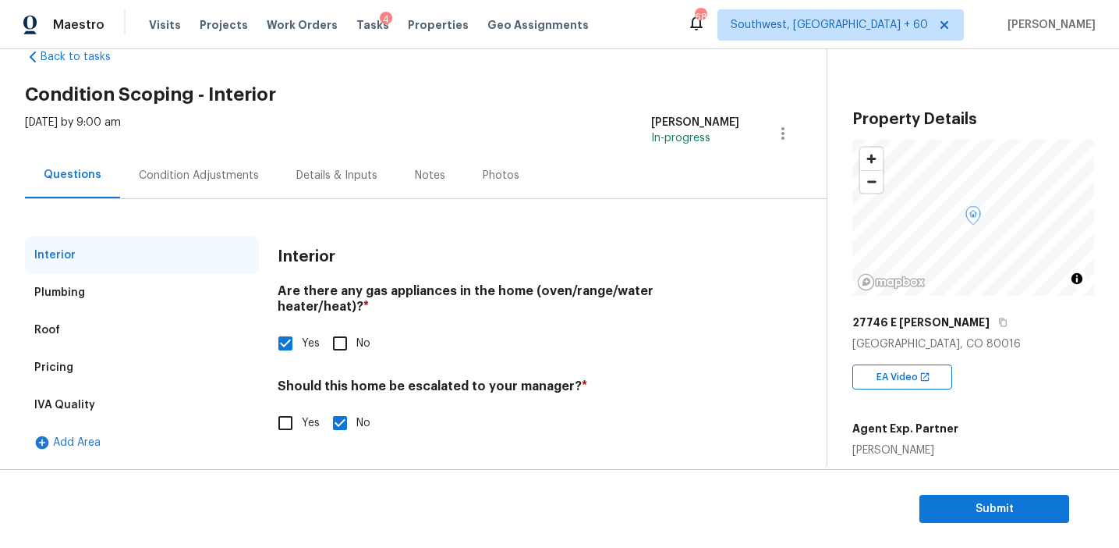
click at [147, 402] on div "IVA Quality" at bounding box center [142, 404] width 234 height 37
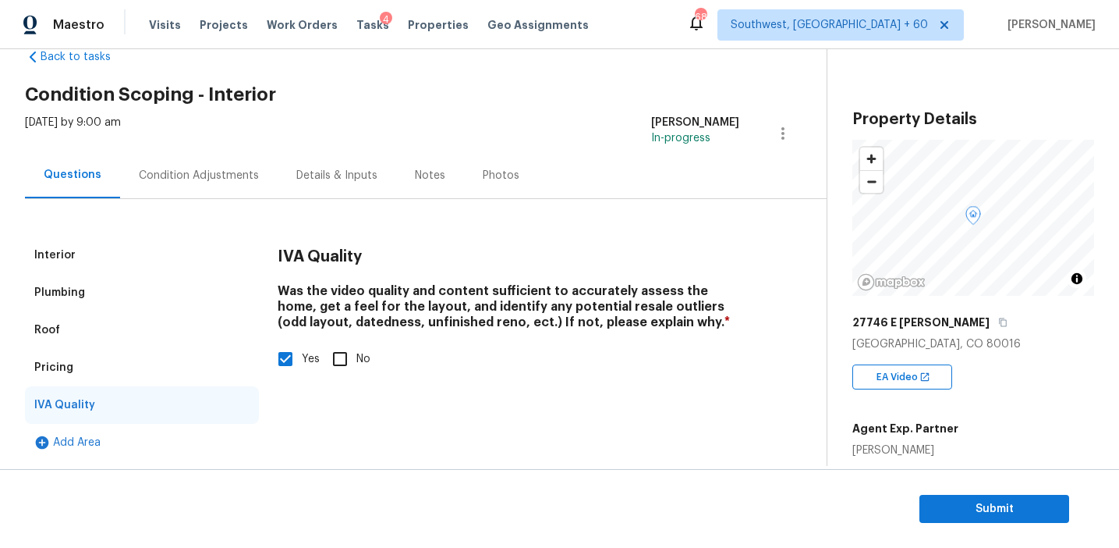
click at [152, 370] on div "Pricing" at bounding box center [142, 367] width 234 height 37
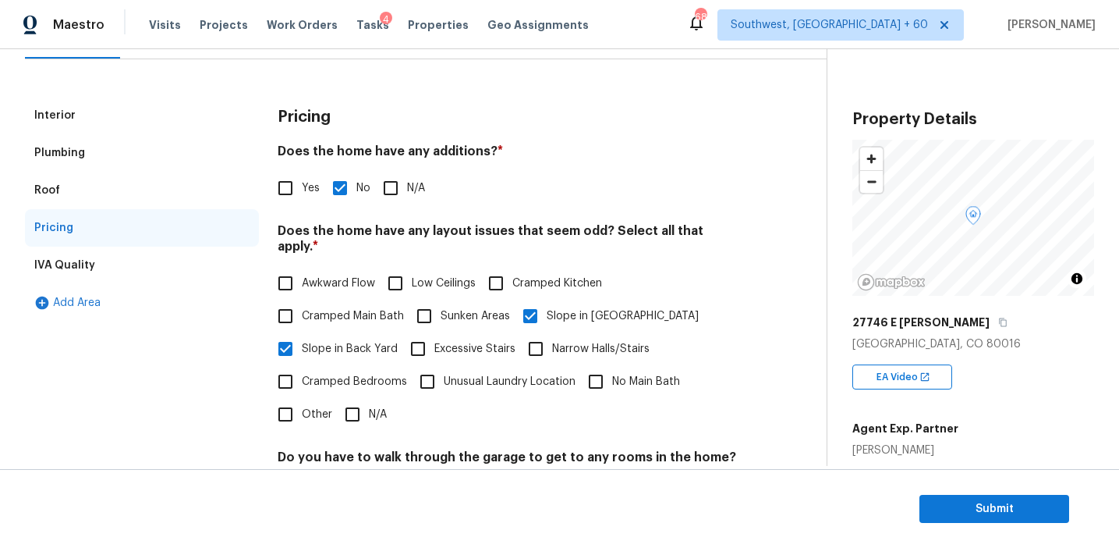
click at [107, 189] on div "Roof" at bounding box center [142, 190] width 234 height 37
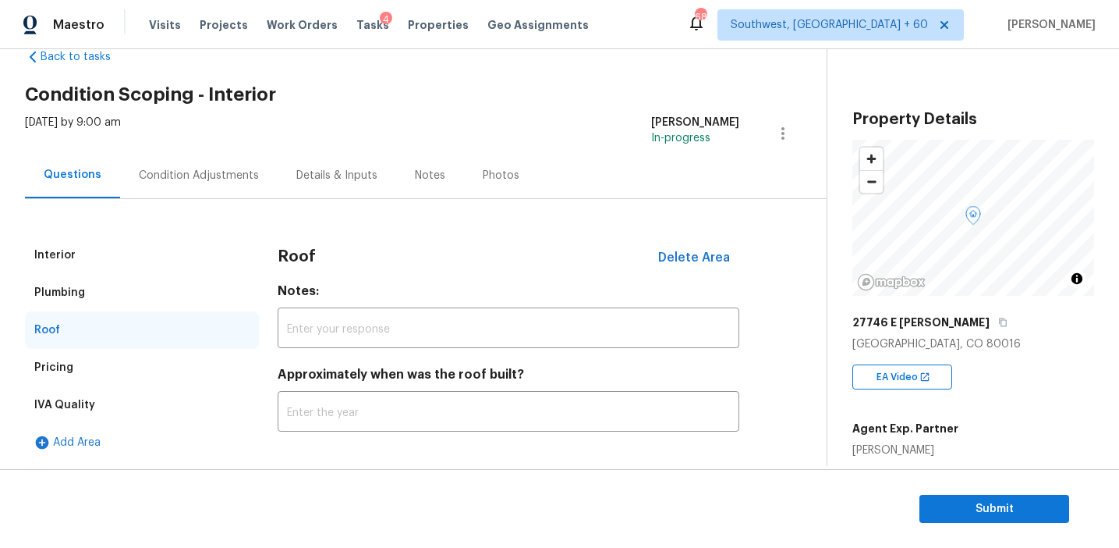
click at [108, 308] on div "Plumbing" at bounding box center [142, 292] width 234 height 37
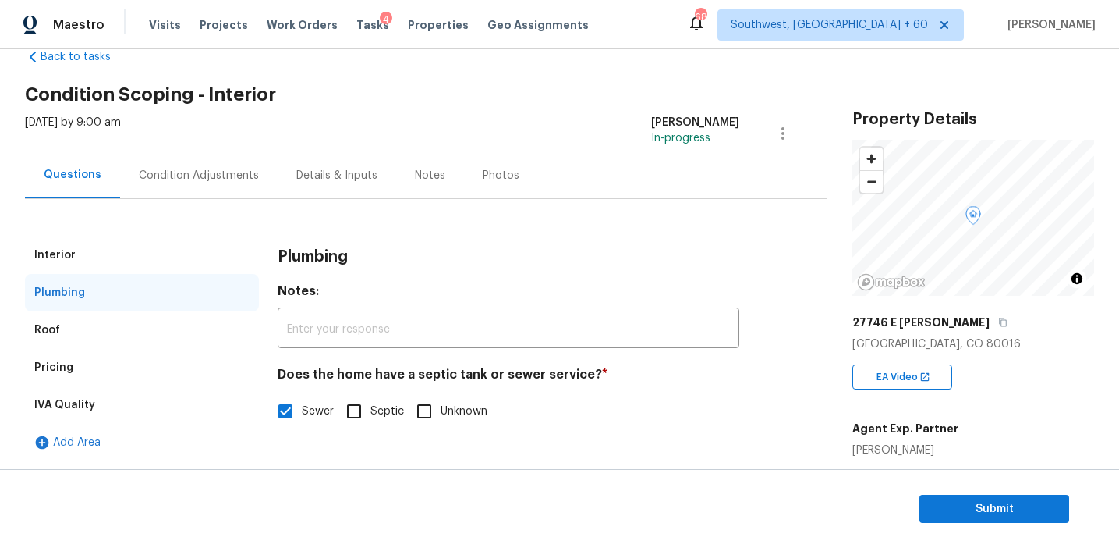
click at [108, 271] on div "Interior" at bounding box center [142, 254] width 234 height 37
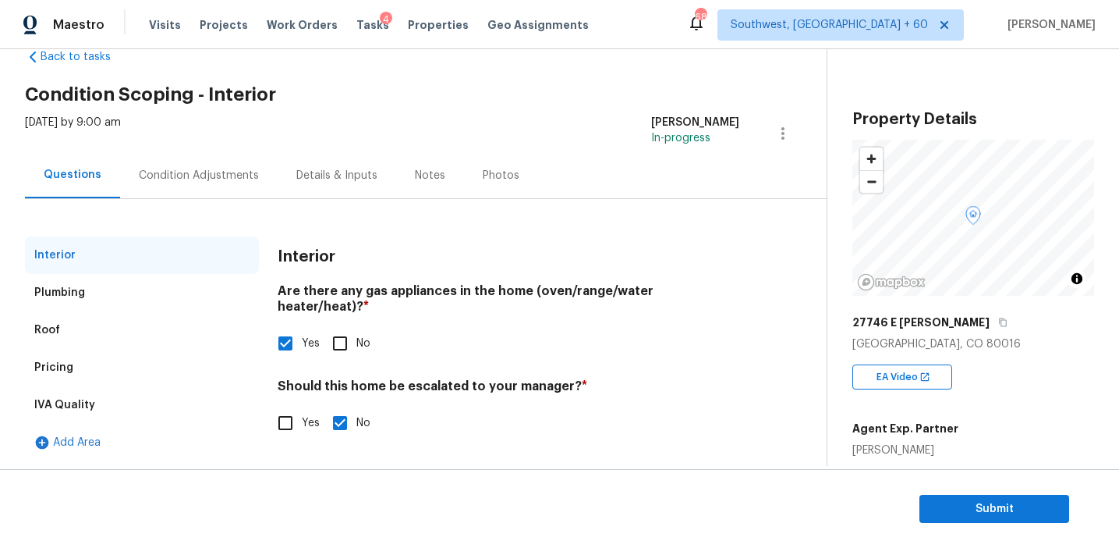
click at [204, 181] on div "Condition Adjustments" at bounding box center [199, 176] width 120 height 16
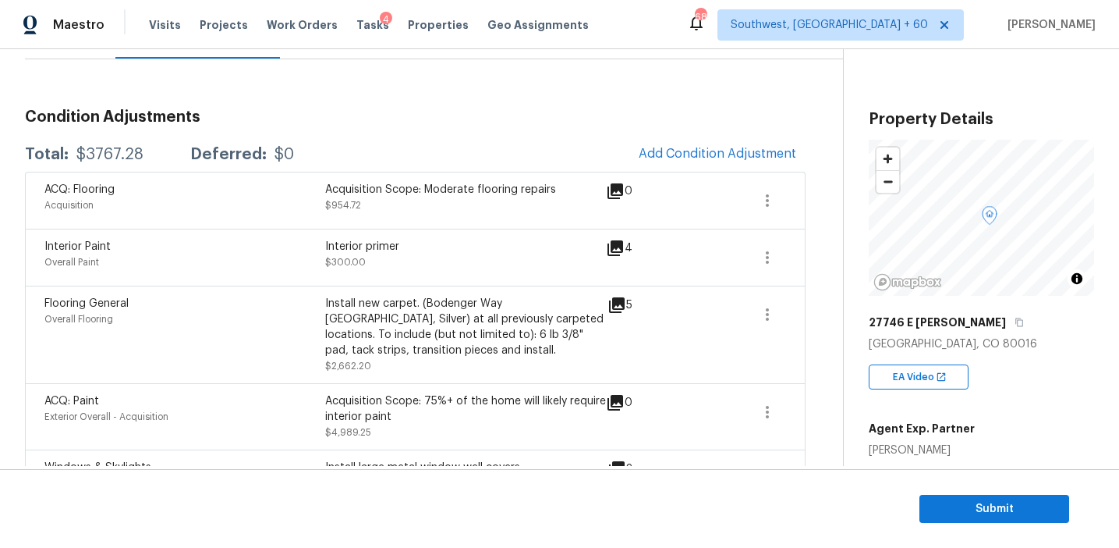
scroll to position [555, 0]
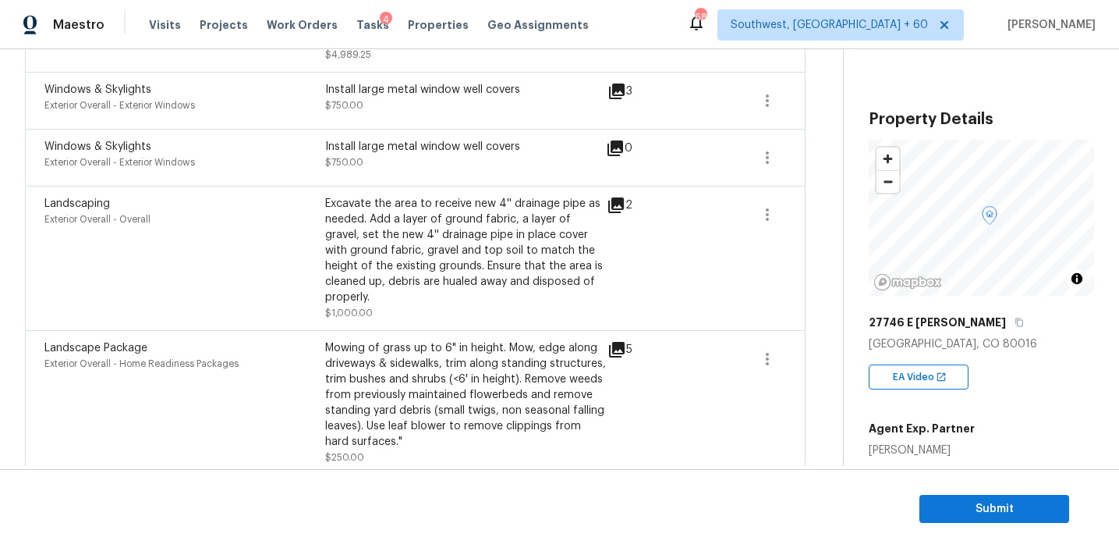
click at [740, 360] on span at bounding box center [713, 402] width 60 height 125
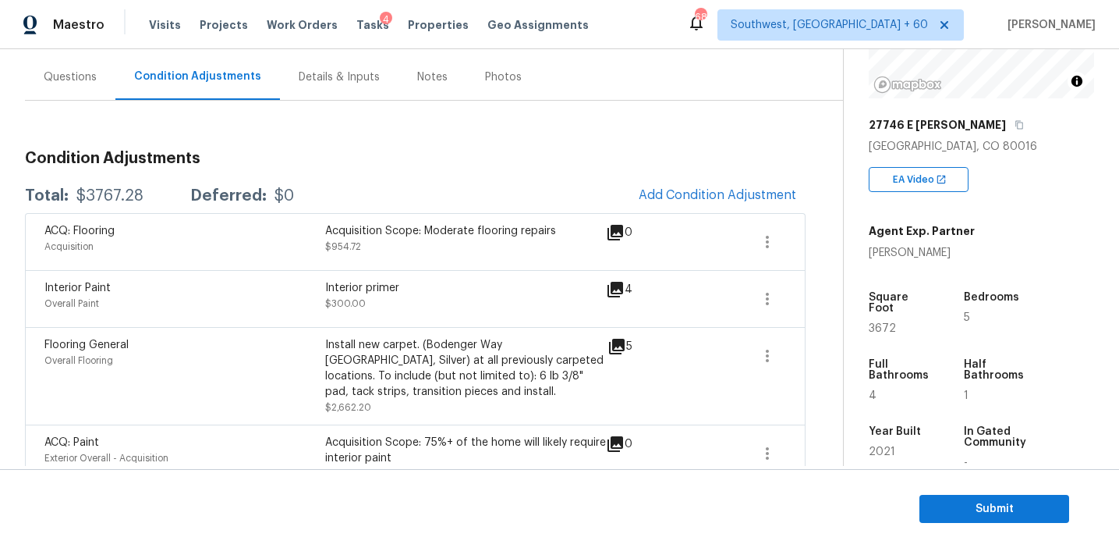
scroll to position [137, 0]
click at [289, 126] on div "Condition Adjustments Total: $3767.28 Deferred: $0 Add Condition Adjustment ACQ…" at bounding box center [415, 495] width 781 height 793
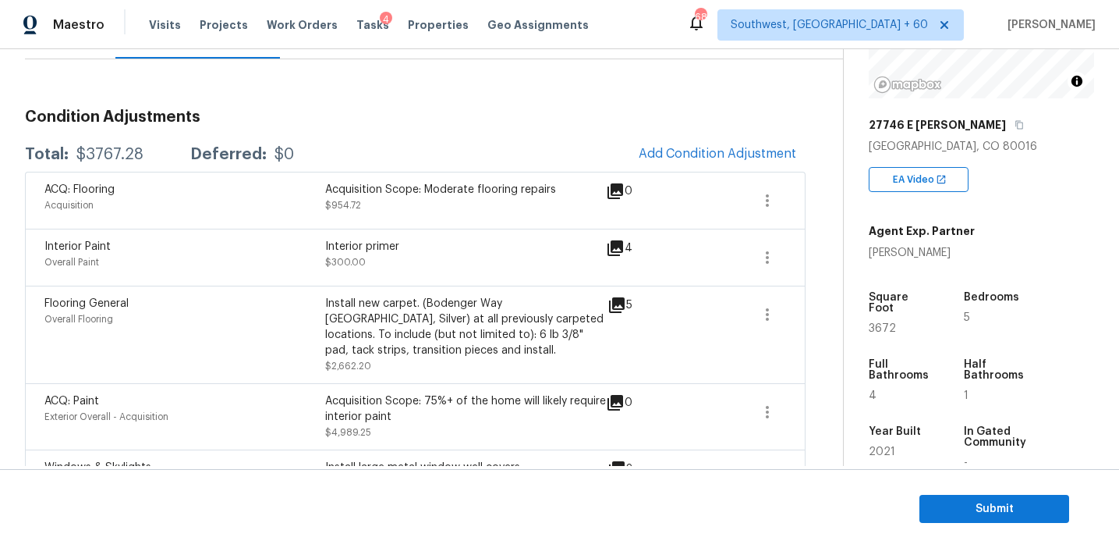
scroll to position [169, 0]
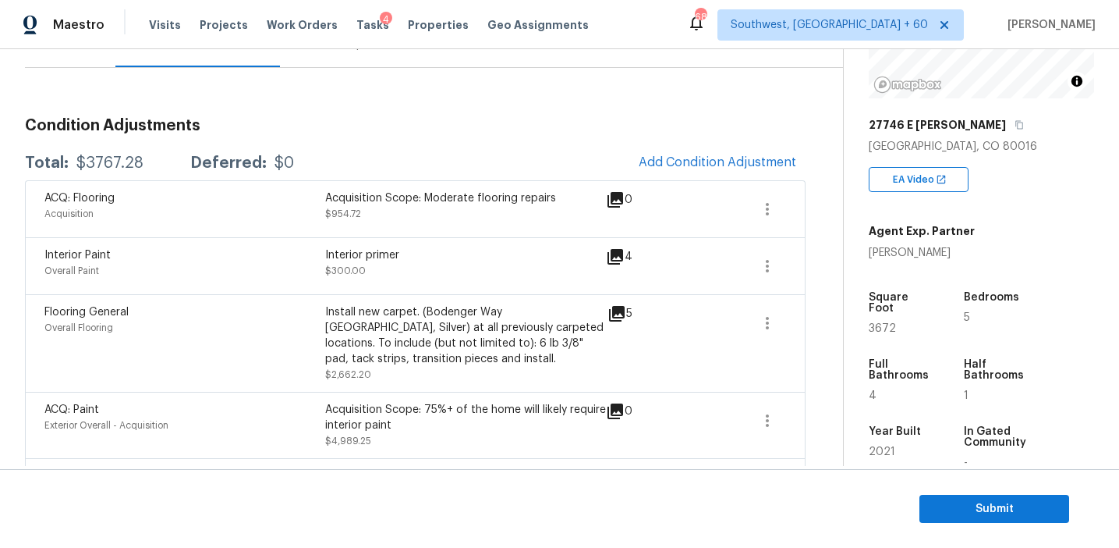
click at [398, 240] on div "Interior Paint Overall Paint Interior primer $300.00 4" at bounding box center [415, 265] width 781 height 57
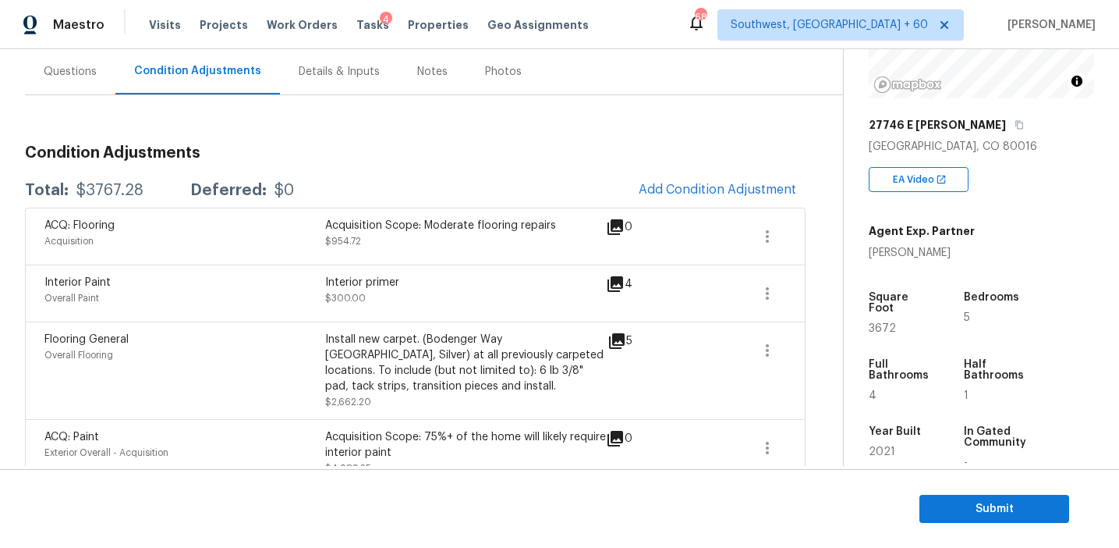
scroll to position [137, 0]
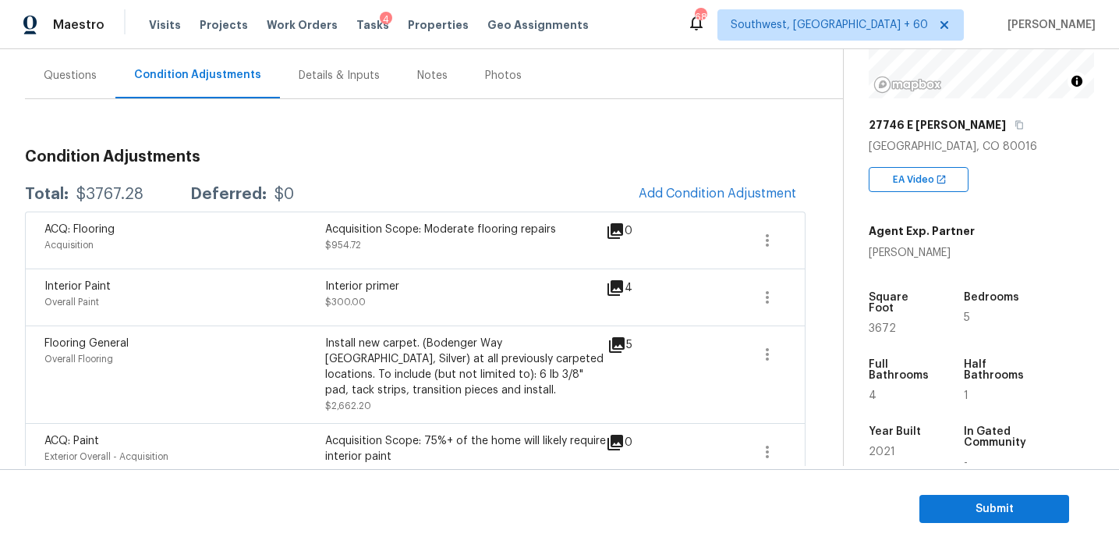
click at [398, 240] on div "Acquisition Scope: Moderate flooring repairs $954.72" at bounding box center [465, 240] width 281 height 37
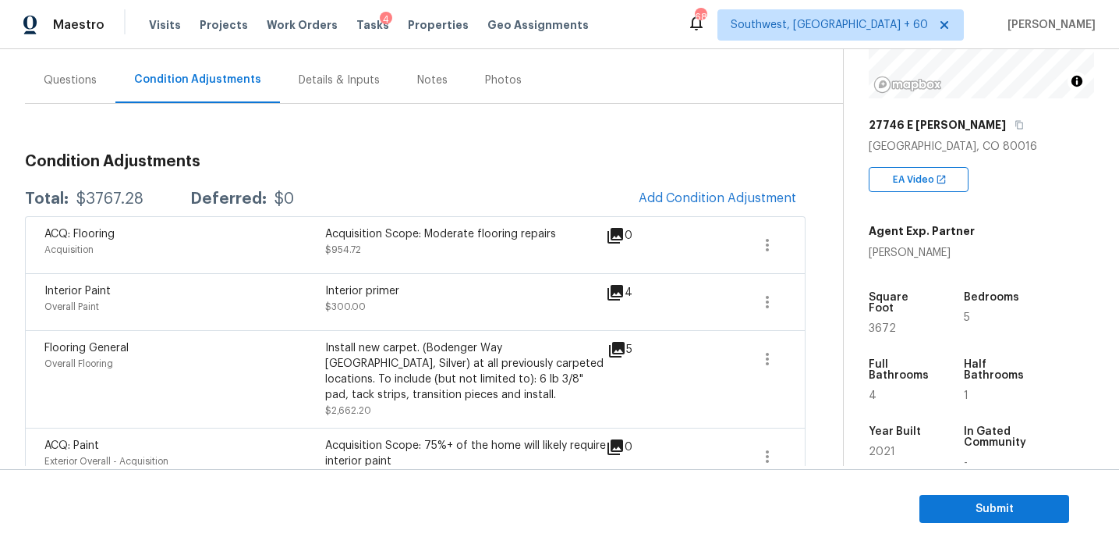
scroll to position [0, 0]
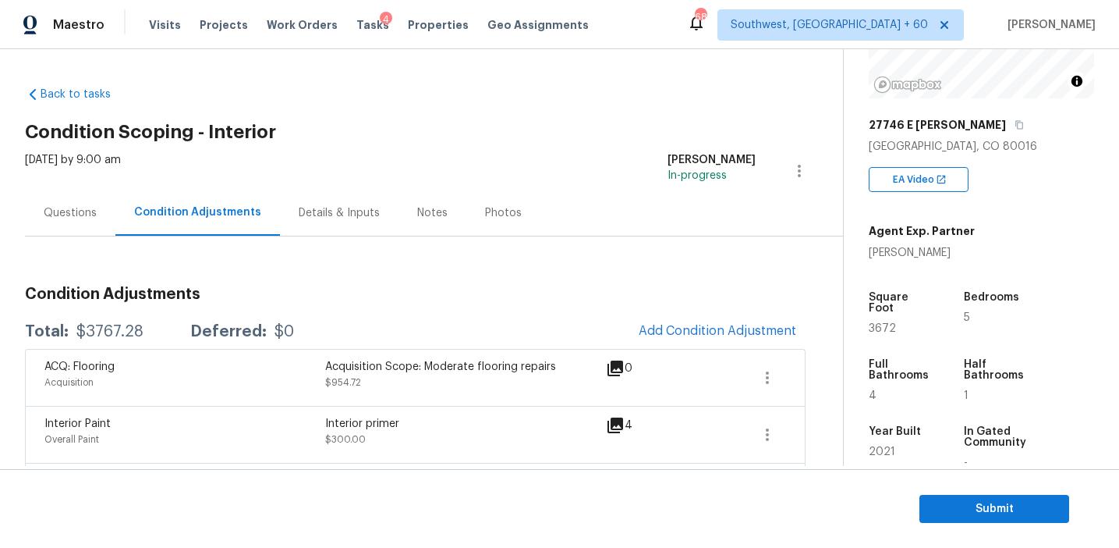
click at [417, 328] on div "Total: $3767.28 Deferred: $0 Add Condition Adjustment" at bounding box center [415, 331] width 781 height 34
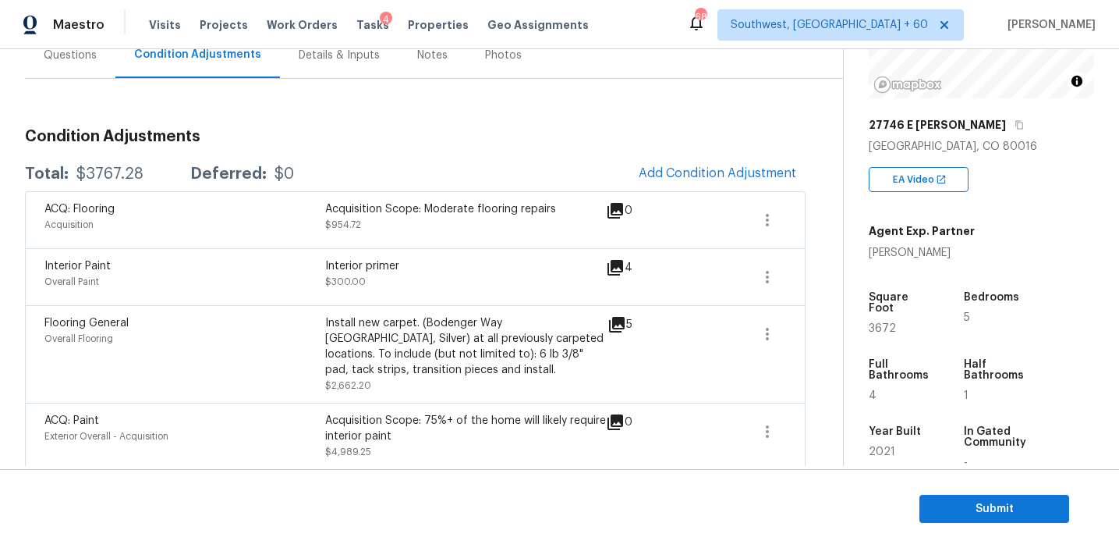
scroll to position [166, 0]
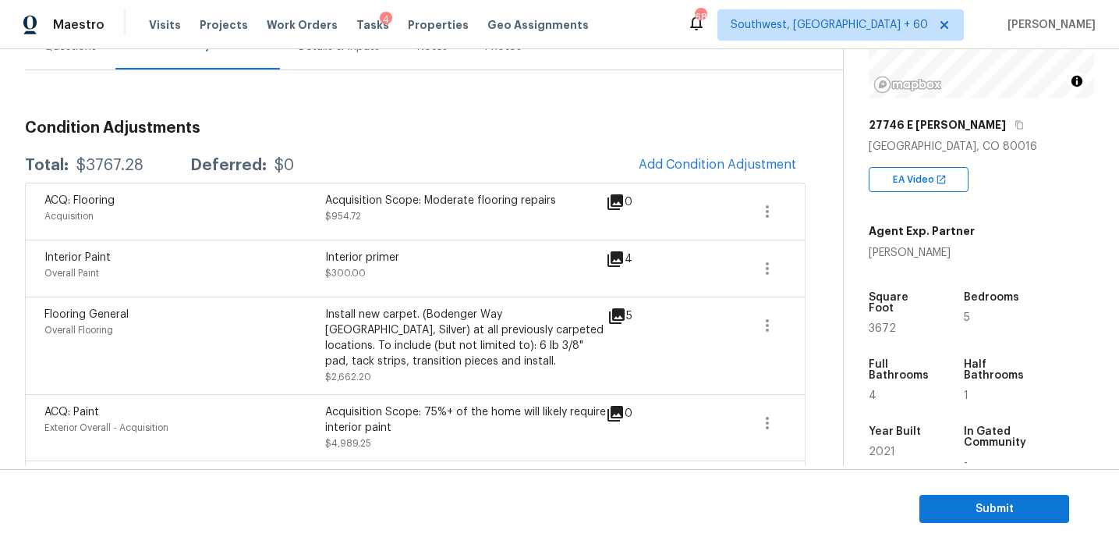
click at [279, 119] on div "Condition Adjustments Total: $3767.28 Deferred: $0 Add Condition Adjustment ACQ…" at bounding box center [415, 486] width 781 height 756
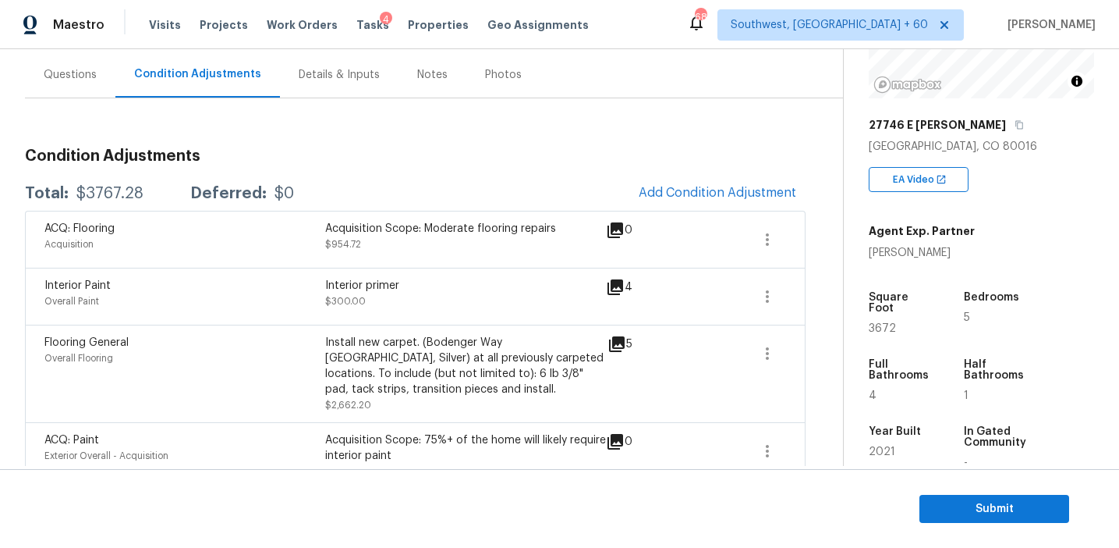
click at [95, 69] on div "Questions" at bounding box center [70, 74] width 90 height 46
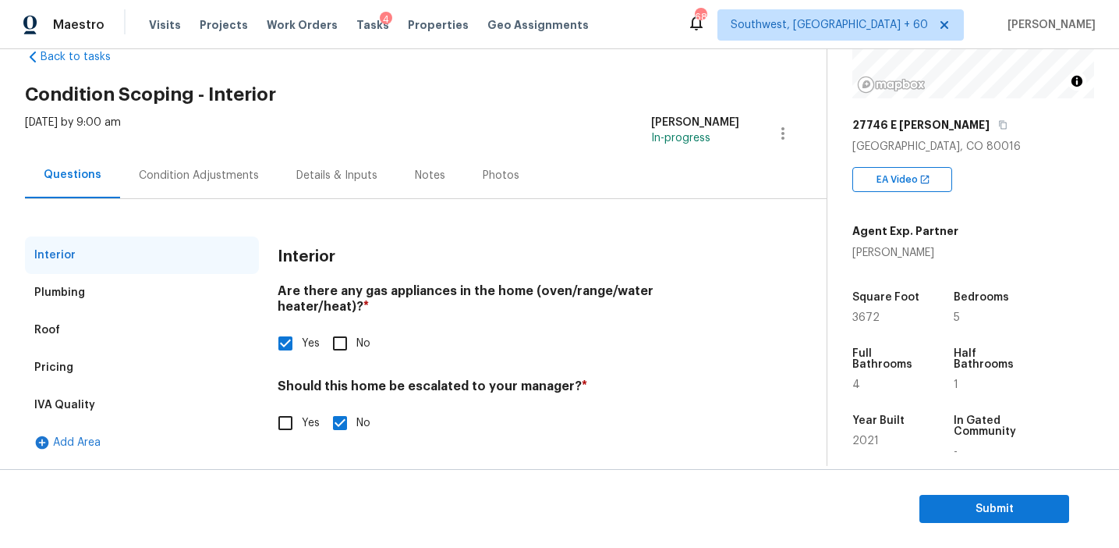
scroll to position [37, 0]
click at [119, 393] on div "IVA Quality" at bounding box center [142, 404] width 234 height 37
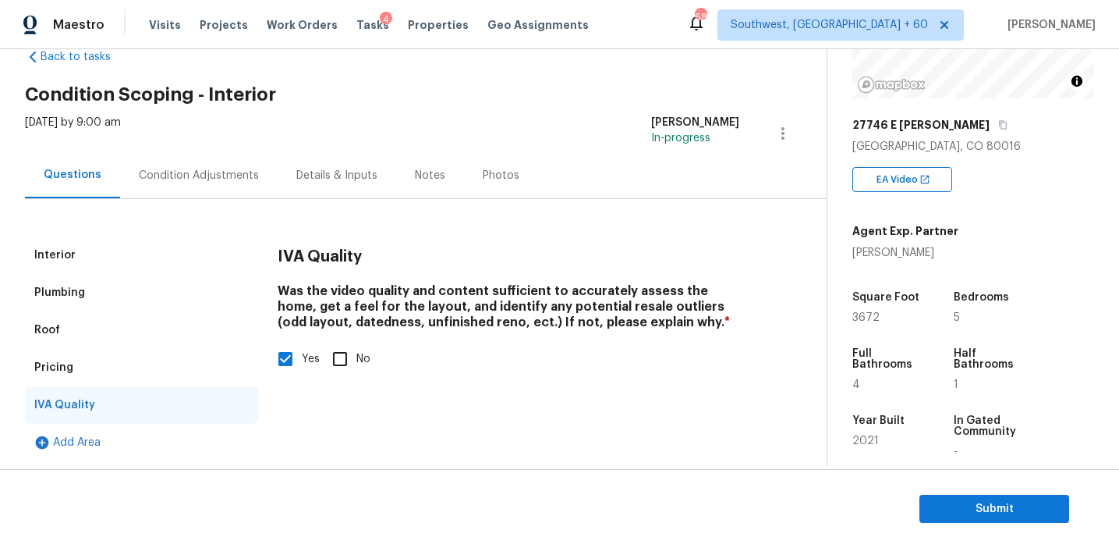
click at [108, 370] on div "Pricing" at bounding box center [142, 367] width 234 height 37
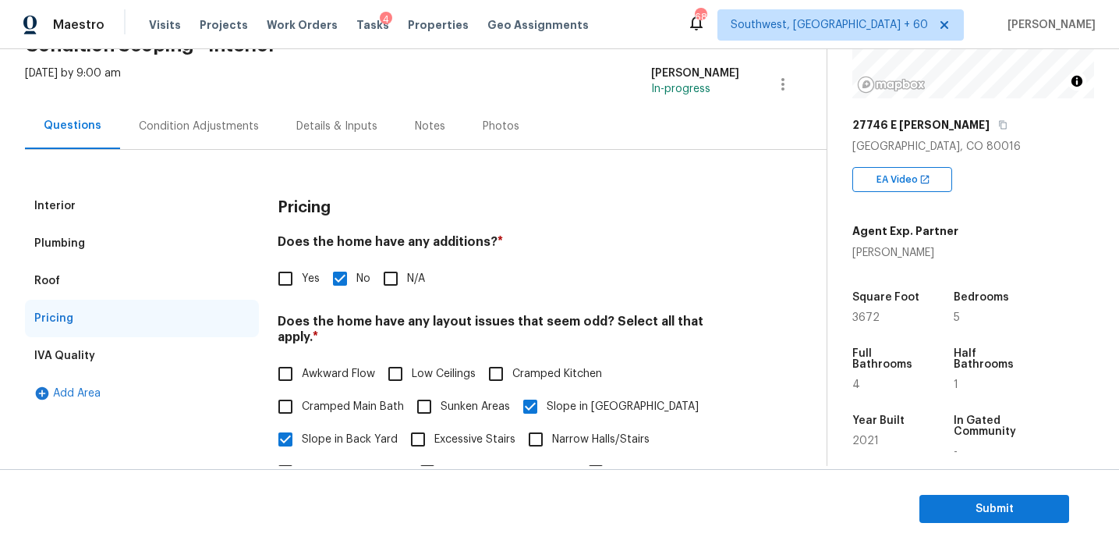
scroll to position [0, 0]
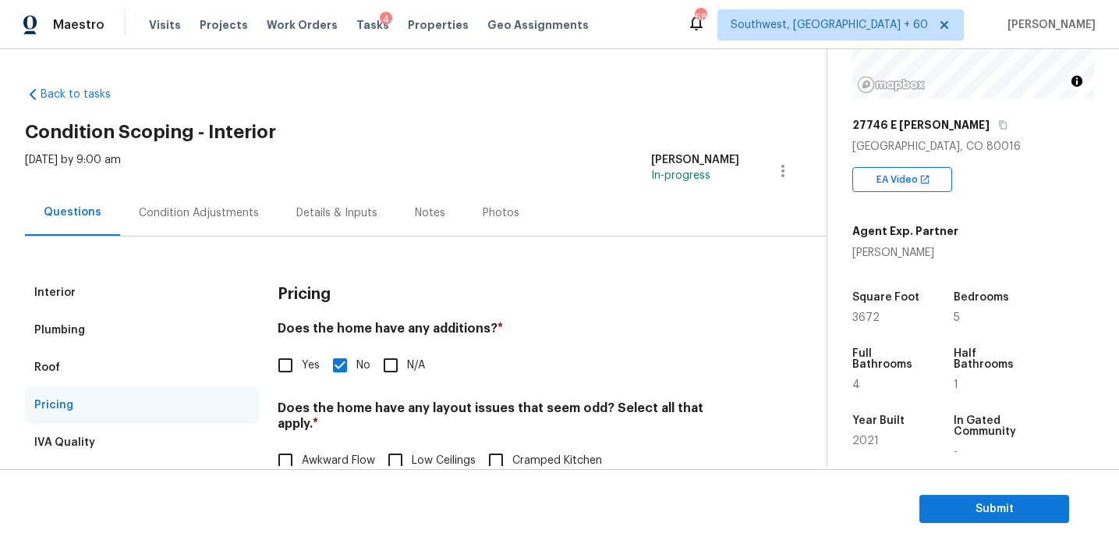
click at [76, 374] on div "Roof" at bounding box center [142, 367] width 234 height 37
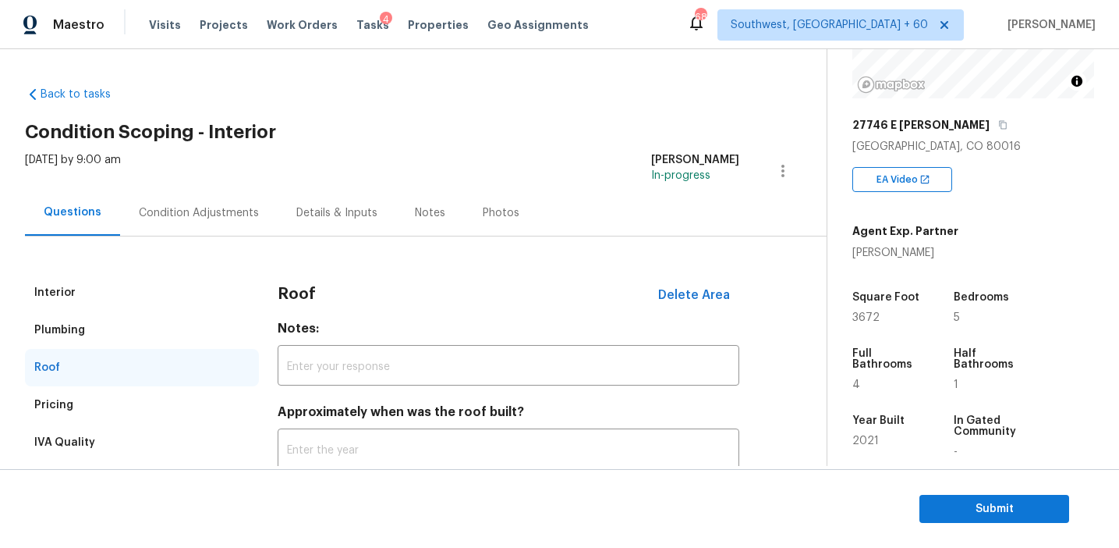
click at [86, 342] on div "Plumbing" at bounding box center [142, 329] width 234 height 37
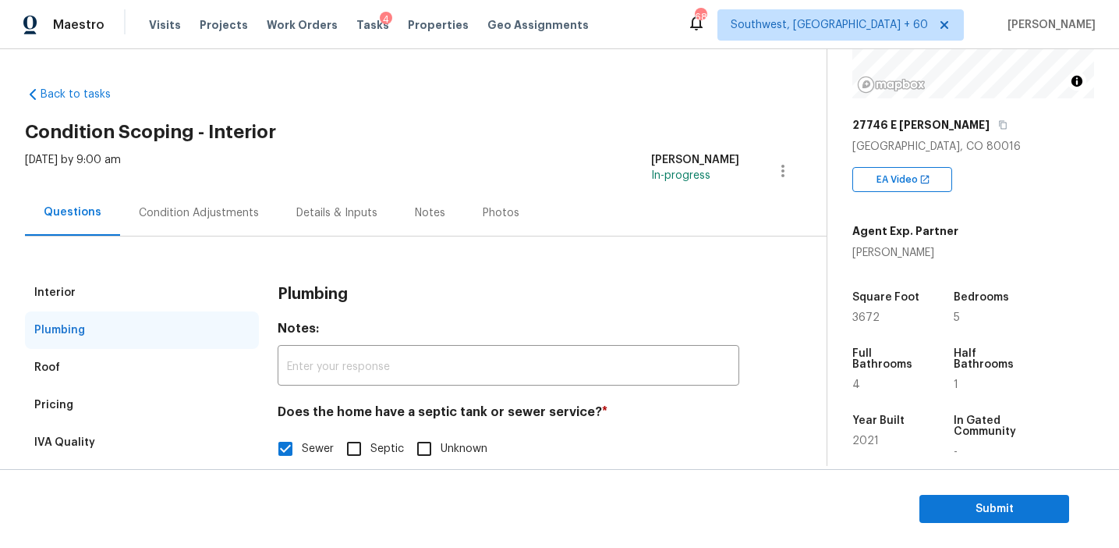
click at [96, 303] on div "Interior" at bounding box center [142, 292] width 234 height 37
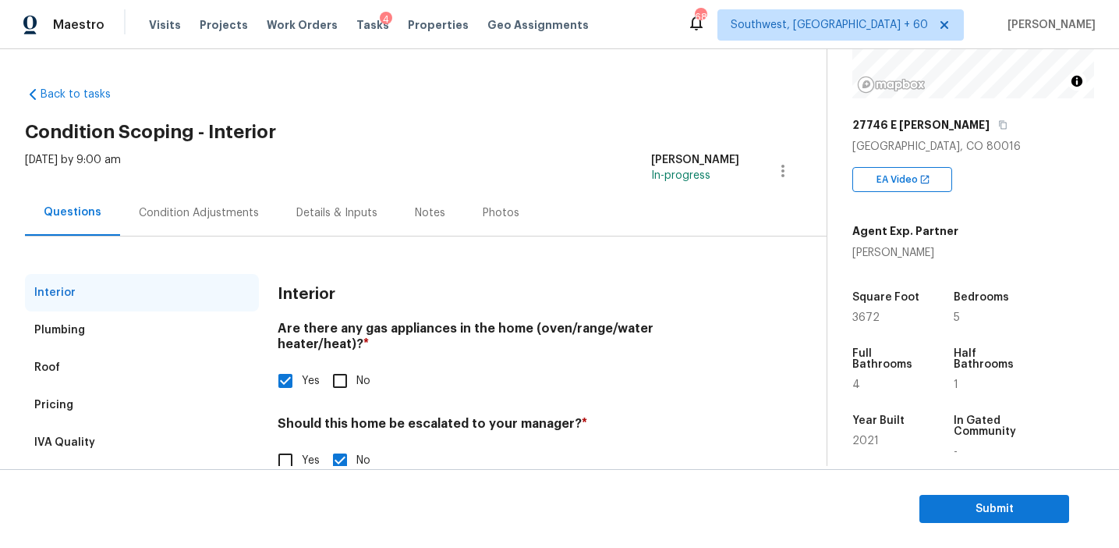
click at [168, 203] on div "Condition Adjustments" at bounding box center [199, 213] width 158 height 46
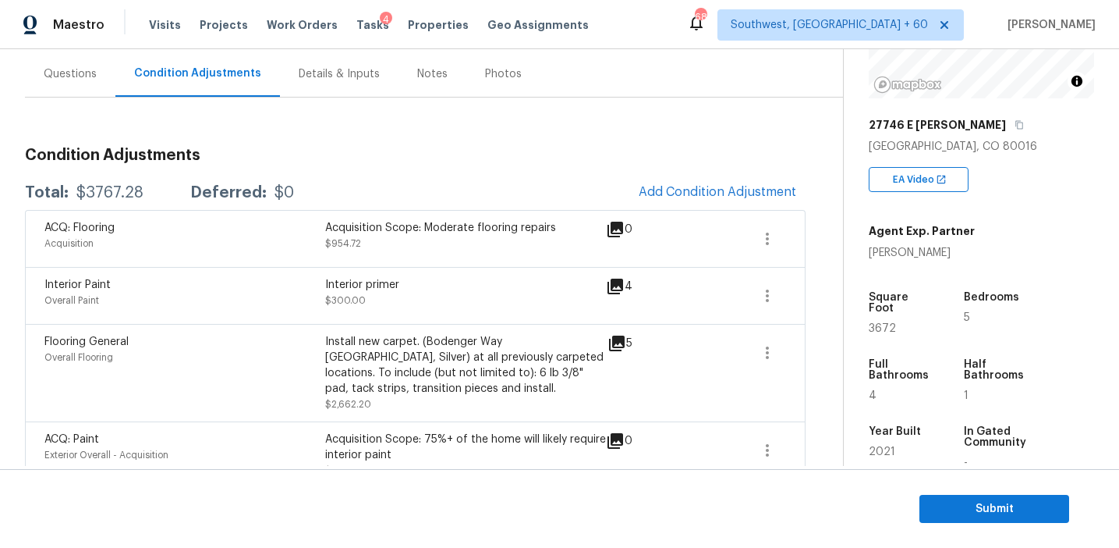
scroll to position [145, 0]
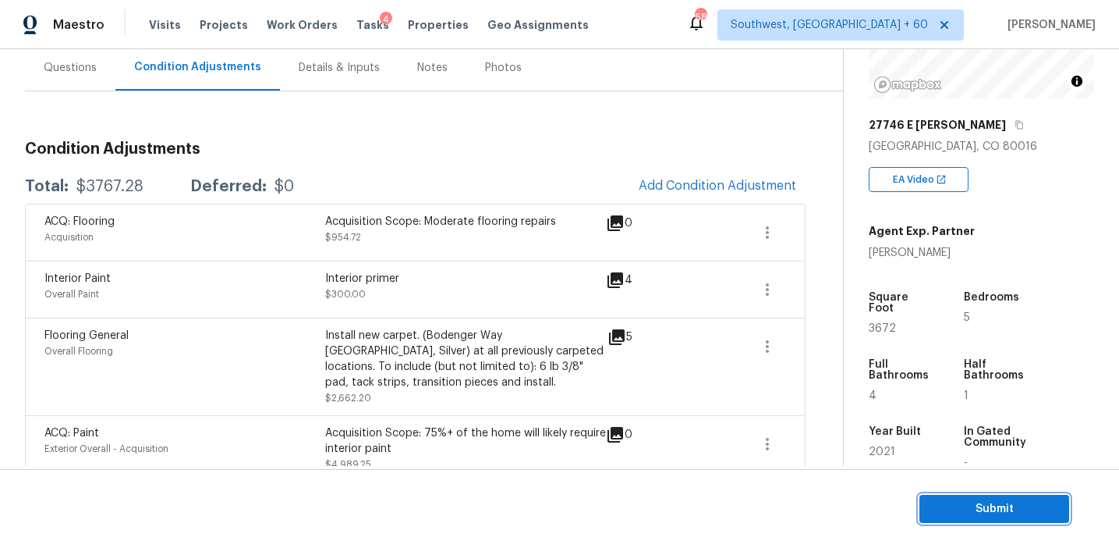
click at [947, 507] on span "Submit" at bounding box center [994, 509] width 125 height 20
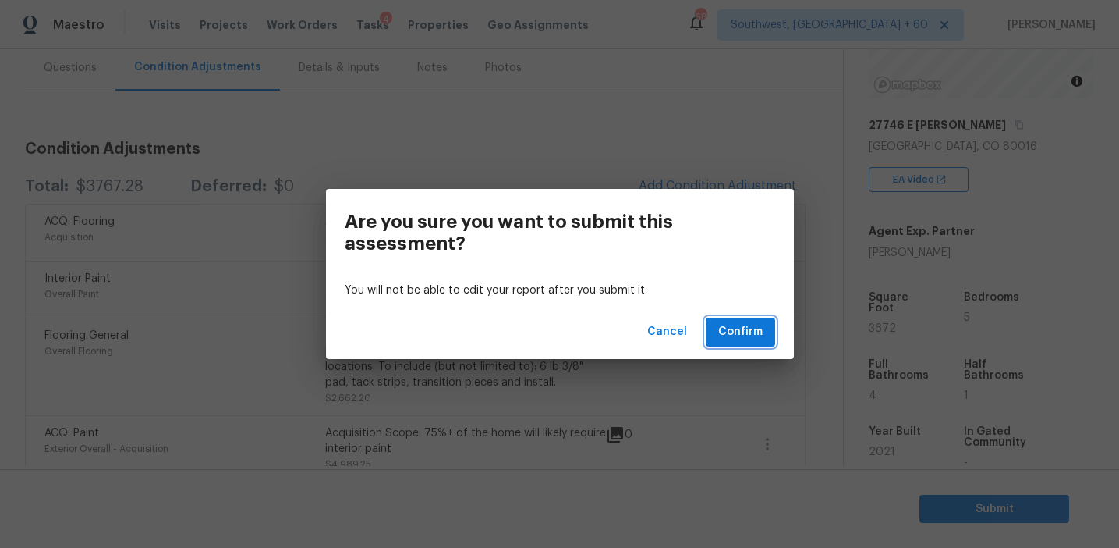
click at [738, 329] on span "Confirm" at bounding box center [741, 332] width 44 height 20
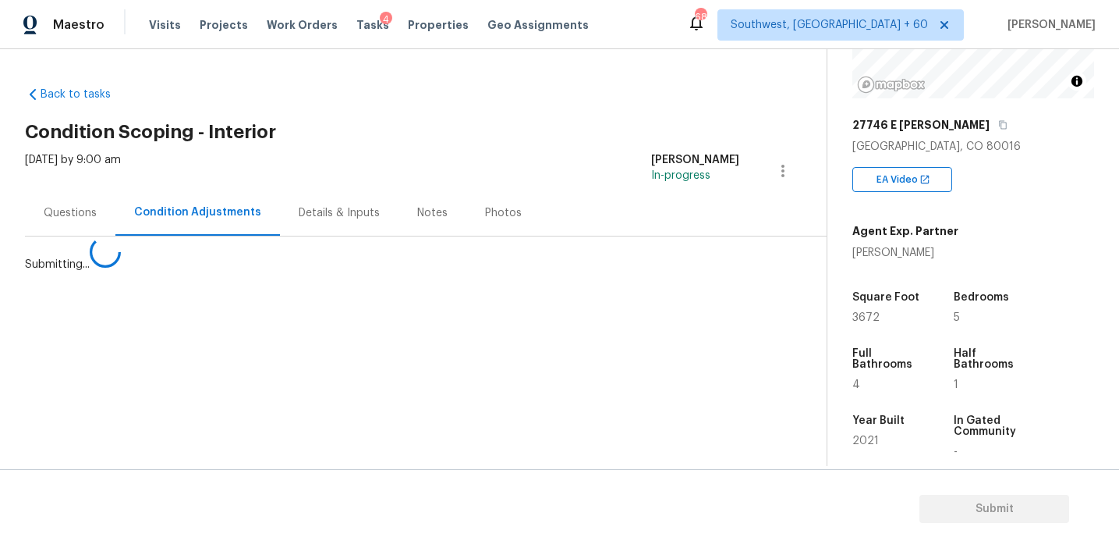
scroll to position [0, 0]
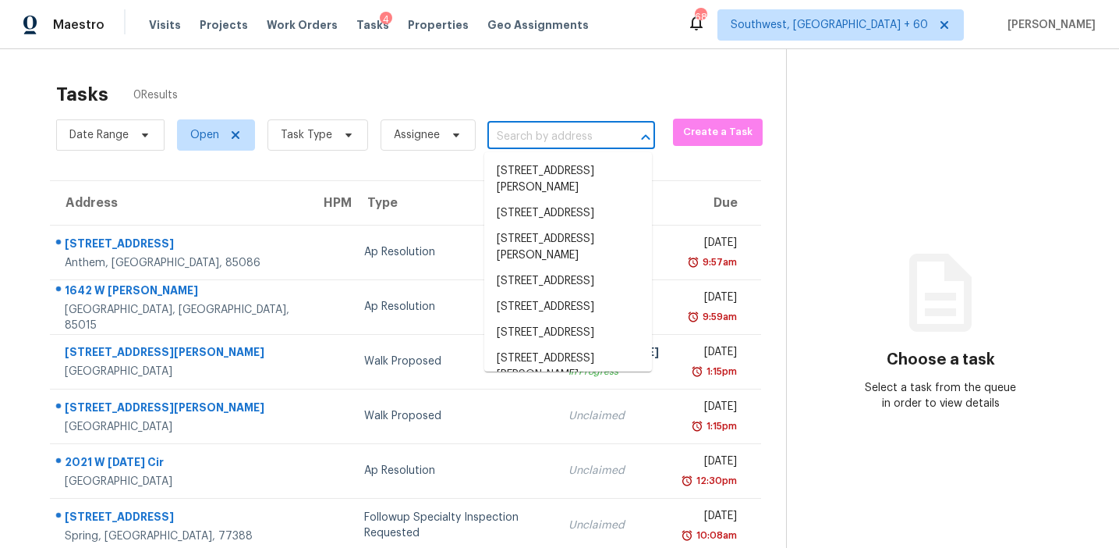
click at [526, 140] on input "text" at bounding box center [550, 137] width 124 height 24
paste input "[STREET_ADDRESS]"
type input "[STREET_ADDRESS]"
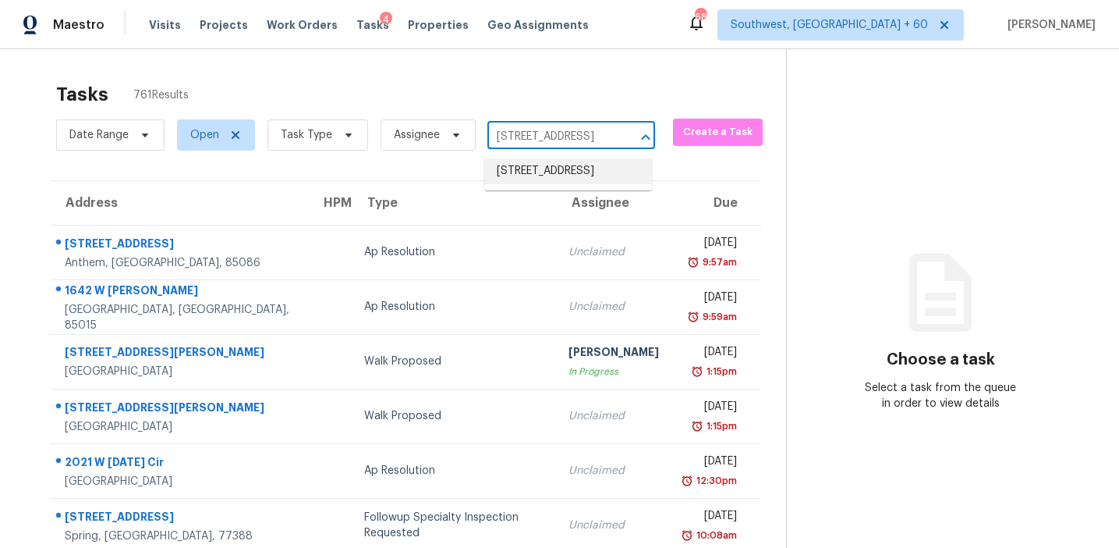
click at [567, 165] on li "[STREET_ADDRESS]" at bounding box center [568, 171] width 168 height 26
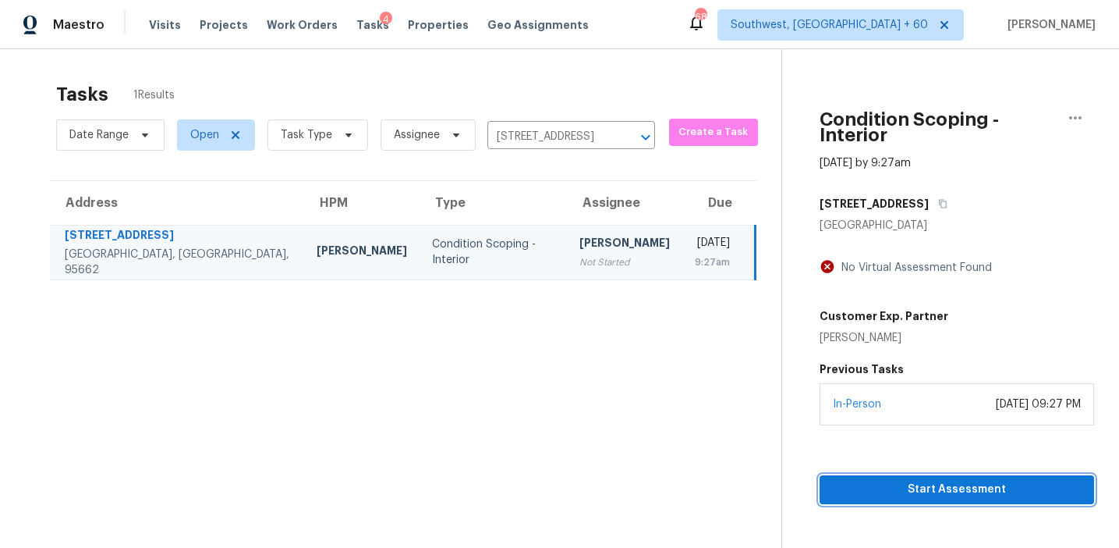
click at [893, 480] on span "Start Assessment" at bounding box center [957, 490] width 250 height 20
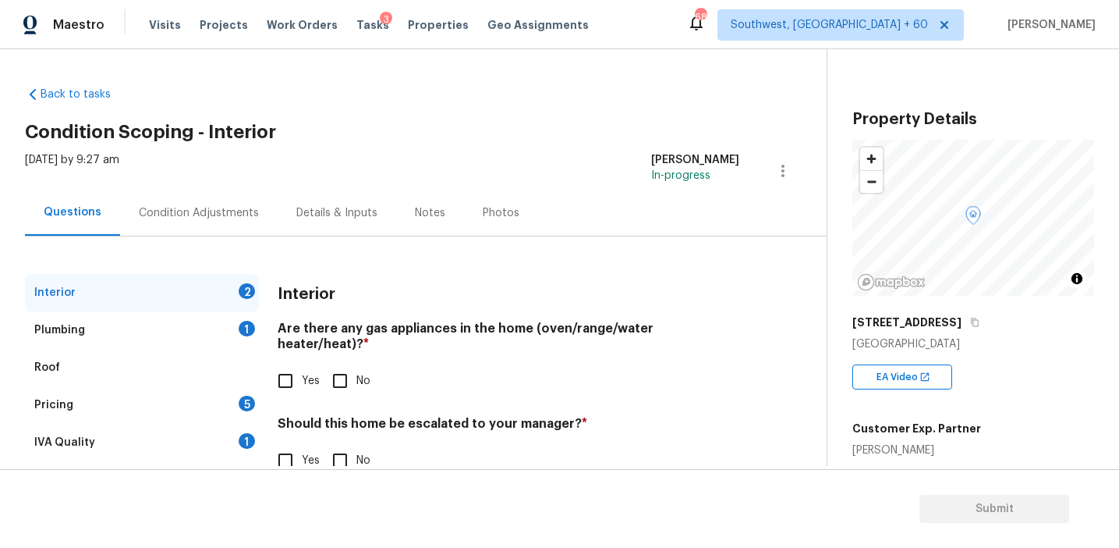
scroll to position [37, 0]
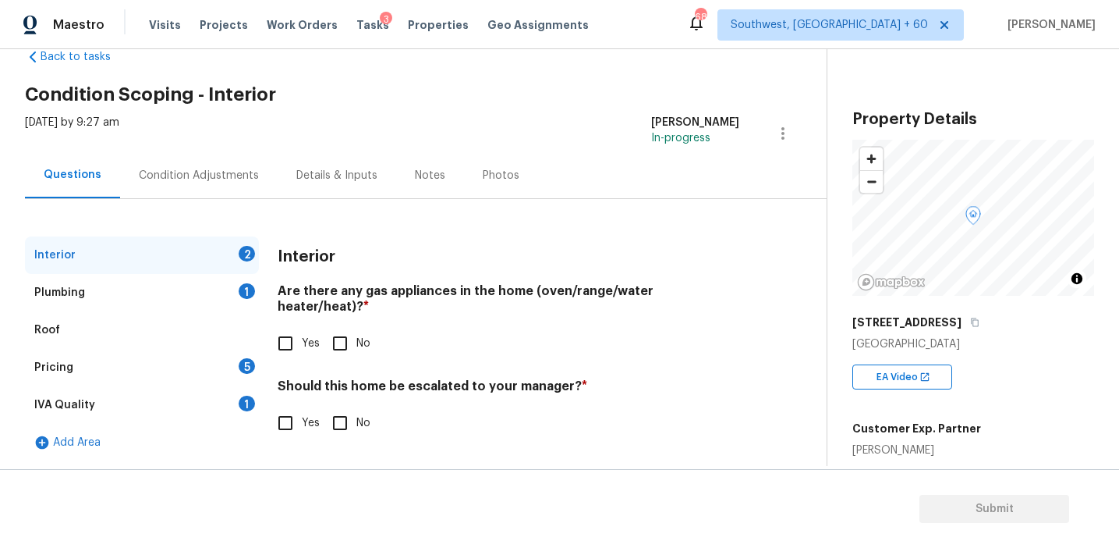
click at [241, 403] on div "1" at bounding box center [247, 404] width 16 height 16
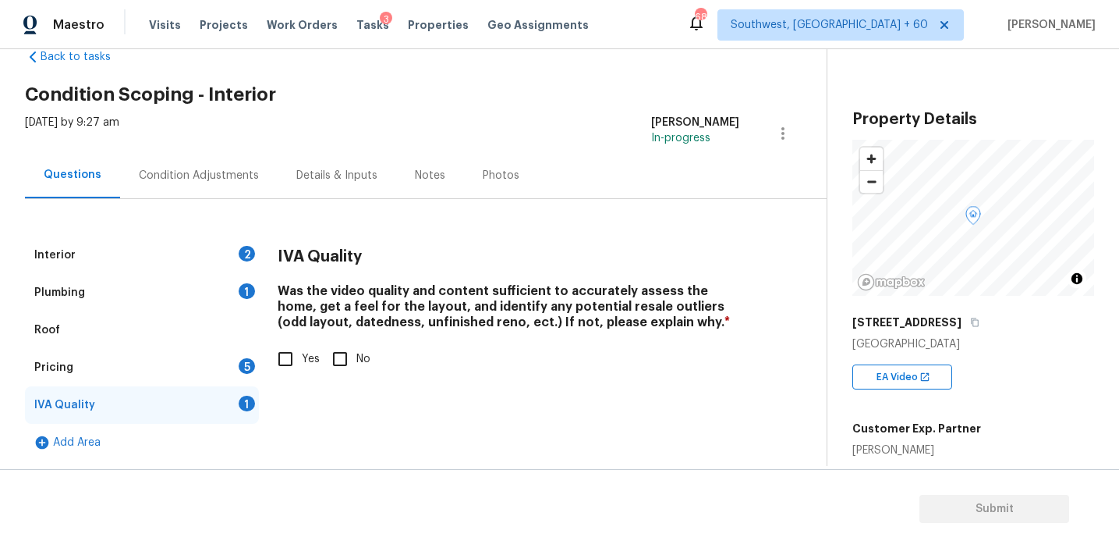
click at [287, 350] on input "Yes" at bounding box center [285, 358] width 33 height 33
checkbox input "true"
click at [232, 293] on div "Plumbing 1" at bounding box center [142, 292] width 234 height 37
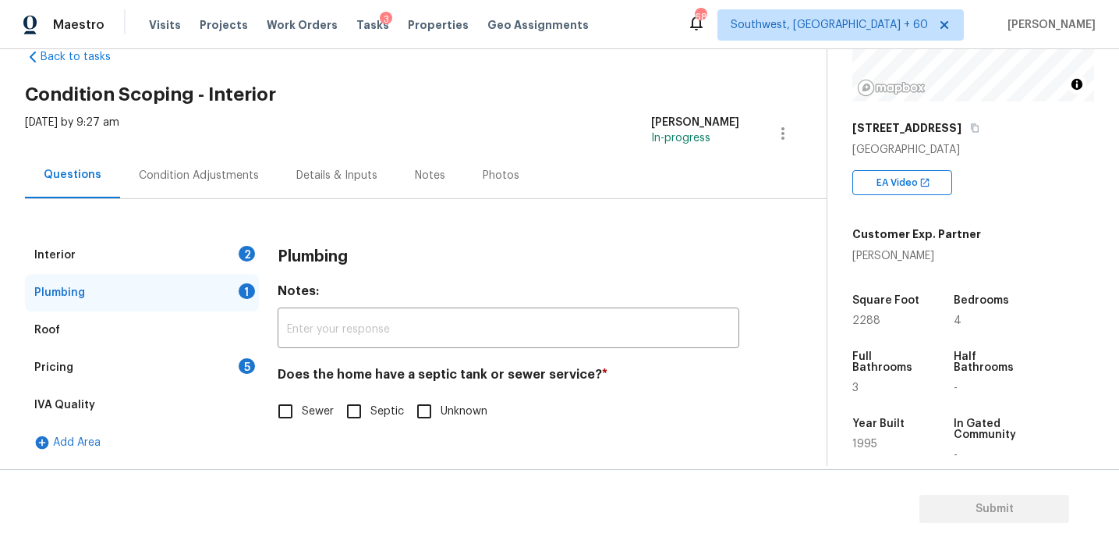
scroll to position [193, 0]
click at [281, 410] on input "Sewer" at bounding box center [285, 411] width 33 height 33
checkbox input "true"
click at [214, 364] on div "Pricing 5" at bounding box center [142, 367] width 234 height 37
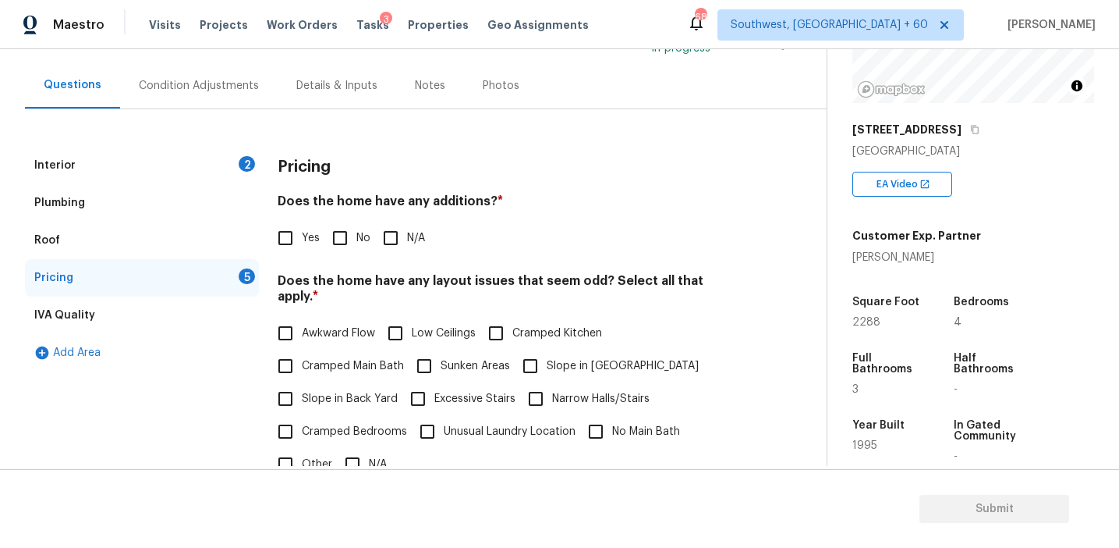
scroll to position [136, 0]
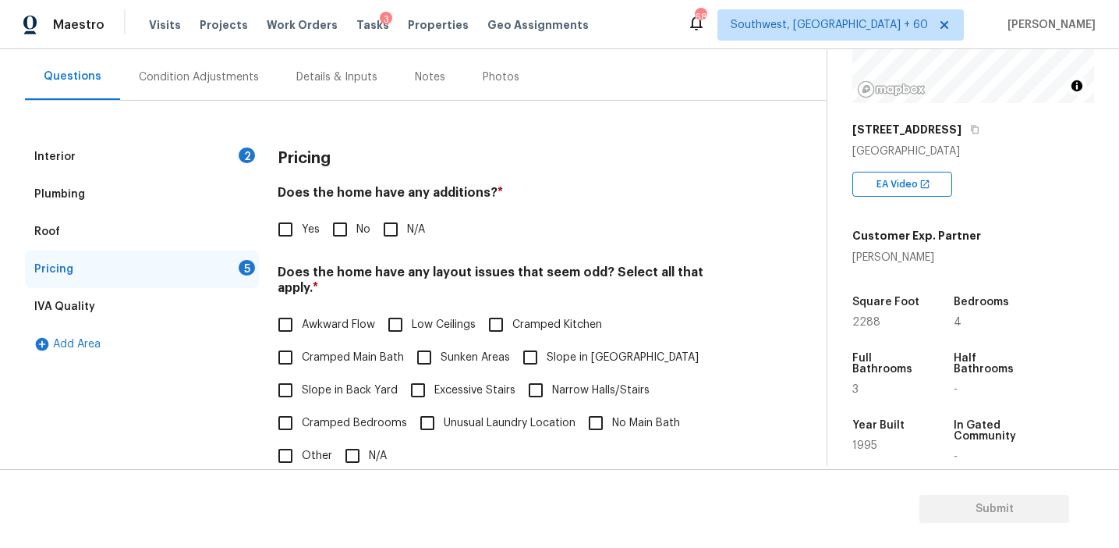
click at [243, 69] on div "Condition Adjustments" at bounding box center [199, 77] width 120 height 16
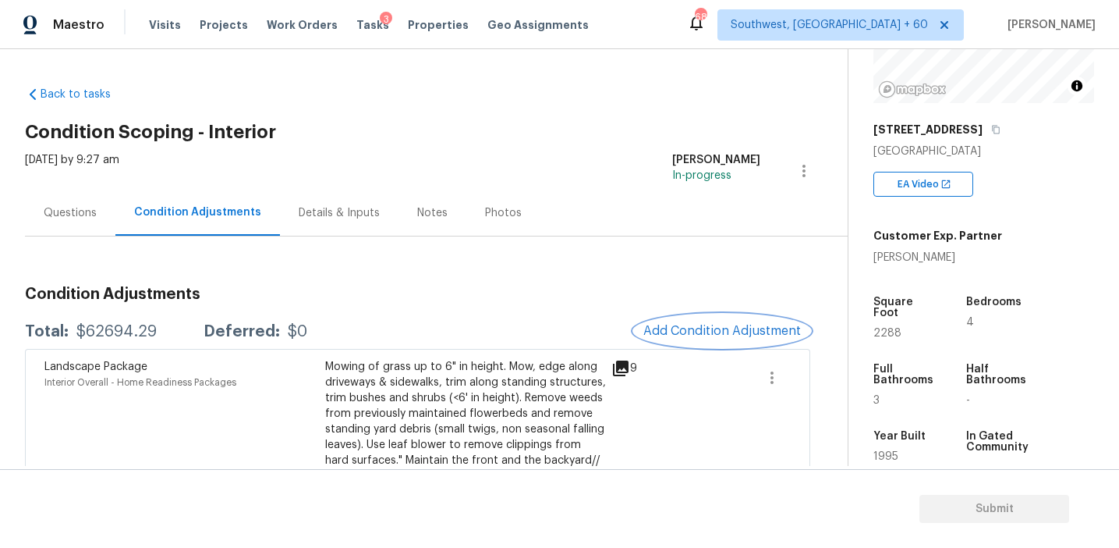
click at [697, 330] on span "Add Condition Adjustment" at bounding box center [723, 331] width 158 height 14
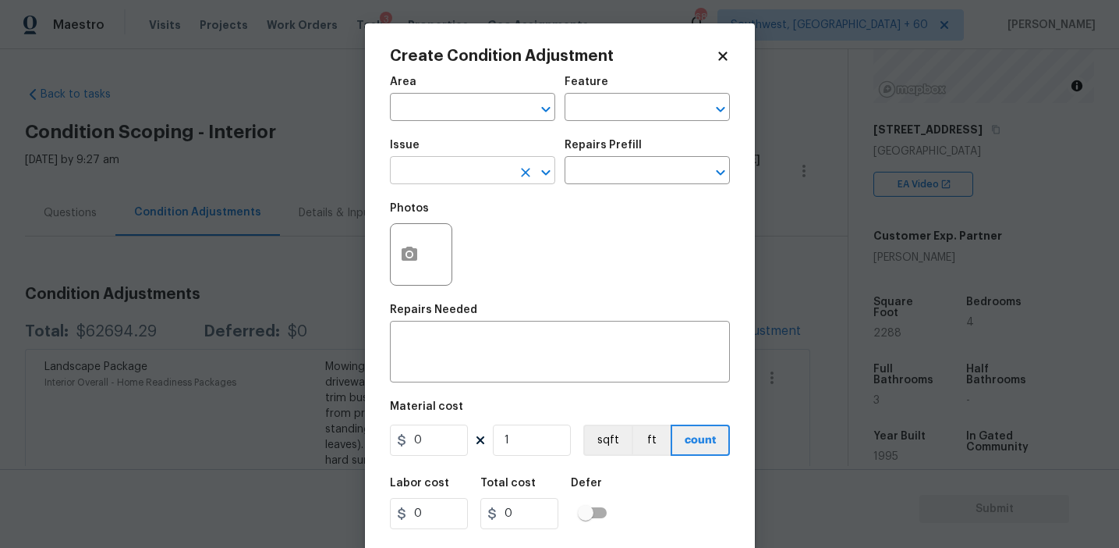
click at [426, 176] on input "text" at bounding box center [451, 172] width 122 height 24
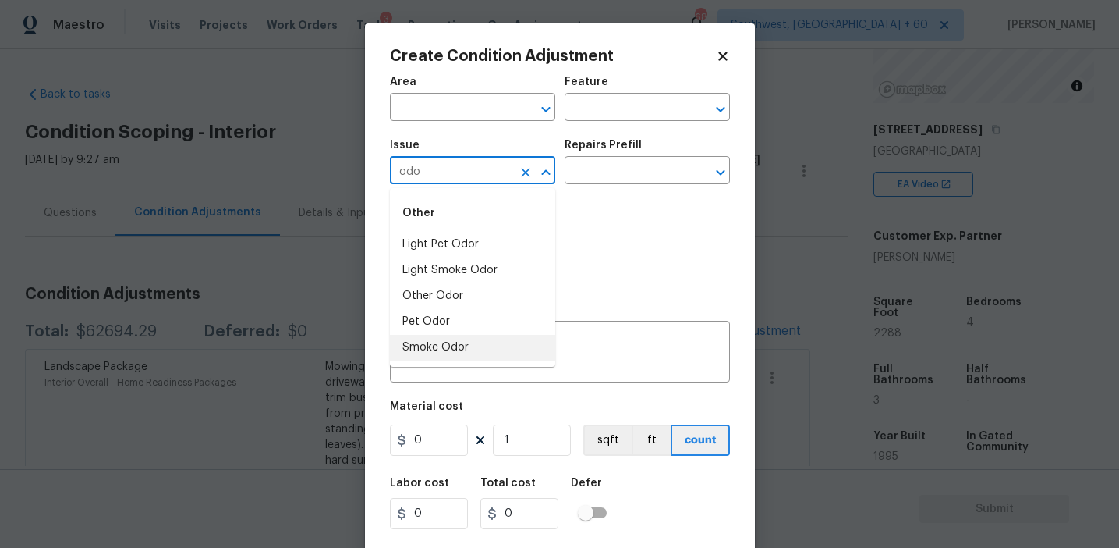
click at [459, 346] on li "Smoke Odor" at bounding box center [472, 348] width 165 height 26
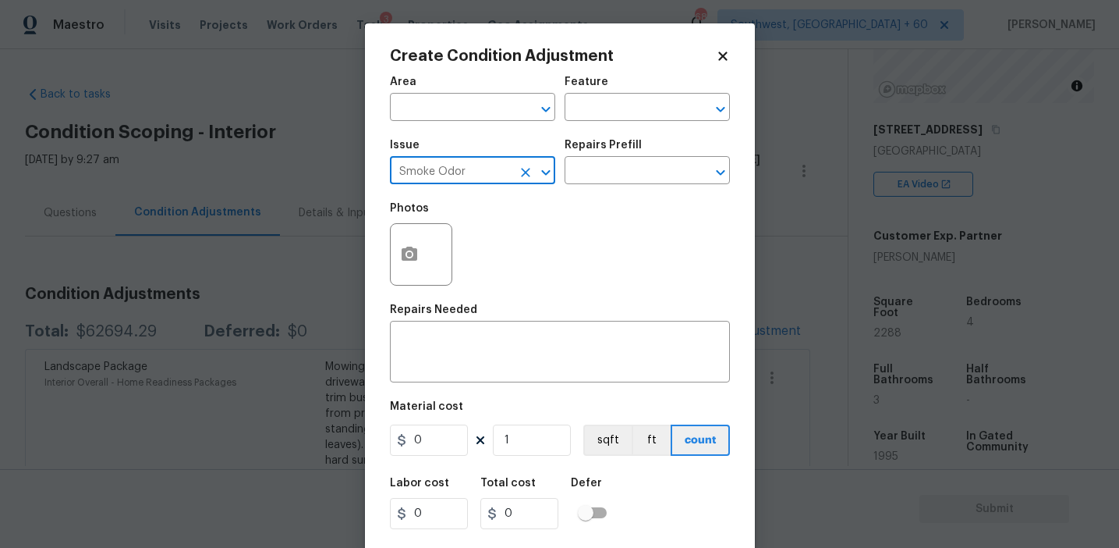
type input "Smoke Odor"
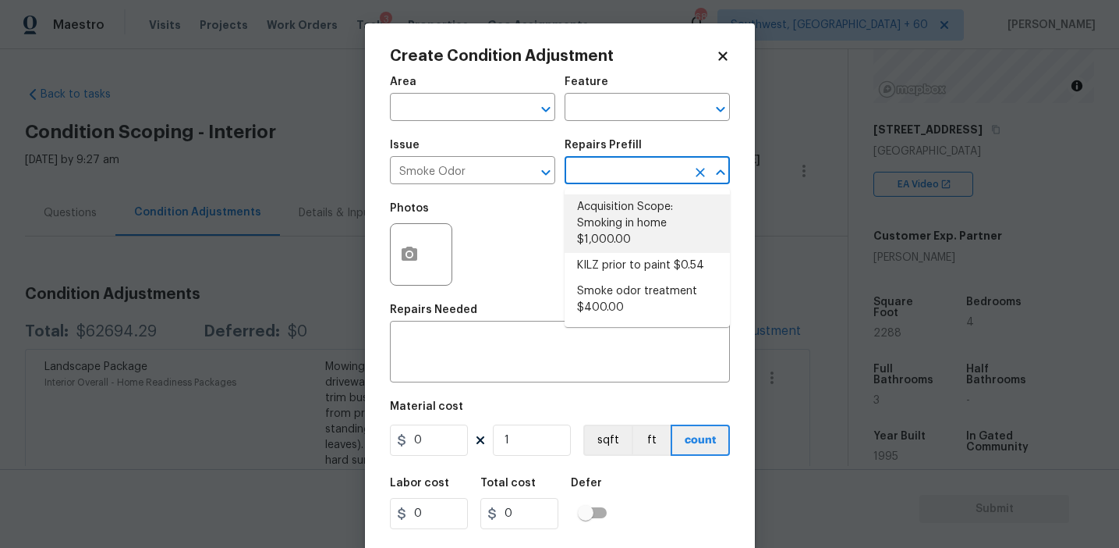
click at [636, 222] on li "Acquisition Scope: Smoking in home $1,000.00" at bounding box center [647, 223] width 165 height 59
type textarea "Acquisition Scope: Smoking in home"
type input "1000"
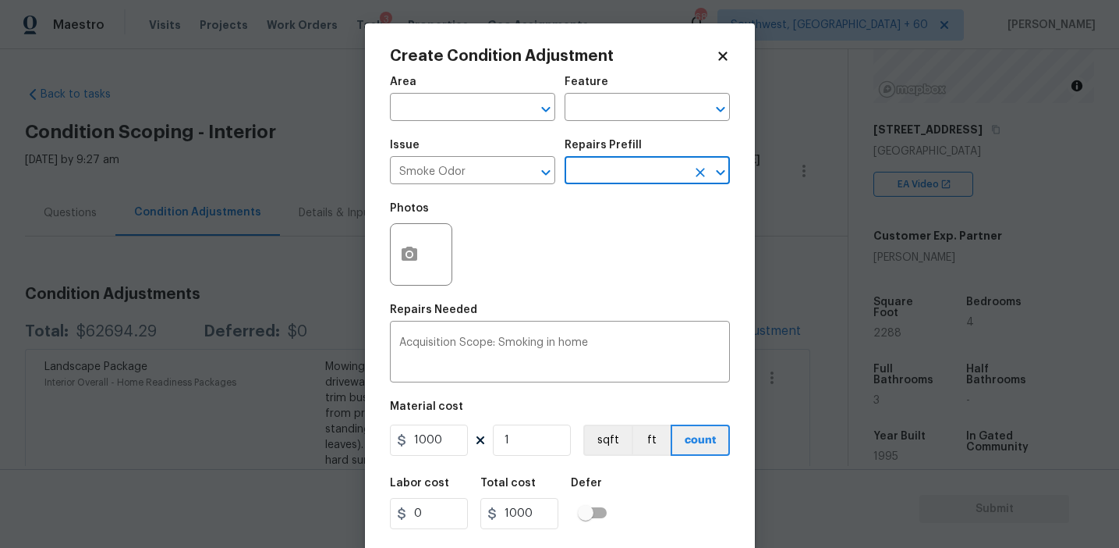
scroll to position [35, 0]
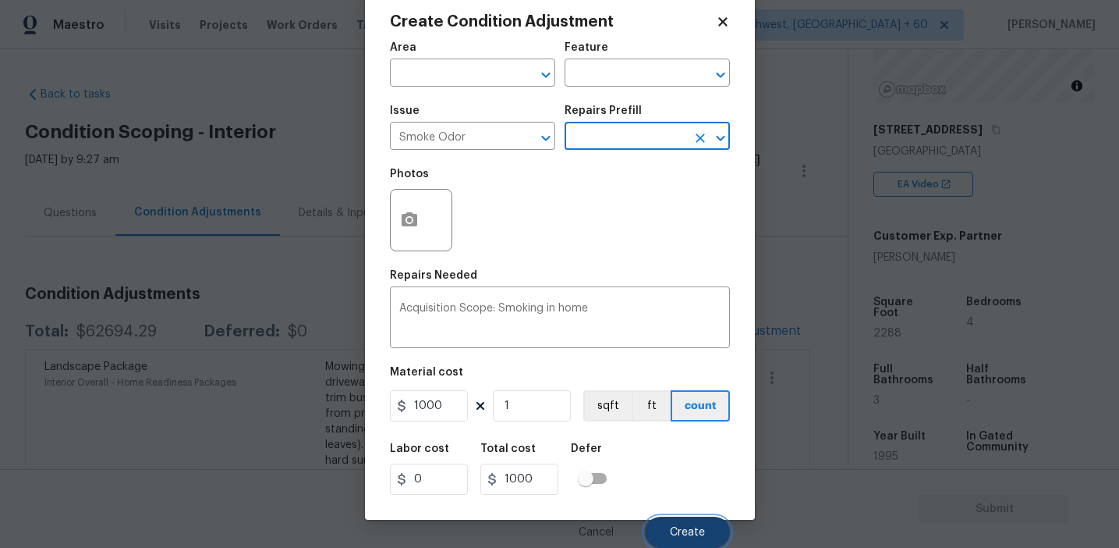
click at [679, 538] on button "Create" at bounding box center [687, 531] width 85 height 31
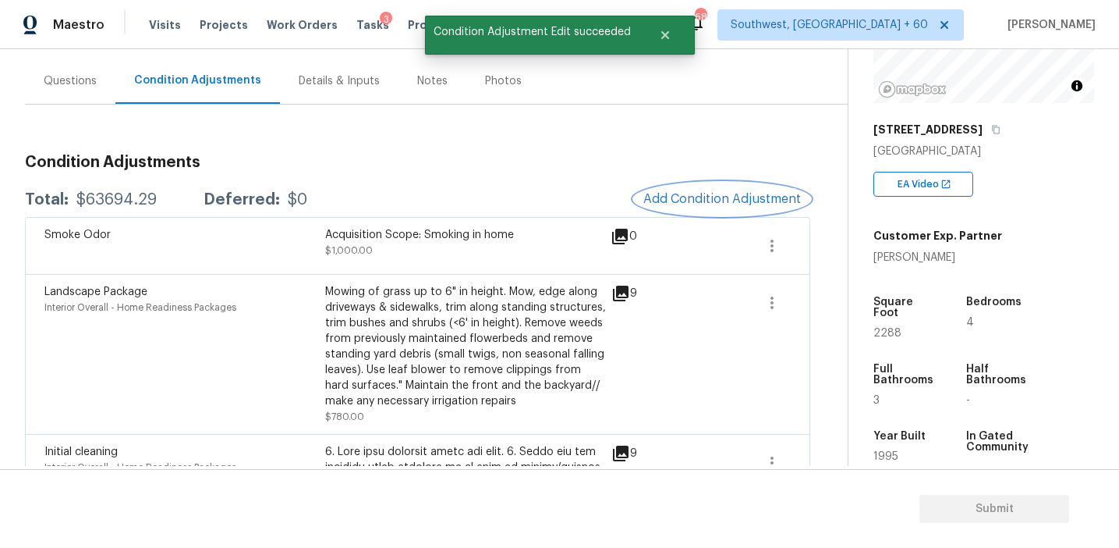
scroll to position [136, 0]
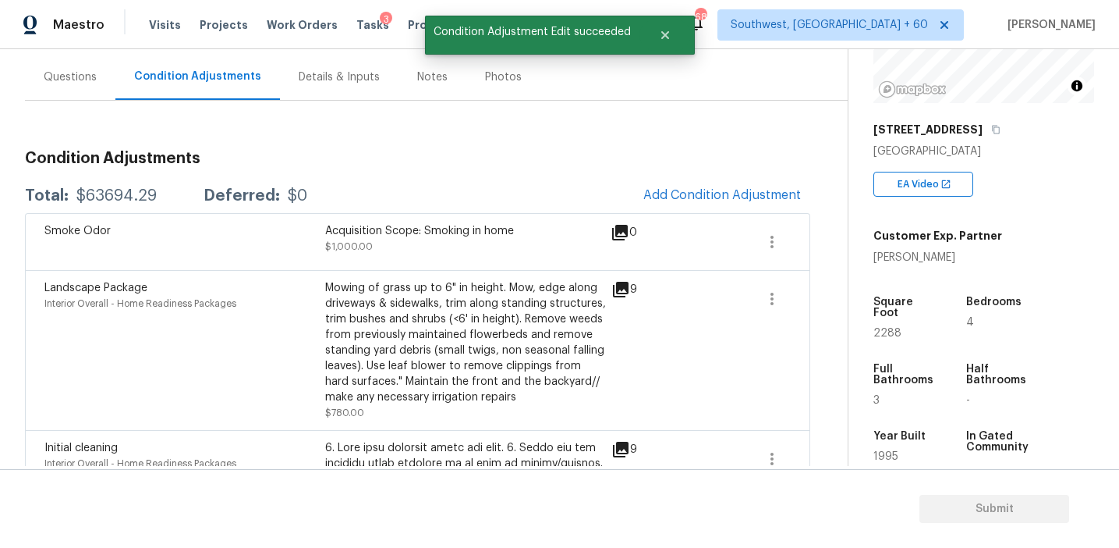
click at [348, 297] on div "Mowing of grass up to 6" in height. Mow, edge along driveways & sidewalks, trim…" at bounding box center [465, 342] width 281 height 125
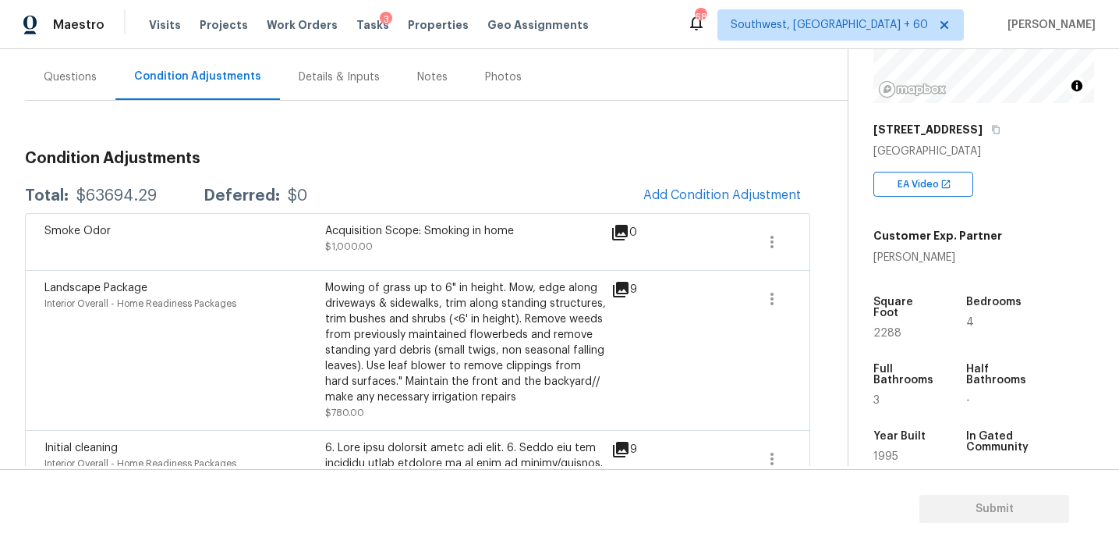
click at [73, 97] on div "Questions" at bounding box center [70, 77] width 90 height 46
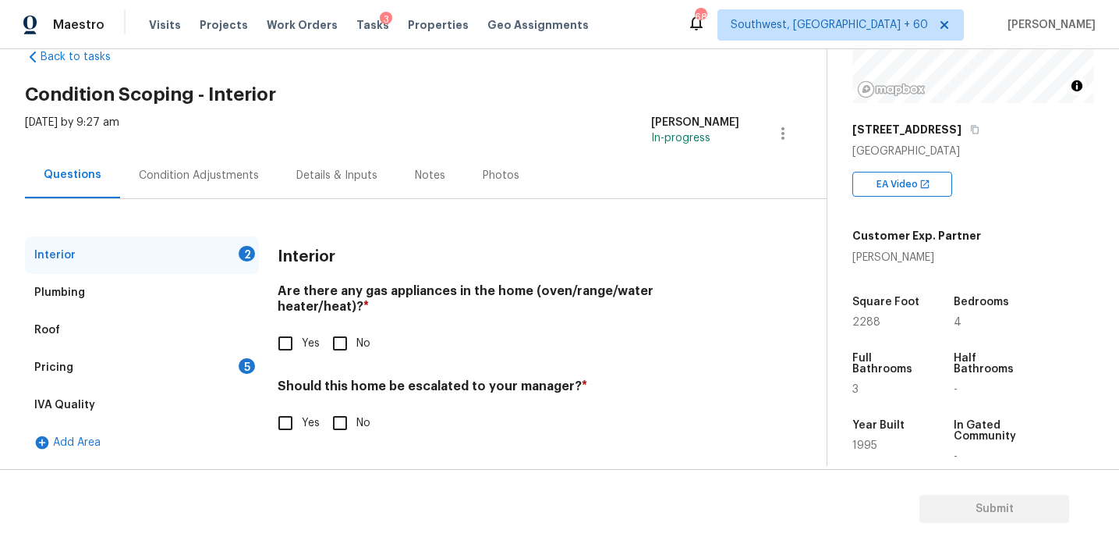
click at [177, 357] on div "Pricing 5" at bounding box center [142, 367] width 234 height 37
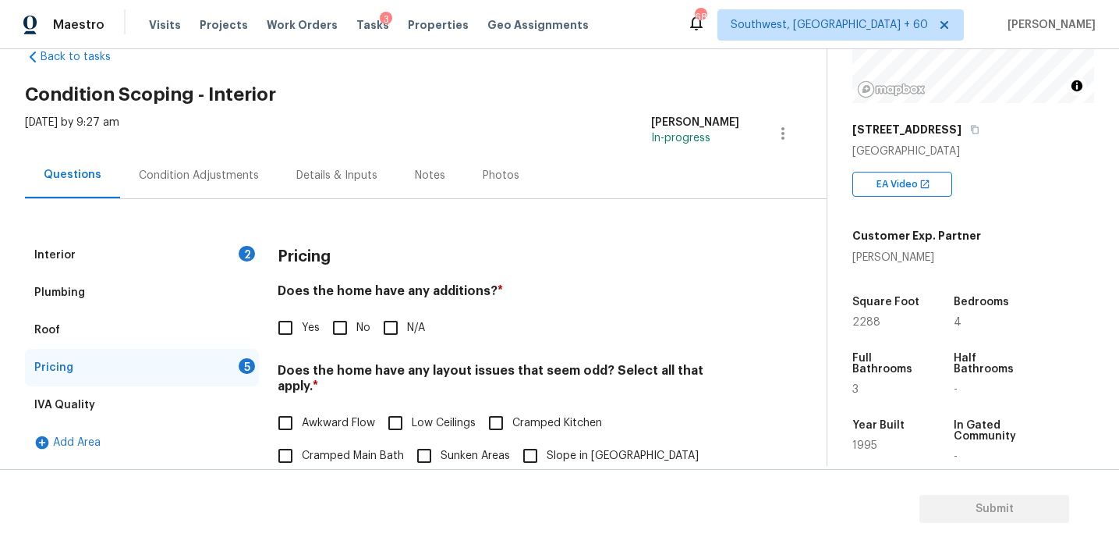
scroll to position [136, 0]
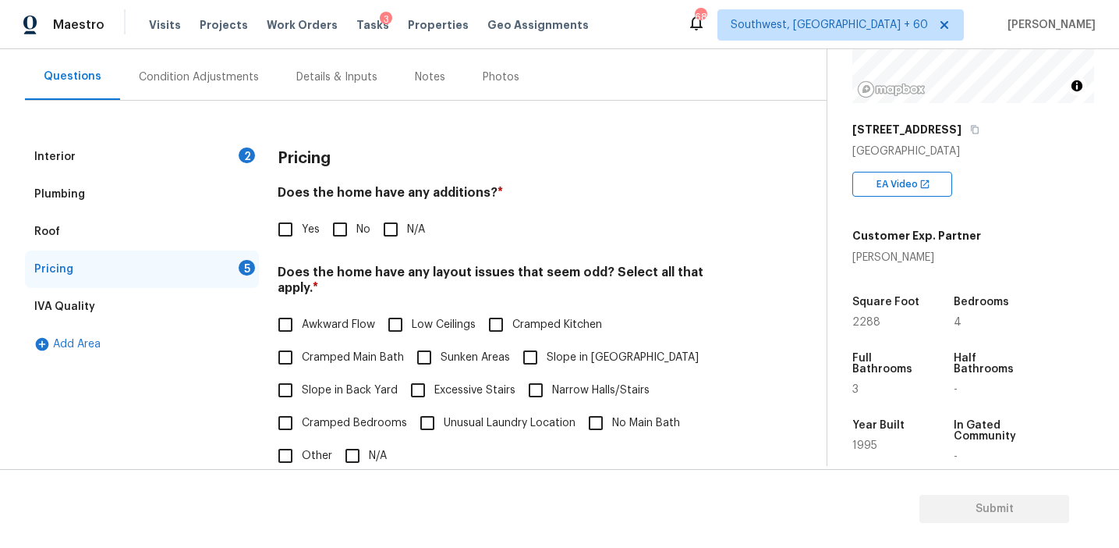
click at [254, 85] on div "Condition Adjustments" at bounding box center [199, 77] width 158 height 46
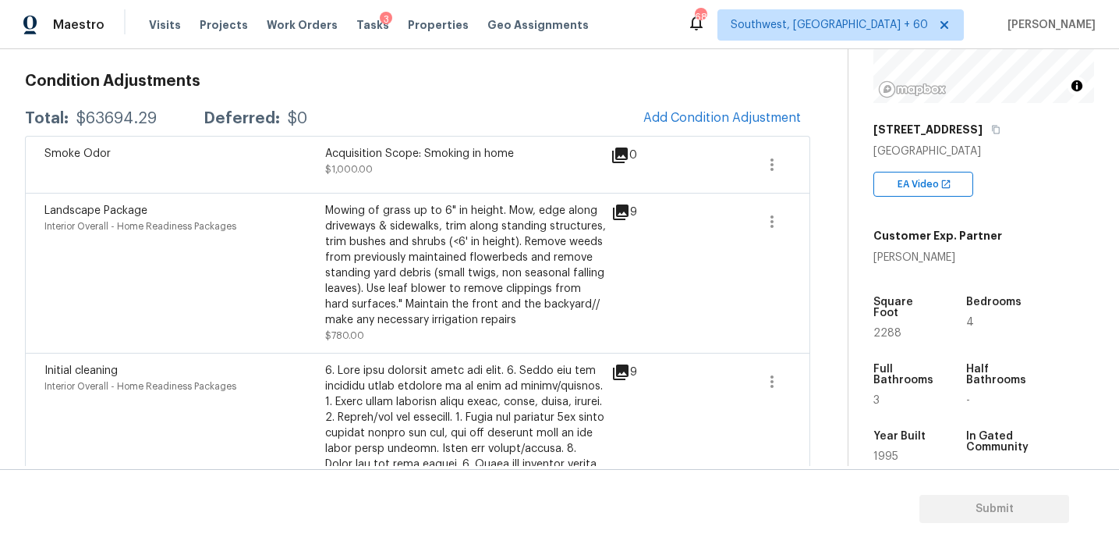
scroll to position [221, 0]
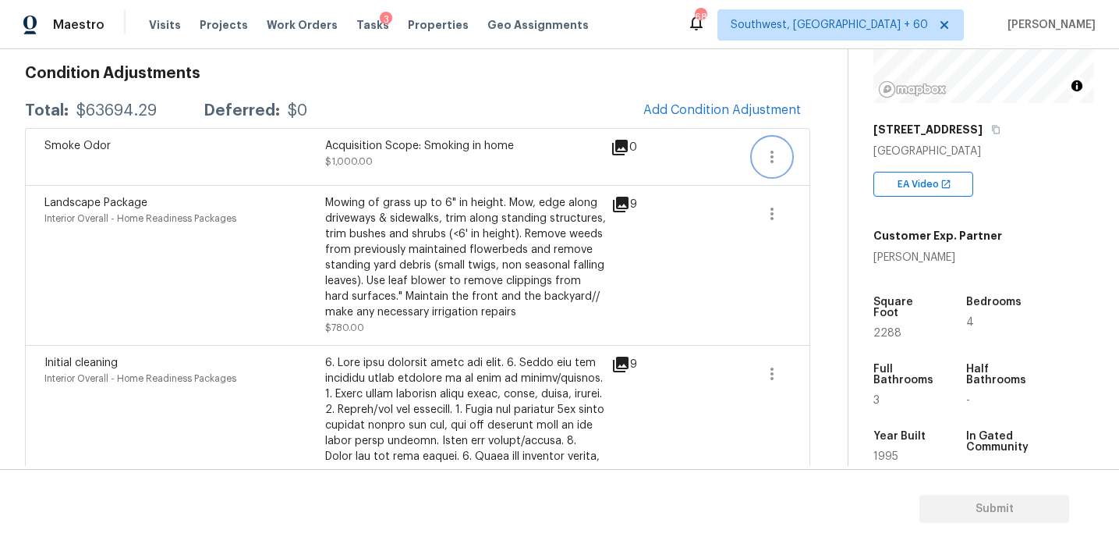
click at [772, 154] on icon "button" at bounding box center [772, 156] width 19 height 19
click at [832, 162] on link "Edit" at bounding box center [860, 153] width 133 height 23
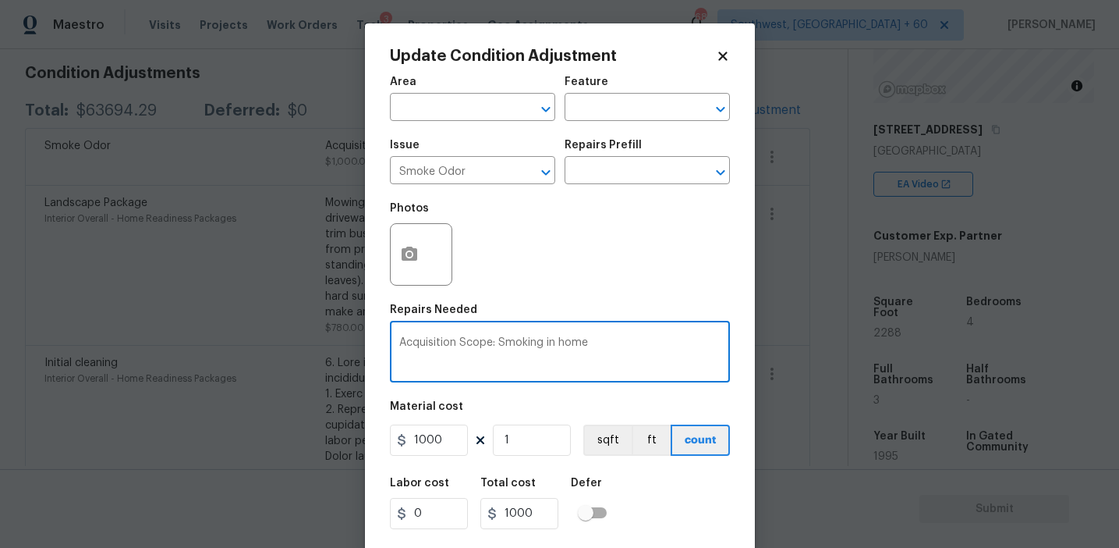
drag, startPoint x: 545, startPoint y: 342, endPoint x: 610, endPoint y: 342, distance: 64.8
click at [610, 342] on textarea "Acquisition Scope: Smoking in home" at bounding box center [559, 353] width 321 height 33
type textarea "Acquisition Scope: Smoking/musty odor"
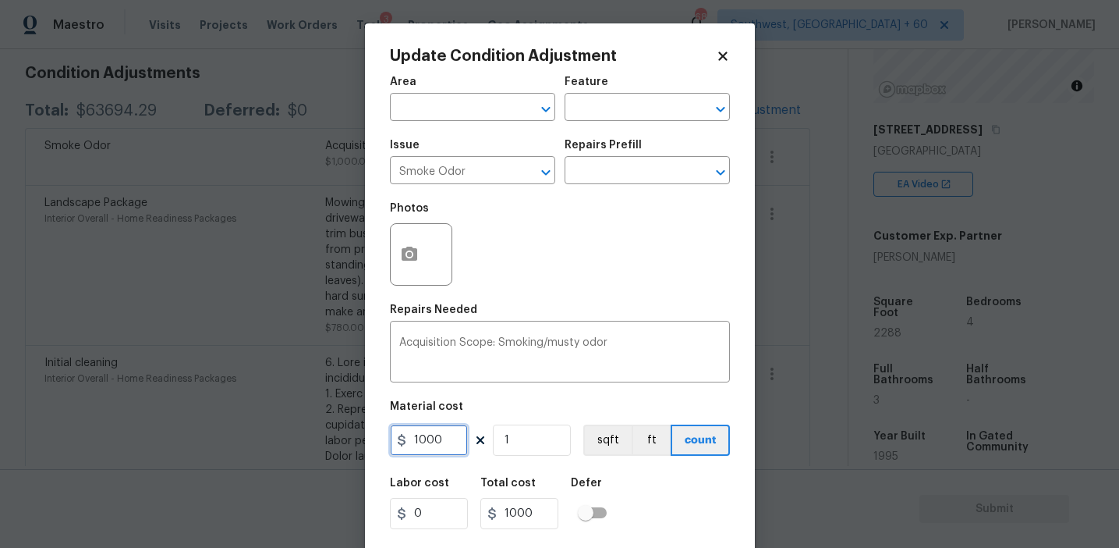
scroll to position [35, 0]
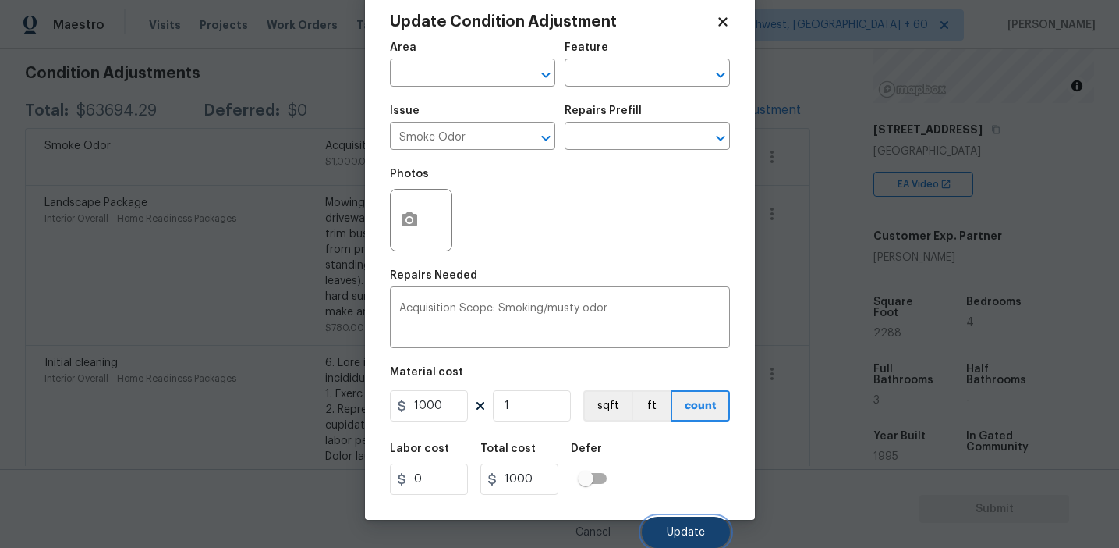
click at [685, 529] on span "Update" at bounding box center [686, 533] width 38 height 12
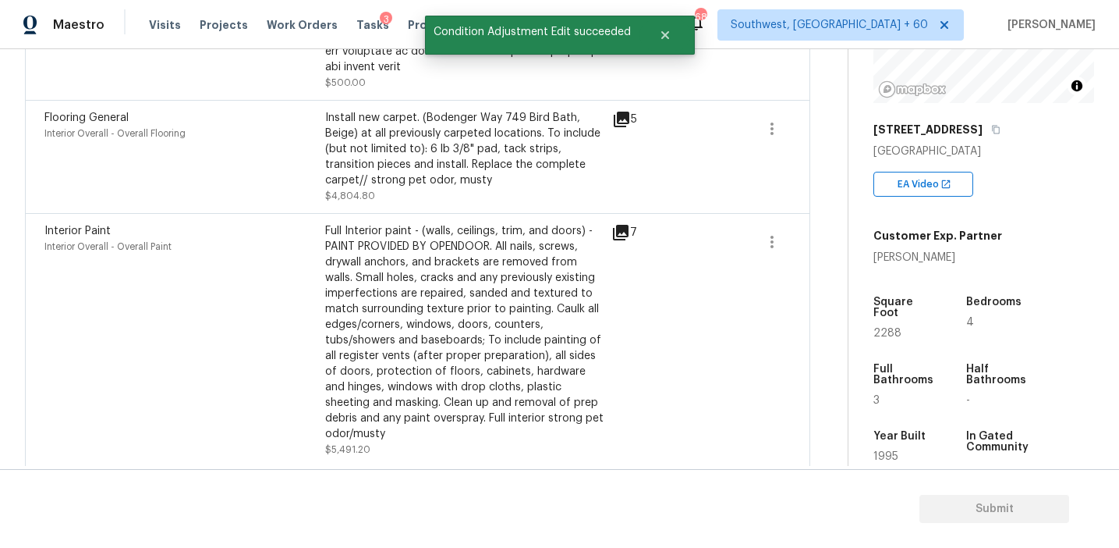
scroll to position [932, 0]
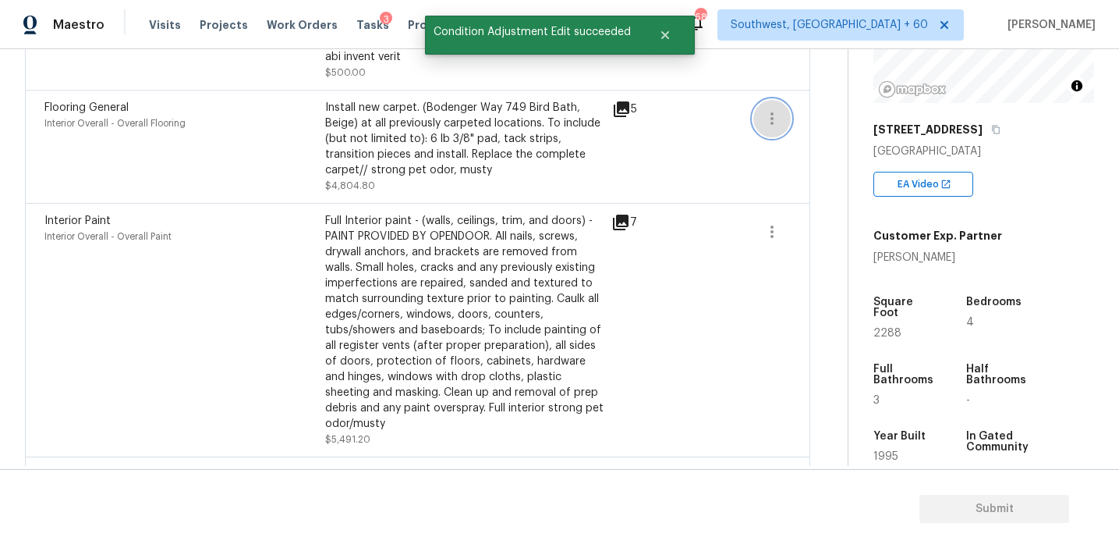
click at [786, 100] on button "button" at bounding box center [772, 118] width 37 height 37
click at [825, 100] on div "Edit" at bounding box center [861, 101] width 122 height 16
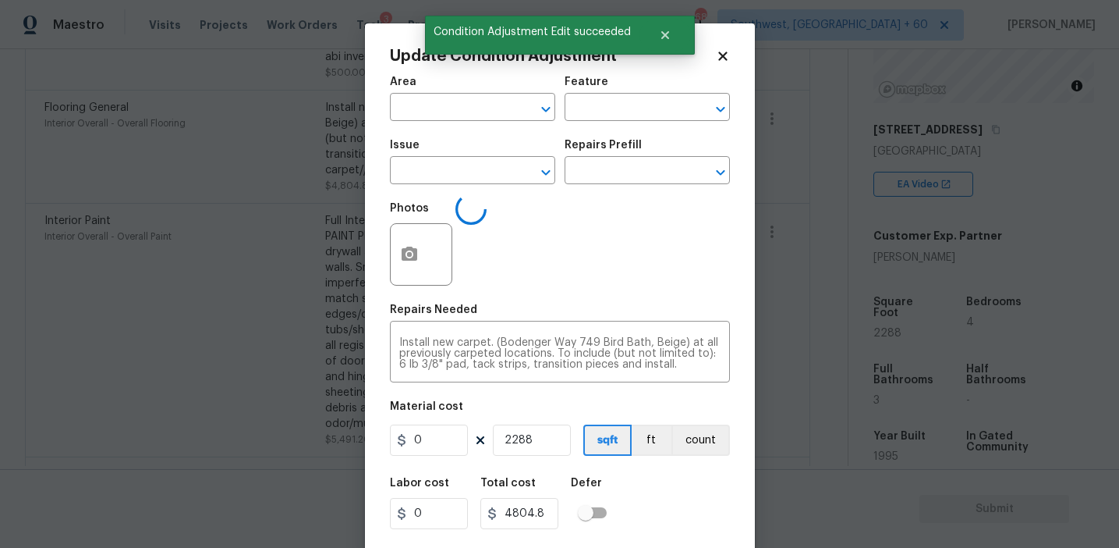
type input "Interior Overall"
type input "Overall Flooring"
type input "Flooring General"
type input "2.1"
click at [328, 305] on body "Maestro Visits Projects Work Orders Tasks 3 Properties Geo Assignments 683 Sout…" at bounding box center [559, 274] width 1119 height 548
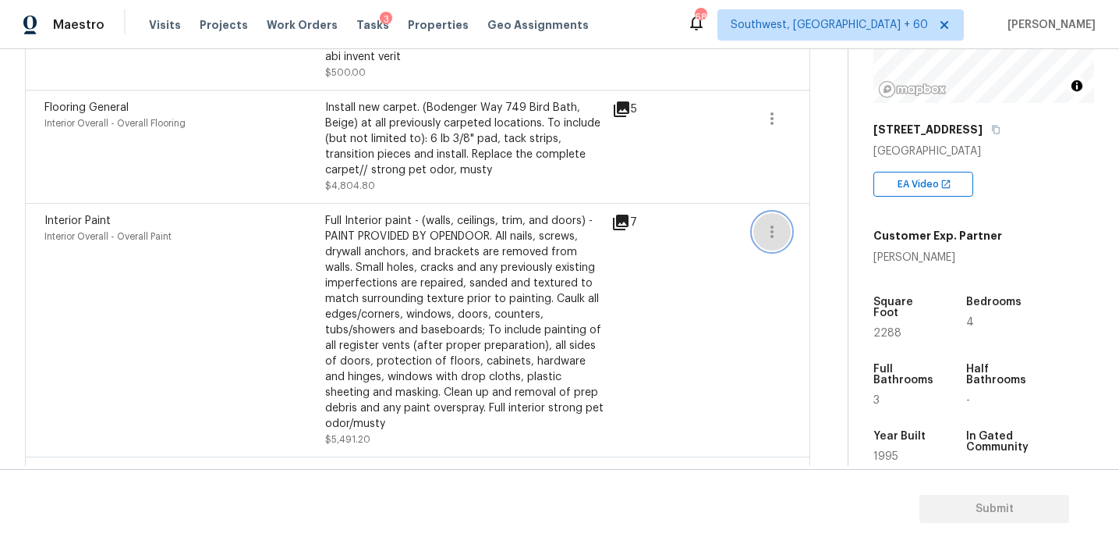
click at [781, 213] on button "button" at bounding box center [772, 231] width 37 height 37
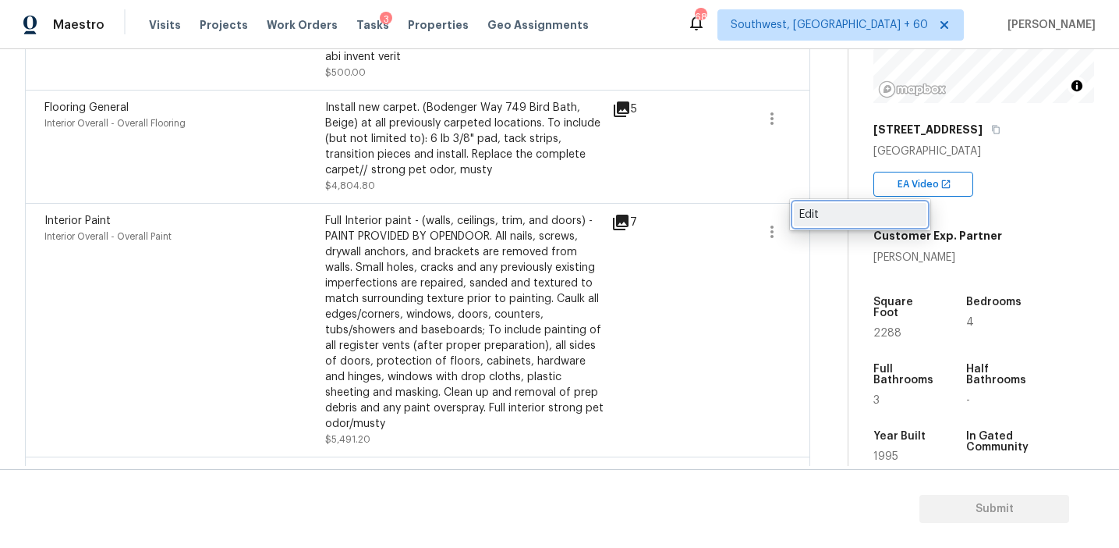
click at [809, 217] on div "Edit" at bounding box center [861, 215] width 122 height 16
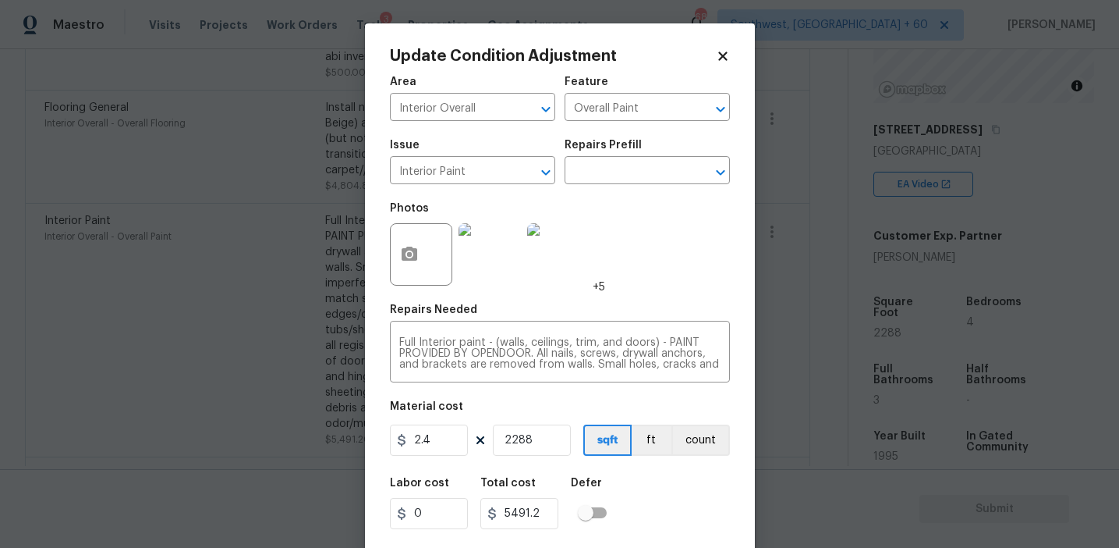
click at [285, 351] on body "Maestro Visits Projects Work Orders Tasks 3 Properties Geo Assignments 683 Sout…" at bounding box center [559, 274] width 1119 height 548
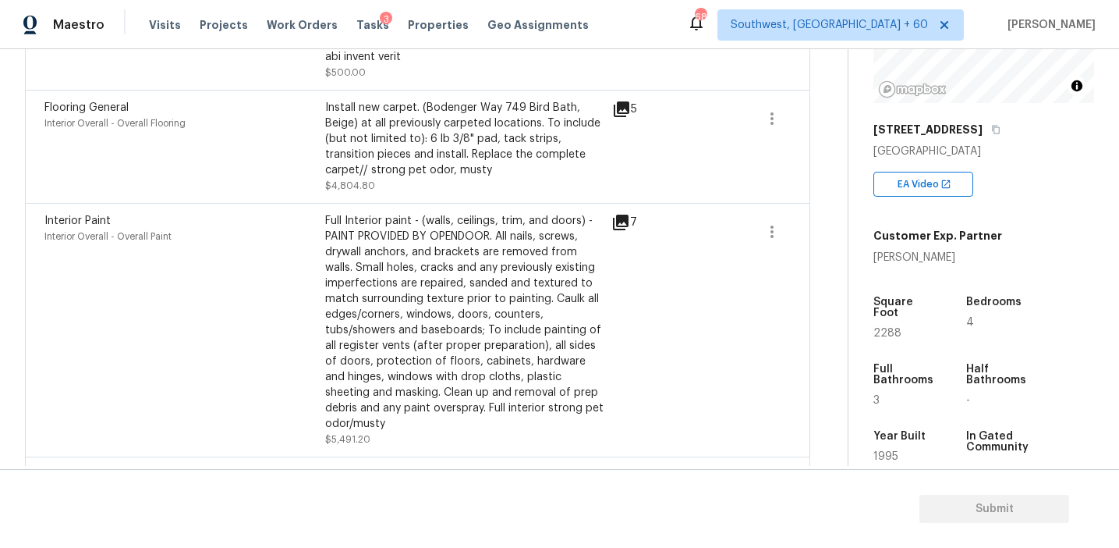
click at [344, 186] on div "Flooring General Interior Overall - Overall Flooring Install new carpet. (Boden…" at bounding box center [418, 146] width 786 height 113
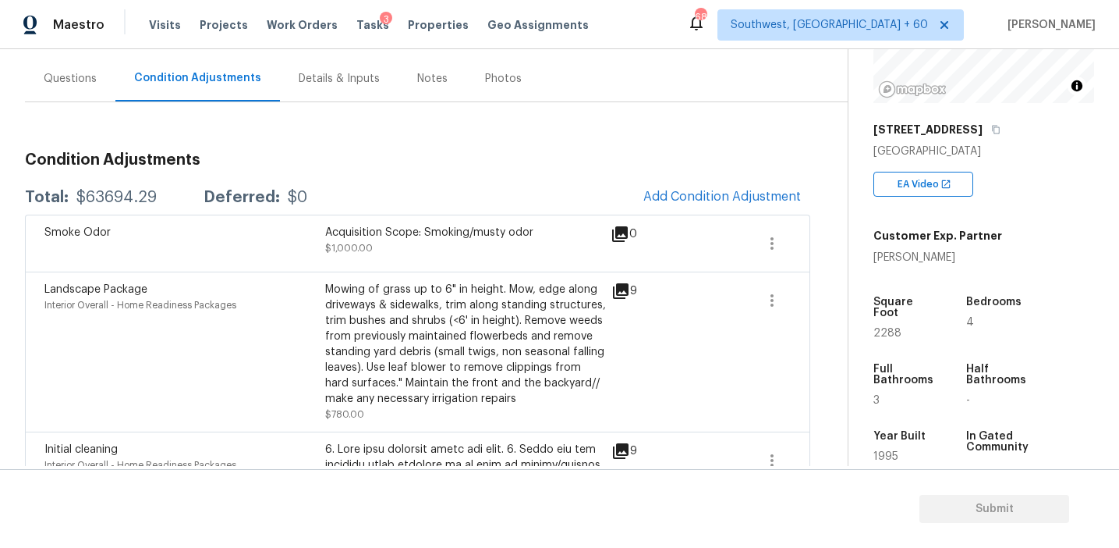
click at [73, 62] on div "Questions" at bounding box center [70, 78] width 90 height 46
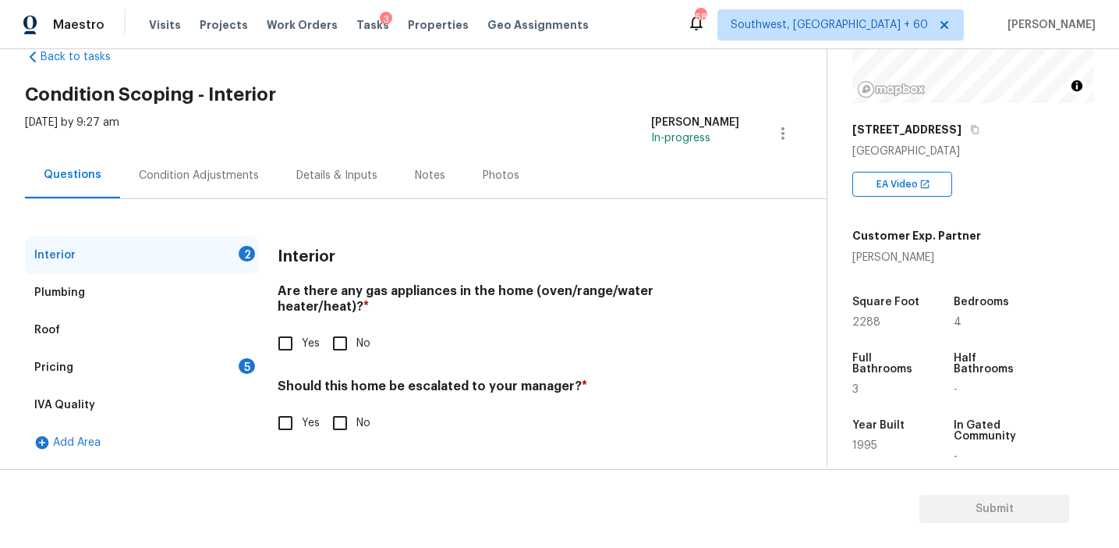
click at [179, 365] on div "Pricing 5" at bounding box center [142, 367] width 234 height 37
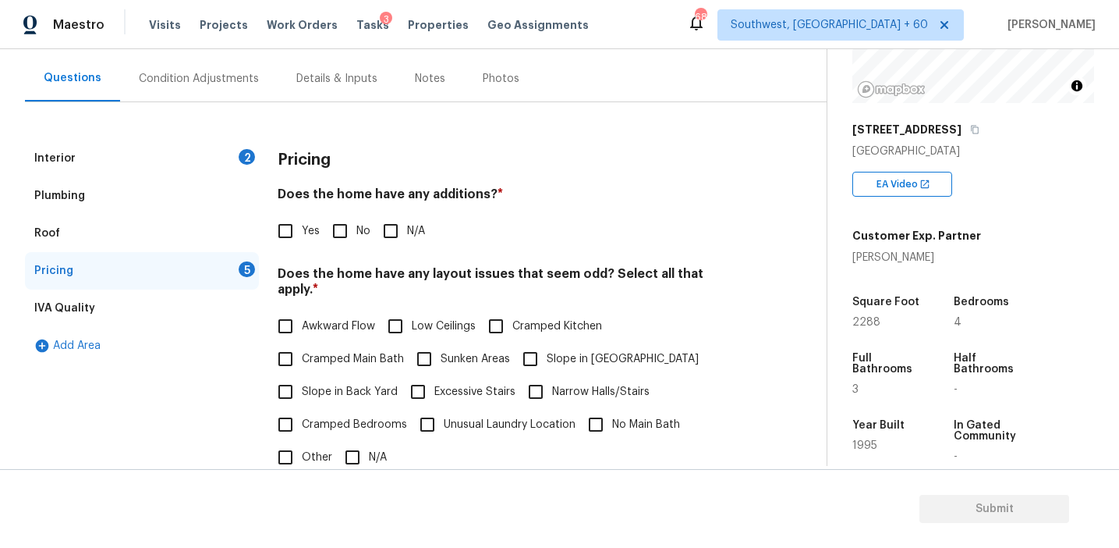
click at [339, 232] on input "No" at bounding box center [340, 231] width 33 height 33
checkbox input "true"
click at [355, 384] on span "Slope in Back Yard" at bounding box center [350, 392] width 96 height 16
click at [302, 375] on input "Slope in Back Yard" at bounding box center [285, 391] width 33 height 33
checkbox input "true"
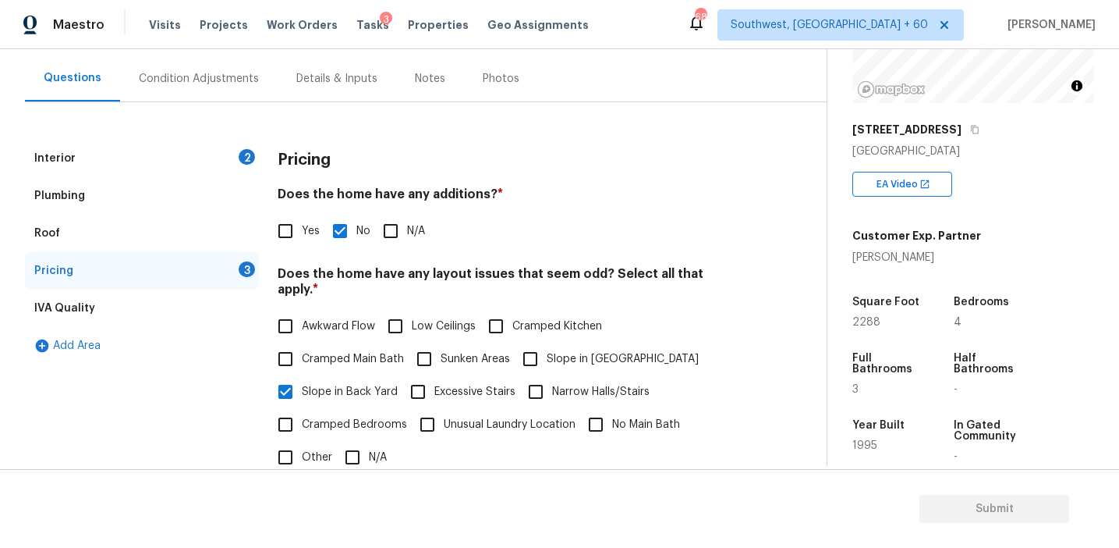
click at [550, 351] on span "Slope in [GEOGRAPHIC_DATA]" at bounding box center [623, 359] width 152 height 16
click at [547, 344] on input "Slope in [GEOGRAPHIC_DATA]" at bounding box center [530, 358] width 33 height 33
checkbox input "true"
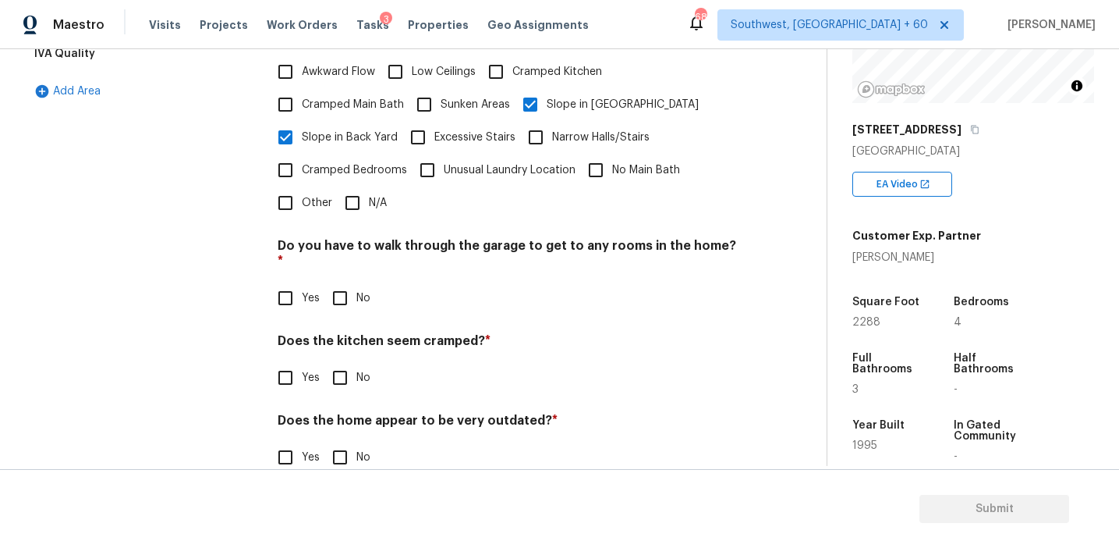
click at [333, 282] on input "No" at bounding box center [340, 298] width 33 height 33
checkbox input "true"
click at [335, 363] on input "No" at bounding box center [340, 379] width 33 height 33
checkbox input "true"
click at [335, 414] on div "Does the home appear to be very outdated? * Yes No" at bounding box center [509, 444] width 462 height 61
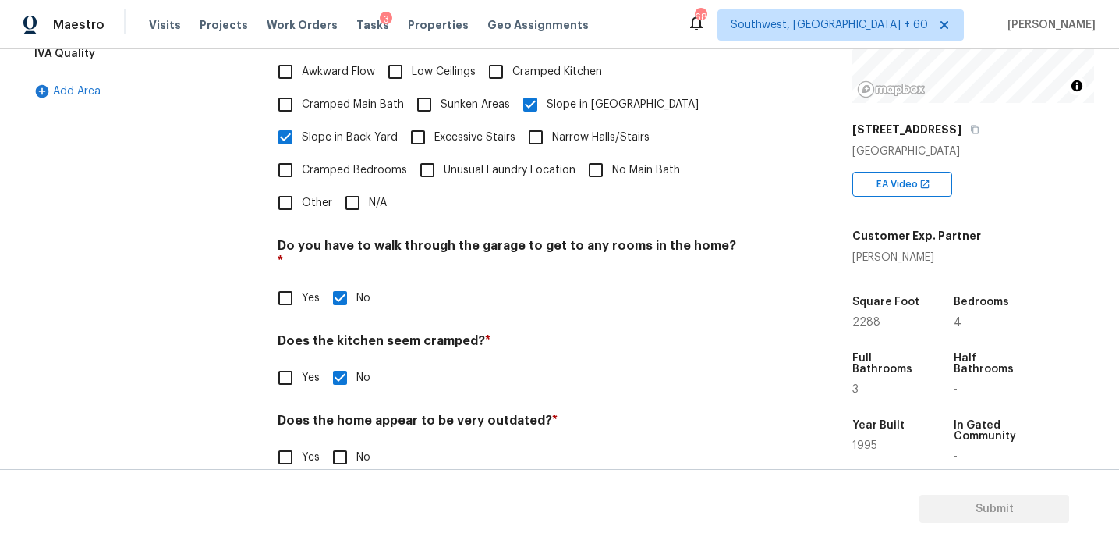
click at [340, 441] on input "No" at bounding box center [340, 457] width 33 height 33
checkbox input "true"
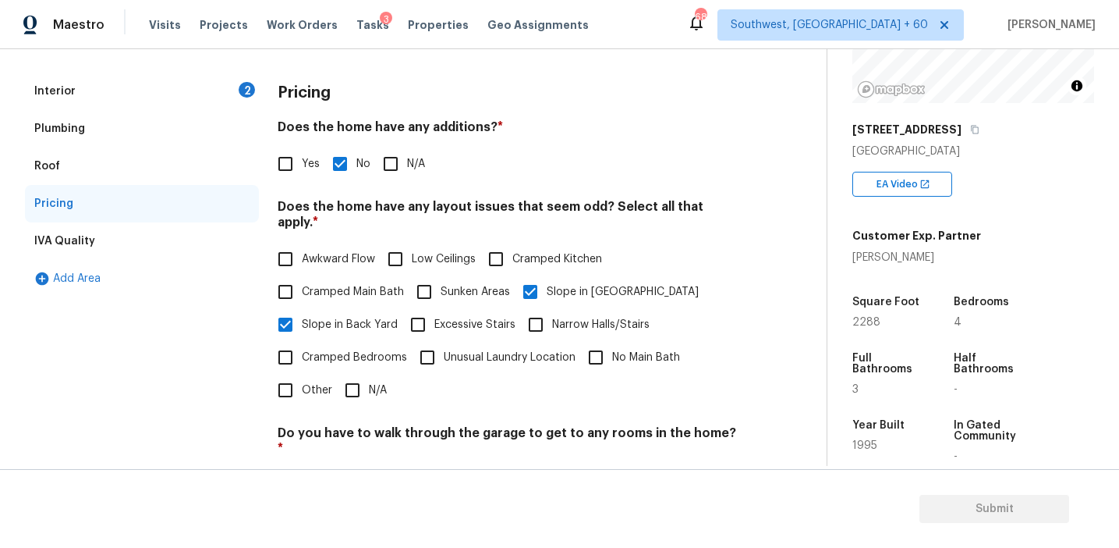
click at [202, 82] on div "Interior 2" at bounding box center [142, 91] width 234 height 37
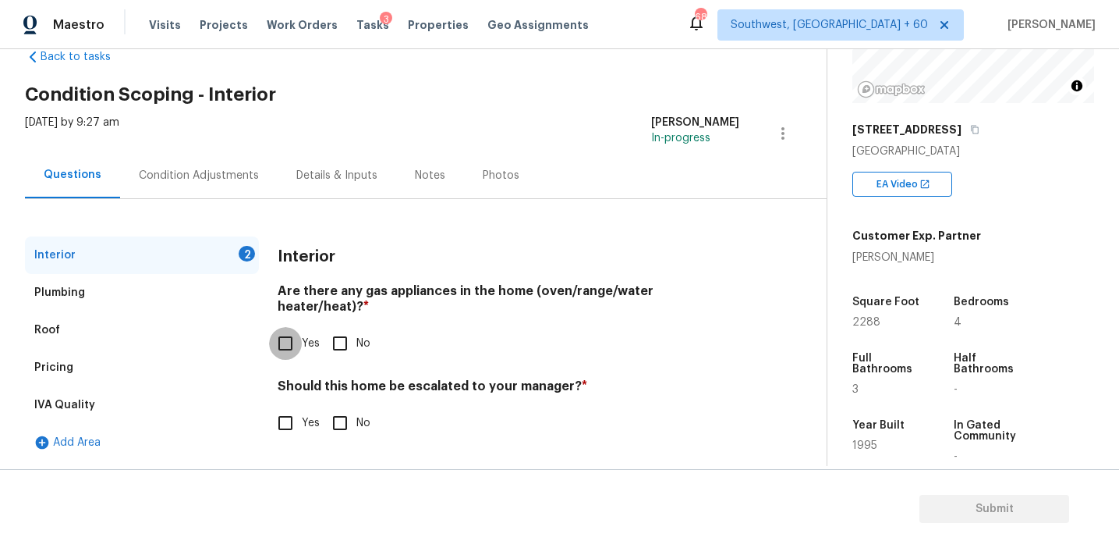
click at [289, 327] on input "Yes" at bounding box center [285, 343] width 33 height 33
checkbox input "true"
click at [344, 422] on input "No" at bounding box center [340, 422] width 33 height 33
checkbox input "true"
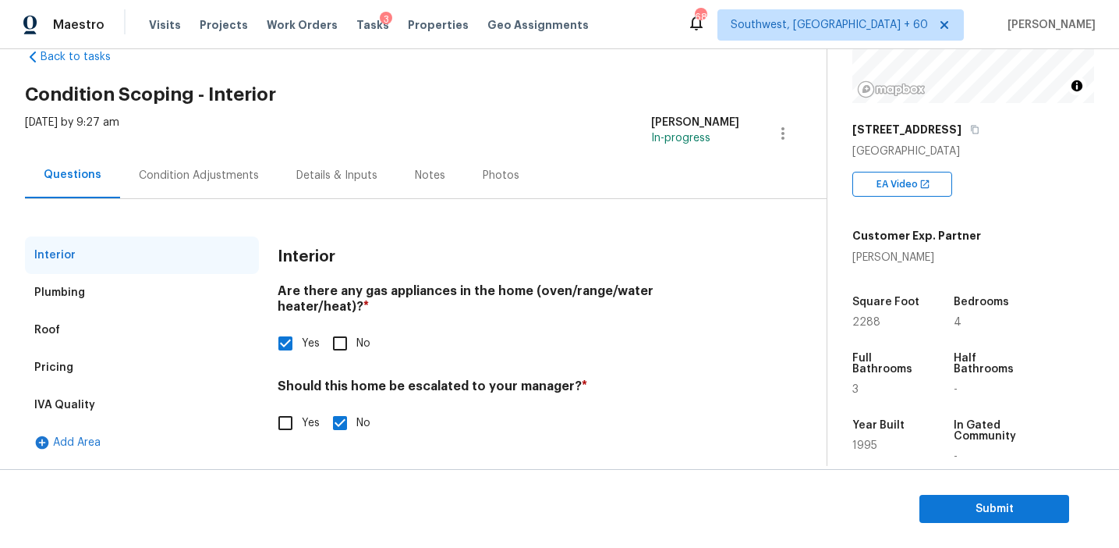
click at [235, 169] on div "Condition Adjustments" at bounding box center [199, 176] width 120 height 16
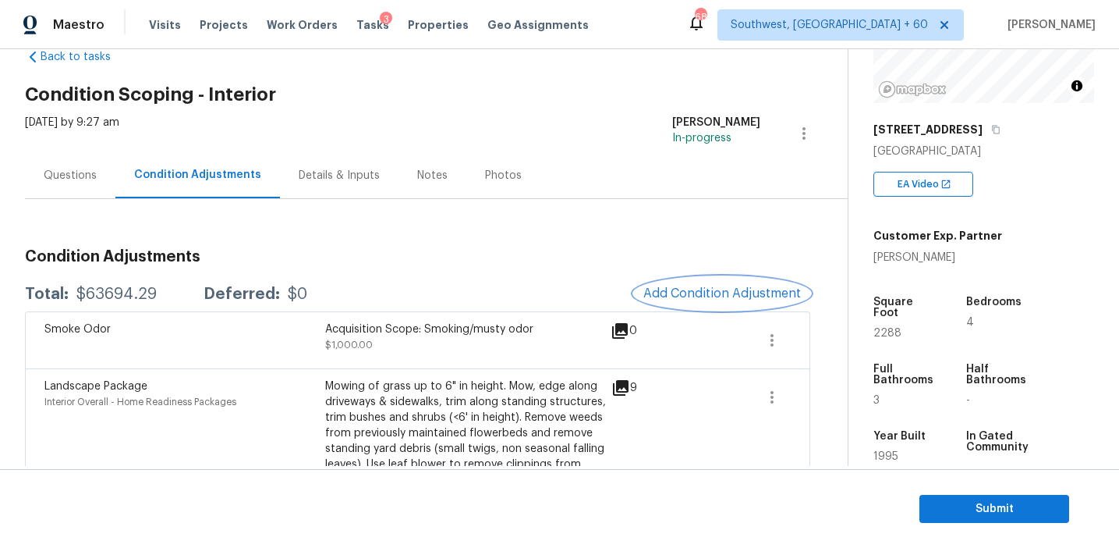
click at [682, 296] on span "Add Condition Adjustment" at bounding box center [723, 293] width 158 height 14
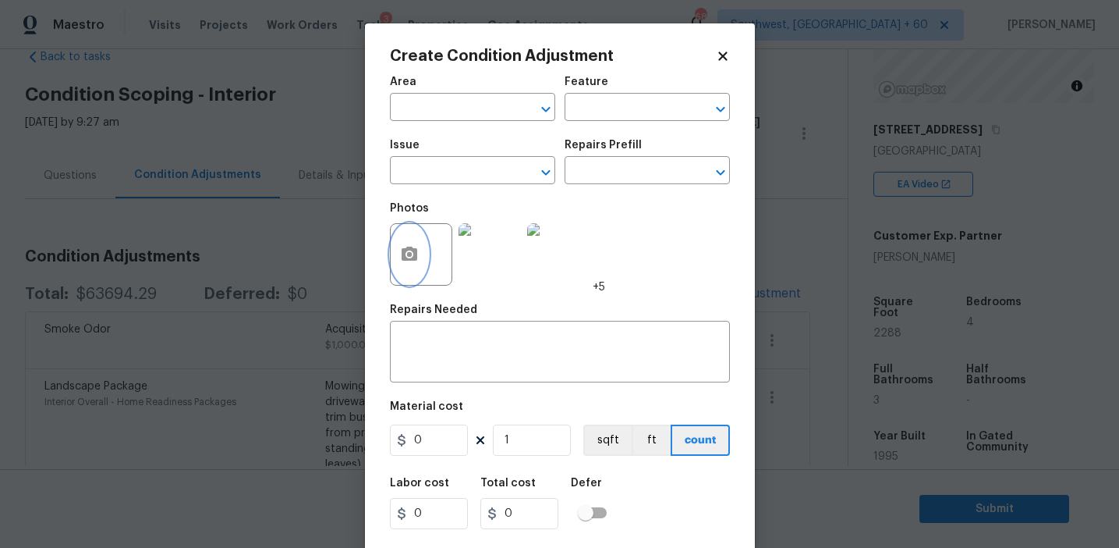
click at [408, 247] on icon "button" at bounding box center [410, 254] width 16 height 14
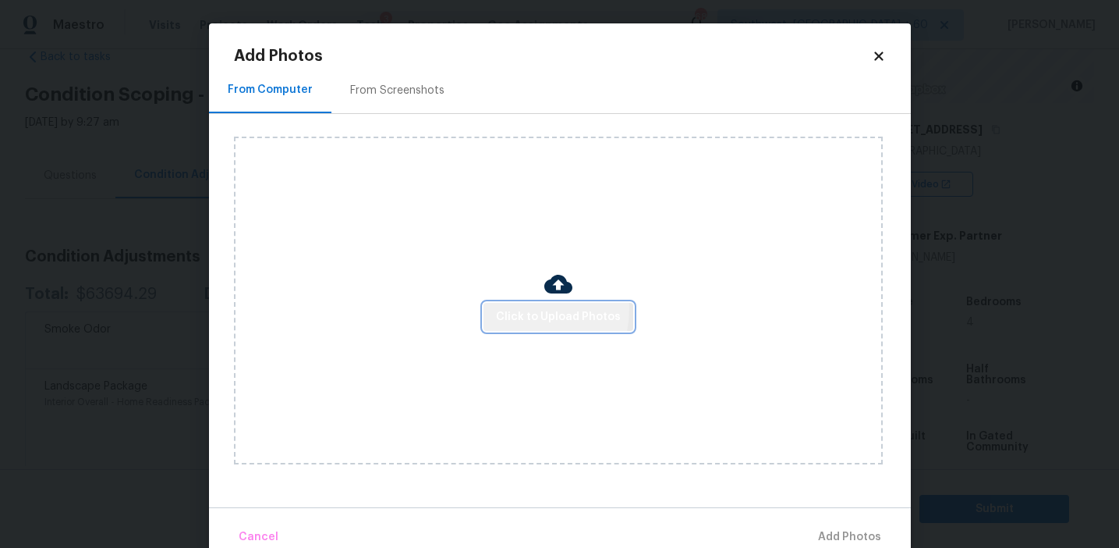
click at [518, 308] on span "Click to Upload Photos" at bounding box center [558, 317] width 125 height 20
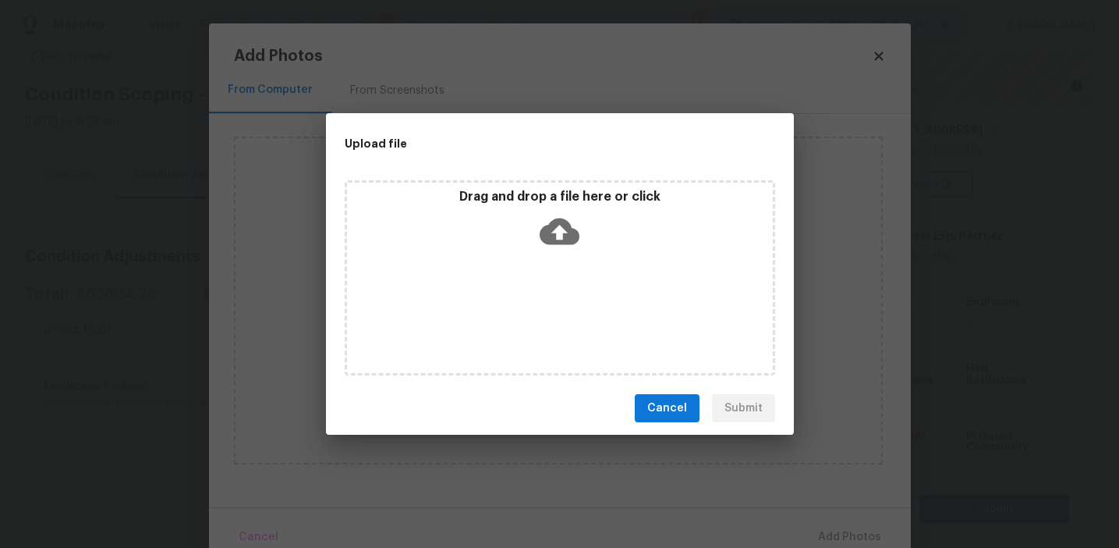
click at [518, 203] on p "Drag and drop a file here or click" at bounding box center [560, 197] width 426 height 16
click at [685, 406] on span "Cancel" at bounding box center [668, 409] width 40 height 20
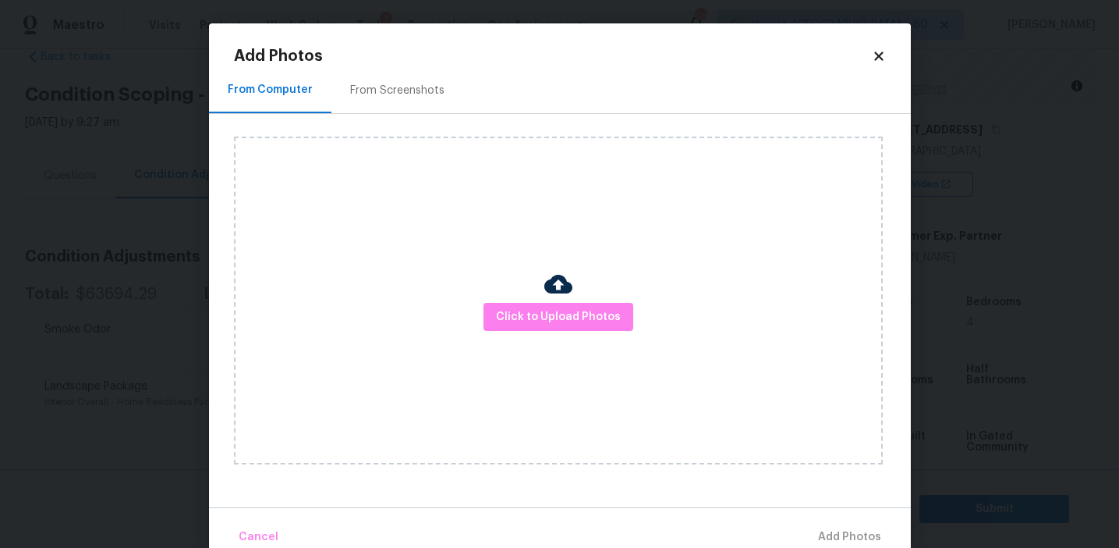
click at [404, 88] on div "From Screenshots" at bounding box center [397, 91] width 94 height 16
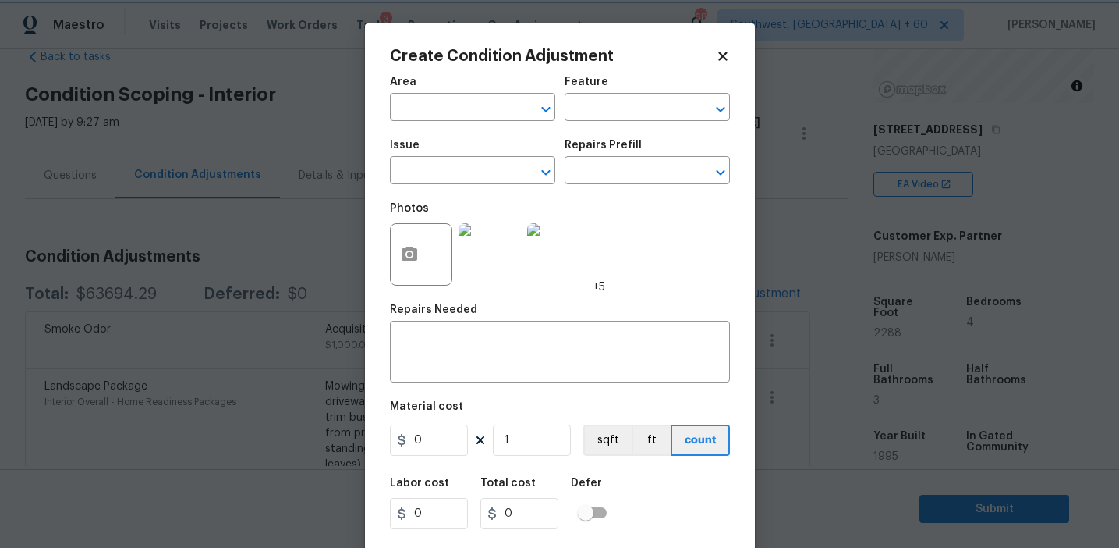
click at [176, 216] on body "Maestro Visits Projects Work Orders Tasks 3 Properties Geo Assignments 683 Sout…" at bounding box center [559, 274] width 1119 height 548
click at [332, 246] on body "Maestro Visits Projects Work Orders Tasks 3 Properties Geo Assignments 683 Sout…" at bounding box center [559, 274] width 1119 height 548
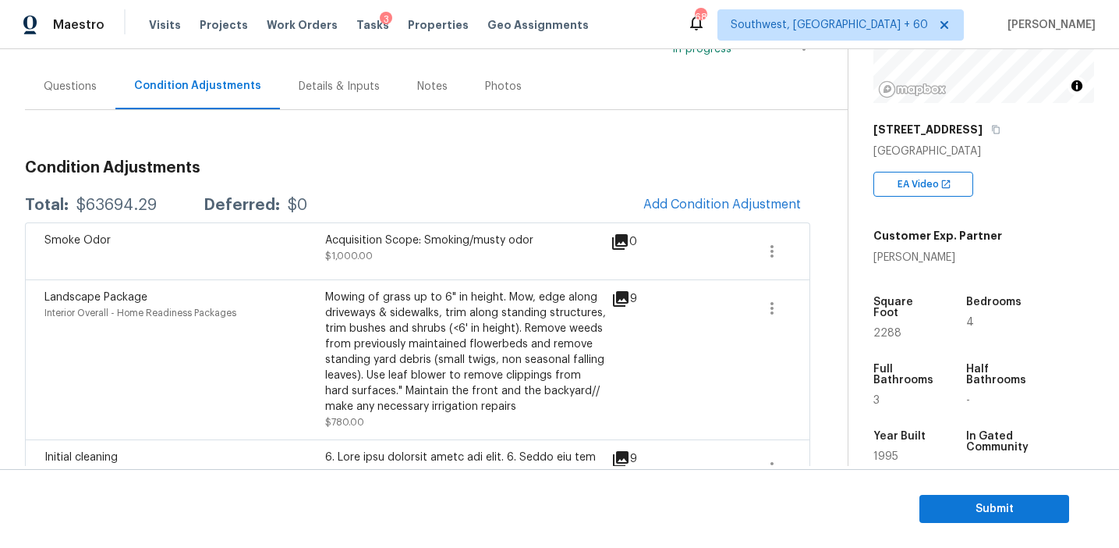
scroll to position [142, 0]
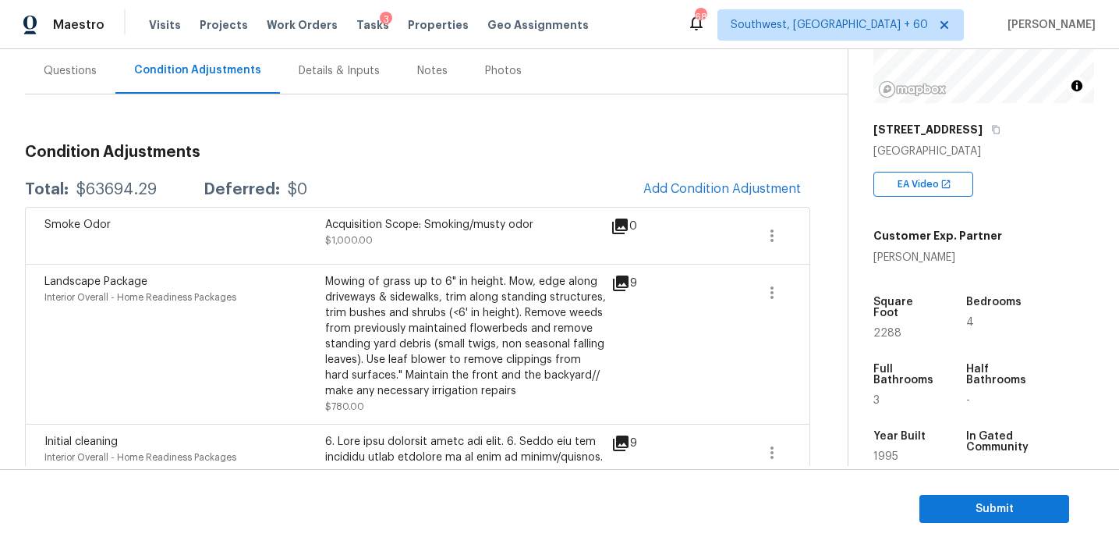
click at [102, 186] on div "$63694.29" at bounding box center [116, 190] width 80 height 16
copy div "63694.29"
click at [88, 85] on div "Questions" at bounding box center [70, 71] width 90 height 46
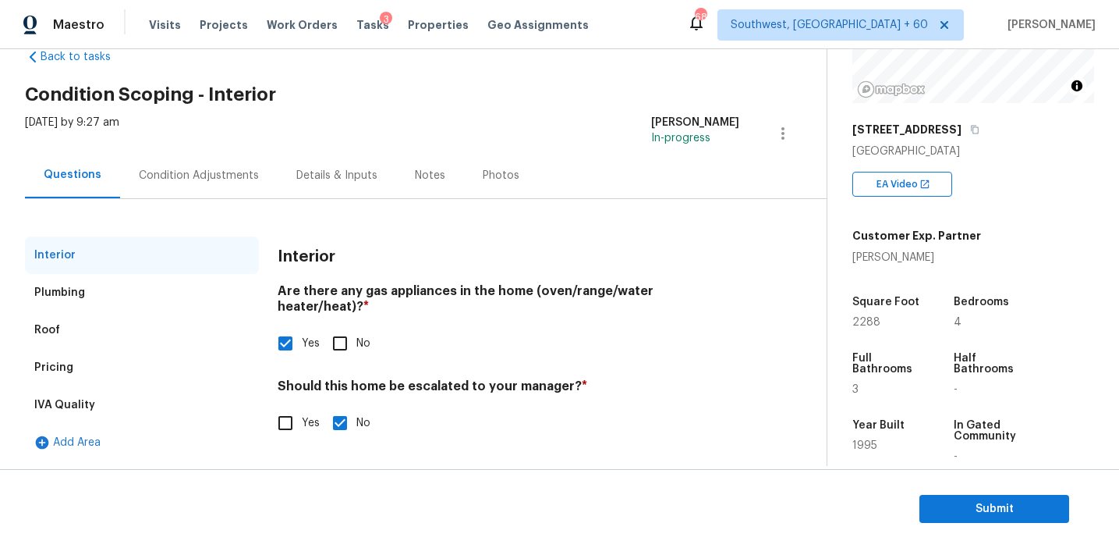
scroll to position [37, 0]
click at [119, 407] on div "IVA Quality" at bounding box center [142, 404] width 234 height 37
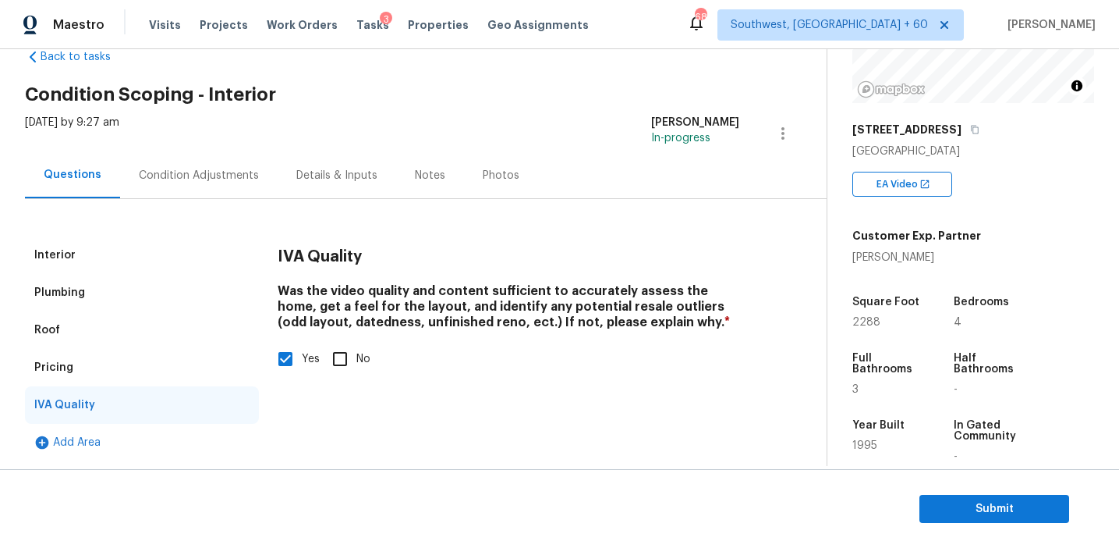
click at [107, 356] on div "Pricing" at bounding box center [142, 367] width 234 height 37
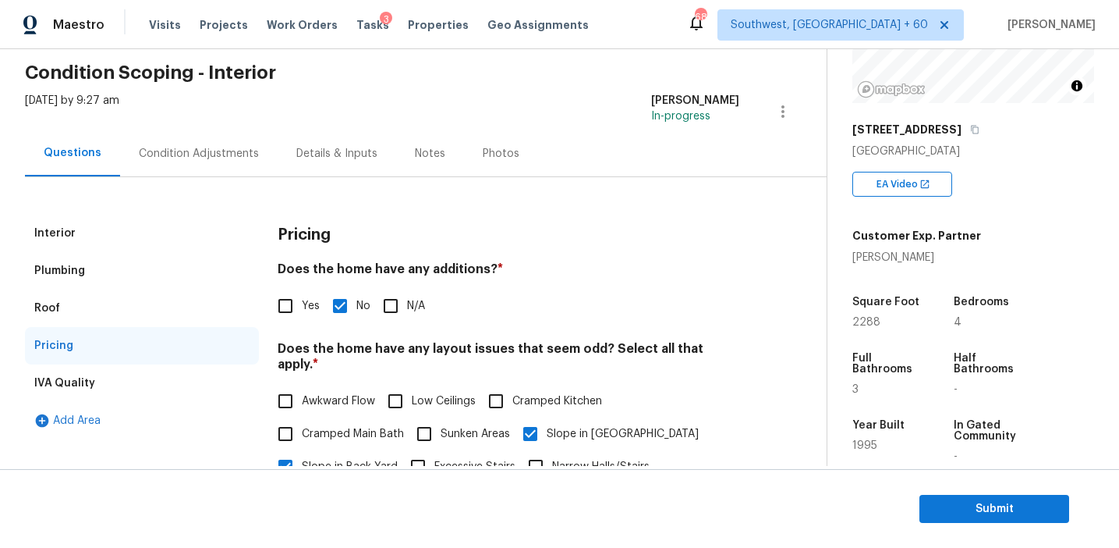
scroll to position [33, 0]
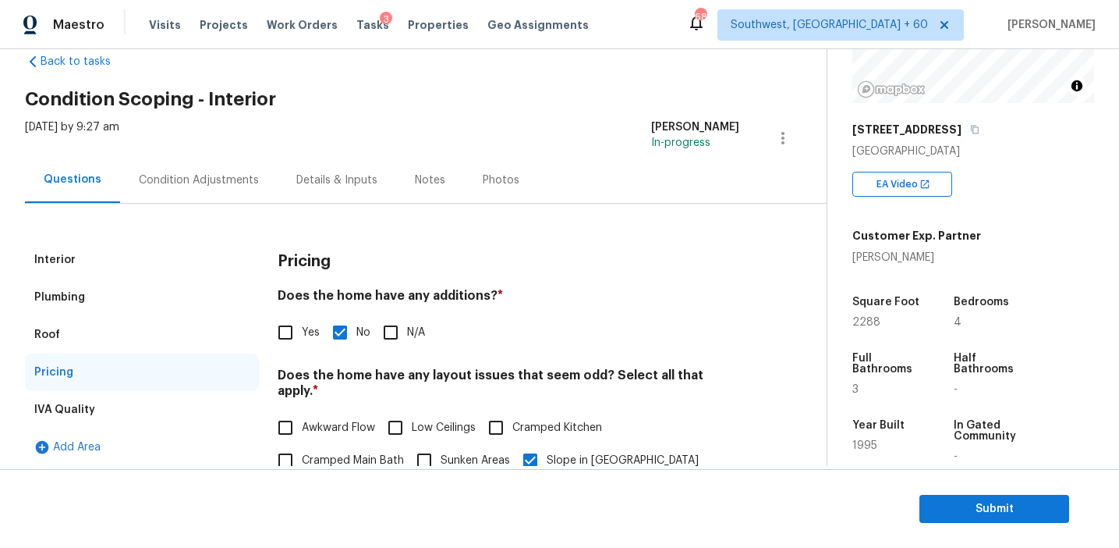
click at [90, 337] on div "Roof" at bounding box center [142, 334] width 234 height 37
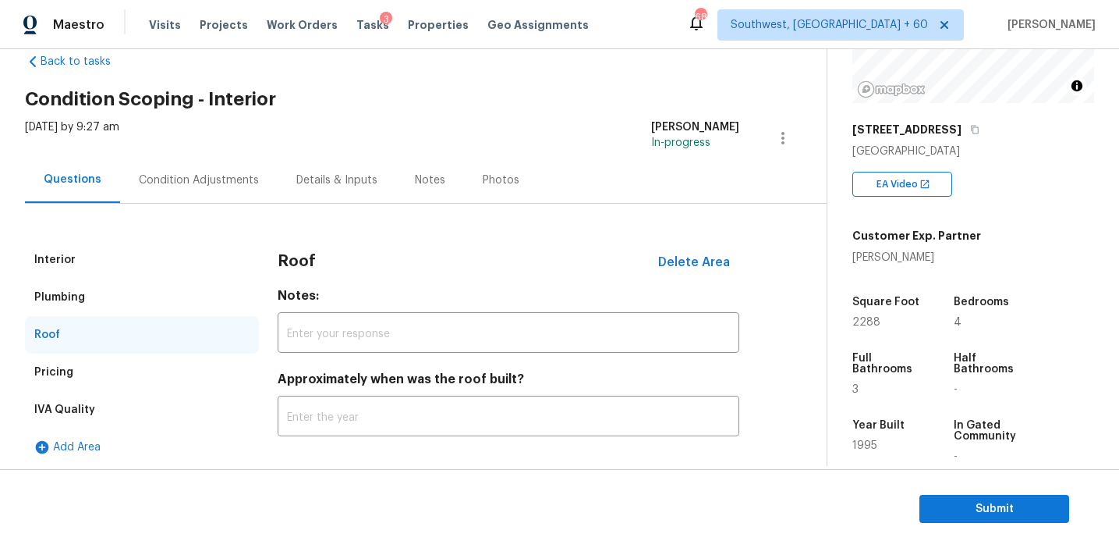
click at [93, 308] on div "Plumbing" at bounding box center [142, 297] width 234 height 37
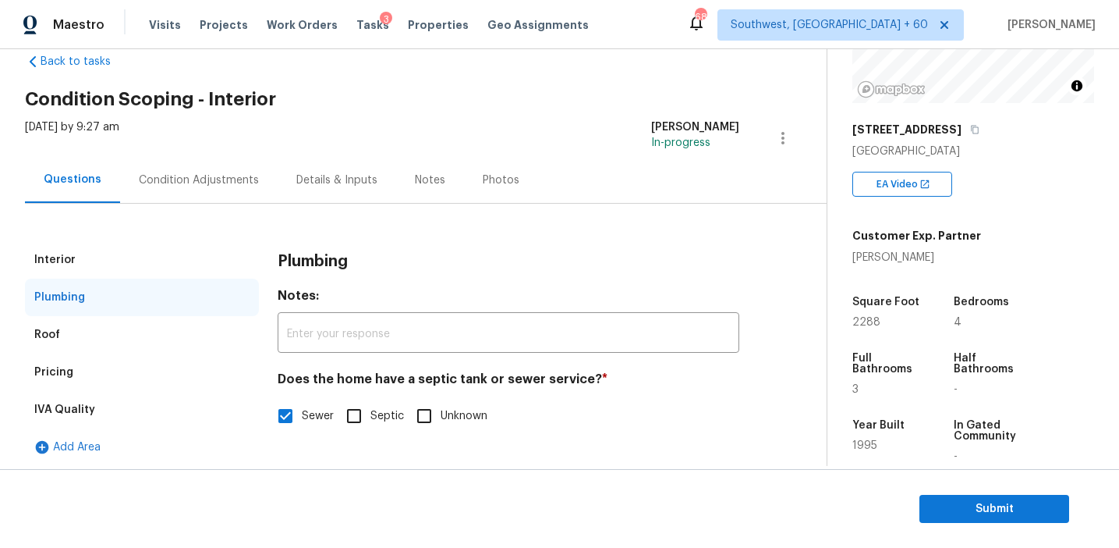
click at [94, 259] on div "Interior" at bounding box center [142, 259] width 234 height 37
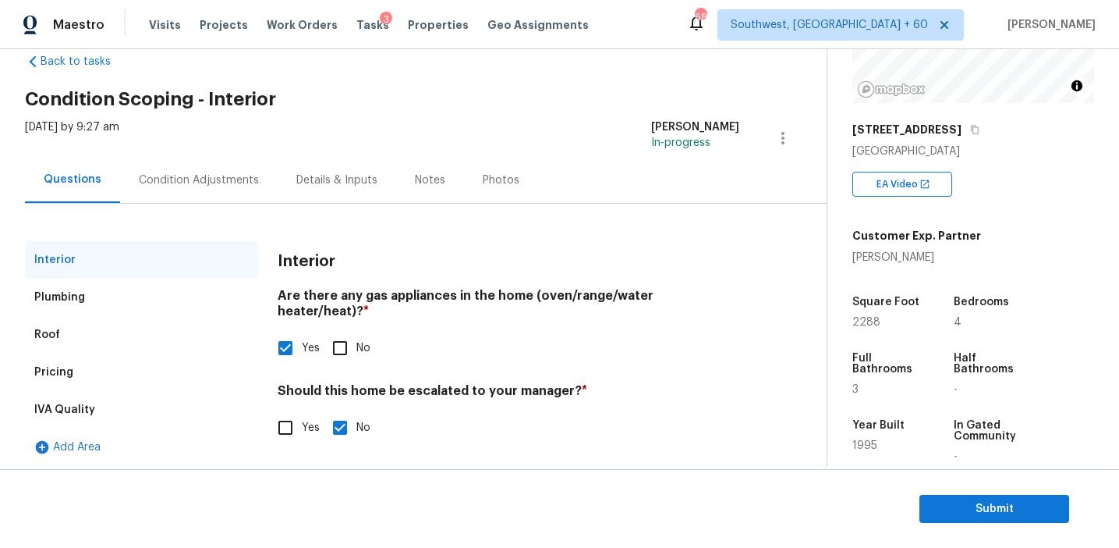
click at [193, 165] on div "Condition Adjustments" at bounding box center [199, 180] width 158 height 46
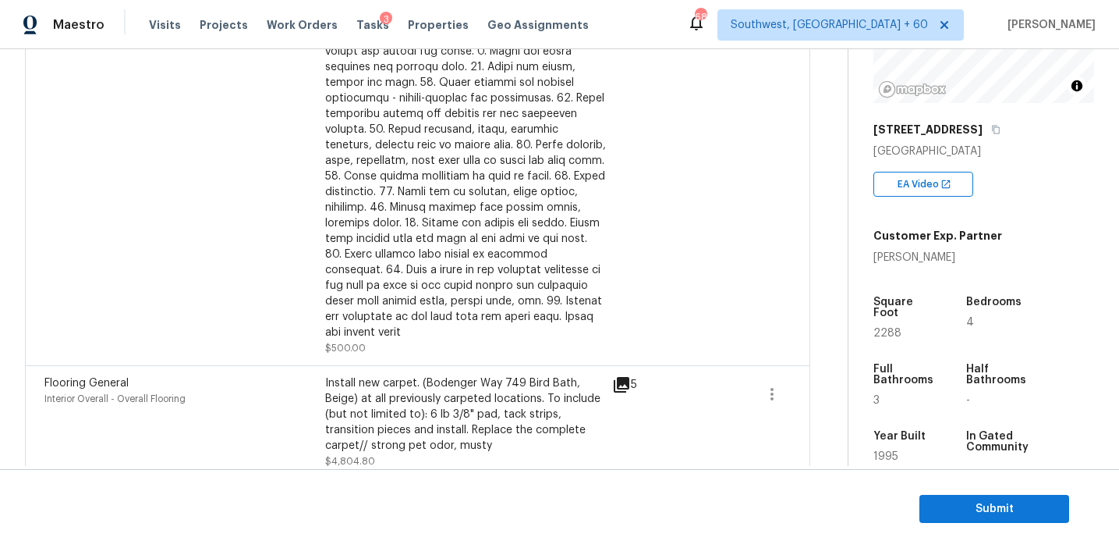
scroll to position [674, 0]
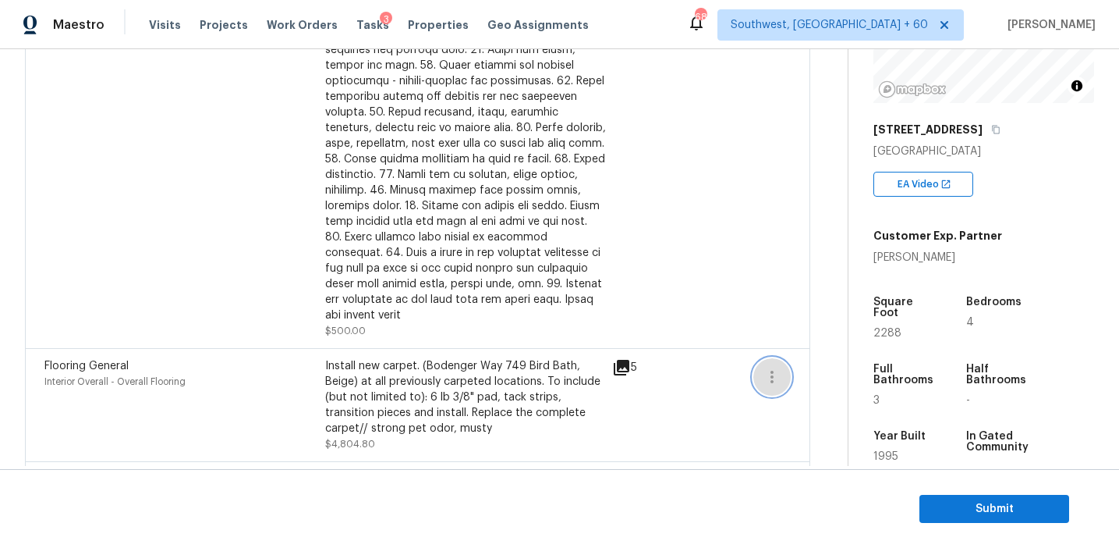
click at [780, 367] on icon "button" at bounding box center [772, 376] width 19 height 19
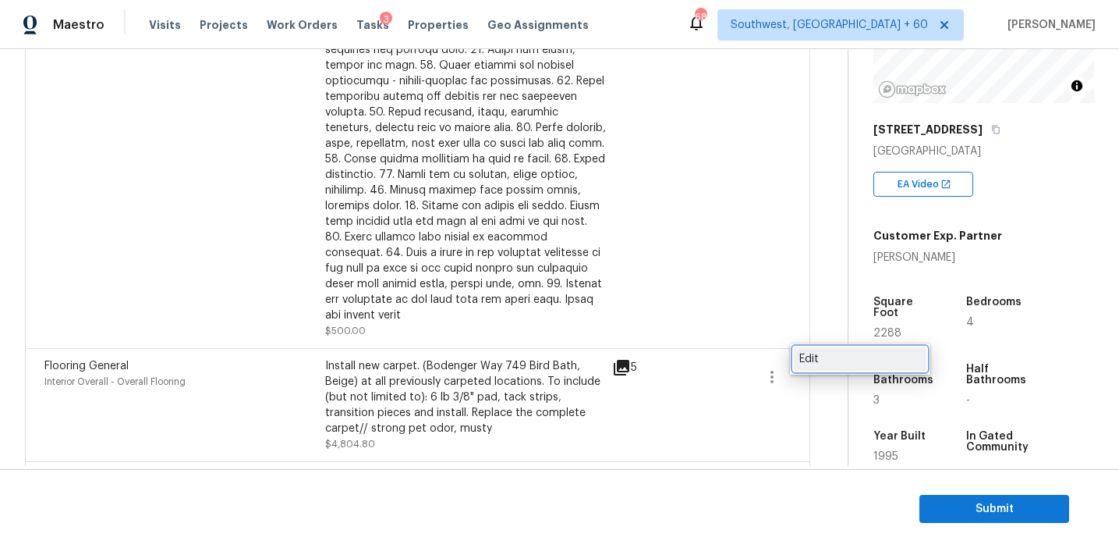
click at [814, 359] on div "Edit" at bounding box center [861, 359] width 122 height 16
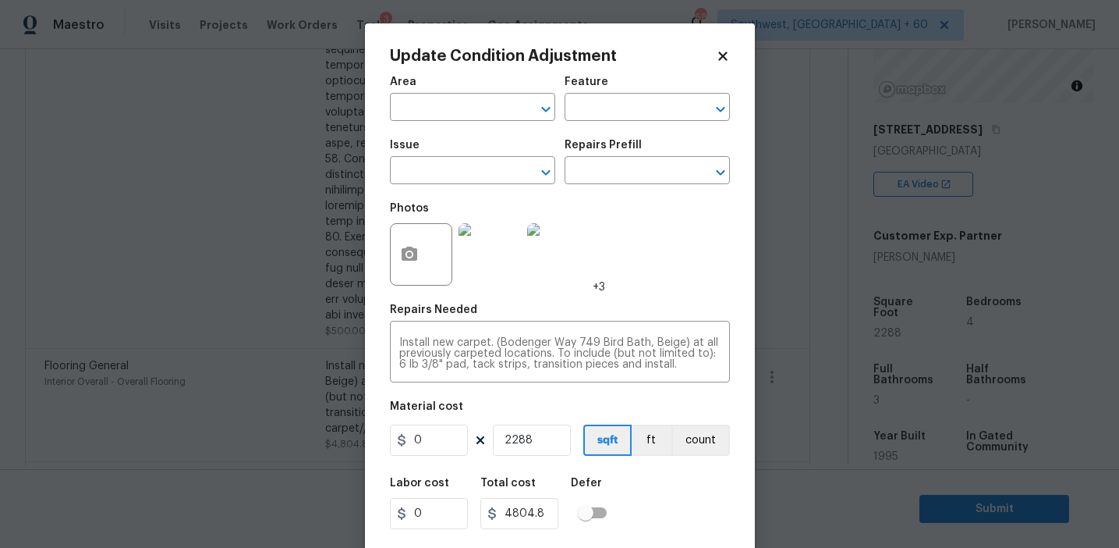
type input "Interior Overall"
type input "Overall Flooring"
type input "Flooring General"
type input "2.1"
click at [342, 374] on body "Maestro Visits Projects Work Orders Tasks 3 Properties Geo Assignments 683 Sout…" at bounding box center [559, 274] width 1119 height 548
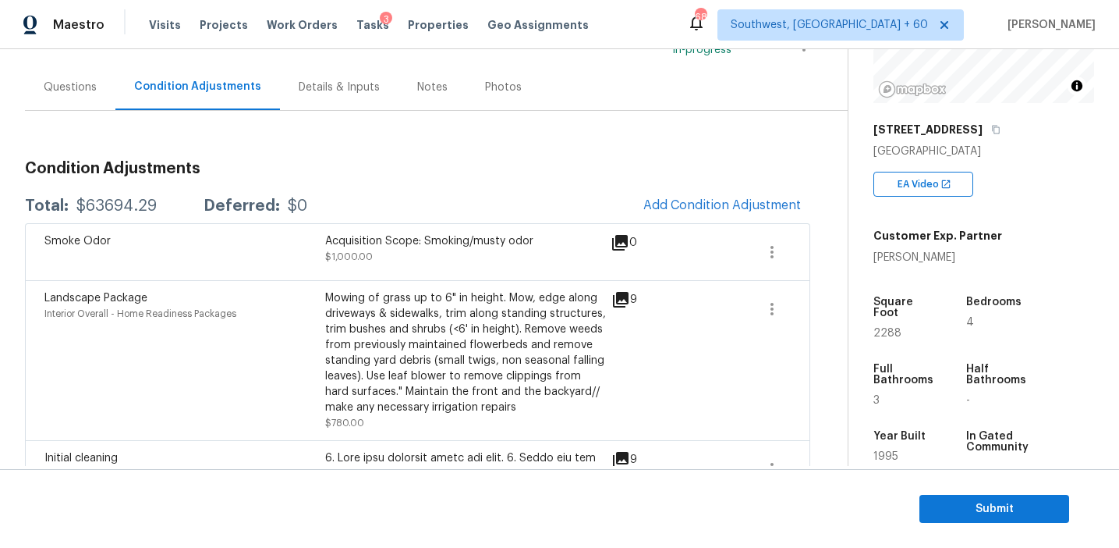
scroll to position [136, 0]
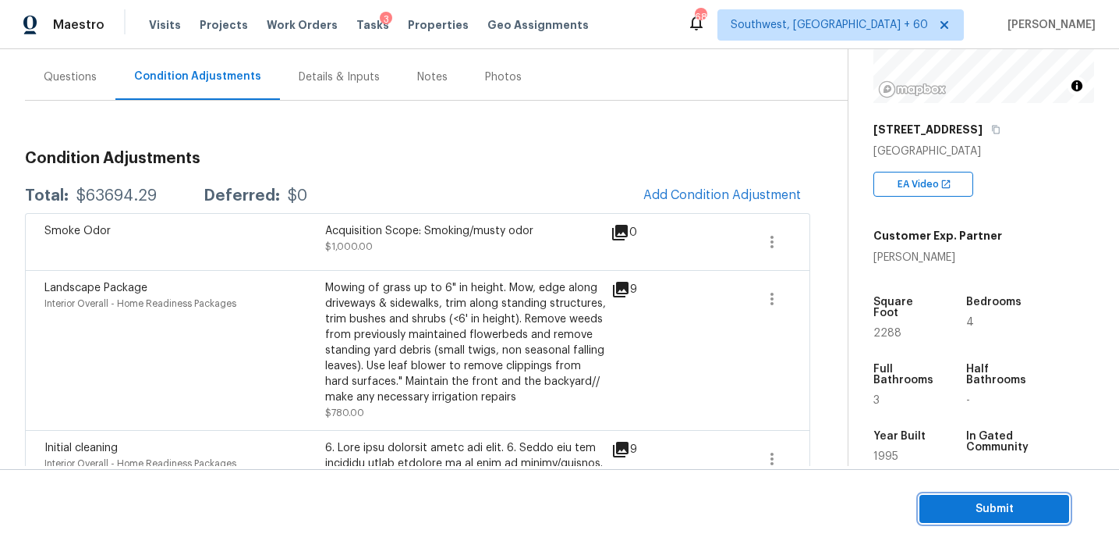
click at [961, 509] on span "Submit" at bounding box center [994, 509] width 125 height 20
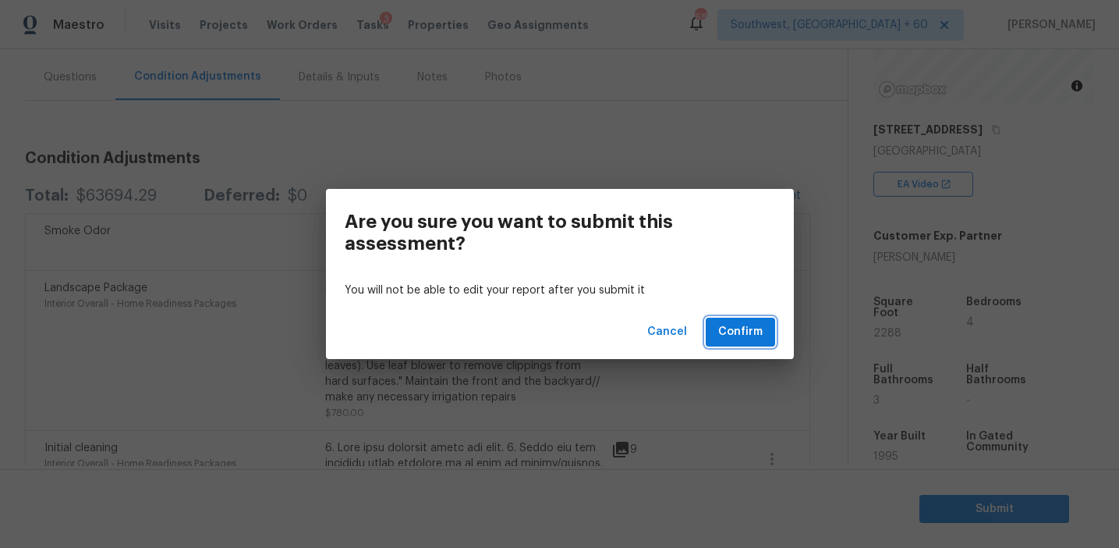
click at [742, 333] on span "Confirm" at bounding box center [741, 332] width 44 height 20
